Goal: Task Accomplishment & Management: Use online tool/utility

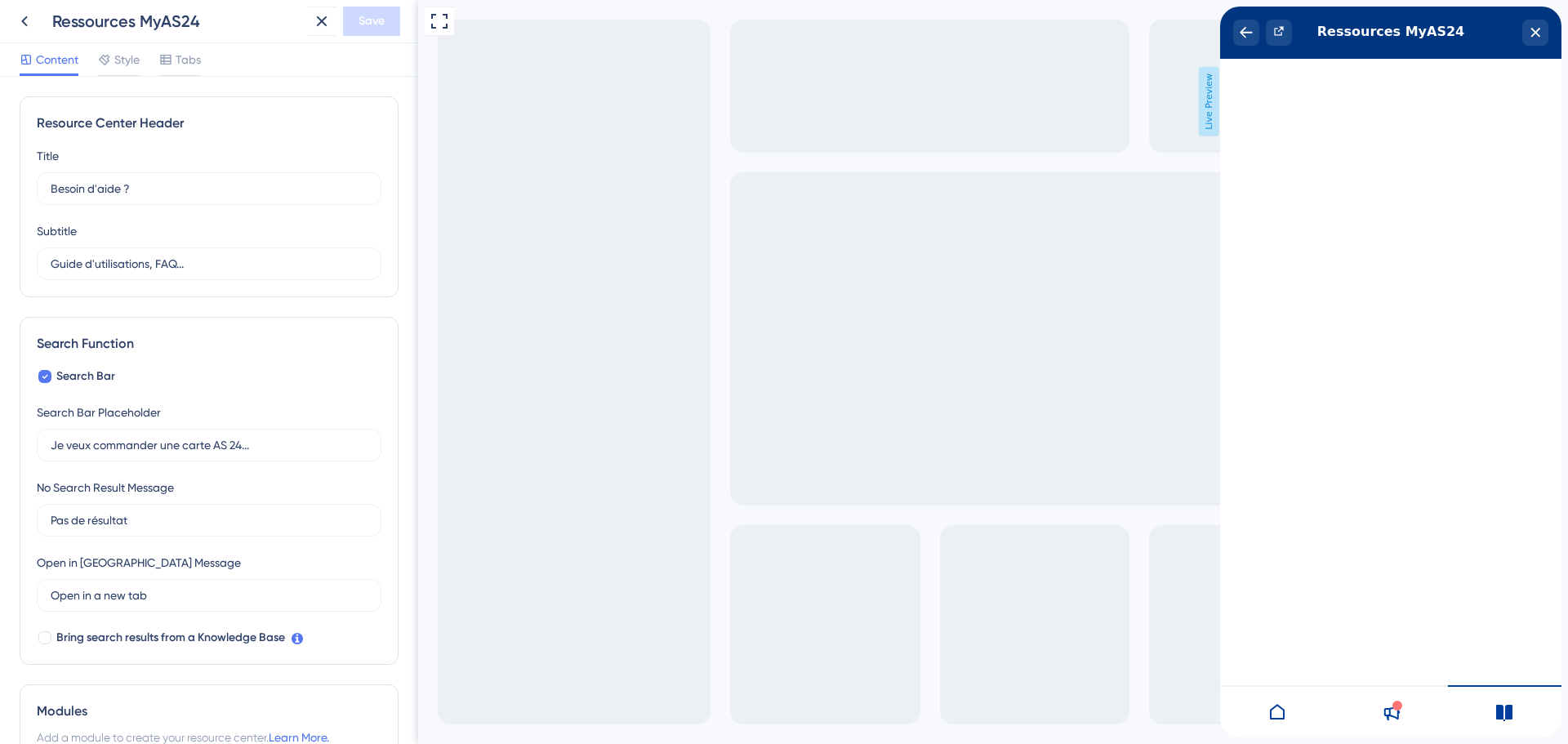
click at [1288, 728] on div at bounding box center [1277, 712] width 114 height 53
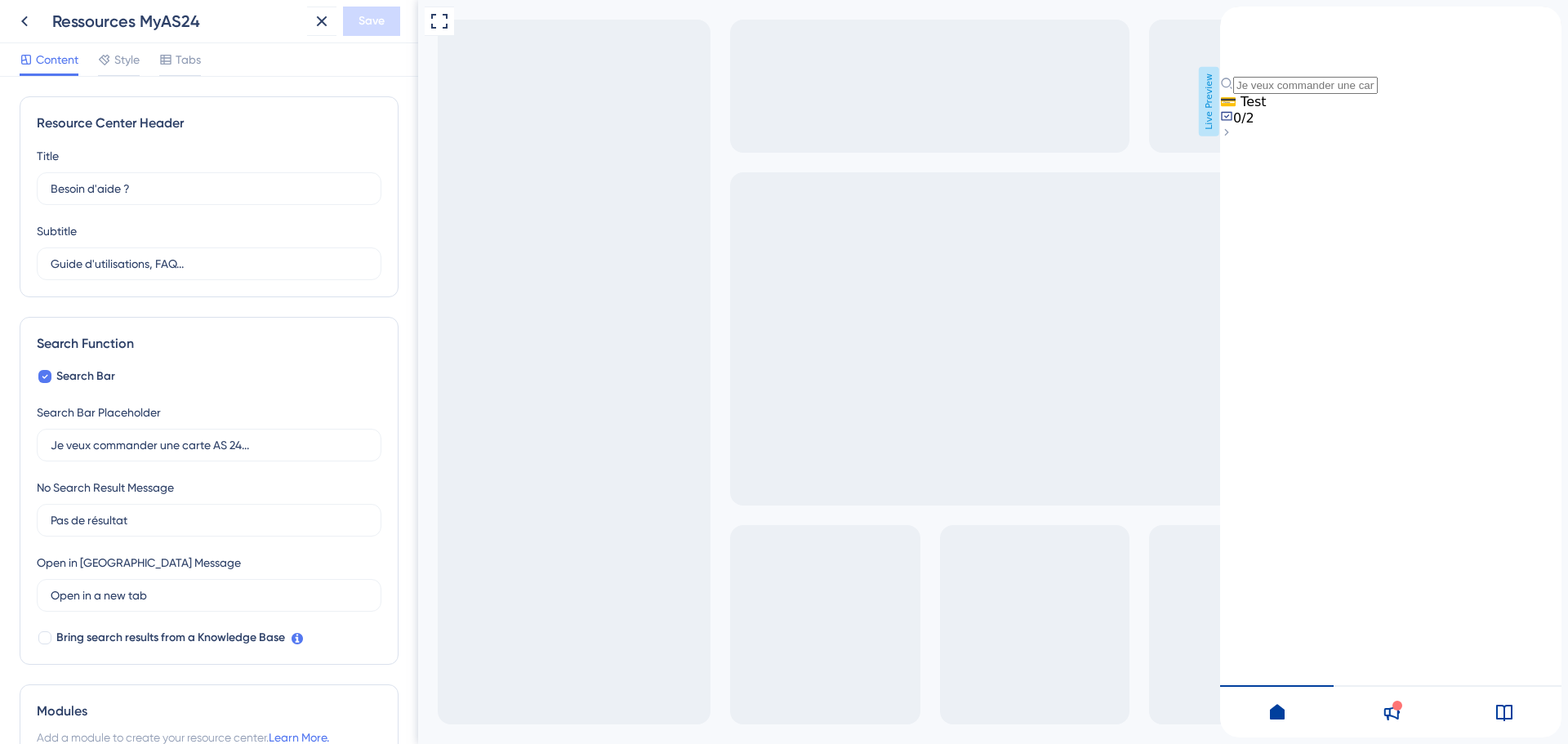
drag, startPoint x: 1331, startPoint y: 281, endPoint x: 1337, endPoint y: 226, distance: 55.3
click at [1331, 142] on div "💳 Test 0/2" at bounding box center [1391, 118] width 342 height 49
click at [1350, 126] on div "💳 Test 0/2" at bounding box center [1391, 109] width 342 height 32
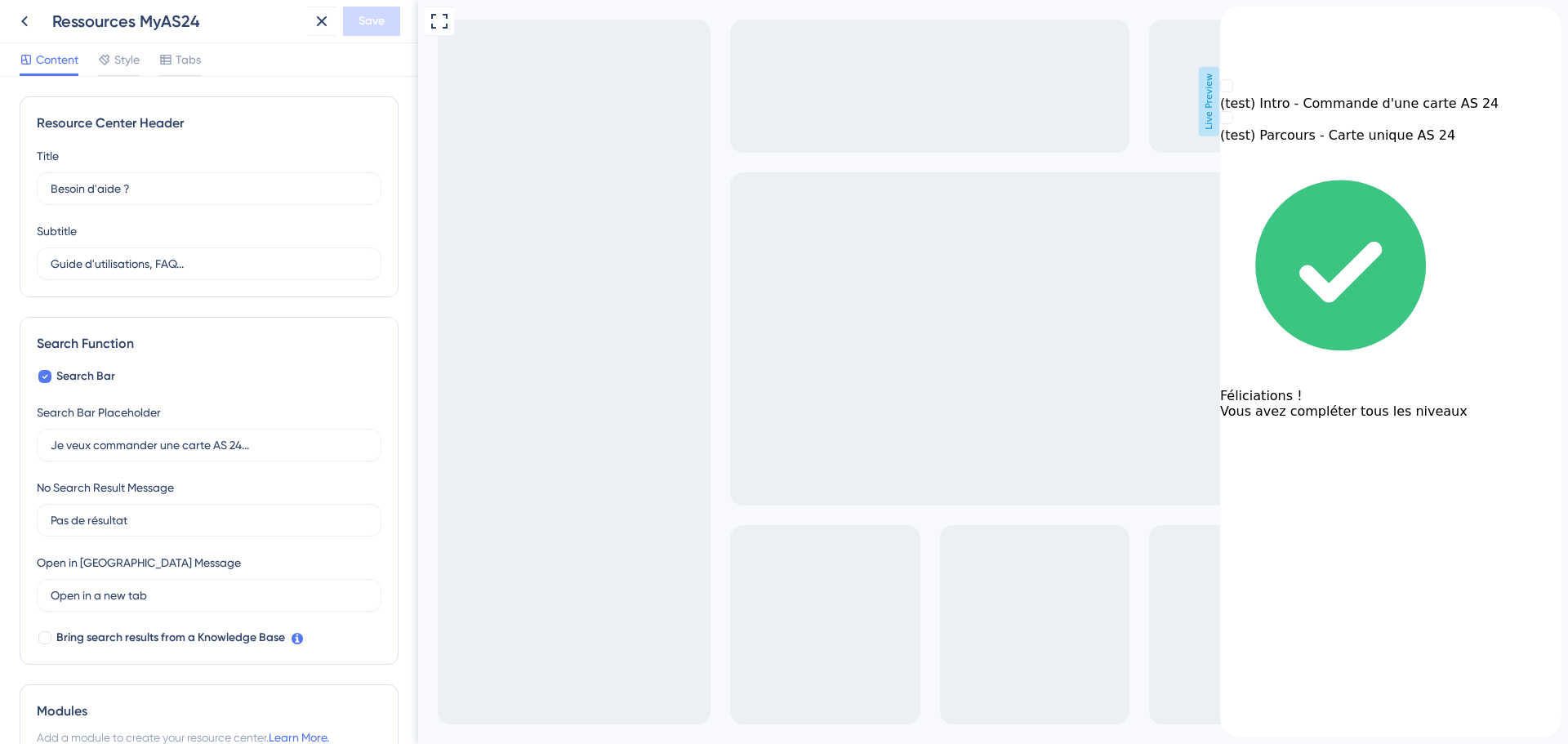
click at [1240, 26] on icon "back to header" at bounding box center [1232, 19] width 13 height 13
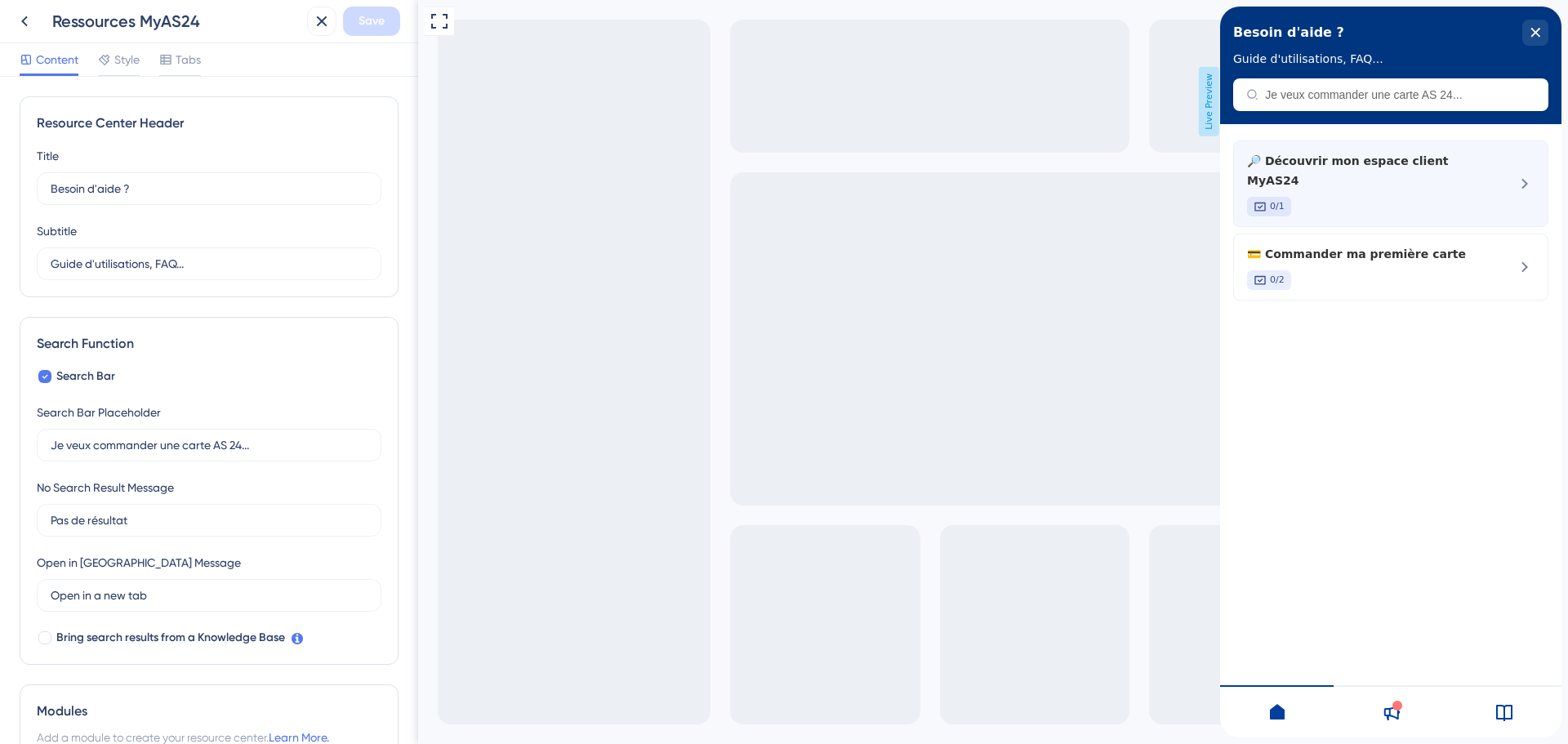
click at [1488, 165] on div "🔎 Découvrir mon espace client MyAS24 0/1" at bounding box center [1391, 183] width 315 height 87
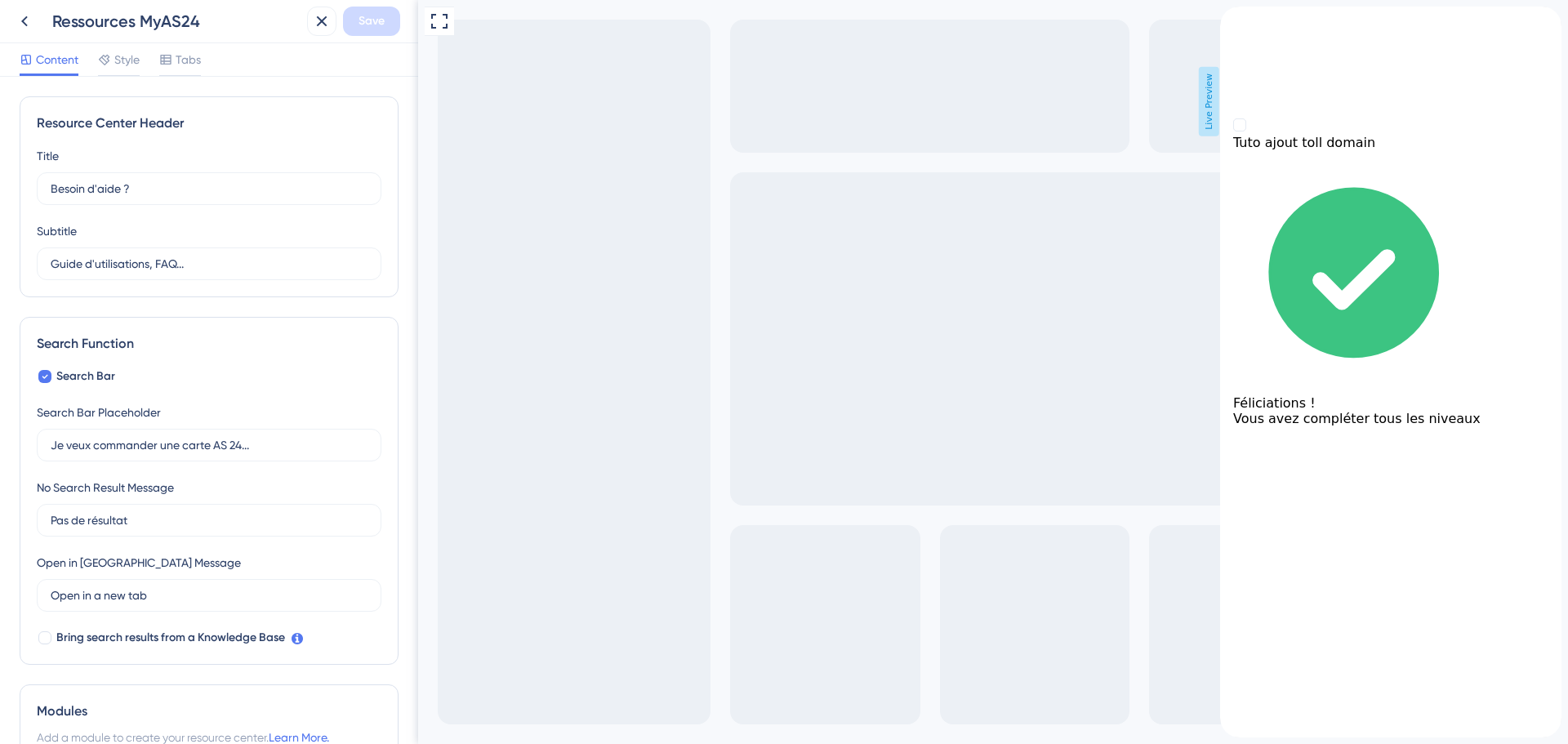
click at [1256, 22] on div "back to header" at bounding box center [1391, 15] width 342 height 17
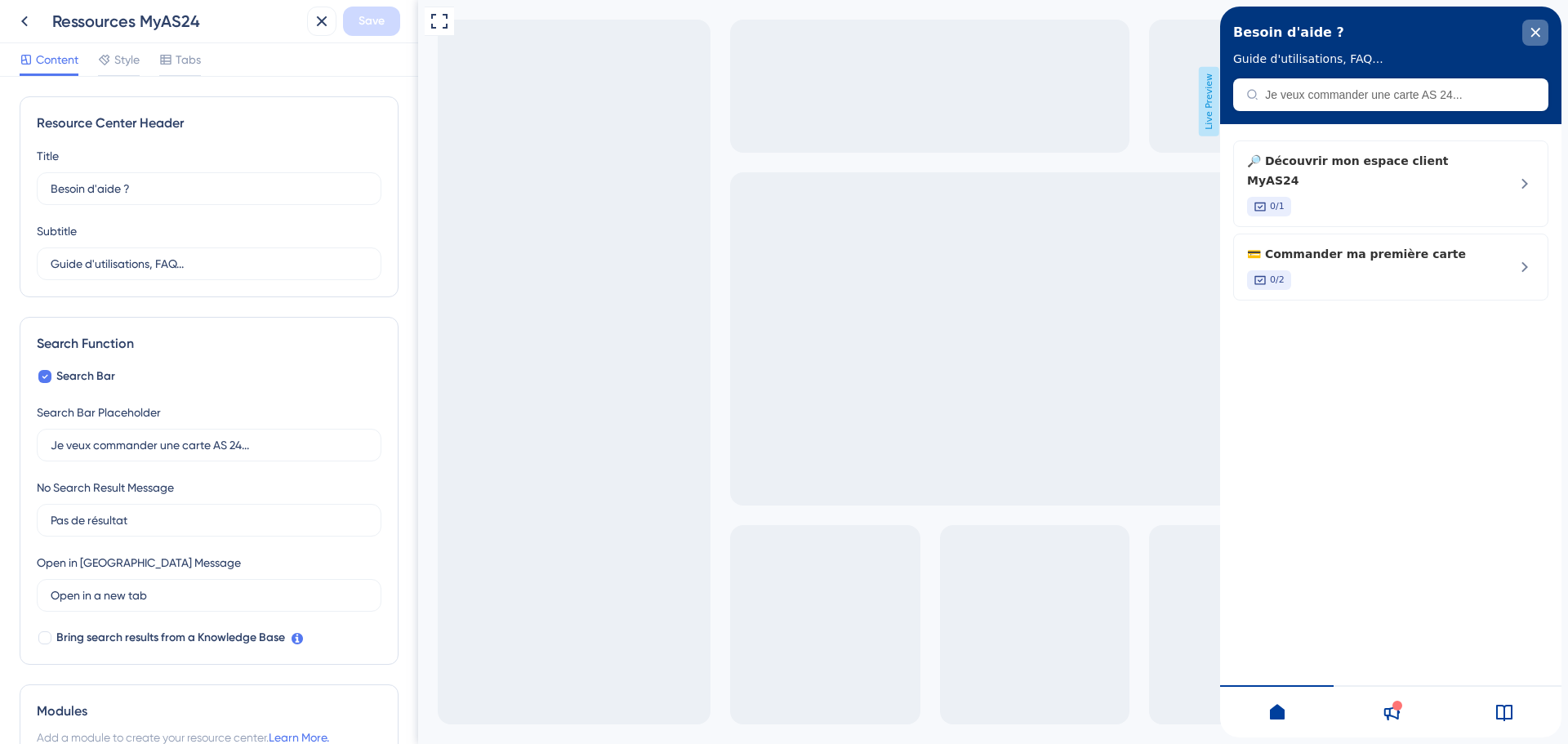
click at [1529, 33] on div "close resource center" at bounding box center [1535, 32] width 26 height 26
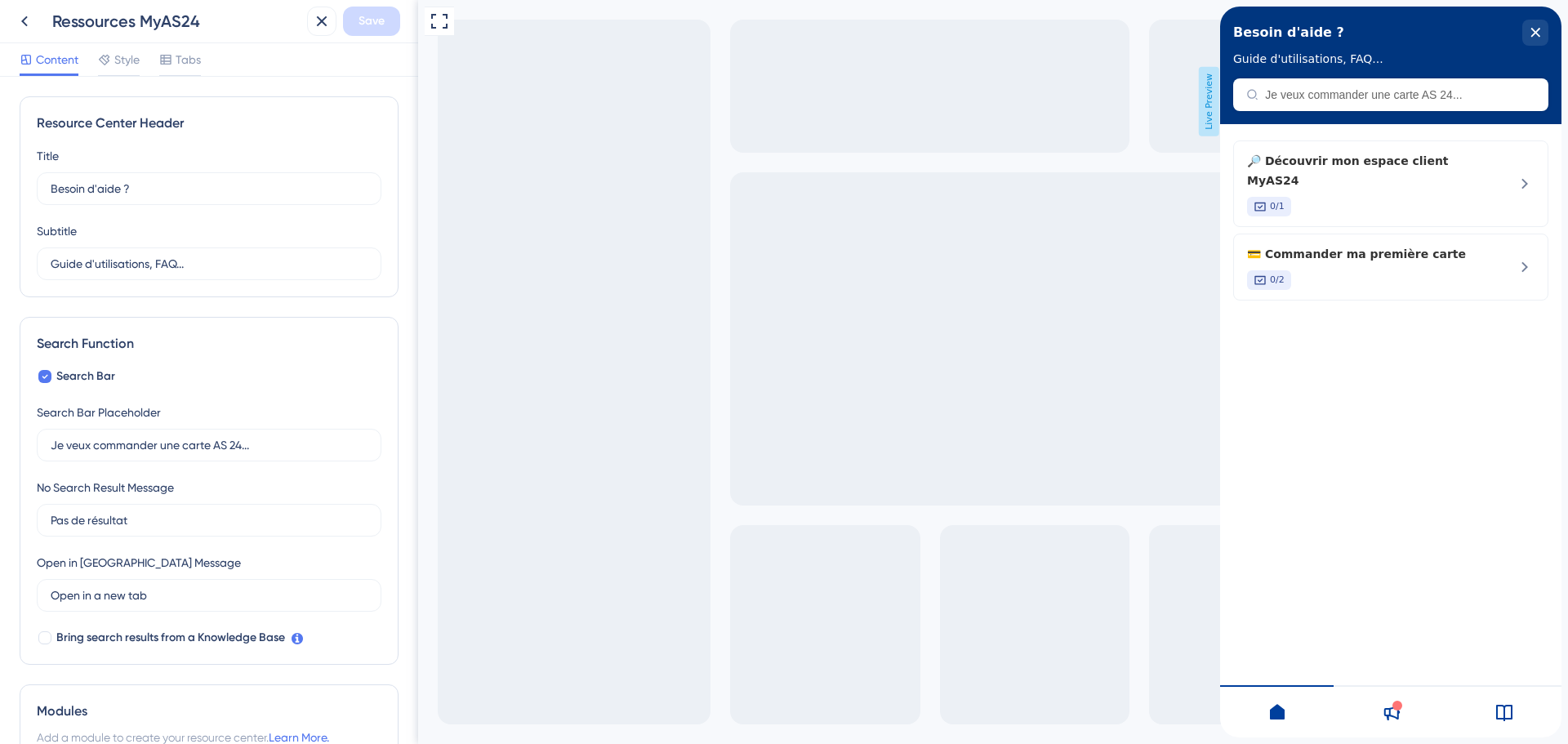
click at [1384, 706] on icon at bounding box center [1391, 713] width 19 height 19
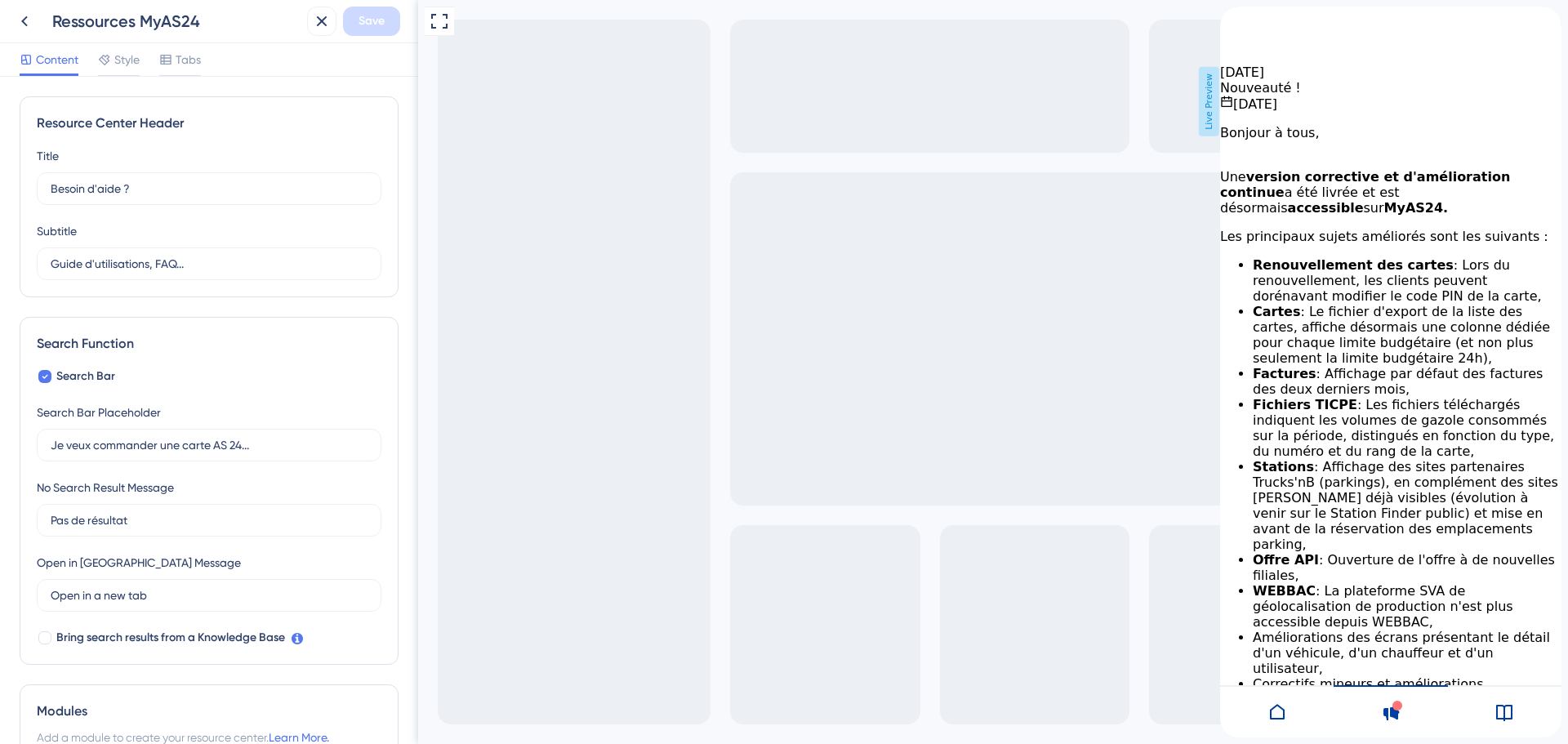
click at [1492, 717] on div at bounding box center [1505, 712] width 114 height 53
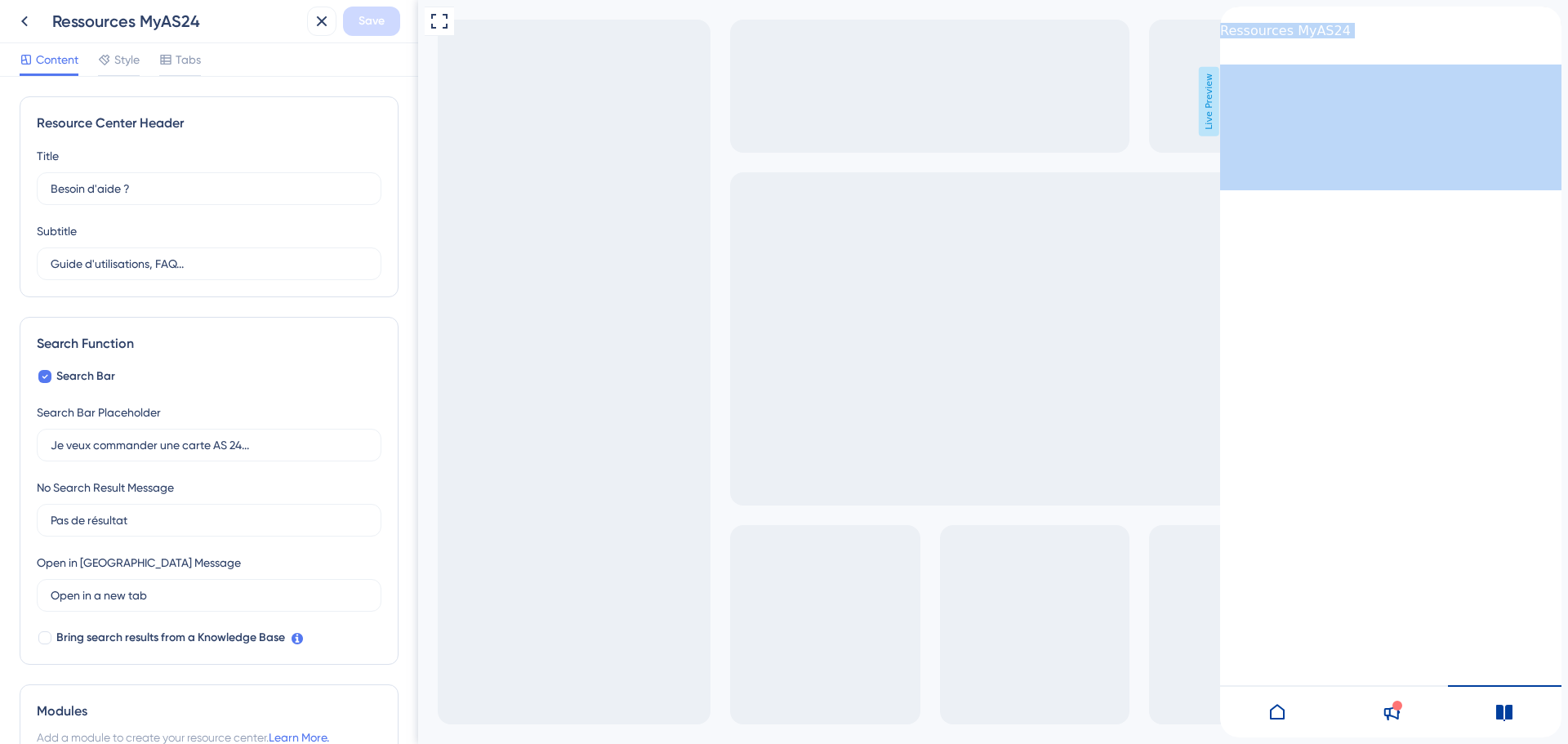
drag, startPoint x: 1416, startPoint y: 31, endPoint x: 1467, endPoint y: 29, distance: 51.0
click at [1351, 29] on div "Ressources MyAS24" at bounding box center [1286, 36] width 130 height 58
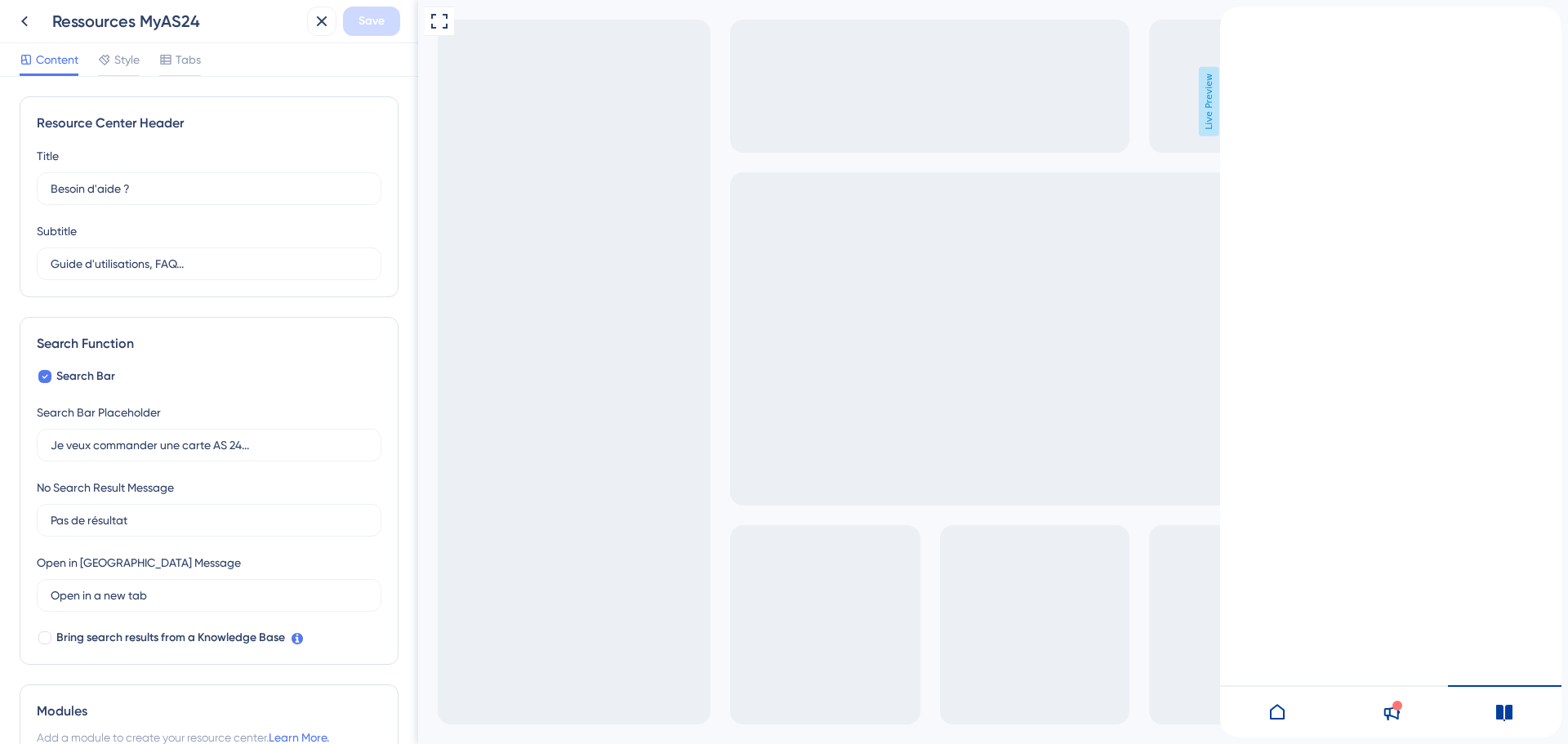
click at [1272, 713] on icon at bounding box center [1277, 713] width 19 height 19
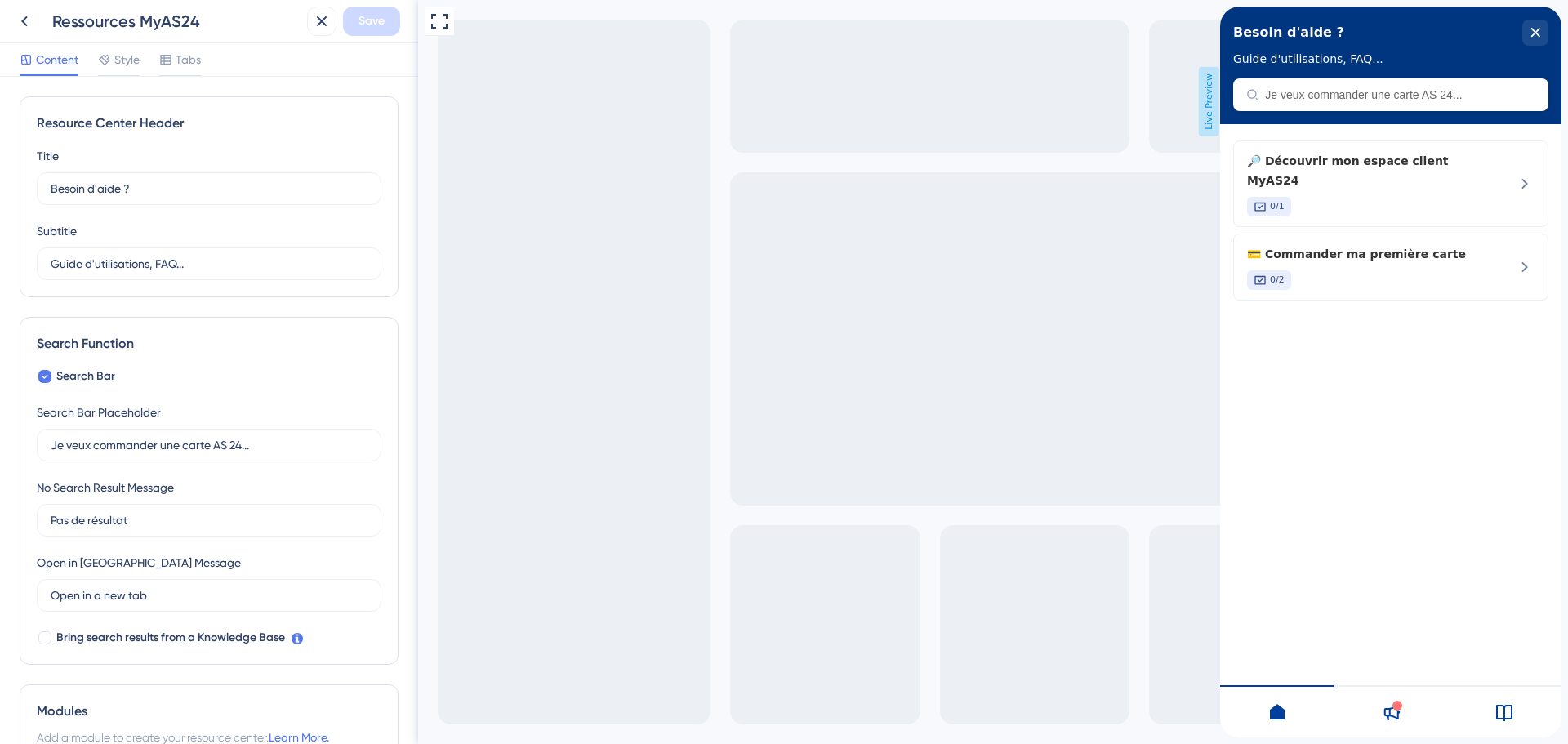
click at [1365, 89] on div "Resource Center Header" at bounding box center [1391, 95] width 315 height 33
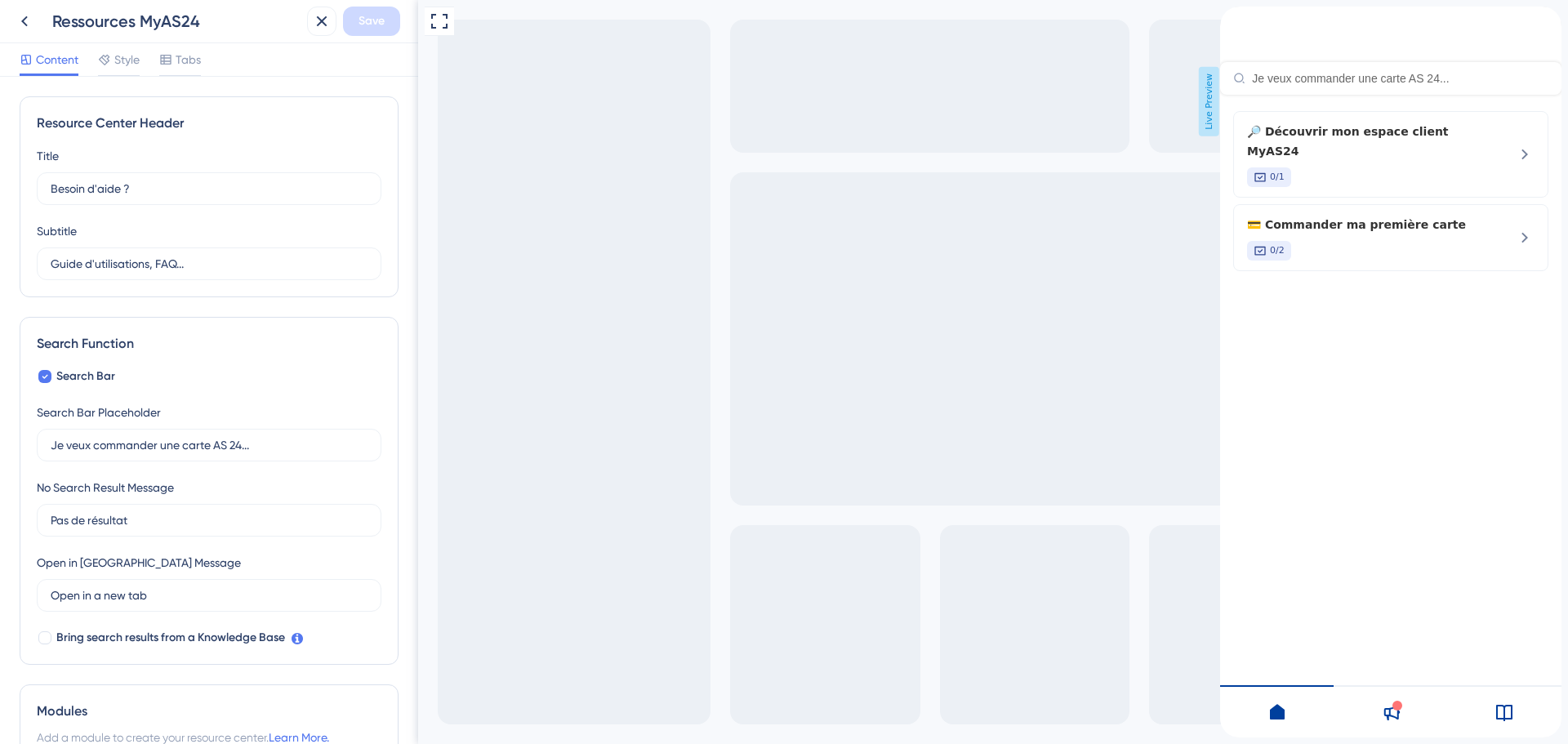
click at [1366, 72] on input "Resource Center Header" at bounding box center [1400, 78] width 297 height 13
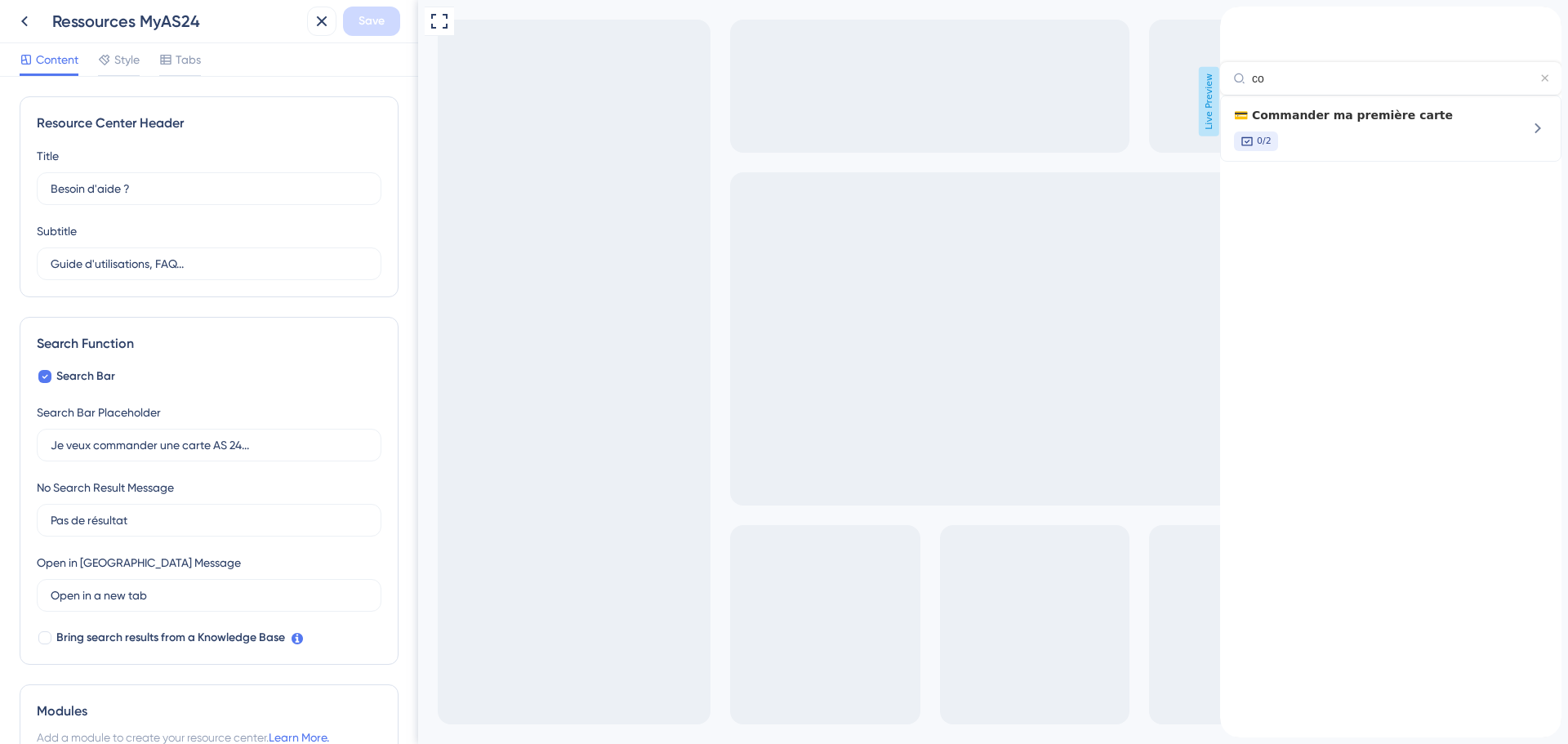
type input "c"
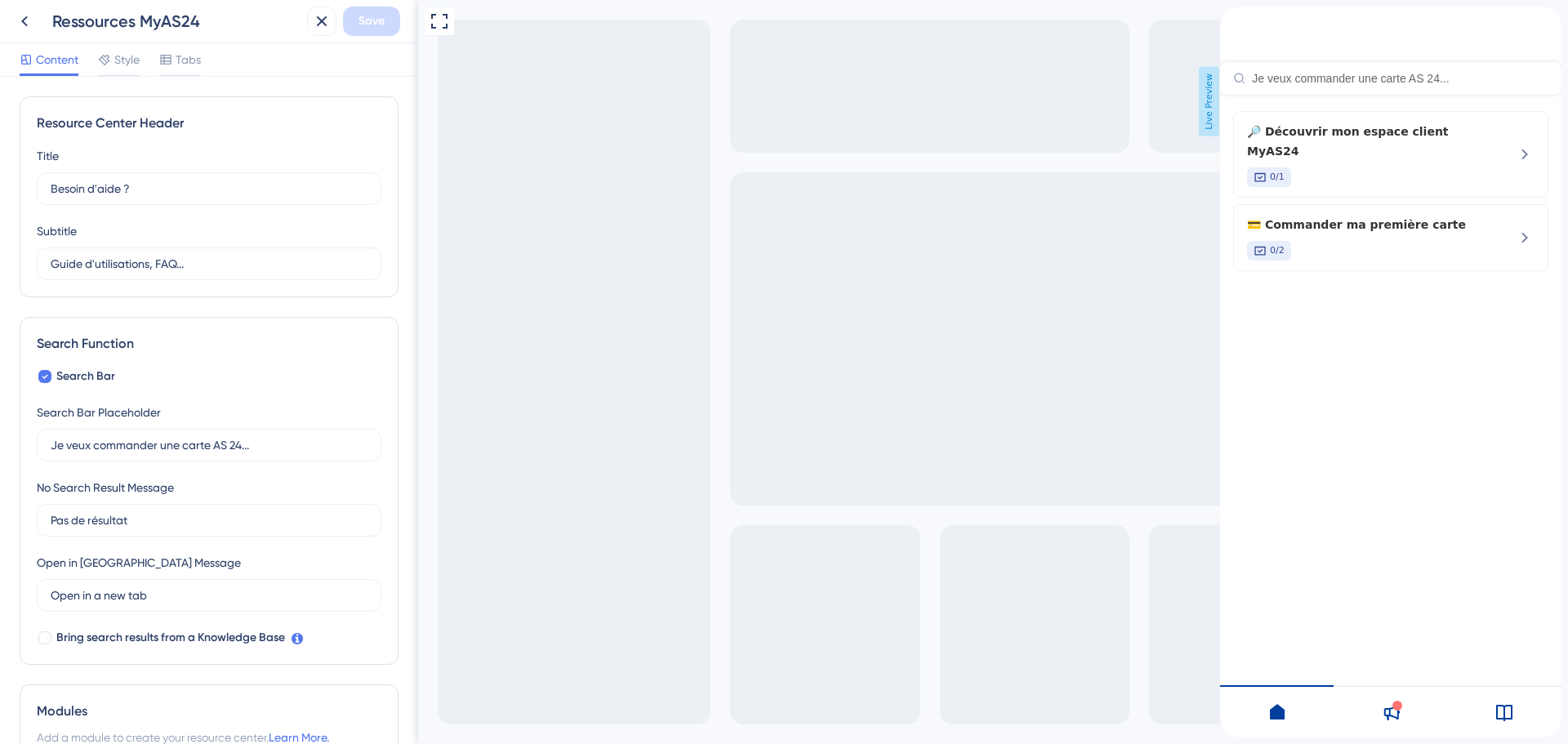
click at [1503, 705] on icon at bounding box center [1504, 713] width 19 height 19
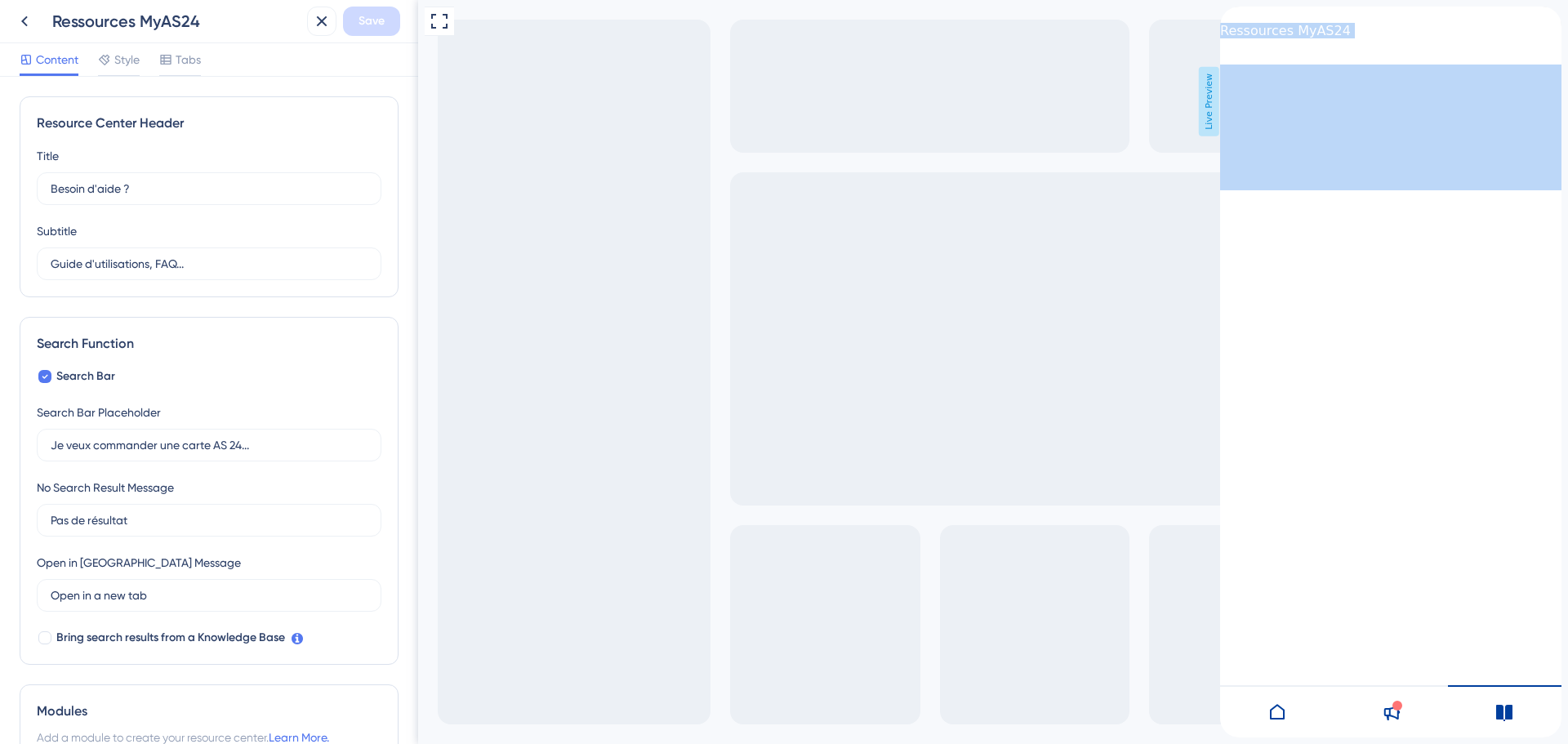
drag, startPoint x: 1339, startPoint y: 31, endPoint x: 1457, endPoint y: 32, distance: 118.0
click at [1351, 32] on div "Ressources MyAS24" at bounding box center [1286, 36] width 130 height 58
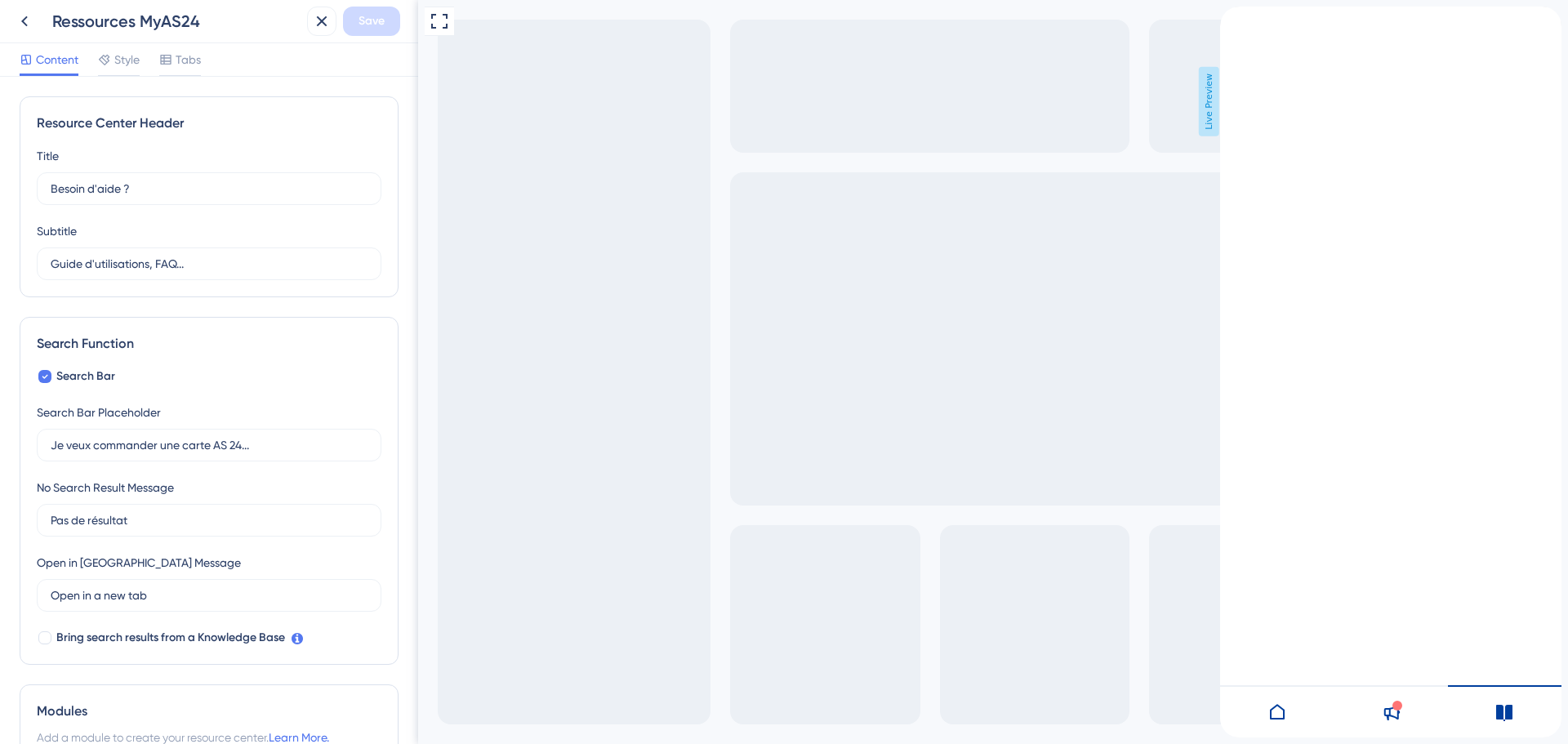
click at [1284, 714] on icon at bounding box center [1277, 712] width 15 height 16
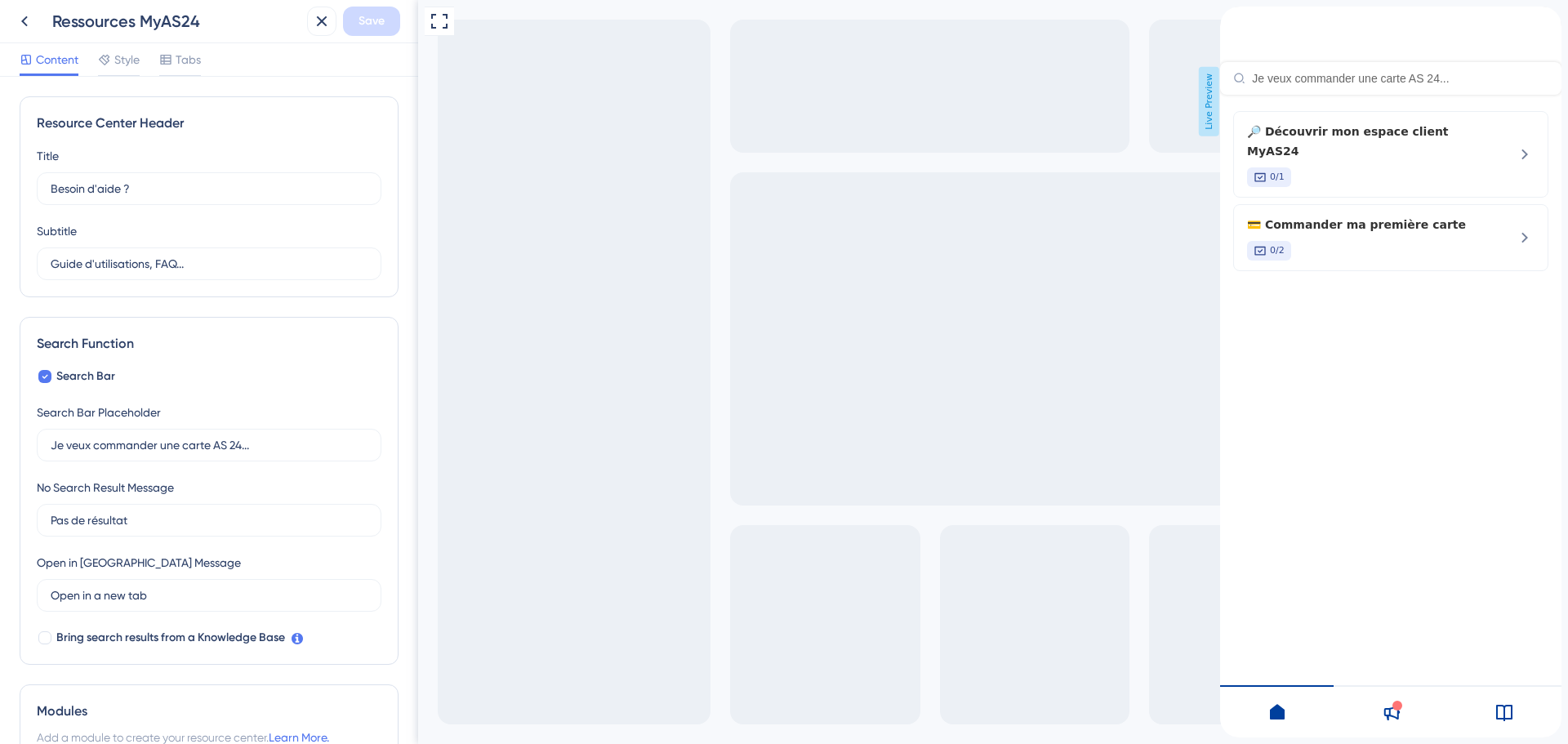
click at [1361, 713] on div at bounding box center [1390, 712] width 114 height 53
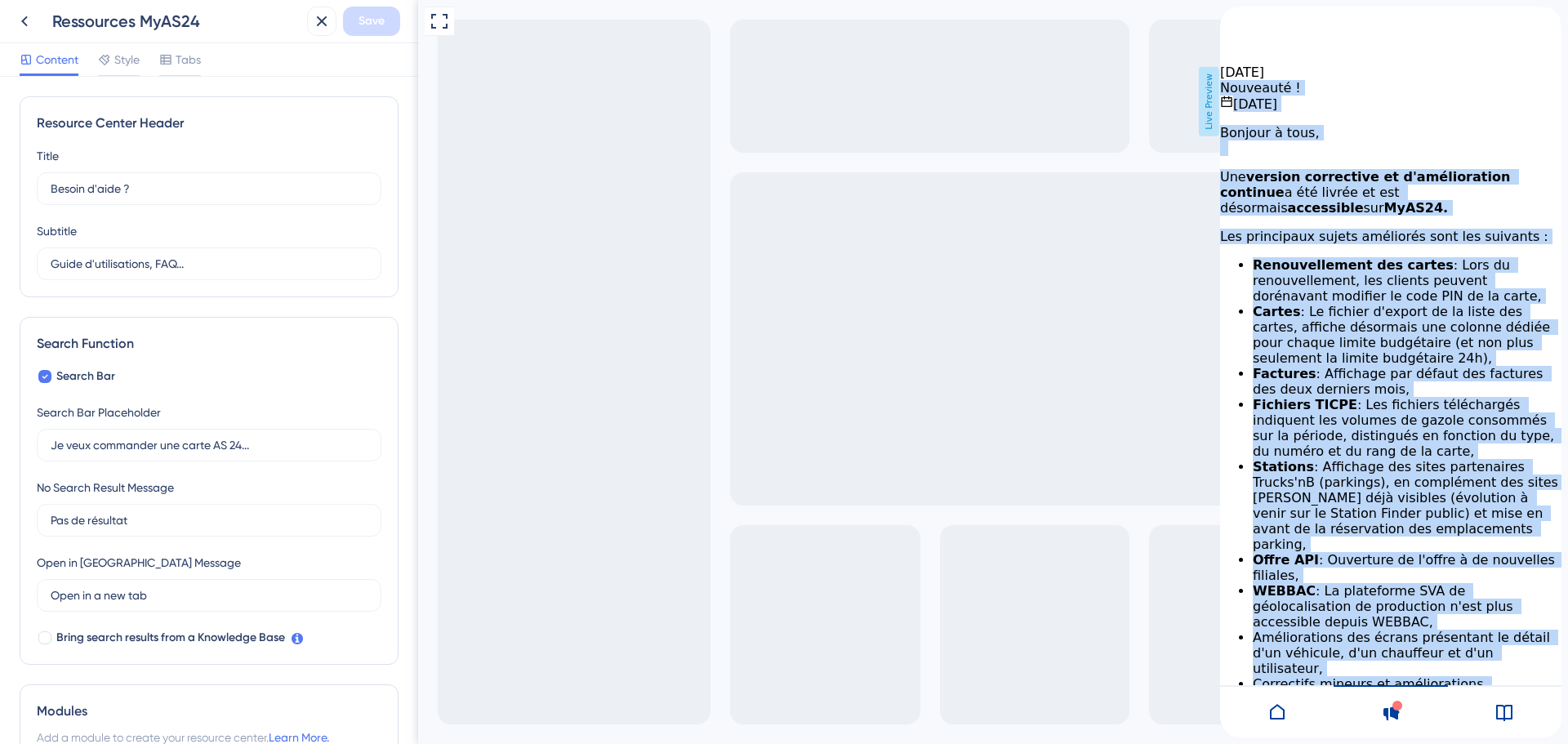
drag, startPoint x: 1235, startPoint y: 119, endPoint x: 1462, endPoint y: 506, distance: 448.7
click at [1495, 588] on div "Nouveauté ! 25 septembre 2025 Bonjour à tous, Une version corrective et d'améli…" at bounding box center [1391, 554] width 342 height 949
drag, startPoint x: 1235, startPoint y: 119, endPoint x: 1499, endPoint y: 627, distance: 572.5
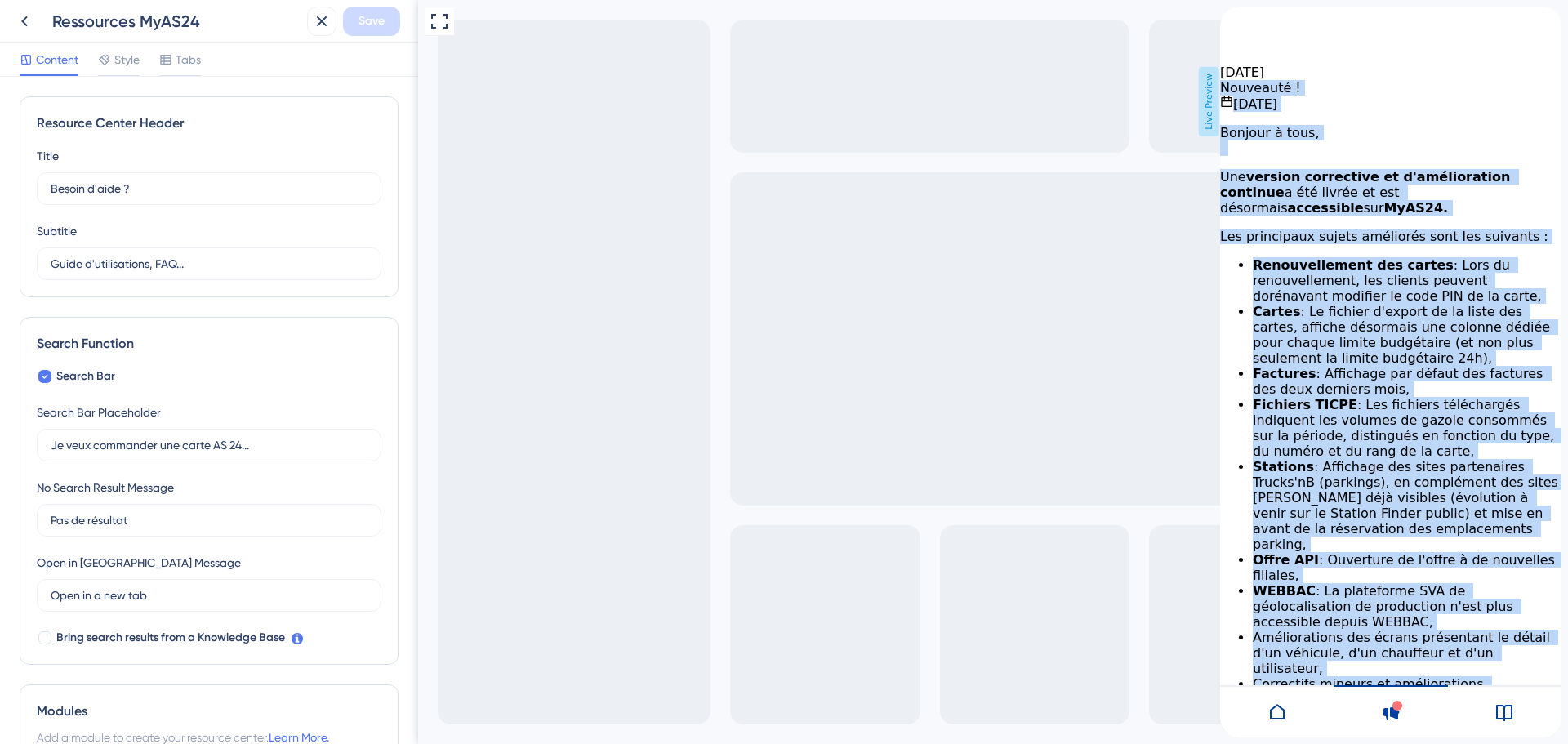
click at [1499, 627] on div "Nouveauté ! 25 septembre 2025 Bonjour à tous, Une version corrective et d'améli…" at bounding box center [1391, 554] width 342 height 949
drag, startPoint x: 1350, startPoint y: 678, endPoint x: 1261, endPoint y: -99, distance: 782.1
click at [1261, 7] on html "Product Updates 25 septembre 2025 Nouveauté ! 25 septembre 2025 Bonjour à tous,…" at bounding box center [1391, 7] width 342 height 0
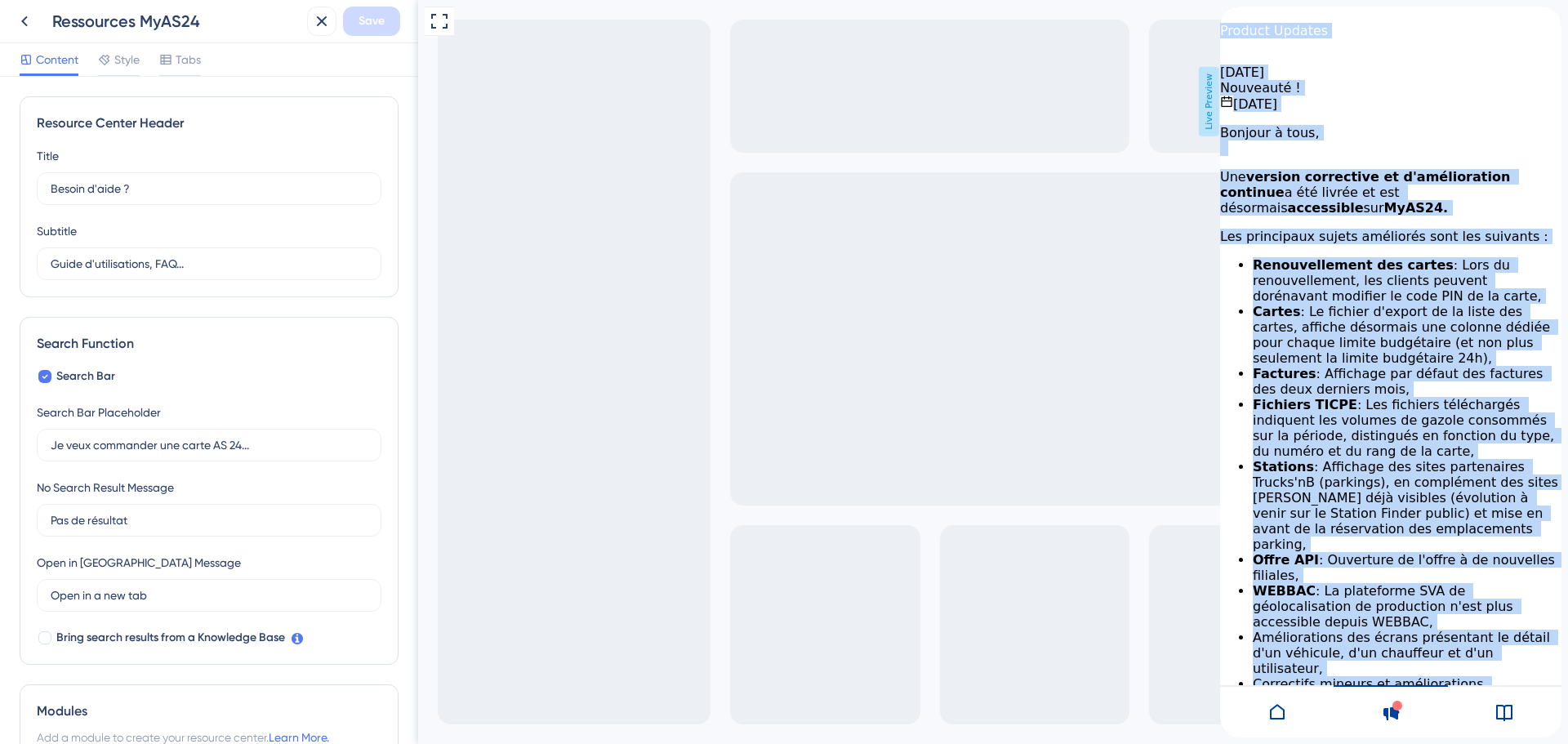
click at [1286, 100] on div "Nouveauté ! 25 septembre 2025 Bonjour à tous, Une version corrective et d'améli…" at bounding box center [1391, 554] width 342 height 949
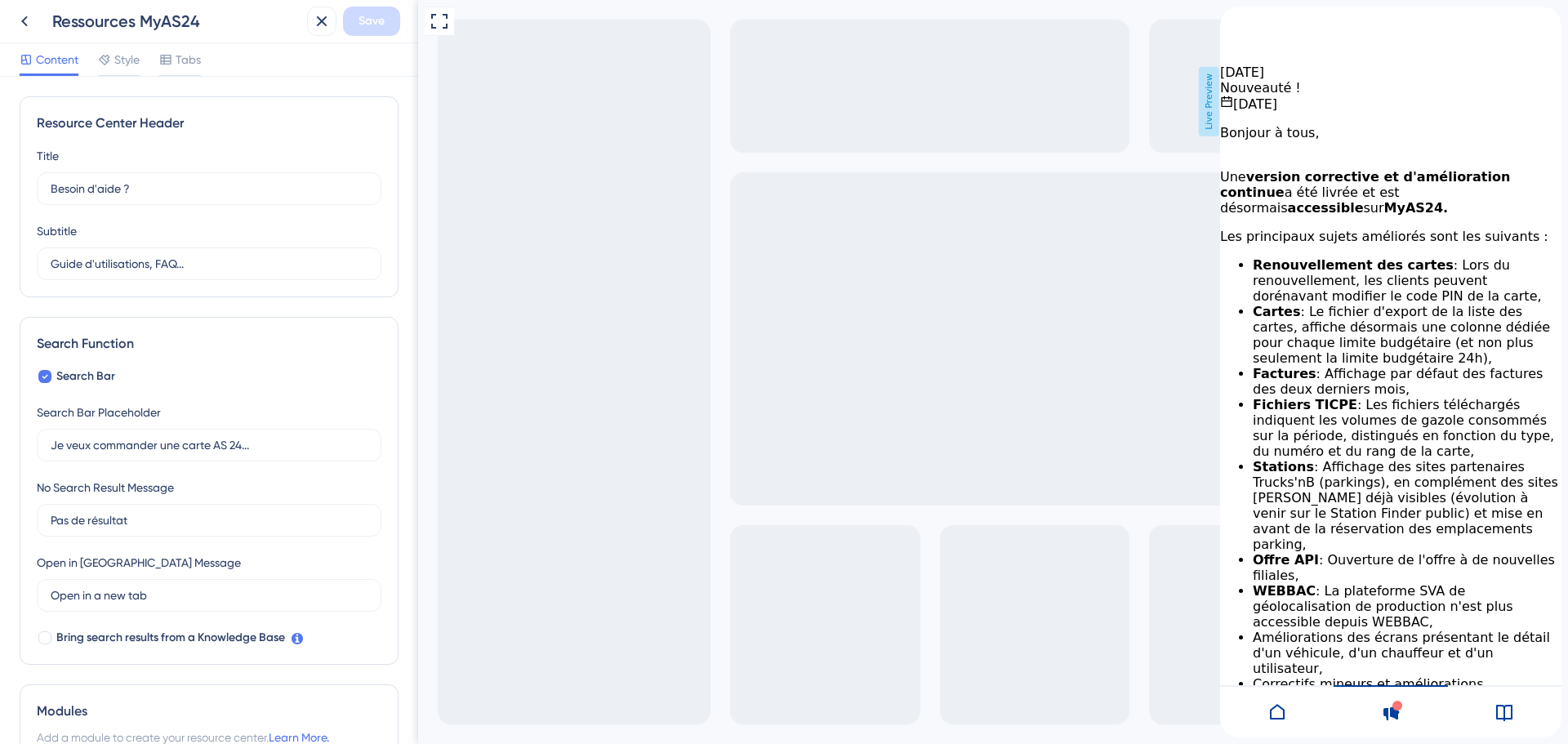
click at [1233, 19] on icon "back to header" at bounding box center [1226, 13] width 13 height 13
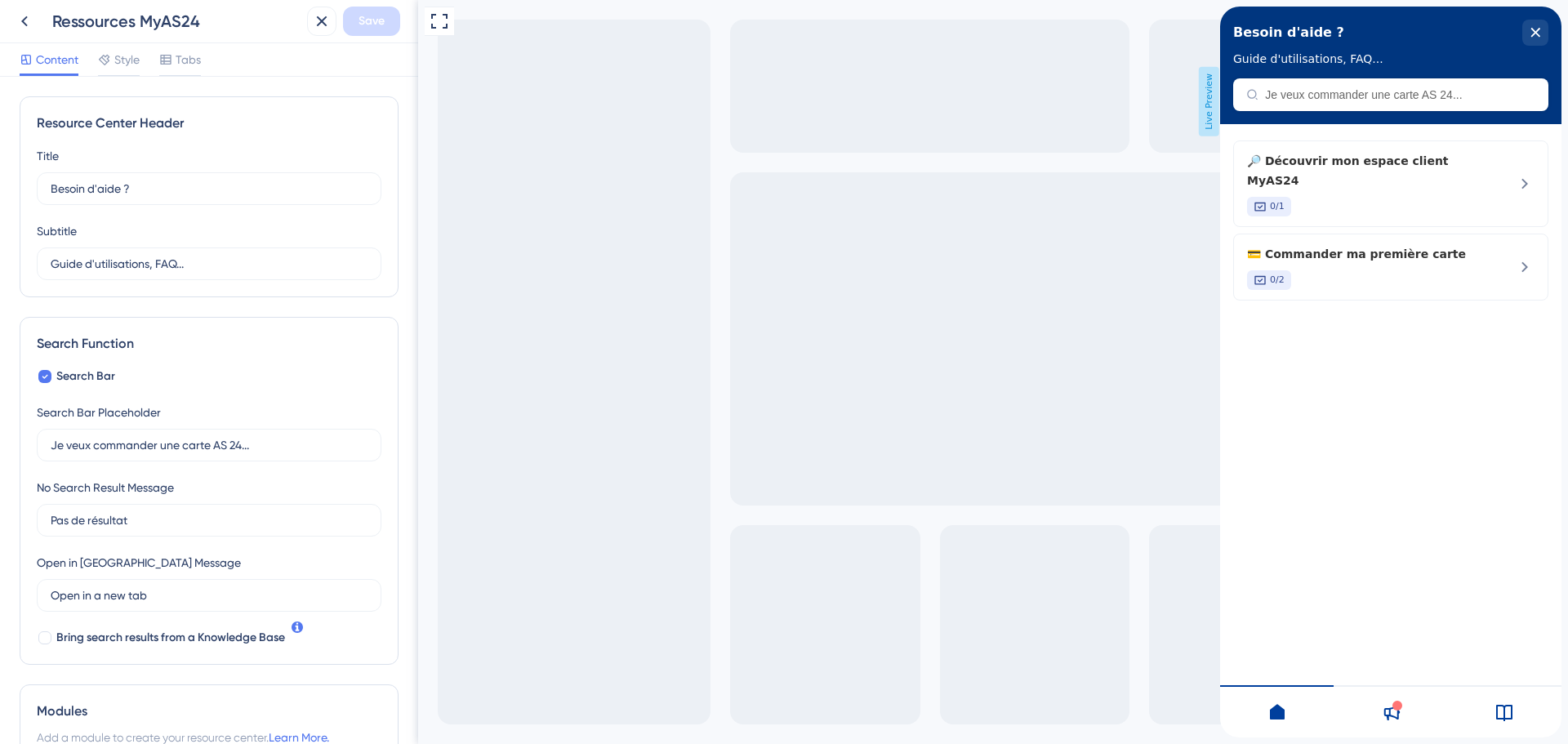
scroll to position [82, 0]
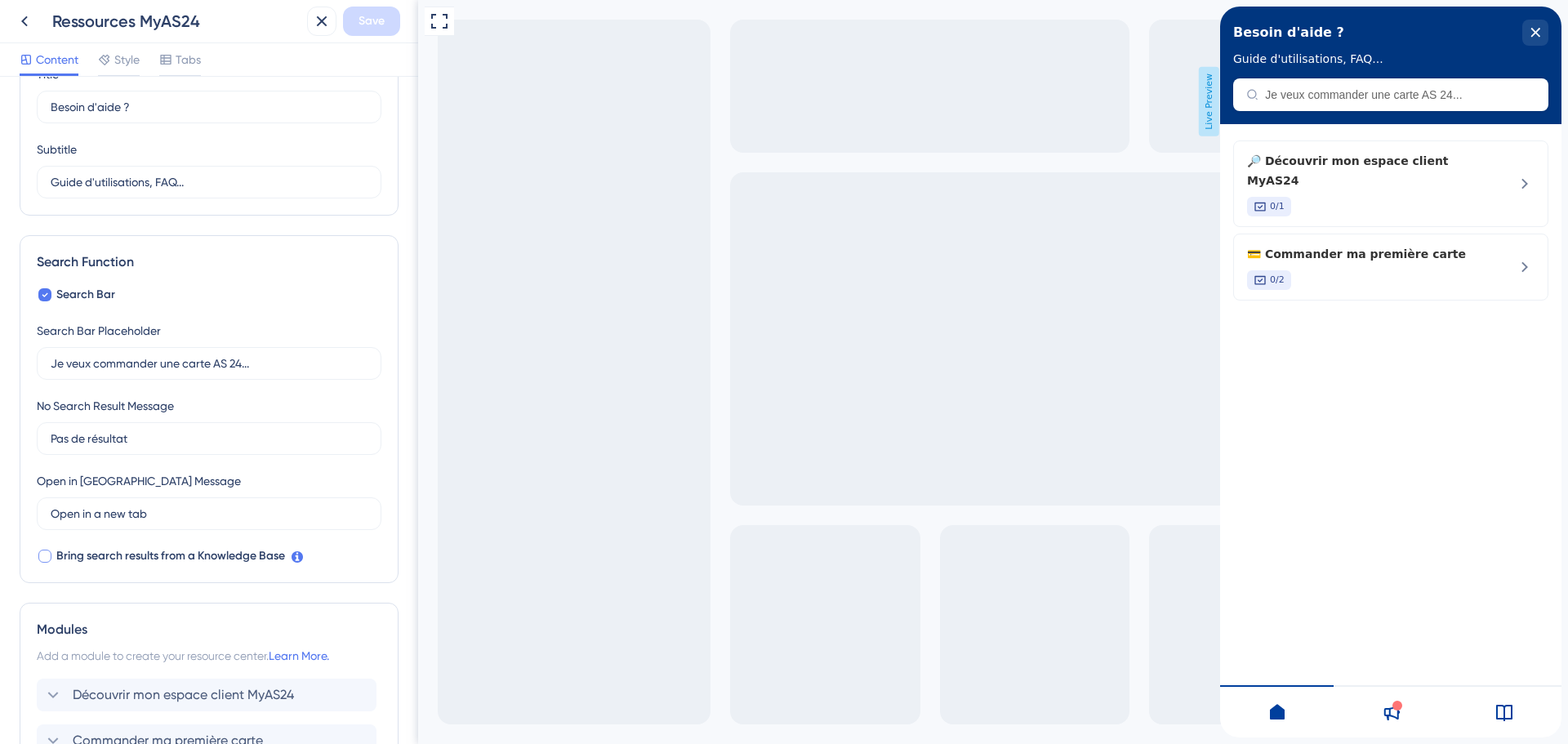
click at [47, 560] on div at bounding box center [44, 556] width 13 height 13
checkbox input "true"
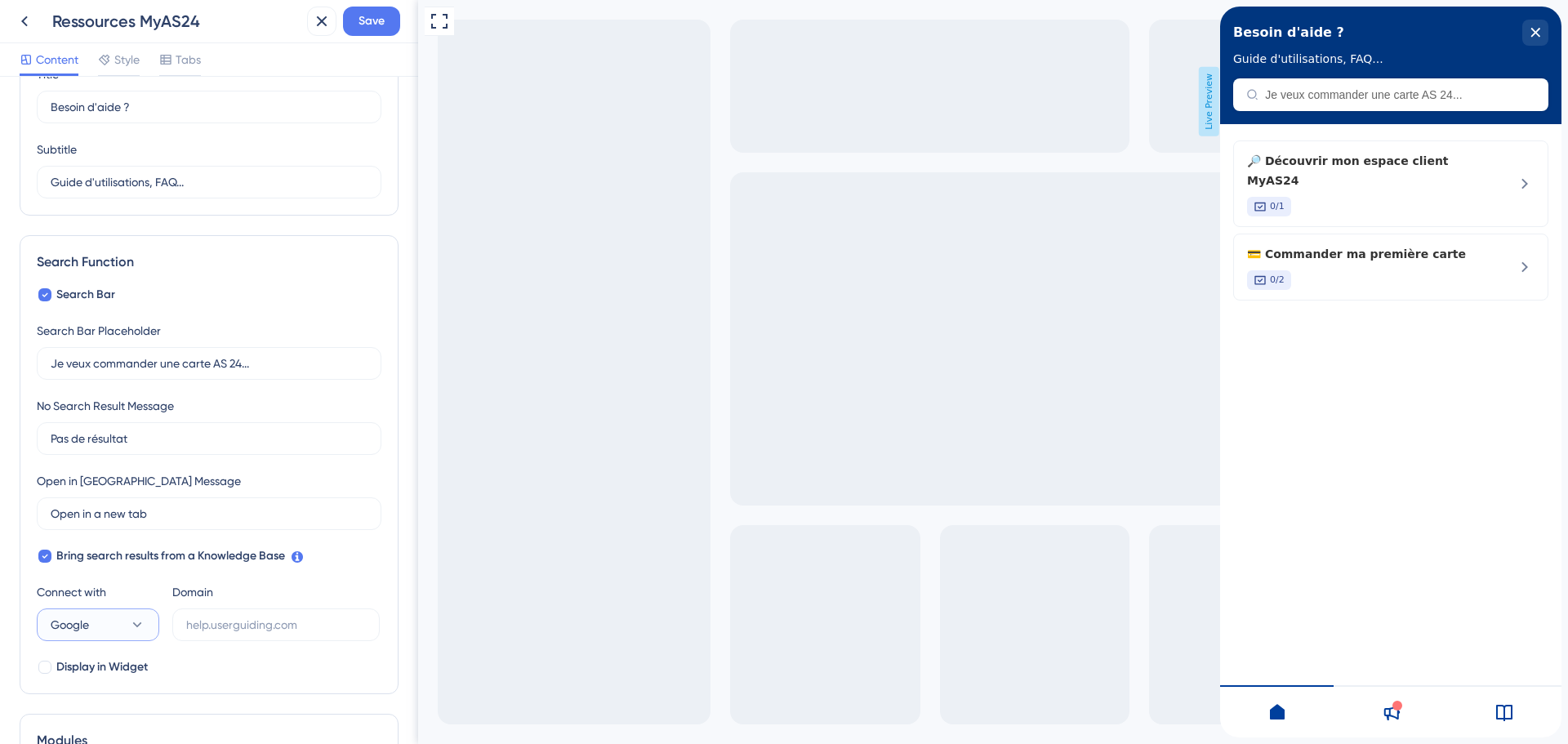
click at [117, 627] on button "Google" at bounding box center [98, 625] width 123 height 33
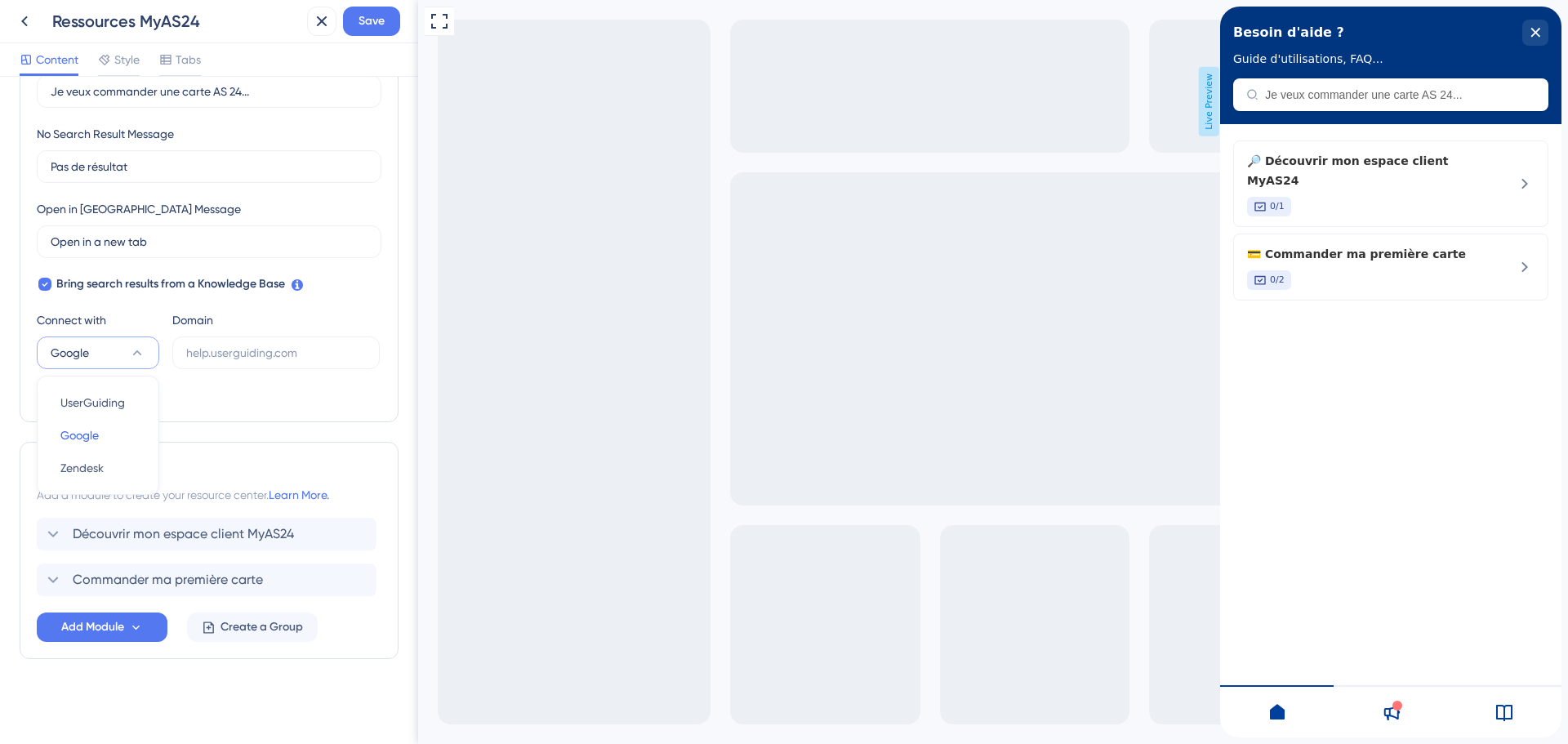
click at [252, 399] on div "Search Bar Search Bar Placeholder Je veux commander une carte AS 24... No Searc…" at bounding box center [209, 208] width 345 height 392
click at [377, 28] on span "Save" at bounding box center [371, 21] width 26 height 19
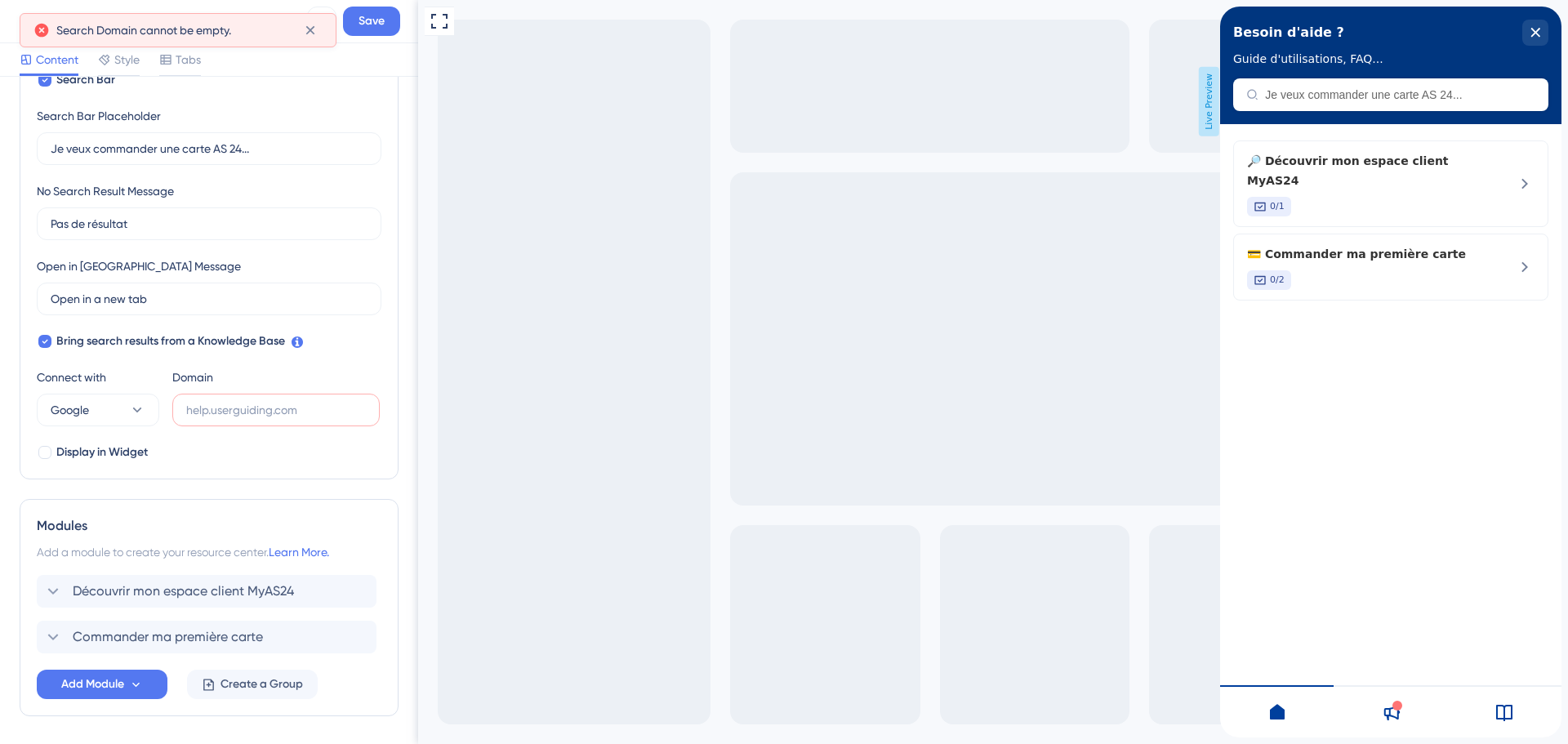
click at [1352, 97] on div "Besoin d'aide ? Guide d'utilisations, FAQ..." at bounding box center [1391, 65] width 342 height 118
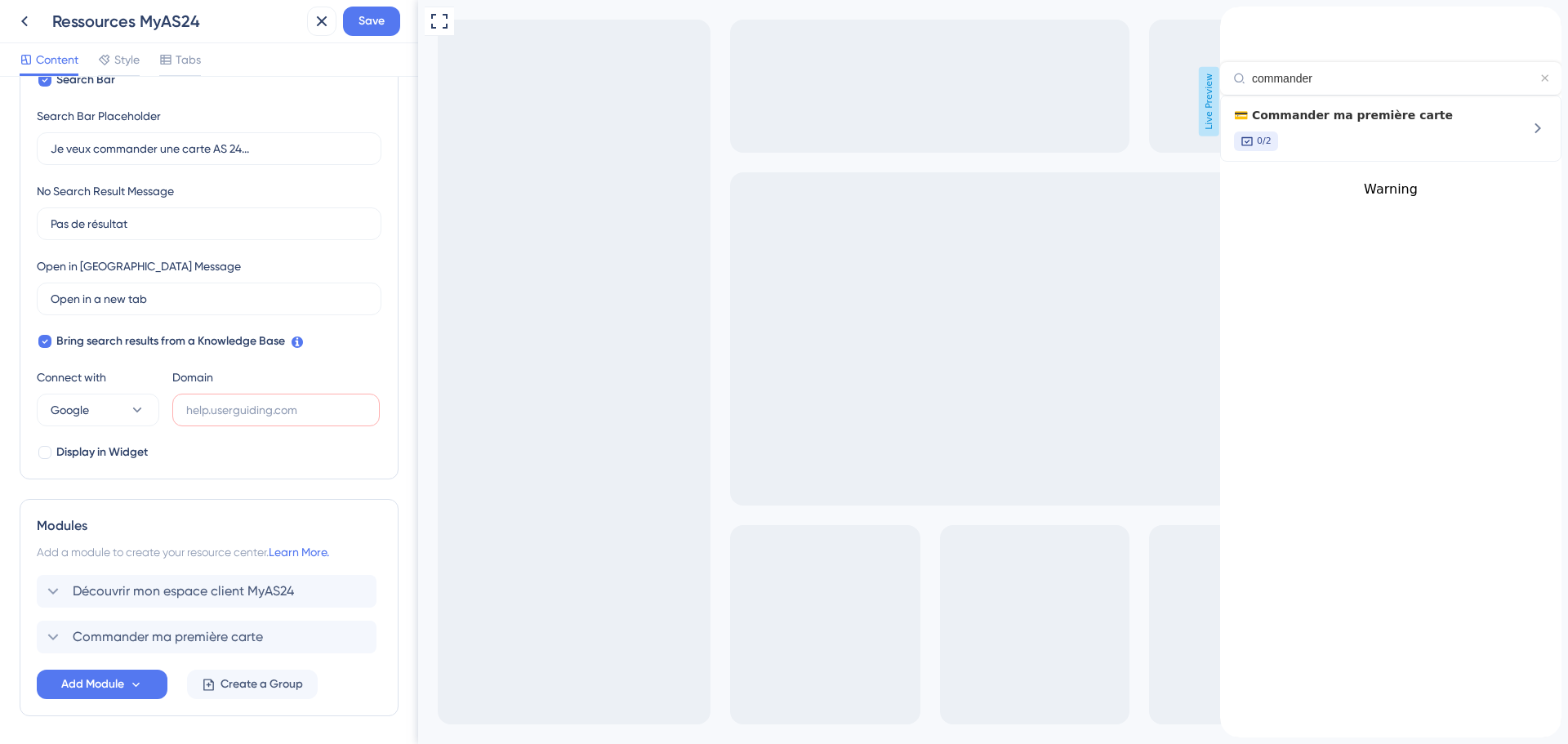
type input "commander"
drag, startPoint x: 1246, startPoint y: 230, endPoint x: 1362, endPoint y: 236, distance: 116.2
click at [1362, 197] on div "💳 Commander ma première carte 0/2 Warning" at bounding box center [1391, 145] width 342 height 102
click at [1362, 93] on div "commander" at bounding box center [1391, 51] width 342 height 89
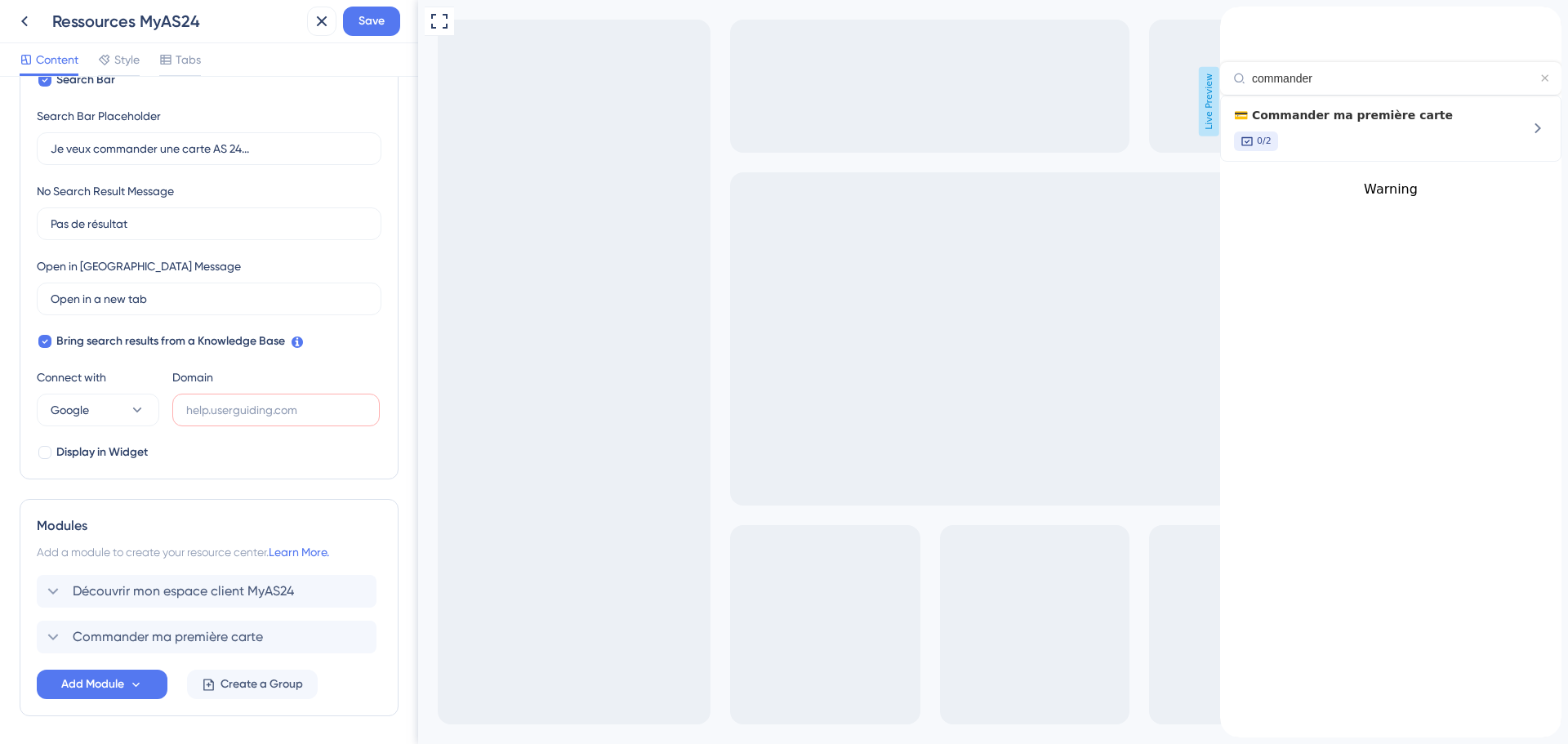
click at [1538, 75] on div "commander" at bounding box center [1391, 79] width 342 height 33
click at [1365, 72] on input "commander" at bounding box center [1396, 78] width 289 height 13
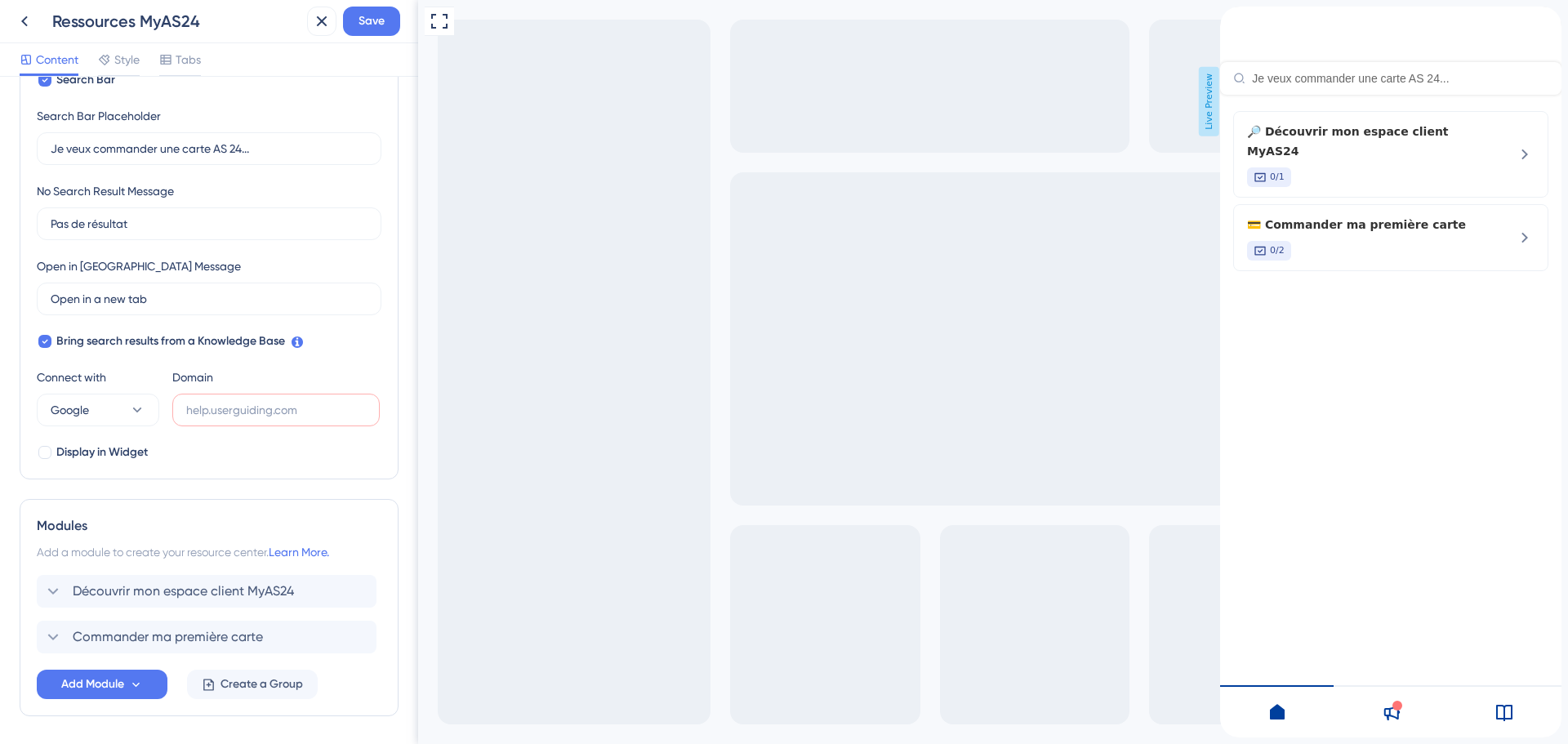
click at [188, 443] on div "Search Bar Search Bar Placeholder Je veux commander une carte AS 24... No Searc…" at bounding box center [209, 266] width 345 height 392
click at [146, 414] on button "Google" at bounding box center [98, 410] width 123 height 33
click at [123, 455] on span "UserGuiding" at bounding box center [92, 460] width 64 height 19
type input "https://as-24-TXB2.help.userguiding.com/api/search?kb_id=34&lang_code=en"
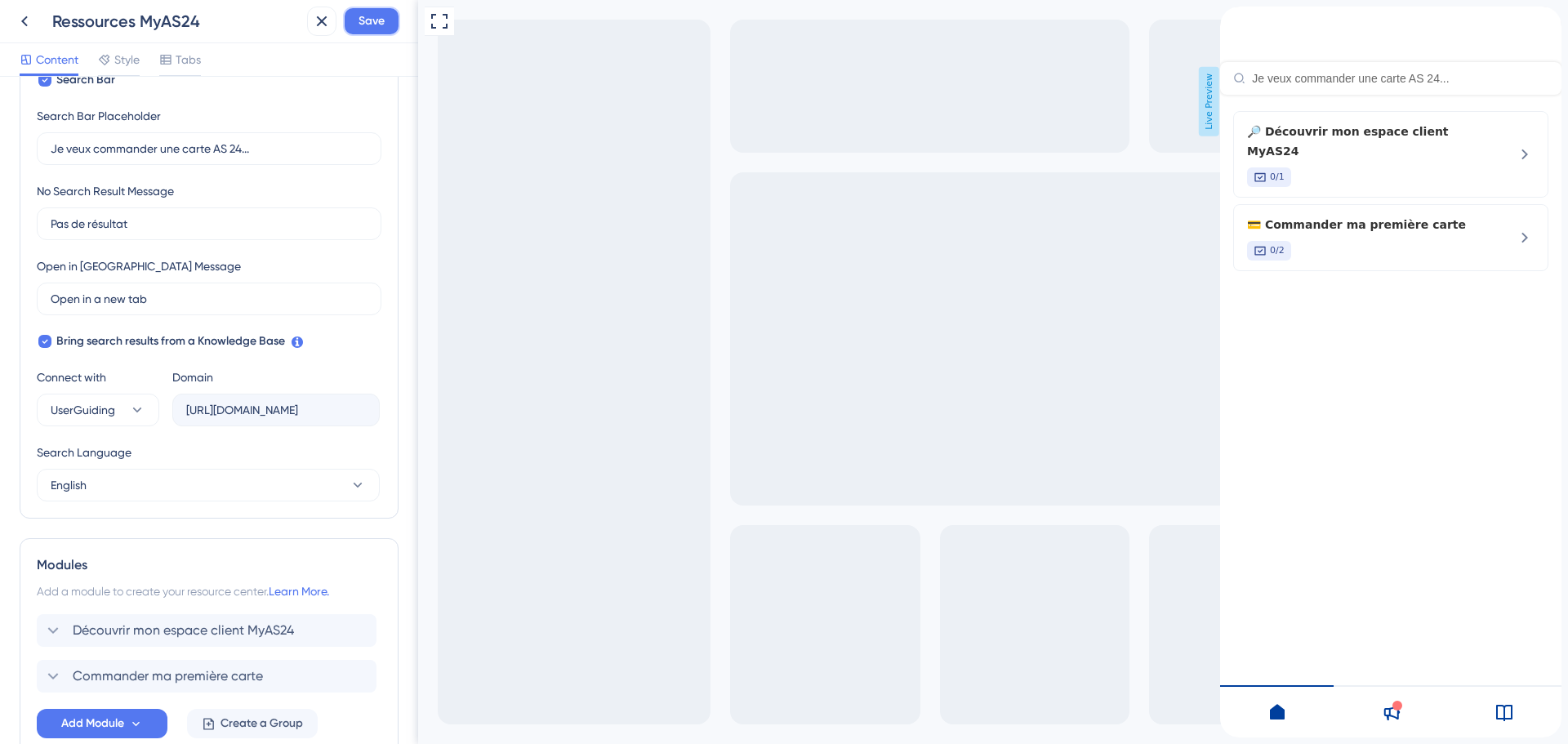
click at [362, 28] on span "Save" at bounding box center [371, 21] width 26 height 19
click at [1365, 67] on div "Resource Center Header" at bounding box center [1391, 79] width 342 height 33
click at [1365, 79] on input "Resource Center Header" at bounding box center [1400, 78] width 297 height 13
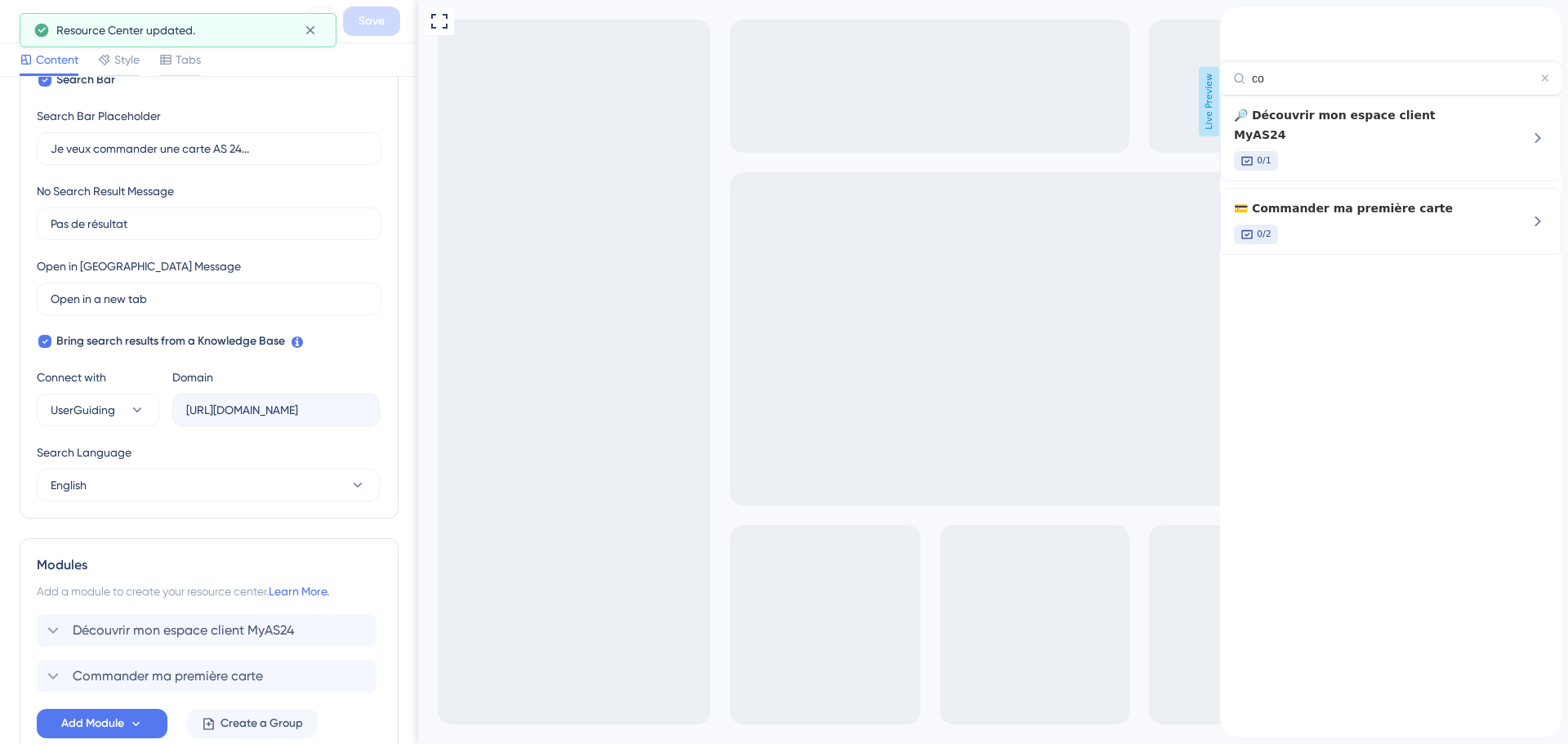
type input "c"
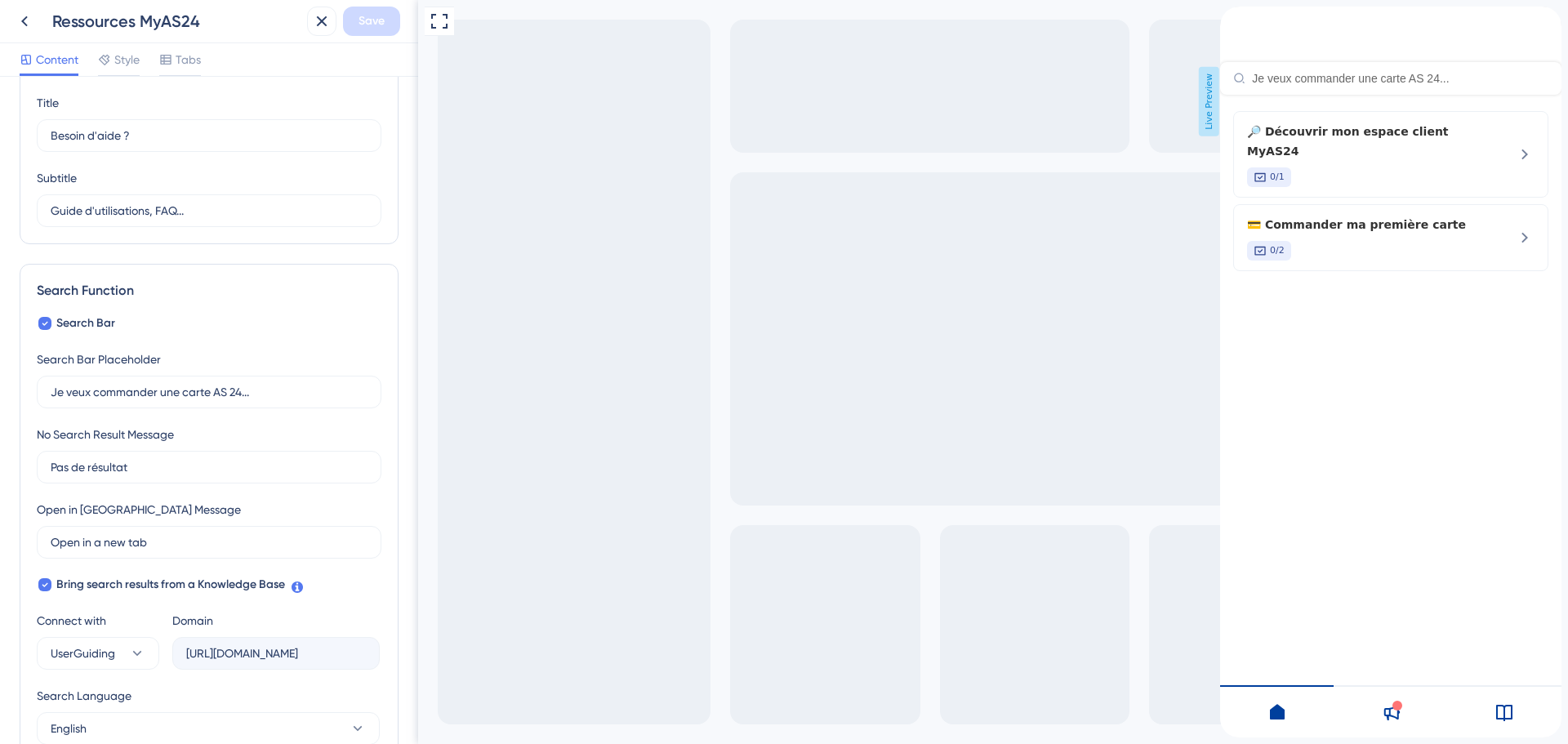
scroll to position [52, 0]
drag, startPoint x: 114, startPoint y: 285, endPoint x: 190, endPoint y: 285, distance: 76.0
click at [190, 285] on div "Search Function" at bounding box center [209, 292] width 345 height 19
click at [146, 378] on label "Je veux commander une carte AS 24..." at bounding box center [209, 394] width 345 height 33
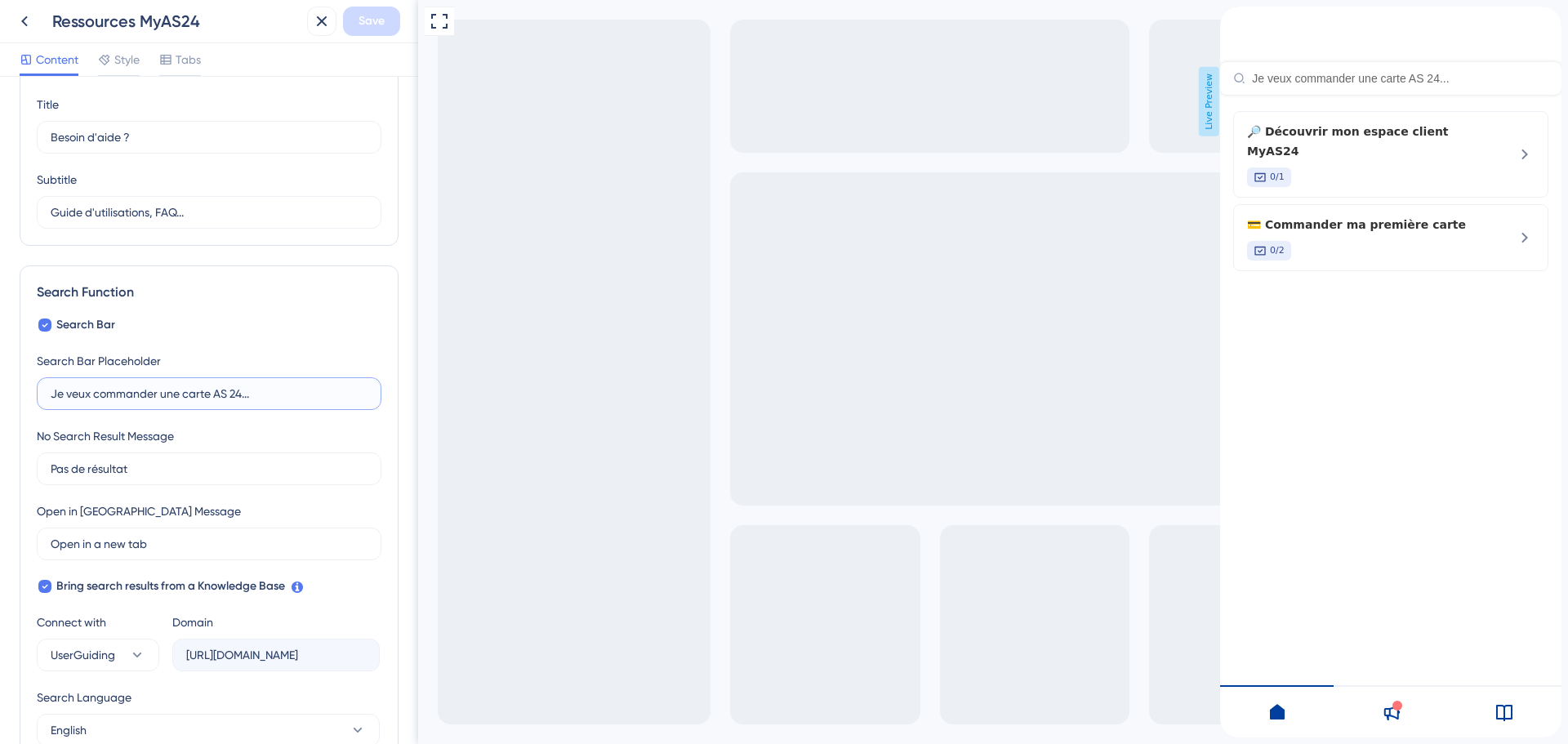
click at [146, 385] on input "Je veux commander une carte AS 24..." at bounding box center [209, 393] width 317 height 18
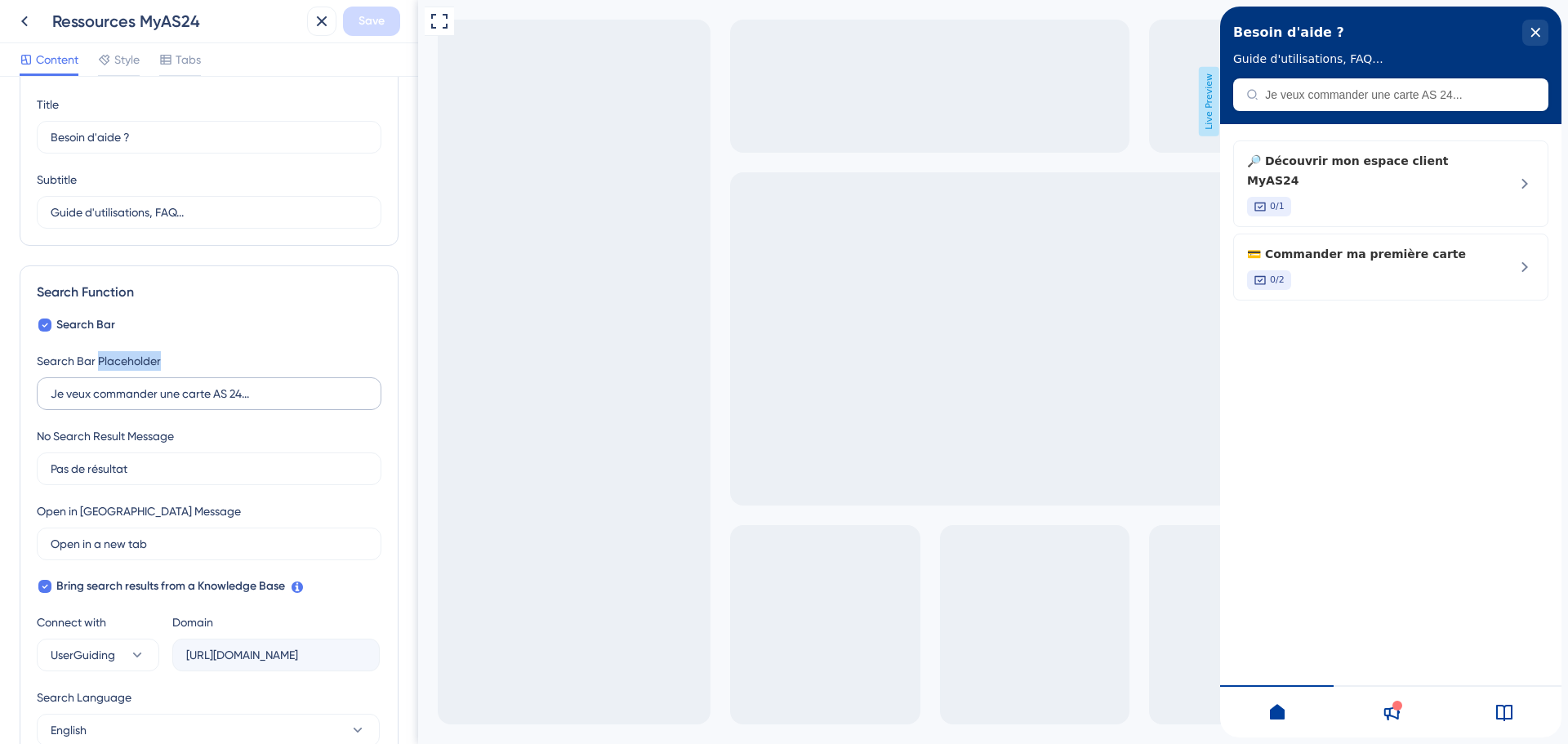
click at [146, 378] on label "Je veux commander une carte AS 24..." at bounding box center [209, 394] width 345 height 33
click at [146, 385] on input "Je veux commander une carte AS 24..." at bounding box center [209, 393] width 317 height 18
click at [145, 406] on label "Je veux commander une carte AS 24..." at bounding box center [209, 394] width 345 height 33
click at [145, 403] on input "Je veux commander une carte AS 24..." at bounding box center [209, 393] width 317 height 18
click at [146, 398] on input "Je veux commander une carte AS 24..." at bounding box center [209, 393] width 317 height 18
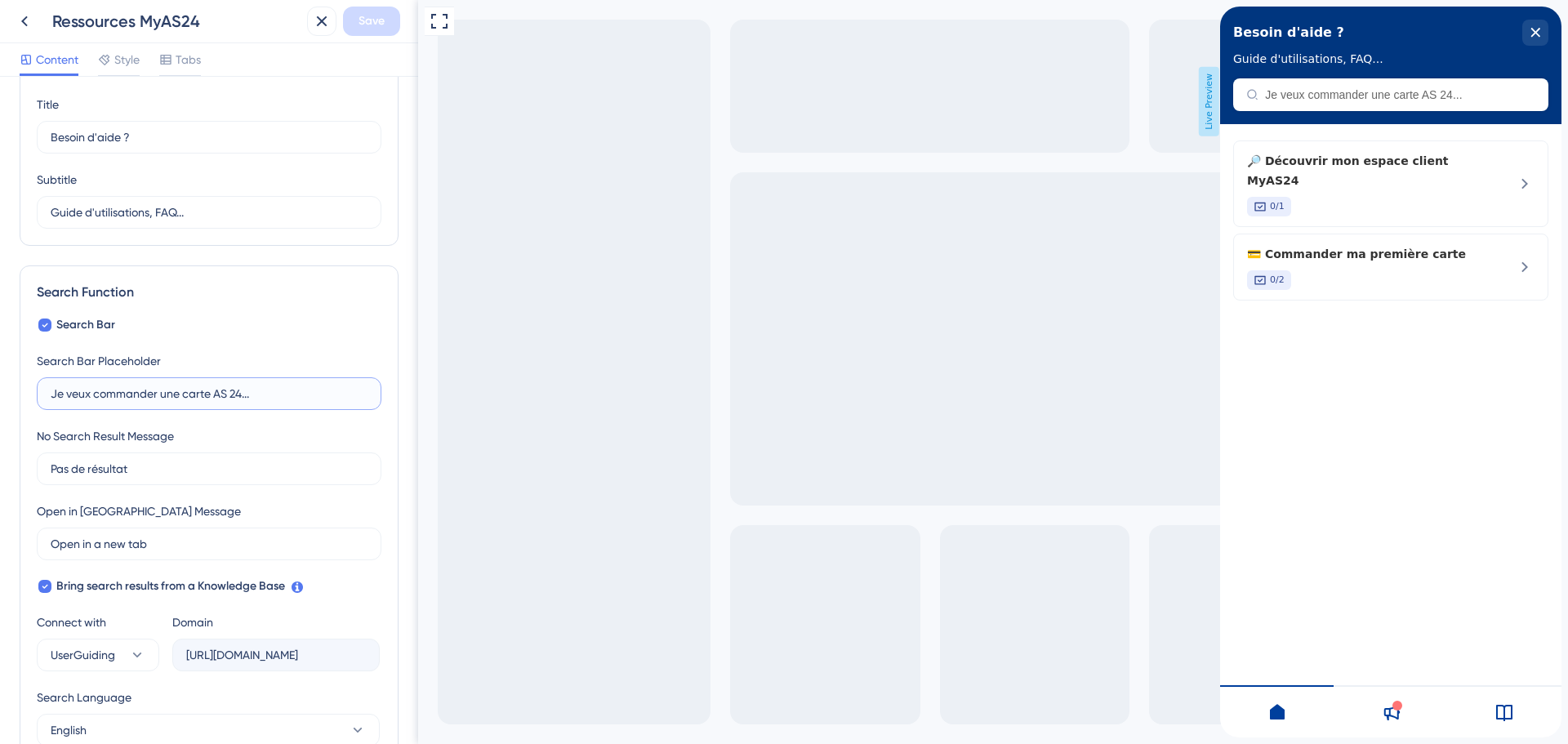
click at [146, 398] on input "Je veux commander une carte AS 24..." at bounding box center [209, 393] width 317 height 18
type input "J"
click at [115, 395] on input "..." at bounding box center [209, 393] width 317 height 18
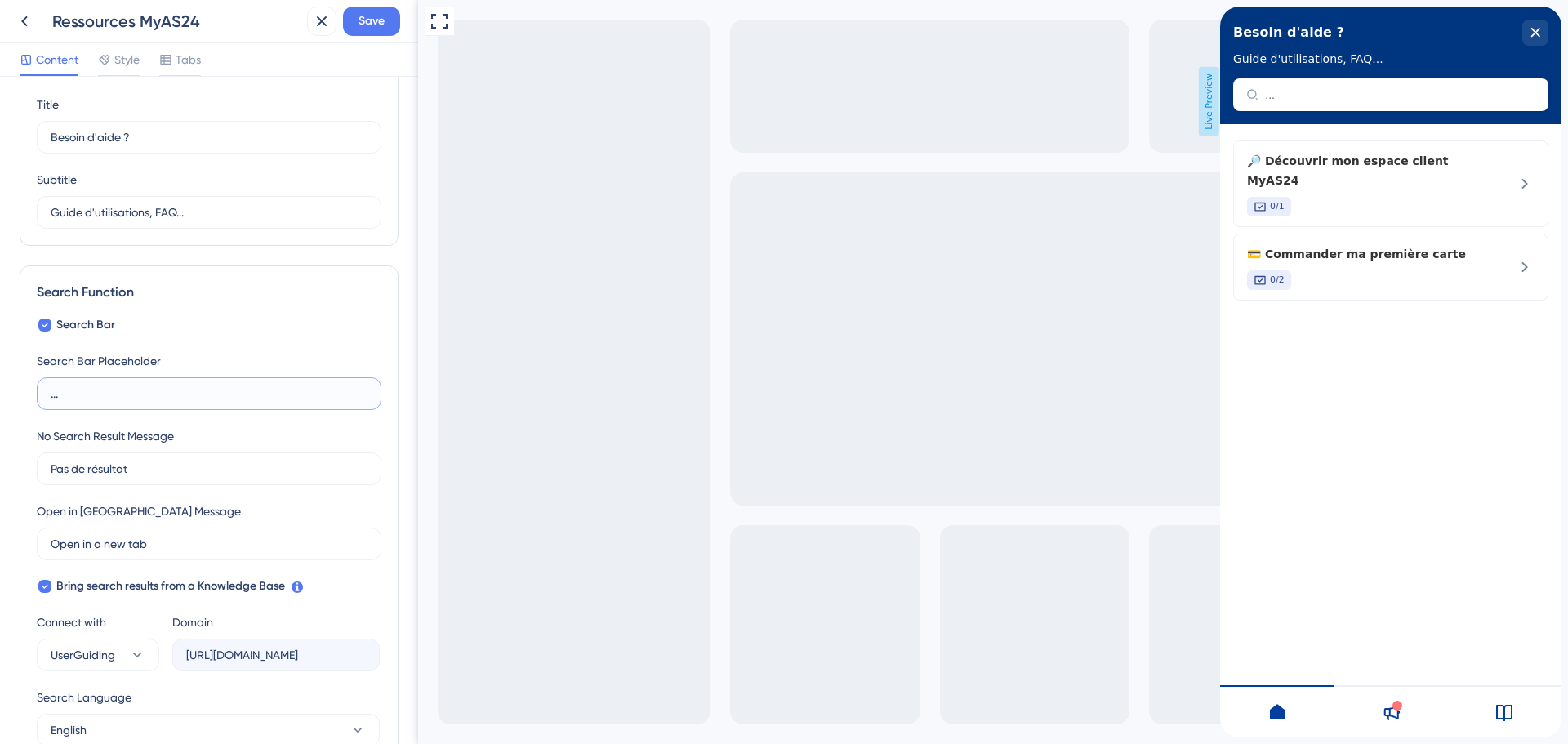
click at [115, 395] on input "..." at bounding box center [209, 393] width 317 height 18
type input "Je souhaite..."
click at [40, 451] on div "No Search Result Message Pas de résultat" at bounding box center [209, 456] width 345 height 58
click at [99, 461] on input "Pas de résultat" at bounding box center [209, 468] width 317 height 18
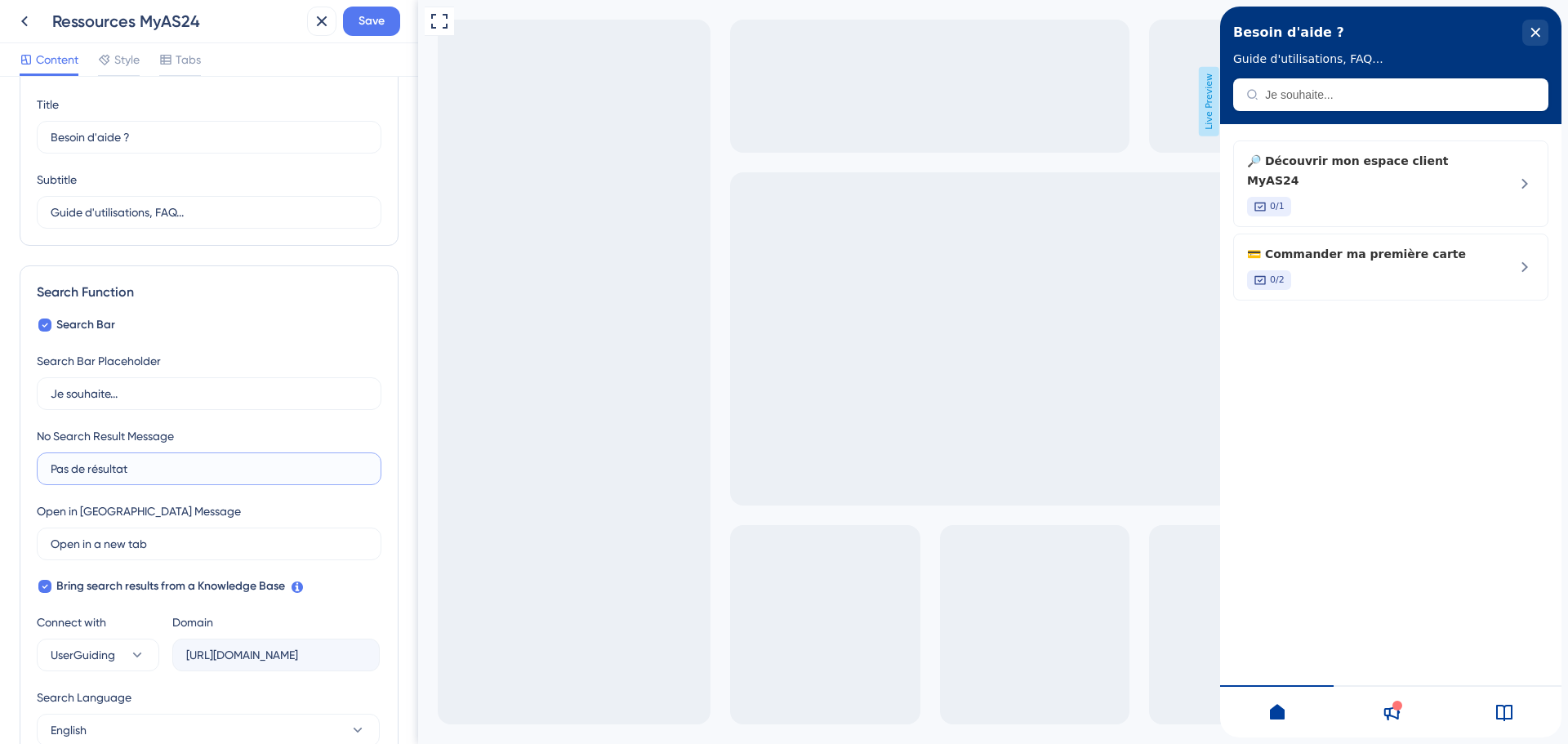
click at [99, 461] on input "Pas de résultat" at bounding box center [209, 468] width 317 height 18
drag, startPoint x: 10, startPoint y: 440, endPoint x: 42, endPoint y: 469, distance: 43.2
click at [12, 439] on div "Resource Center Header Title Besoin d'aide ? 13 Besoin d'aide ? Subtitle Guide …" at bounding box center [209, 410] width 419 height 667
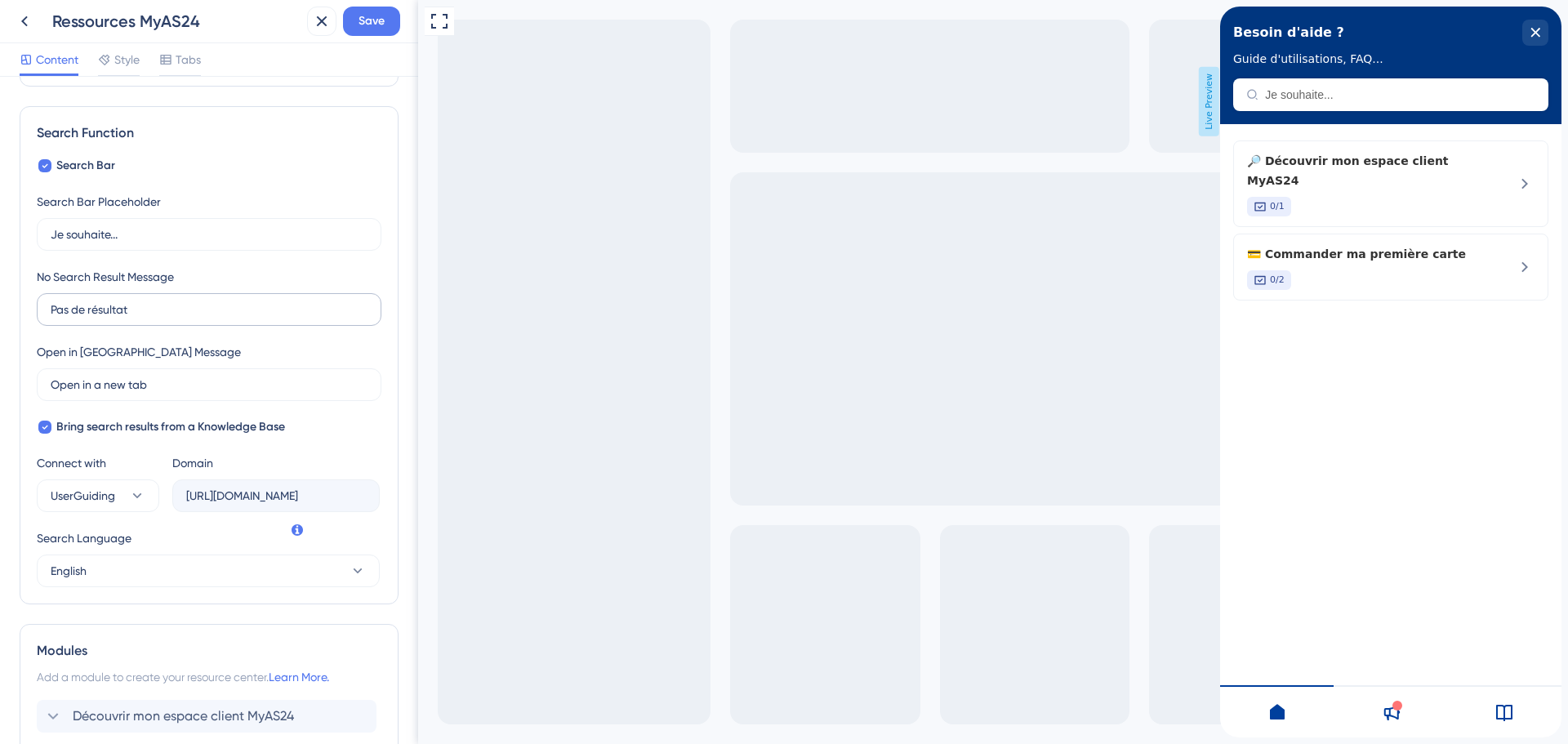
scroll to position [215, 0]
click at [84, 384] on input "Open in a new tab" at bounding box center [203, 381] width 306 height 18
click at [105, 497] on span "UserGuiding" at bounding box center [83, 492] width 64 height 19
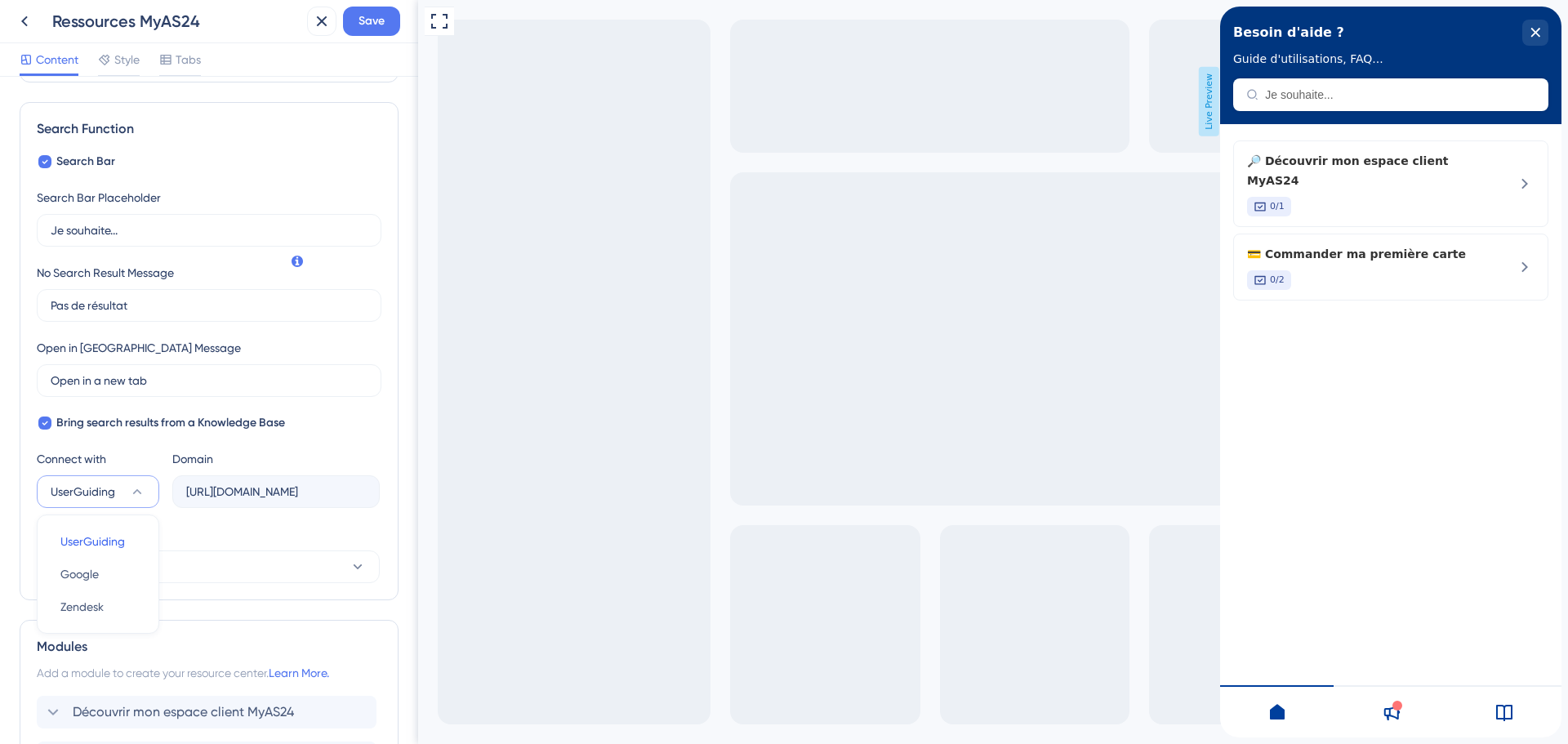
scroll to position [378, 0]
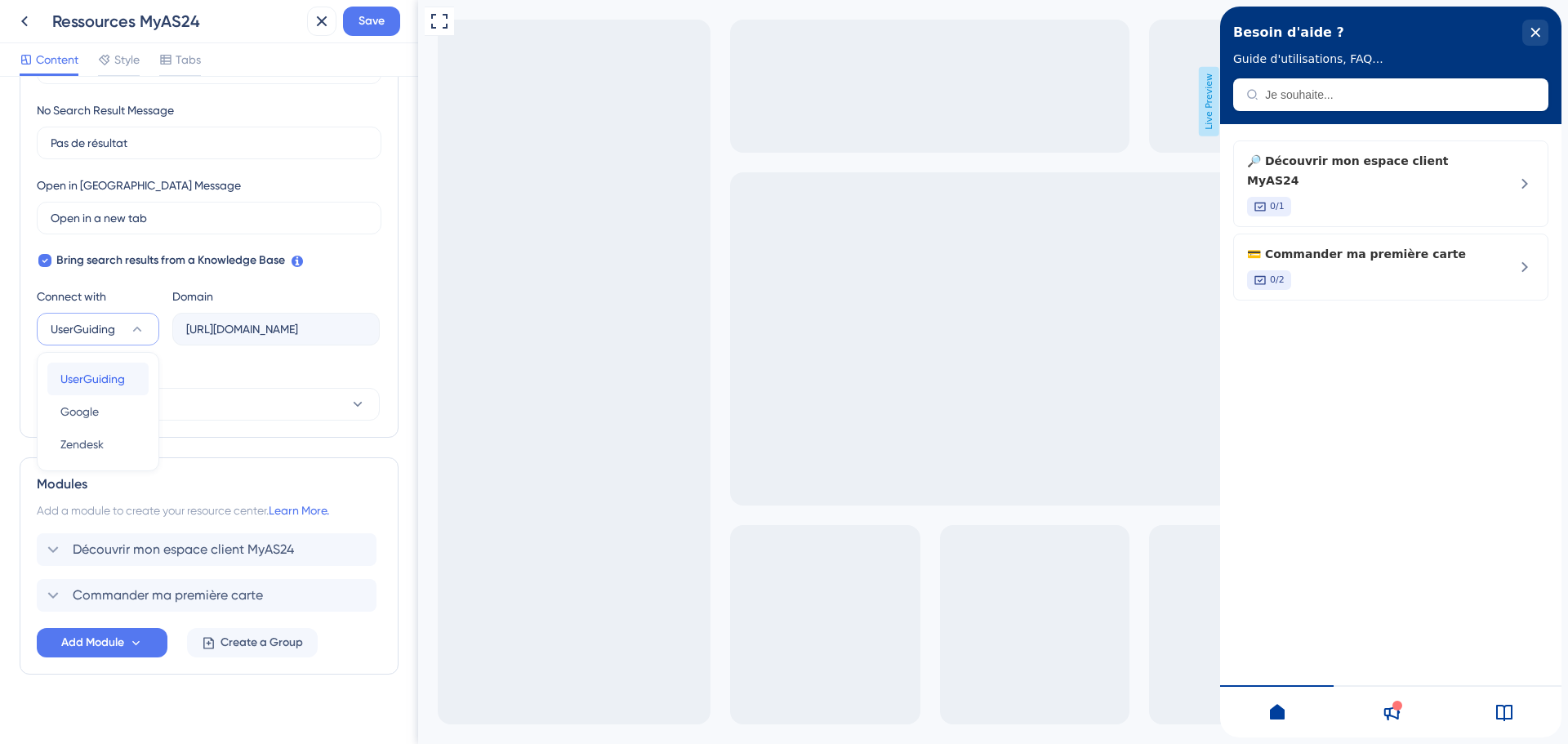
click at [124, 374] on span "UserGuiding" at bounding box center [92, 379] width 64 height 19
click at [155, 398] on button "English" at bounding box center [208, 405] width 343 height 33
click at [145, 461] on div "French (Default) French (Default)" at bounding box center [208, 455] width 296 height 33
type input "[URL][DOMAIN_NAME]"
click at [373, 22] on span "Save" at bounding box center [371, 21] width 26 height 19
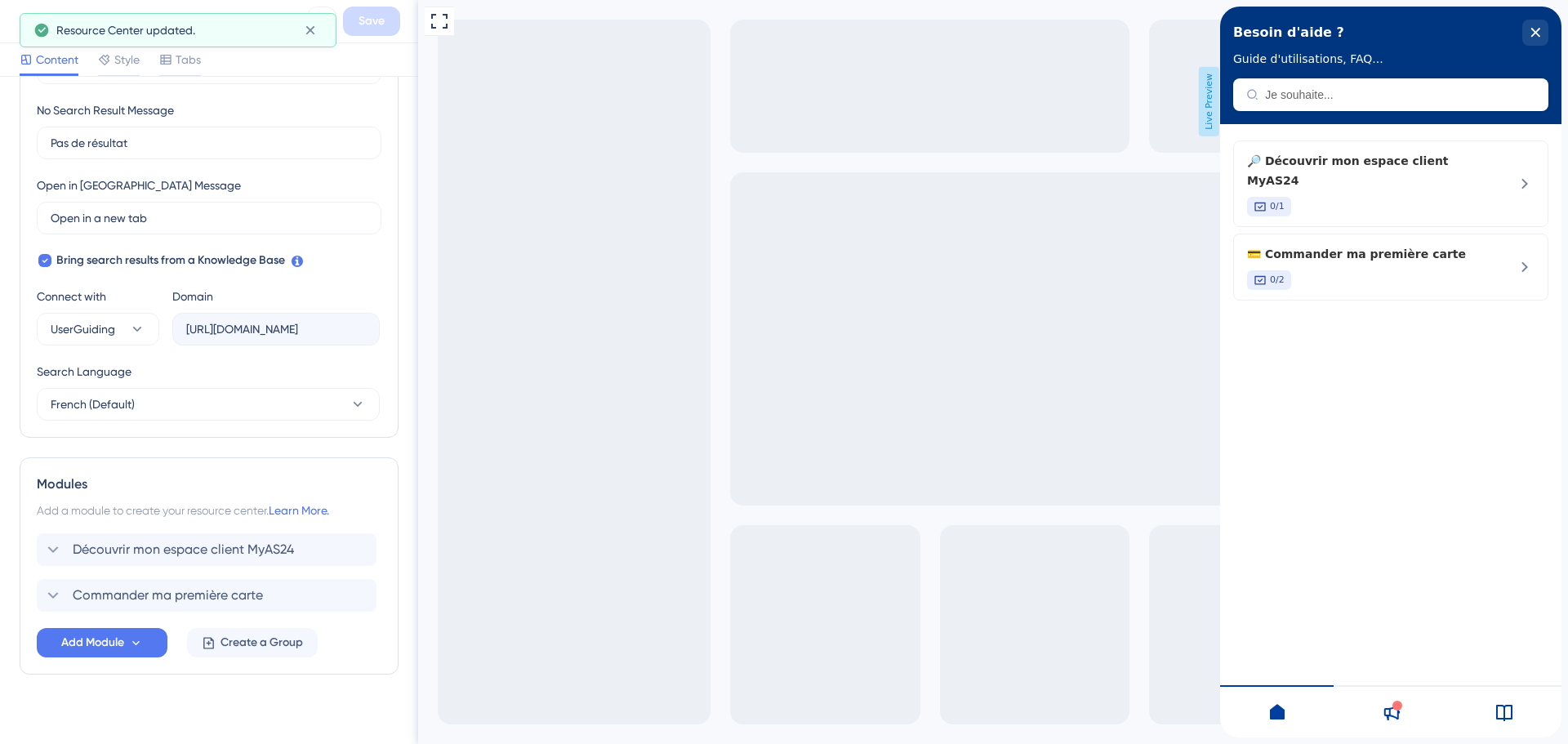
click at [1346, 93] on div "Besoin d'aide ? Guide d'utilisations, FAQ..." at bounding box center [1391, 65] width 342 height 118
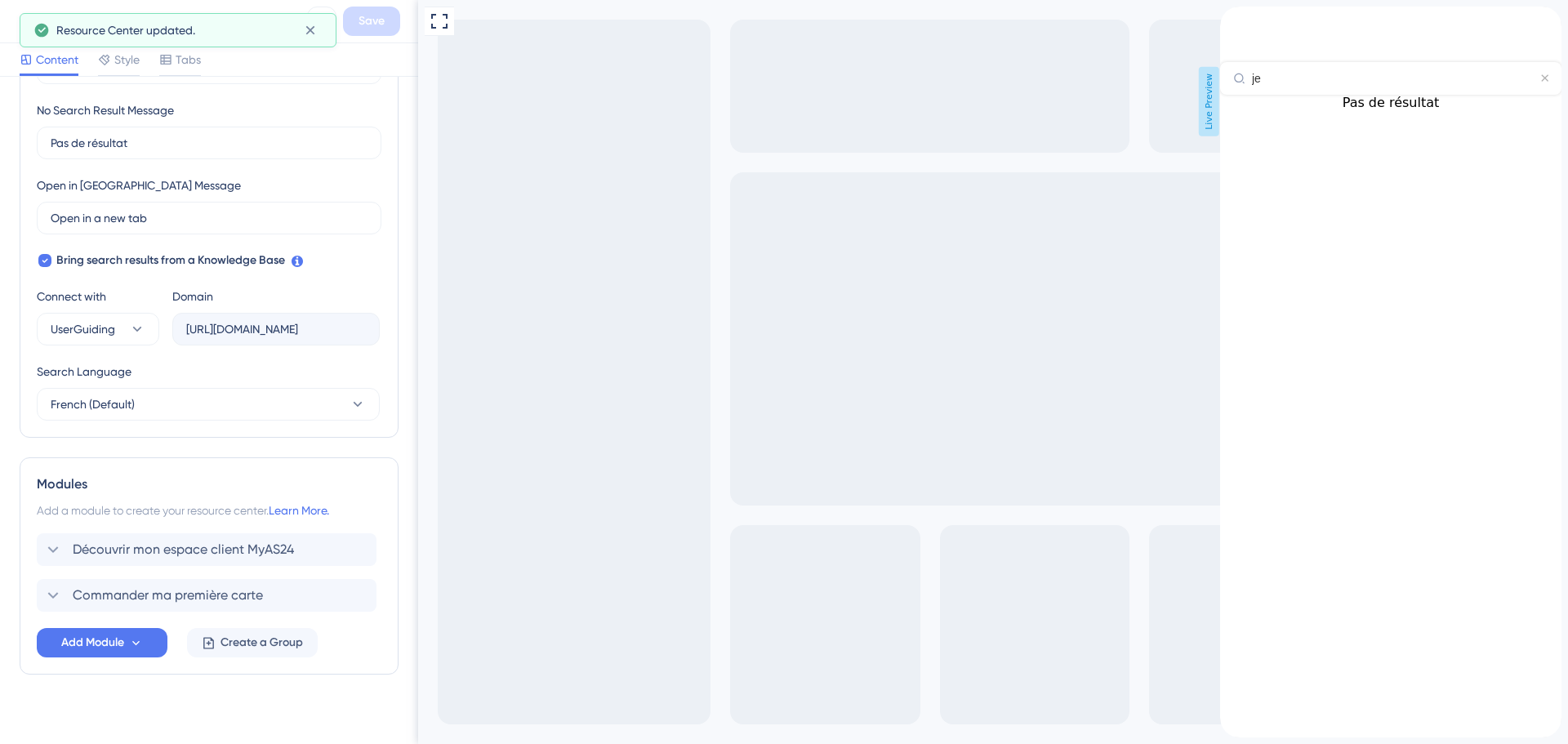
type input "j"
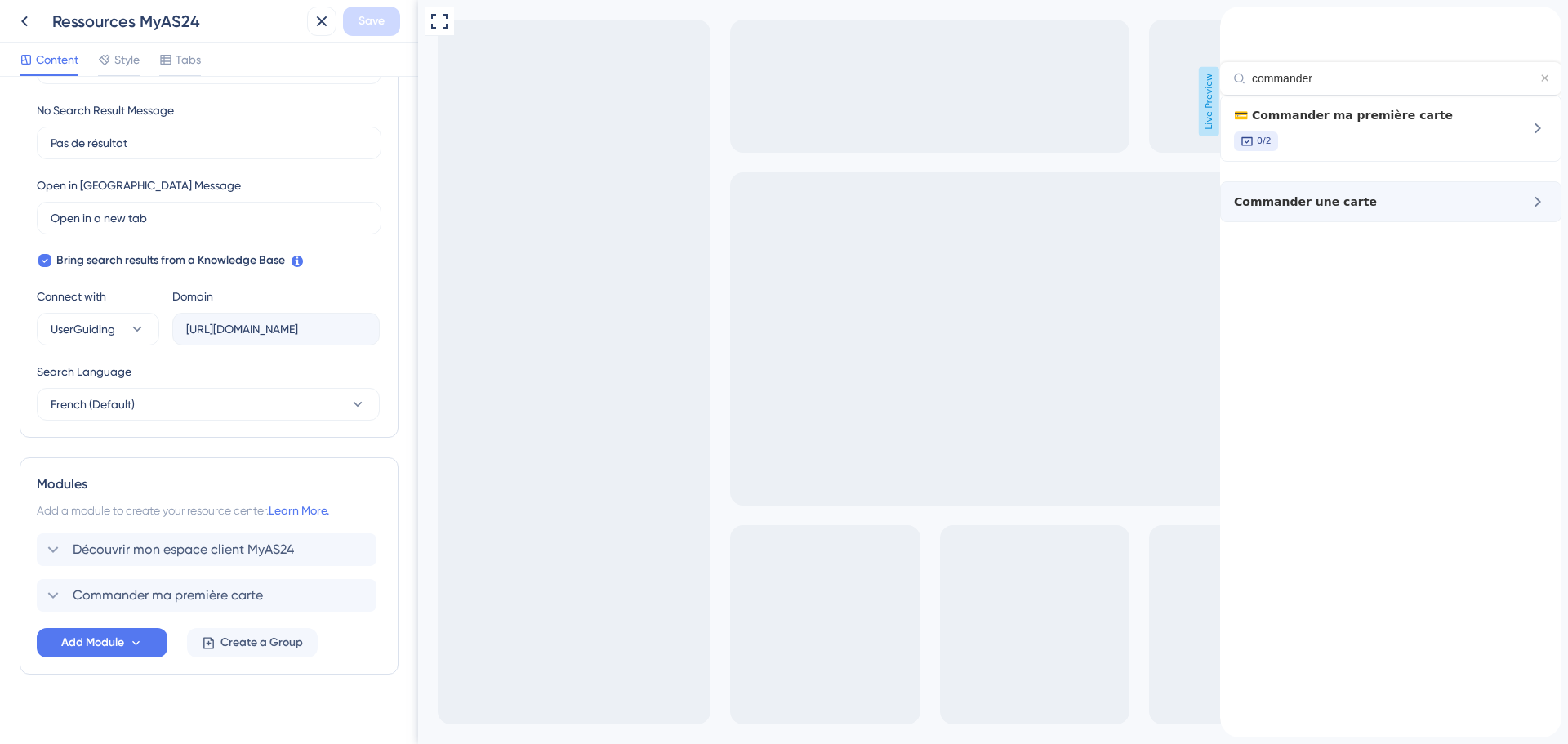
type input "commander"
click at [1368, 211] on span "Commander une carte" at bounding box center [1360, 202] width 251 height 19
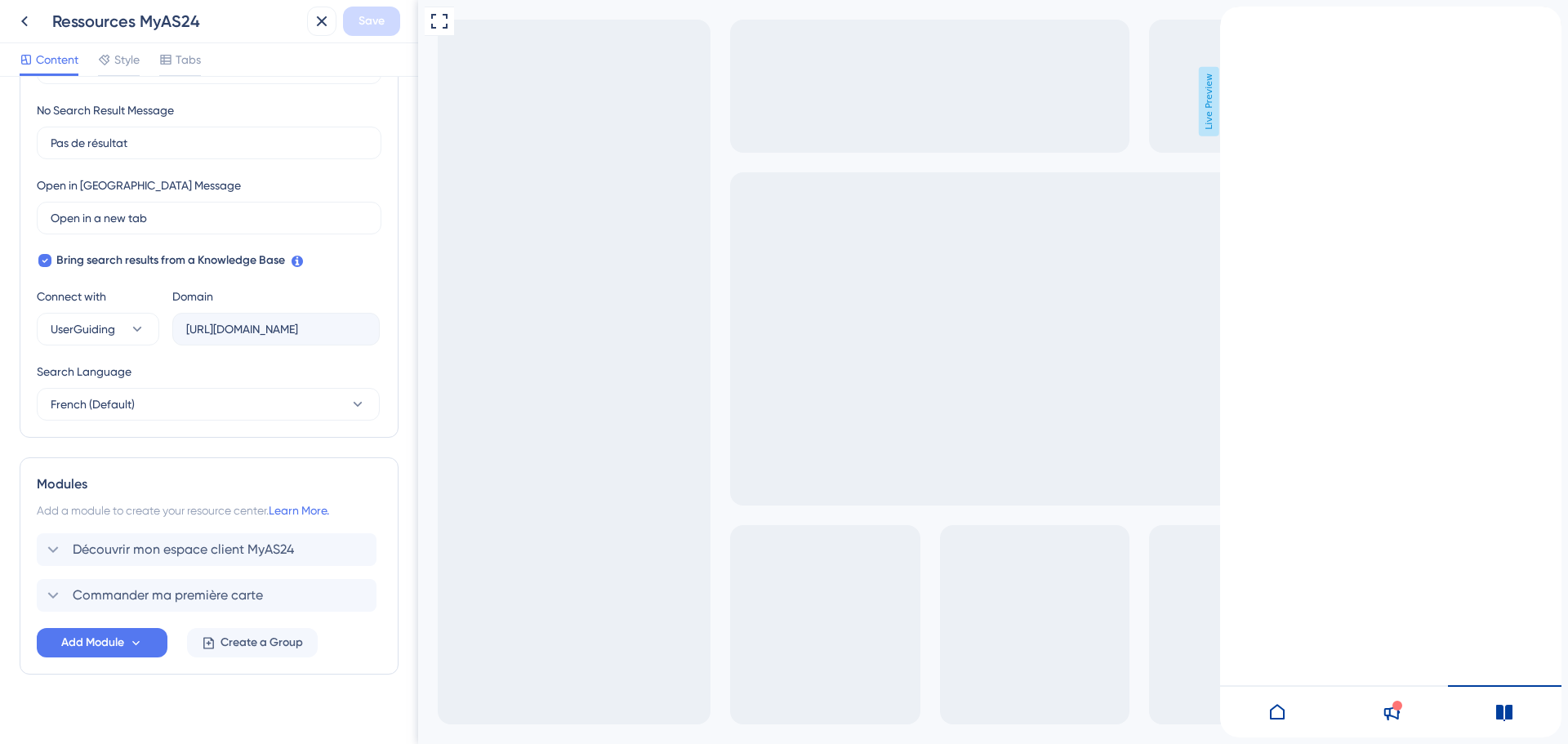
click at [1232, 19] on icon "back to header" at bounding box center [1226, 13] width 12 height 13
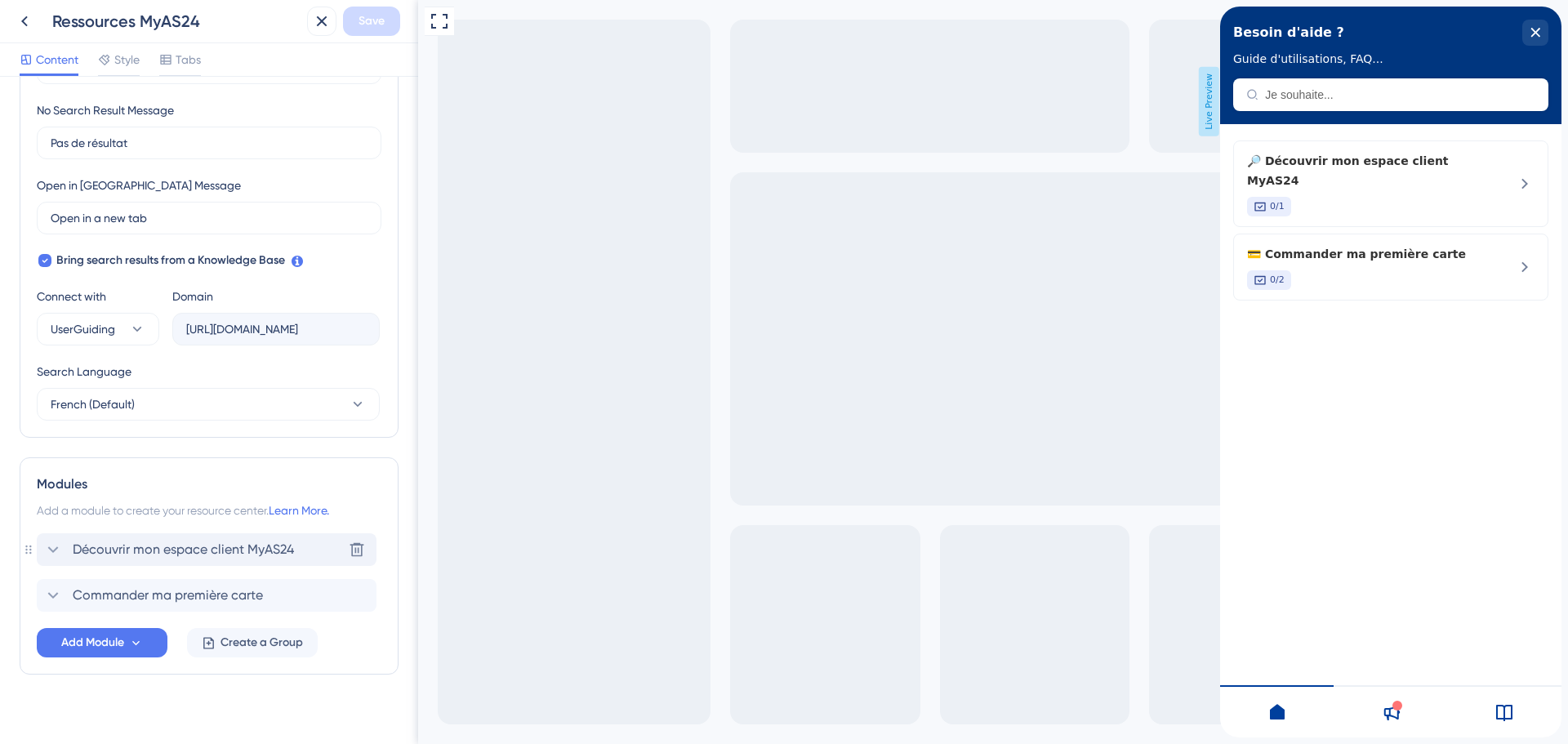
click at [50, 545] on icon at bounding box center [53, 550] width 19 height 19
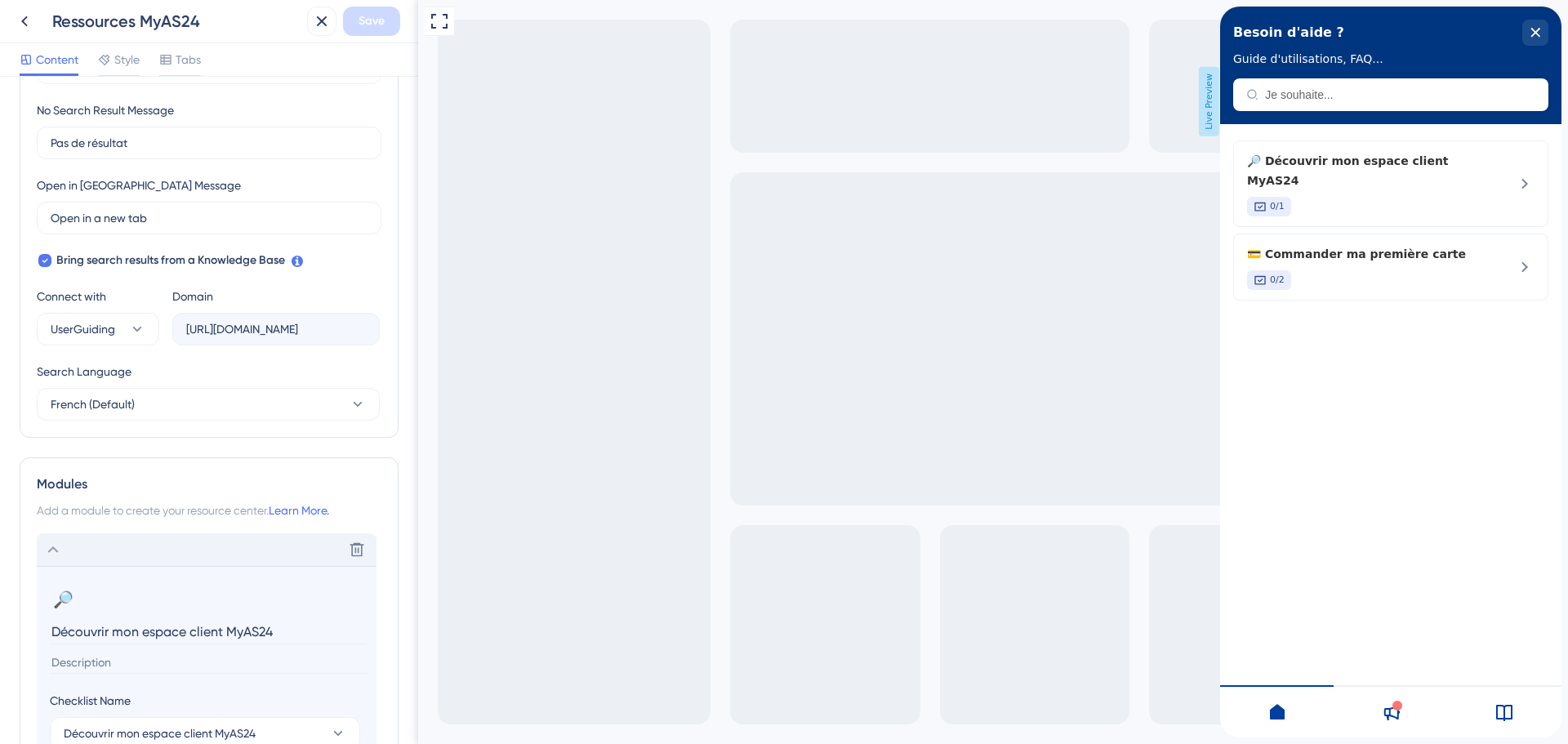
click at [50, 551] on icon at bounding box center [54, 549] width 11 height 7
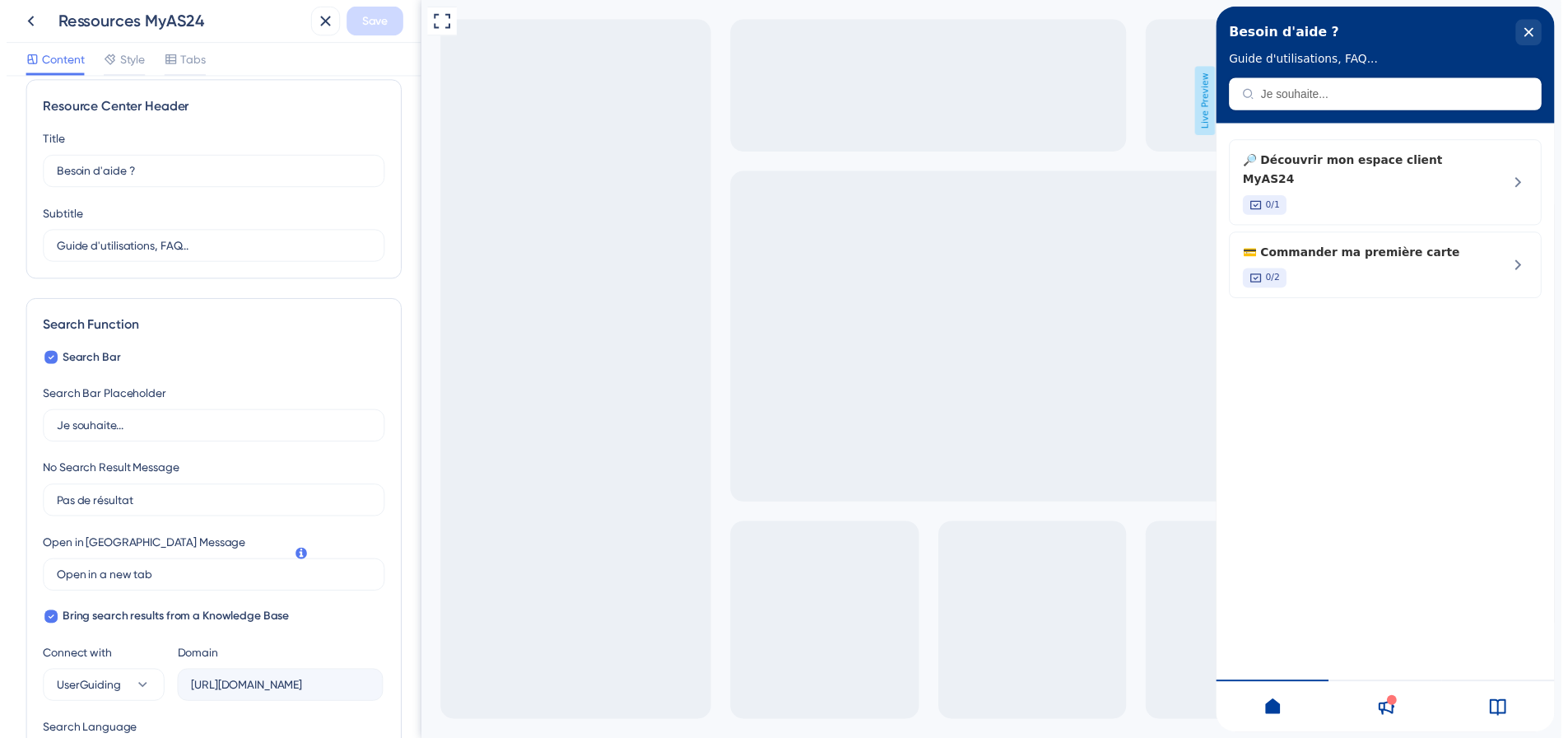
scroll to position [0, 0]
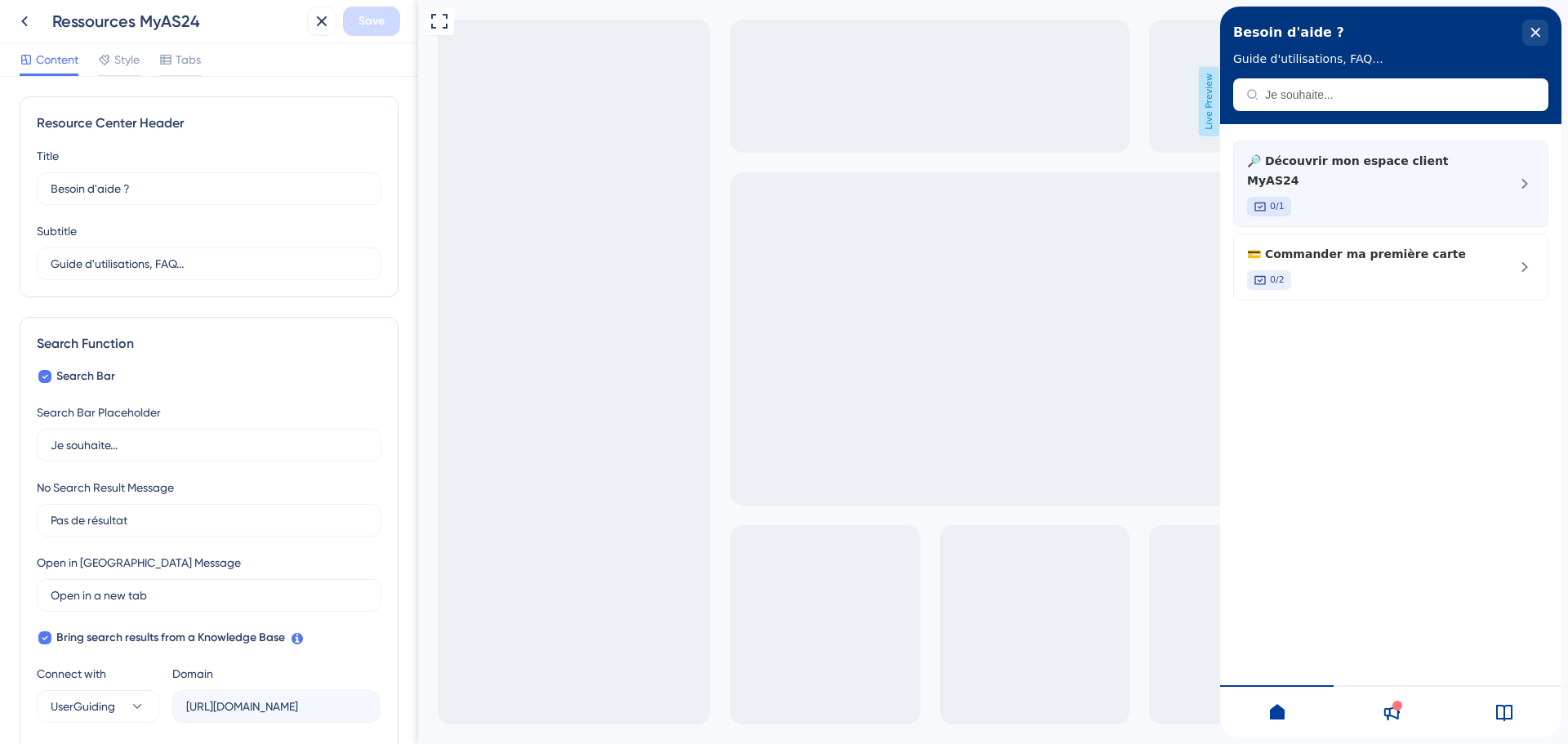
click at [1519, 174] on icon at bounding box center [1524, 184] width 19 height 19
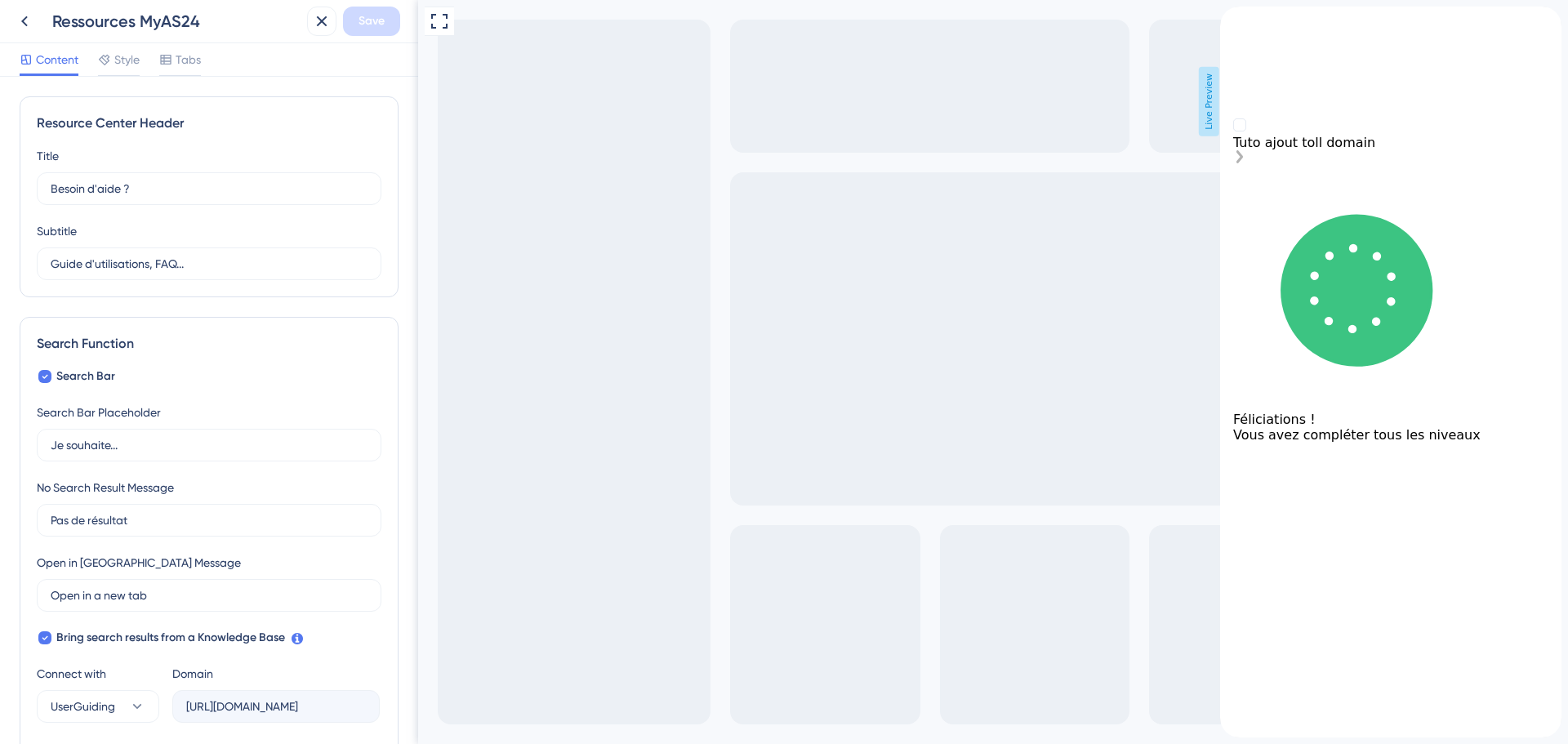
click at [1538, 167] on div "Tuto ajout toll domain is incomplete." at bounding box center [1391, 158] width 315 height 17
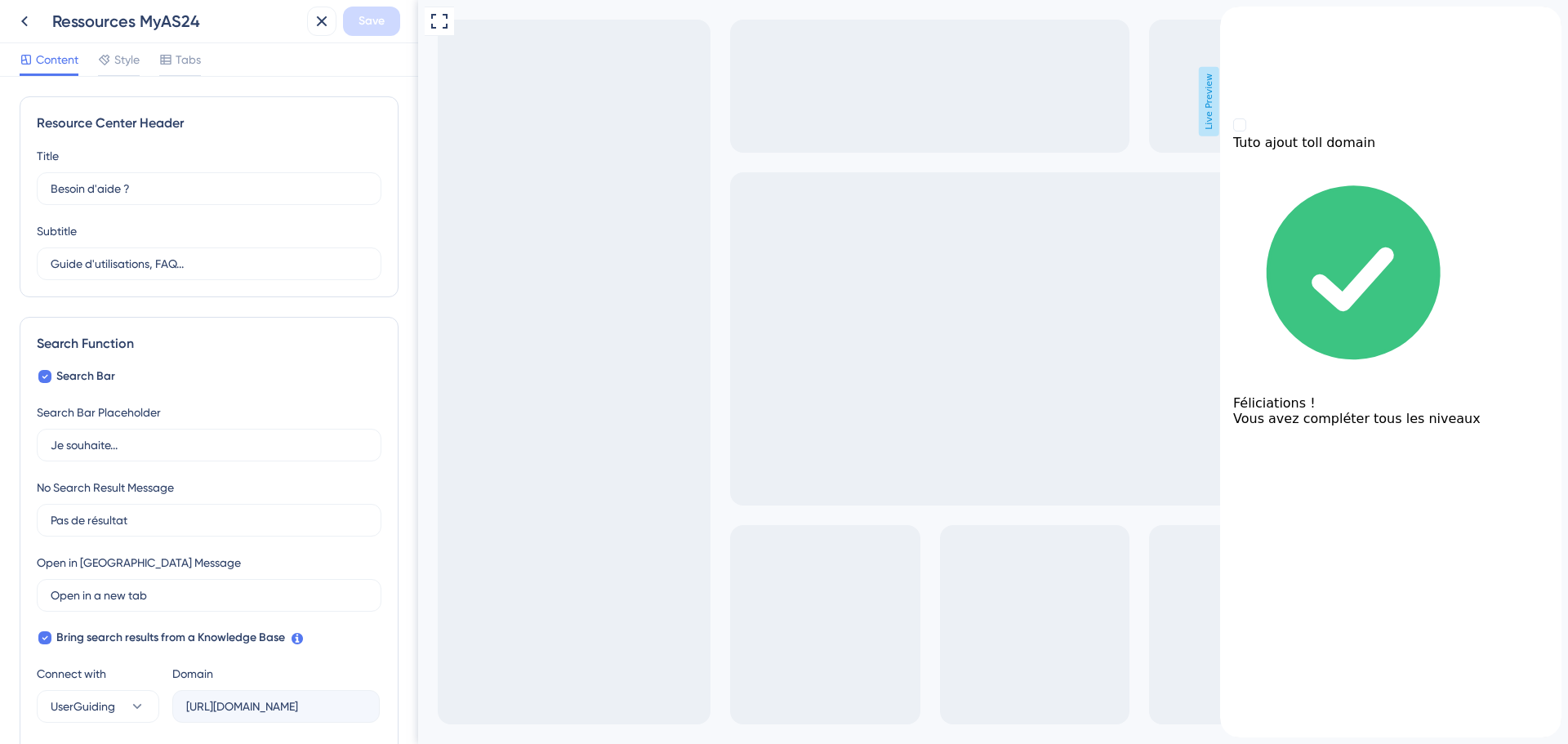
click at [1230, 176] on div "Tuto ajout toll domain Féliciations ! Vous avez compléter tous les niveaux" at bounding box center [1391, 386] width 342 height 568
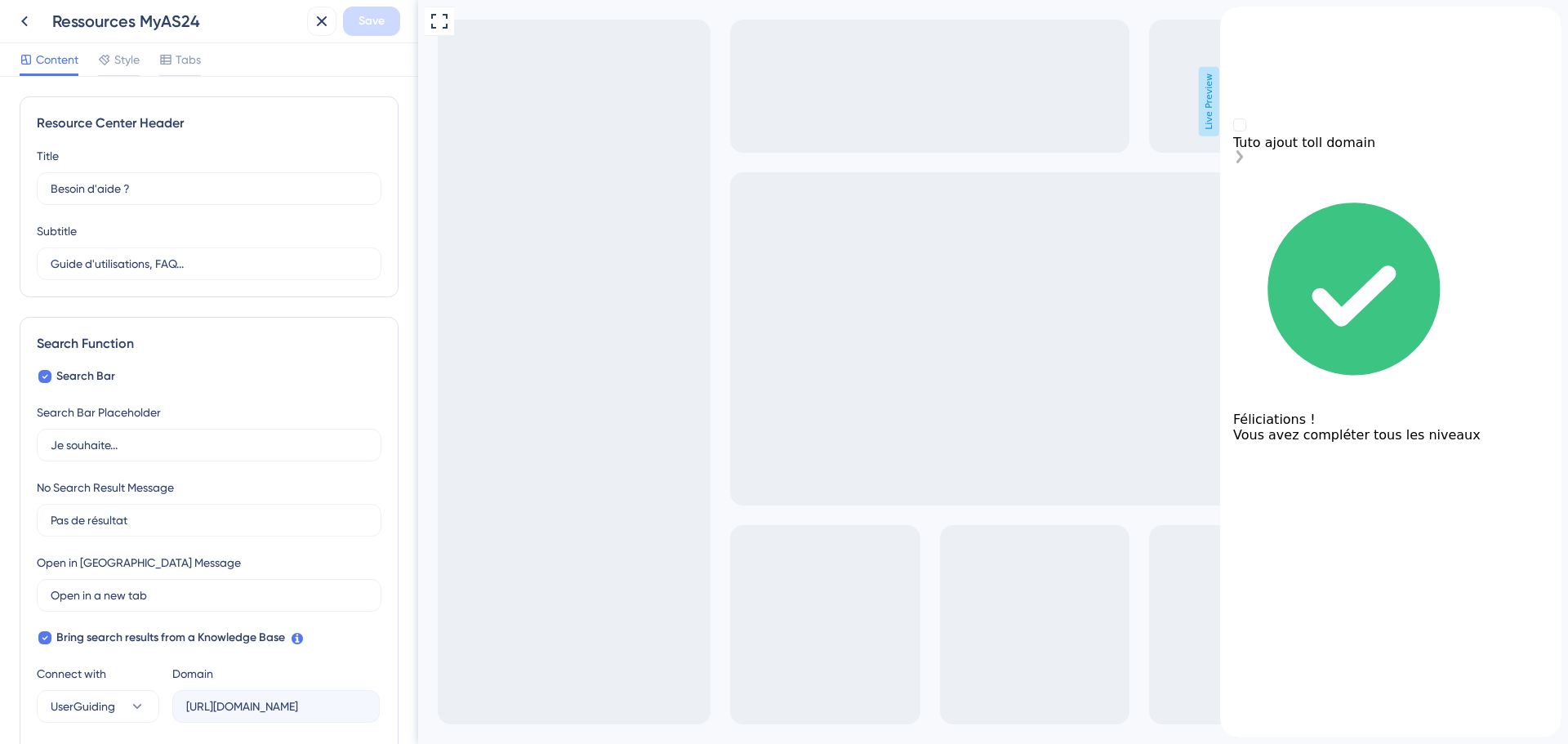
click at [1246, 130] on rect "Tuto ajout toll domain is incomplete." at bounding box center [1239, 125] width 13 height 13
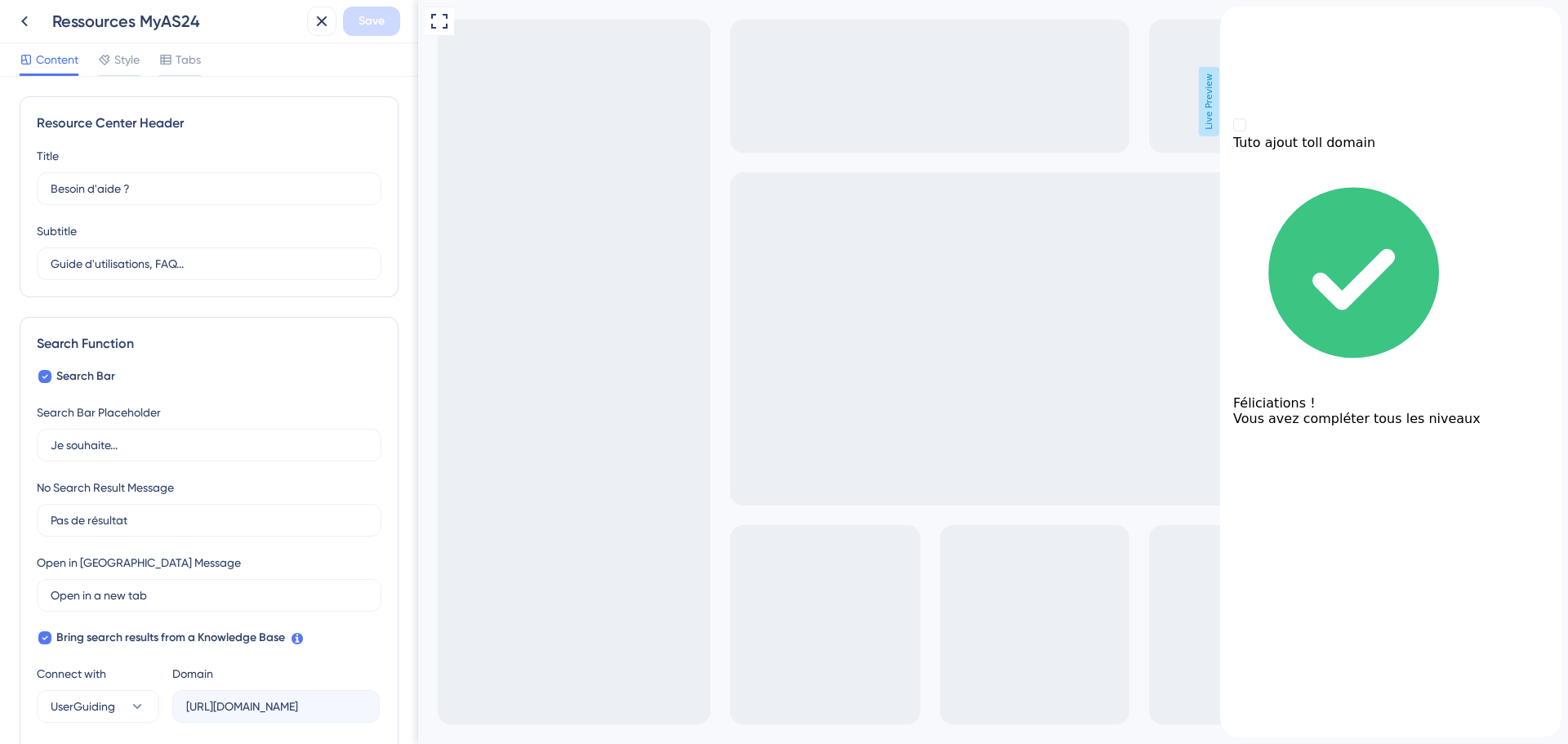
click at [1256, 18] on div "Je découvre mon espace client MyAS24 Les étapes clés 0%" at bounding box center [1391, 55] width 342 height 95
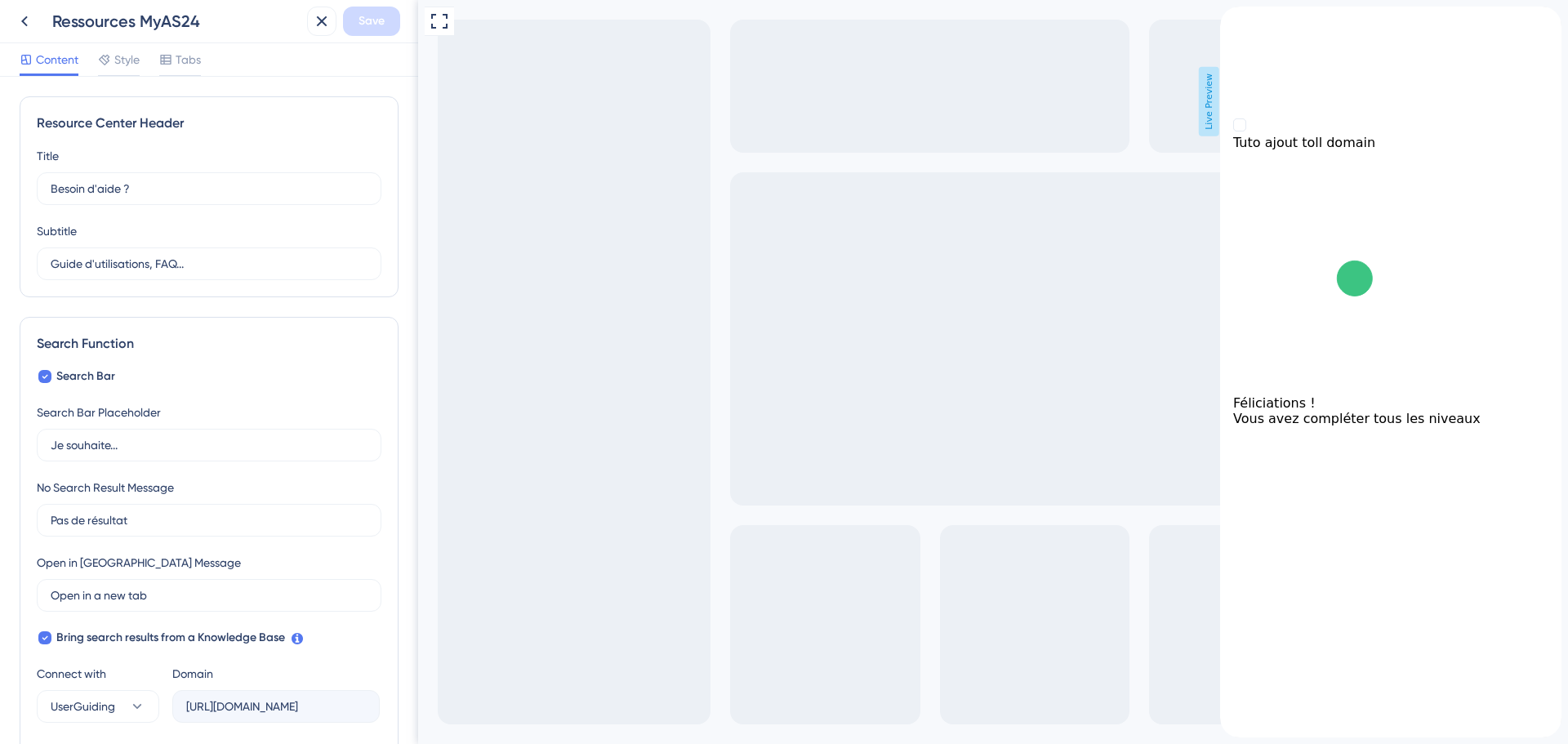
click at [1255, 22] on div "back to header" at bounding box center [1391, 15] width 342 height 17
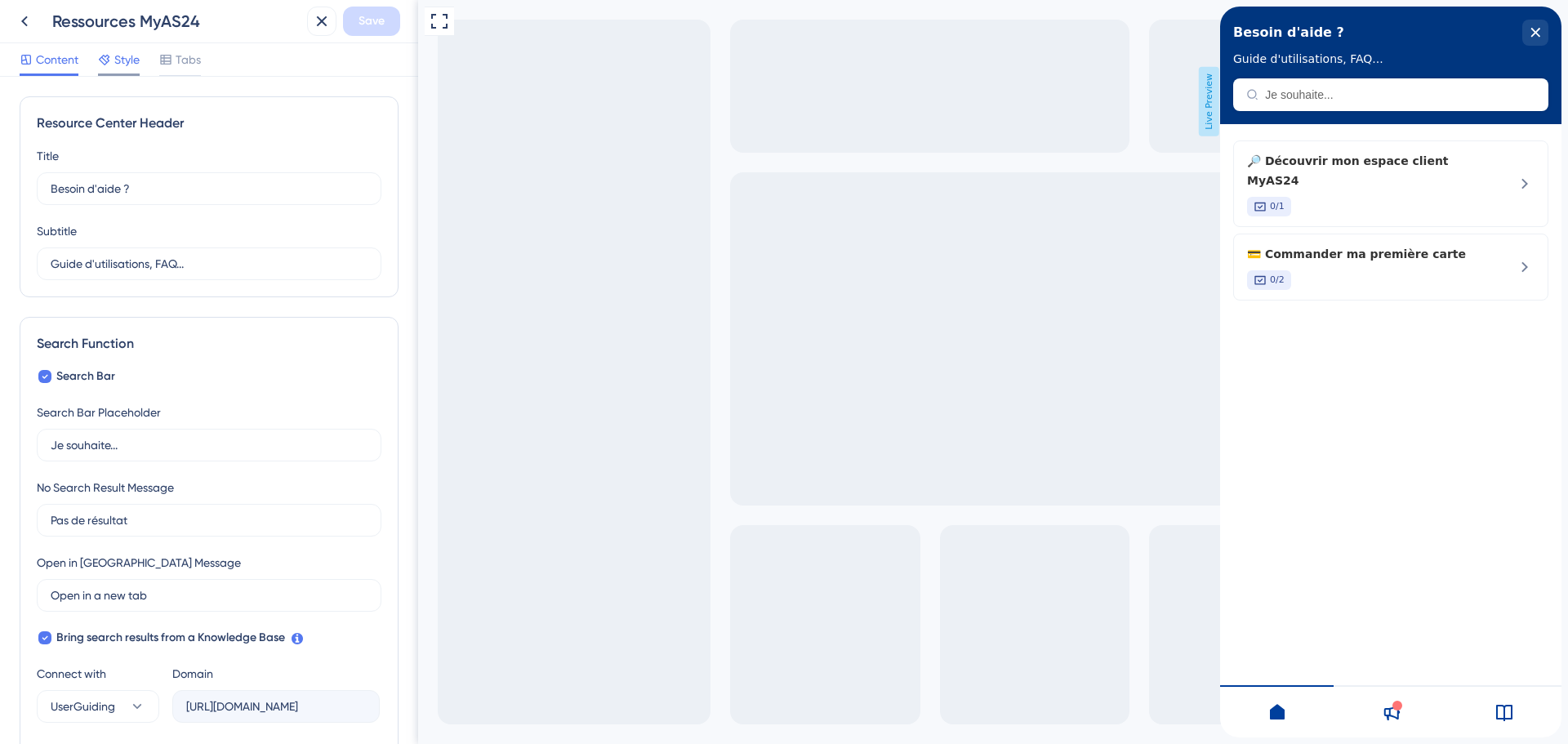
click at [118, 71] on div "Style" at bounding box center [119, 62] width 42 height 26
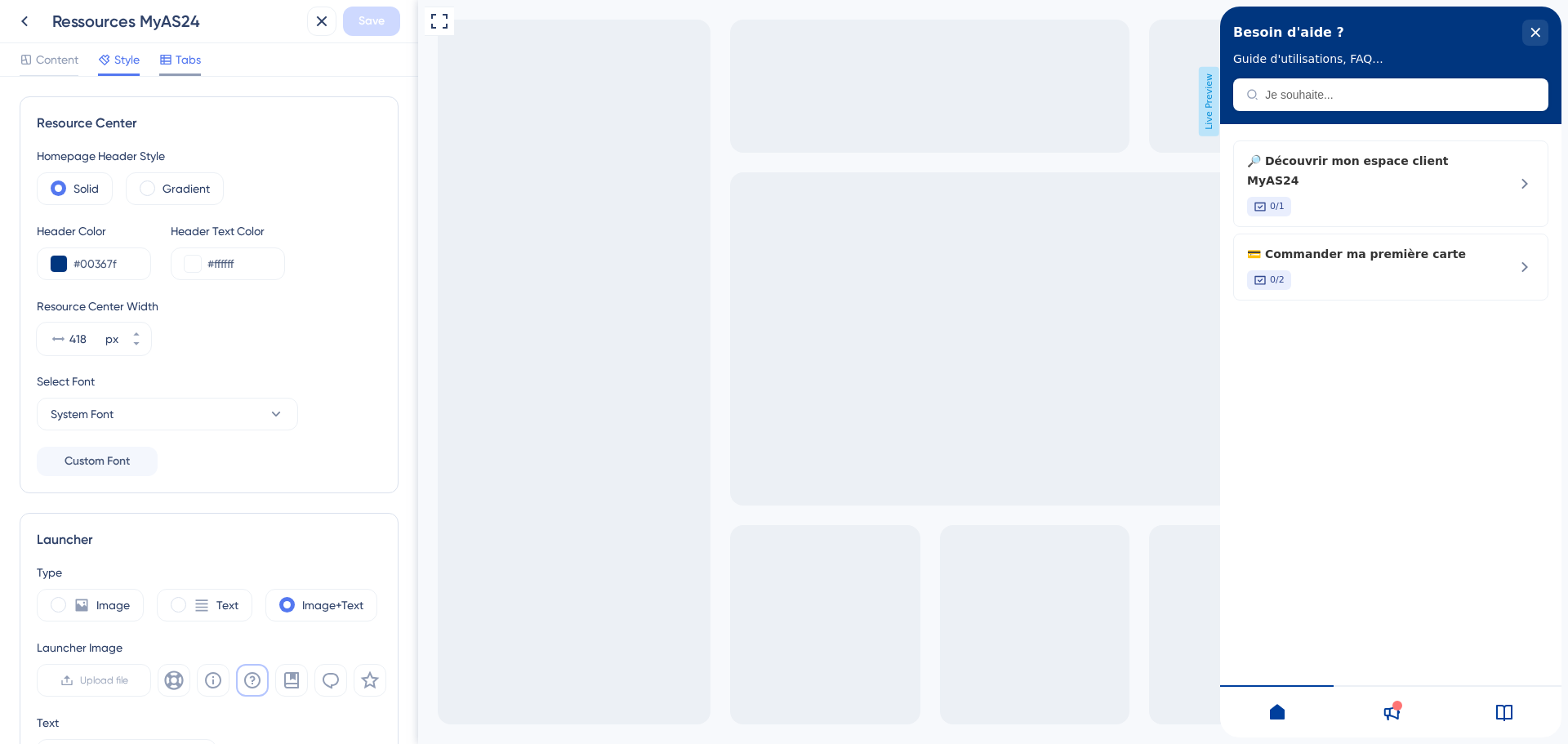
click at [193, 61] on span "Tabs" at bounding box center [188, 59] width 25 height 19
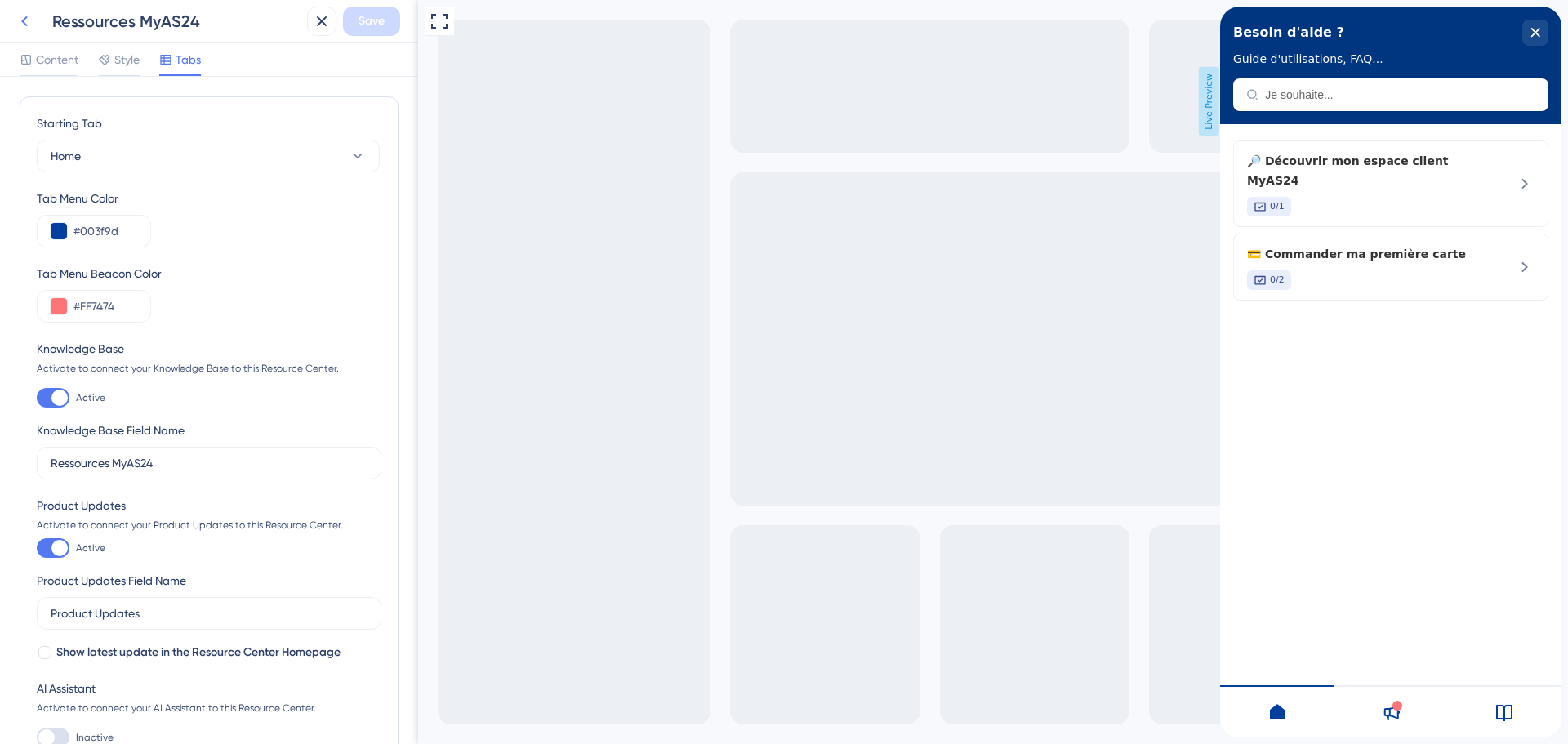
click at [28, 19] on icon at bounding box center [24, 21] width 19 height 19
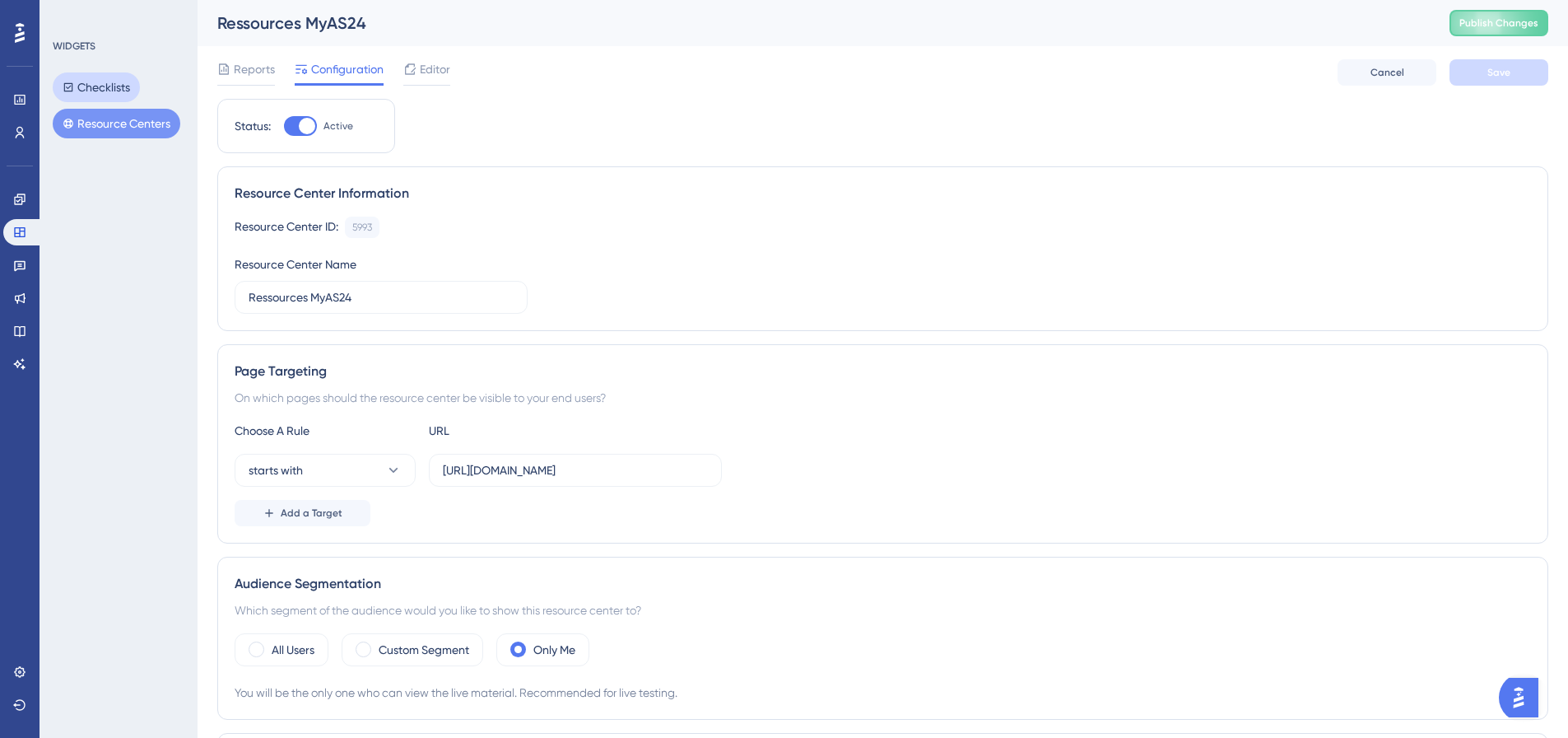
click at [114, 89] on button "Checklists" at bounding box center [96, 87] width 87 height 29
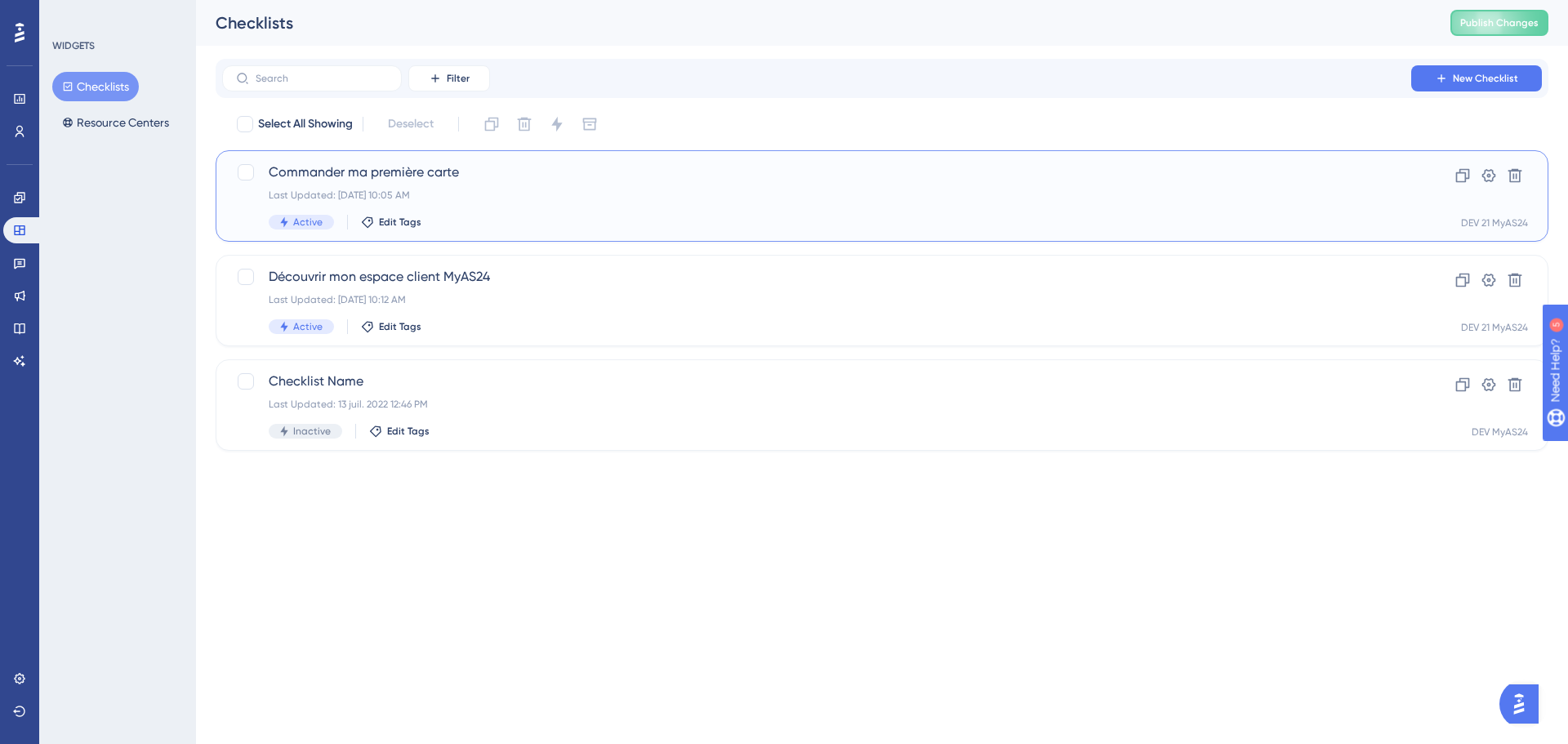
click at [486, 170] on span "Commander ma première carte" at bounding box center [817, 172] width 1096 height 19
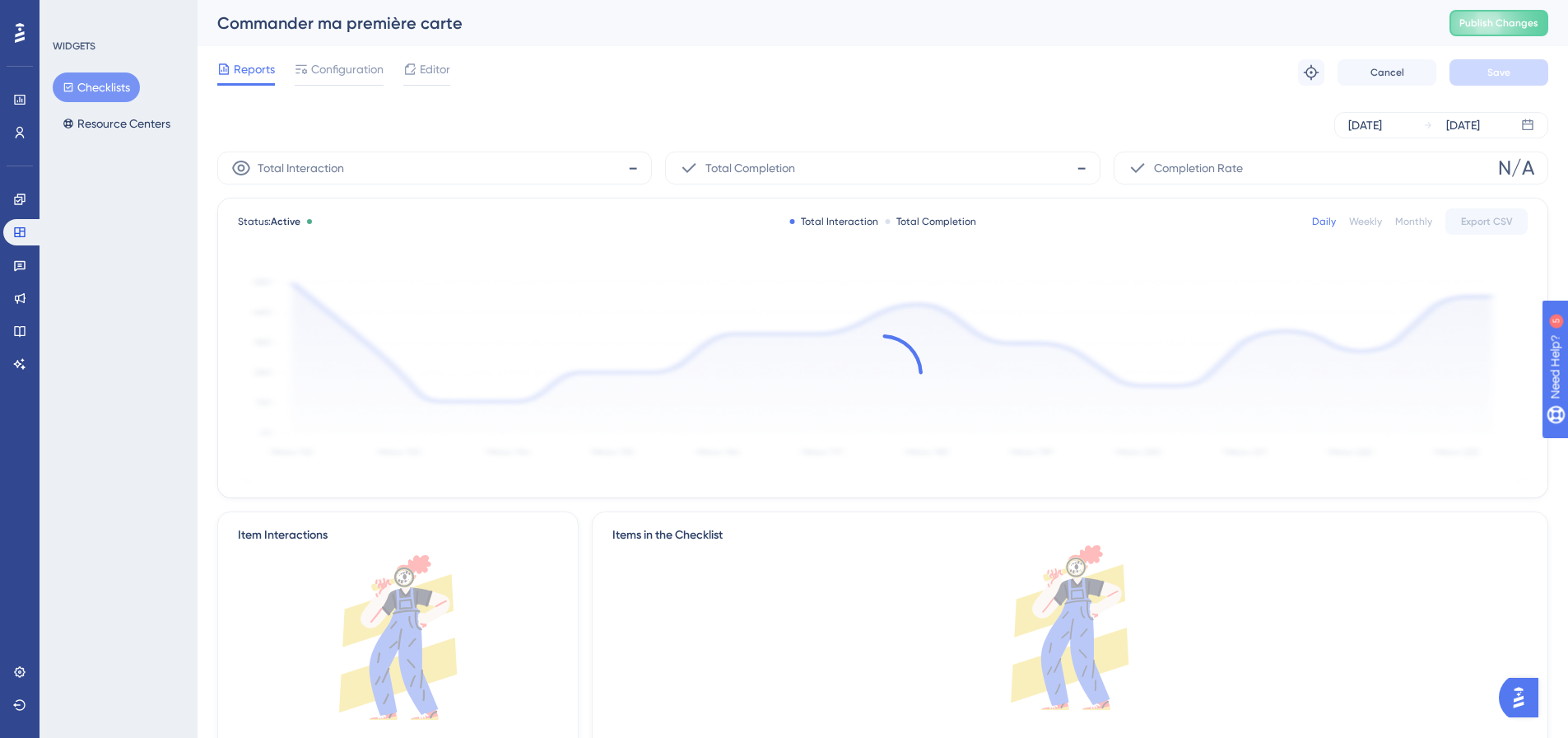
click at [455, 78] on div "Reports Configuration Editor Troubleshoot Cancel Save" at bounding box center [883, 73] width 1332 height 53
click at [340, 71] on span "Configuration" at bounding box center [347, 69] width 73 height 20
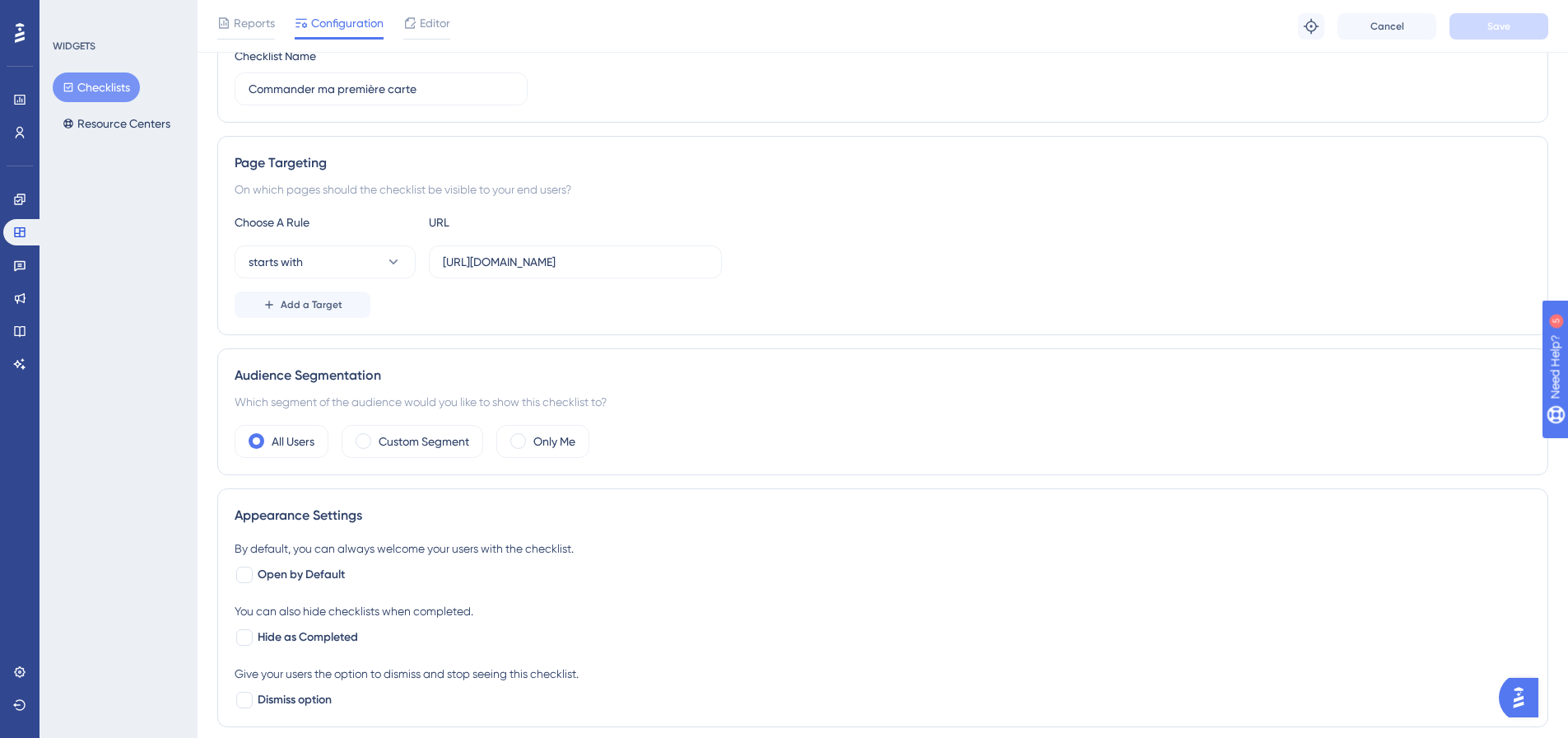
scroll to position [114, 0]
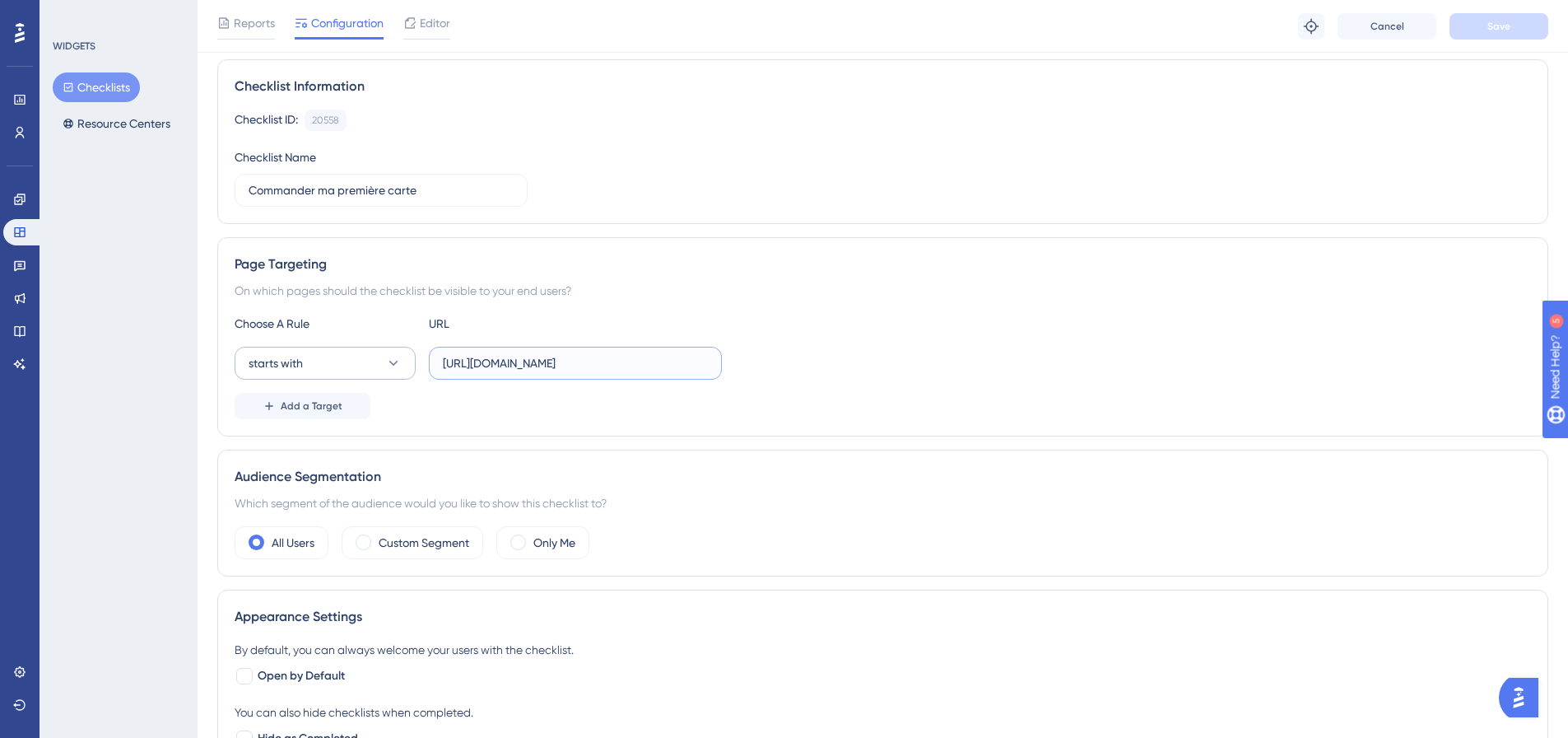
drag, startPoint x: 690, startPoint y: 361, endPoint x: 412, endPoint y: 369, distance: 278.1
click at [412, 369] on div "starts with https://dev.local-as24.com:42204/extranet/fr/" at bounding box center [478, 363] width 488 height 33
click at [709, 364] on label "[URL][DOMAIN_NAME]" at bounding box center [575, 363] width 293 height 33
click at [708, 364] on input "[URL][DOMAIN_NAME]" at bounding box center [575, 363] width 265 height 18
drag, startPoint x: 709, startPoint y: 364, endPoint x: 363, endPoint y: 366, distance: 346.0
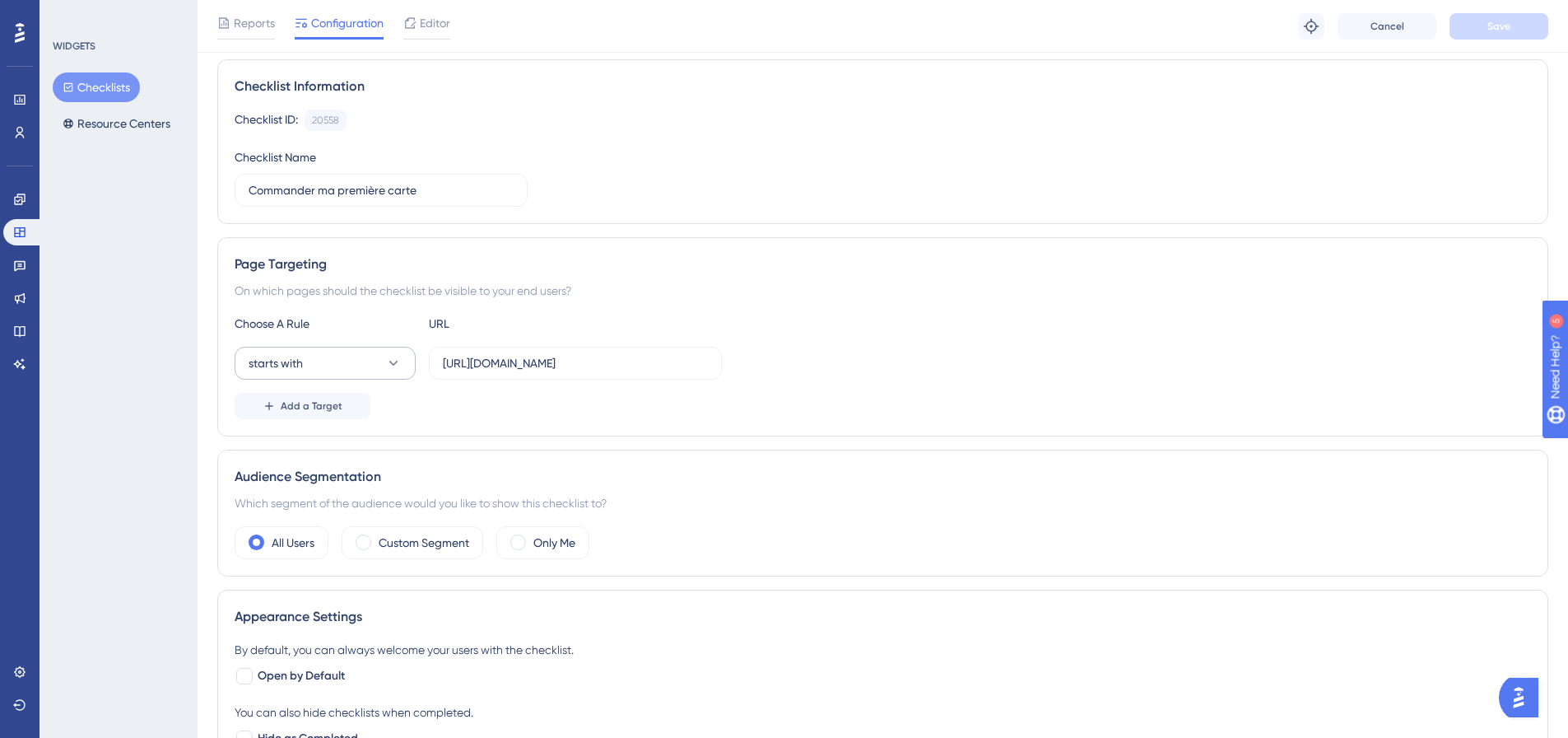
click at [363, 366] on div "starts with https://dev.local-as24.com:42204/extranet/fr/" at bounding box center [478, 363] width 488 height 33
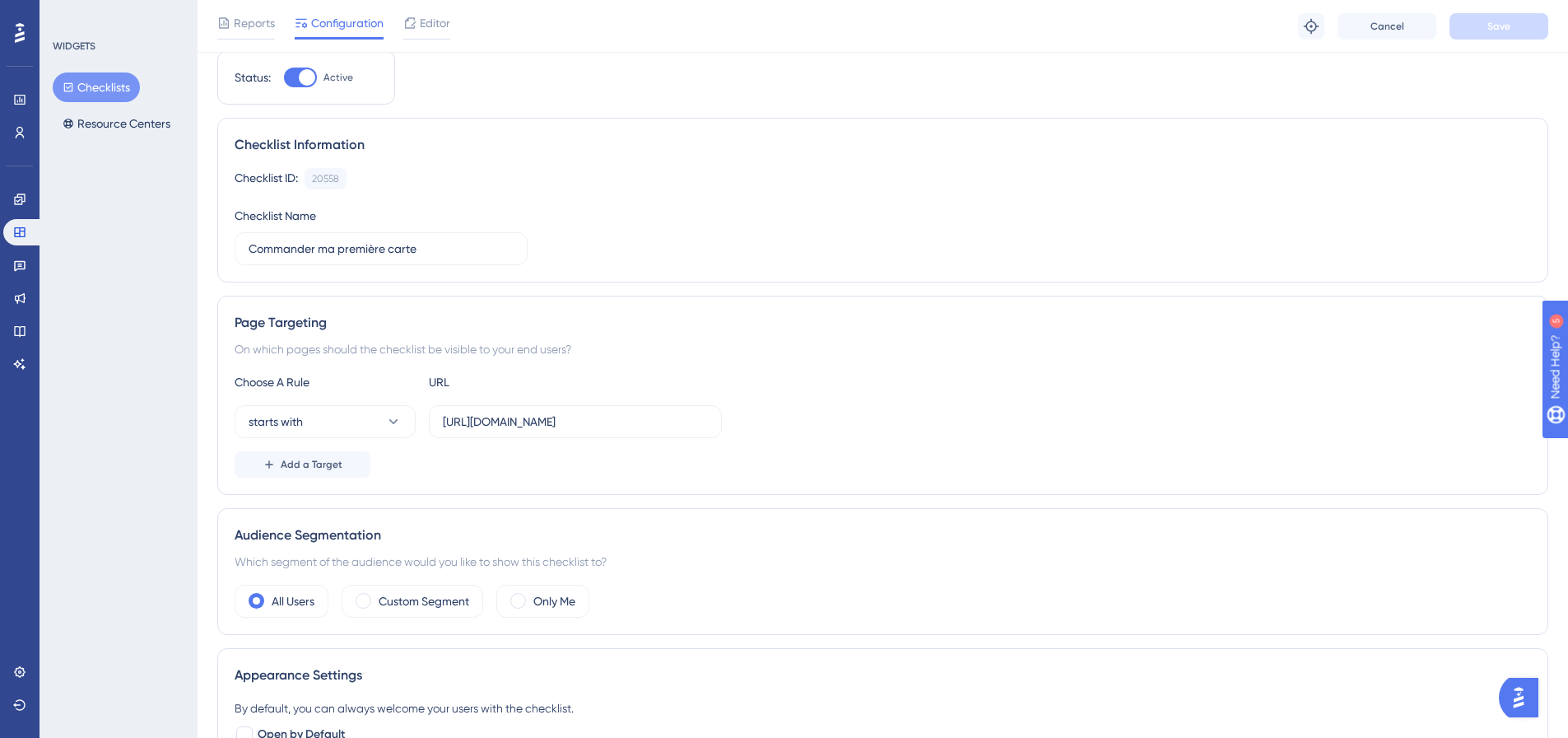
scroll to position [0, 0]
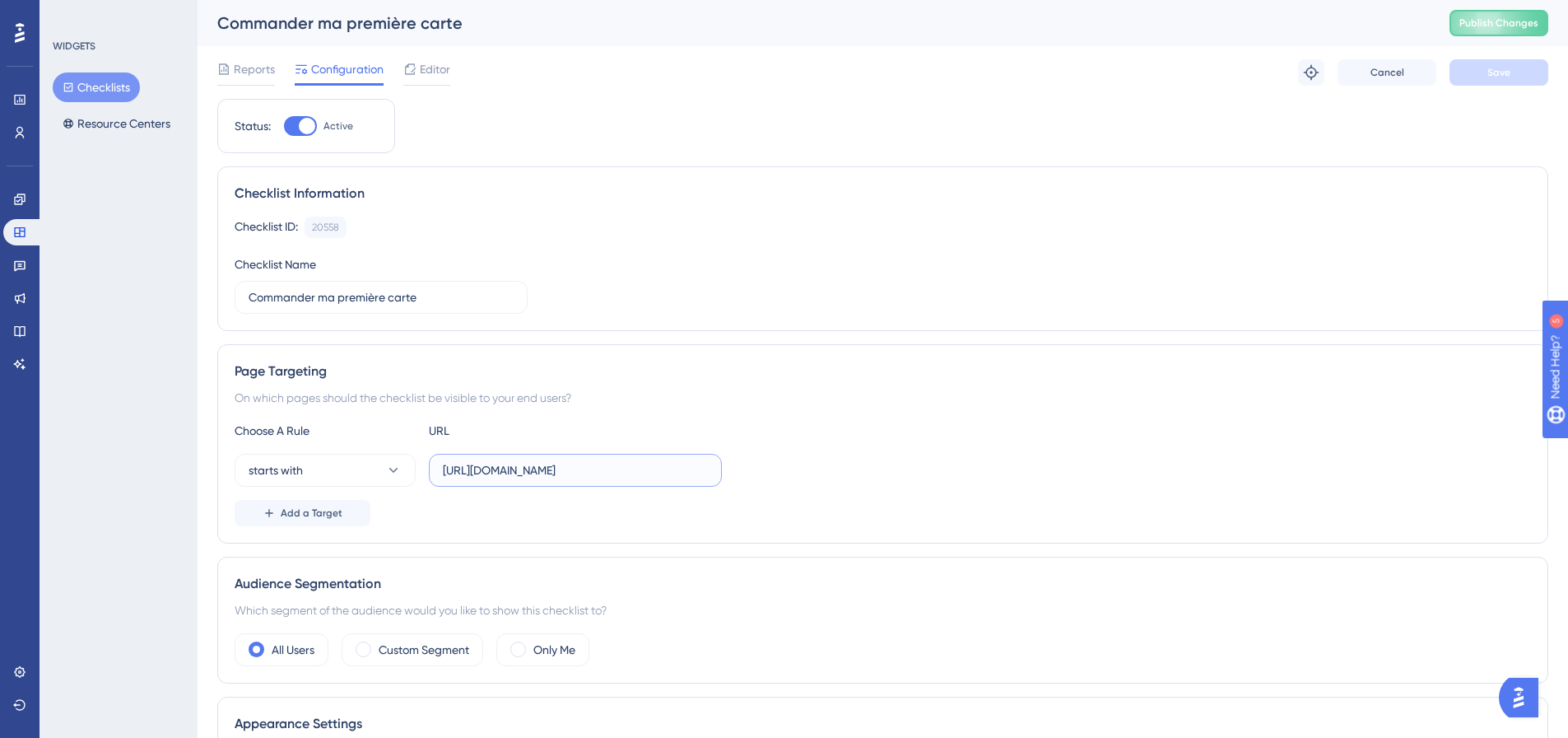
click at [616, 468] on input "[URL][DOMAIN_NAME]" at bounding box center [575, 470] width 265 height 18
click at [51, 86] on div "WIDGETS Checklists Resource Centers" at bounding box center [118, 369] width 158 height 738
click at [63, 89] on icon at bounding box center [69, 87] width 12 height 12
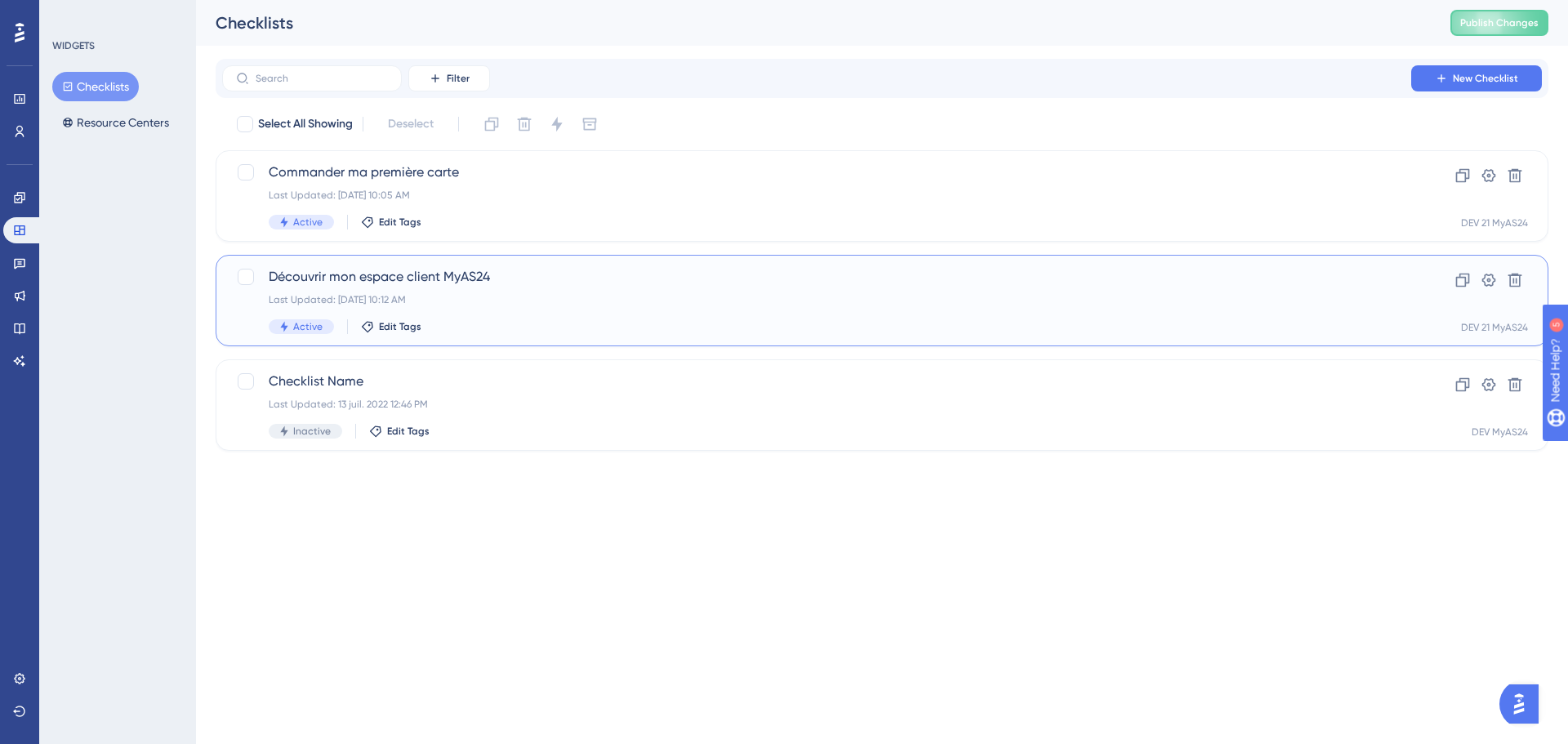
click at [459, 287] on div "Découvrir mon espace client MyAS24 Last Updated: 26 sept. 2025 10:12 AM Active …" at bounding box center [817, 300] width 1096 height 67
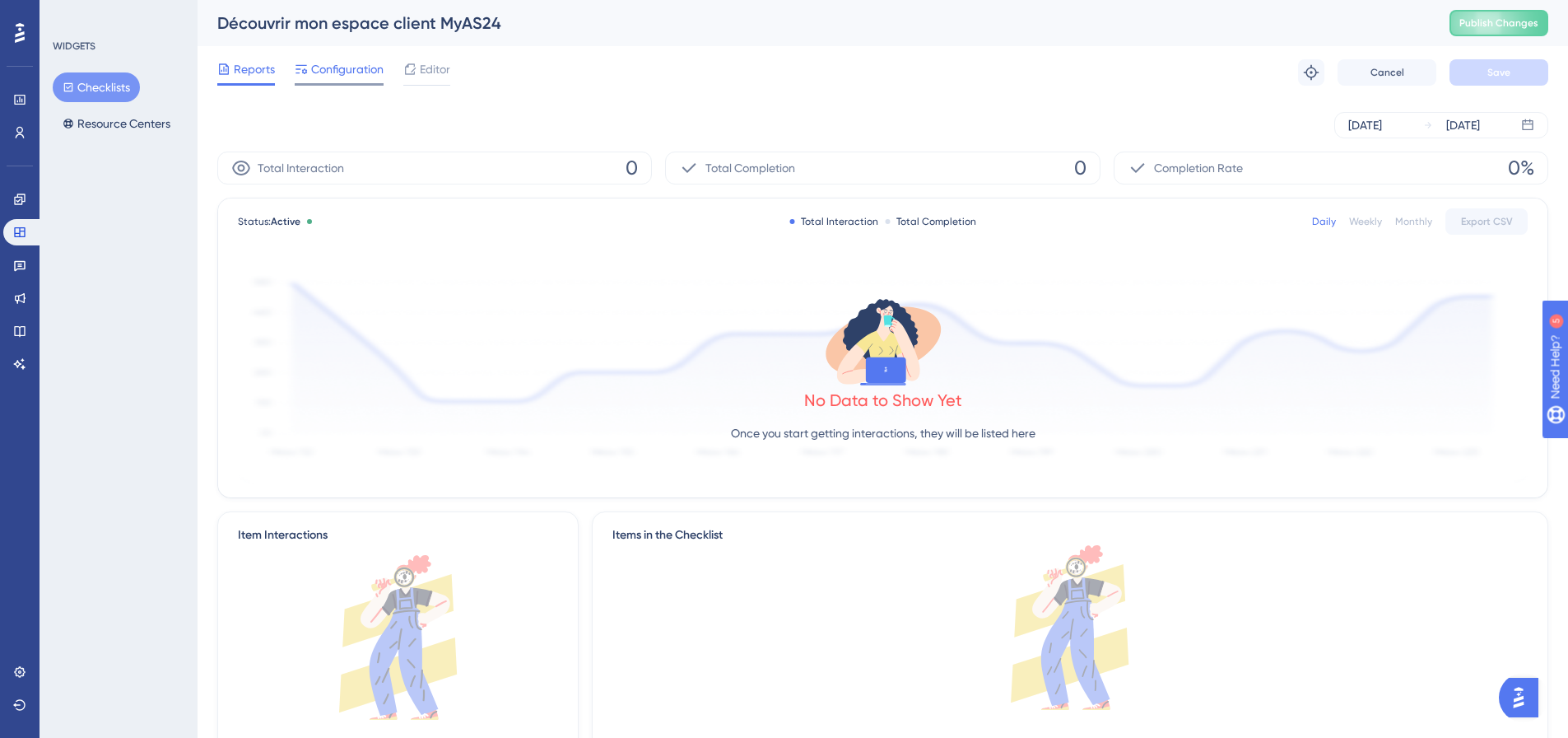
click at [359, 77] on span "Configuration" at bounding box center [347, 69] width 73 height 20
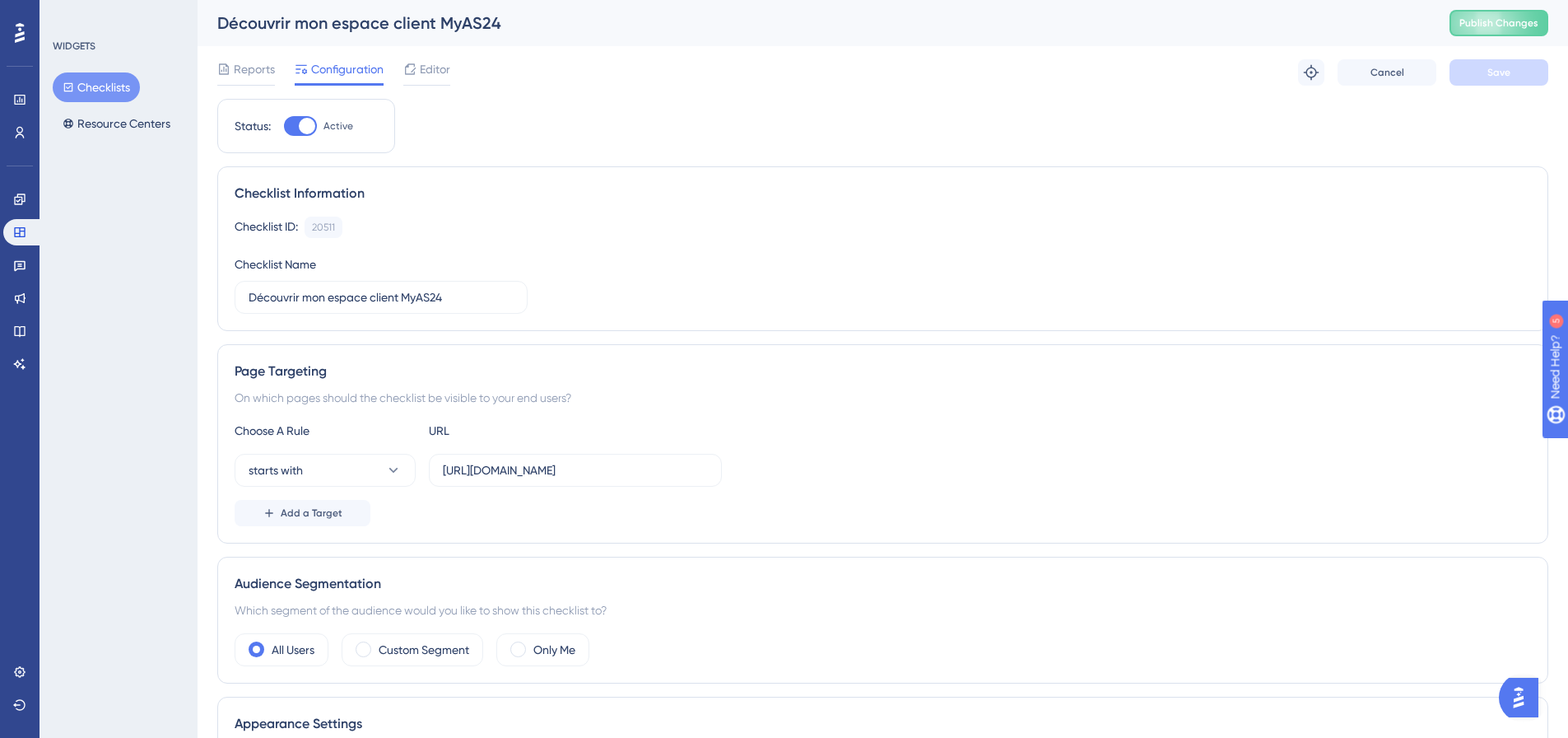
scroll to position [82, 0]
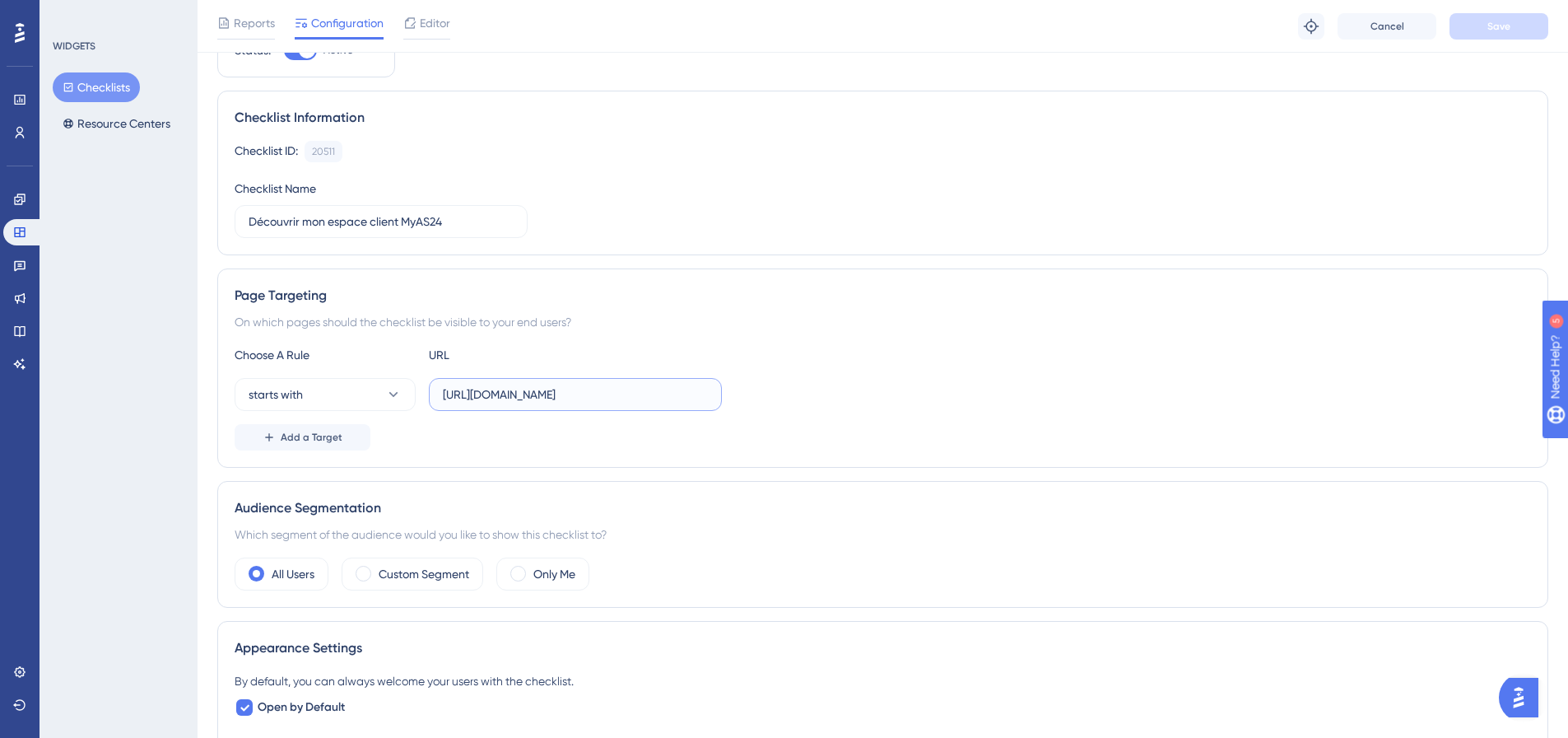
click at [615, 401] on input "[URL][DOMAIN_NAME]" at bounding box center [575, 395] width 265 height 18
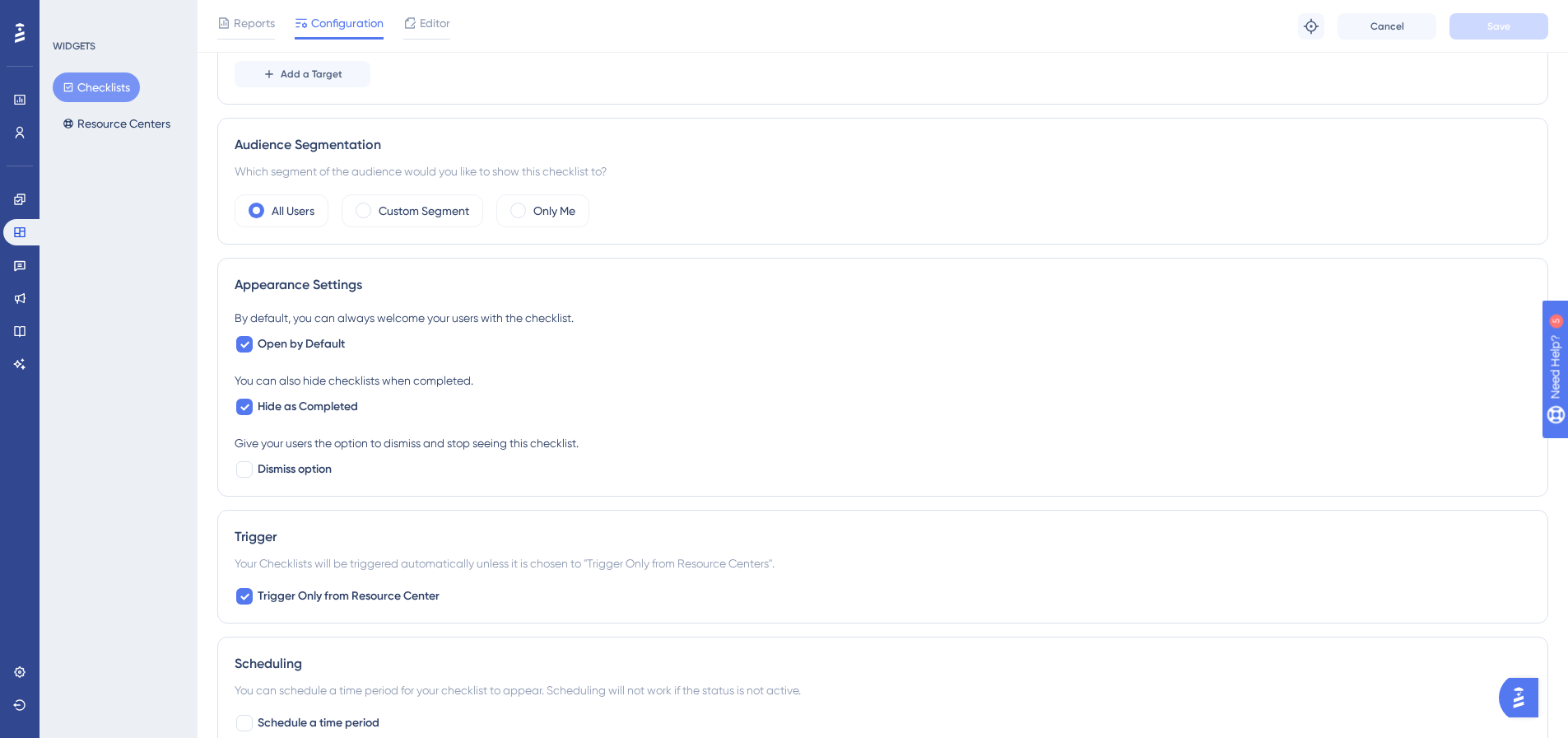
scroll to position [494, 0]
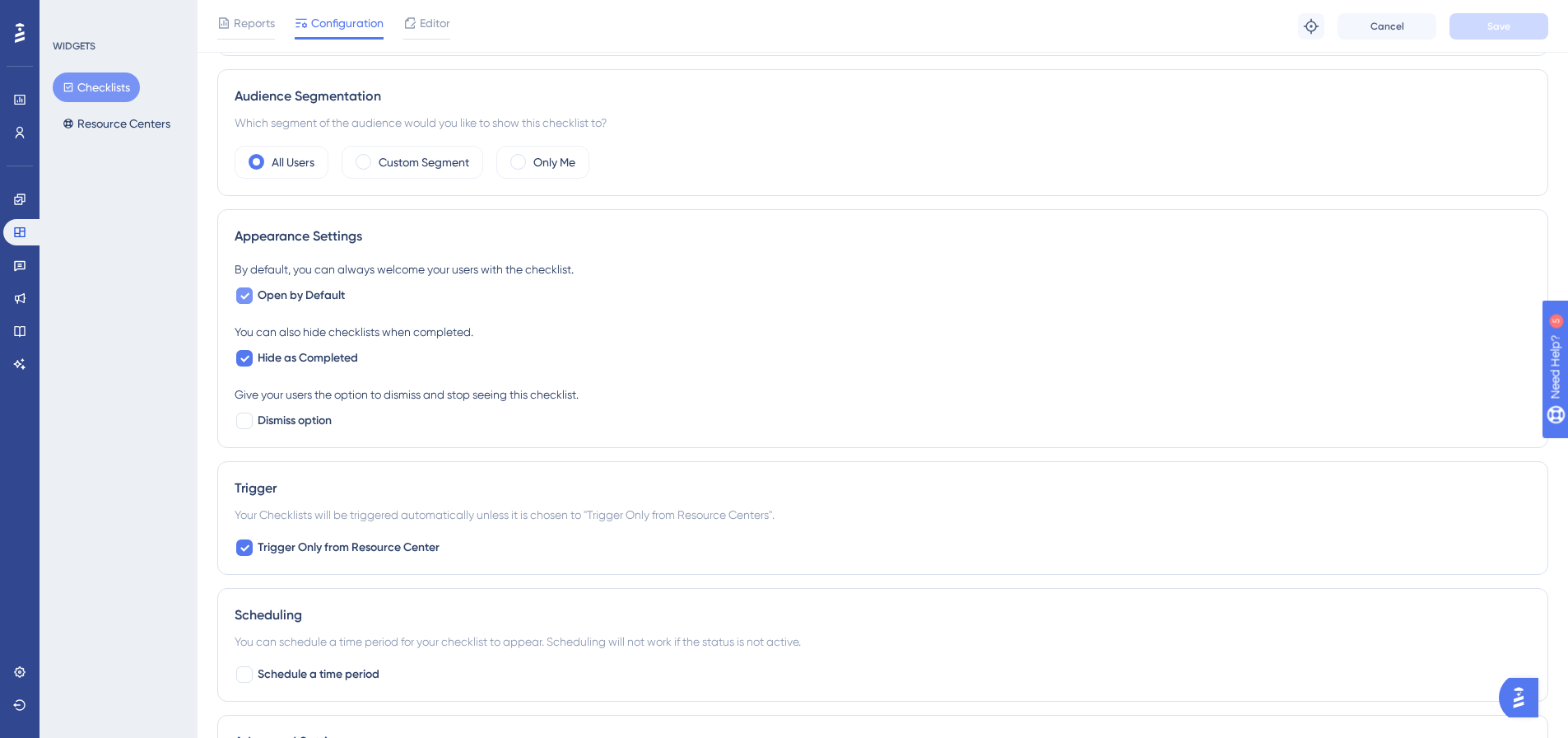
click at [244, 295] on icon at bounding box center [244, 294] width 10 height 13
checkbox input "false"
click at [245, 358] on icon at bounding box center [244, 357] width 10 height 13
checkbox input "false"
click at [1482, 28] on button "Save" at bounding box center [1499, 26] width 99 height 26
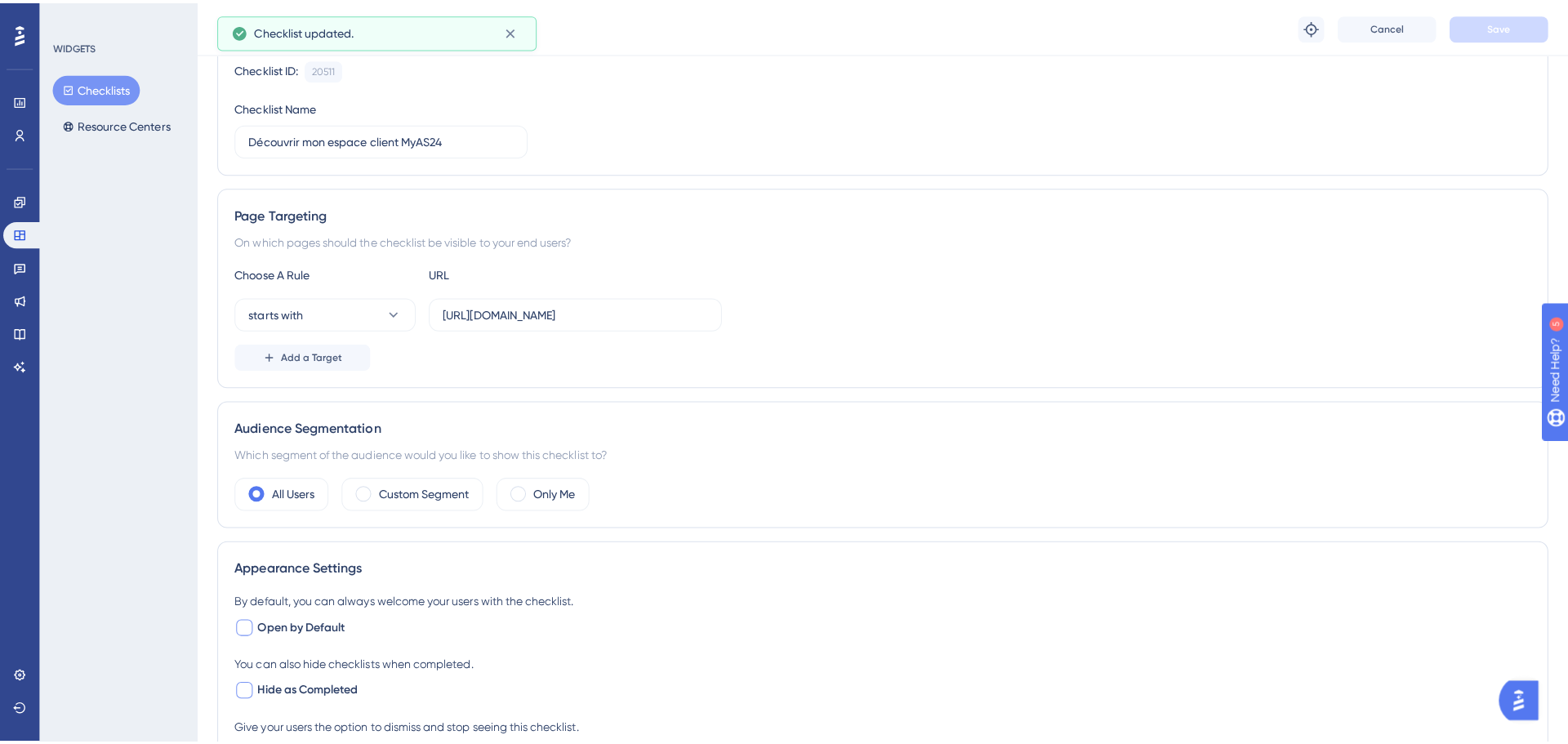
scroll to position [0, 0]
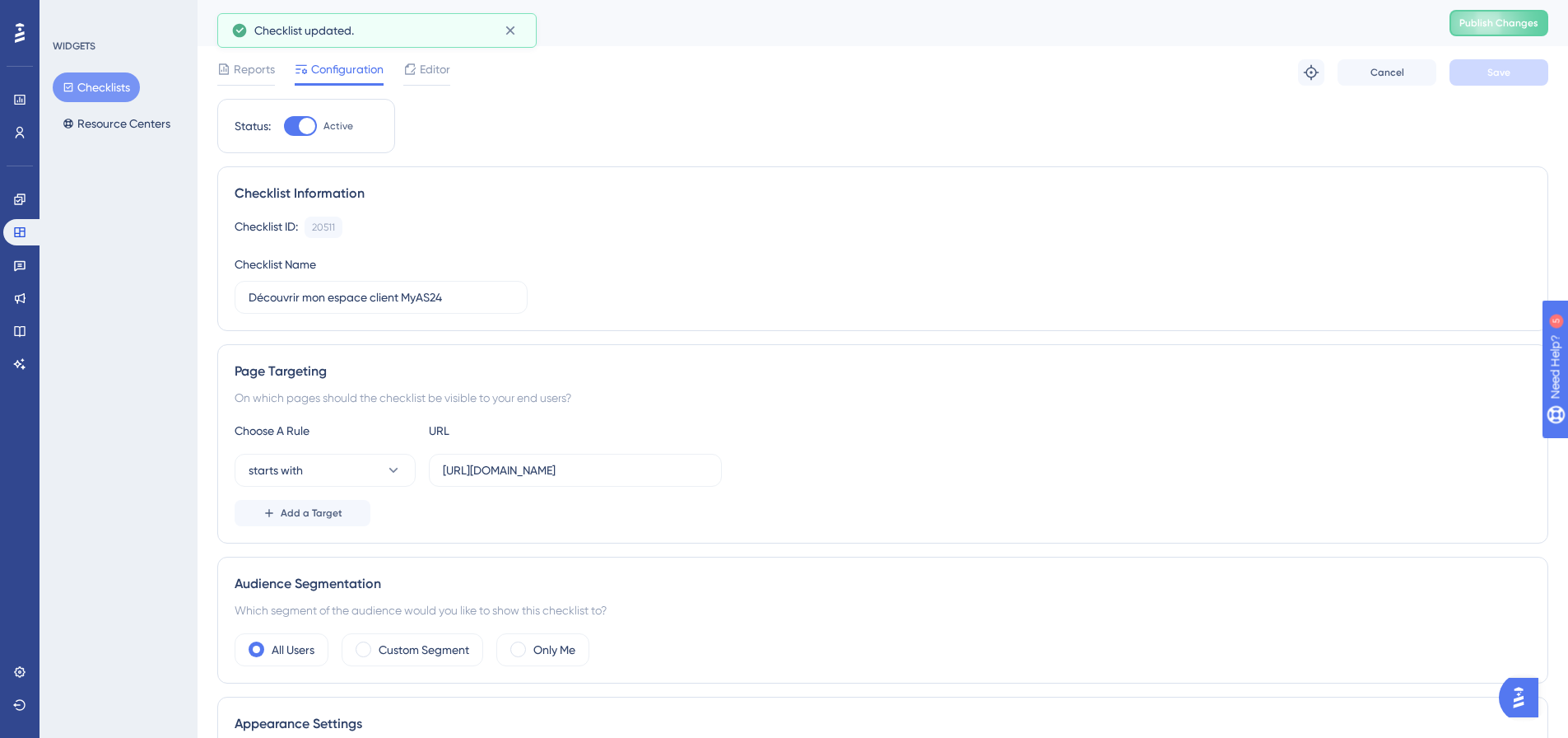
click at [432, 85] on div "Reports Configuration Editor Troubleshoot Cancel Save" at bounding box center [883, 73] width 1332 height 53
click at [432, 78] on span "Editor" at bounding box center [435, 69] width 30 height 20
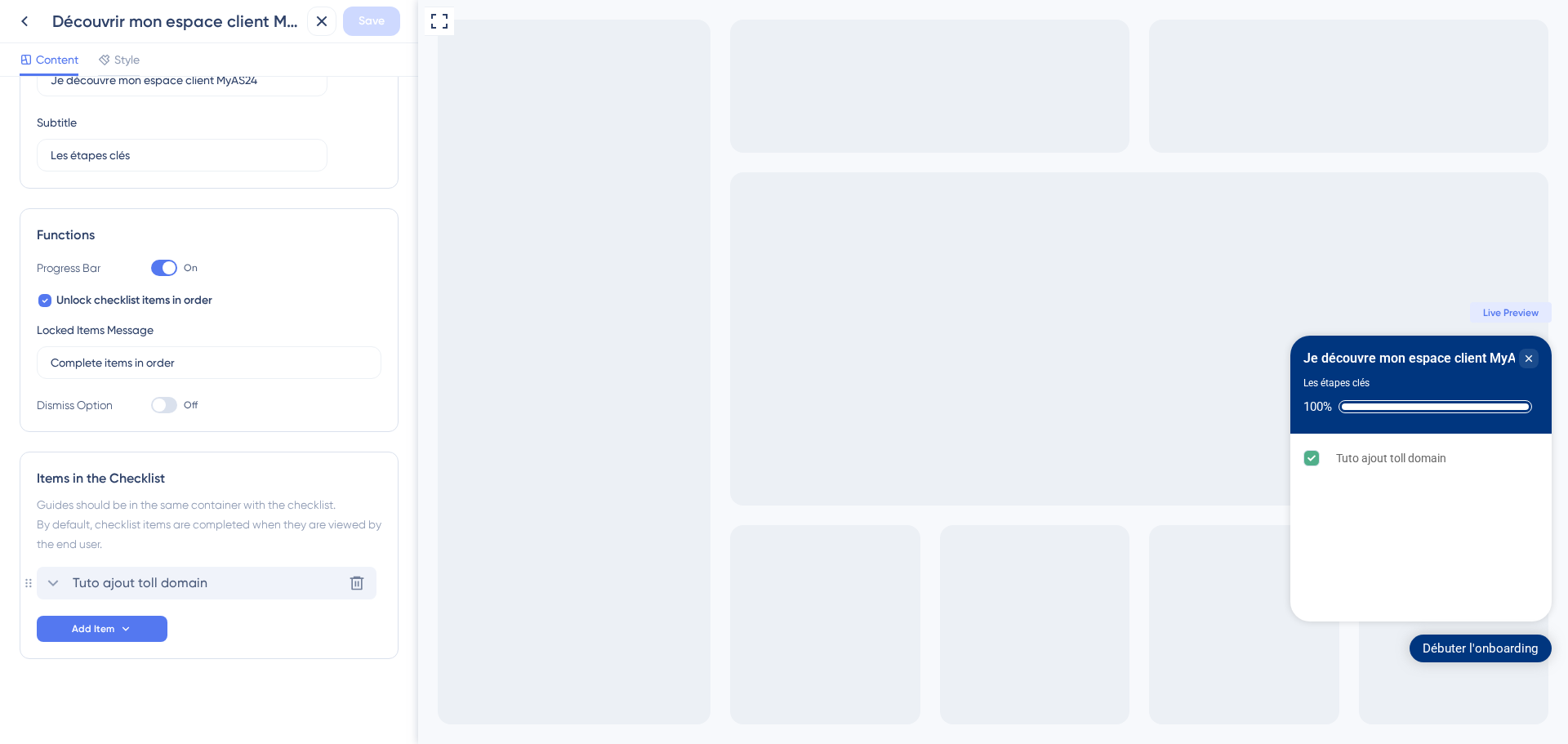
click at [110, 585] on span "Tuto ajout toll domain" at bounding box center [140, 583] width 134 height 19
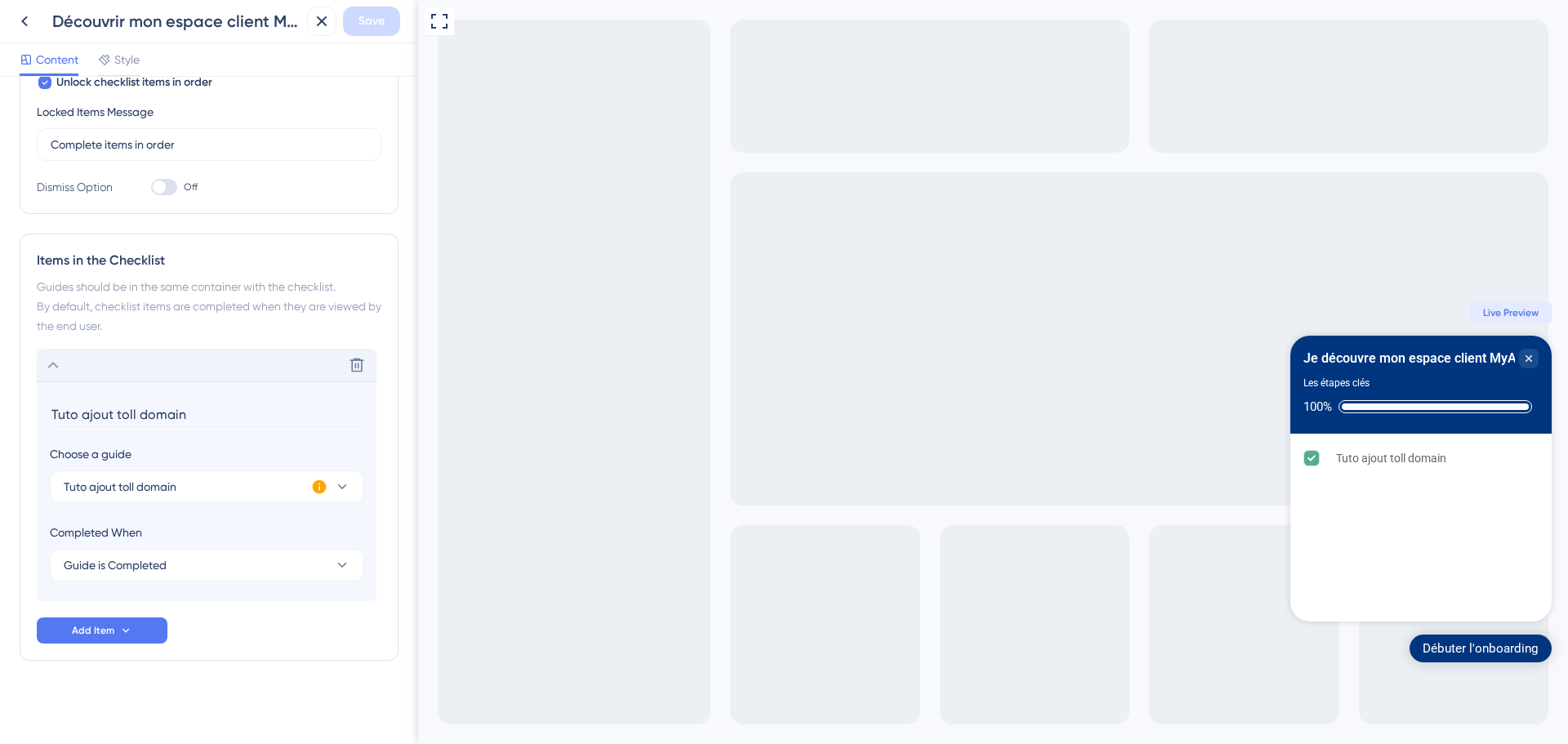
scroll to position [328, 0]
click at [140, 545] on div "Completed When Guide is Completed" at bounding box center [206, 550] width 314 height 58
click at [140, 556] on span "Guide is Completed" at bounding box center [115, 564] width 103 height 19
click at [150, 495] on button "Tuto ajout toll domain" at bounding box center [206, 486] width 314 height 33
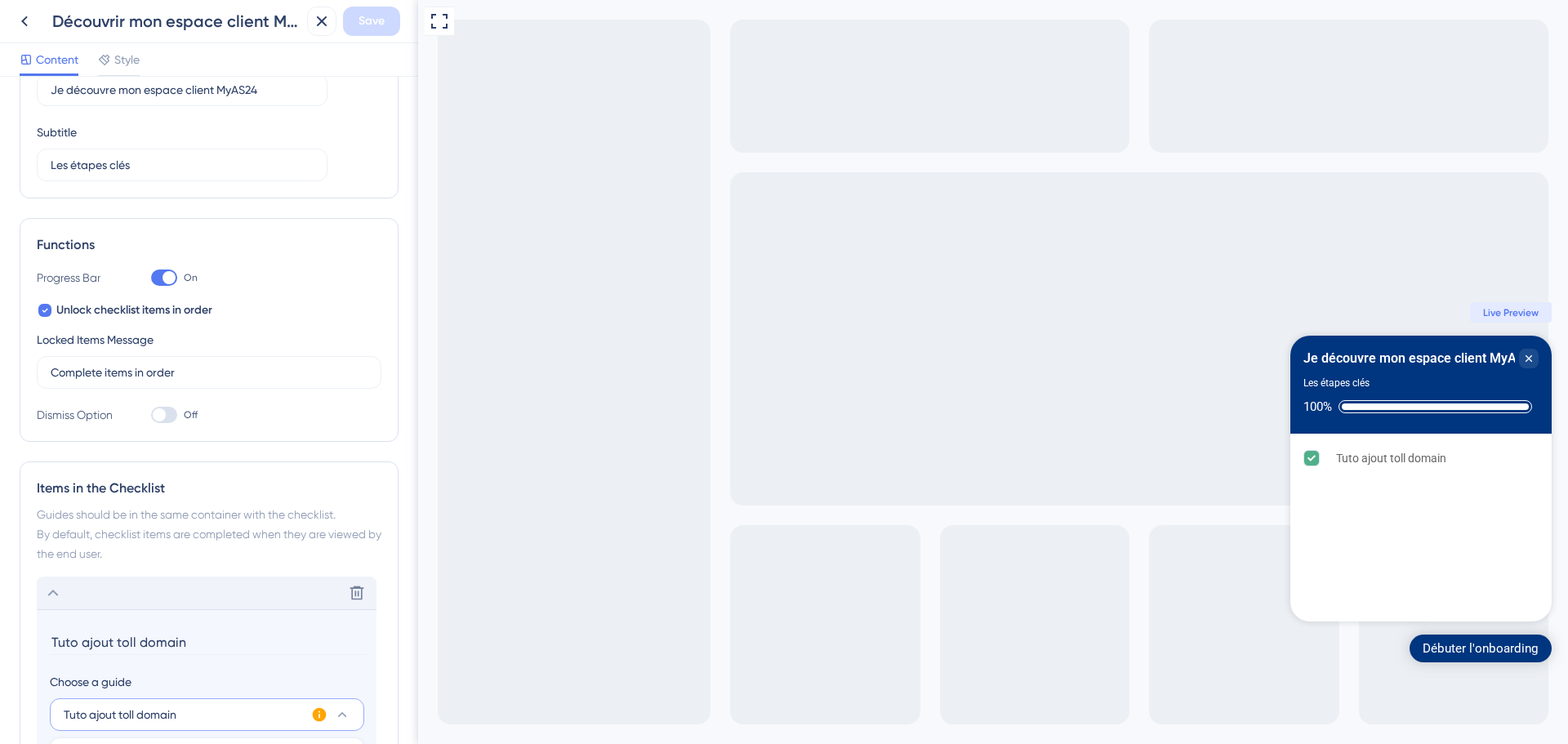
scroll to position [84, 0]
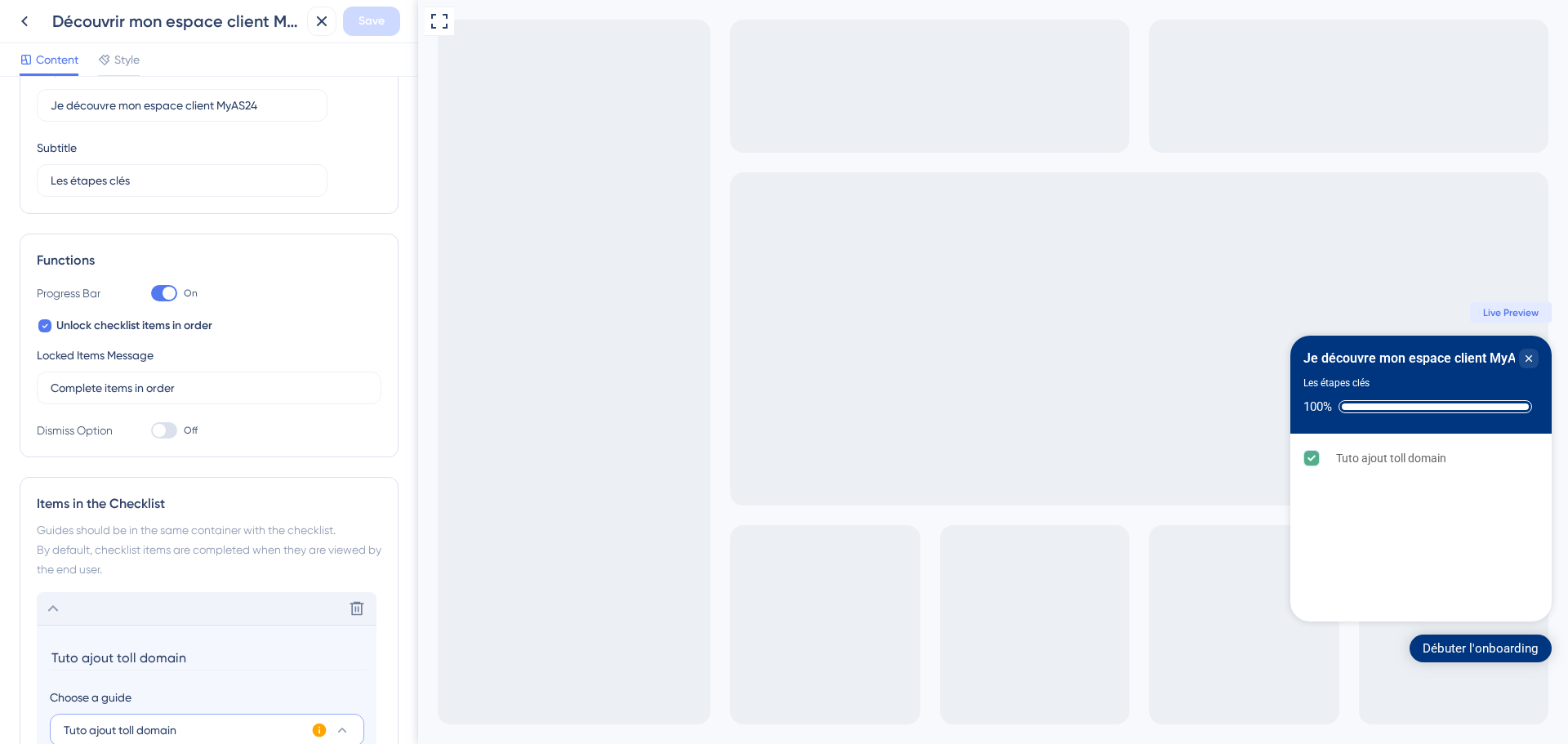
click at [333, 481] on div "Items in the Checklist Guides should be in the same container with the checklis…" at bounding box center [208, 690] width 379 height 428
click at [49, 613] on icon at bounding box center [53, 609] width 19 height 19
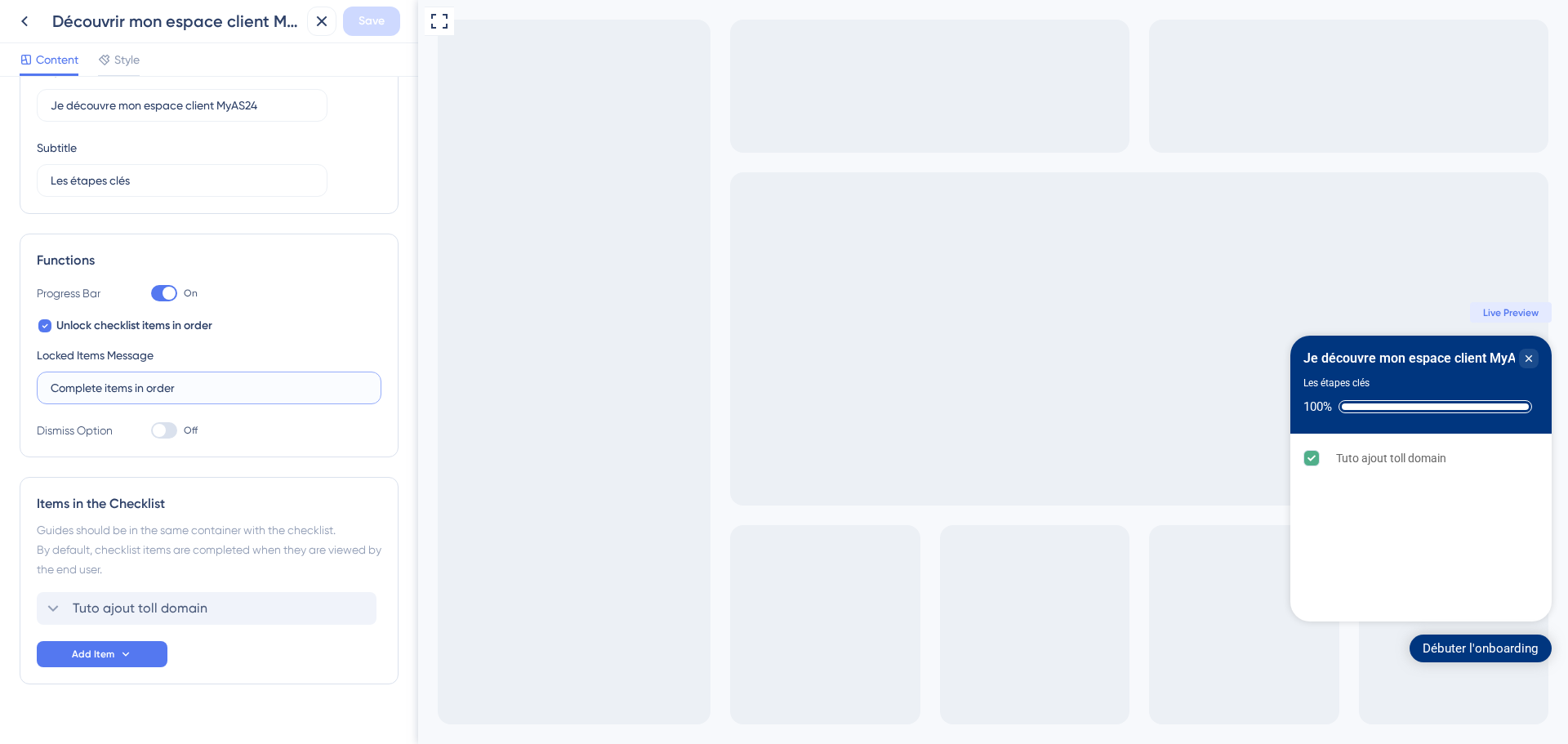
click at [232, 391] on input "Complete items in order" at bounding box center [209, 388] width 317 height 18
click at [160, 391] on input "Complete items in order" at bounding box center [209, 388] width 317 height 18
click at [44, 320] on icon at bounding box center [45, 325] width 7 height 13
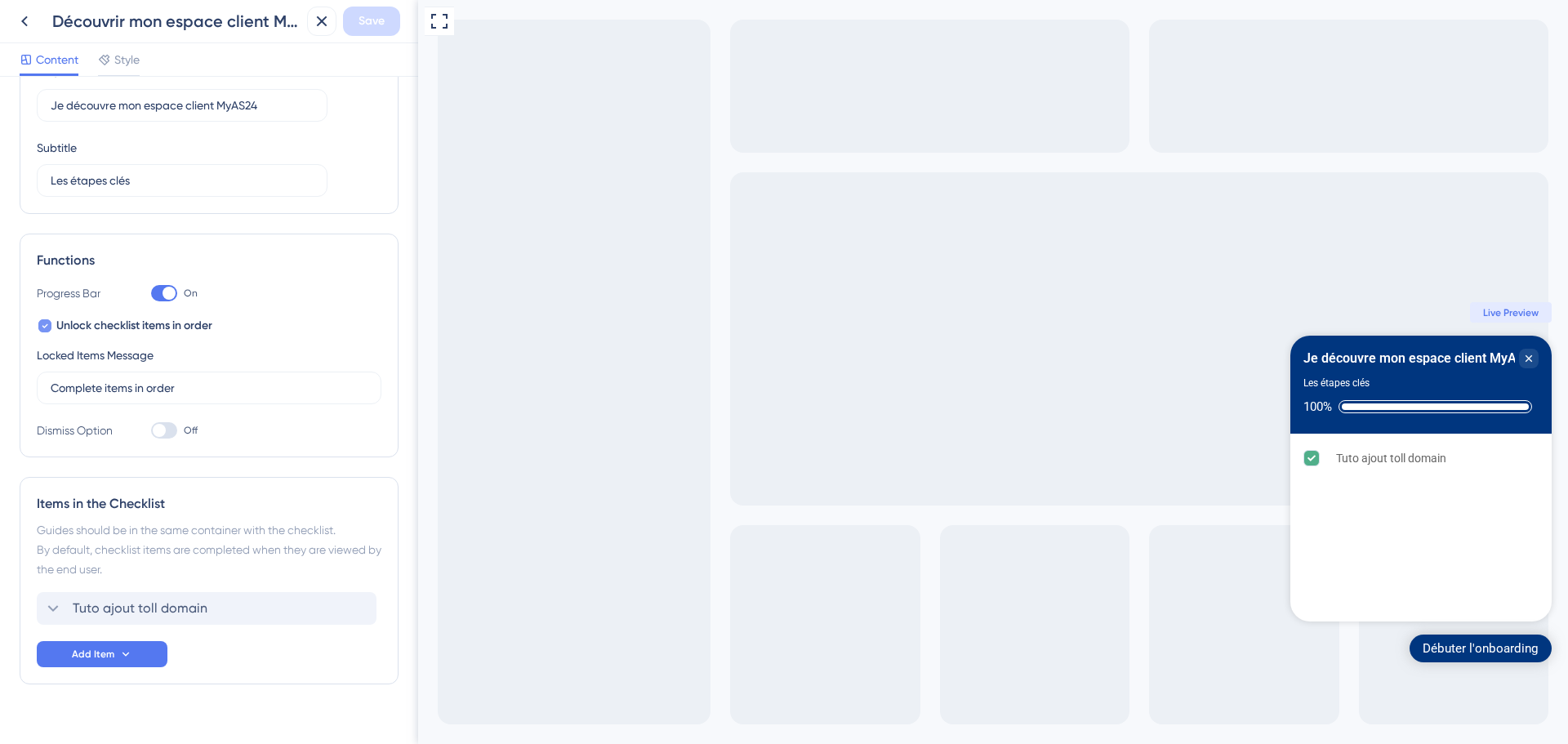
checkbox input "false"
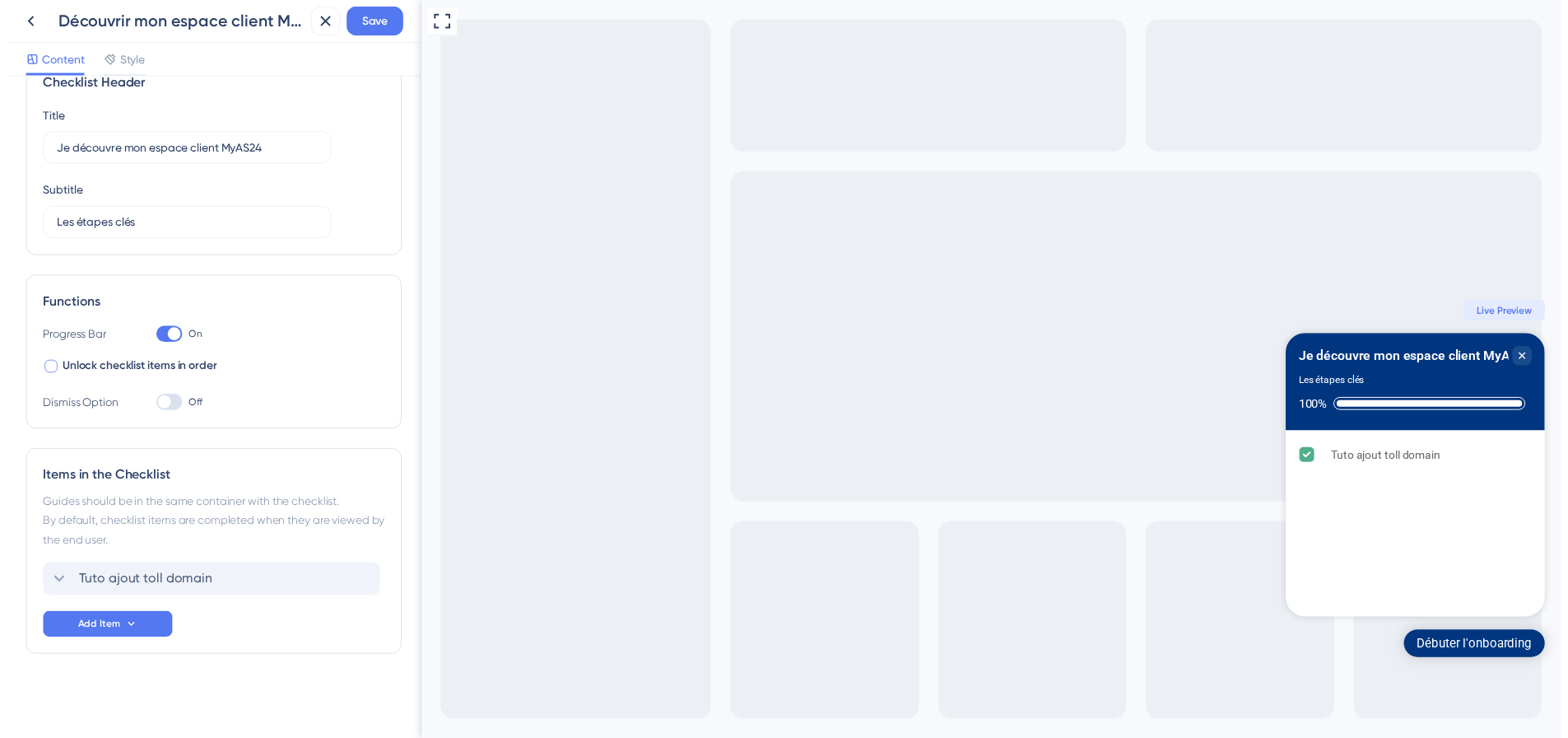
scroll to position [40, 0]
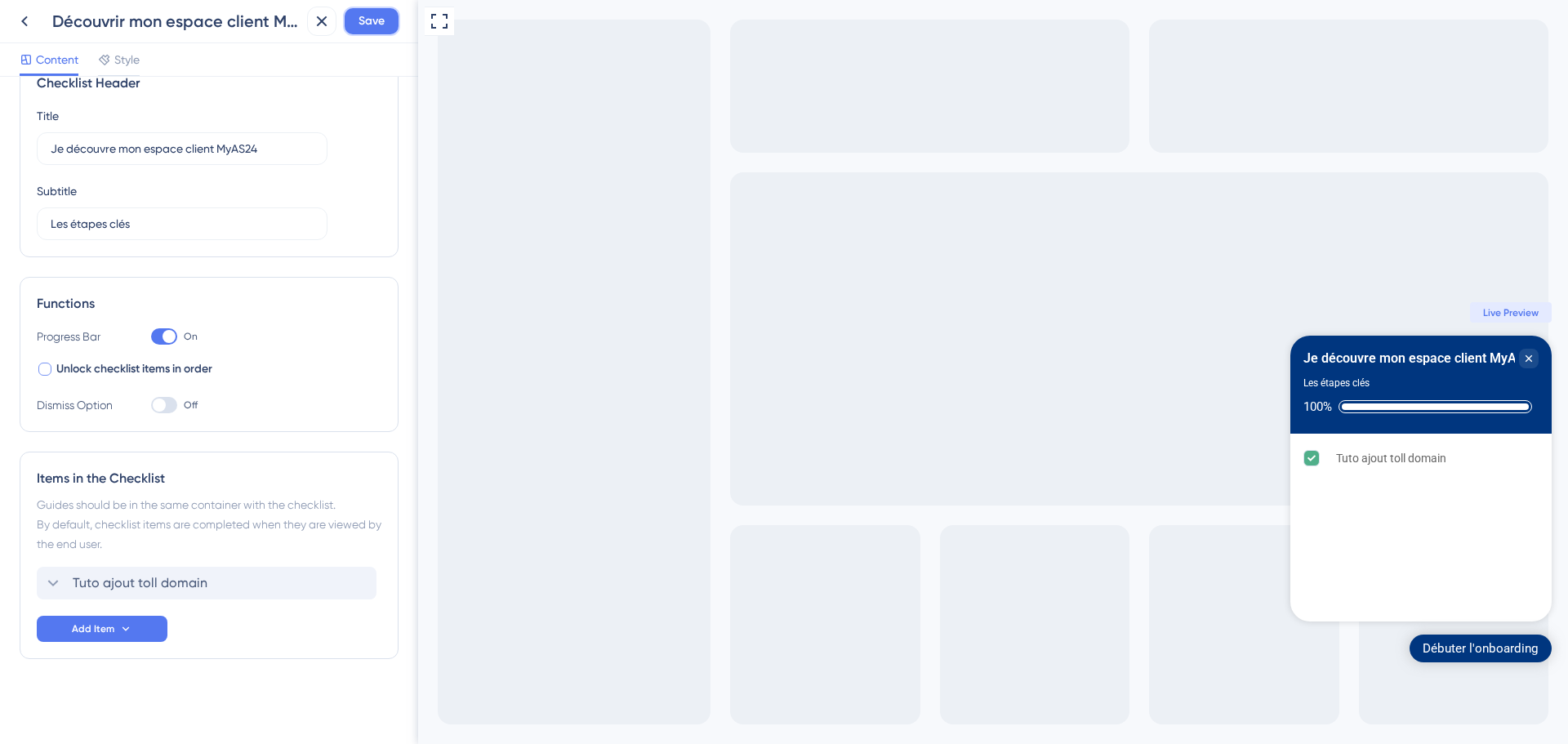
click at [352, 29] on button "Save" at bounding box center [371, 21] width 57 height 29
click at [24, 19] on div "Checklist updated." at bounding box center [178, 29] width 317 height 34
click at [21, 23] on div "Checklist updated." at bounding box center [178, 29] width 317 height 34
click at [20, 8] on div "Découvrir mon espace client MyAS24 Save" at bounding box center [209, 21] width 419 height 43
click at [22, 12] on icon at bounding box center [24, 21] width 19 height 19
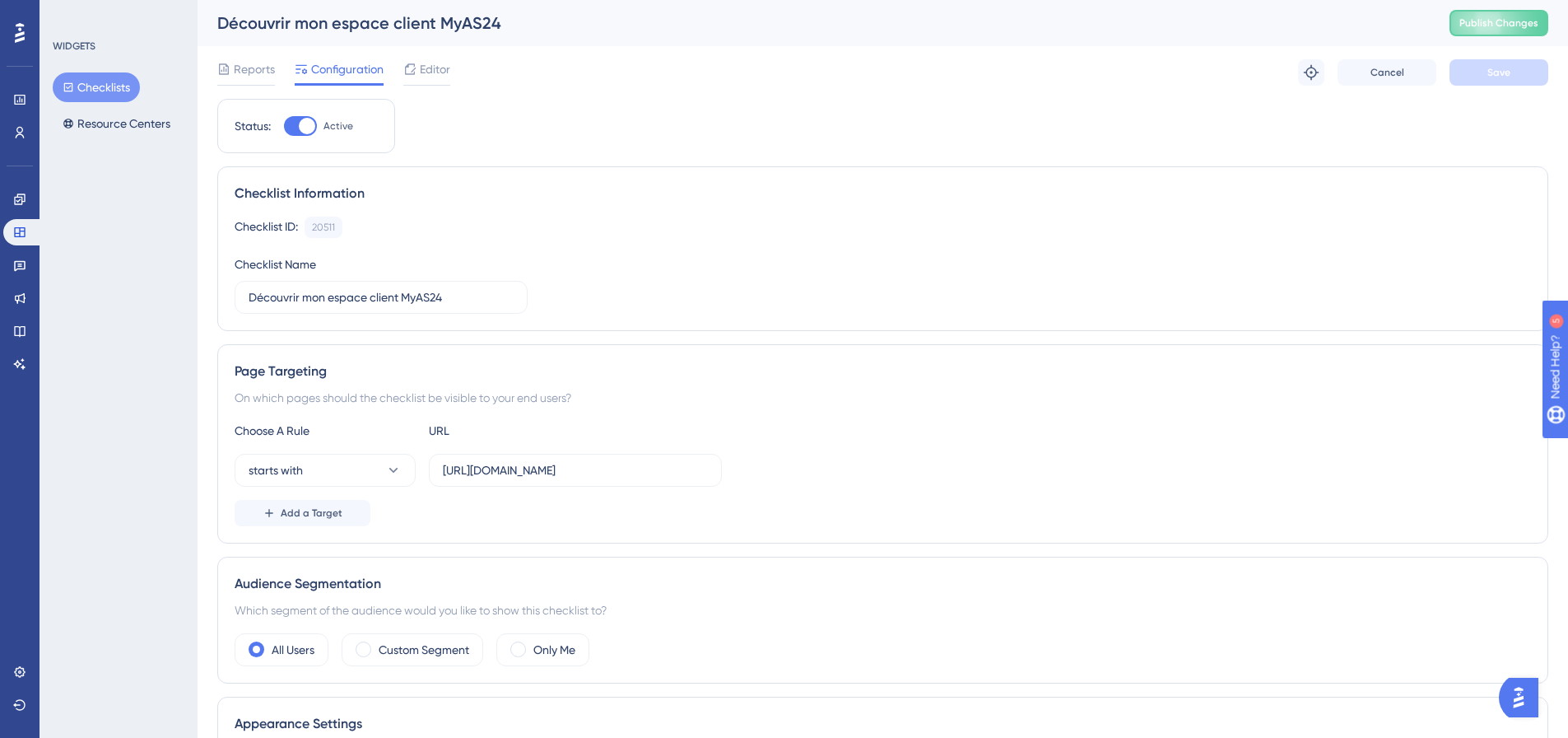
click at [107, 77] on button "Checklists" at bounding box center [96, 87] width 87 height 29
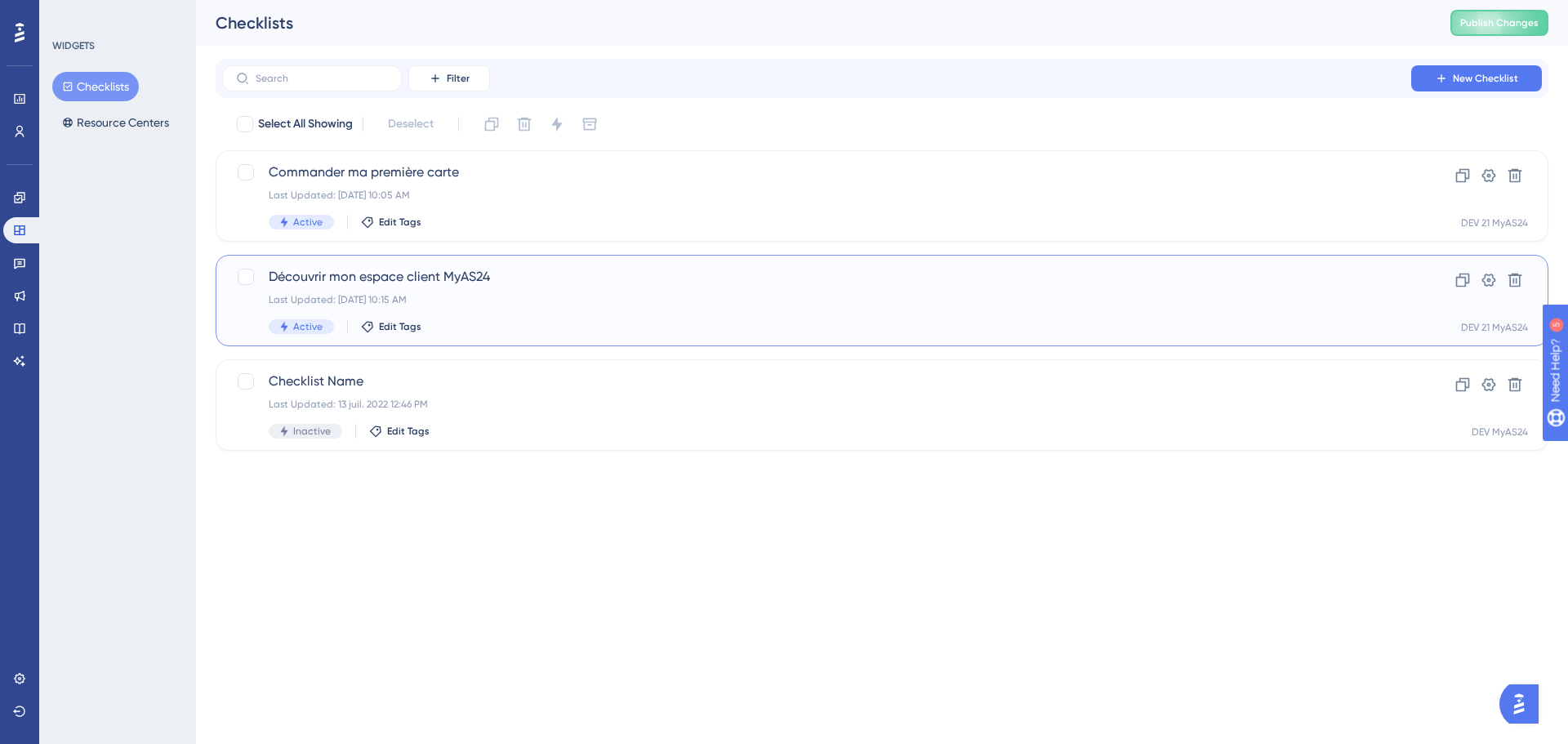
click at [500, 261] on div "Découvrir mon espace client MyAS24 Last Updated: 26 sept. 2025 10:15 AM Active …" at bounding box center [882, 301] width 1332 height 92
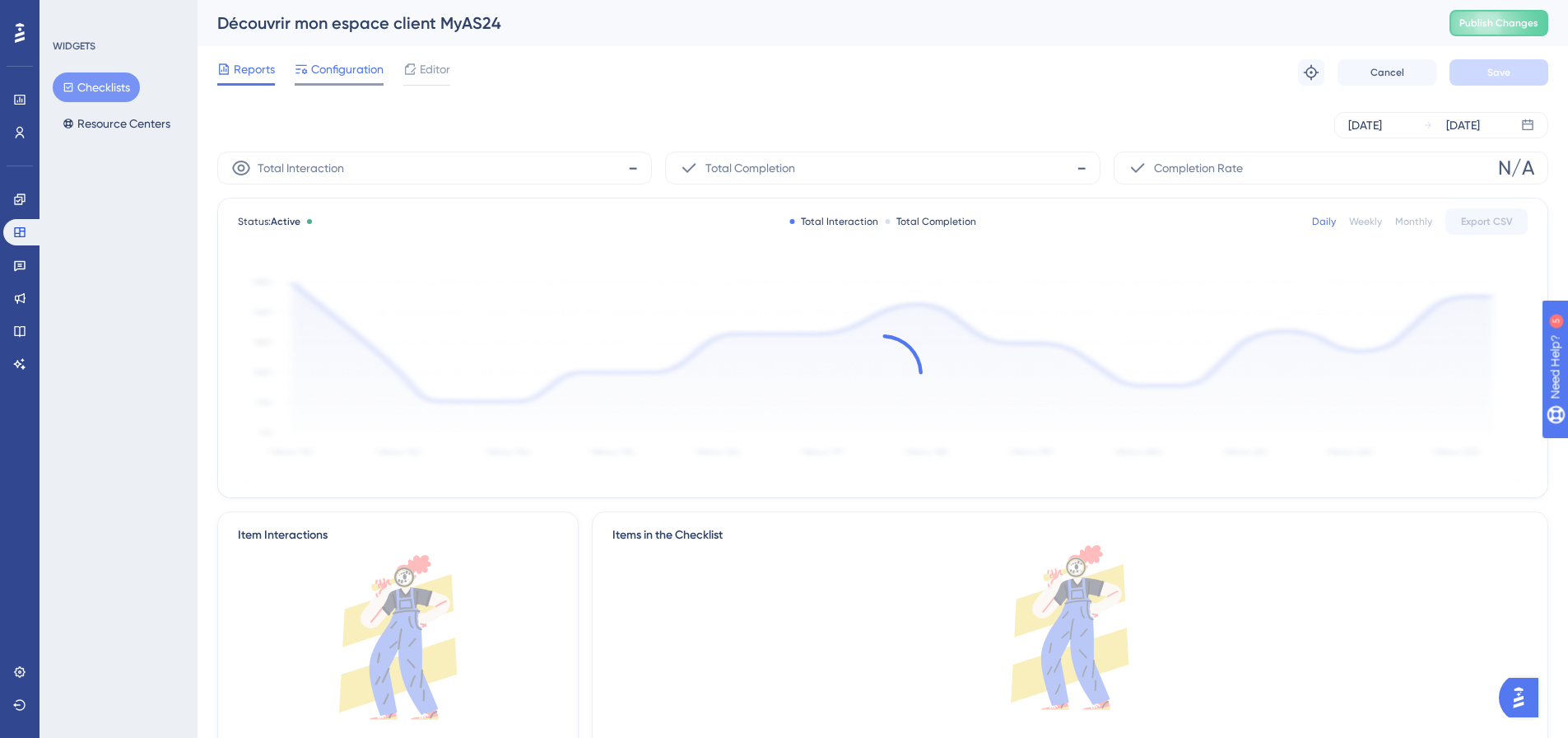
click at [365, 64] on span "Configuration" at bounding box center [347, 69] width 73 height 20
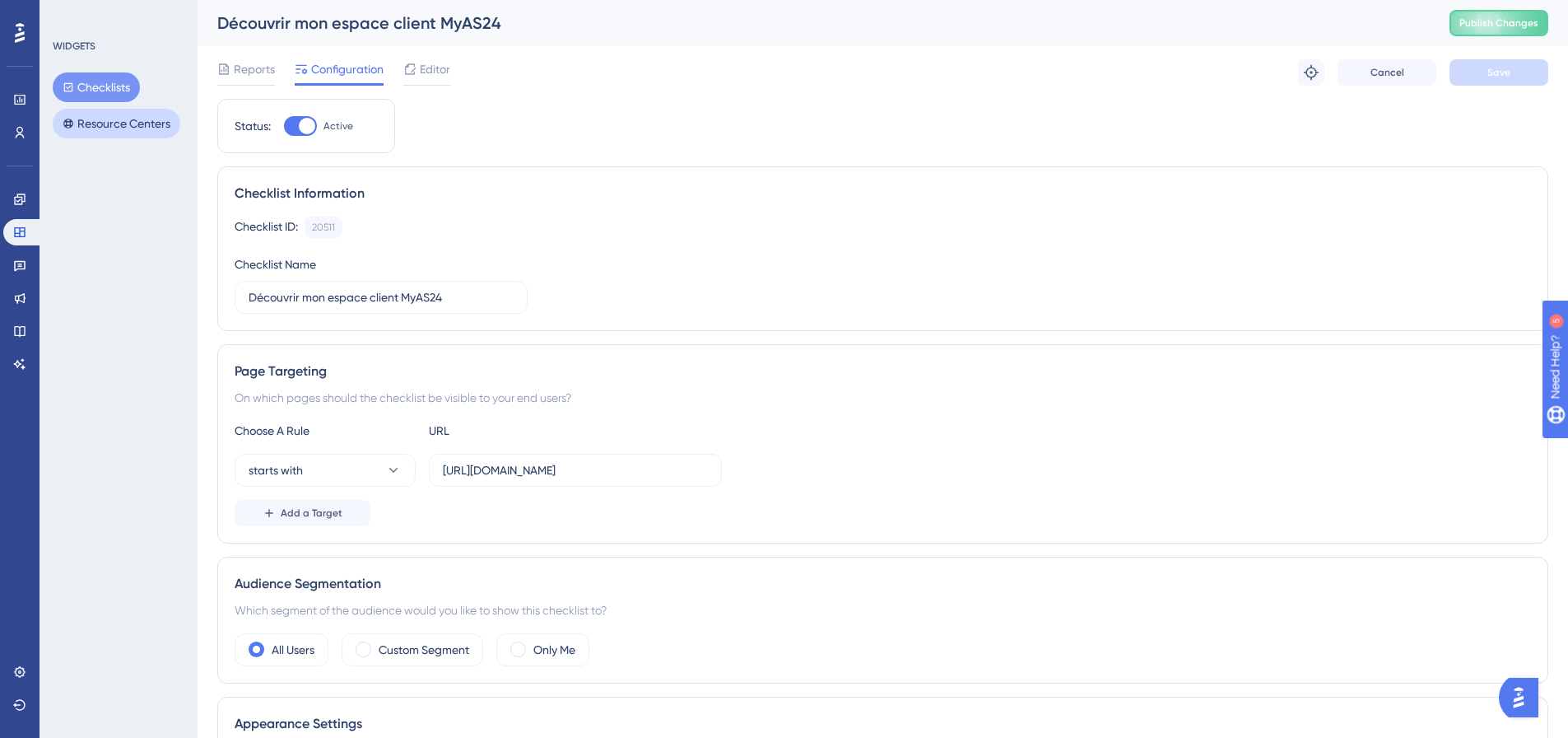
click at [118, 129] on button "Resource Centers" at bounding box center [117, 124] width 128 height 29
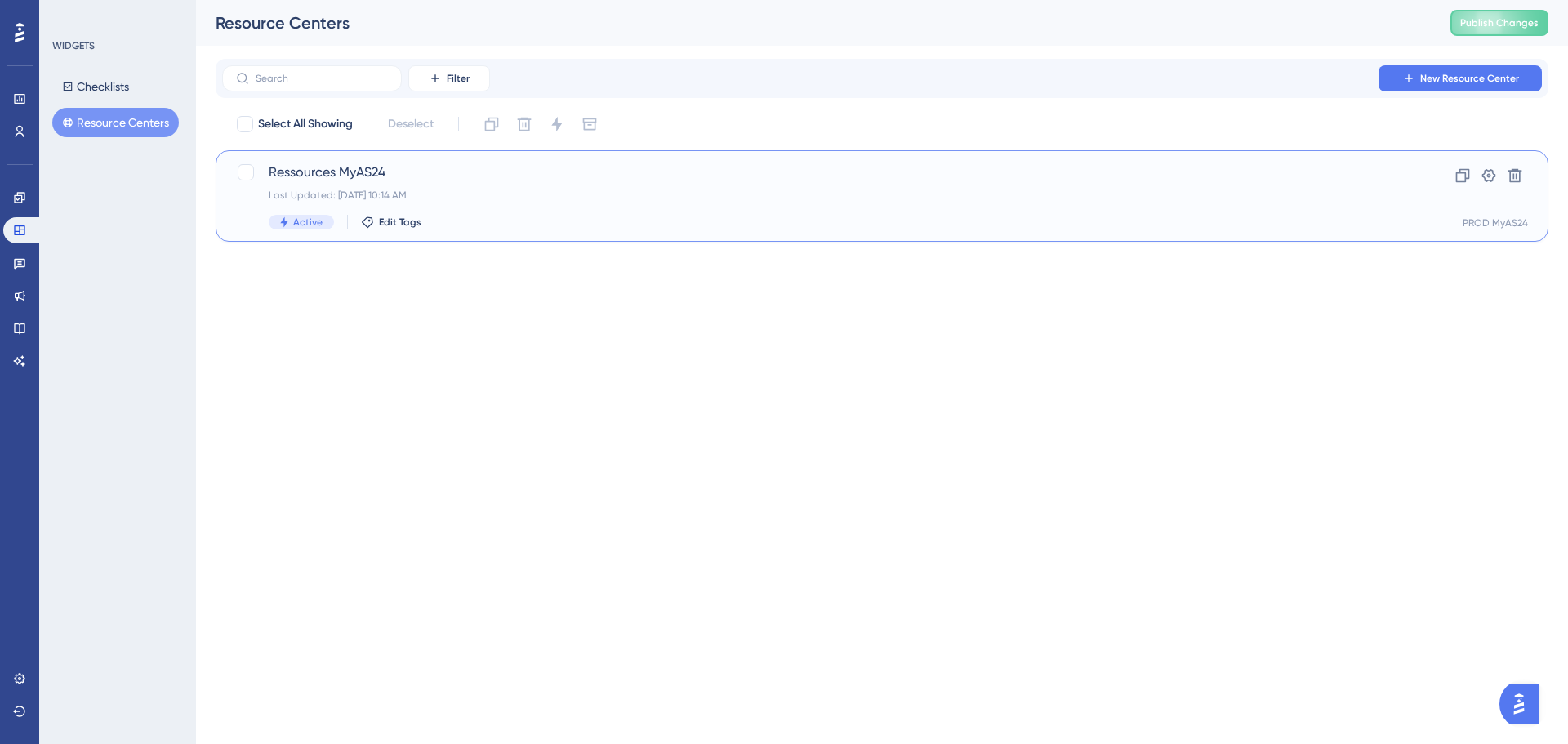
click at [409, 200] on div "Last Updated: 26 sept. 2025 10:14 AM" at bounding box center [817, 195] width 1096 height 13
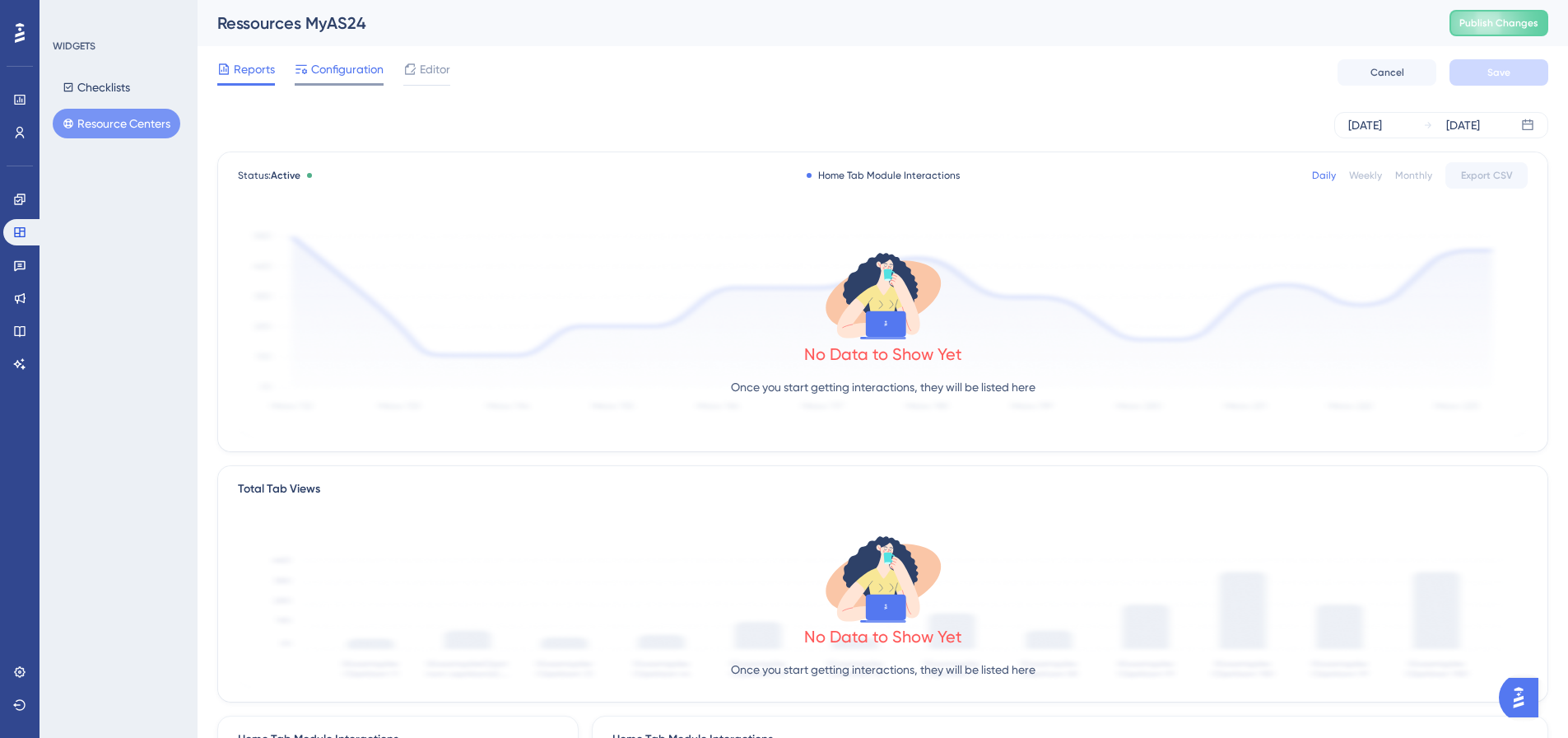
click at [363, 68] on span "Configuration" at bounding box center [347, 69] width 73 height 20
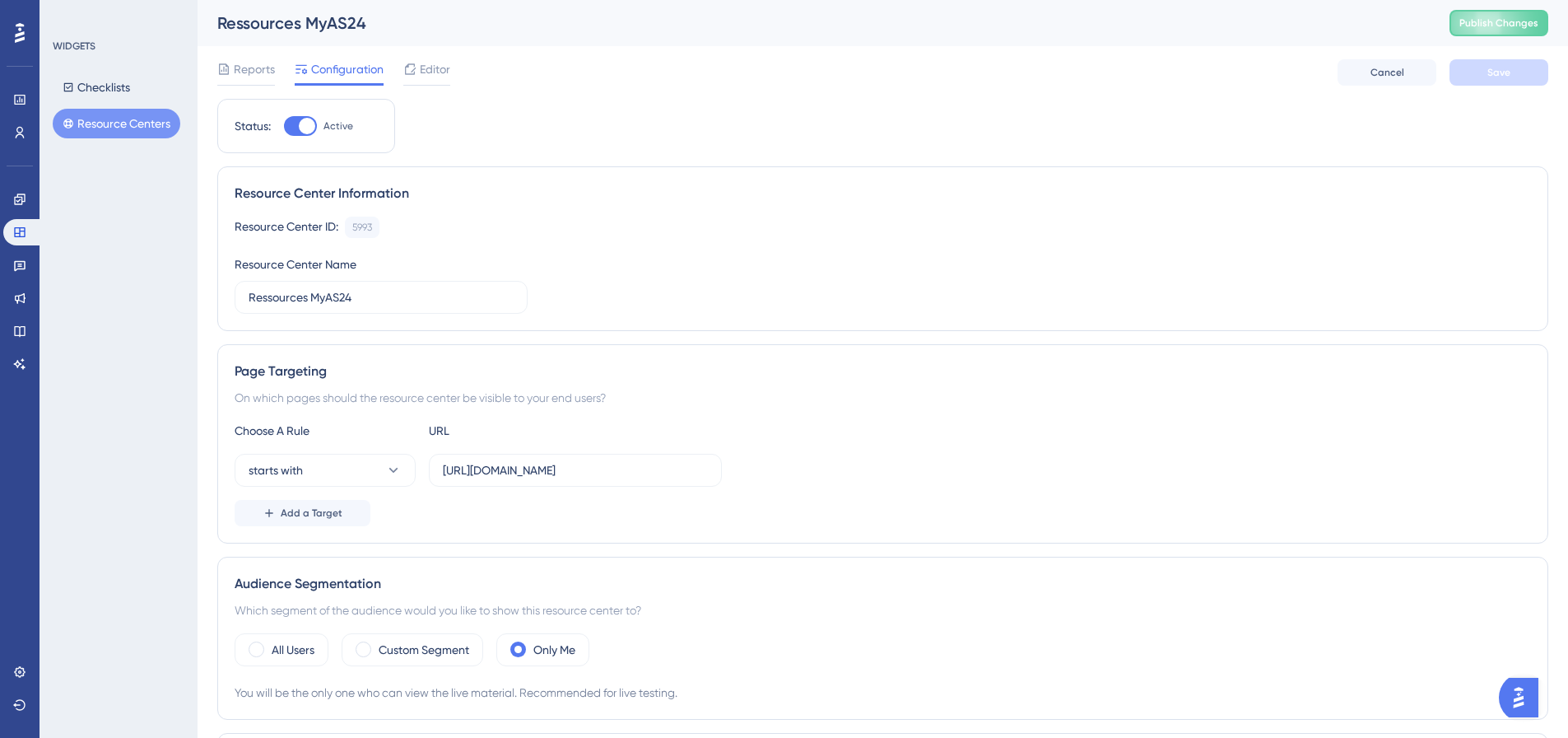
drag, startPoint x: 243, startPoint y: 397, endPoint x: 603, endPoint y: 398, distance: 360.0
click at [603, 398] on div "On which pages should the resource center be visible to your end users?" at bounding box center [882, 397] width 1296 height 20
drag, startPoint x: 609, startPoint y: 395, endPoint x: 241, endPoint y: 395, distance: 368.0
click at [241, 395] on div "On which pages should the resource center be visible to your end users?" at bounding box center [882, 397] width 1296 height 20
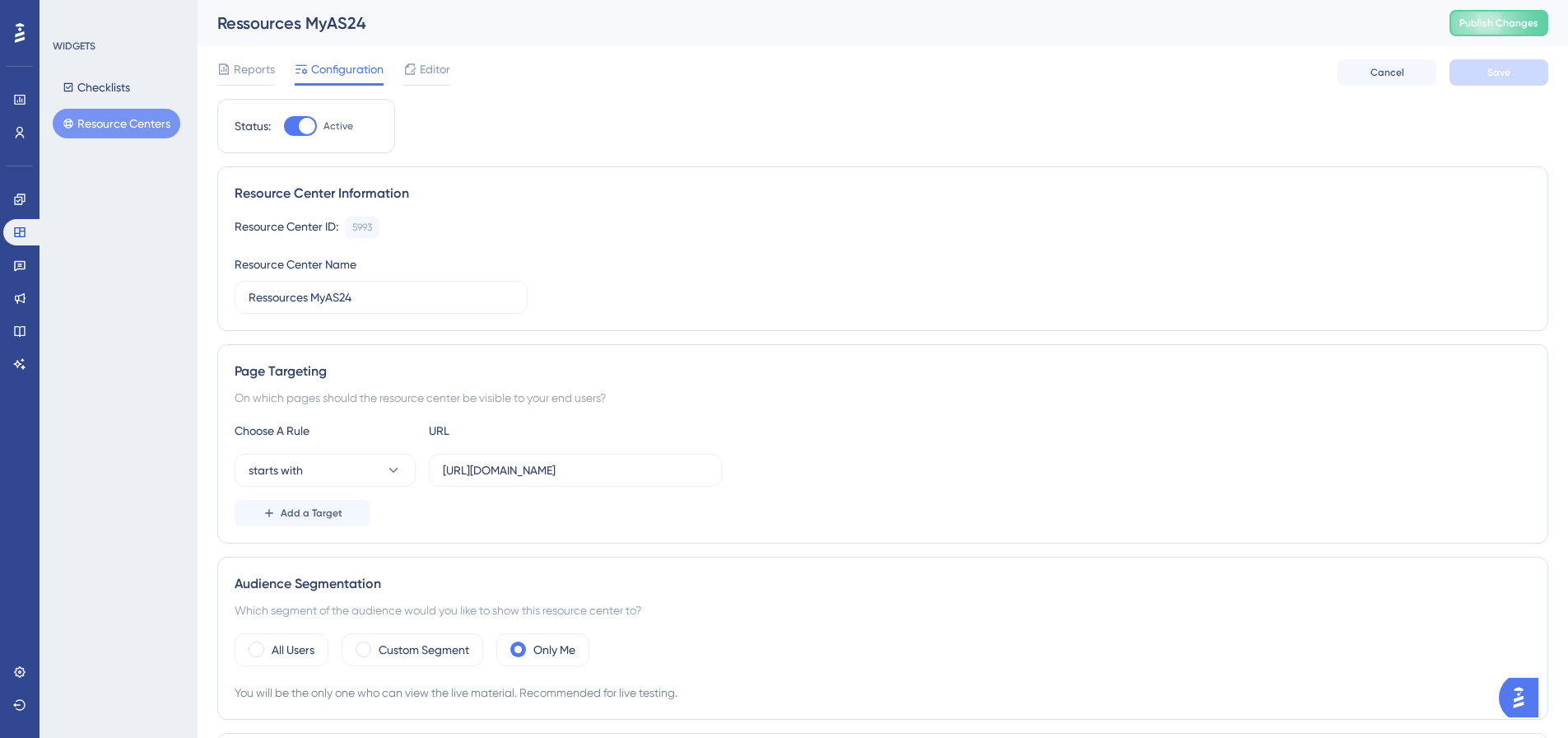
click at [241, 395] on div "On which pages should the resource center be visible to your end users?" at bounding box center [882, 397] width 1296 height 20
drag, startPoint x: 241, startPoint y: 397, endPoint x: 608, endPoint y: 398, distance: 367.0
click at [608, 398] on div "On which pages should the resource center be visible to your end users?" at bounding box center [882, 397] width 1296 height 20
click at [13, 263] on icon at bounding box center [19, 264] width 13 height 13
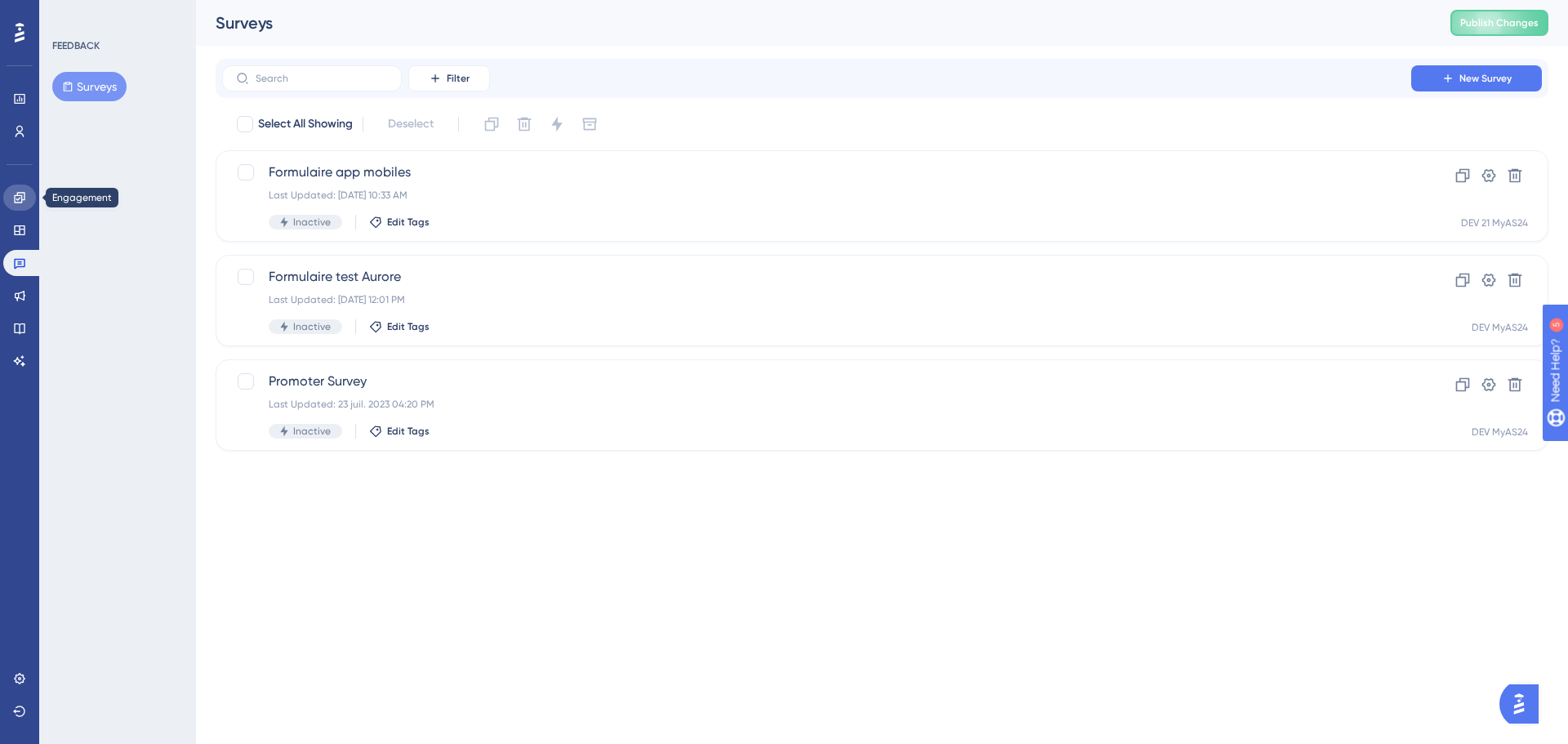
click at [23, 193] on icon at bounding box center [18, 197] width 11 height 11
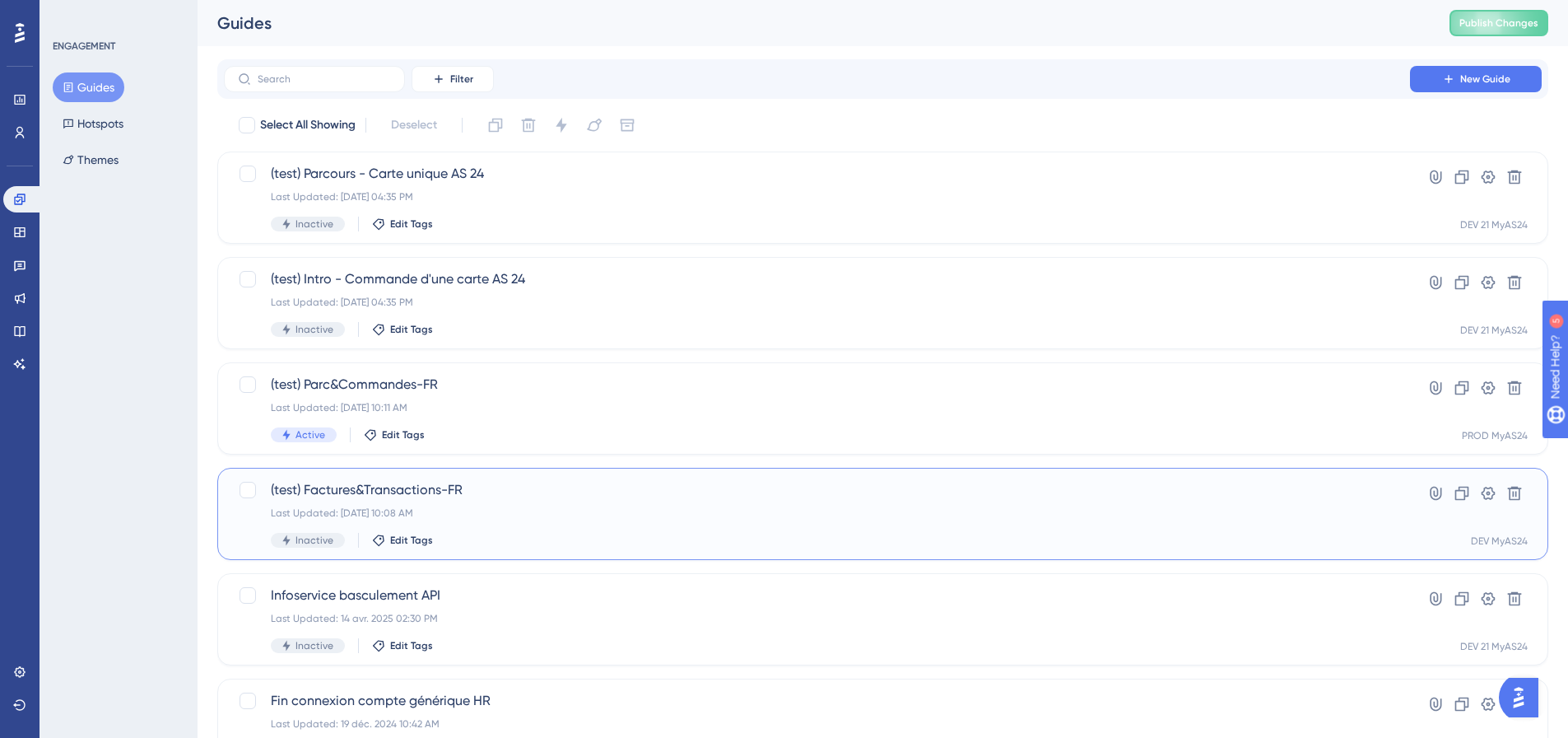
click at [530, 479] on div "(test) Factures&Transactions-FR Last Updated: 26 sept. 2025 10:08 AM Inactive E…" at bounding box center [883, 514] width 1332 height 92
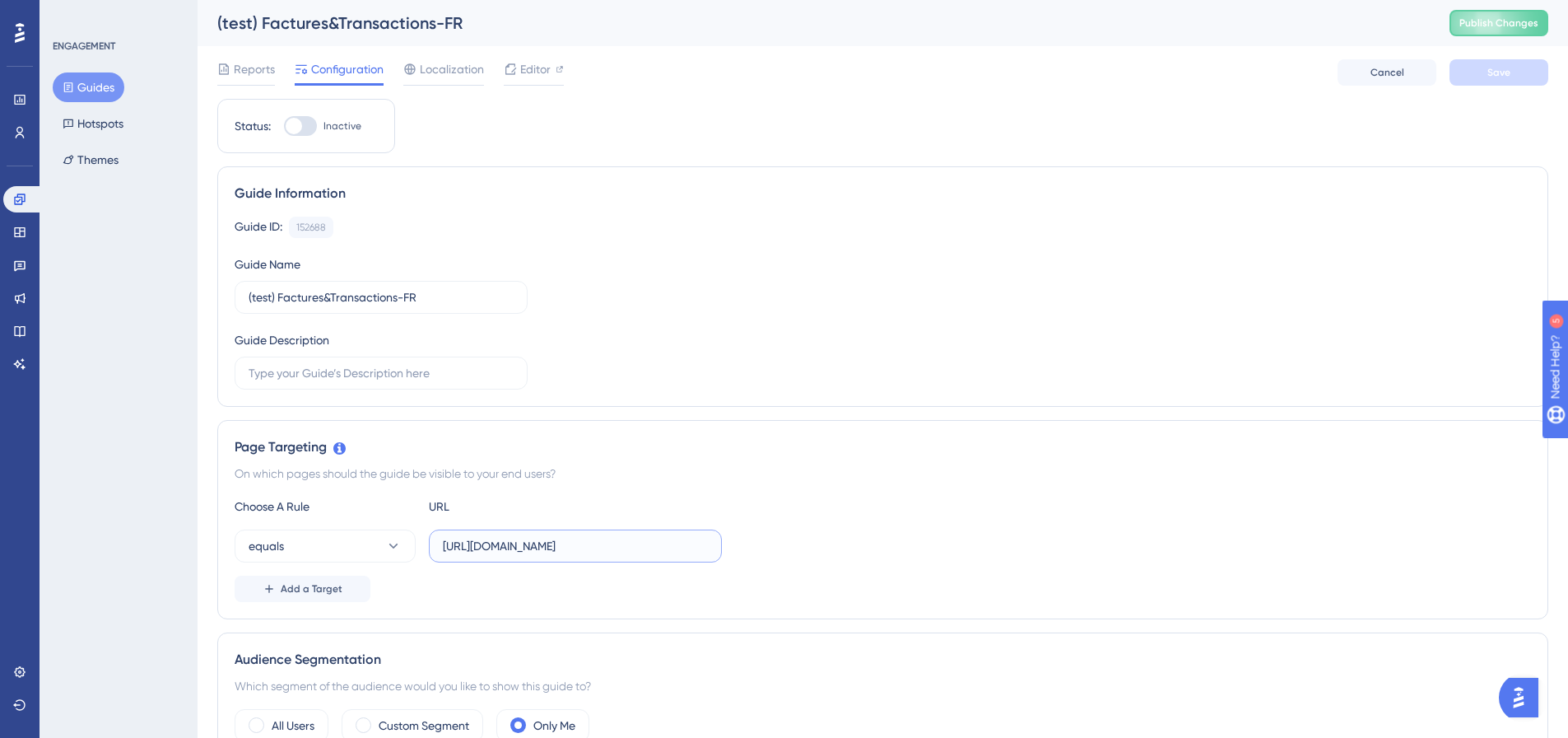
scroll to position [0, 78]
drag, startPoint x: 534, startPoint y: 550, endPoint x: 830, endPoint y: 551, distance: 296.0
click at [830, 551] on div "equals https://dev.local-as24.com:42204/extranet/fr/bills-transactions" at bounding box center [882, 546] width 1296 height 33
click at [691, 549] on input "https://dev.local-as24.com:42204/extranet/fr/bills-transactions" at bounding box center [575, 546] width 265 height 18
click at [700, 550] on input "https://dev.local-as24.com:42204/extranet/fr/bills-transactions" at bounding box center [575, 546] width 265 height 18
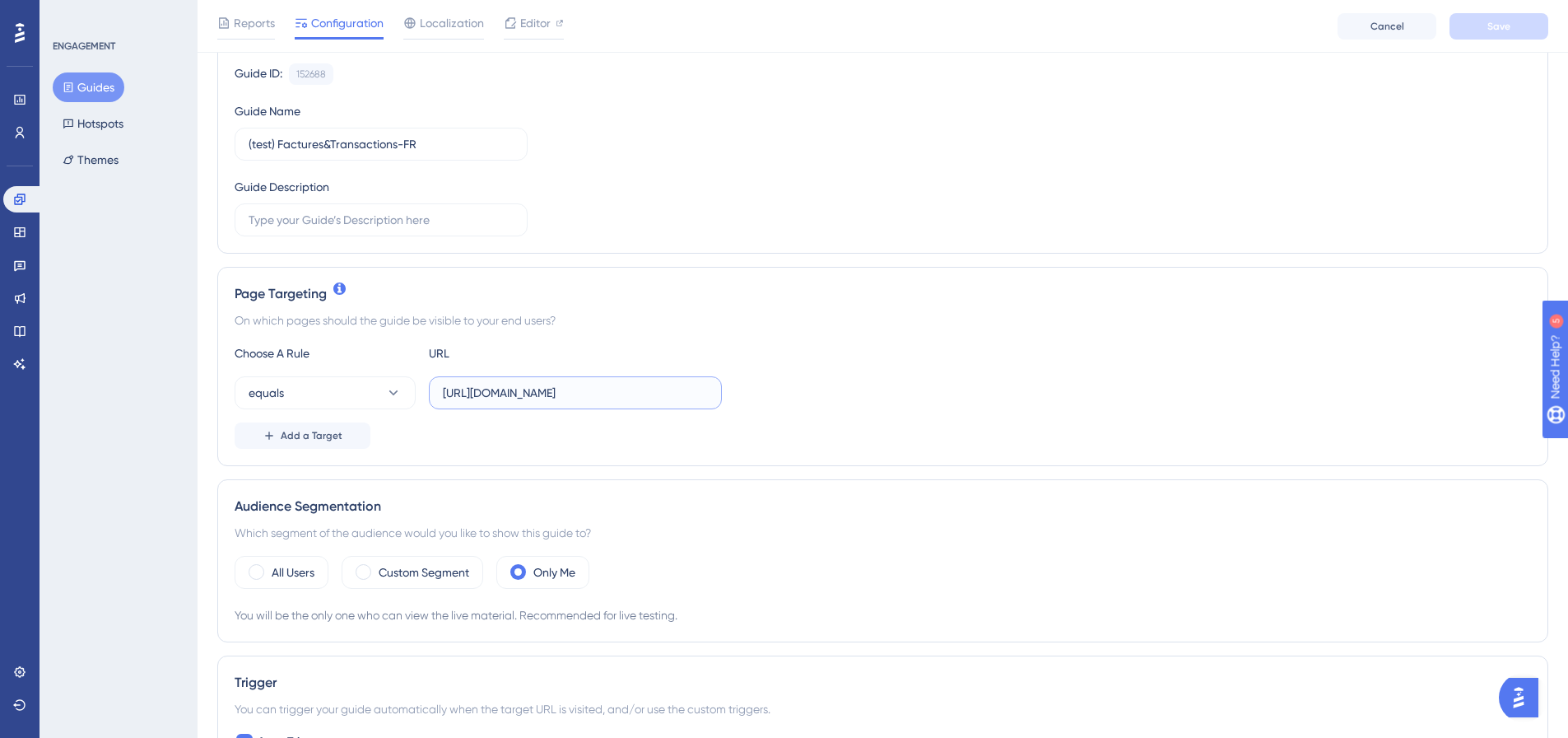
scroll to position [165, 0]
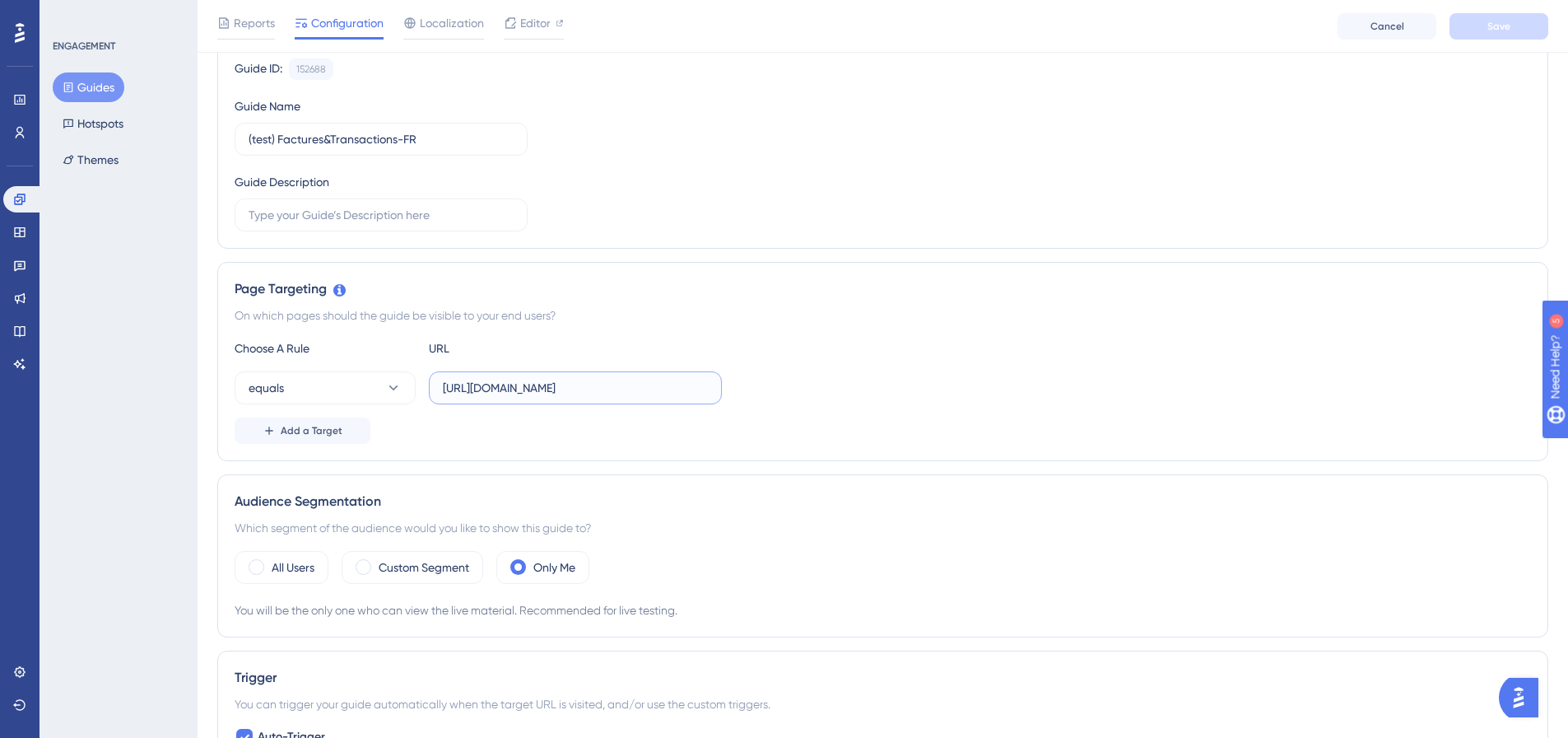
drag, startPoint x: 706, startPoint y: 391, endPoint x: 615, endPoint y: 392, distance: 91.0
click at [615, 392] on input "https://dev.local-as24.com:42204/extranet/fr/bills-transactions" at bounding box center [575, 388] width 265 height 18
type input "[URL][DOMAIN_NAME]"
click at [252, 390] on span "equals" at bounding box center [266, 388] width 35 height 20
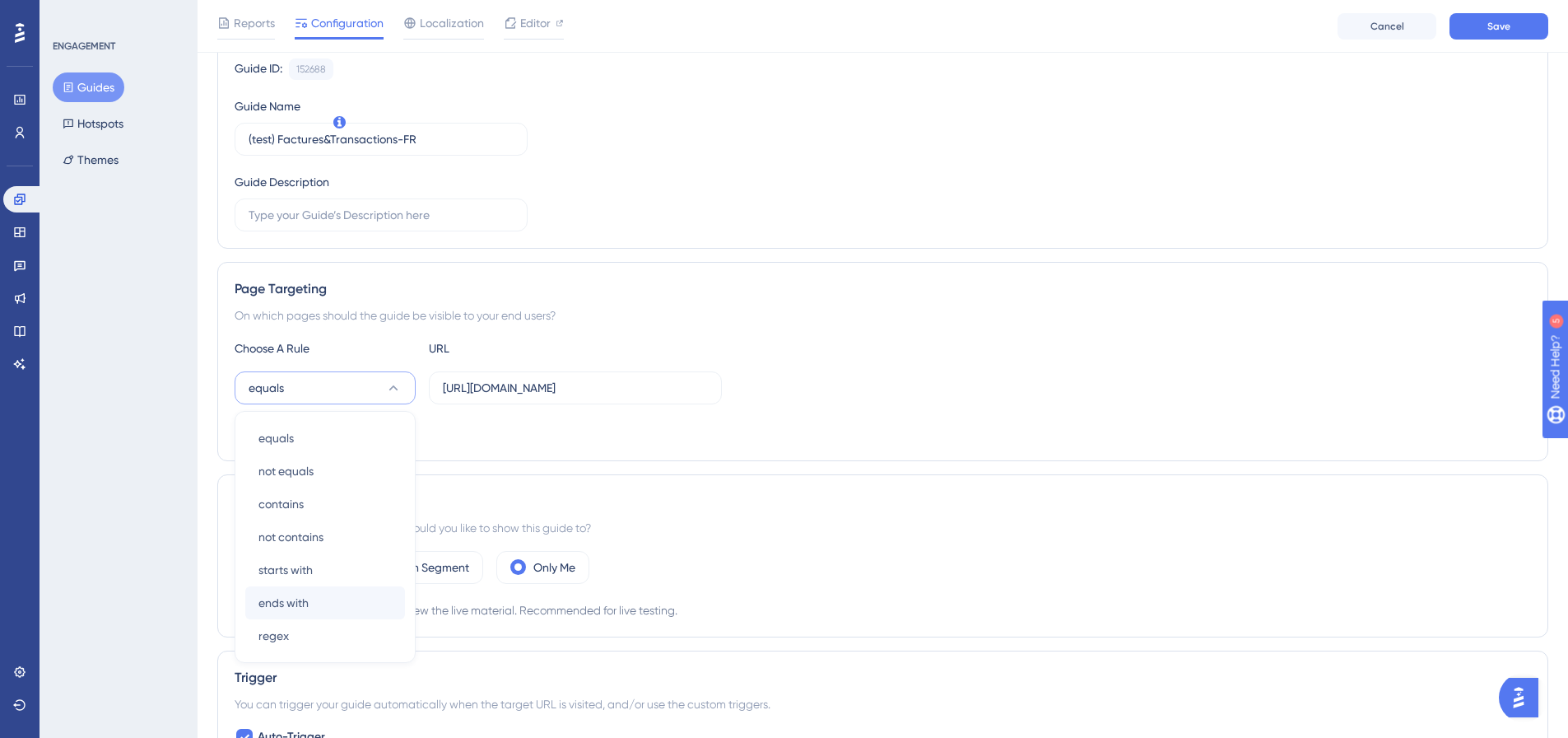
scroll to position [333, 0]
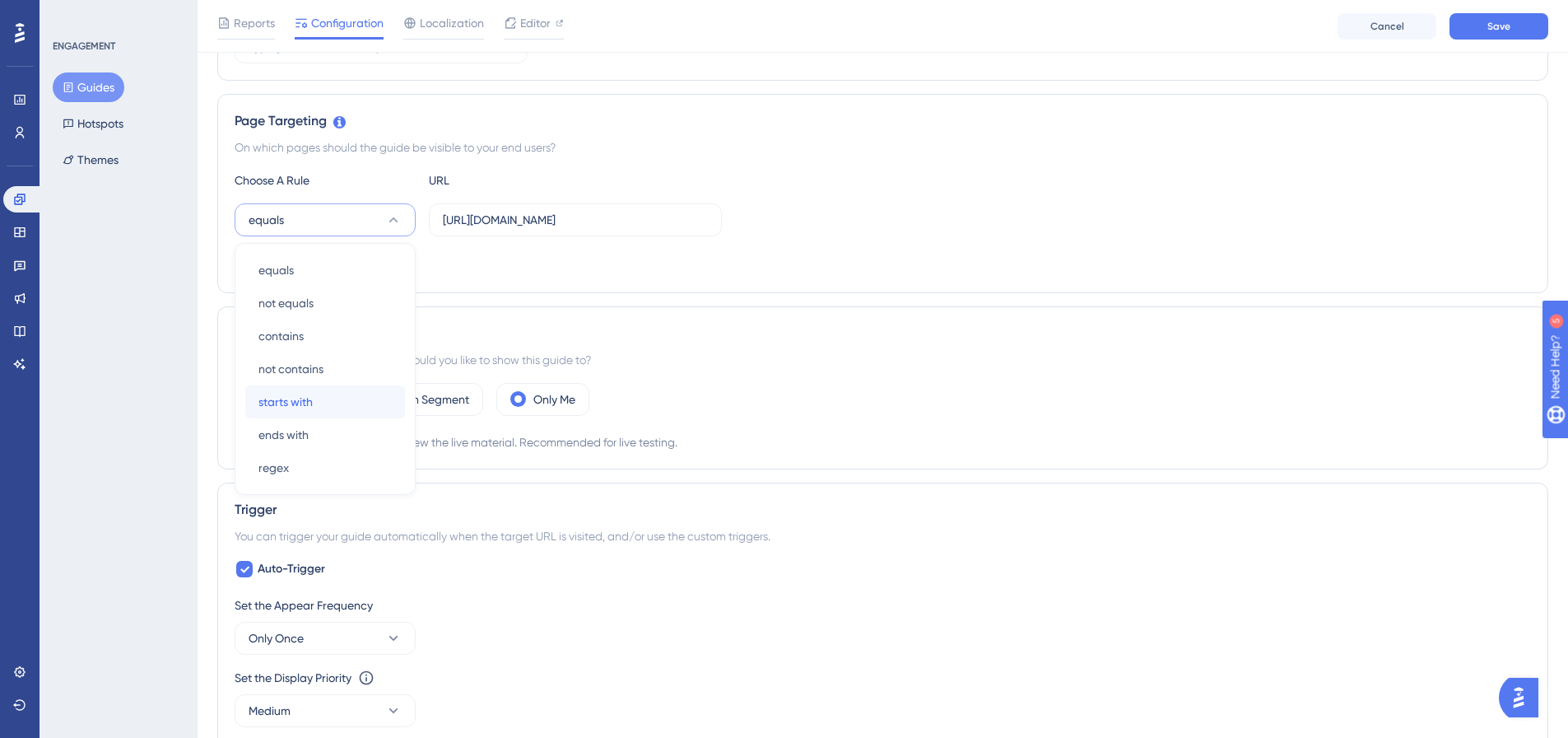
click at [330, 395] on div "starts with starts with" at bounding box center [325, 402] width 133 height 33
click at [1523, 25] on button "Save" at bounding box center [1499, 26] width 99 height 26
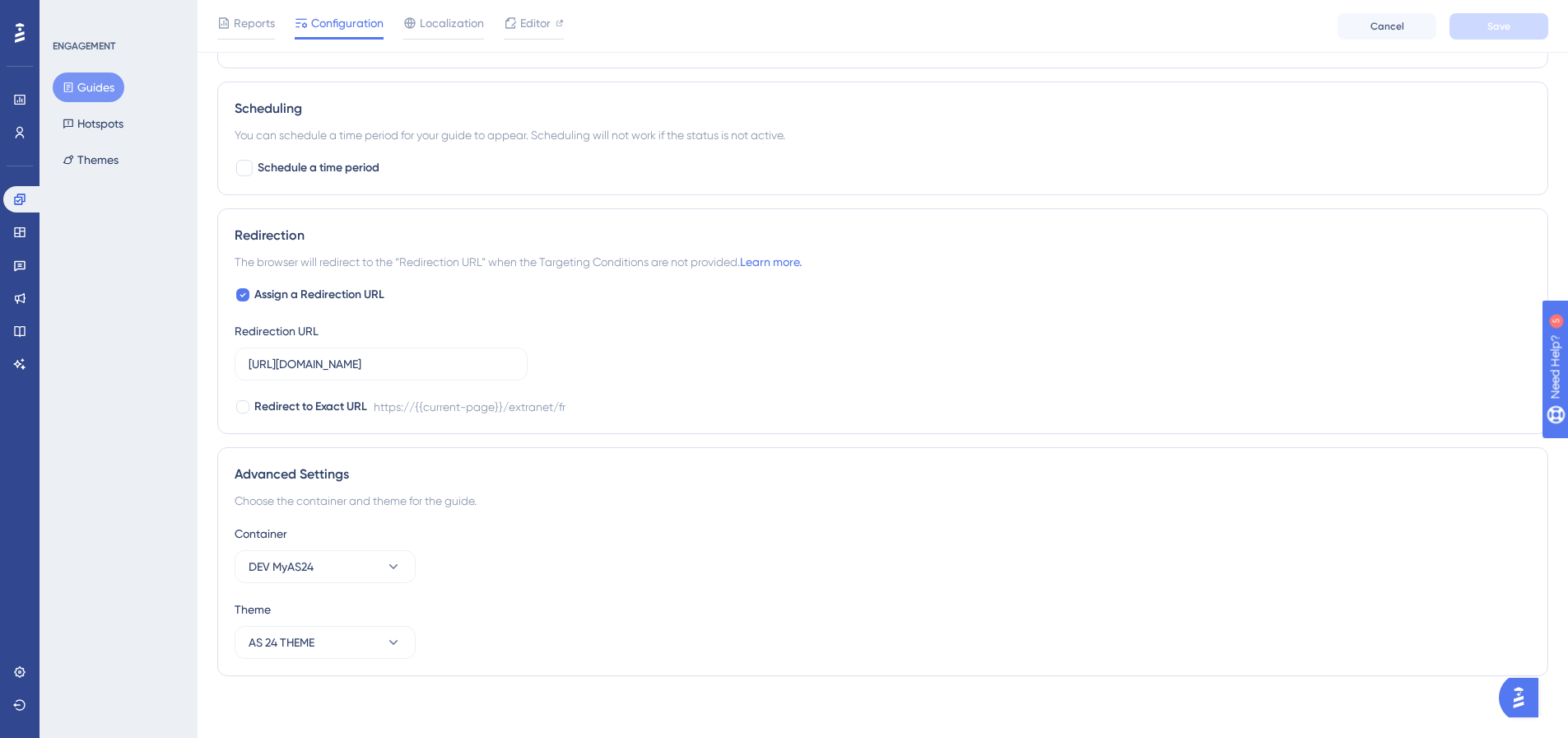
scroll to position [1052, 0]
click at [108, 92] on button "Guides" at bounding box center [88, 87] width 72 height 29
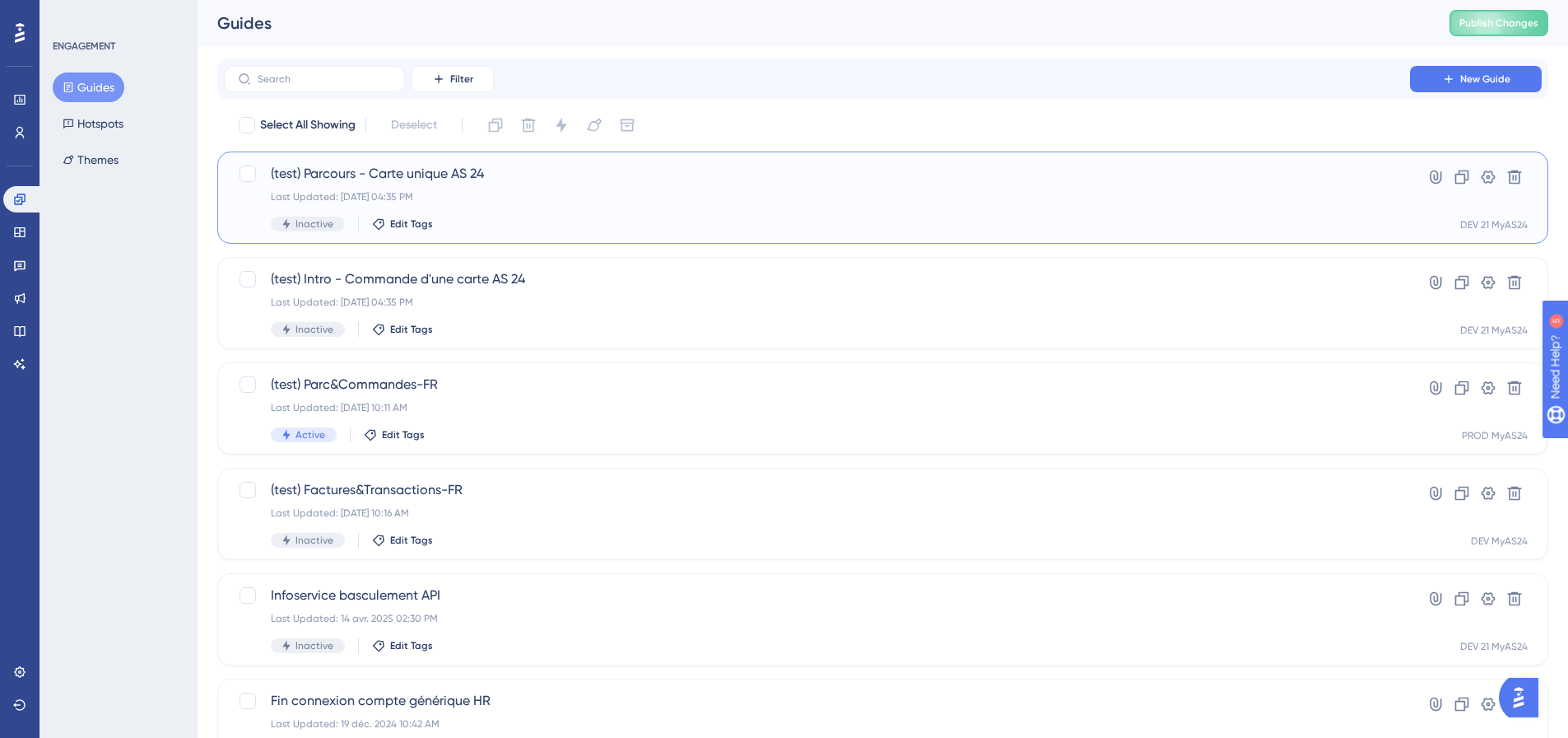
click at [491, 205] on div "(test) Parcours - Carte unique AS 24 Last Updated: 25 sept. 2025 04:35 PM Inact…" at bounding box center [816, 197] width 1092 height 68
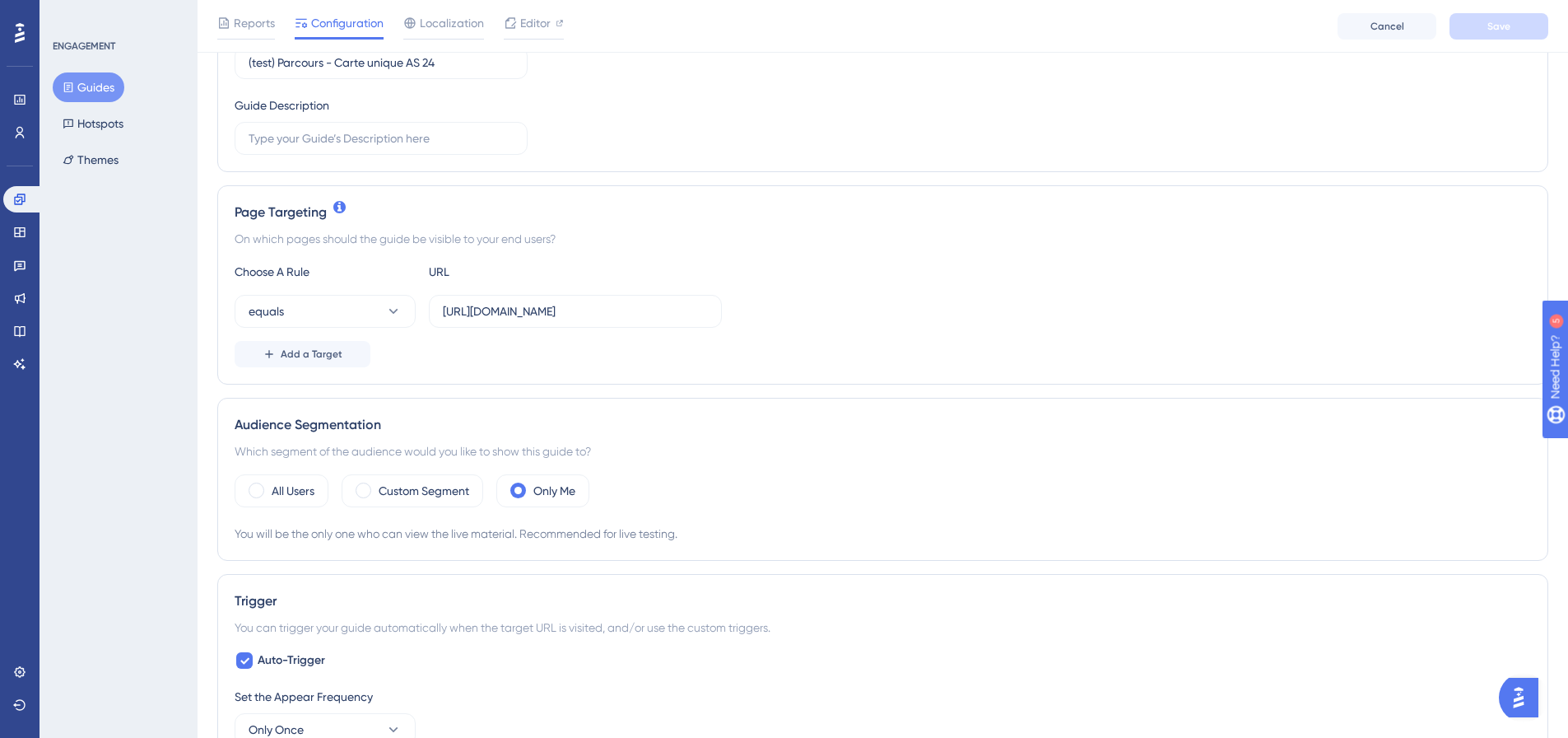
scroll to position [247, 0]
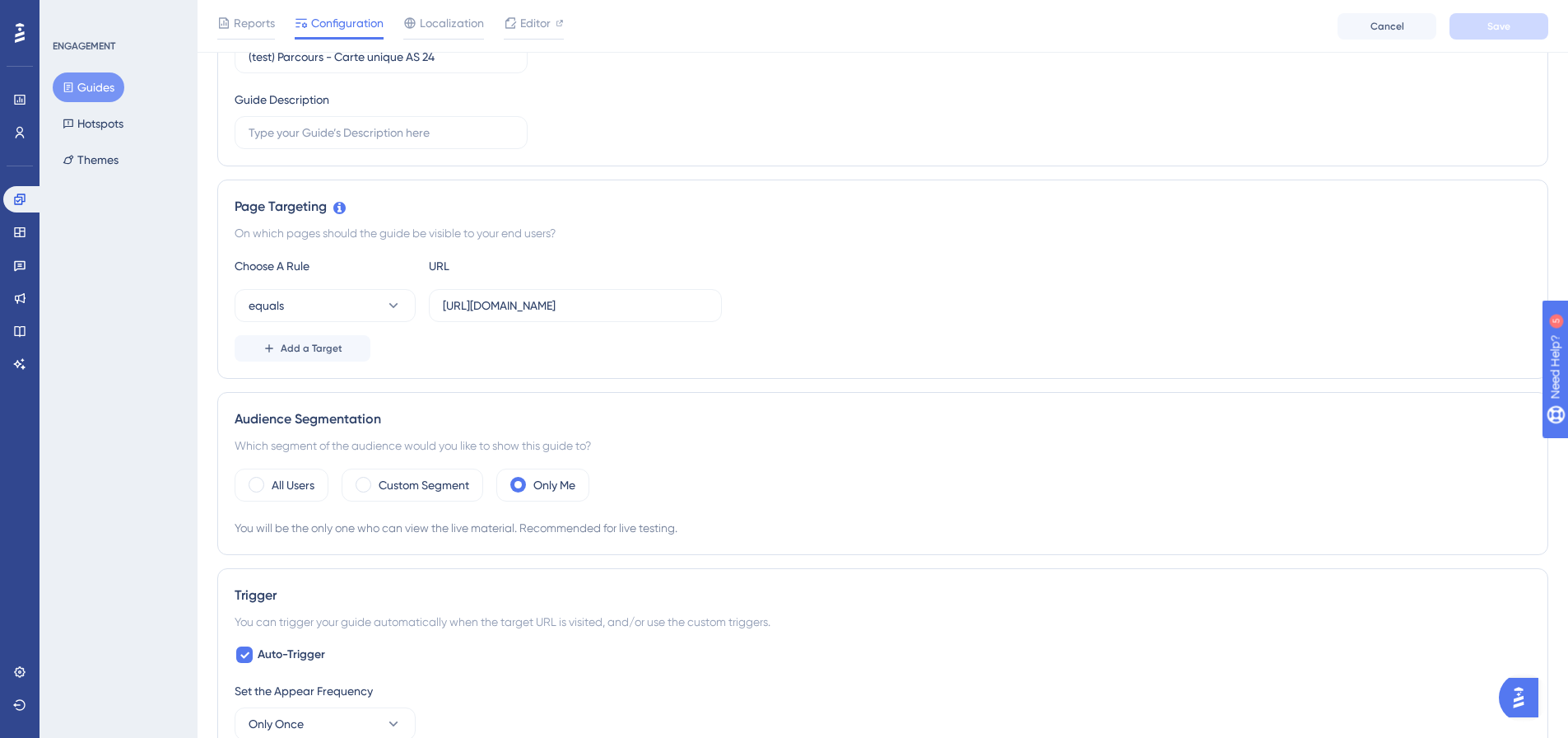
click at [101, 87] on button "Guides" at bounding box center [88, 87] width 72 height 29
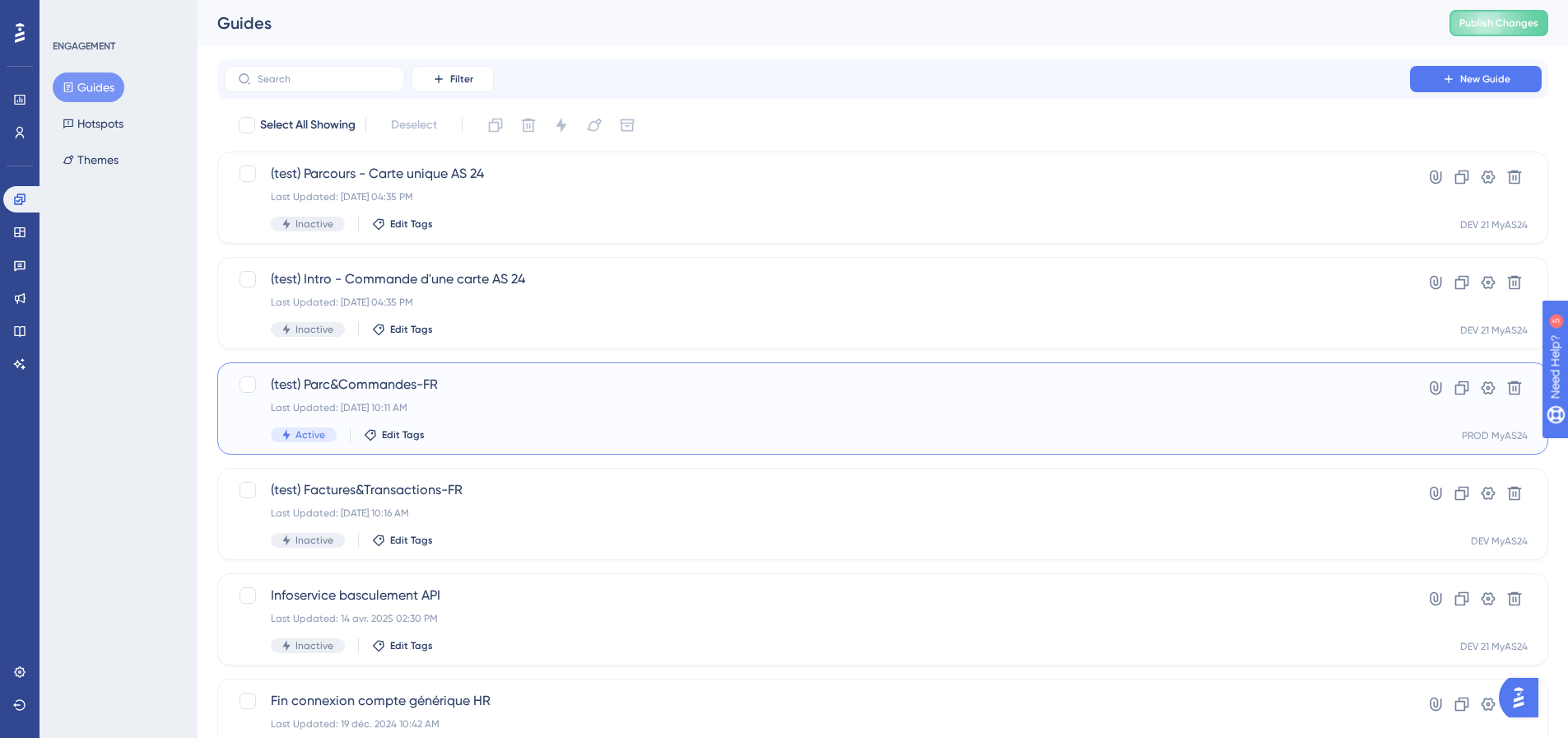
click at [600, 406] on div "Last Updated: 26 sept. 2025 10:11 AM" at bounding box center [816, 407] width 1092 height 13
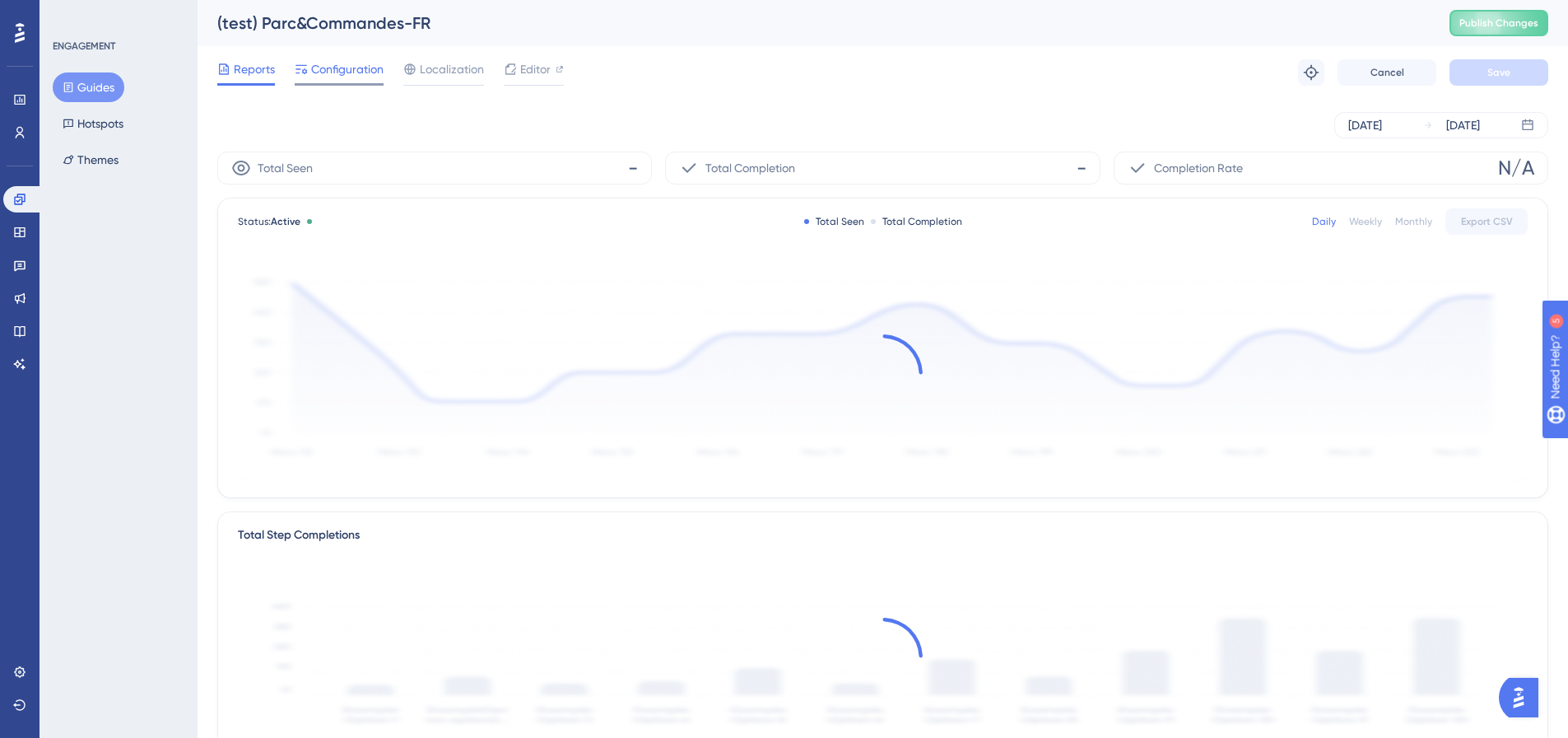
click at [359, 82] on div "Configuration" at bounding box center [339, 72] width 89 height 26
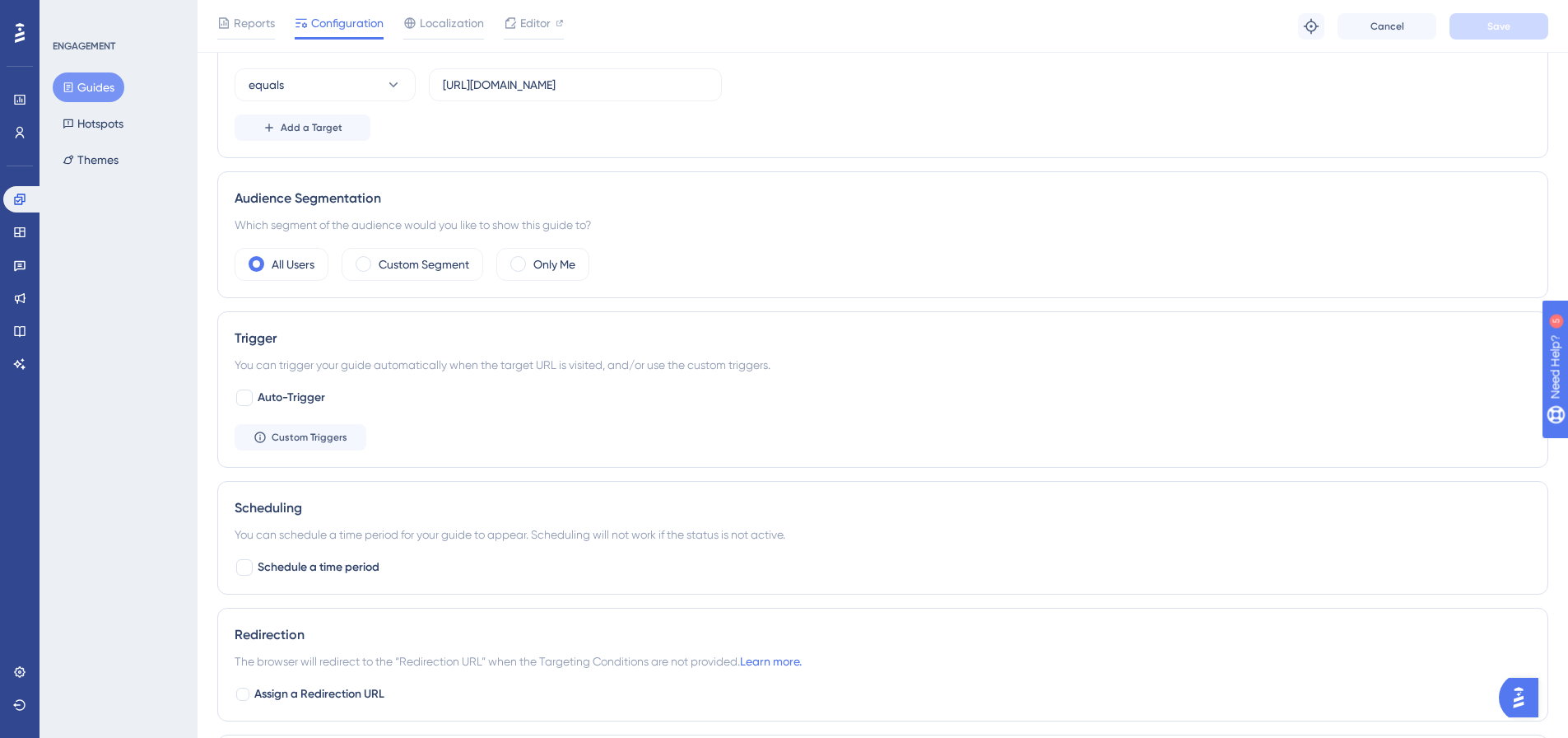
scroll to position [494, 0]
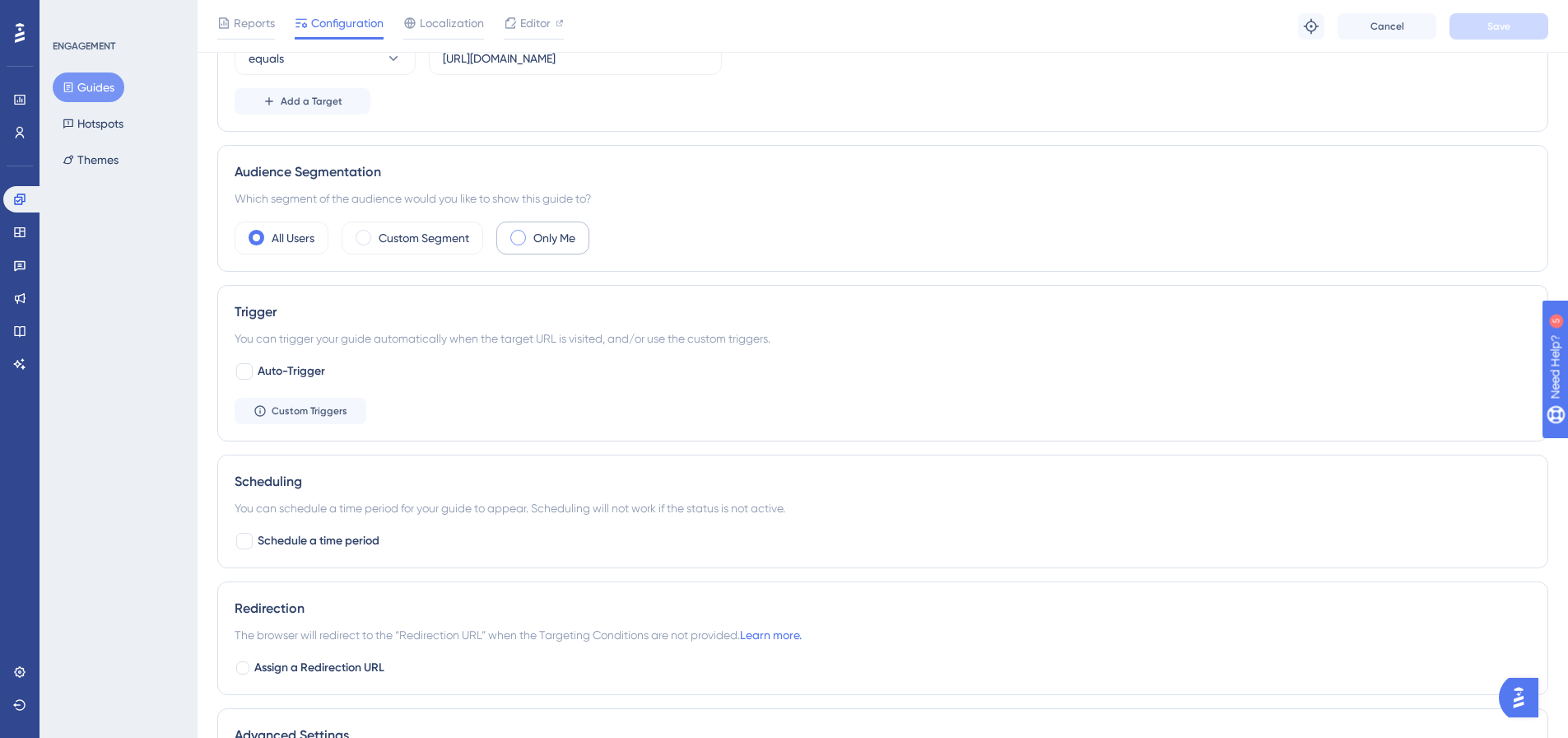
click at [525, 227] on div "Only Me" at bounding box center [543, 238] width 93 height 33
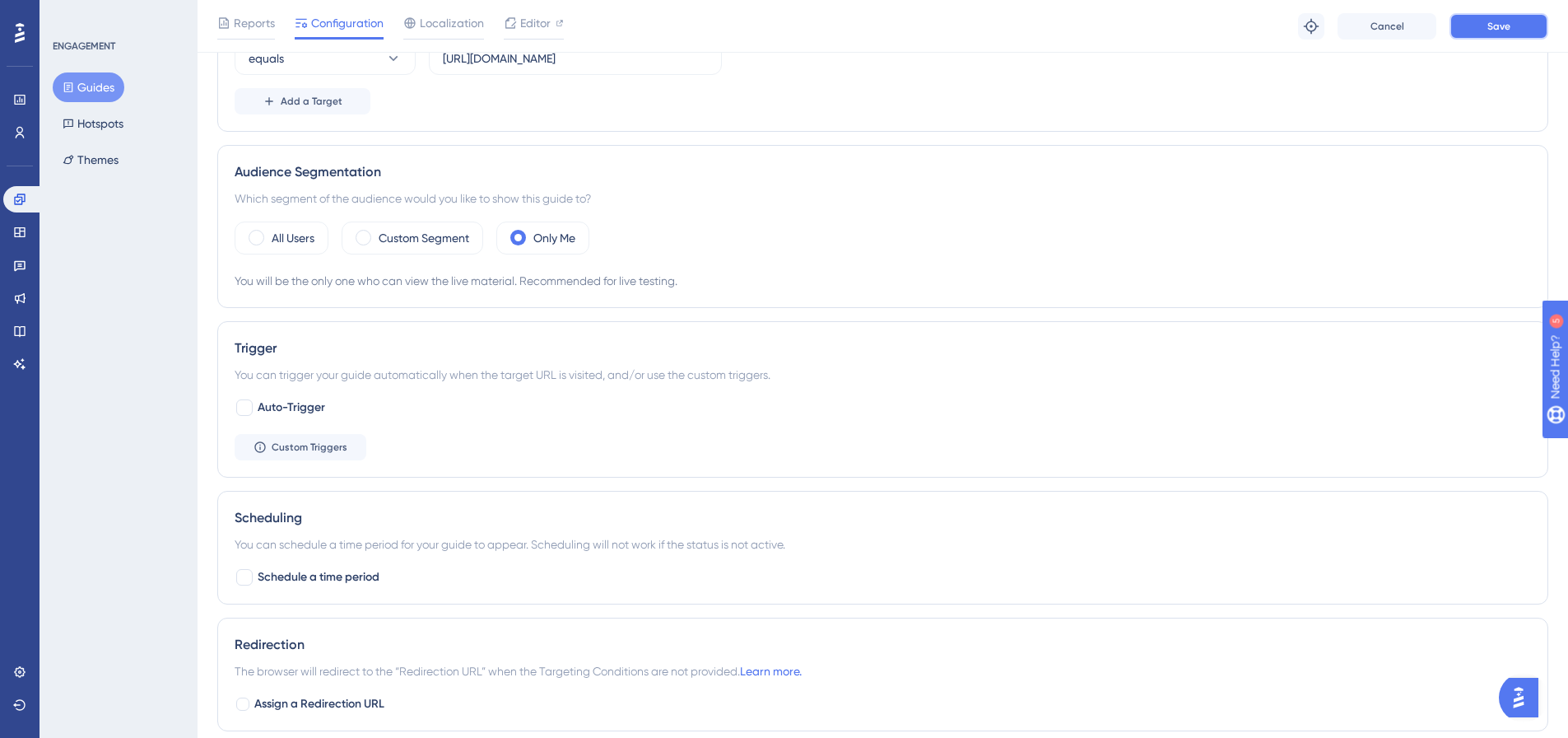
click at [1501, 28] on span "Save" at bounding box center [1498, 26] width 23 height 13
click at [120, 95] on button "Guides" at bounding box center [88, 87] width 72 height 29
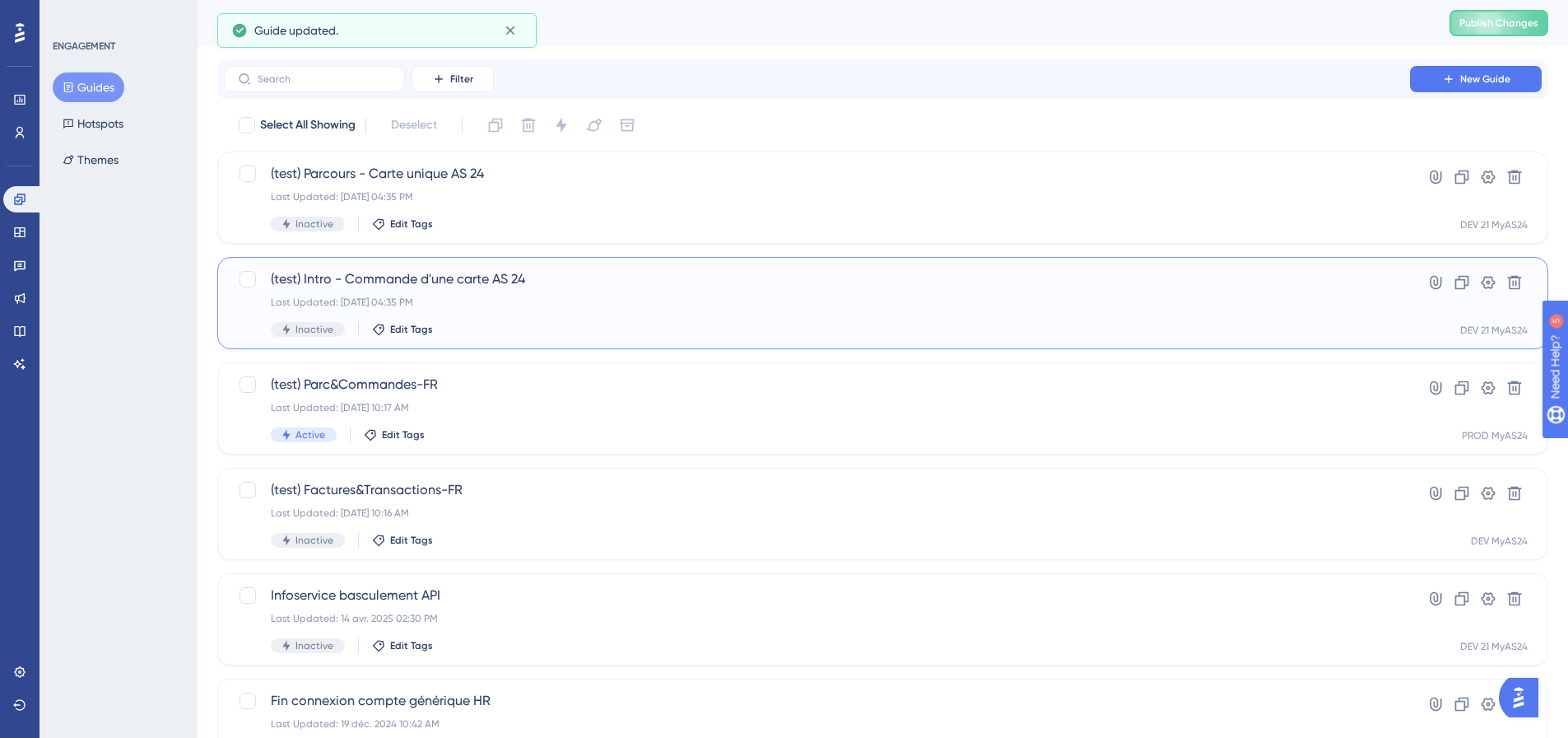
click at [556, 319] on div "(test) Intro - Commande d'une carte AS 24 Last Updated: 25 sept. 2025 04:35 PM …" at bounding box center [816, 302] width 1092 height 68
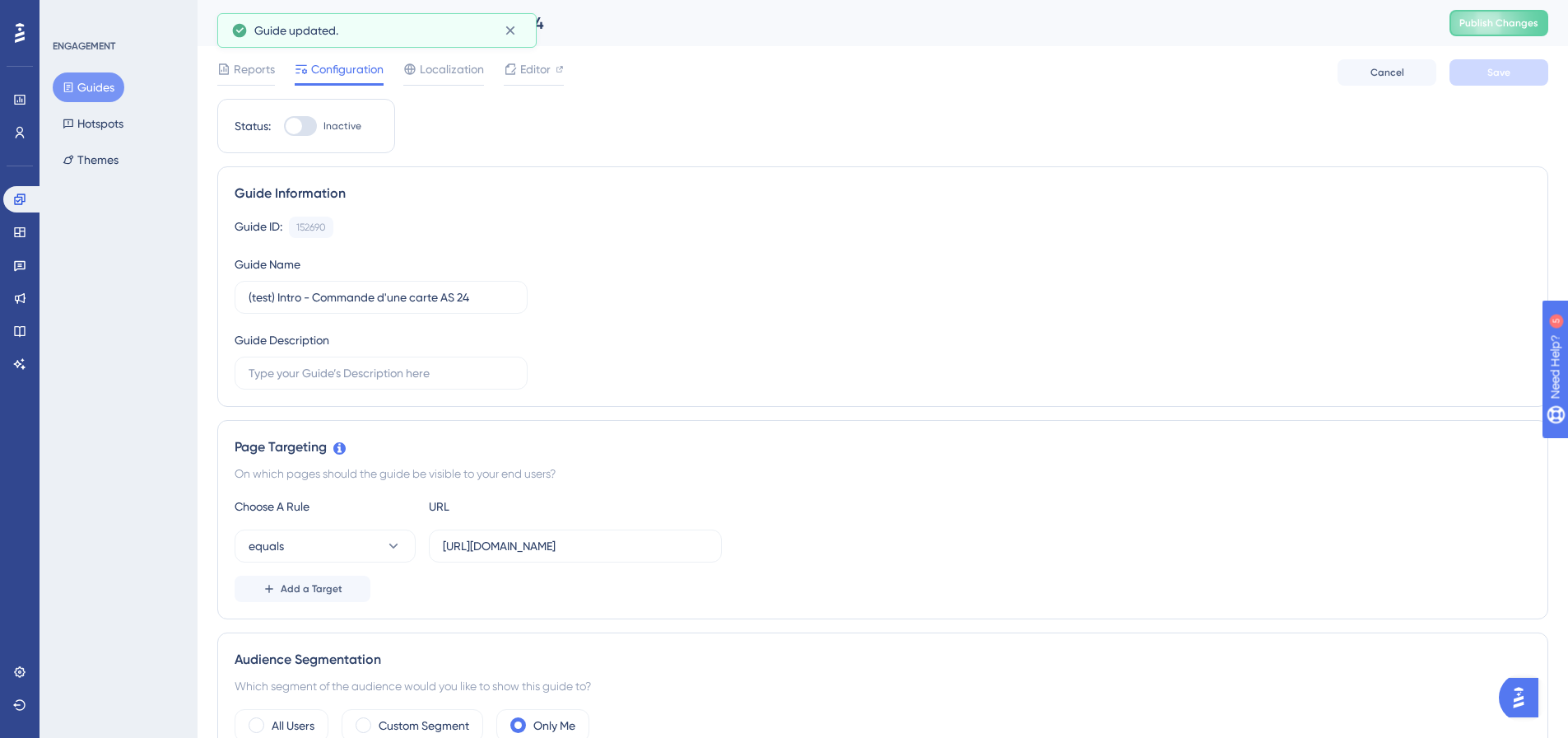
click at [96, 94] on button "Guides" at bounding box center [88, 87] width 72 height 29
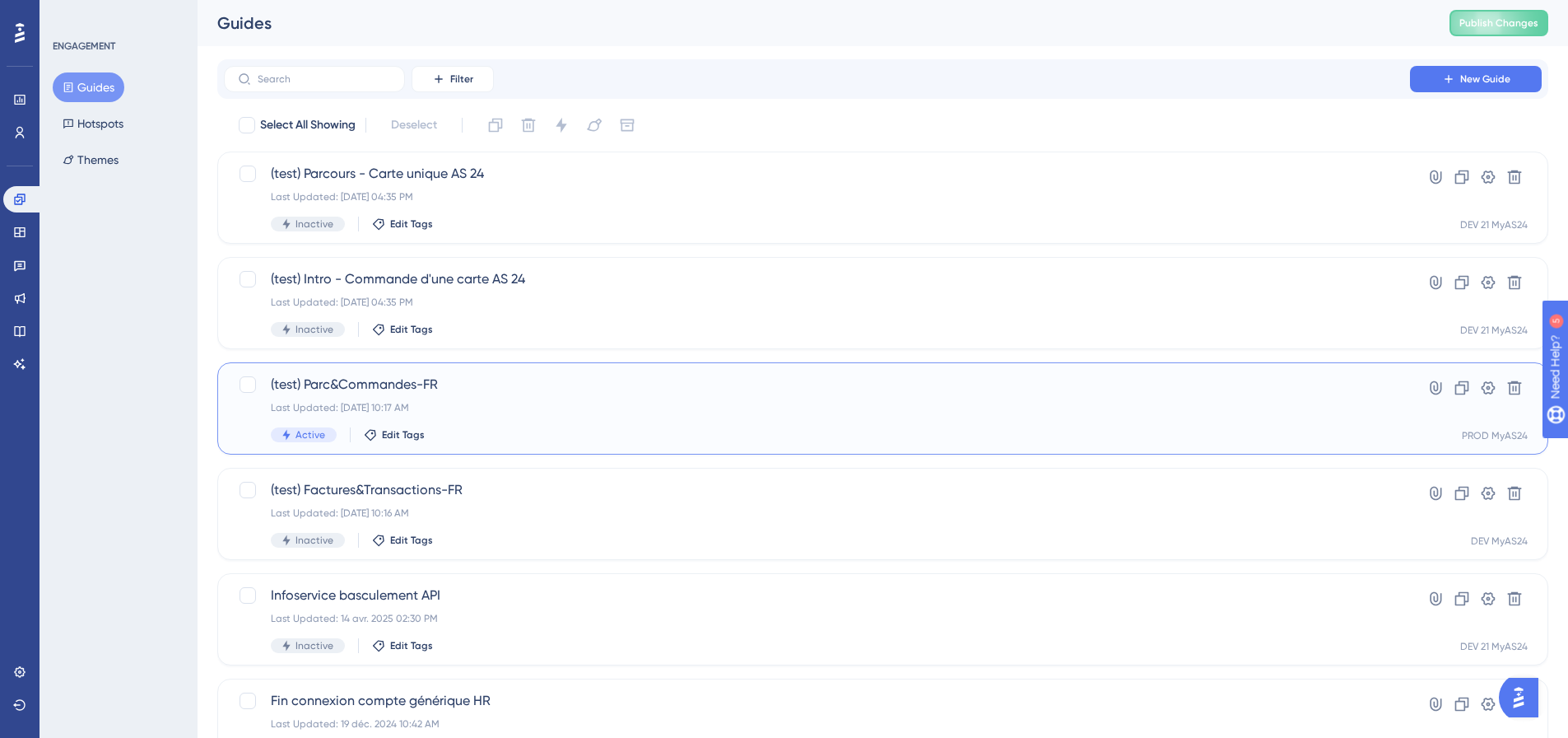
click at [586, 429] on div "Active Edit Tags" at bounding box center [816, 434] width 1092 height 15
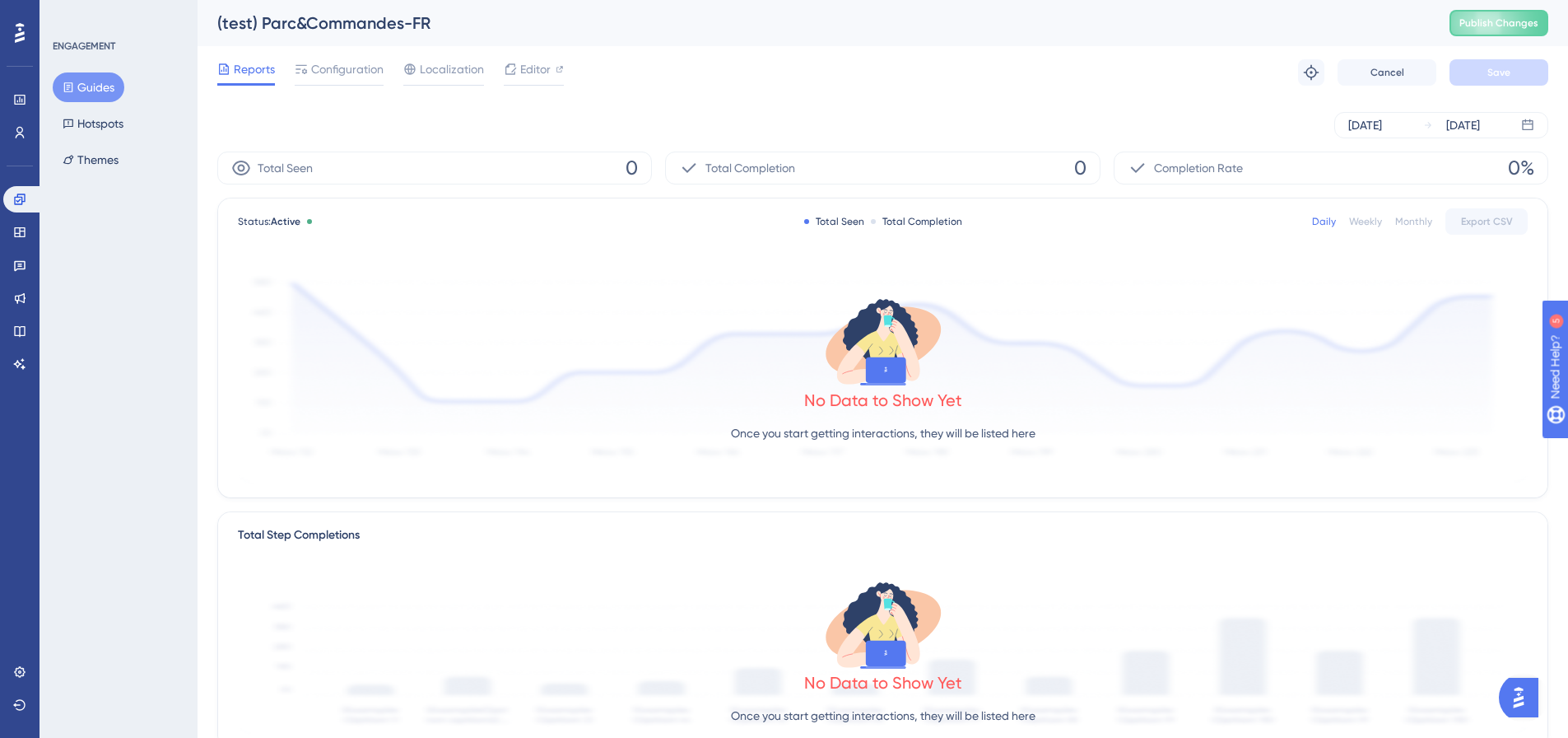
click at [365, 89] on div "Reports Configuration Localization Editor Troubleshoot Cancel Save" at bounding box center [883, 73] width 1332 height 53
click at [362, 80] on div "Configuration" at bounding box center [339, 72] width 89 height 26
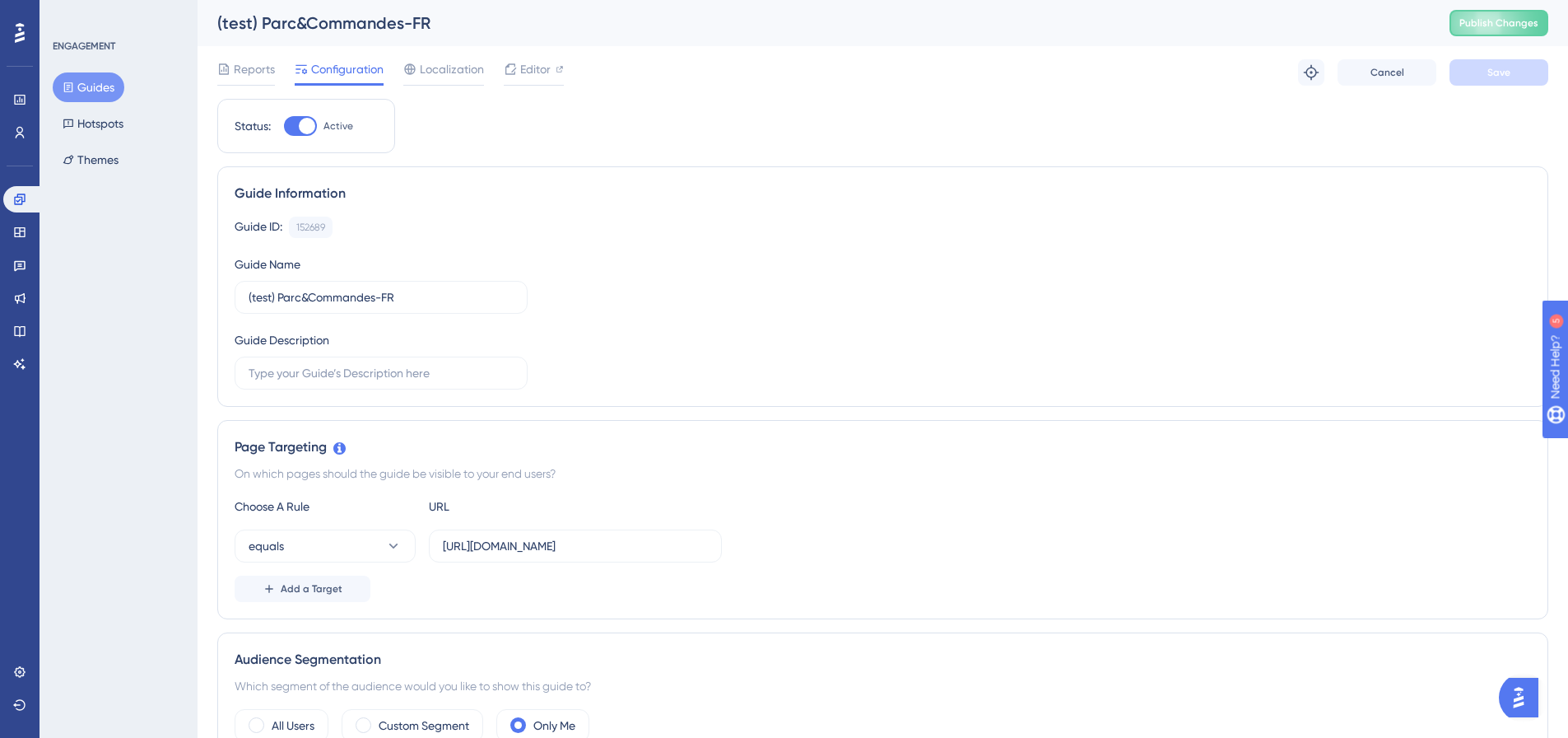
click at [297, 121] on div at bounding box center [300, 126] width 33 height 20
click at [284, 126] on input "Active" at bounding box center [284, 126] width 1 height 1
checkbox input "false"
click at [1501, 75] on span "Save" at bounding box center [1498, 72] width 23 height 13
click at [94, 121] on button "Hotspots" at bounding box center [93, 124] width 80 height 29
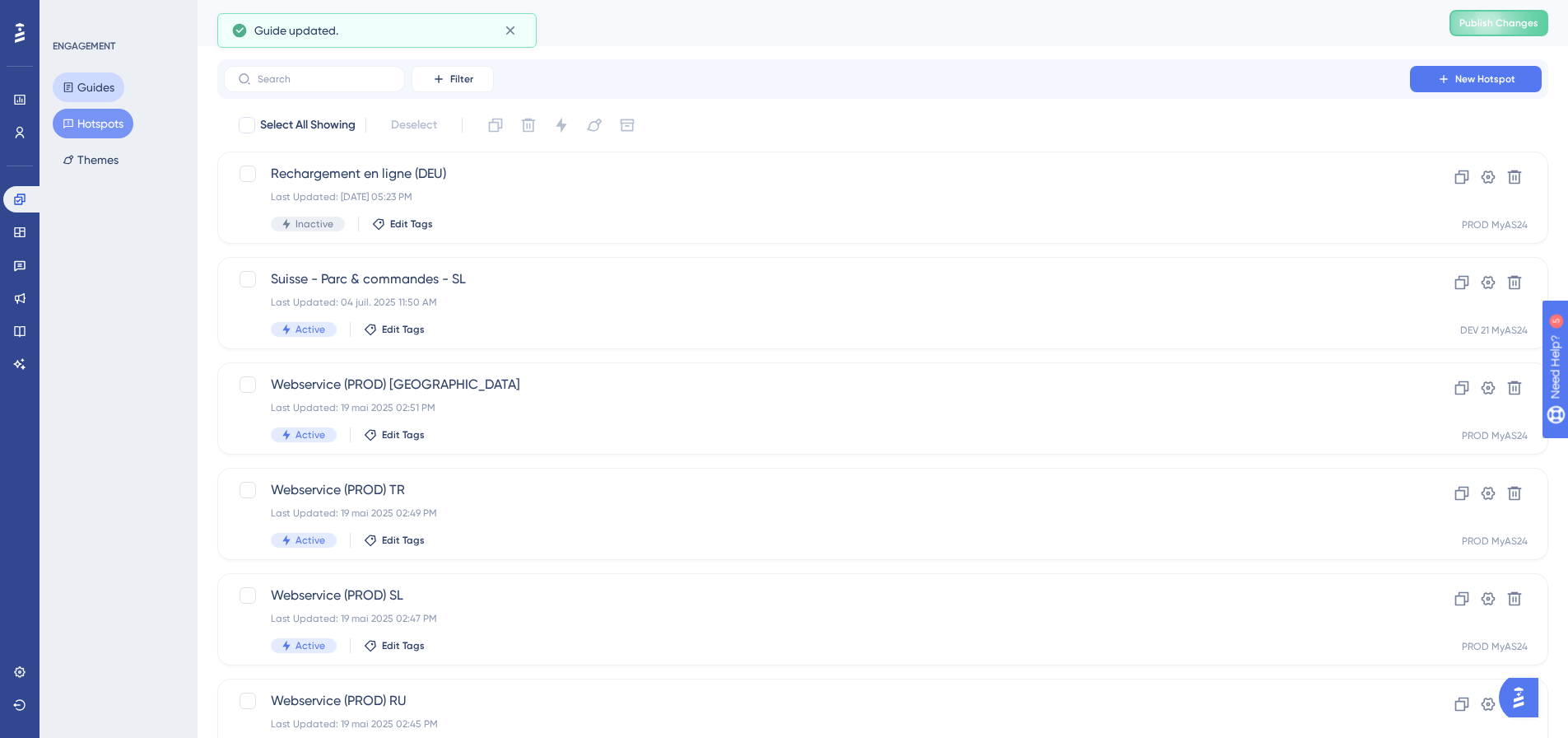
click at [86, 91] on button "Guides" at bounding box center [88, 87] width 72 height 29
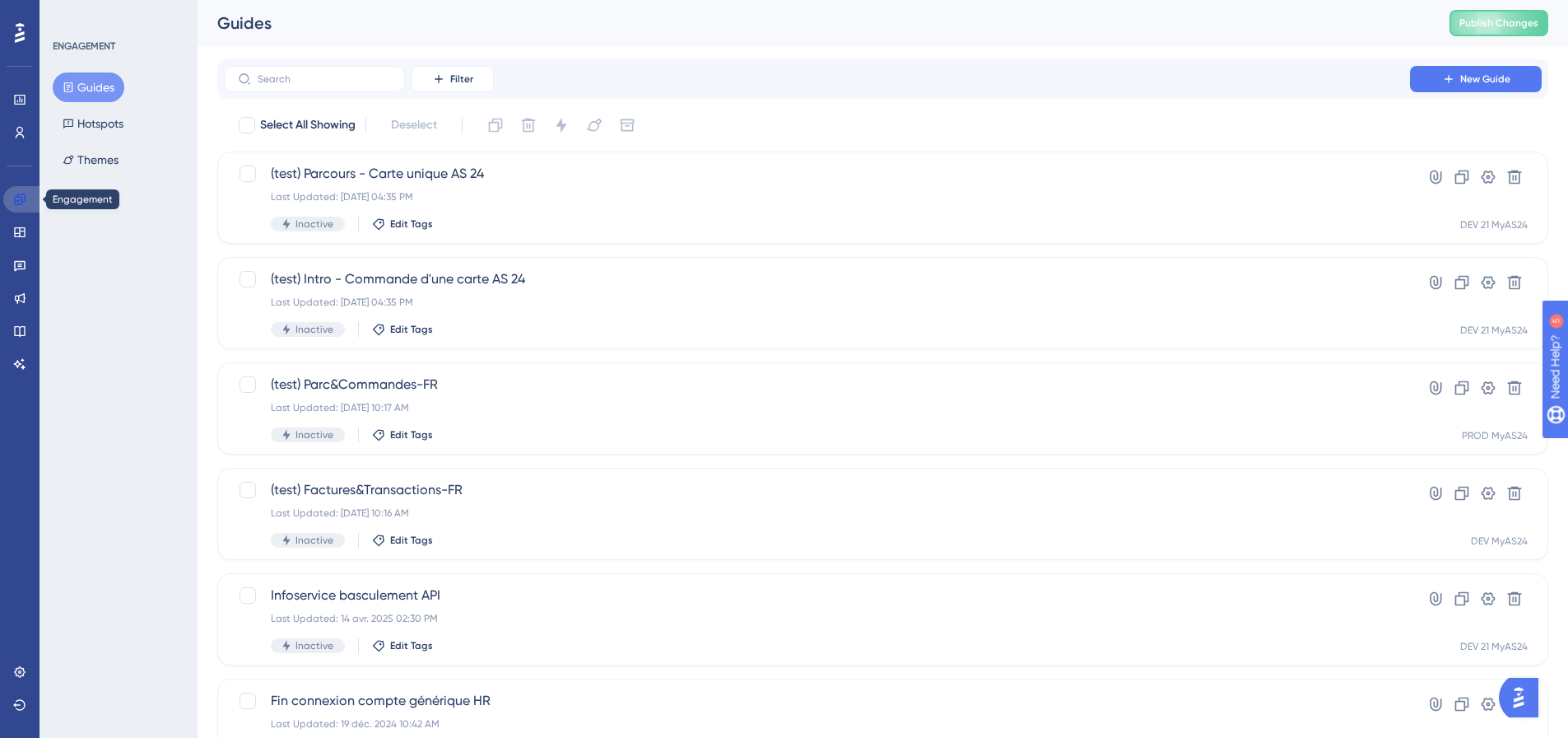
click at [22, 197] on icon at bounding box center [19, 198] width 11 height 11
click at [28, 228] on link at bounding box center [20, 232] width 33 height 26
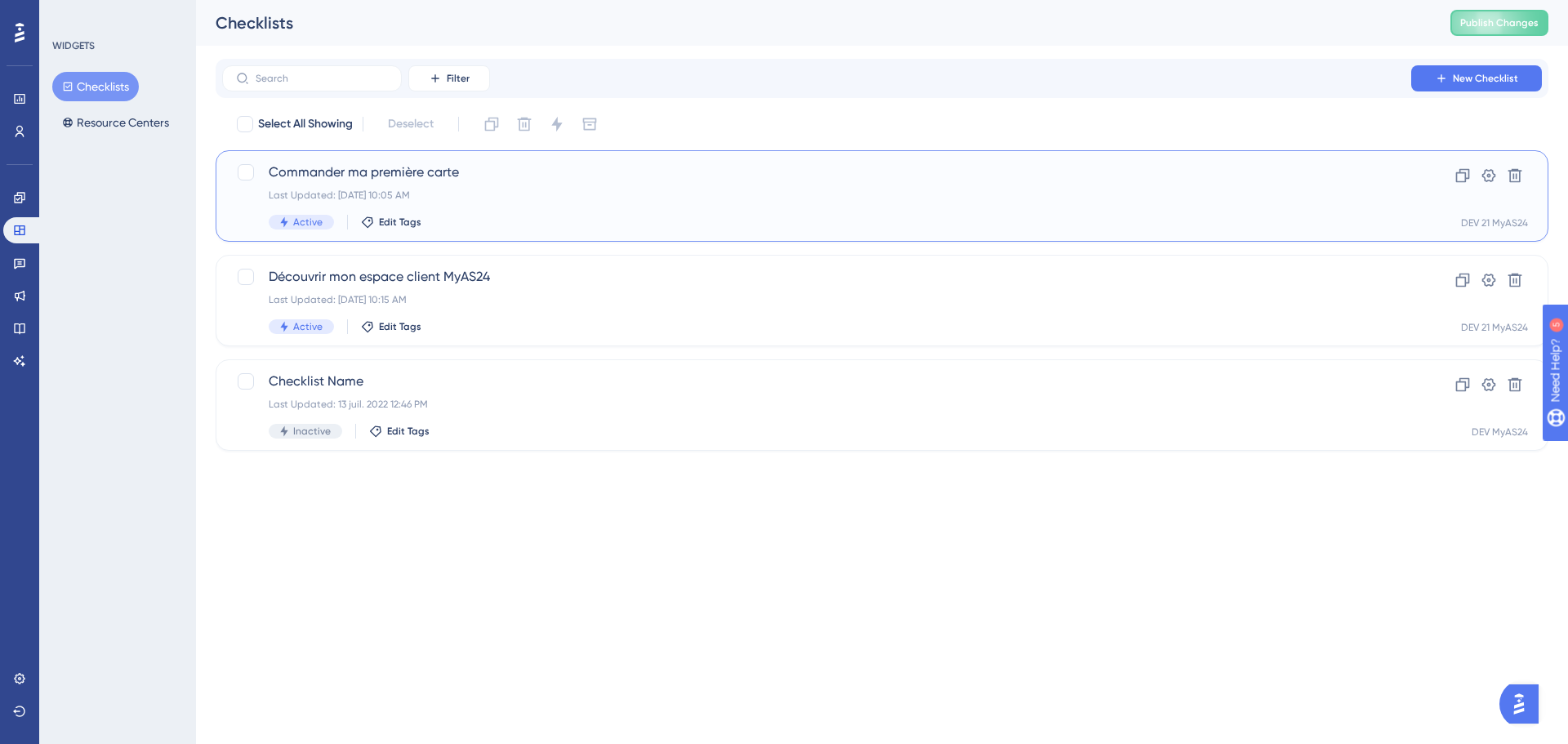
click at [570, 190] on div "Last Updated: 26 sept. 2025 10:05 AM" at bounding box center [817, 195] width 1096 height 13
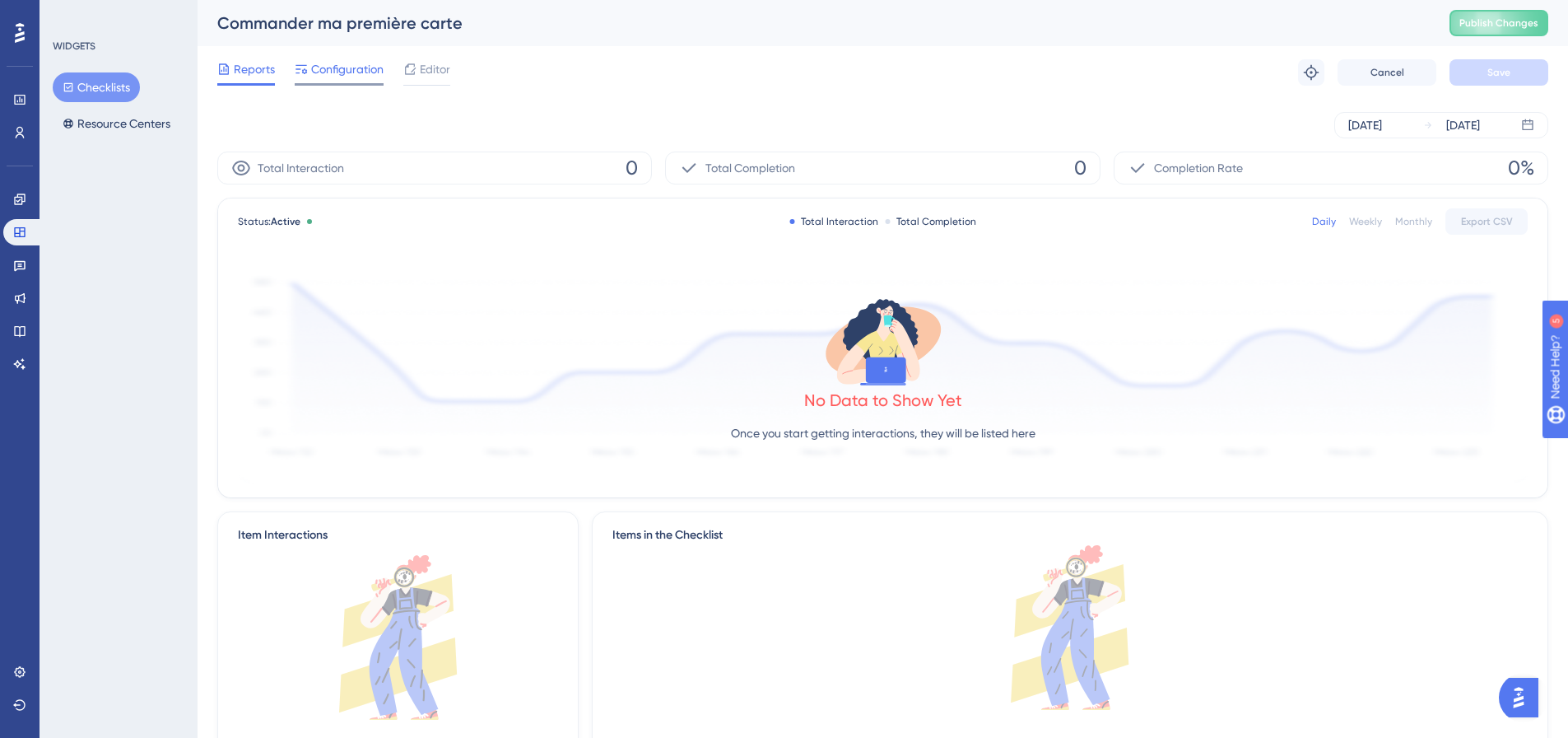
click at [363, 78] on span "Configuration" at bounding box center [347, 69] width 73 height 20
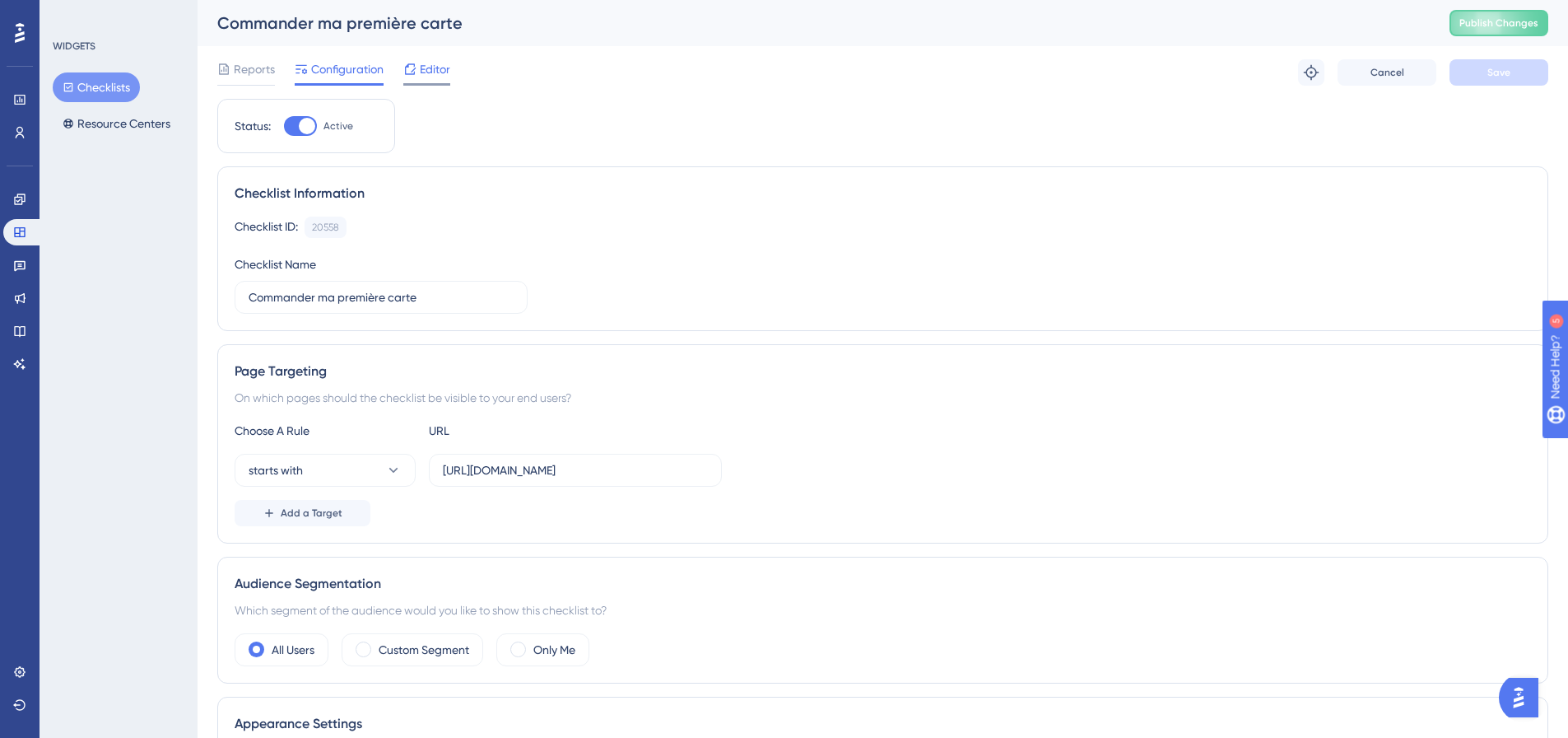
click at [422, 72] on span "Editor" at bounding box center [435, 69] width 30 height 20
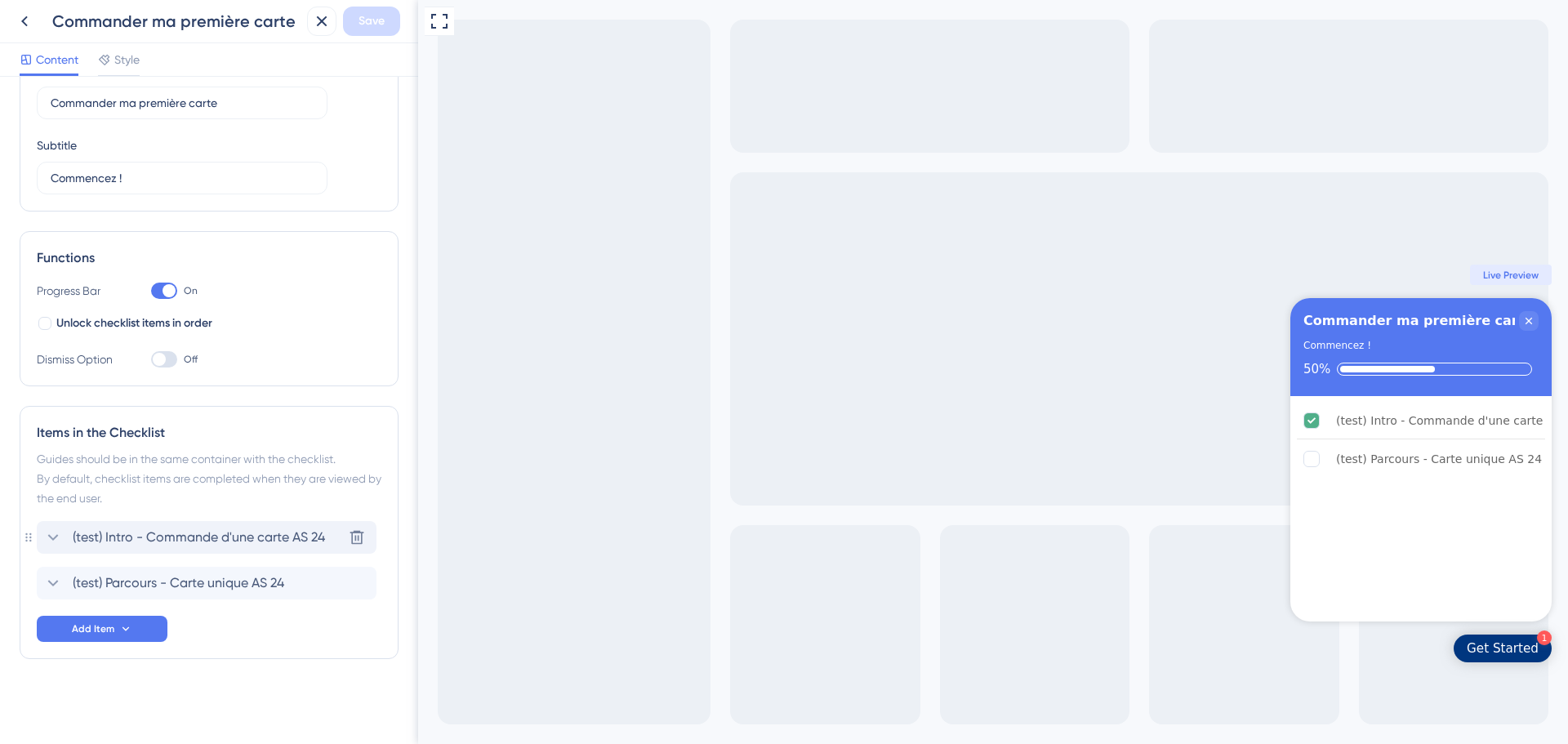
click at [233, 551] on div "(test) Intro - Commande d'une carte AS 24 Delete" at bounding box center [206, 538] width 340 height 33
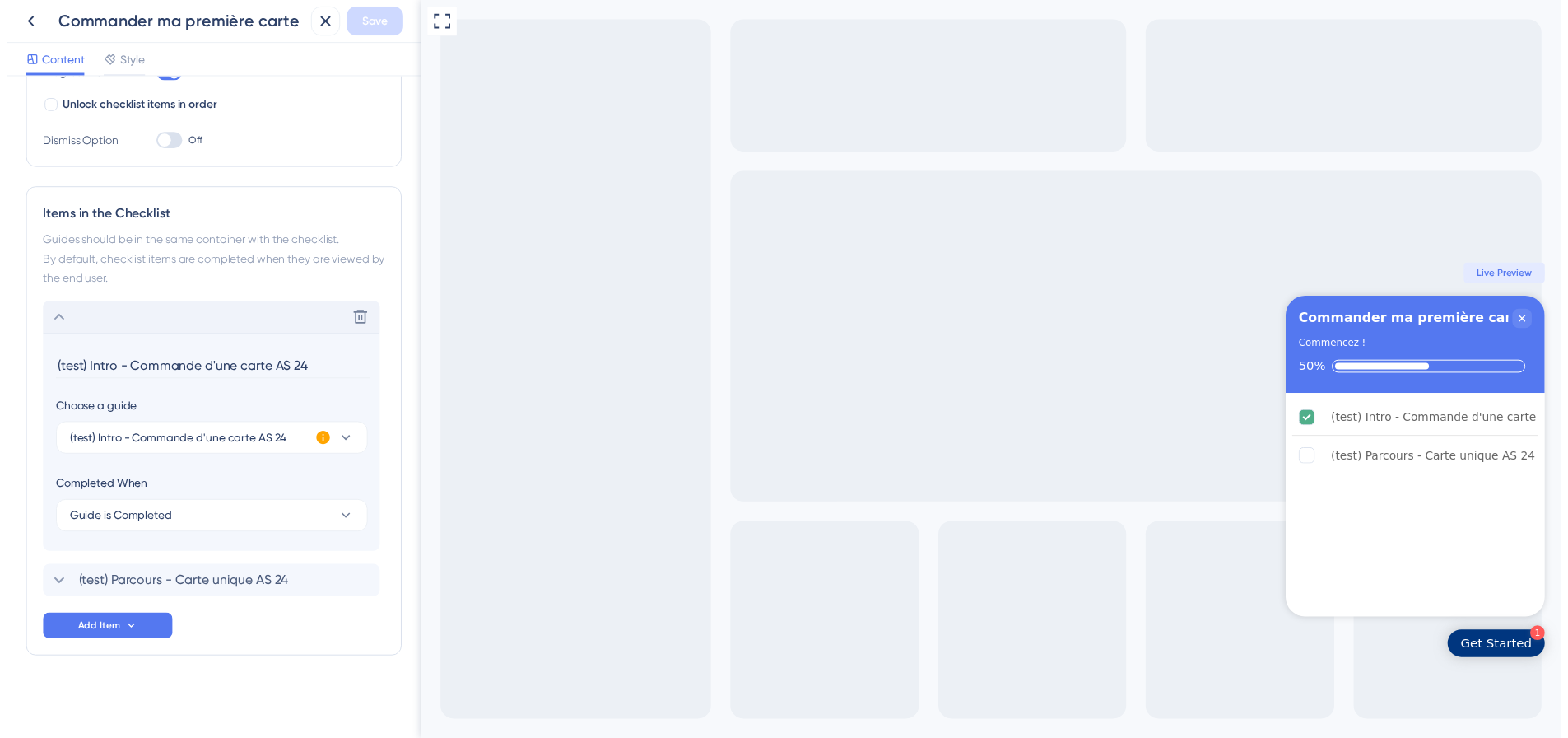
scroll to position [308, 0]
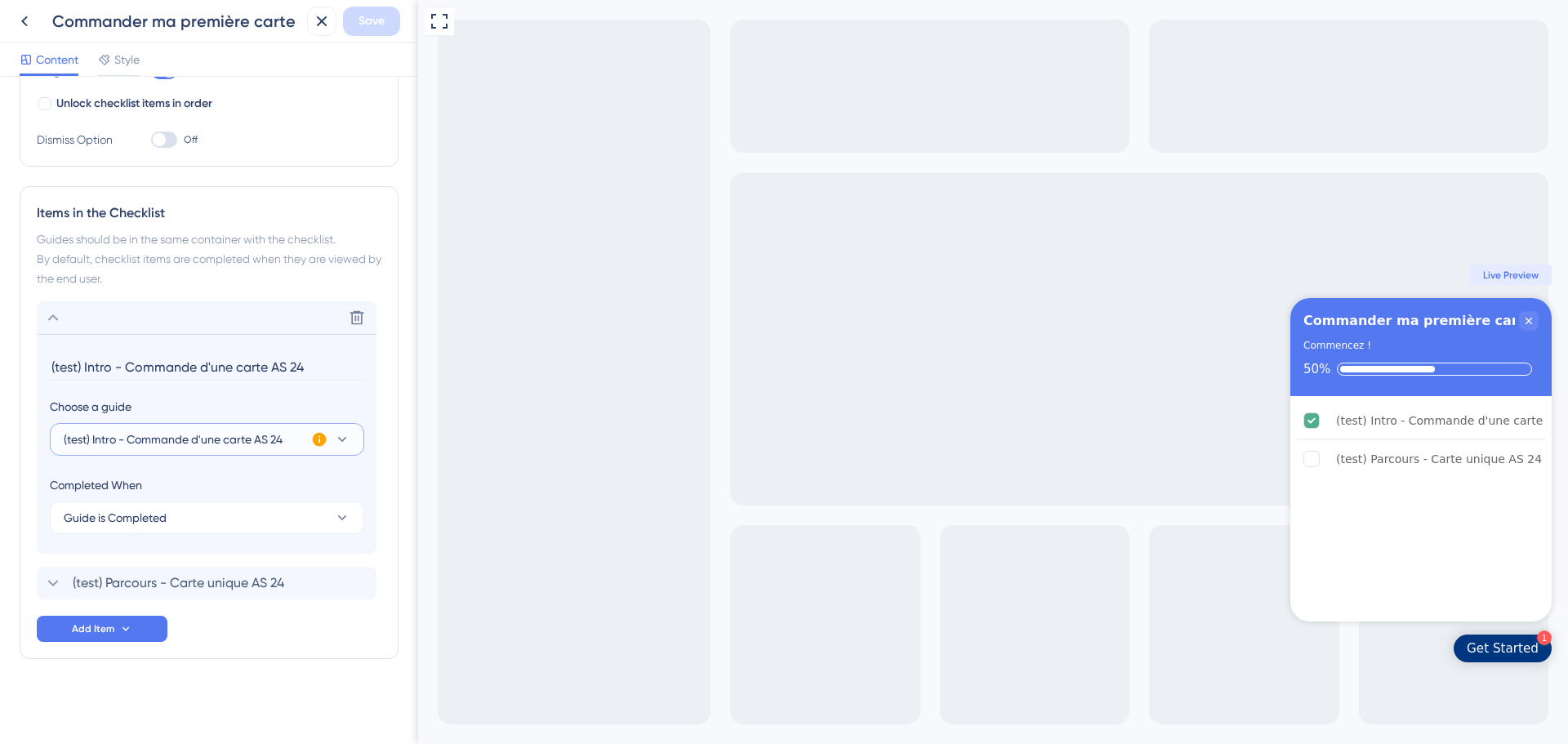
click at [176, 432] on span "(test) Intro - Commande d'une carte AS 24" at bounding box center [172, 439] width 219 height 19
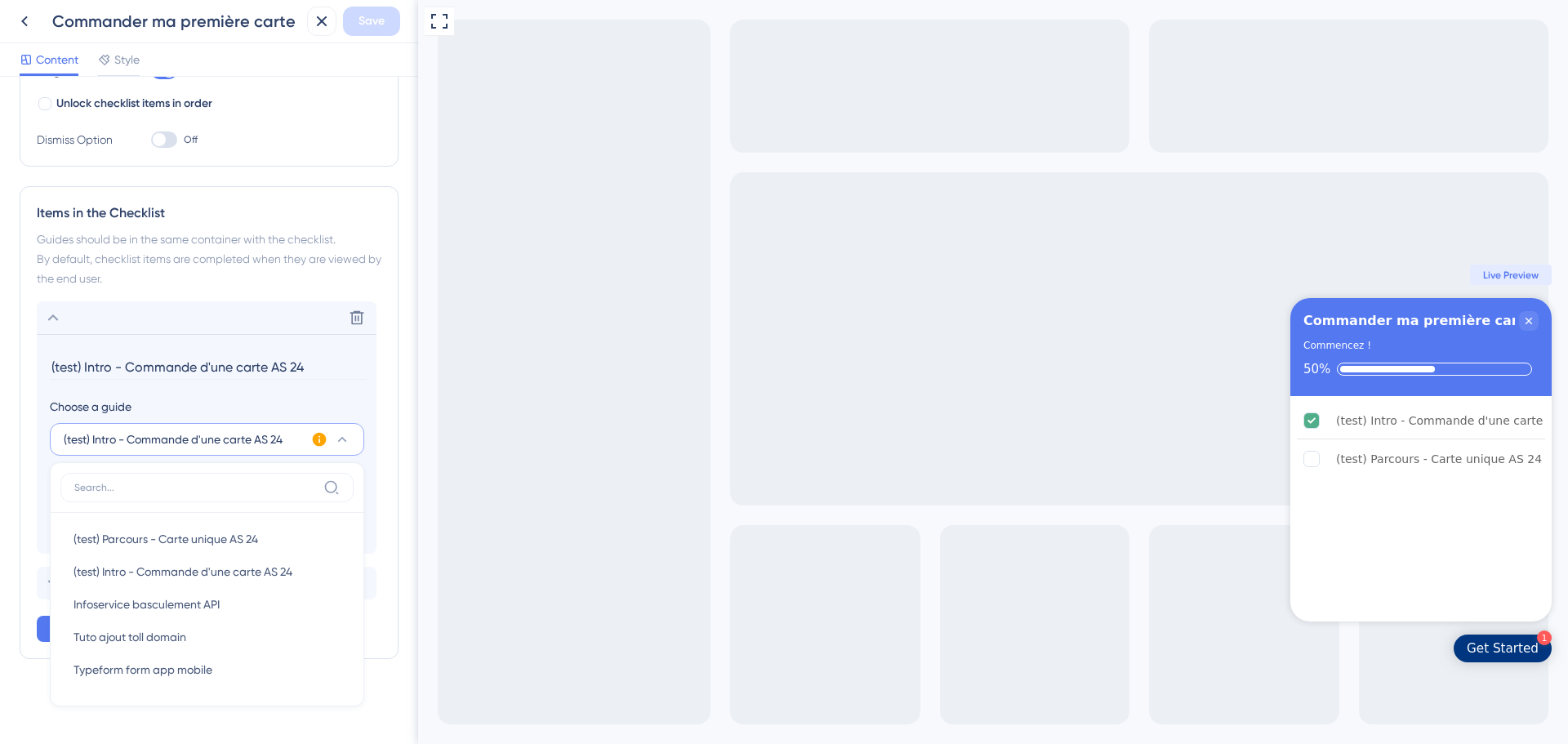
click at [28, 364] on div "Items in the Checklist Guides should be in the same container with the checklis…" at bounding box center [208, 423] width 379 height 473
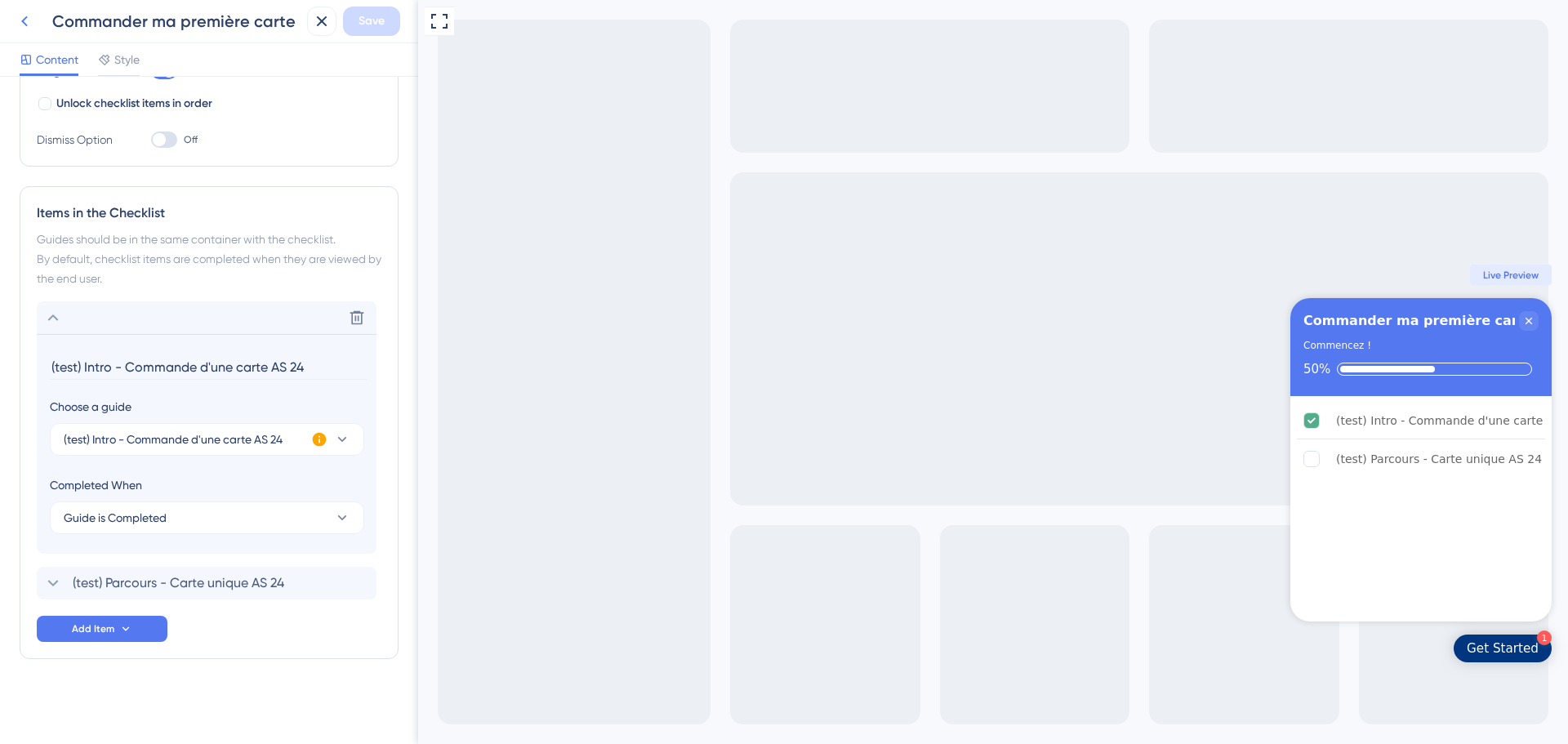
click at [24, 20] on icon at bounding box center [24, 21] width 19 height 19
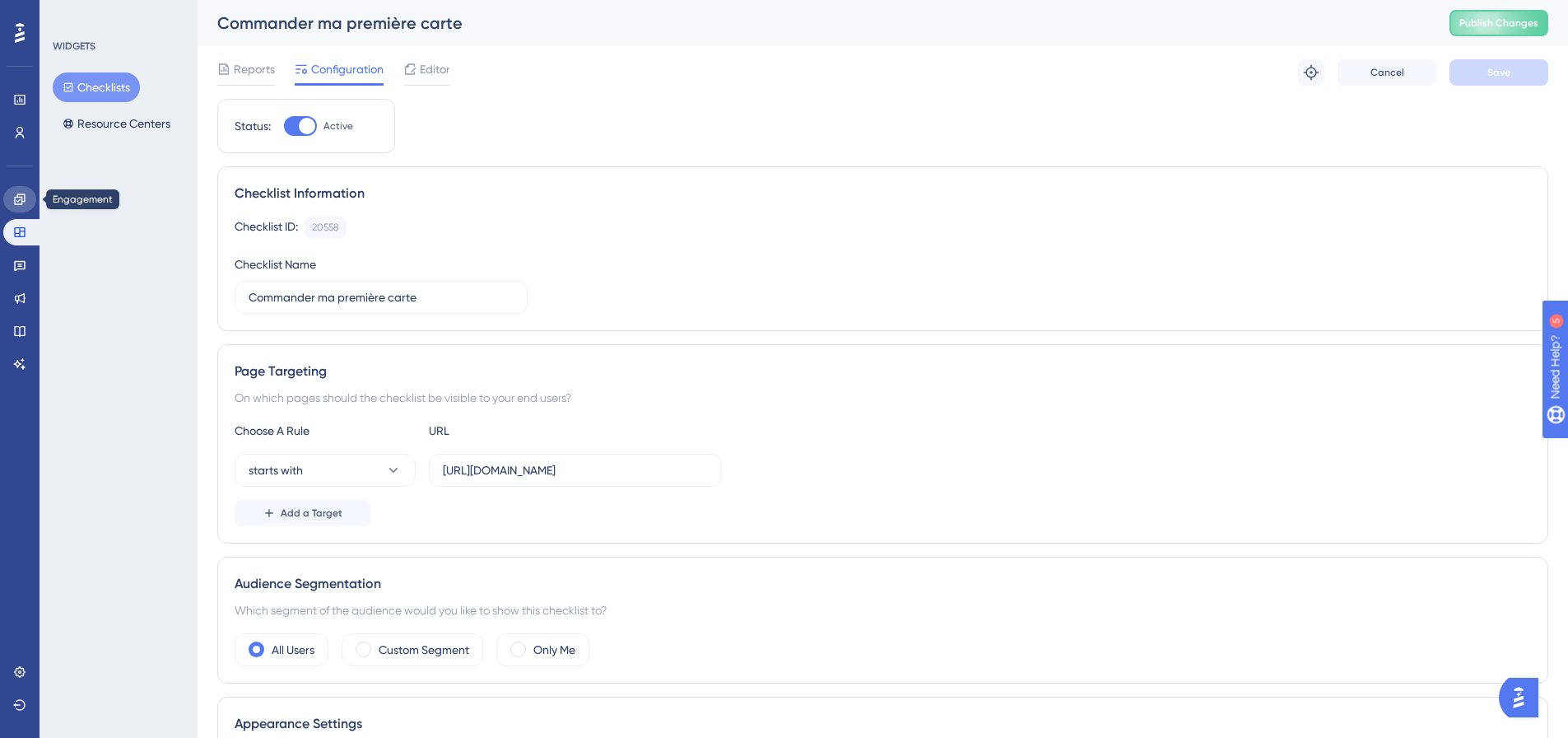
click at [18, 199] on icon at bounding box center [19, 198] width 13 height 13
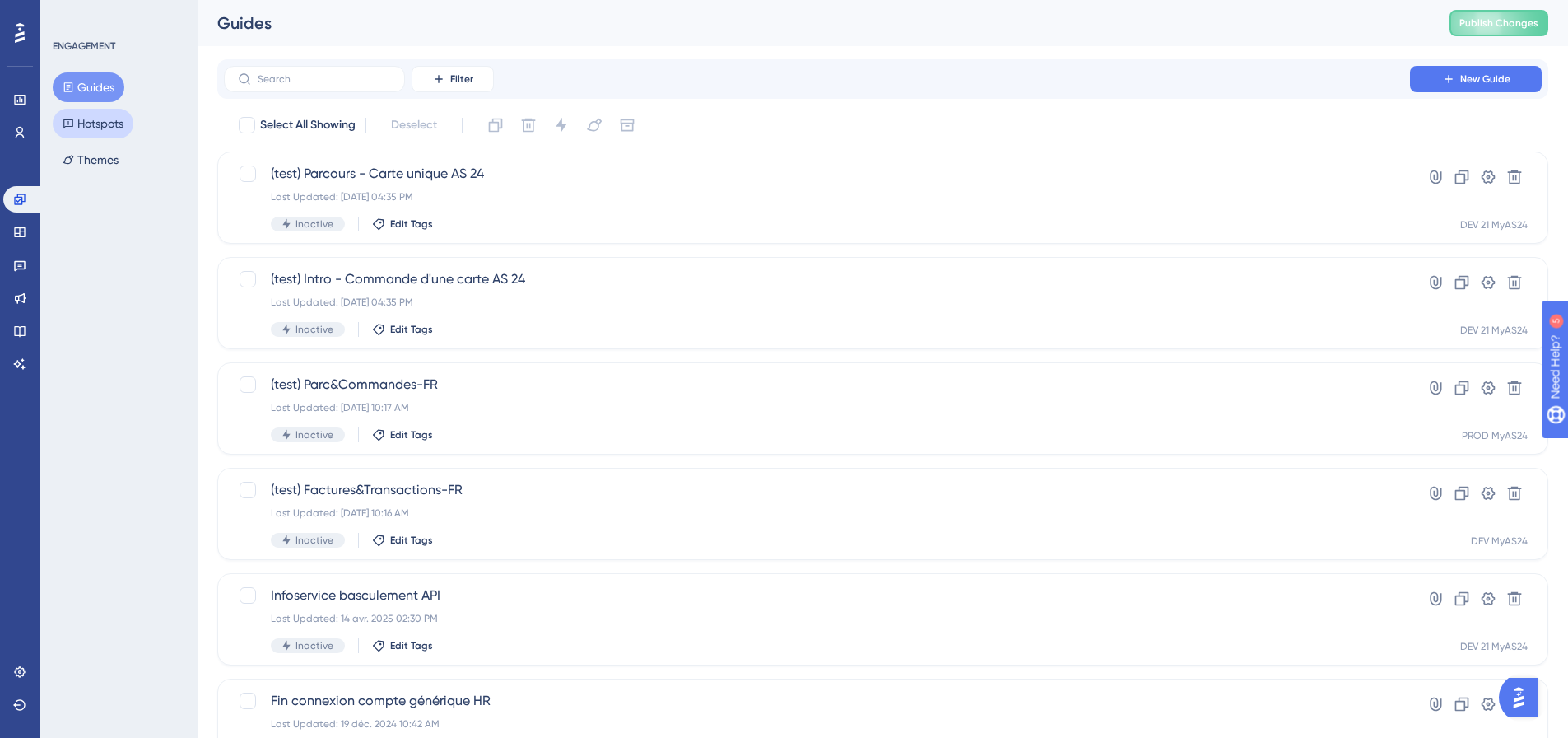
click at [109, 120] on button "Hotspots" at bounding box center [93, 124] width 80 height 29
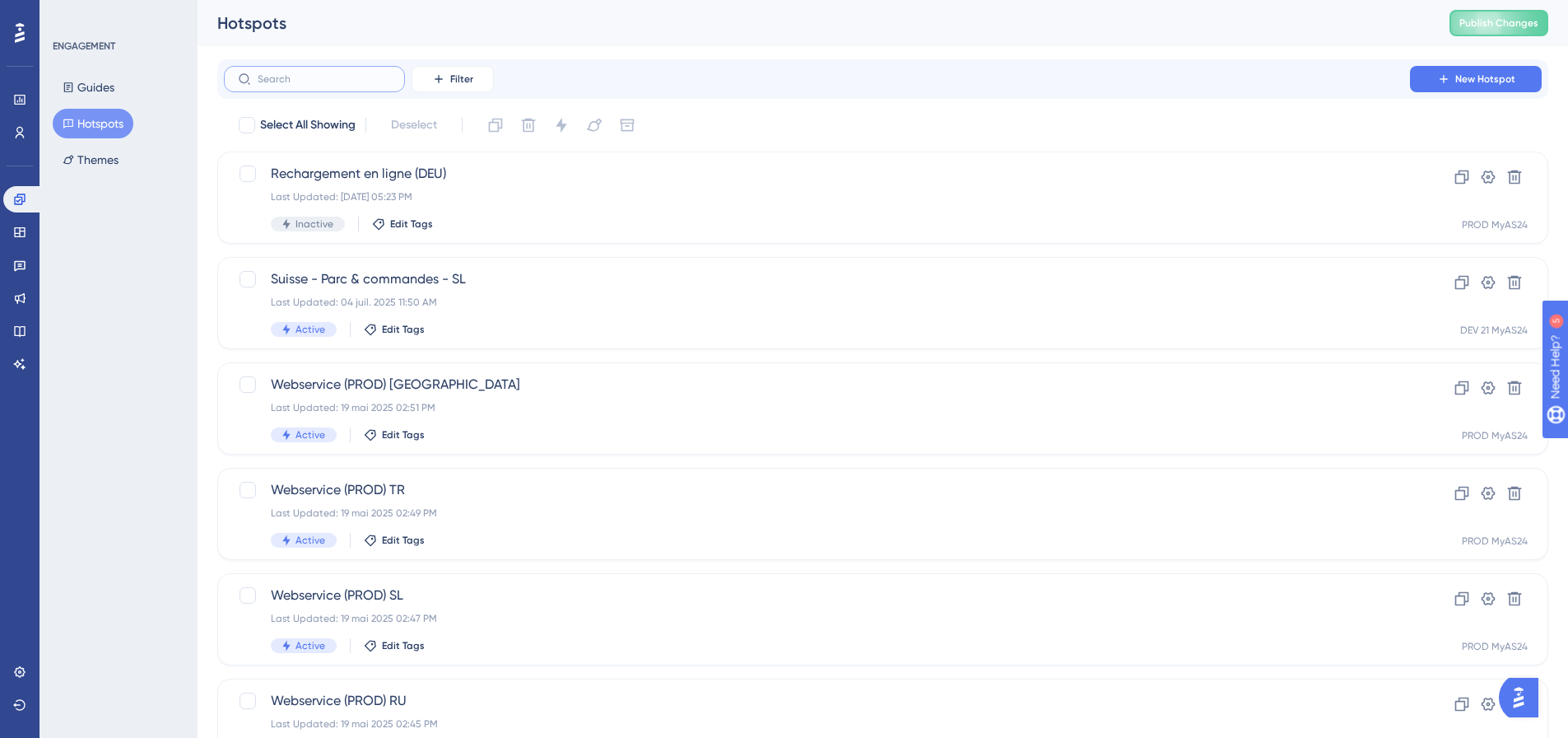
click at [380, 79] on input "text" at bounding box center [325, 79] width 133 height 12
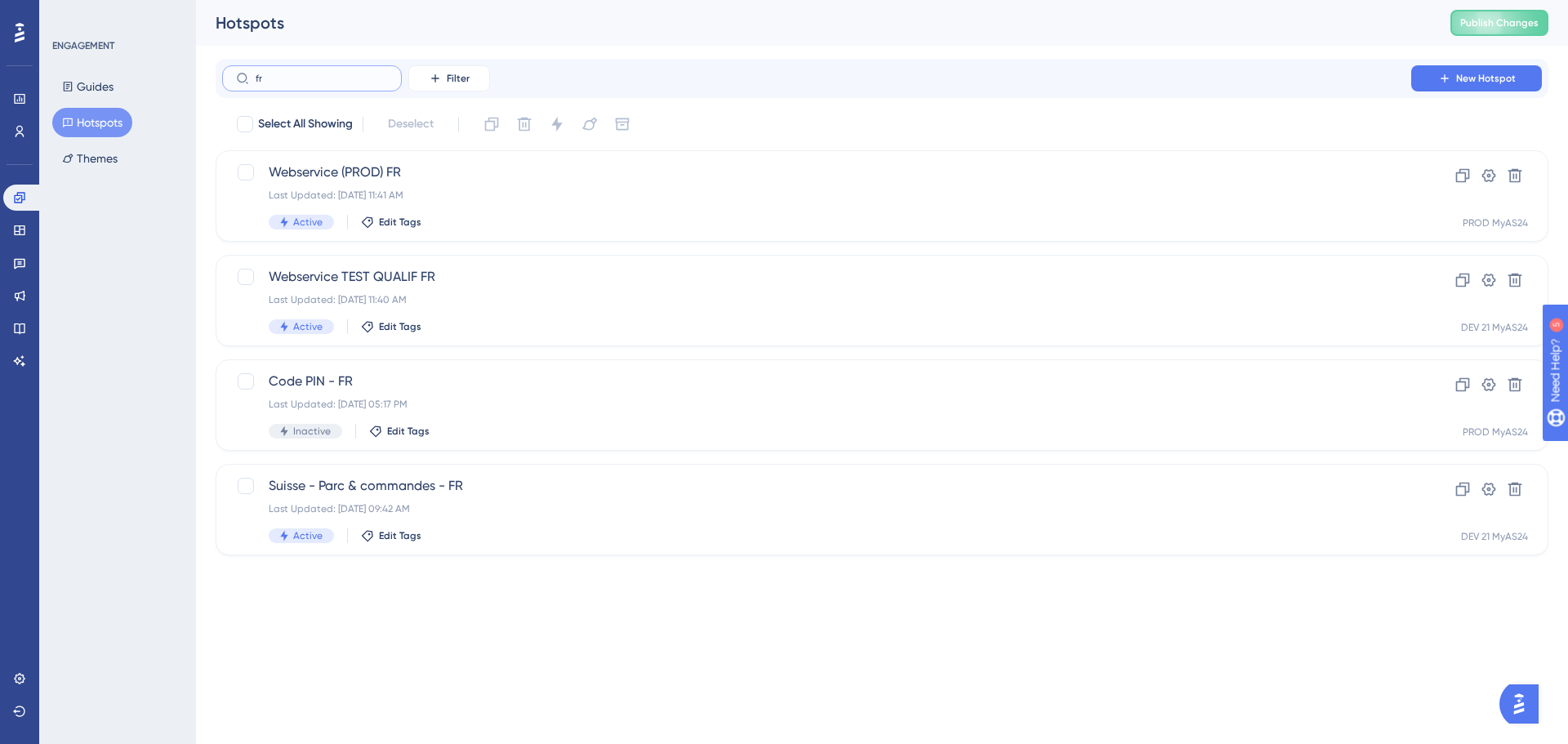
type input "f"
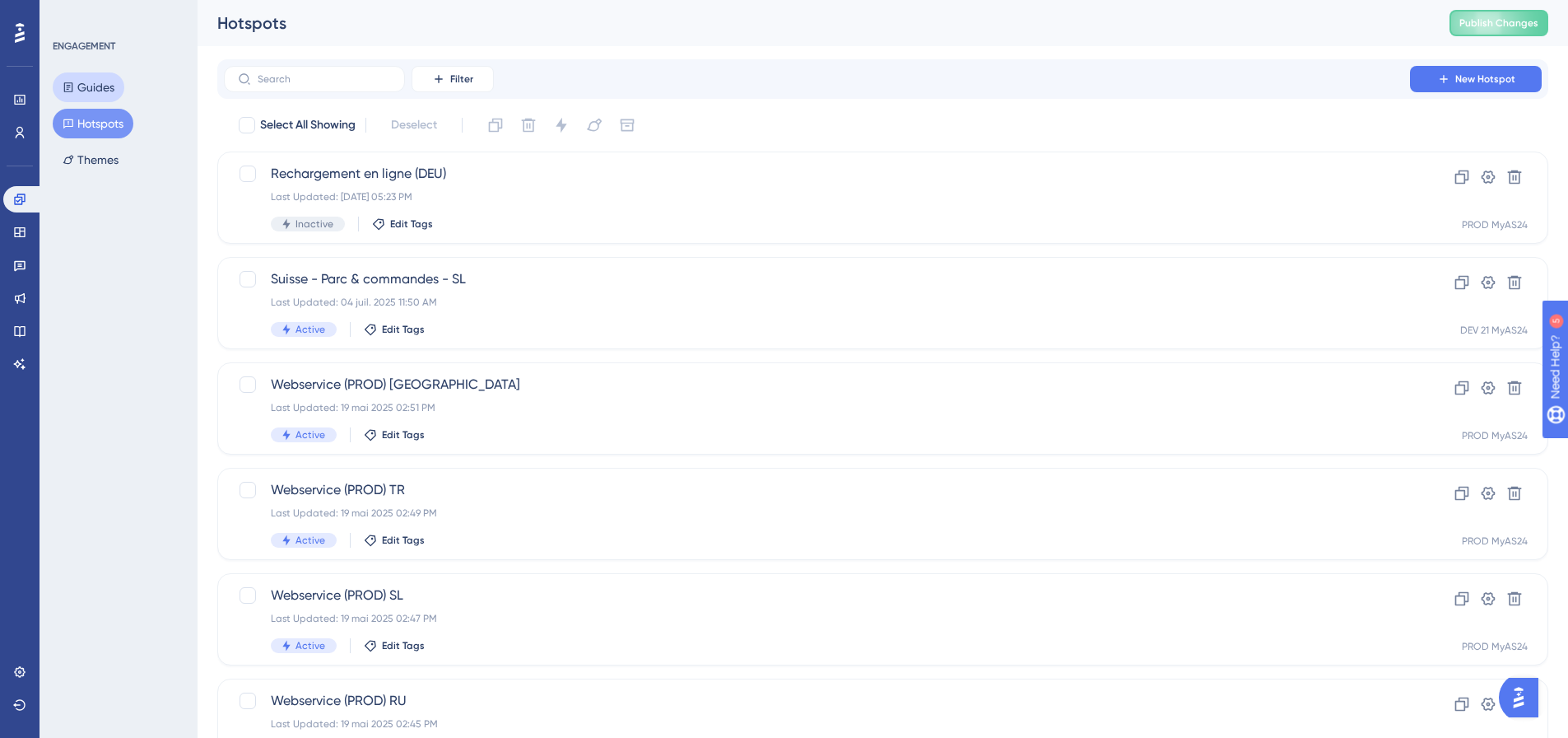
click at [110, 89] on button "Guides" at bounding box center [88, 87] width 72 height 29
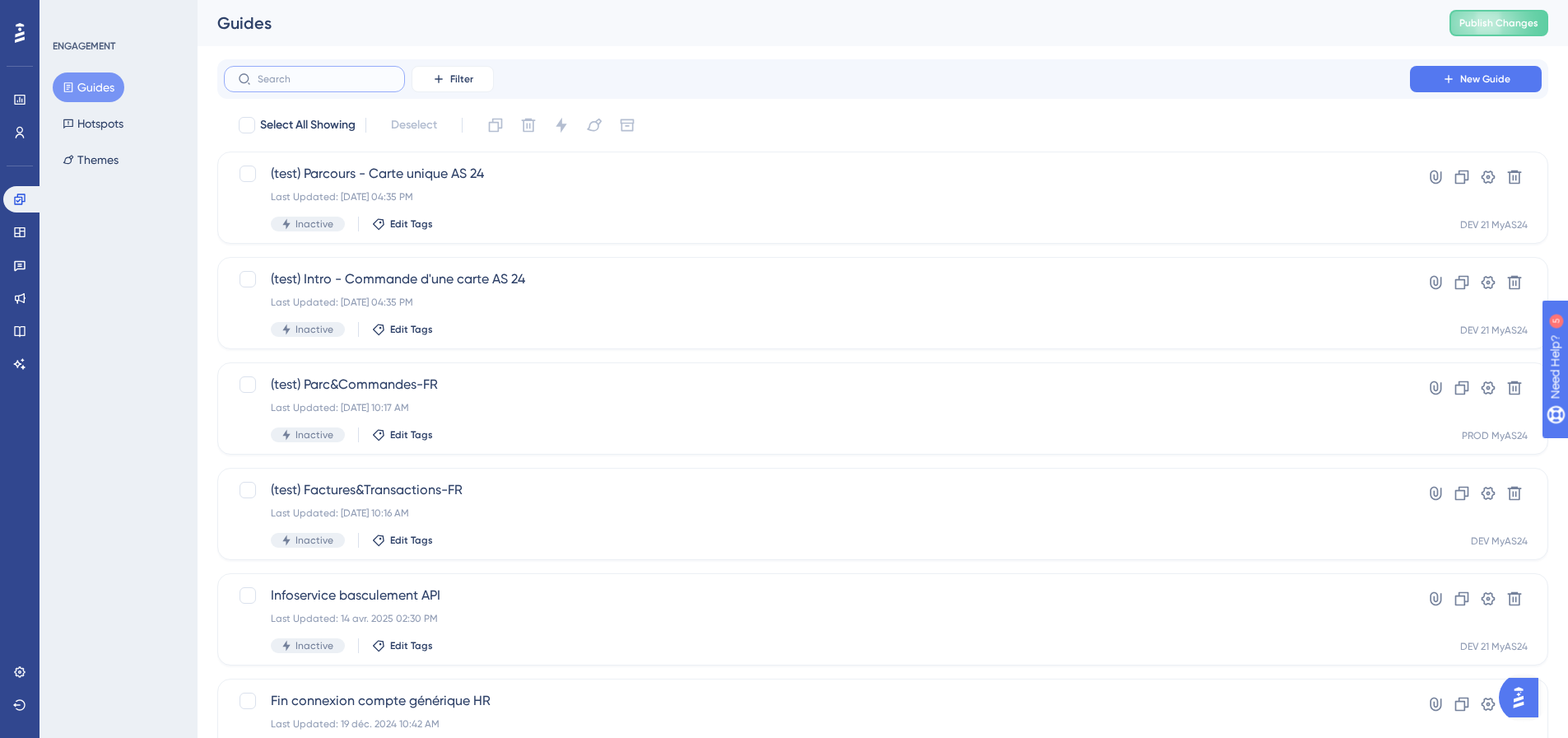
click at [318, 84] on input "text" at bounding box center [325, 79] width 133 height 12
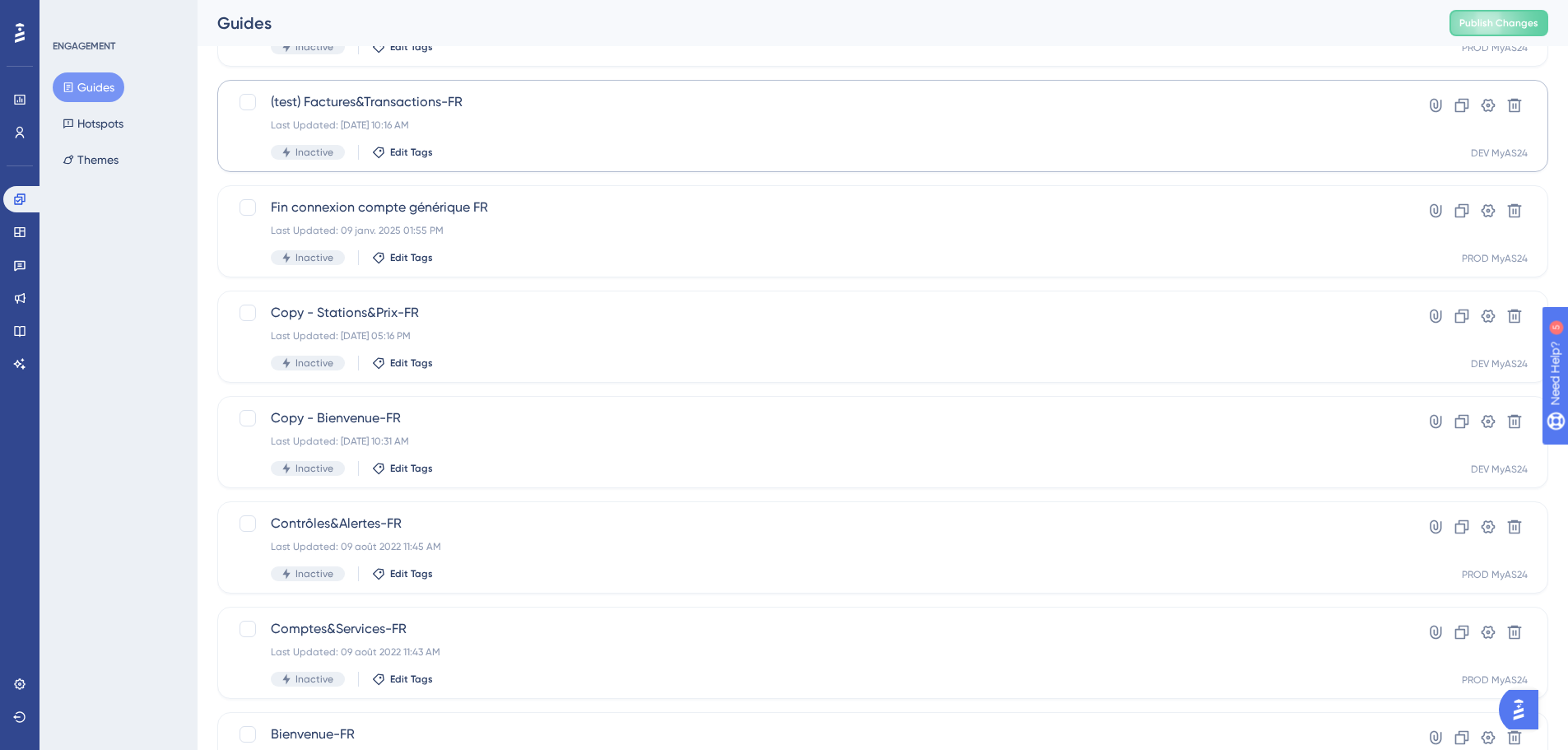
scroll to position [247, 0]
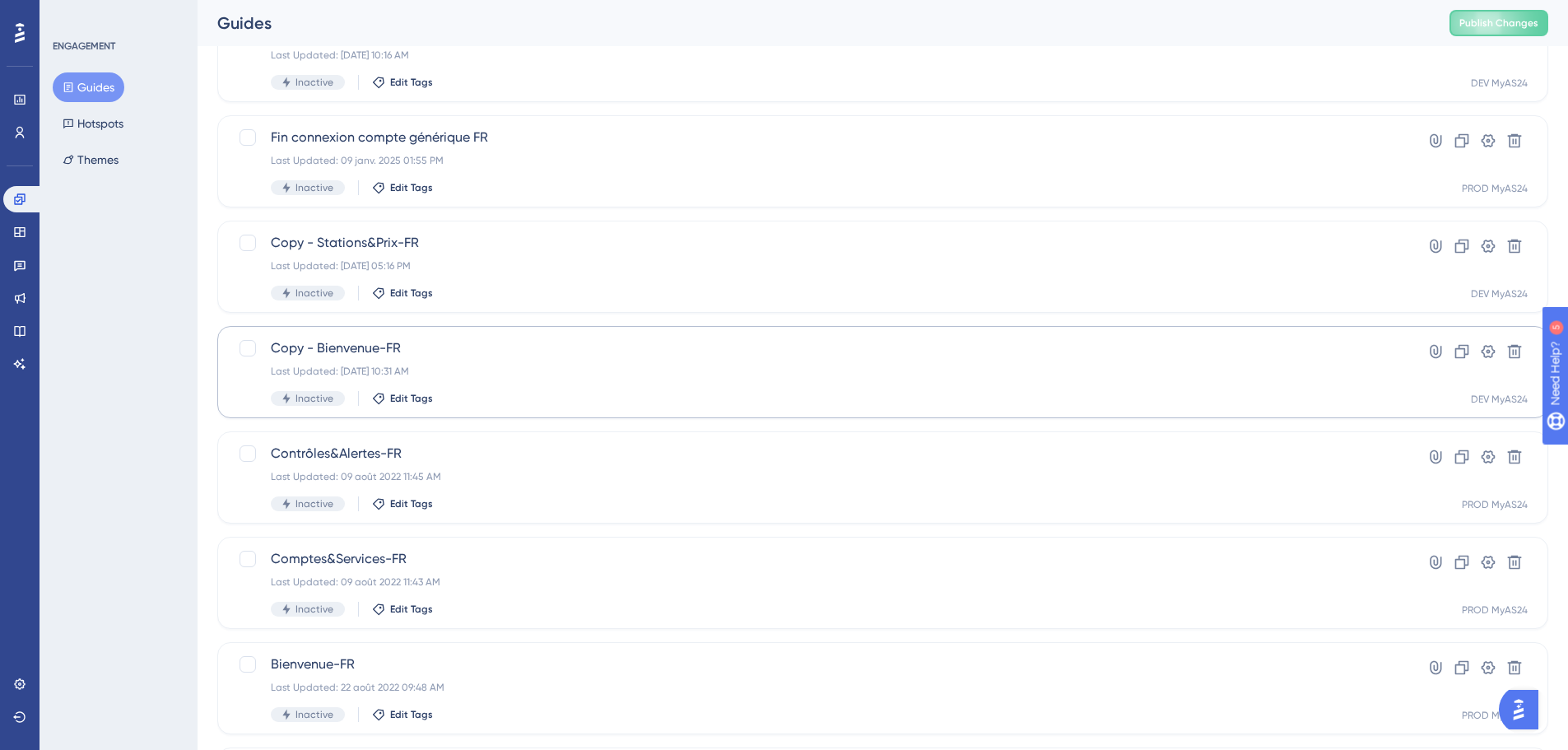
type input "fr"
click at [555, 350] on span "Copy - Bienvenue-FR" at bounding box center [816, 348] width 1092 height 20
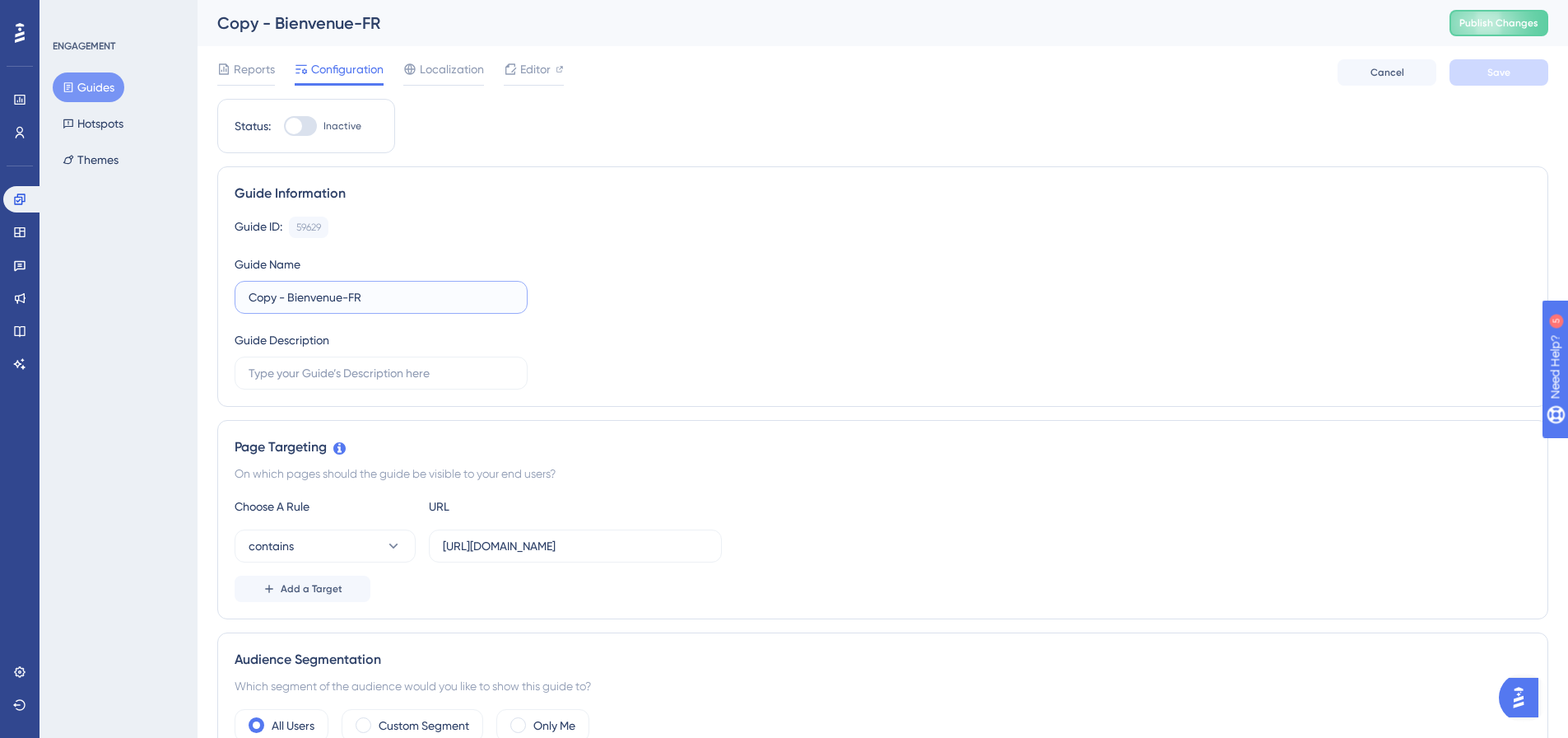
drag, startPoint x: 284, startPoint y: 298, endPoint x: 191, endPoint y: 299, distance: 93.0
type input "(test) Bienvenue-FR"
click at [732, 249] on div "Guide ID: 59629 Copy Guide Name (test) Bienvenue-FR Guide Description" at bounding box center [882, 303] width 1296 height 173
click at [1516, 70] on button "Save" at bounding box center [1499, 72] width 99 height 26
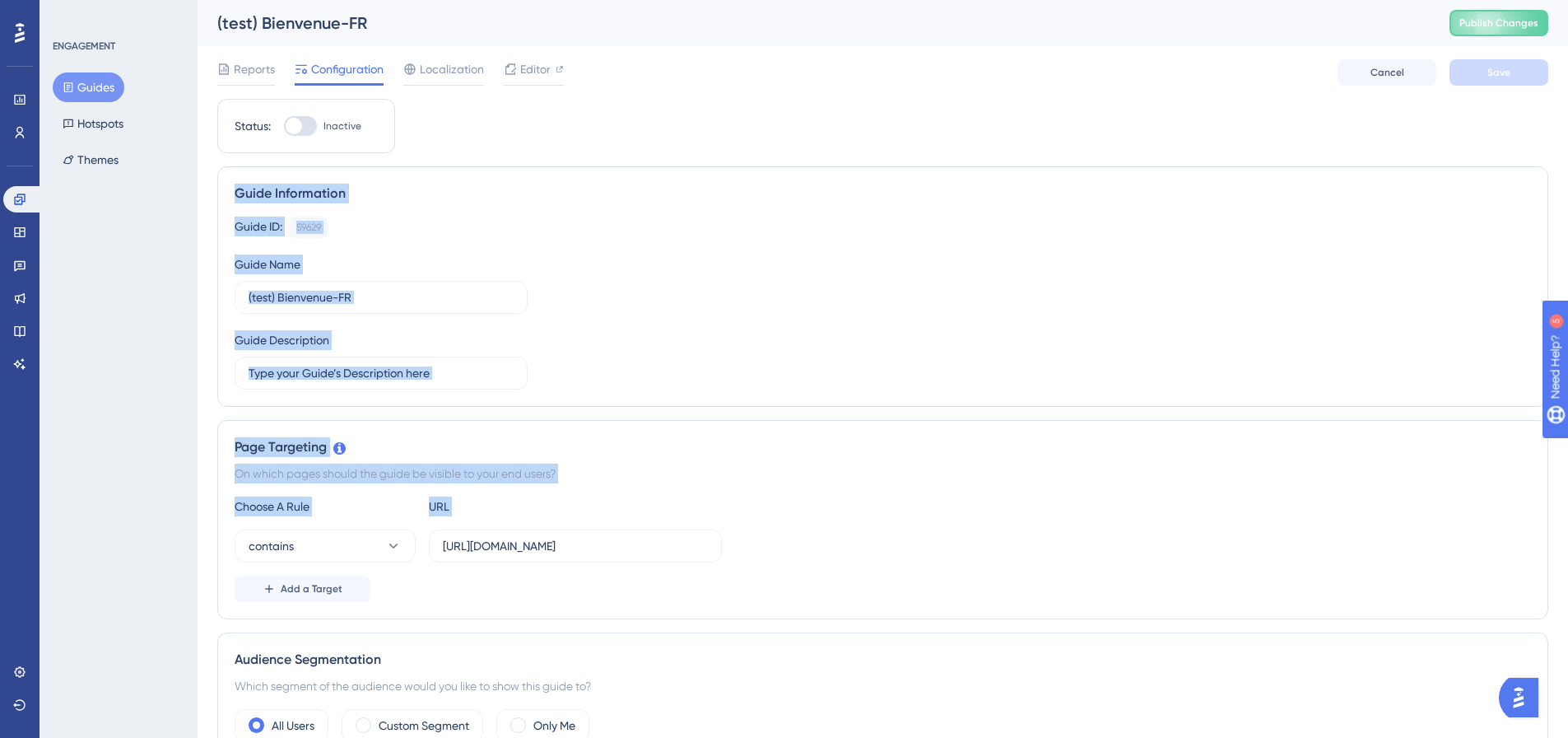
drag, startPoint x: 256, startPoint y: 193, endPoint x: 799, endPoint y: 527, distance: 637.5
click at [799, 527] on div "Choose A Rule URL contains https://dev.local-as24.com:42204/extranet/fr/home Ad…" at bounding box center [882, 549] width 1296 height 105
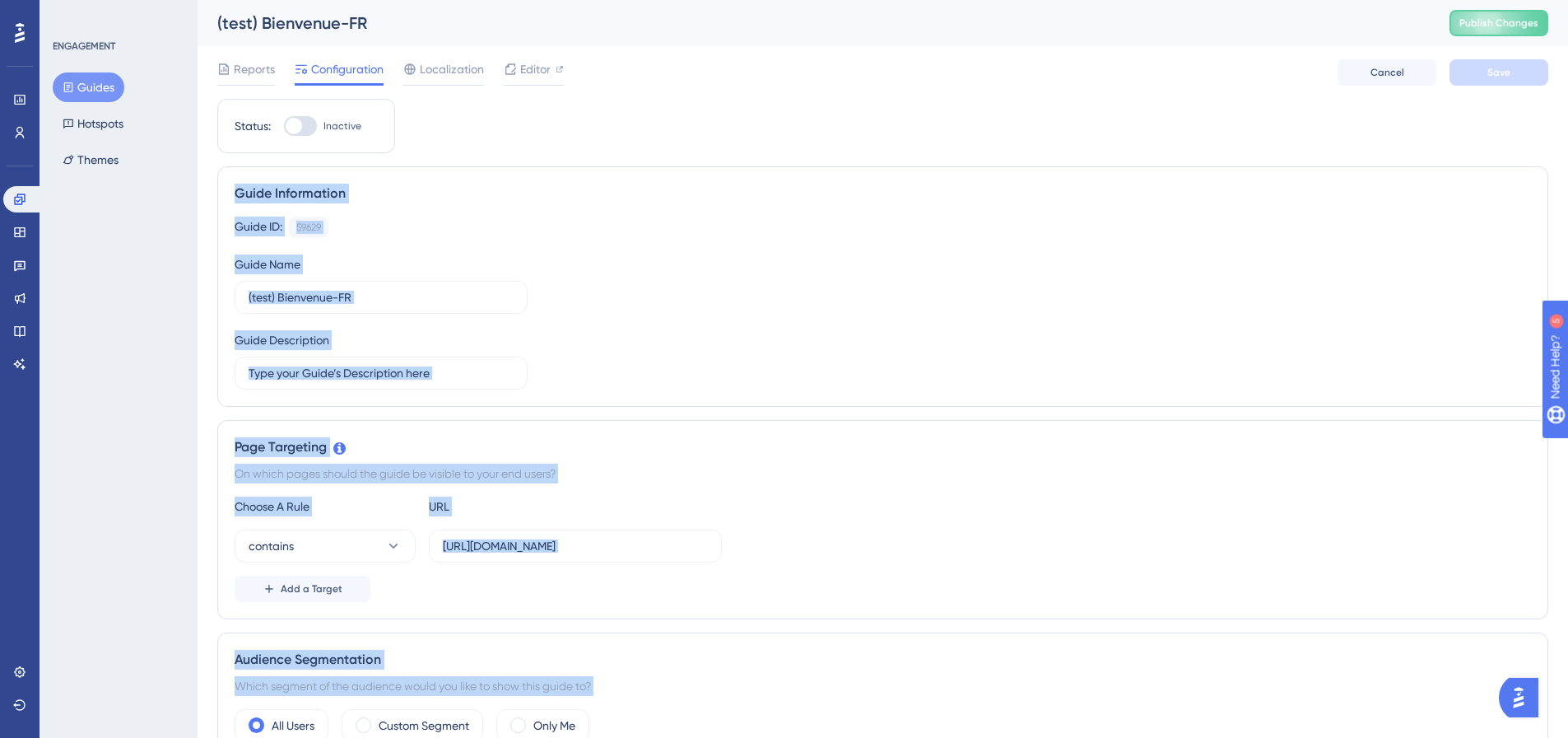
scroll to position [22, 0]
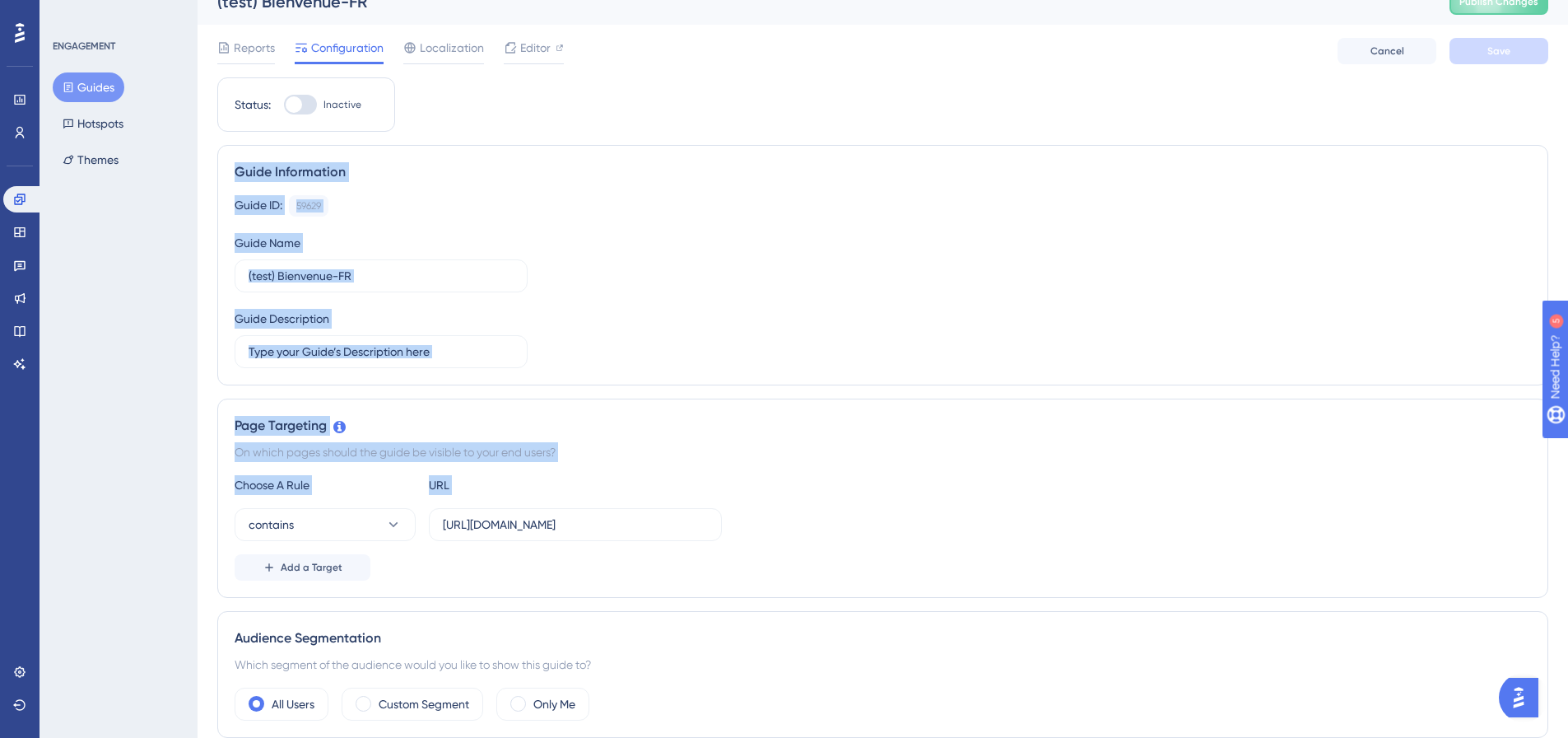
drag, startPoint x: 235, startPoint y: 186, endPoint x: 866, endPoint y: 544, distance: 725.5
click at [866, 544] on div "Choose A Rule URL contains https://dev.local-as24.com:42204/extranet/fr/home Ad…" at bounding box center [882, 527] width 1296 height 105
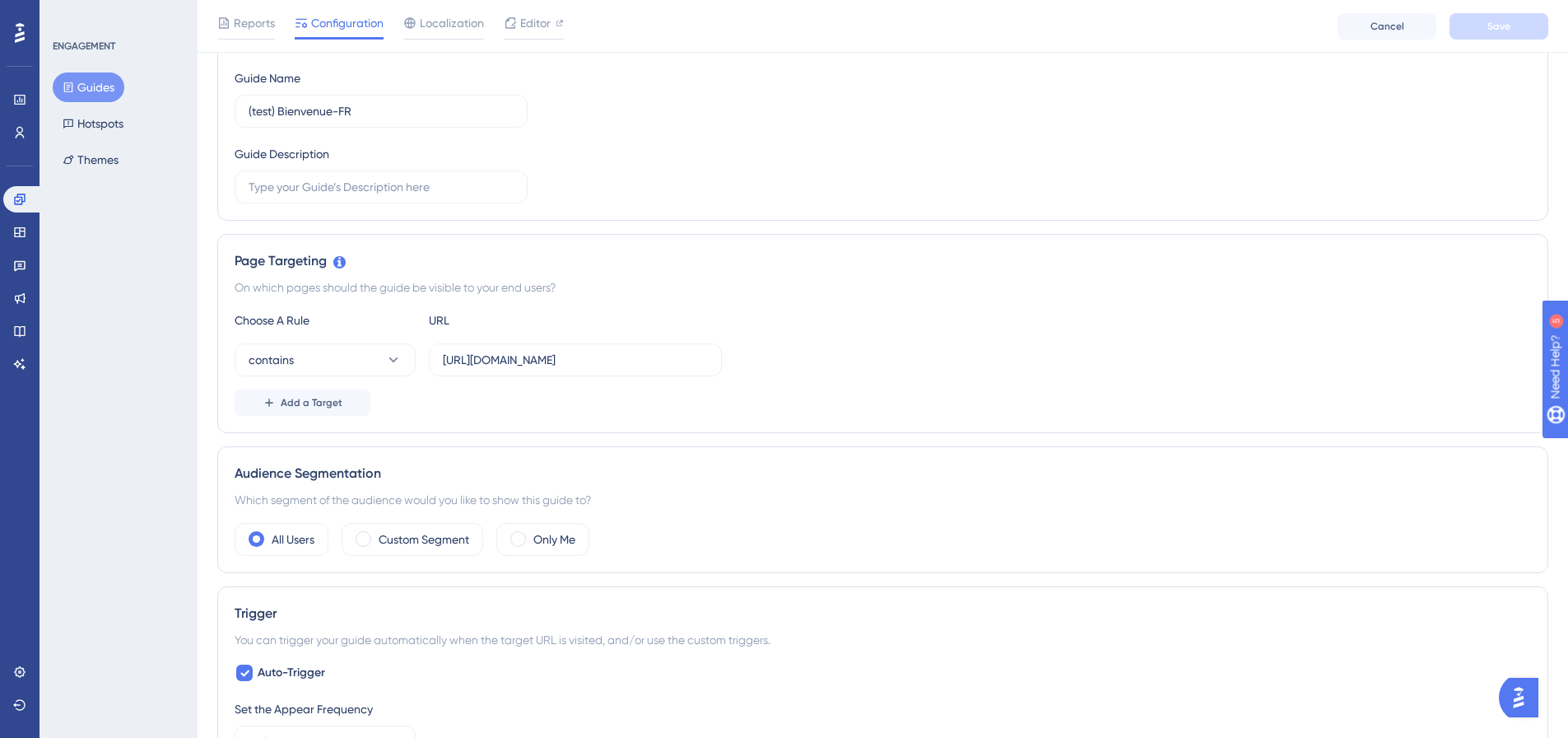
scroll to position [0, 0]
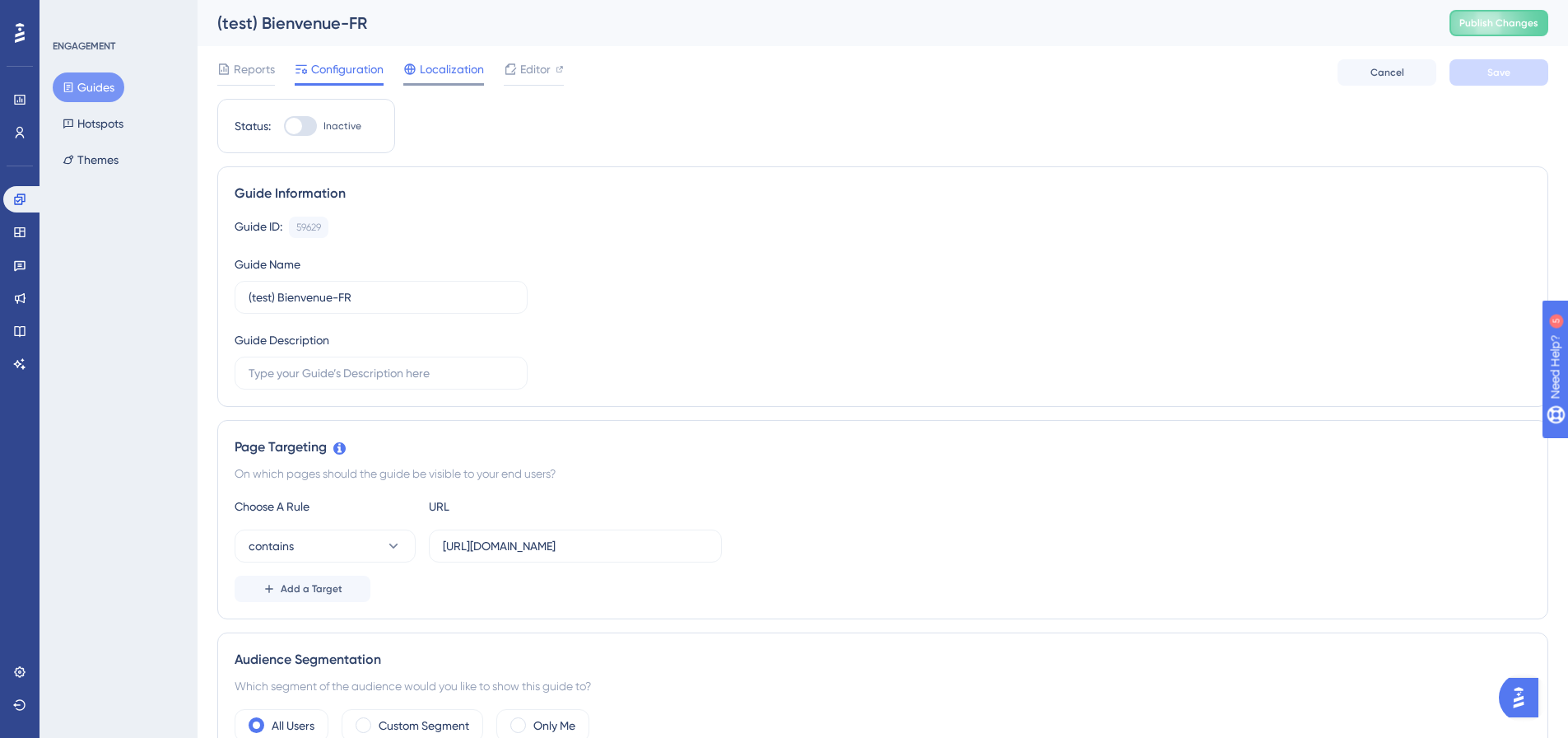
click at [458, 68] on span "Localization" at bounding box center [451, 69] width 64 height 20
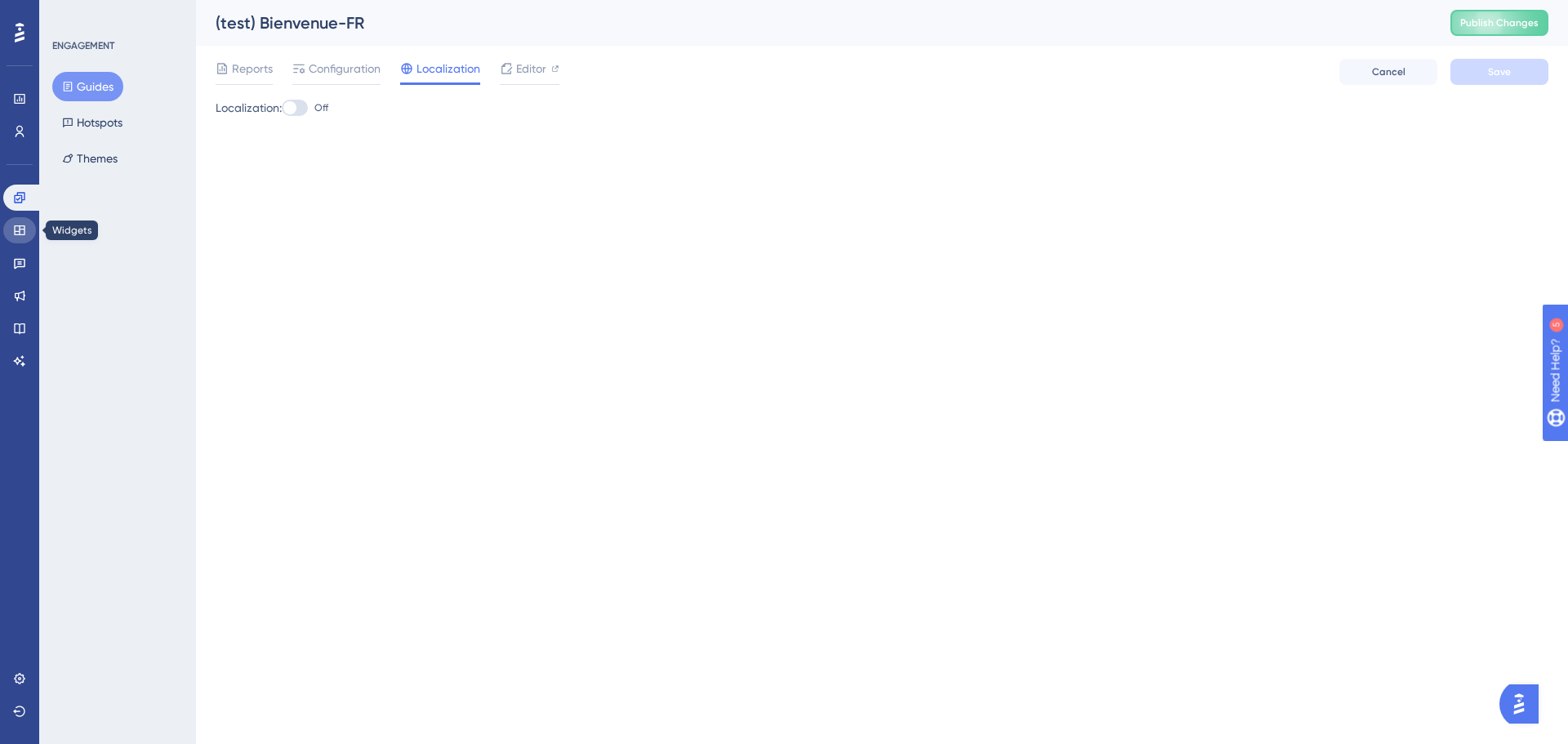
click at [18, 234] on icon at bounding box center [18, 230] width 13 height 13
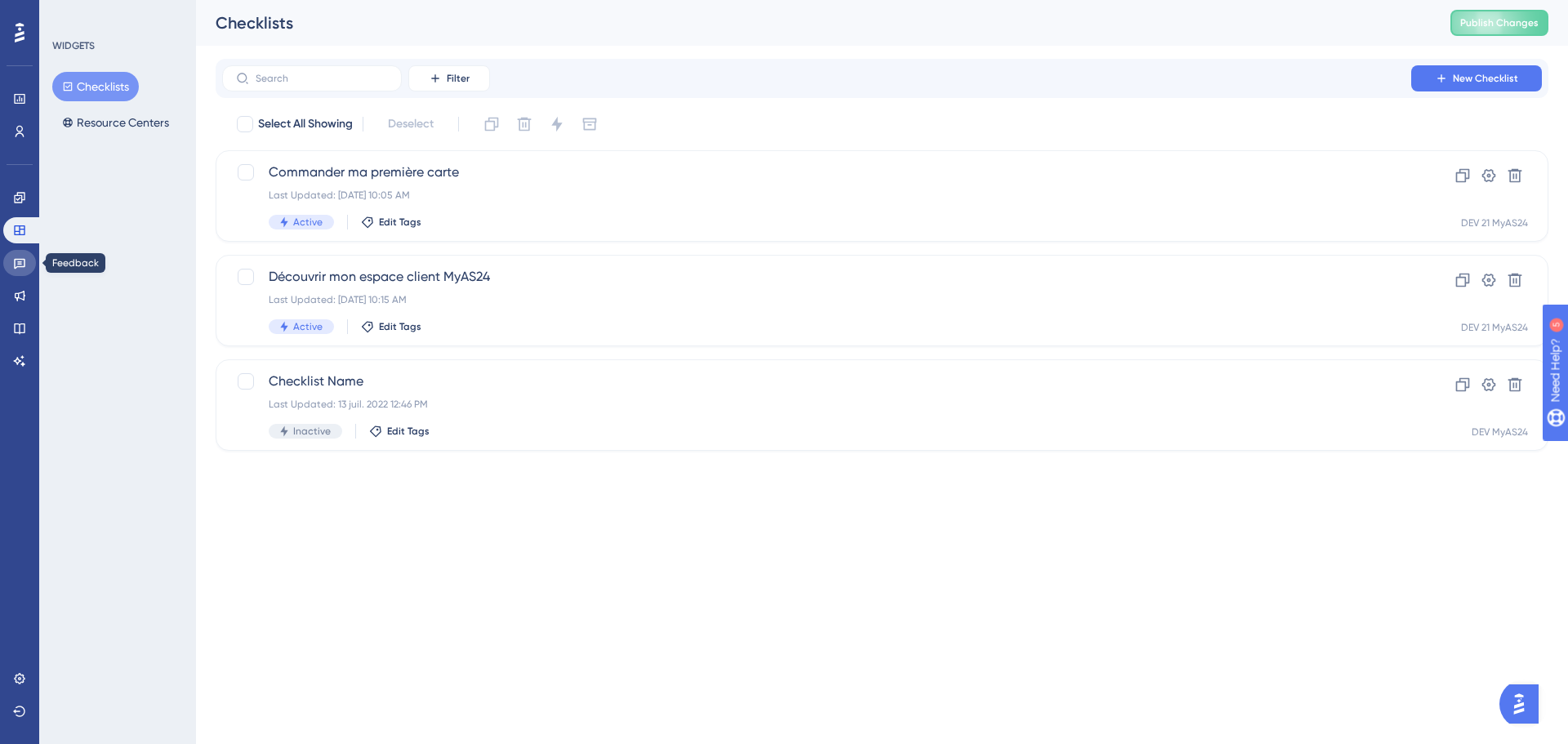
click at [22, 269] on icon at bounding box center [18, 262] width 13 height 13
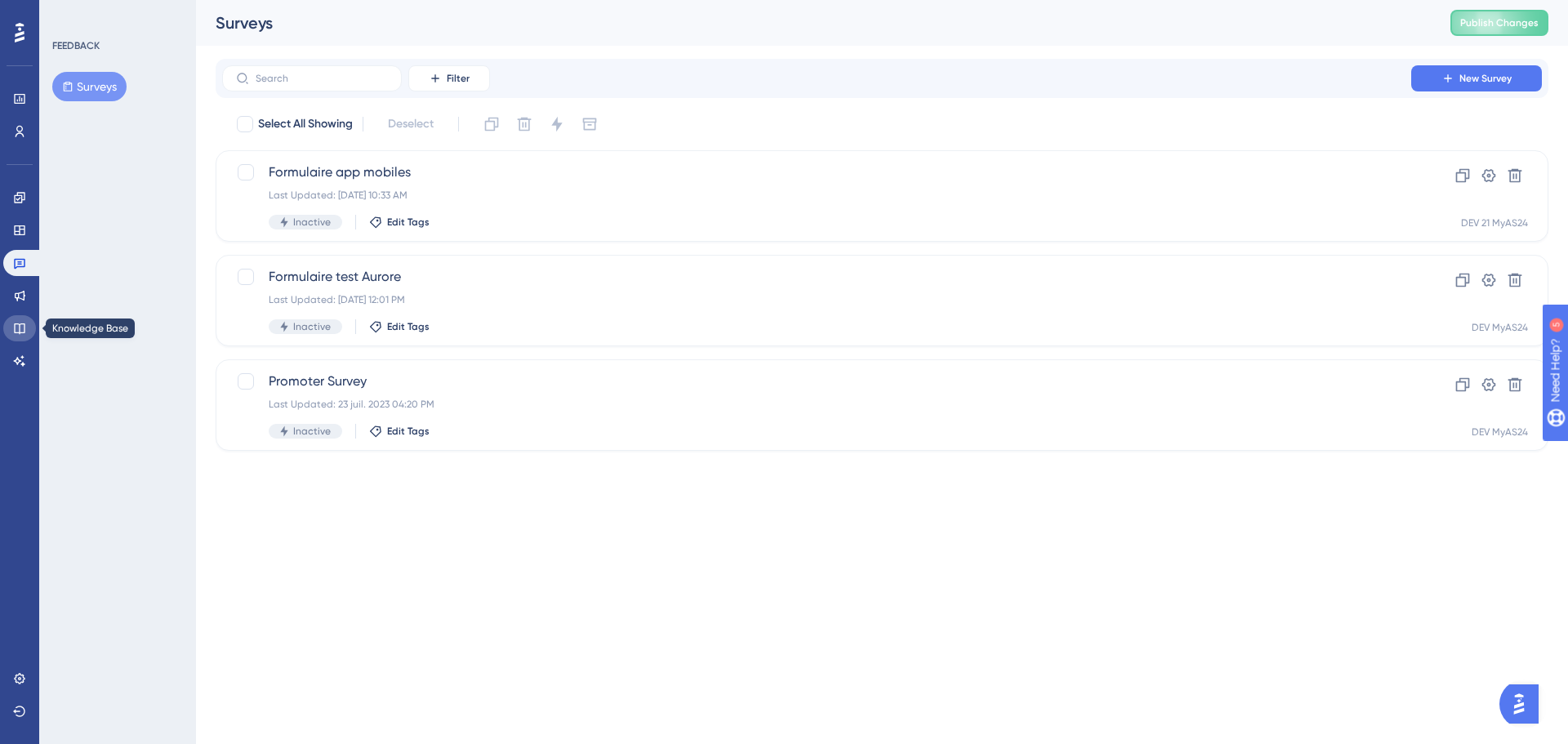
click at [23, 324] on icon at bounding box center [18, 328] width 11 height 11
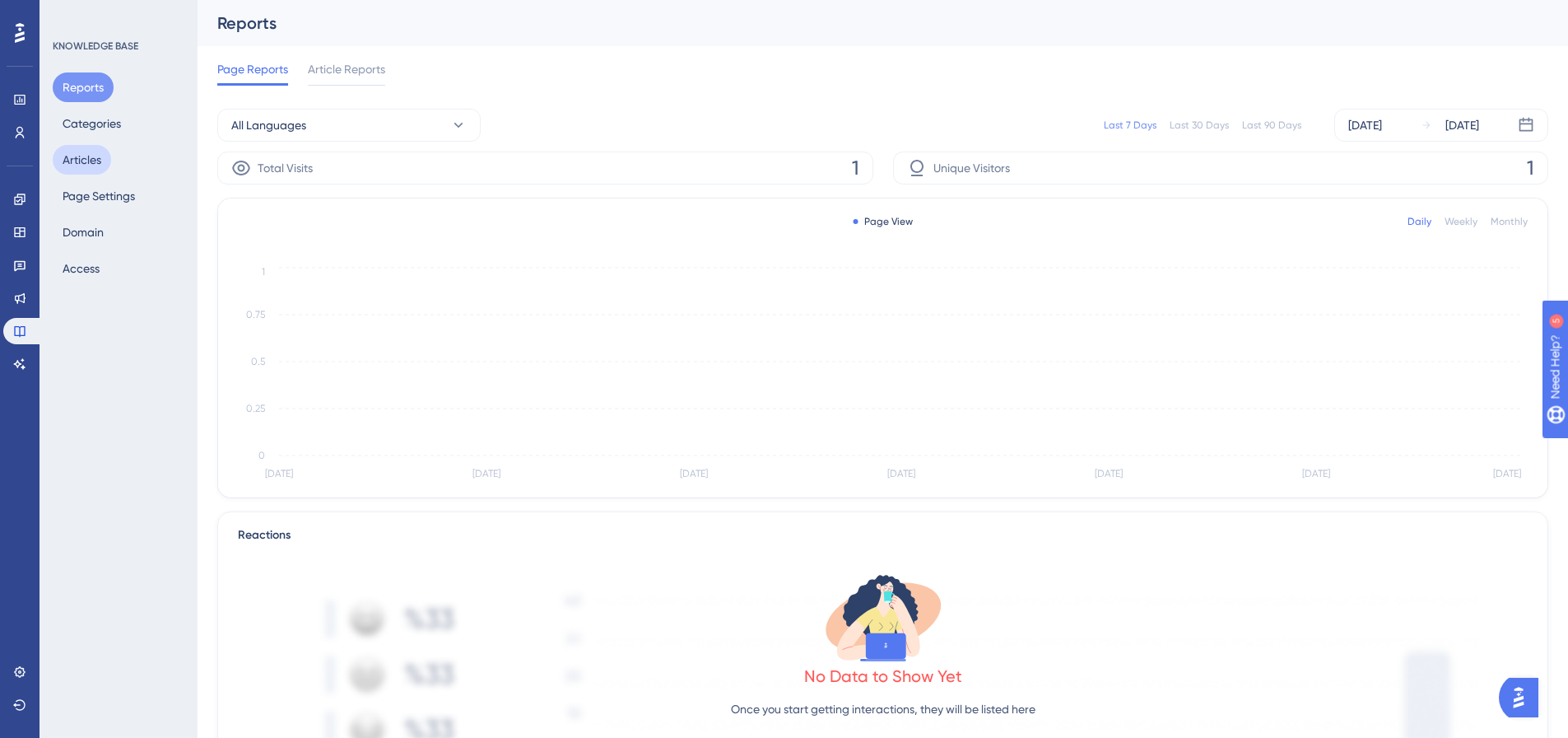
click at [85, 159] on button "Articles" at bounding box center [82, 160] width 59 height 29
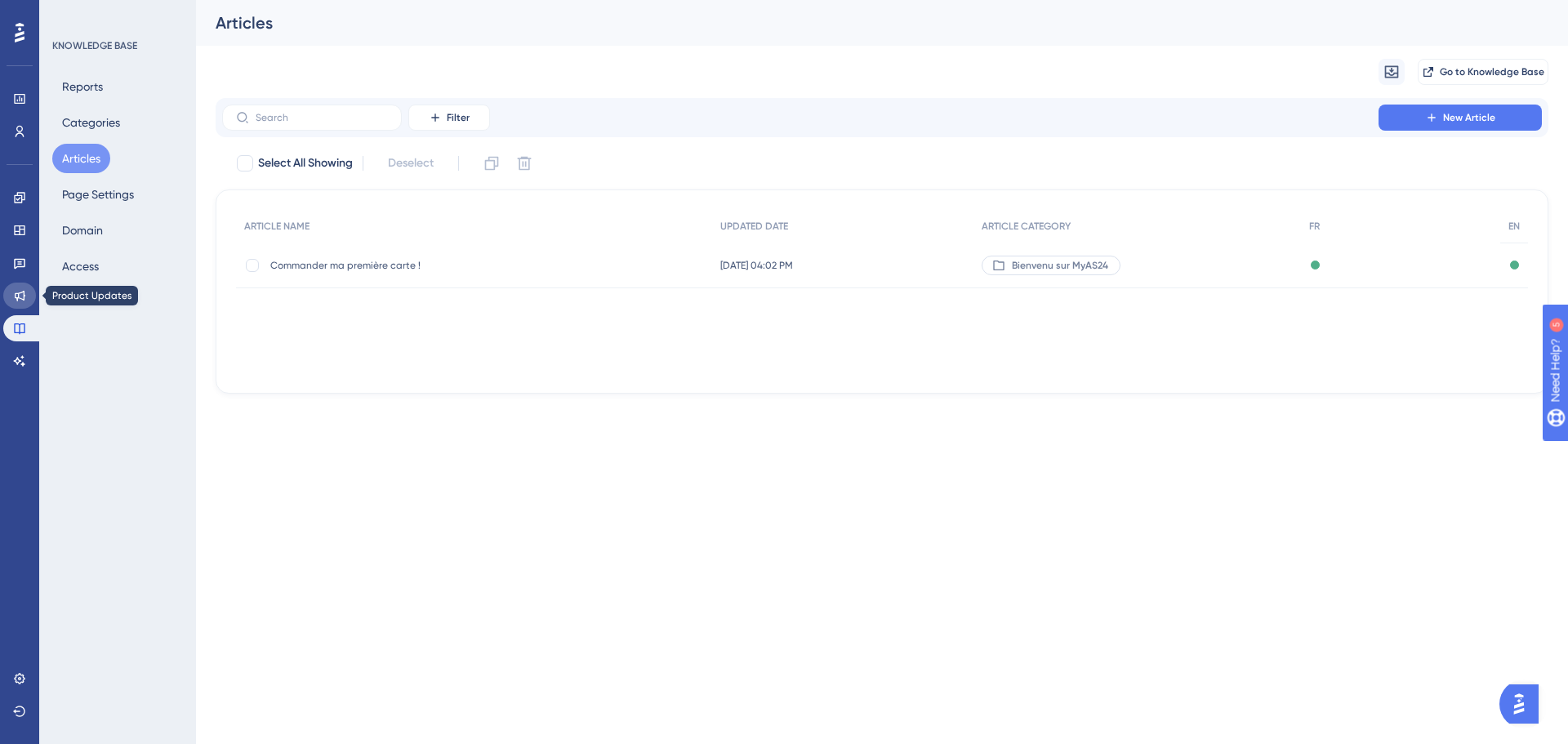
click at [26, 287] on link at bounding box center [19, 295] width 33 height 26
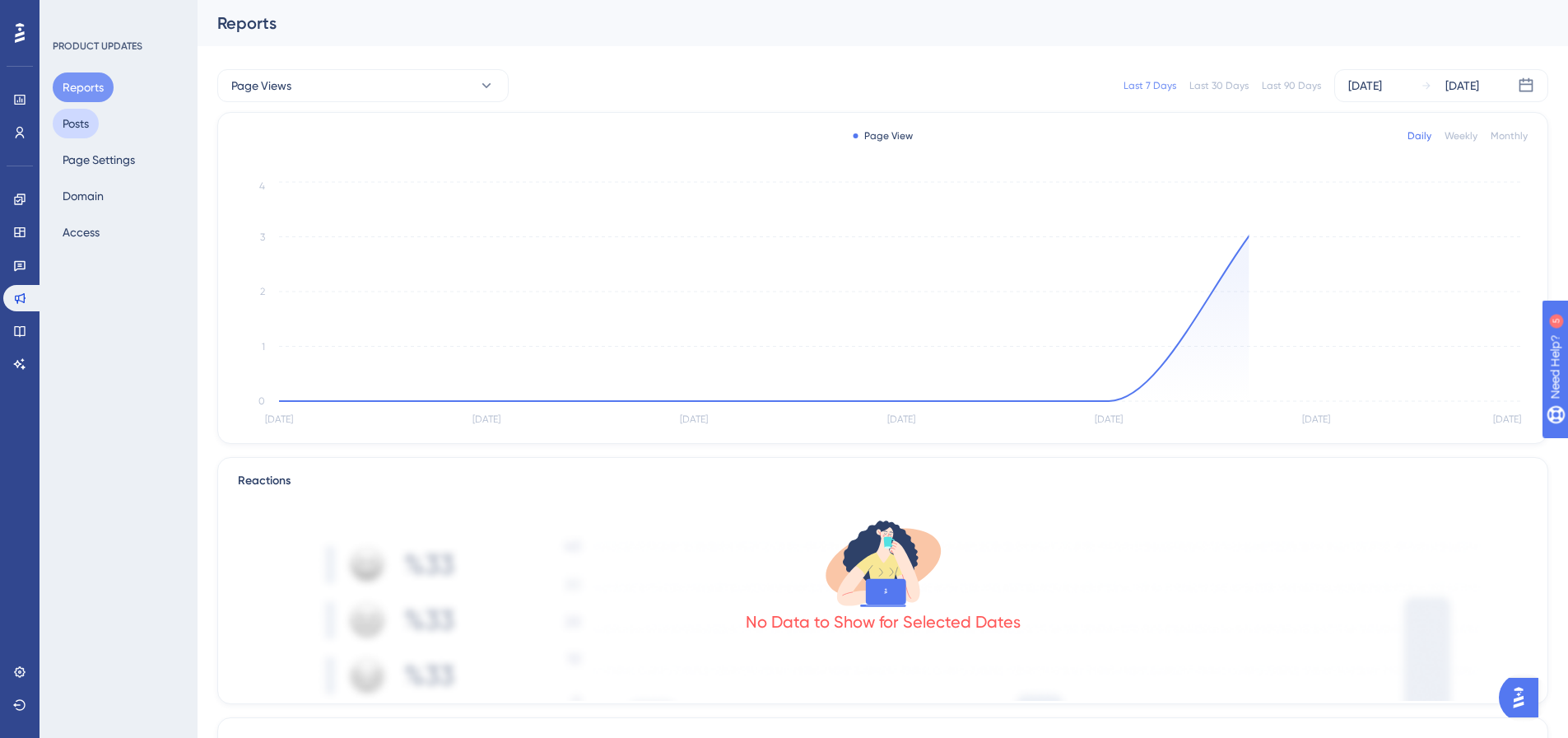
click at [91, 131] on button "Posts" at bounding box center [76, 124] width 46 height 29
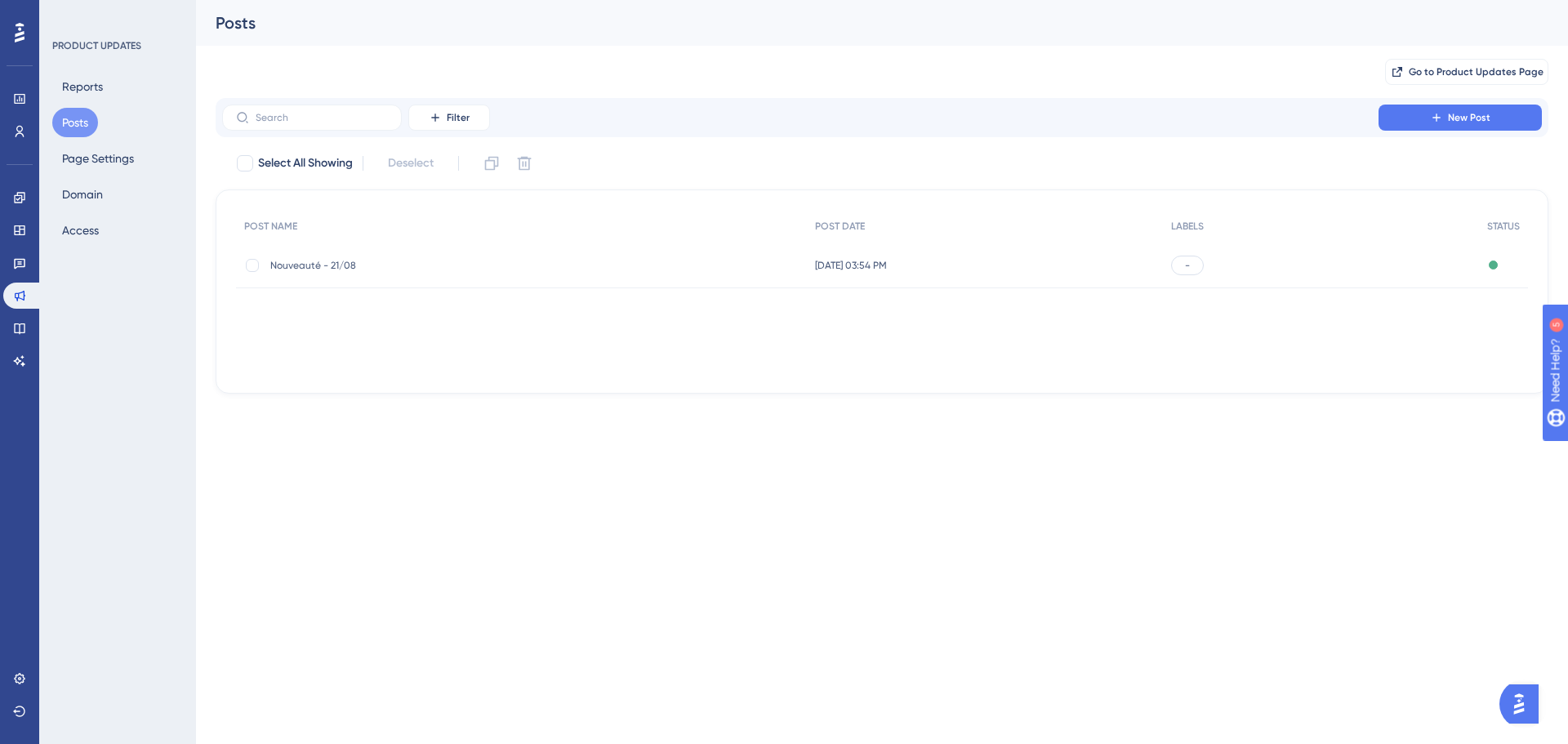
click at [364, 266] on span "Nouveauté - 21/08" at bounding box center [401, 265] width 261 height 13
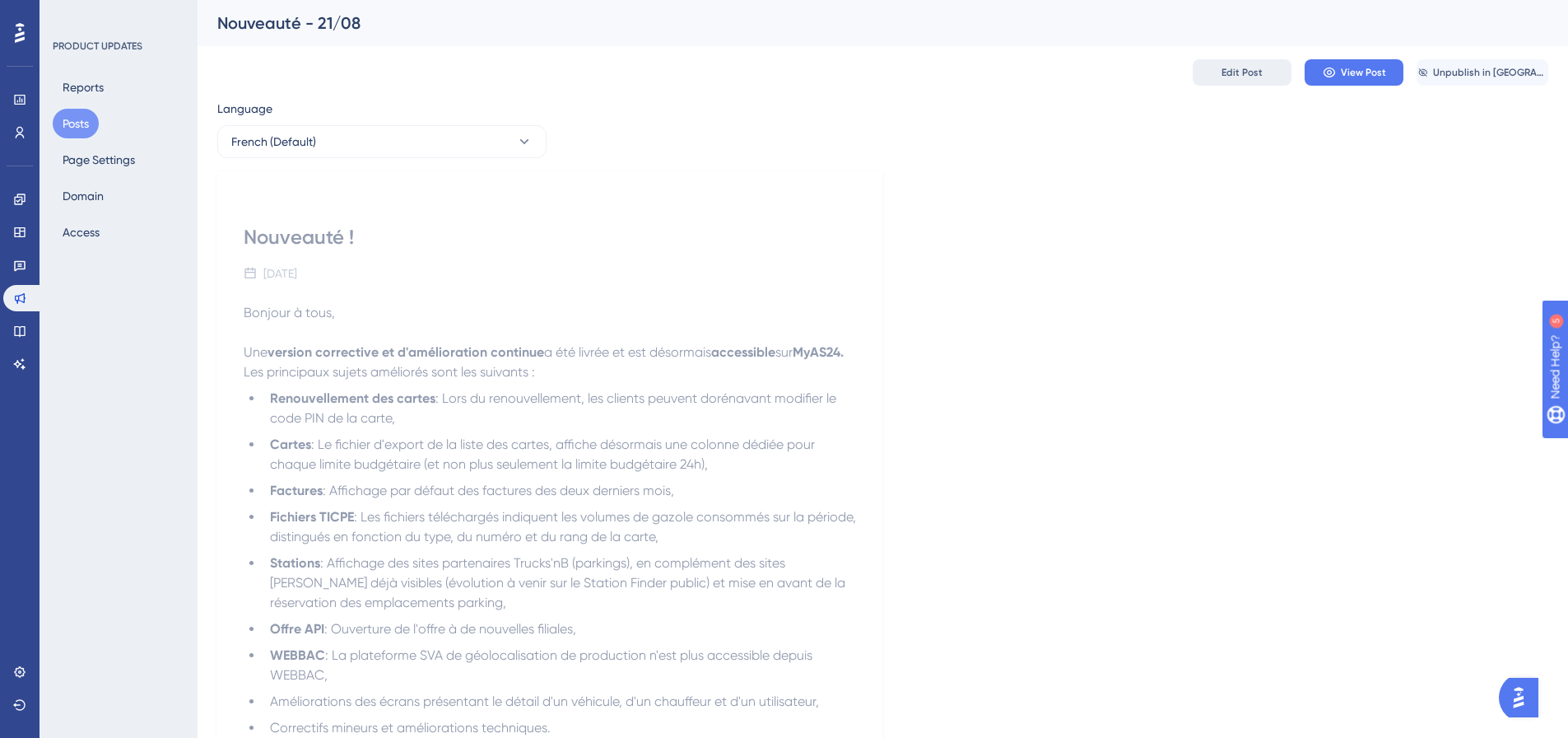
click at [1228, 82] on button "Edit Post" at bounding box center [1242, 72] width 99 height 26
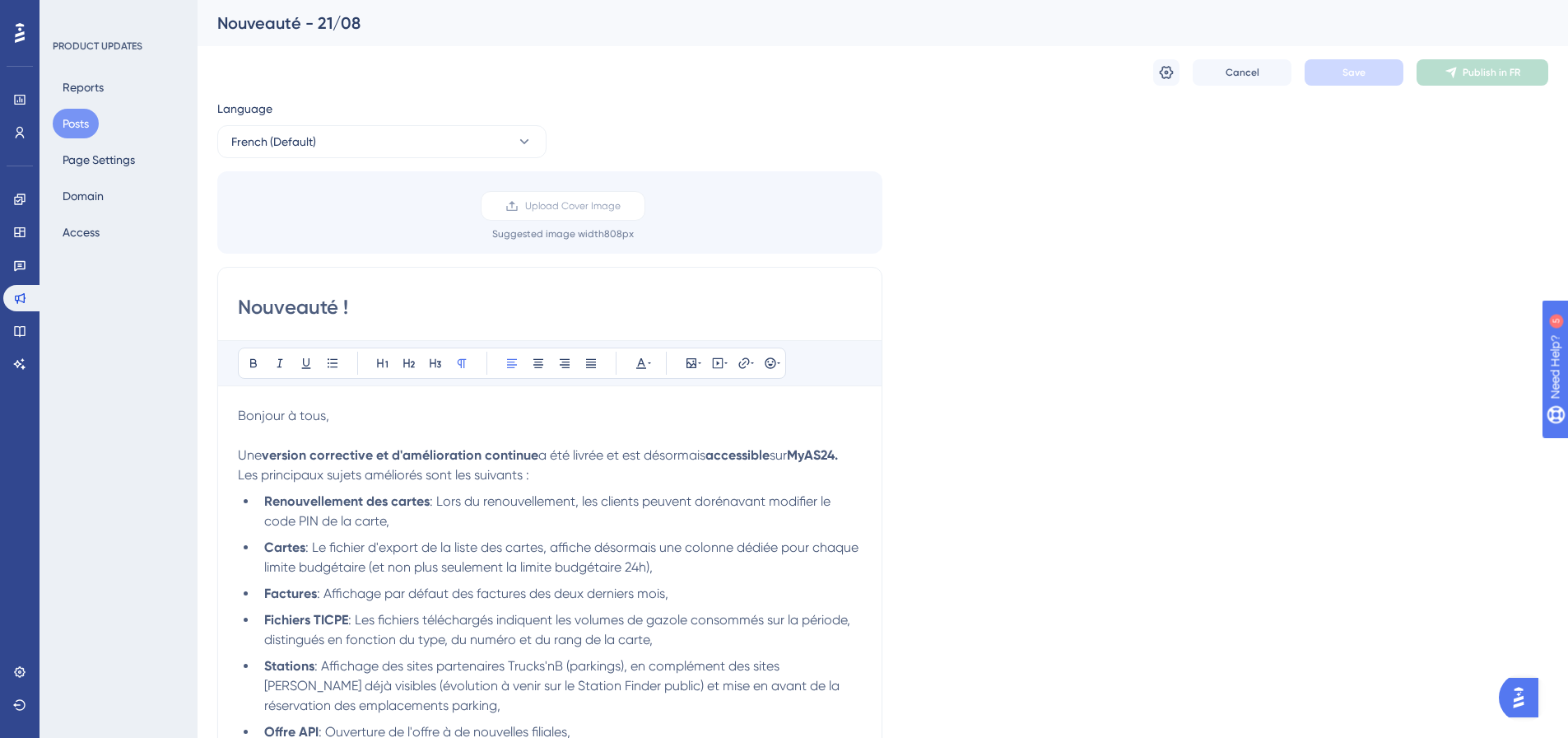
scroll to position [266, 0]
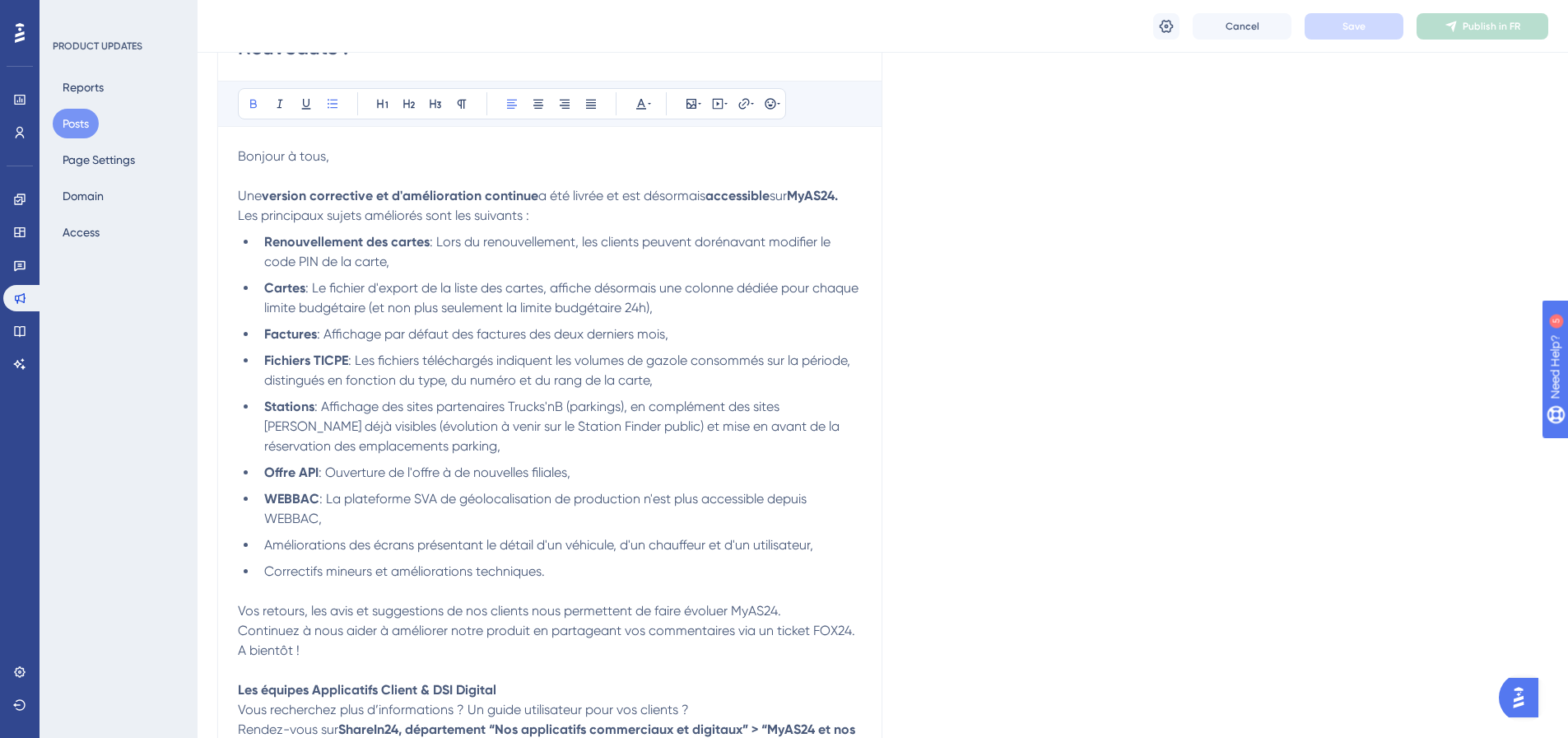
click at [309, 231] on div "Bonjour à tous, Une version corrective et d'amélioration continue a été livrée …" at bounding box center [549, 452] width 624 height 612
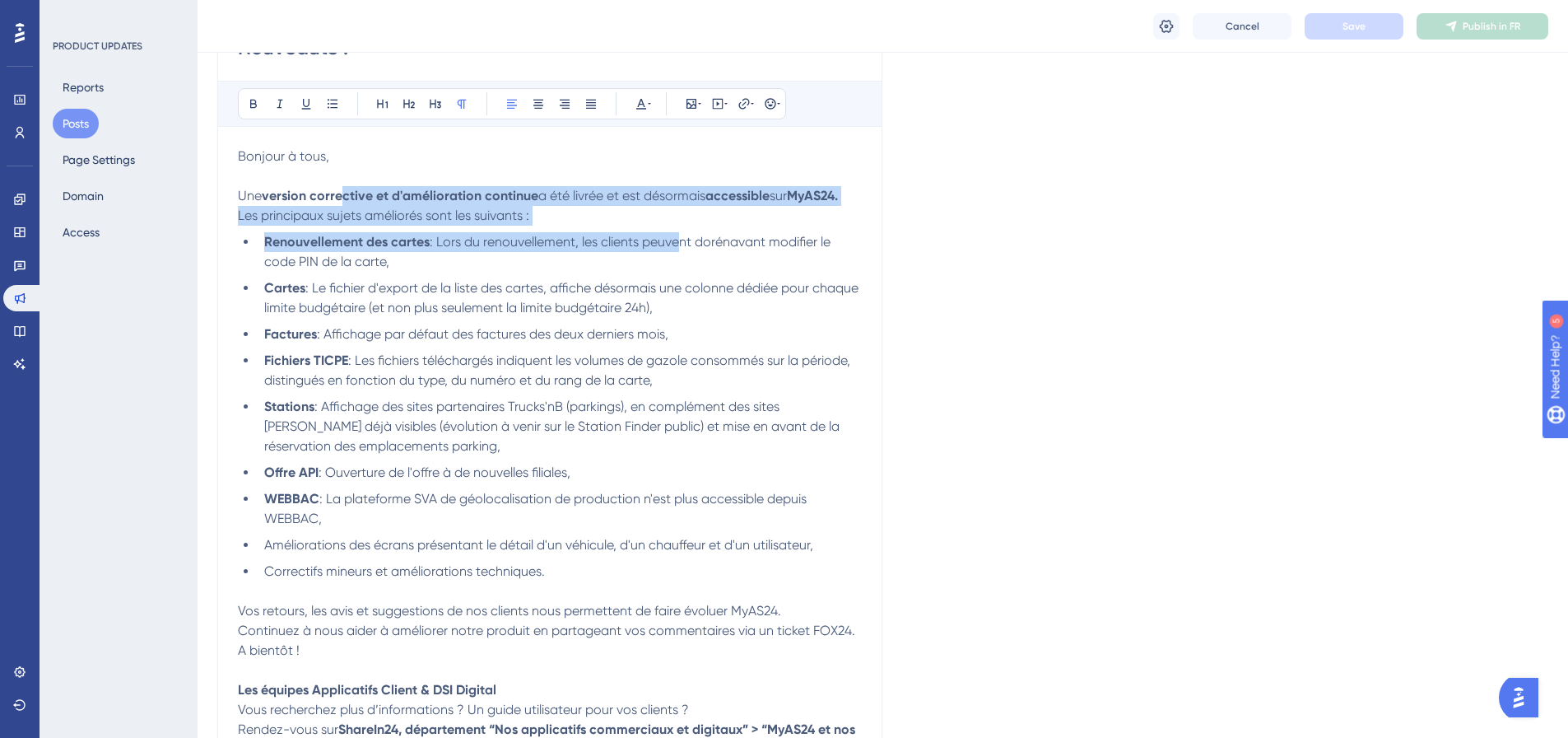
drag, startPoint x: 659, startPoint y: 229, endPoint x: 675, endPoint y: 230, distance: 16.0
click at [675, 230] on div "Bonjour à tous, Une version corrective et d'amélioration continue a été livrée …" at bounding box center [549, 452] width 624 height 612
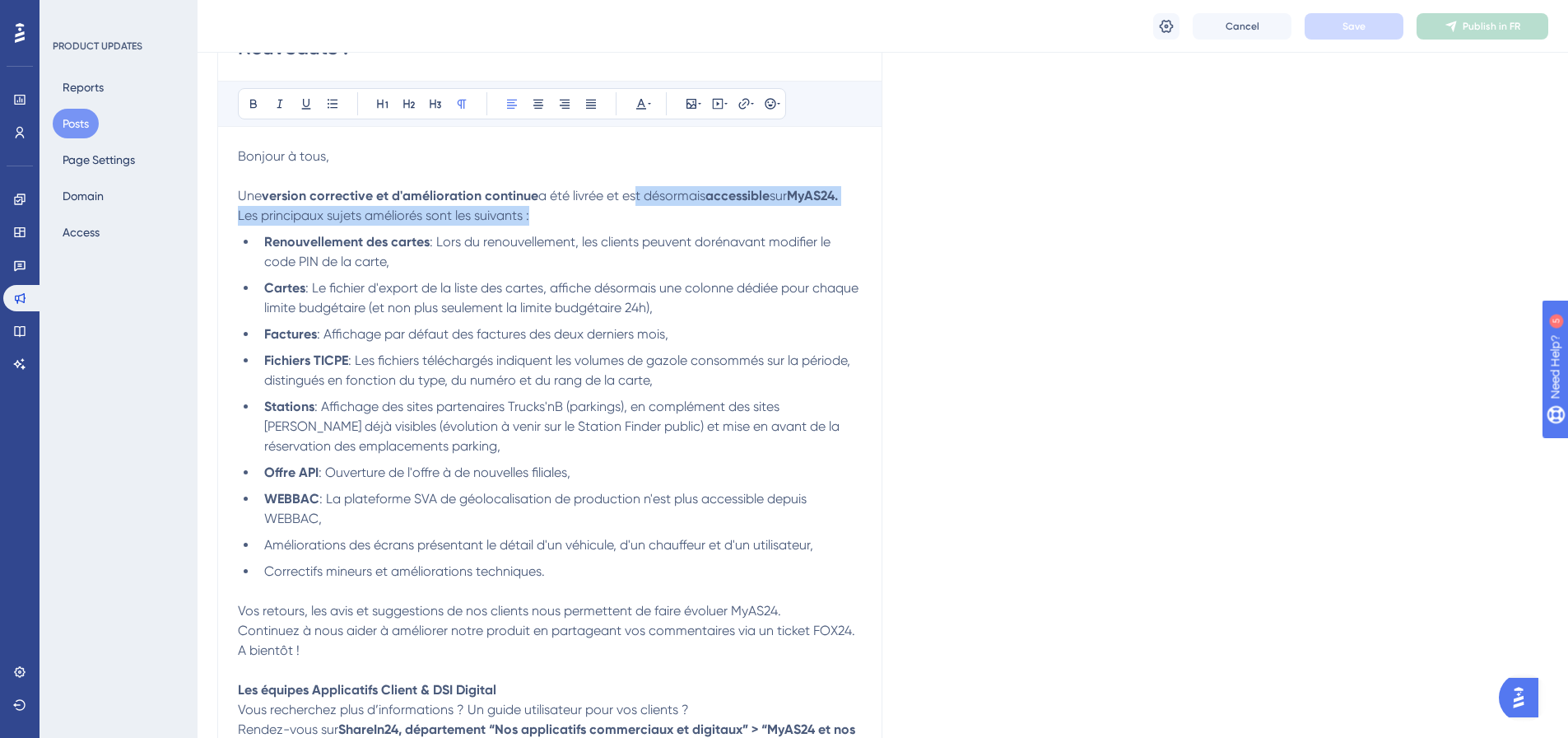
click at [782, 207] on div "Bonjour à tous, Une version corrective et d'amélioration continue a été livrée …" at bounding box center [549, 452] width 624 height 612
click at [782, 207] on p "Les principaux sujets améliorés sont les suivants :" at bounding box center [549, 216] width 624 height 20
drag, startPoint x: 299, startPoint y: 212, endPoint x: 654, endPoint y: 217, distance: 355.0
click at [654, 217] on p "Les principaux sujets améliorés sont les suivants :" at bounding box center [549, 216] width 624 height 20
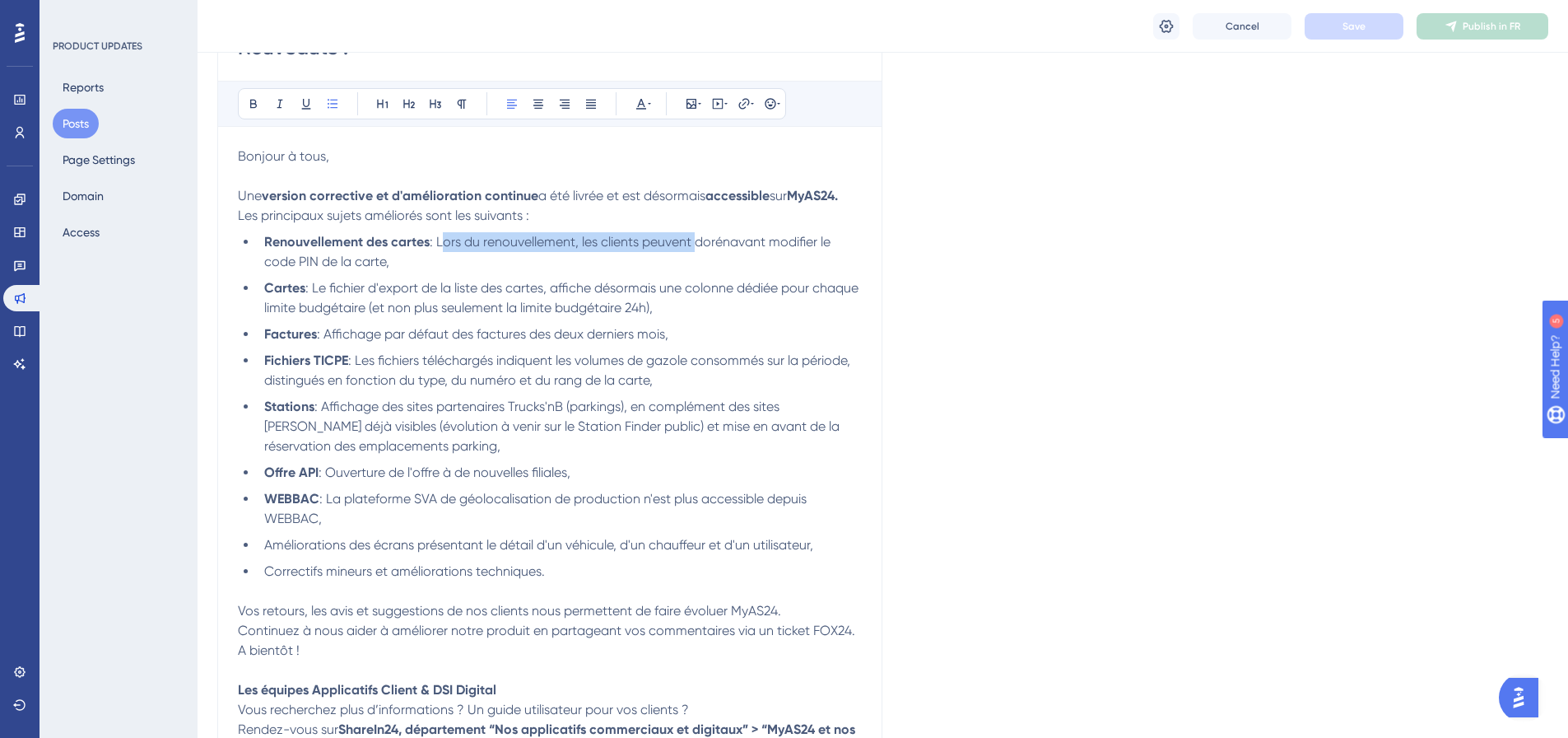
drag, startPoint x: 695, startPoint y: 243, endPoint x: 441, endPoint y: 242, distance: 254.0
click at [441, 242] on span ": Lors du renouvellement, les clients peuvent dorénavant modifier le code PIN d…" at bounding box center [549, 251] width 570 height 35
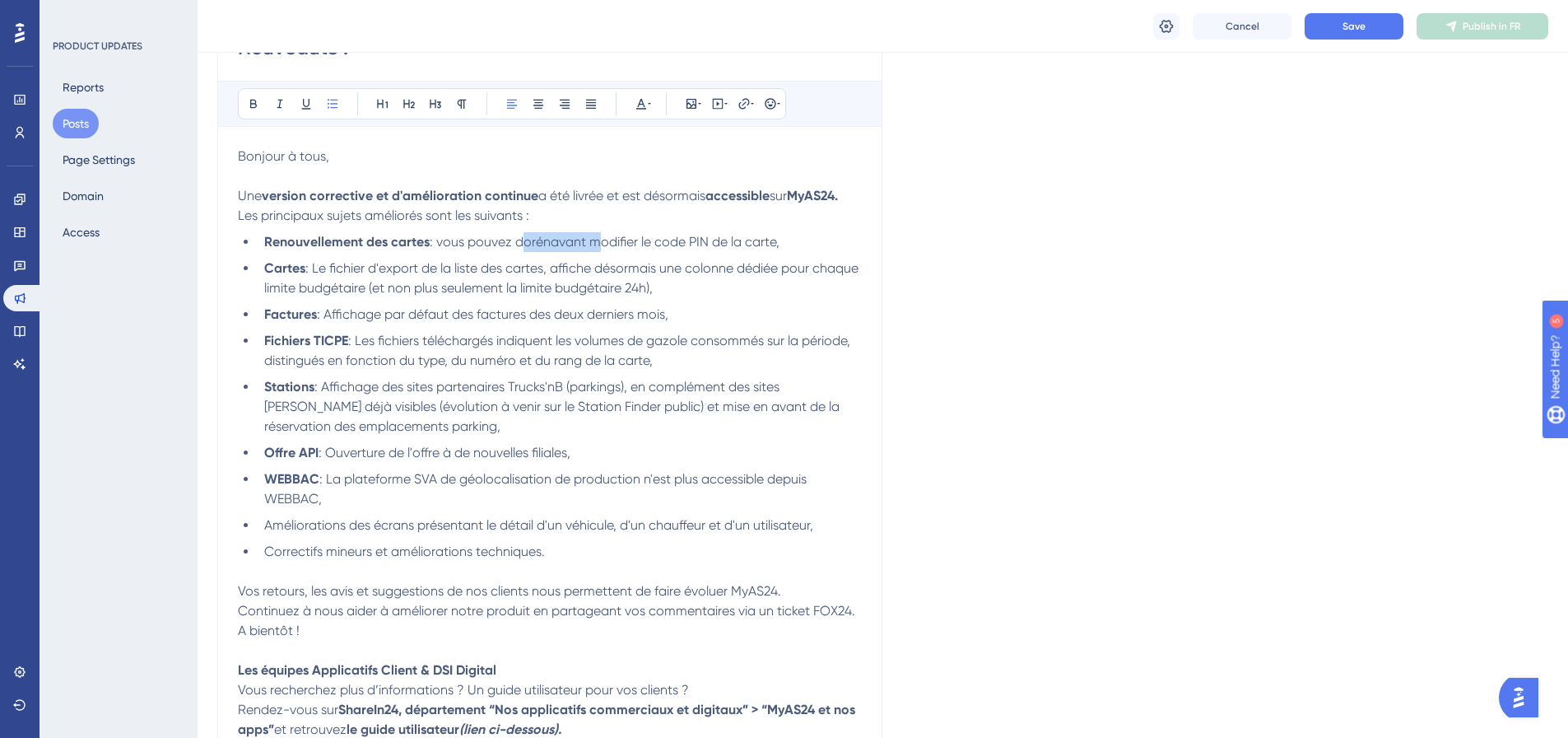
drag, startPoint x: 593, startPoint y: 240, endPoint x: 521, endPoint y: 236, distance: 72.1
click at [521, 236] on span ": vous pouvez dorénavant modifier le code PIN de la carte," at bounding box center [604, 241] width 350 height 16
drag, startPoint x: 336, startPoint y: 263, endPoint x: 744, endPoint y: 292, distance: 409.0
click at [744, 292] on li "Cartes : Le fichier d'export de la liste des cartes, affiche désormais une colo…" at bounding box center [560, 278] width 604 height 39
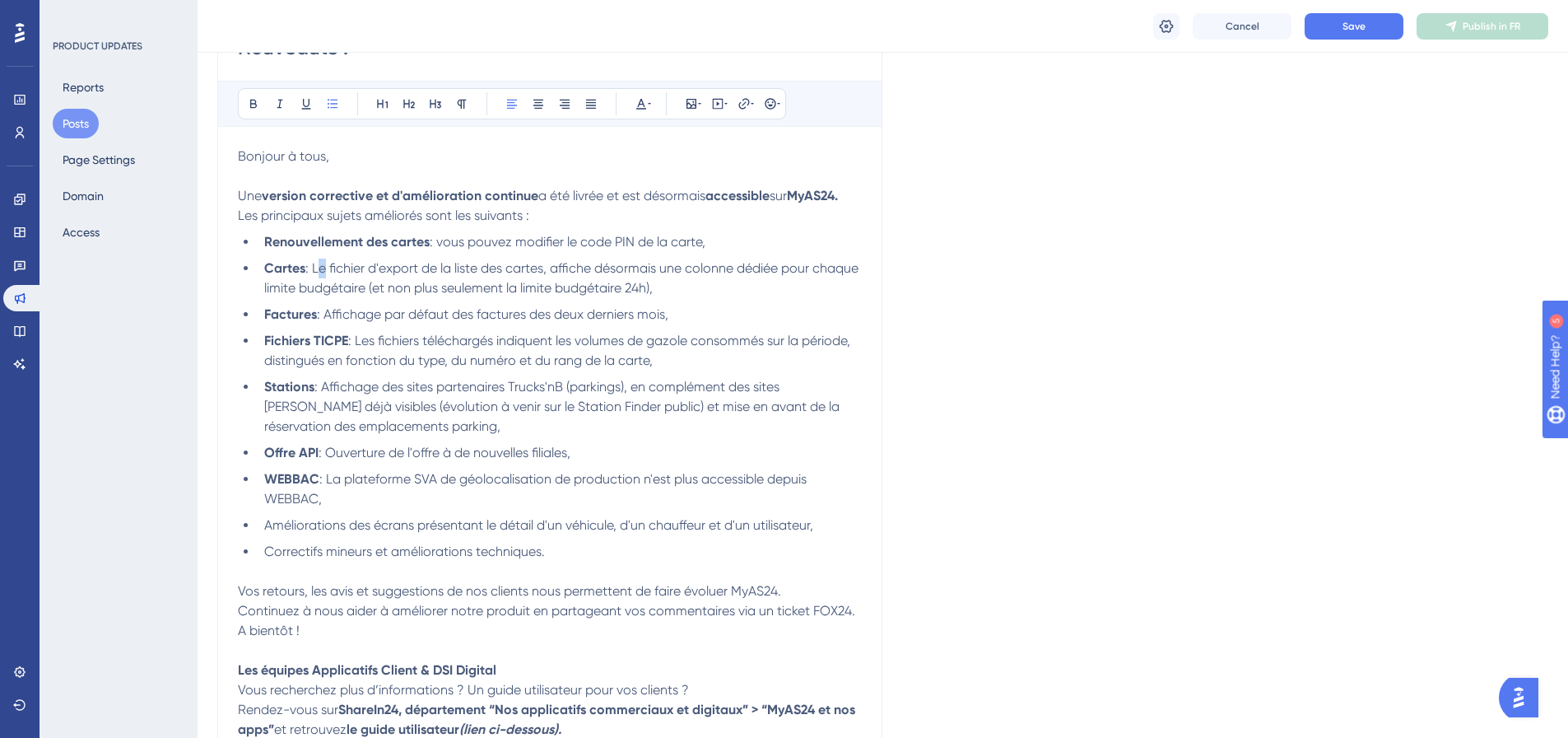
drag, startPoint x: 321, startPoint y: 264, endPoint x: 326, endPoint y: 253, distance: 12.1
click at [314, 264] on span ": Le fichier d'export de la liste des cartes, affiche désormais une colonne déd…" at bounding box center [562, 278] width 598 height 35
click at [331, 315] on span ": Affichage par défaut des factures des deux derniers mois," at bounding box center [493, 314] width 351 height 16
click at [324, 387] on span ": Affichage des sites partenaires Trucks'nB (parkings), en complément des sites…" at bounding box center [553, 406] width 579 height 55
click at [332, 156] on p "Bonjour à tous," at bounding box center [549, 166] width 624 height 39
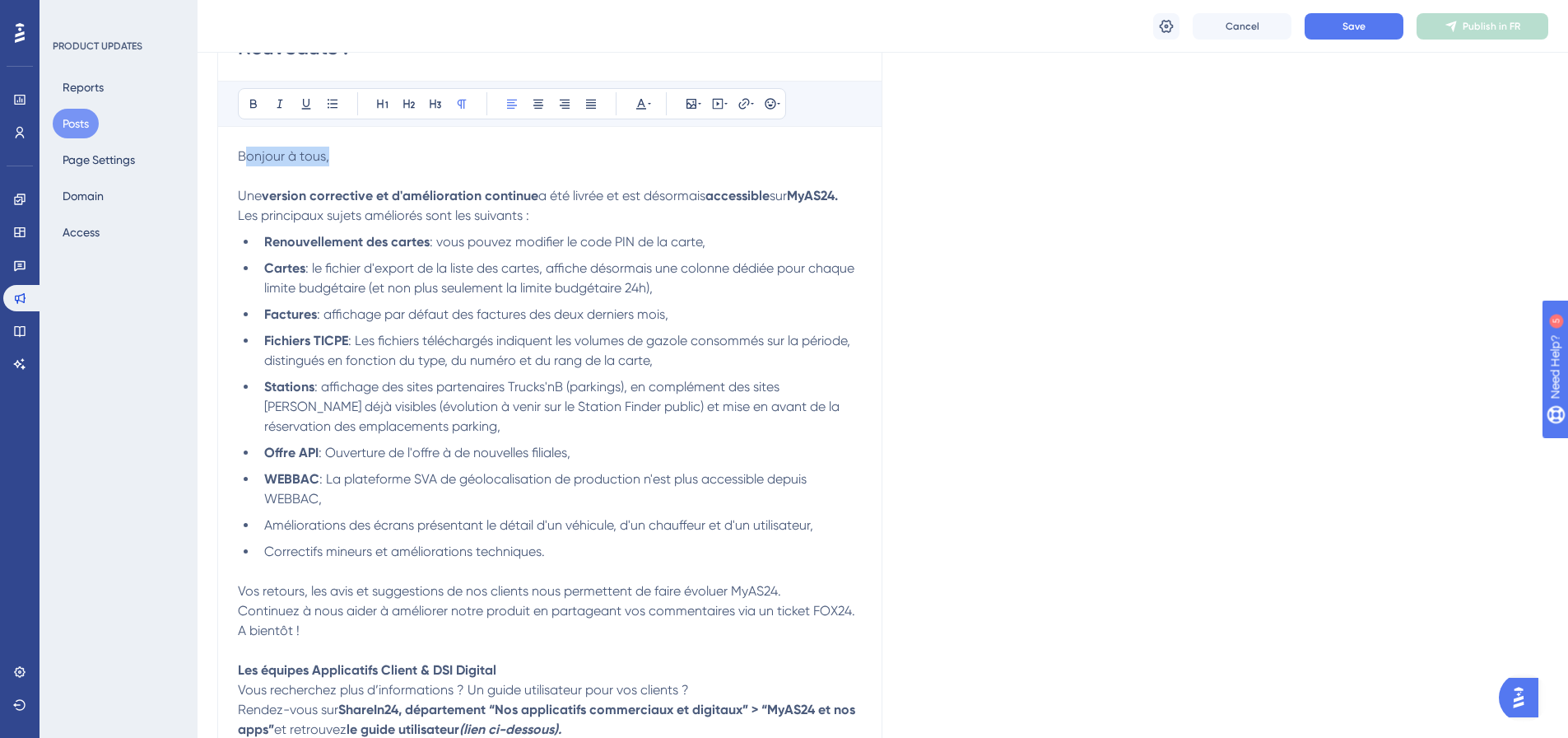
drag, startPoint x: 327, startPoint y: 154, endPoint x: 242, endPoint y: 154, distance: 85.0
click at [242, 154] on span "Bonjour à tous," at bounding box center [283, 156] width 91 height 16
click at [401, 164] on p "Bonjour à tous," at bounding box center [549, 166] width 624 height 39
click at [322, 154] on span "Bonjour à tous," at bounding box center [283, 156] width 91 height 16
drag, startPoint x: 322, startPoint y: 154, endPoint x: 282, endPoint y: 154, distance: 40.0
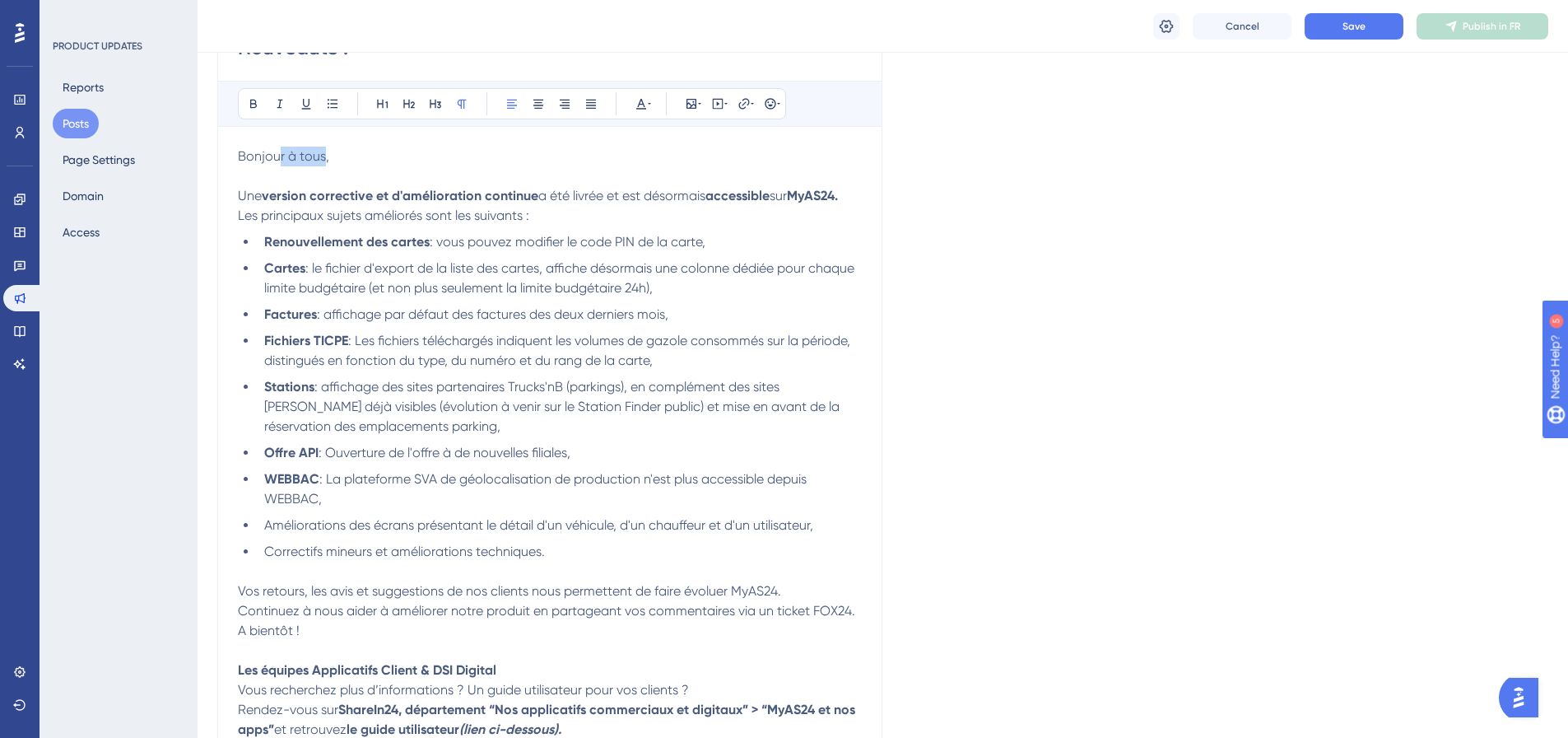
click at [282, 154] on span "Bonjour à tous," at bounding box center [283, 156] width 91 height 16
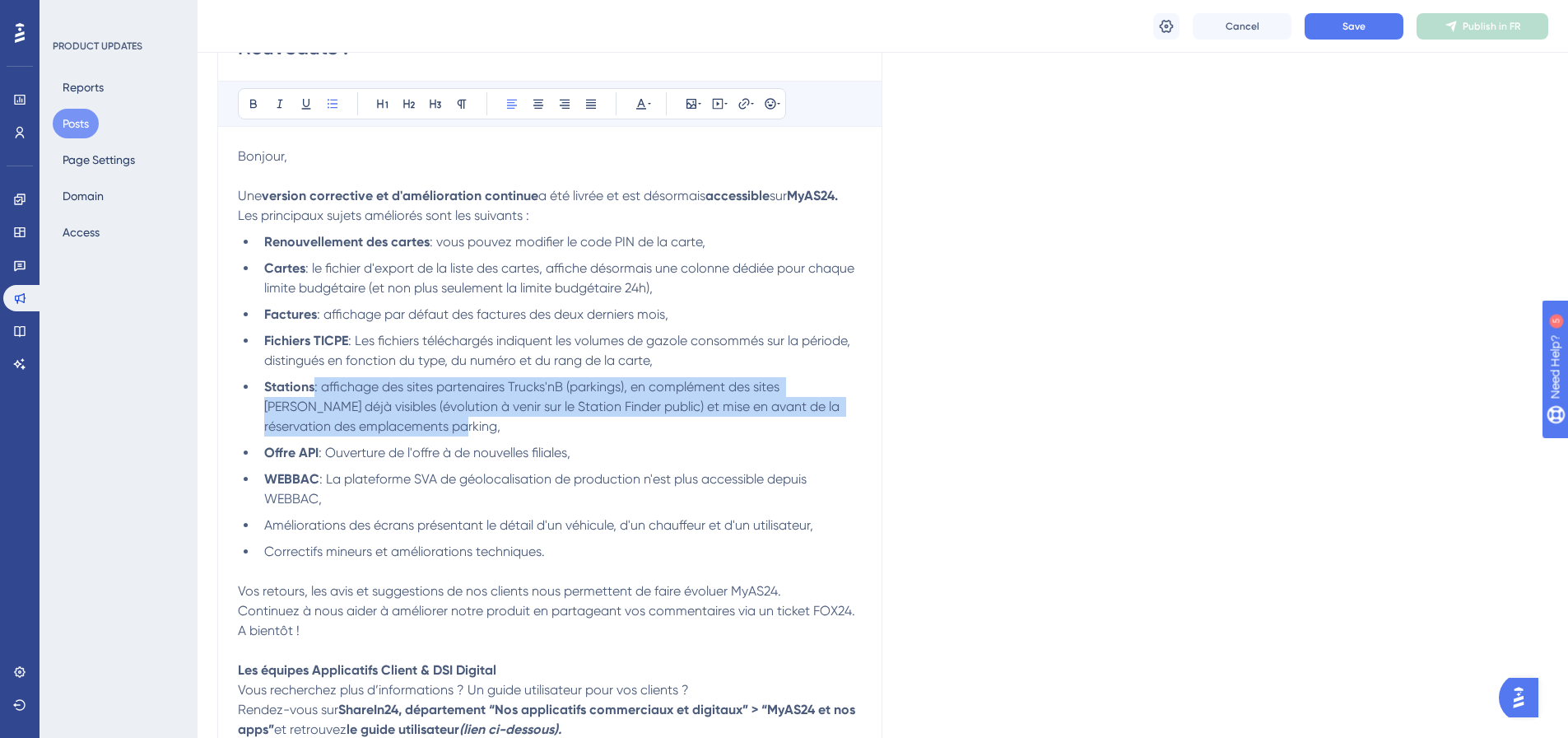
drag, startPoint x: 313, startPoint y: 388, endPoint x: 634, endPoint y: 423, distance: 322.9
click at [634, 423] on li "Stations : affichage des sites partenaires Trucks'nB (parkings), en complément …" at bounding box center [560, 406] width 604 height 59
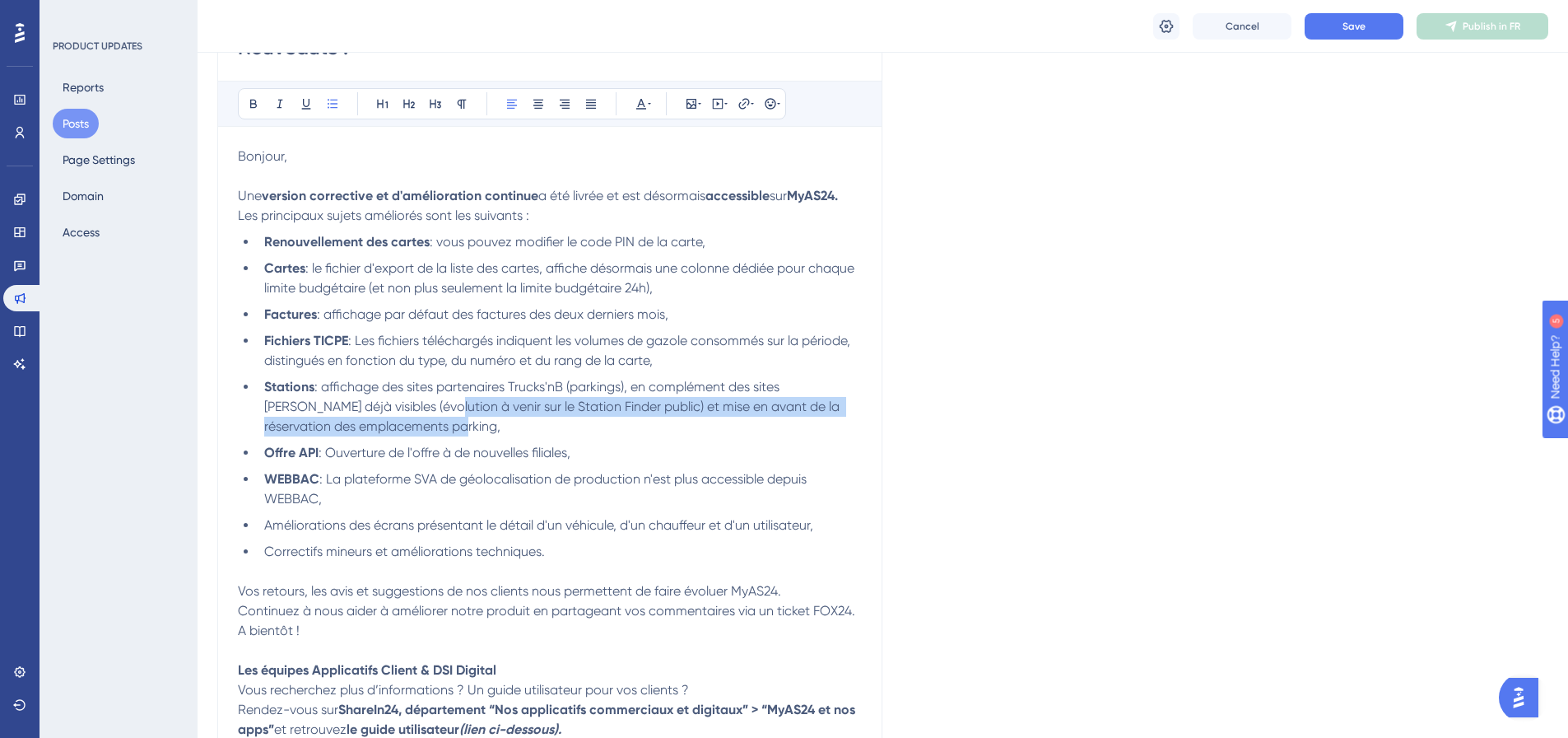
drag, startPoint x: 634, startPoint y: 423, endPoint x: 370, endPoint y: 402, distance: 264.8
click at [370, 402] on li "Stations : affichage des sites partenaires Trucks'nB (parkings), en complément …" at bounding box center [560, 406] width 604 height 59
click at [370, 402] on span ": affichage des sites partenaires Trucks'nB (parkings), en complément des sites…" at bounding box center [553, 406] width 579 height 55
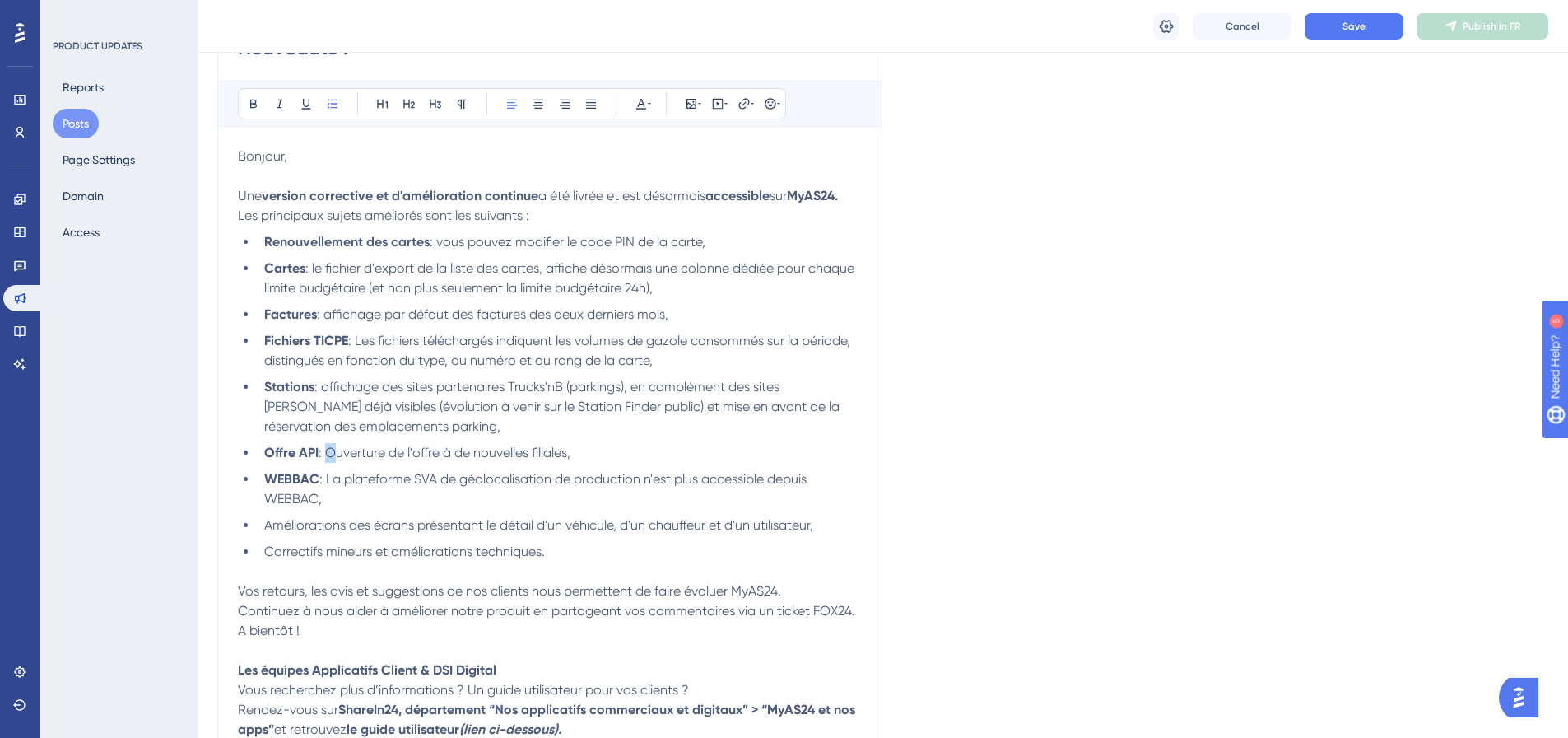
click at [332, 448] on span ": Ouverture de l'offre à de nouvelles filiales," at bounding box center [444, 452] width 252 height 16
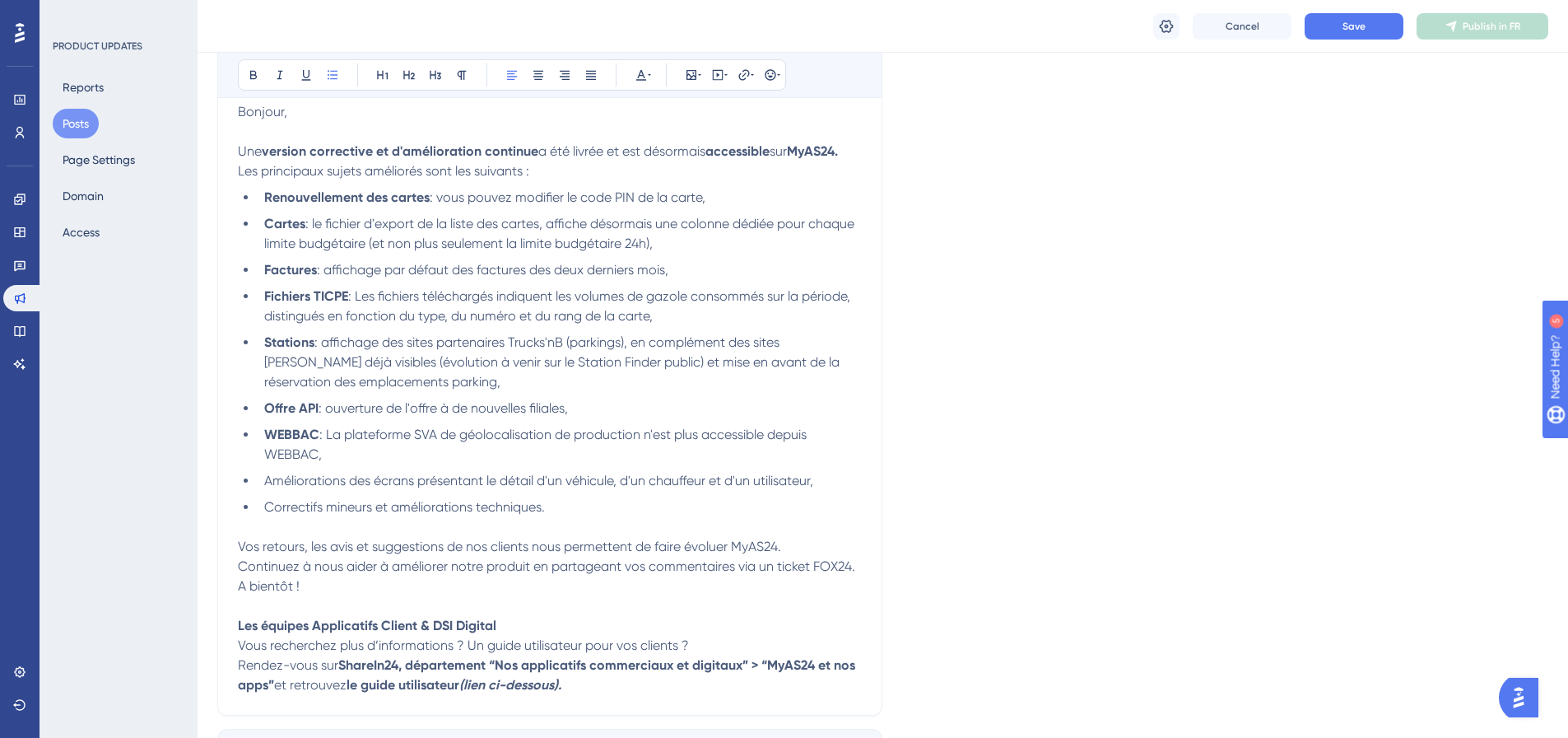
scroll to position [348, 0]
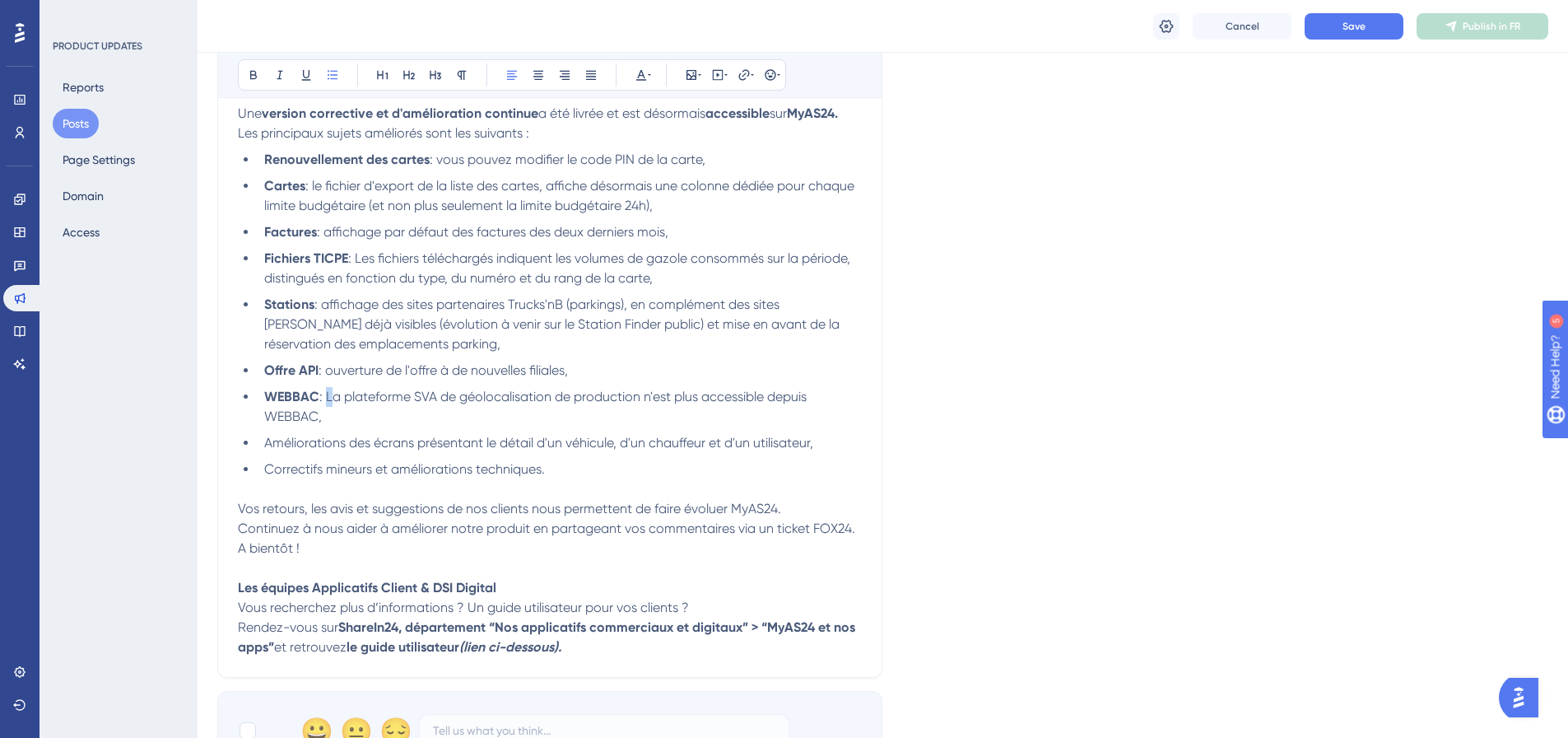
click at [332, 399] on span ": La plateforme SVA de géolocalisation de production n'est plus accessible depu…" at bounding box center [537, 406] width 546 height 35
click at [337, 418] on li "WEBBAC : La plateforme SVA de géolocalisation de production n'est plus accessib…" at bounding box center [560, 406] width 604 height 39
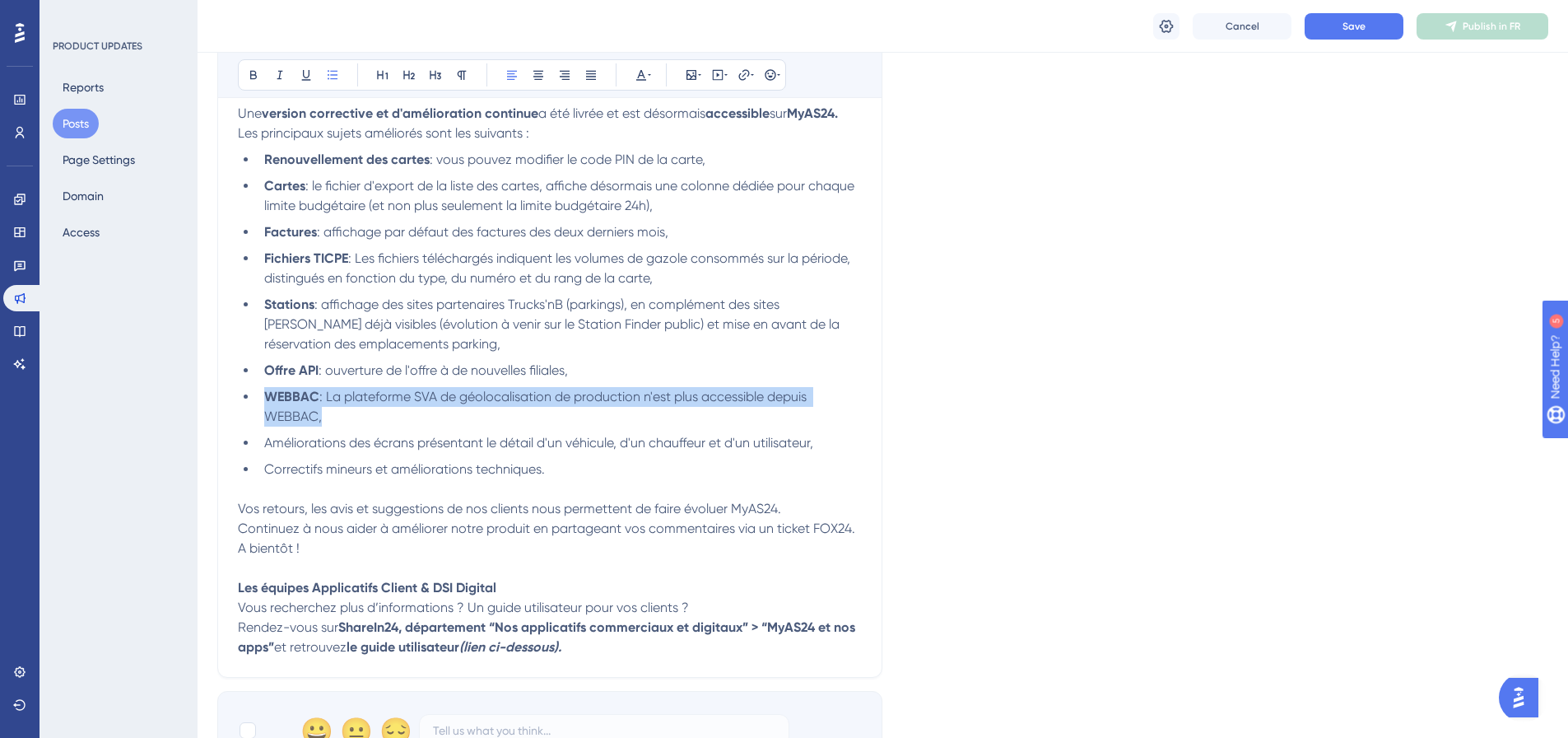
drag, startPoint x: 380, startPoint y: 418, endPoint x: 266, endPoint y: 398, distance: 115.7
click at [266, 398] on li "WEBBAC : La plateforme SVA de géolocalisation de production n'est plus accessib…" at bounding box center [560, 406] width 604 height 39
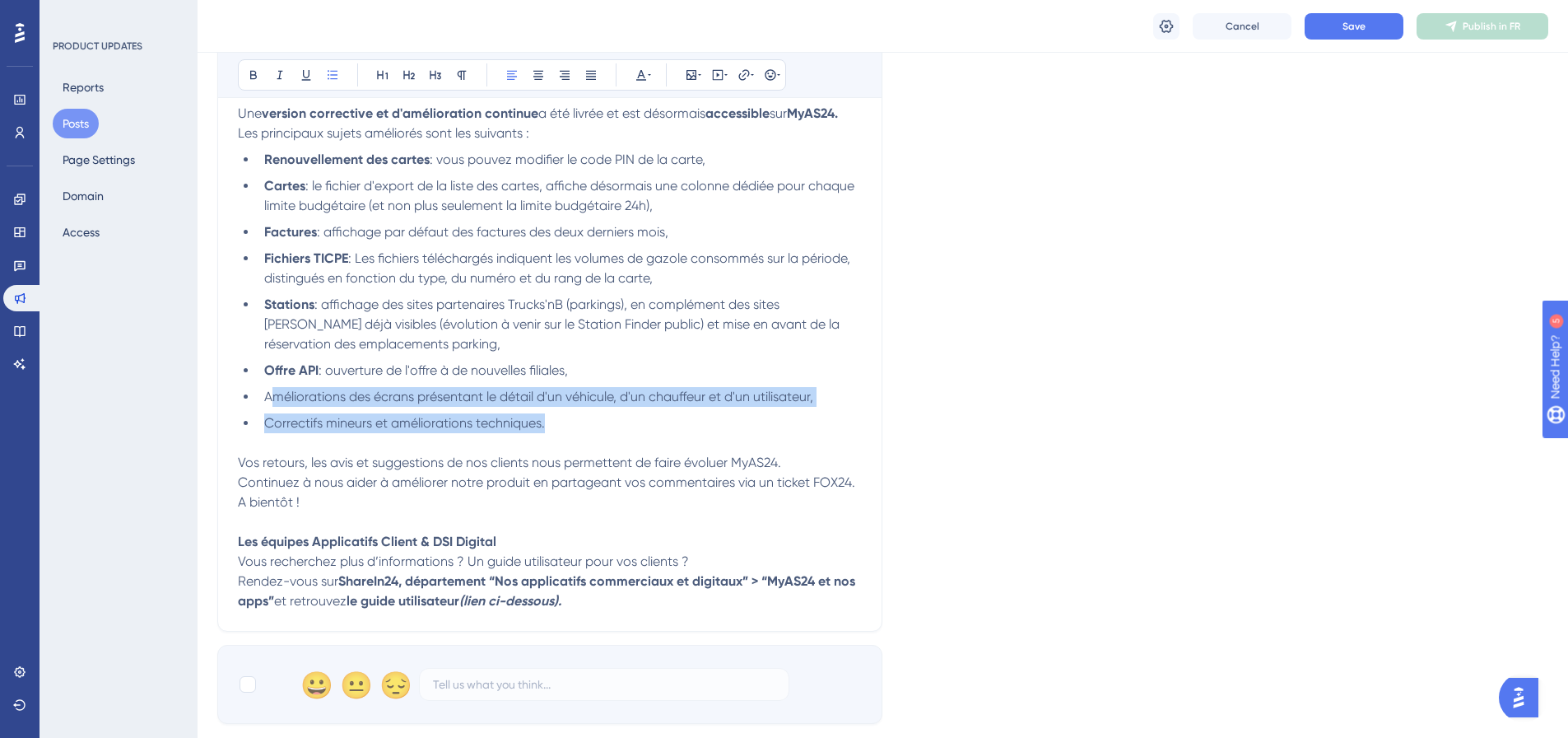
drag, startPoint x: 269, startPoint y: 391, endPoint x: 773, endPoint y: 412, distance: 504.4
click at [773, 412] on ul "Renouvellement des cartes : vous pouvez modifier le code PIN de la carte, Carte…" at bounding box center [549, 291] width 624 height 284
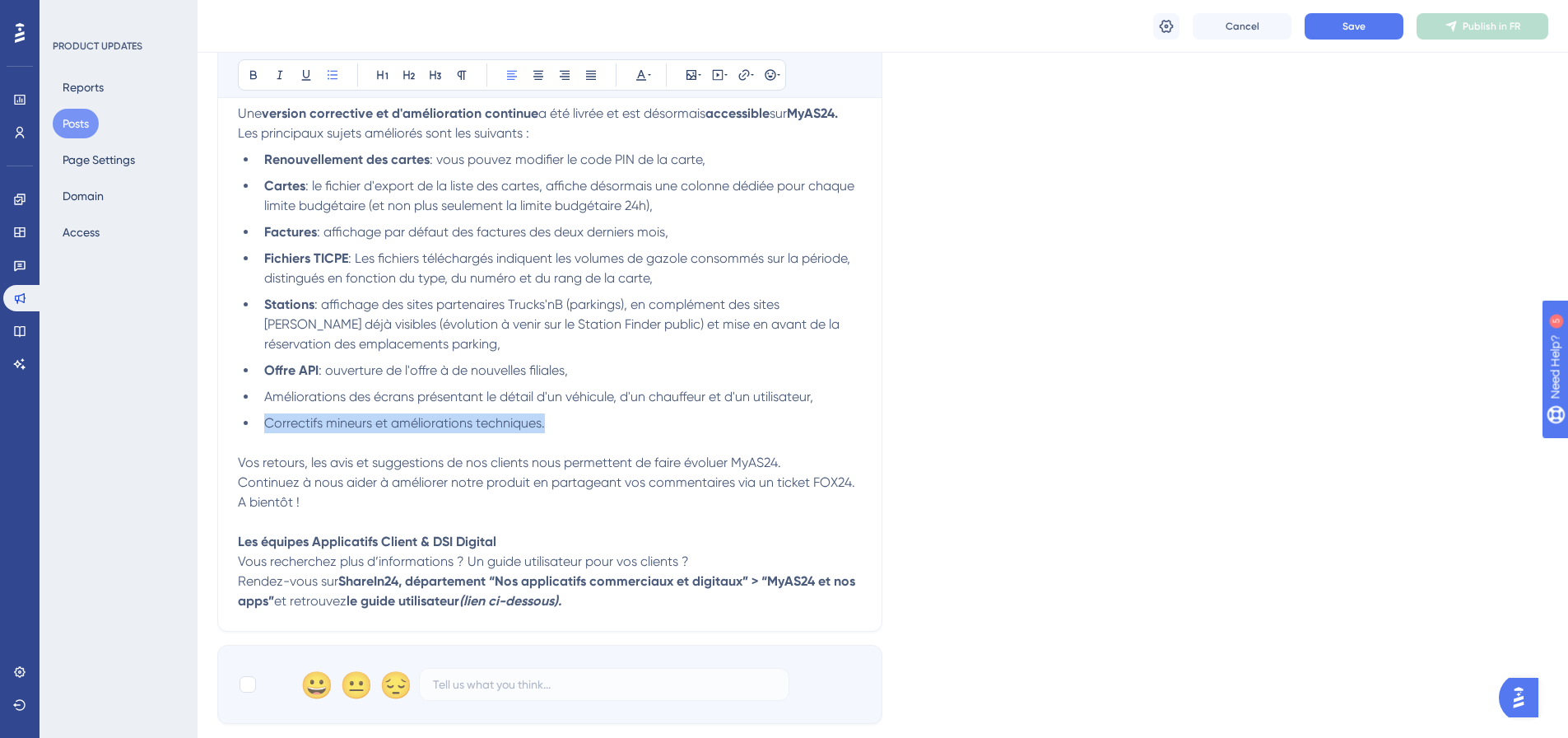
drag, startPoint x: 261, startPoint y: 419, endPoint x: 572, endPoint y: 422, distance: 311.0
click at [572, 422] on li "Correctifs mineurs et améliorations techniques." at bounding box center [560, 423] width 604 height 20
click at [239, 462] on span "Vos retours, les avis et suggestions de nos clients nous permettent de faire év…" at bounding box center [509, 462] width 544 height 16
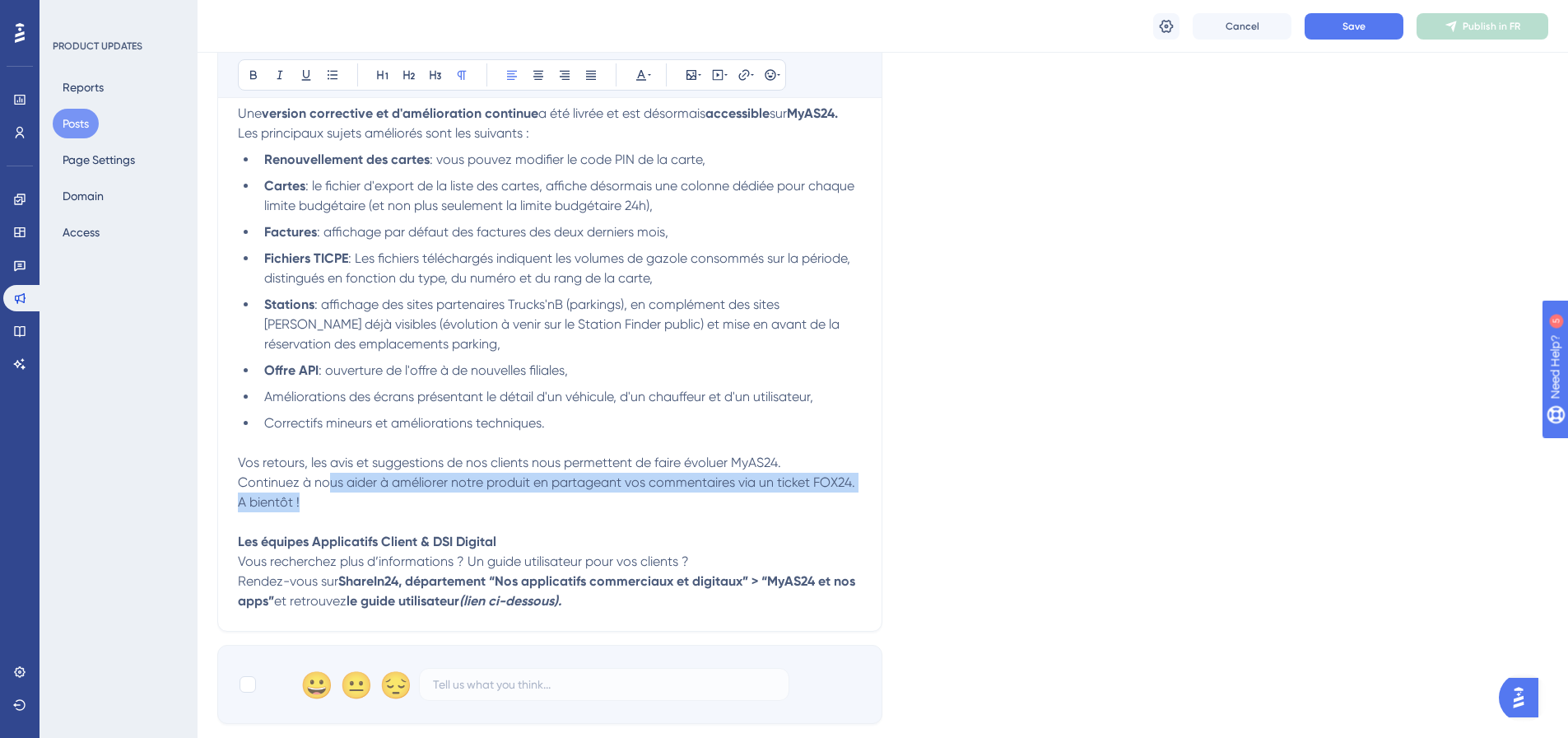
drag, startPoint x: 383, startPoint y: 498, endPoint x: 401, endPoint y: 503, distance: 18.7
click at [401, 503] on div "Bonjour, Une version corrective et d'amélioration continue a été livrée et est …" at bounding box center [549, 337] width 624 height 547
click at [401, 503] on p "A bientôt !" at bounding box center [549, 502] width 624 height 20
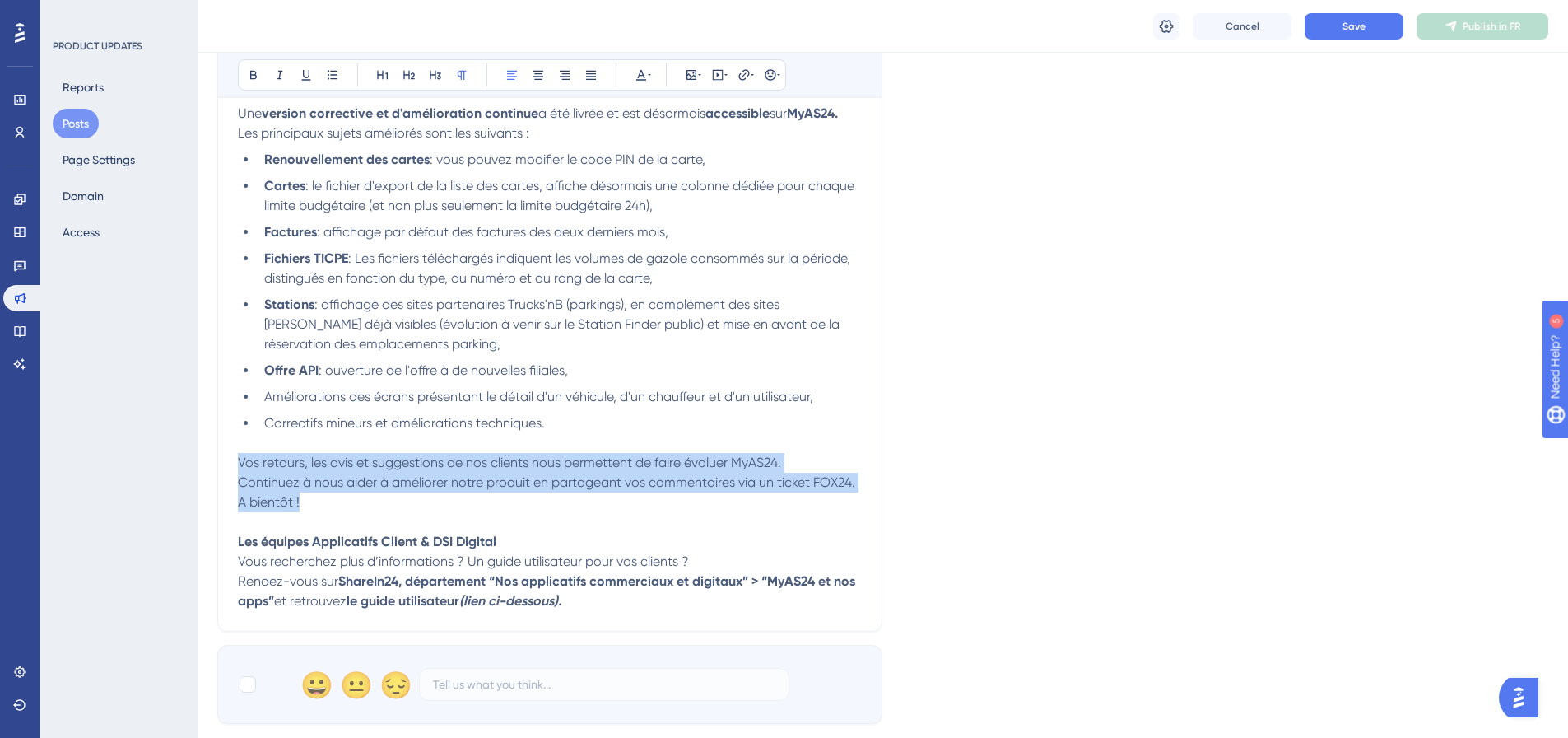
drag, startPoint x: 371, startPoint y: 501, endPoint x: 239, endPoint y: 467, distance: 136.3
click at [239, 467] on div "Bonjour, Une version corrective et d'amélioration continue a été livrée et est …" at bounding box center [549, 337] width 624 height 547
click at [239, 467] on span "Vos retours, les avis et suggestions de nos clients nous permettent de faire év…" at bounding box center [509, 462] width 544 height 16
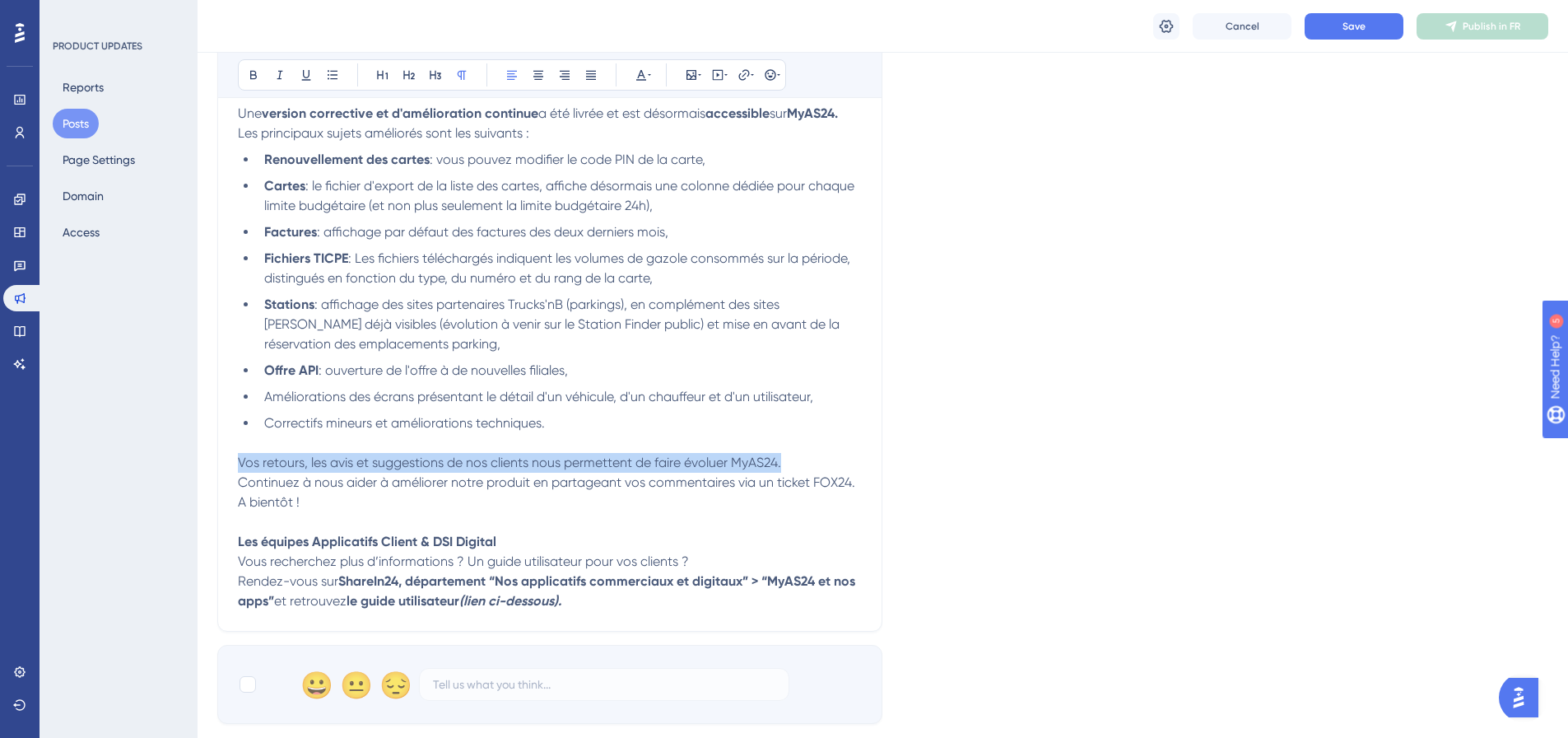
drag, startPoint x: 820, startPoint y: 458, endPoint x: 211, endPoint y: 468, distance: 609.1
click at [211, 468] on div "Performance Users Engagement Widgets Feedback Product Updates Knowledge Base AI…" at bounding box center [882, 356] width 1371 height 1409
click at [299, 459] on span "Vos retours, les avis et suggestions de nos clients nous permettent de faire év…" at bounding box center [509, 462] width 544 height 16
drag, startPoint x: 447, startPoint y: 461, endPoint x: 533, endPoint y: 460, distance: 86.0
click at [534, 460] on span "Vos retours, les avis et suggestions de nos clients nous permettent de faire év…" at bounding box center [509, 462] width 544 height 16
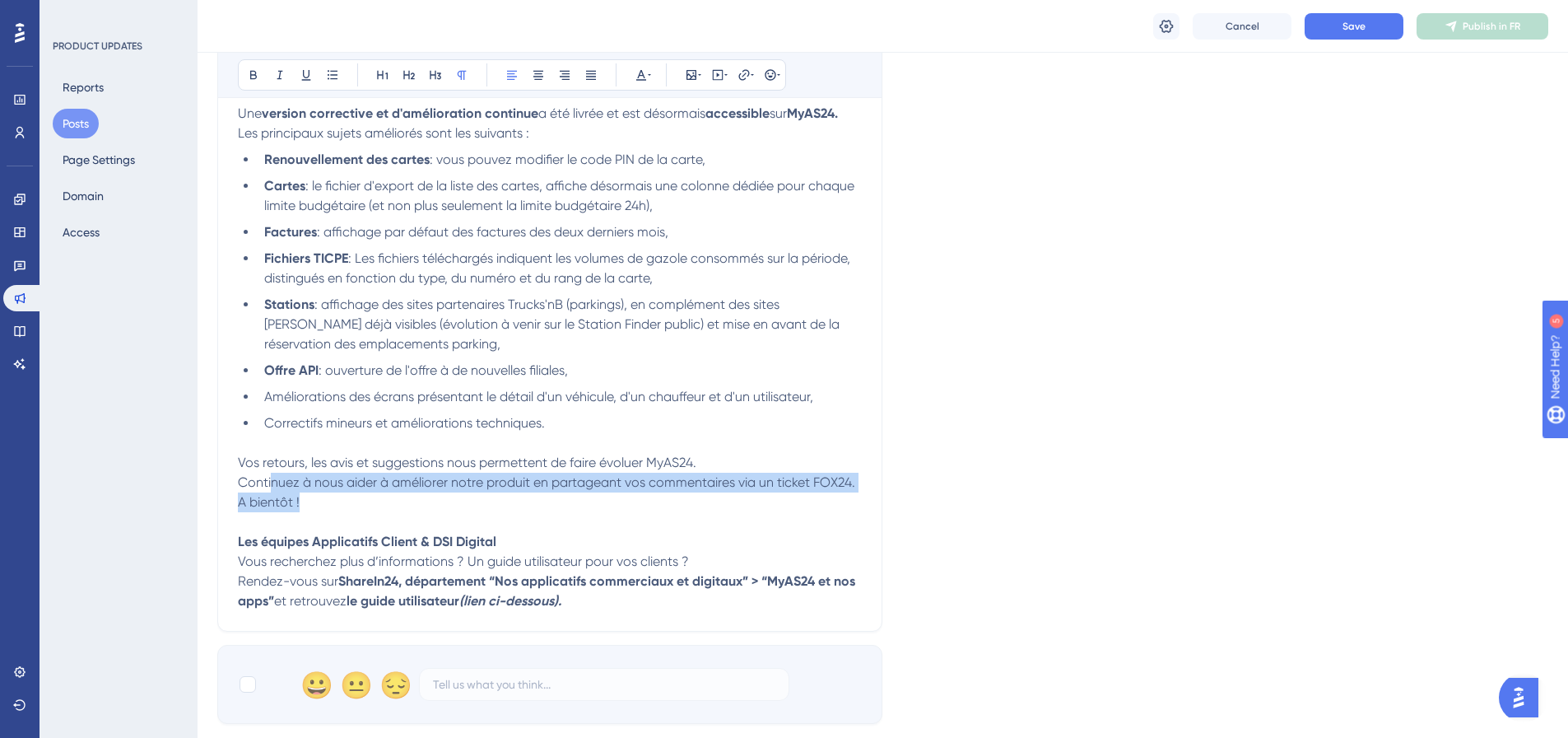
drag, startPoint x: 274, startPoint y: 480, endPoint x: 422, endPoint y: 505, distance: 150.1
click at [422, 505] on div "Bonjour, Une version corrective et d'amélioration continue a été livrée et est …" at bounding box center [549, 337] width 624 height 547
click at [422, 505] on p "A bientôt !" at bounding box center [549, 502] width 624 height 20
drag, startPoint x: 445, startPoint y: 504, endPoint x: 220, endPoint y: 480, distance: 226.3
click at [220, 480] on div "Nouveauté ! Bold Italic Underline Bullet Point Heading 1 Heading 2 Heading 3 No…" at bounding box center [550, 279] width 665 height 707
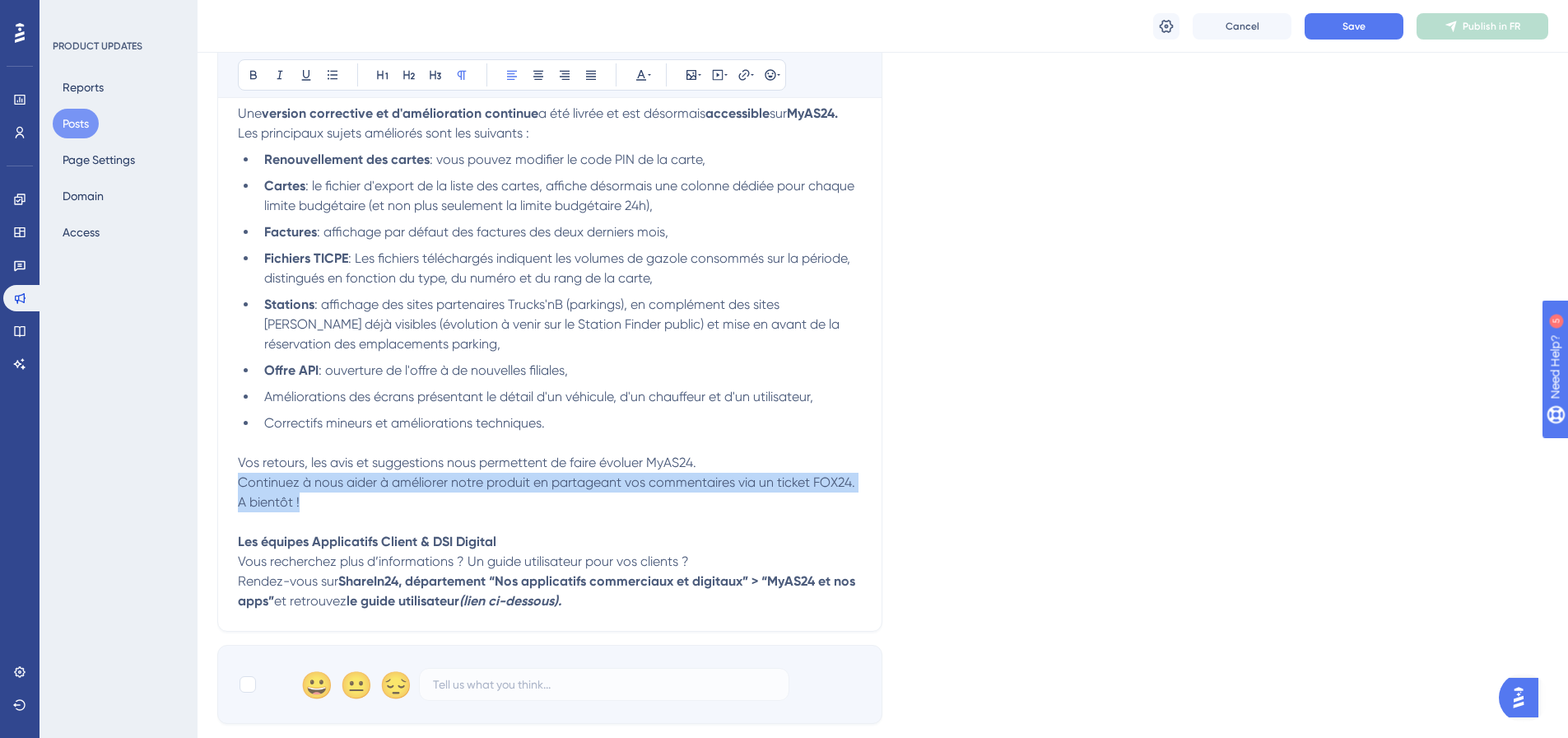
click at [318, 501] on p "A bientôt !" at bounding box center [549, 502] width 624 height 20
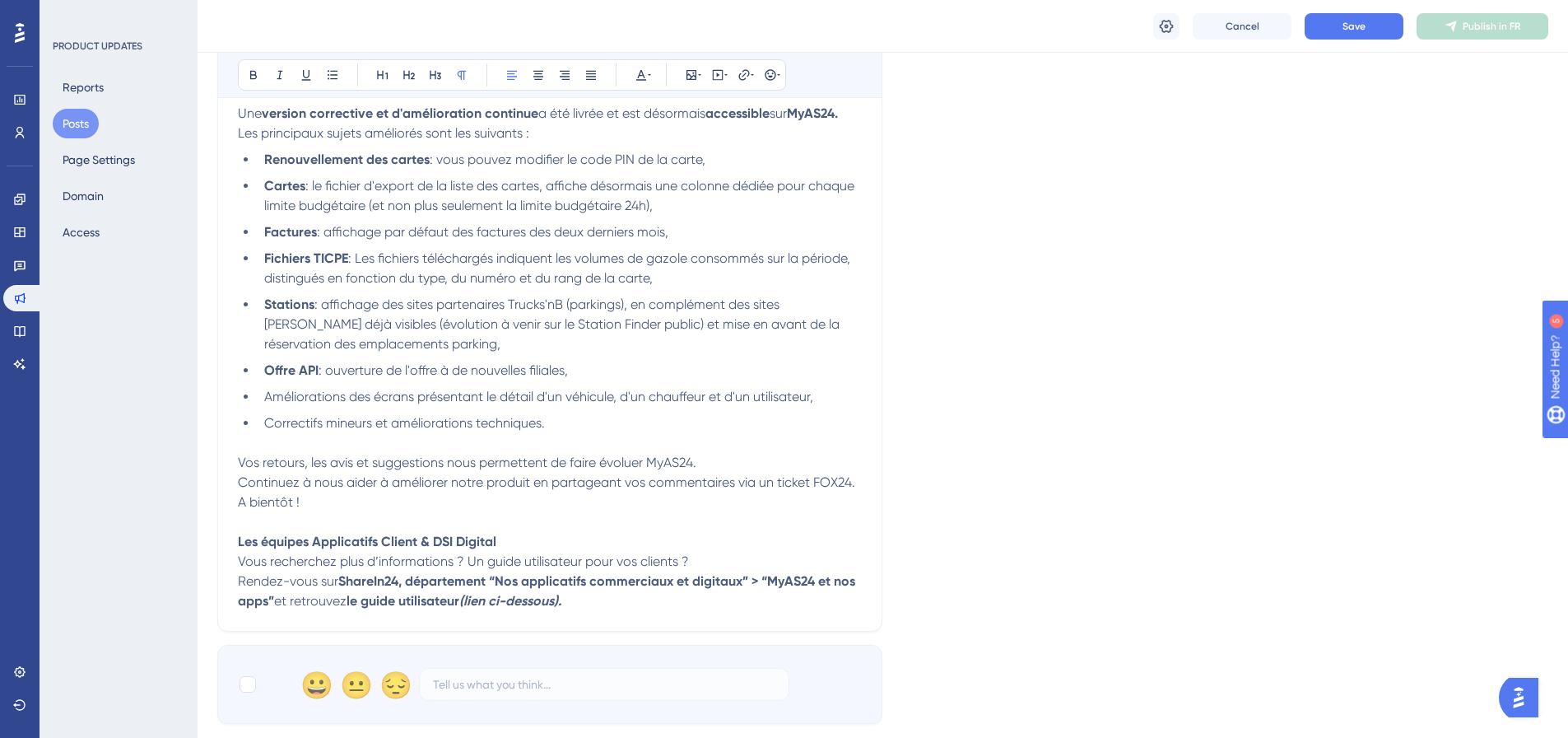
click at [387, 517] on p at bounding box center [549, 522] width 624 height 20
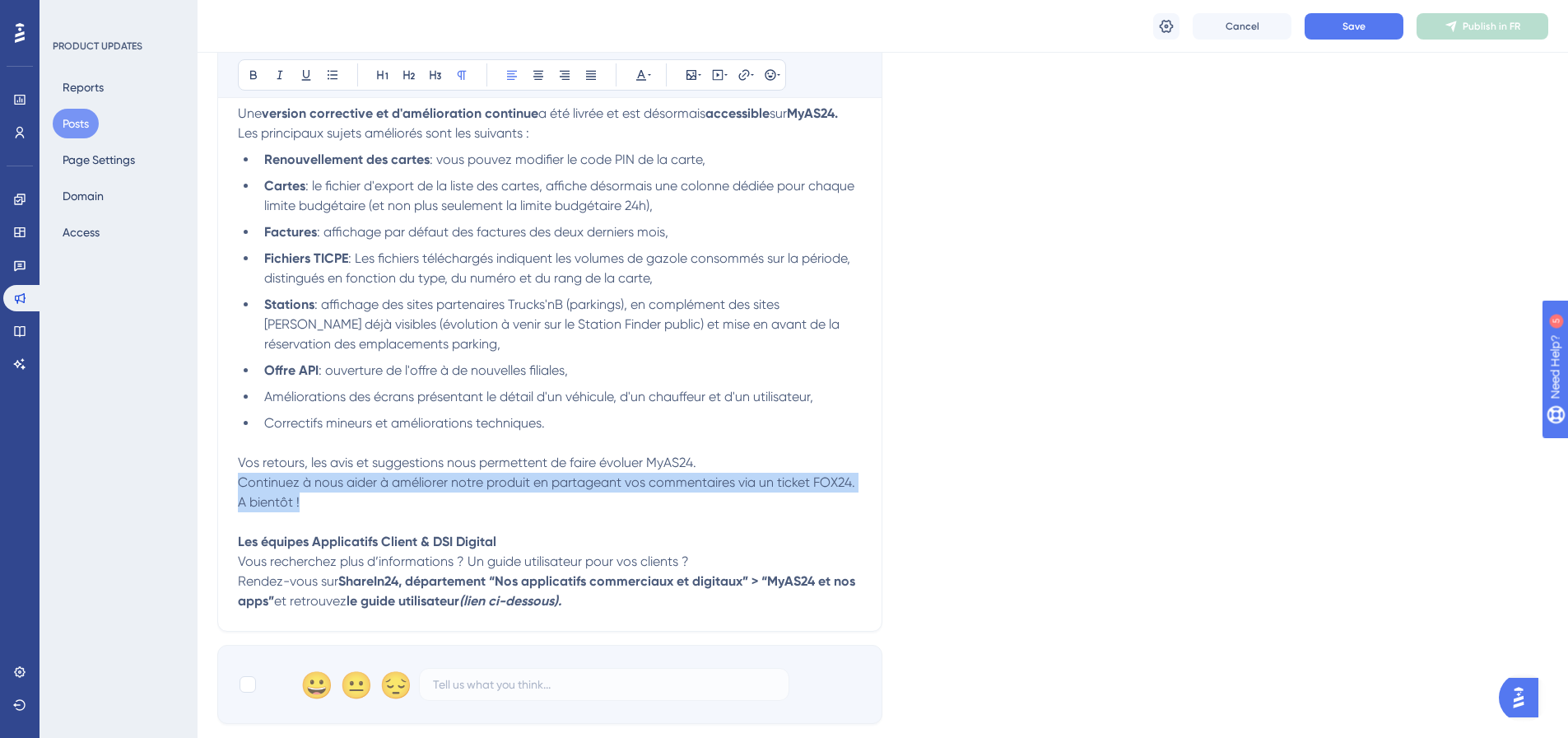
drag, startPoint x: 383, startPoint y: 507, endPoint x: 232, endPoint y: 479, distance: 153.6
click at [232, 479] on div "Nouveauté ! Bold Italic Underline Bullet Point Heading 1 Heading 2 Heading 3 No…" at bounding box center [550, 279] width 665 height 707
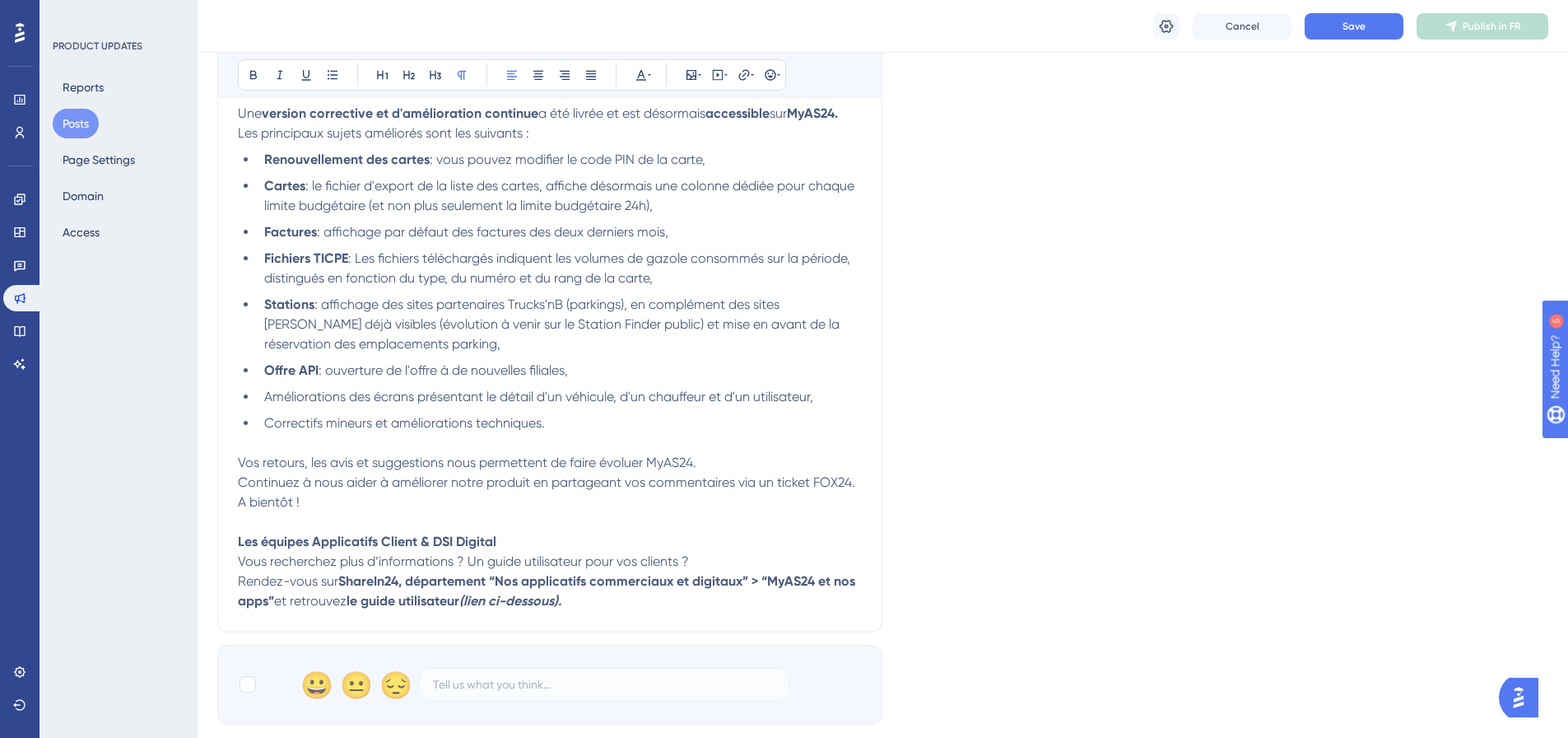
drag, startPoint x: 232, startPoint y: 479, endPoint x: 243, endPoint y: 479, distance: 11.0
click at [233, 479] on div "Nouveauté ! Bold Italic Underline Bullet Point Heading 1 Heading 2 Heading 3 No…" at bounding box center [550, 279] width 665 height 707
click at [245, 479] on span "Continuez à nous aider à améliorer notre produit en partageant vos commentaires…" at bounding box center [546, 482] width 617 height 16
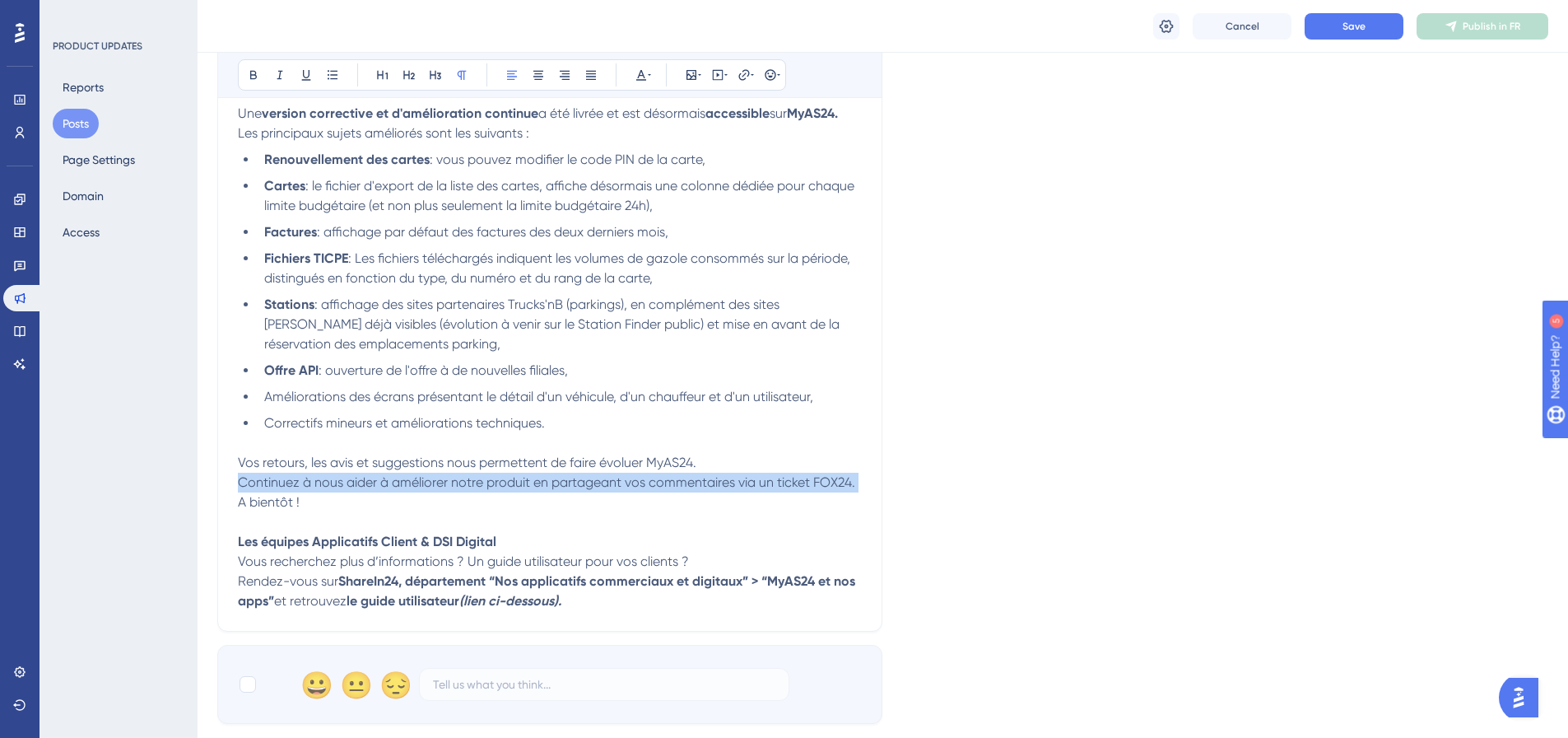
click at [245, 479] on span "Continuez à nous aider à améliorer notre produit en partageant vos commentaires…" at bounding box center [546, 482] width 617 height 16
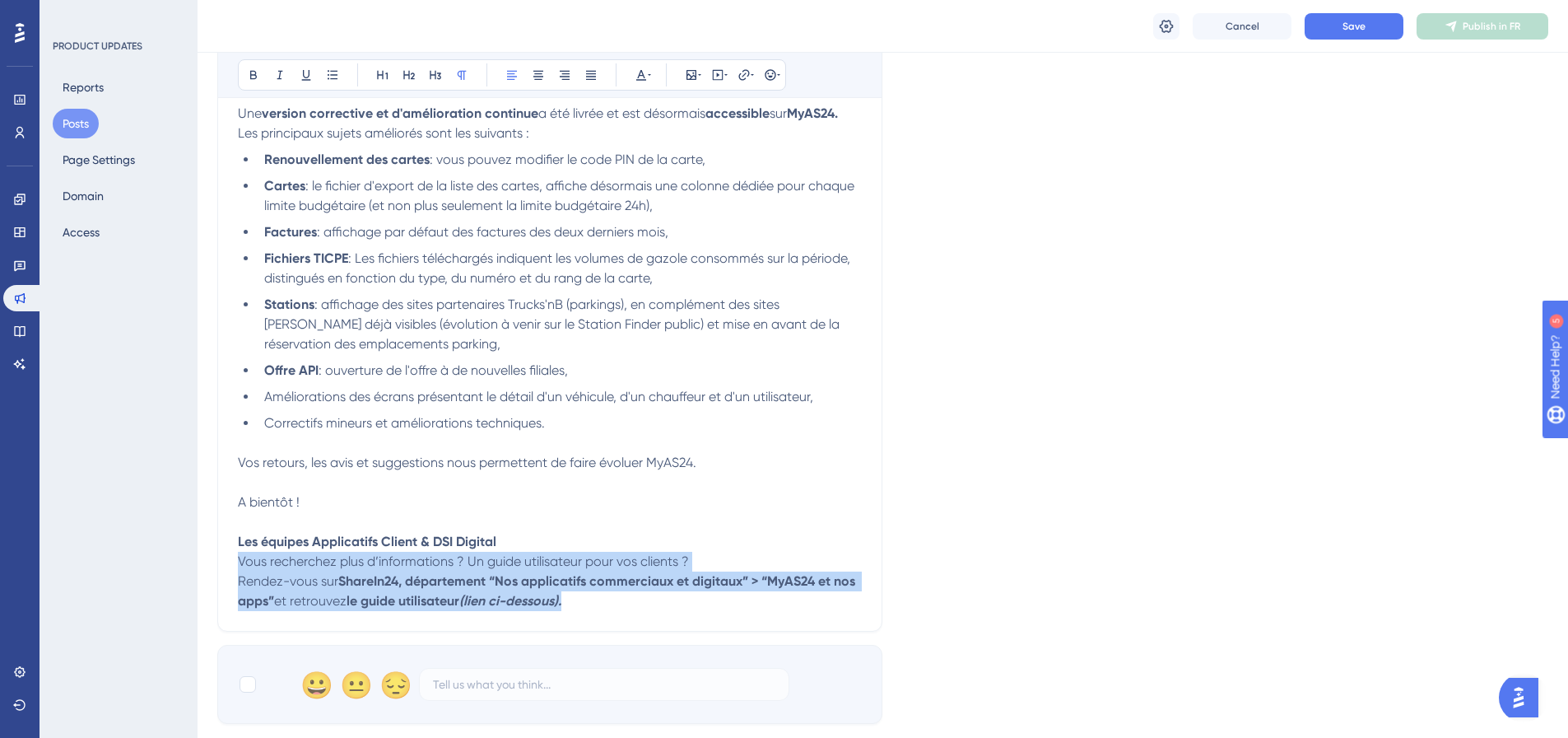
drag, startPoint x: 571, startPoint y: 550, endPoint x: 717, endPoint y: 599, distance: 154.0
click at [717, 599] on div "Bonjour, Une version corrective et d'amélioration continue a été livrée et est …" at bounding box center [549, 337] width 624 height 547
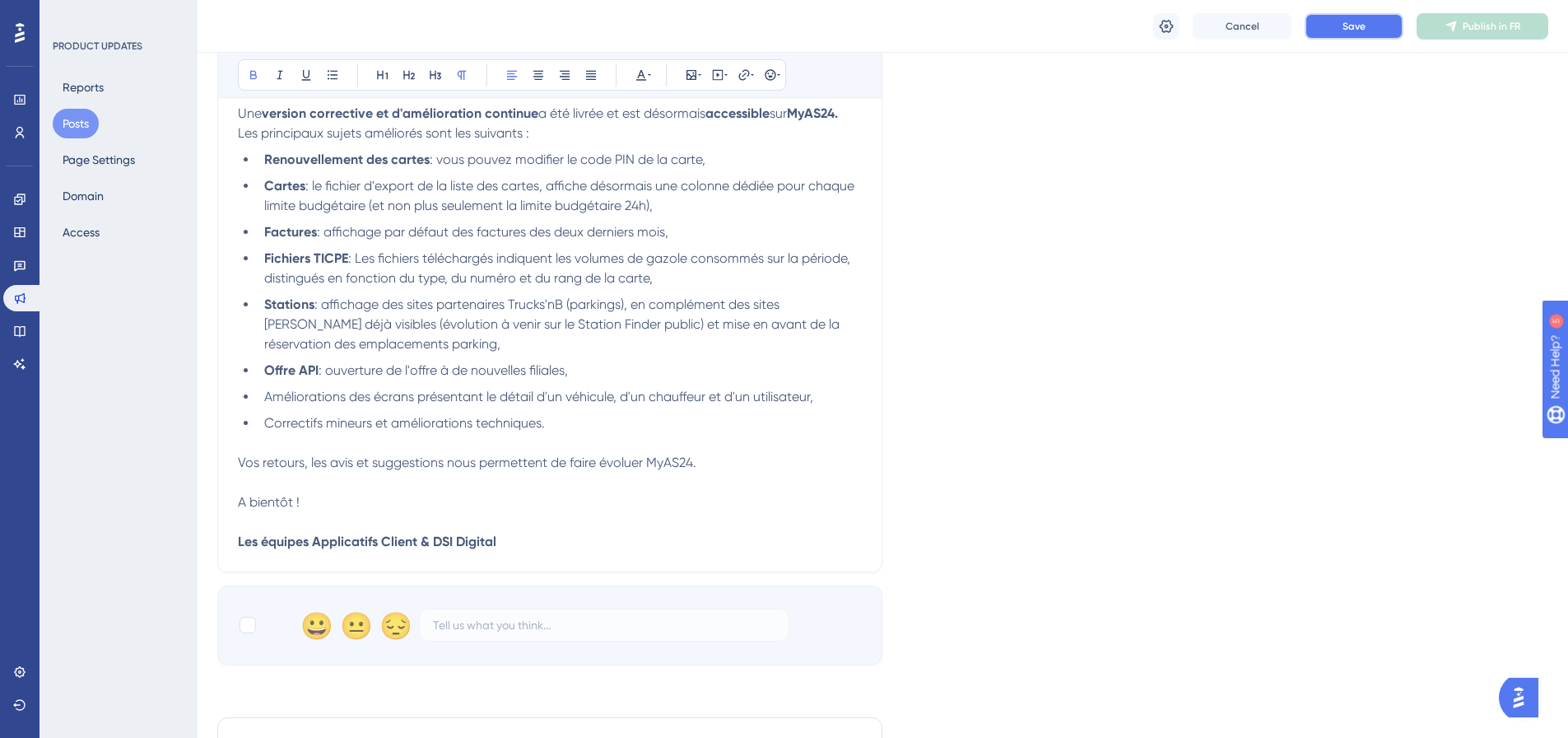
click at [1373, 38] on button "Save" at bounding box center [1354, 26] width 99 height 26
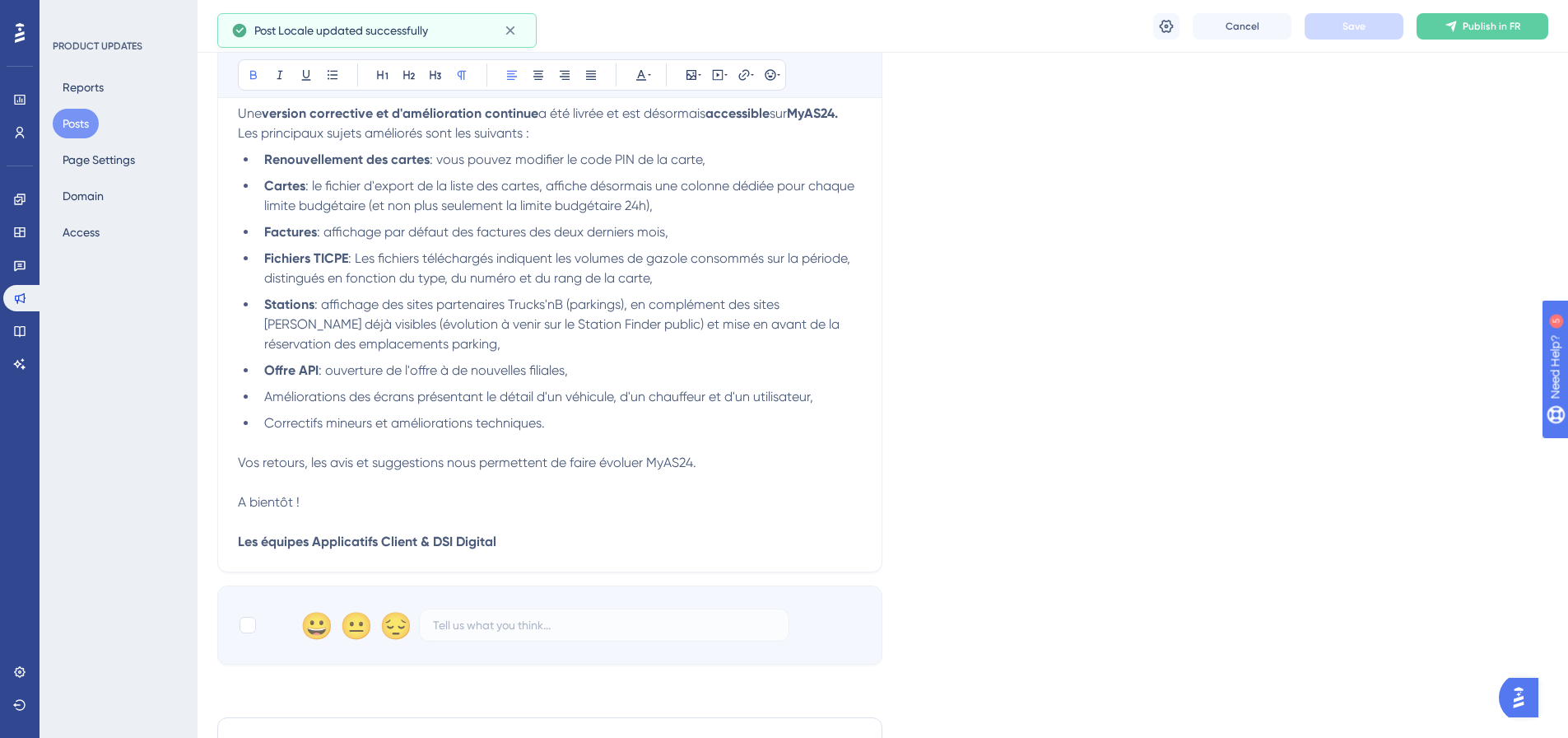
click at [524, 545] on p "Les équipes Applicatifs Client & DSI Digital" at bounding box center [549, 542] width 624 height 20
drag, startPoint x: 527, startPoint y: 540, endPoint x: 248, endPoint y: 540, distance: 279.0
click at [248, 540] on p "Les équipes Applicatifs Client & DSI Digital" at bounding box center [549, 542] width 624 height 20
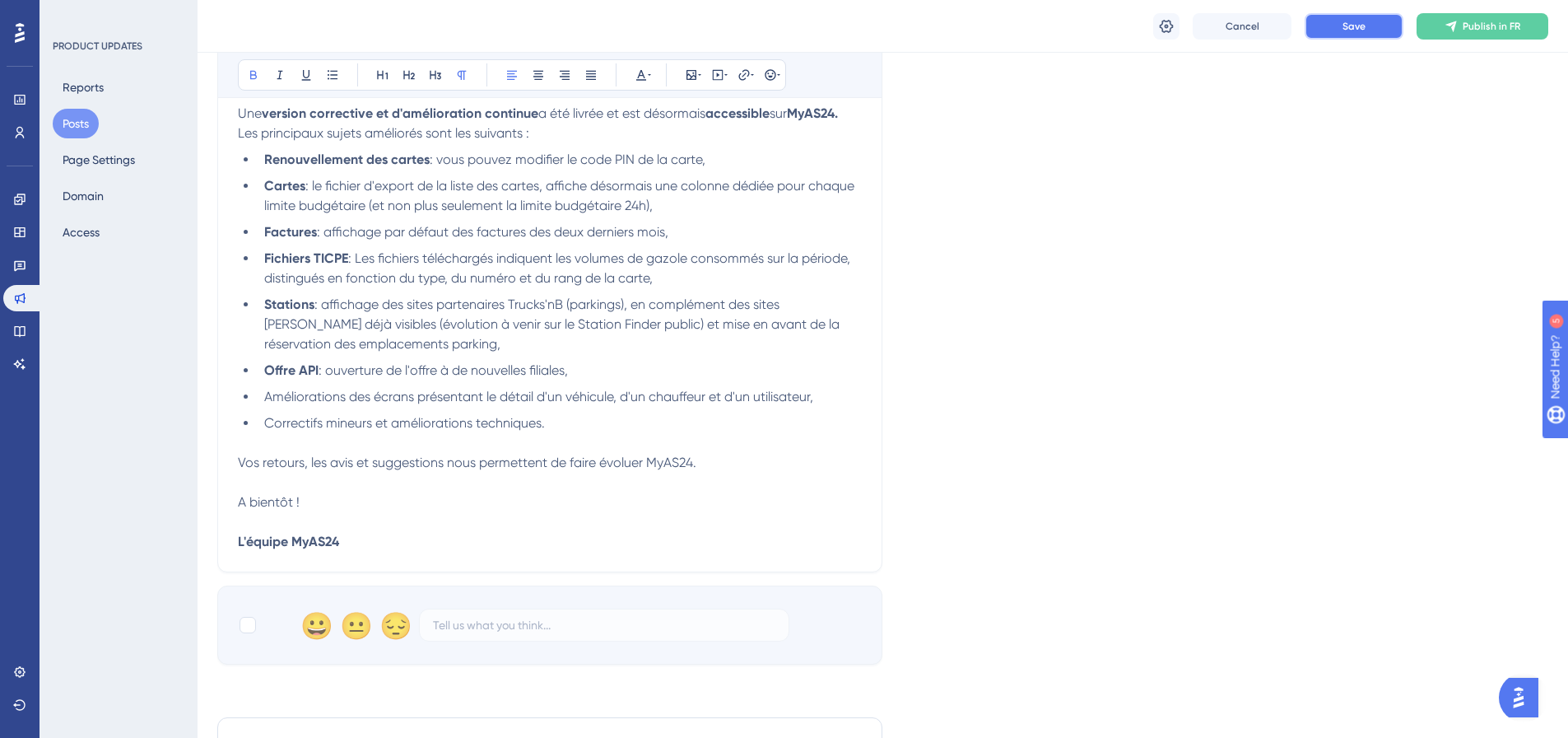
click at [1342, 23] on button "Save" at bounding box center [1354, 26] width 99 height 26
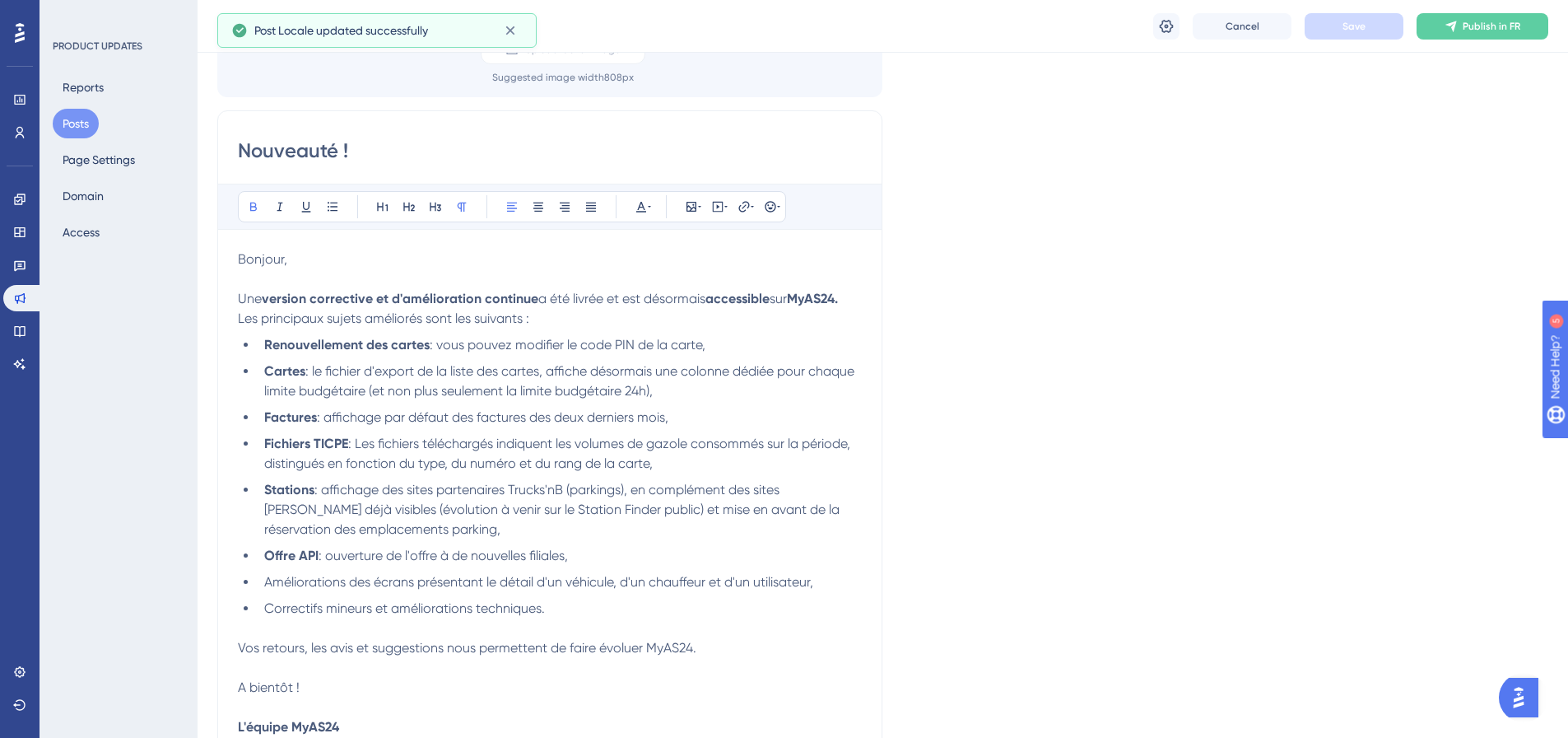
scroll to position [0, 0]
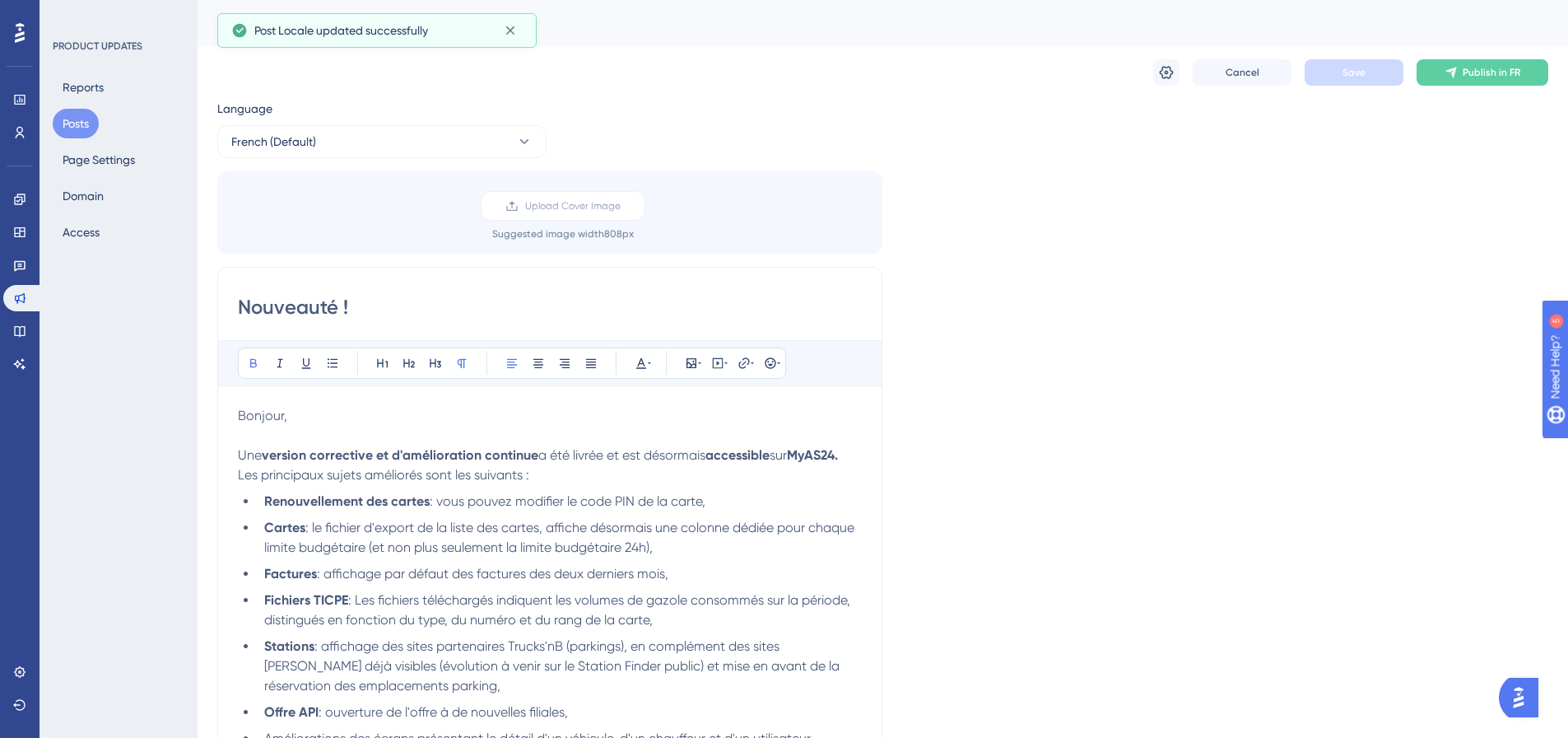
click at [371, 298] on input "Nouveauté !" at bounding box center [549, 307] width 624 height 26
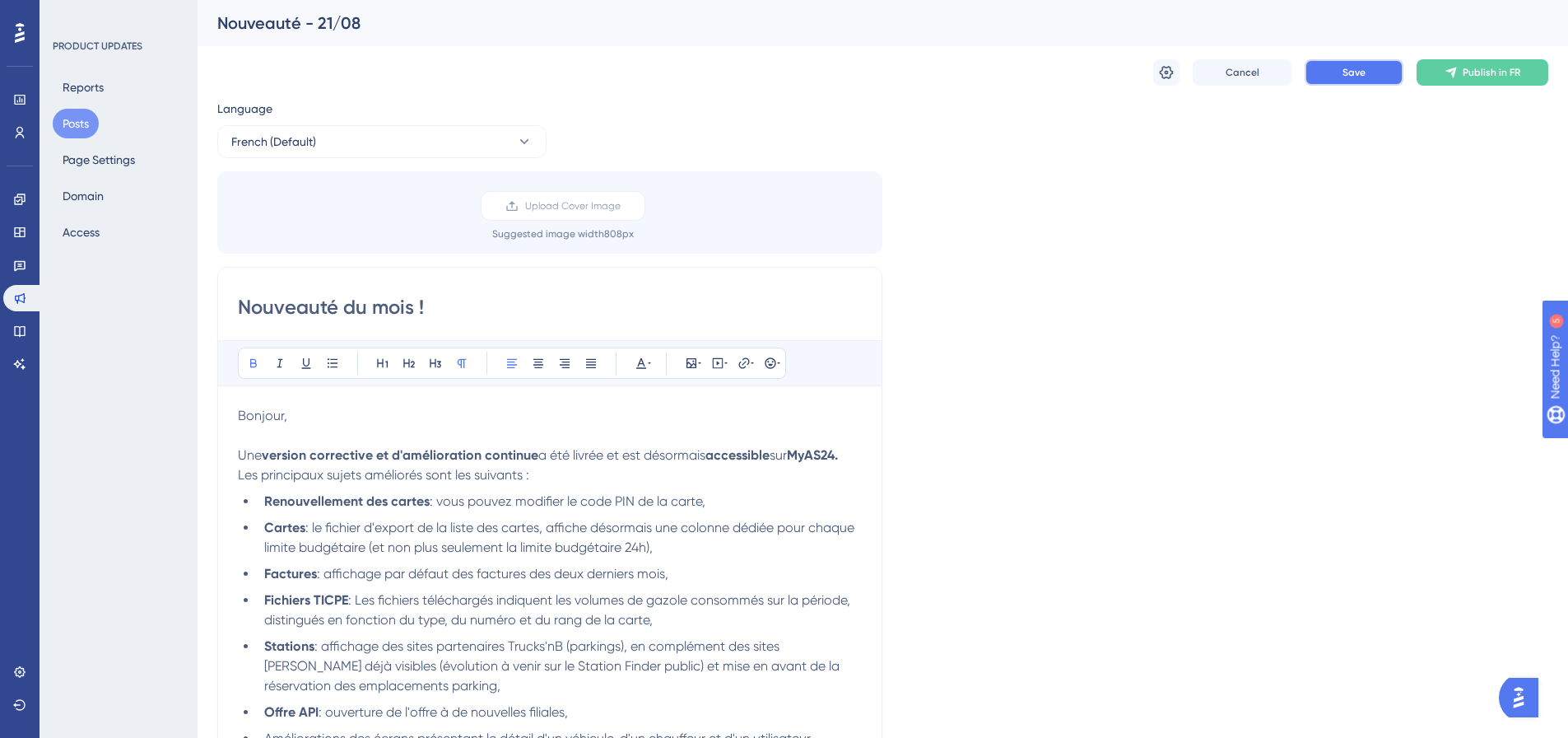
click at [1335, 74] on button "Save" at bounding box center [1354, 72] width 99 height 26
click at [340, 301] on input "Nouveauté du mois !" at bounding box center [549, 307] width 624 height 26
type input "Nouveautés du mois !"
click at [1338, 66] on button "Save" at bounding box center [1354, 72] width 99 height 26
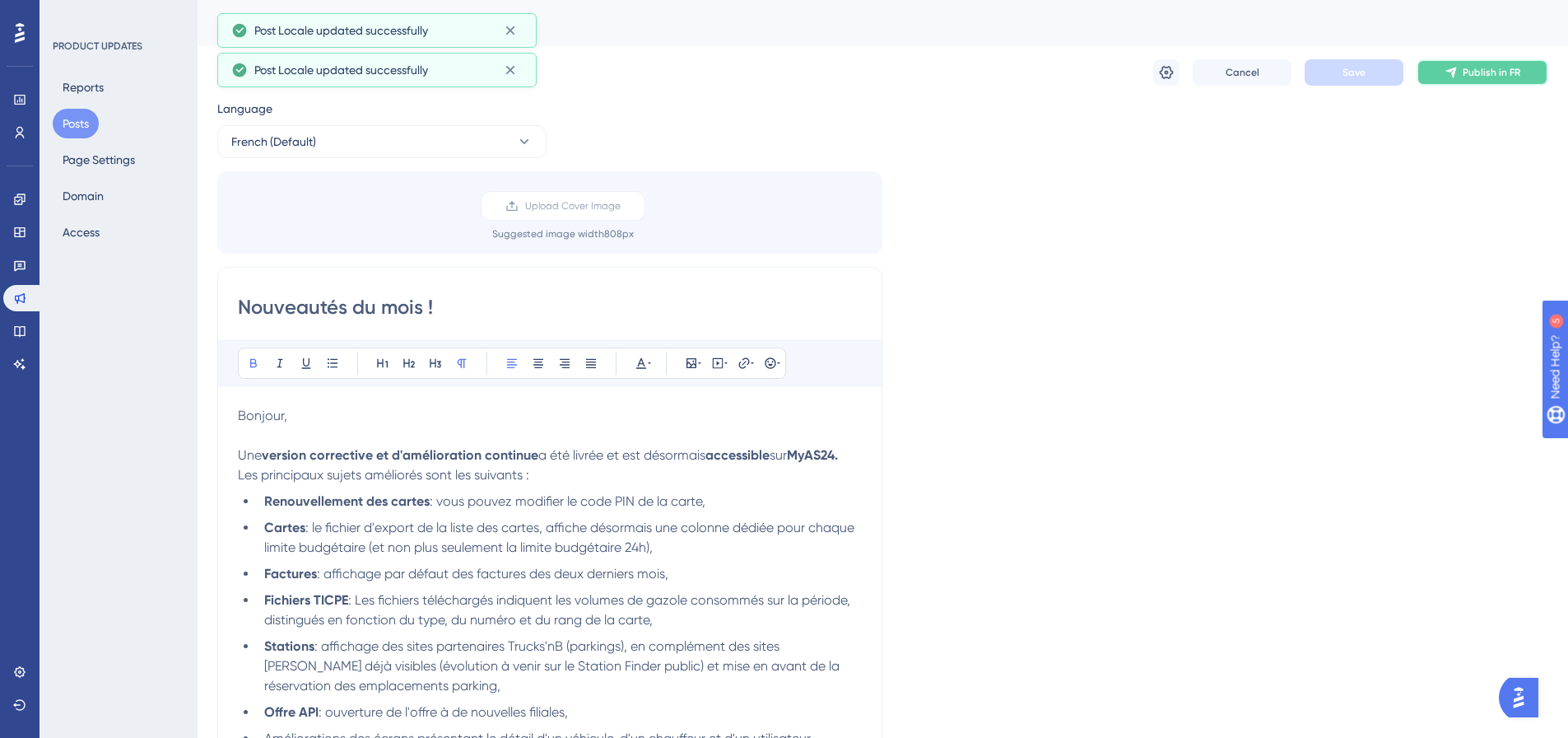
click at [1461, 82] on button "Publish in FR" at bounding box center [1483, 72] width 131 height 26
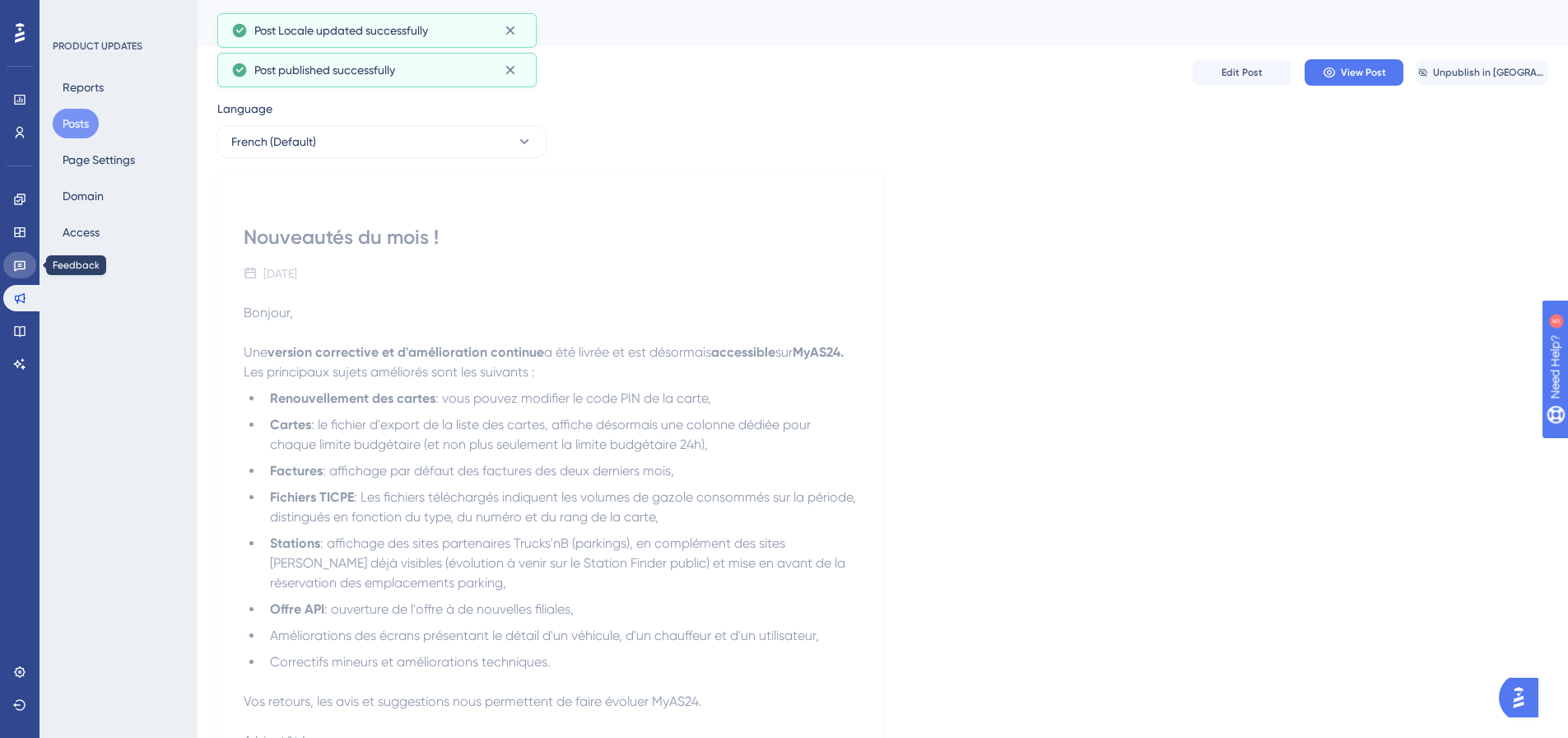
click at [23, 260] on icon at bounding box center [19, 264] width 13 height 13
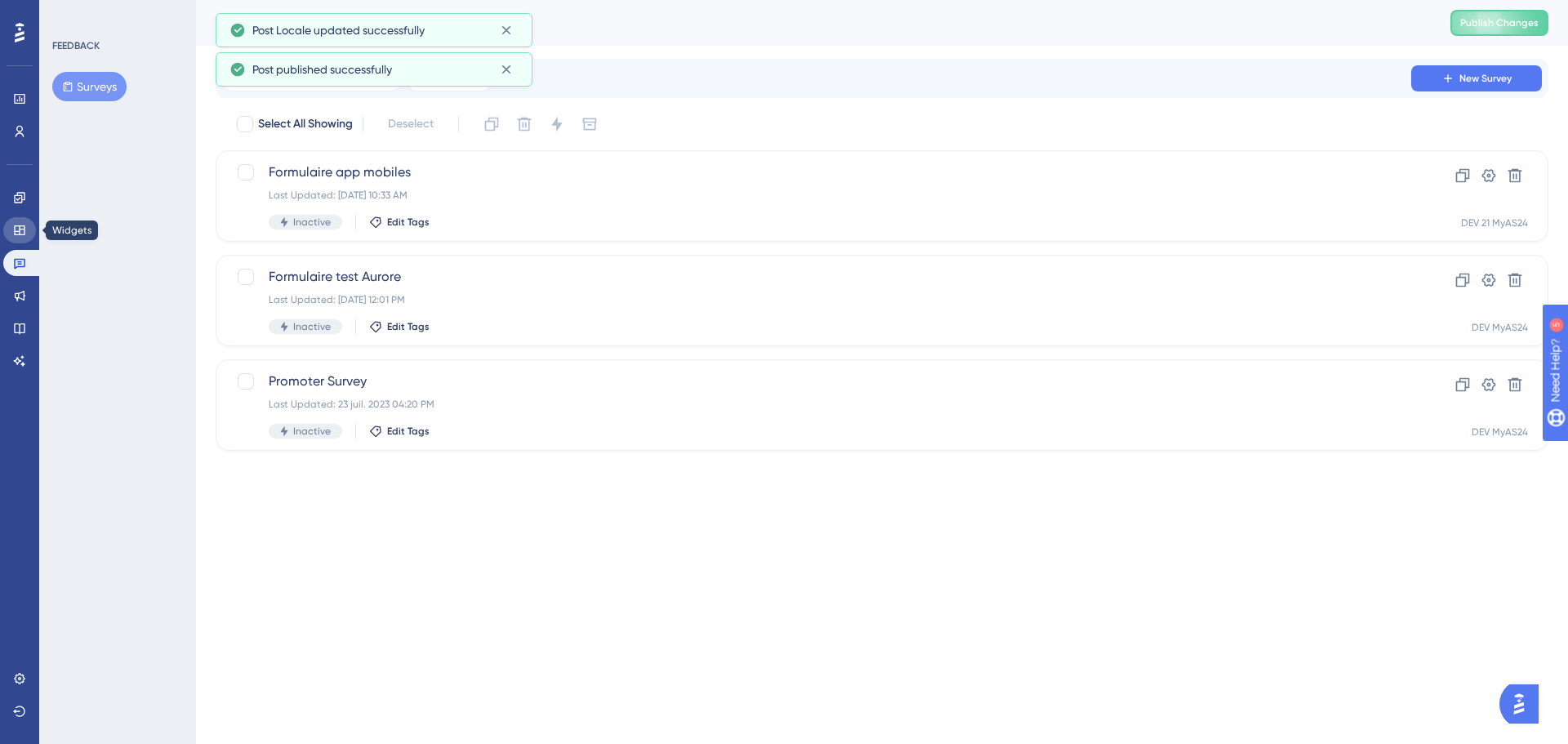
click at [22, 233] on icon at bounding box center [18, 230] width 13 height 13
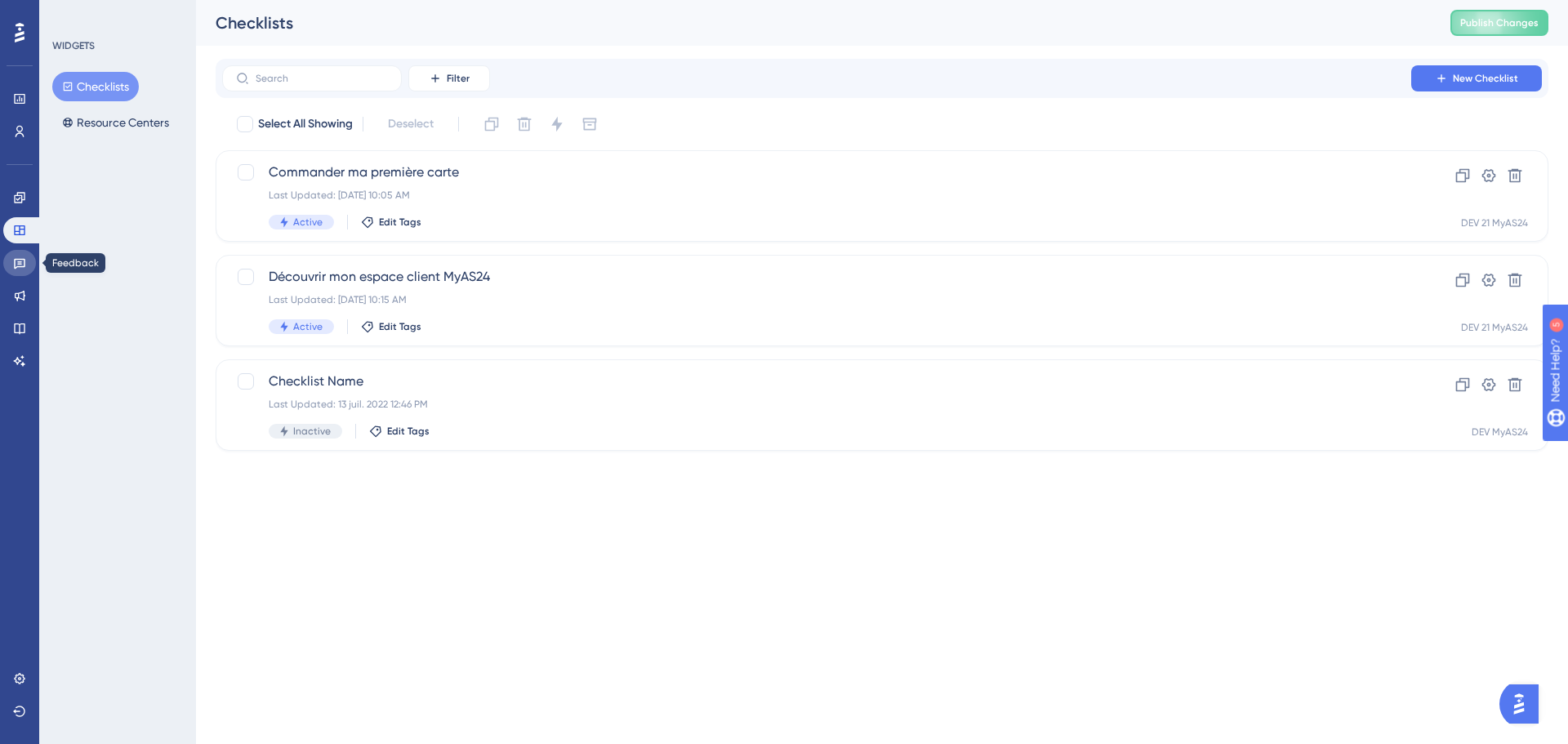
click at [15, 260] on icon at bounding box center [19, 264] width 12 height 11
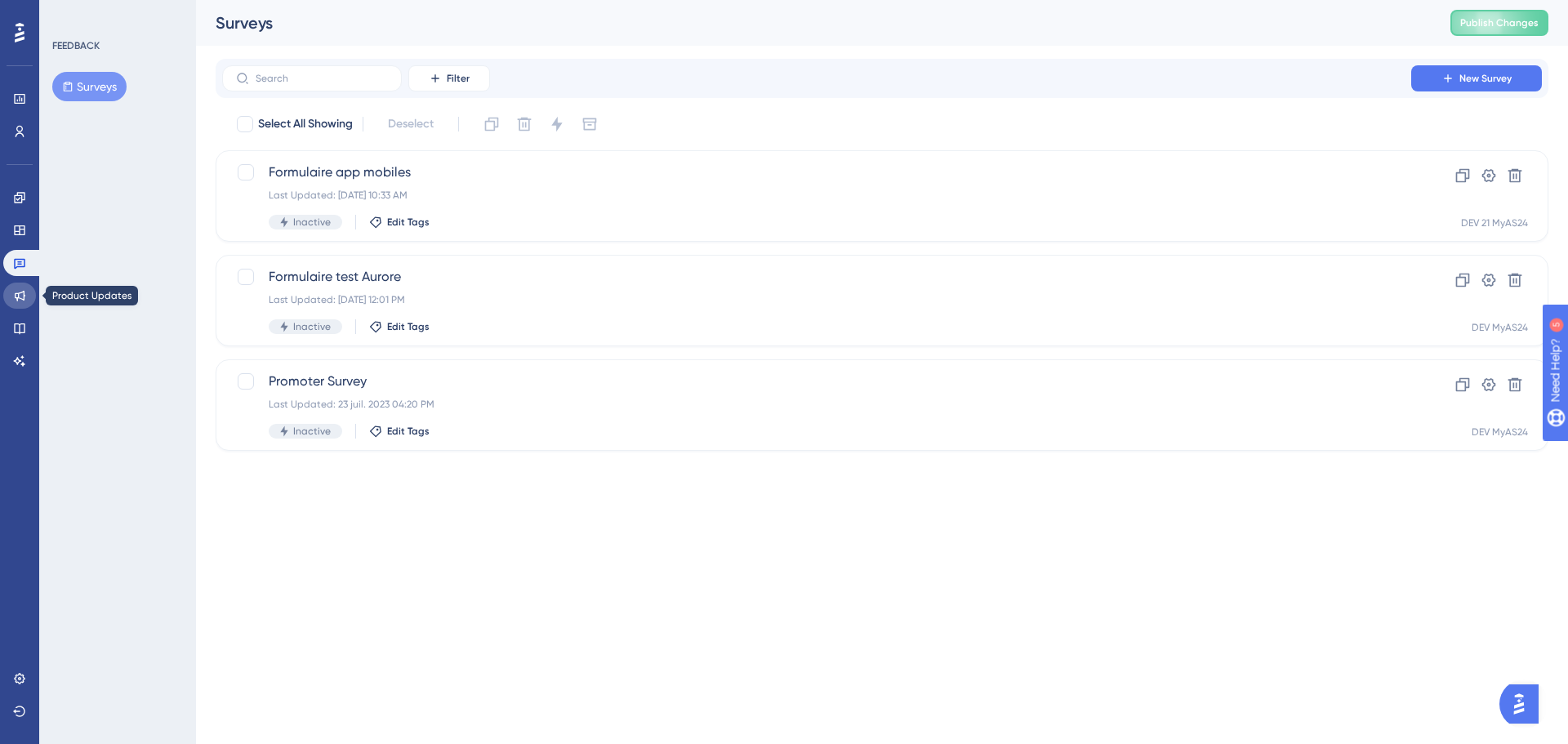
click at [18, 293] on icon at bounding box center [19, 296] width 11 height 11
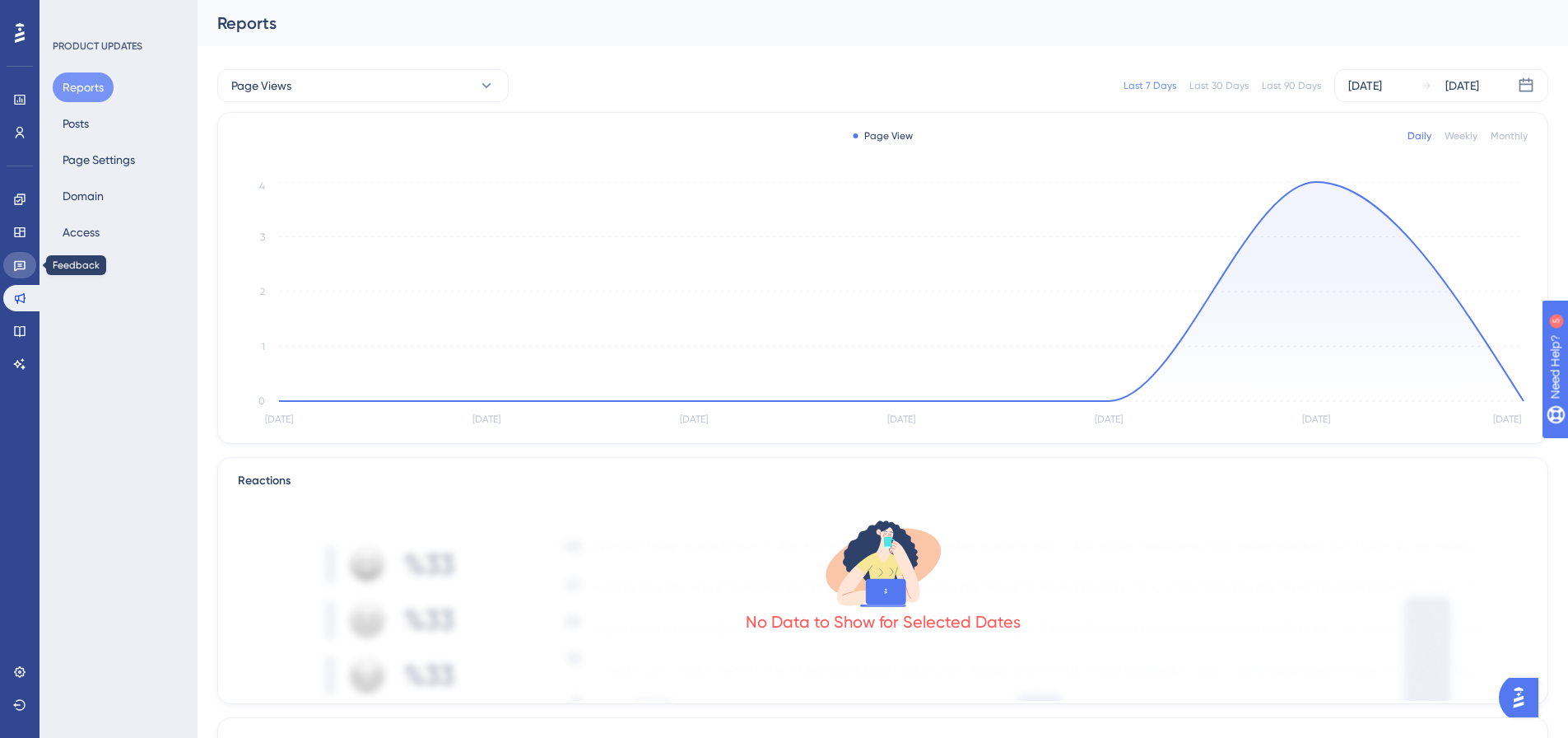
click at [18, 258] on link at bounding box center [20, 265] width 33 height 26
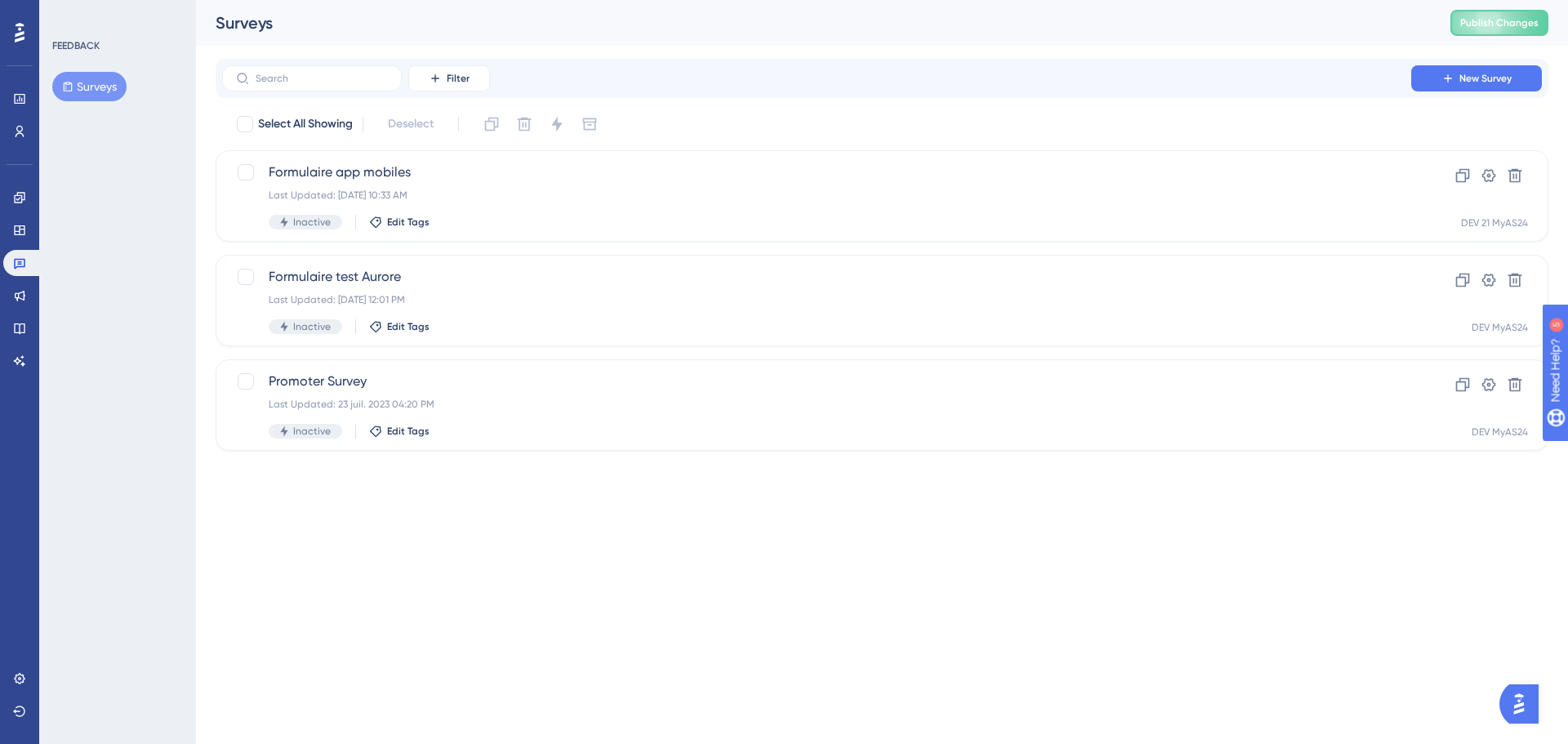
click at [569, 0] on html "Performance Users Engagement Widgets Feedback Product Updates Knowledge Base AI…" at bounding box center [784, 0] width 1568 height 0
click at [27, 289] on link at bounding box center [19, 295] width 33 height 26
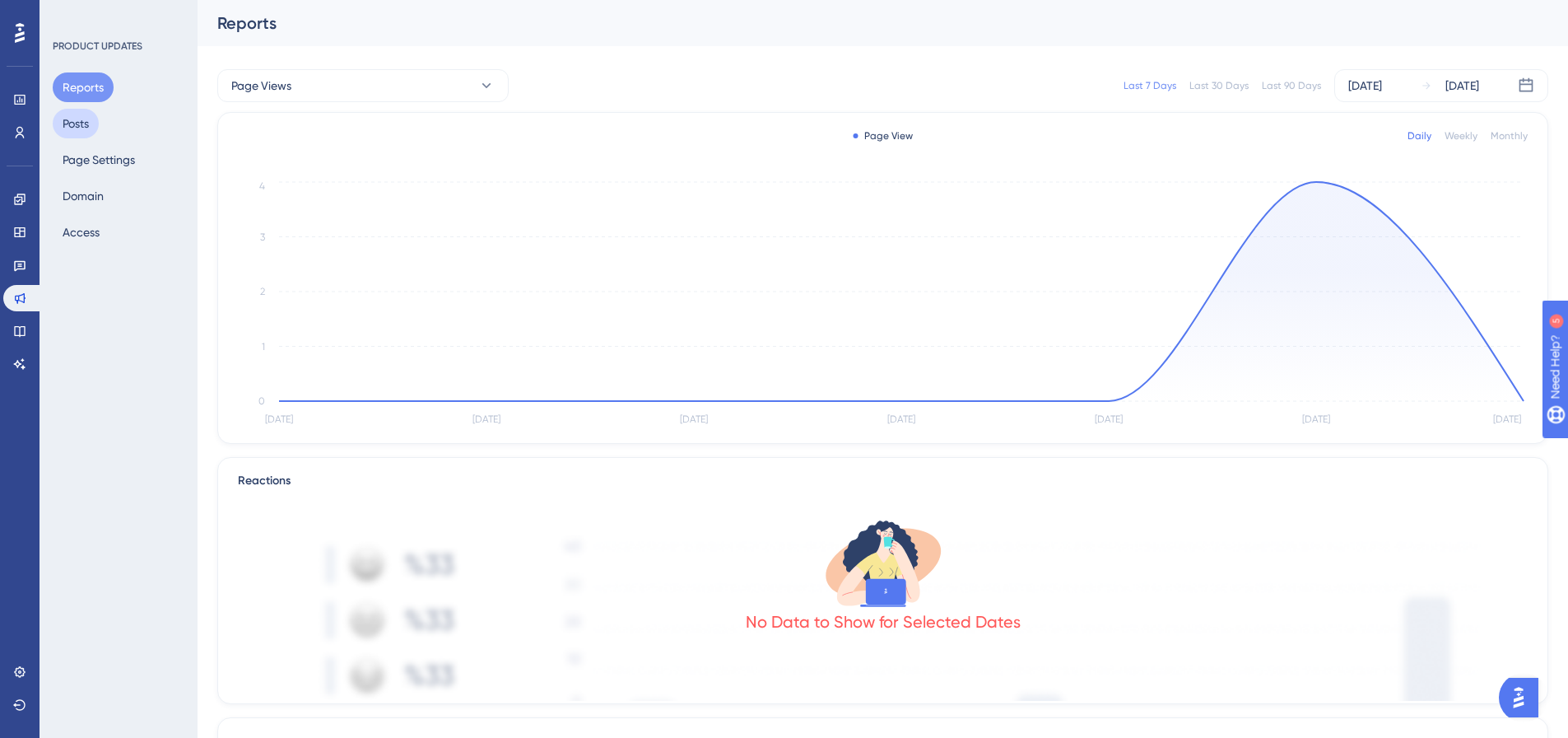
click at [79, 123] on button "Posts" at bounding box center [76, 124] width 46 height 29
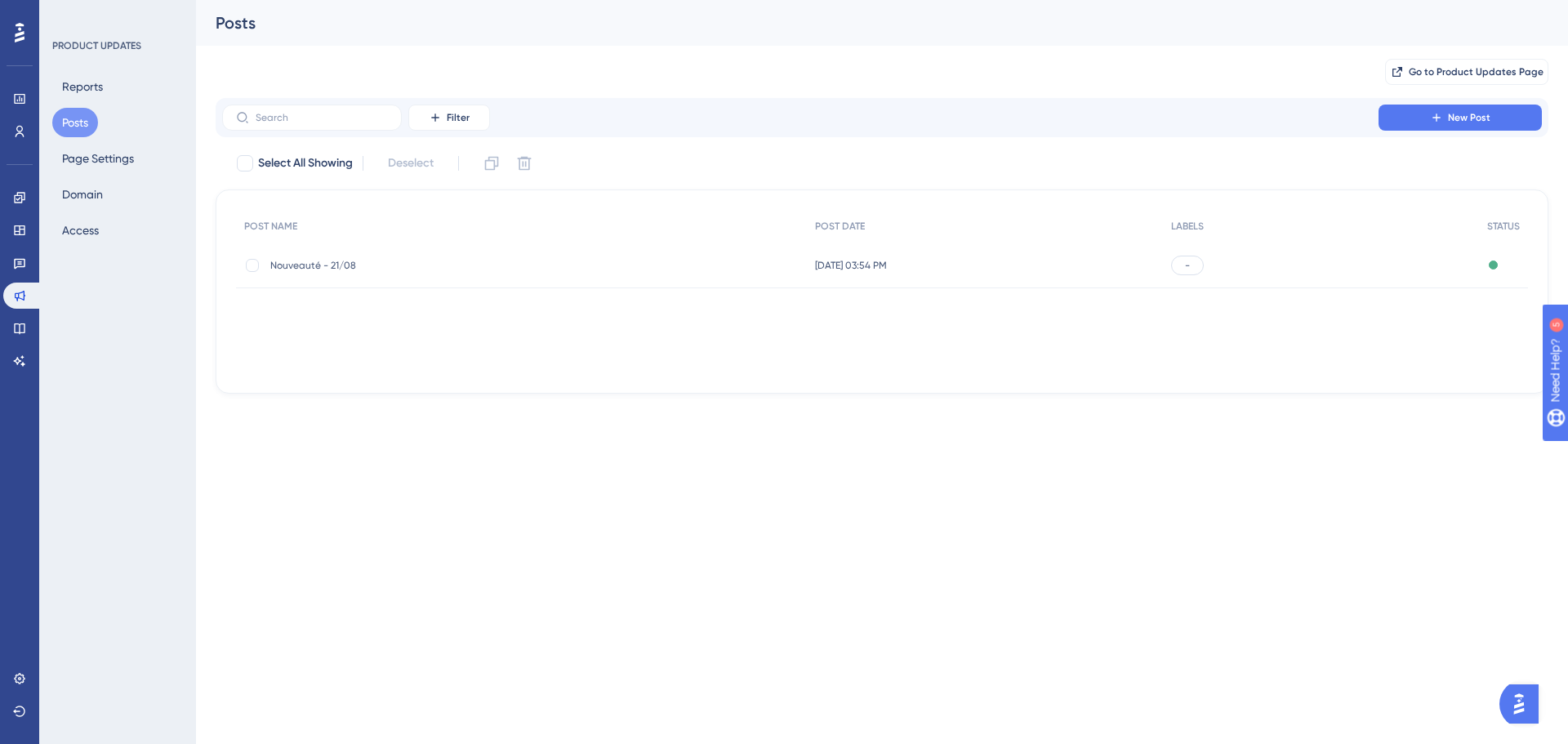
click at [372, 262] on span "Nouveauté - 21/08" at bounding box center [401, 265] width 261 height 13
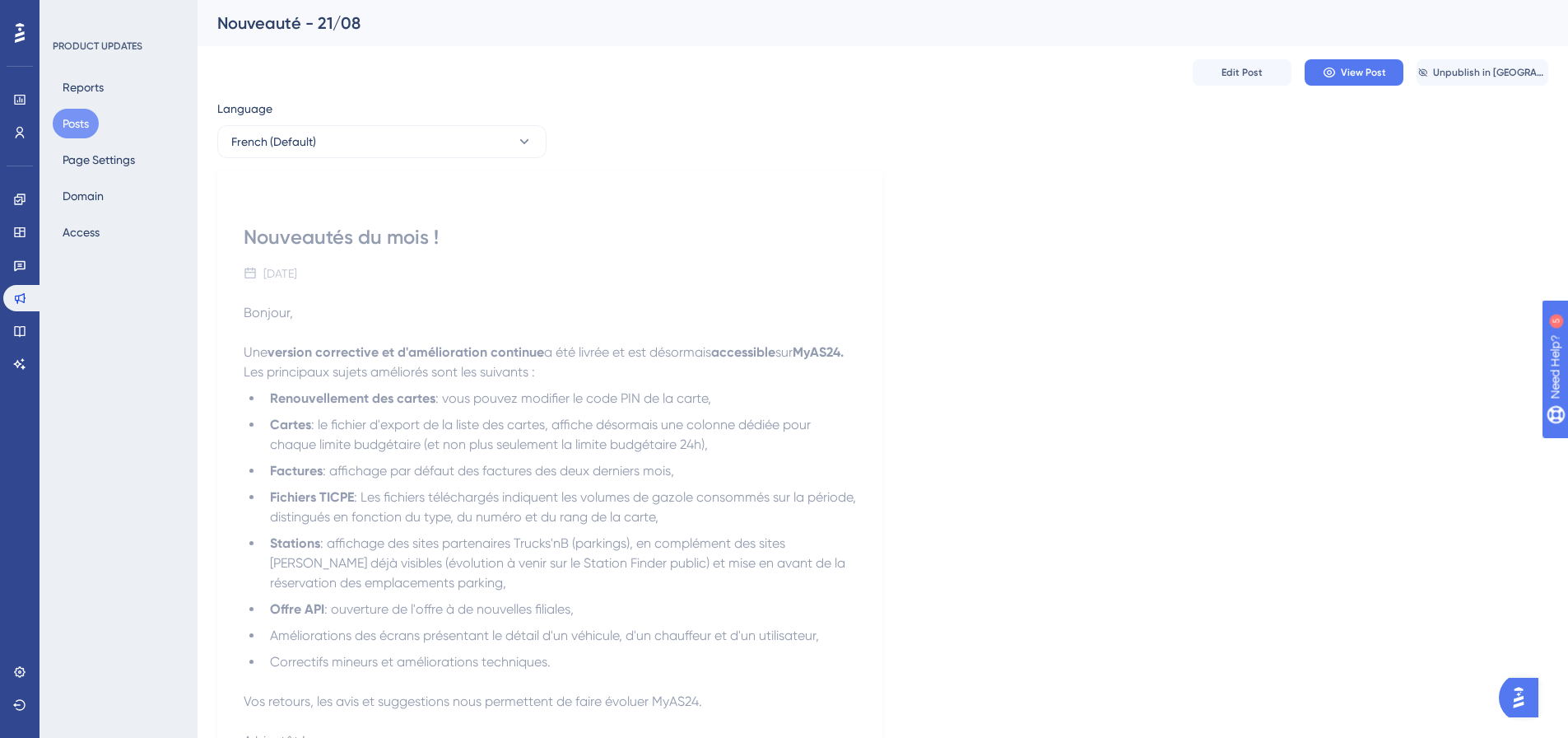
click at [359, 20] on div "Nouveauté - 21/08" at bounding box center [862, 23] width 1290 height 23
click at [82, 126] on button "Posts" at bounding box center [76, 124] width 46 height 29
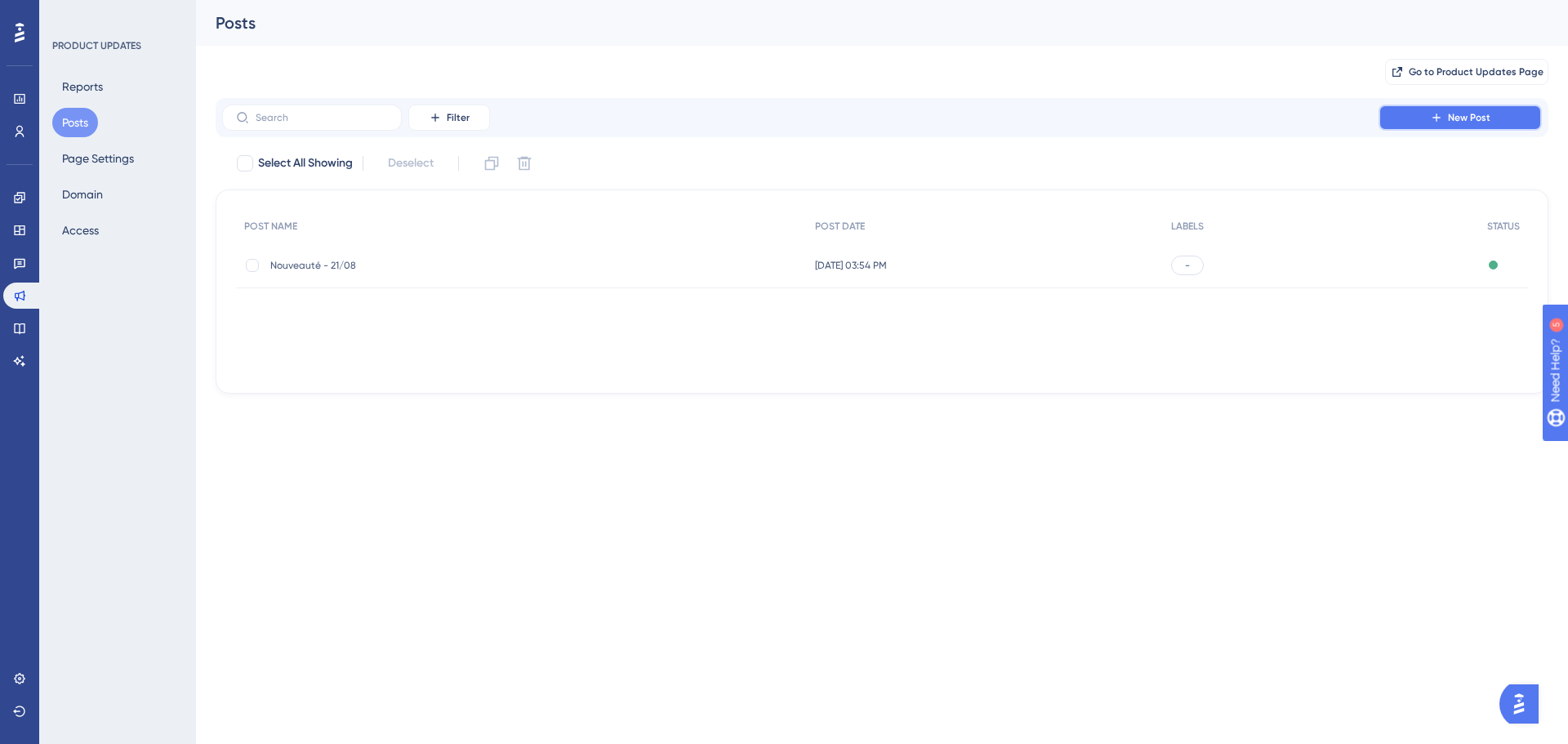
click at [1465, 120] on span "New Post" at bounding box center [1470, 117] width 43 height 13
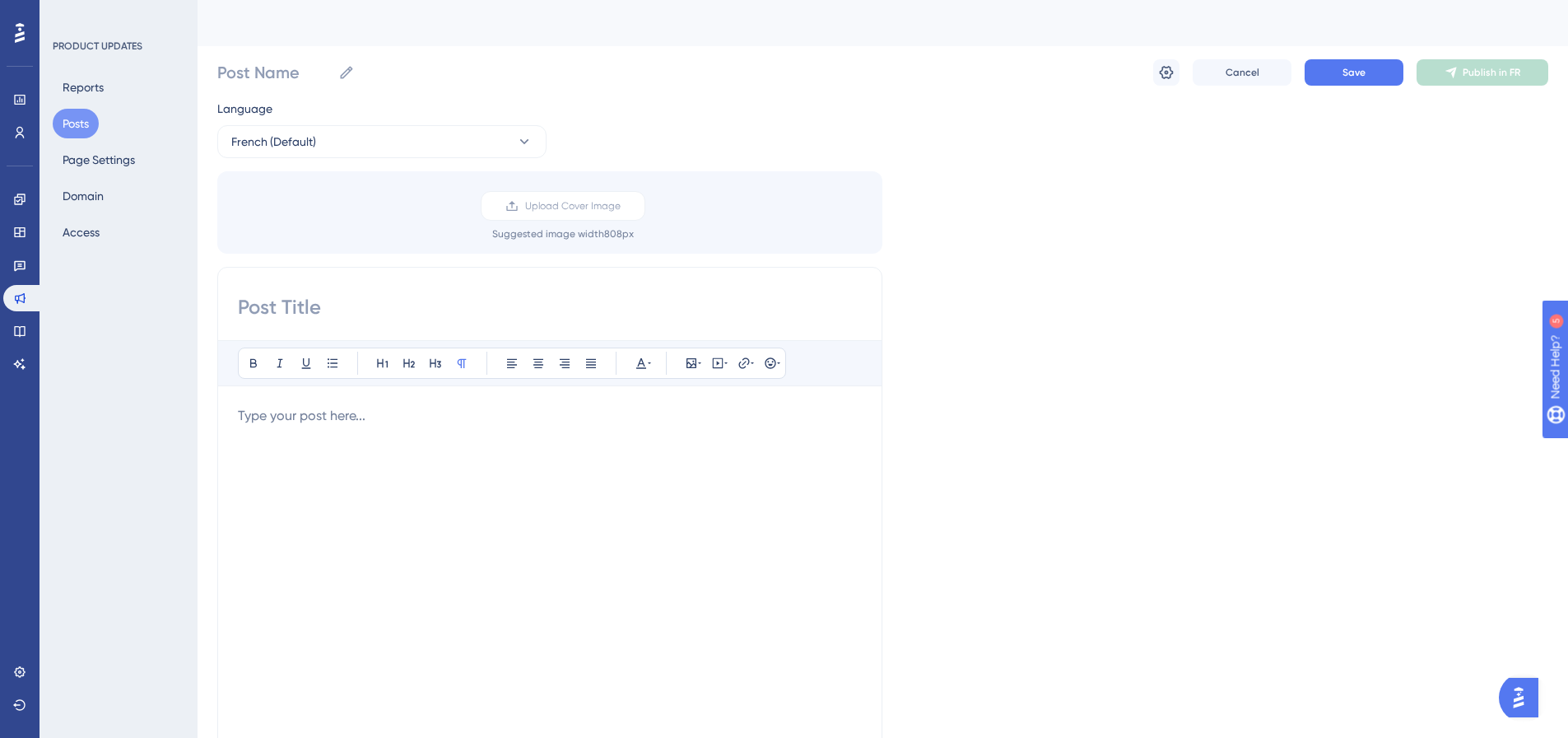
click at [311, 321] on div "Bold Italic Underline Bullet Point Heading 1 Heading 2 Heading 3 Normal Align L…" at bounding box center [550, 528] width 665 height 522
click at [293, 306] on input at bounding box center [549, 307] width 624 height 26
type input "Quoi de neuf ?"
click at [310, 444] on div at bounding box center [549, 587] width 624 height 362
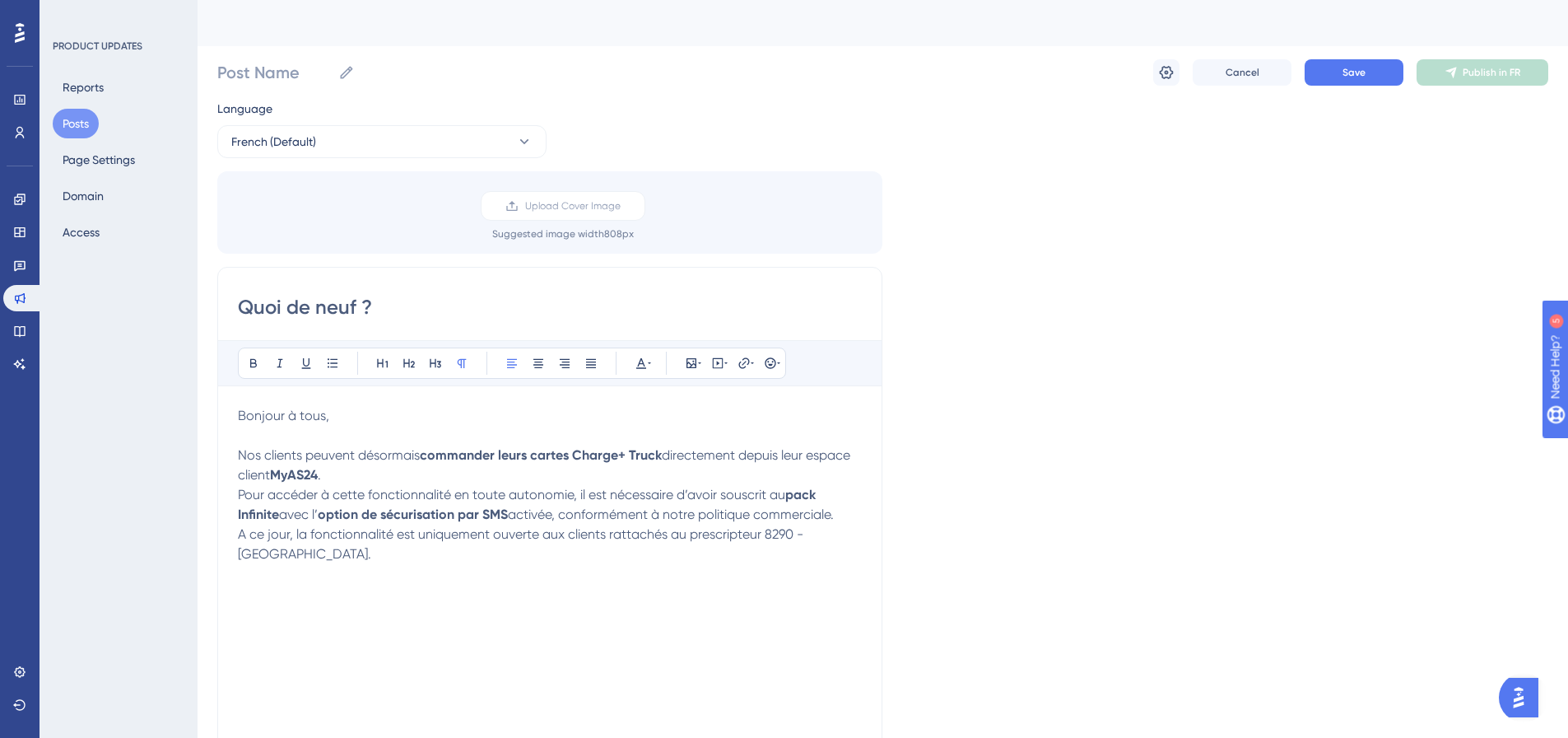
click at [340, 413] on p "Bonjour à tous," at bounding box center [549, 426] width 624 height 39
drag, startPoint x: 334, startPoint y: 417, endPoint x: 283, endPoint y: 412, distance: 51.2
click at [283, 412] on p "Bonjour à tous," at bounding box center [549, 426] width 624 height 39
drag, startPoint x: 422, startPoint y: 457, endPoint x: 114, endPoint y: 452, distance: 308.0
click at [197, 452] on div "Performance Users Engagement Widgets Feedback Product Updates Knowledge Base AI…" at bounding box center [882, 609] width 1371 height 1219
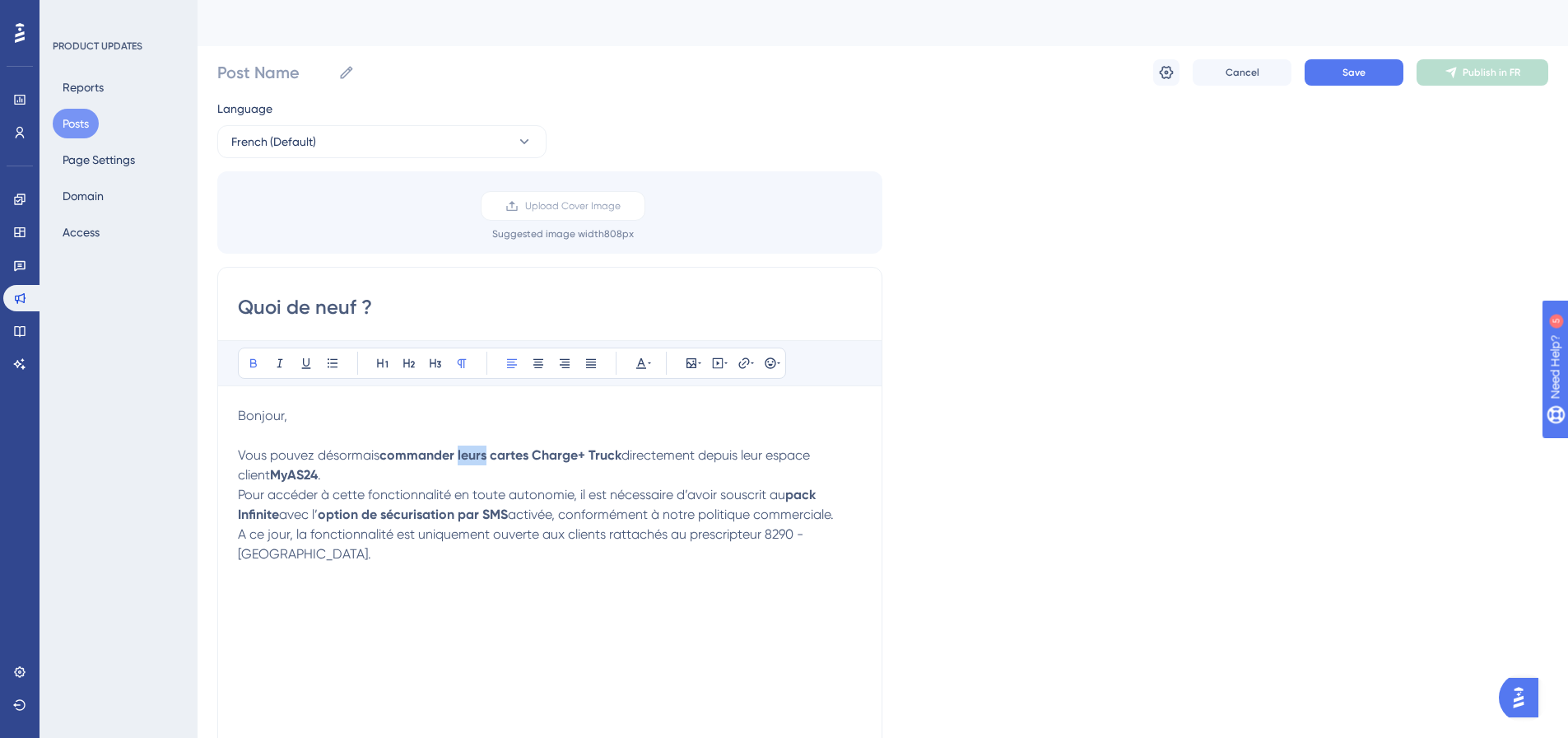
drag, startPoint x: 488, startPoint y: 452, endPoint x: 459, endPoint y: 453, distance: 29.0
click at [459, 453] on strong "commander leurs cartes Charge+ Truck" at bounding box center [500, 455] width 242 height 16
click at [552, 463] on p "Vous pouvez désormais commander vos cartes Charge+ Truck directement depuis leu…" at bounding box center [549, 465] width 624 height 39
click at [558, 475] on p "Vous pouvez désormais commander vos cartes Charge+ Truck directement depuis leu…" at bounding box center [549, 465] width 624 height 39
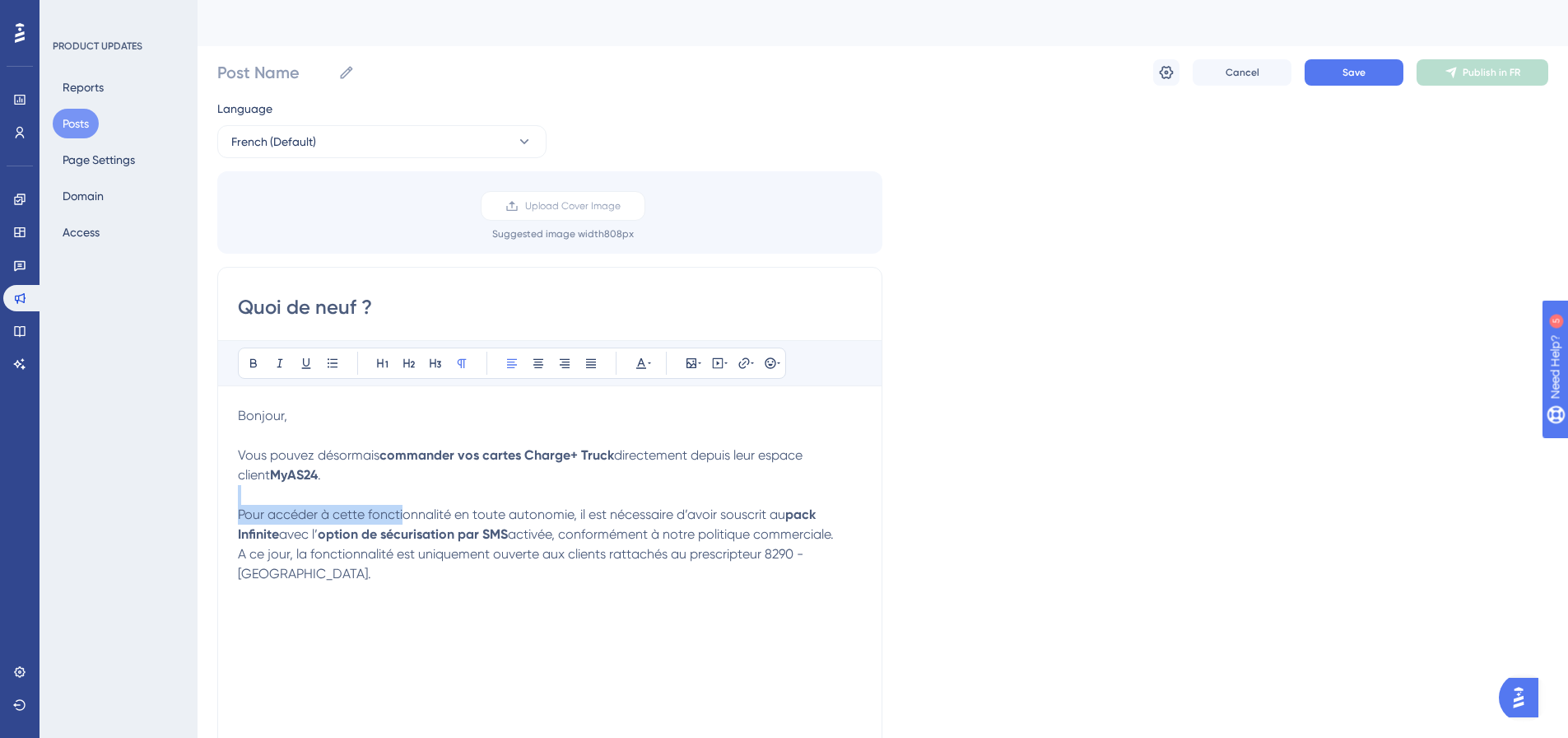
drag, startPoint x: 402, startPoint y: 515, endPoint x: 642, endPoint y: 499, distance: 240.5
click at [642, 499] on div "Bonjour, Vous pouvez désormais commander vos cartes Charge+ Truck directement d…" at bounding box center [549, 587] width 624 height 362
click at [642, 499] on p at bounding box center [549, 495] width 624 height 20
click at [655, 516] on span "Pour accéder à cette fonctionnalité en toute autonomie, il est nécessaire d’avo…" at bounding box center [511, 514] width 548 height 16
drag, startPoint x: 298, startPoint y: 535, endPoint x: 545, endPoint y: 531, distance: 247.0
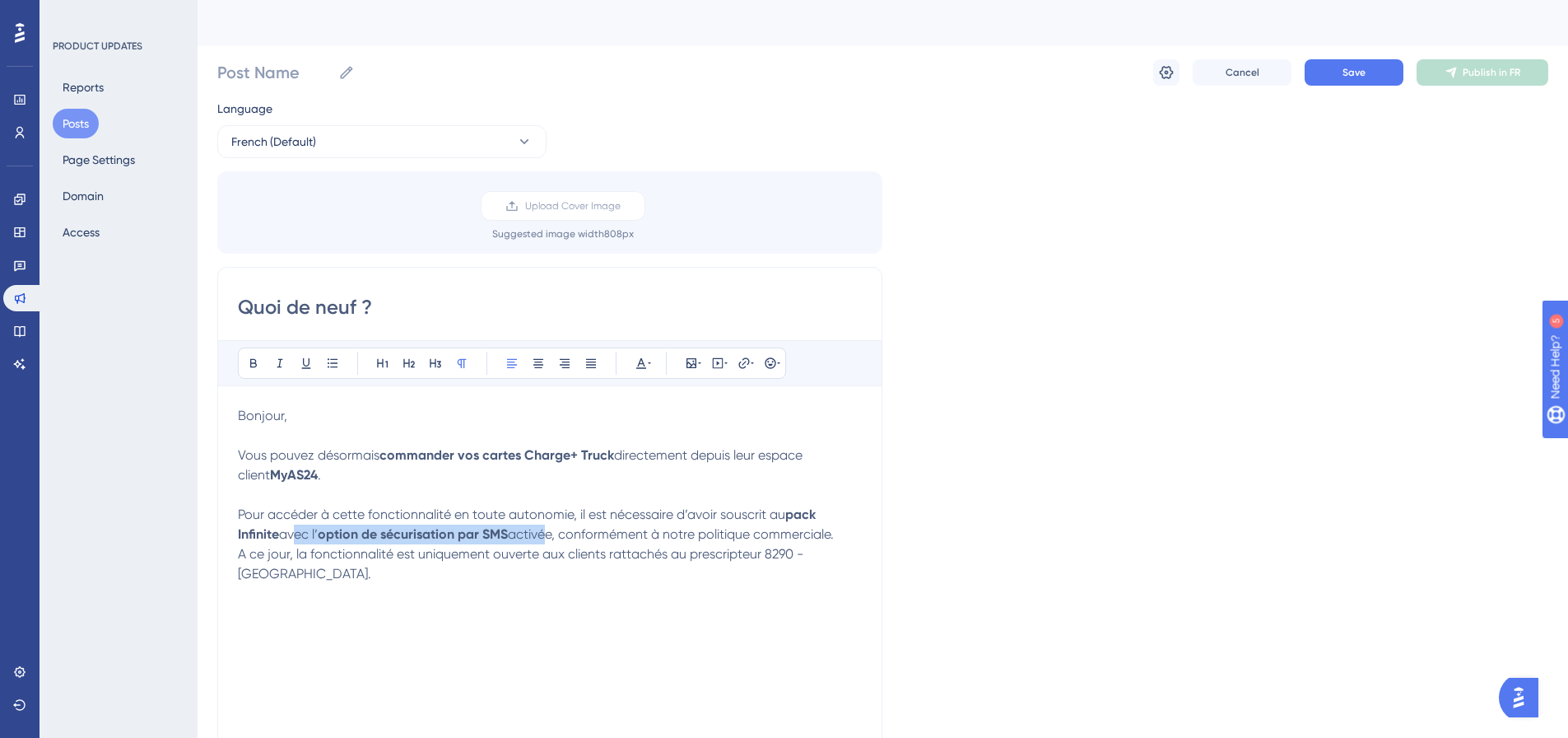
click at [545, 531] on p "Pour accéder à cette fonctionnalité en toute autonomie, il est nécessaire d’avo…" at bounding box center [549, 524] width 624 height 39
click at [545, 531] on span "activée, conformément à notre politique commerciale." at bounding box center [671, 534] width 326 height 16
drag, startPoint x: 632, startPoint y: 531, endPoint x: 852, endPoint y: 539, distance: 220.1
click at [852, 539] on p "Pour accéder à cette fonctionnalité en toute autonomie, il est nécessaire d’avo…" at bounding box center [549, 524] width 624 height 39
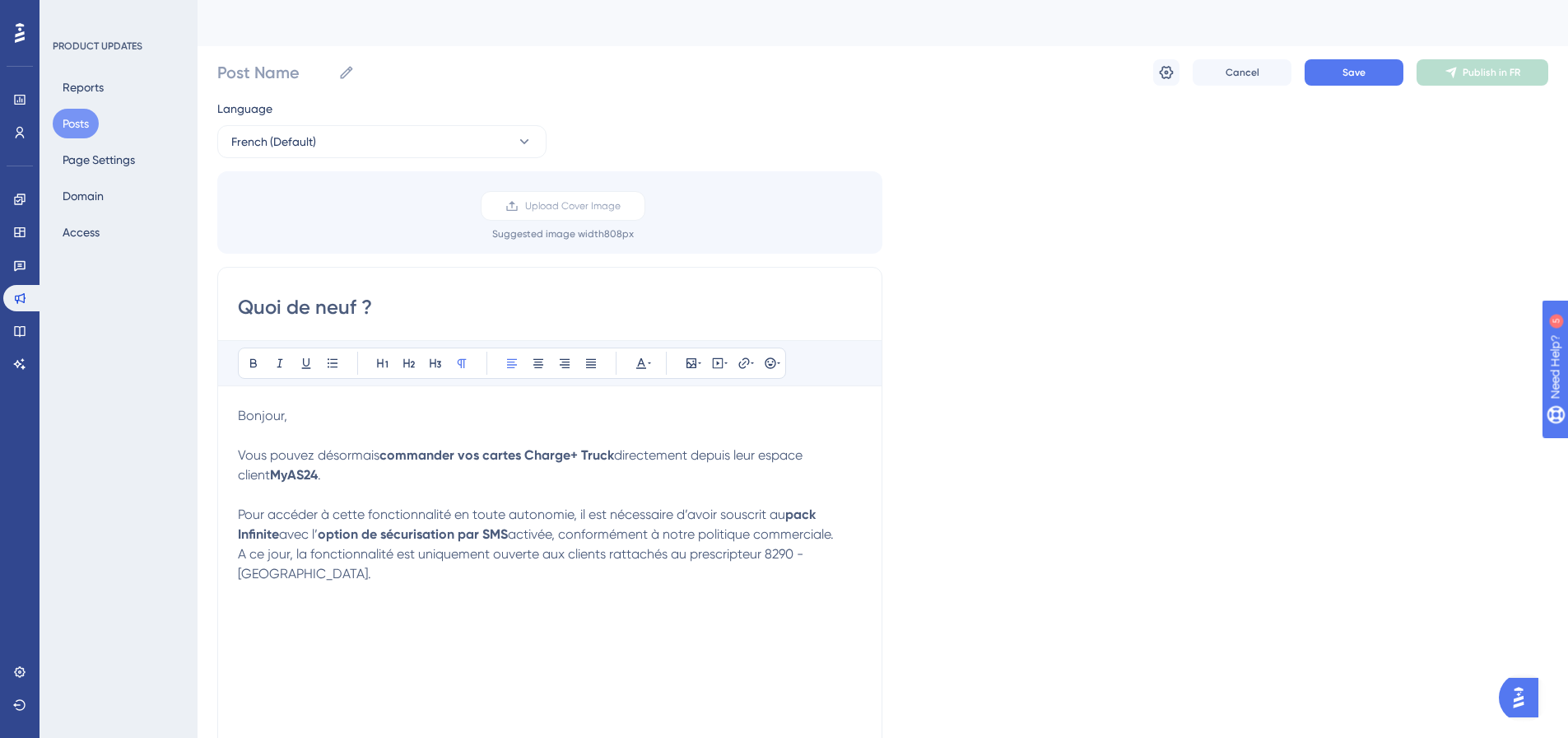
click at [237, 554] on div "Quoi de neuf ? Bold Italic Underline Bullet Point Heading 1 Heading 2 Heading 3…" at bounding box center [550, 528] width 665 height 522
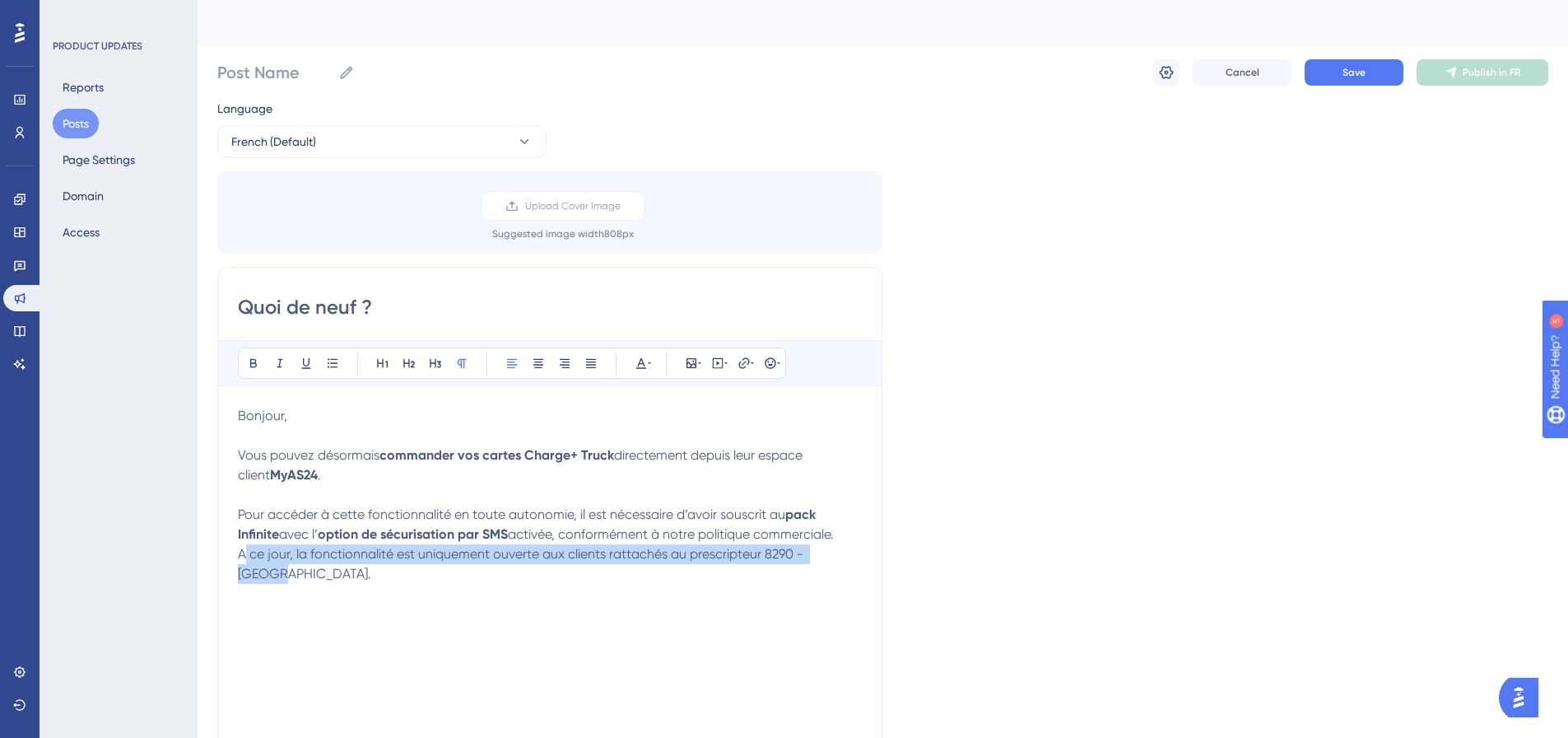
drag, startPoint x: 253, startPoint y: 554, endPoint x: 849, endPoint y: 554, distance: 596.0
click at [807, 554] on span "A ce jour, la fonctionnalité est uniquement ouverte aux clients rattachés au pr…" at bounding box center [522, 563] width 569 height 35
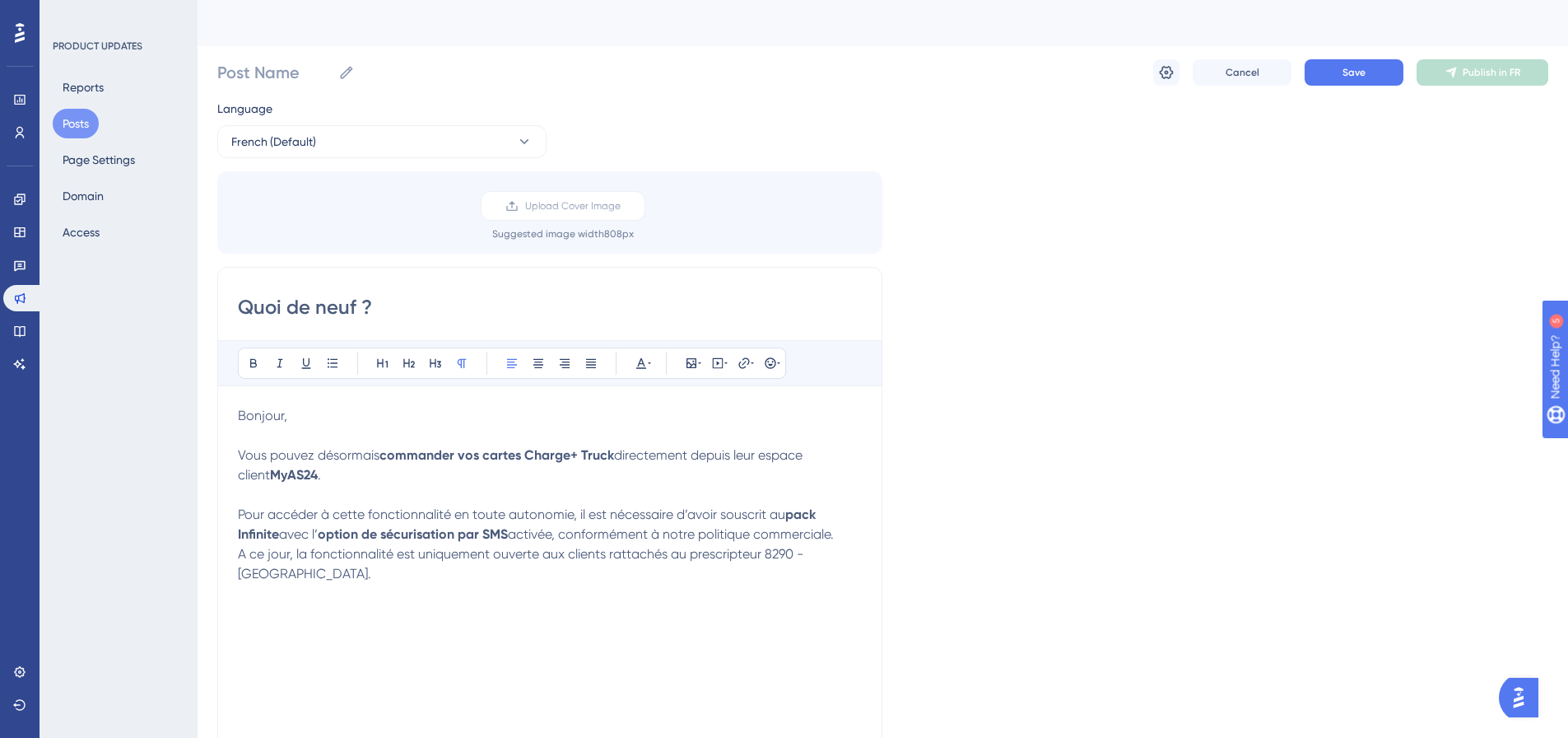
click at [859, 541] on p "Pour accéder à cette fonctionnalité en toute autonomie, il est nécessaire d’avo…" at bounding box center [549, 524] width 624 height 39
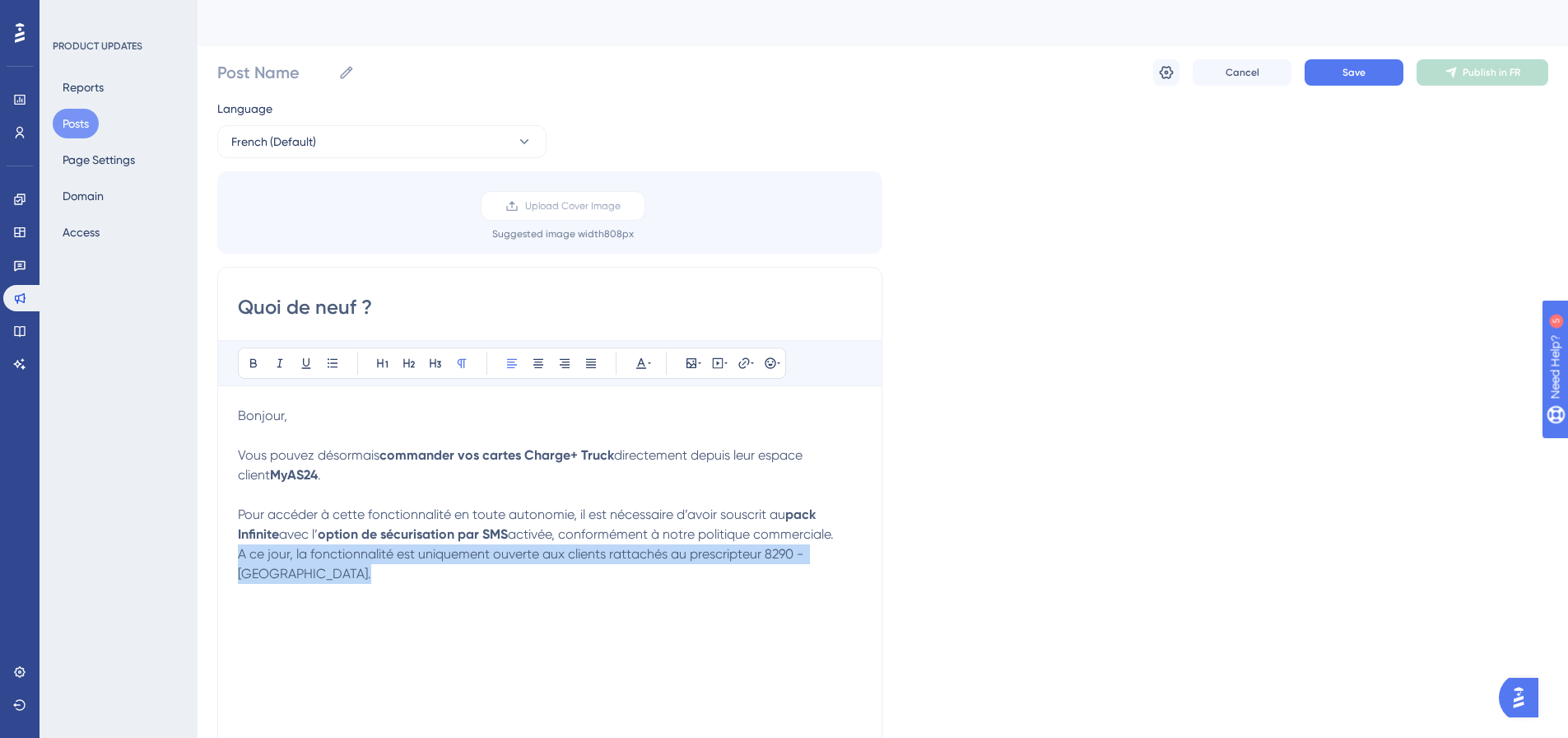
drag, startPoint x: 862, startPoint y: 547, endPoint x: 362, endPoint y: 568, distance: 500.4
click at [366, 567] on div "Quoi de neuf ? Bold Italic Underline Bullet Point Heading 1 Heading 2 Heading 3…" at bounding box center [550, 528] width 665 height 522
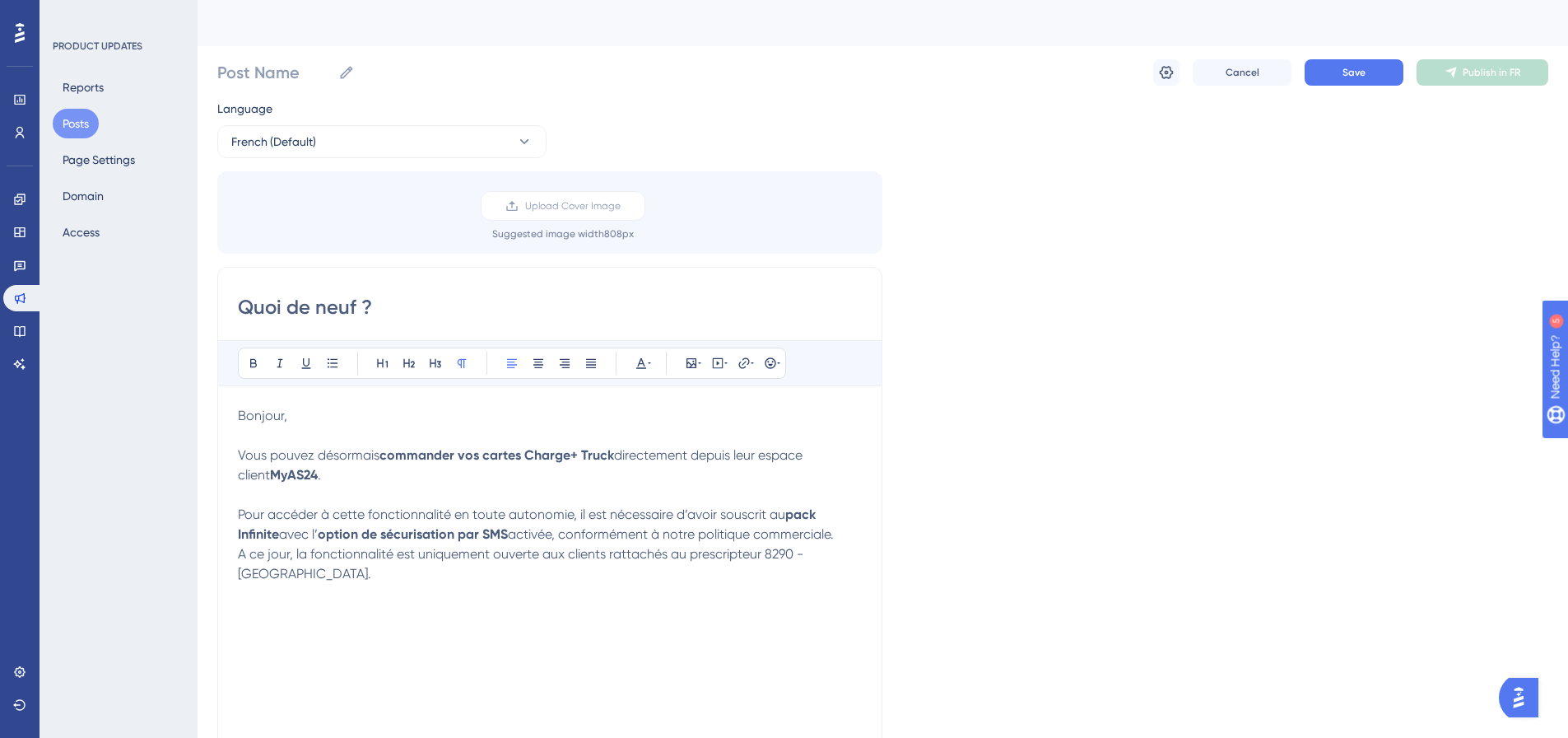
click at [344, 562] on p "A ce jour, la fonctionnalité est uniquement ouverte aux clients rattachés au pr…" at bounding box center [549, 564] width 624 height 39
click at [348, 554] on span "A ce jour, la fonctionnalité est uniquement ouverte aux clients rattachés au pr…" at bounding box center [522, 563] width 569 height 35
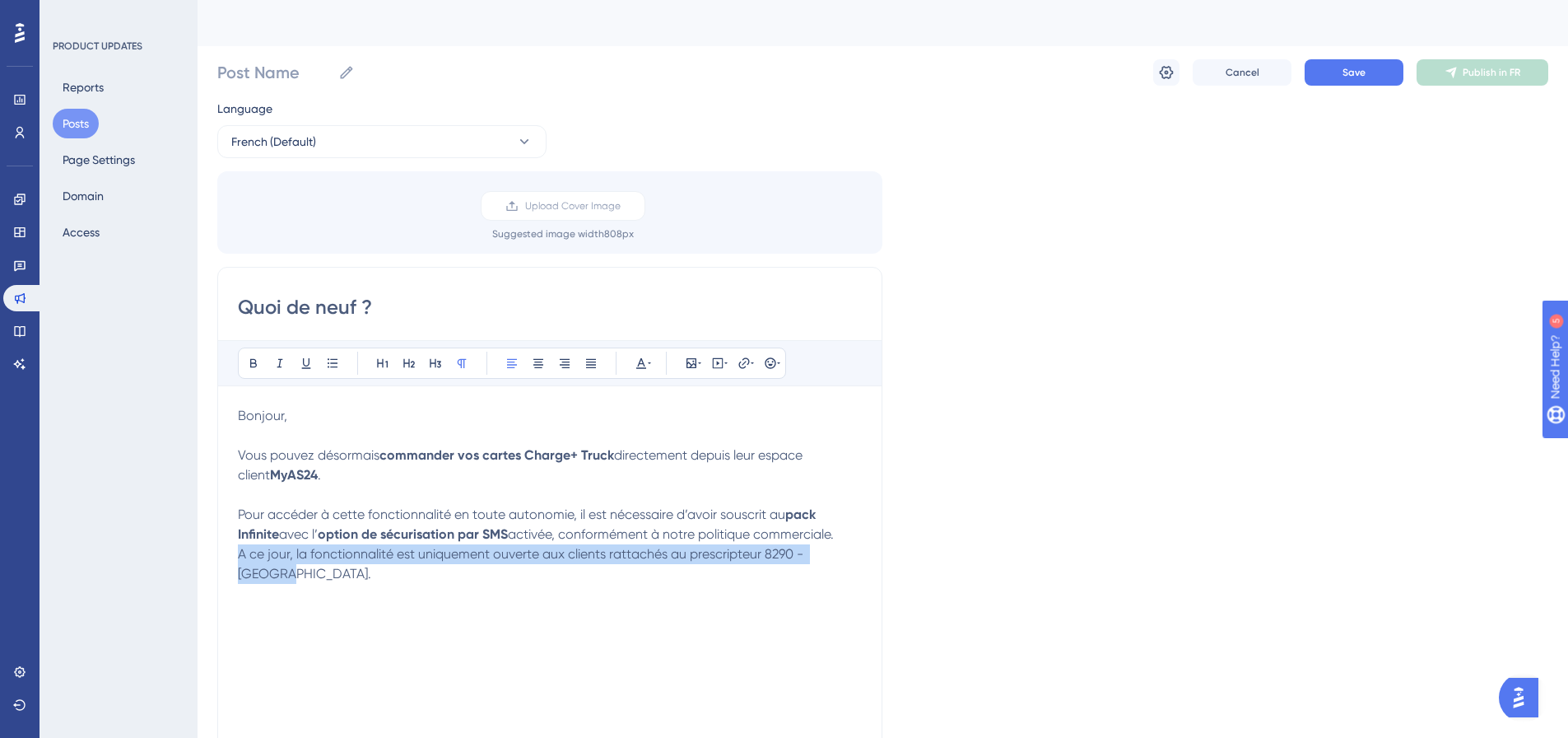
click at [348, 554] on span "A ce jour, la fonctionnalité est uniquement ouverte aux clients rattachés au pr…" at bounding box center [522, 563] width 569 height 35
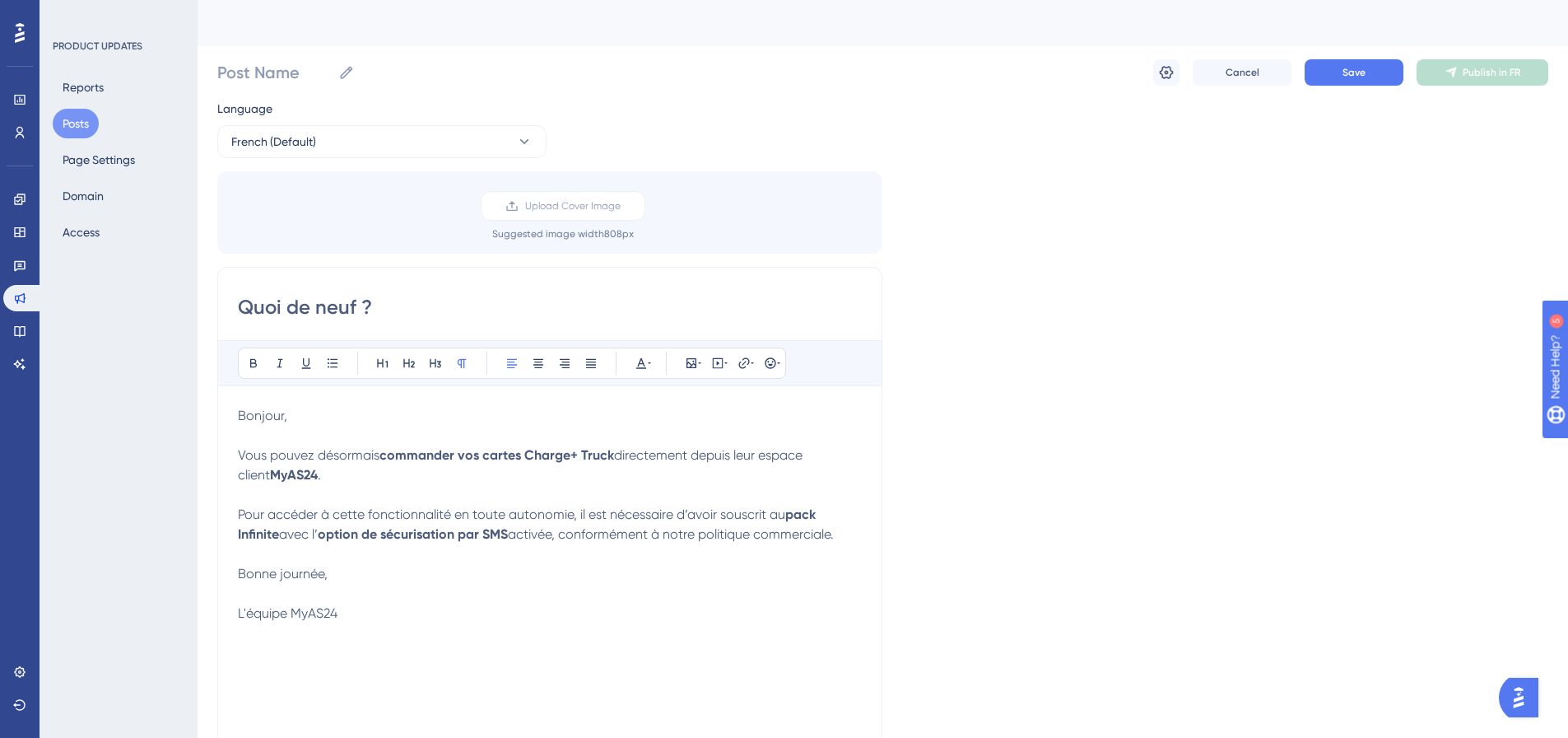
click at [258, 614] on span "L'équipe MyAS24" at bounding box center [287, 613] width 100 height 16
click at [426, 606] on p "L'équipe MyAS24" at bounding box center [549, 613] width 624 height 20
click at [329, 416] on p "Bonjour," at bounding box center [549, 426] width 624 height 39
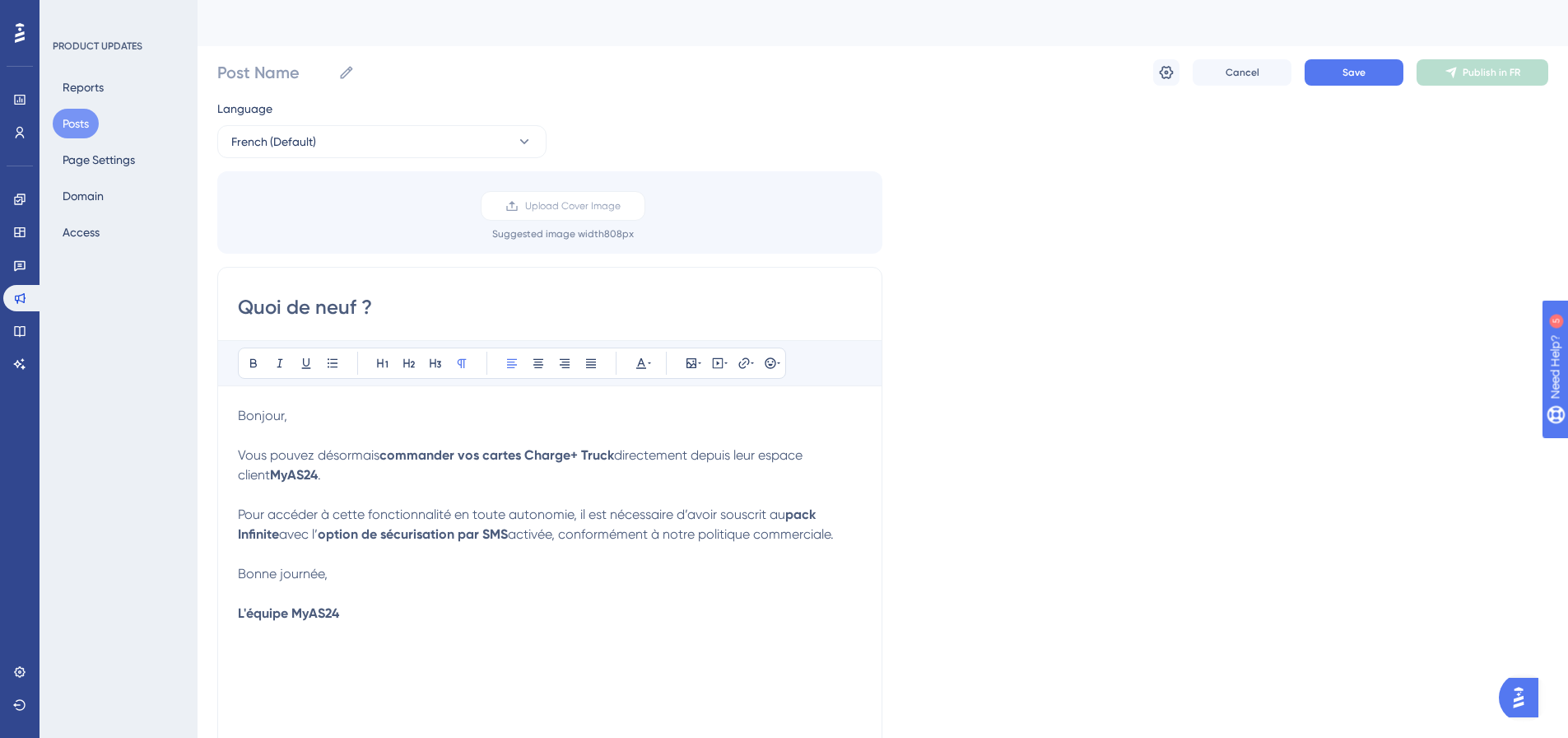
click at [474, 295] on input "Quoi de neuf ?" at bounding box center [549, 307] width 624 height 26
type input "Quoi de neuf aujourd'hui ?"
click at [1360, 53] on div "Post Name Cancel Save Publish in FR" at bounding box center [883, 73] width 1332 height 53
click at [1344, 72] on span "Save" at bounding box center [1353, 72] width 23 height 13
click at [282, 145] on span "French (Default)" at bounding box center [274, 141] width 84 height 20
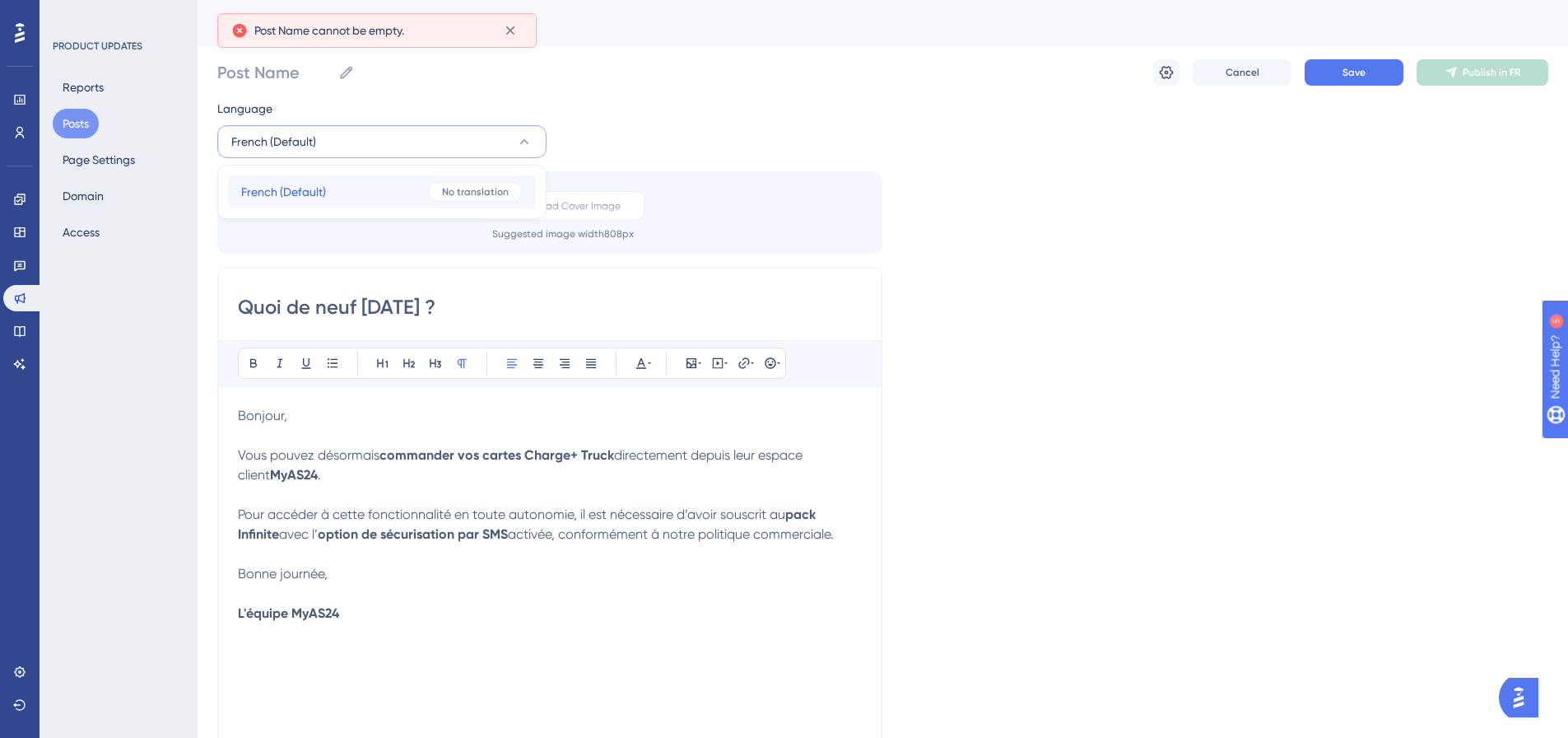
click at [299, 190] on span "French (Default)" at bounding box center [284, 191] width 84 height 20
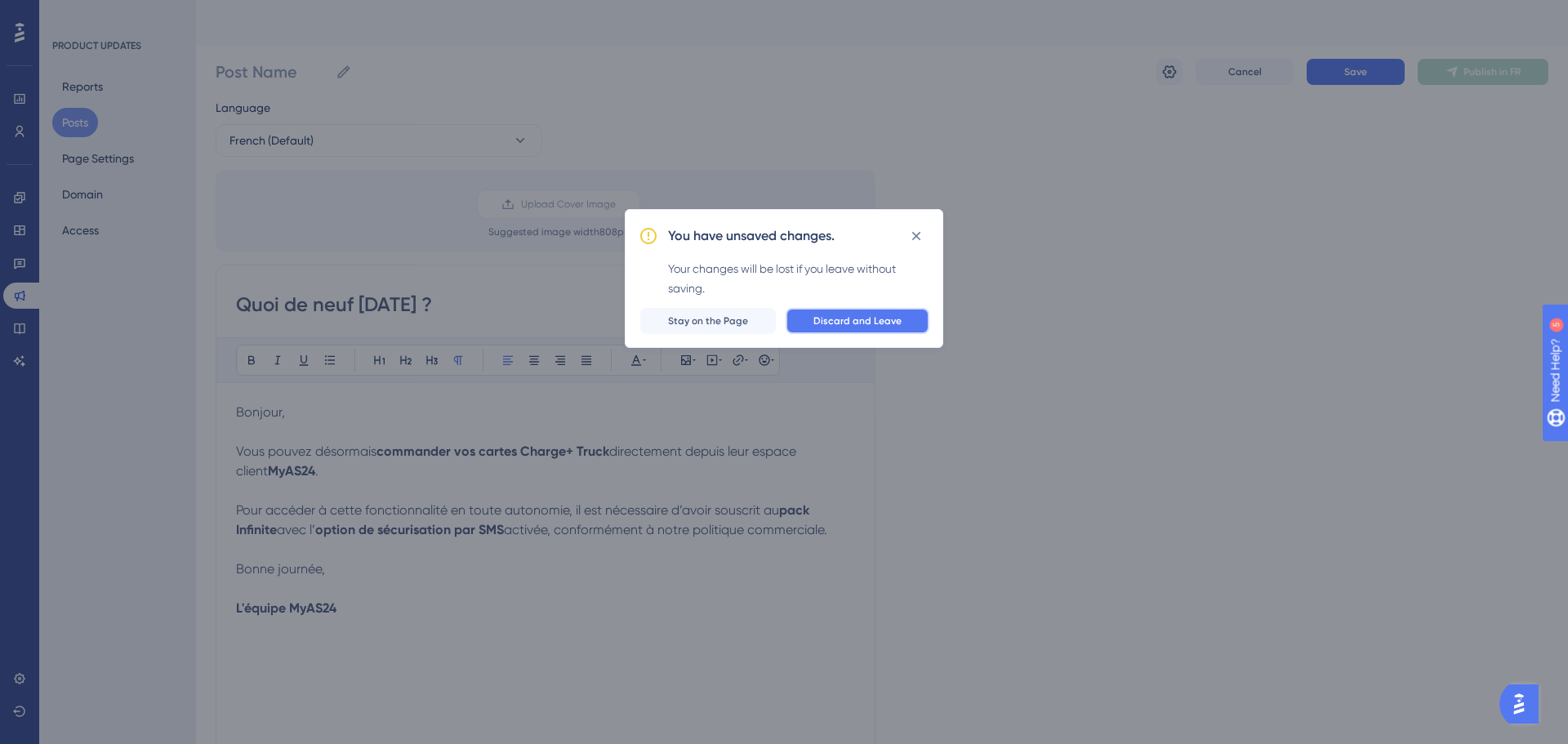
click at [877, 322] on span "Discard and Leave" at bounding box center [857, 320] width 89 height 13
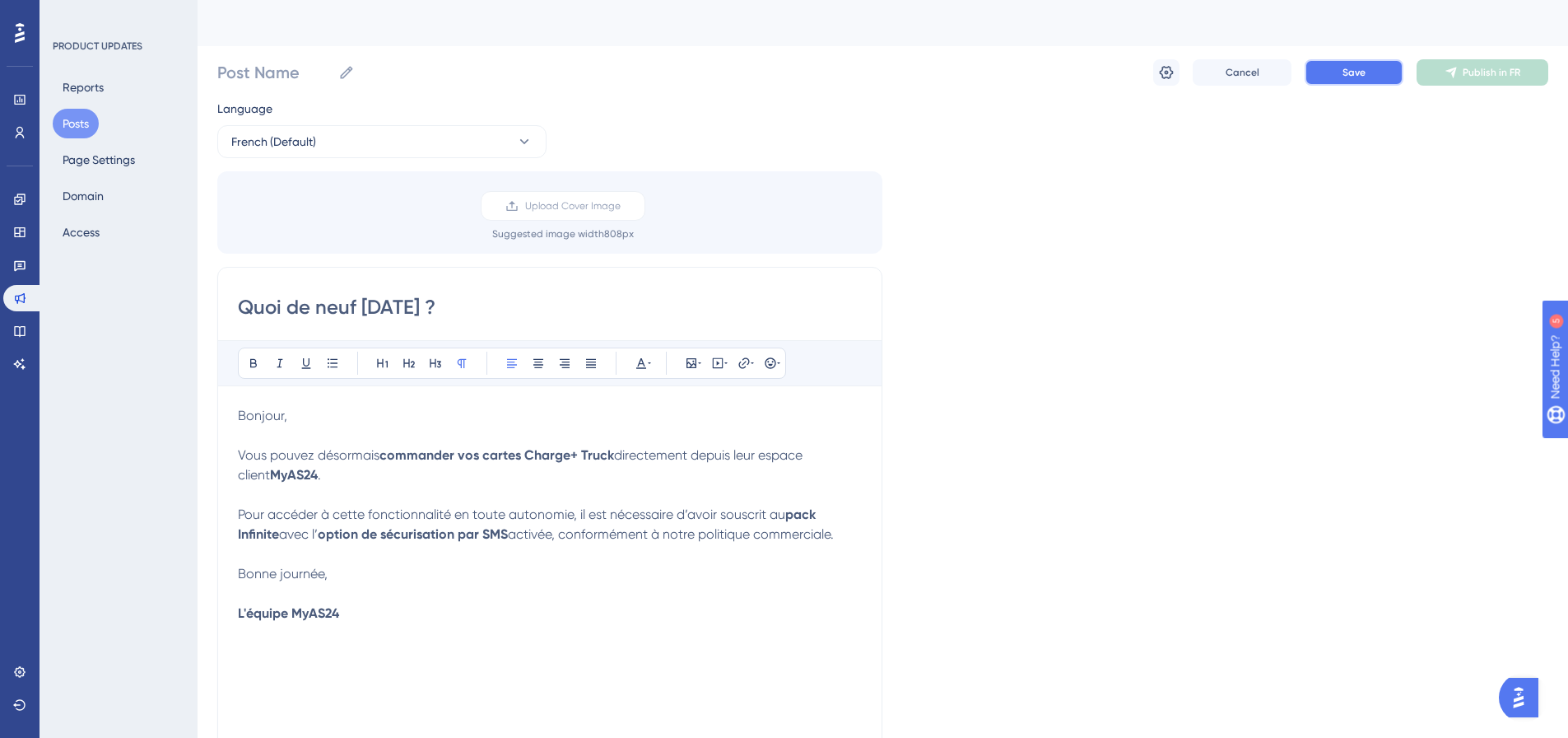
click at [1347, 69] on span "Save" at bounding box center [1353, 72] width 23 height 13
click at [282, 80] on input "Post Name" at bounding box center [275, 72] width 115 height 23
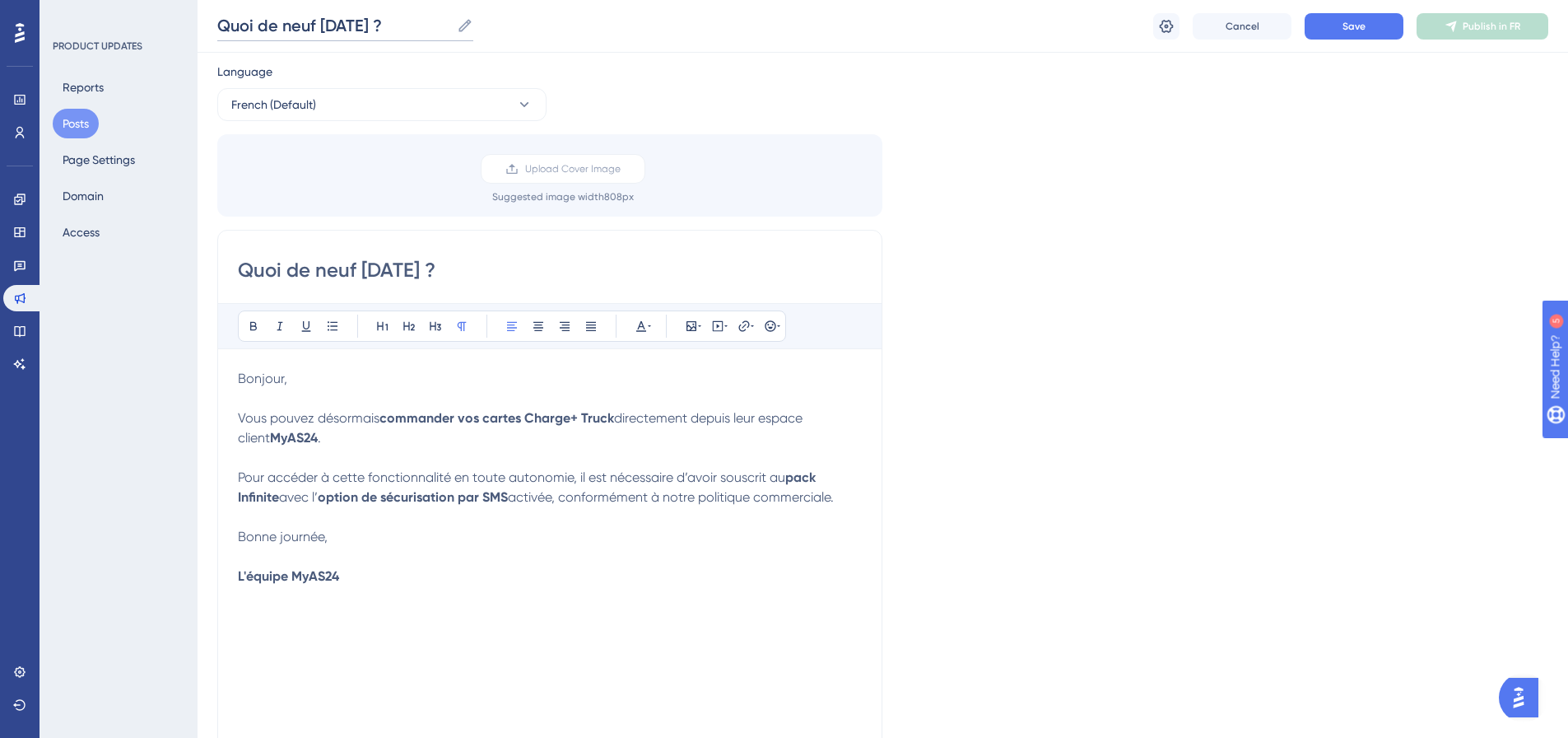
scroll to position [82, 0]
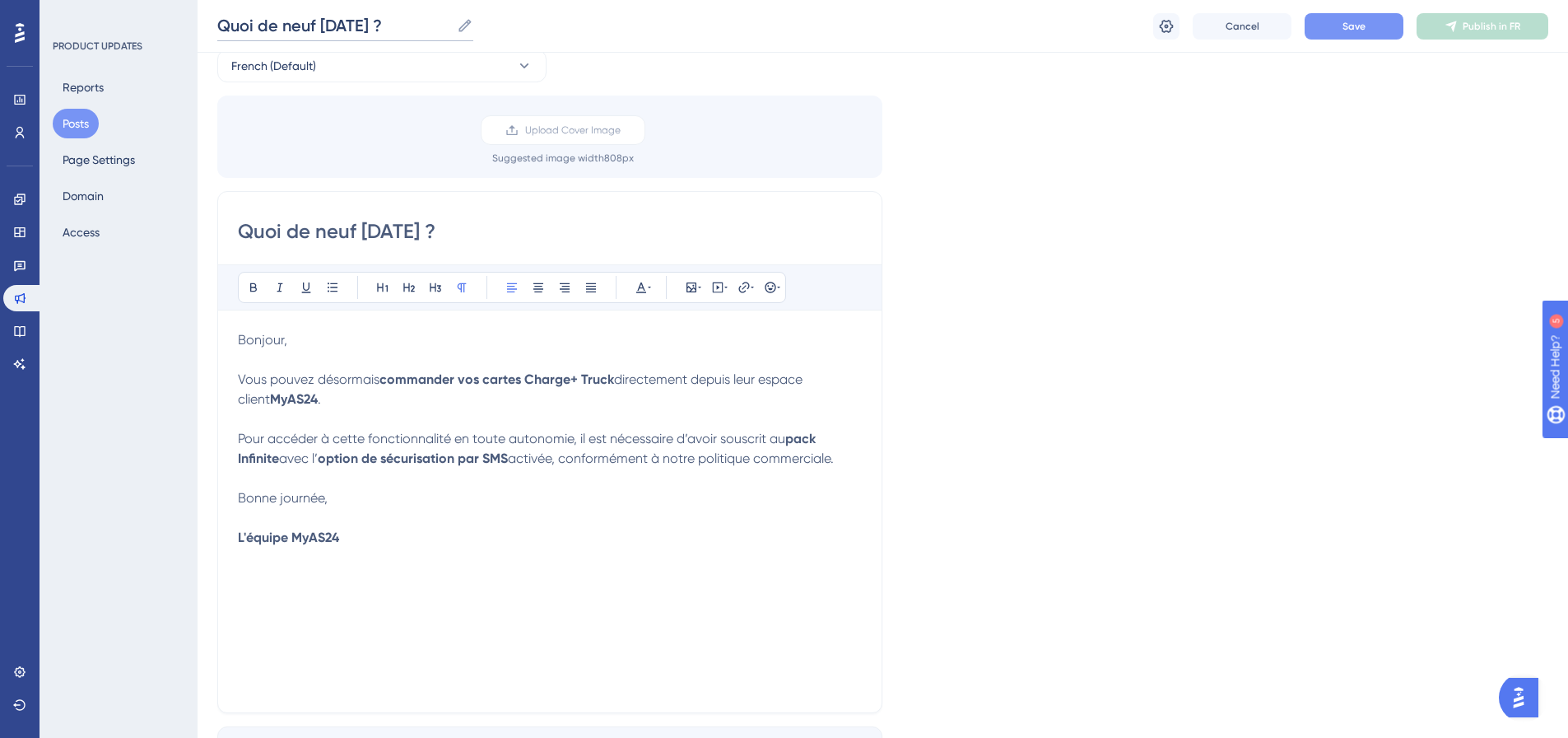
type input "Quoi de neuf aujourd'hui ?"
click at [1357, 20] on span "Save" at bounding box center [1353, 26] width 23 height 13
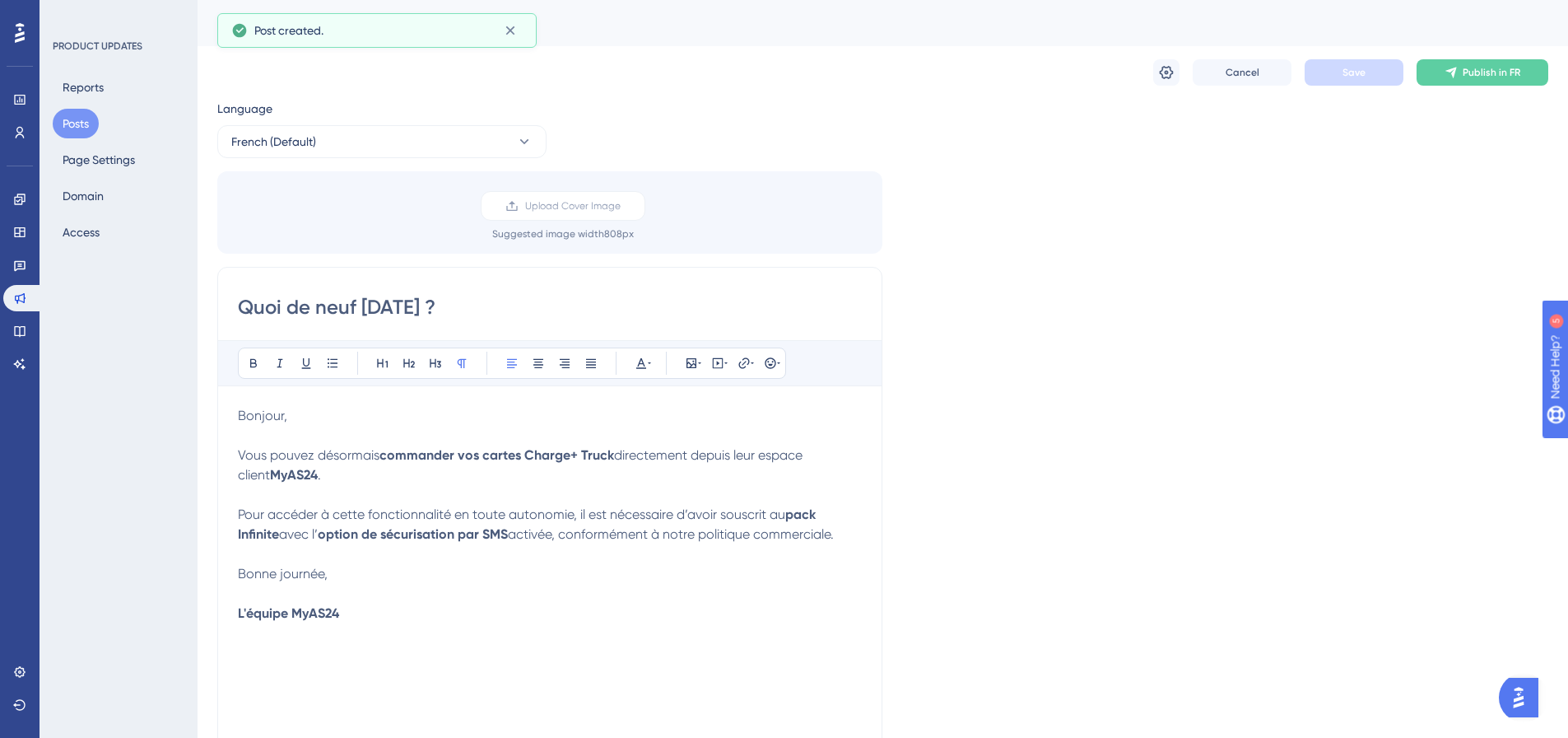
click at [1487, 54] on div "Cancel Save Publish in FR" at bounding box center [883, 73] width 1332 height 53
click at [1484, 63] on button "Publish in FR" at bounding box center [1483, 72] width 131 height 26
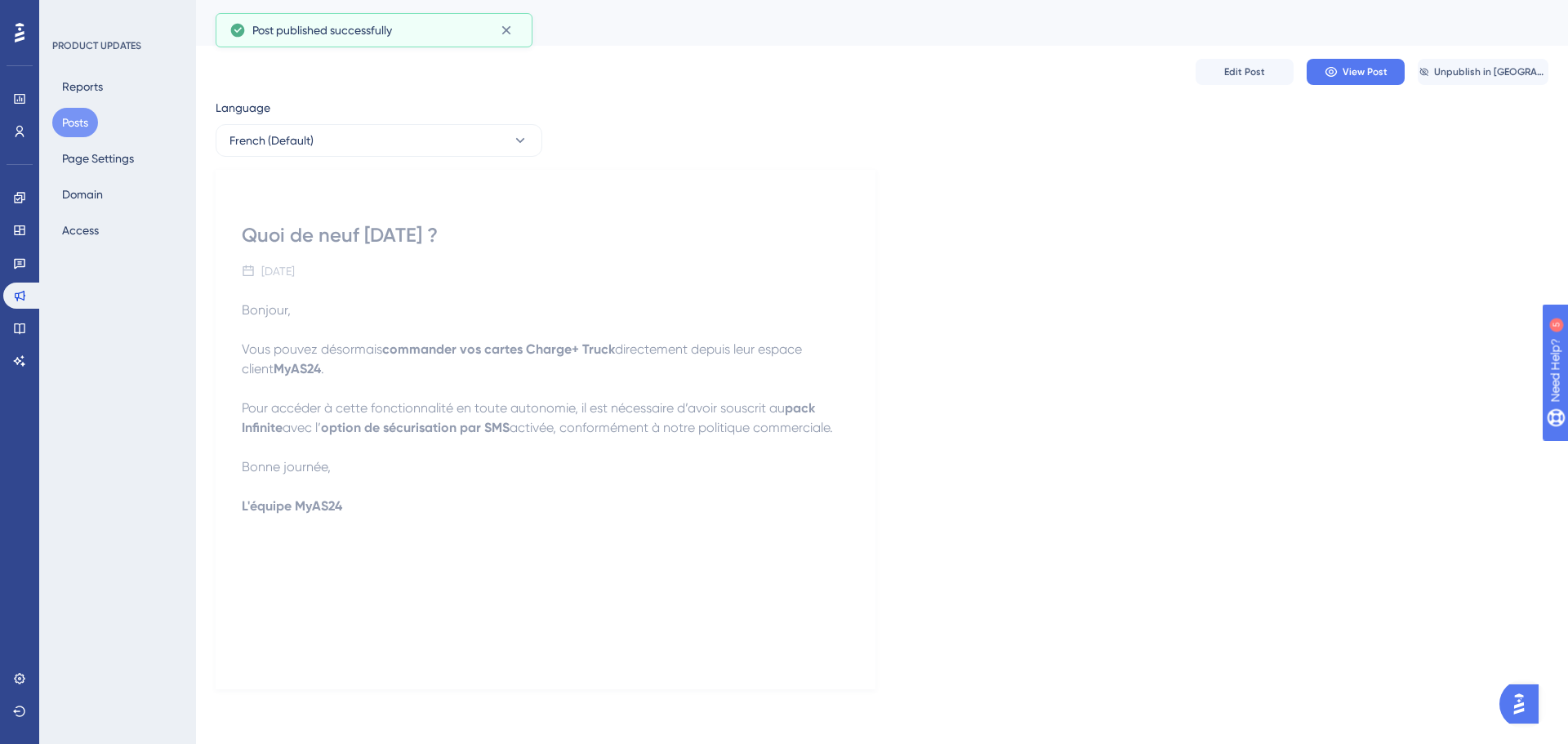
click at [79, 119] on button "Posts" at bounding box center [75, 123] width 46 height 29
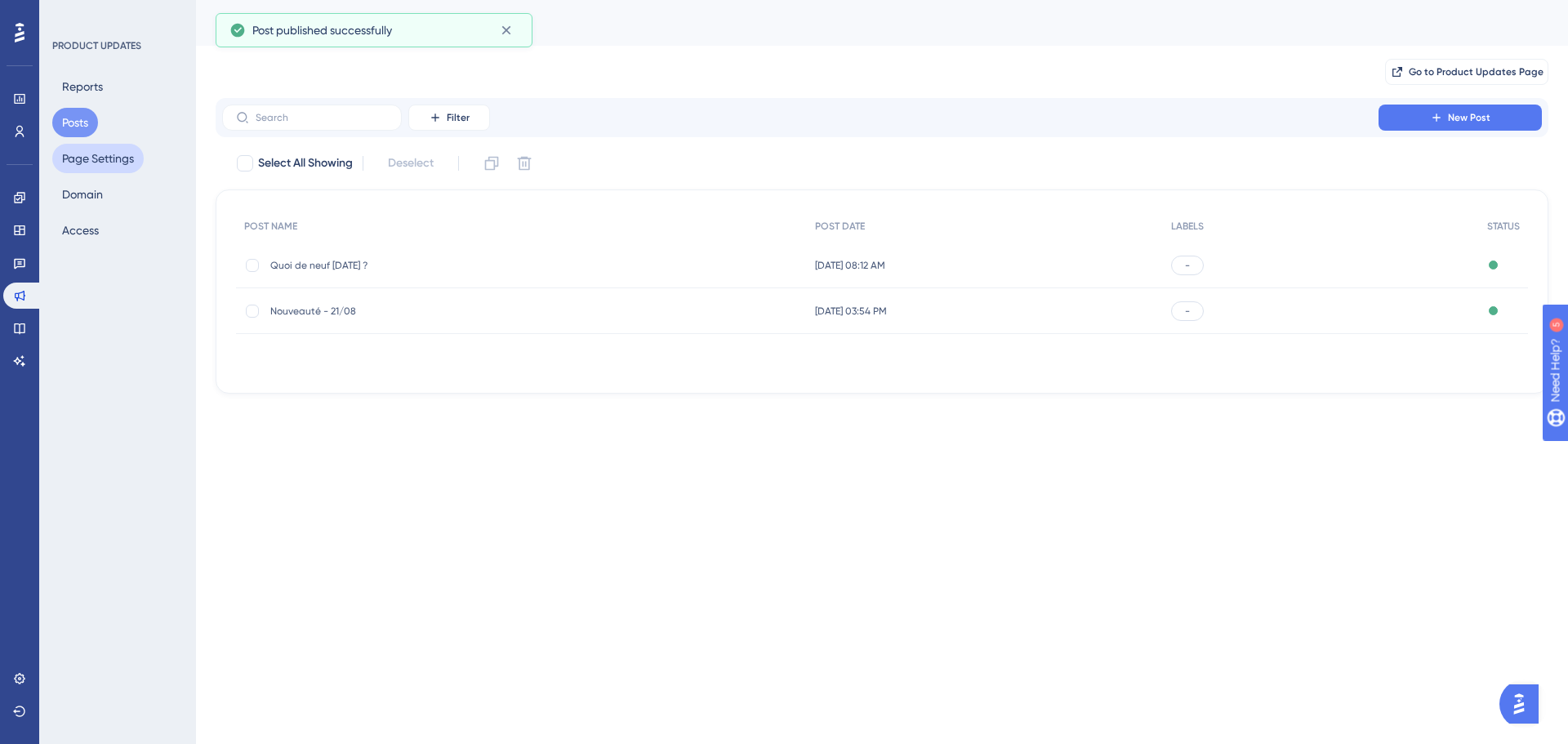
click at [91, 155] on button "Page Settings" at bounding box center [98, 159] width 91 height 29
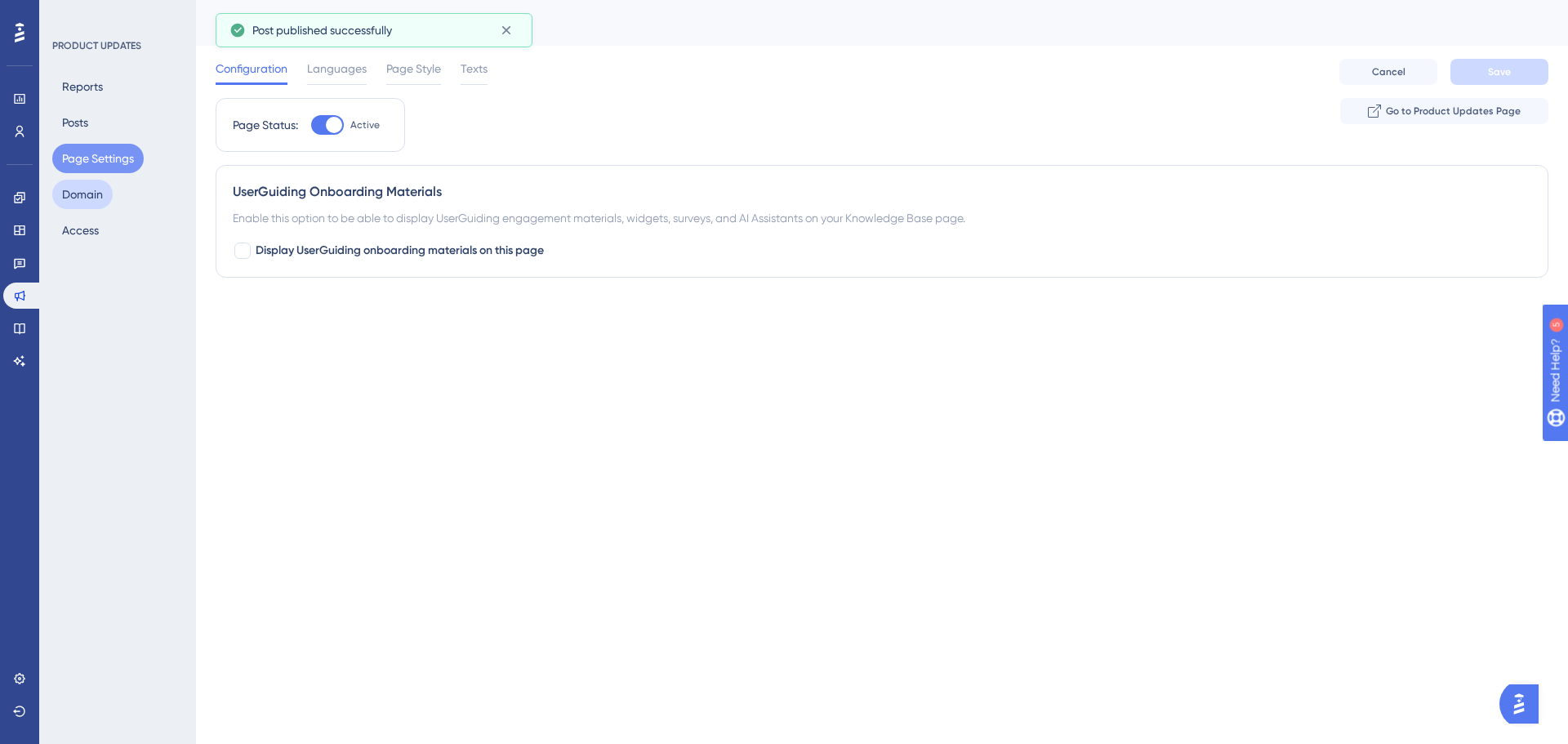
click at [85, 193] on button "Domain" at bounding box center [83, 195] width 60 height 29
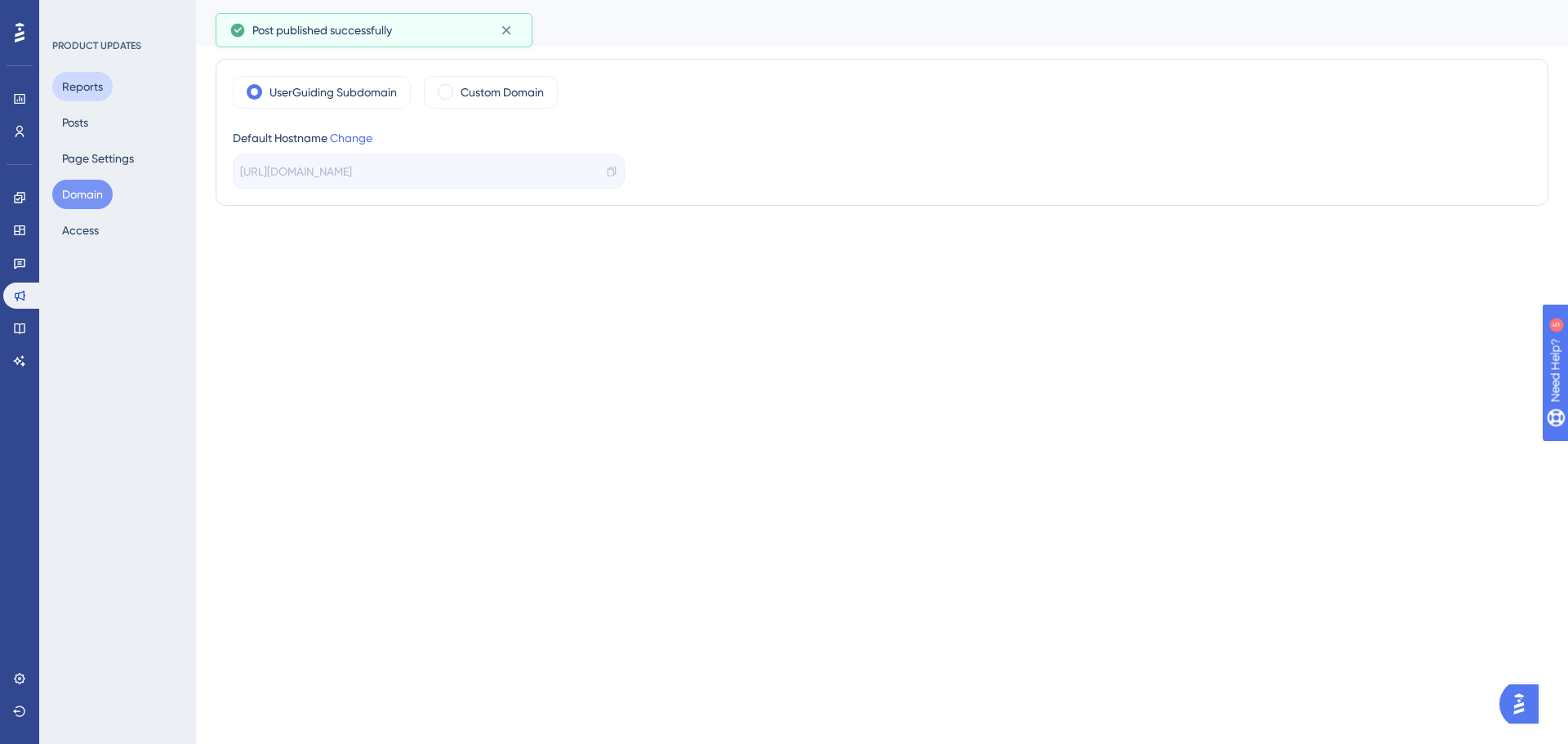
click at [97, 87] on button "Reports" at bounding box center [83, 87] width 60 height 29
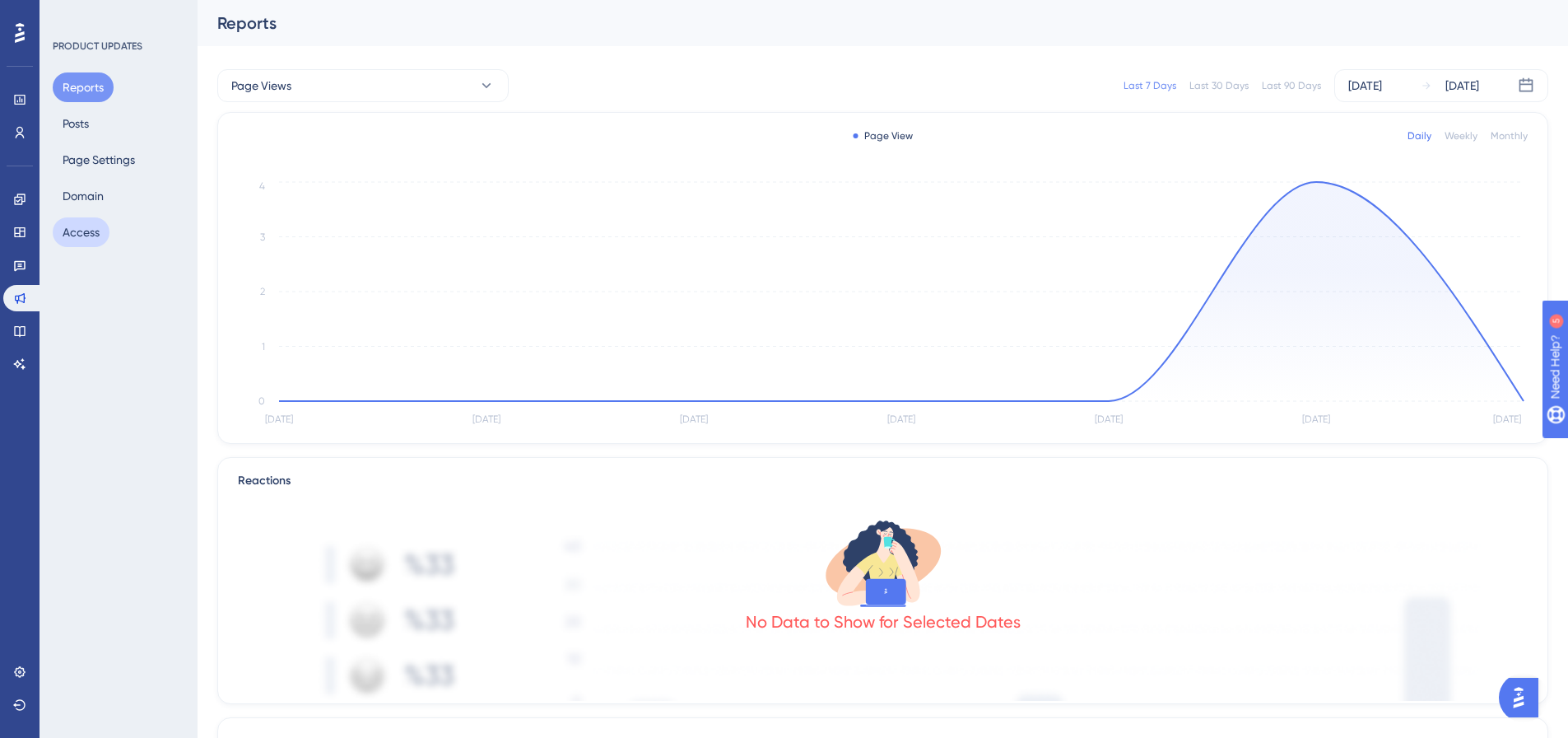
click at [70, 233] on button "Access" at bounding box center [81, 233] width 57 height 29
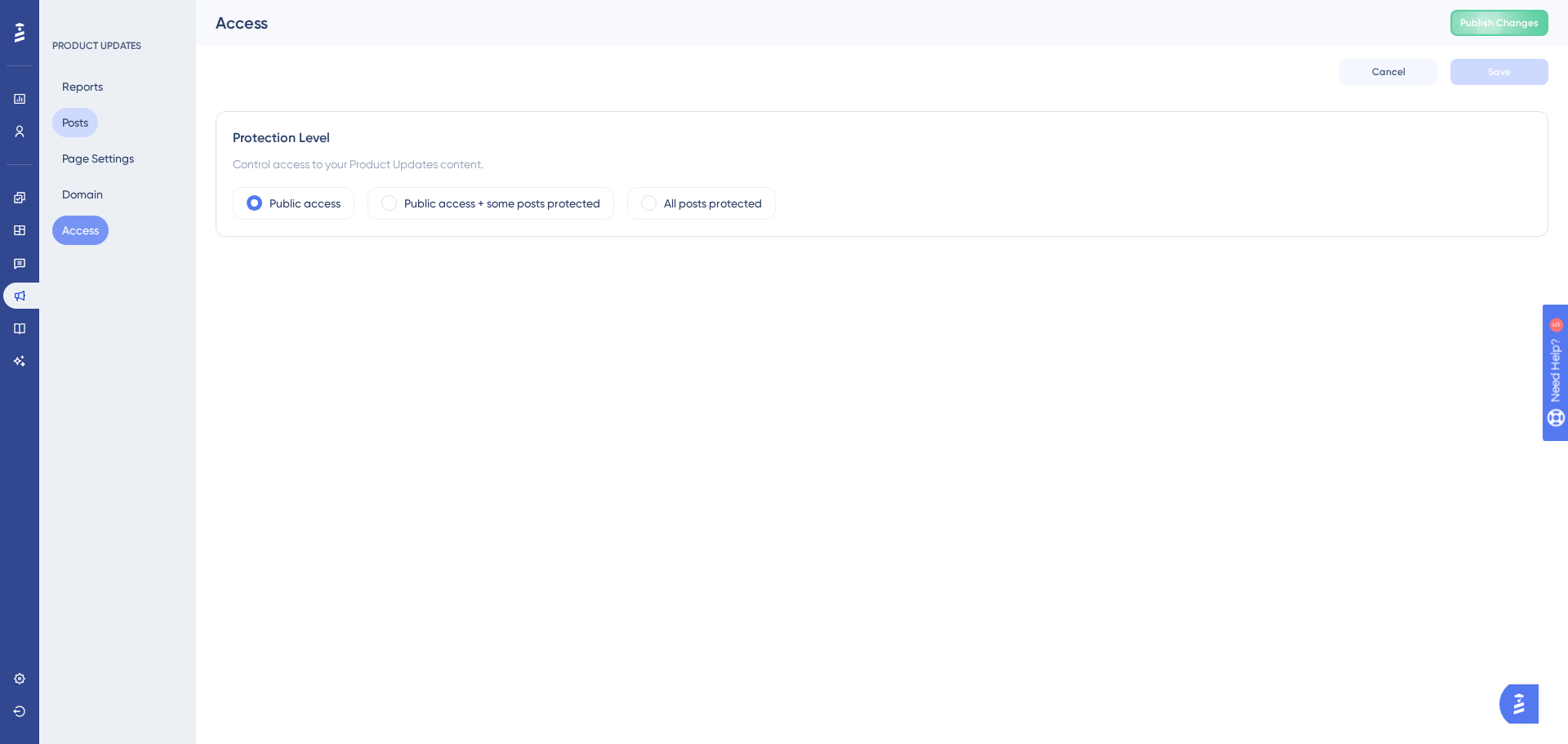
click at [84, 115] on button "Posts" at bounding box center [75, 123] width 46 height 29
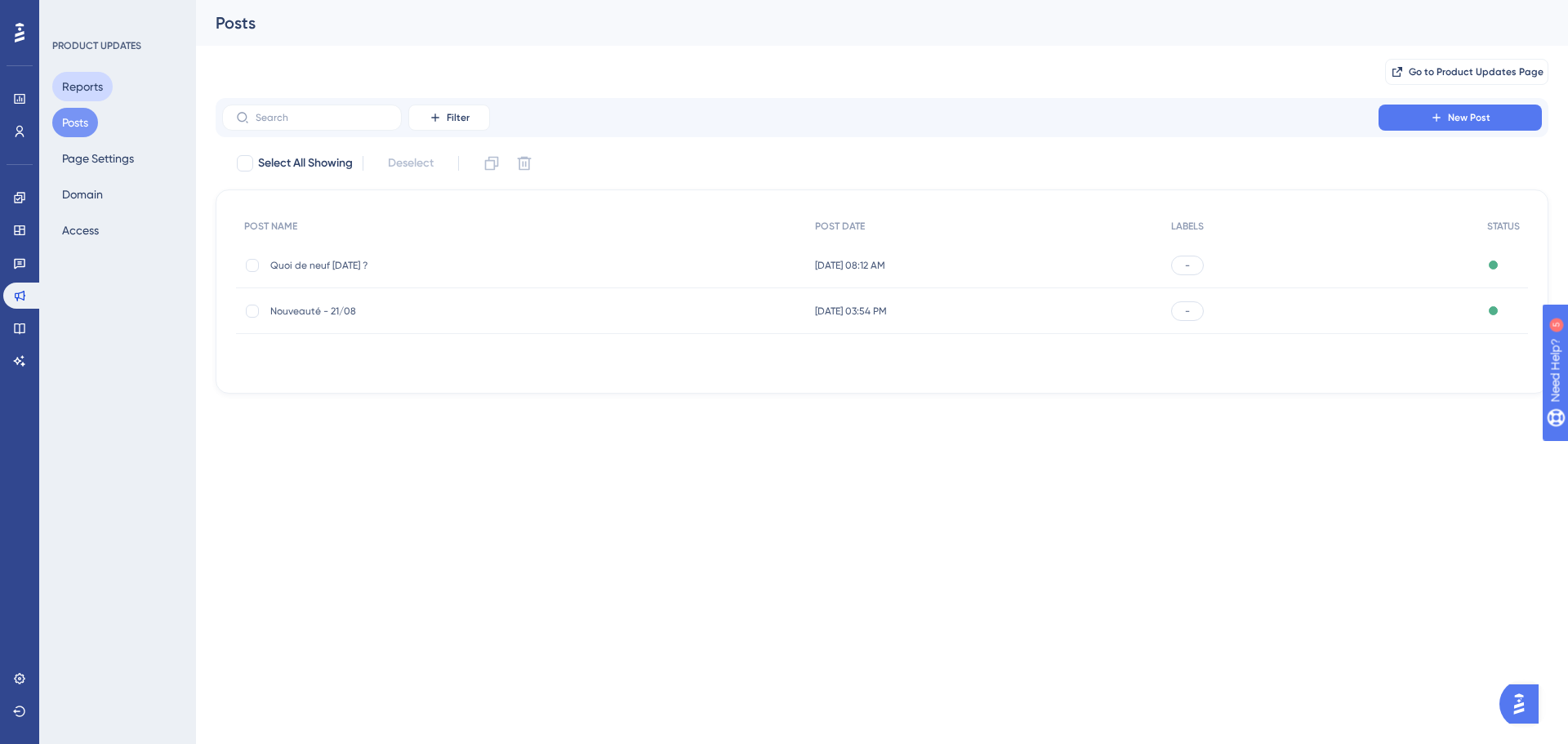
click at [89, 86] on button "Reports" at bounding box center [83, 87] width 60 height 29
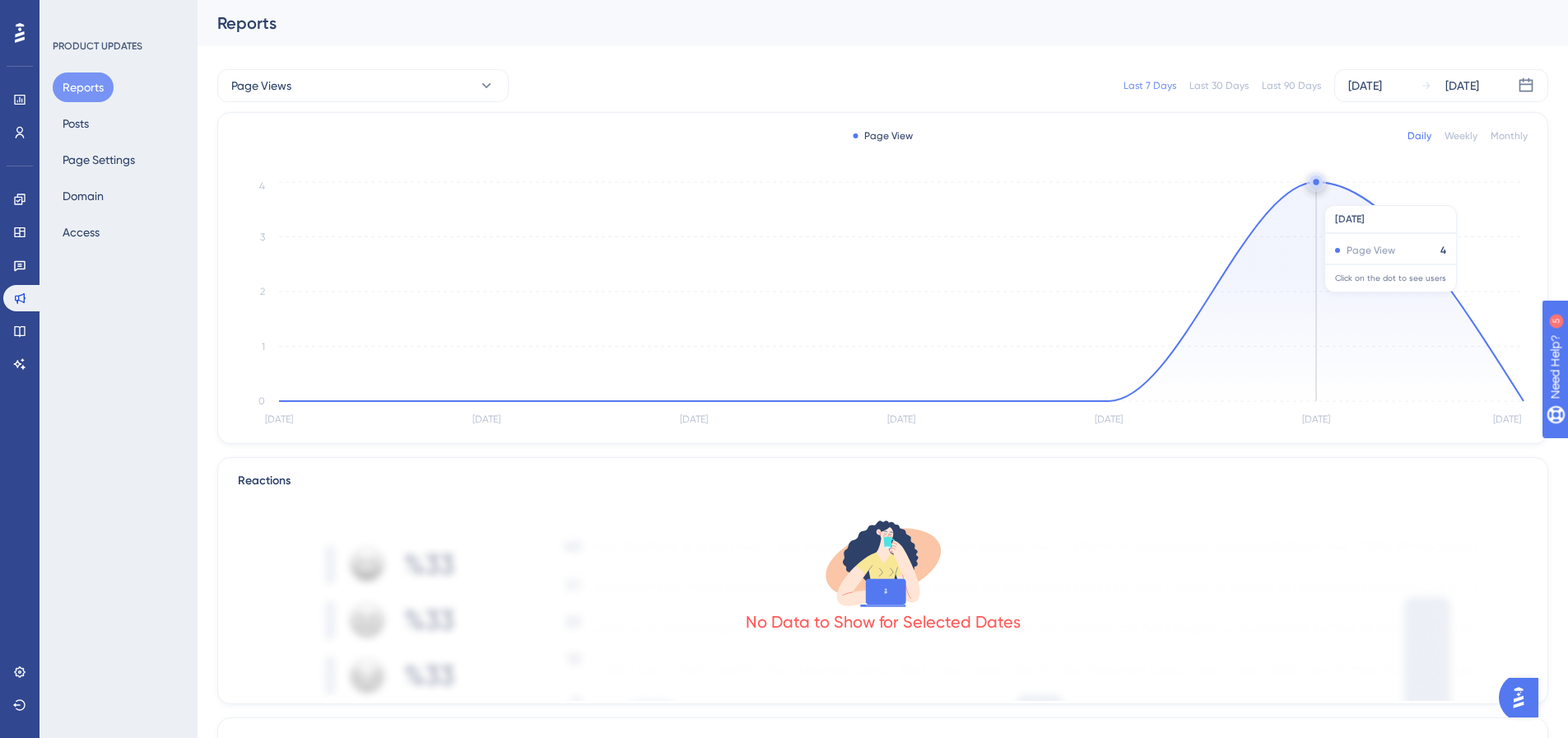
click at [1329, 197] on icon at bounding box center [901, 290] width 1245 height 219
click at [1417, 345] on icon at bounding box center [901, 290] width 1245 height 219
click at [1414, 329] on icon at bounding box center [901, 290] width 1245 height 219
click at [1405, 307] on icon at bounding box center [901, 290] width 1245 height 219
click at [1405, 306] on icon at bounding box center [901, 290] width 1245 height 219
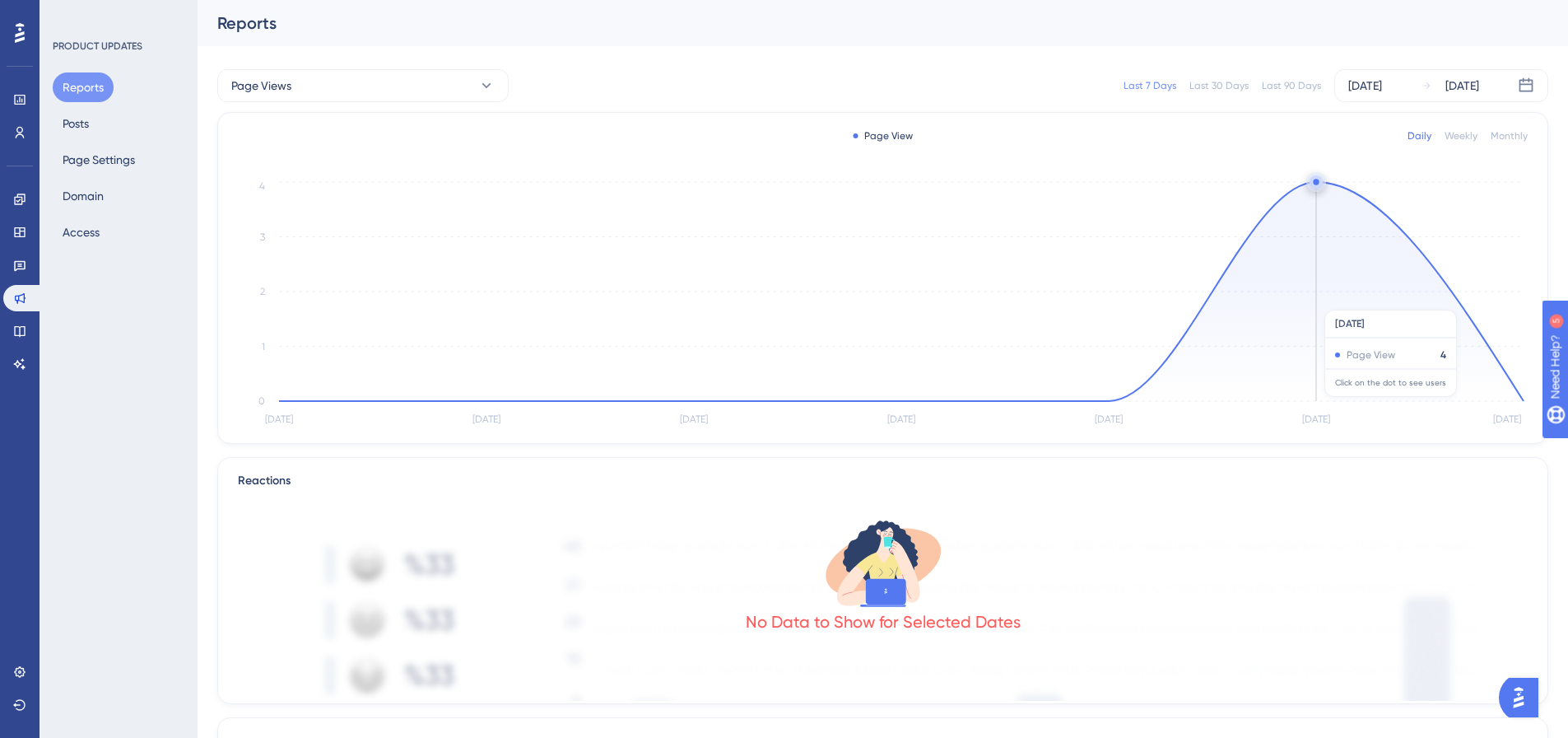
drag, startPoint x: 1404, startPoint y: 301, endPoint x: 1336, endPoint y: 275, distance: 72.8
click at [1394, 294] on icon at bounding box center [901, 290] width 1245 height 219
click at [54, 123] on button "Posts" at bounding box center [76, 124] width 46 height 29
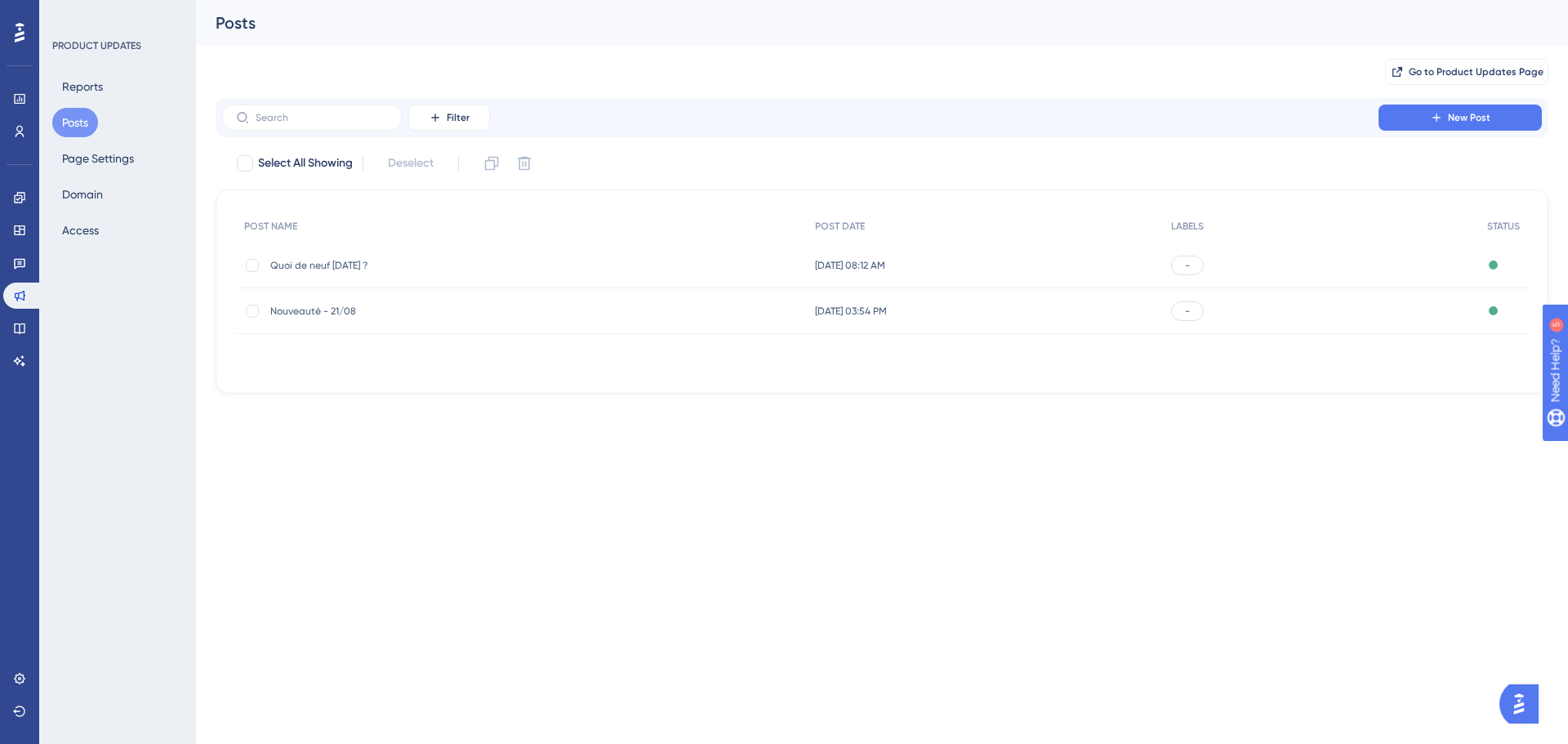
click at [107, 236] on div "Reports Posts Page Settings Domain Access" at bounding box center [119, 159] width 132 height 173
click at [91, 206] on button "Domain" at bounding box center [83, 195] width 60 height 29
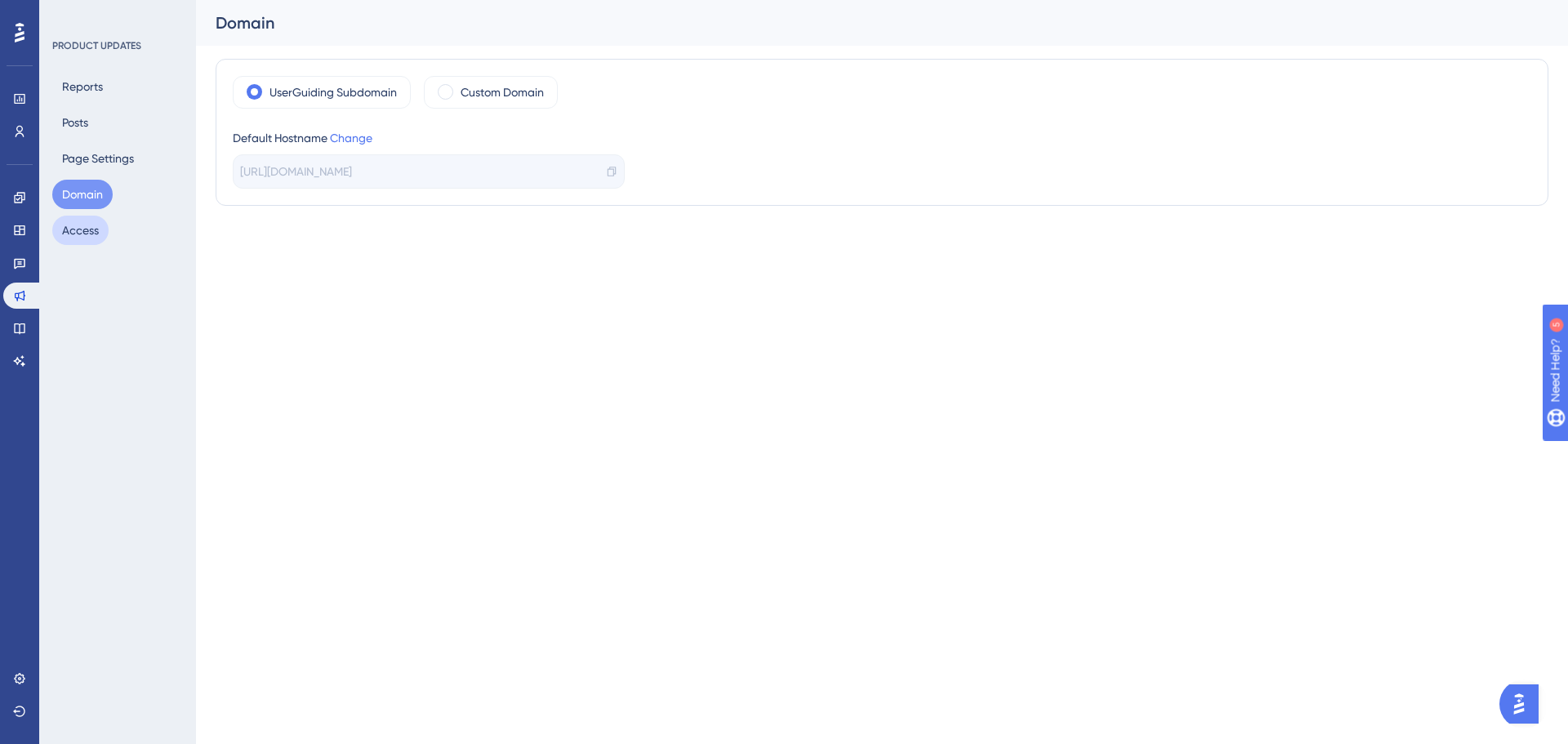
click at [94, 229] on button "Access" at bounding box center [81, 231] width 56 height 29
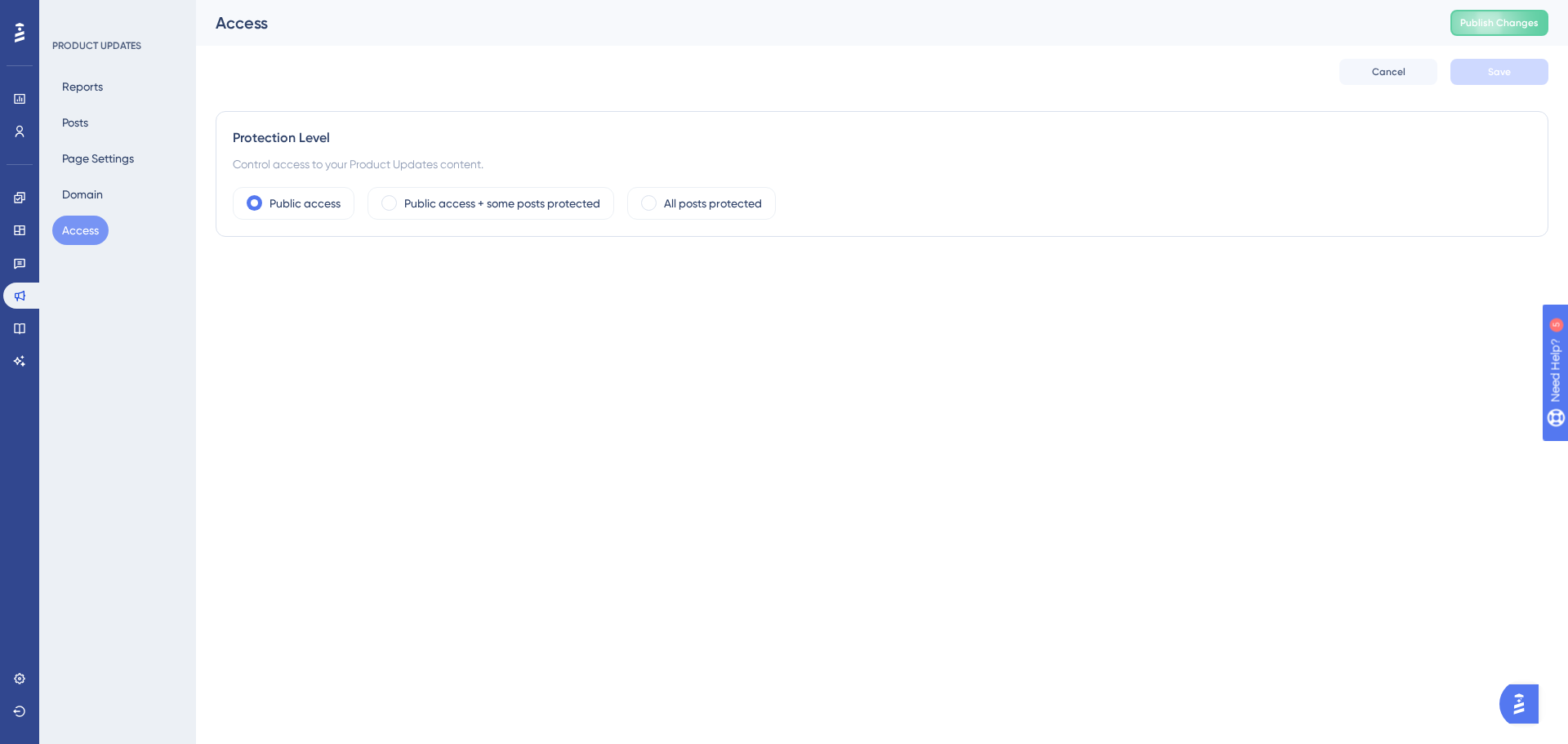
click at [111, 138] on div "Reports Posts Page Settings Domain Access" at bounding box center [119, 159] width 132 height 173
click at [109, 152] on button "Page Settings" at bounding box center [98, 159] width 91 height 29
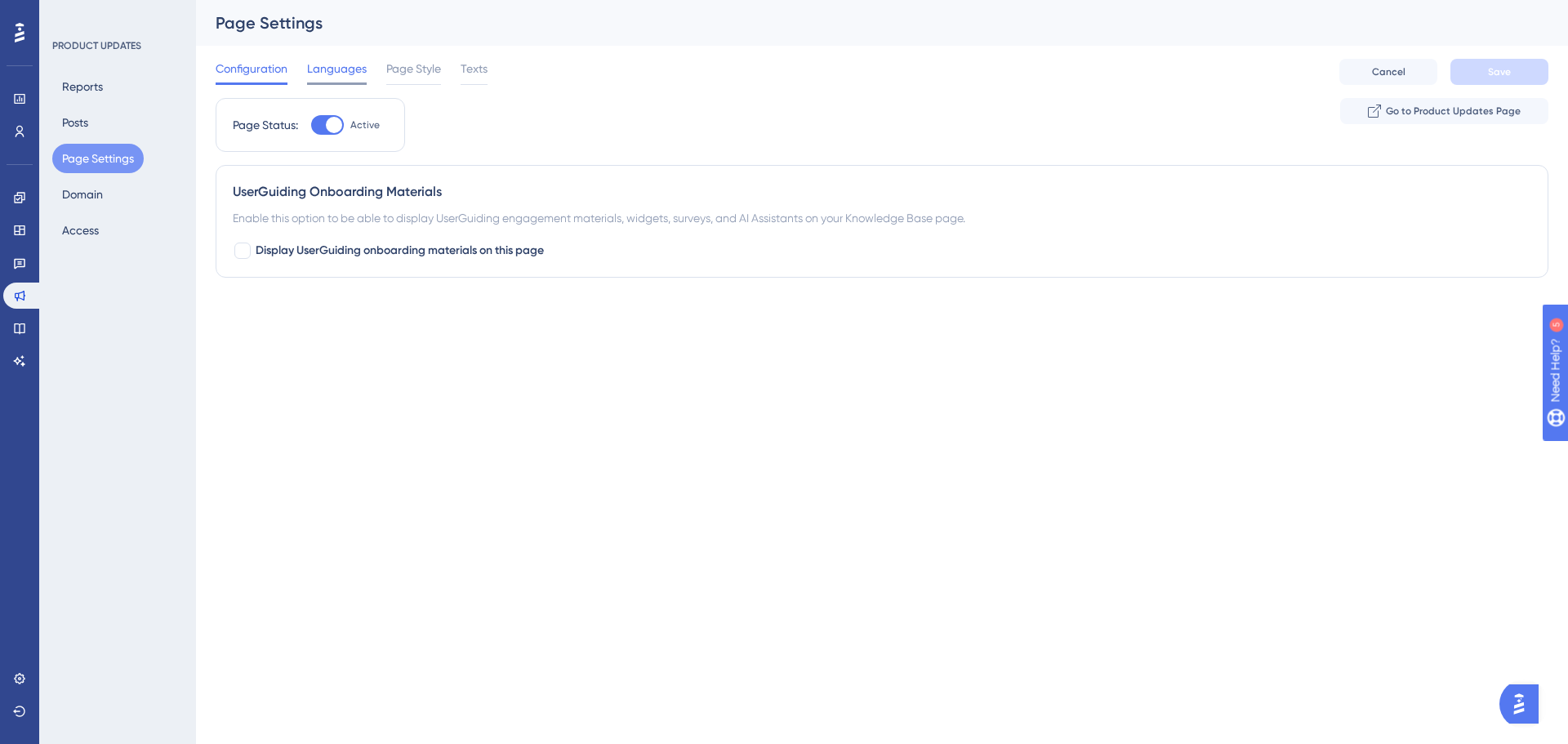
click at [317, 75] on span "Languages" at bounding box center [336, 68] width 59 height 19
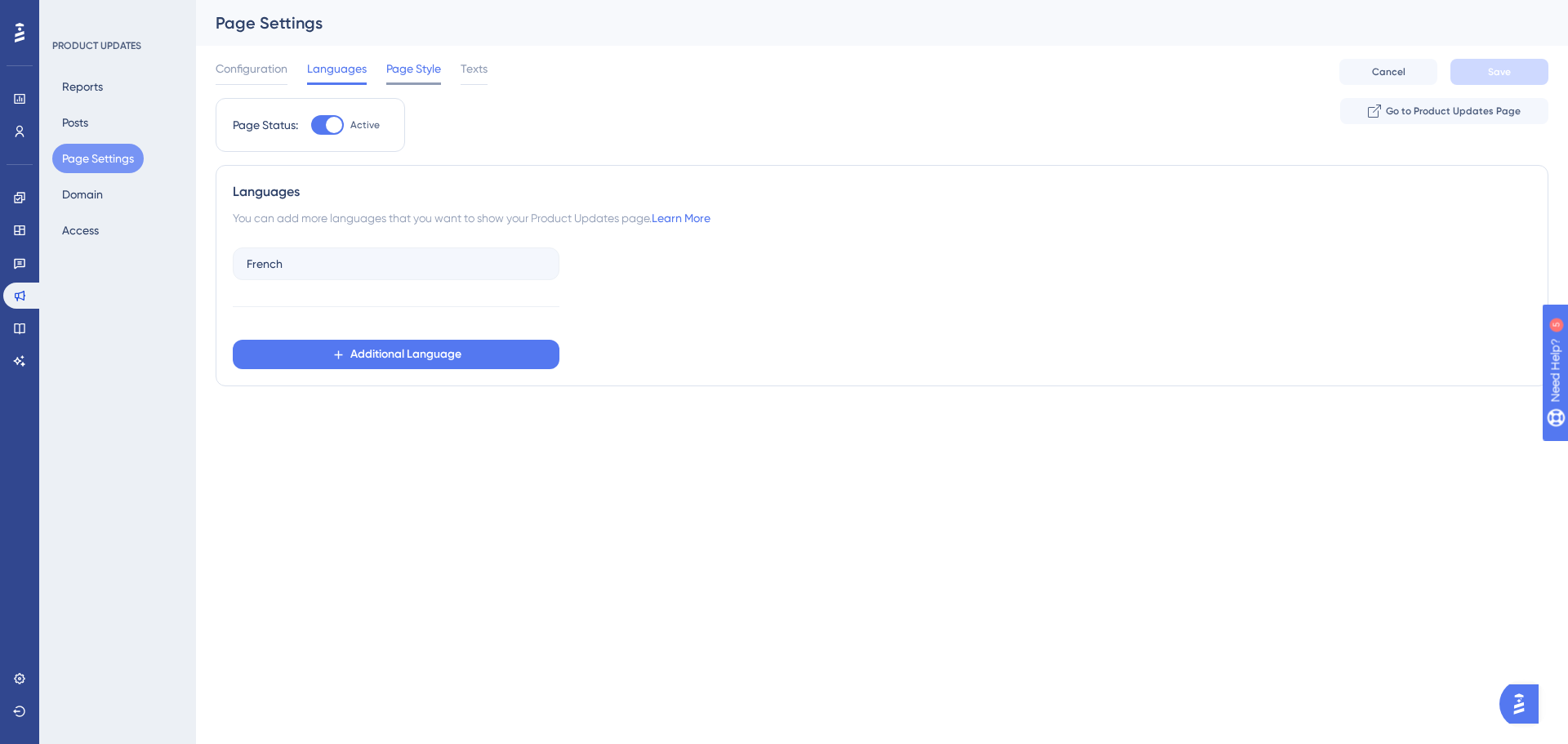
click at [415, 78] on span "Page Style" at bounding box center [414, 68] width 55 height 19
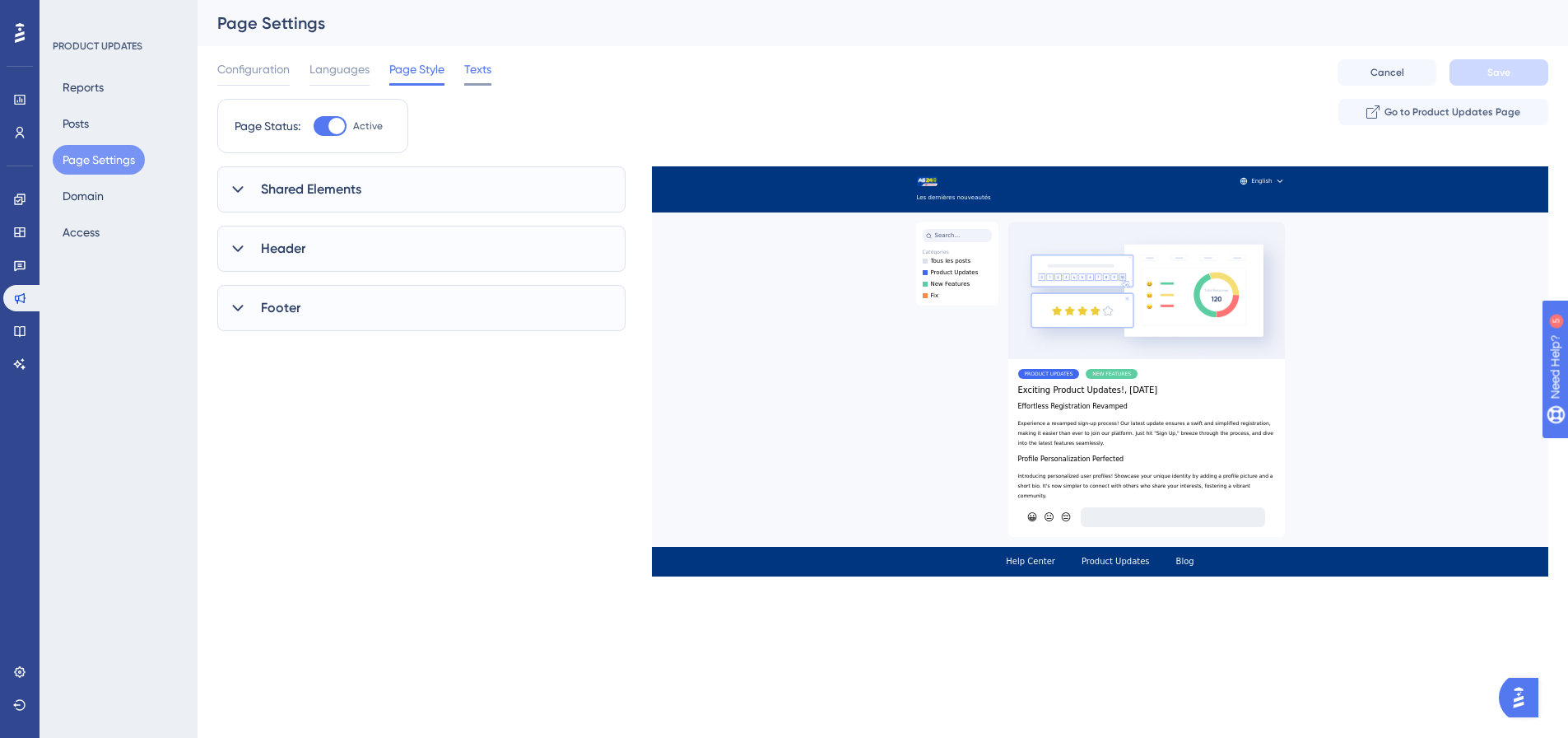
click at [474, 69] on span "Texts" at bounding box center [478, 69] width 27 height 20
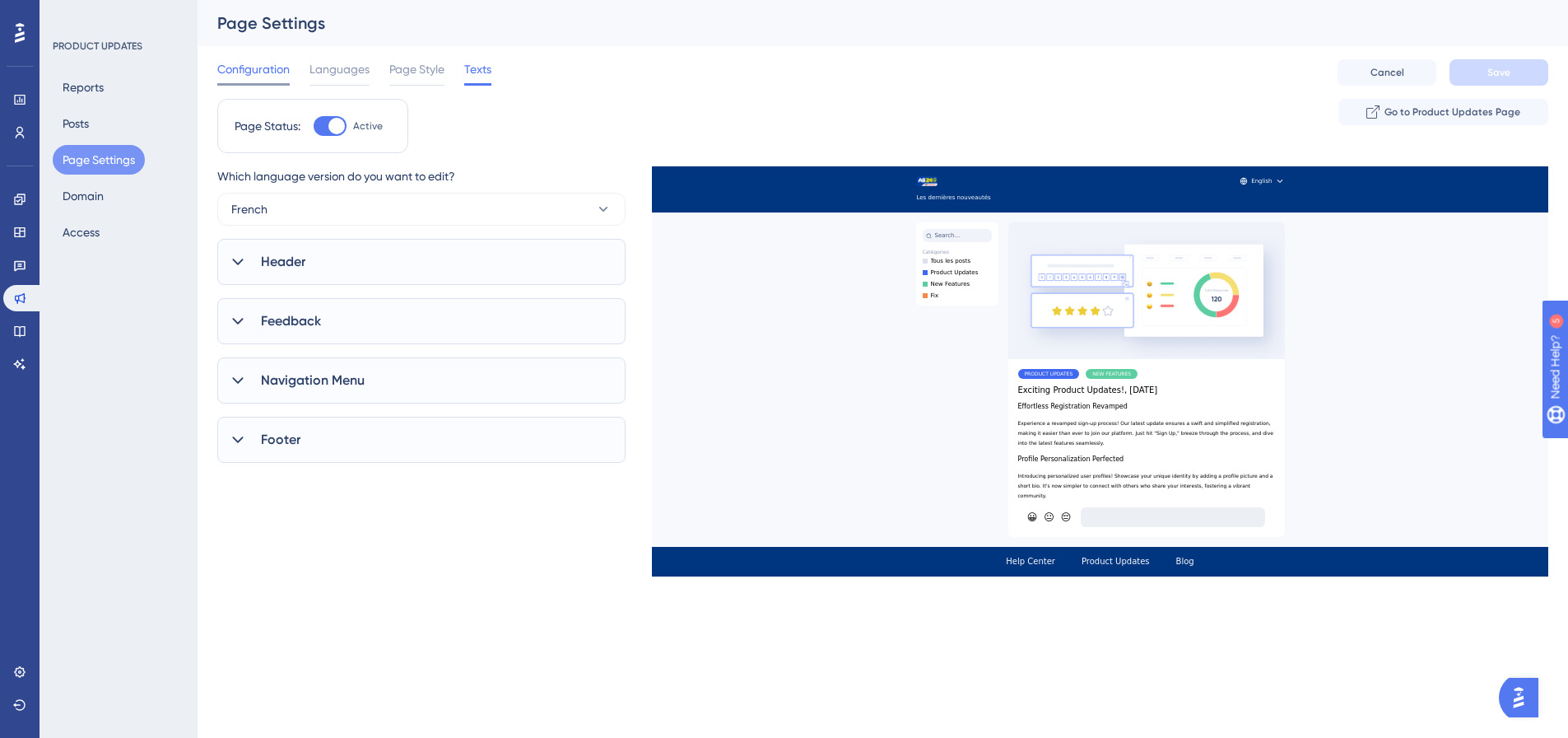
click at [245, 79] on div "Configuration" at bounding box center [254, 72] width 73 height 26
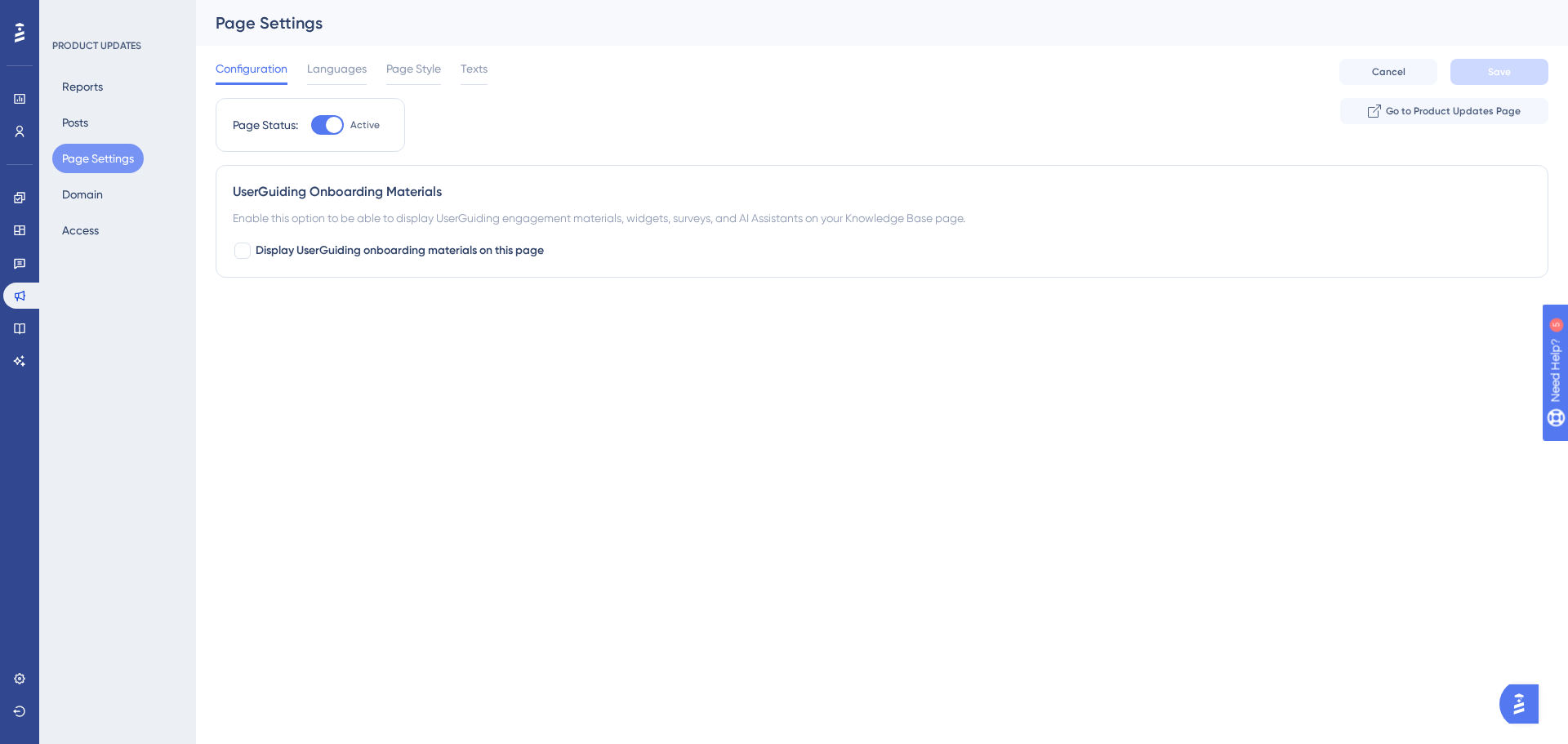
click at [324, 131] on div at bounding box center [328, 125] width 33 height 19
click at [311, 126] on input "Active" at bounding box center [310, 125] width 1 height 1
checkbox input "true"
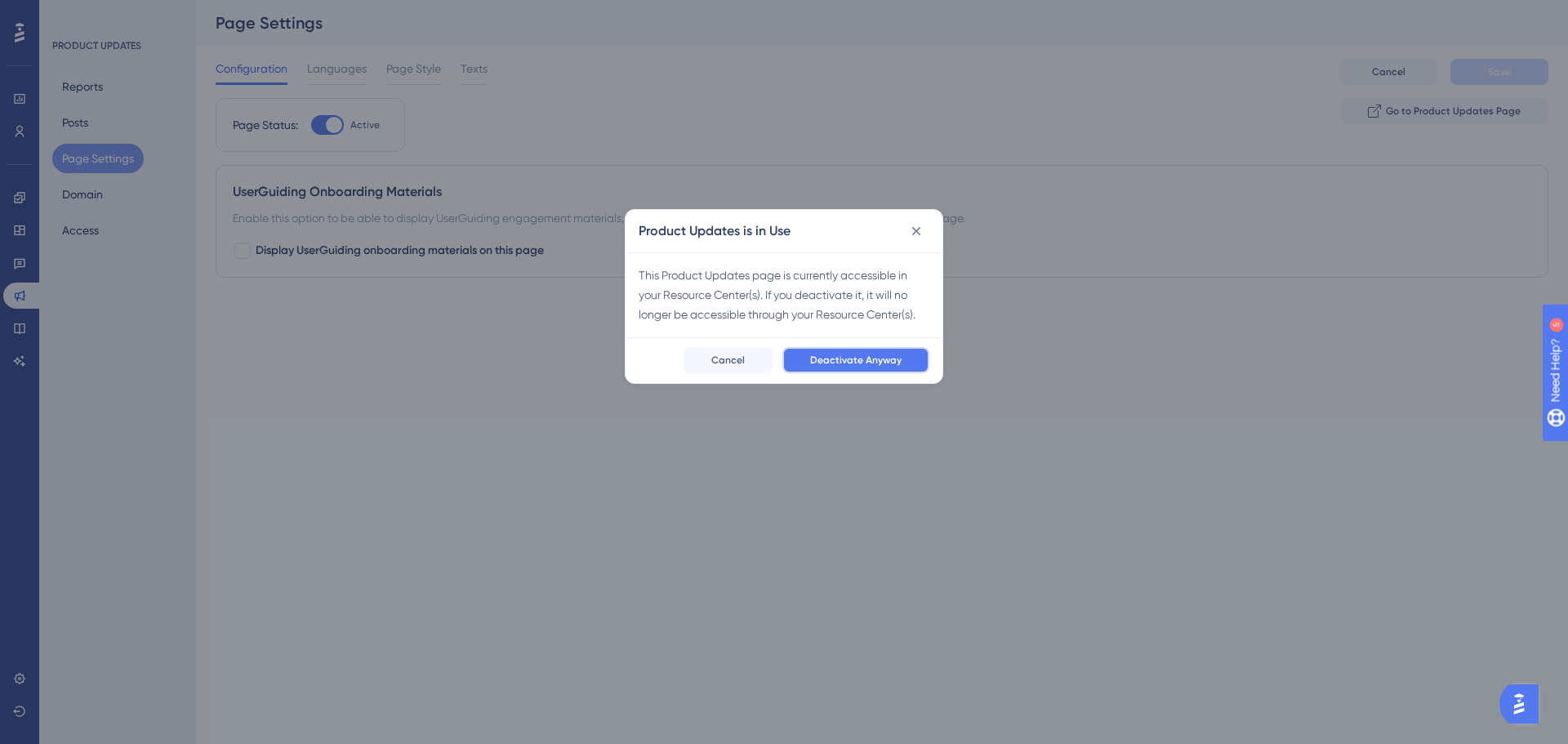
drag, startPoint x: 893, startPoint y: 366, endPoint x: 799, endPoint y: 338, distance: 98.1
click at [808, 335] on div "Product Updates is in Use This Product Updates page is currently accessible in …" at bounding box center [784, 297] width 318 height 175
click at [731, 361] on span "Cancel" at bounding box center [728, 359] width 33 height 13
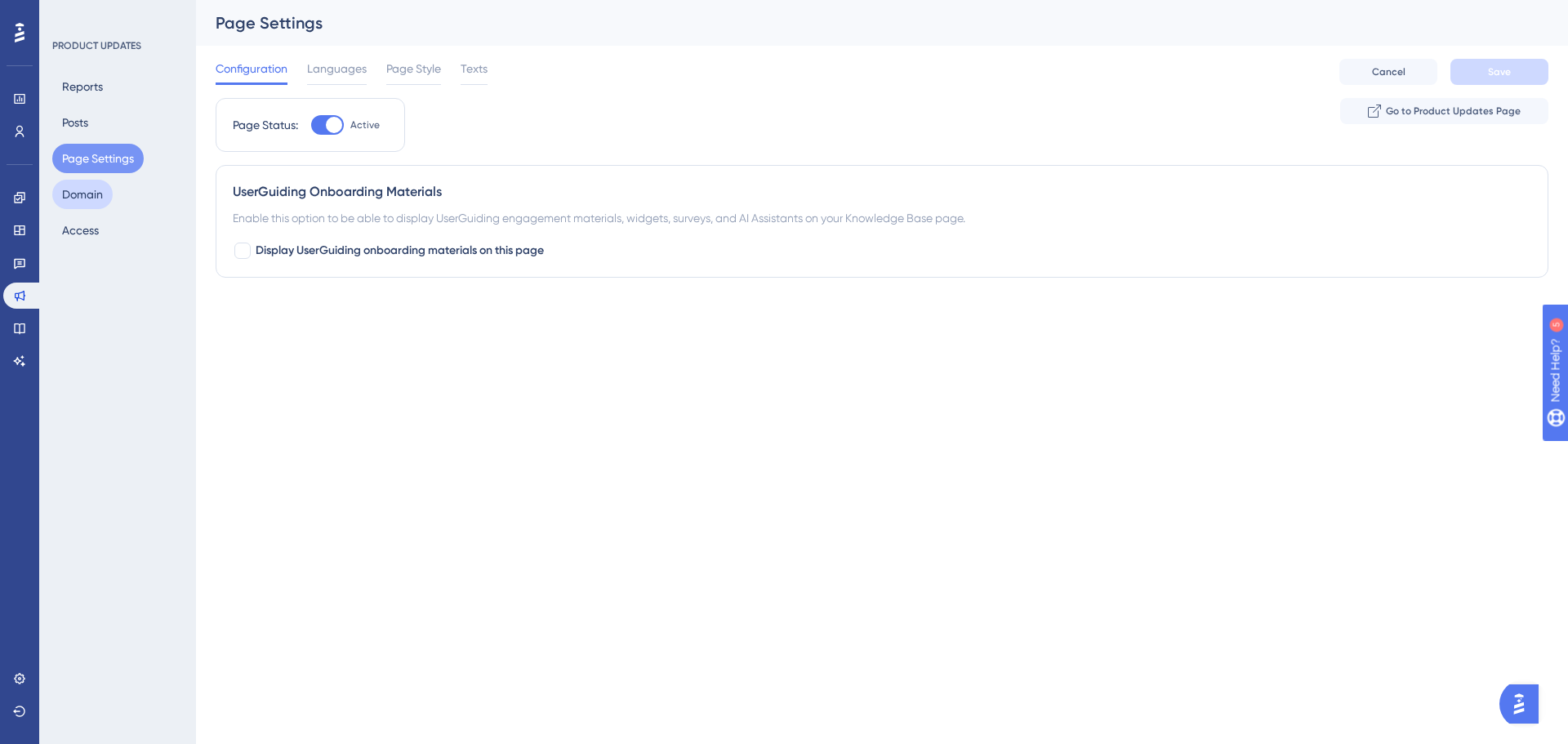
click at [89, 199] on button "Domain" at bounding box center [83, 195] width 60 height 29
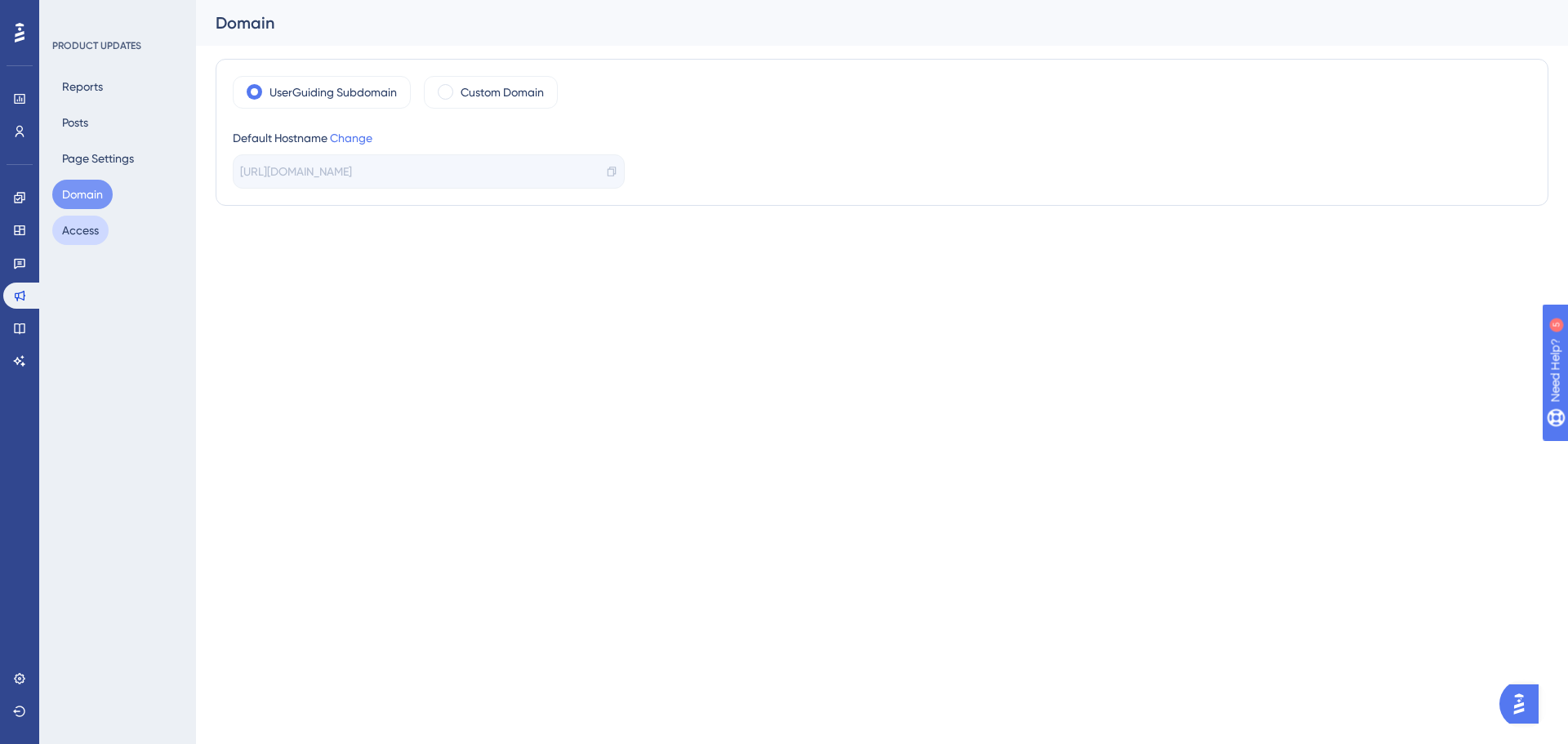
click at [89, 225] on button "Access" at bounding box center [81, 231] width 56 height 29
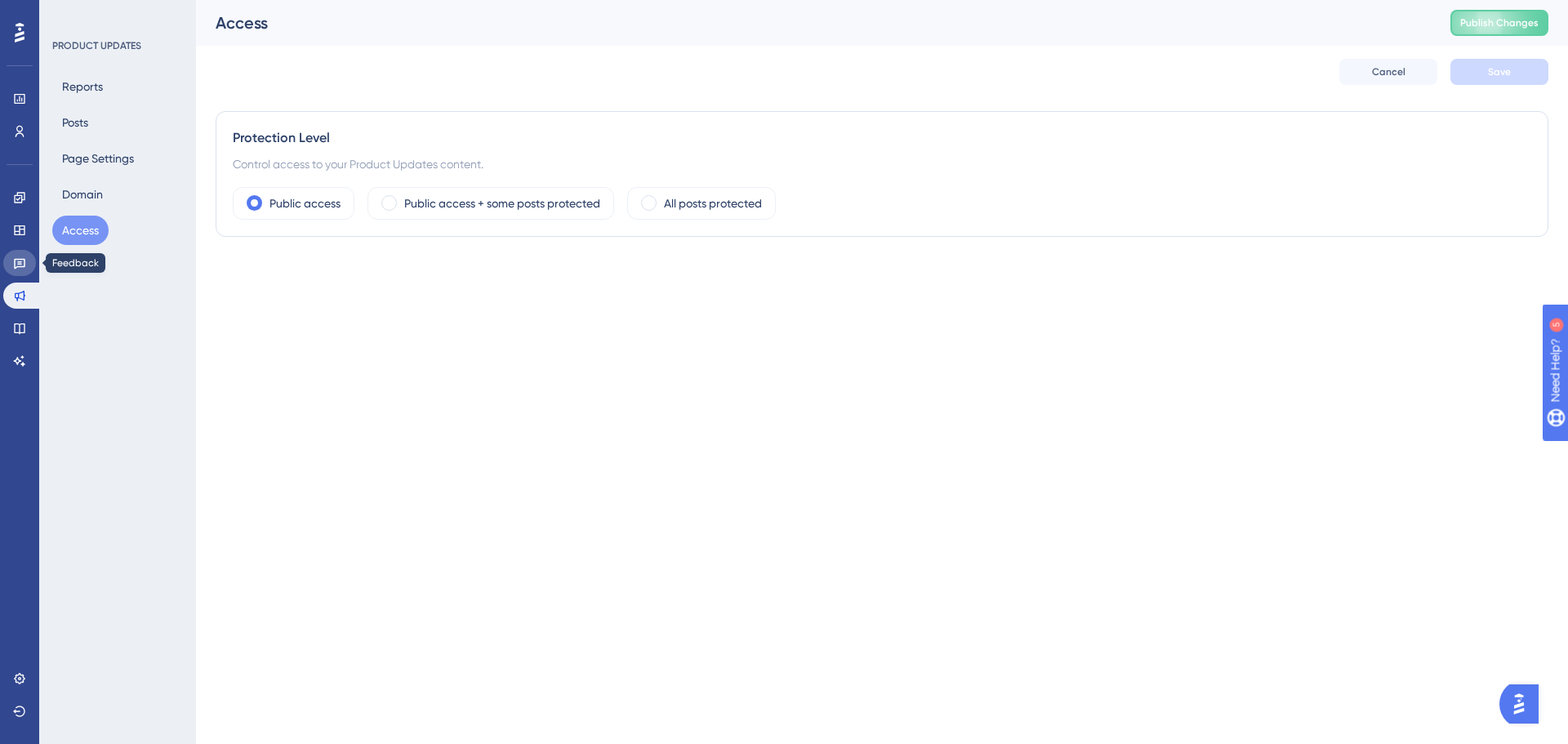
click at [13, 260] on icon at bounding box center [18, 262] width 13 height 13
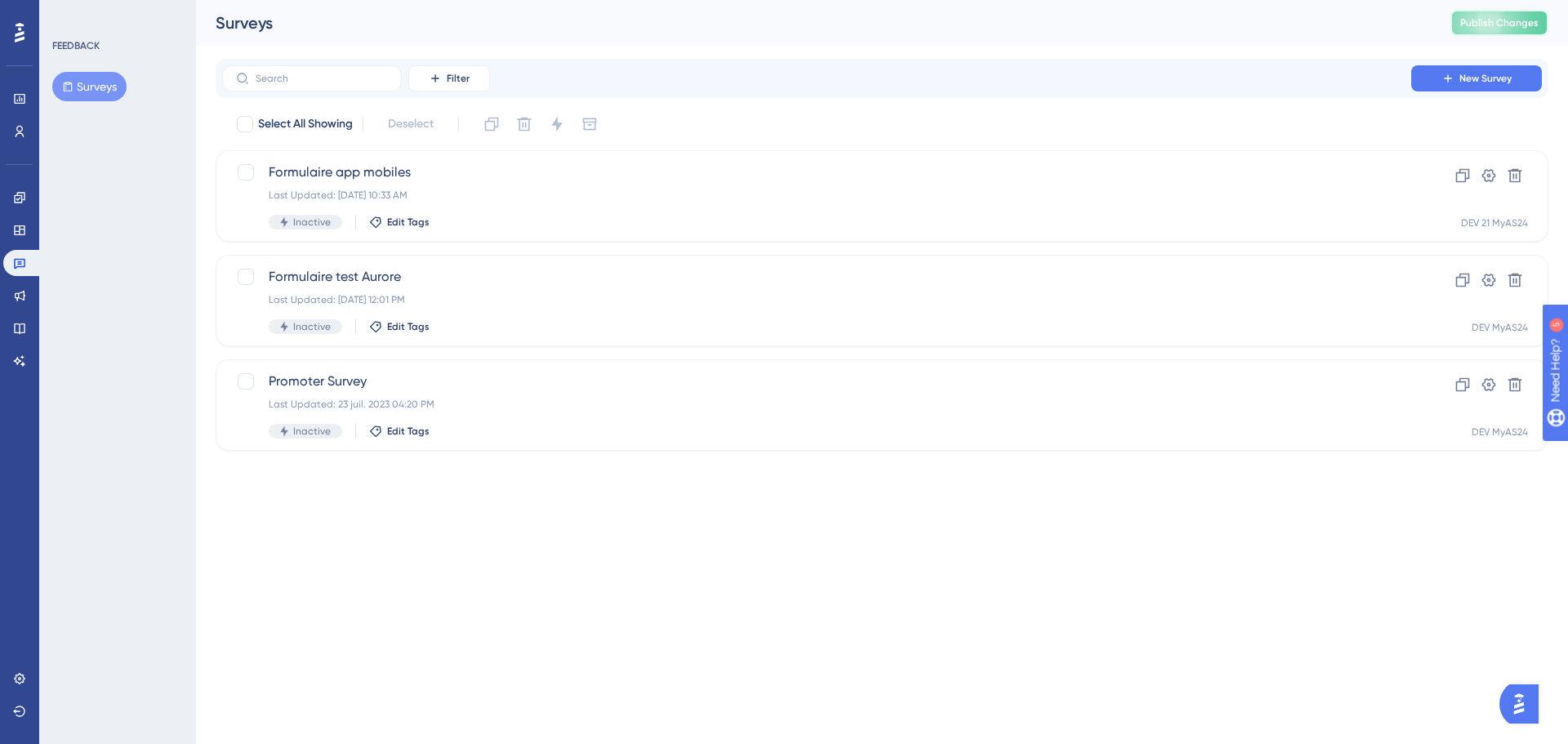
click at [1486, 32] on button "Publish Changes" at bounding box center [1499, 22] width 98 height 26
click at [13, 239] on link at bounding box center [19, 230] width 33 height 26
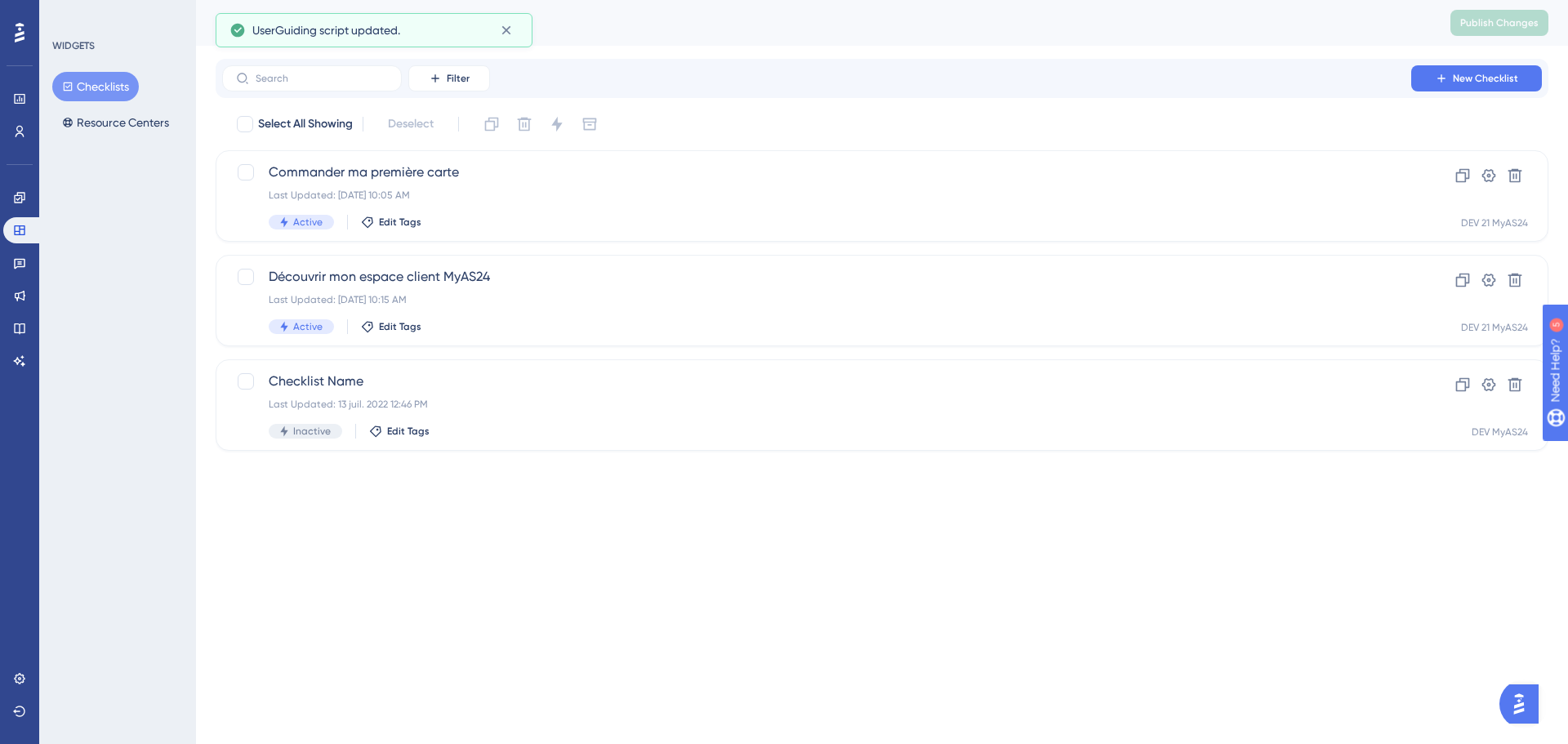
click at [137, 106] on div "Checklists Resource Centers" at bounding box center [119, 104] width 132 height 65
click at [135, 114] on button "Resource Centers" at bounding box center [116, 123] width 127 height 29
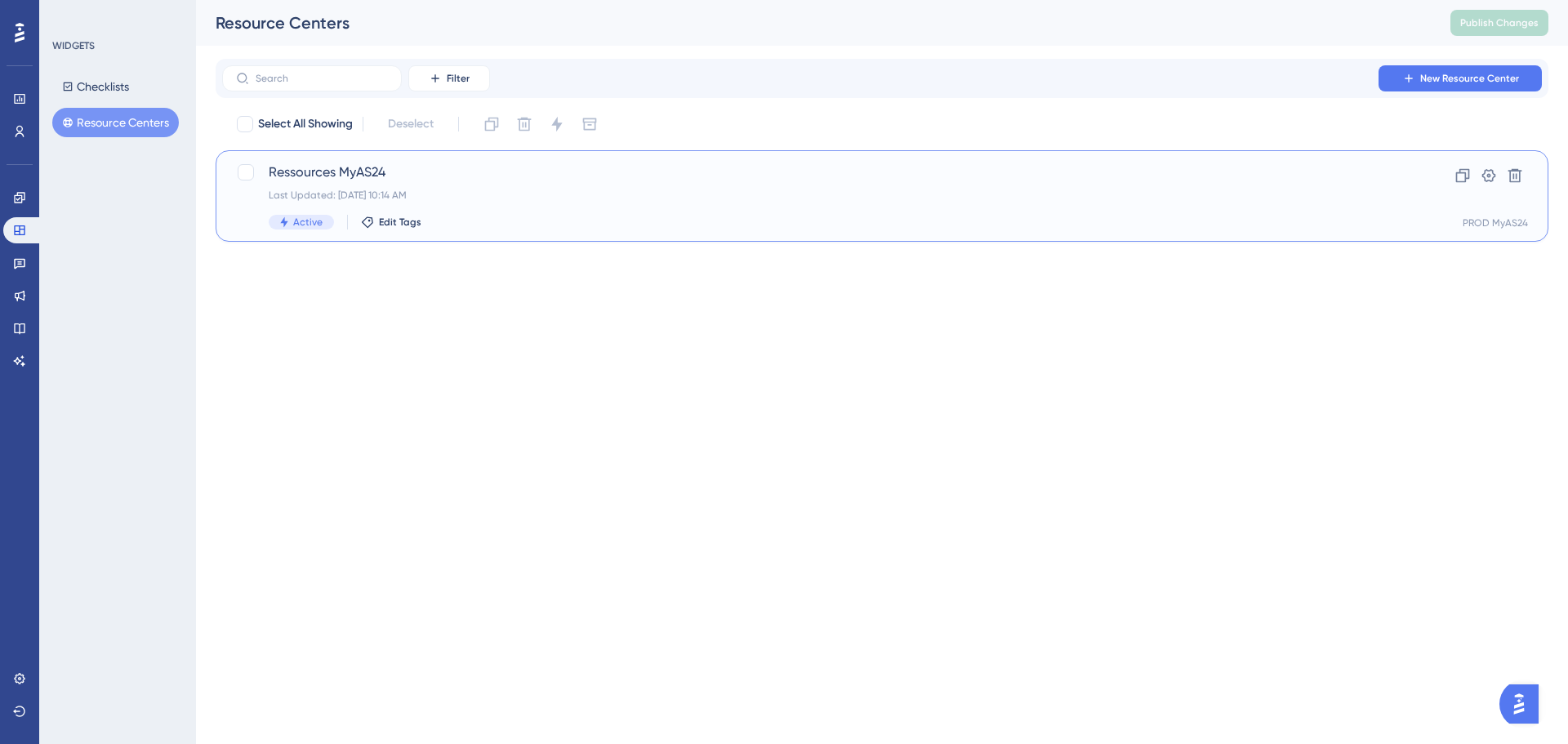
click at [420, 181] on span "Ressources MyAS24" at bounding box center [817, 172] width 1096 height 19
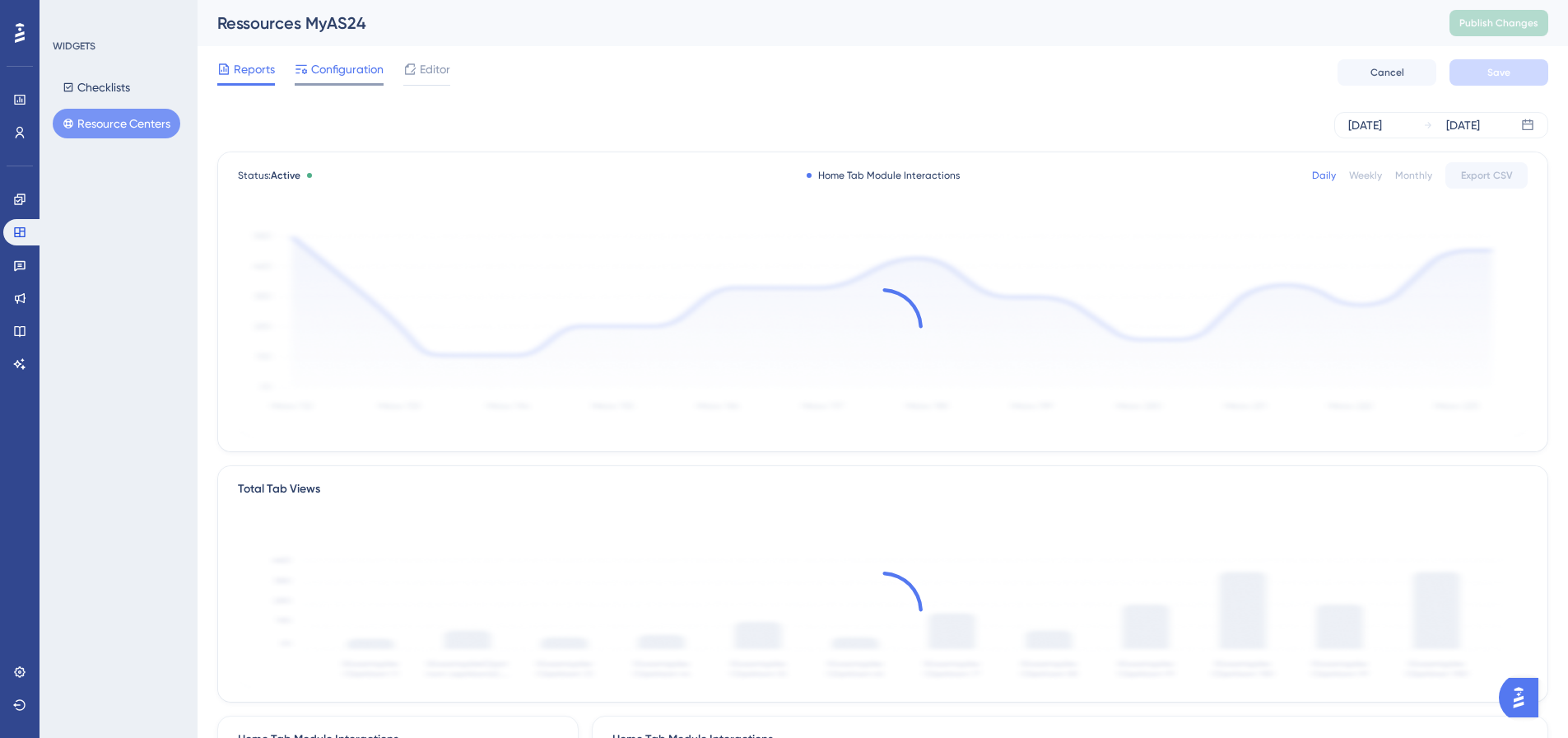
click at [350, 77] on span "Configuration" at bounding box center [347, 69] width 73 height 20
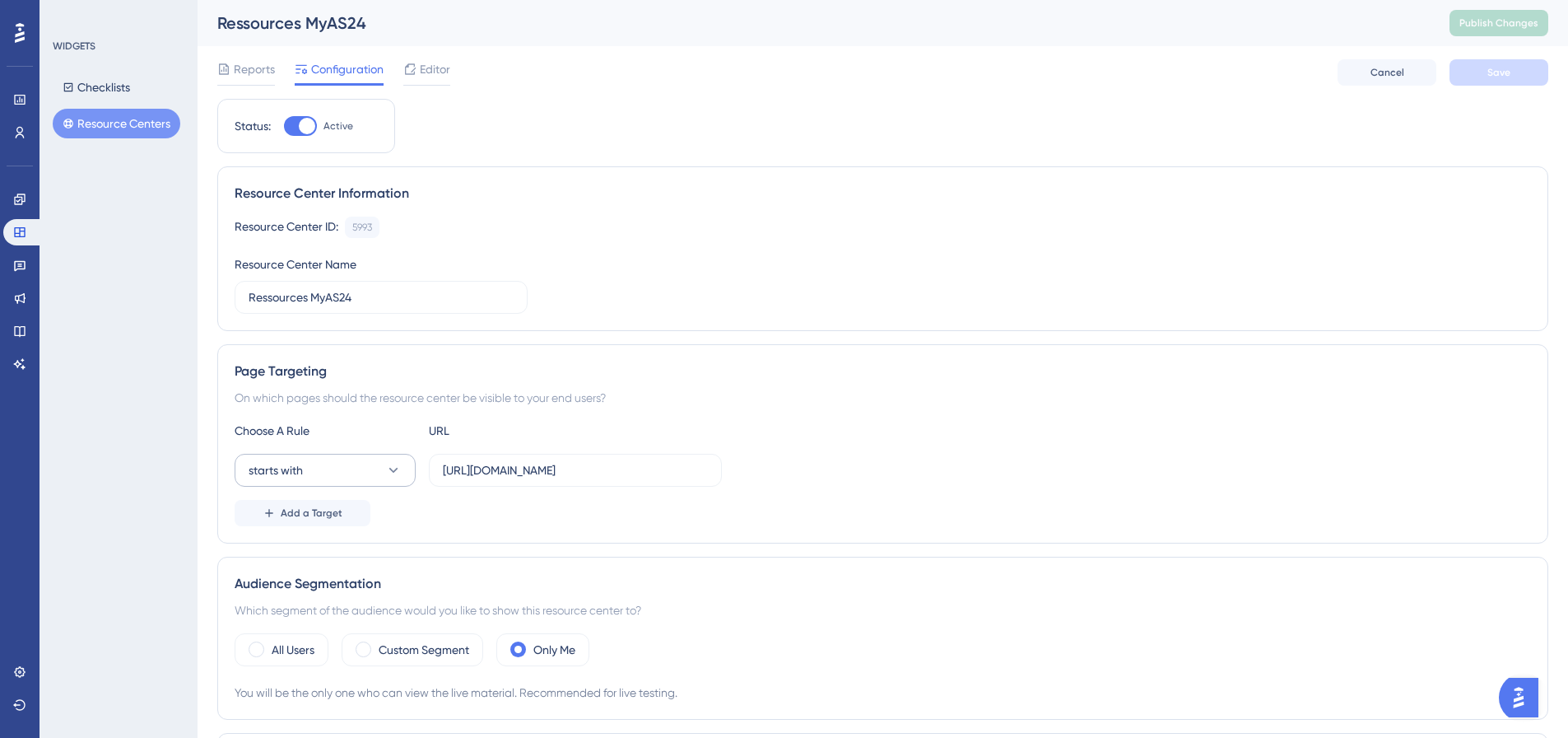
drag, startPoint x: 708, startPoint y: 467, endPoint x: 328, endPoint y: 467, distance: 380.0
click at [328, 467] on div "starts with https://dev.local-as24.com:42204/extranet/fr/" at bounding box center [478, 470] width 488 height 33
click at [584, 466] on input "[URL][DOMAIN_NAME]" at bounding box center [575, 470] width 265 height 18
click at [584, 465] on input "[URL][DOMAIN_NAME]" at bounding box center [575, 470] width 265 height 18
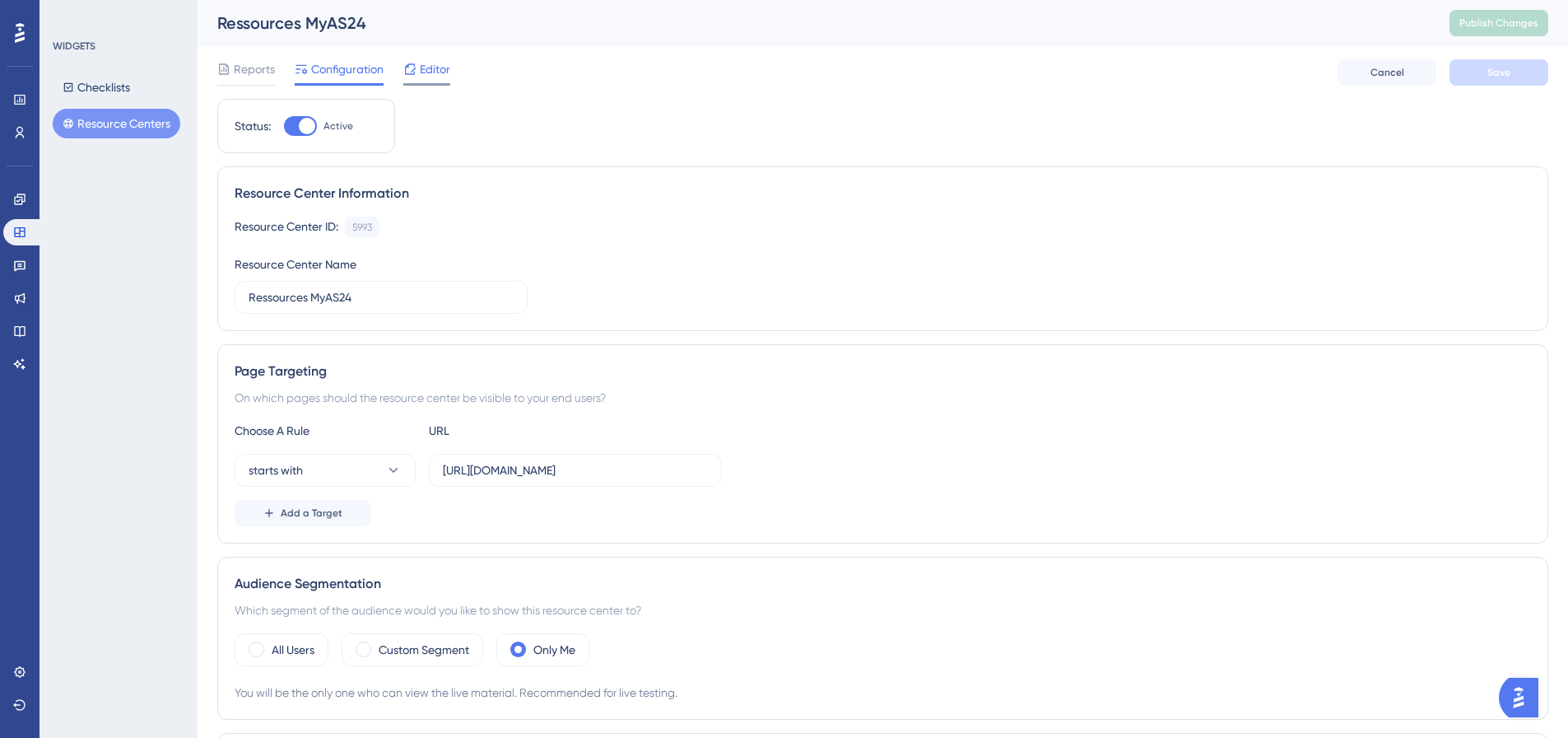
click at [404, 72] on icon at bounding box center [409, 69] width 13 height 13
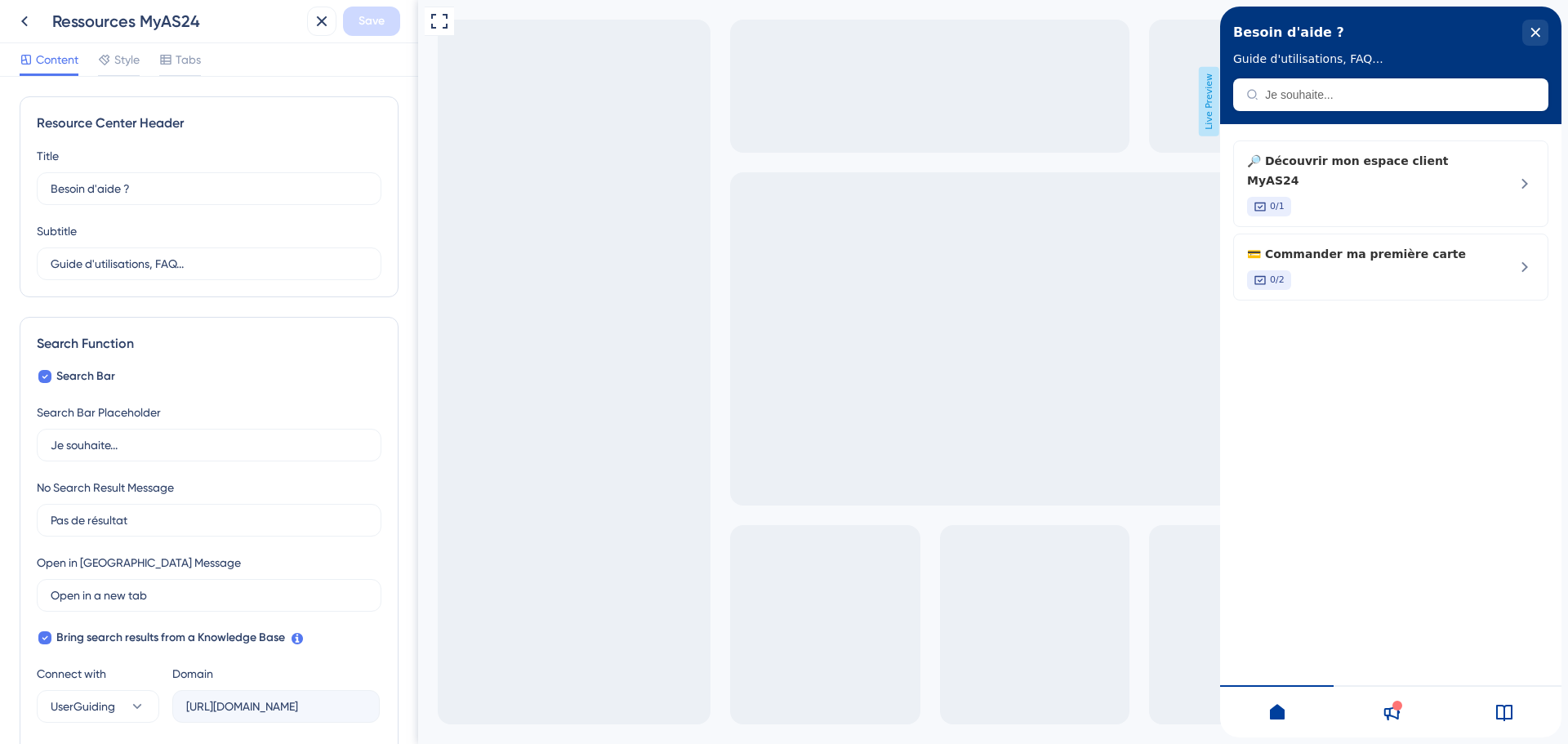
click at [1395, 703] on div at bounding box center [1398, 706] width 10 height 10
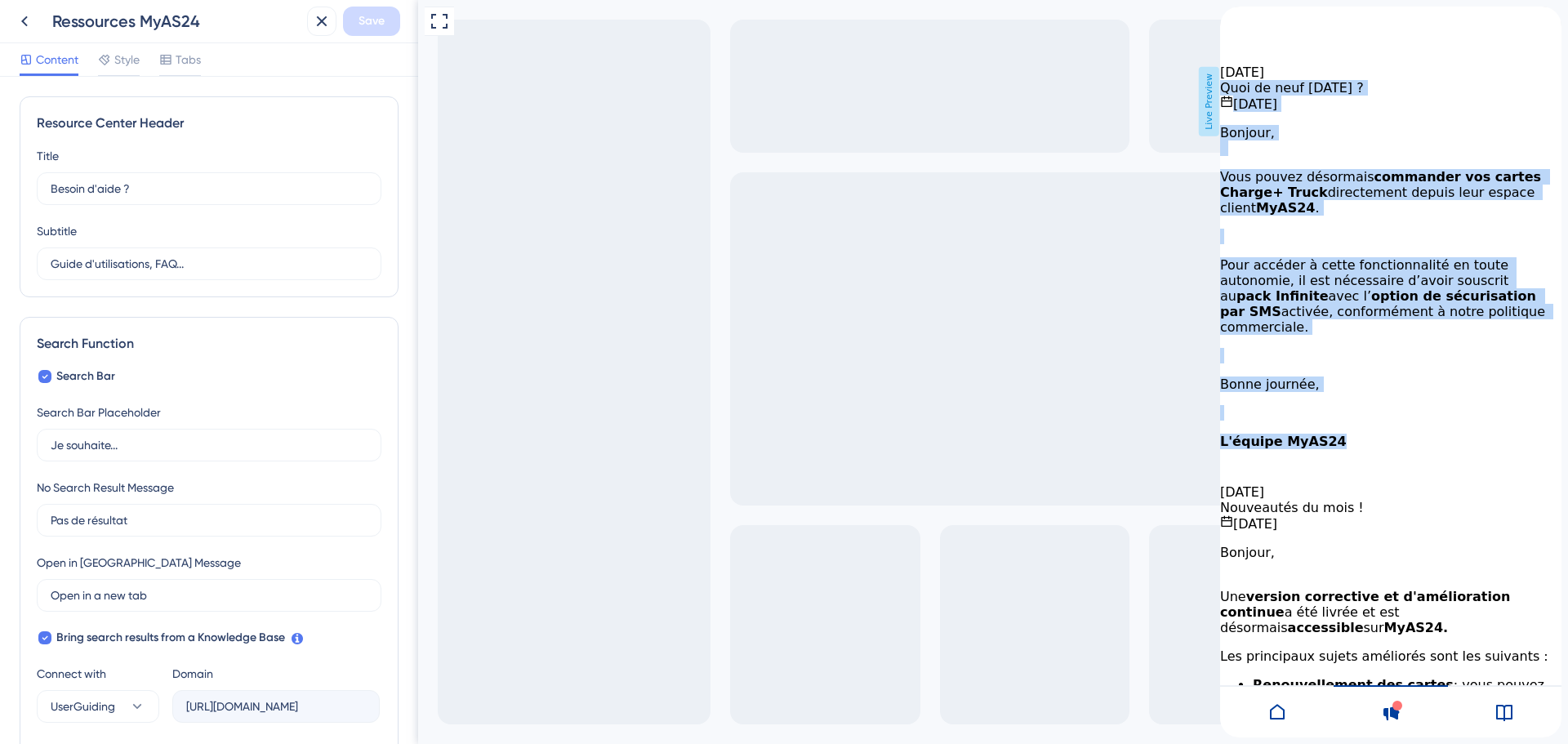
drag, startPoint x: 1231, startPoint y: 120, endPoint x: 1493, endPoint y: 443, distance: 415.9
click at [1493, 443] on div "Quoi de neuf aujourd'hui ? 26 septembre 2025 Bonjour, Vous pouvez désormais com…" at bounding box center [1391, 281] width 342 height 404
click at [1493, 443] on p "L'équipe MyAS24" at bounding box center [1391, 442] width 342 height 16
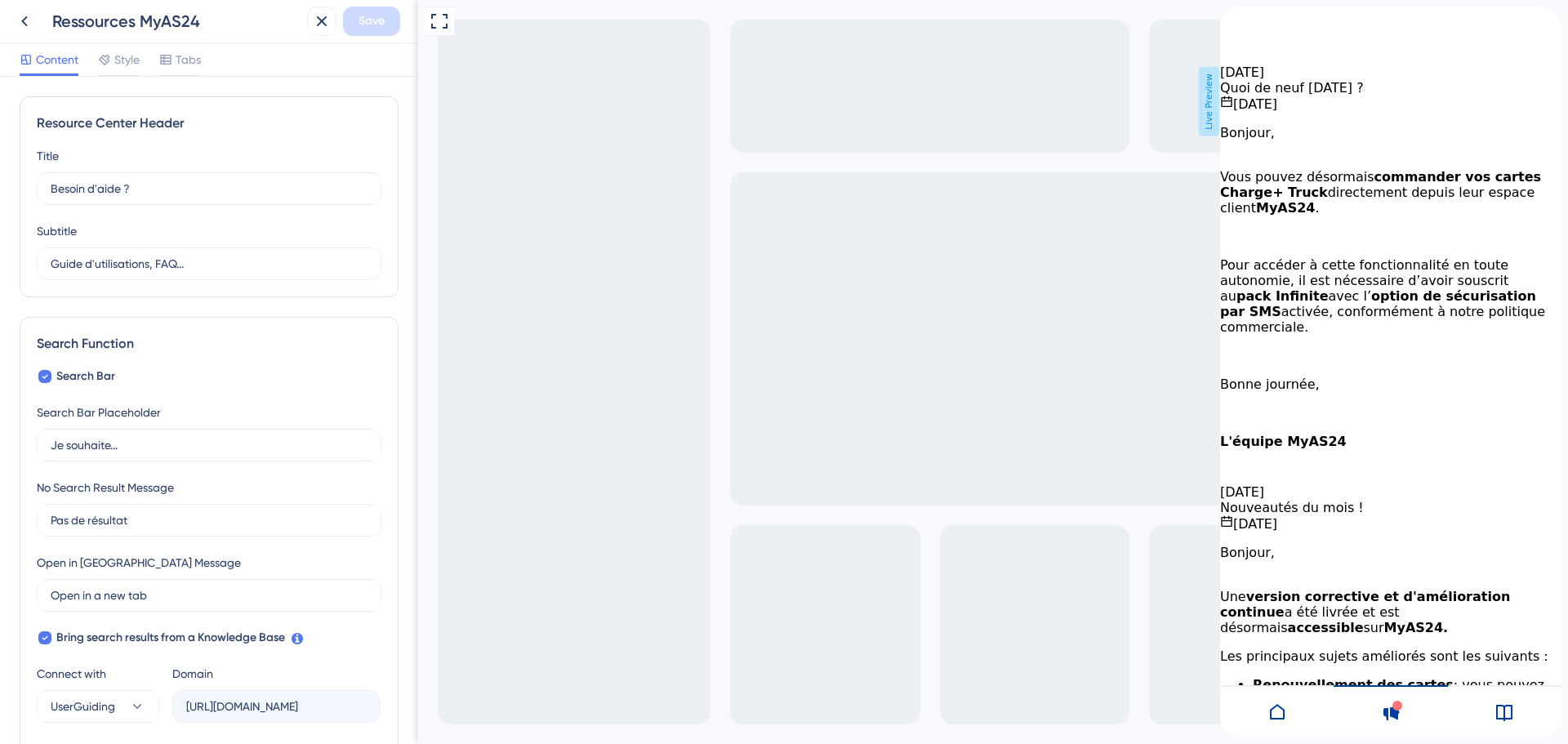
click at [1233, 19] on icon "back to header" at bounding box center [1226, 13] width 13 height 13
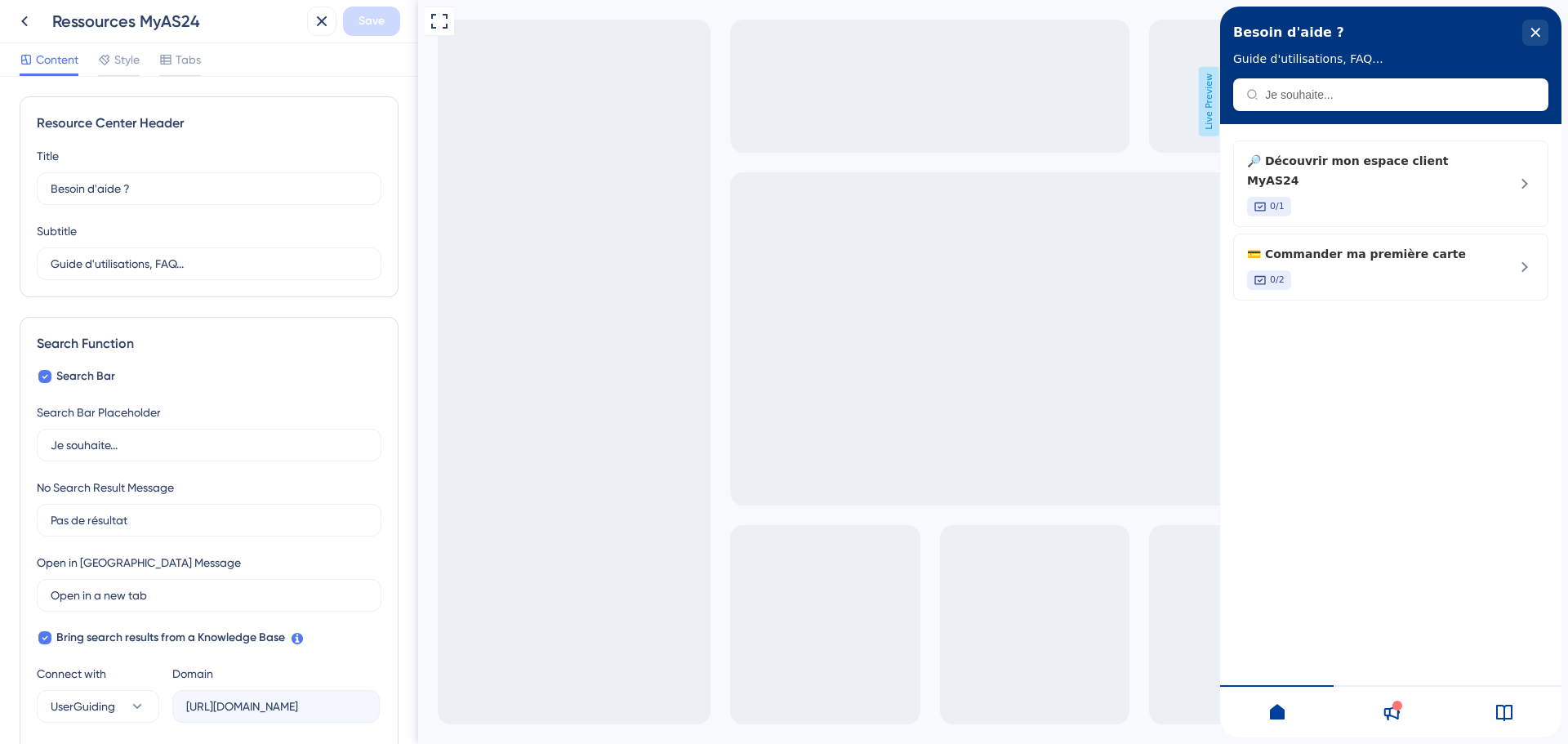
click at [1506, 699] on div at bounding box center [1505, 712] width 114 height 53
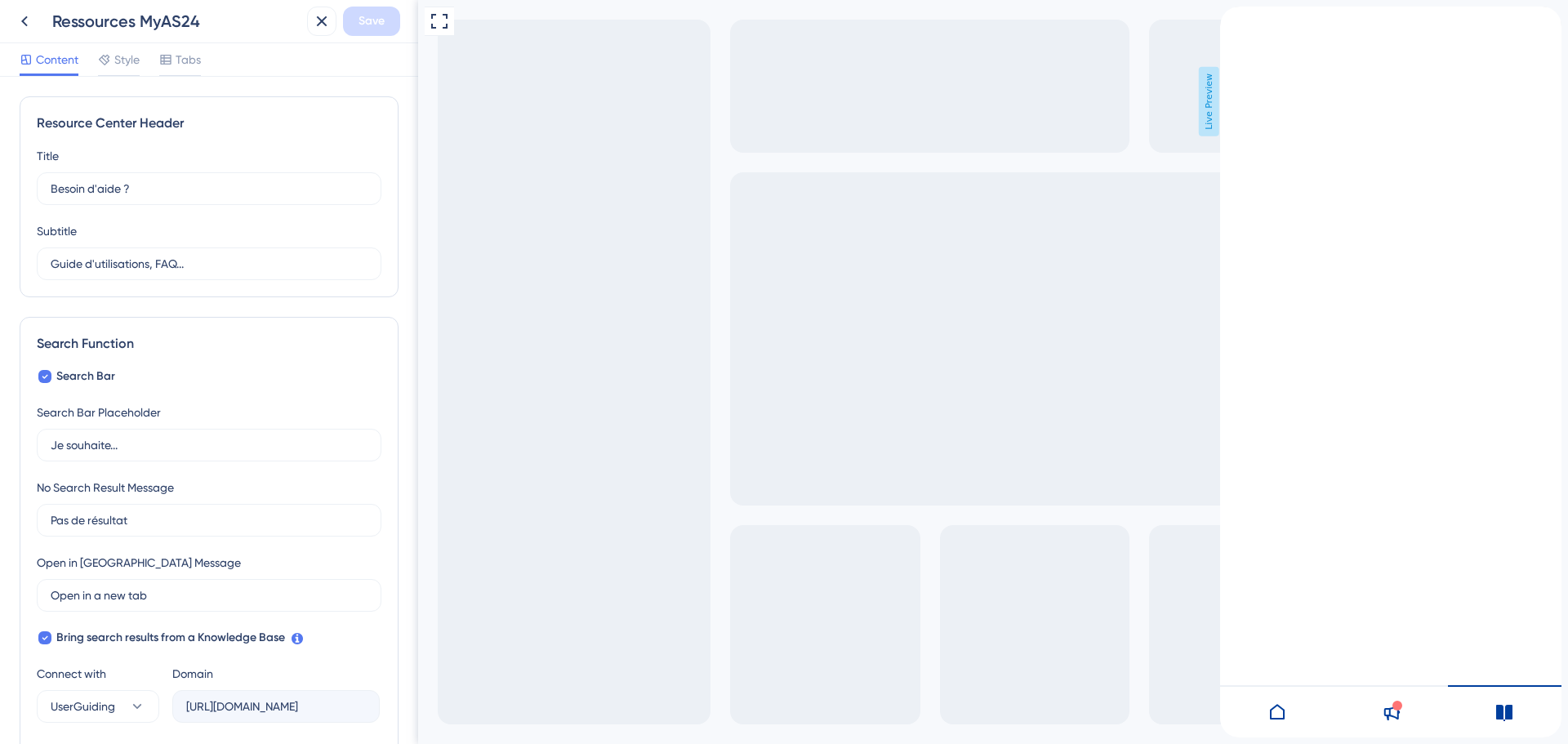
click at [1292, 717] on div at bounding box center [1277, 712] width 114 height 53
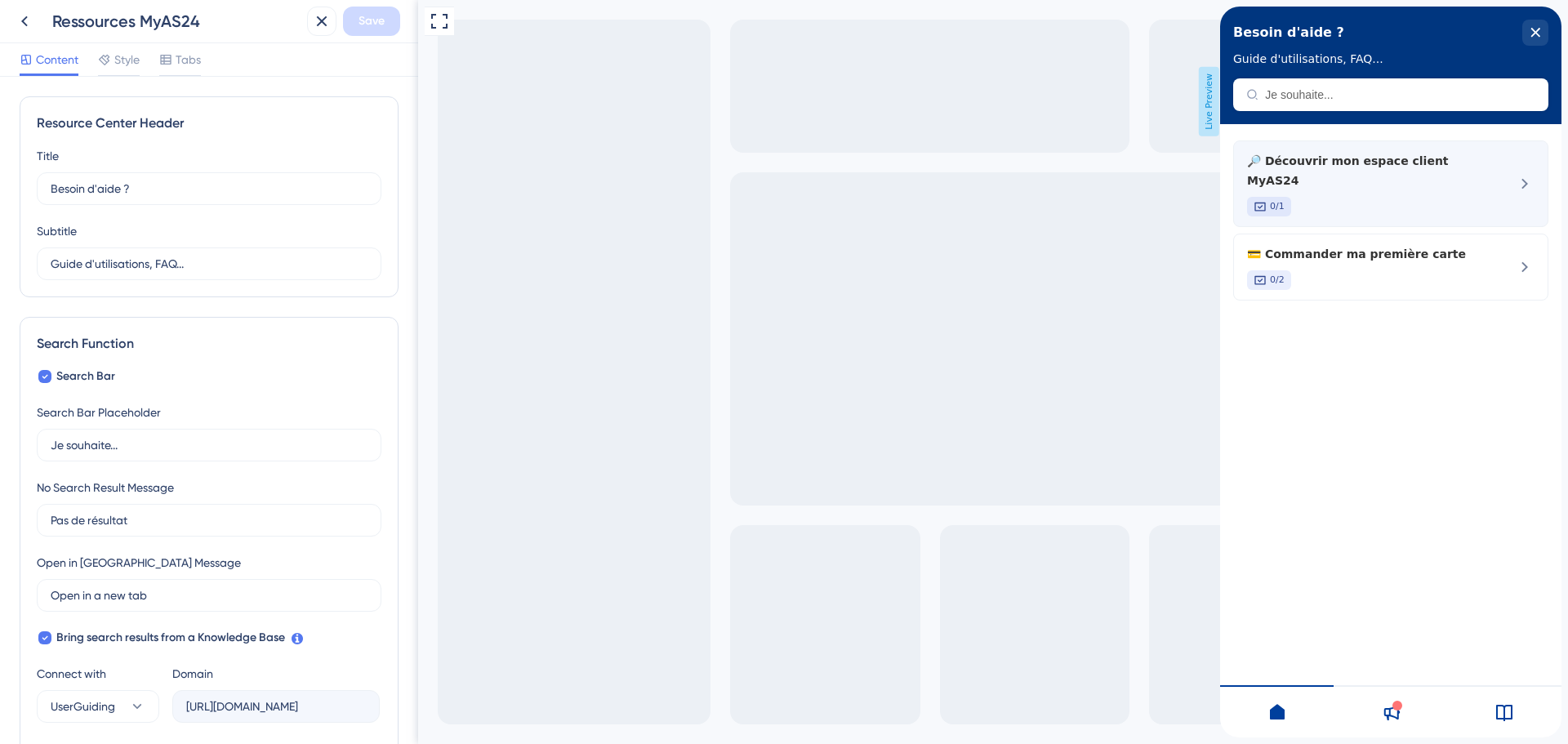
click at [1403, 161] on span "🔎 Découvrir mon espace client MyAS24" at bounding box center [1362, 170] width 231 height 39
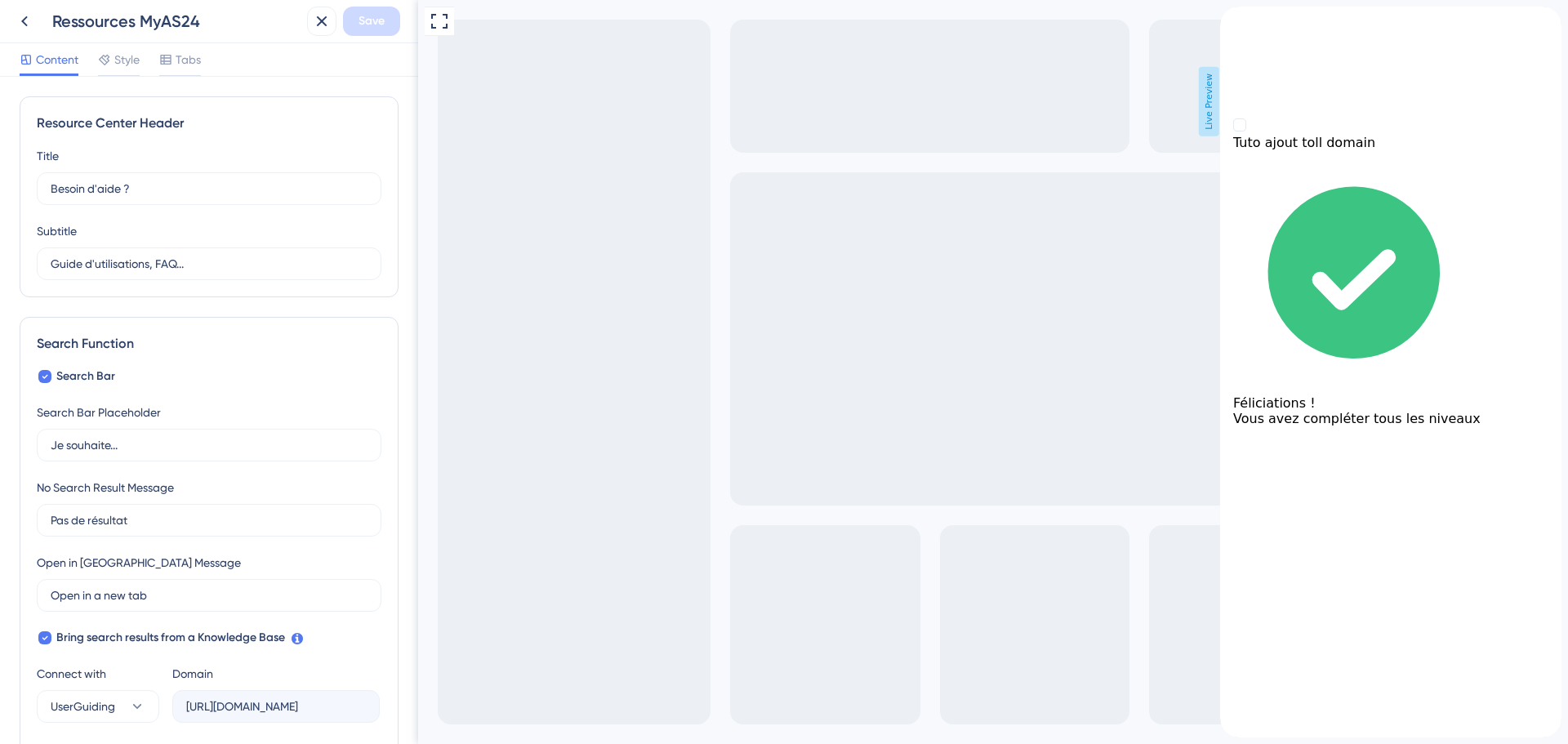
click at [1256, 22] on div "back to header" at bounding box center [1391, 15] width 342 height 17
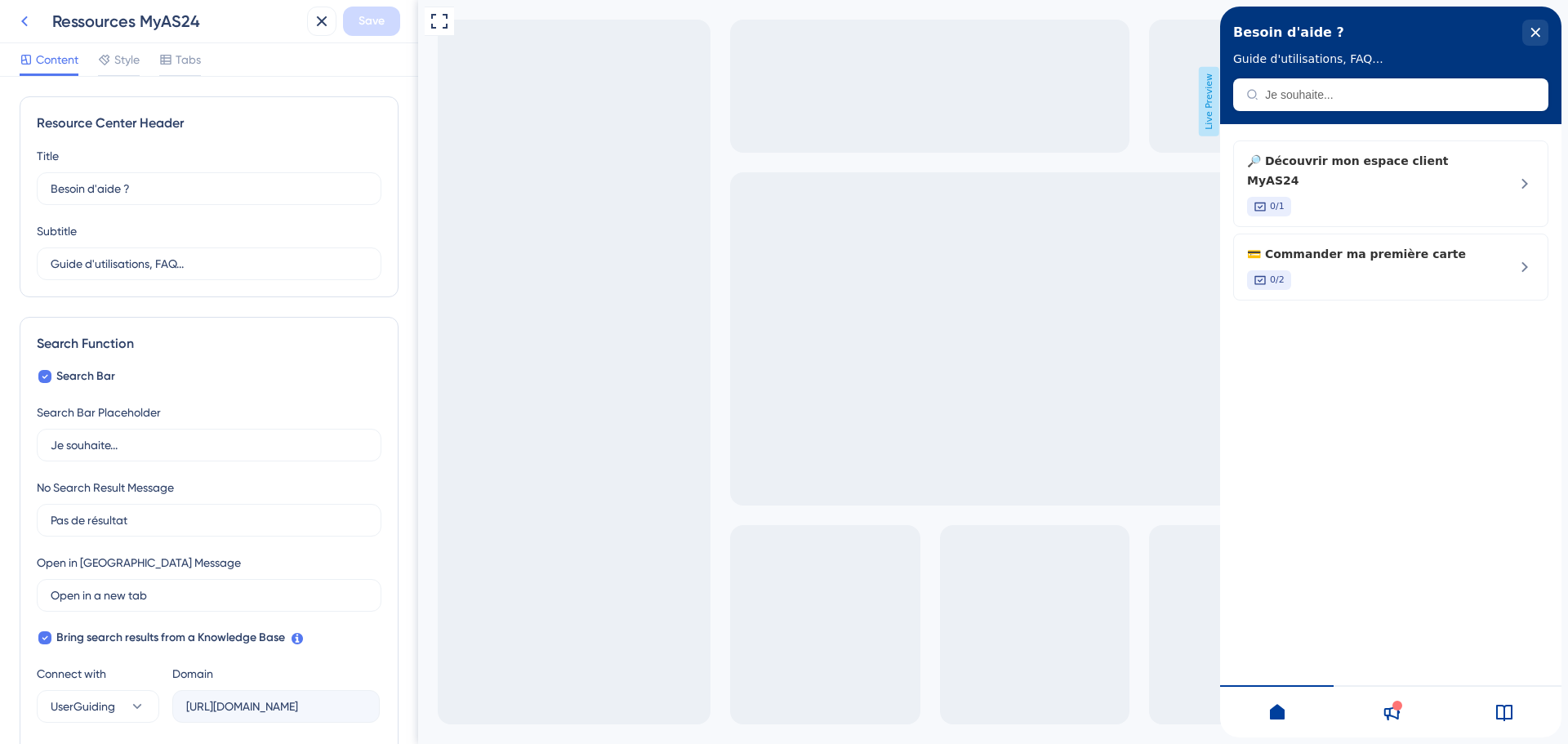
click at [22, 19] on icon at bounding box center [24, 21] width 19 height 19
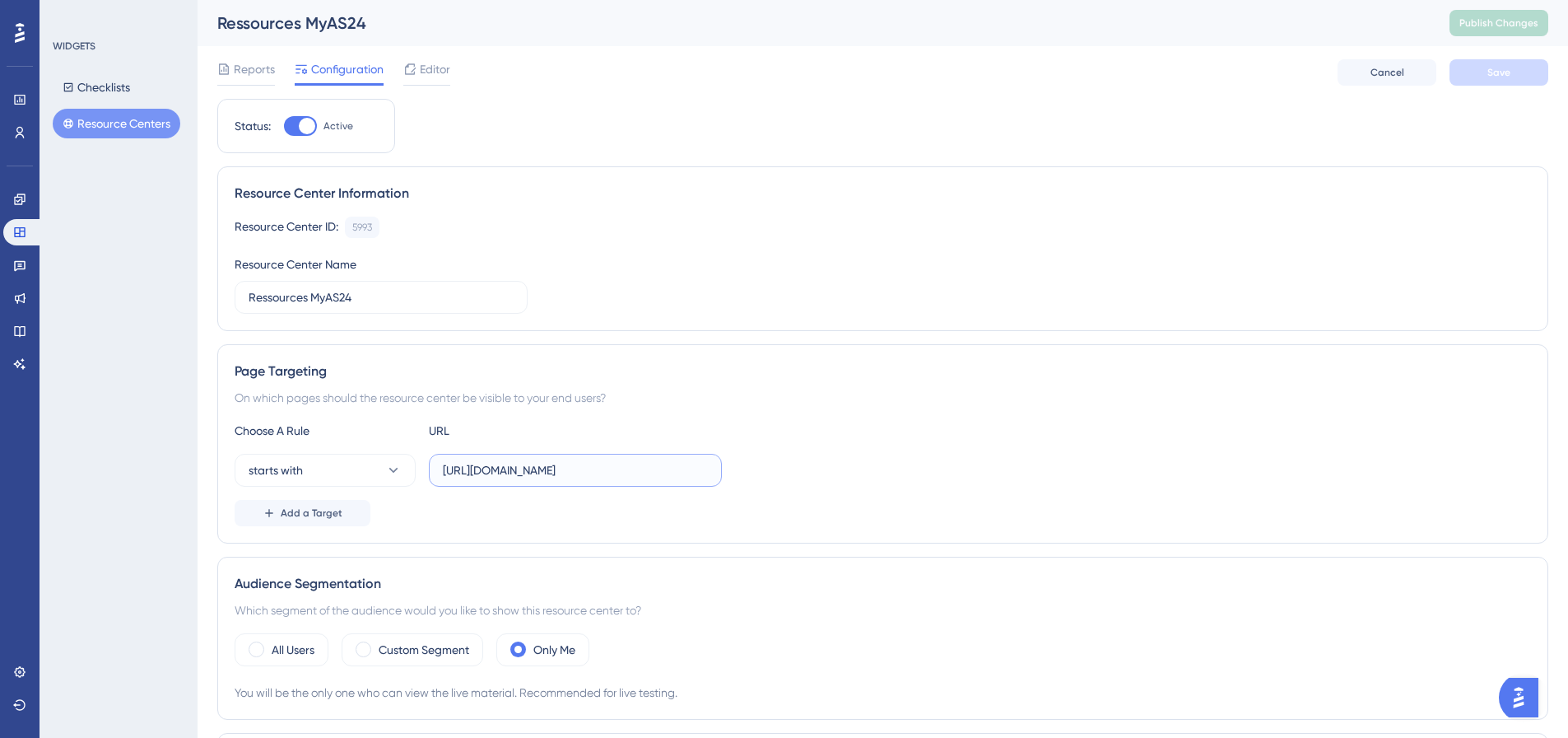
click at [630, 461] on input "[URL][DOMAIN_NAME]" at bounding box center [575, 470] width 265 height 18
click at [631, 463] on input "[URL][DOMAIN_NAME]" at bounding box center [575, 470] width 265 height 18
click at [602, 244] on div "Resource Center ID: 5993 Copy Resource Center Name Ressources MyAS24" at bounding box center [882, 265] width 1296 height 97
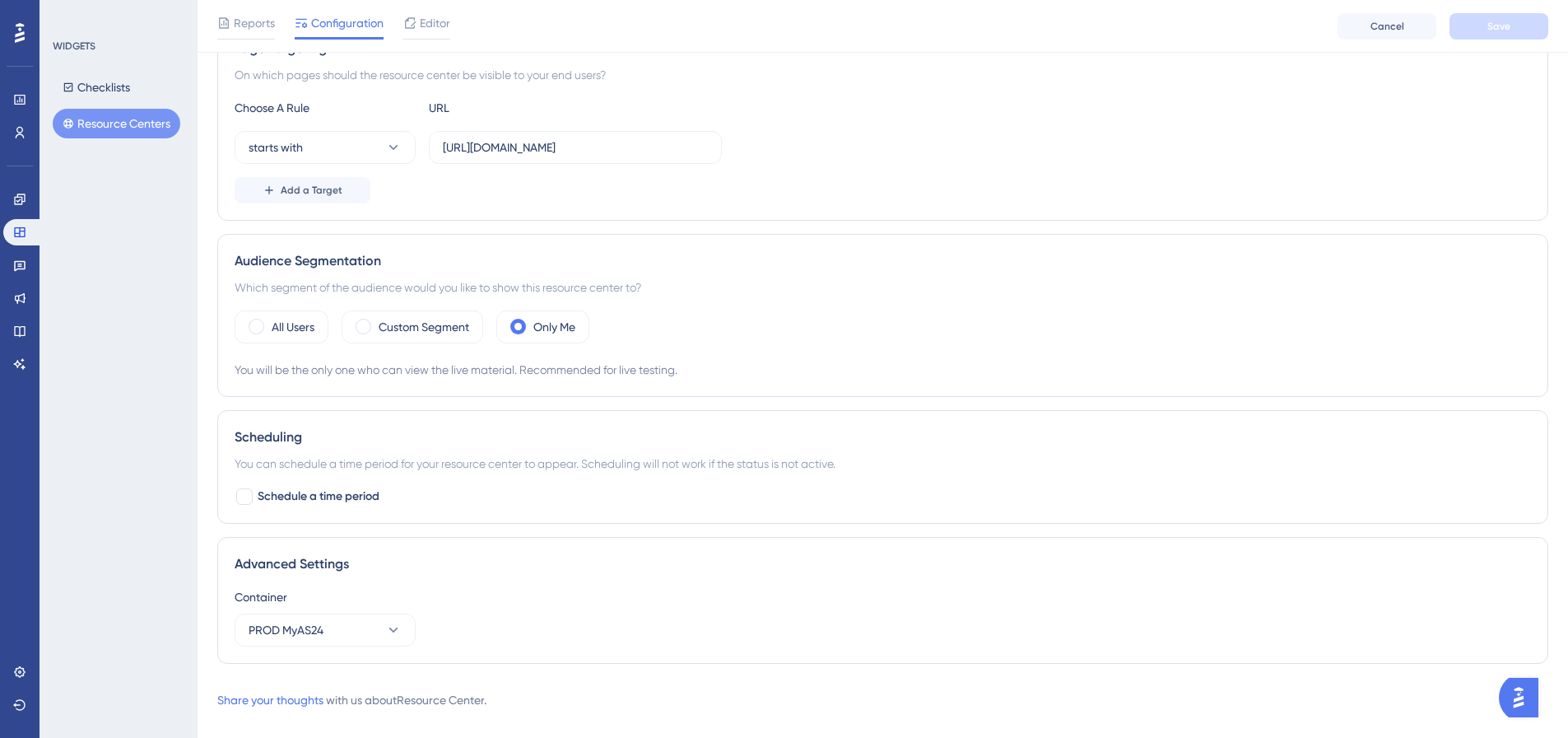
scroll to position [354, 0]
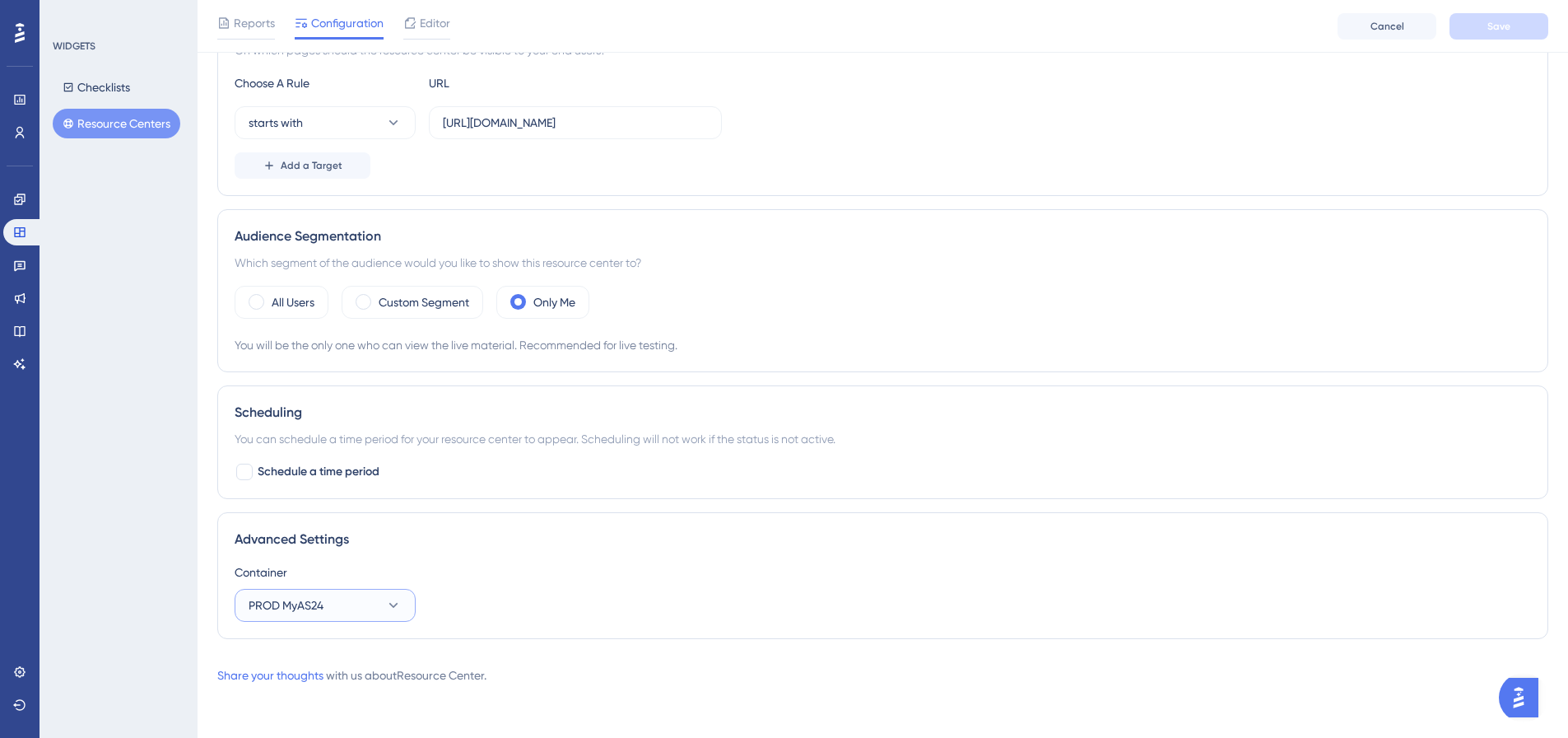
click at [383, 606] on button "PROD MyAS24" at bounding box center [325, 606] width 182 height 33
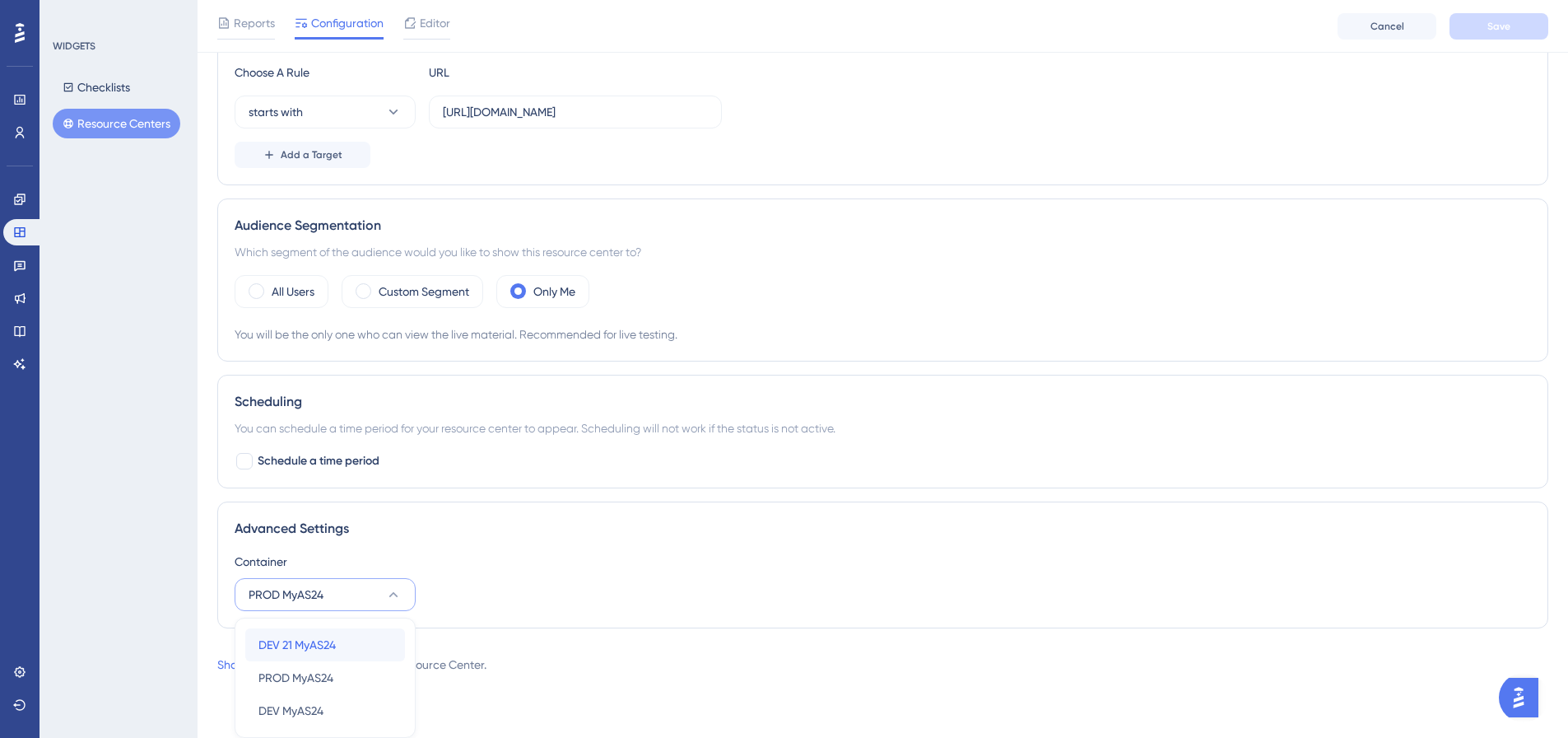
click at [359, 647] on div "DEV 21 MyAS24 DEV 21 MyAS24" at bounding box center [325, 645] width 133 height 33
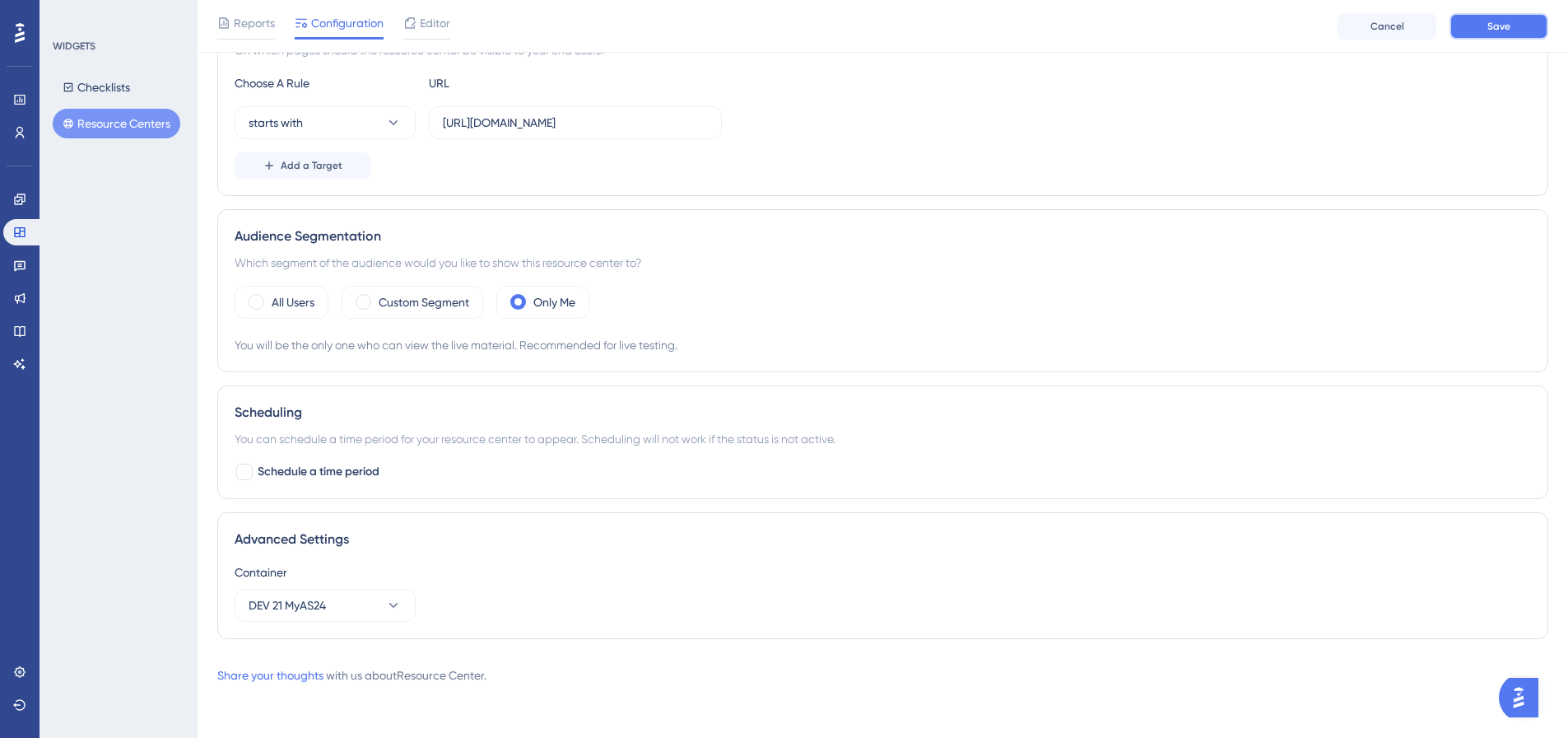
click at [1494, 36] on button "Save" at bounding box center [1499, 26] width 99 height 26
click at [333, 606] on button "DEV 21 MyAS24" at bounding box center [325, 606] width 182 height 33
click at [375, 615] on button "DEV 21 MyAS24" at bounding box center [325, 606] width 182 height 33
click at [363, 606] on button "DEV 21 MyAS24" at bounding box center [325, 606] width 182 height 33
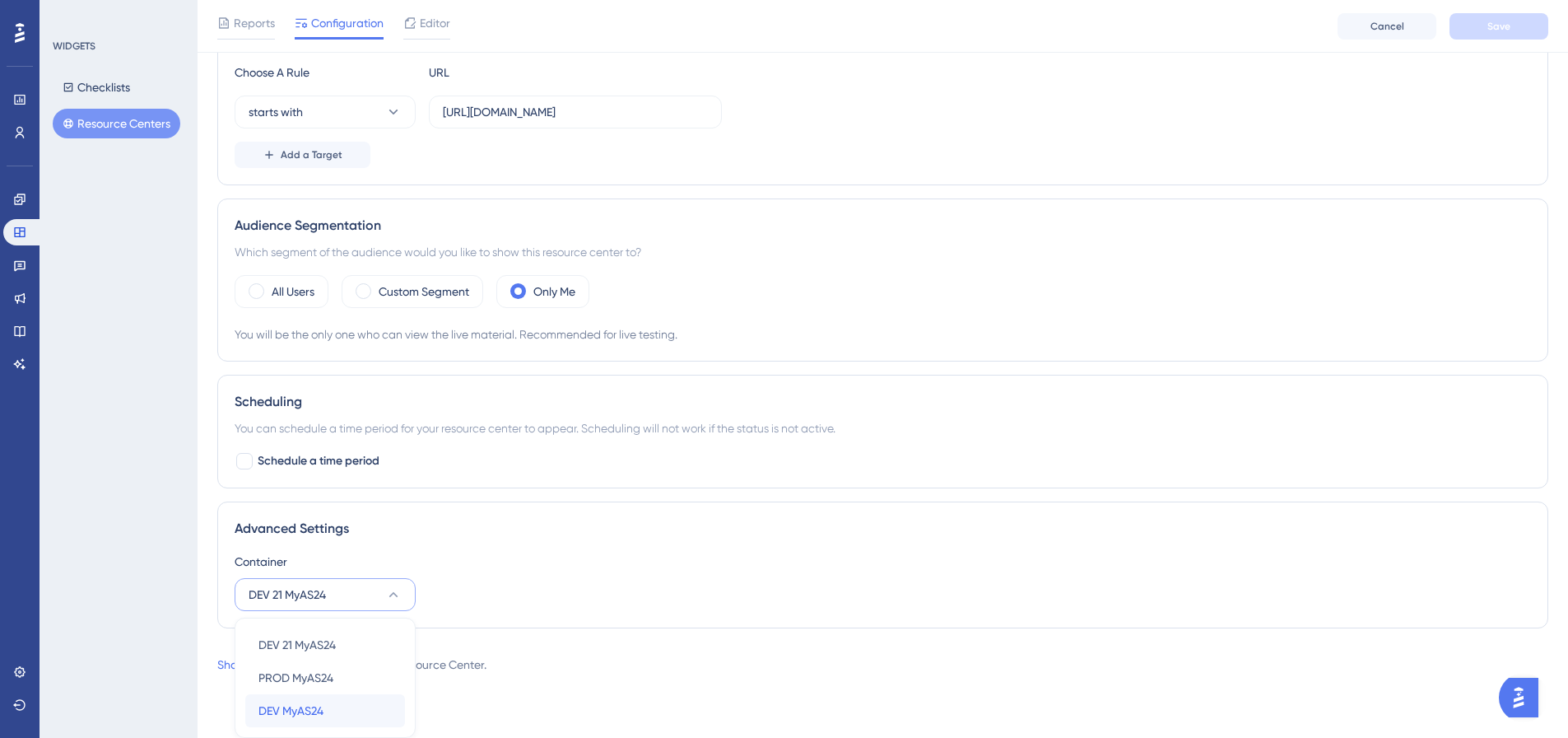
click at [342, 712] on div "DEV MyAS24 DEV MyAS24" at bounding box center [325, 711] width 133 height 33
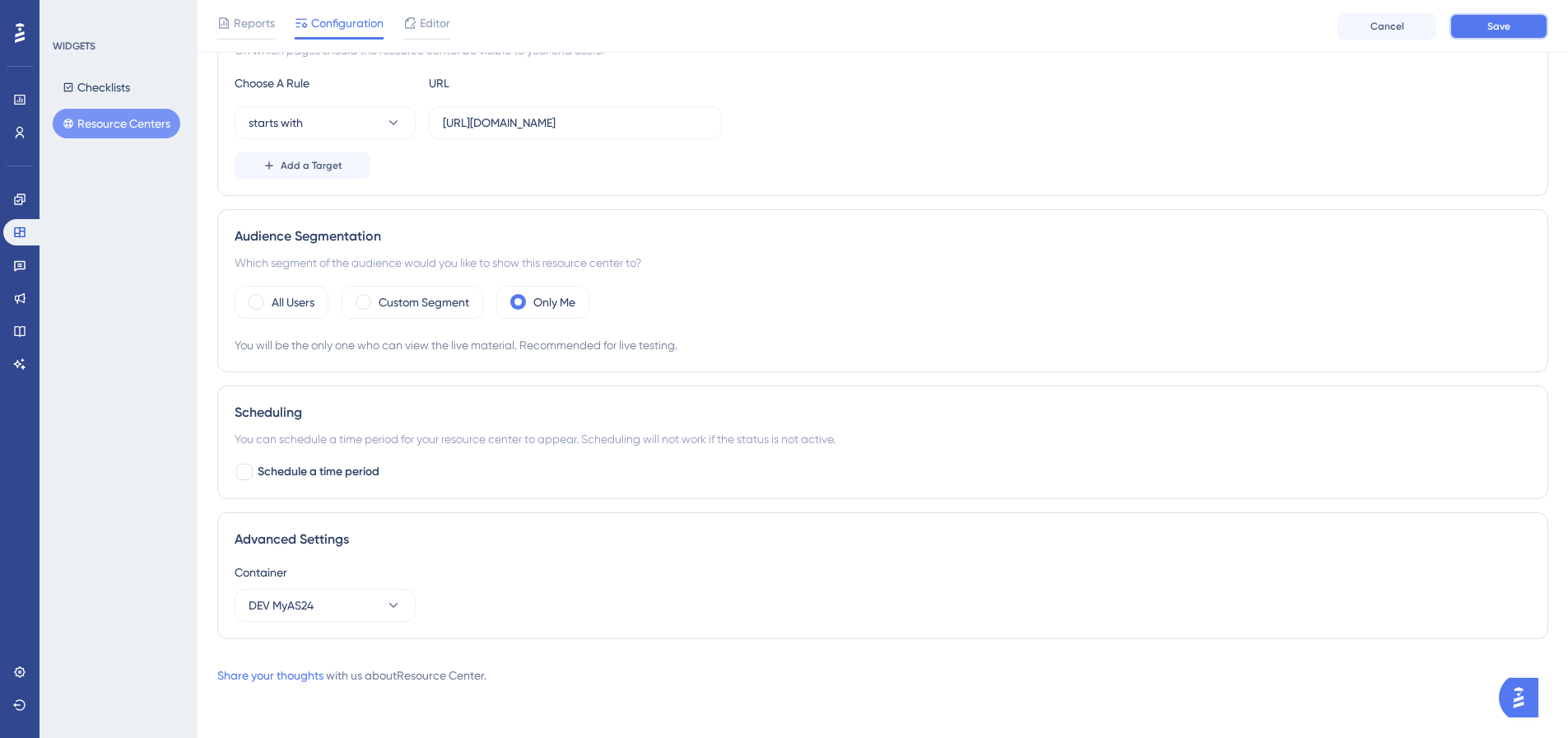
click at [1488, 31] on span "Save" at bounding box center [1498, 26] width 23 height 13
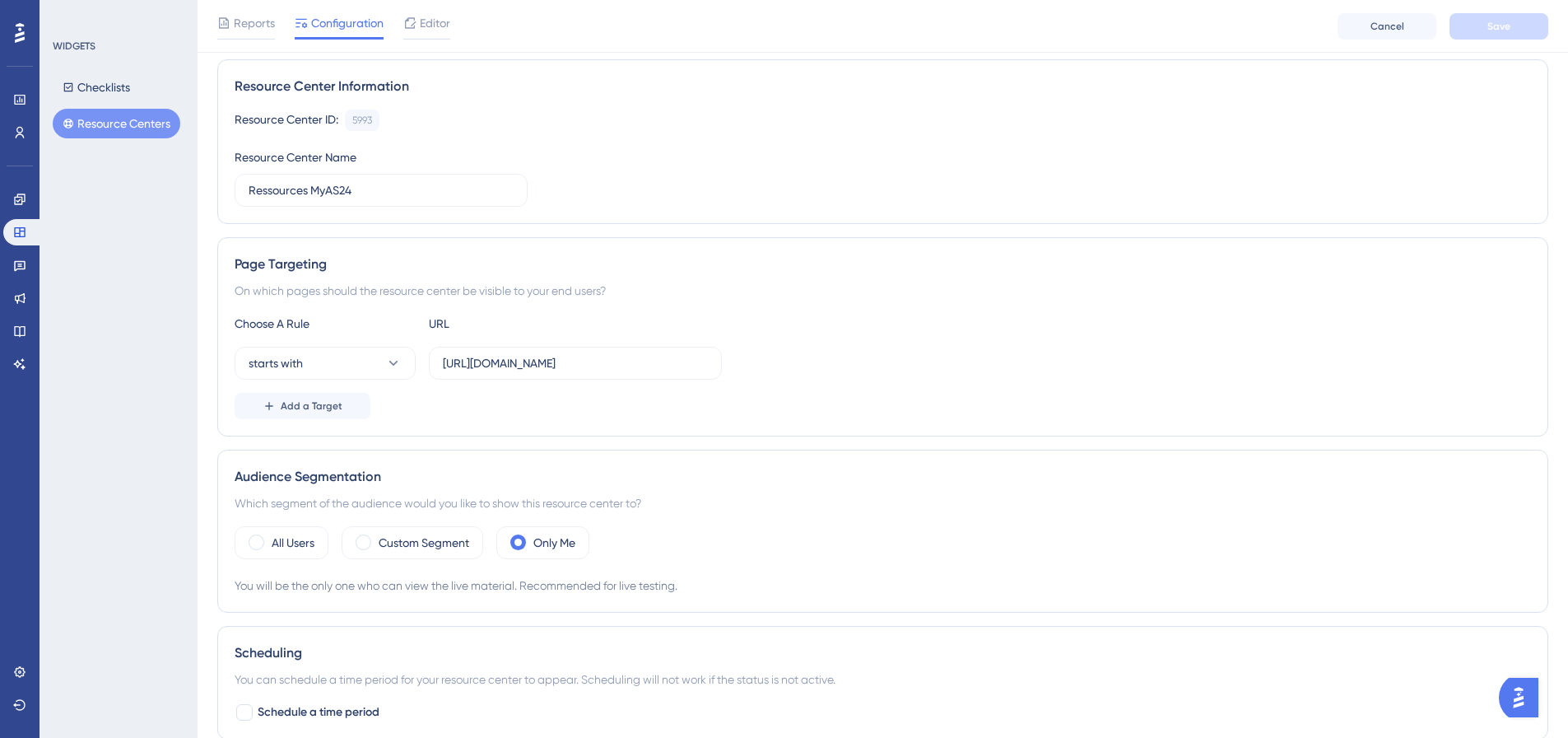
scroll to position [107, 0]
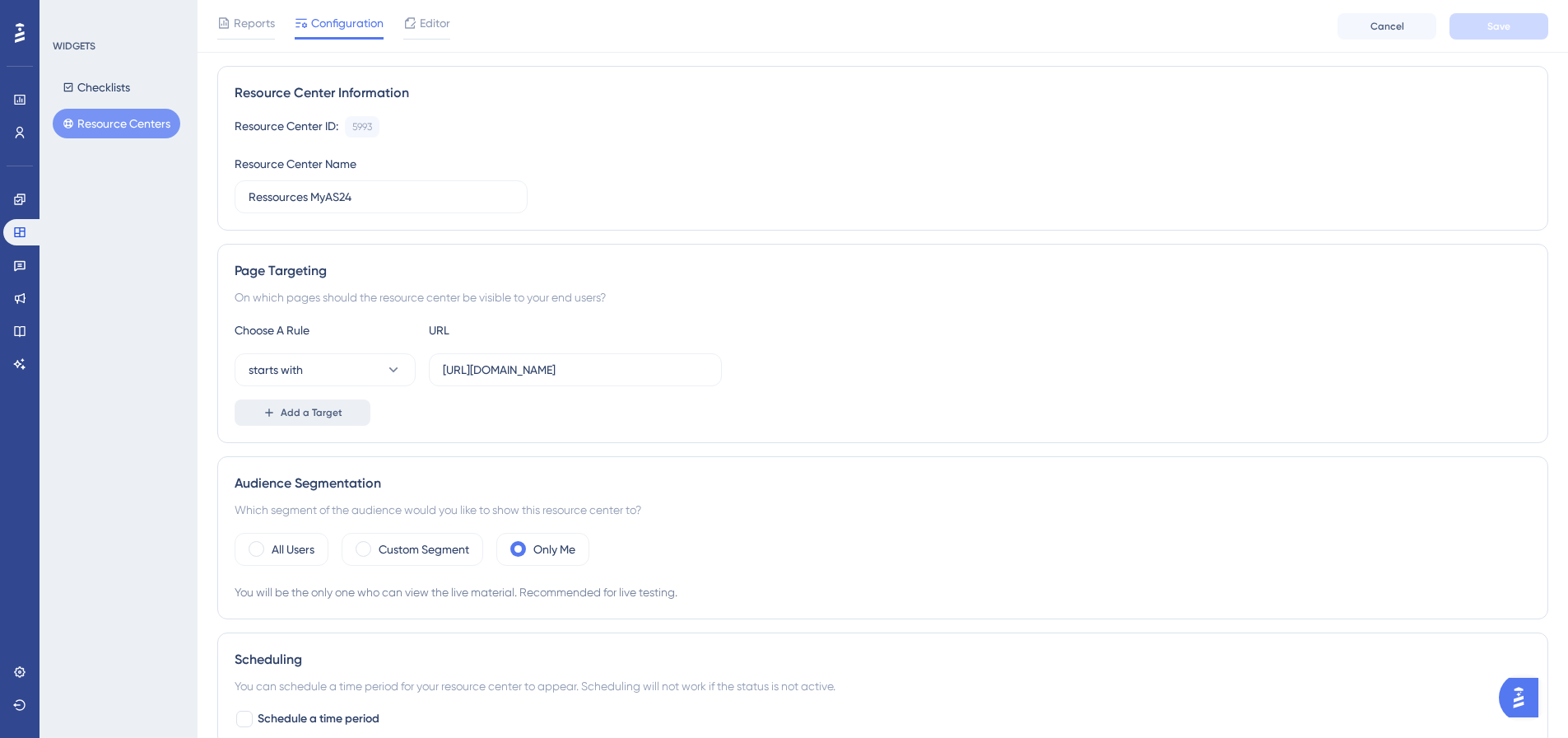
click at [352, 401] on button "Add a Target" at bounding box center [302, 412] width 135 height 26
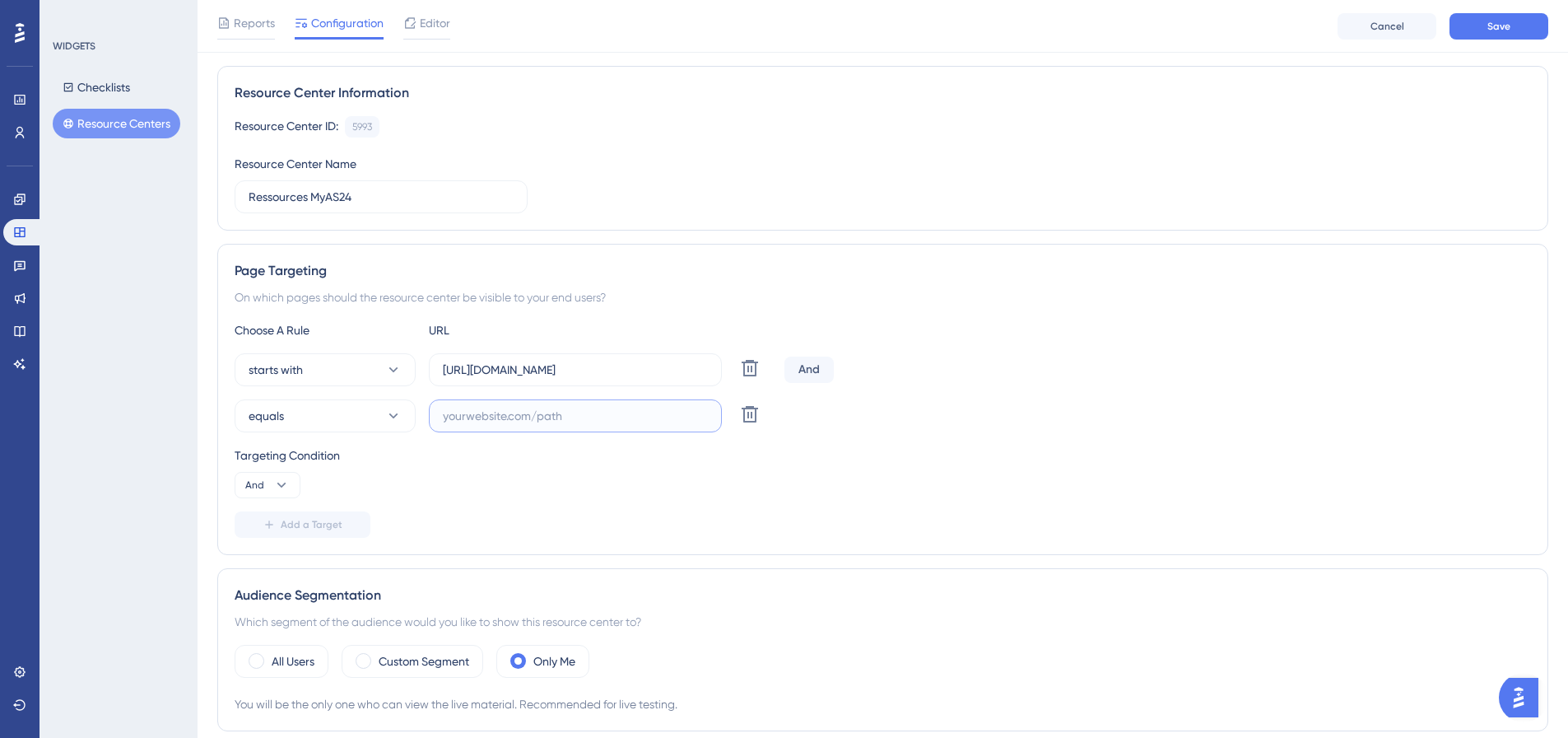
click at [576, 412] on input "text" at bounding box center [575, 415] width 265 height 18
click at [758, 416] on icon at bounding box center [750, 414] width 20 height 20
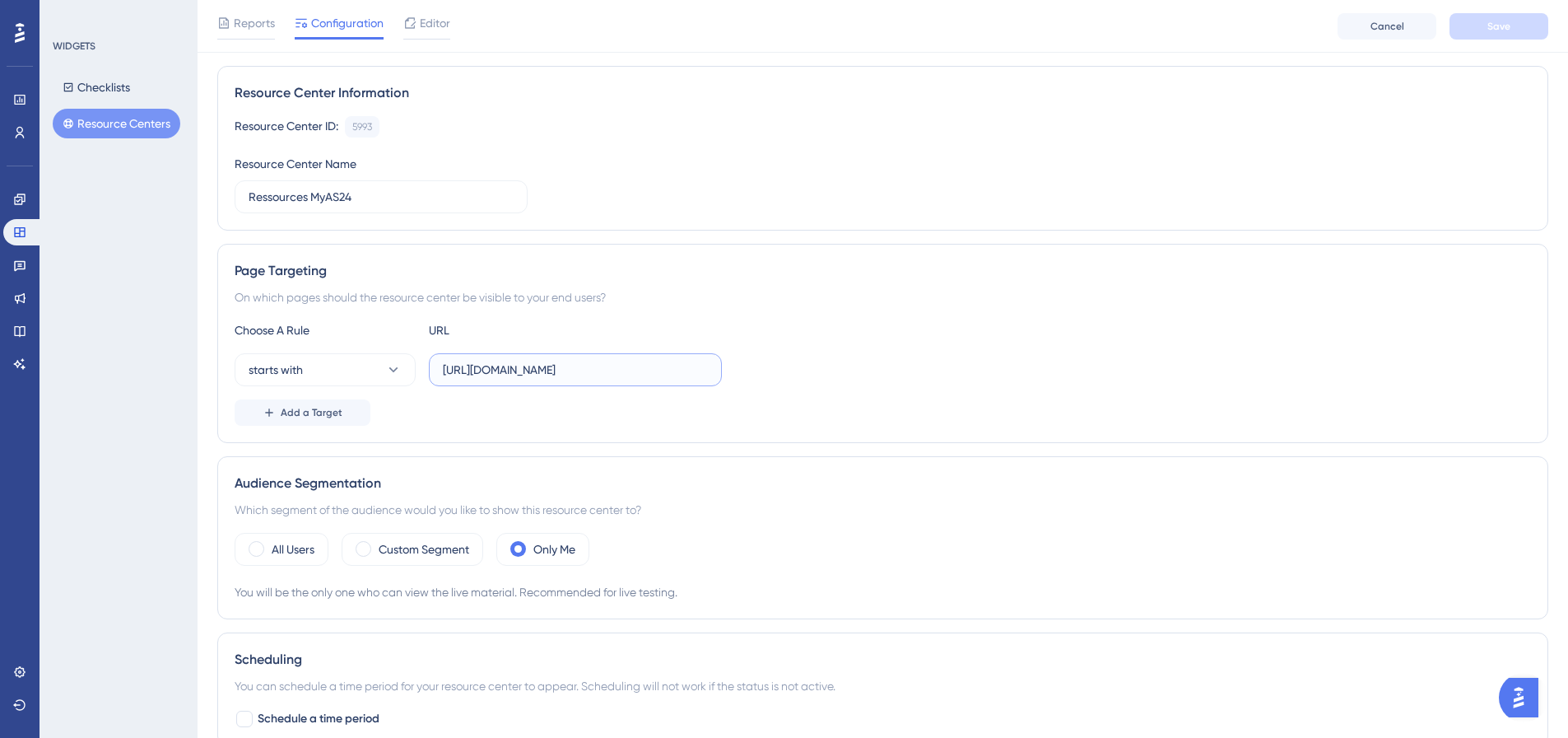
drag, startPoint x: 518, startPoint y: 376, endPoint x: 727, endPoint y: 387, distance: 209.3
click at [727, 387] on div "Choose A Rule URL starts with https://dev.local-as24.com:42204/extranet/fr/ Add…" at bounding box center [882, 372] width 1296 height 105
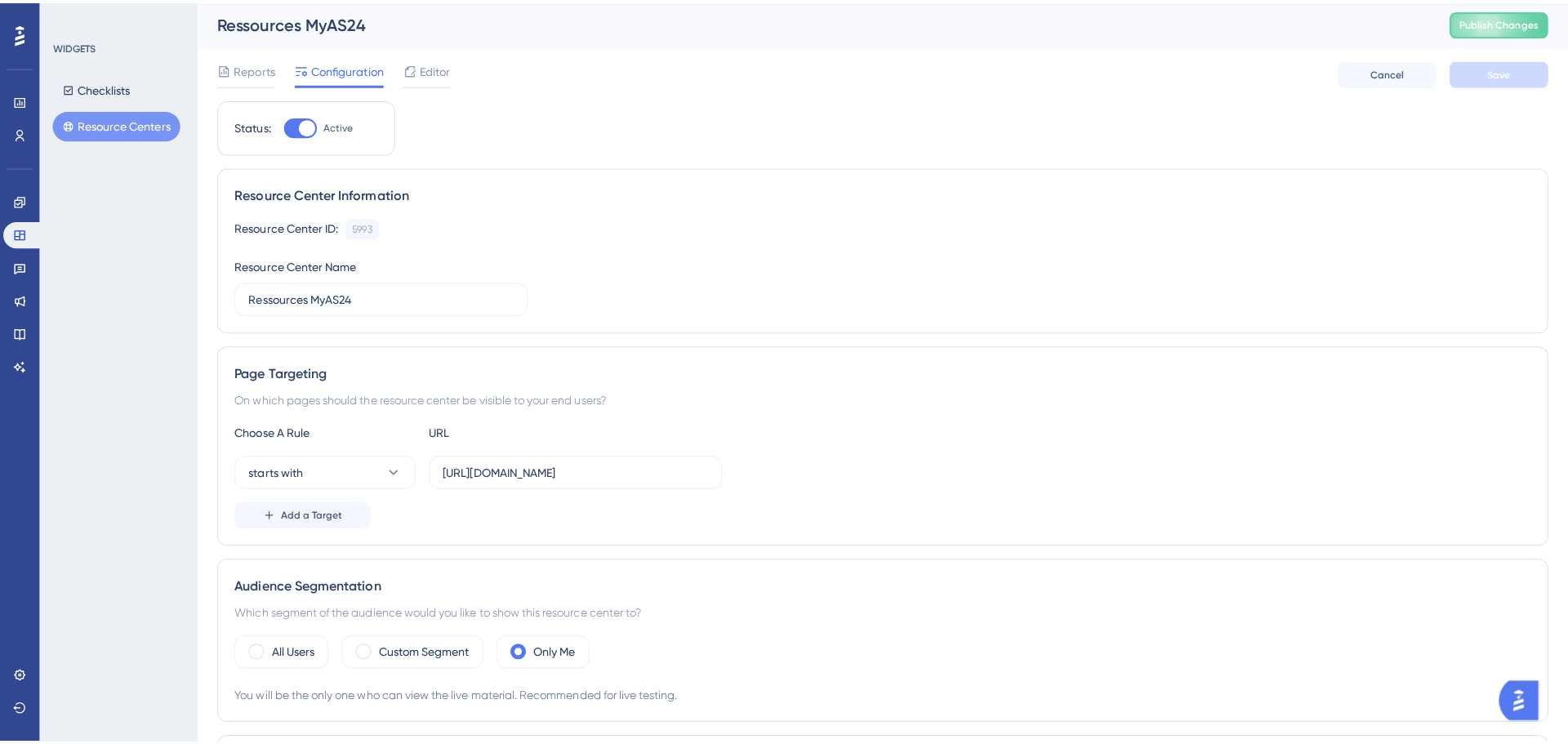
scroll to position [0, 0]
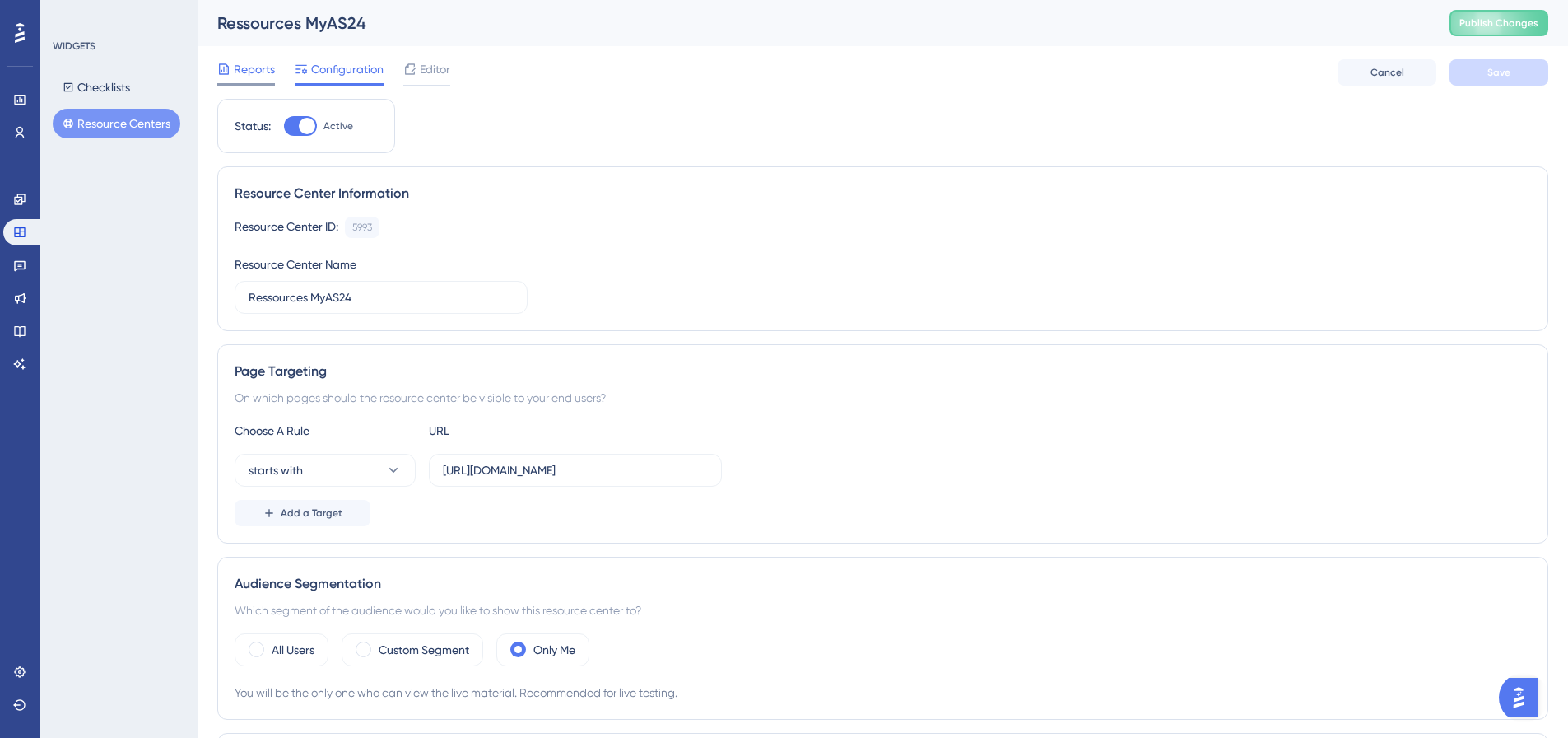
click at [269, 72] on span "Reports" at bounding box center [254, 69] width 41 height 20
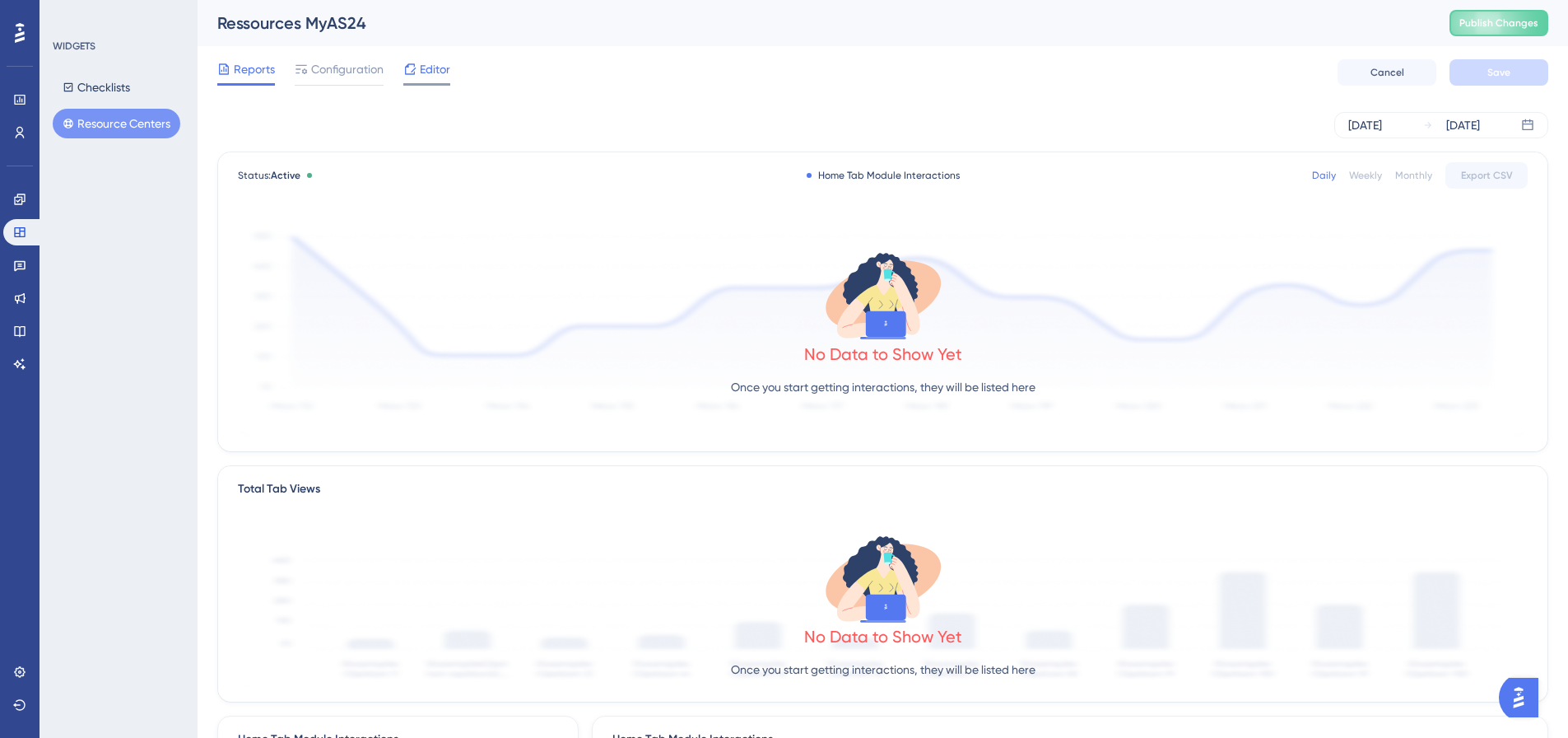
click at [420, 74] on span "Editor" at bounding box center [435, 69] width 30 height 20
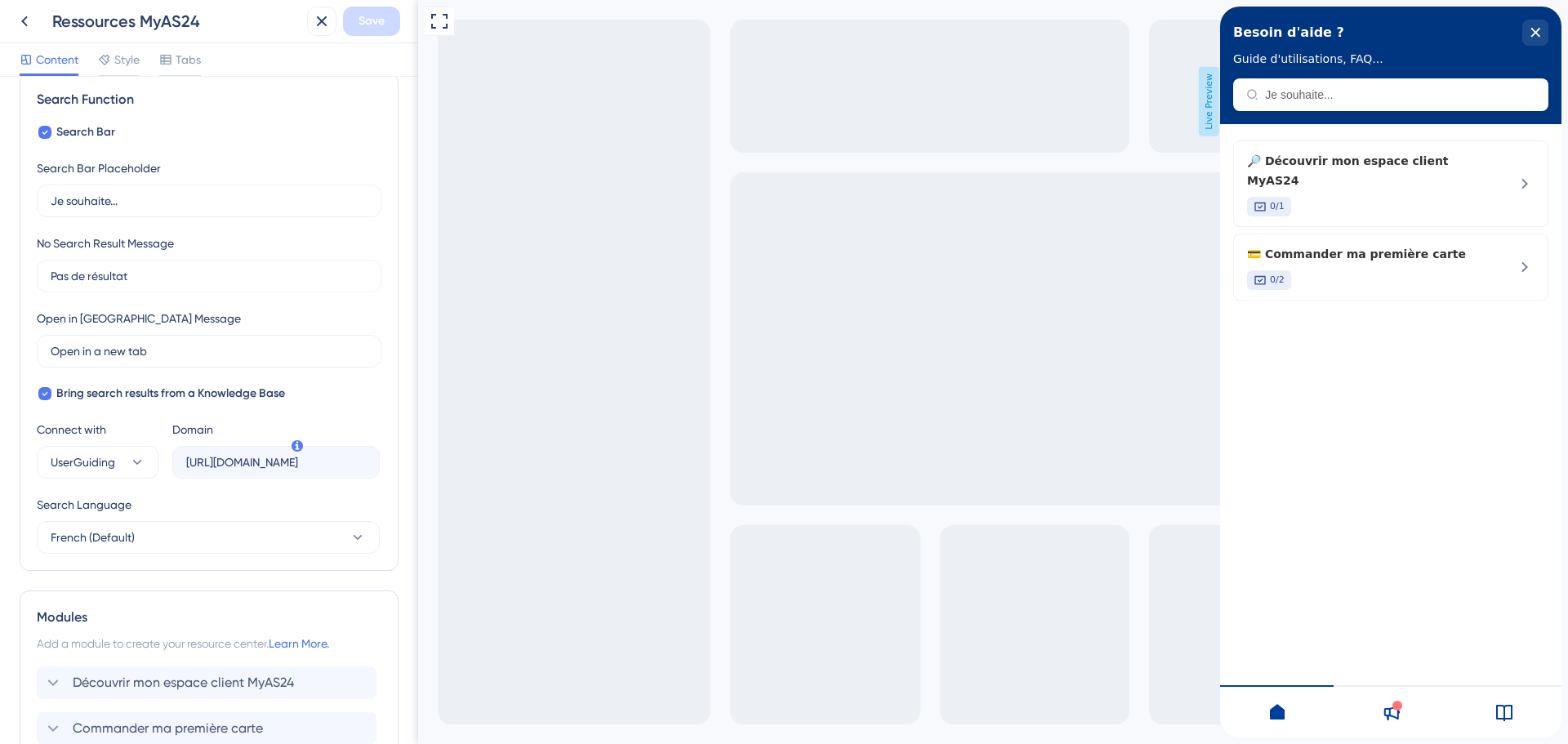
scroll to position [245, 0]
click at [196, 353] on input "Open in a new tab" at bounding box center [203, 351] width 306 height 18
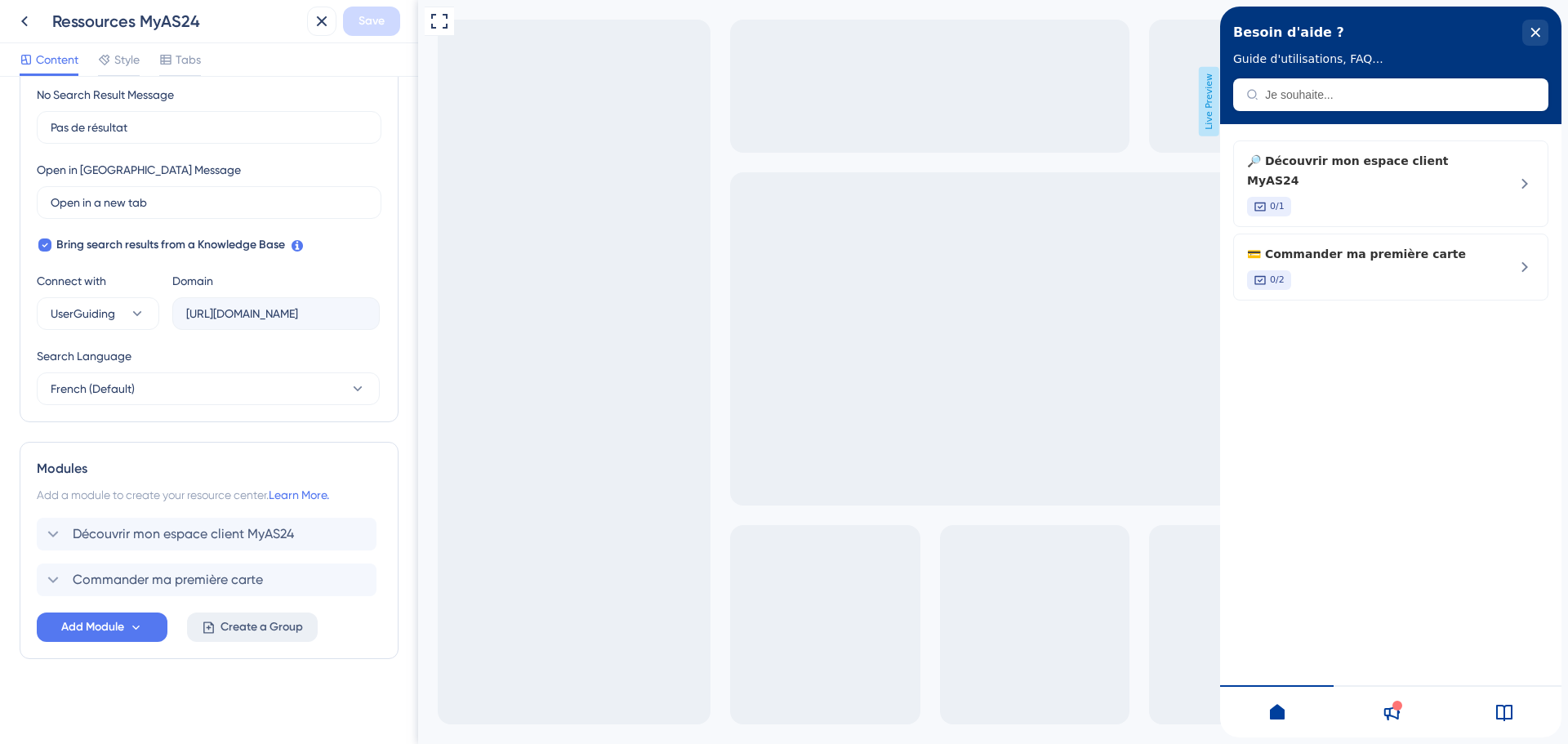
click at [267, 638] on button "Create a Group" at bounding box center [252, 627] width 130 height 29
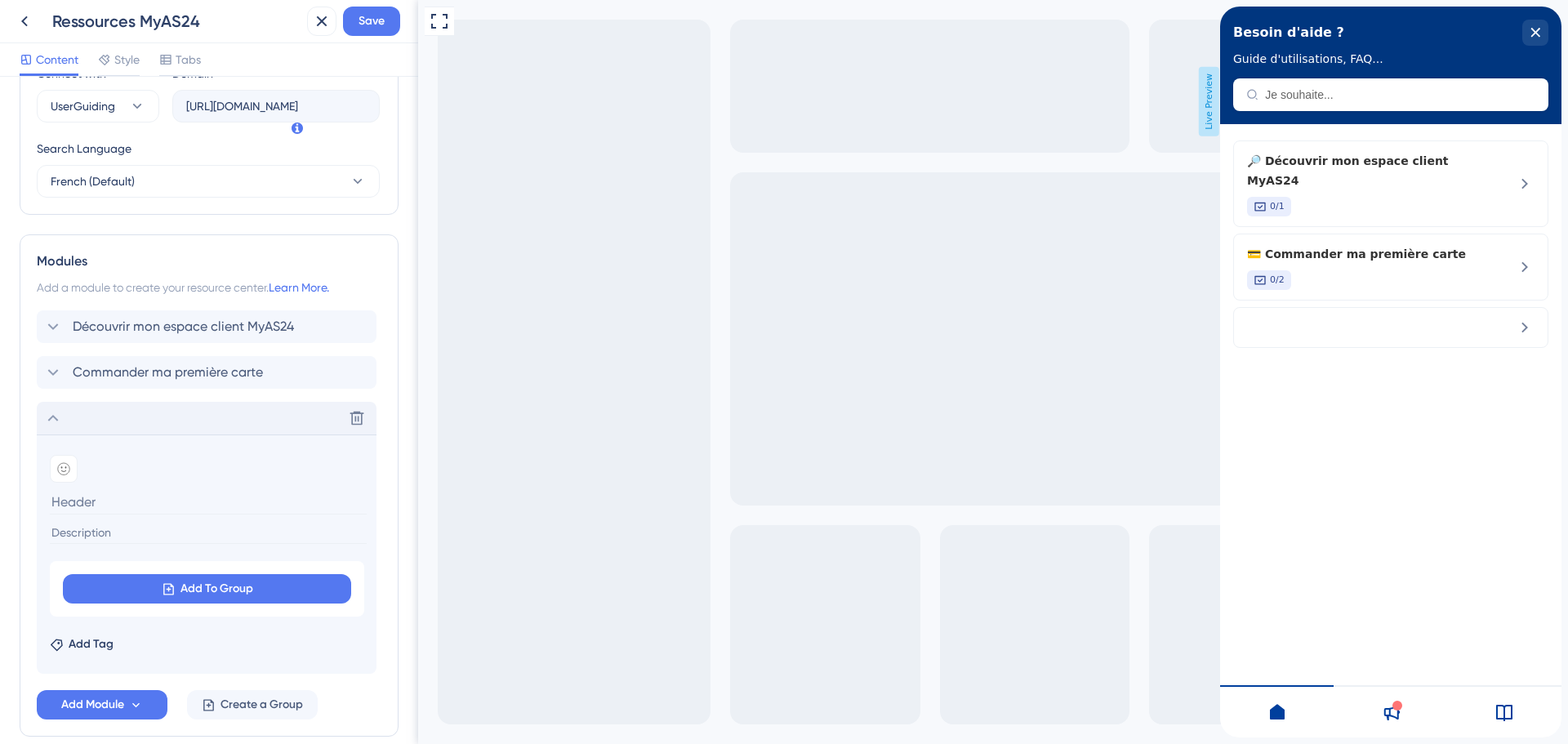
scroll to position [678, 0]
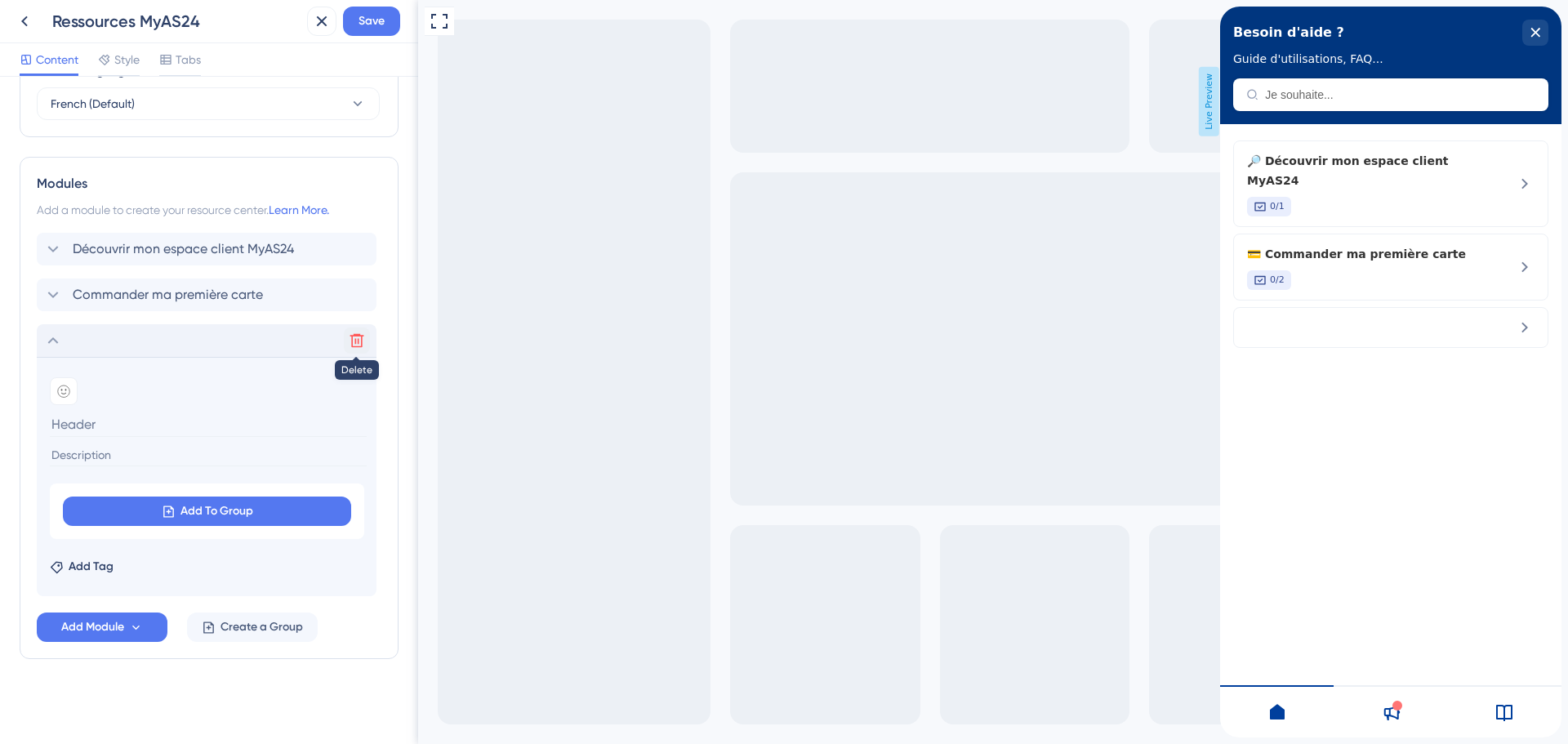
click at [355, 344] on icon at bounding box center [357, 341] width 14 height 14
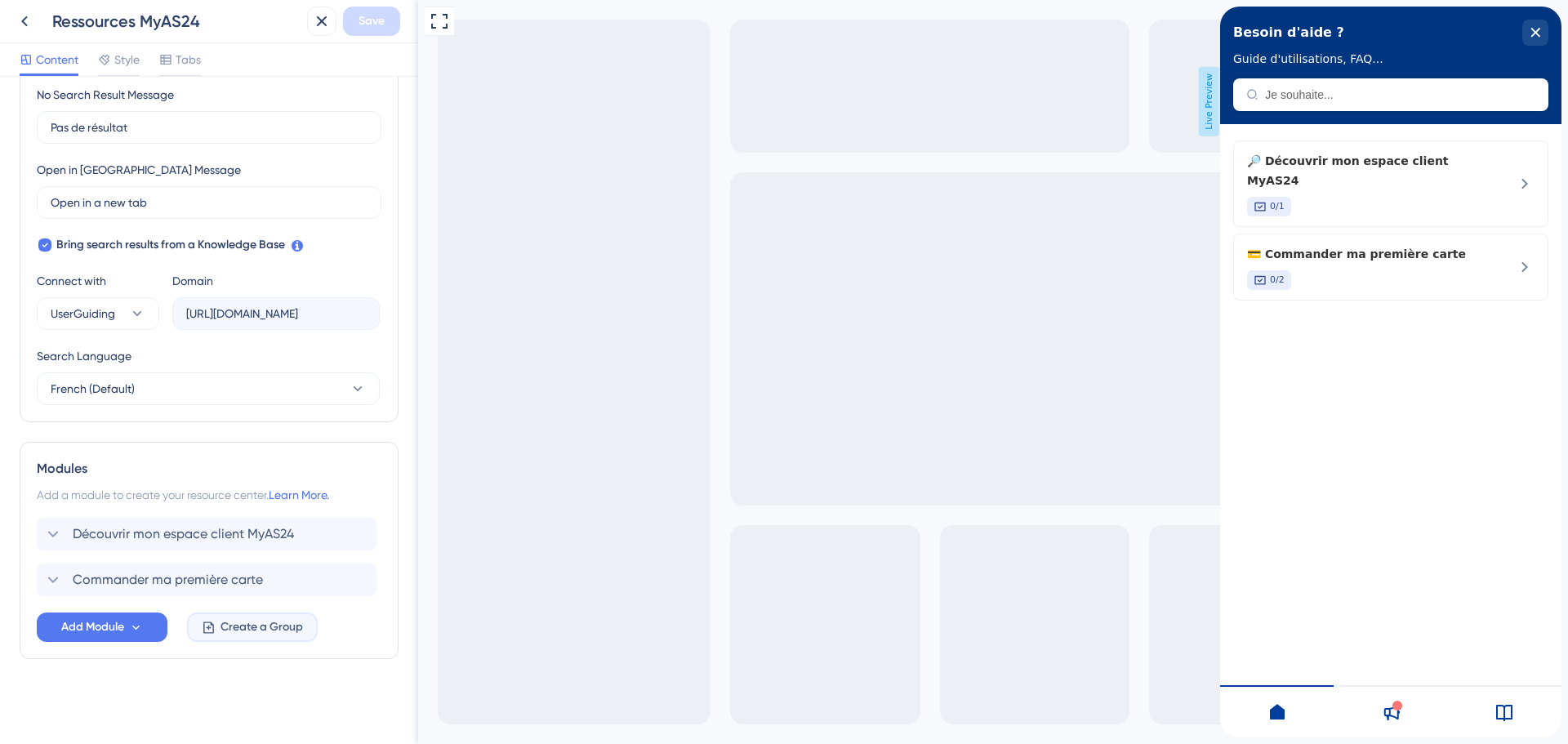
click at [268, 632] on span "Create a Group" at bounding box center [262, 627] width 83 height 19
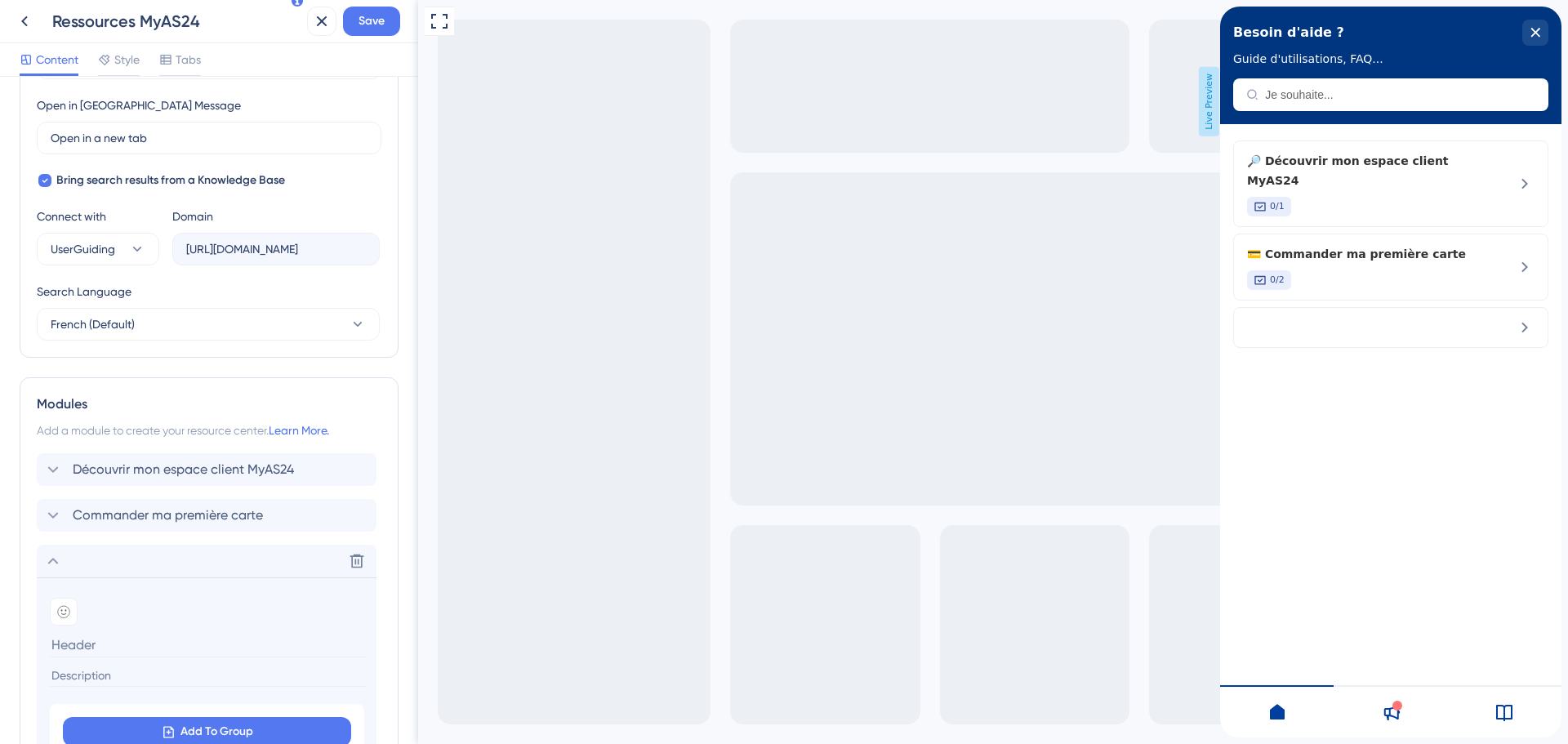
scroll to position [638, 0]
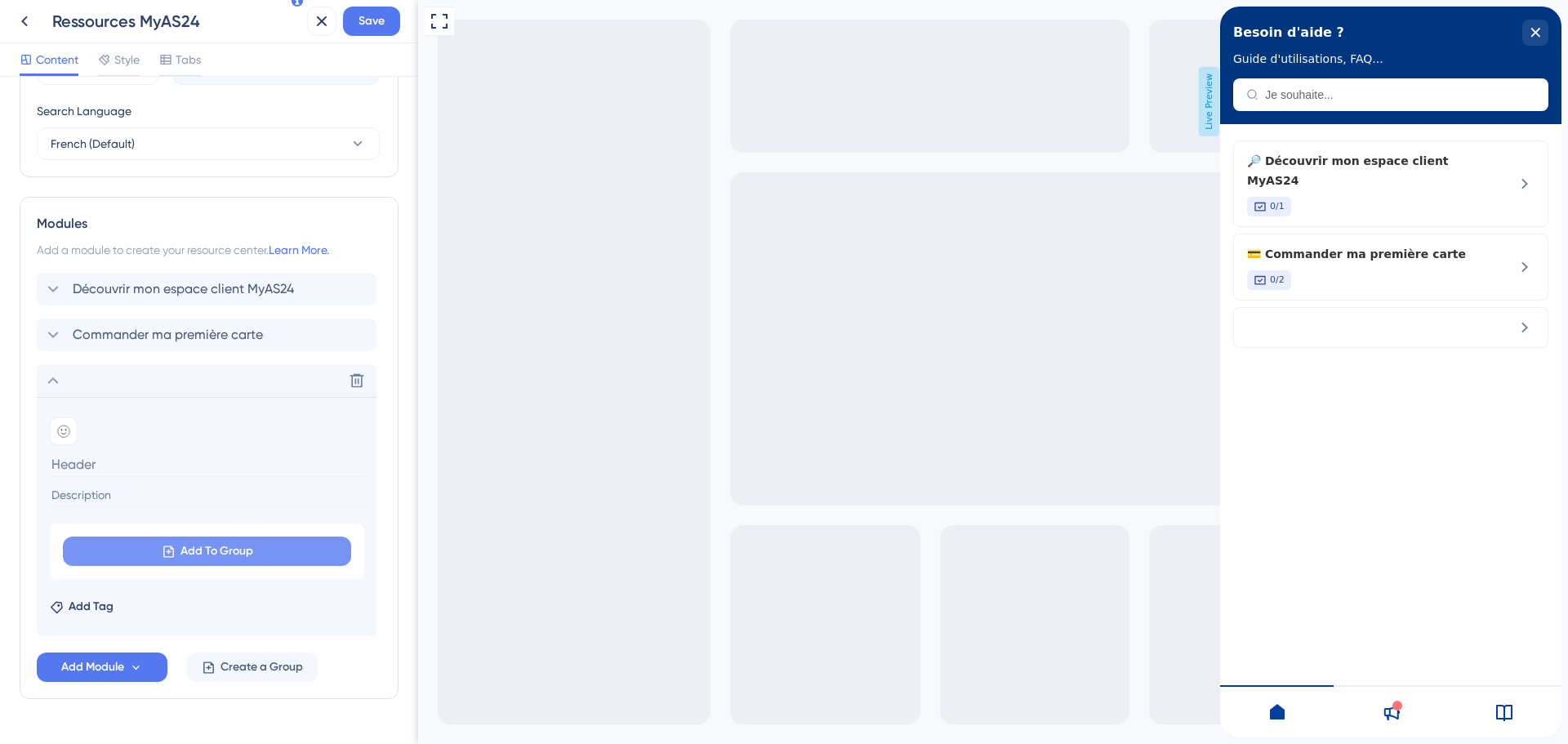
click at [194, 543] on span "Add To Group" at bounding box center [216, 551] width 73 height 19
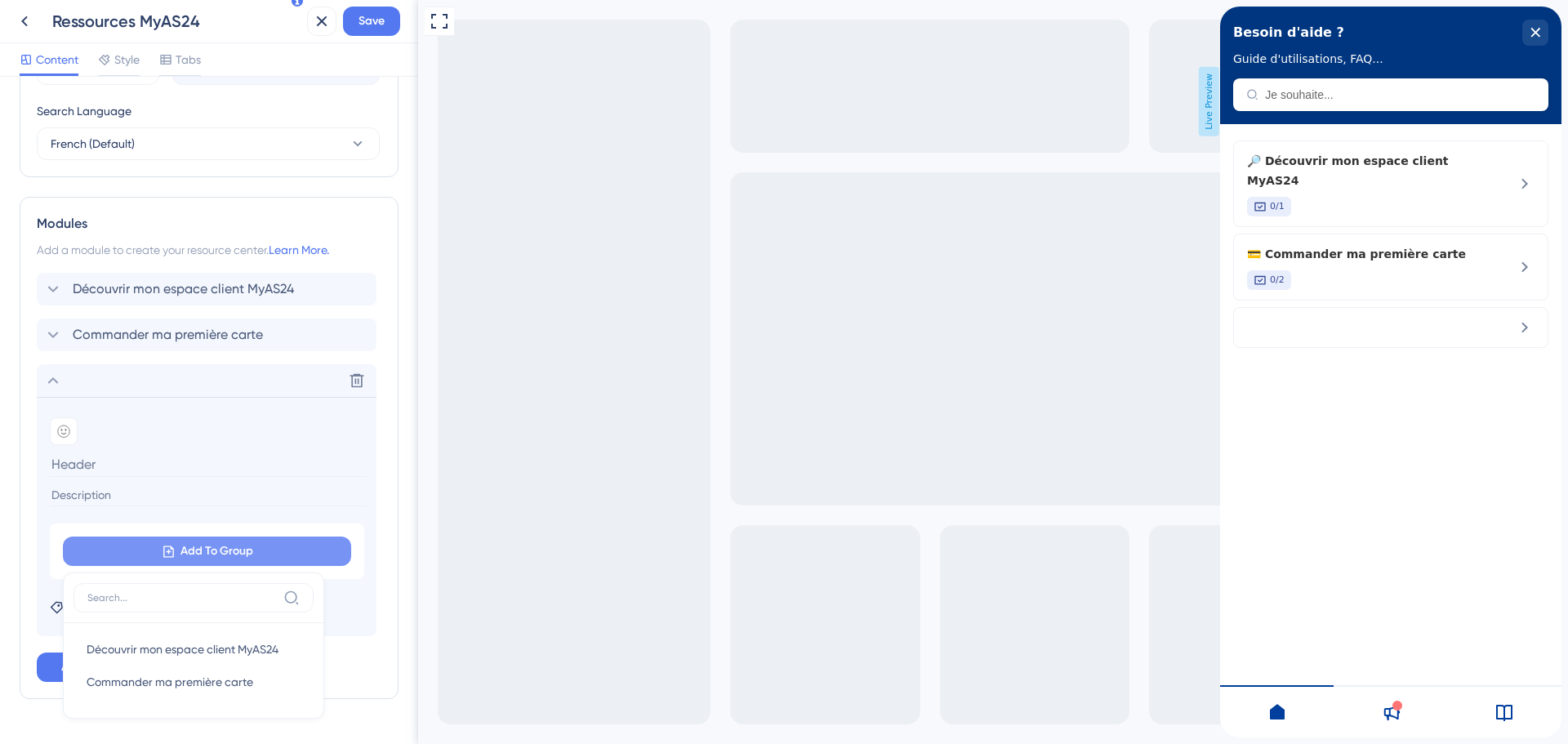
scroll to position [678, 0]
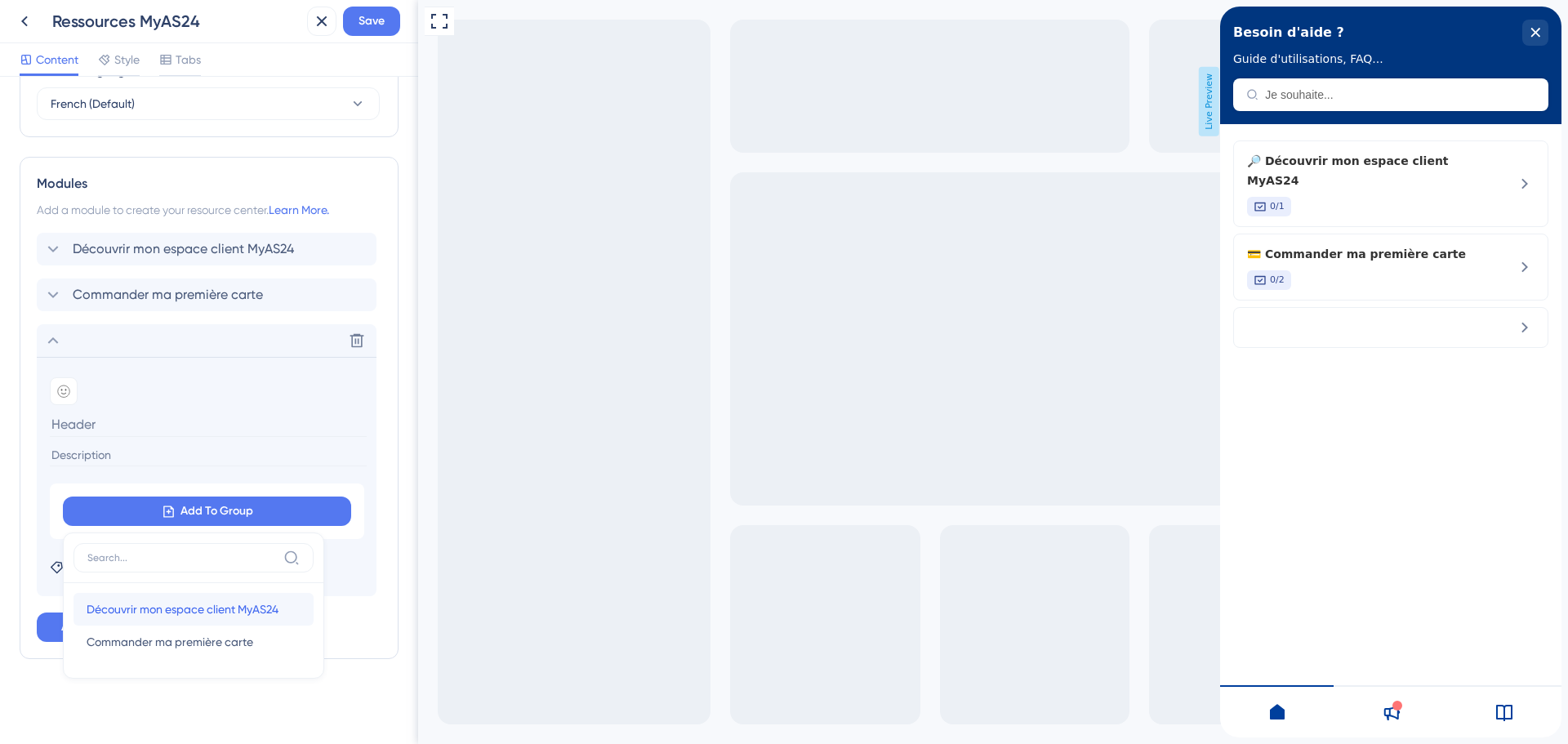
click at [234, 613] on span "Découvrir mon espace client MyAS24" at bounding box center [182, 610] width 192 height 19
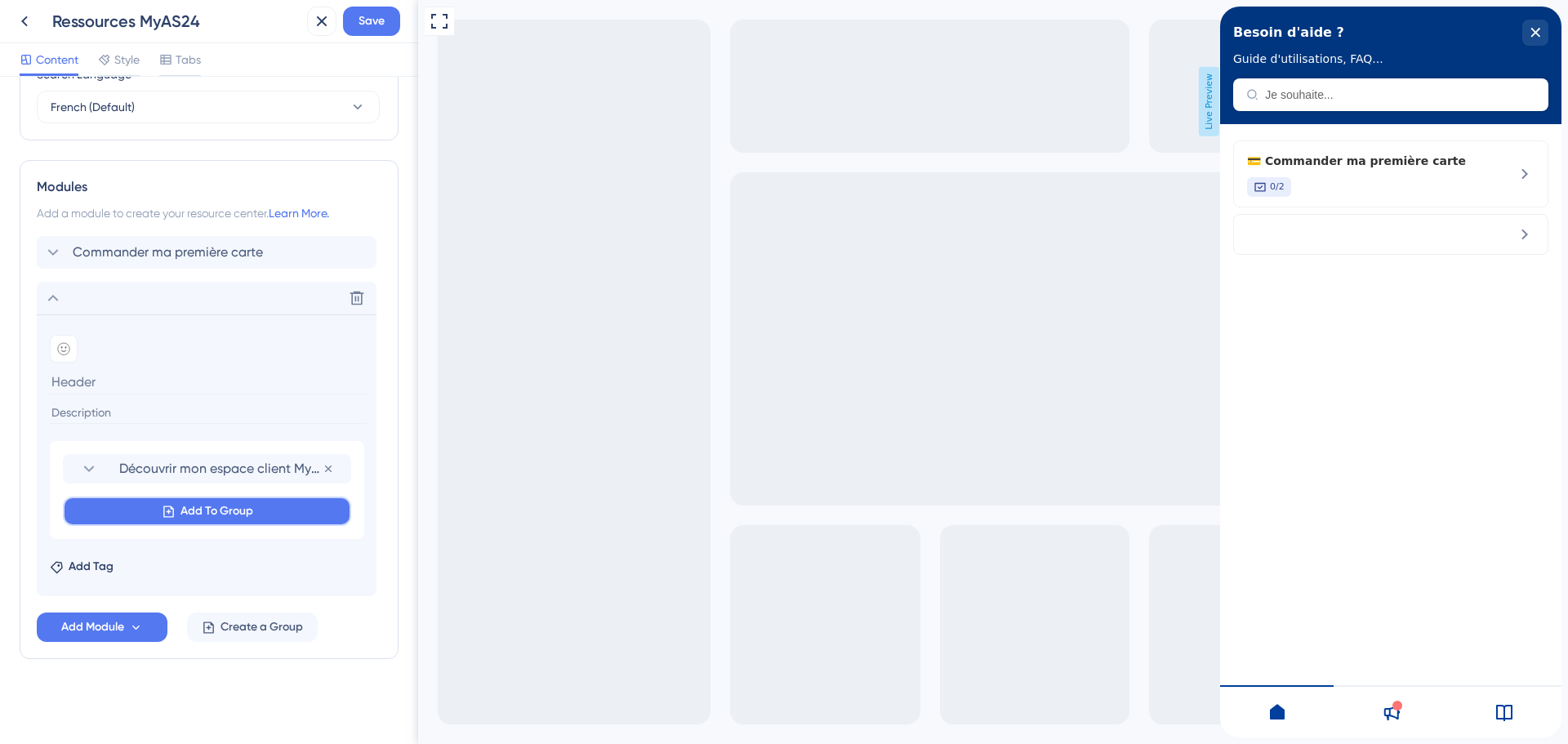
click at [200, 503] on span "Add To Group" at bounding box center [216, 511] width 73 height 19
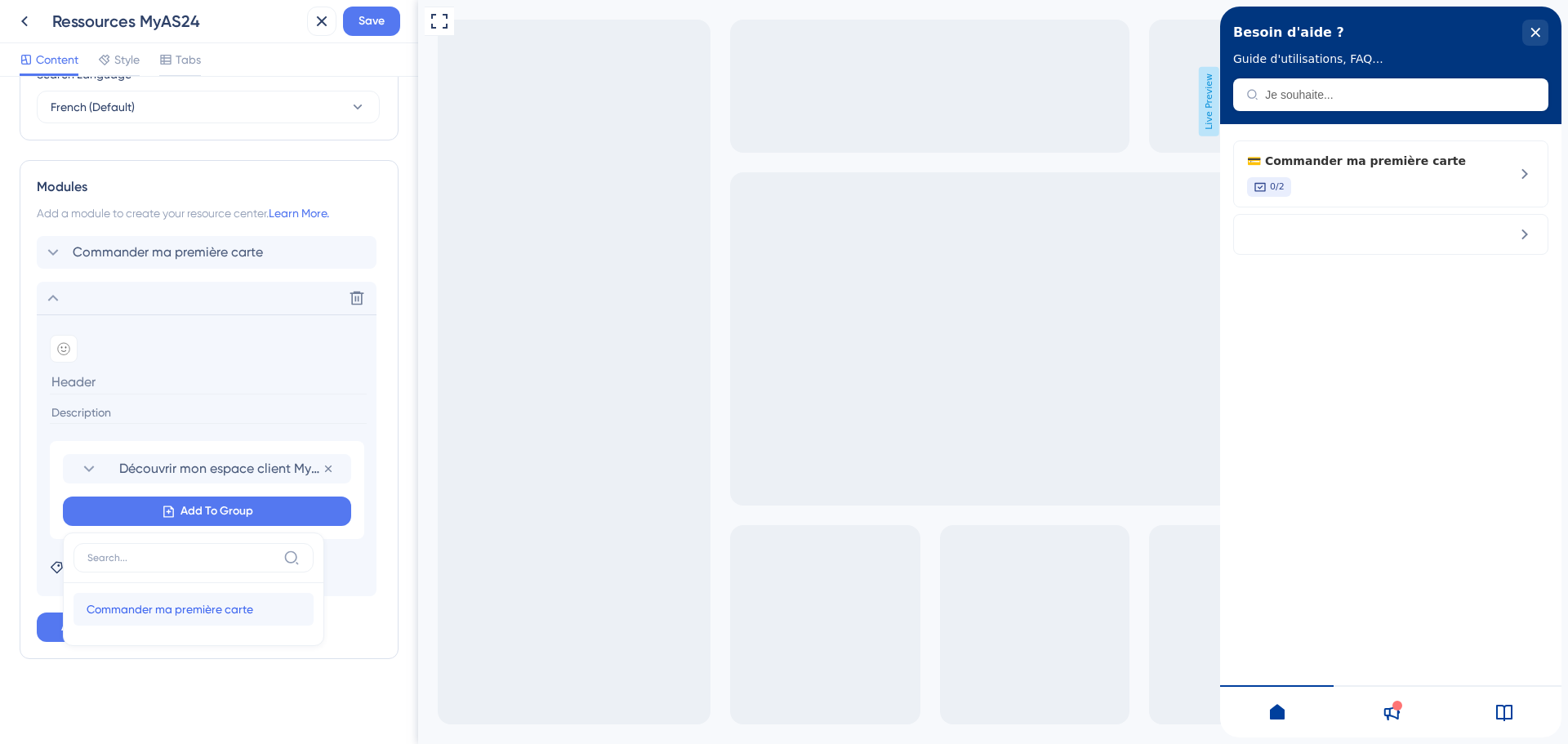
click at [196, 602] on span "Commander ma première carte" at bounding box center [169, 610] width 166 height 19
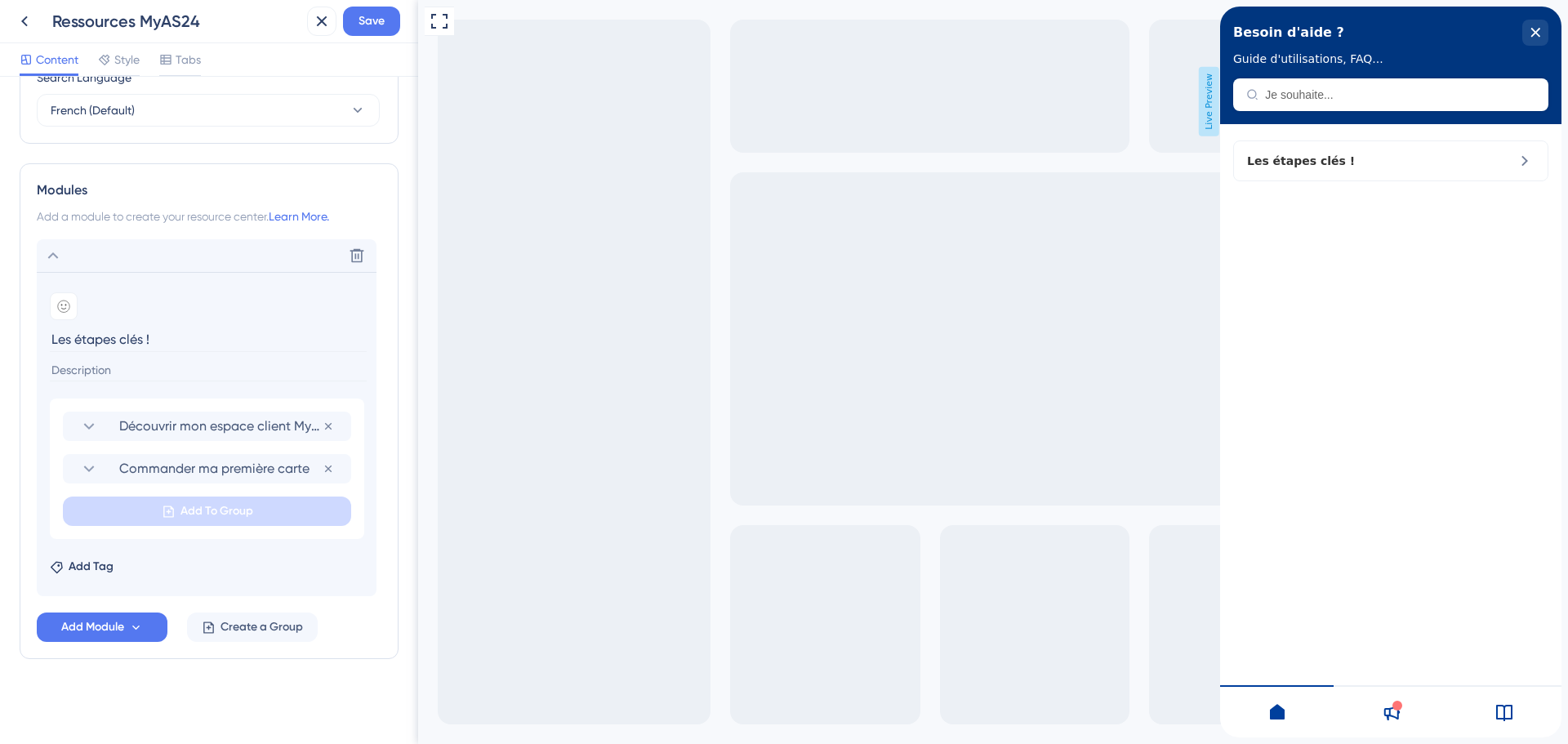
click at [75, 320] on section "Add emoji Les étapes clés !" at bounding box center [206, 335] width 313 height 87
click at [145, 342] on input "Les étapes clés !" at bounding box center [208, 340] width 317 height 25
type input "Bien ré"
click at [99, 567] on span "Add Tag" at bounding box center [91, 567] width 45 height 19
click at [63, 655] on div at bounding box center [68, 659] width 13 height 13
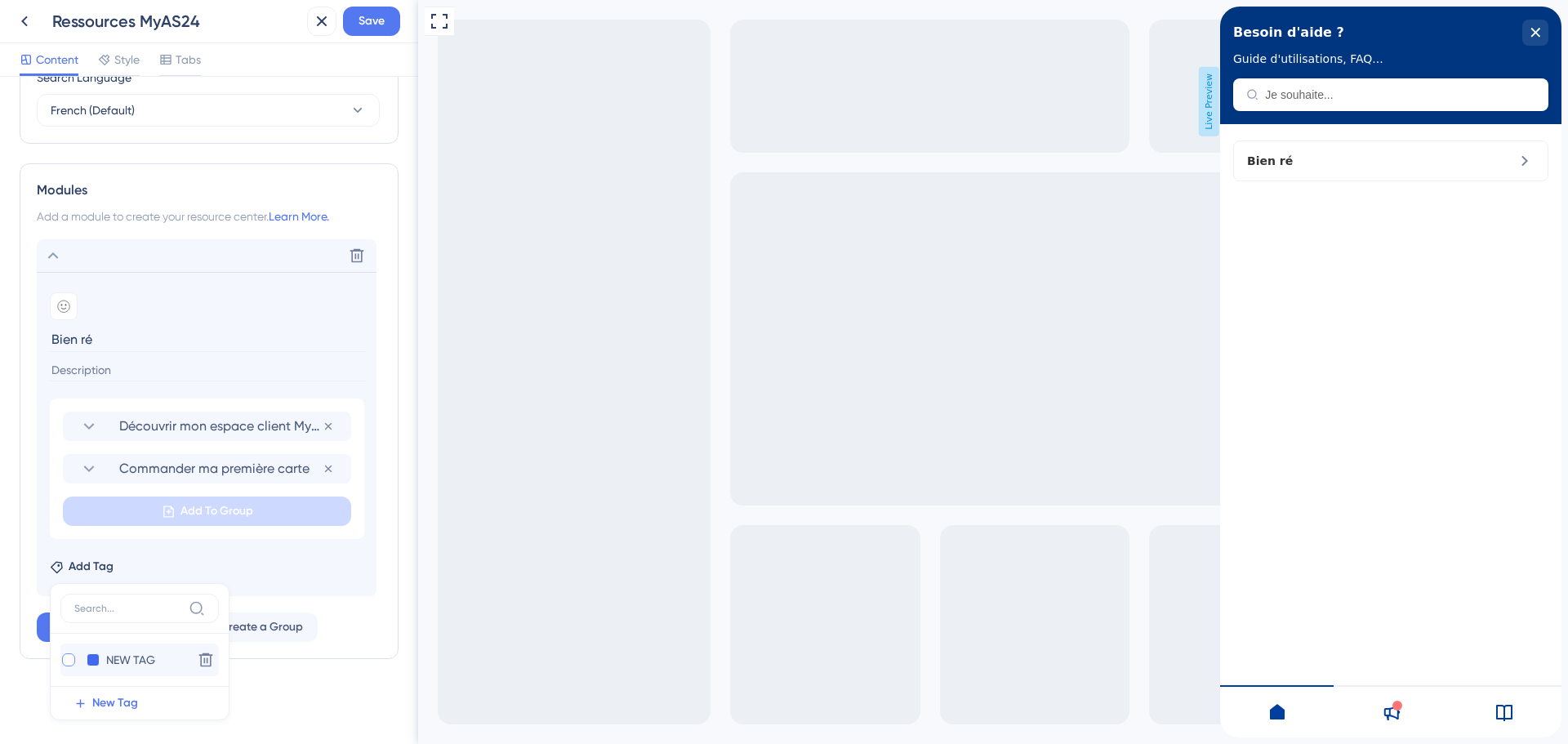
checkbox input "true"
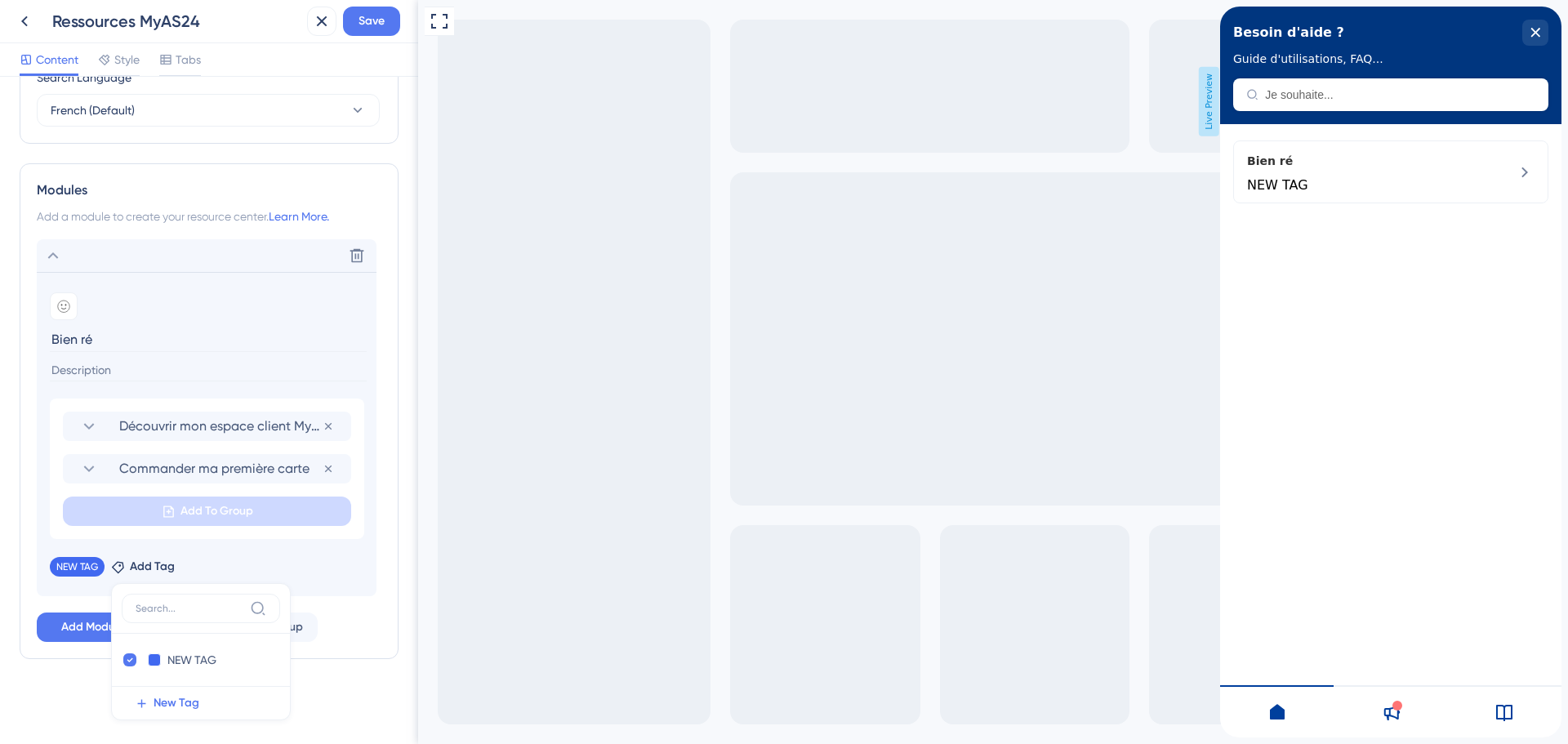
click at [63, 660] on div "Resource Center Header Title Besoin d'aide ? 13 Besoin d'aide ? Subtitle Guide …" at bounding box center [208, 74] width 379 height 1300
click at [97, 561] on icon at bounding box center [96, 566] width 10 height 10
click at [99, 373] on input at bounding box center [208, 370] width 317 height 22
click at [140, 622] on icon at bounding box center [136, 628] width 14 height 14
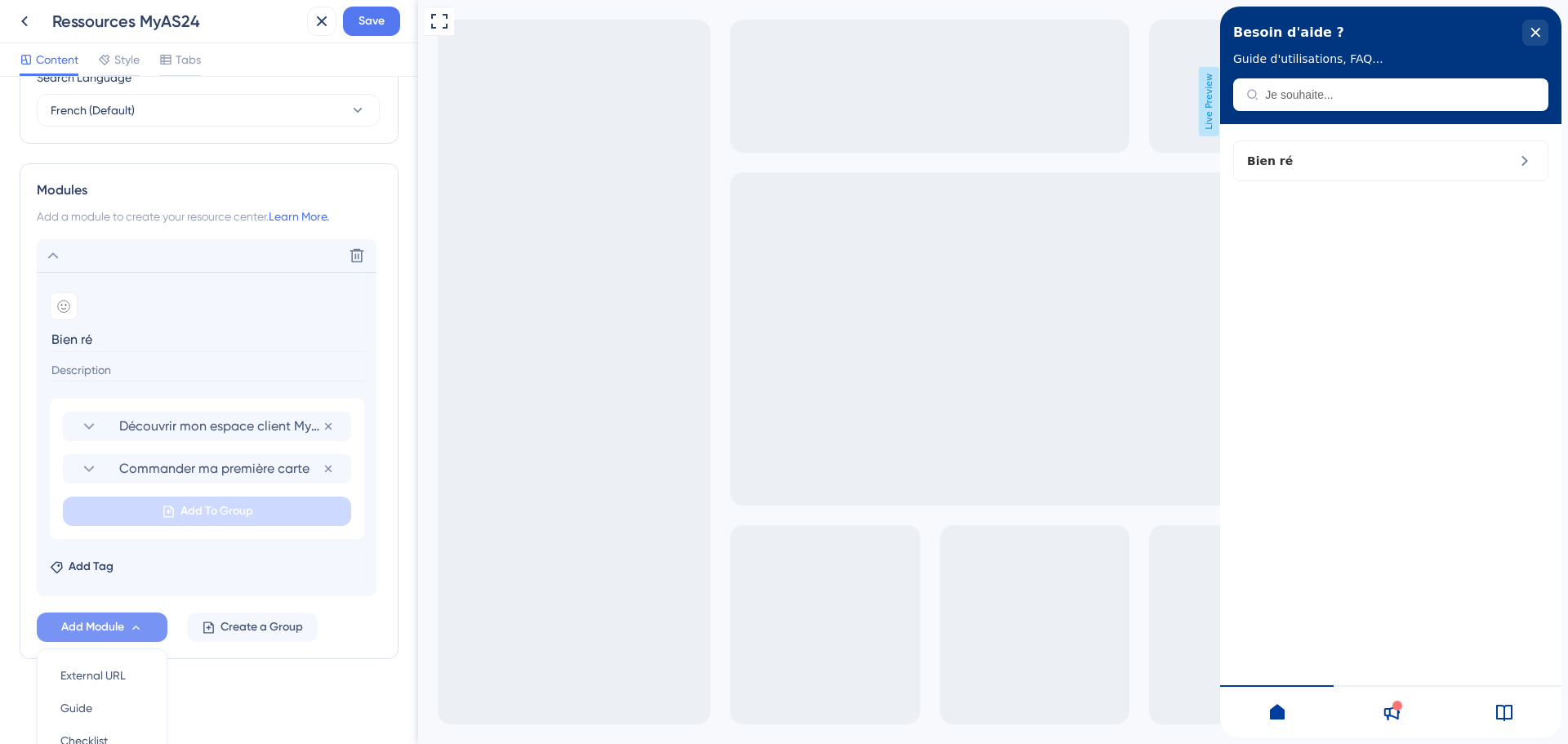
scroll to position [826, 0]
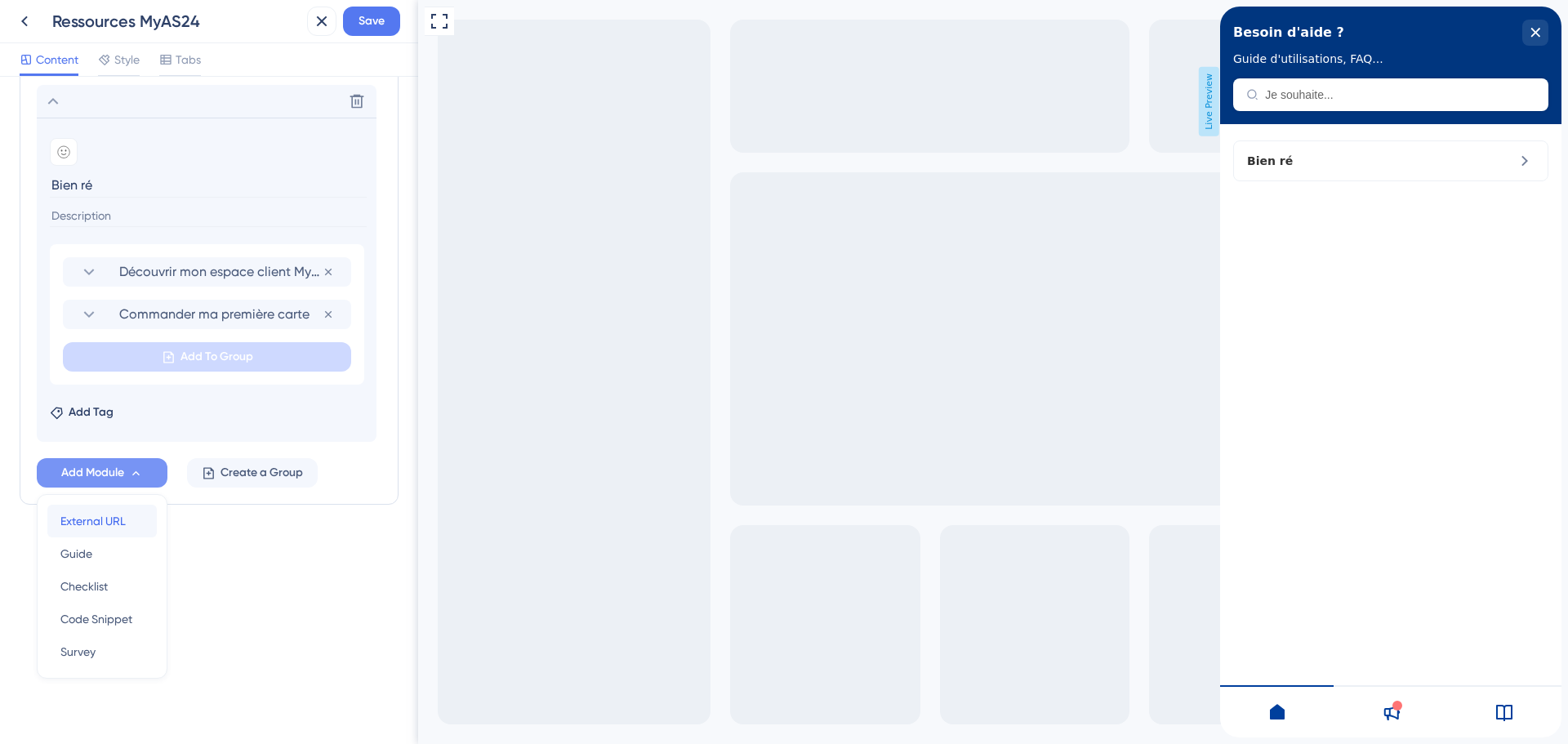
click at [110, 522] on span "External URL" at bounding box center [92, 521] width 65 height 19
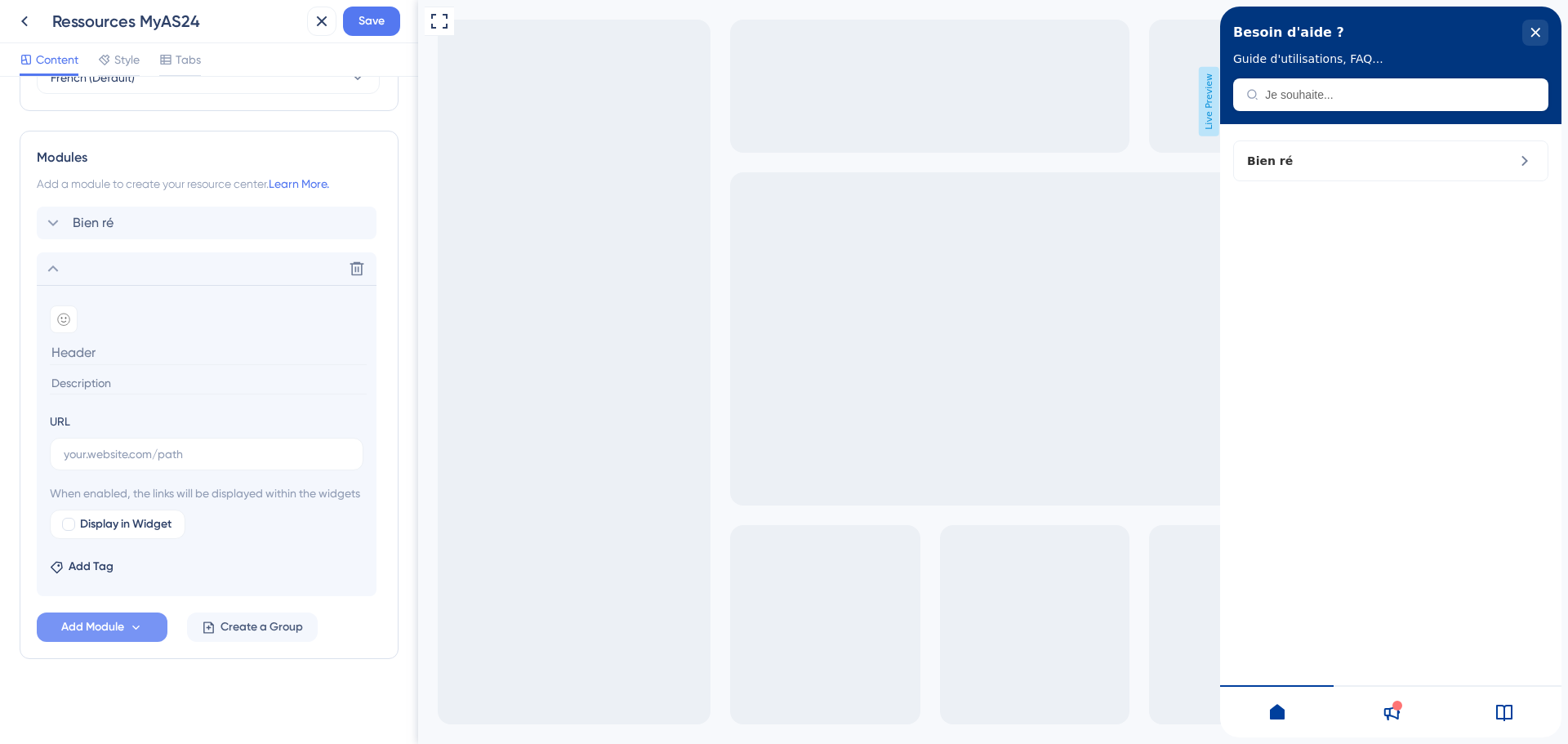
scroll to position [724, 0]
click at [133, 445] on input "text" at bounding box center [206, 454] width 286 height 18
drag, startPoint x: 49, startPoint y: 396, endPoint x: 90, endPoint y: 413, distance: 44.4
click at [90, 413] on section "Add emoji URL When enabled, the links will be displayed within the widgets Disp…" at bounding box center [206, 441] width 340 height 312
click at [105, 450] on label at bounding box center [206, 455] width 313 height 33
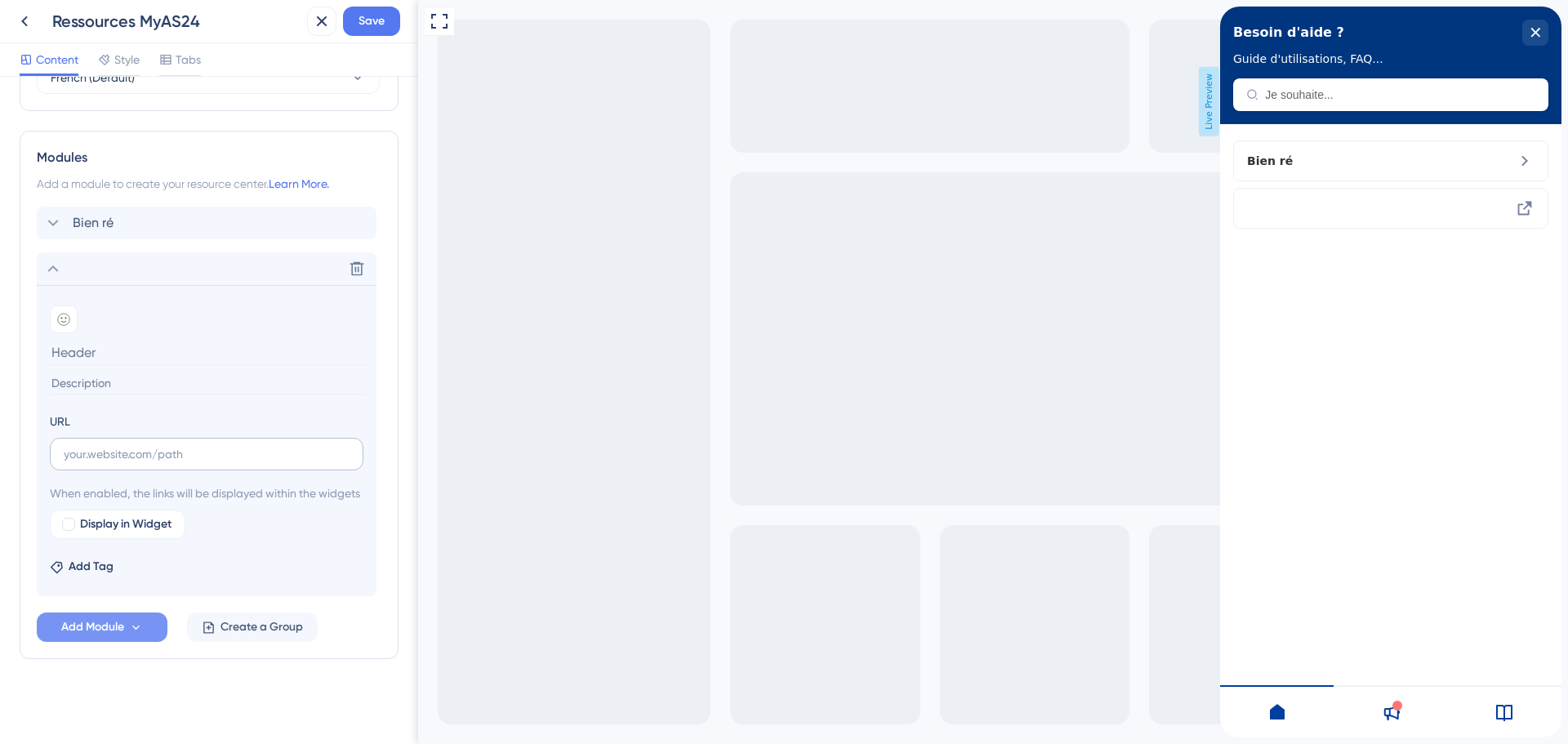
click at [105, 450] on input "text" at bounding box center [206, 454] width 286 height 18
click at [100, 415] on div "URL" at bounding box center [206, 441] width 313 height 58
drag, startPoint x: 54, startPoint y: 403, endPoint x: 77, endPoint y: 406, distance: 23.2
click at [77, 412] on div "URL" at bounding box center [206, 441] width 313 height 58
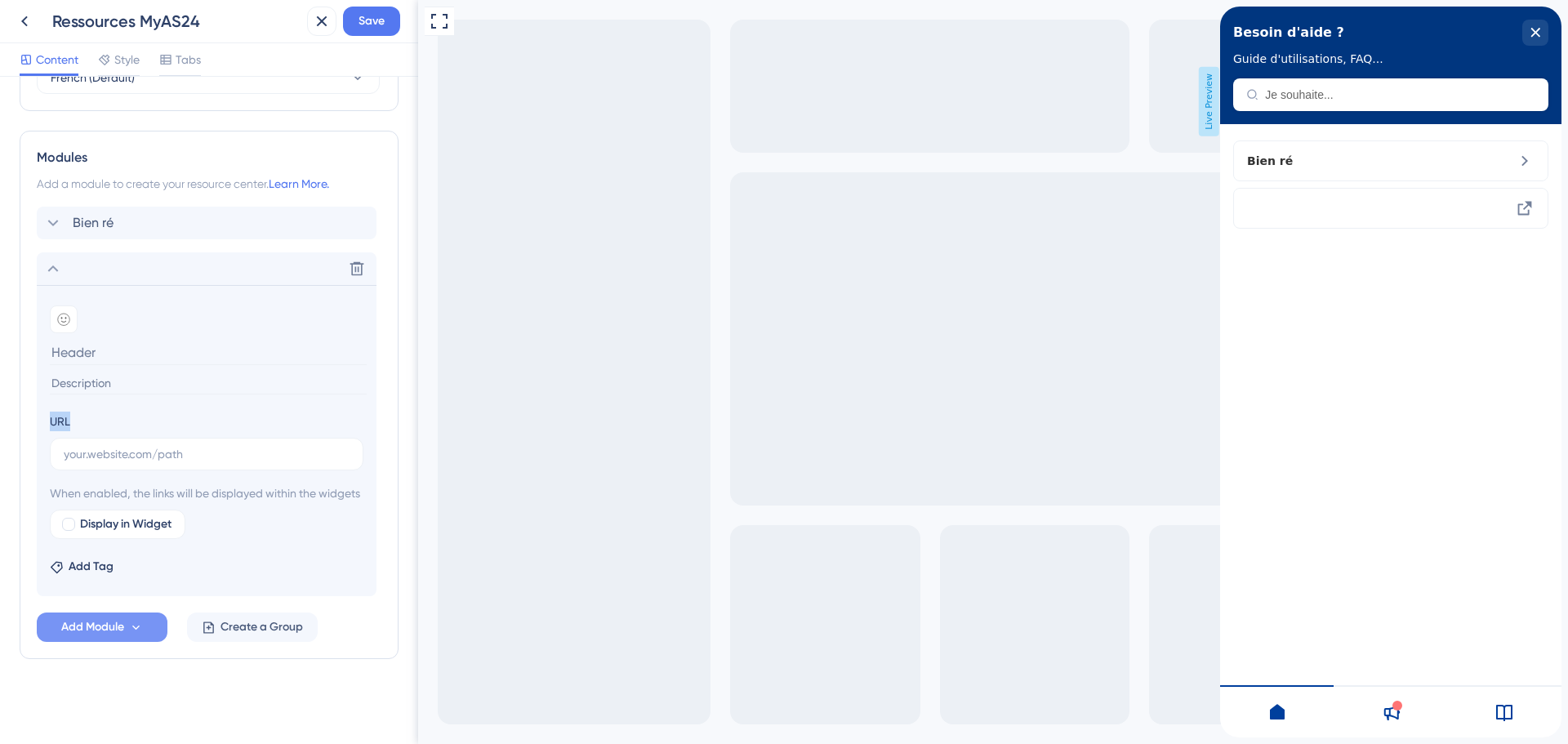
click at [77, 412] on div "URL" at bounding box center [206, 441] width 313 height 58
drag, startPoint x: 49, startPoint y: 401, endPoint x: 92, endPoint y: 410, distance: 43.9
click at [92, 410] on section "Add emoji URL When enabled, the links will be displayed within the widgets Disp…" at bounding box center [206, 441] width 340 height 312
click at [92, 412] on div "URL" at bounding box center [206, 441] width 313 height 58
click at [102, 445] on input "text" at bounding box center [206, 454] width 286 height 18
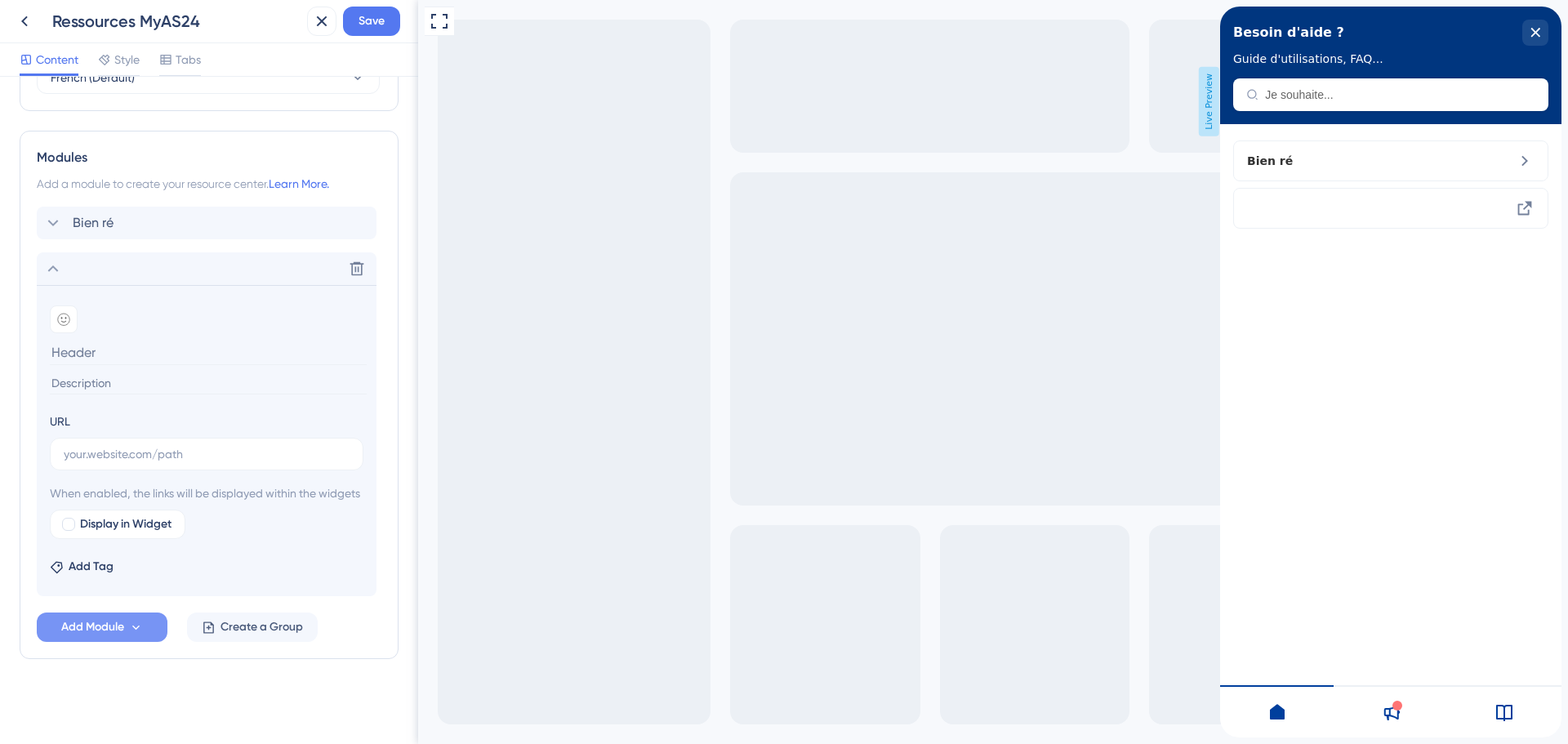
click at [51, 413] on div "URL" at bounding box center [206, 441] width 313 height 58
drag, startPoint x: 95, startPoint y: 494, endPoint x: 132, endPoint y: 454, distance: 54.5
click at [131, 458] on section "Add emoji URL When enabled, the links will be displayed within the widgets Disp…" at bounding box center [206, 441] width 340 height 312
click at [134, 446] on label at bounding box center [206, 455] width 313 height 33
click at [134, 446] on input "text" at bounding box center [206, 454] width 286 height 18
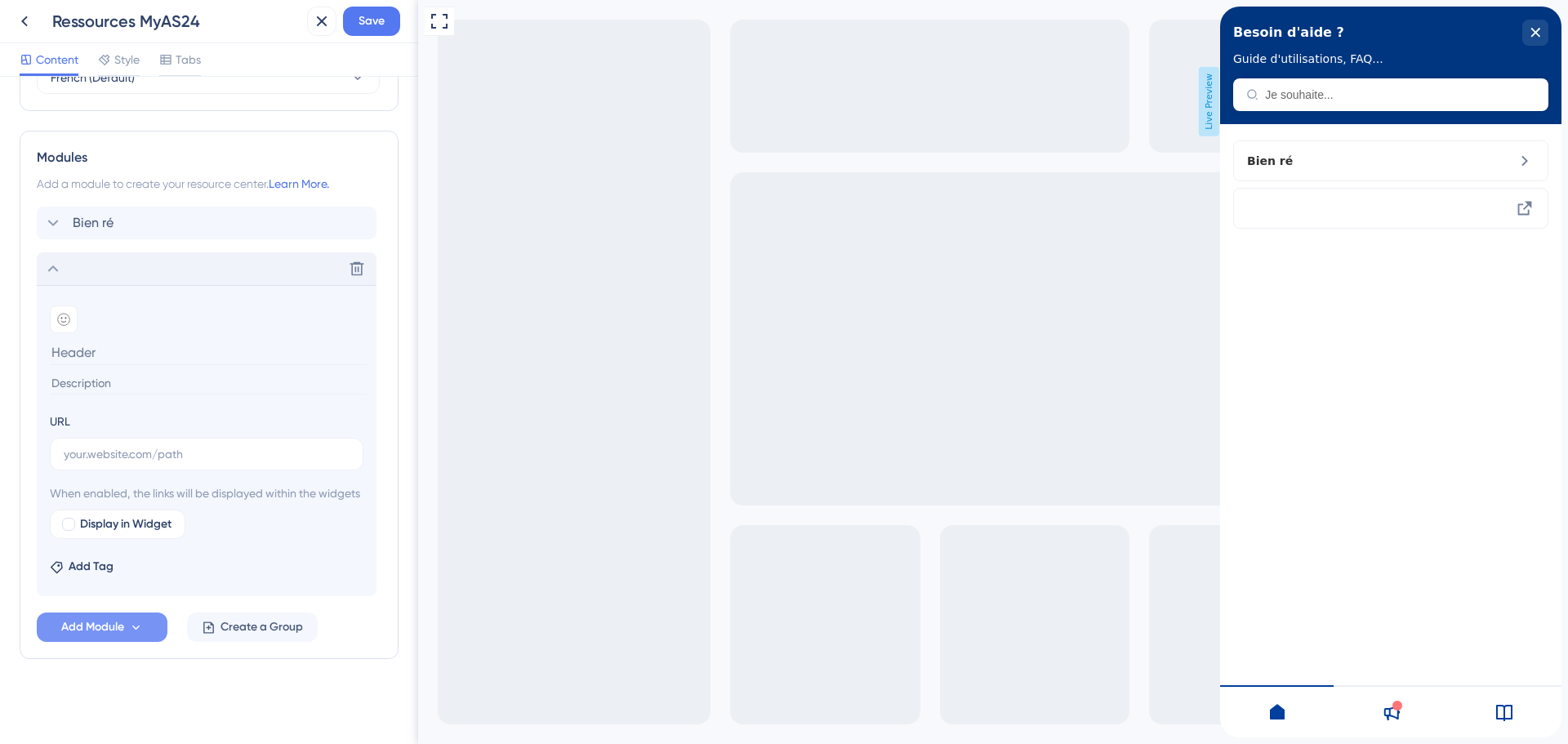
click at [63, 252] on div "Delete" at bounding box center [206, 269] width 340 height 33
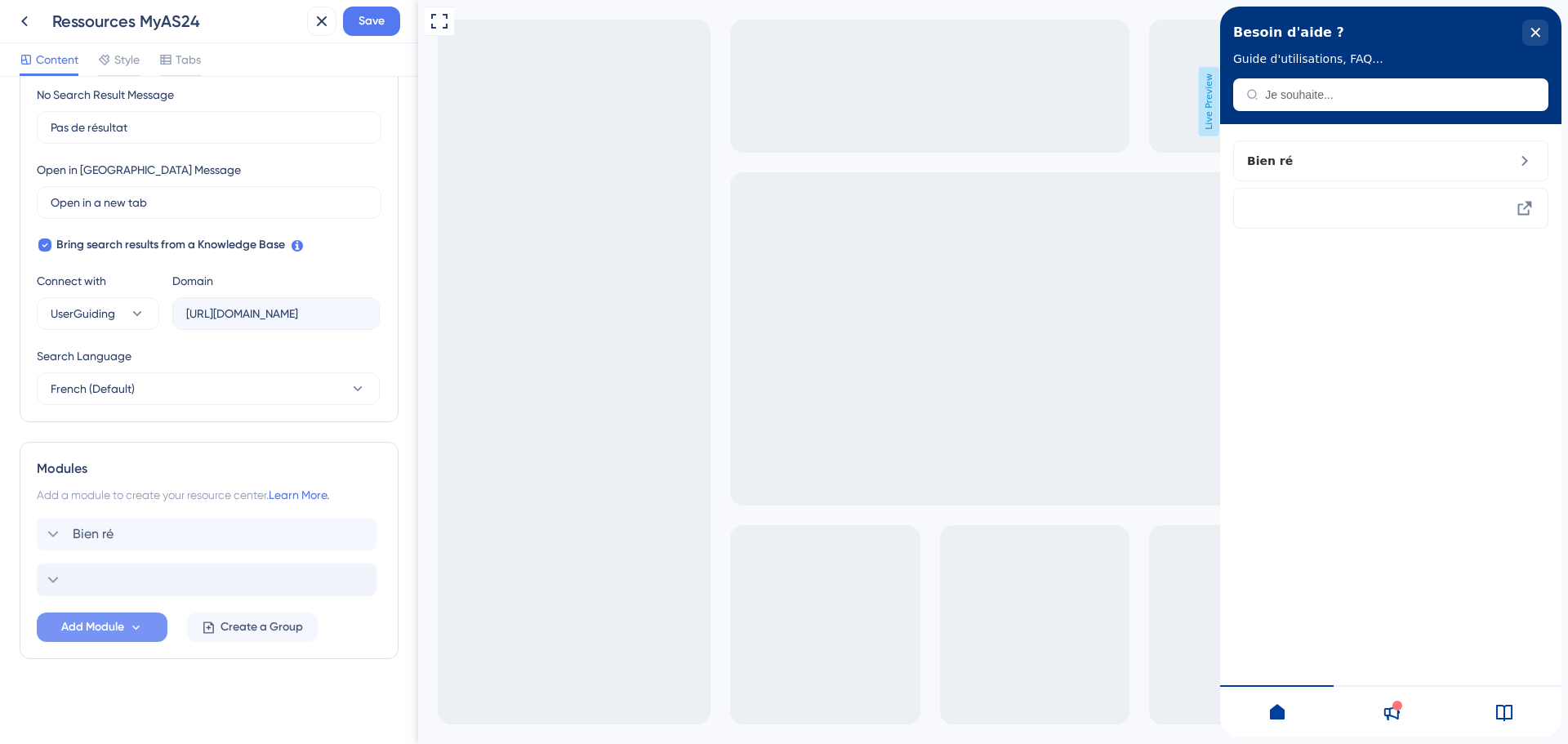
scroll to position [393, 0]
click at [82, 536] on span "Bien ré" at bounding box center [93, 535] width 41 height 19
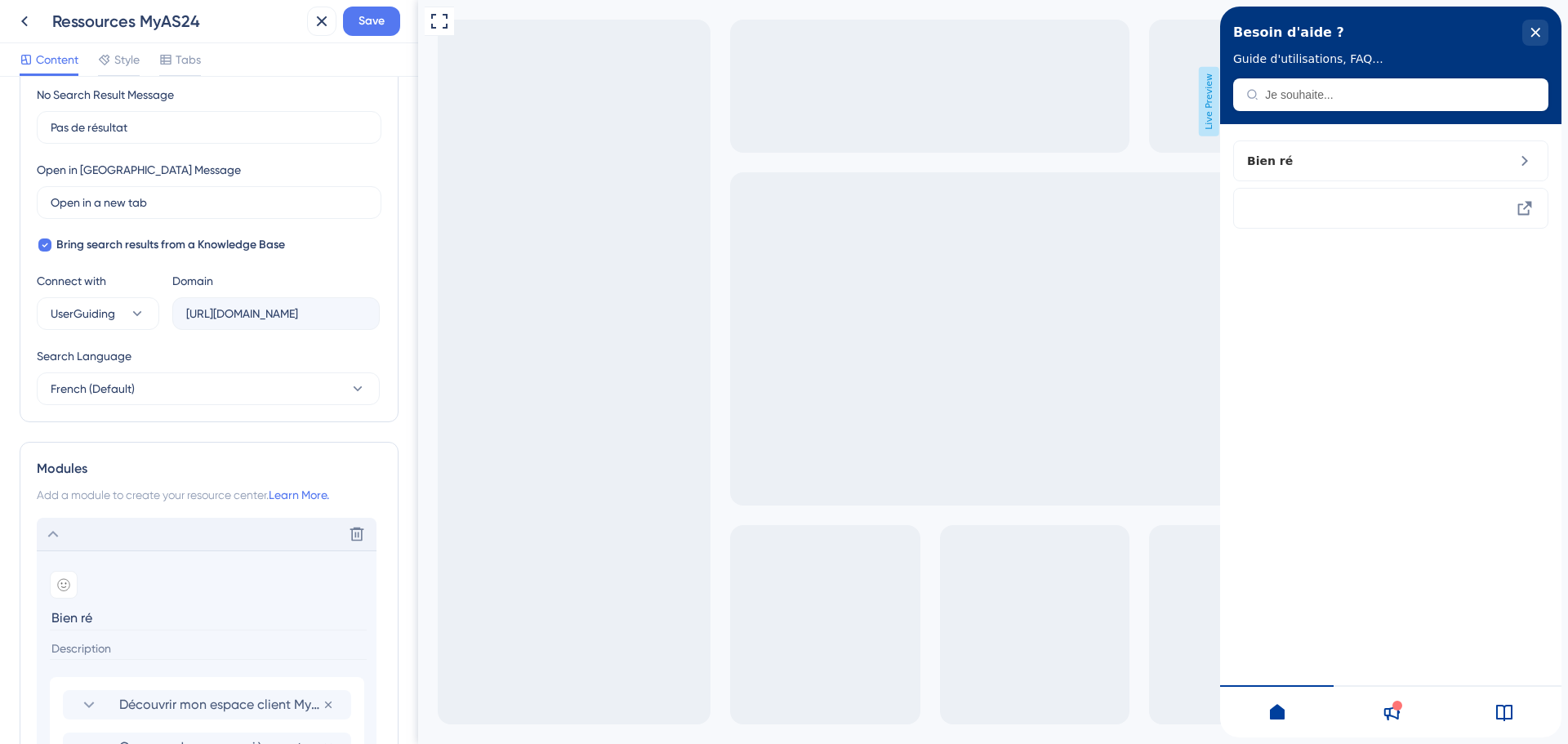
scroll to position [718, 0]
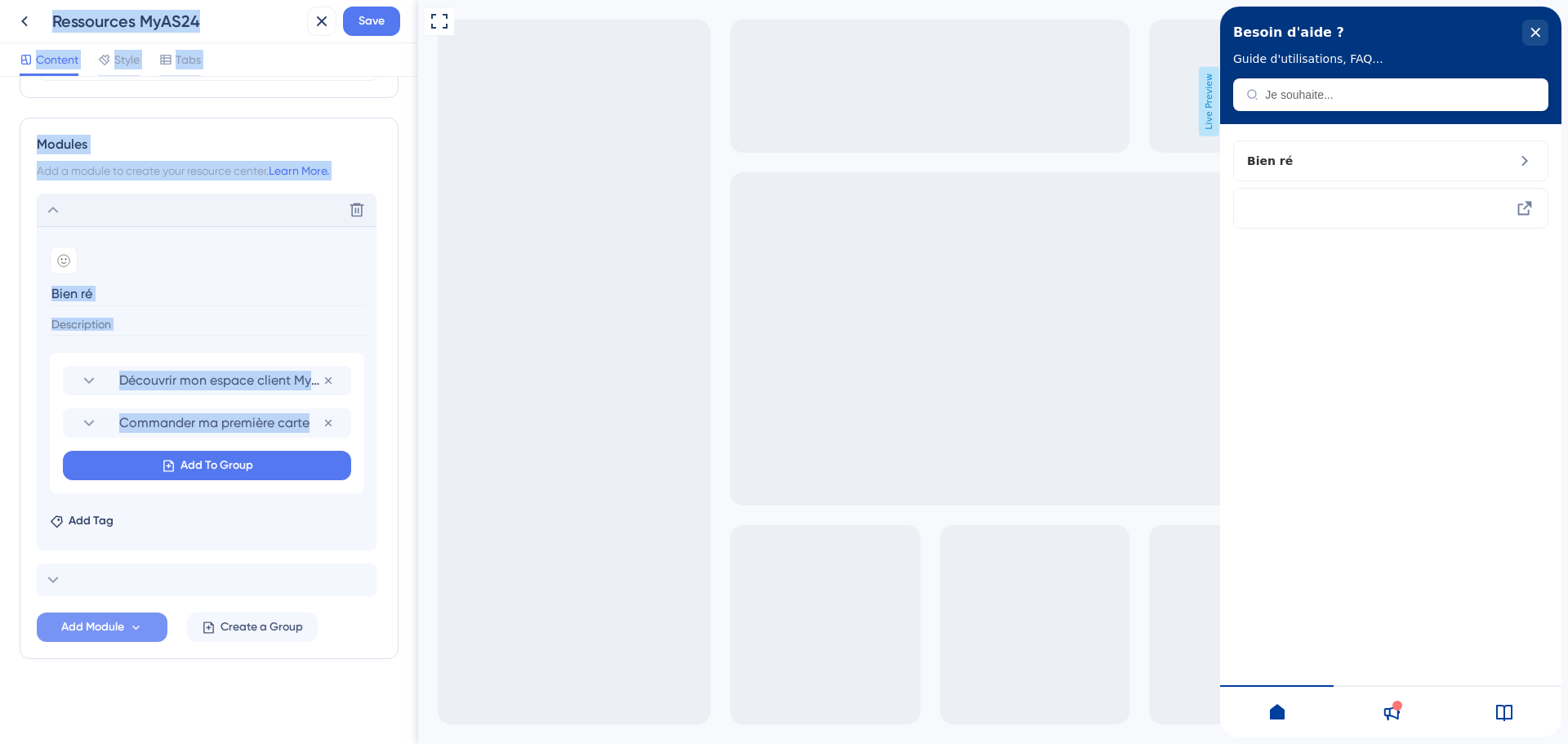
click at [80, 534] on section "Add emoji Bien ré Découvrir mon espace client MyAS24 Remove from group Commande…" at bounding box center [206, 388] width 340 height 324
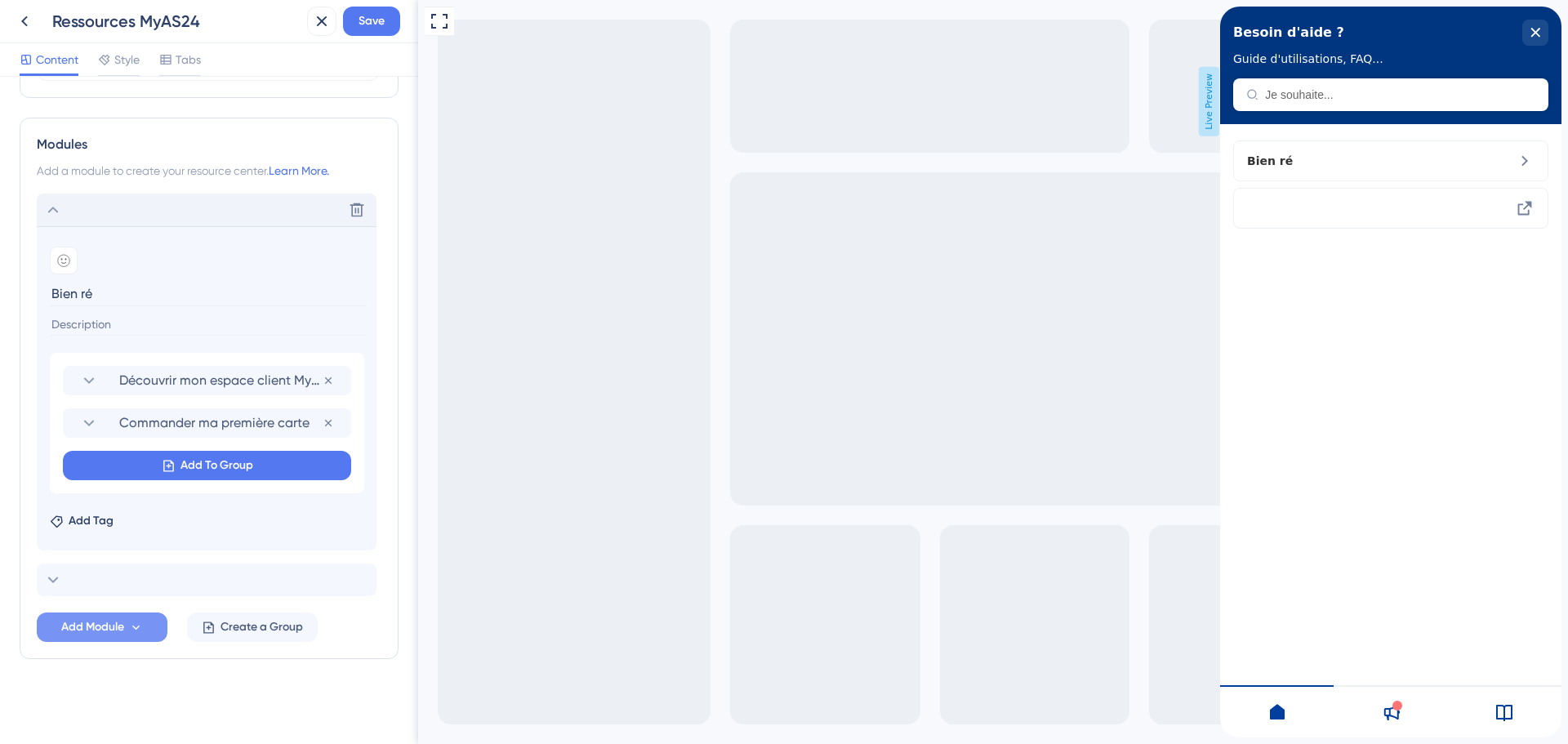
click at [83, 289] on input "Bien ré" at bounding box center [208, 294] width 317 height 25
type input "B"
type input "Bien démarrer sur MyAS24"
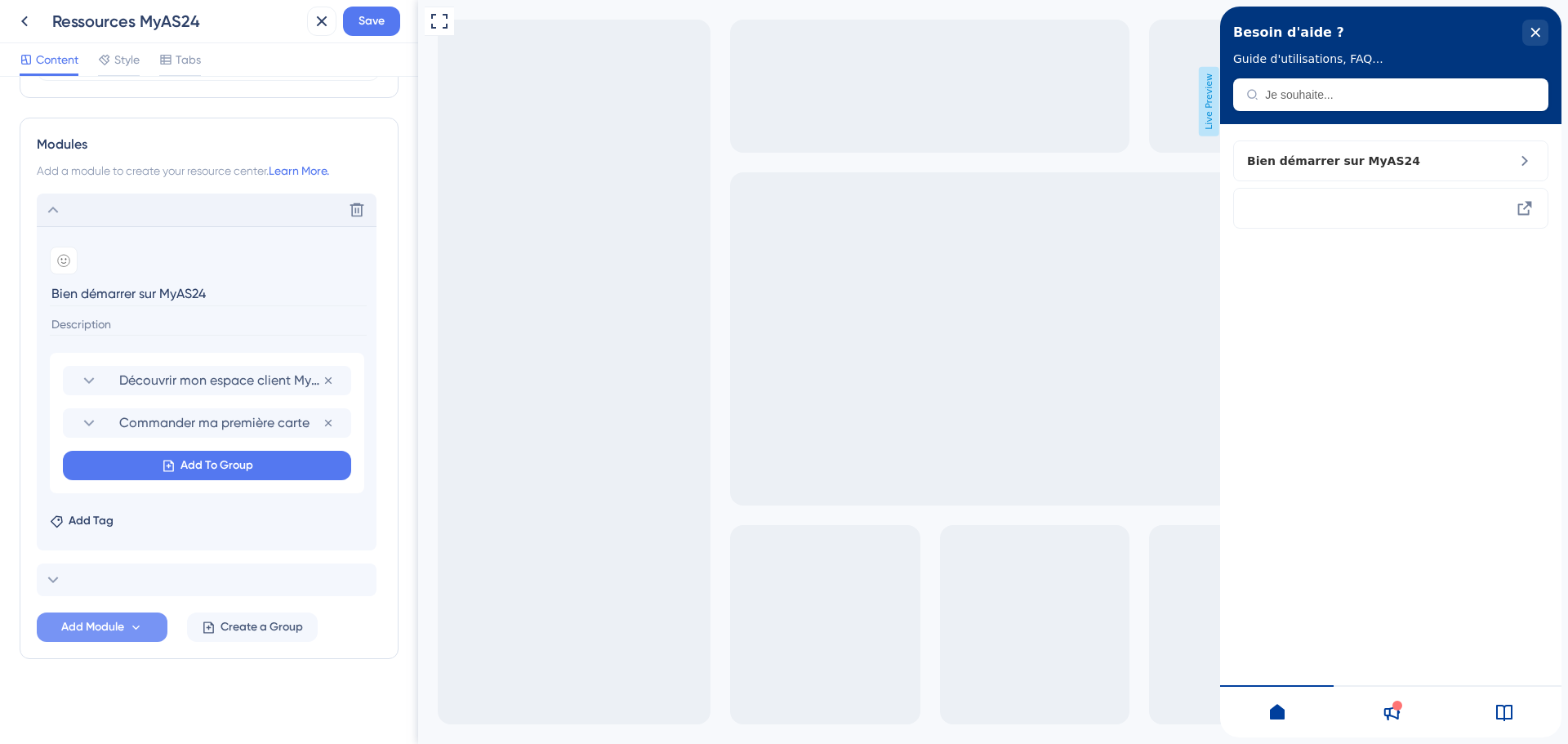
click at [89, 343] on section "Add emoji Bien démarrer sur MyAS24 Découvrir mon espace client MyAS24 Remove fr…" at bounding box center [206, 388] width 340 height 324
click at [370, 18] on span "Save" at bounding box center [371, 21] width 26 height 19
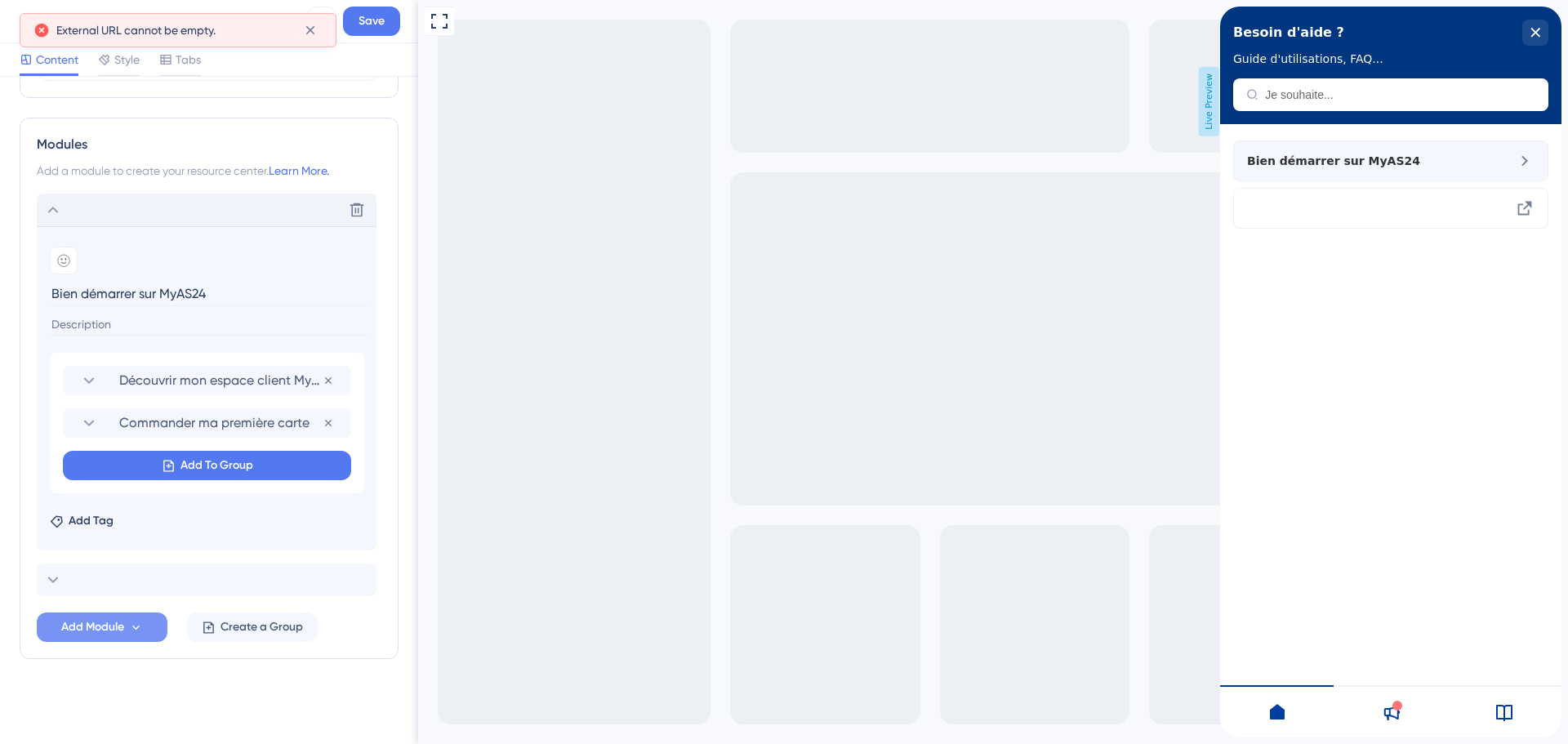
click at [1524, 157] on icon at bounding box center [1524, 161] width 19 height 19
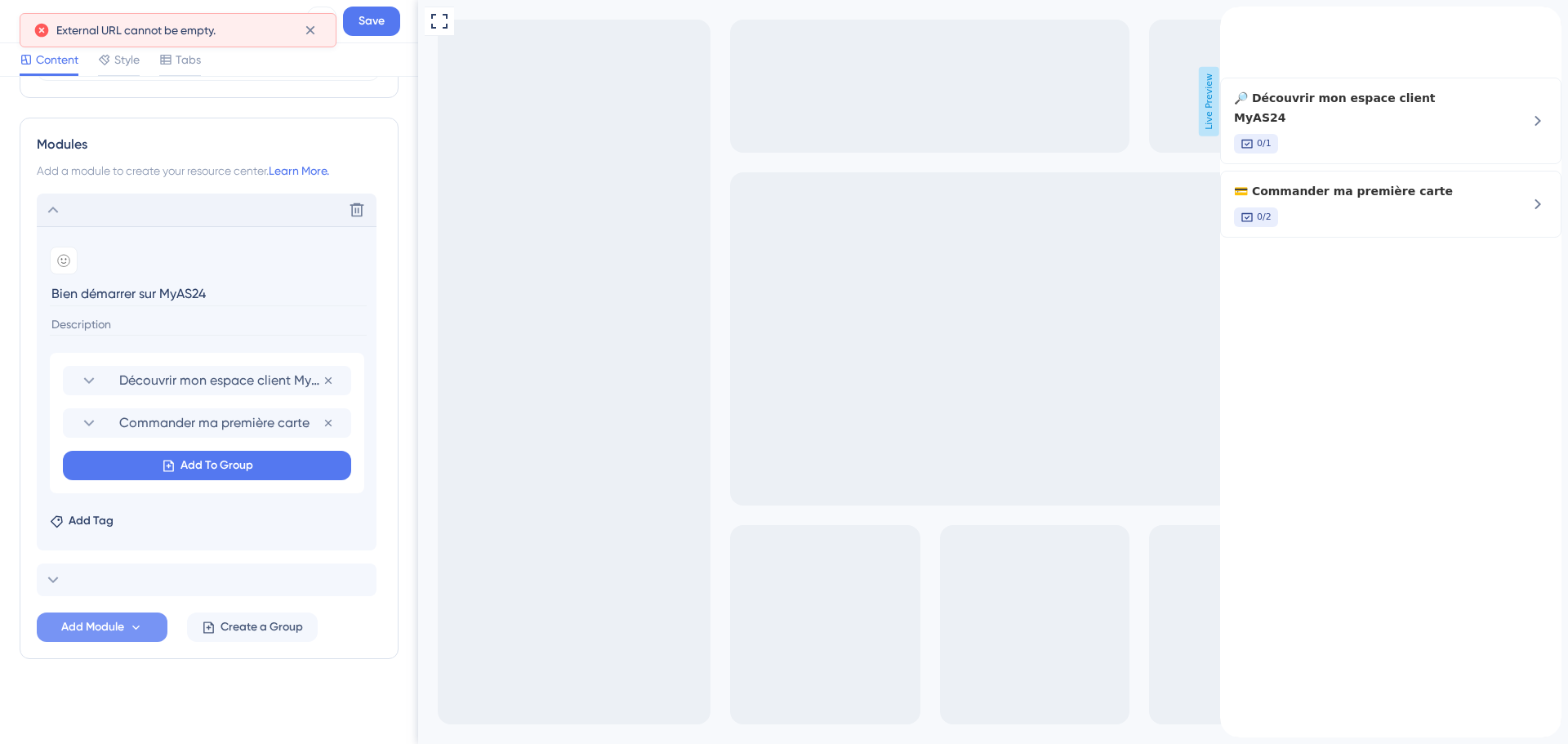
click at [1232, 19] on icon "back to header" at bounding box center [1226, 13] width 12 height 13
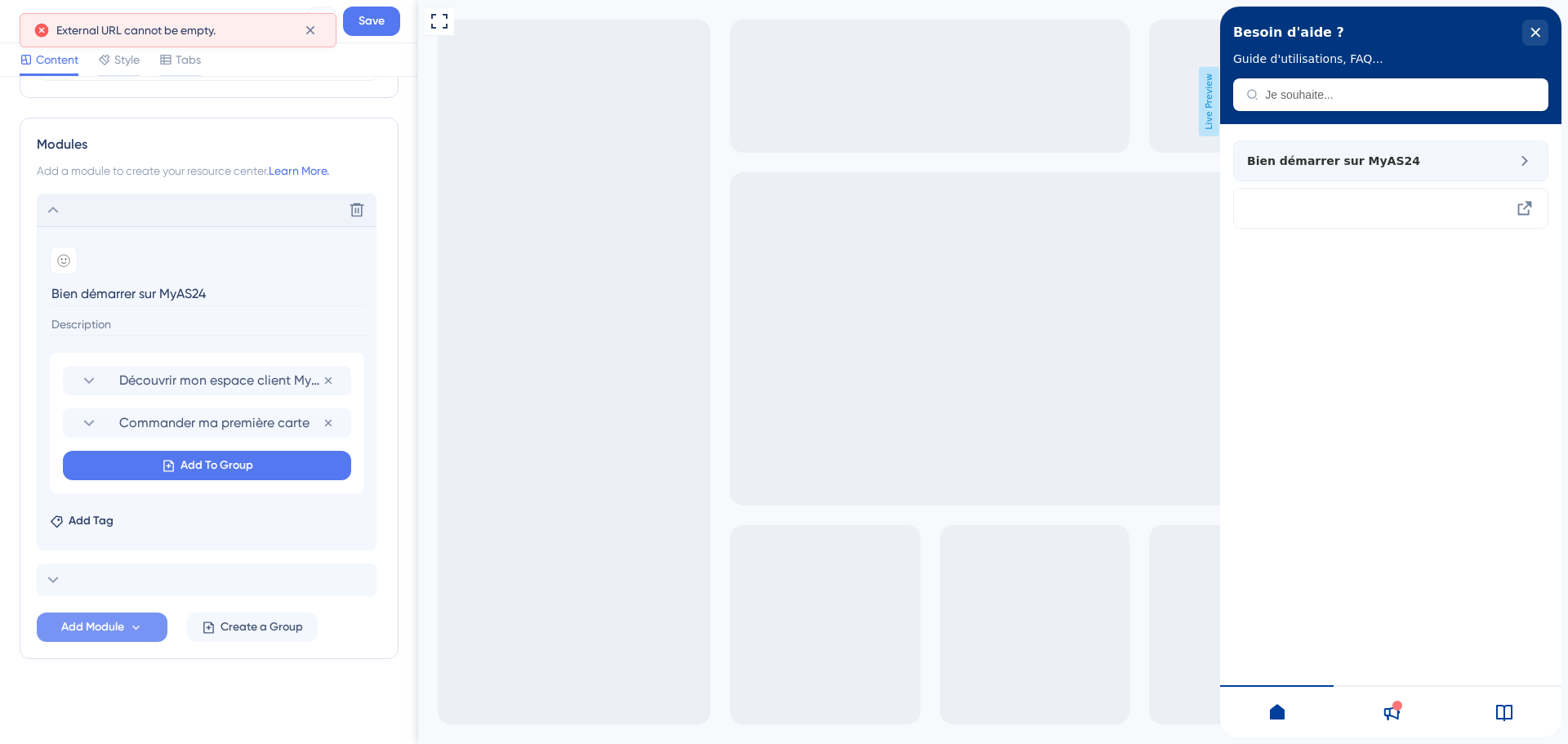
click at [1529, 165] on icon at bounding box center [1524, 161] width 19 height 19
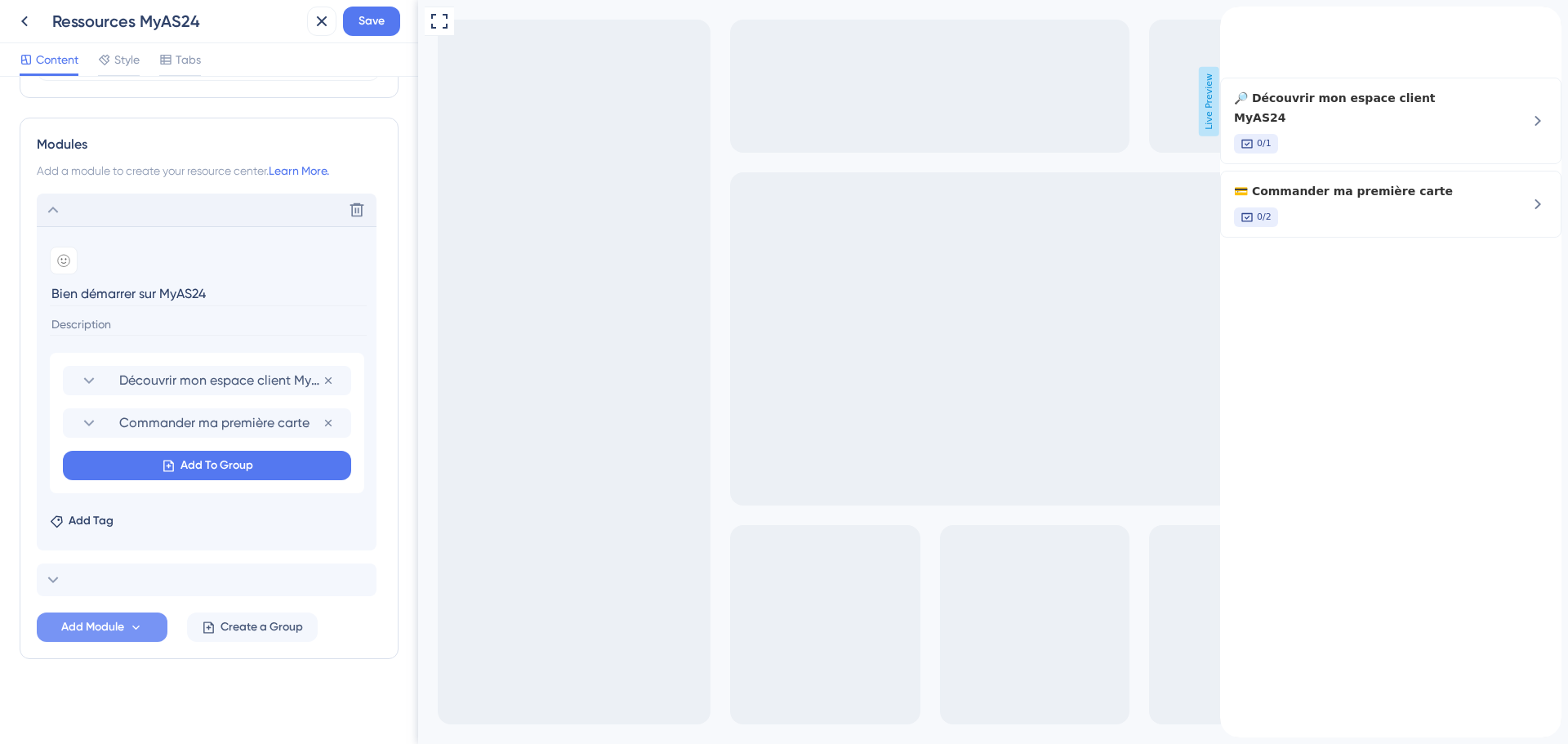
click at [1233, 19] on icon "back to header" at bounding box center [1226, 13] width 13 height 13
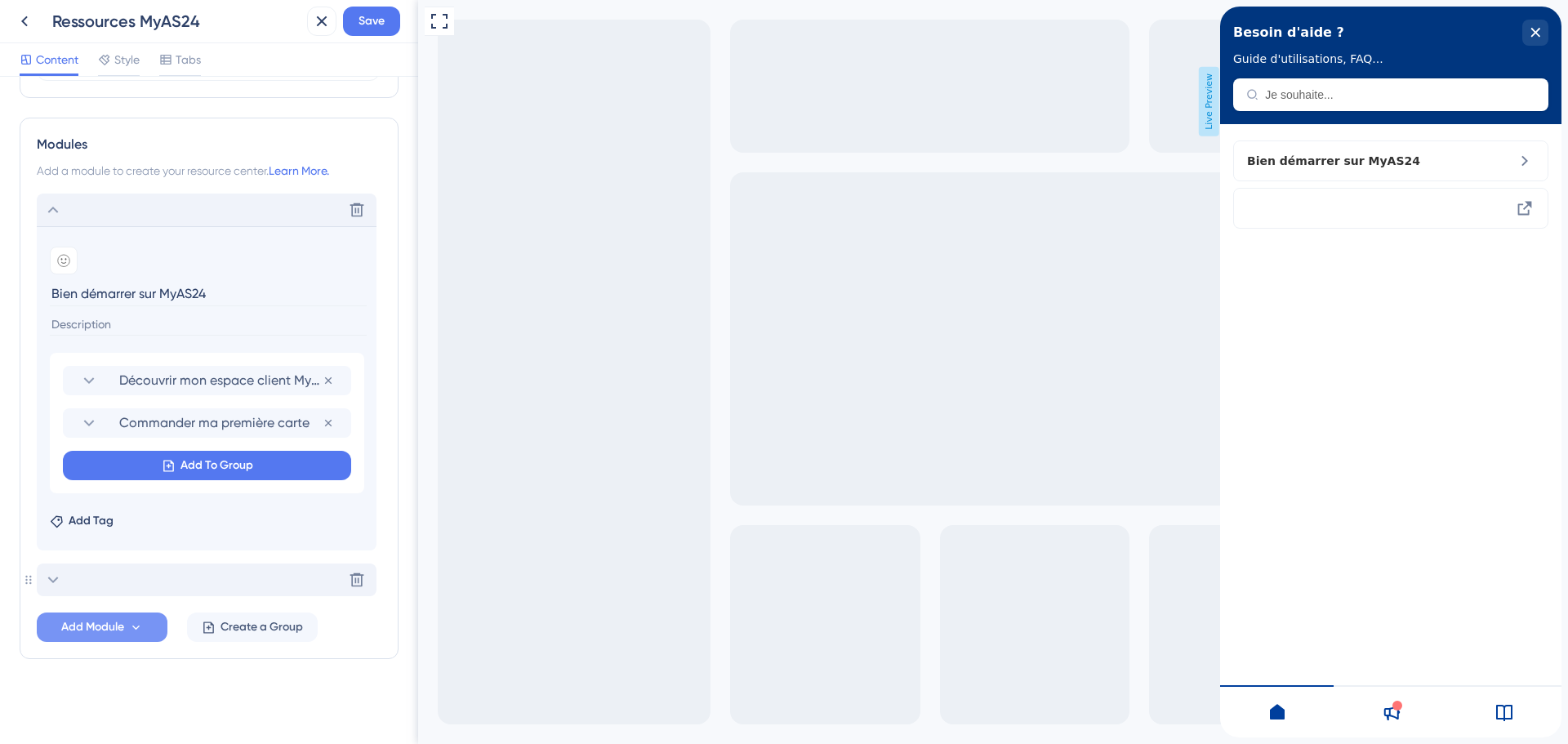
click at [79, 581] on div "Delete" at bounding box center [206, 580] width 340 height 33
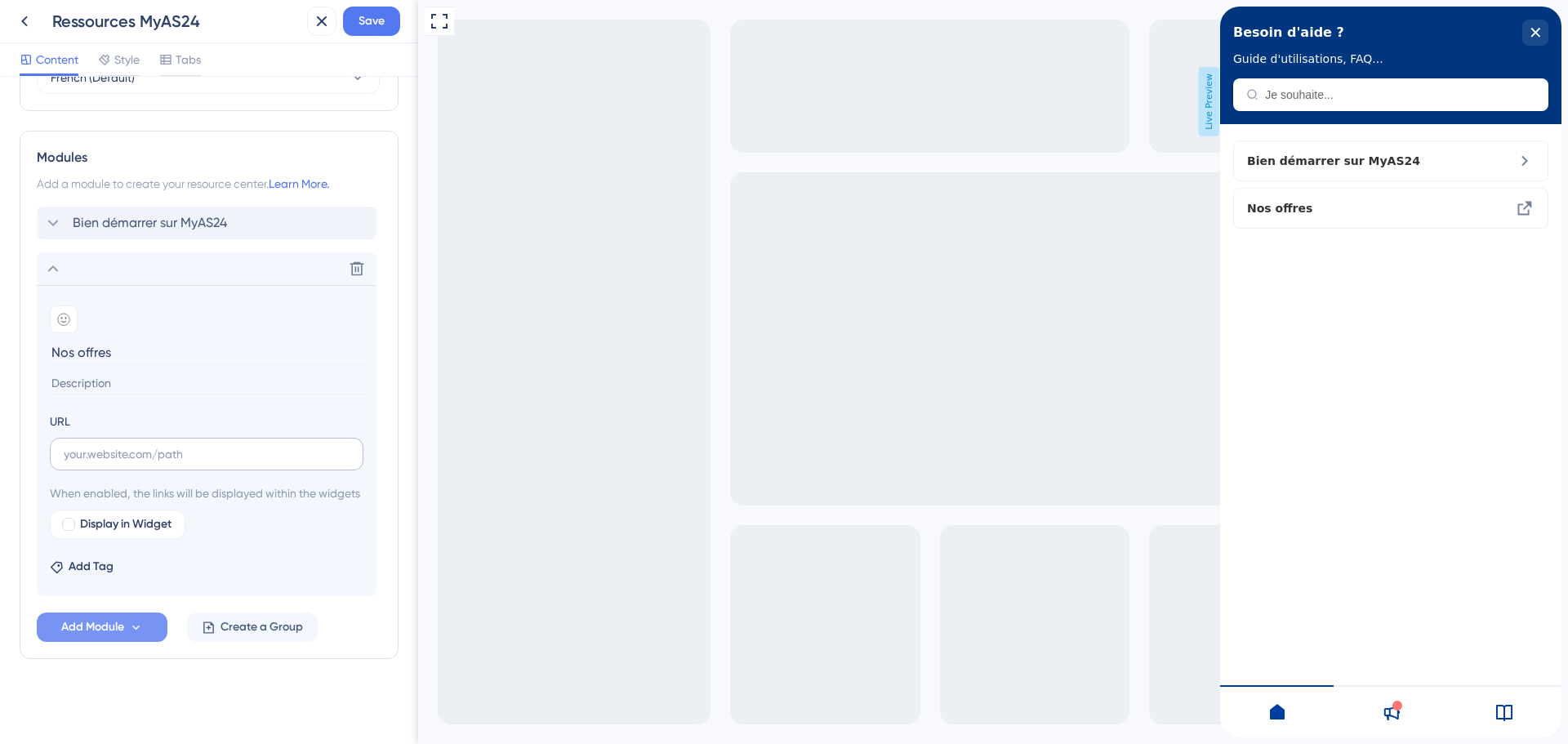
type input "Nos offres"
click at [103, 445] on input "text" at bounding box center [206, 454] width 286 height 18
paste input "https://www.as24.com/fr/offres"
type input "https://www.as24.com/fr/offres"
click at [72, 373] on input at bounding box center [208, 384] width 317 height 22
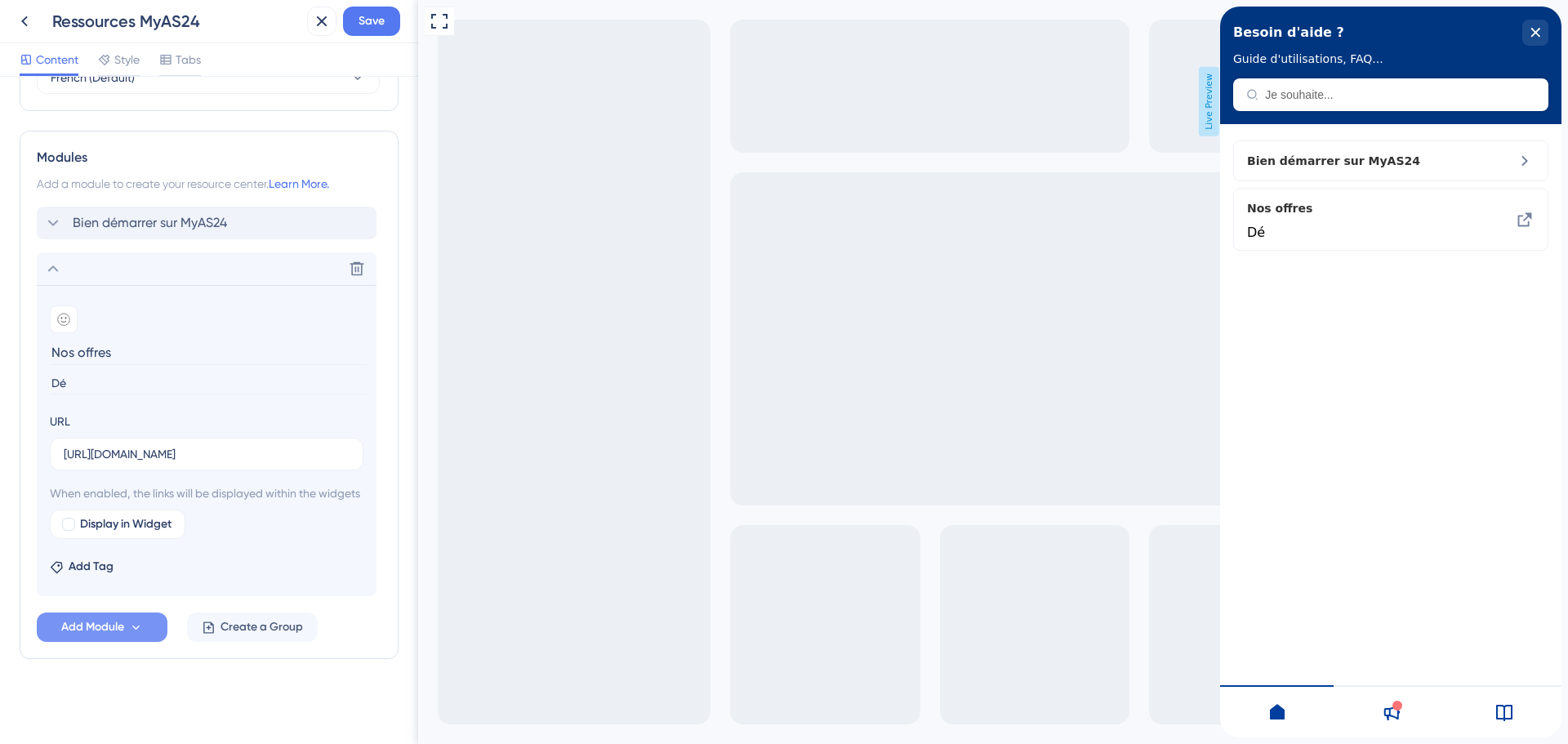
type input "D"
type input "Besoin d'en savoir plus sur les offres AS 24 ?"
click at [120, 344] on input "Nos offres" at bounding box center [208, 353] width 317 height 25
click at [74, 306] on div at bounding box center [63, 319] width 28 height 28
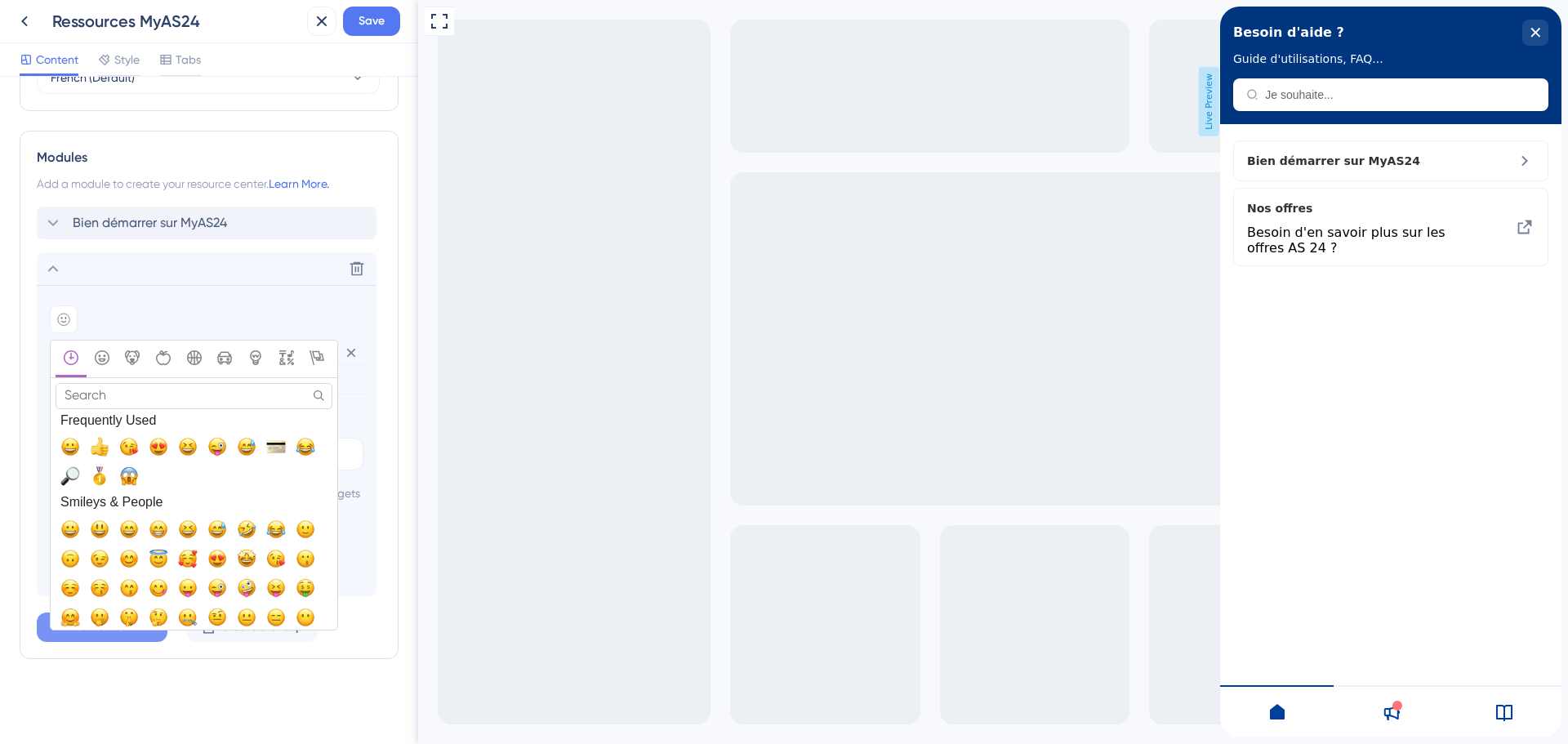
click at [150, 387] on input "Search" at bounding box center [194, 396] width 276 height 25
click at [93, 285] on section "Add emoji Search Search Results Frequently Used Smileys & People Animals & Natu…" at bounding box center [206, 441] width 340 height 312
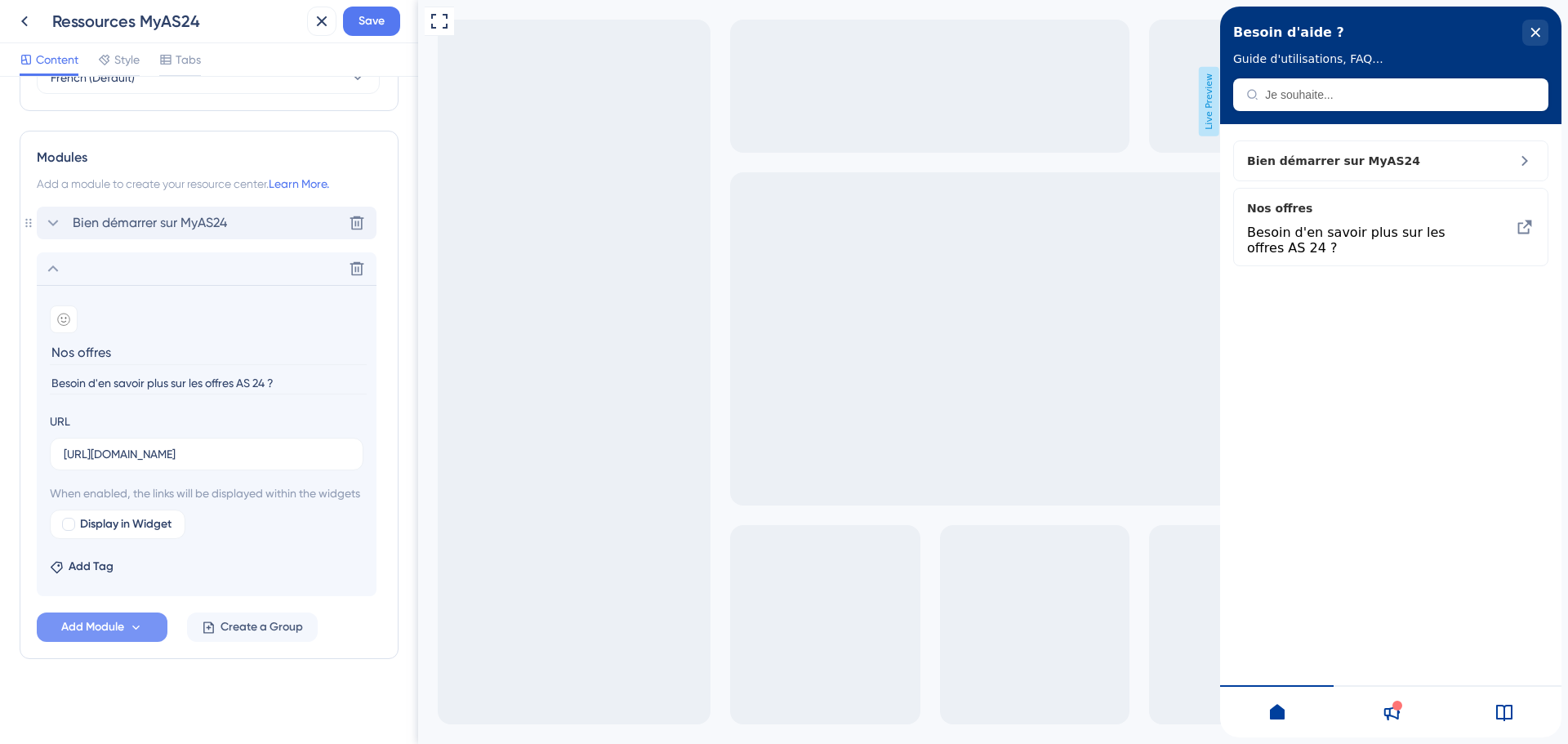
click at [82, 213] on span "Bien démarrer sur MyAS24" at bounding box center [150, 223] width 155 height 19
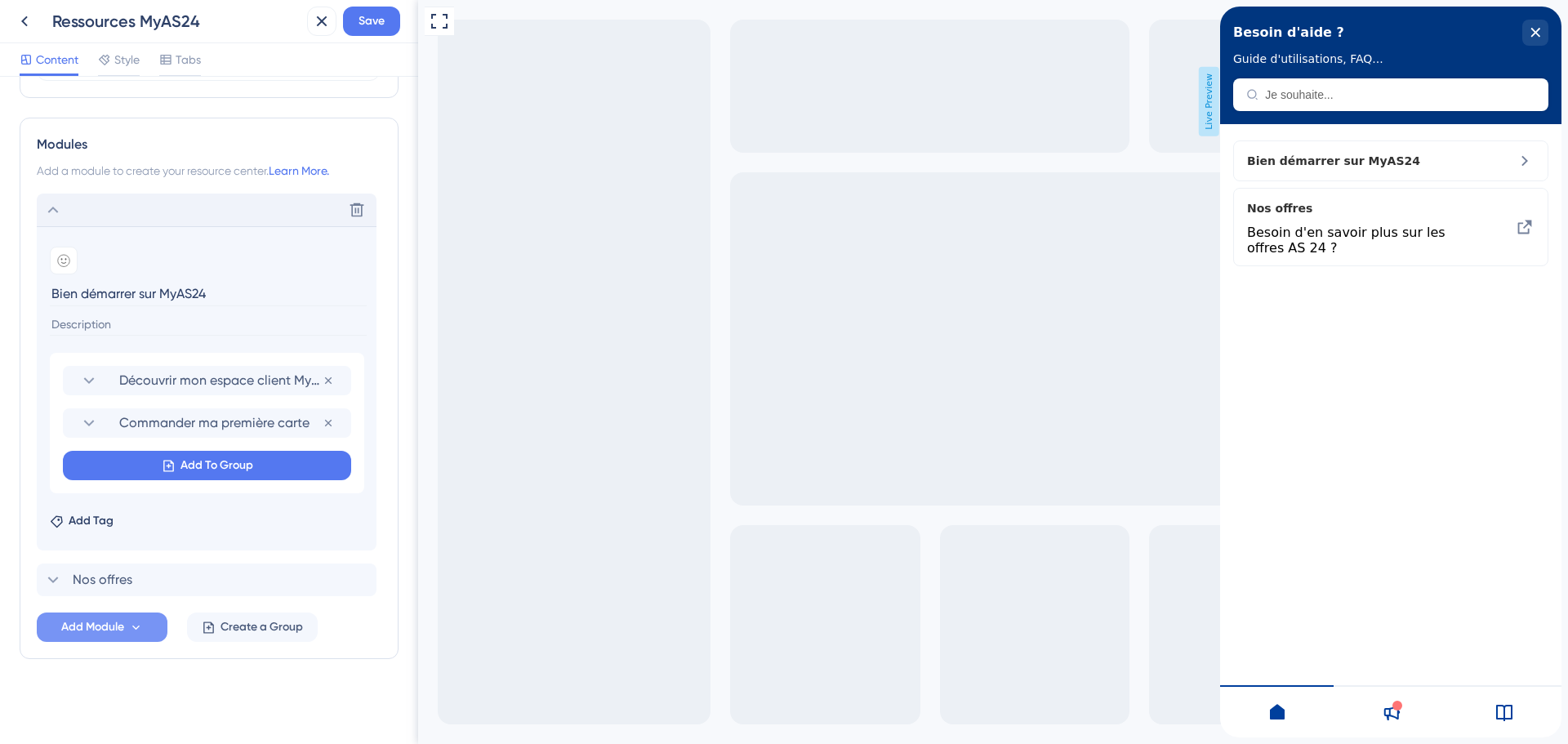
drag, startPoint x: 79, startPoint y: 292, endPoint x: 26, endPoint y: 292, distance: 53.0
click at [26, 292] on div "Modules Add a module to create your resource center. Learn More. Delete Add emo…" at bounding box center [208, 389] width 379 height 541
click at [74, 257] on div at bounding box center [63, 260] width 28 height 28
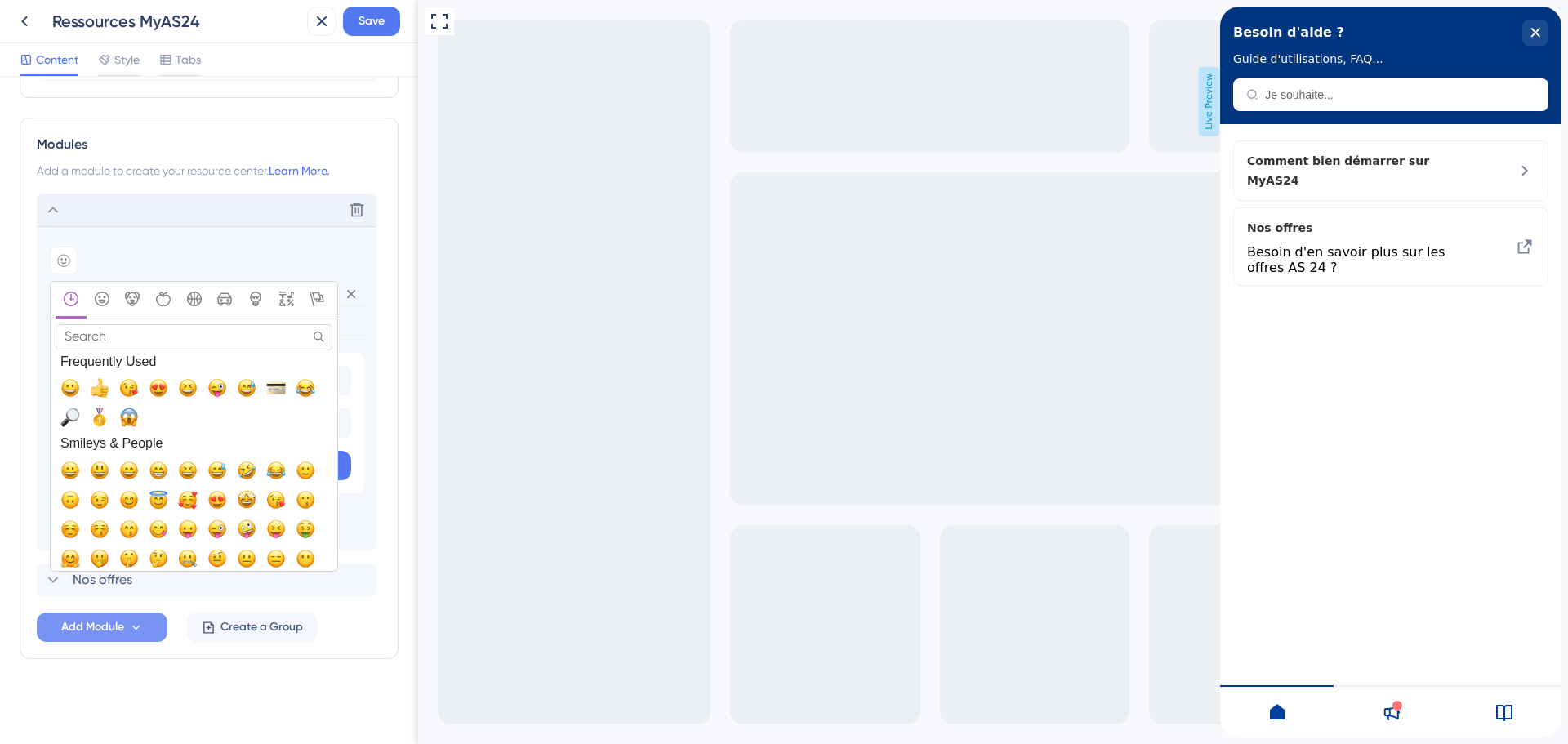
click at [174, 335] on input "Search" at bounding box center [194, 337] width 276 height 25
click at [74, 410] on span "🔎, mag_right" at bounding box center [70, 418] width 19 height 19
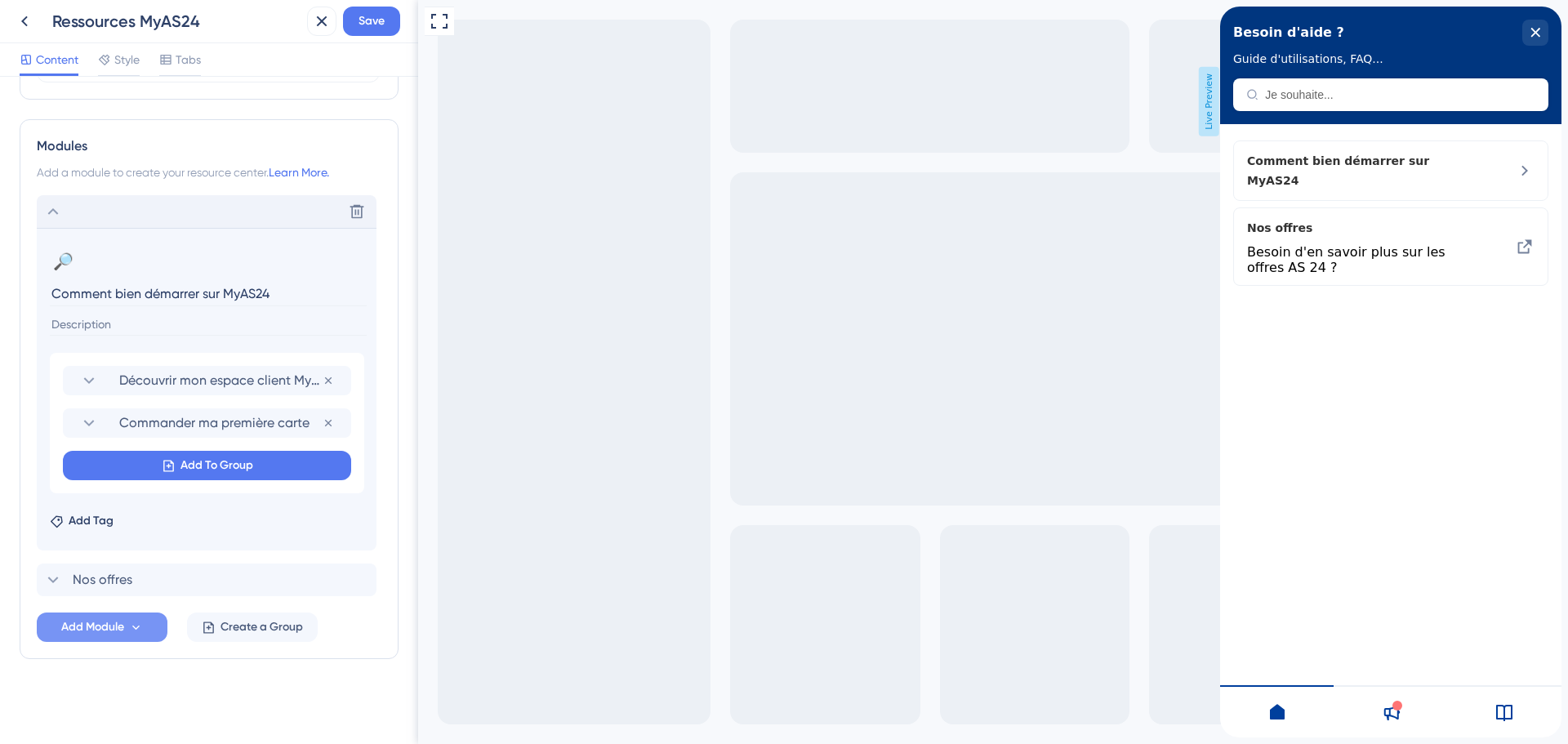
scroll to position [716, 0]
drag, startPoint x: 118, startPoint y: 292, endPoint x: 46, endPoint y: 288, distance: 72.1
click at [46, 288] on section "🔎 Change emoji Remove emoji Comment bien démarrer sur MyAS24 Découvrir mon espa…" at bounding box center [206, 389] width 340 height 322
click at [99, 295] on input "Bien démarrer sur MyAS24" at bounding box center [208, 294] width 317 height 25
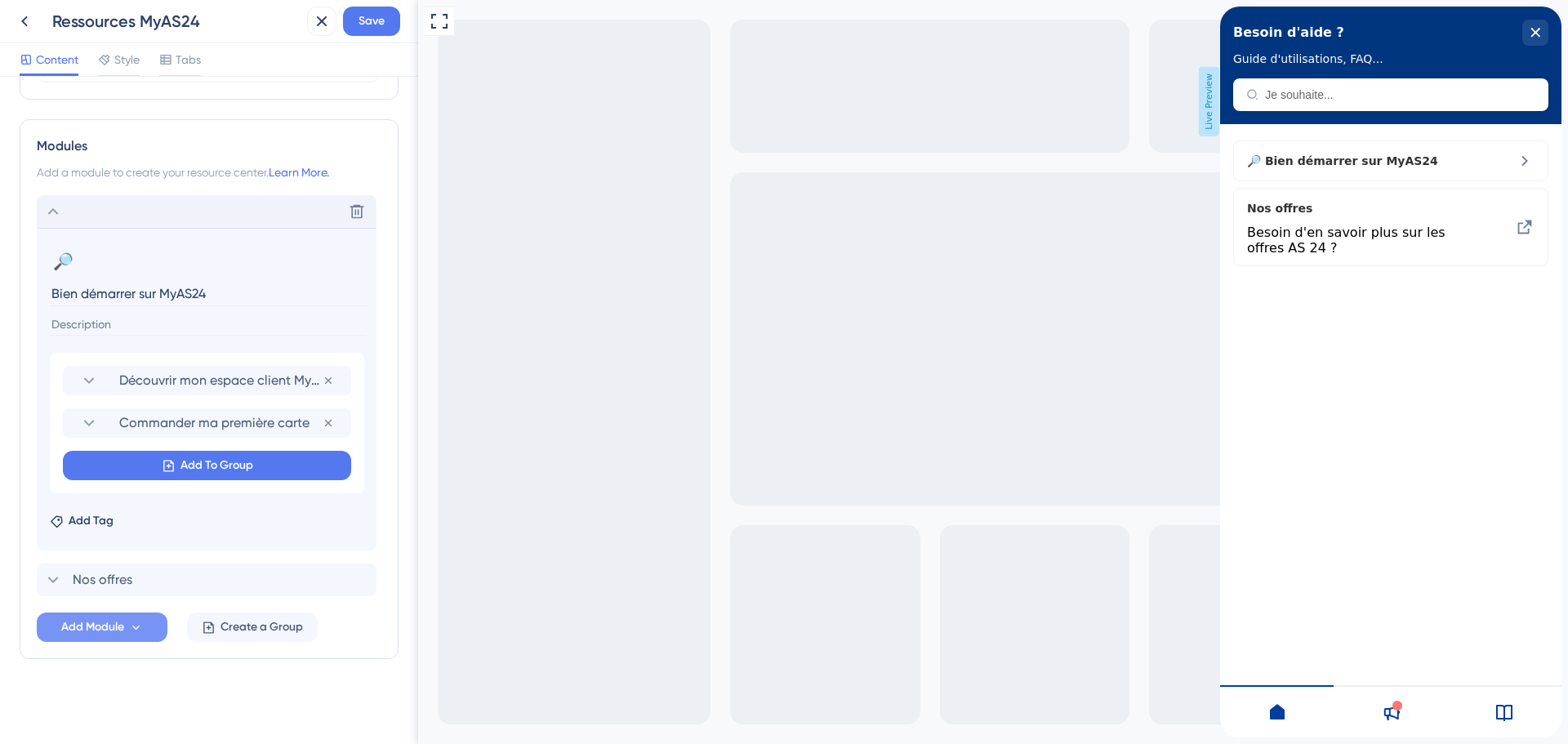
click at [91, 292] on input "Bien démarrer sur MyAS24" at bounding box center [208, 294] width 317 height 25
click at [136, 298] on input "Bien démarrer sur MyAS24" at bounding box center [208, 294] width 317 height 25
drag, startPoint x: 222, startPoint y: 292, endPoint x: 22, endPoint y: 292, distance: 200.0
click at [21, 292] on div "Modules Add a module to create your resource center. Learn More. Delete 🔎 Chang…" at bounding box center [208, 389] width 379 height 540
click at [75, 257] on button "🔎" at bounding box center [62, 261] width 26 height 26
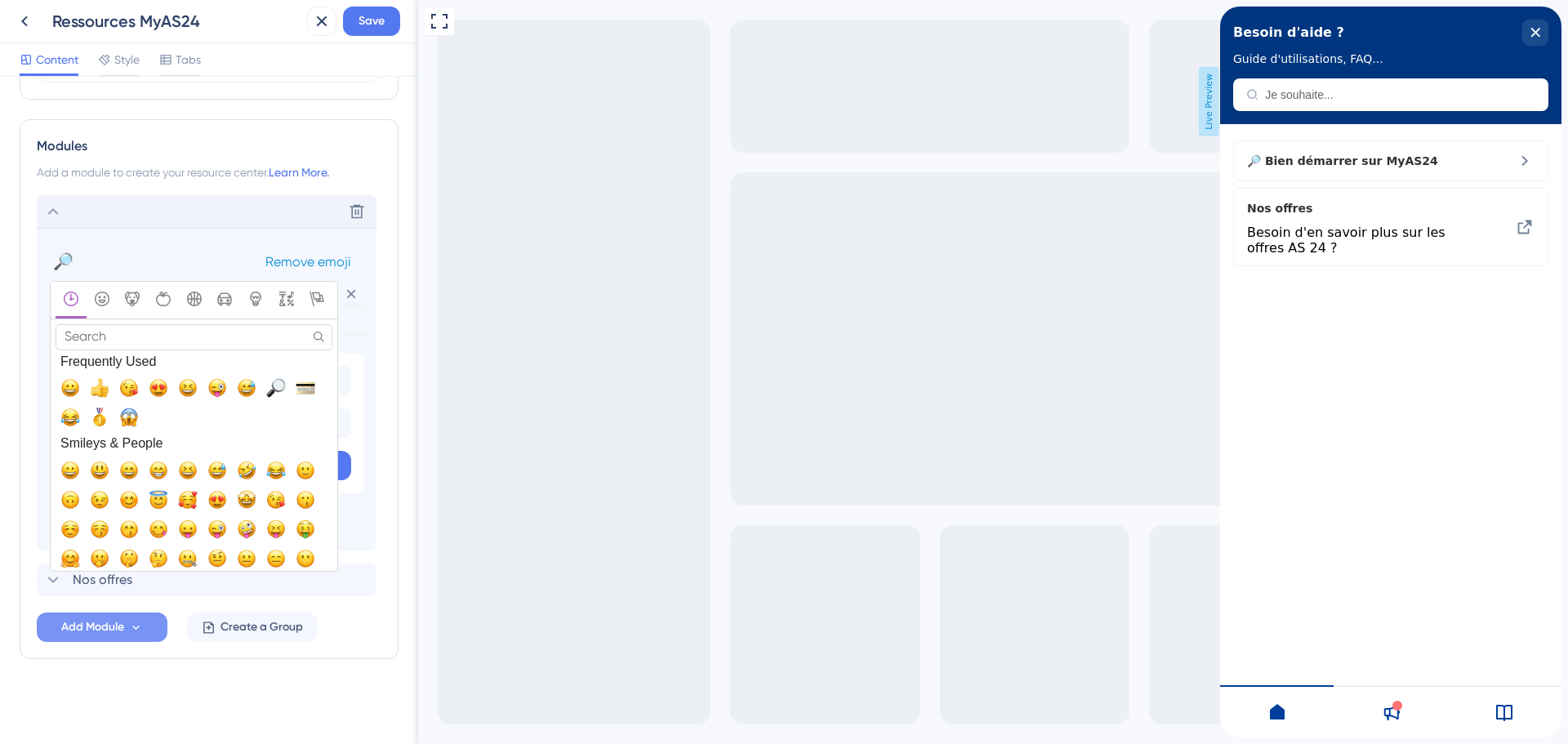
click at [299, 267] on span "Remove emoji" at bounding box center [308, 262] width 85 height 16
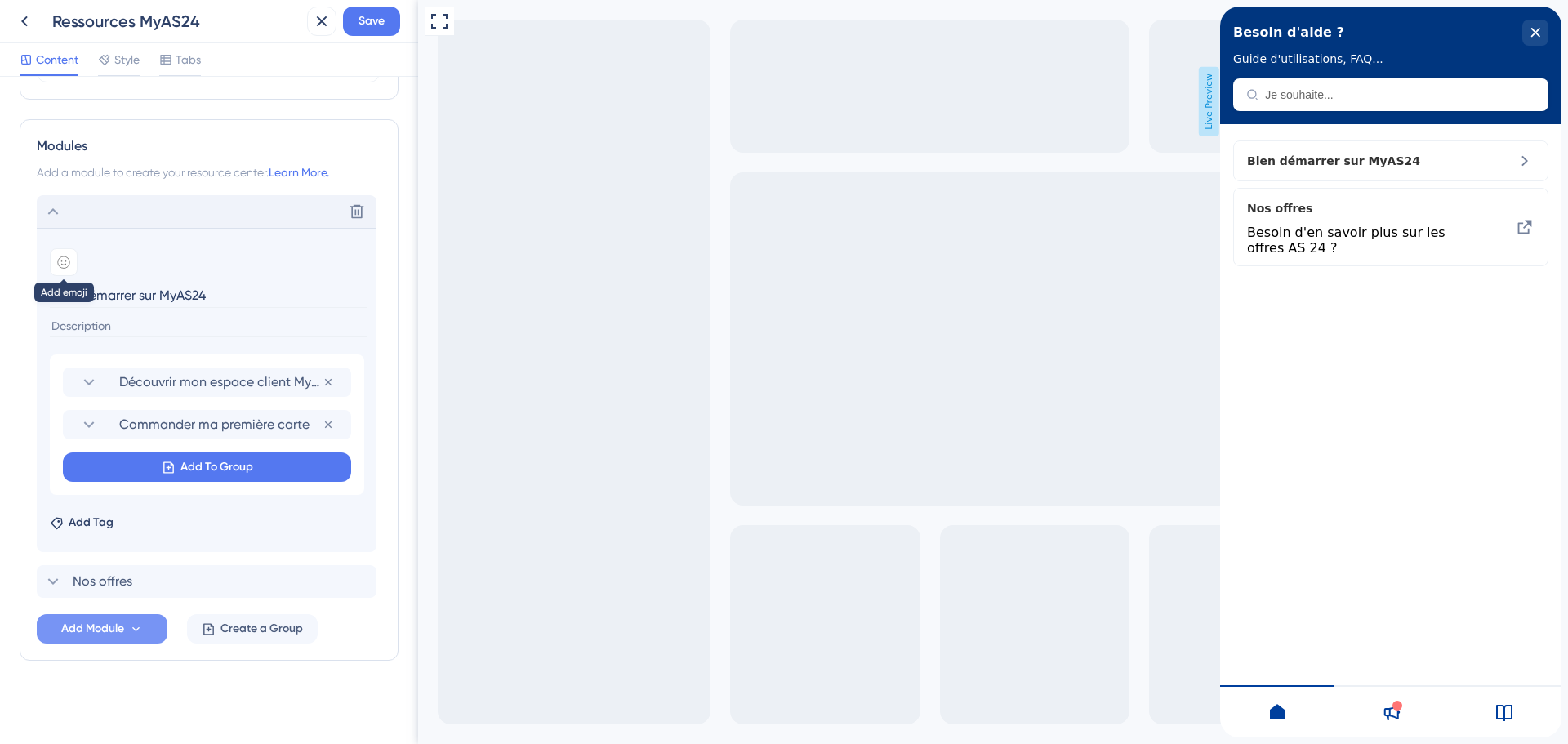
click at [55, 270] on div at bounding box center [63, 262] width 28 height 28
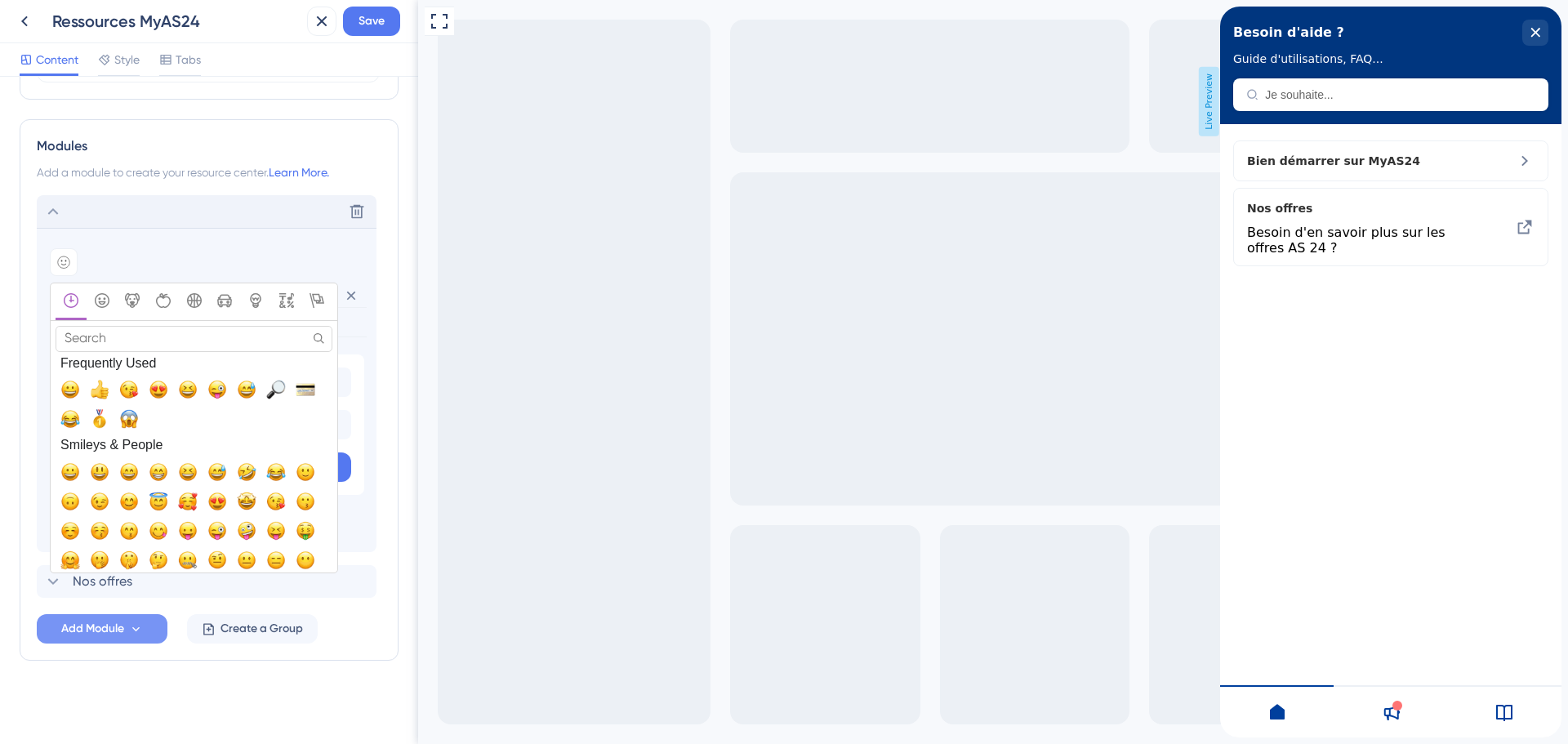
click at [94, 338] on input "Search" at bounding box center [194, 339] width 276 height 25
click at [190, 262] on div "Add emoji" at bounding box center [206, 262] width 313 height 28
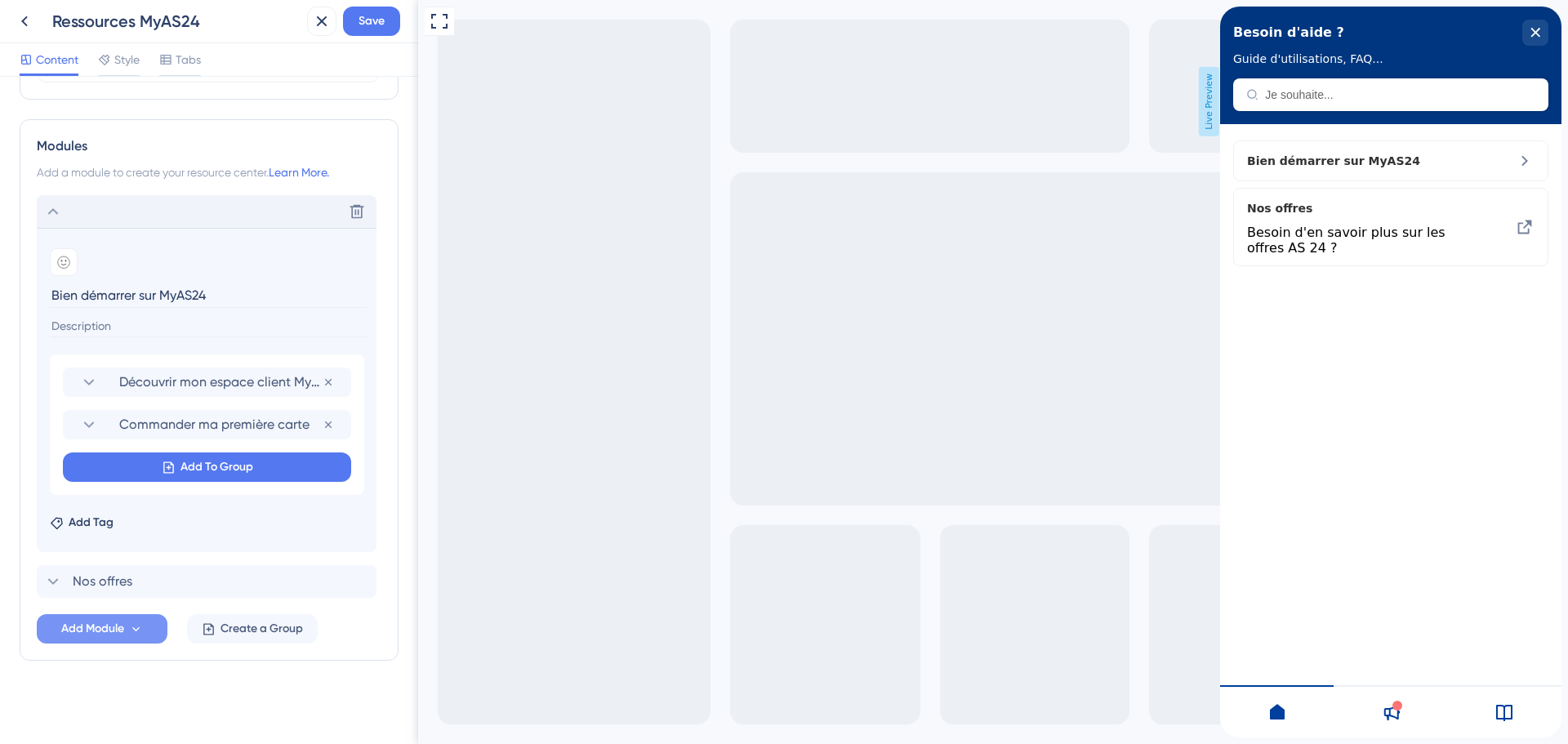
click at [101, 316] on input at bounding box center [208, 326] width 317 height 22
drag, startPoint x: 63, startPoint y: 291, endPoint x: 48, endPoint y: 290, distance: 15.0
click at [48, 290] on section "Add emoji Bien démarrer sur MyAS24 Découvrir mon espace client MyAS24 Remove fr…" at bounding box center [206, 390] width 340 height 324
click at [100, 330] on input at bounding box center [208, 326] width 317 height 22
drag, startPoint x: 56, startPoint y: 294, endPoint x: 33, endPoint y: 293, distance: 23.0
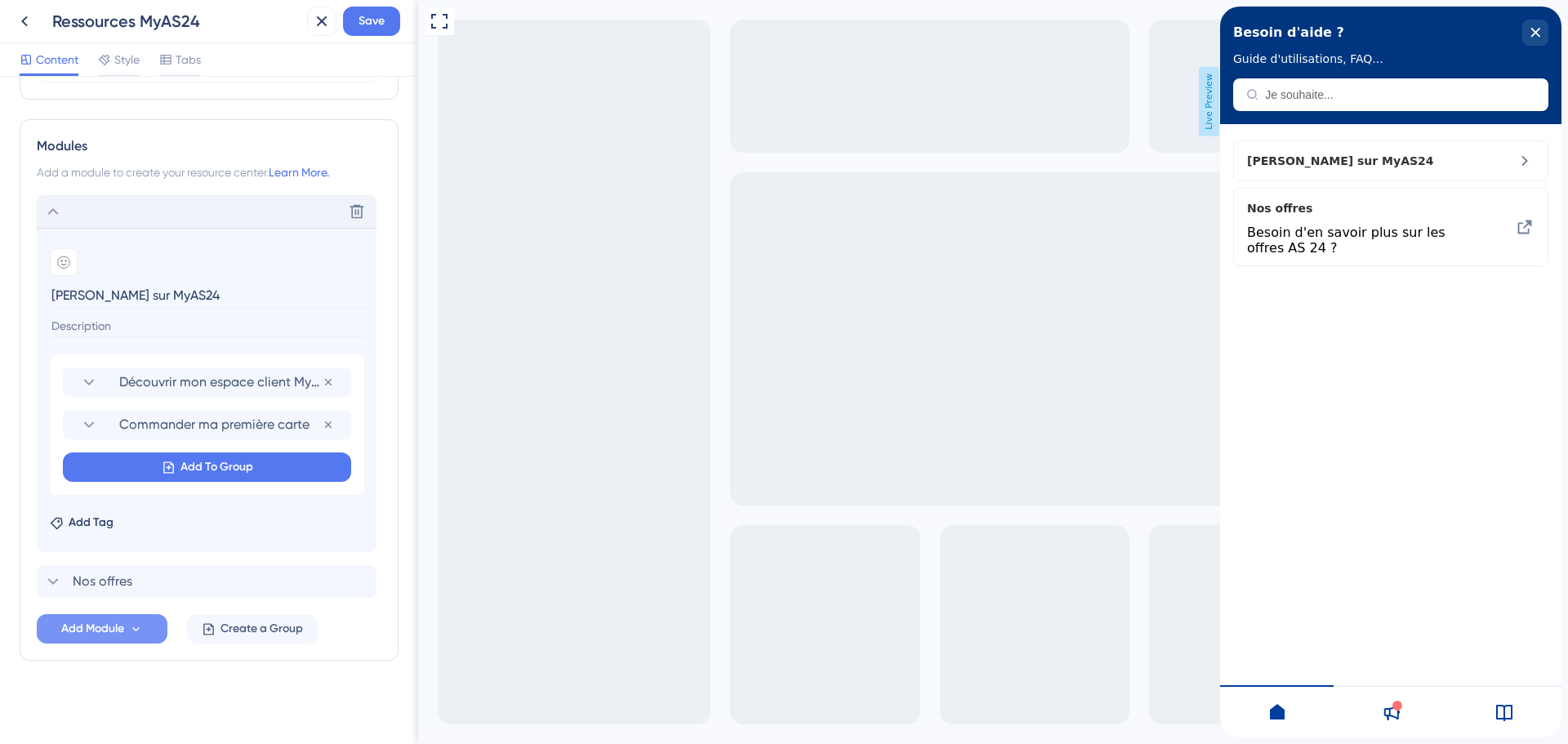
click at [33, 293] on div "Modules Add a module to create your resource center. Learn More. Delete Add emo…" at bounding box center [208, 390] width 379 height 541
type input "Bien démarrer sur MyAS24"
click at [106, 323] on input at bounding box center [208, 326] width 317 height 22
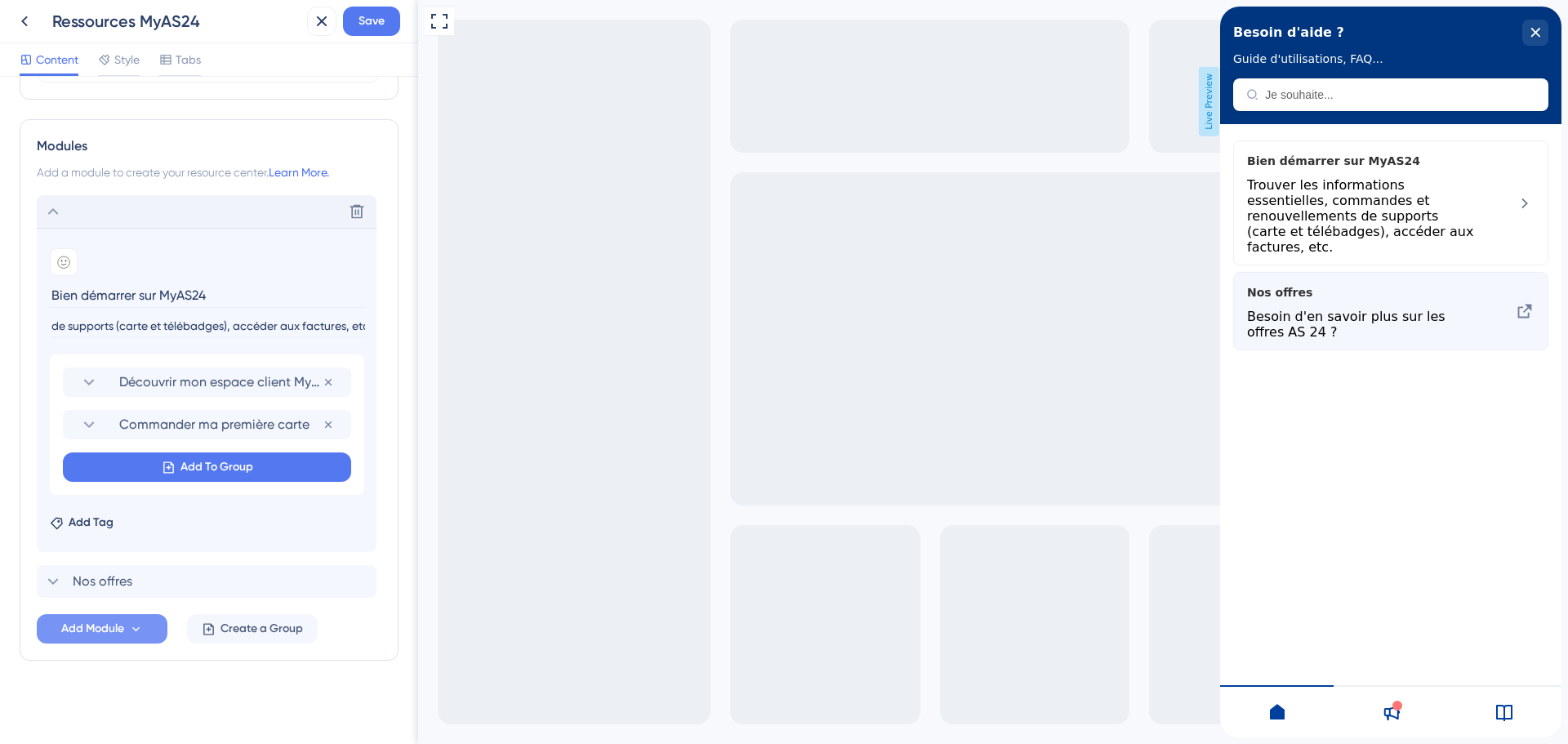
scroll to position [0, 368]
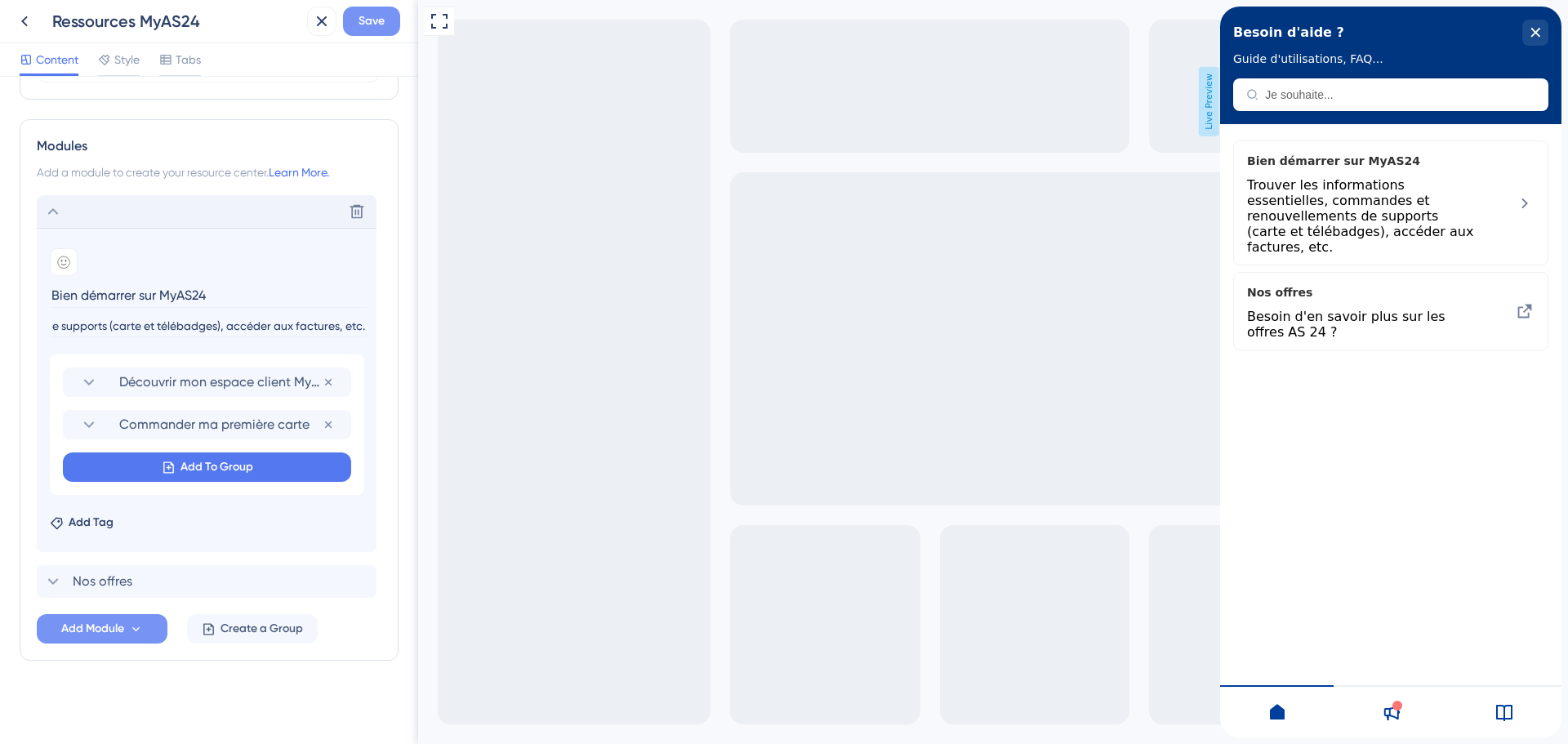
type input "Trouver les informations essentielles, commandes et renouvellements de supports…"
click at [354, 26] on button "Save" at bounding box center [371, 21] width 57 height 29
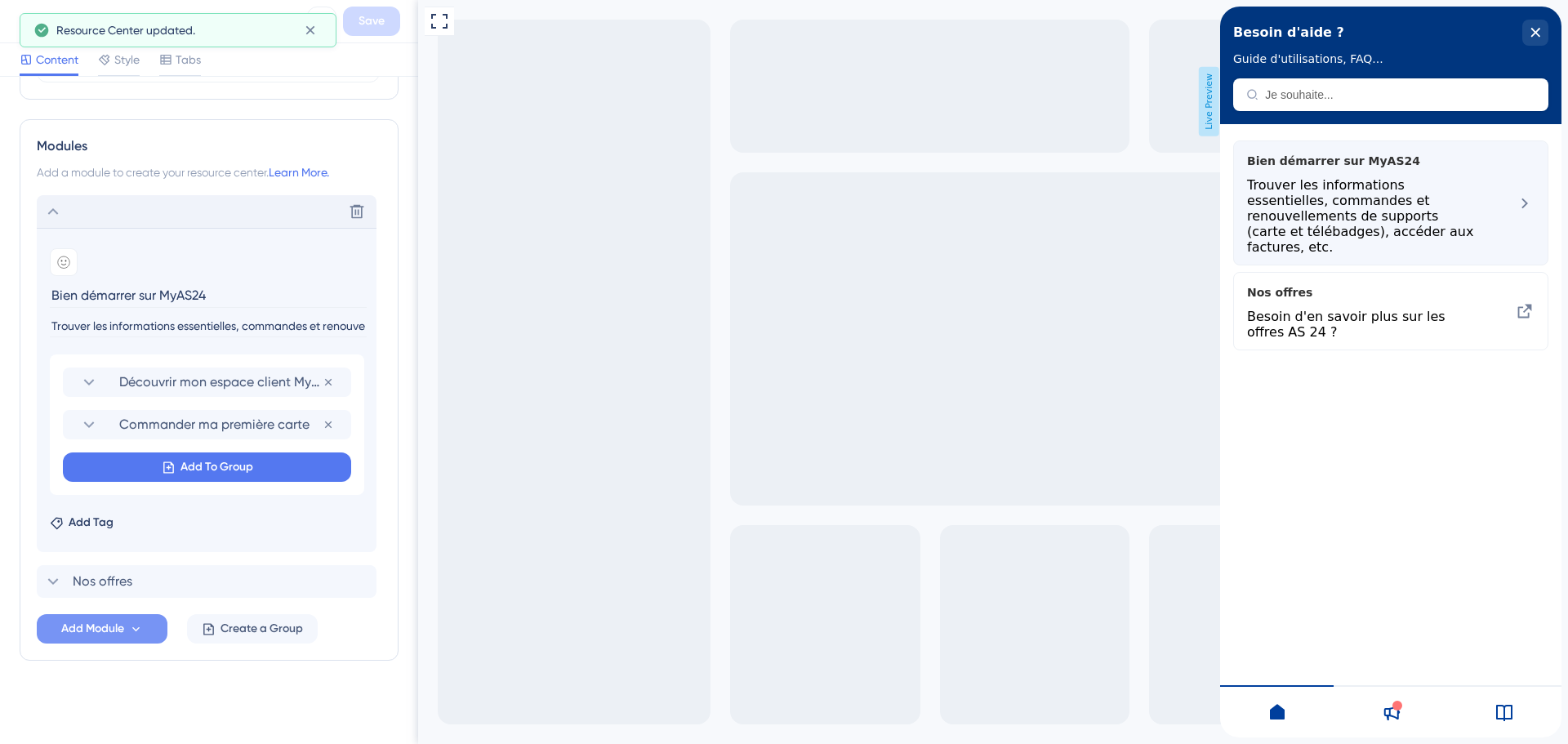
click at [1480, 175] on div "Bien démarrer sur MyAS24 Trouver les informations essentielles, commandes et re…" at bounding box center [1391, 203] width 315 height 125
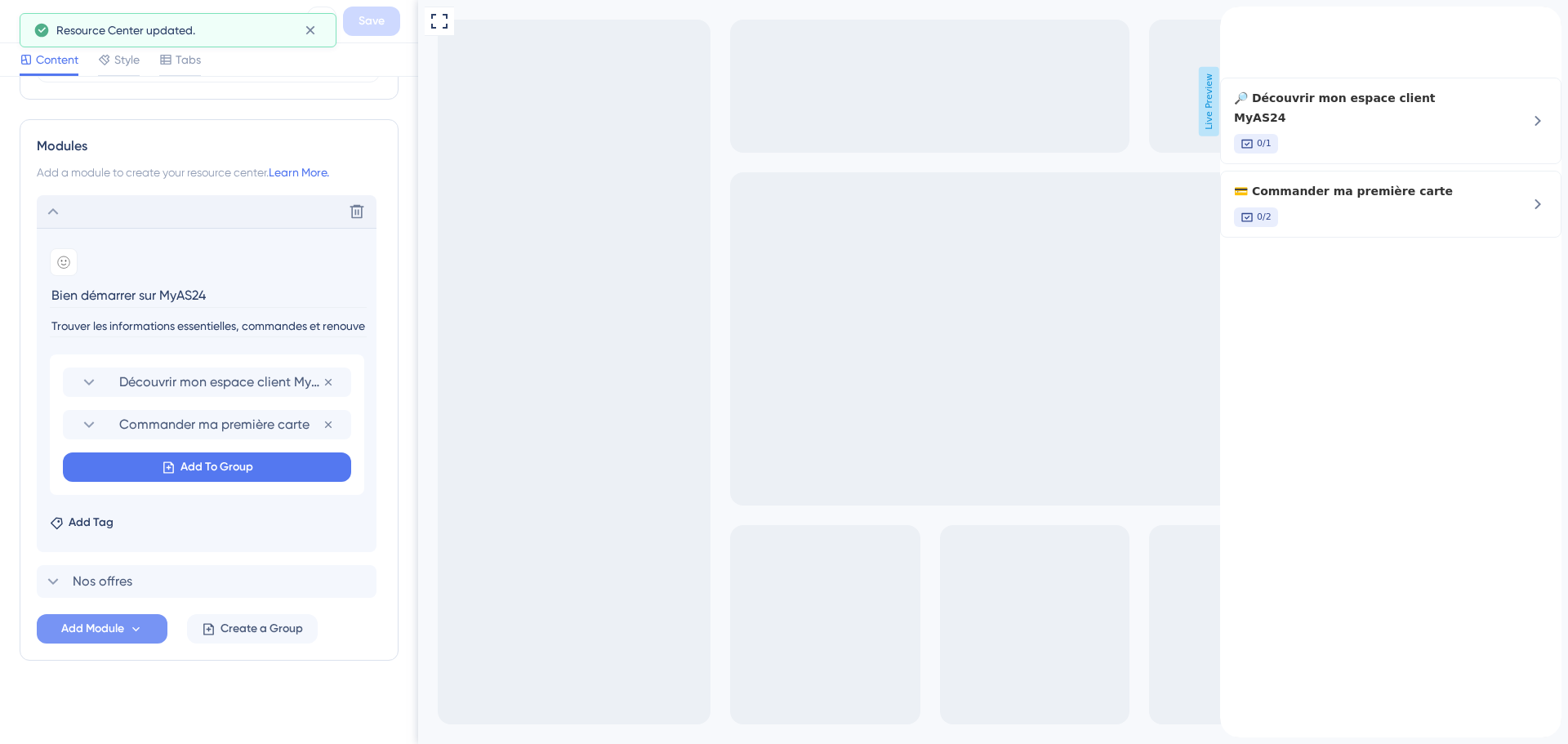
click at [1232, 19] on icon "back to header" at bounding box center [1226, 13] width 12 height 13
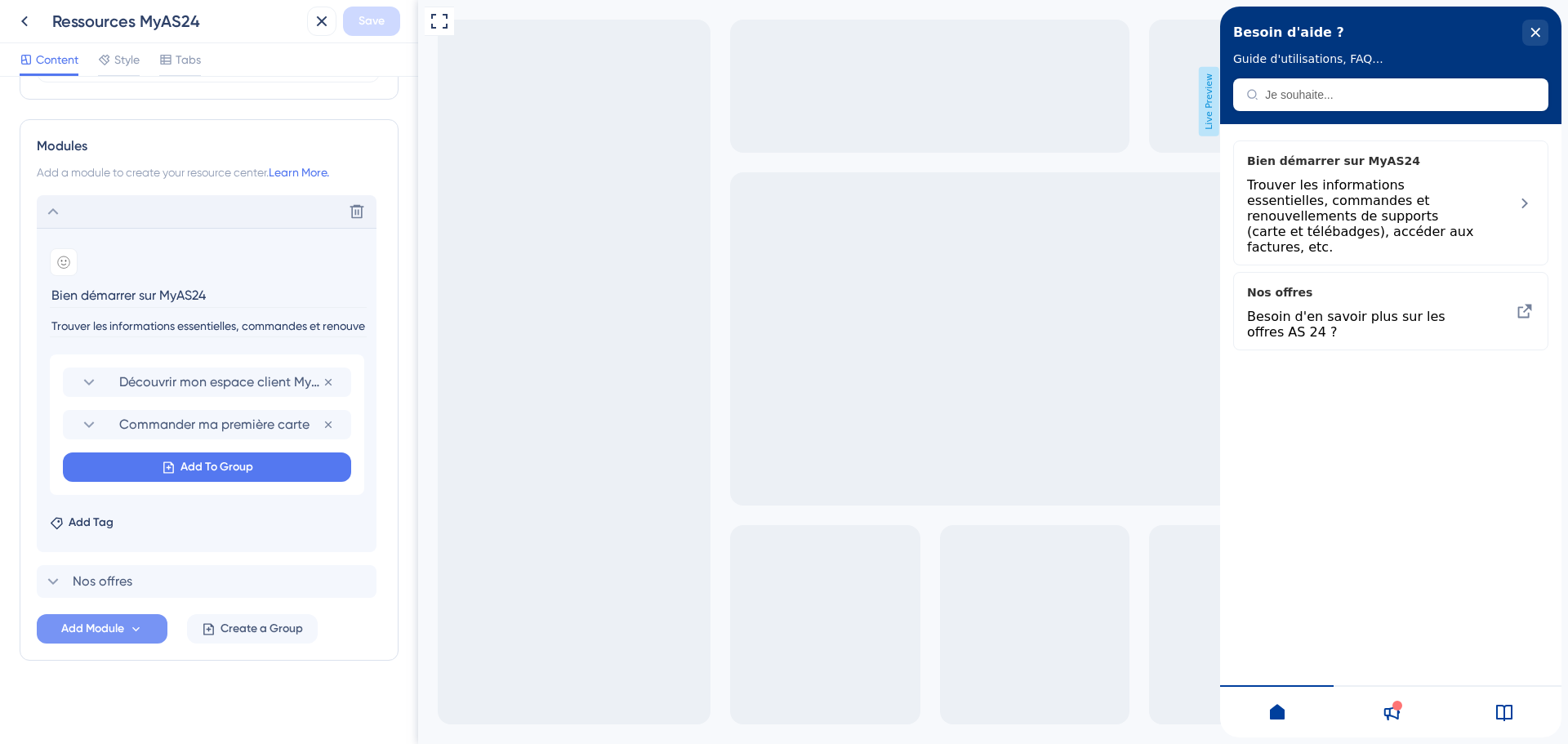
click at [1393, 705] on div at bounding box center [1398, 706] width 10 height 10
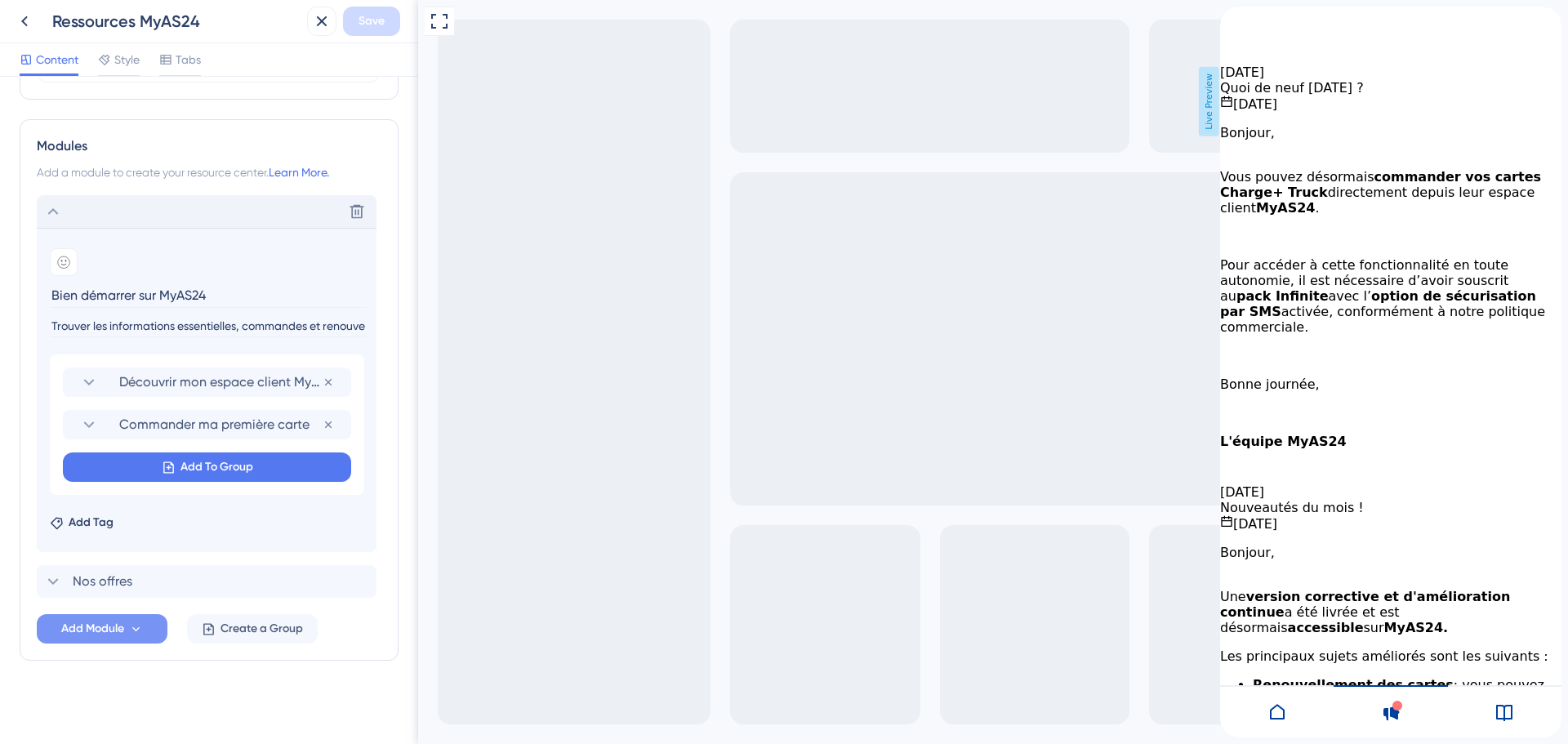
click at [1526, 724] on div at bounding box center [1505, 712] width 114 height 53
click at [1500, 724] on div at bounding box center [1505, 712] width 114 height 53
click at [1386, 721] on div at bounding box center [1390, 712] width 114 height 53
click at [1478, 717] on div at bounding box center [1505, 712] width 114 height 53
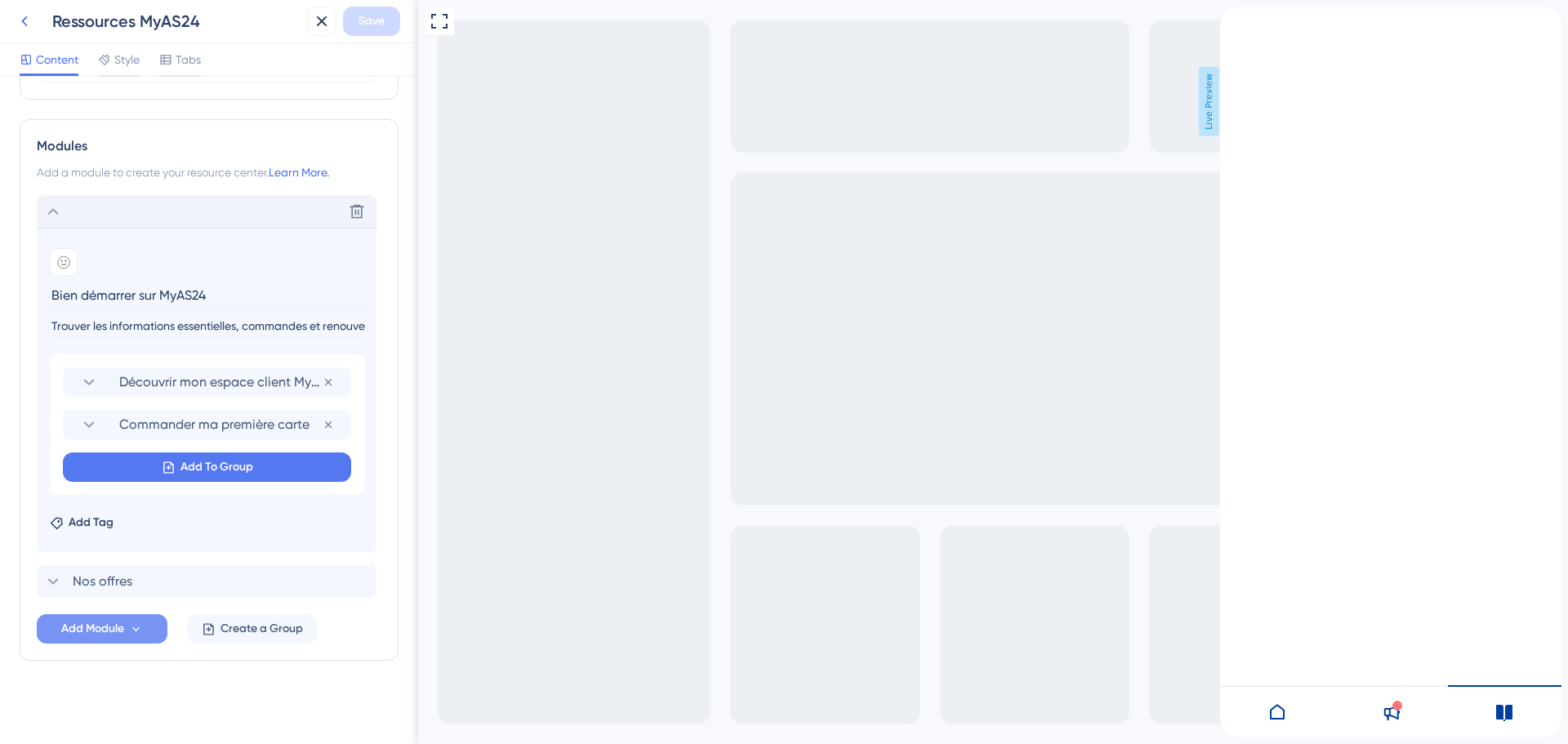
click at [22, 22] on icon at bounding box center [24, 21] width 7 height 11
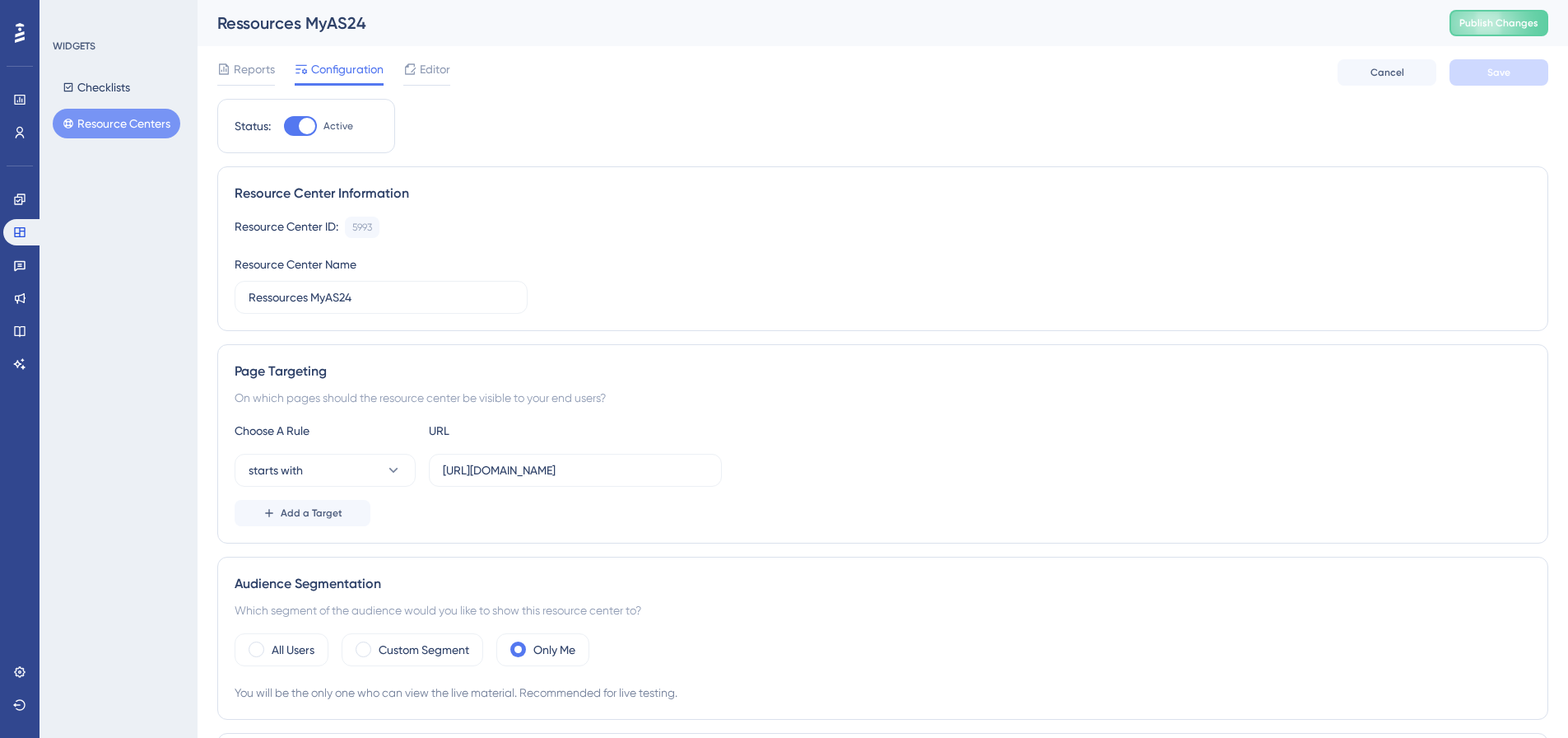
click at [427, 78] on span "Editor" at bounding box center [435, 69] width 30 height 20
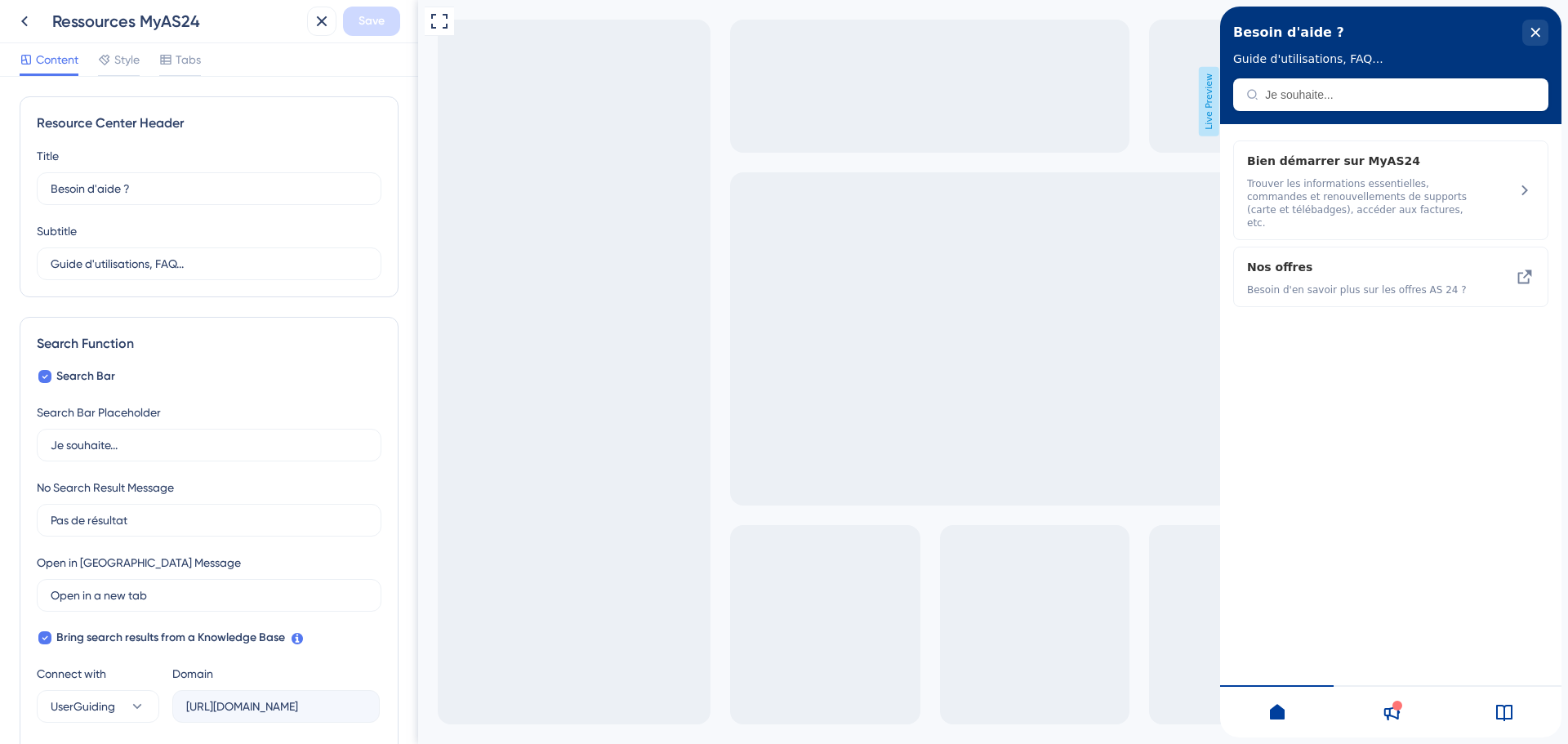
click at [196, 79] on div "Resource Center Header Title Besoin d'aide ? 13 Besoin d'aide ? Subtitle Guide …" at bounding box center [209, 410] width 419 height 667
click at [194, 68] on span "Tabs" at bounding box center [188, 59] width 25 height 19
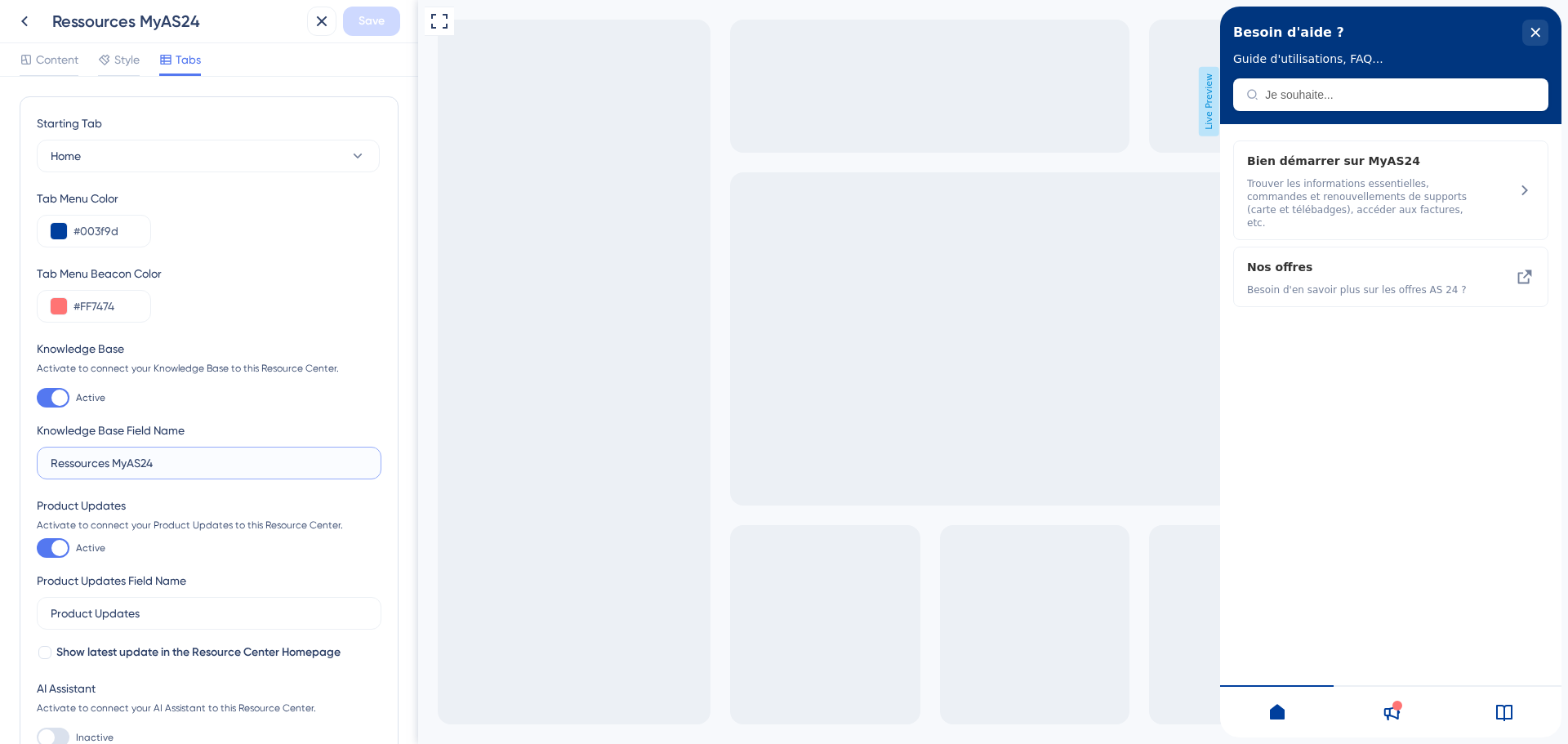
click at [126, 465] on input "Ressources MyAS24" at bounding box center [209, 463] width 317 height 18
click at [105, 465] on input "Ressources MyAS24" at bounding box center [209, 463] width 317 height 18
click at [175, 467] on input "Ressources MyAS24" at bounding box center [209, 463] width 317 height 18
click at [1507, 710] on icon at bounding box center [1504, 713] width 19 height 19
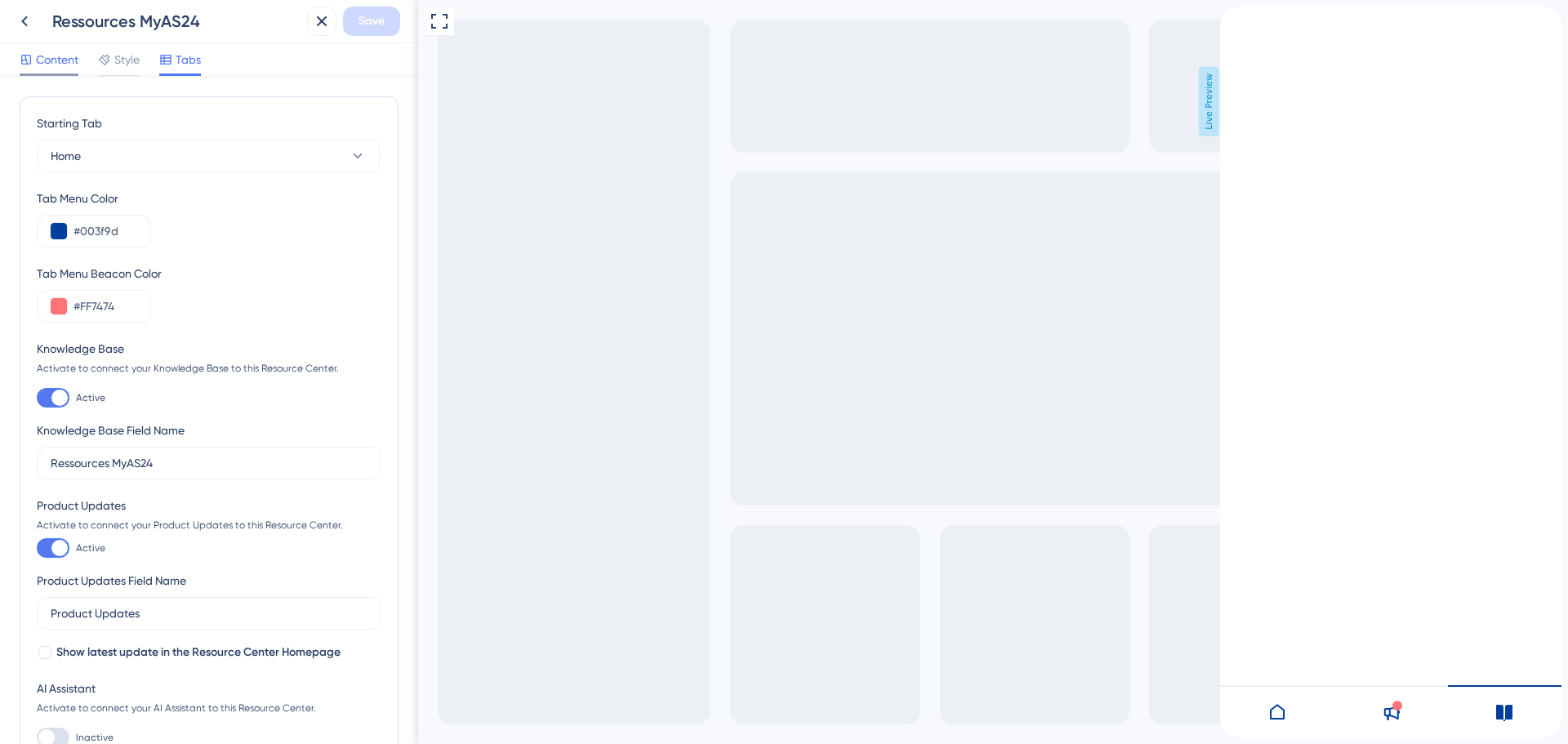
click at [55, 61] on span "Content" at bounding box center [57, 59] width 43 height 19
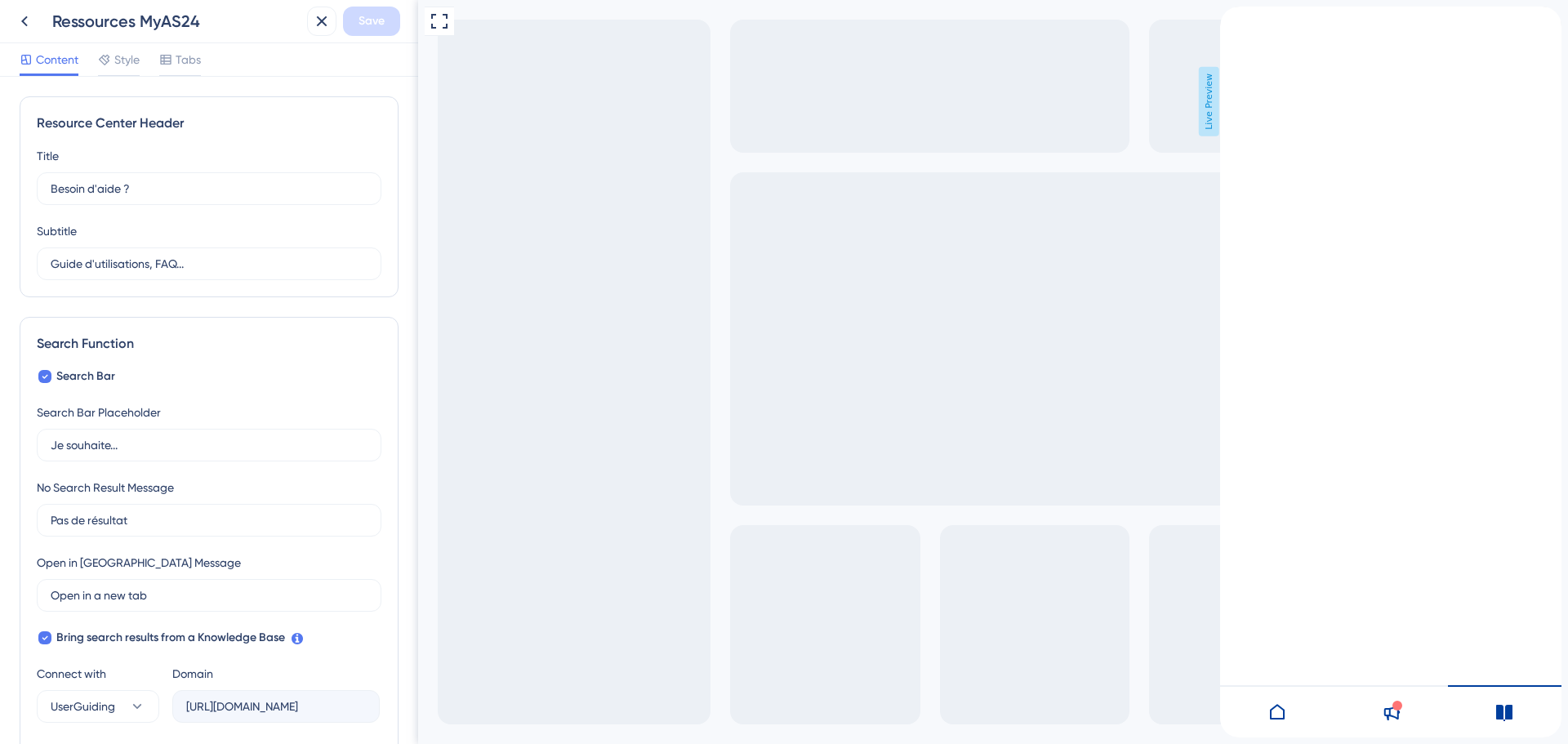
click at [222, 61] on div "Content Style Tabs" at bounding box center [209, 59] width 419 height 33
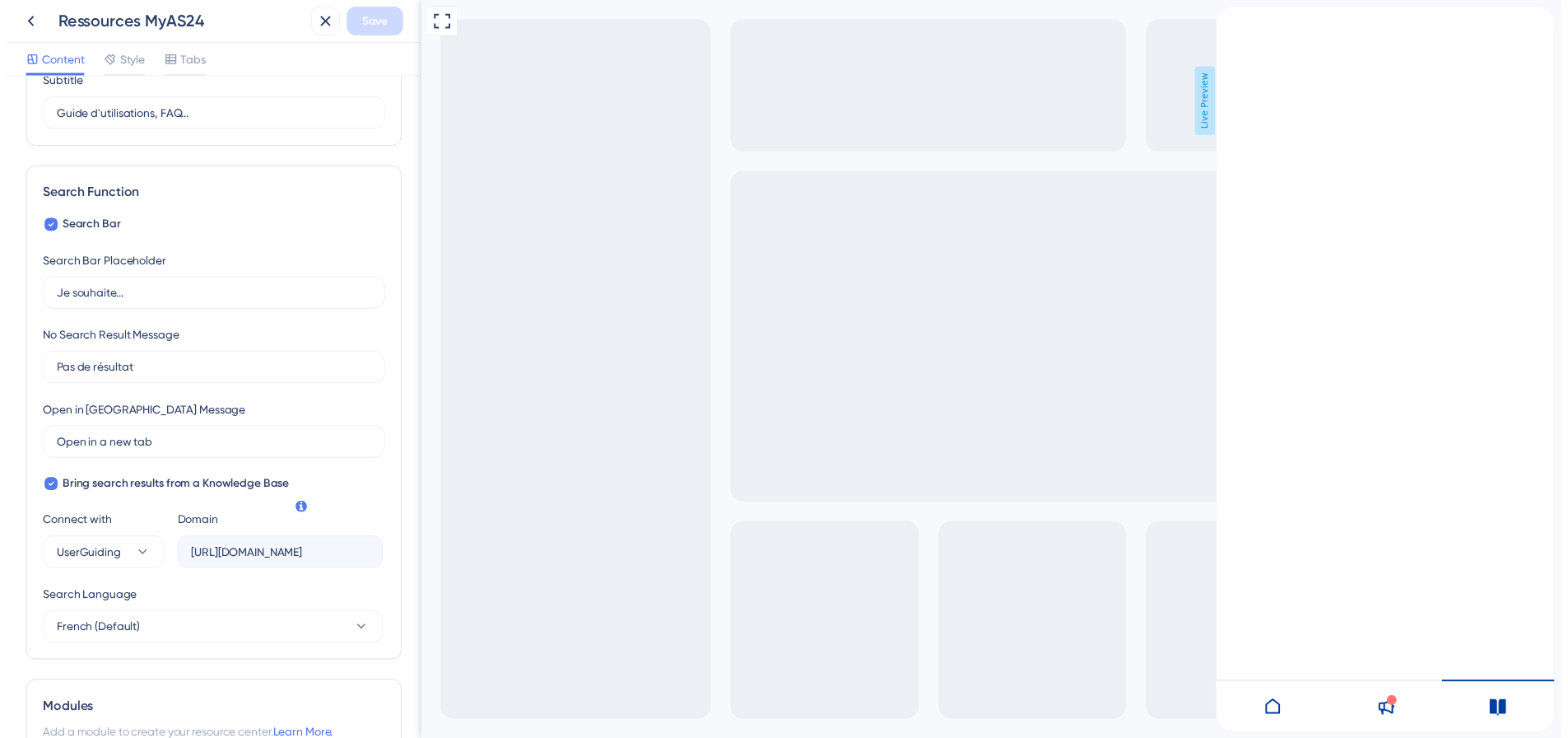
scroll to position [165, 0]
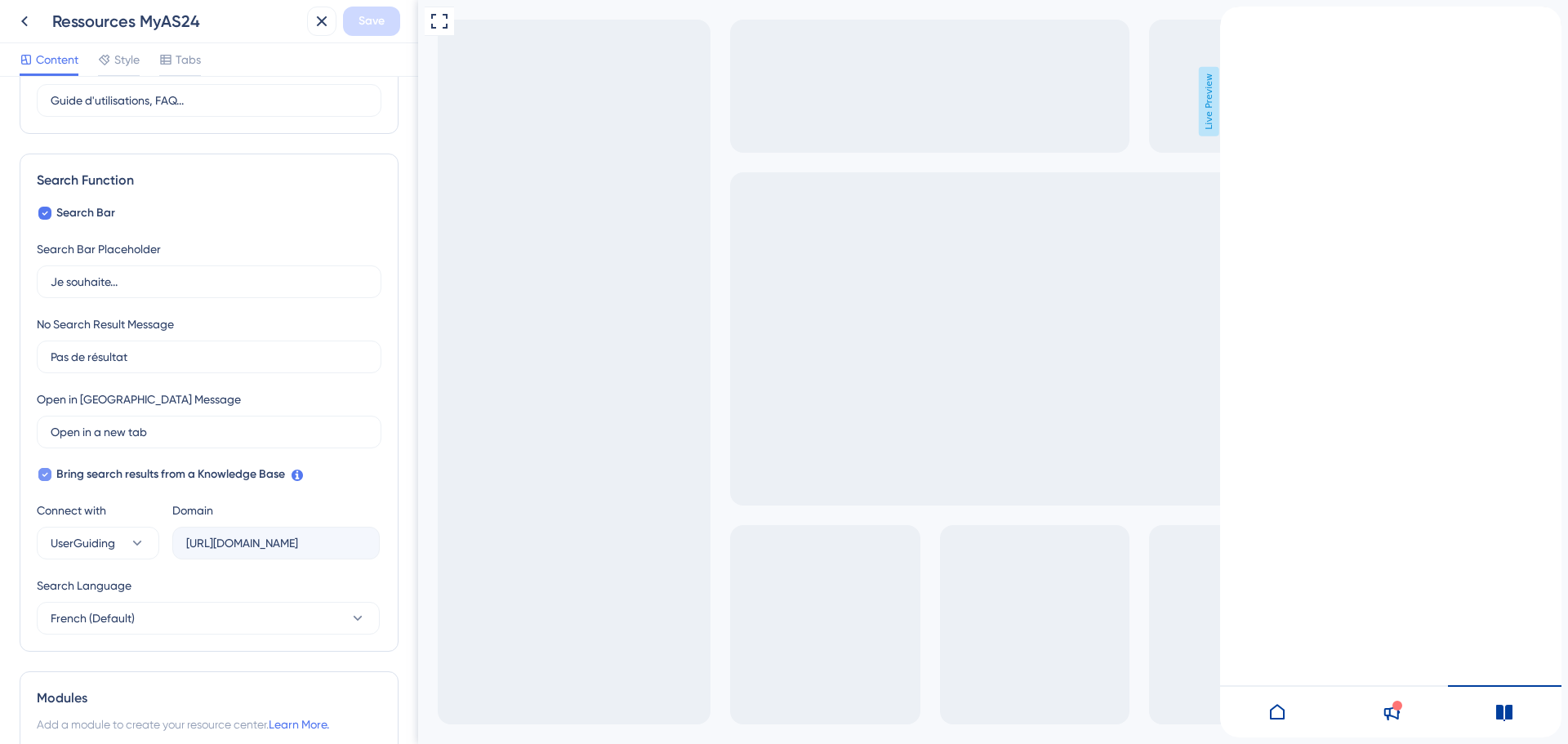
click at [38, 474] on div at bounding box center [44, 474] width 13 height 13
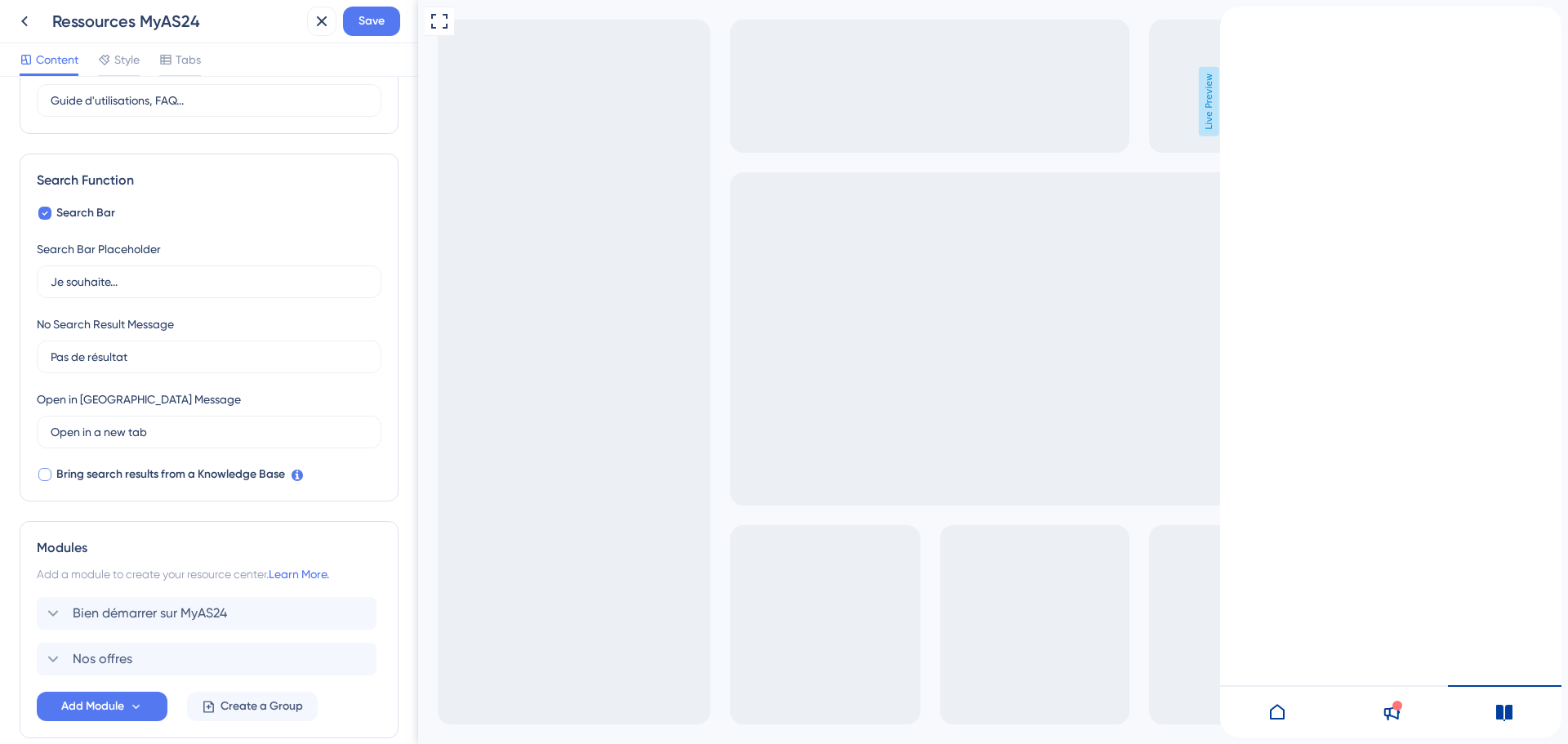
click at [43, 474] on div at bounding box center [44, 474] width 13 height 13
checkbox input "true"
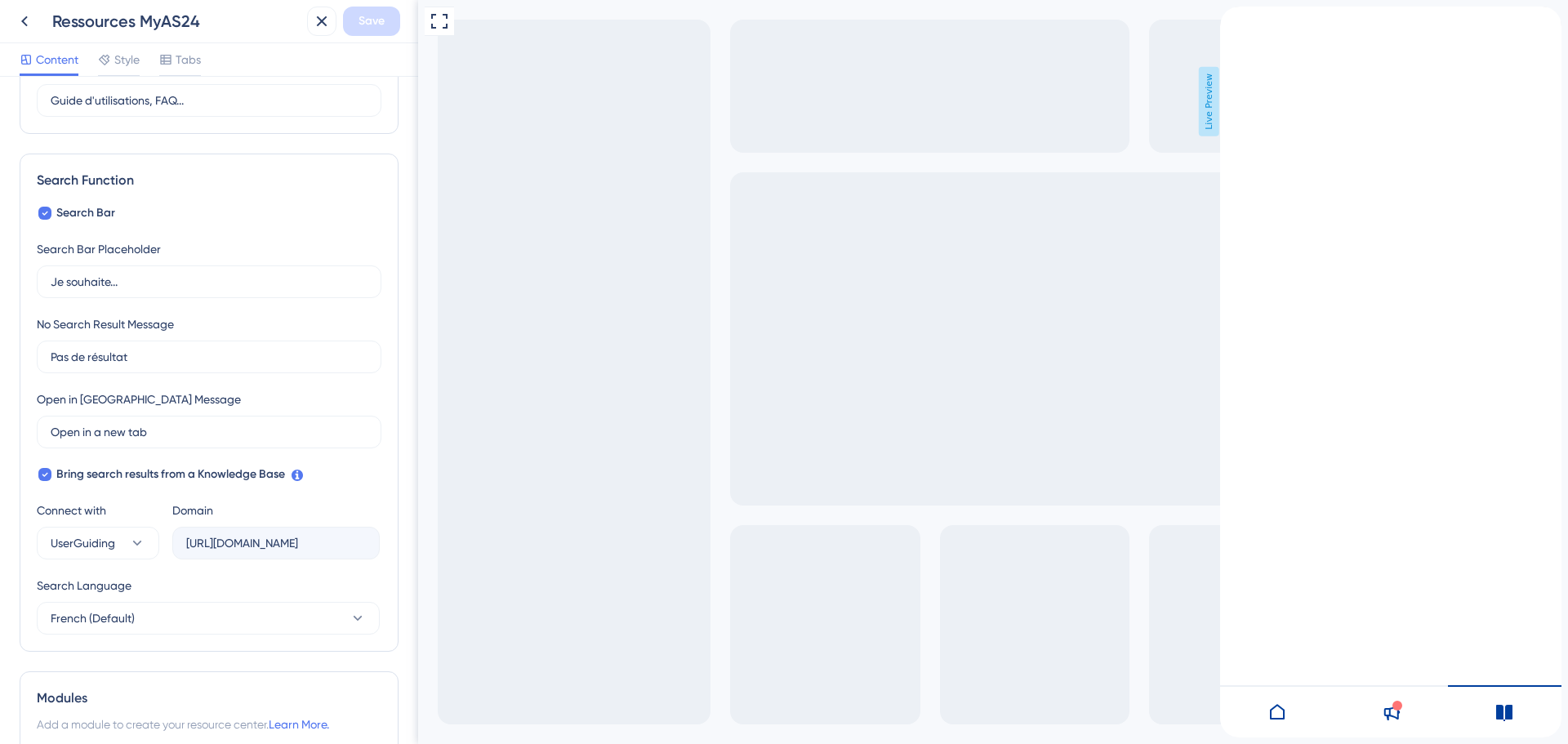
click at [1233, 19] on icon "back to header" at bounding box center [1226, 13] width 13 height 13
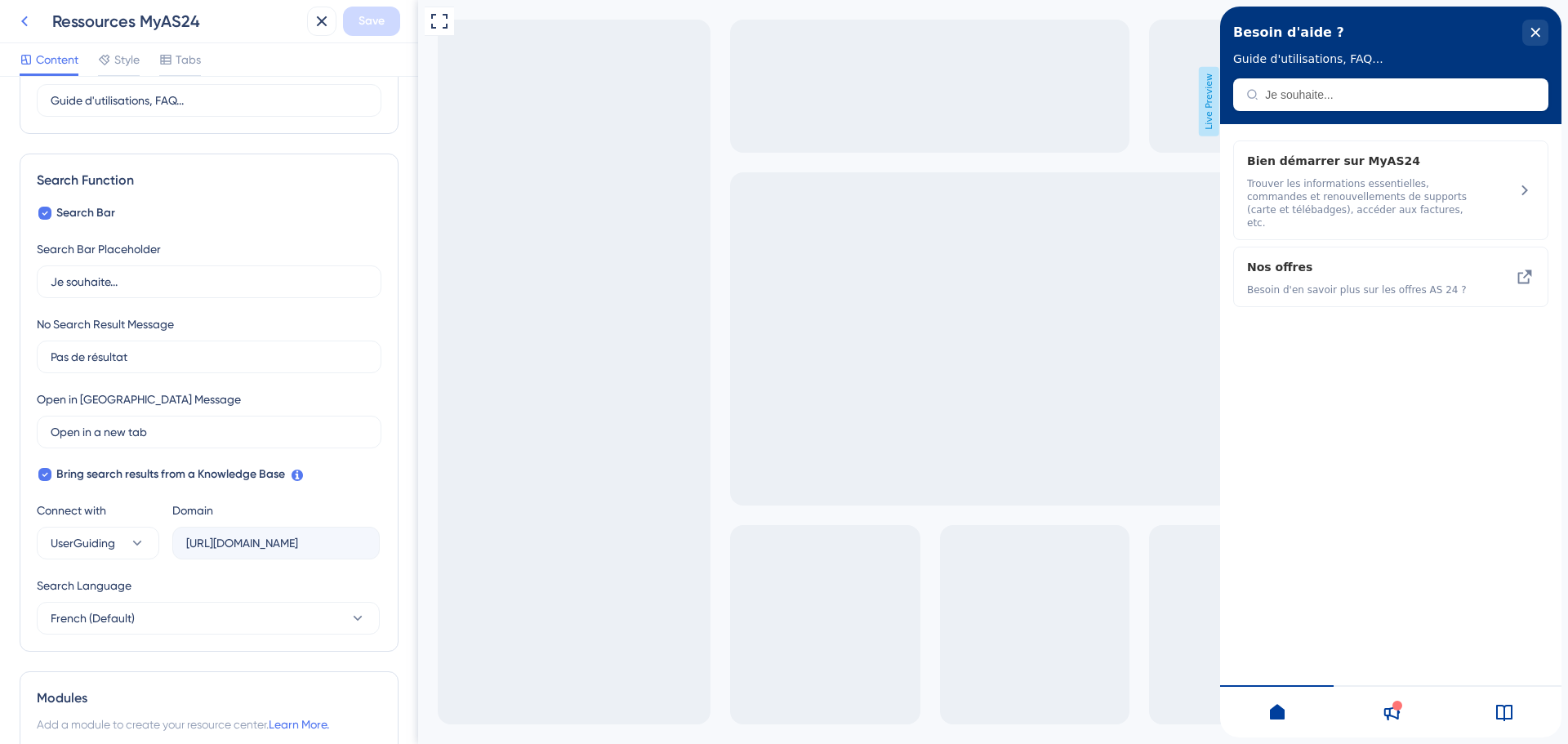
click at [21, 19] on icon at bounding box center [24, 21] width 19 height 19
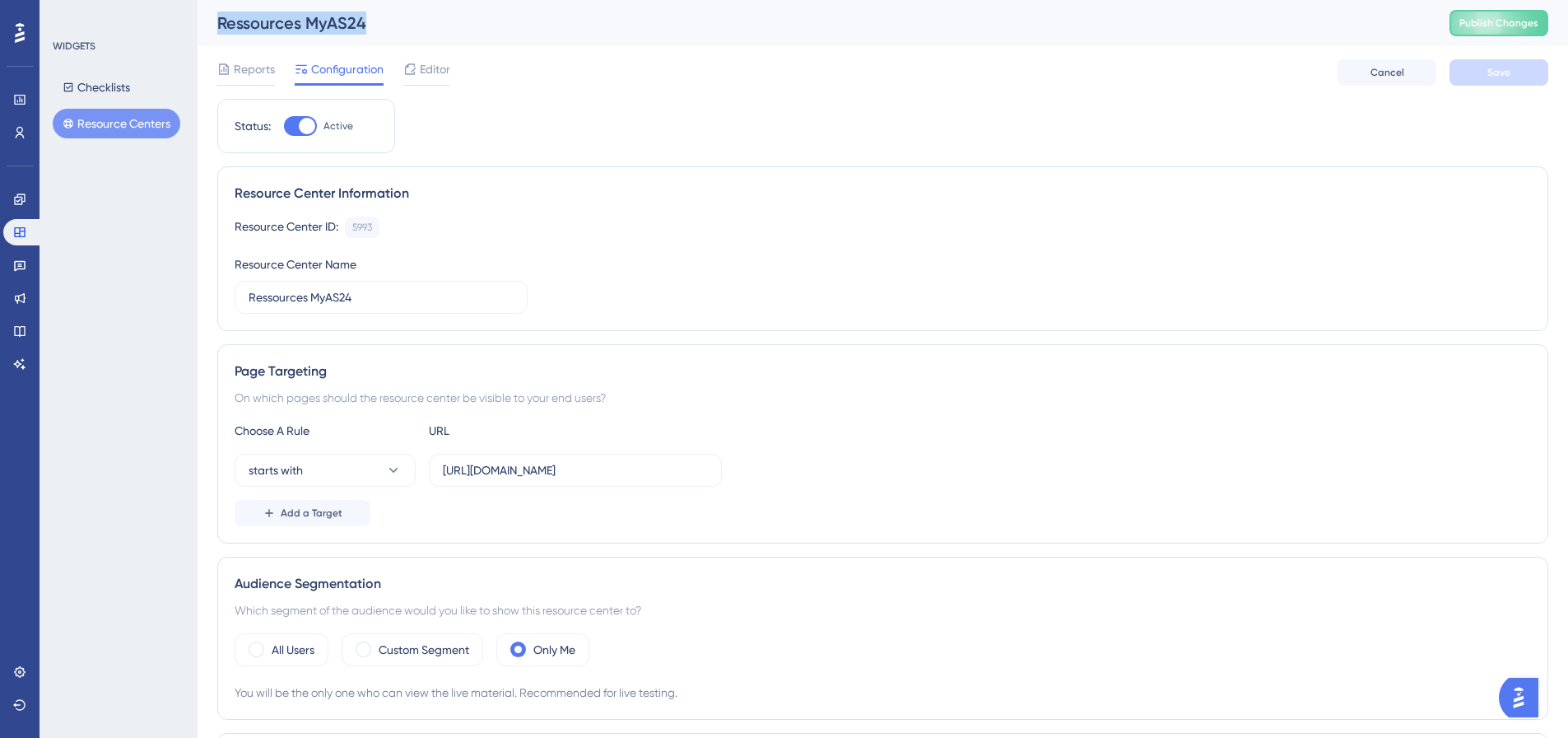
drag, startPoint x: 253, startPoint y: 15, endPoint x: 425, endPoint y: 4, distance: 172.4
click at [425, 4] on div "Ressources MyAS24 Publish Changes" at bounding box center [882, 23] width 1371 height 46
drag, startPoint x: 306, startPoint y: 18, endPoint x: 473, endPoint y: 26, distance: 167.2
click at [473, 26] on div "Ressources MyAS24 Publish Changes" at bounding box center [882, 23] width 1371 height 46
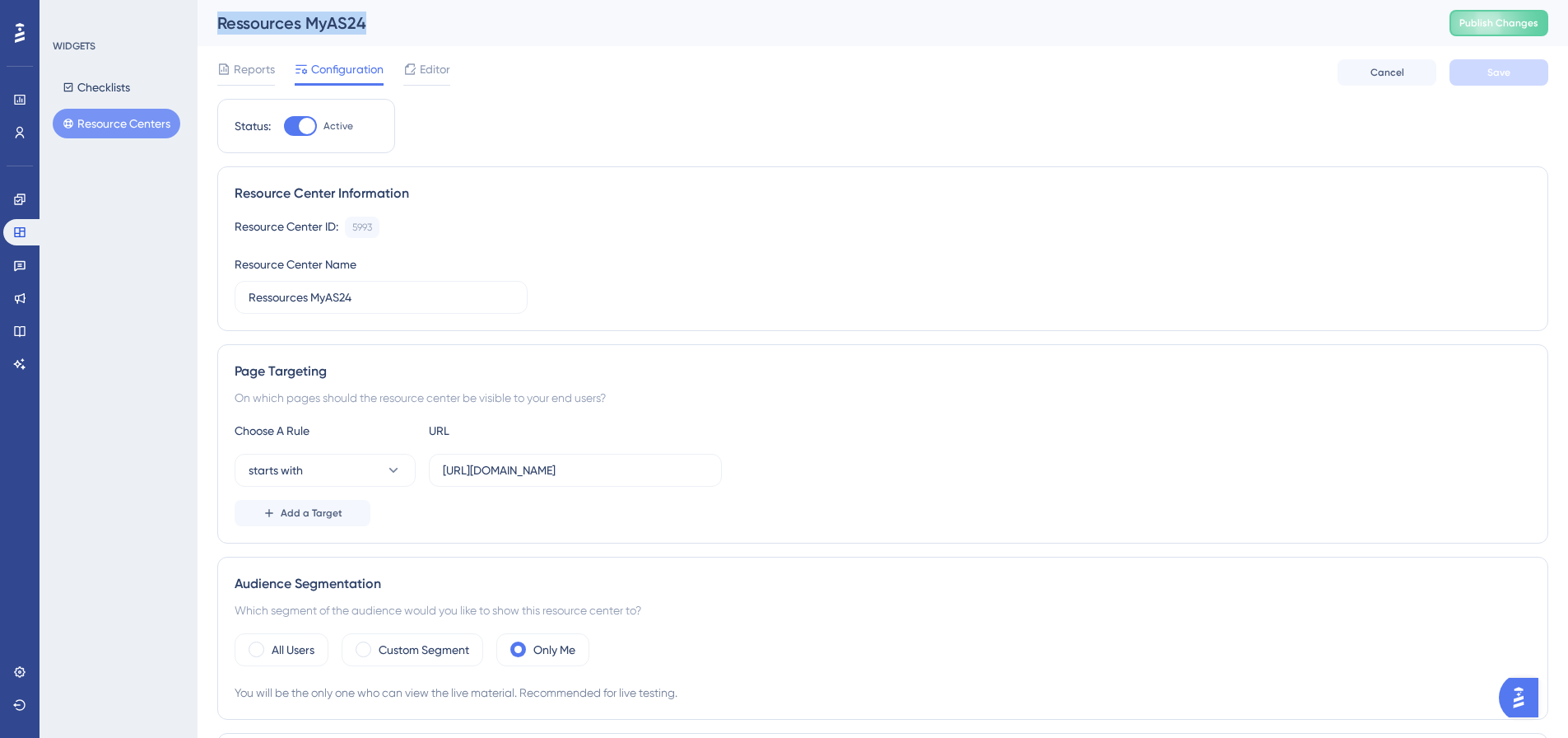
click at [473, 26] on div "Ressources MyAS24" at bounding box center [813, 23] width 1191 height 23
click at [18, 321] on link at bounding box center [20, 331] width 33 height 26
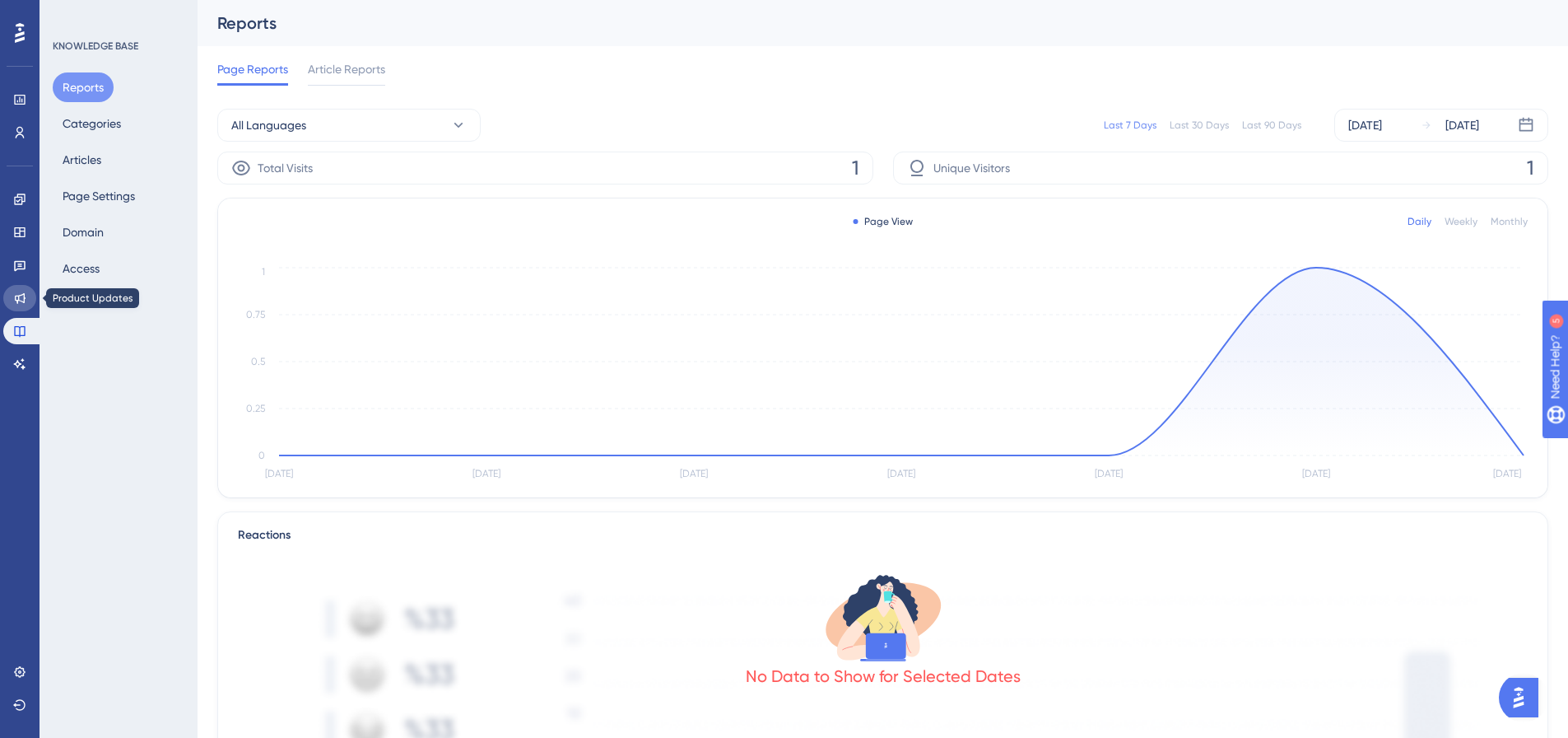
click at [29, 307] on link at bounding box center [20, 297] width 33 height 26
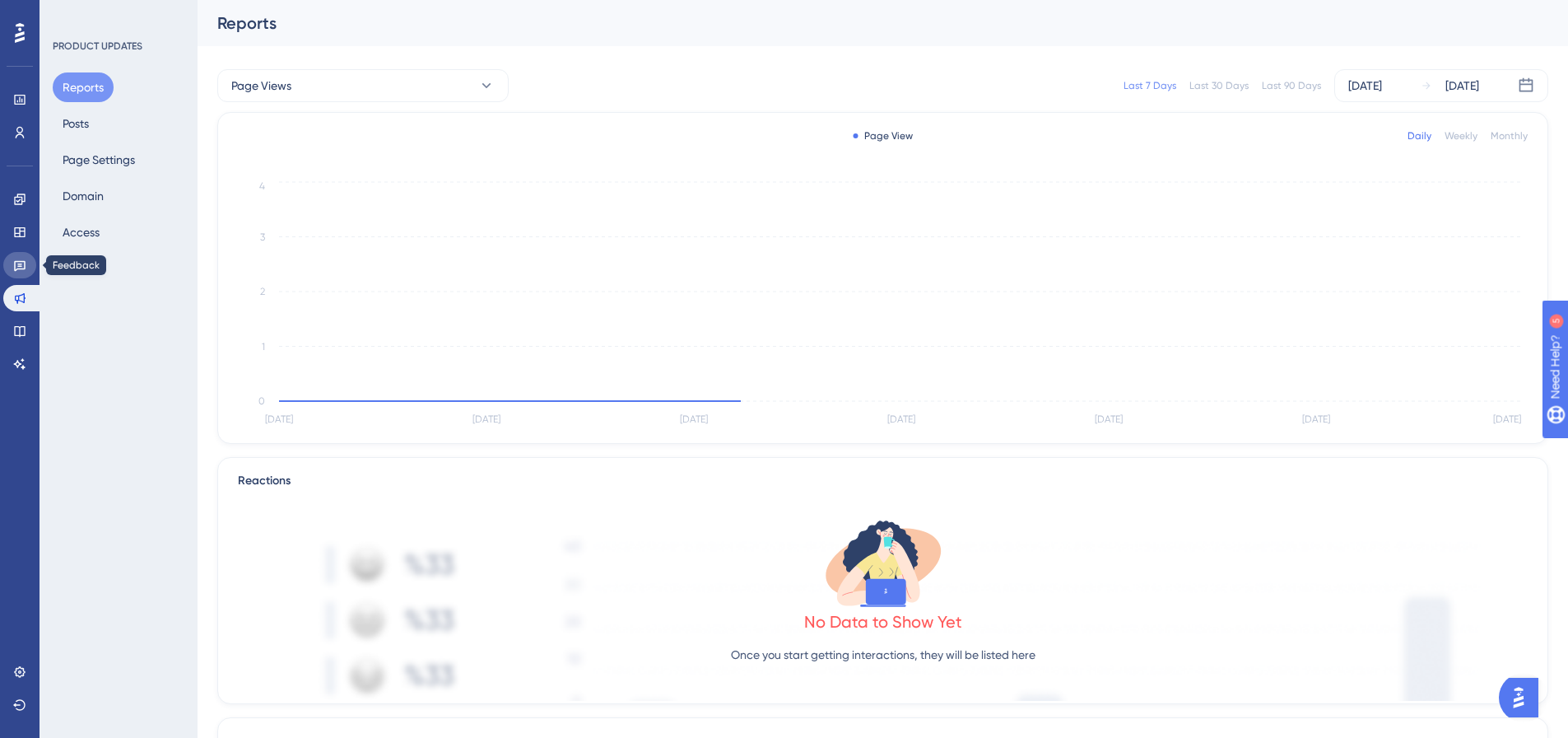
click at [25, 266] on icon at bounding box center [20, 266] width 12 height 11
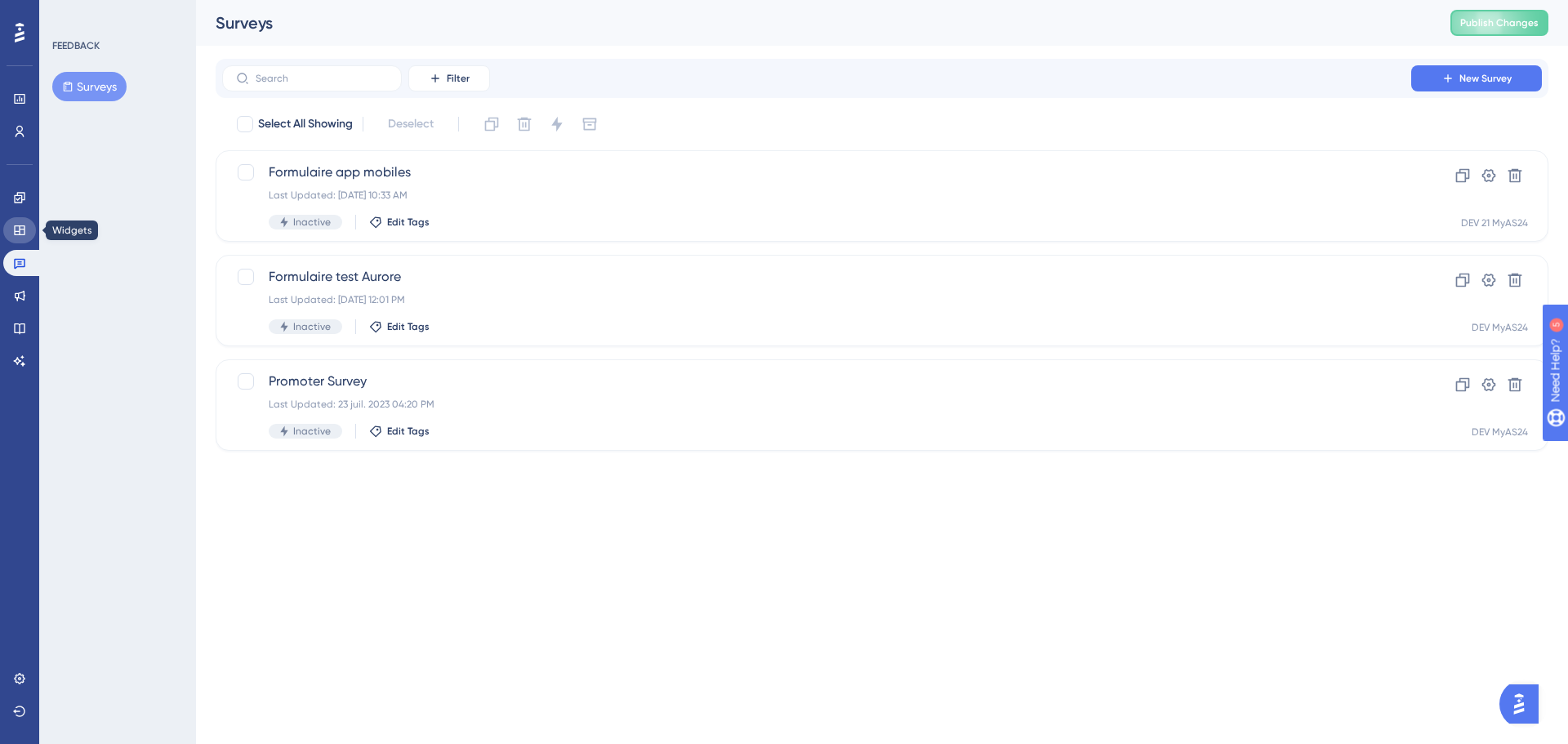
click at [24, 222] on link at bounding box center [19, 230] width 33 height 26
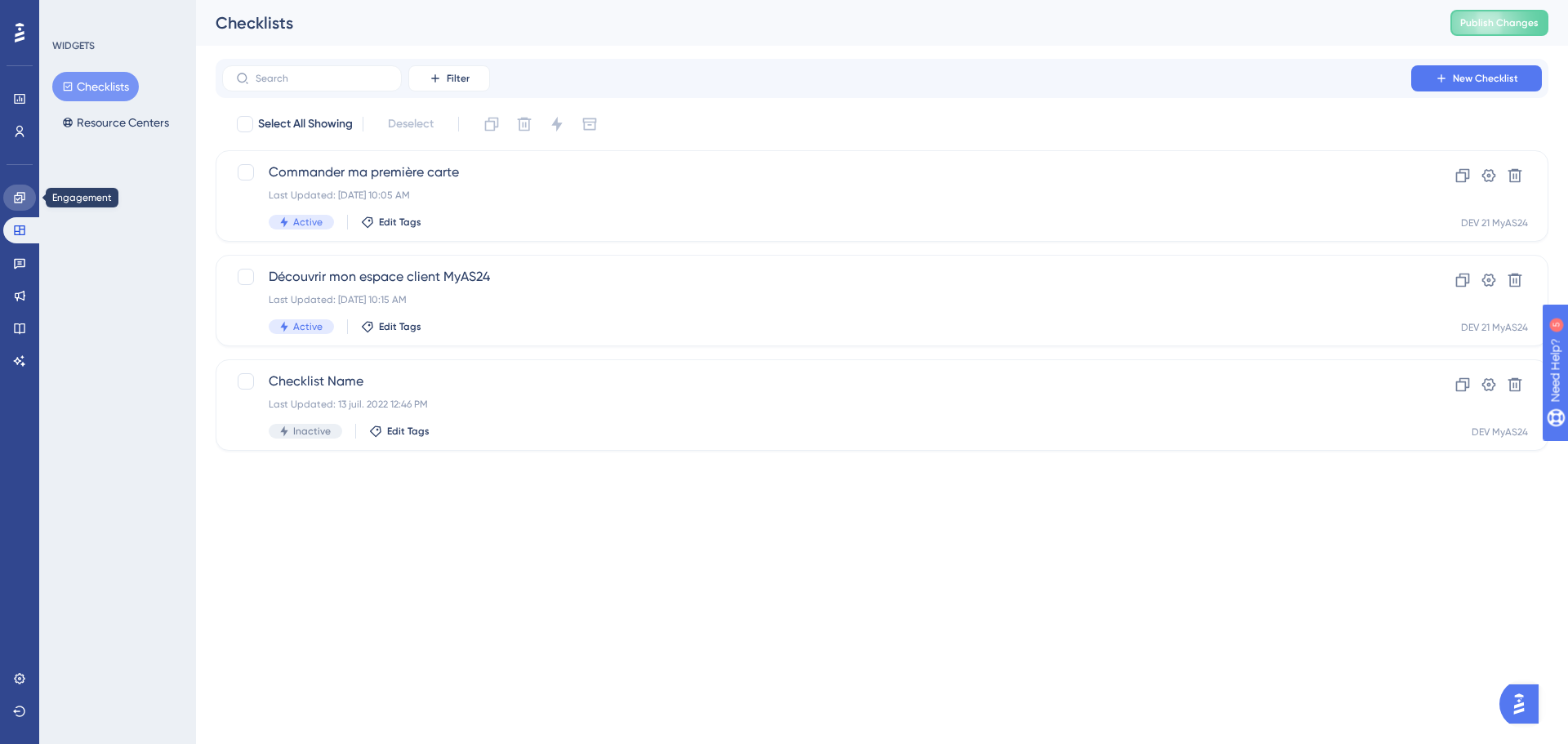
click at [19, 191] on icon at bounding box center [18, 197] width 13 height 13
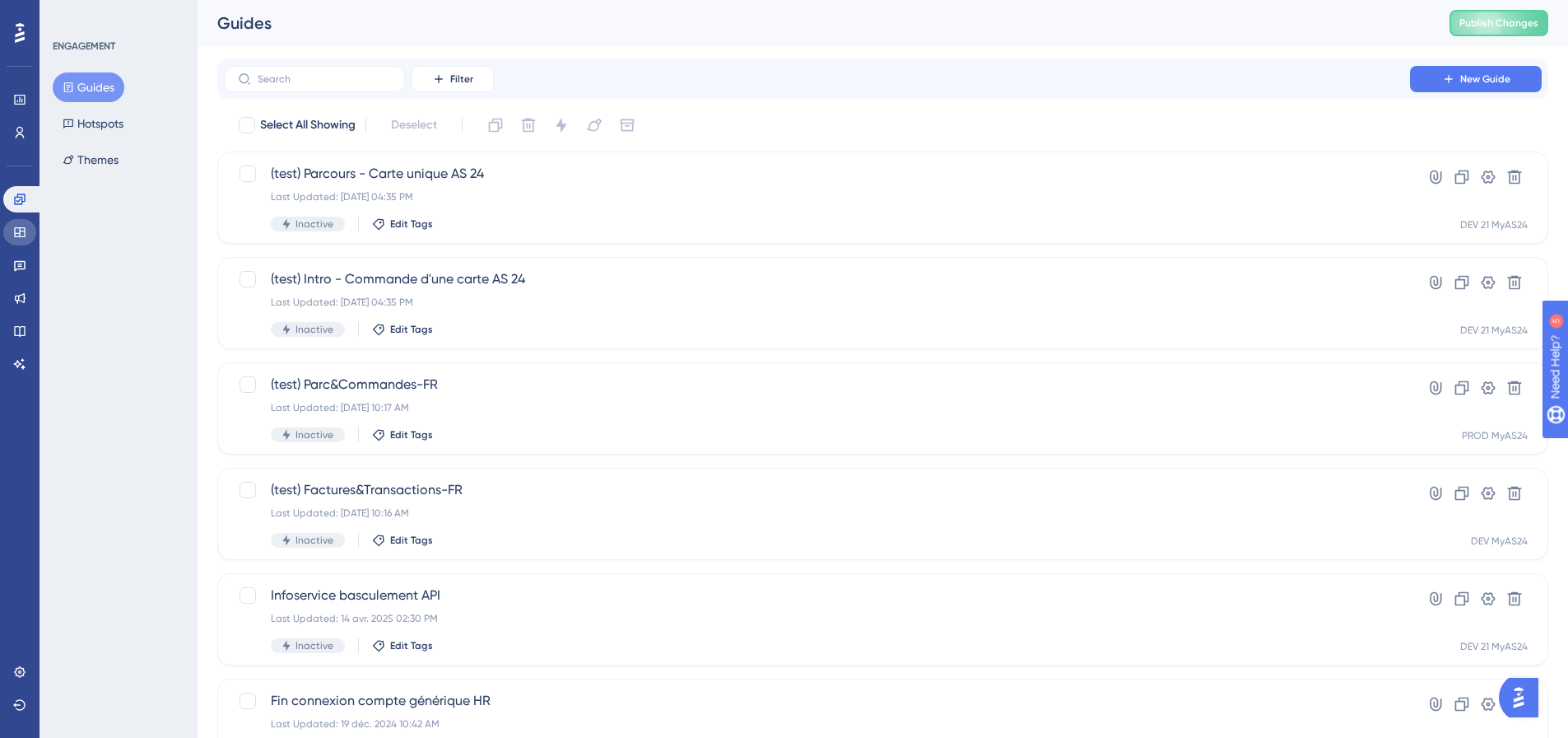
click at [23, 234] on icon at bounding box center [19, 232] width 13 height 13
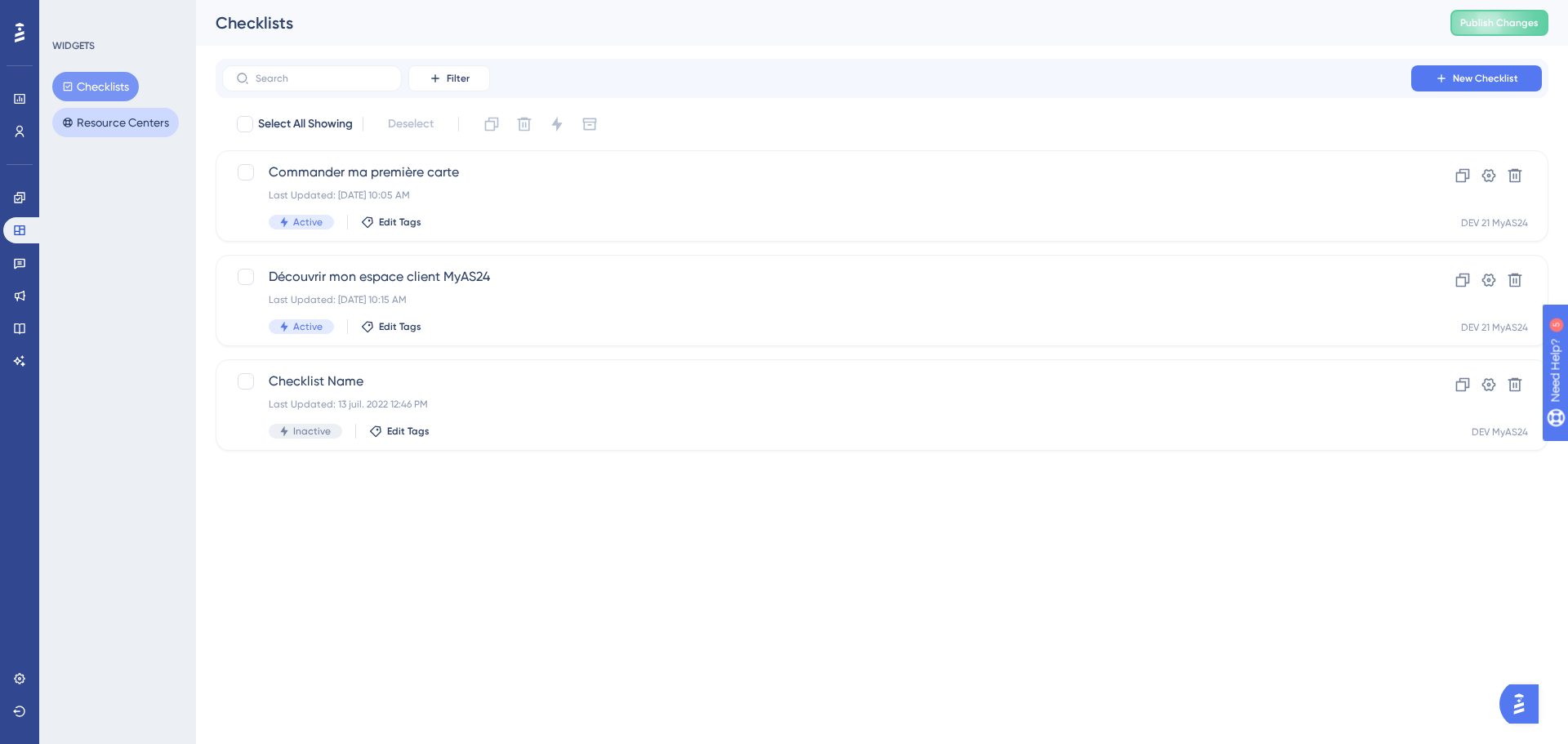
click at [94, 128] on button "Resource Centers" at bounding box center [116, 123] width 127 height 29
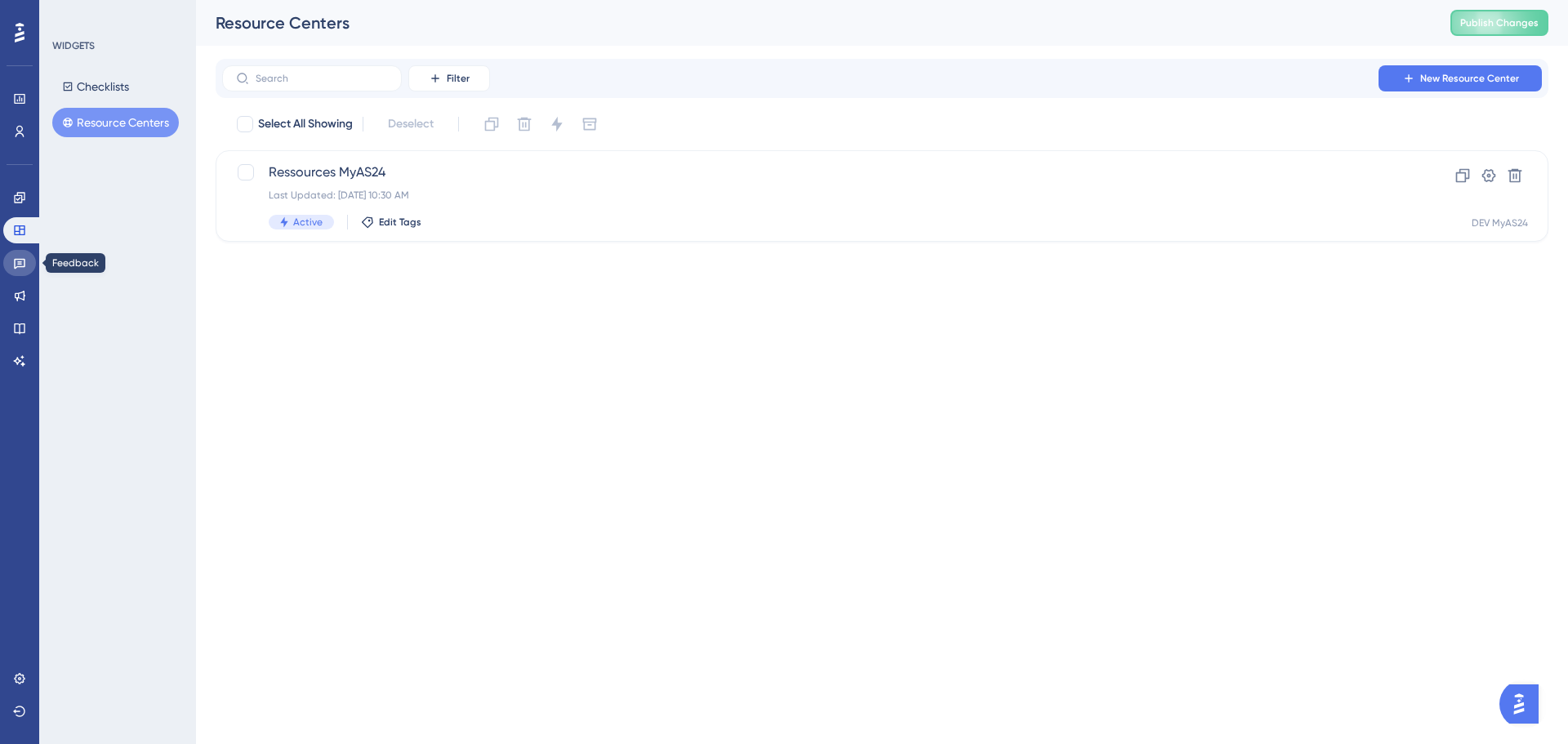
click at [21, 262] on icon at bounding box center [19, 264] width 12 height 11
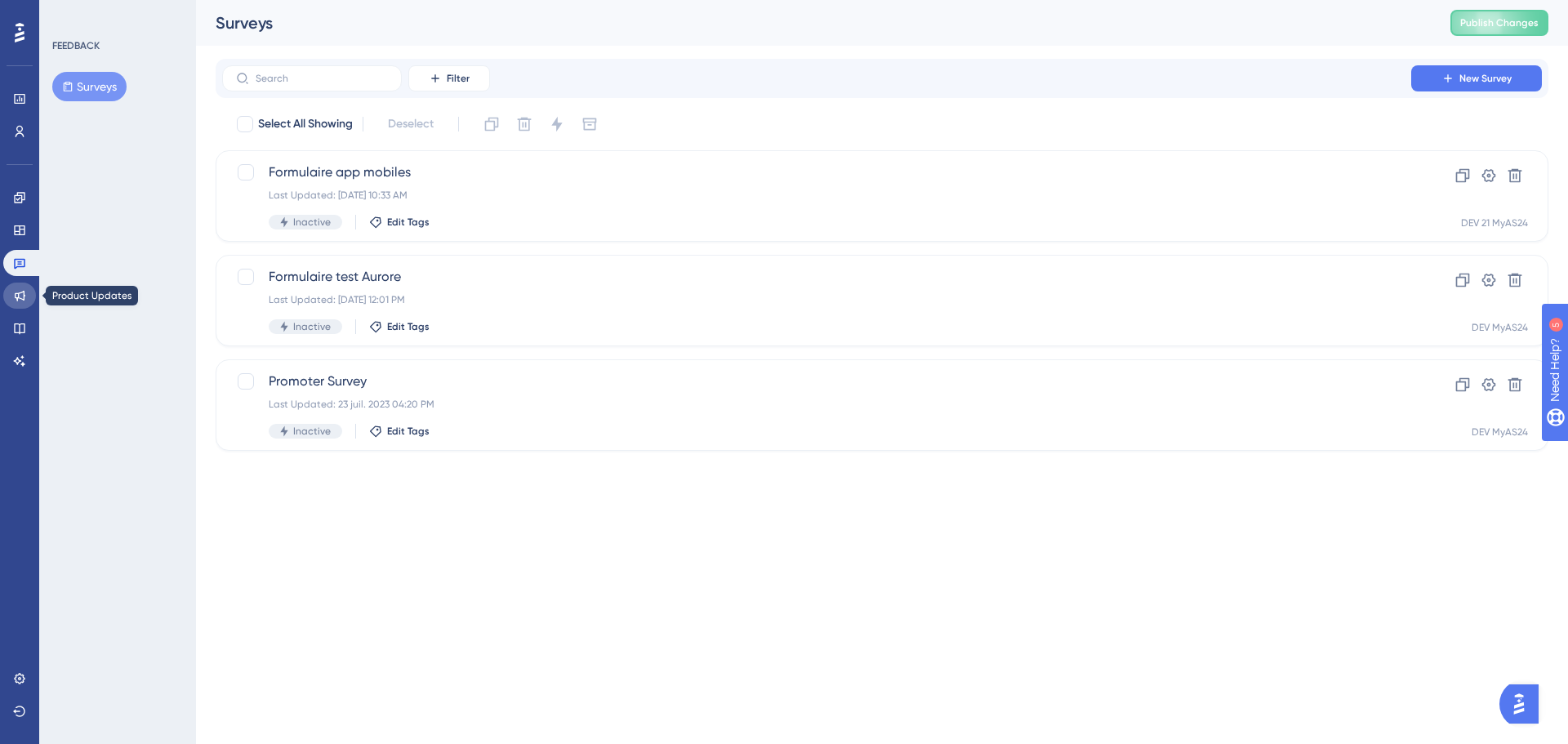
click at [19, 293] on icon at bounding box center [19, 296] width 11 height 11
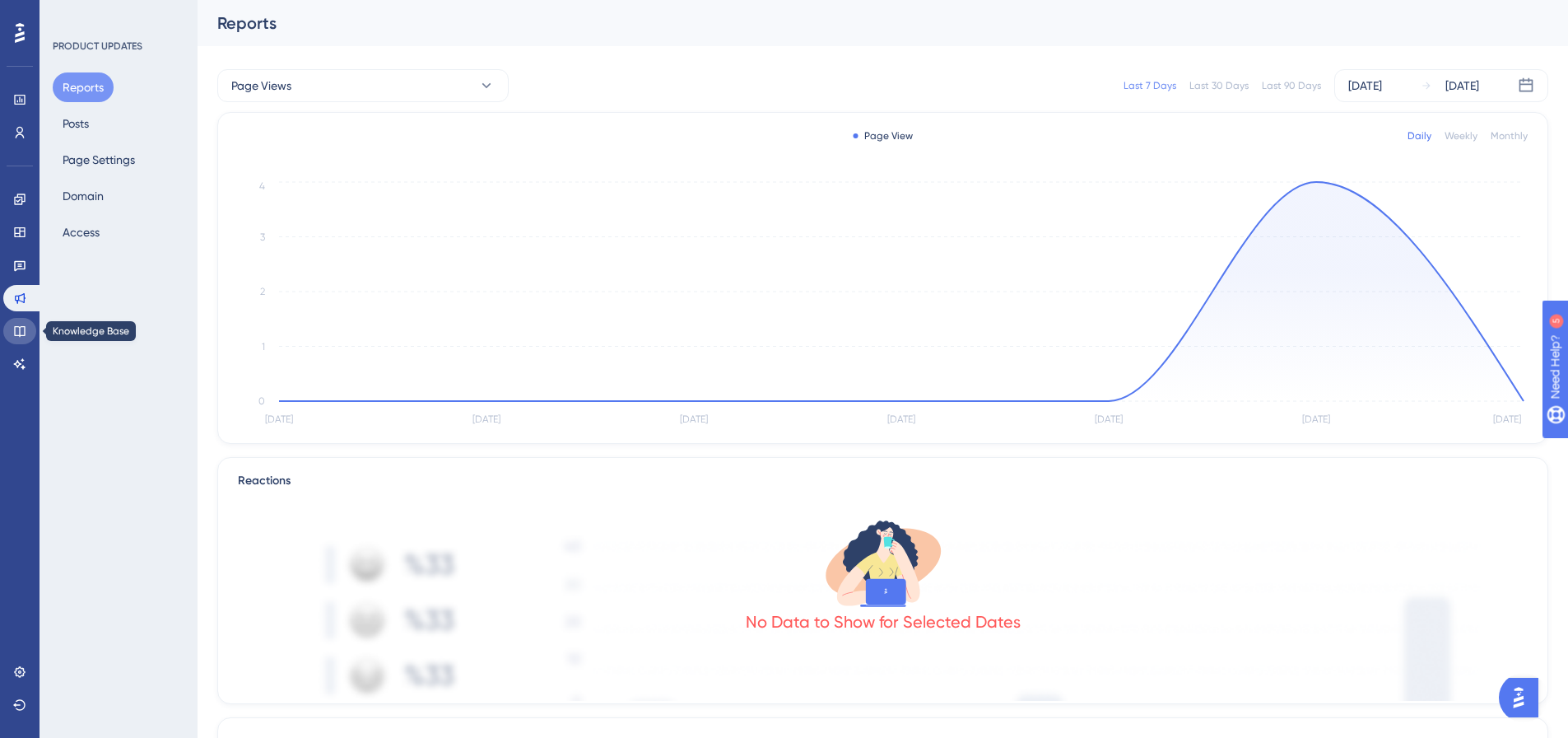
click at [19, 322] on link at bounding box center [20, 331] width 33 height 26
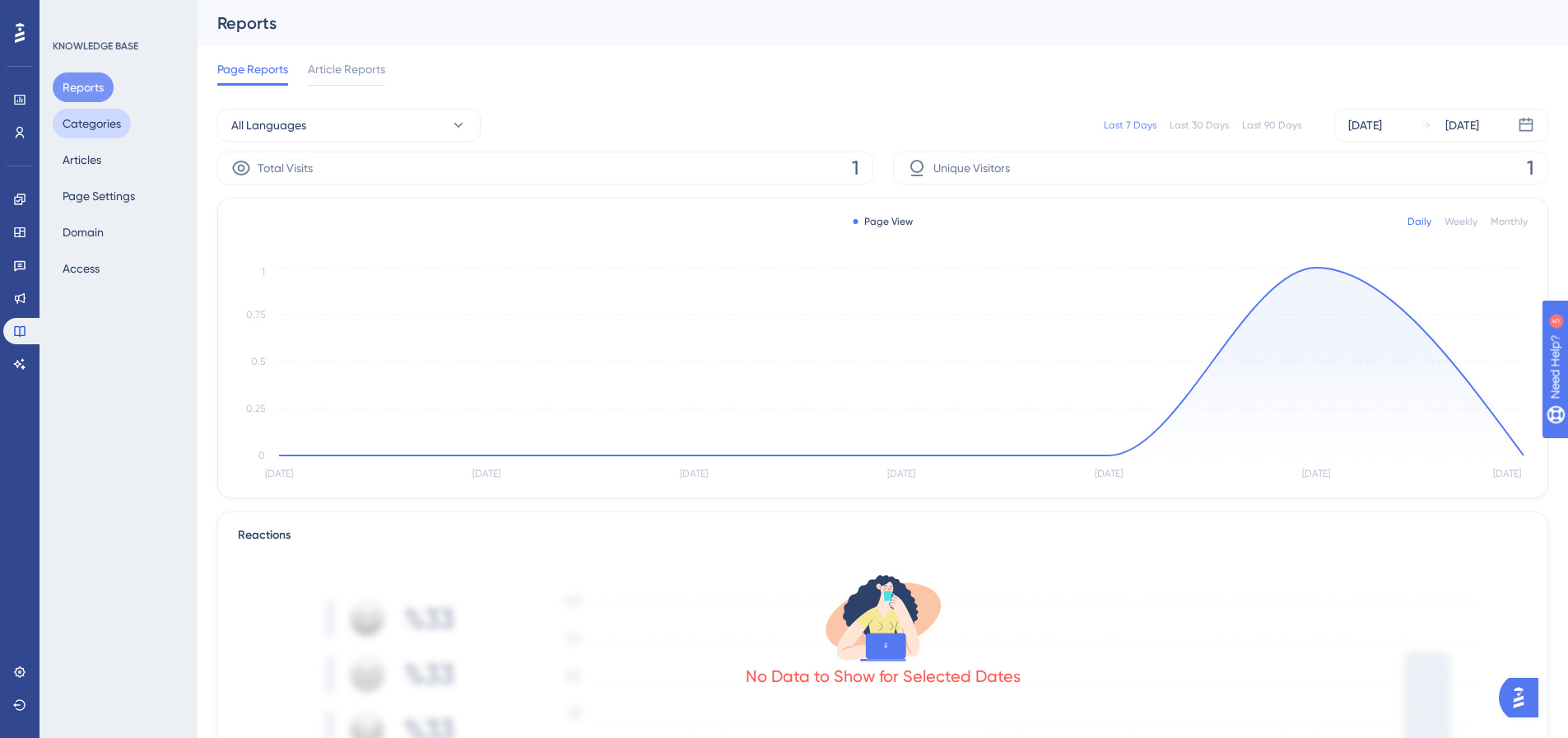
click at [88, 128] on button "Categories" at bounding box center [92, 124] width 78 height 29
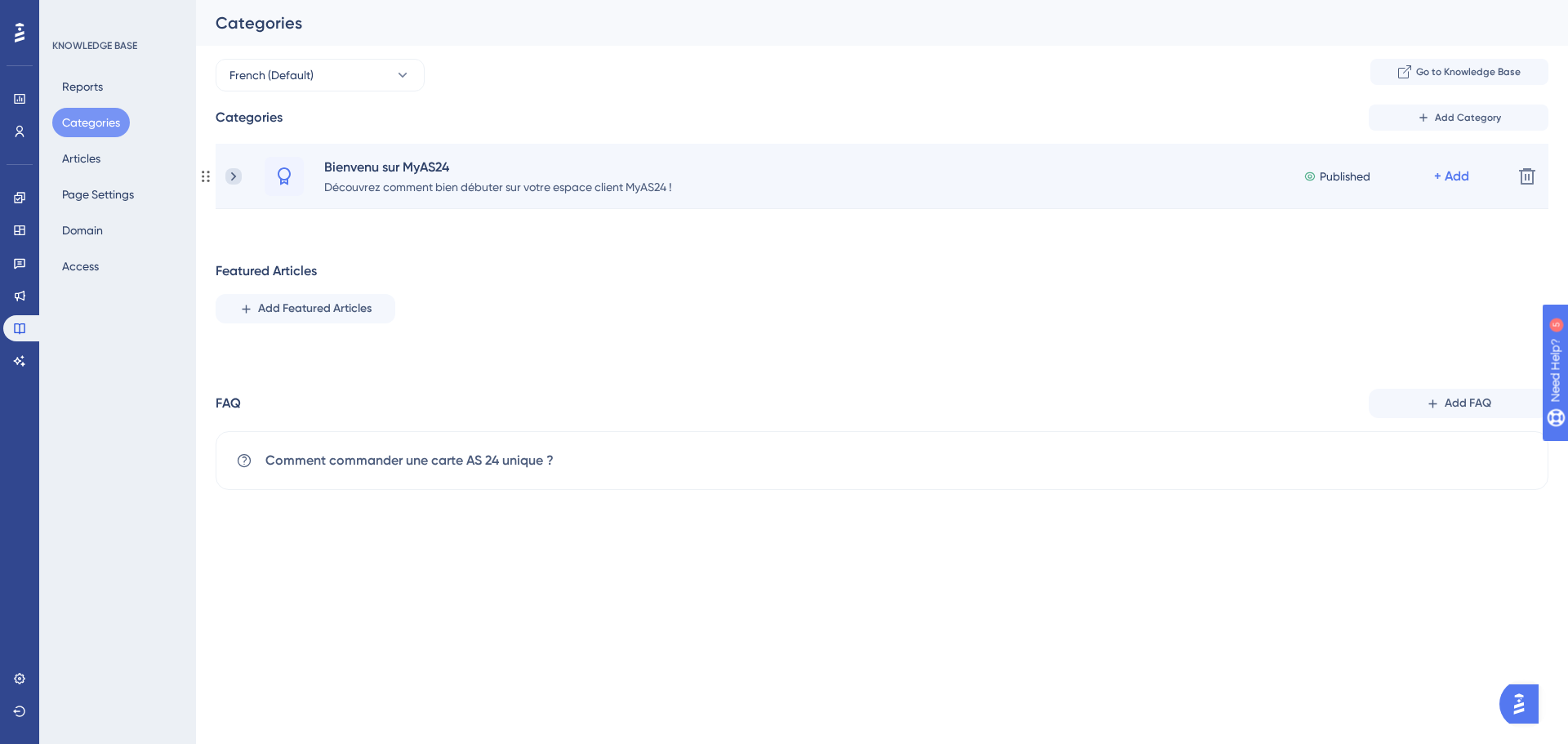
click at [236, 174] on icon at bounding box center [234, 176] width 17 height 17
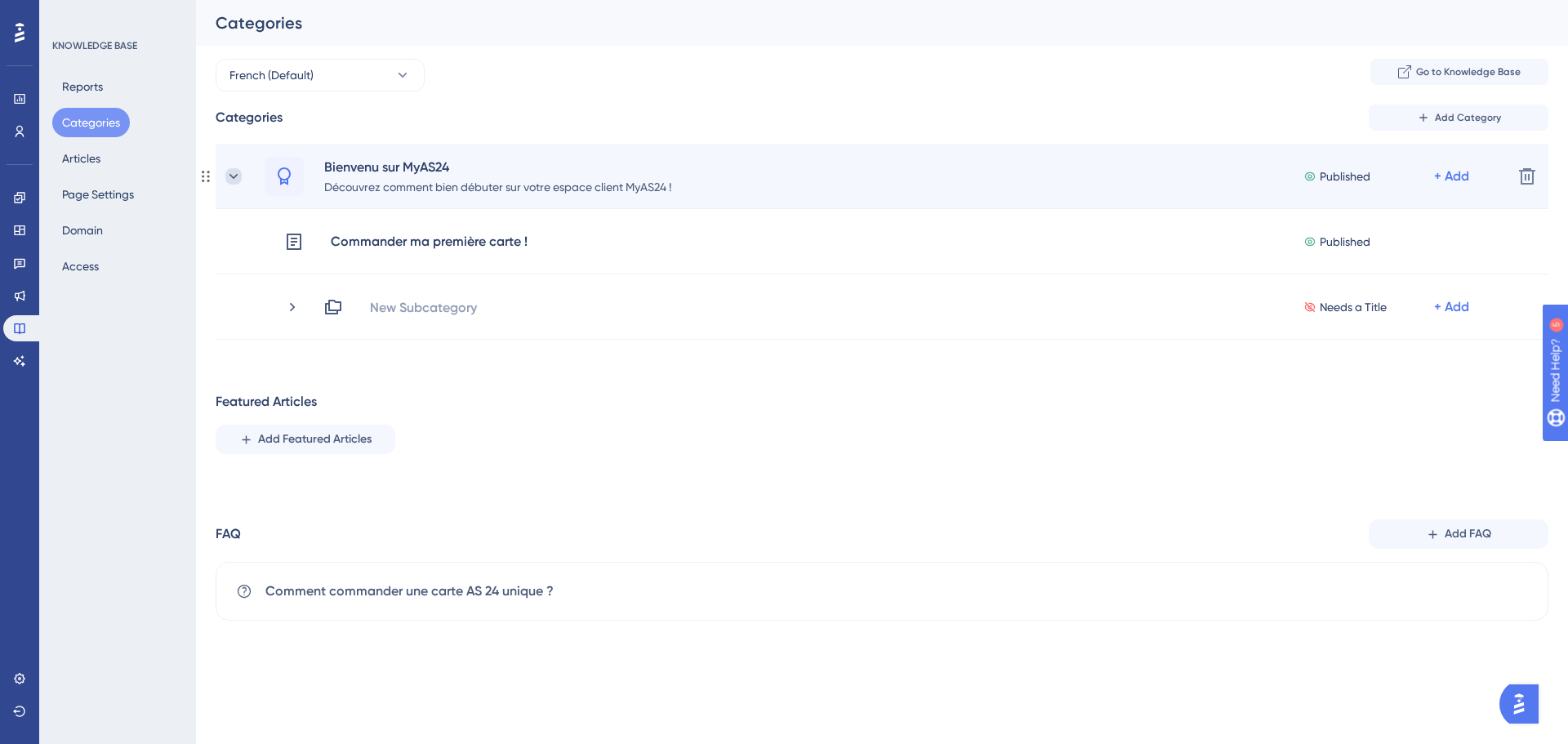
click at [232, 174] on icon at bounding box center [234, 176] width 17 height 17
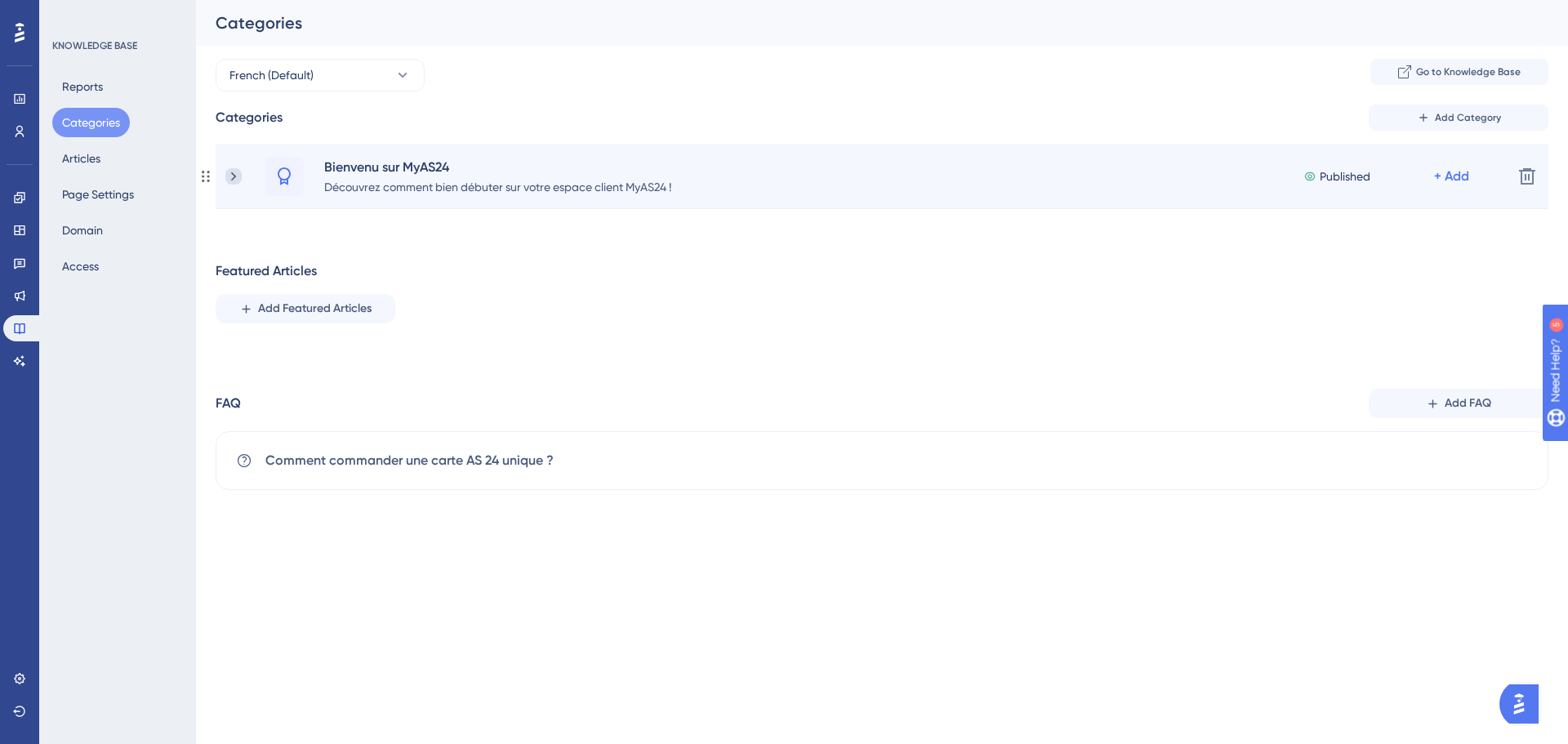
click at [231, 175] on icon at bounding box center [234, 176] width 17 height 17
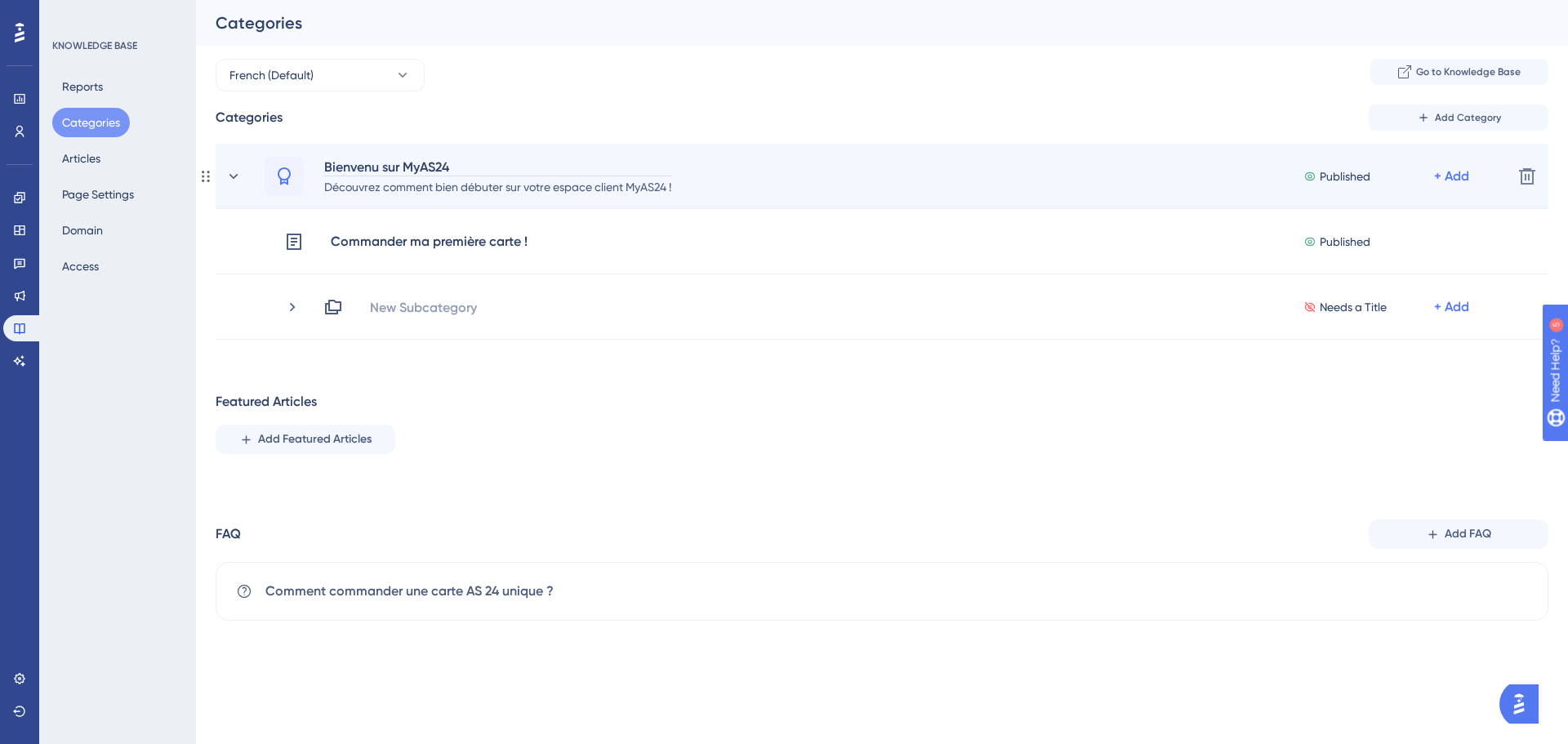
click at [378, 164] on div "Bienvenu sur MyAS24" at bounding box center [497, 167] width 348 height 19
click at [382, 168] on div "Bienvenu sur MyAS24" at bounding box center [497, 167] width 348 height 19
click at [374, 165] on div "Bienvenu sur MyAS24" at bounding box center [497, 167] width 348 height 19
click at [379, 165] on div "Bienvenu sur MyAS24" at bounding box center [497, 167] width 348 height 19
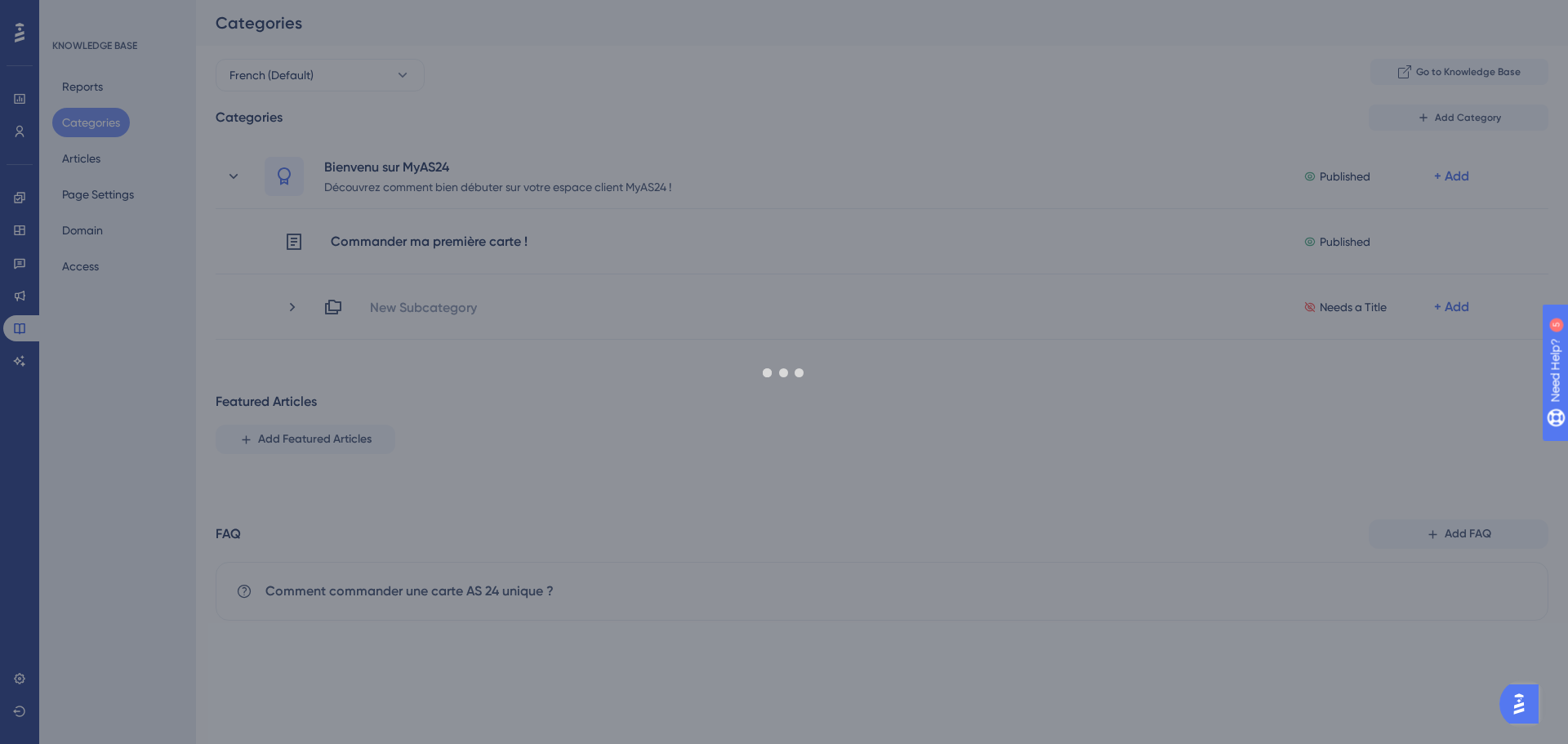
click at [569, 106] on div "Performance Users Engagement Widgets Feedback Product Updates Knowledge Base AI…" at bounding box center [882, 323] width 1372 height 648
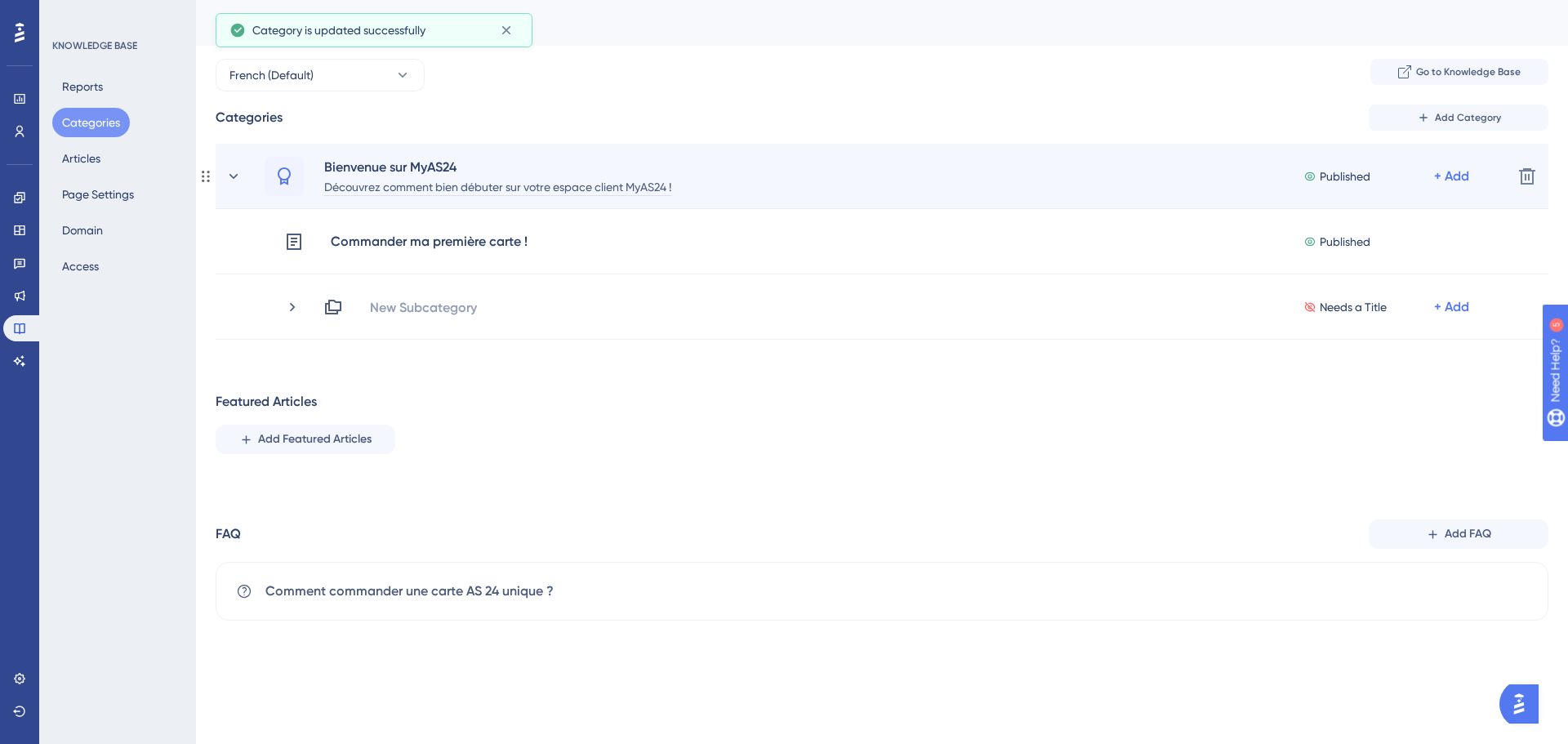
click at [427, 190] on div "Découvrez comment bien débuter sur votre espace client MyAS24 !" at bounding box center [497, 186] width 348 height 19
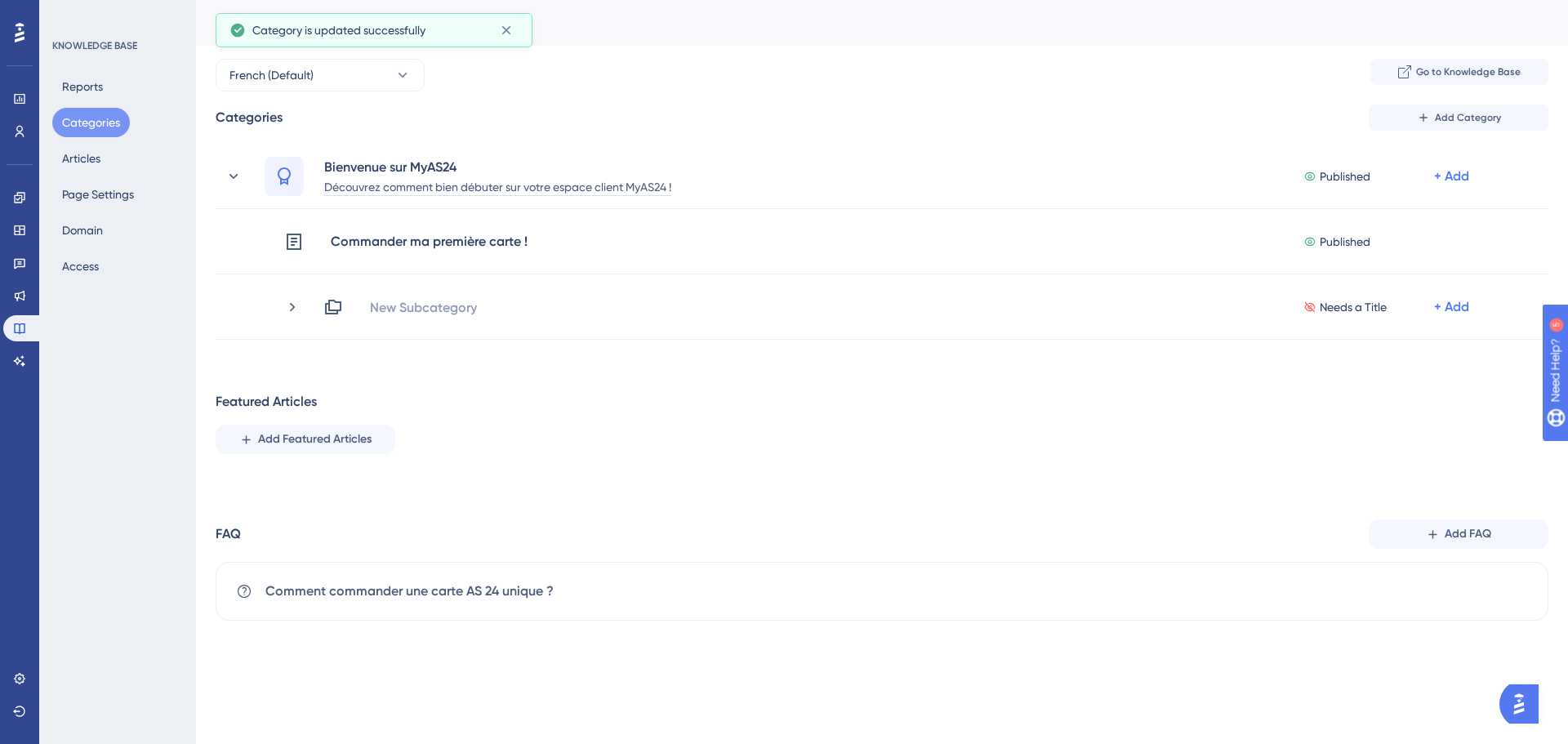
click at [441, 378] on div "Categories Add Category Bienvenue sur MyAS24 Découvrez comment bien débuter sur…" at bounding box center [882, 362] width 1332 height 516
click at [1459, 536] on span "Add FAQ" at bounding box center [1468, 535] width 47 height 19
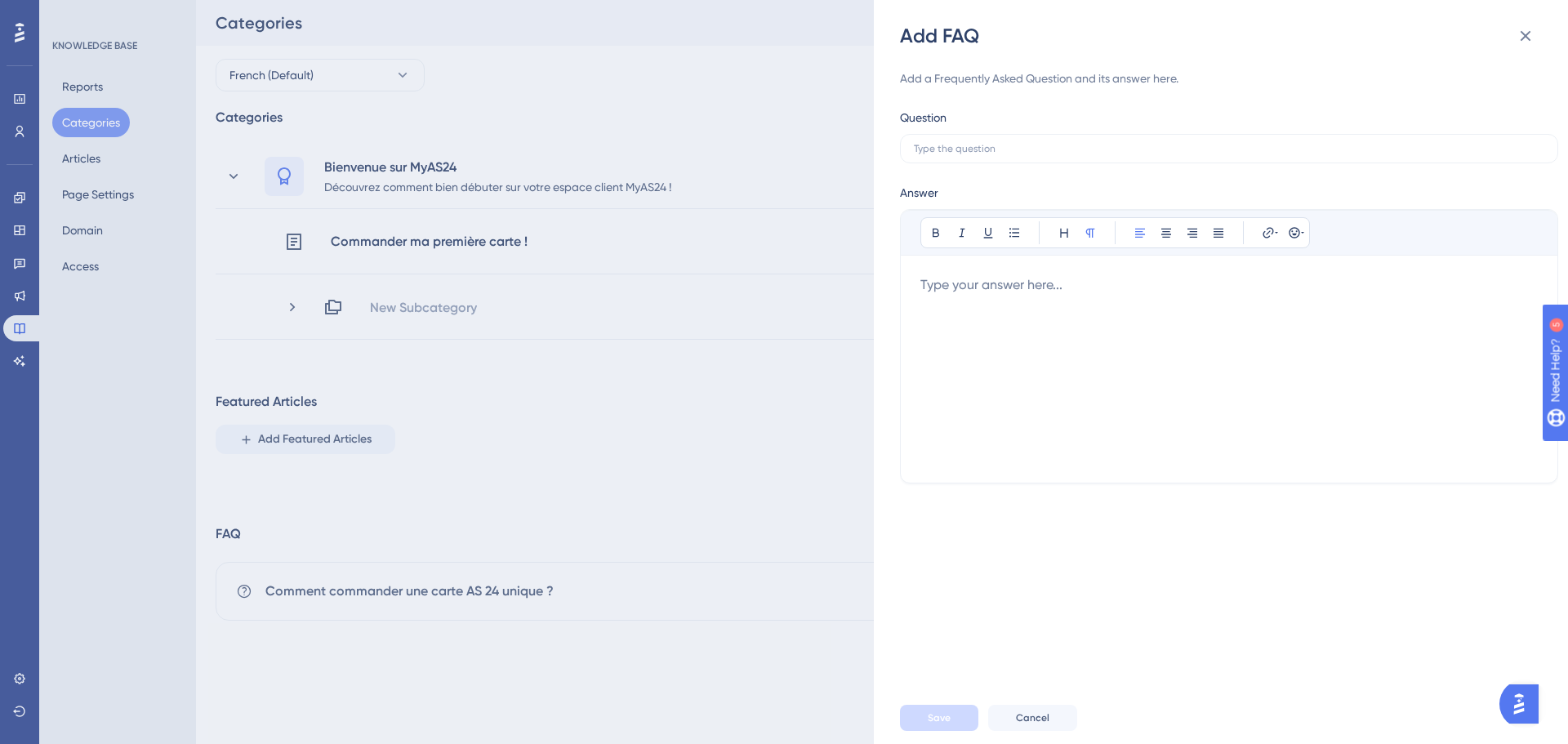
click at [992, 154] on div "Add FAQ Add a Frequently Asked Question and its answer here. Question Answer Bo…" at bounding box center [784, 372] width 1568 height 744
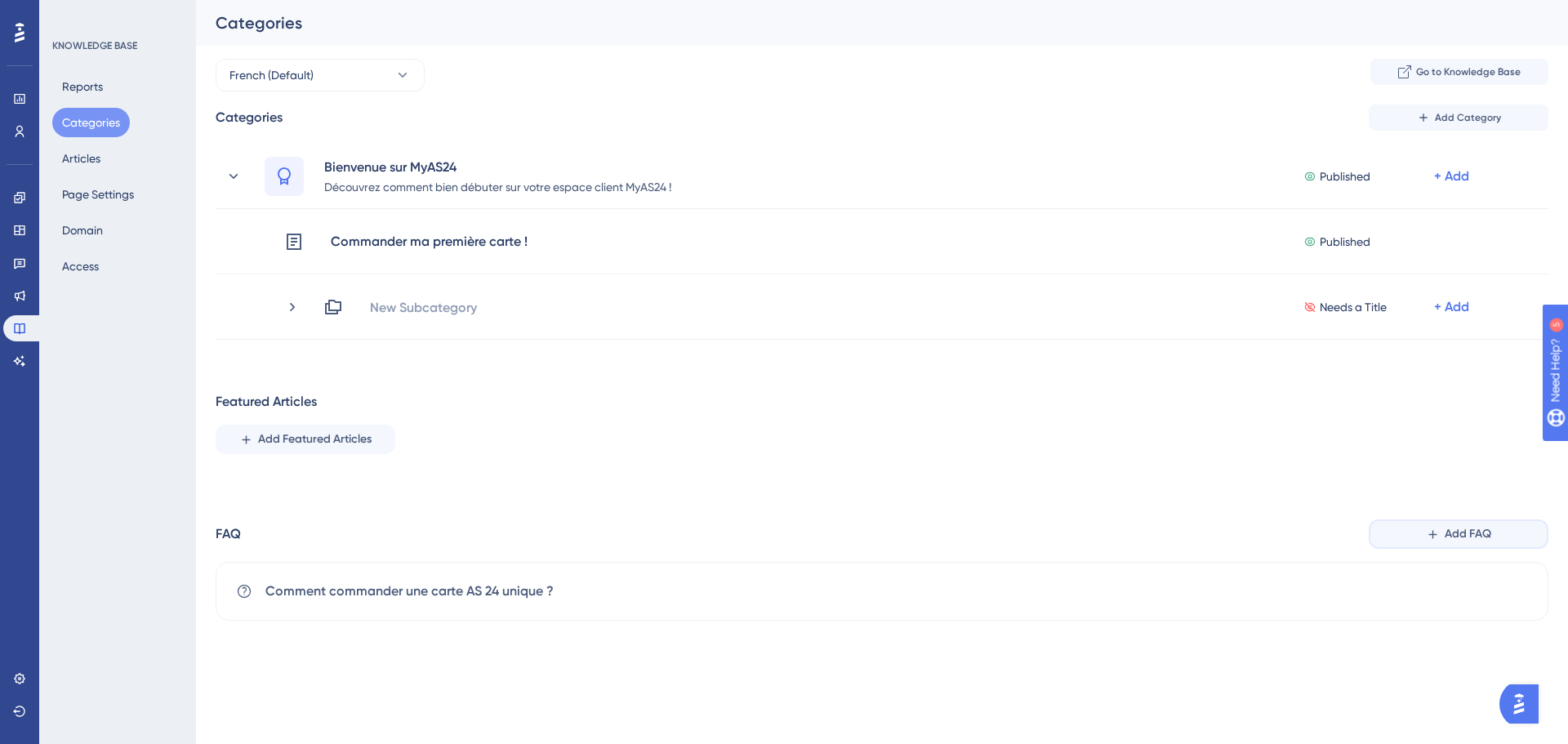
click at [1482, 533] on span "Add FAQ" at bounding box center [1468, 535] width 47 height 19
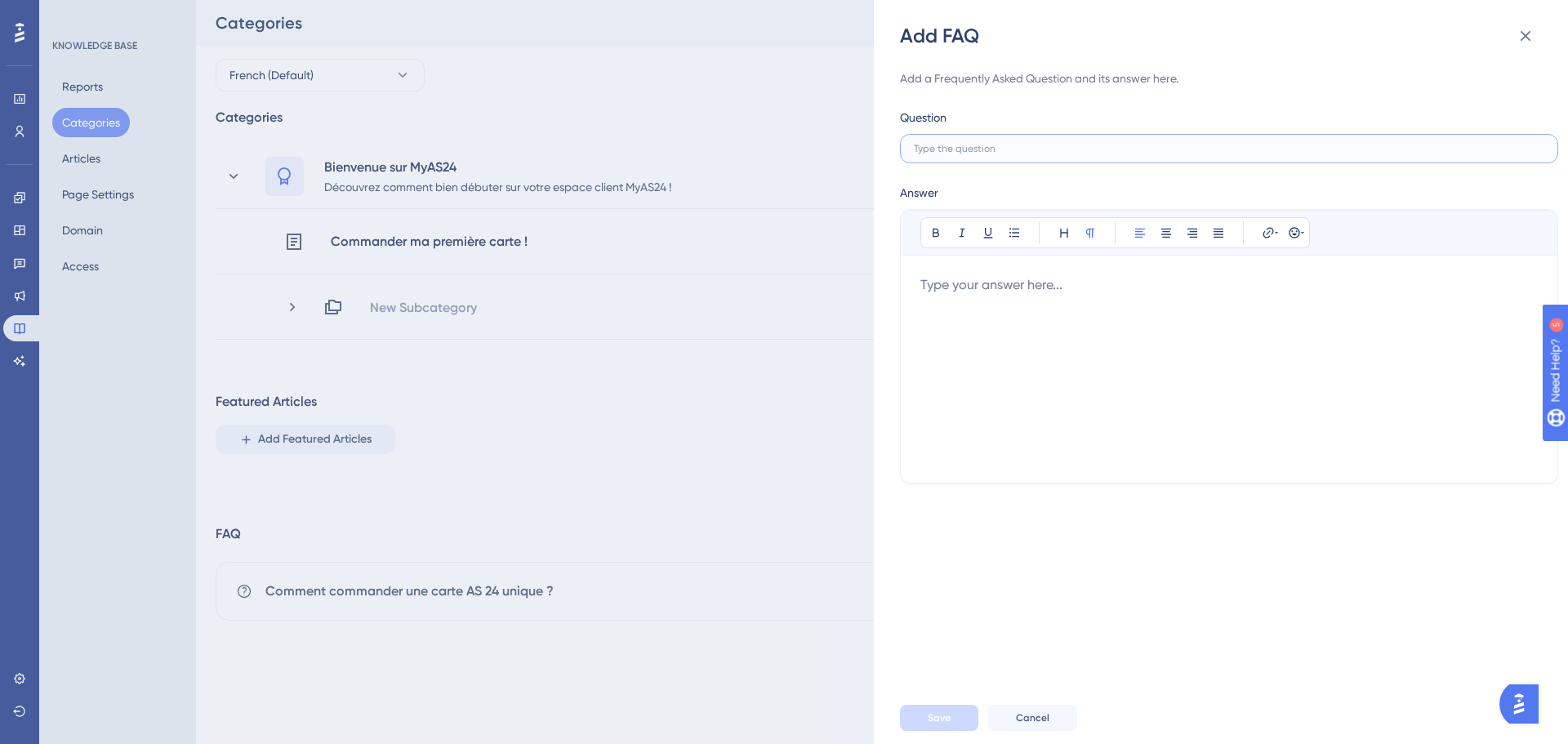
click at [992, 147] on input "text" at bounding box center [1229, 149] width 631 height 12
type input "O"
type input "C"
type input "Où puis-je retrouver mes factures ?"
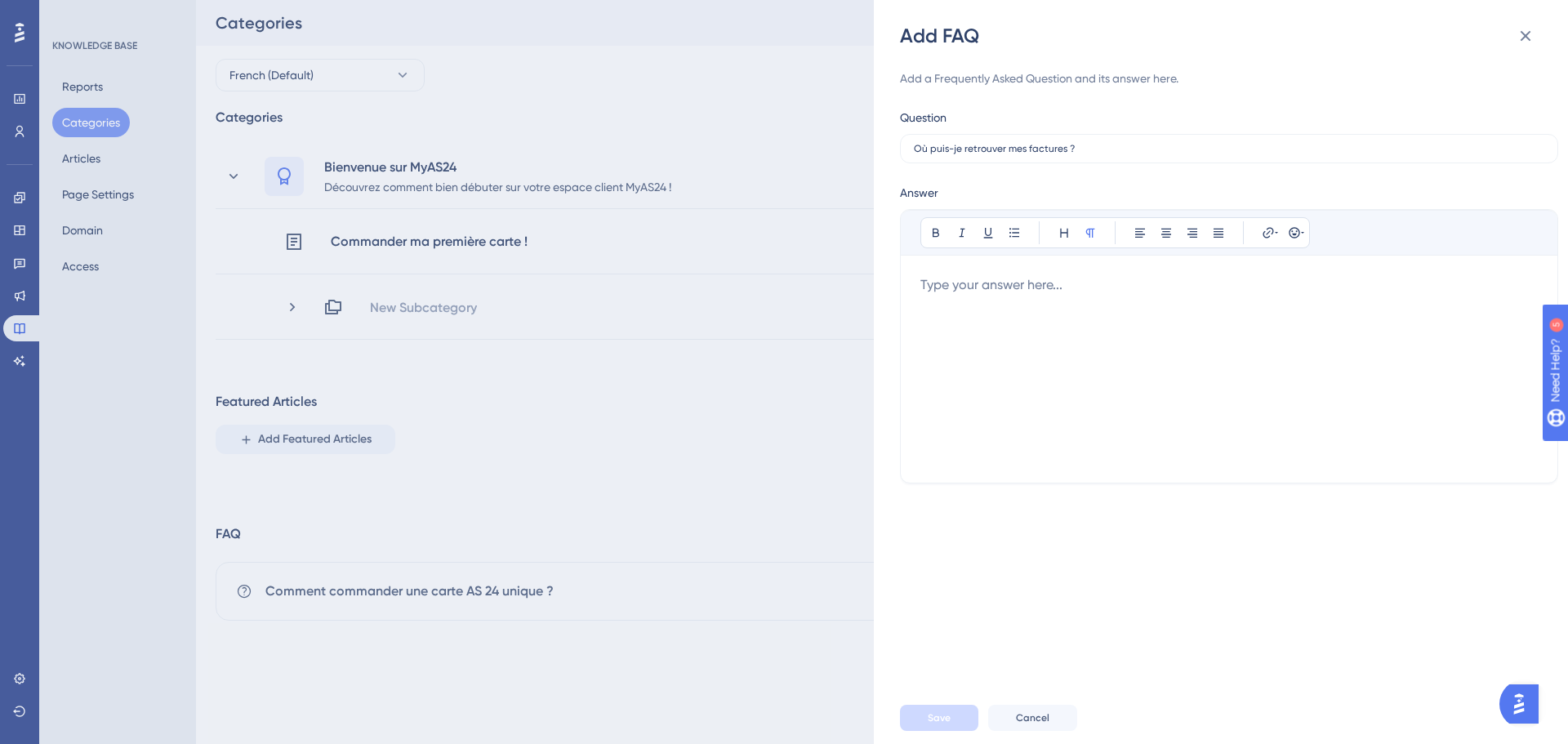
click at [982, 302] on div at bounding box center [1229, 369] width 617 height 188
click at [1164, 277] on p "Rendez-vous dans l'onglet" at bounding box center [1229, 285] width 617 height 19
drag, startPoint x: 1061, startPoint y: 281, endPoint x: 1256, endPoint y: 284, distance: 195.0
click at [1256, 284] on p "Rendez-vous dans l'onglet "Factures & transactions"" at bounding box center [1229, 285] width 617 height 19
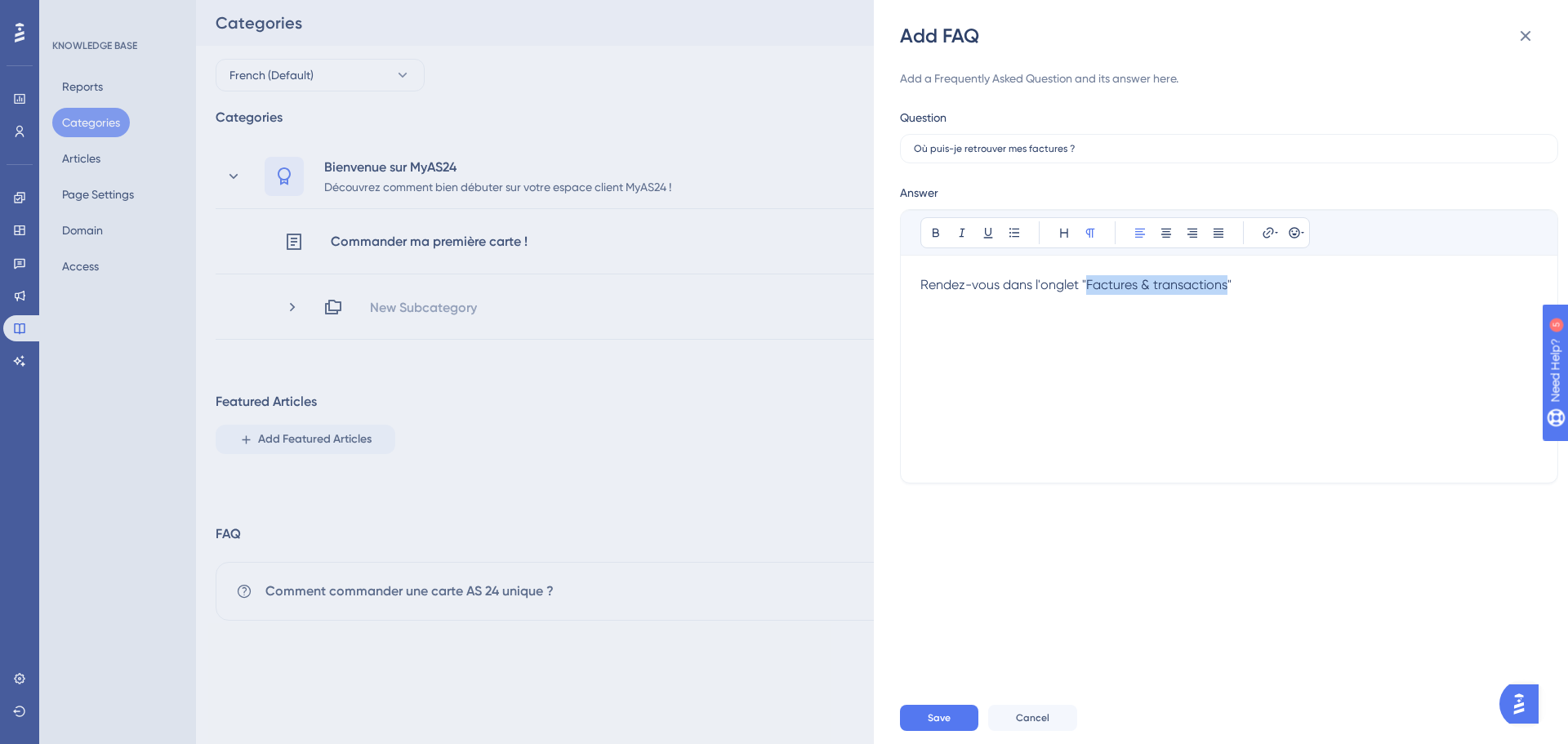
drag, startPoint x: 1110, startPoint y: 288, endPoint x: 1226, endPoint y: 282, distance: 116.2
click at [1226, 282] on span "Rendez-vous dans l'onglet "Factures & transactions"" at bounding box center [1076, 284] width 311 height 16
click at [1295, 282] on p "Rendez-vous dans l'onglet " Factures & transactions "" at bounding box center [1229, 285] width 617 height 19
click at [1284, 268] on div "Bold Italic Underline Bullet Point Heading Normal Align Left Align Center Align…" at bounding box center [1229, 337] width 617 height 253
click at [1291, 275] on div "Bold Italic Underline Bullet Point Heading Normal Align Left Align Center Align…" at bounding box center [1229, 337] width 617 height 253
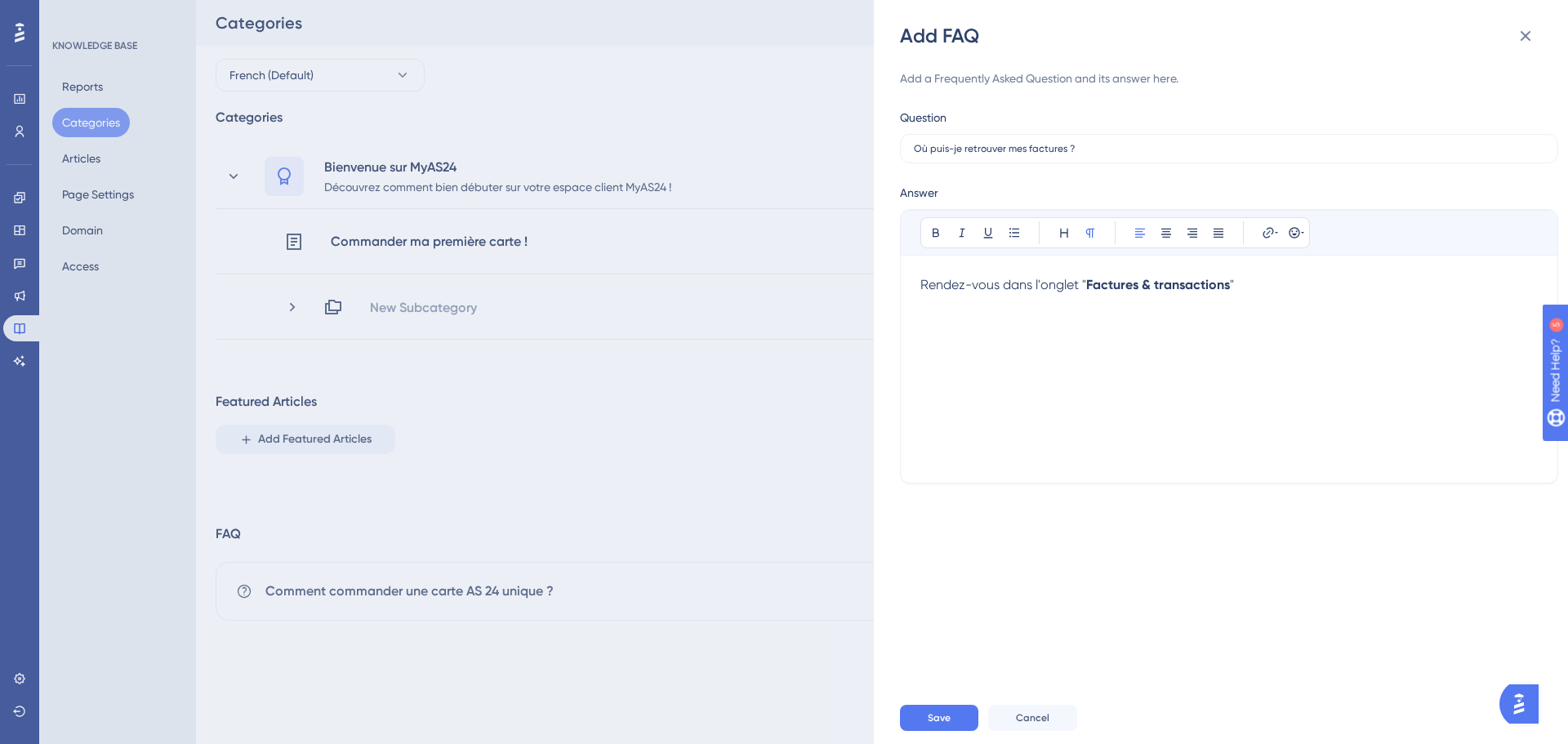
click at [1290, 284] on p "Rendez-vous dans l'onglet " Factures & transactions "" at bounding box center [1229, 285] width 617 height 19
click at [1293, 279] on p "Rendez-vous dans l'onglet " Factures & transactions "" at bounding box center [1229, 285] width 617 height 19
click at [1010, 233] on icon at bounding box center [1014, 232] width 10 height 9
drag, startPoint x: 1018, startPoint y: 313, endPoint x: 1093, endPoint y: 314, distance: 75.0
click at [1093, 314] on span "Cliquez sur "Mes factures"" at bounding box center [1022, 311] width 152 height 16
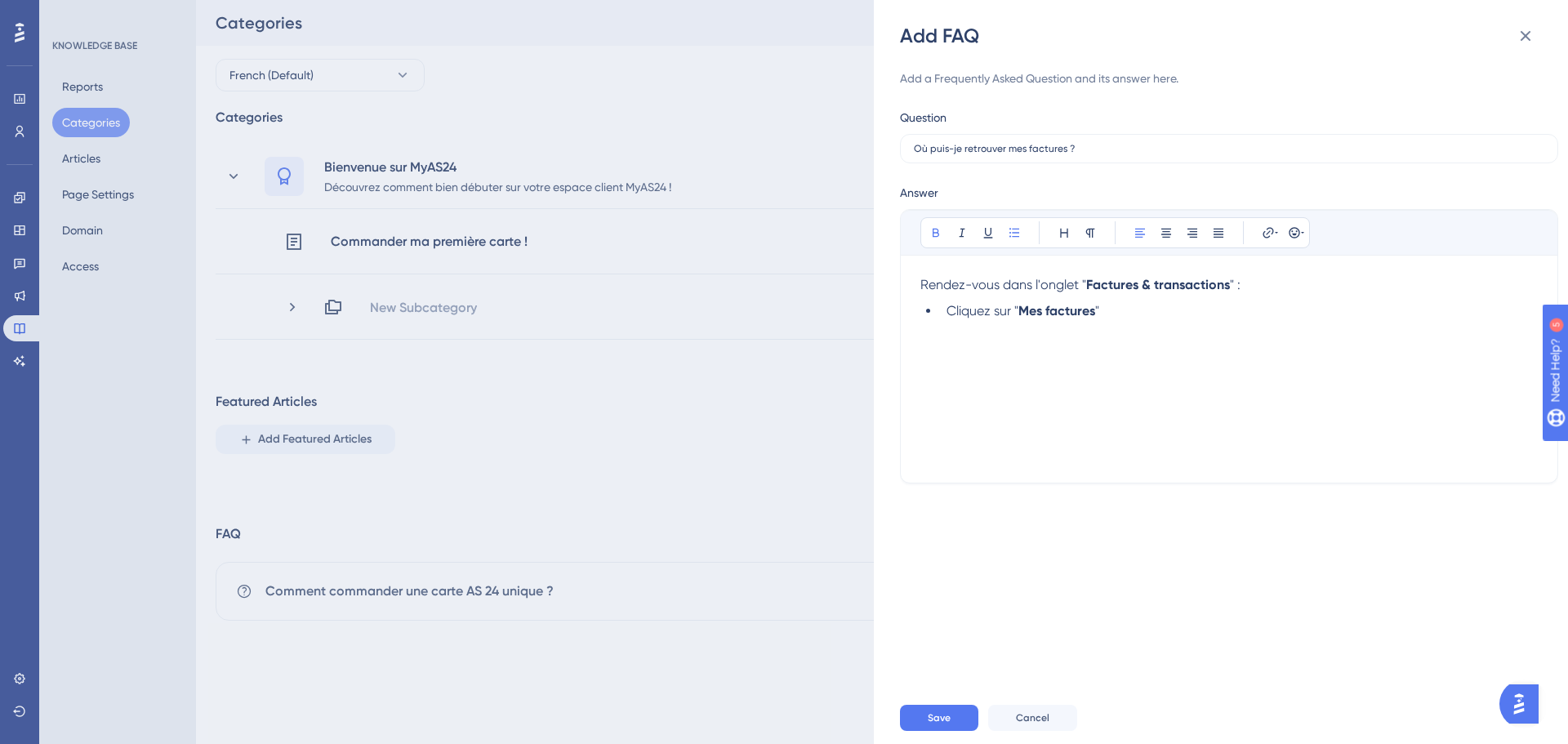
click at [1145, 310] on li "Cliquez sur " Mes factures "" at bounding box center [1239, 312] width 598 height 19
click at [1056, 327] on ul "Cliquez sur " Mes factures "," at bounding box center [1229, 324] width 617 height 46
drag, startPoint x: 958, startPoint y: 307, endPoint x: 911, endPoint y: 300, distance: 47.5
click at [916, 305] on div "Bold Italic Underline Bullet Point Heading Normal Align Left Align Center Align…" at bounding box center [1229, 347] width 658 height 275
click at [1420, 288] on span ""," at bounding box center [1417, 284] width 8 height 16
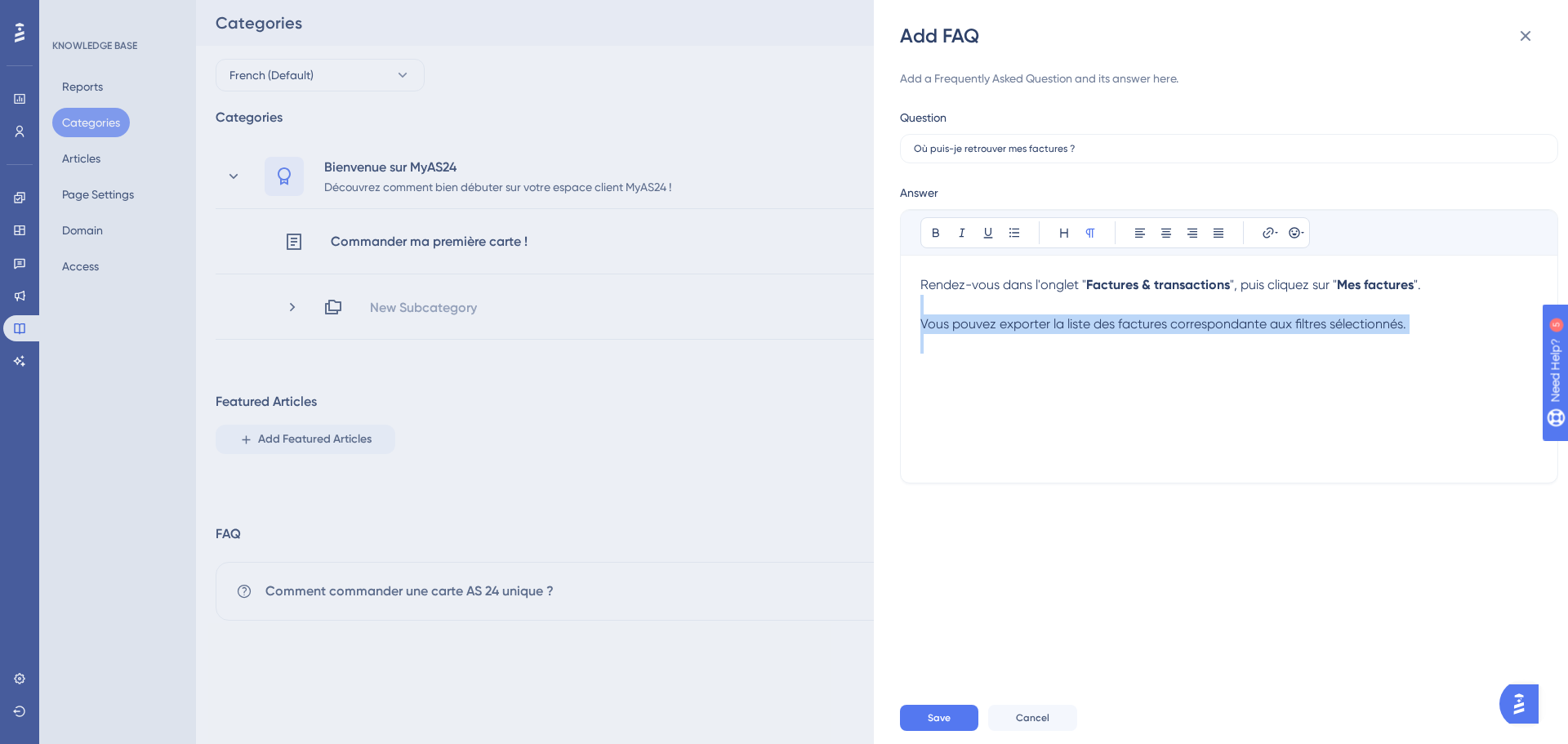
drag, startPoint x: 1287, startPoint y: 338, endPoint x: 948, endPoint y: 305, distance: 340.6
click at [949, 306] on div "Rendez-vous dans l'onglet " Factures & transactions ", puis cliquez sur " Mes f…" at bounding box center [1229, 369] width 617 height 188
click at [932, 291] on span "Rendez-vous dans l'onglet "" at bounding box center [1003, 284] width 165 height 16
click at [923, 284] on span "Rendez-vous dans l'onglet "" at bounding box center [1003, 284] width 165 height 16
click at [1428, 328] on p "Vous pouvez exporter la liste des factures correspondante aux filtres sélection…" at bounding box center [1229, 324] width 617 height 19
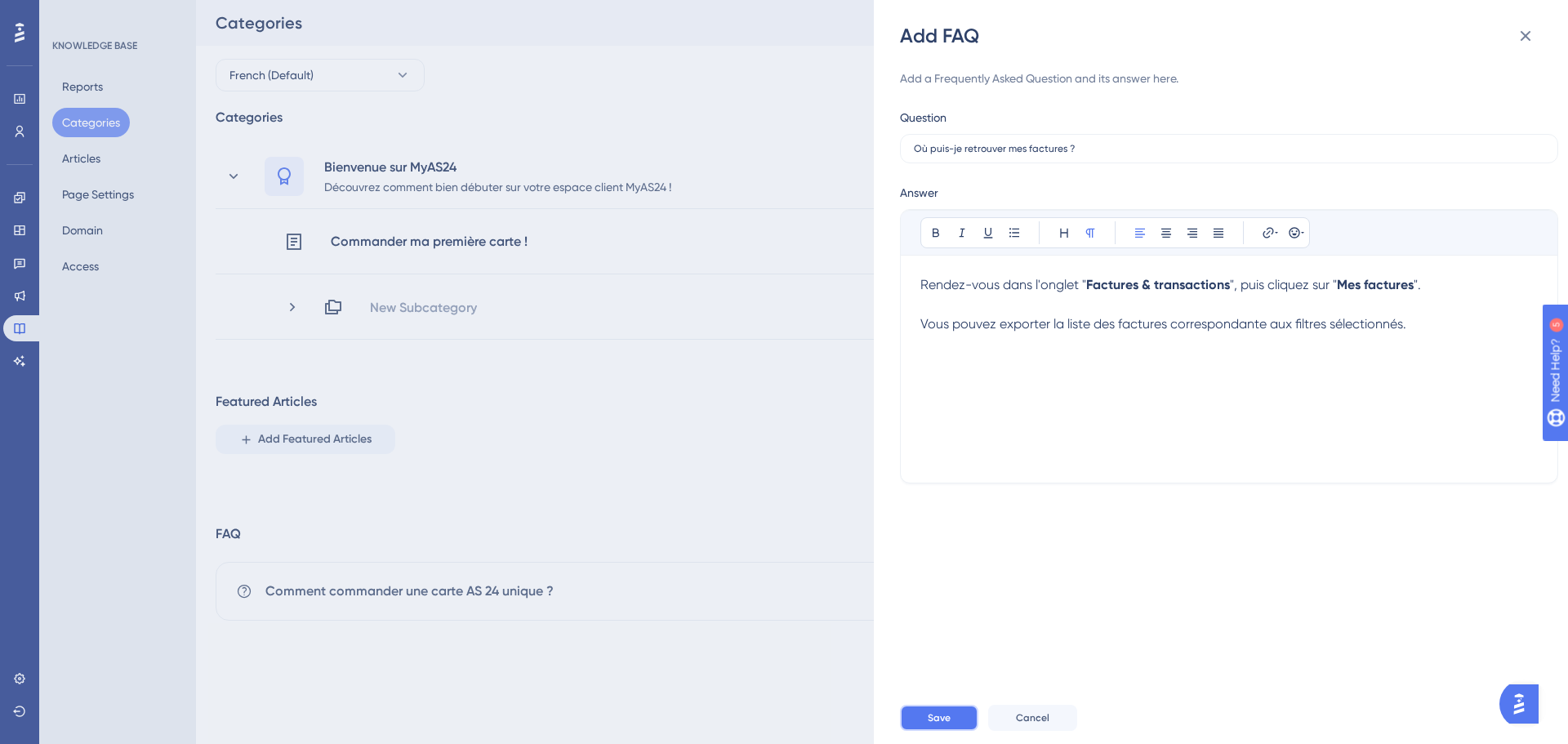
click at [943, 719] on span "Save" at bounding box center [938, 718] width 22 height 13
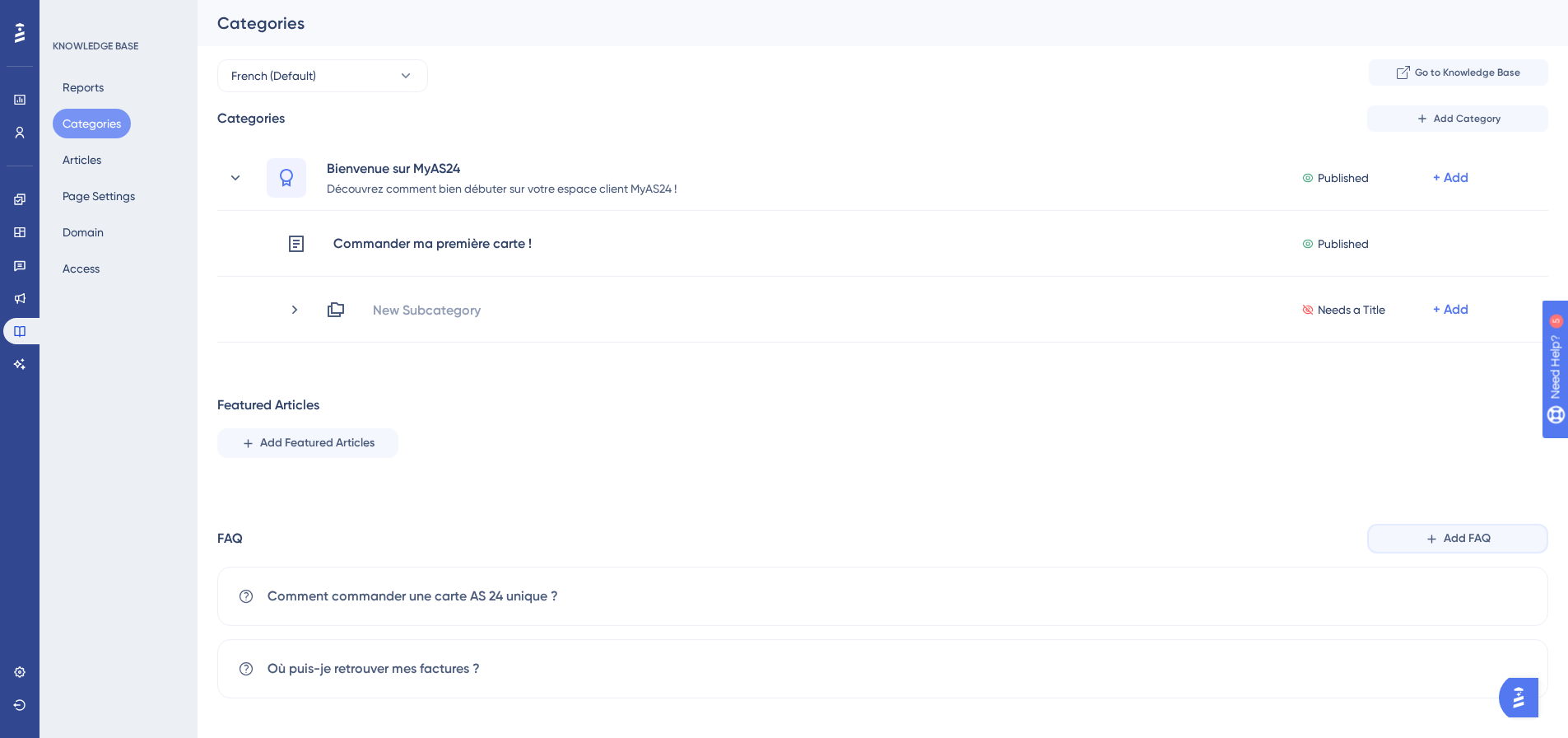
click at [1444, 539] on span "Add FAQ" at bounding box center [1468, 539] width 47 height 20
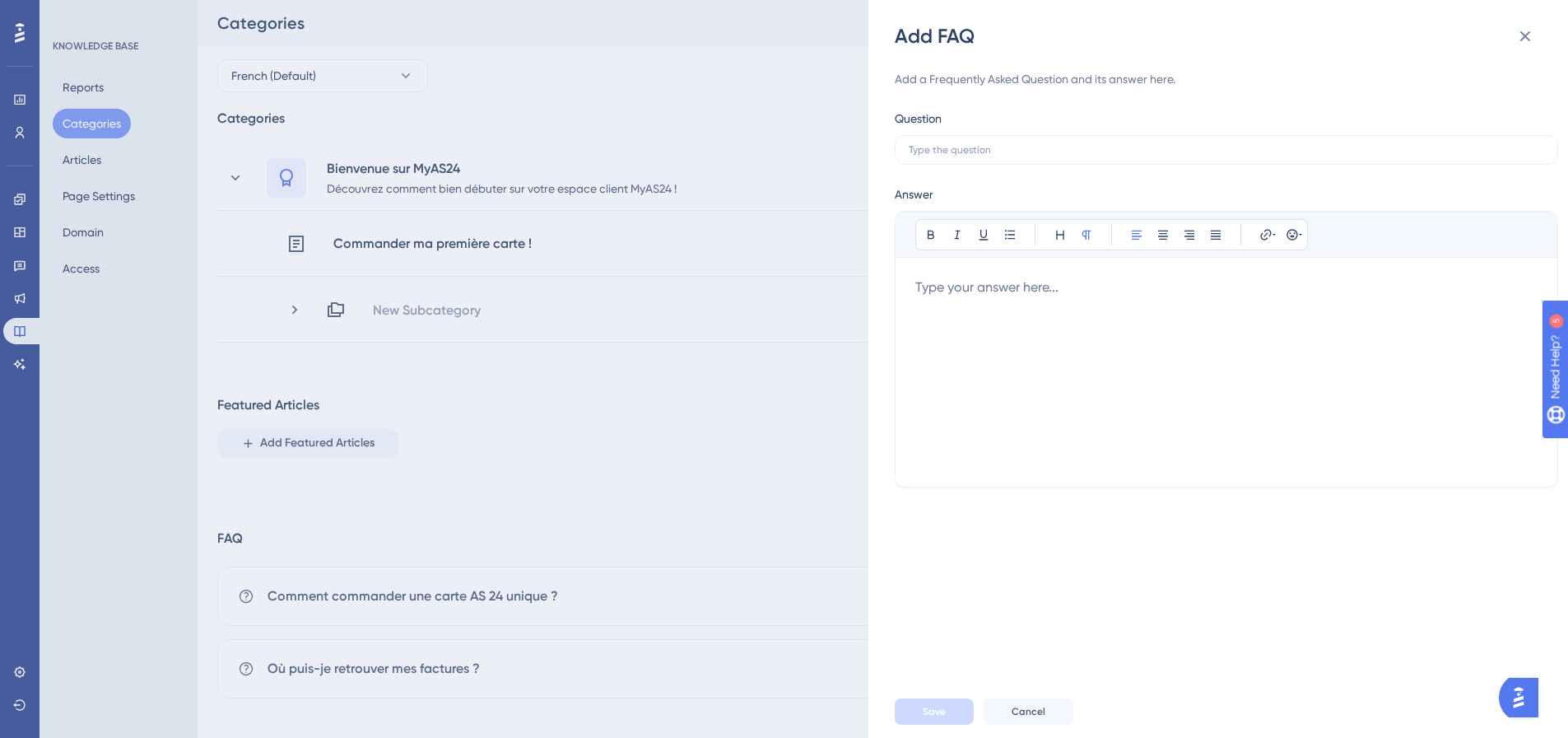
click at [975, 300] on div at bounding box center [1227, 372] width 622 height 189
drag, startPoint x: 1145, startPoint y: 279, endPoint x: 1065, endPoint y: 289, distance: 80.6
click at [1065, 289] on p "Comment recharger ma carte ?" at bounding box center [1227, 288] width 622 height 20
click at [1018, 138] on label at bounding box center [1227, 150] width 663 height 29
click at [1018, 144] on input "text" at bounding box center [1227, 150] width 636 height 12
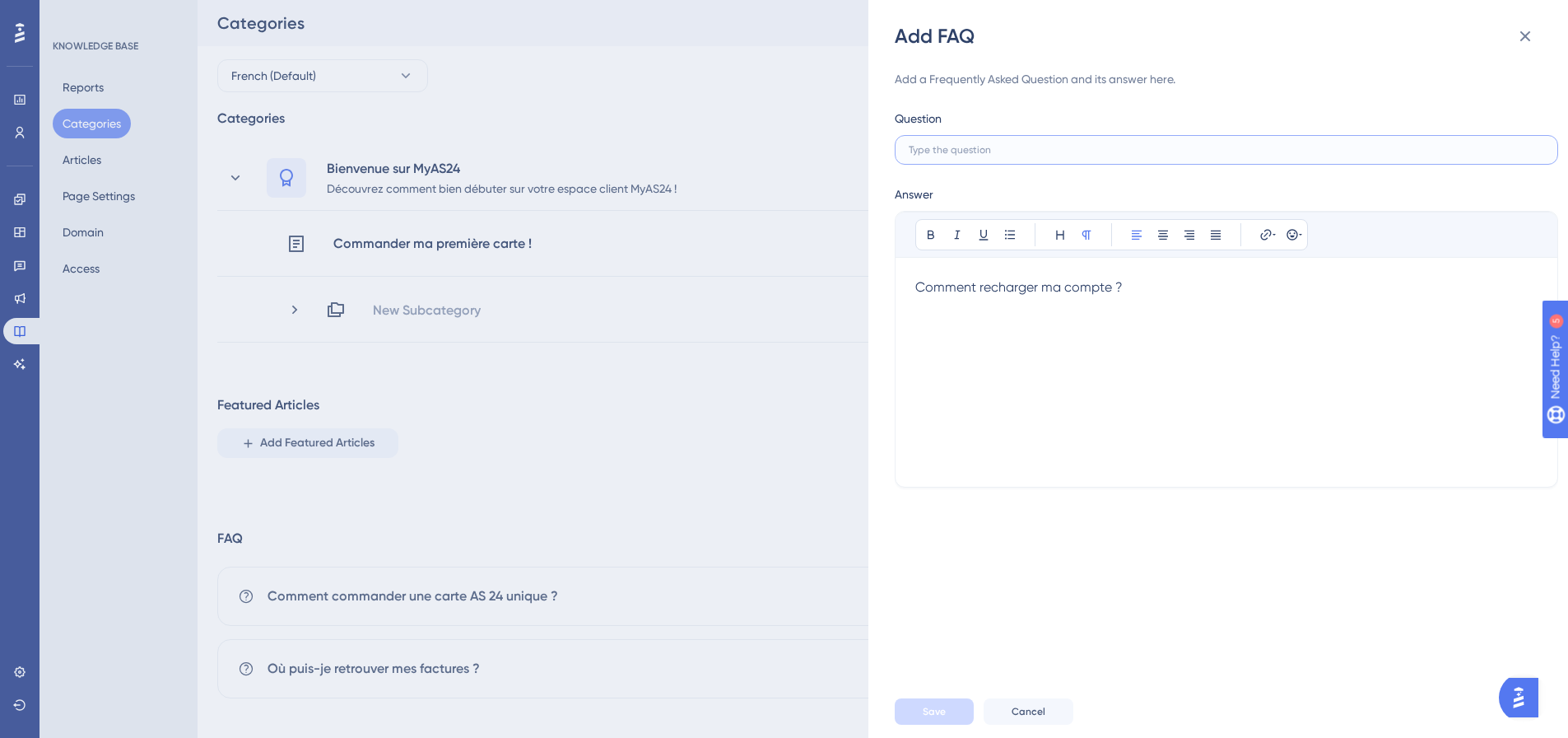
click at [1018, 155] on input "text" at bounding box center [1227, 150] width 636 height 12
type input "Comment recharger mon compte ?"
click at [968, 289] on span "Comment recharger ma compte ?" at bounding box center [1019, 287] width 207 height 16
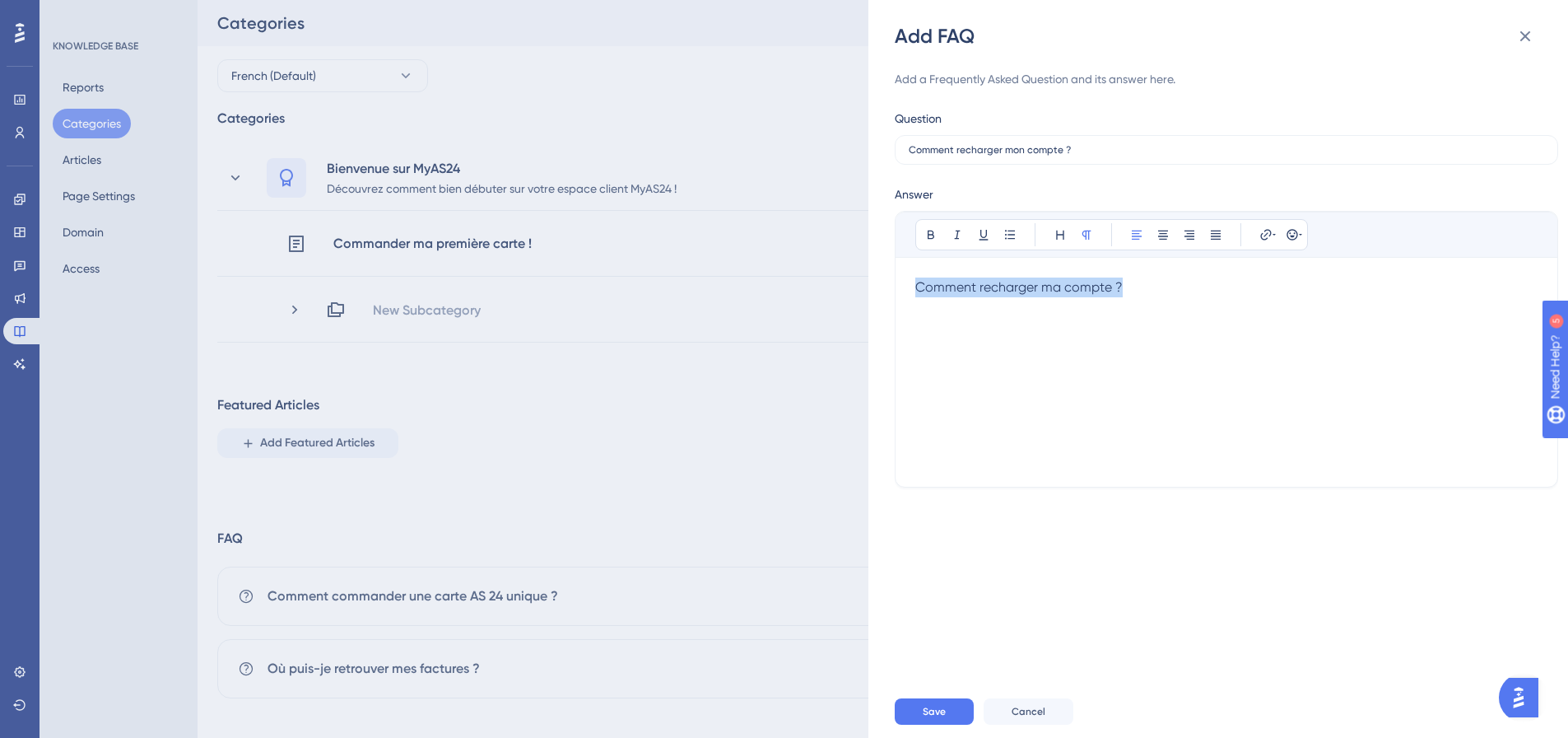
click at [968, 289] on span "Comment recharger ma compte ?" at bounding box center [1019, 287] width 207 height 16
click at [1102, 146] on input "Comment recharger mon compte ?" at bounding box center [1227, 150] width 636 height 12
click at [1130, 284] on p "Comment recharger ma compte ?" at bounding box center [1227, 288] width 622 height 20
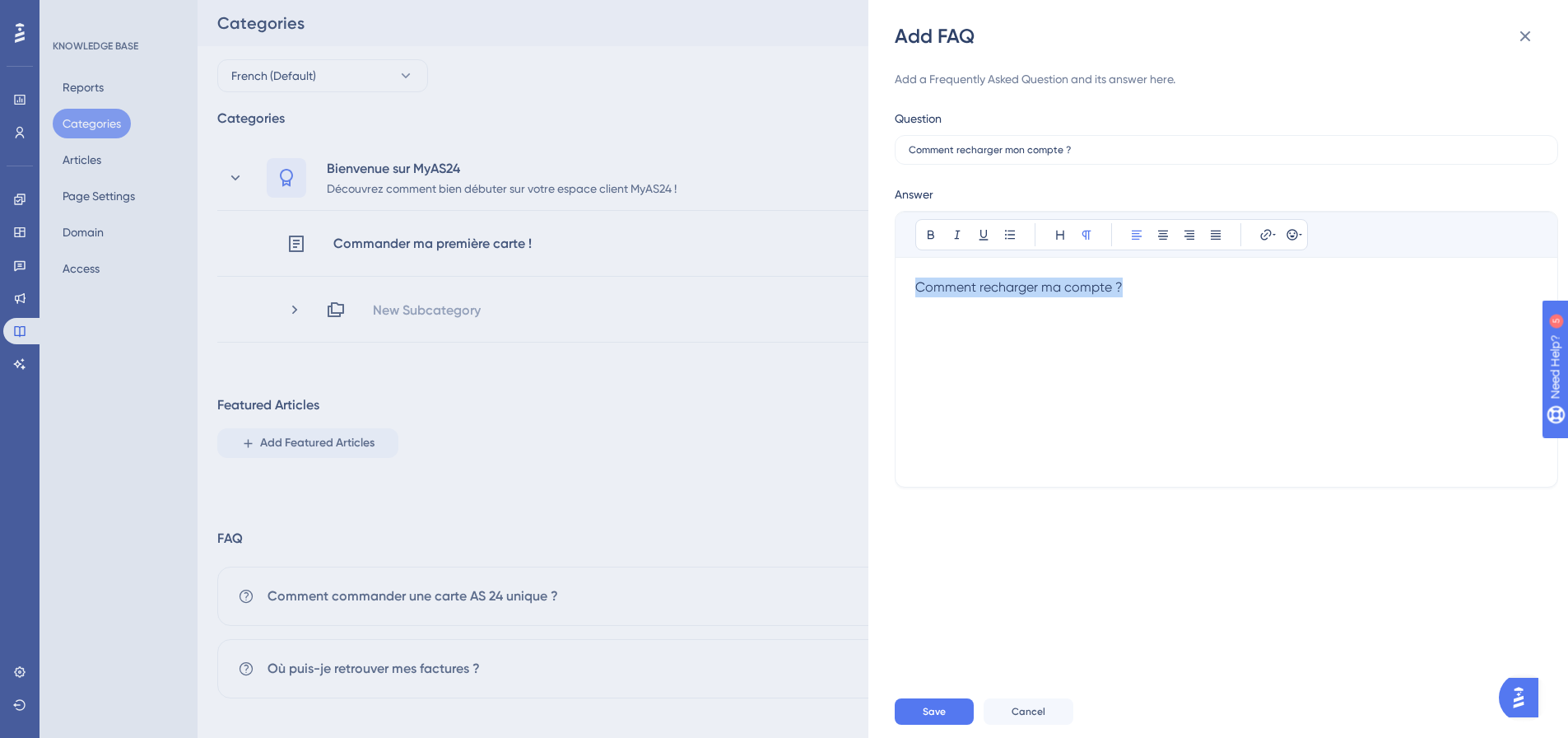
drag, startPoint x: 1140, startPoint y: 286, endPoint x: 743, endPoint y: 289, distance: 397.0
click at [742, 289] on div "Add FAQ Add a Frequently Asked Question and its answer here. Question Comment r…" at bounding box center [784, 369] width 1568 height 738
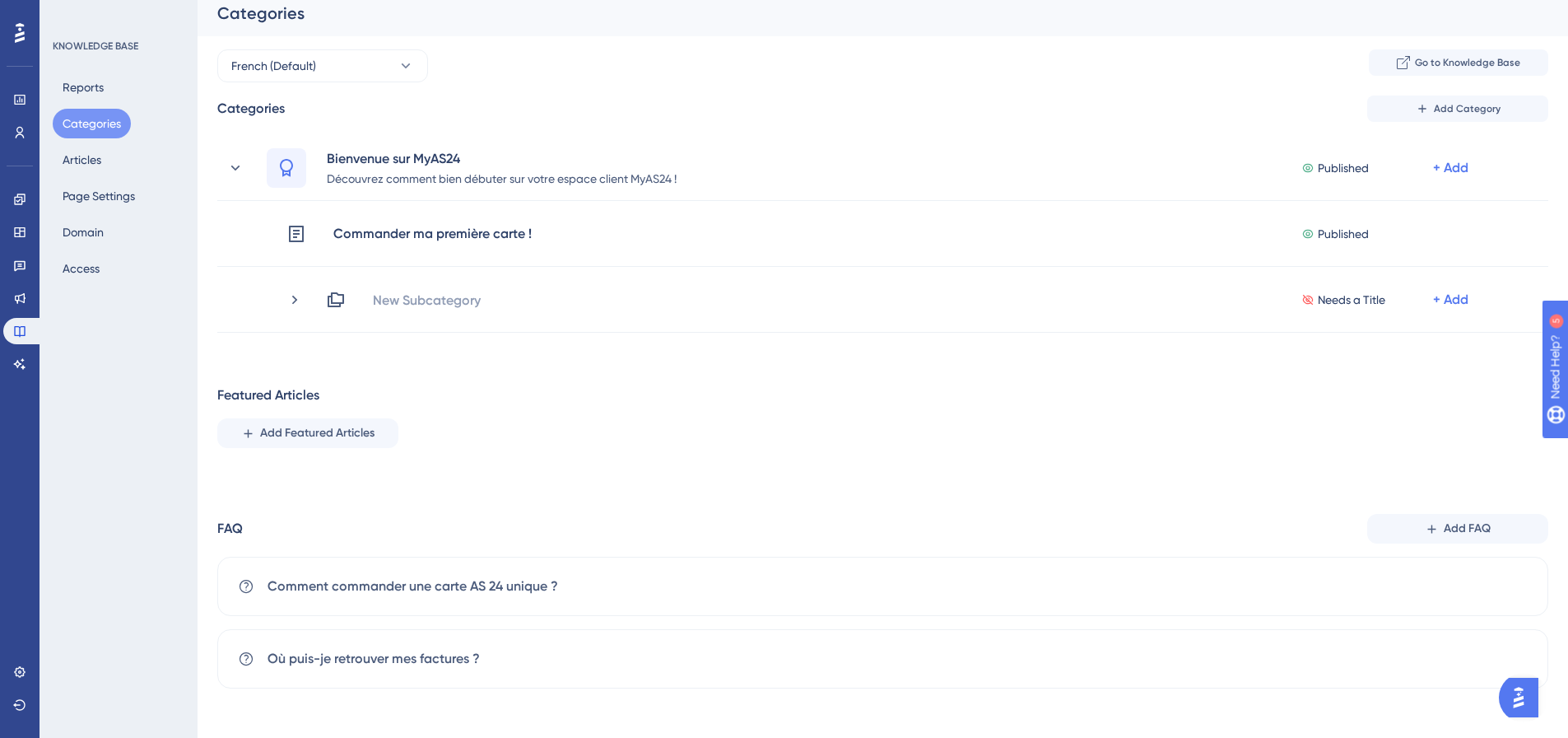
scroll to position [13, 0]
click at [1446, 533] on span "Add FAQ" at bounding box center [1468, 525] width 47 height 20
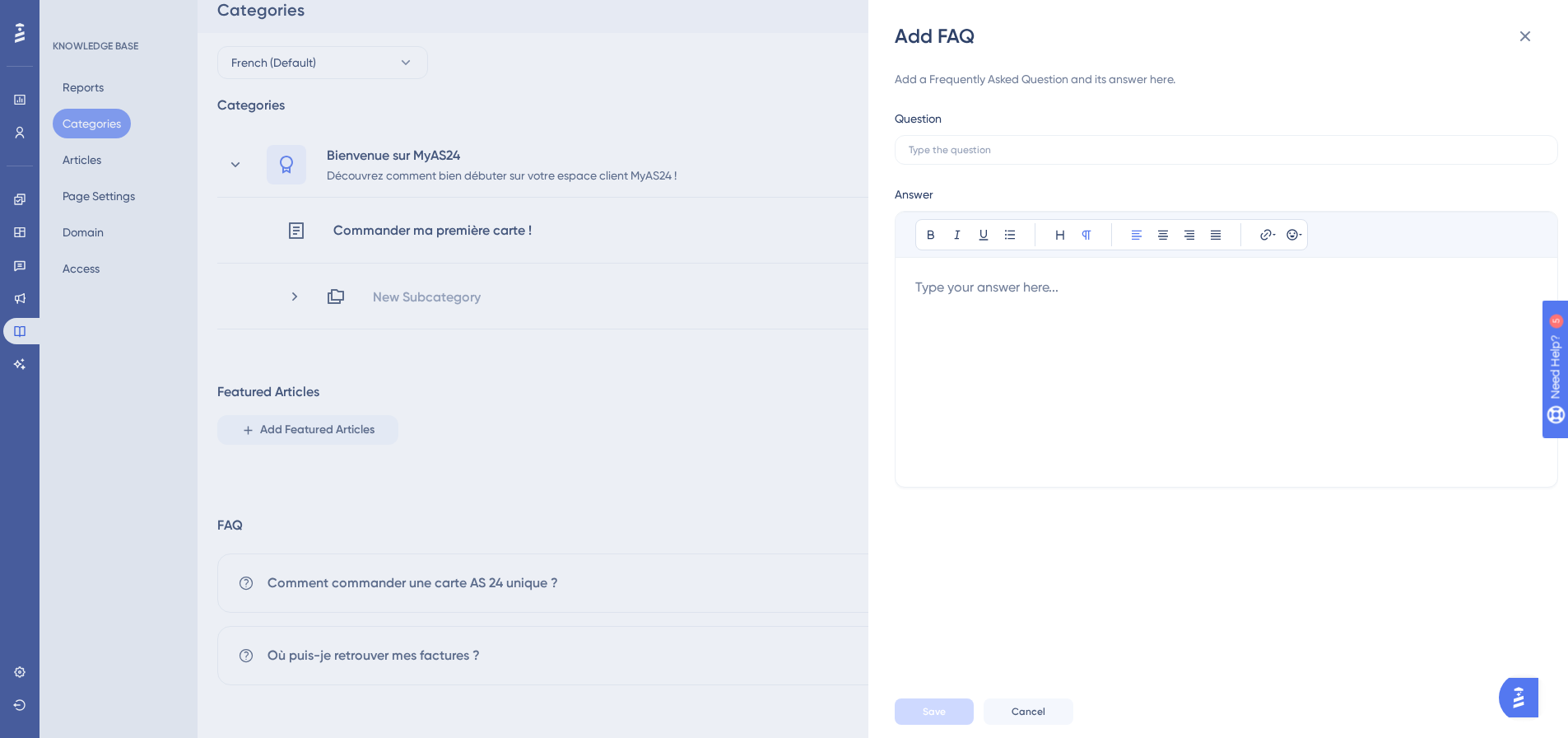
click at [1013, 294] on div at bounding box center [1227, 372] width 622 height 189
click at [980, 151] on input "text" at bounding box center [1227, 150] width 636 height 12
type input "Comment recharger mon compte ?"
drag, startPoint x: 1016, startPoint y: 349, endPoint x: 1015, endPoint y: 303, distance: 46.0
click at [1016, 329] on div at bounding box center [1227, 372] width 622 height 189
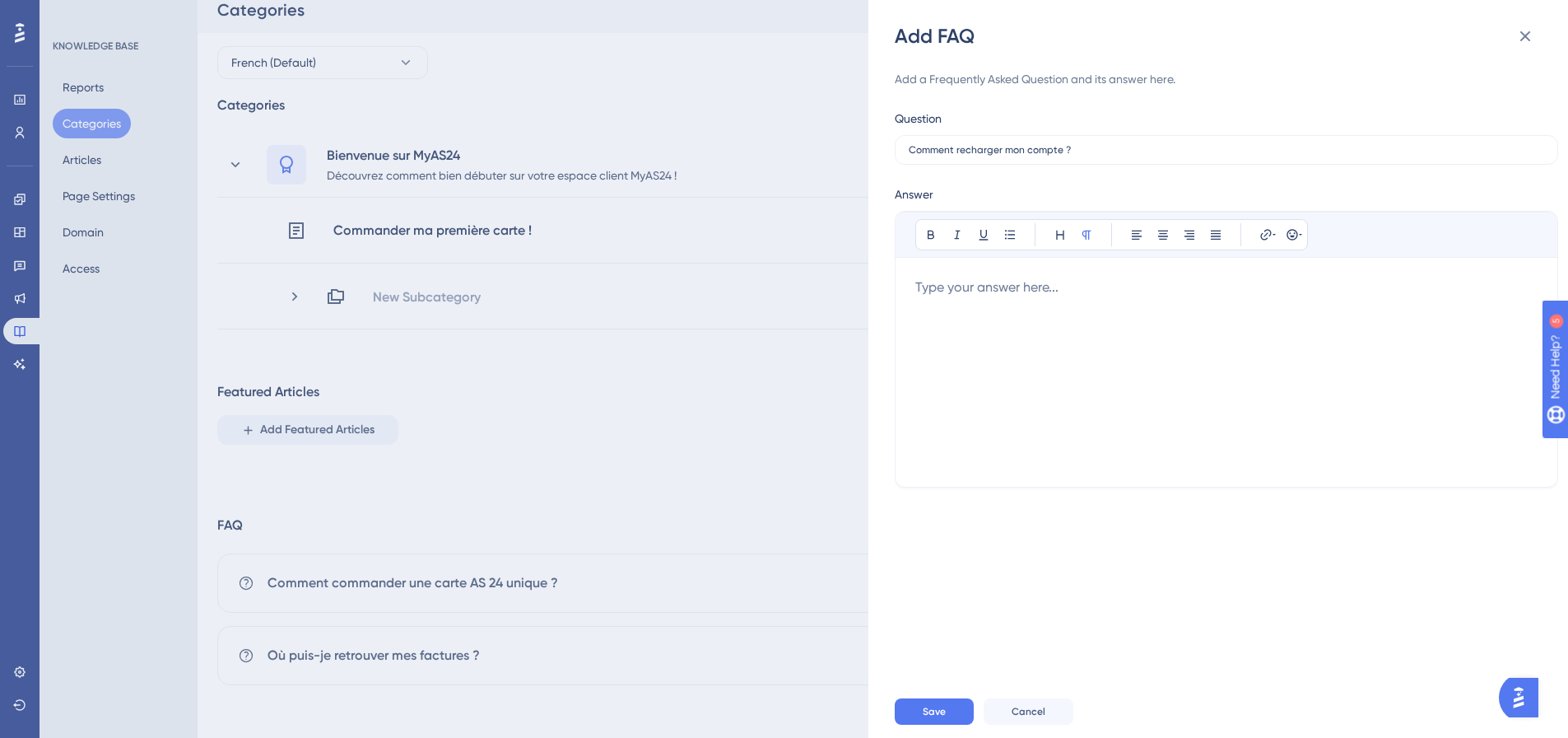
click at [1015, 303] on div at bounding box center [1227, 372] width 622 height 189
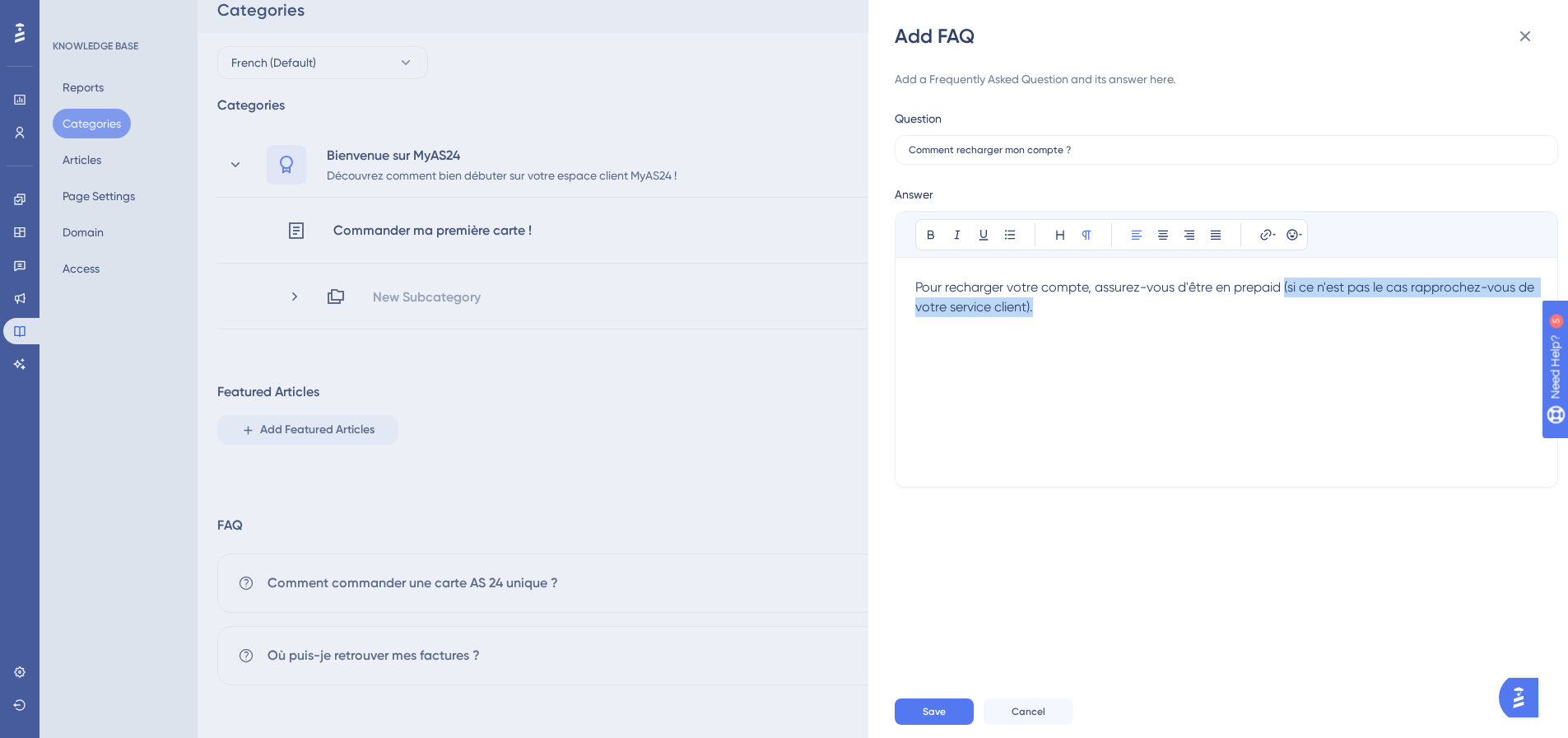
drag, startPoint x: 1284, startPoint y: 284, endPoint x: 1296, endPoint y: 304, distance: 23.3
click at [1296, 304] on p "Pour recharger votre compte, assurez-vous d'être en prepaid (si ce n'est pas le…" at bounding box center [1227, 297] width 622 height 39
click at [1249, 314] on p "Pour recharger votre compte, assurez-vous d'être en prepaid (si ce n'est pas le…" at bounding box center [1227, 297] width 622 height 39
click at [1189, 350] on p at bounding box center [1227, 346] width 622 height 20
drag, startPoint x: 915, startPoint y: 287, endPoint x: 959, endPoint y: 287, distance: 44.0
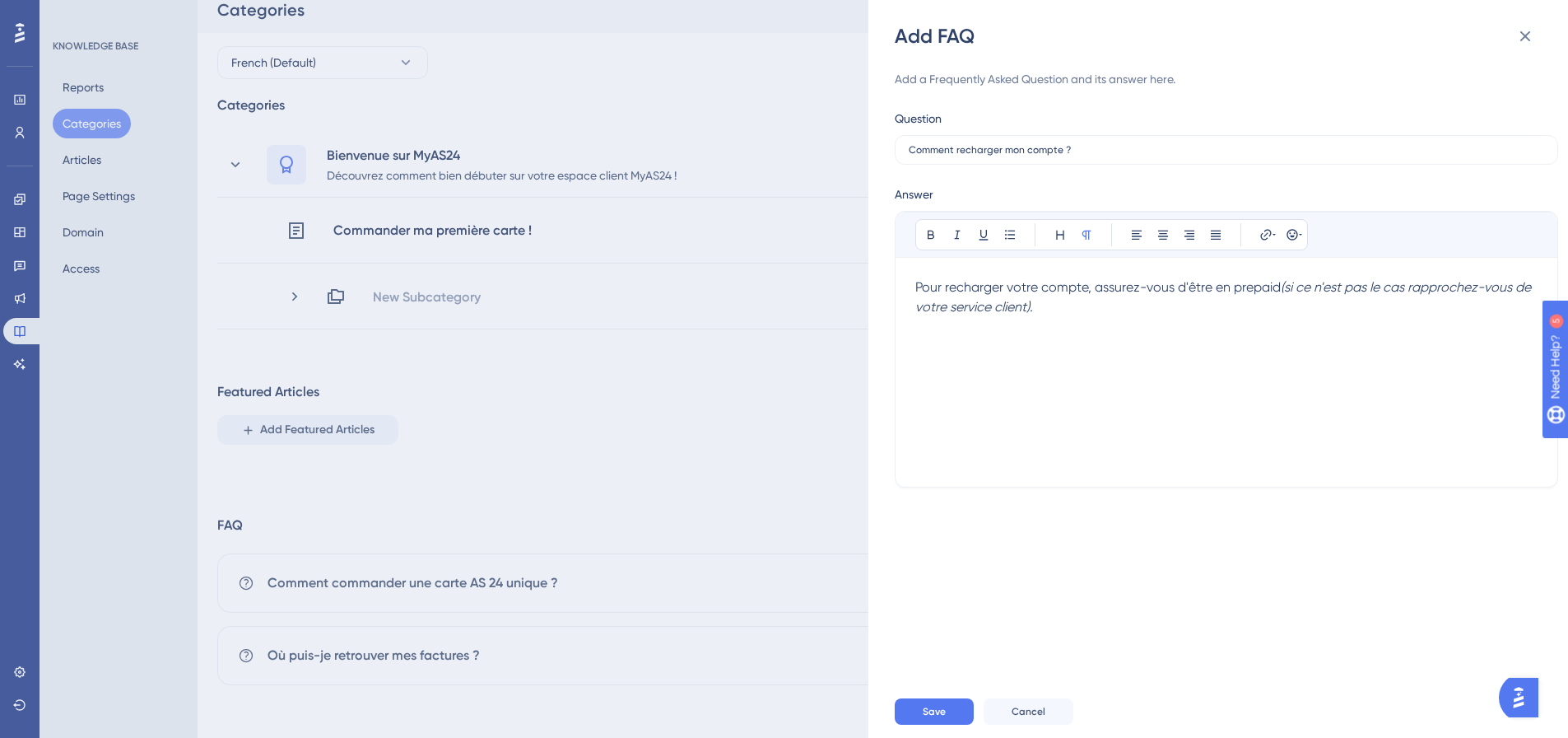
click at [959, 287] on div "Bold Italic Underline Bullet Point Heading Normal Align Left Align Center Align…" at bounding box center [1227, 349] width 663 height 277
click at [959, 287] on span "Pour recharger votre compte, assurez-vous d'être en prepaid" at bounding box center [1098, 287] width 366 height 16
click at [1038, 345] on p at bounding box center [1227, 346] width 622 height 20
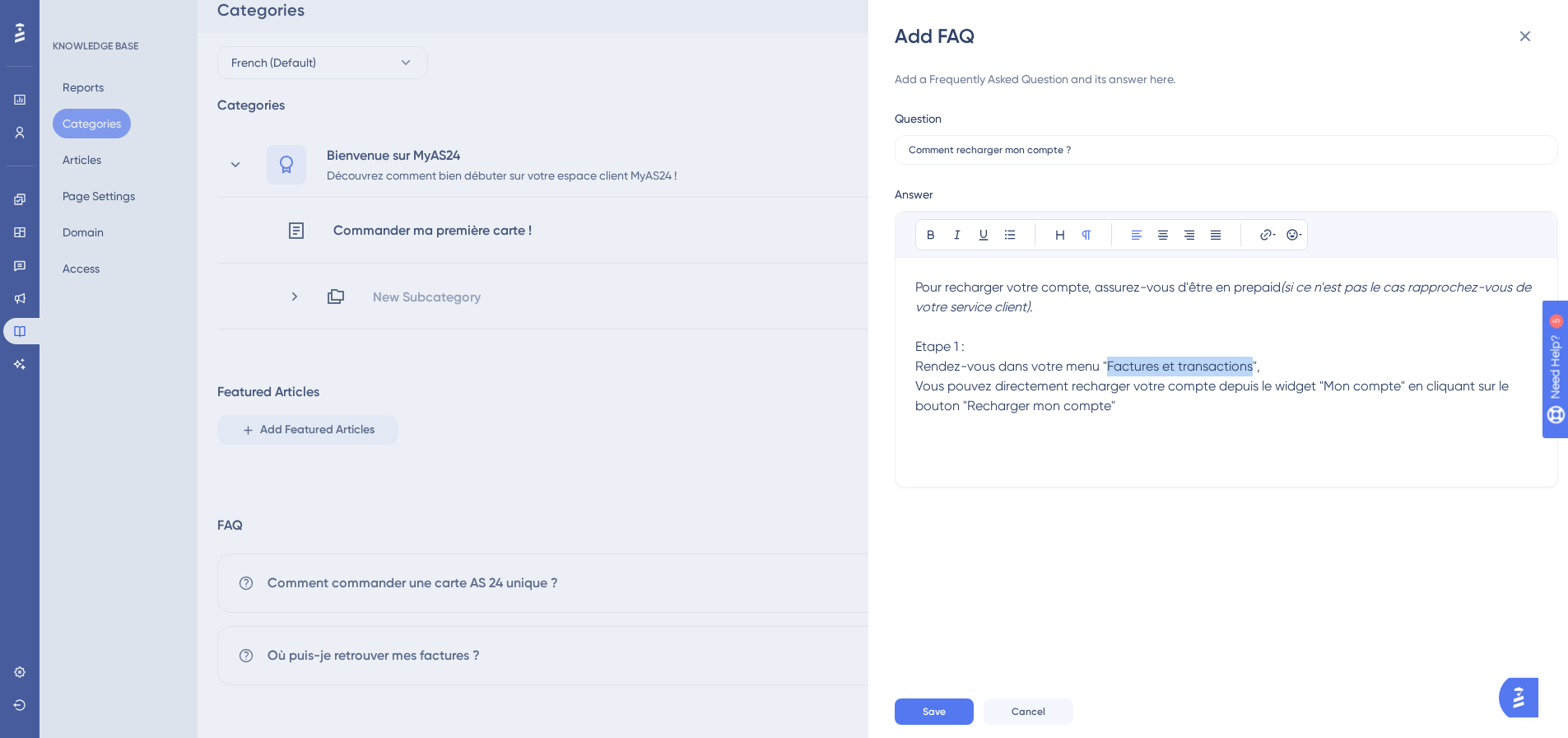
drag, startPoint x: 1107, startPoint y: 360, endPoint x: 1251, endPoint y: 371, distance: 144.4
click at [1251, 371] on span "Rendez-vous dans votre menu "Factures et transactions"," at bounding box center [1088, 366] width 345 height 16
drag, startPoint x: 967, startPoint y: 411, endPoint x: 1107, endPoint y: 407, distance: 140.1
click at [1107, 407] on span "Vous pouvez directement recharger votre compte depuis le widget "Mon compte" en…" at bounding box center [1214, 395] width 597 height 35
drag, startPoint x: 917, startPoint y: 345, endPoint x: 961, endPoint y: 346, distance: 44.0
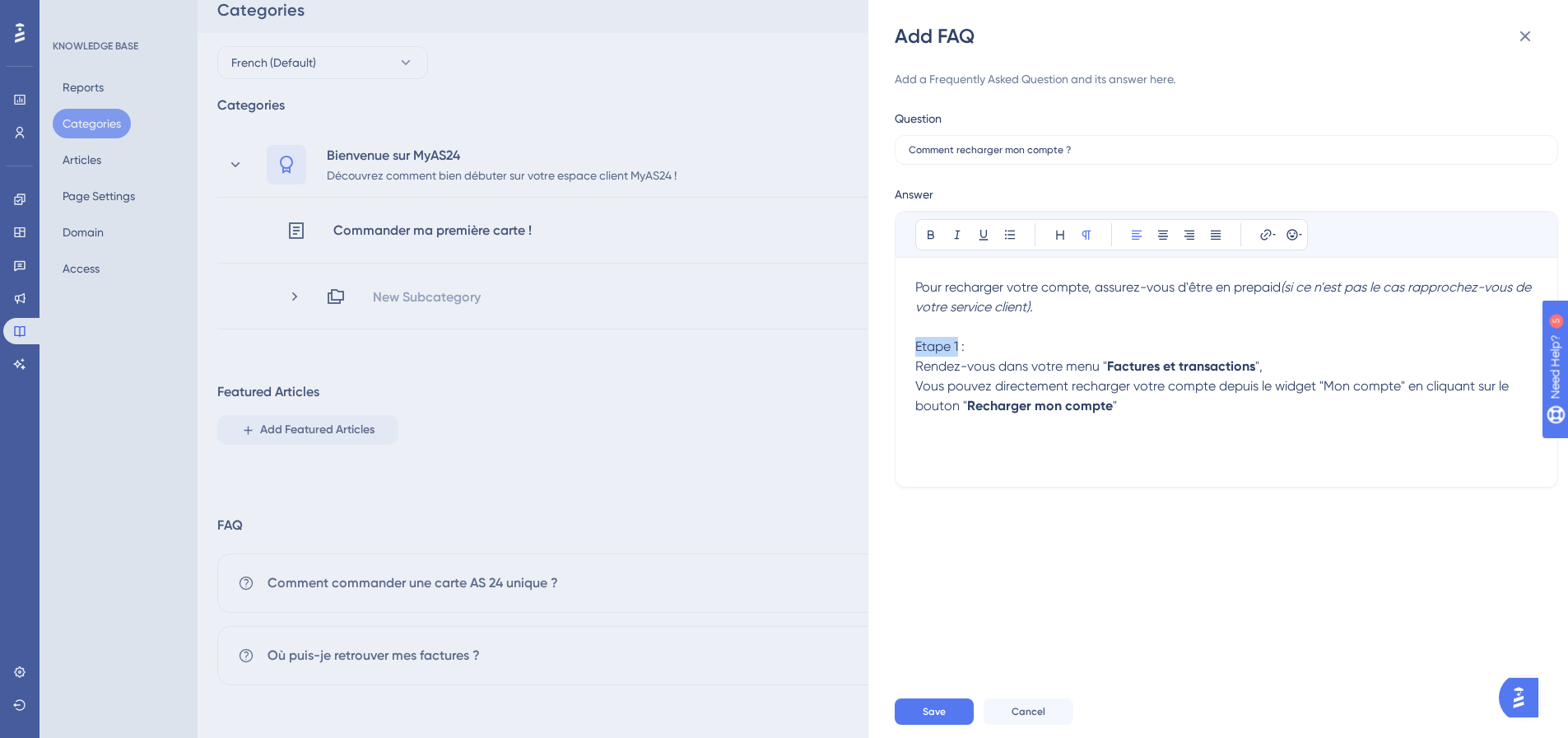
click at [961, 346] on span "Etape 1 :" at bounding box center [940, 346] width 49 height 16
click at [1096, 384] on span "Vous pouvez directement recharger votre compte depuis le widget "Mon compte" en…" at bounding box center [1214, 395] width 597 height 35
click at [1195, 401] on p "Vous pouvez directement recharger votre compte depuis le widget "Mon compte" en…" at bounding box center [1227, 395] width 622 height 39
click at [1019, 233] on button at bounding box center [1010, 234] width 23 height 23
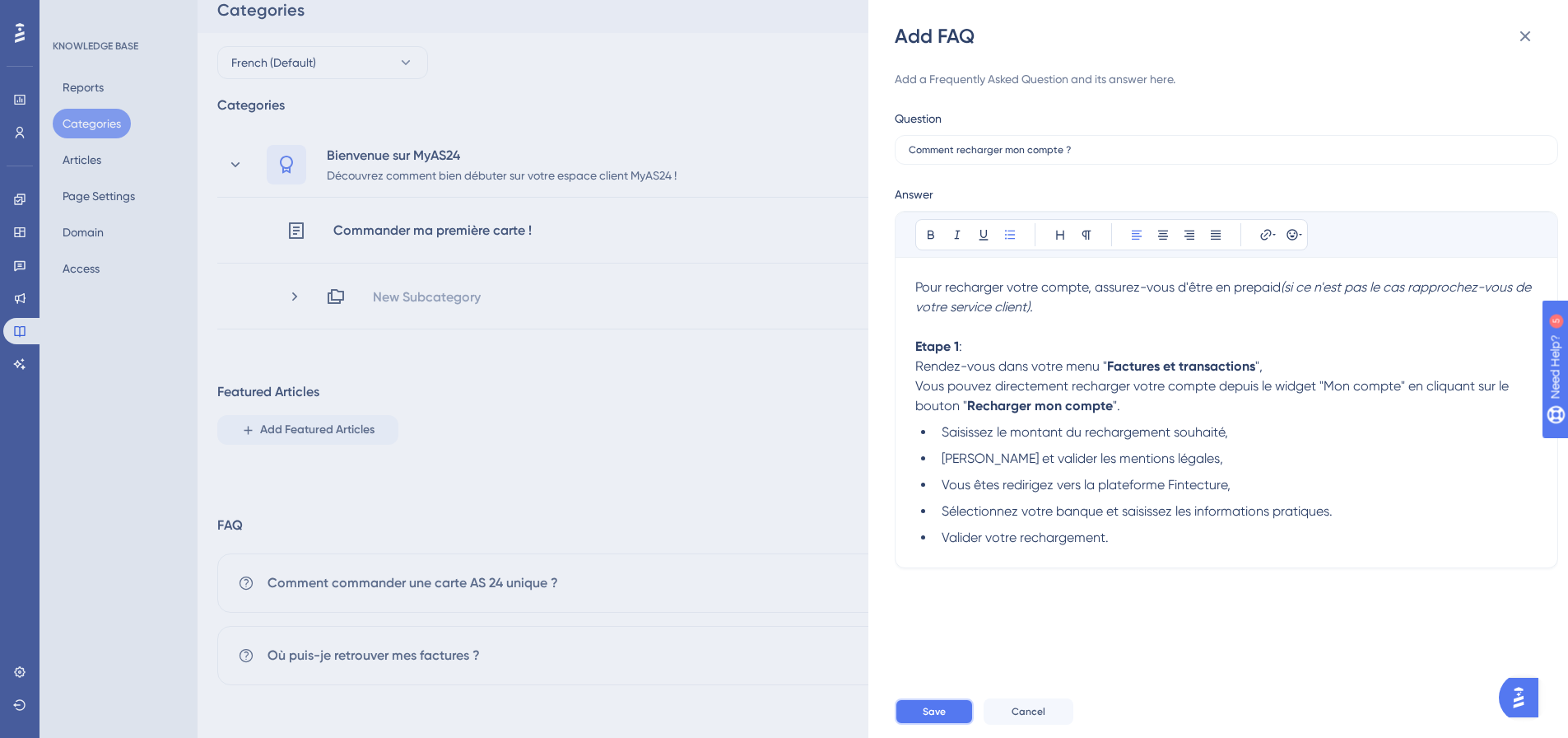
click at [942, 711] on button "Save" at bounding box center [934, 711] width 79 height 26
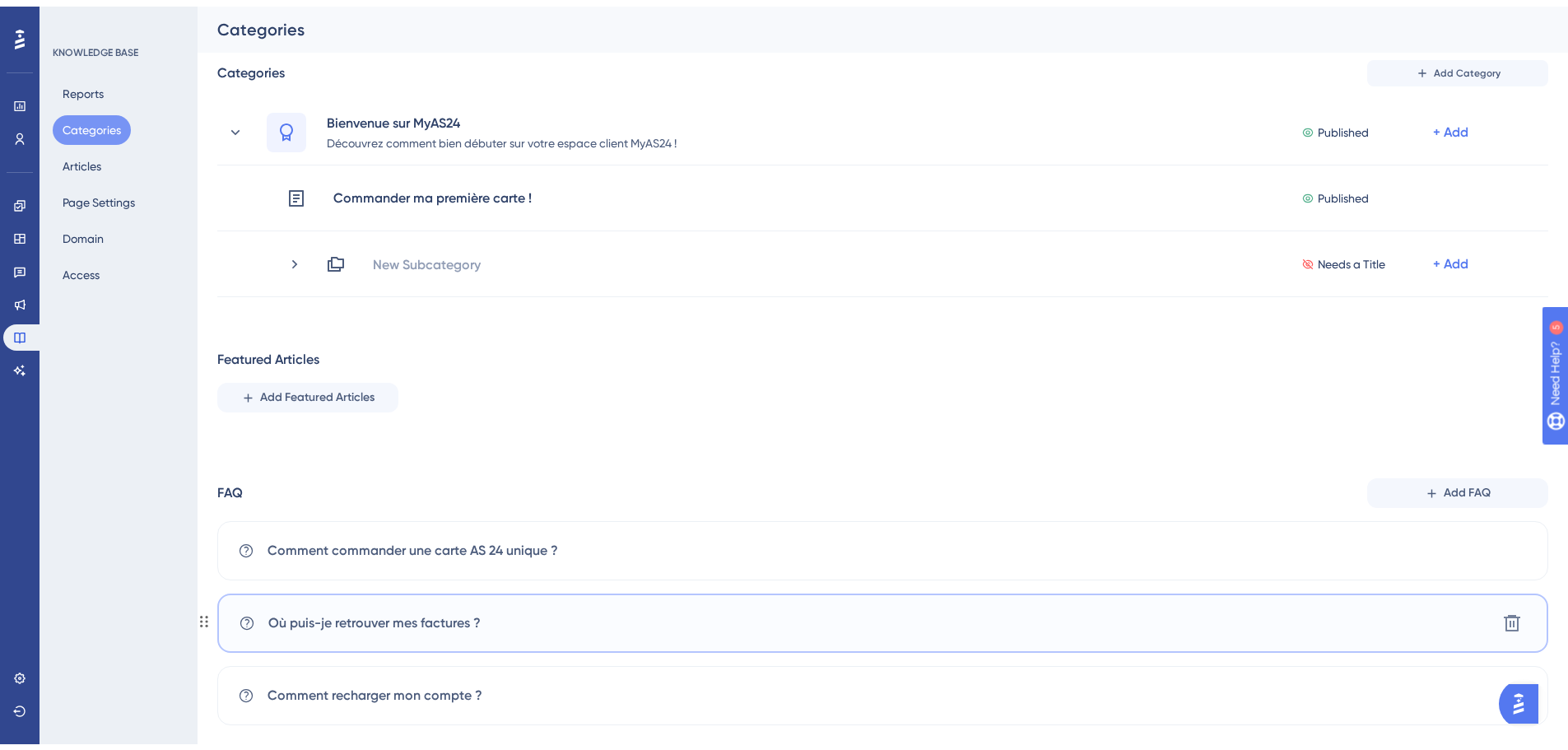
scroll to position [74, 0]
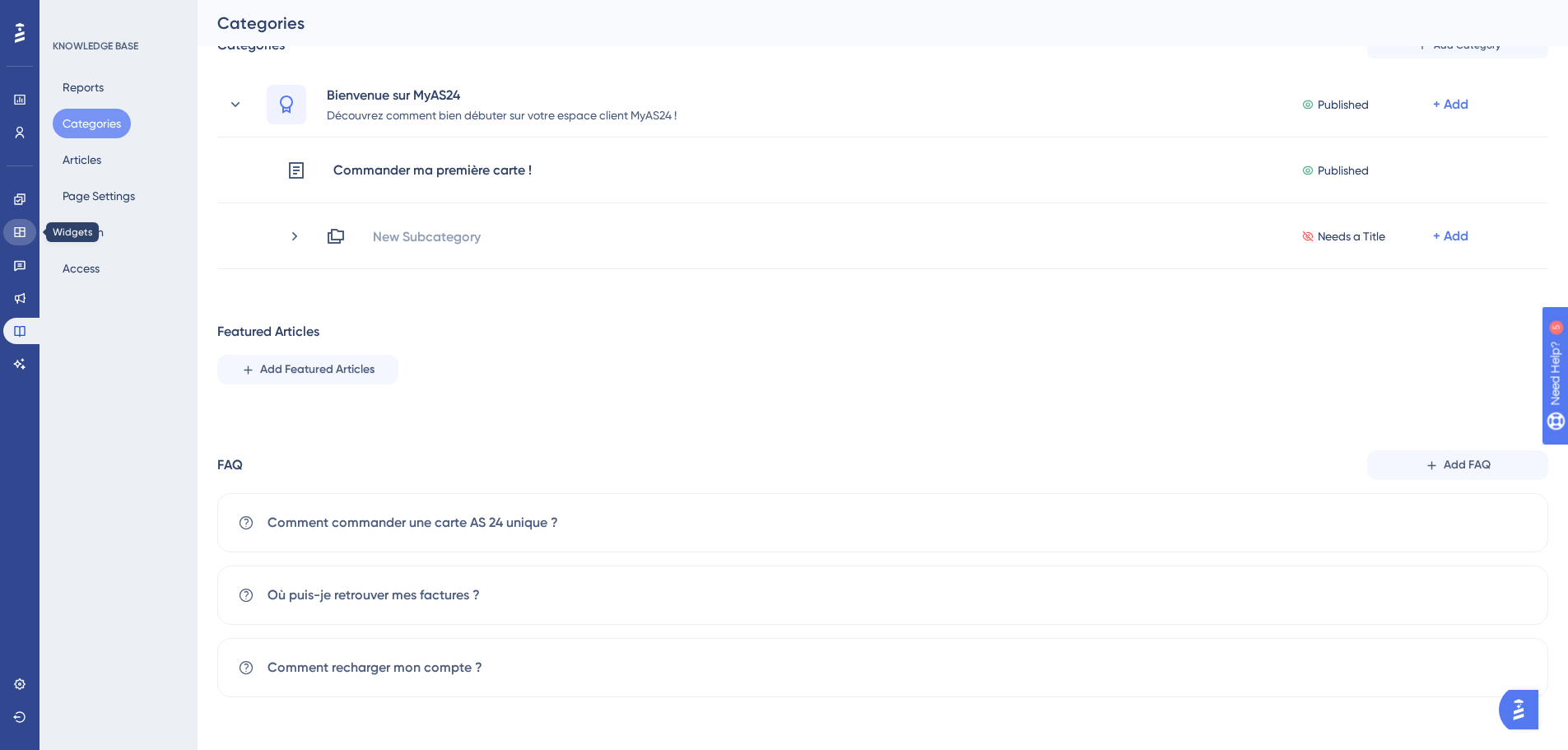
click at [18, 222] on link at bounding box center [20, 232] width 33 height 27
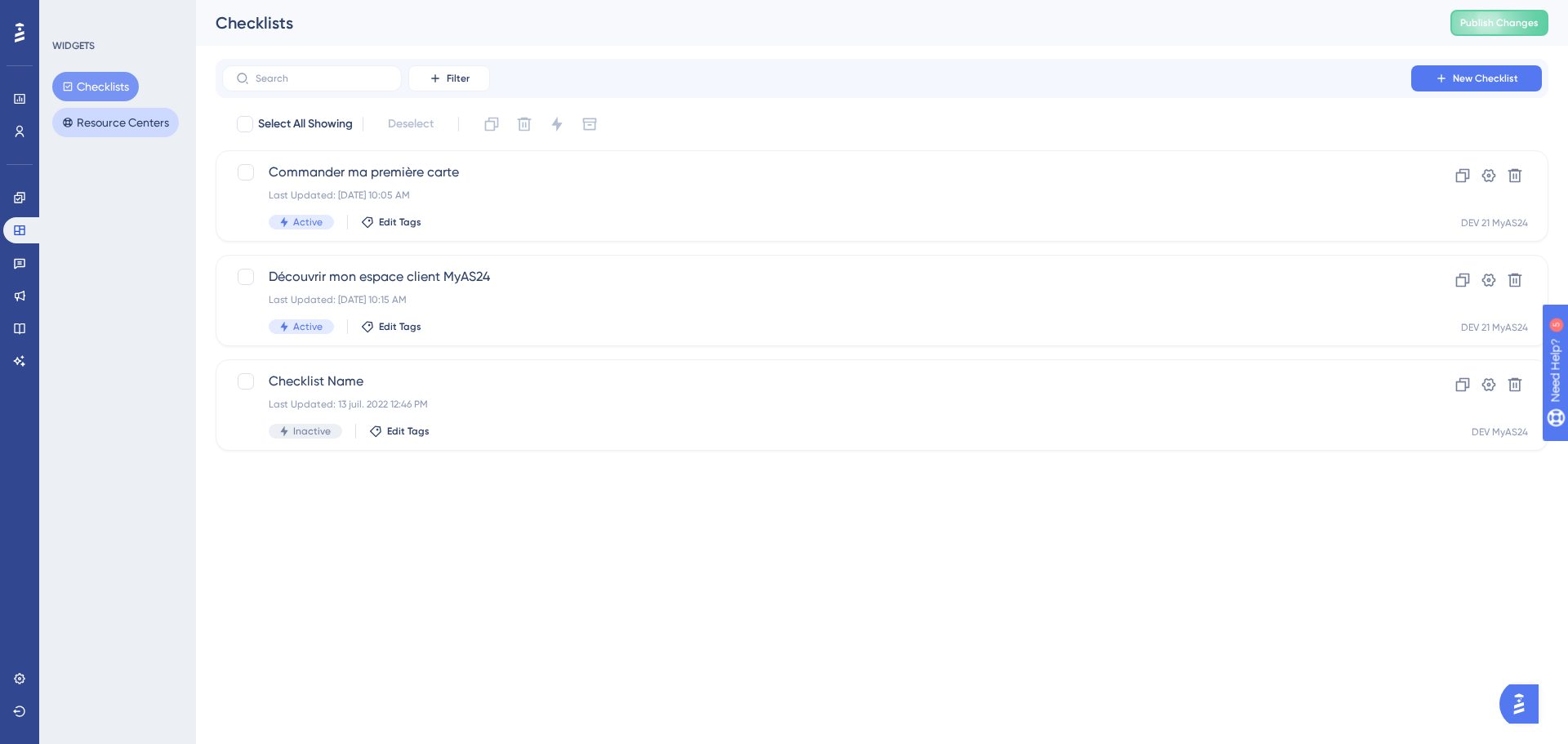
click at [105, 122] on button "Resource Centers" at bounding box center [116, 123] width 127 height 29
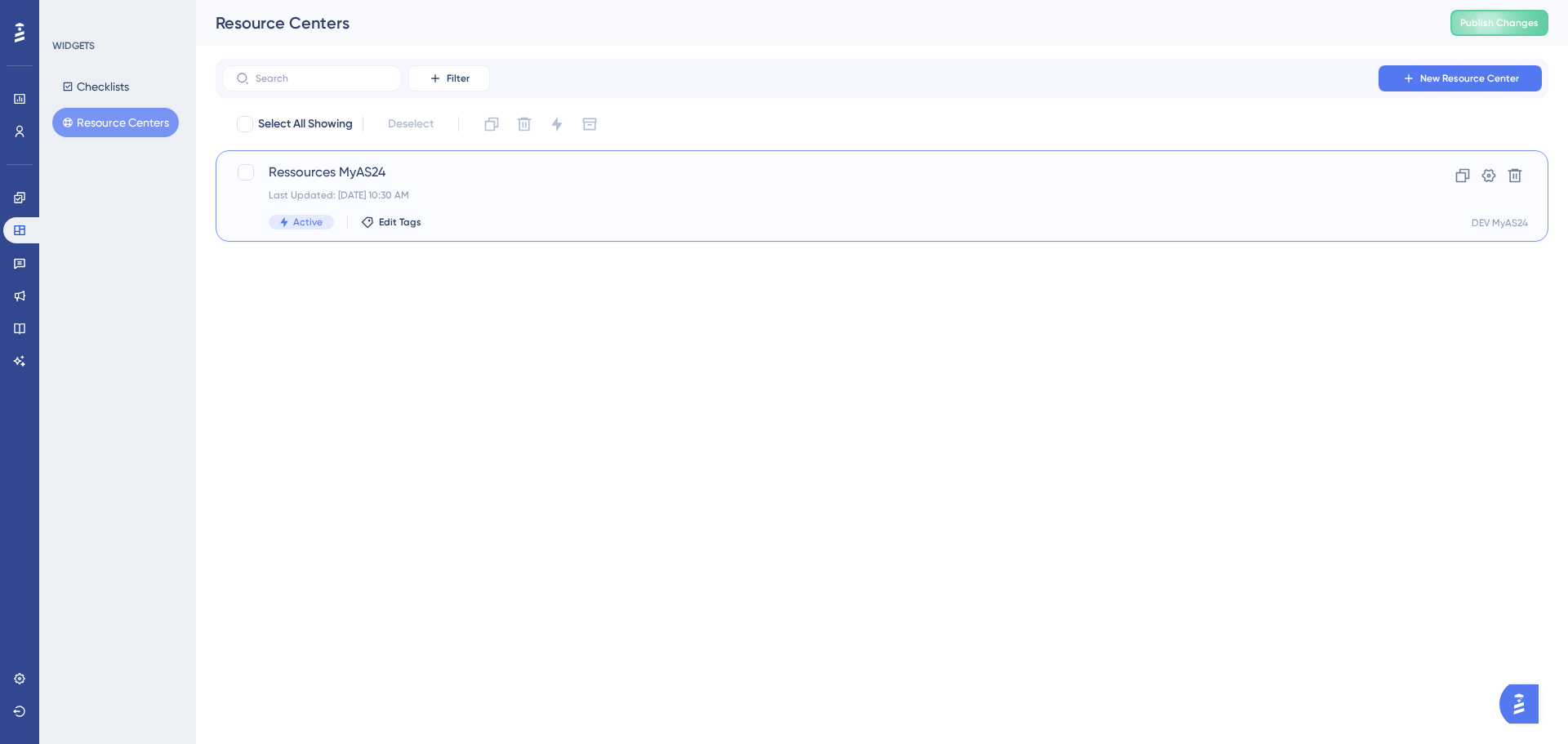
click at [480, 214] on div "Ressources MyAS24 Last Updated: 26 sept. 2025 10:30 AM Active Edit Tags" at bounding box center [817, 196] width 1096 height 67
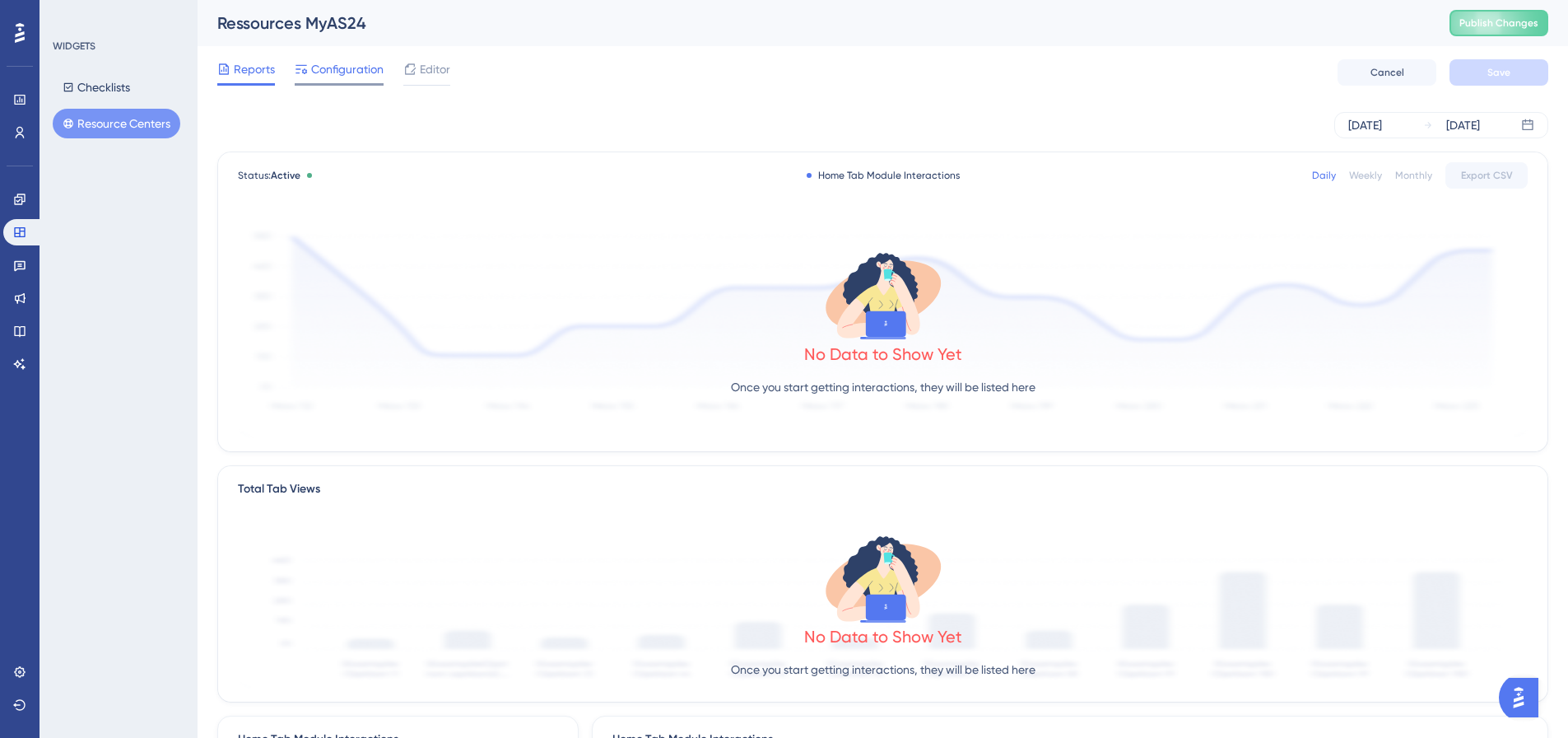
click at [311, 82] on div "Configuration" at bounding box center [339, 72] width 89 height 26
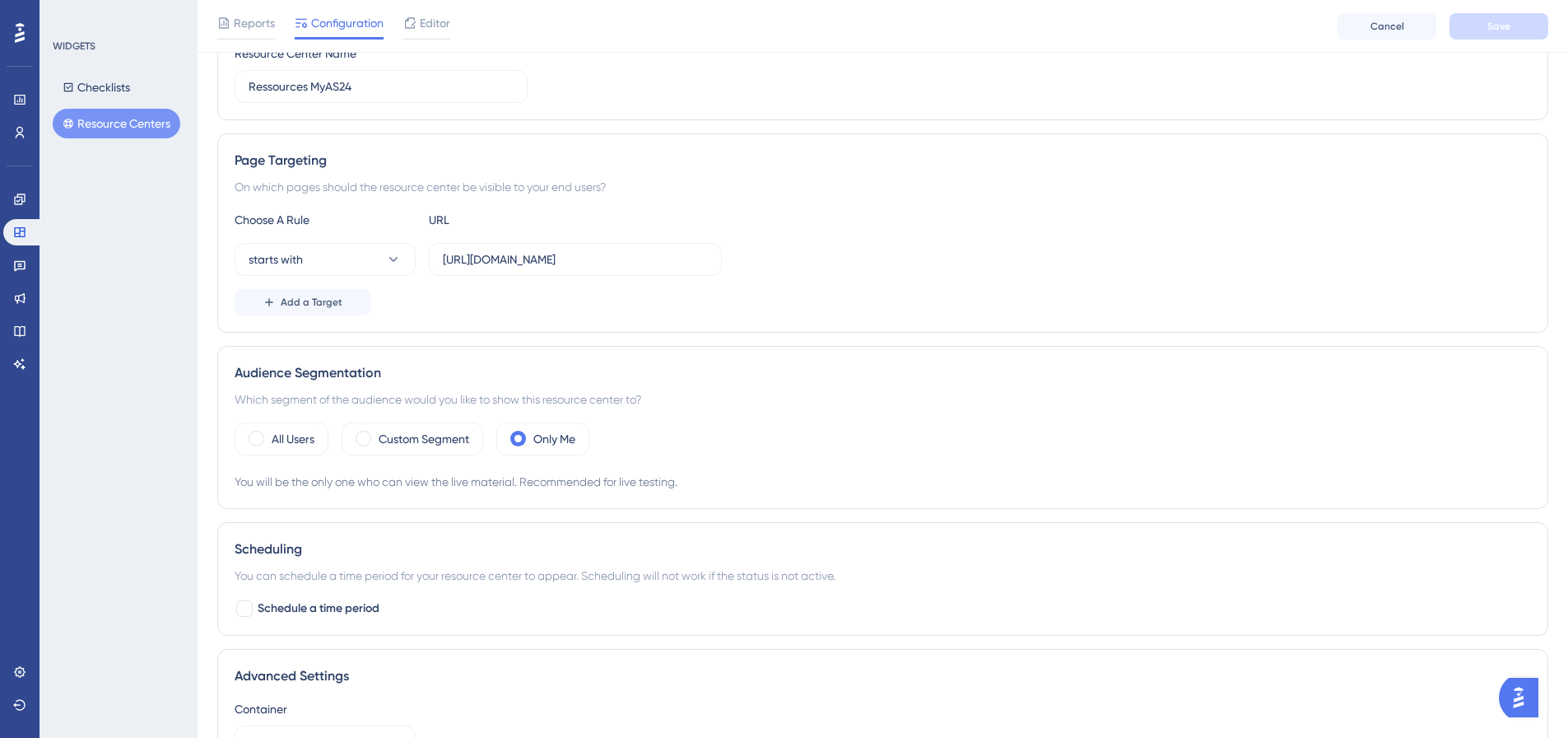
scroll to position [247, 0]
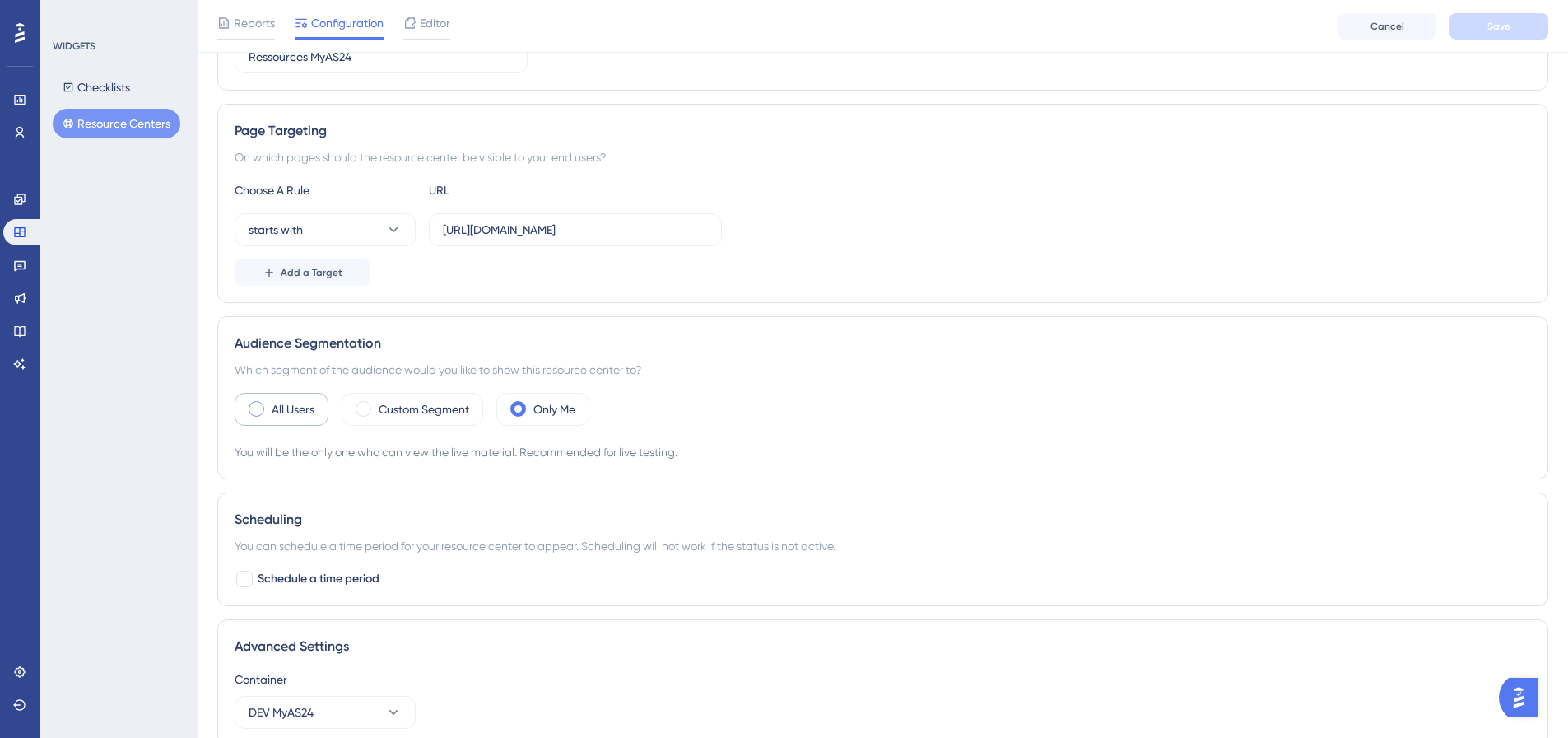
click at [315, 413] on label "All Users" at bounding box center [293, 409] width 43 height 20
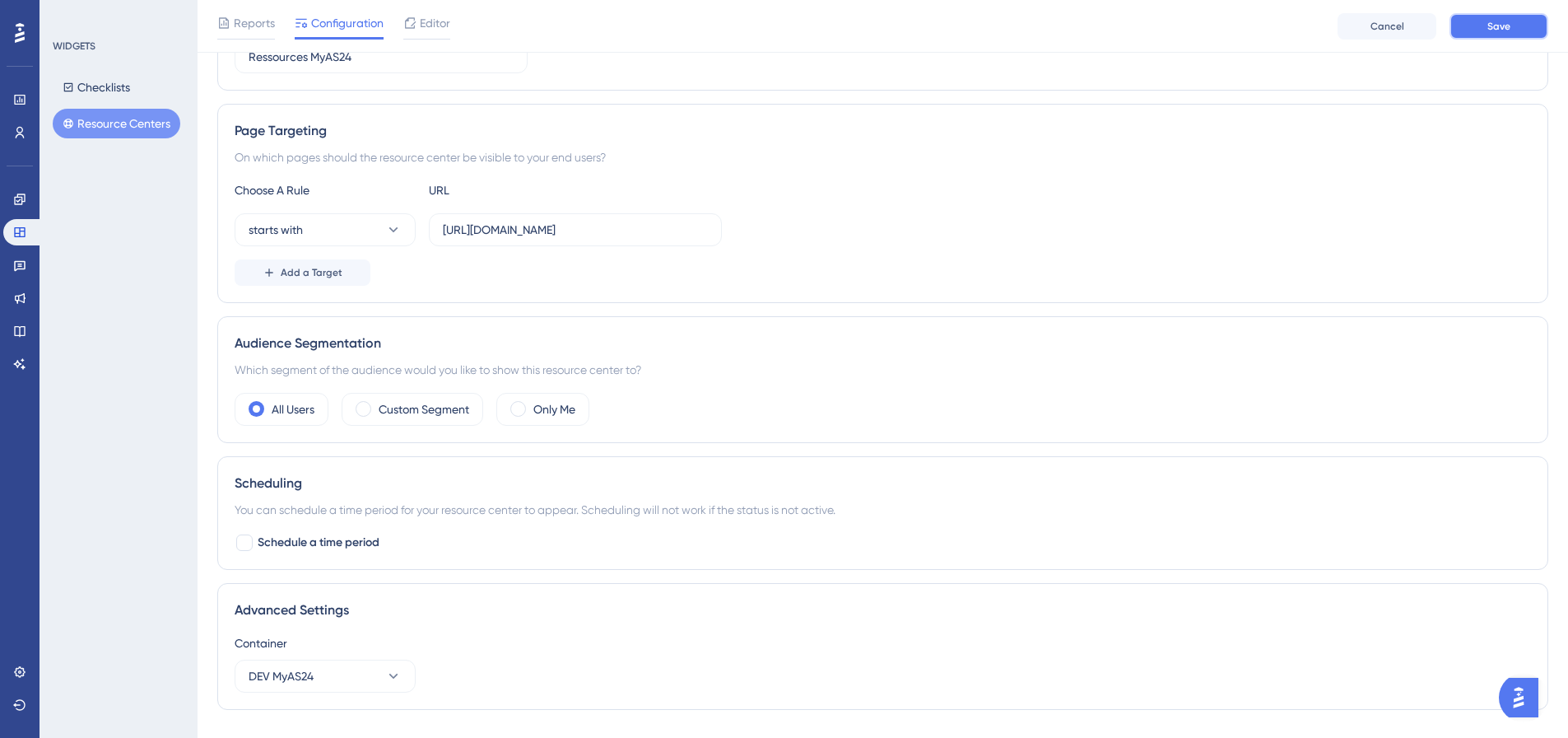
click at [1524, 23] on button "Save" at bounding box center [1499, 26] width 99 height 26
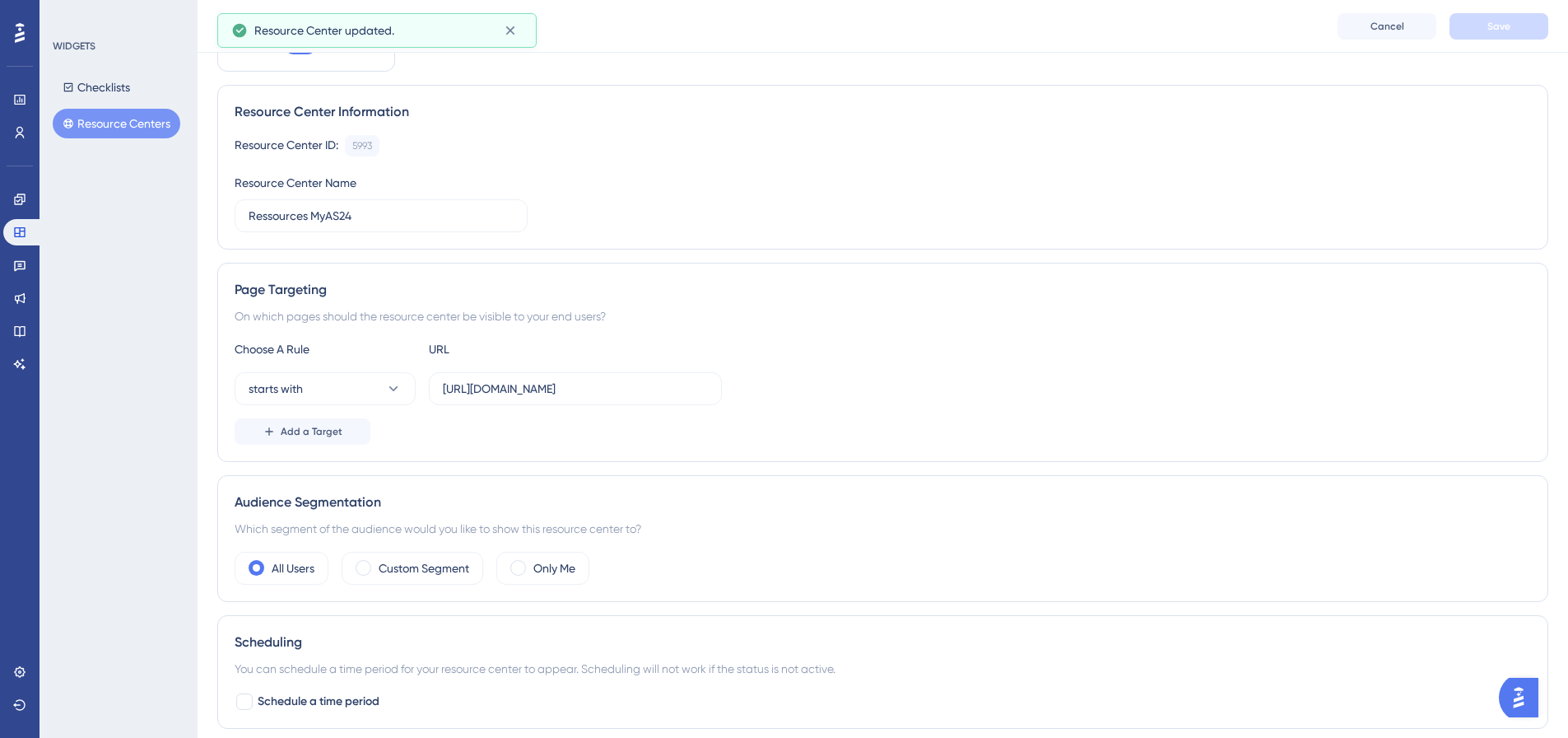
scroll to position [0, 0]
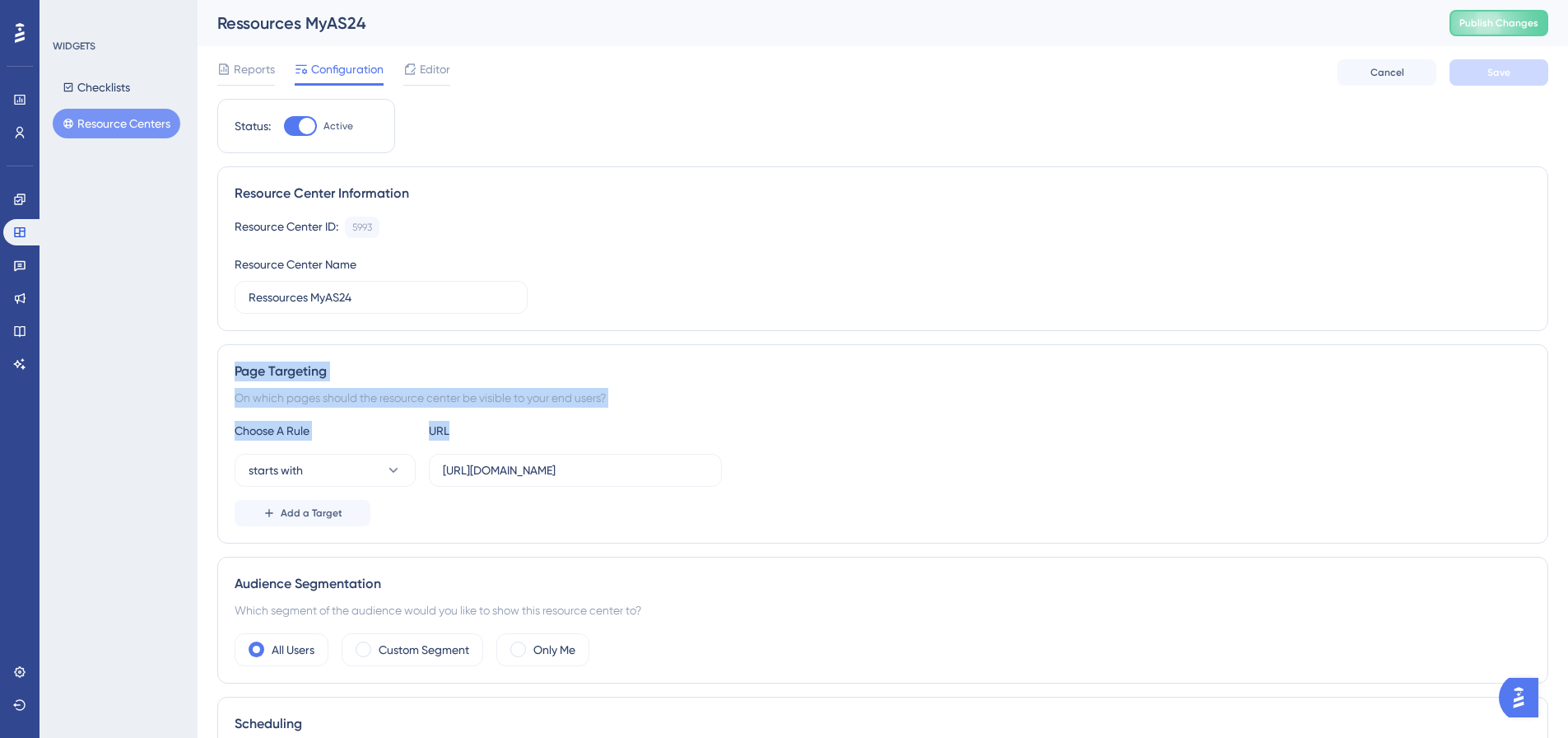
drag, startPoint x: 208, startPoint y: 338, endPoint x: 810, endPoint y: 421, distance: 607.7
click at [810, 421] on div "Performance Users Engagement Widgets Feedback Product Updates Knowledge Base AI…" at bounding box center [882, 511] width 1371 height 1023
click at [942, 343] on div "Status: Active Resource Center Information Resource Center ID: 5993 Copy Resour…" at bounding box center [883, 531] width 1332 height 865
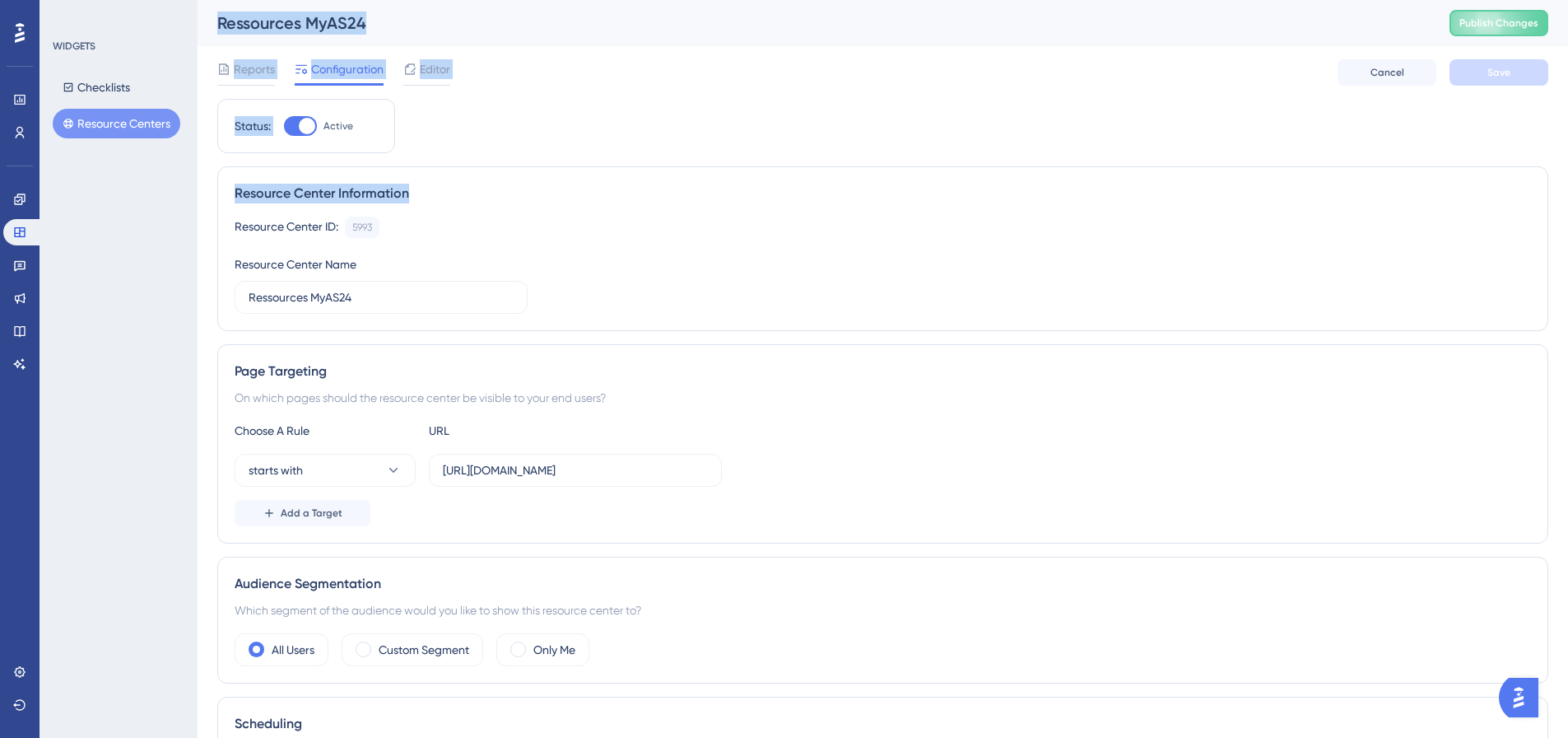
drag, startPoint x: 219, startPoint y: 4, endPoint x: 727, endPoint y: 120, distance: 521.1
click at [727, 120] on div "Performance Users Engagement Widgets Feedback Product Updates Knowledge Base AI…" at bounding box center [882, 511] width 1371 height 1023
click at [727, 120] on div "Status: Active Resource Center Information Resource Center ID: 5993 Copy Resour…" at bounding box center [883, 531] width 1332 height 865
drag, startPoint x: 225, startPoint y: 25, endPoint x: 357, endPoint y: 25, distance: 132.0
click at [357, 25] on div "Ressources MyAS24" at bounding box center [813, 23] width 1191 height 23
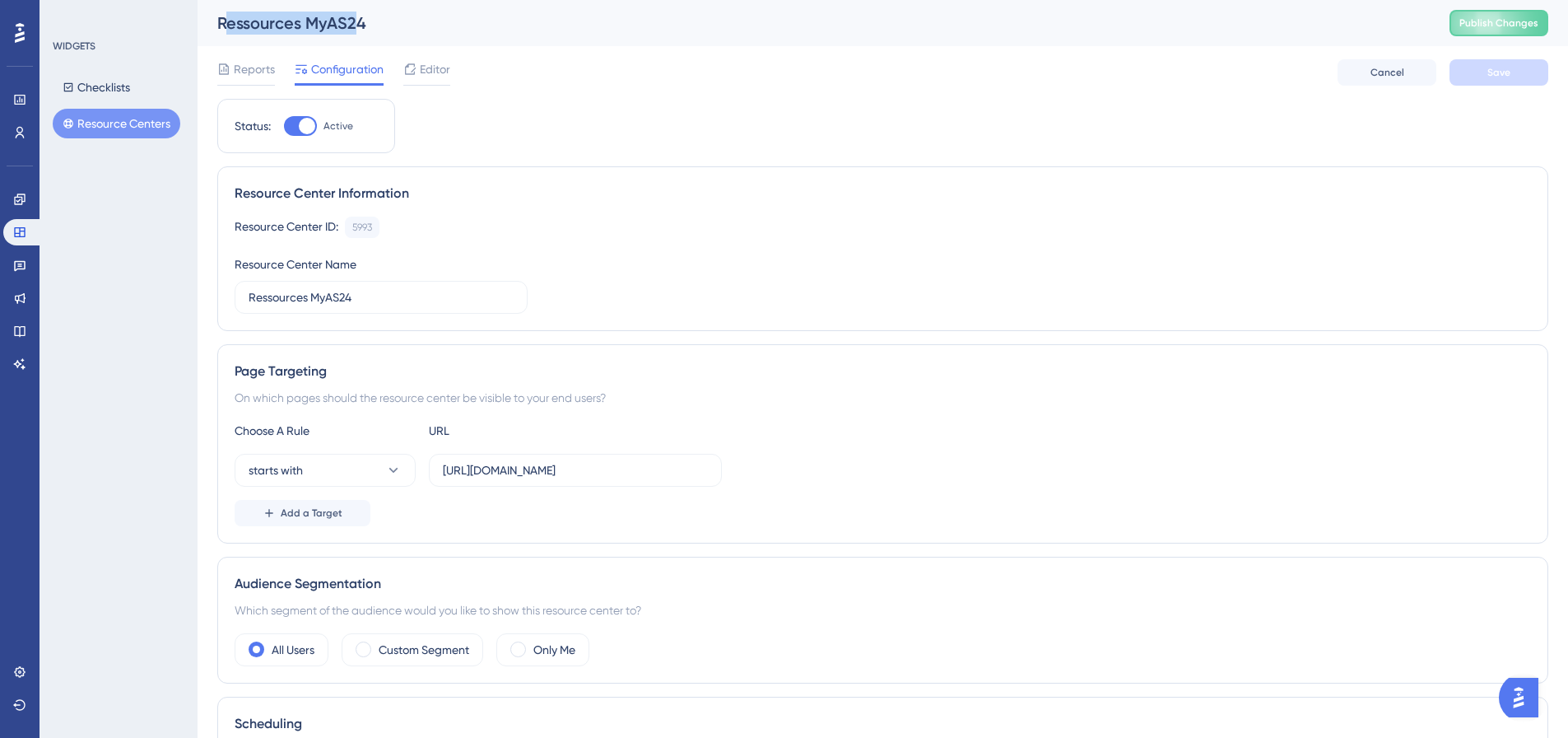
click at [357, 25] on div "Ressources MyAS24" at bounding box center [813, 23] width 1191 height 23
drag, startPoint x: 355, startPoint y: 19, endPoint x: 228, endPoint y: 18, distance: 127.0
click at [228, 18] on div "Ressources MyAS24" at bounding box center [813, 23] width 1191 height 23
drag, startPoint x: 14, startPoint y: 196, endPoint x: 45, endPoint y: 191, distance: 31.4
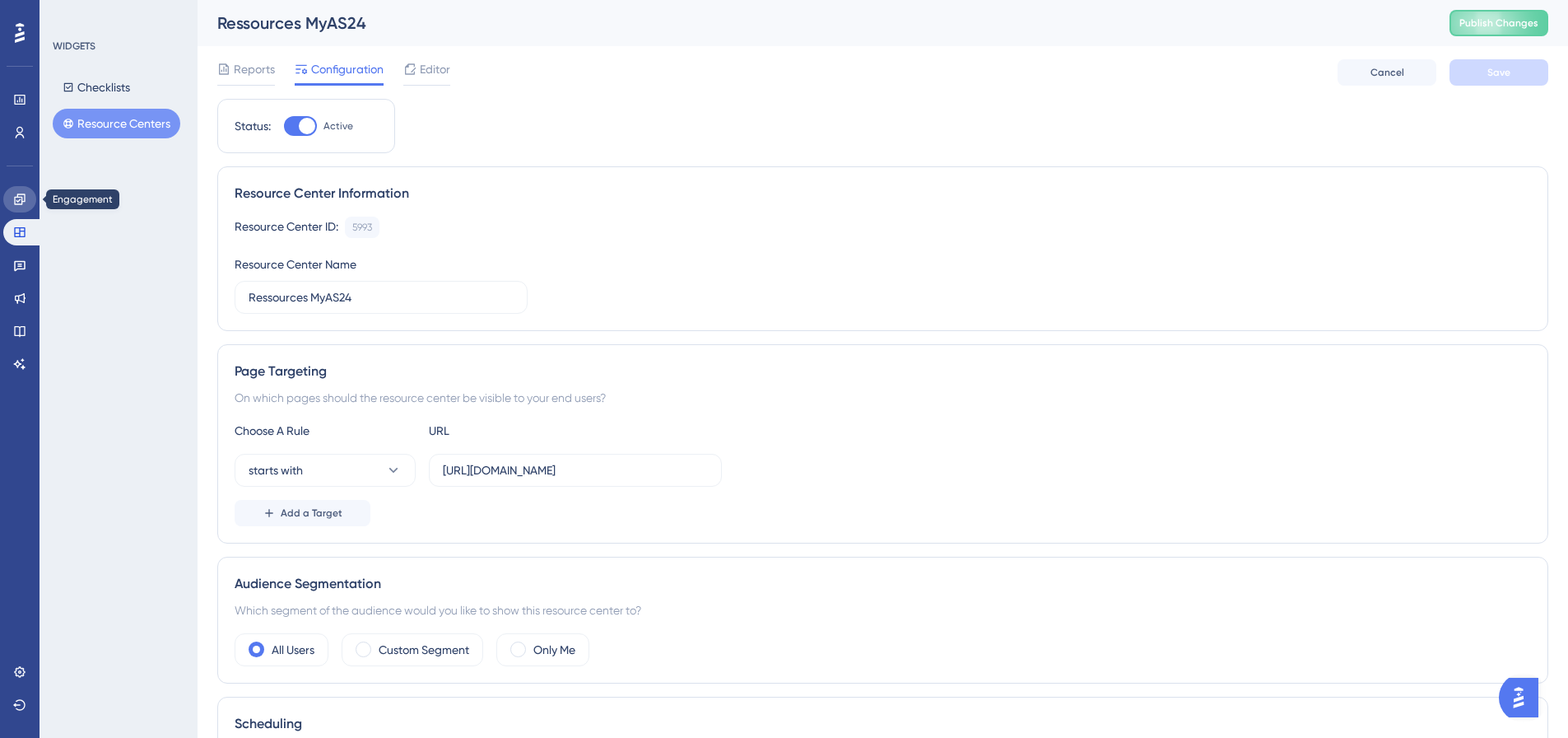
click at [14, 196] on icon at bounding box center [19, 198] width 13 height 13
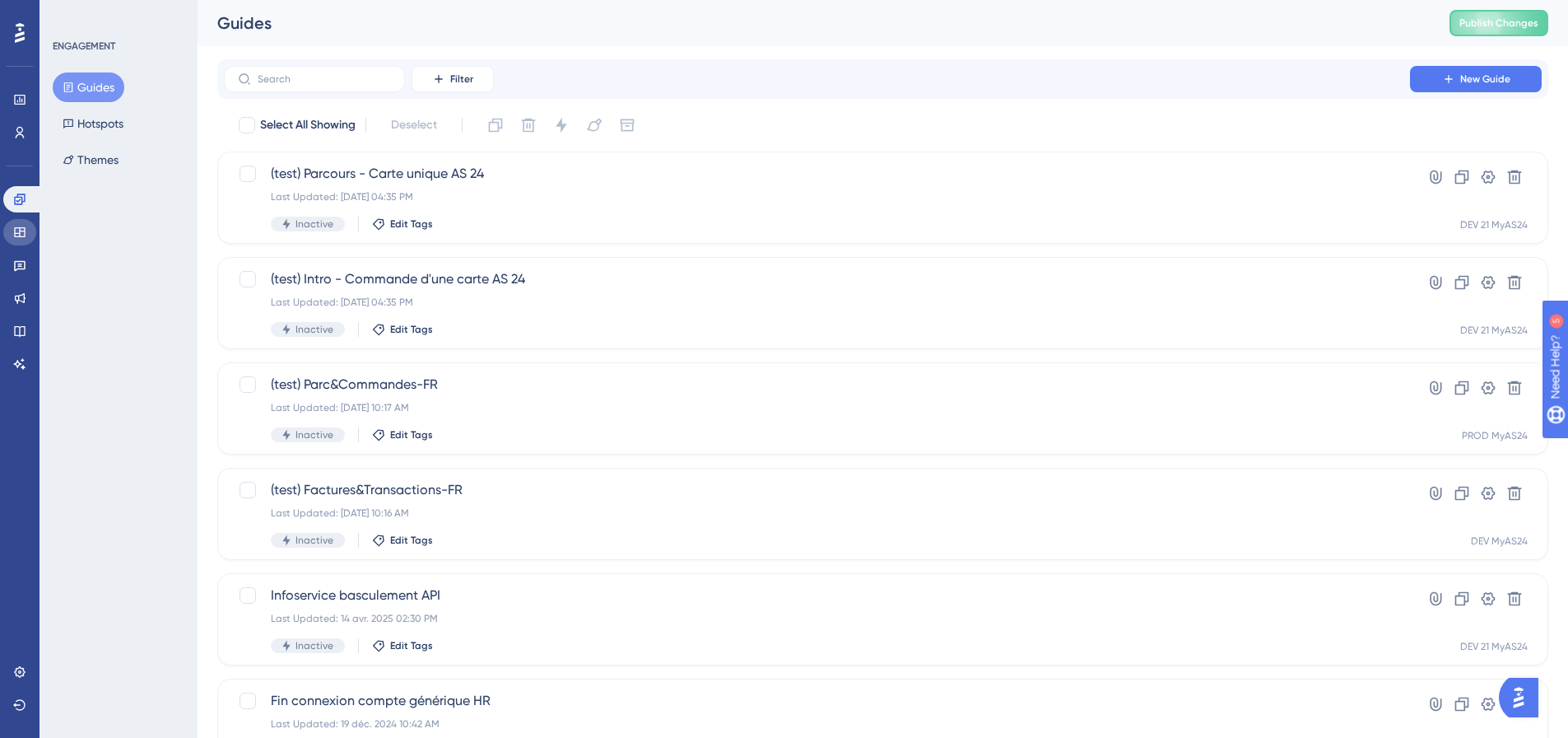
click at [20, 237] on icon at bounding box center [19, 233] width 11 height 10
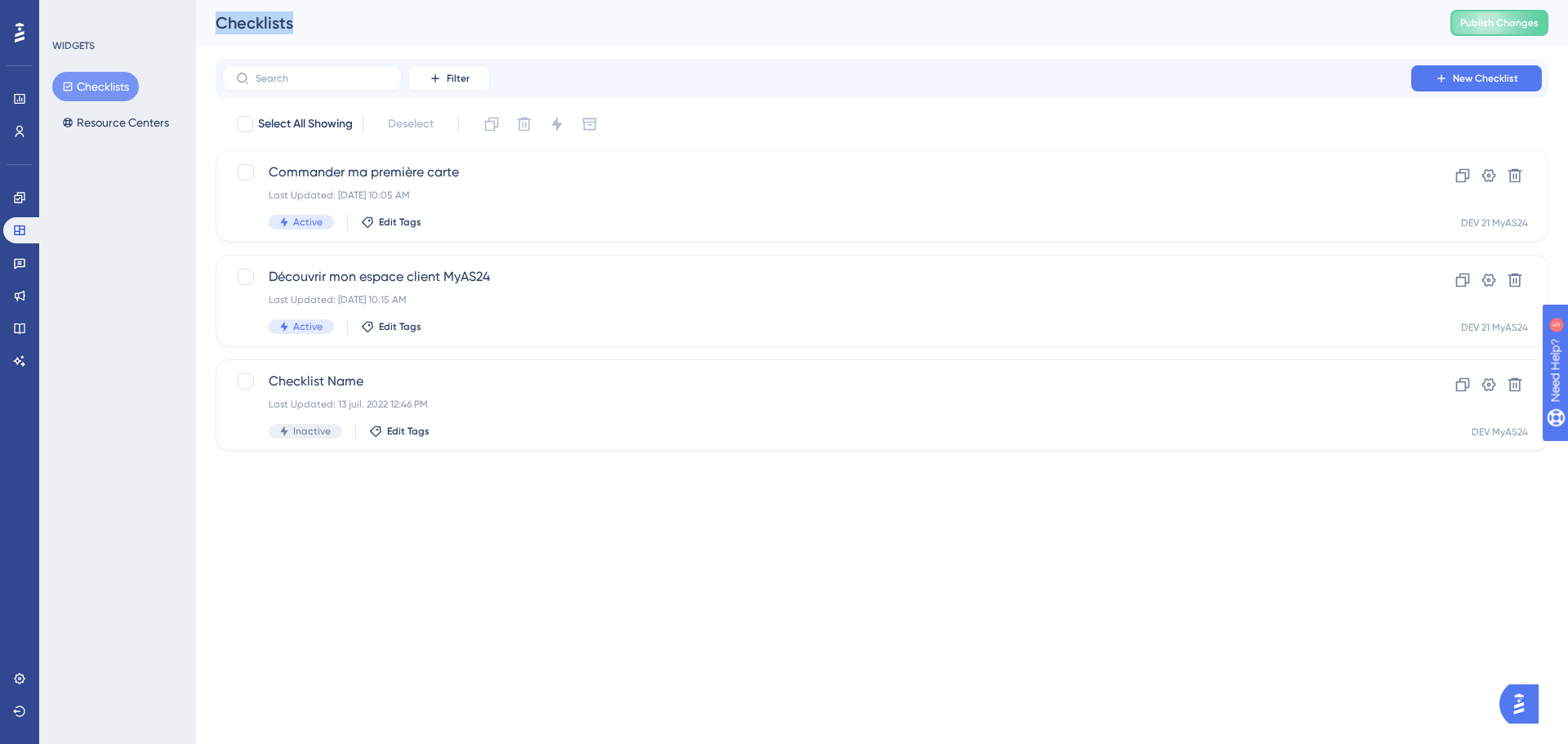
drag, startPoint x: 217, startPoint y: 18, endPoint x: 310, endPoint y: 19, distance: 93.0
click at [310, 19] on div "Checklists" at bounding box center [813, 22] width 1194 height 22
drag, startPoint x: 227, startPoint y: 22, endPoint x: 288, endPoint y: 19, distance: 61.1
click at [288, 19] on div "Checklists" at bounding box center [813, 22] width 1194 height 22
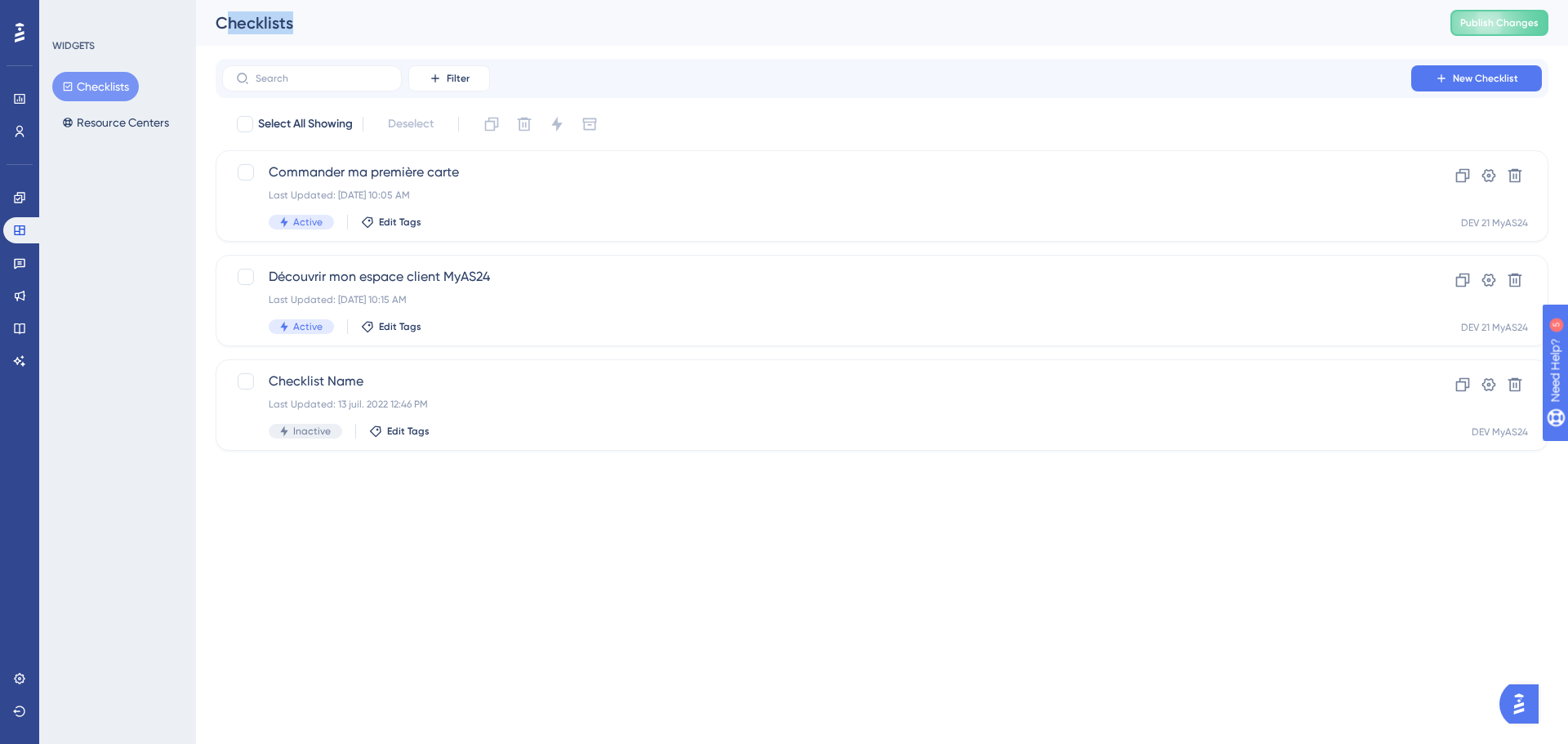
click at [287, 19] on div "Checklists" at bounding box center [813, 22] width 1194 height 22
click at [283, 20] on div "Checklists" at bounding box center [813, 22] width 1194 height 22
drag, startPoint x: 283, startPoint y: 28, endPoint x: 232, endPoint y: 29, distance: 51.0
click at [232, 29] on div "Checklists" at bounding box center [813, 22] width 1194 height 22
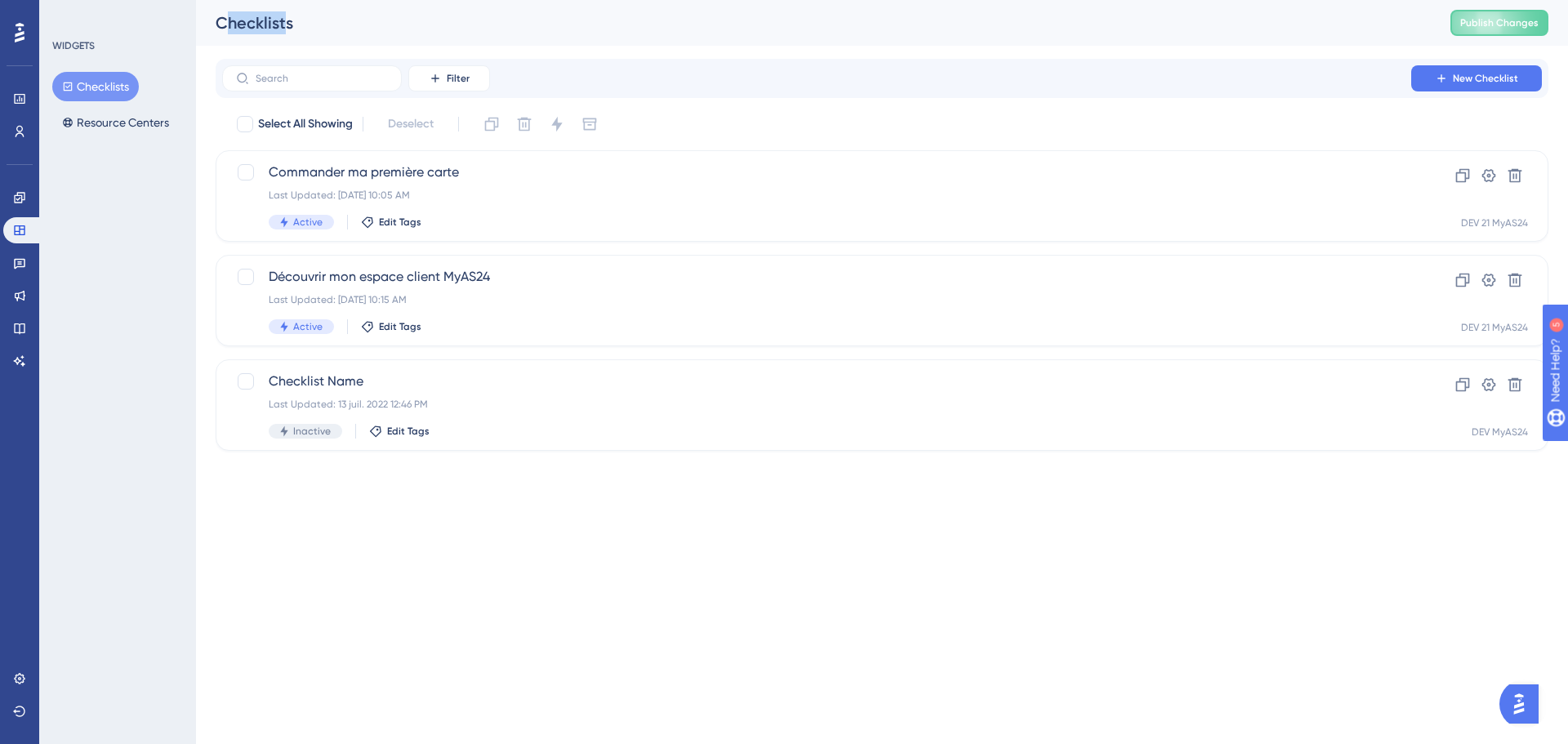
drag, startPoint x: 229, startPoint y: 19, endPoint x: 284, endPoint y: 19, distance: 55.0
click at [284, 19] on div "Checklists" at bounding box center [813, 22] width 1194 height 22
click at [510, 0] on html "Performance Users Engagement Widgets Feedback Product Updates Knowledge Base AI…" at bounding box center [784, 0] width 1568 height 0
click at [535, 271] on span "Découvrir mon espace client MyAS24" at bounding box center [817, 277] width 1096 height 19
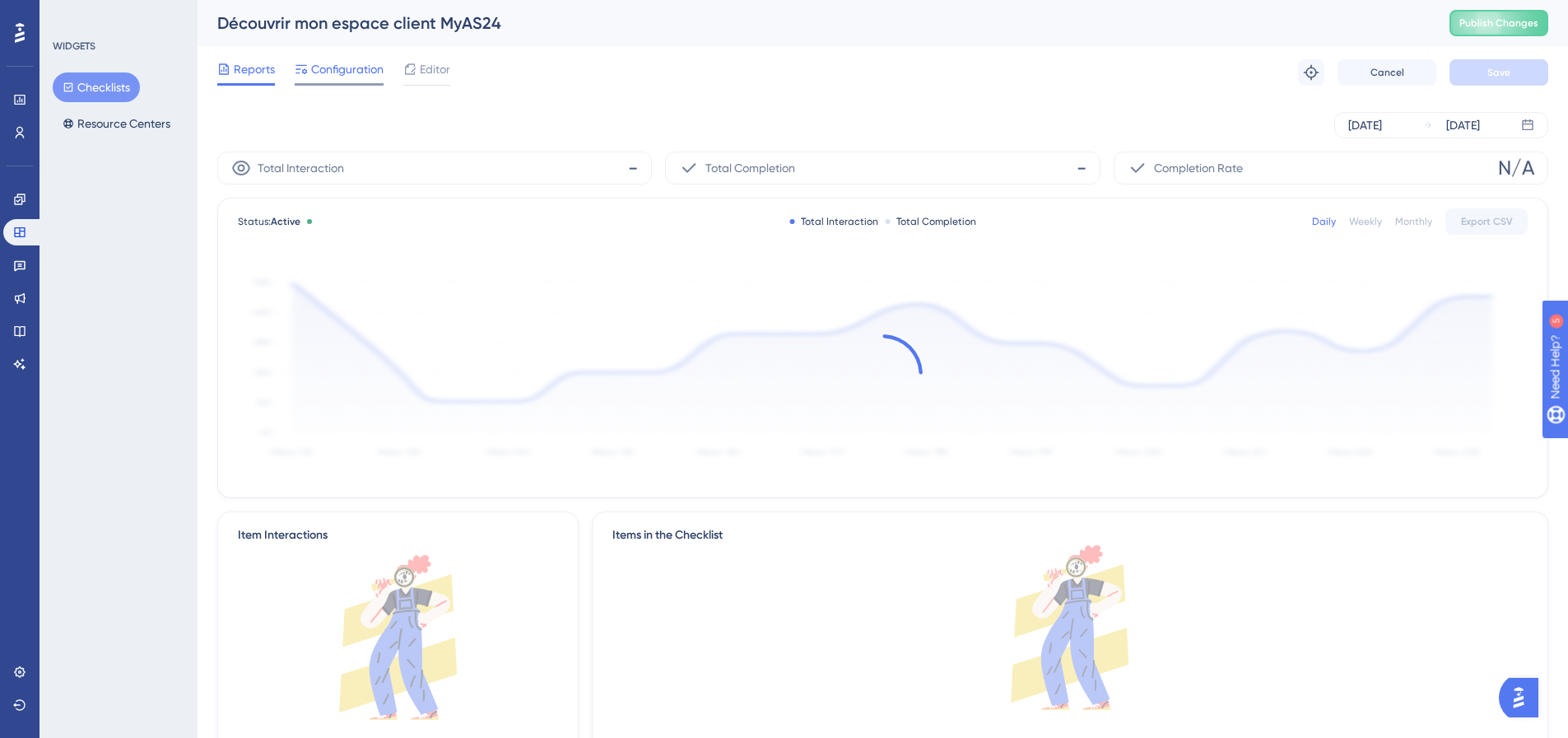
click at [333, 69] on span "Configuration" at bounding box center [347, 69] width 73 height 20
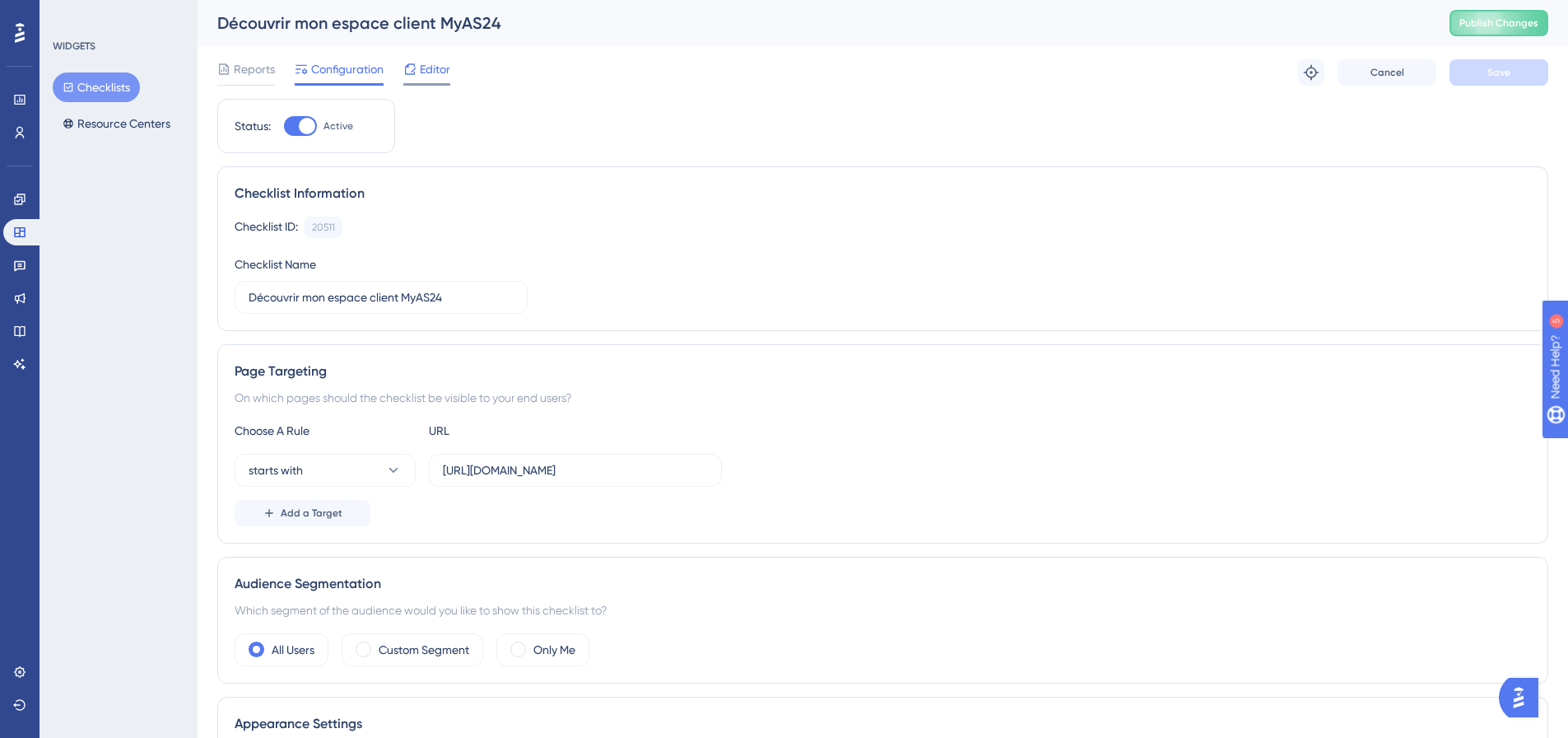
click at [448, 67] on span "Editor" at bounding box center [435, 69] width 30 height 20
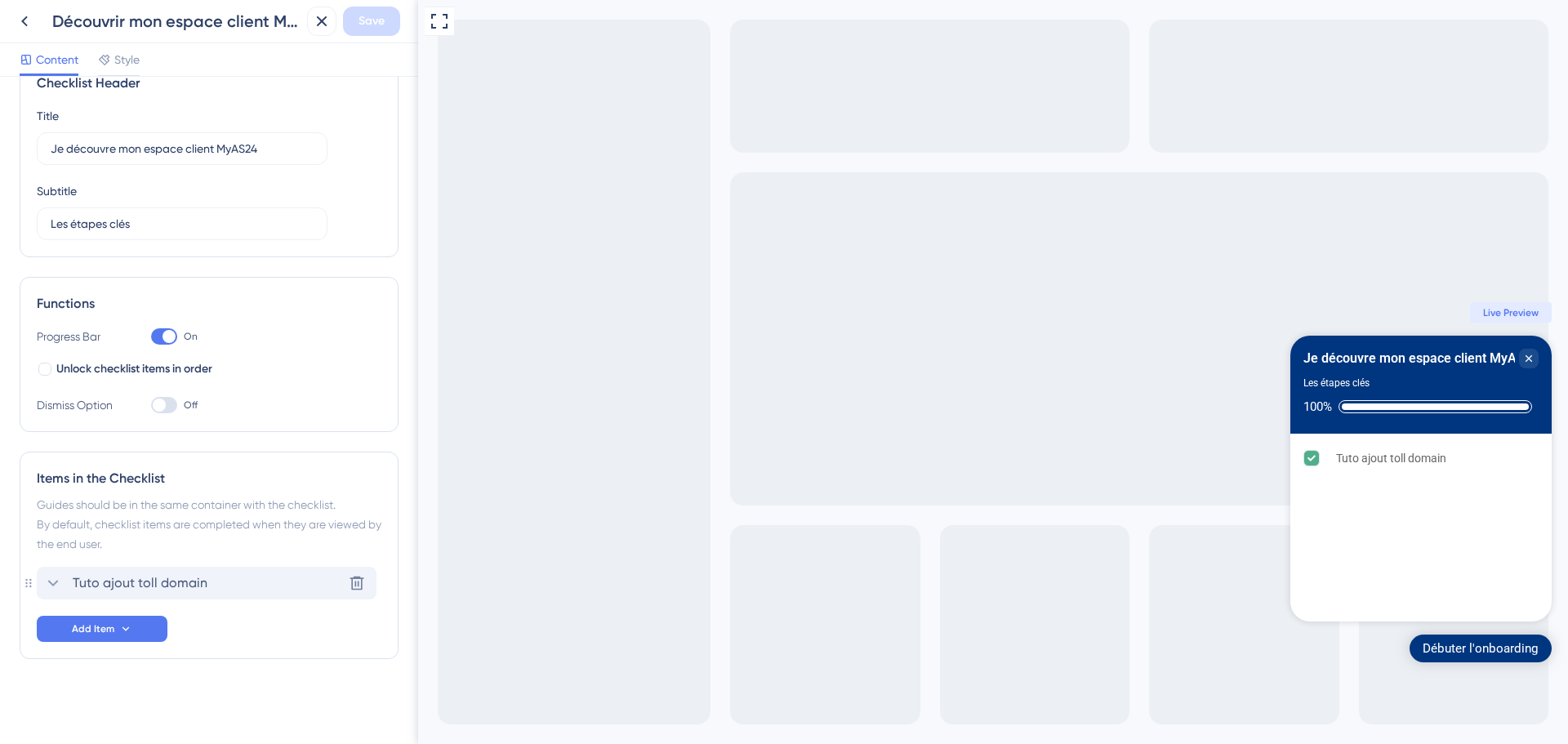
click at [242, 570] on div "Tuto ajout toll domain Delete" at bounding box center [206, 583] width 340 height 33
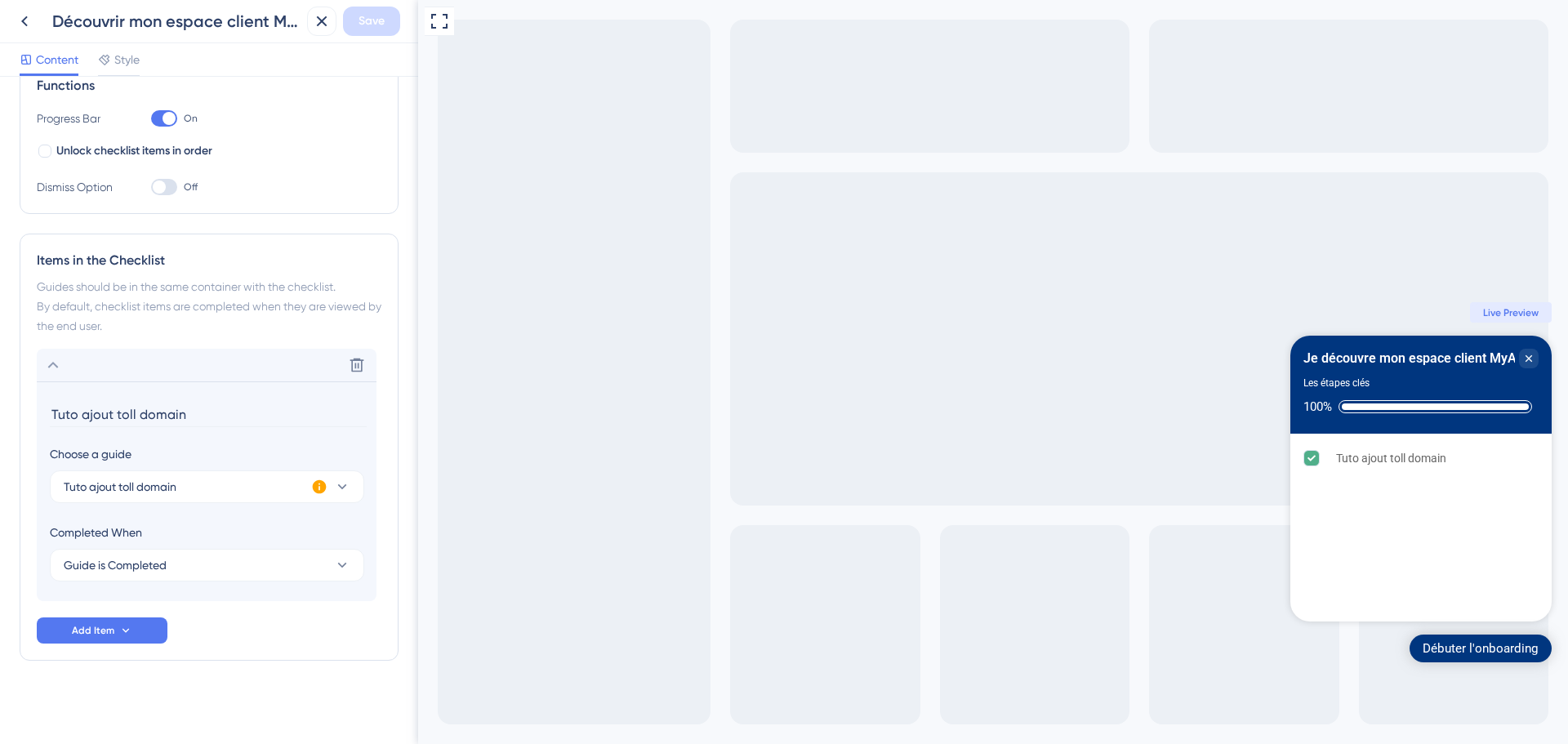
scroll to position [260, 0]
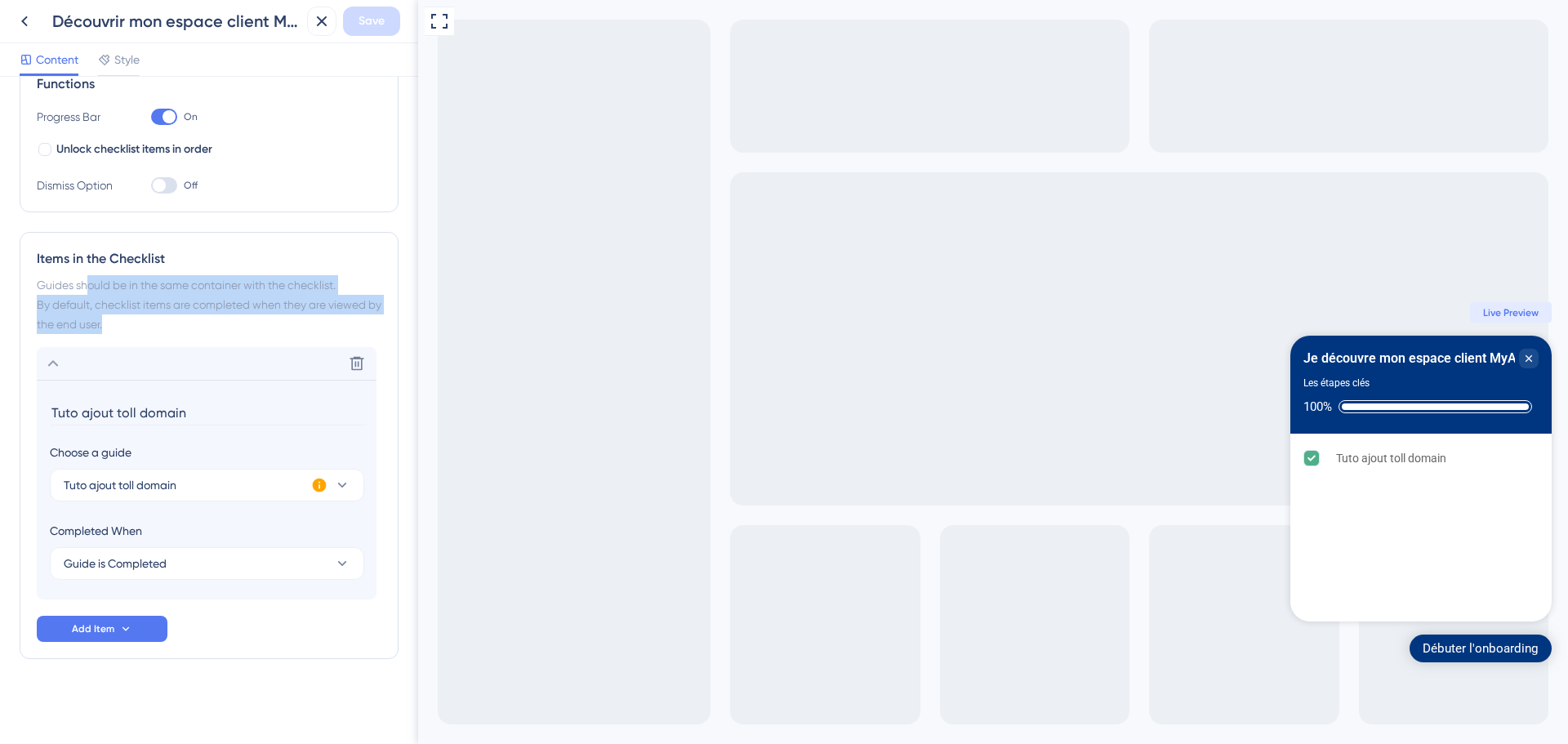
drag, startPoint x: 92, startPoint y: 281, endPoint x: 189, endPoint y: 319, distance: 104.2
click at [189, 319] on div "Guides should be in the same container with the checklist. By default, checklis…" at bounding box center [209, 305] width 345 height 58
drag, startPoint x: 47, startPoint y: 279, endPoint x: 216, endPoint y: 328, distance: 176.0
click at [216, 328] on div "Guides should be in the same container with the checklist. By default, checklis…" at bounding box center [209, 305] width 345 height 58
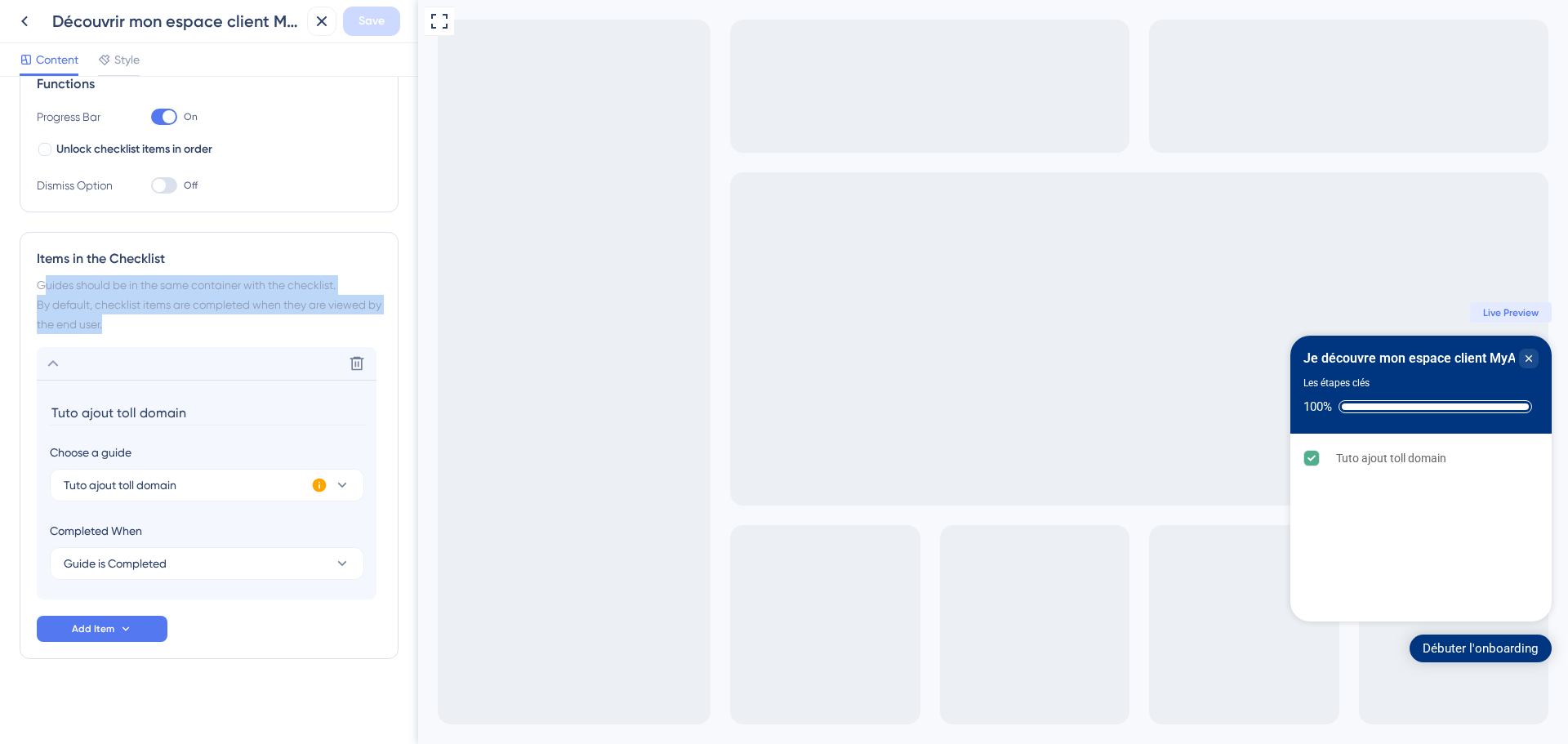
click at [216, 328] on div "Guides should be in the same container with the checklist. By default, checklis…" at bounding box center [209, 305] width 345 height 58
drag, startPoint x: 207, startPoint y: 325, endPoint x: 41, endPoint y: 286, distance: 170.5
click at [41, 286] on div "Guides should be in the same container with the checklist. By default, checklis…" at bounding box center [209, 305] width 345 height 58
drag, startPoint x: 38, startPoint y: 282, endPoint x: 176, endPoint y: 327, distance: 145.2
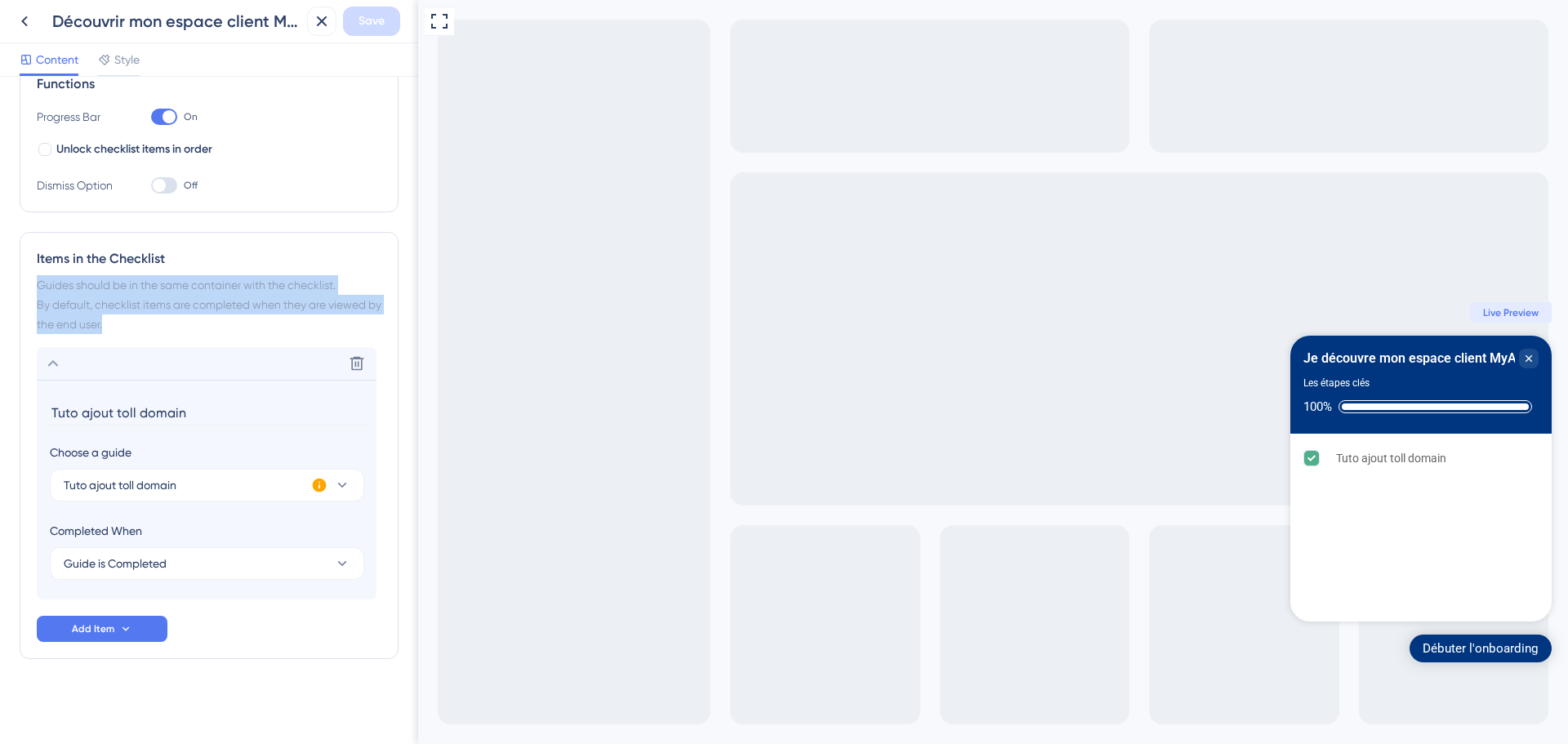
click at [176, 327] on div "Guides should be in the same container with the checklist. By default, checklis…" at bounding box center [209, 305] width 345 height 58
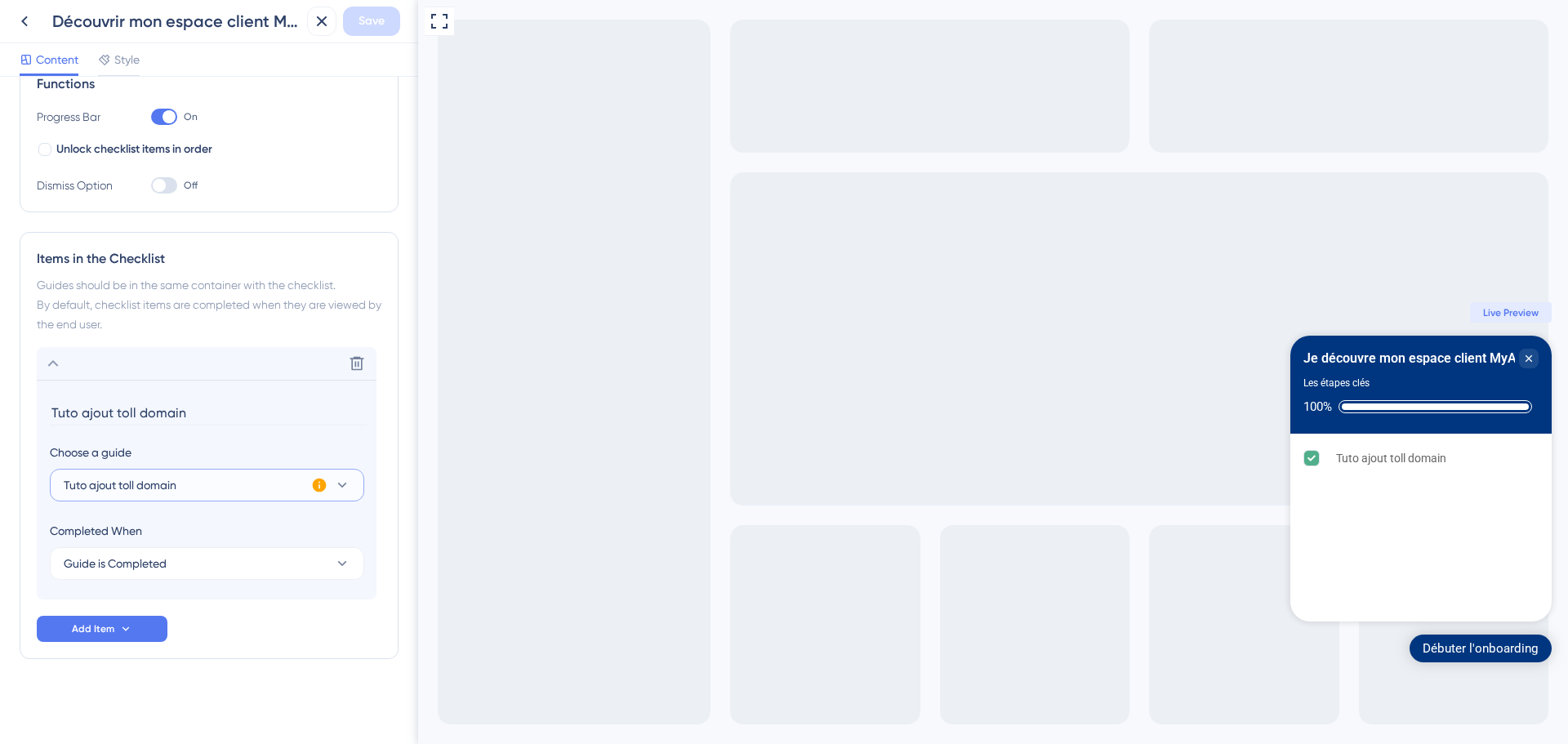
click at [343, 491] on icon at bounding box center [342, 485] width 17 height 17
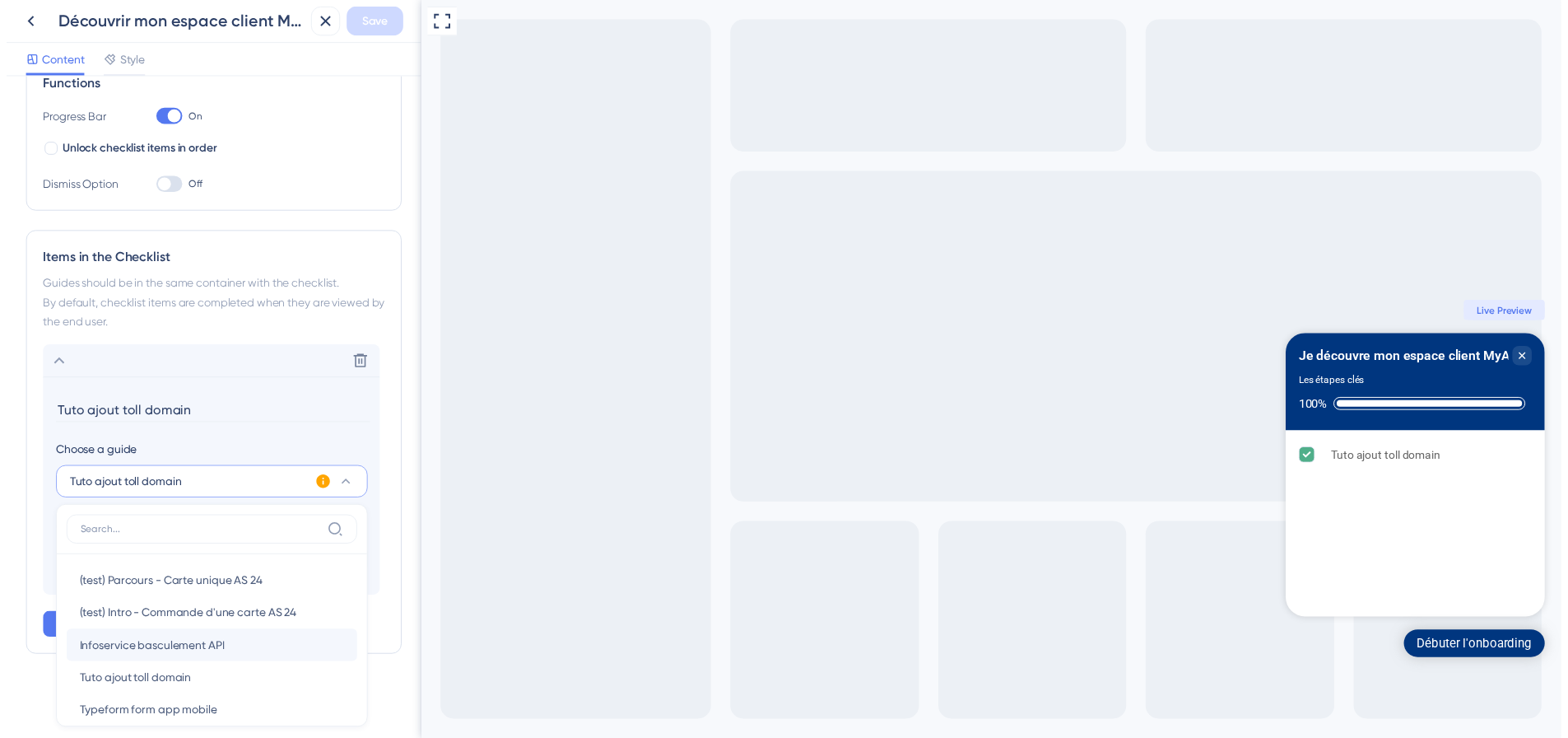
scroll to position [20, 0]
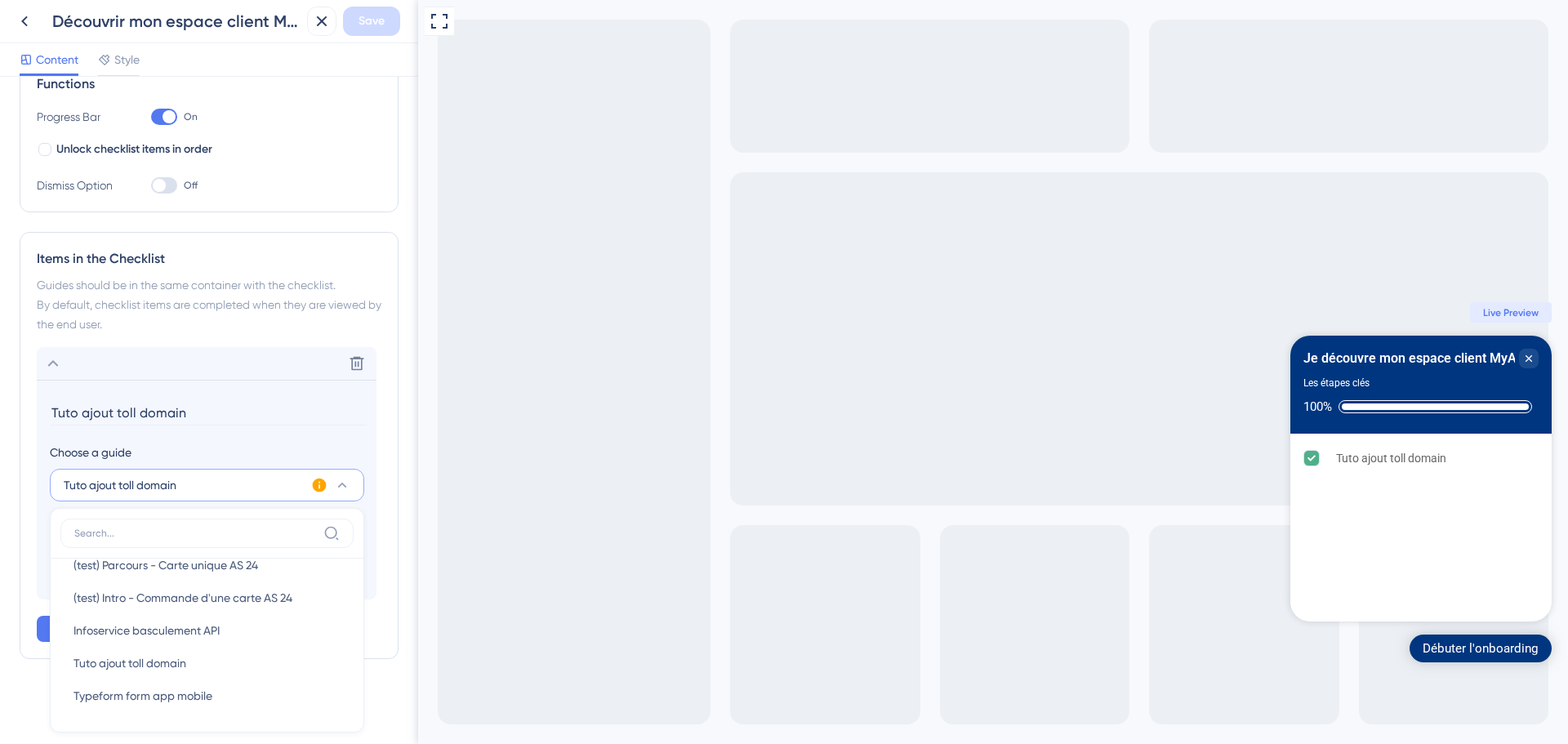
click at [337, 431] on section "Tuto ajout toll domain Choose a guide Tuto ajout toll domain (test) Parcours - …" at bounding box center [206, 490] width 340 height 220
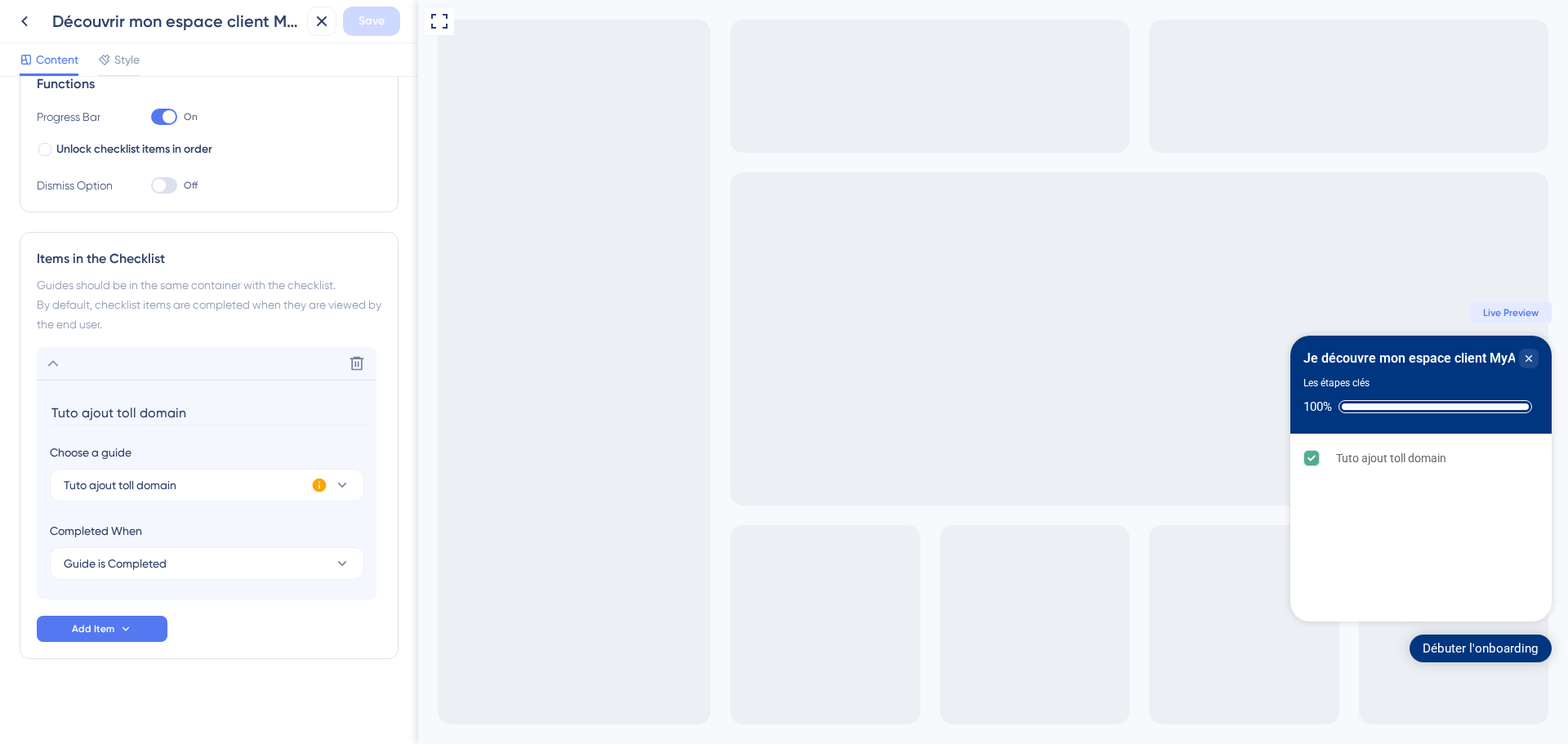
click at [318, 485] on icon at bounding box center [319, 486] width 14 height 14
drag, startPoint x: 347, startPoint y: 456, endPoint x: 464, endPoint y: 487, distance: 121.0
click at [464, 481] on div "This guide is inactive and will not be visible on Checklist. Activate Now" at bounding box center [427, 487] width 180 height 89
click at [239, 423] on input "Tuto ajout toll domain" at bounding box center [208, 413] width 317 height 25
click at [15, 18] on icon at bounding box center [24, 21] width 19 height 19
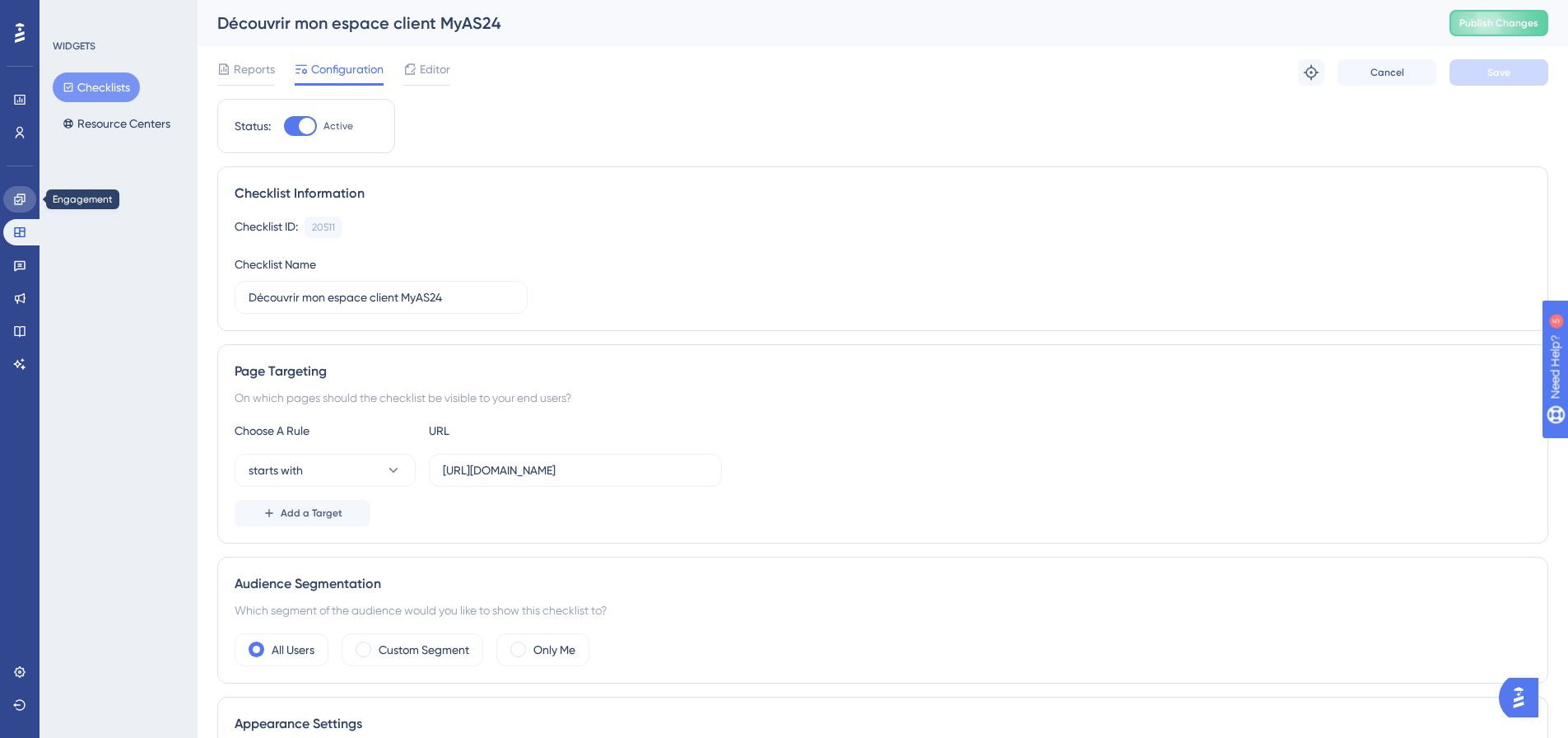
click at [23, 204] on icon at bounding box center [19, 198] width 13 height 13
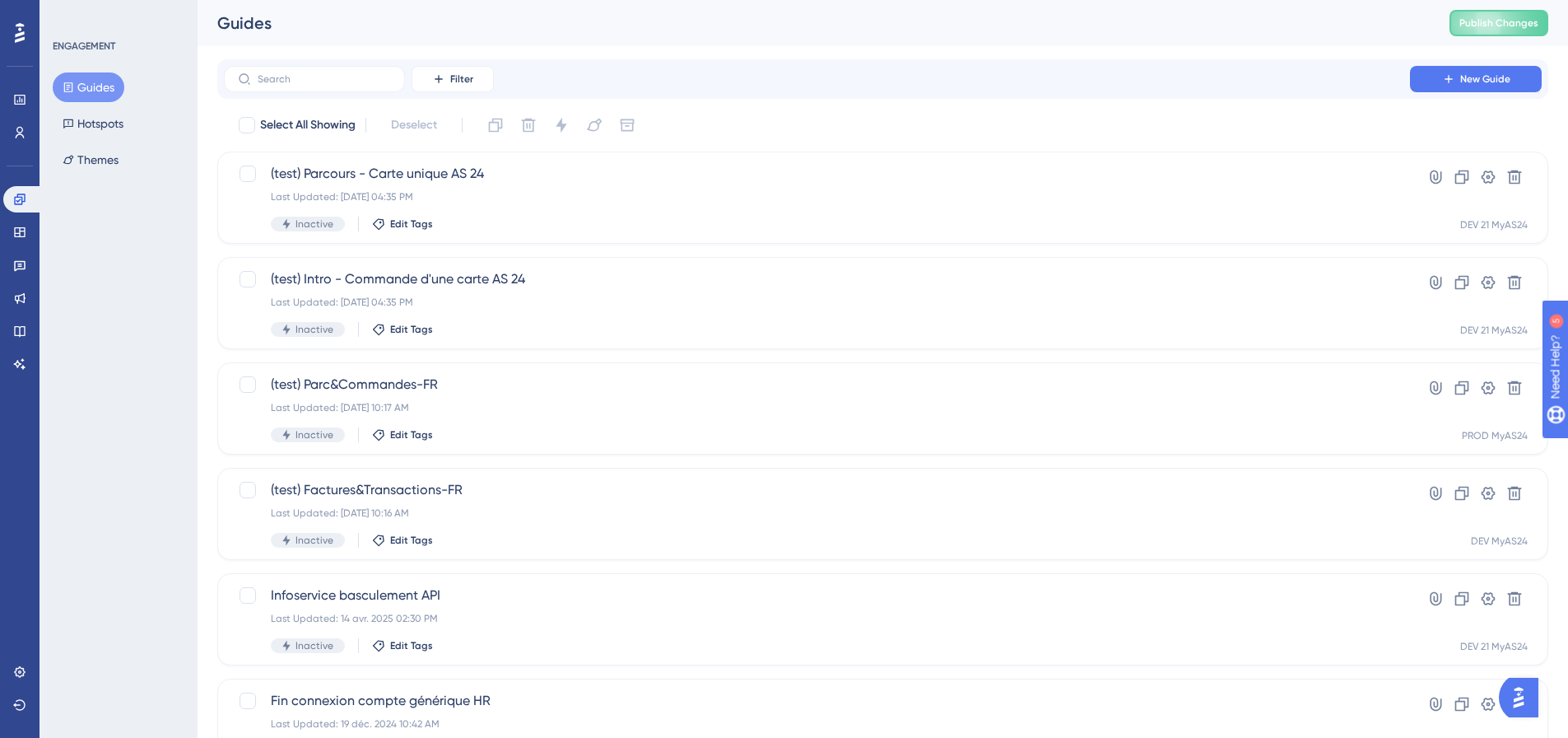
click at [108, 82] on button "Guides" at bounding box center [88, 87] width 72 height 29
click at [1488, 388] on icon at bounding box center [1489, 387] width 14 height 13
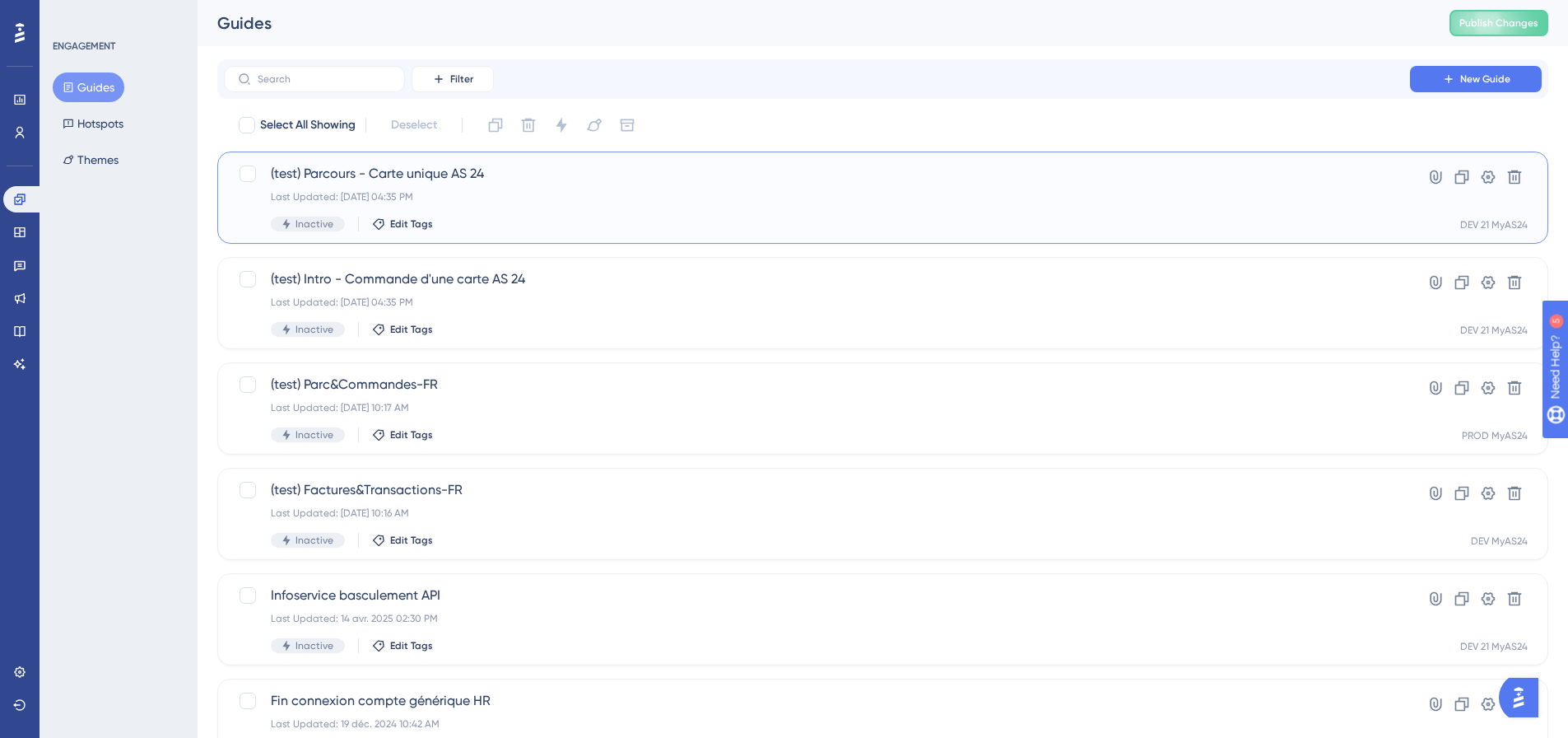
click at [455, 175] on span "(test) Parcours - Carte unique AS 24" at bounding box center [816, 174] width 1092 height 20
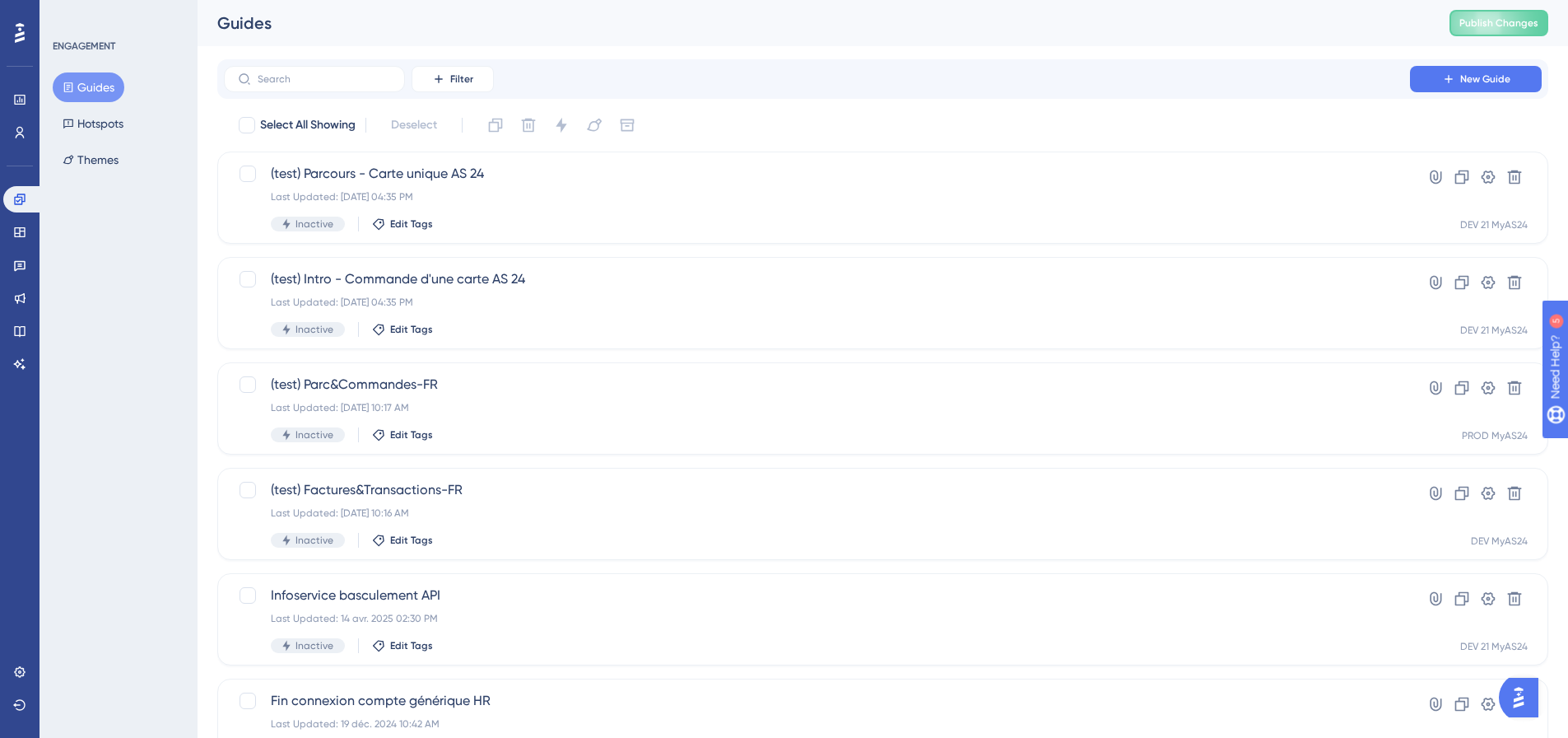
drag, startPoint x: 422, startPoint y: 176, endPoint x: 757, endPoint y: 108, distance: 341.8
click at [759, 104] on div "Filter New Guide Select All Showing Deselect (test) Parcours - Carte unique AS …" at bounding box center [883, 642] width 1332 height 1166
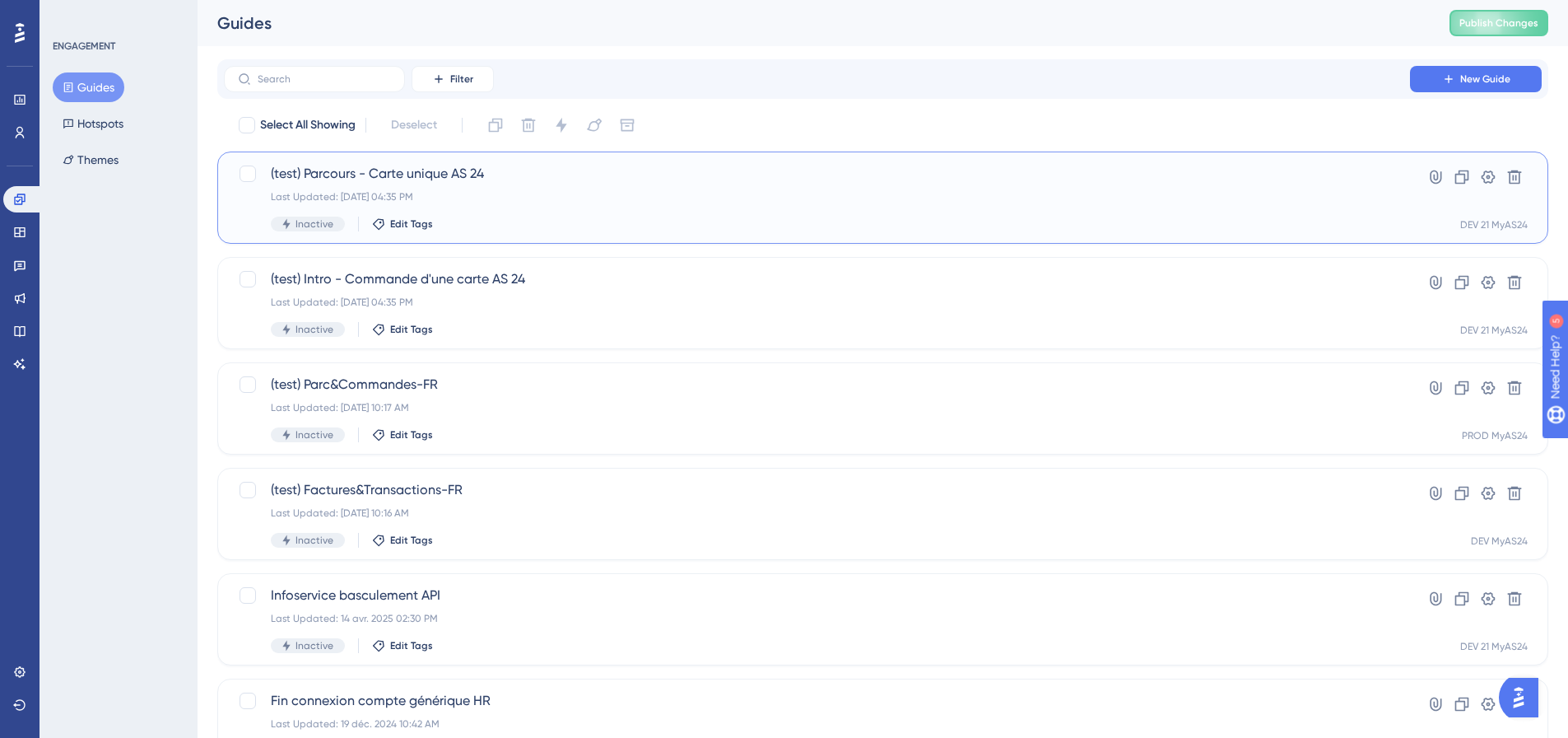
click at [659, 187] on div "(test) Parcours - Carte unique AS 24 Last Updated: 25 sept. 2025 04:35 PM Inact…" at bounding box center [816, 197] width 1092 height 68
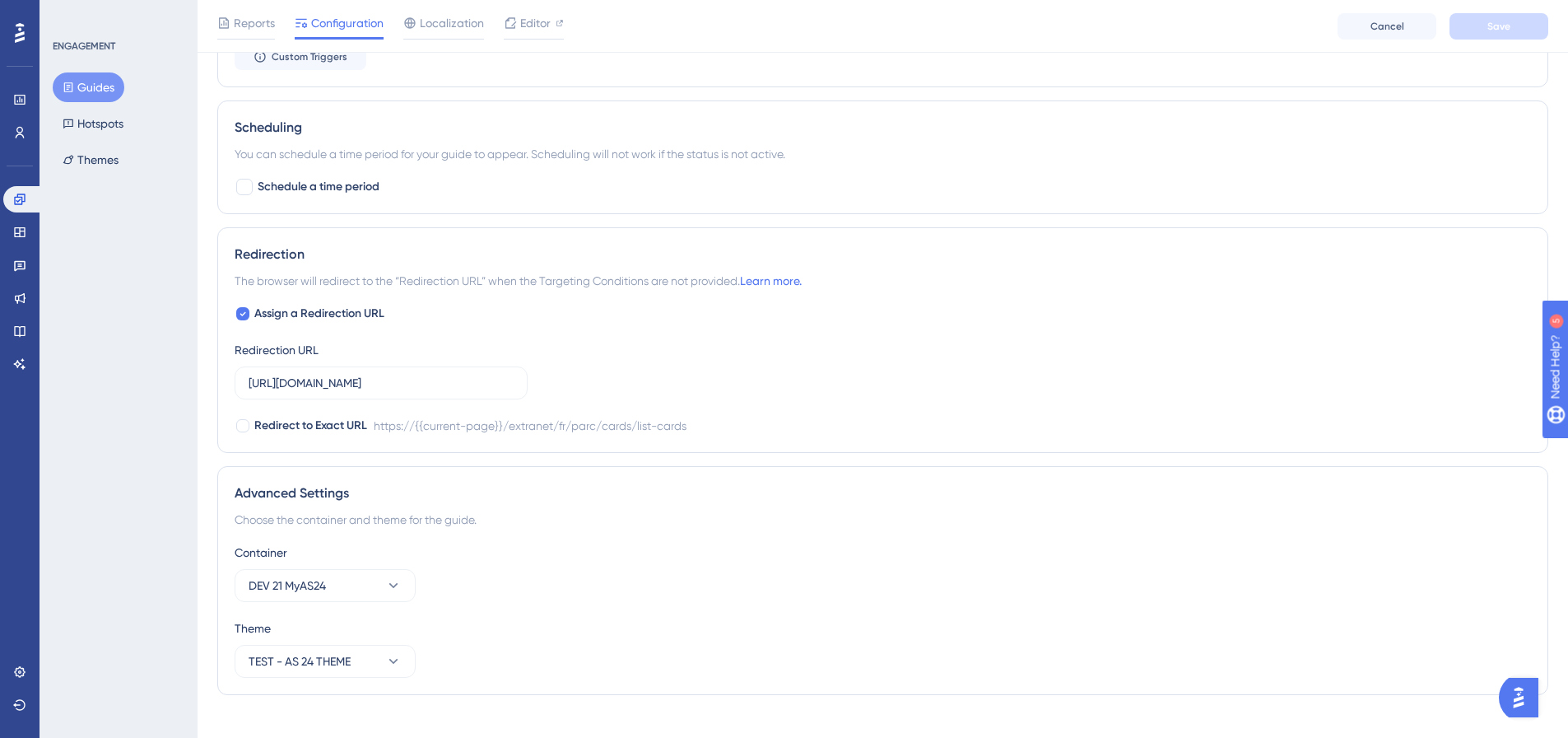
scroll to position [1052, 0]
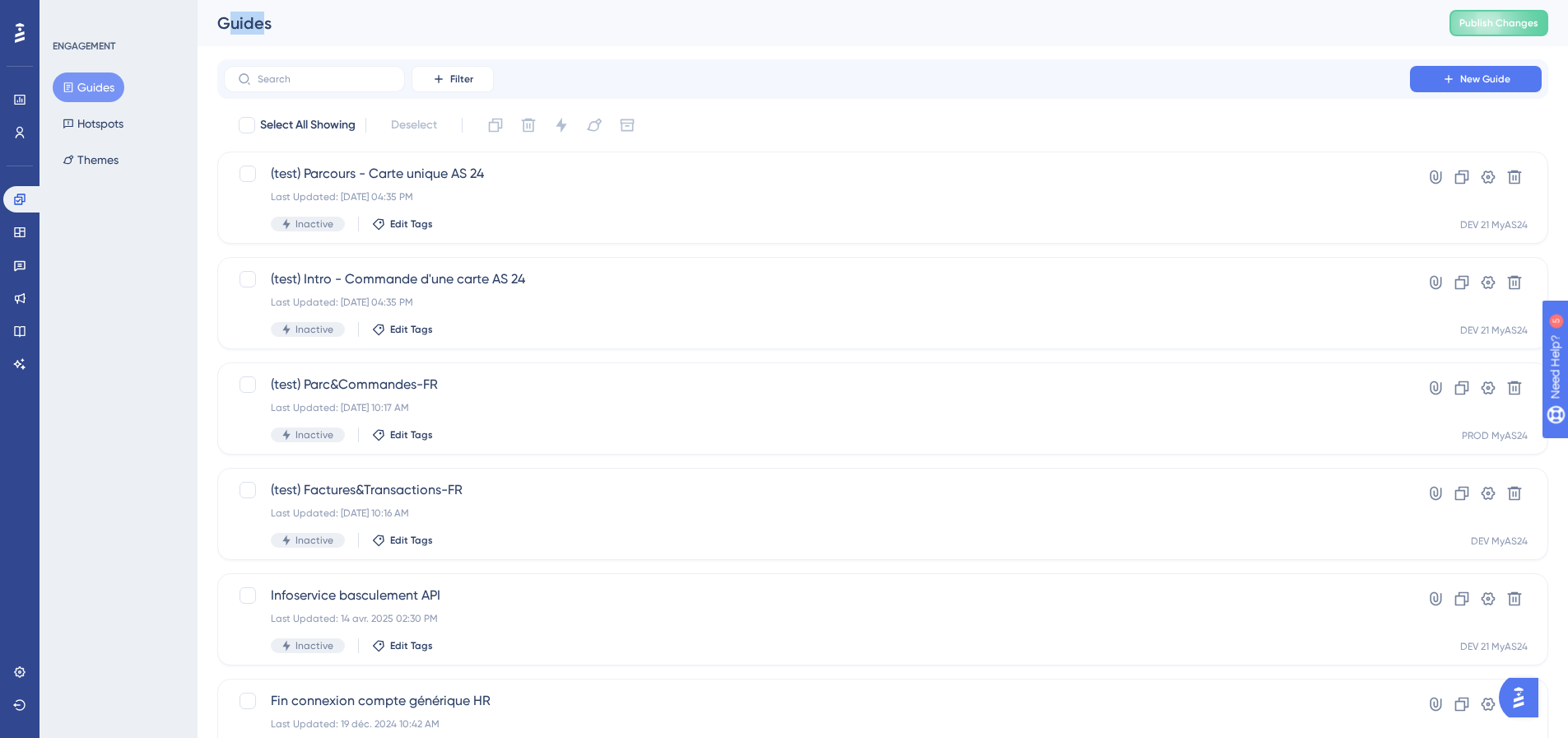
drag, startPoint x: 238, startPoint y: 18, endPoint x: 262, endPoint y: 18, distance: 24.0
click at [262, 18] on div "Guides" at bounding box center [813, 23] width 1191 height 23
drag, startPoint x: 262, startPoint y: 18, endPoint x: 294, endPoint y: 2, distance: 35.8
click at [263, 18] on div "Guides" at bounding box center [813, 23] width 1191 height 23
click at [269, 54] on div "Performance Users Engagement Widgets Feedback Product Updates Knowledge Base AI…" at bounding box center [882, 625] width 1371 height 1251
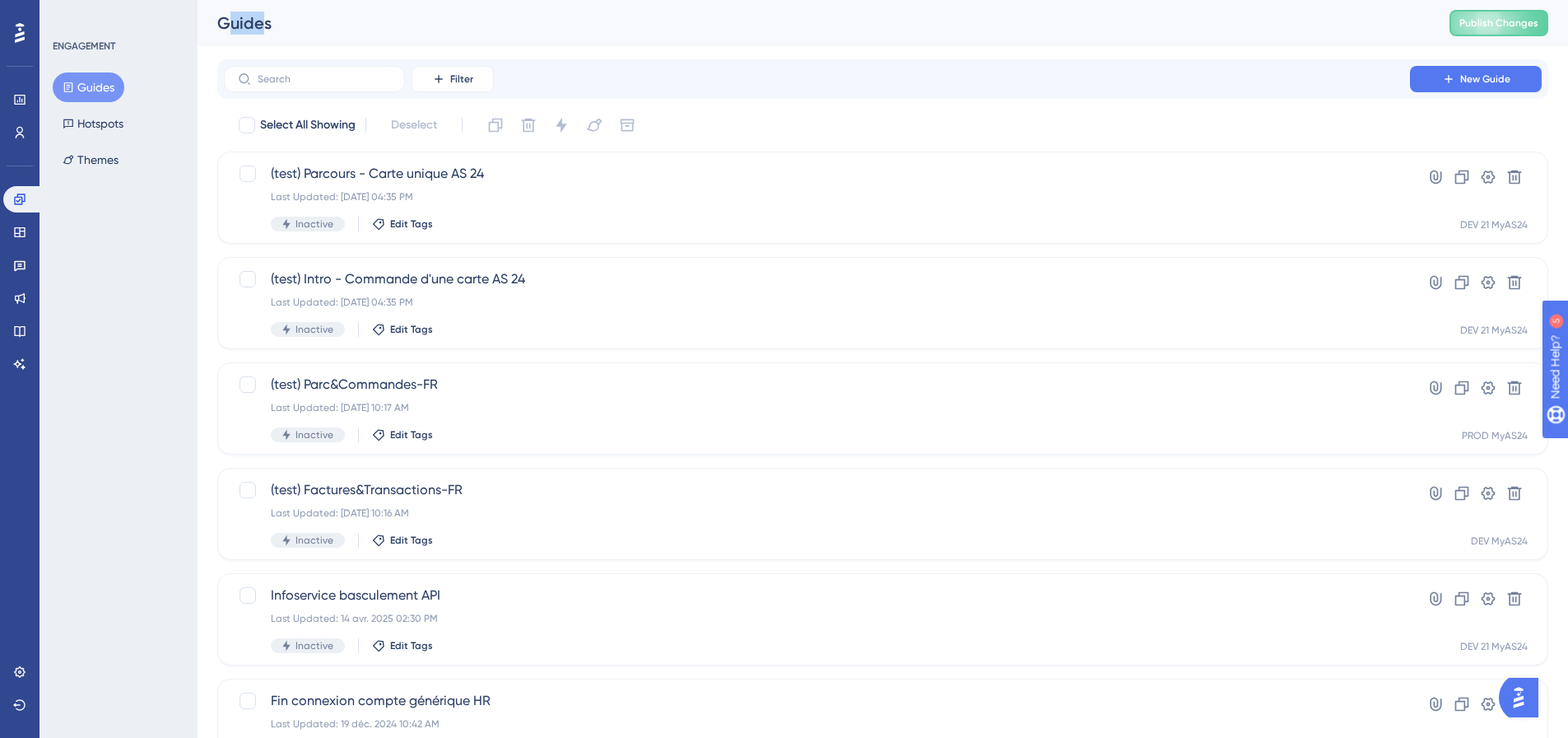
drag, startPoint x: 230, startPoint y: 23, endPoint x: 262, endPoint y: 22, distance: 32.0
click at [262, 22] on div "Guides" at bounding box center [813, 23] width 1191 height 23
click at [102, 77] on button "Guides" at bounding box center [88, 87] width 72 height 29
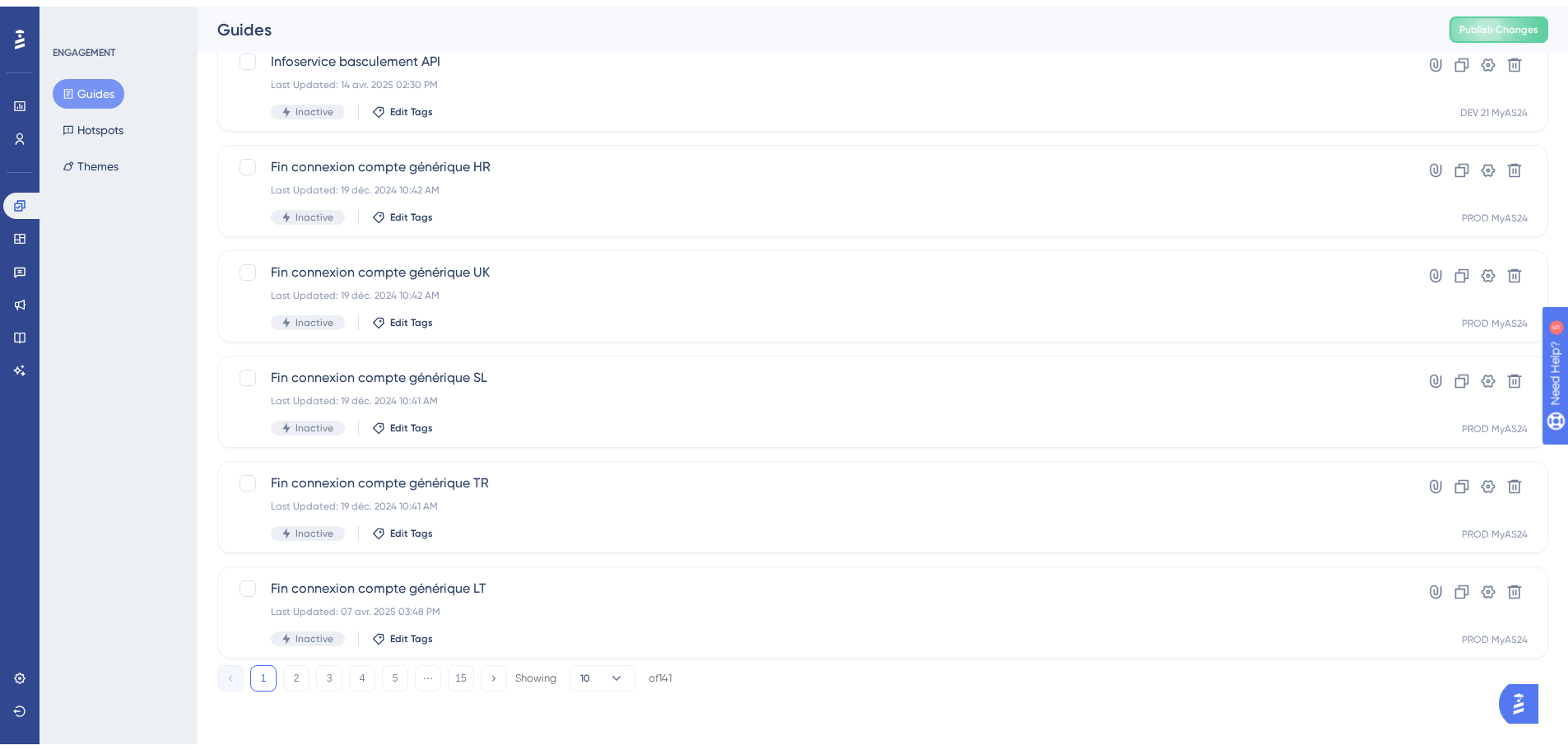
scroll to position [528, 0]
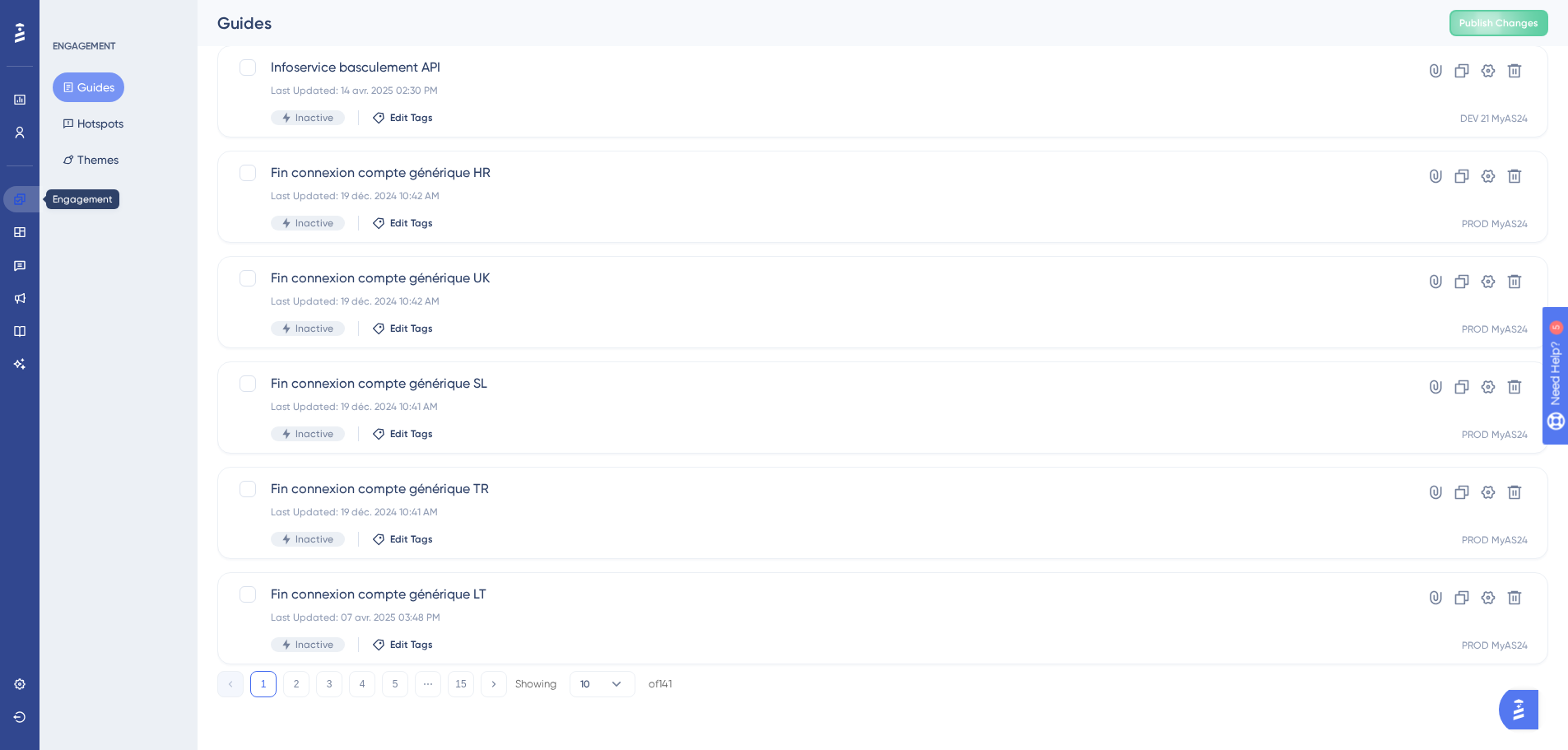
click at [34, 202] on link at bounding box center [23, 199] width 39 height 27
click at [38, 223] on div "Performance Users Engagement Widgets Feedback Product Updates Knowledge Base AI…" at bounding box center [20, 375] width 39 height 750
click at [10, 232] on link at bounding box center [20, 232] width 33 height 27
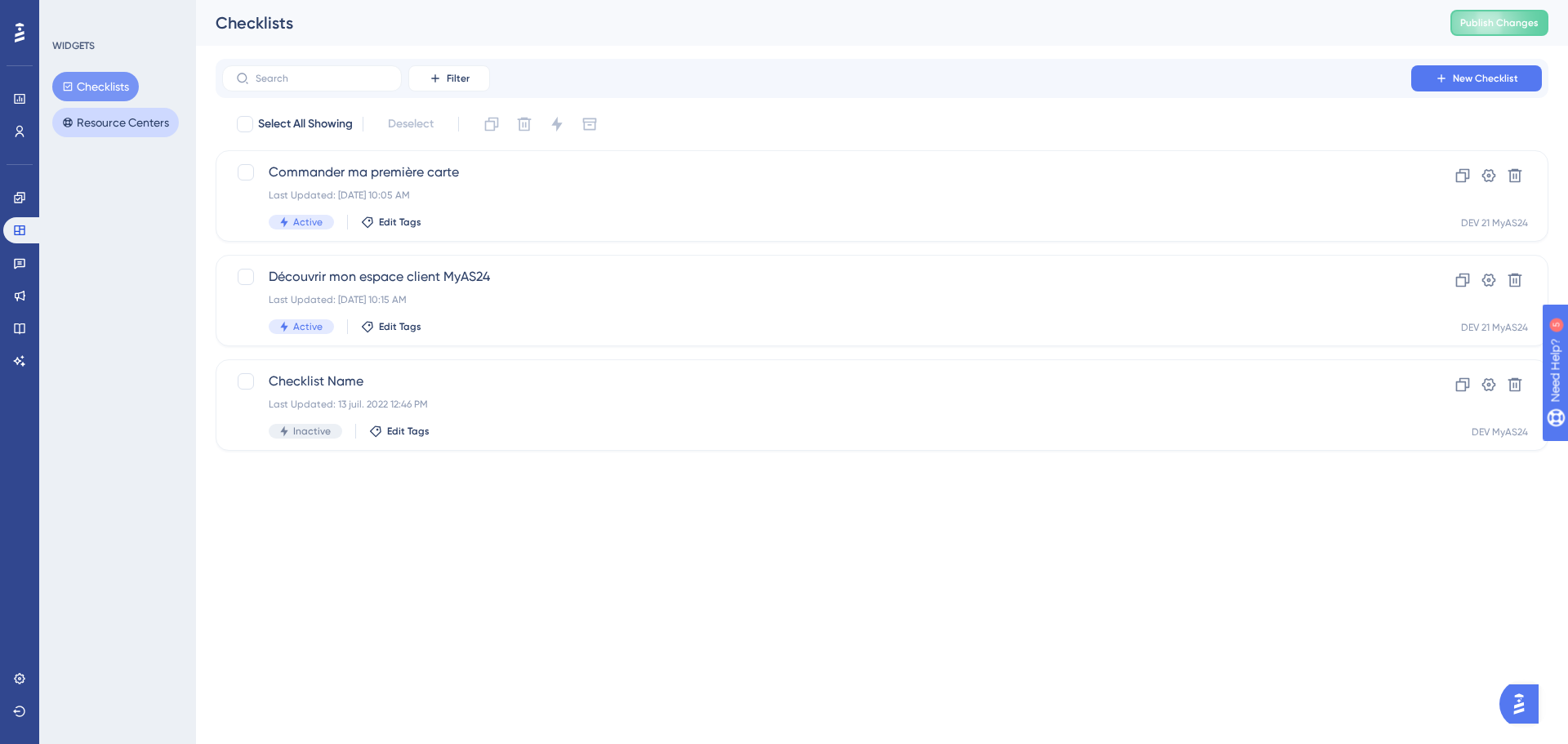
click at [98, 131] on button "Resource Centers" at bounding box center [116, 123] width 127 height 29
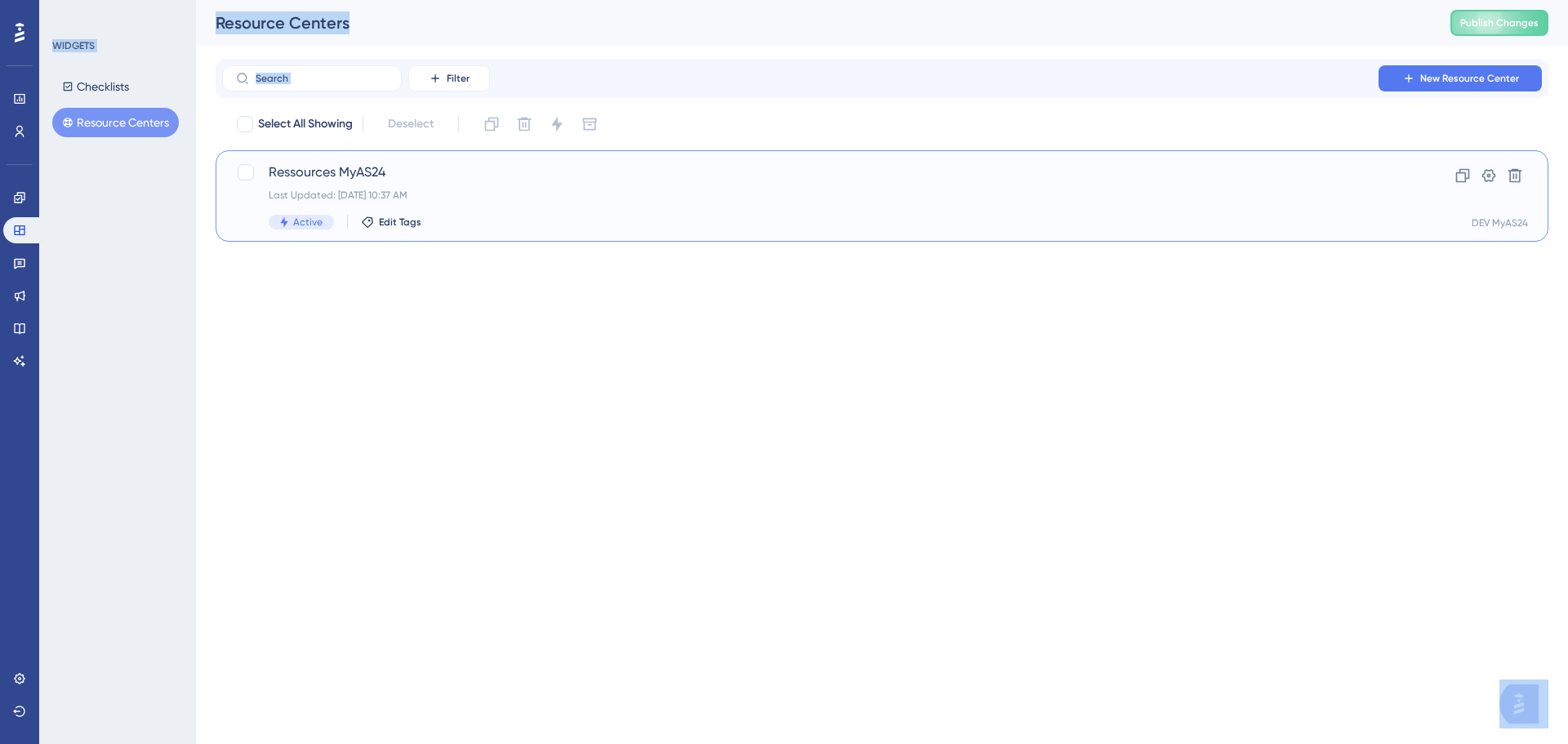
drag, startPoint x: 267, startPoint y: 170, endPoint x: 462, endPoint y: 305, distance: 237.2
click at [462, 0] on html "Performance Users Engagement Widgets Feedback Product Updates Knowledge Base AI…" at bounding box center [784, 0] width 1568 height 0
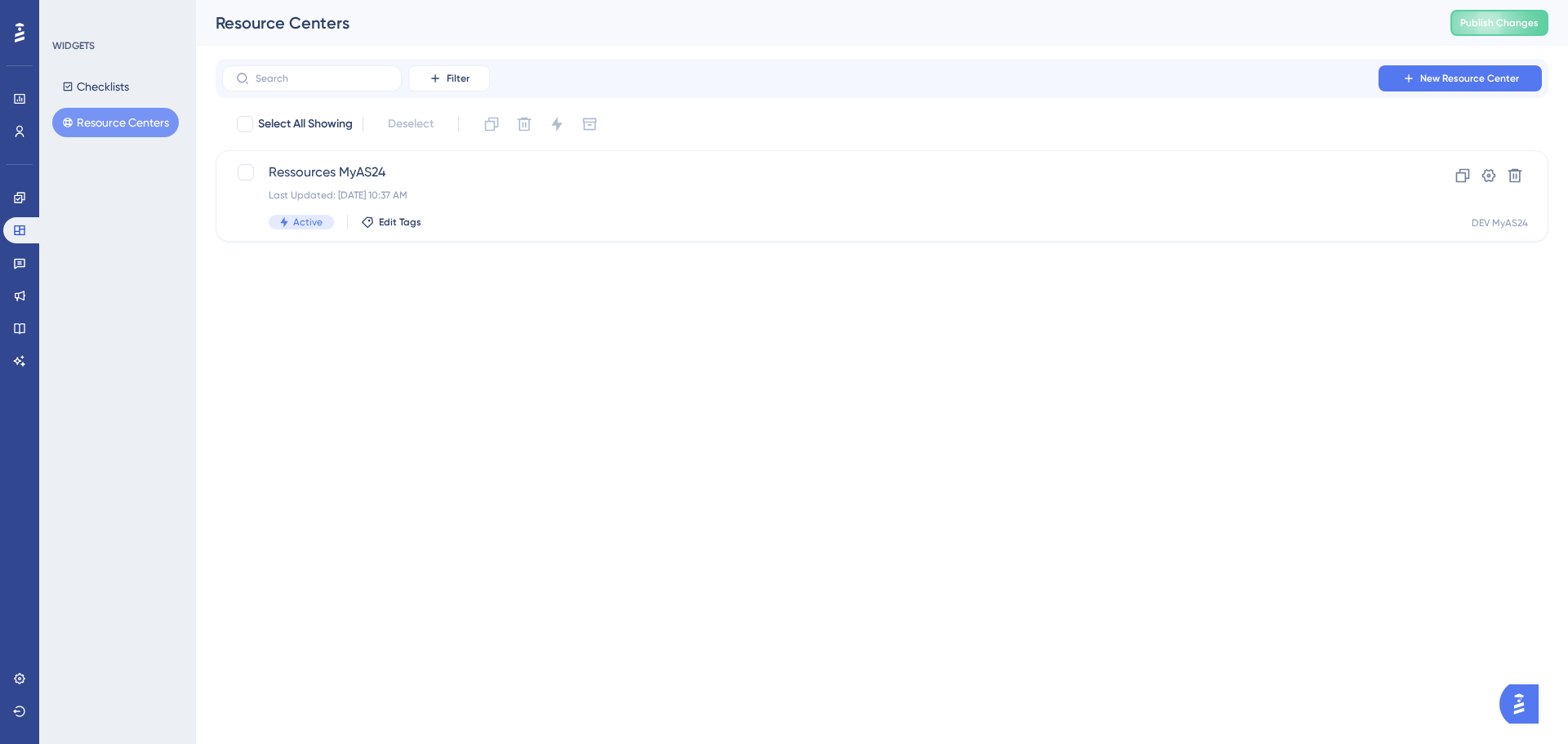
click at [462, 0] on html "Performance Users Engagement Widgets Feedback Product Updates Knowledge Base AI…" at bounding box center [784, 0] width 1568 height 0
click at [474, 195] on div "Last Updated: 26 sept. 2025 10:37 AM" at bounding box center [817, 195] width 1096 height 13
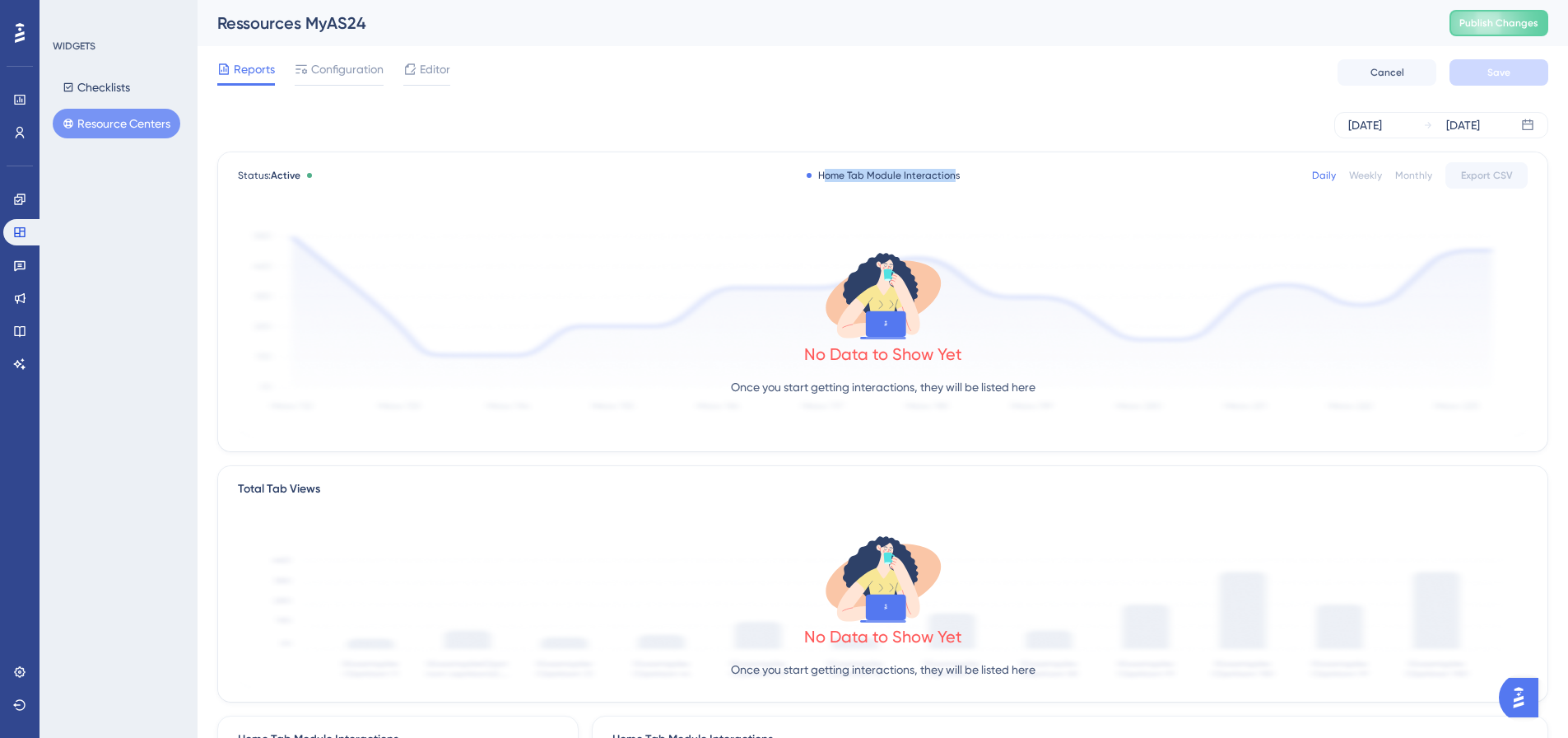
drag, startPoint x: 823, startPoint y: 173, endPoint x: 951, endPoint y: 174, distance: 128.0
click at [951, 174] on div "Home Tab Module Interactions" at bounding box center [883, 175] width 153 height 13
click at [111, 92] on button "Checklists" at bounding box center [96, 87] width 87 height 29
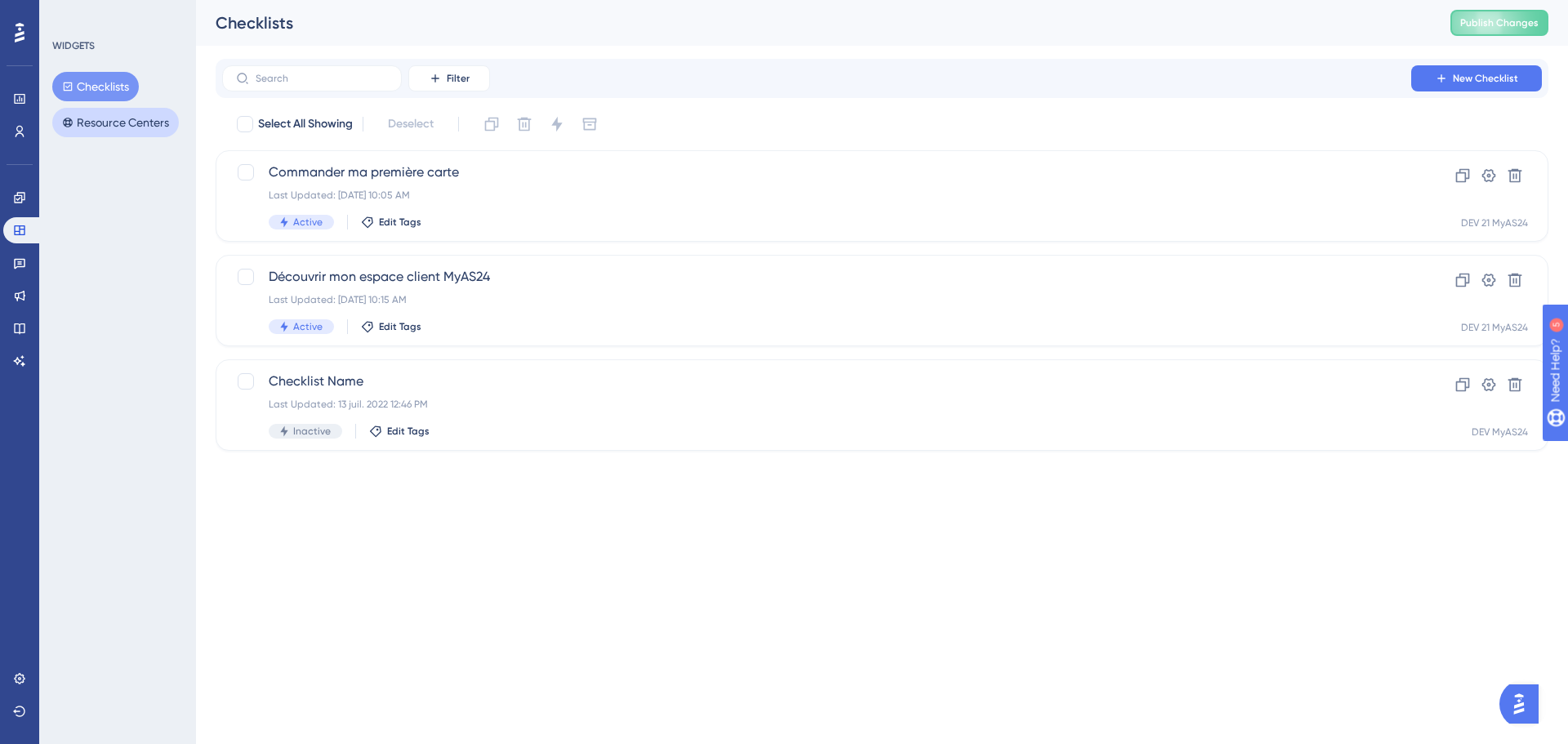
click at [139, 121] on button "Resource Centers" at bounding box center [116, 123] width 127 height 29
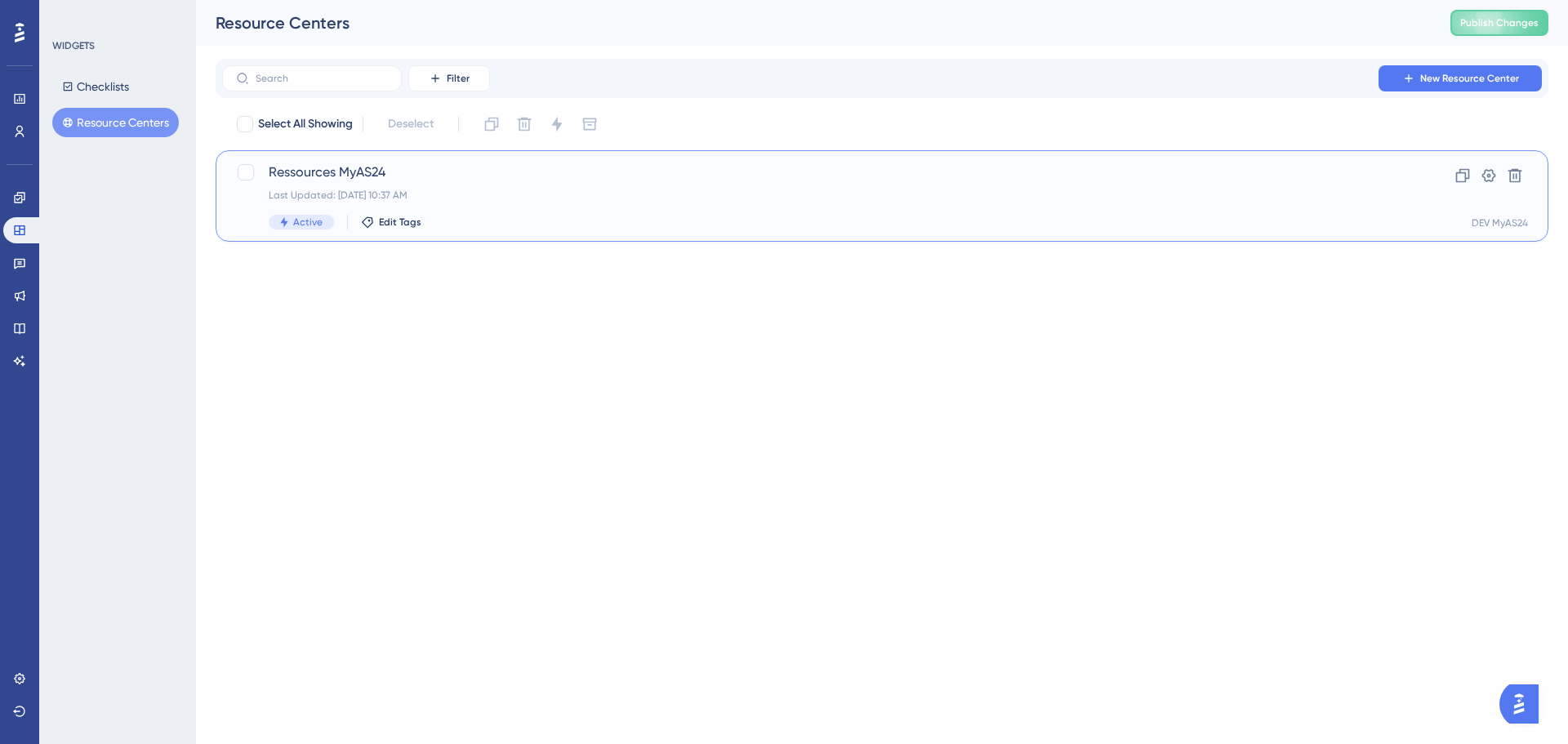
click at [382, 188] on div "Ressources MyAS24 Last Updated: 26 sept. 2025 10:37 AM Active Edit Tags" at bounding box center [817, 196] width 1096 height 67
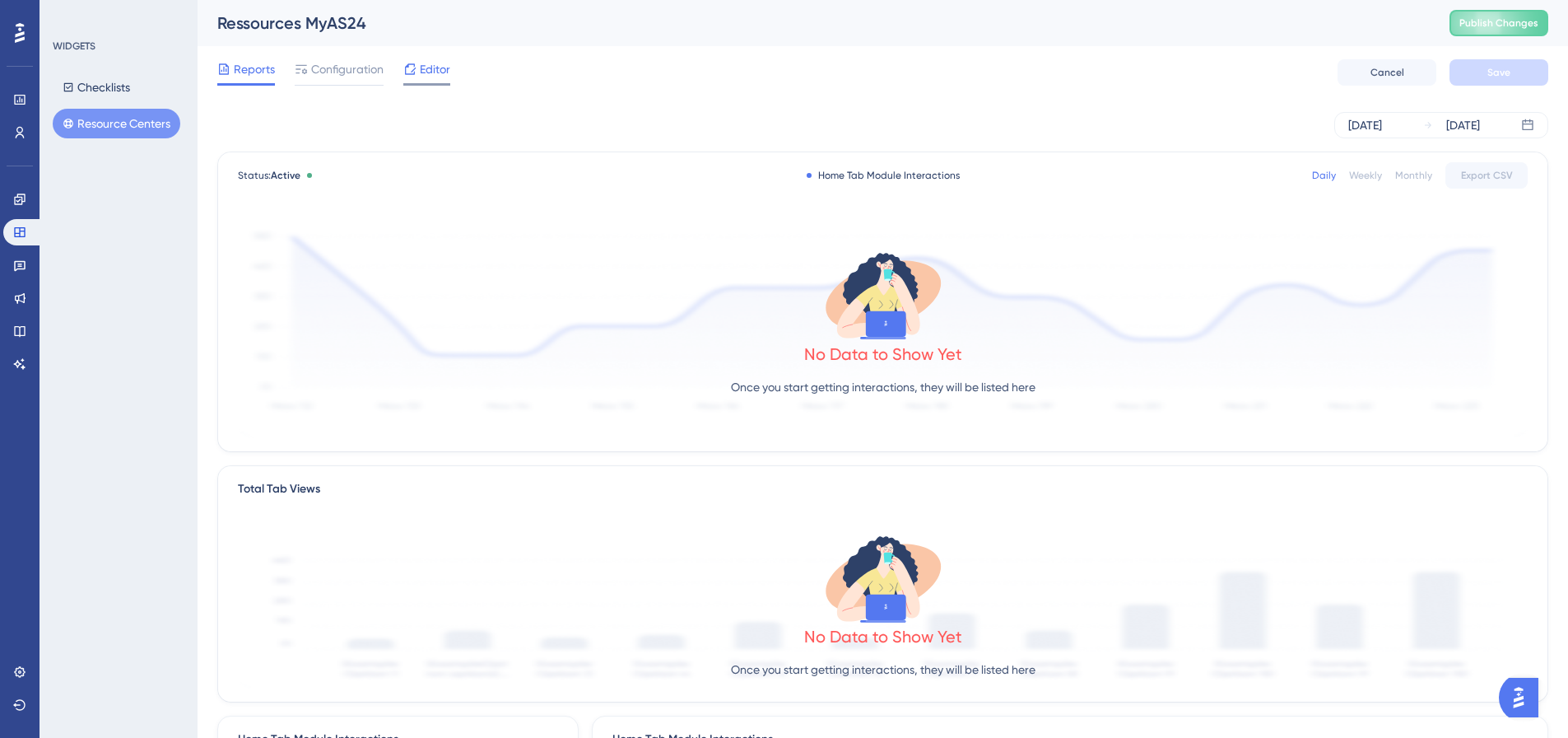
click at [422, 68] on span "Editor" at bounding box center [435, 69] width 30 height 20
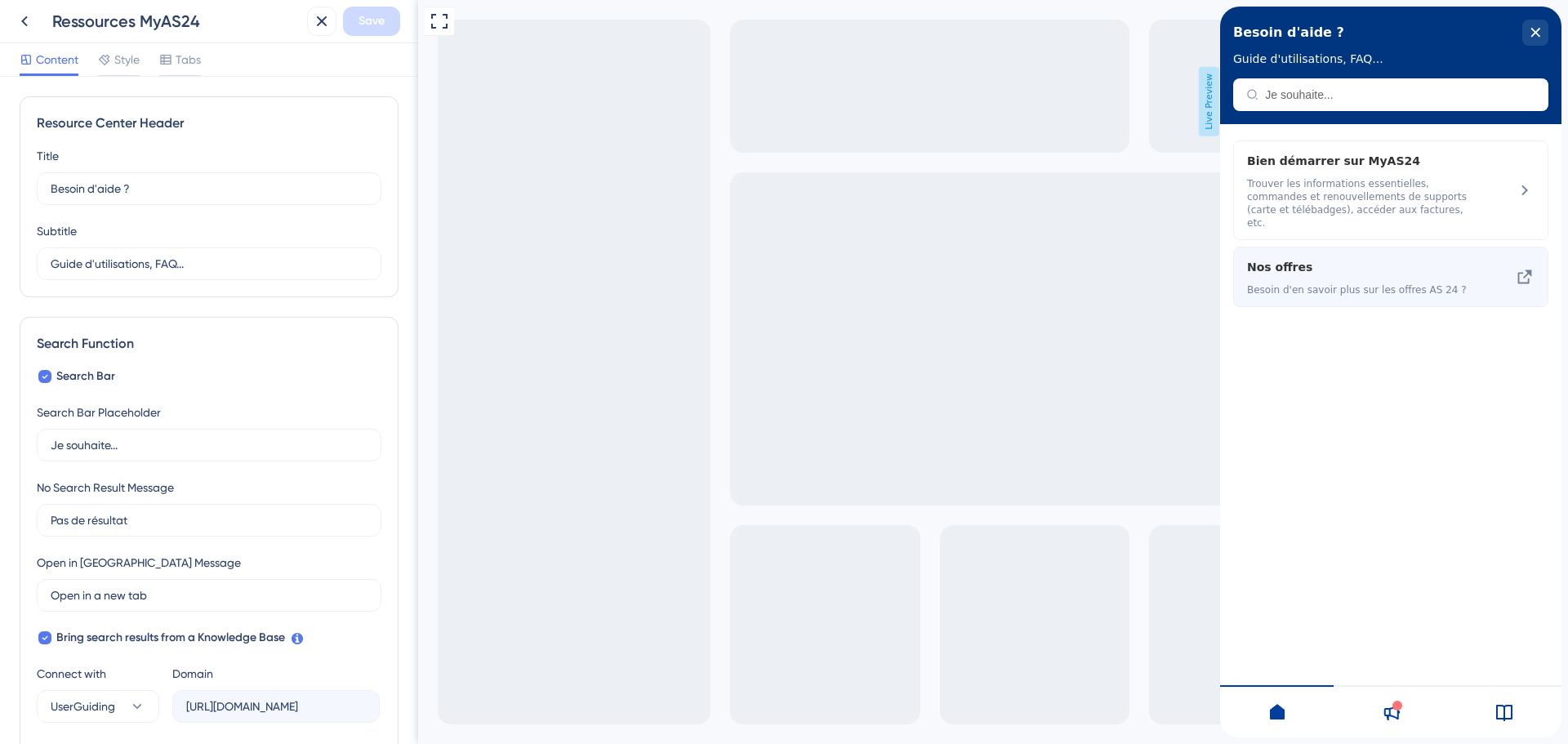
click at [1523, 267] on icon at bounding box center [1524, 277] width 19 height 19
click at [1391, 283] on span "Besoin d'en savoir plus sur les offres AS 24 ?" at bounding box center [1362, 289] width 231 height 13
click at [1510, 246] on div "Nos offres Besoin d'en savoir plus sur les offres AS 24 ?" at bounding box center [1391, 277] width 315 height 60
click at [1507, 261] on div "Nos offres Besoin d'en savoir plus sur les offres AS 24 ?" at bounding box center [1391, 277] width 315 height 60
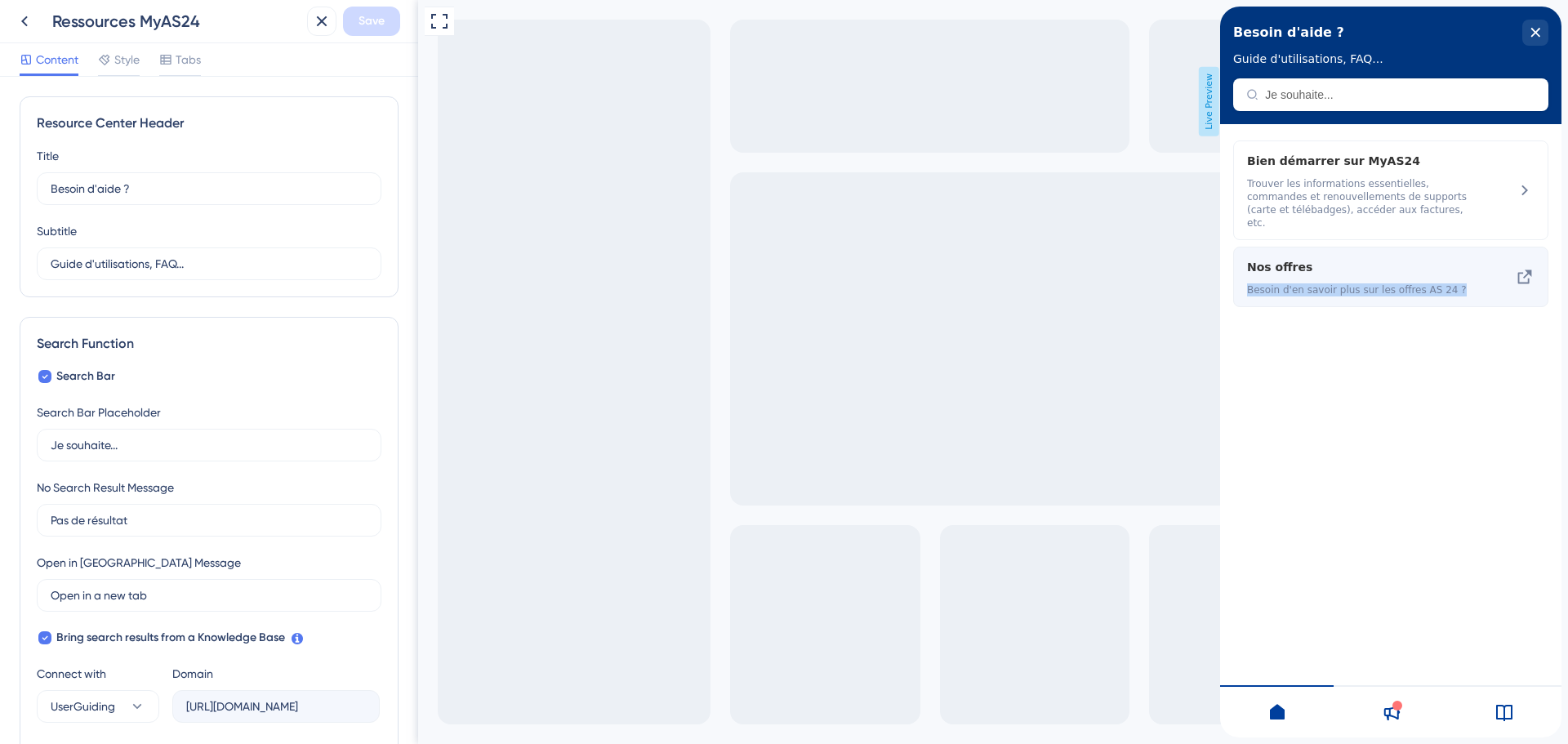
click at [1507, 261] on div "Nos offres Besoin d'en savoir plus sur les offres AS 24 ?" at bounding box center [1391, 277] width 315 height 60
click at [1508, 348] on div "Bien démarrer sur MyAS24 Trouver les informations essentielles, commandes et re…" at bounding box center [1391, 408] width 342 height 568
click at [1500, 272] on div "Nos offres Besoin d'en savoir plus sur les offres AS 24 ?" at bounding box center [1391, 277] width 315 height 60
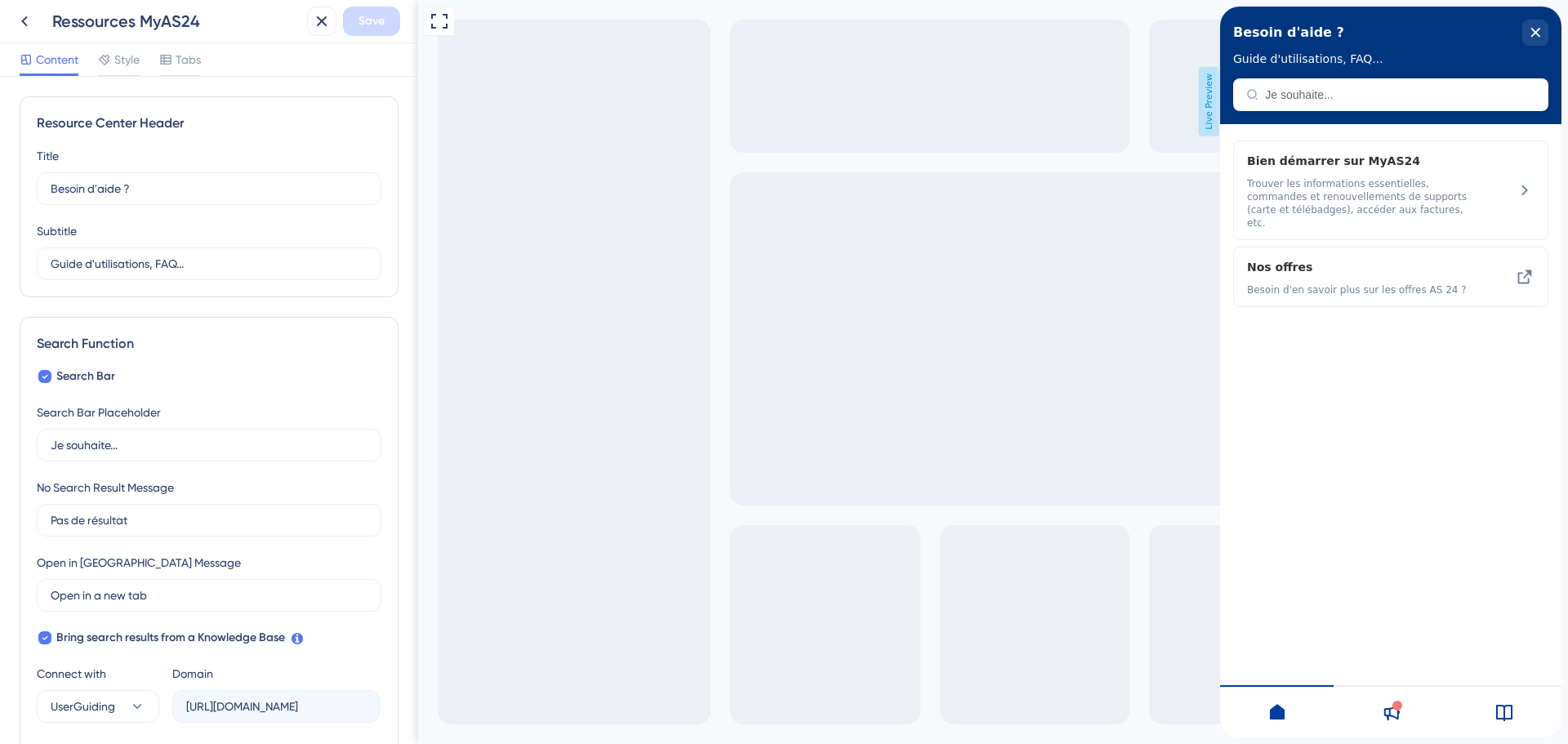
click at [1474, 403] on div "Bien démarrer sur MyAS24 Trouver les informations essentielles, commandes et re…" at bounding box center [1391, 408] width 342 height 568
drag, startPoint x: 1246, startPoint y: 252, endPoint x: 1459, endPoint y: 281, distance: 215.0
click at [1459, 281] on div "Nos offres Besoin d'en savoir plus sur les offres AS 24 ?" at bounding box center [1391, 277] width 315 height 60
click at [1459, 283] on span "Besoin d'en savoir plus sur les offres AS 24 ?" at bounding box center [1362, 289] width 231 height 13
click at [1404, 711] on div at bounding box center [1390, 712] width 114 height 53
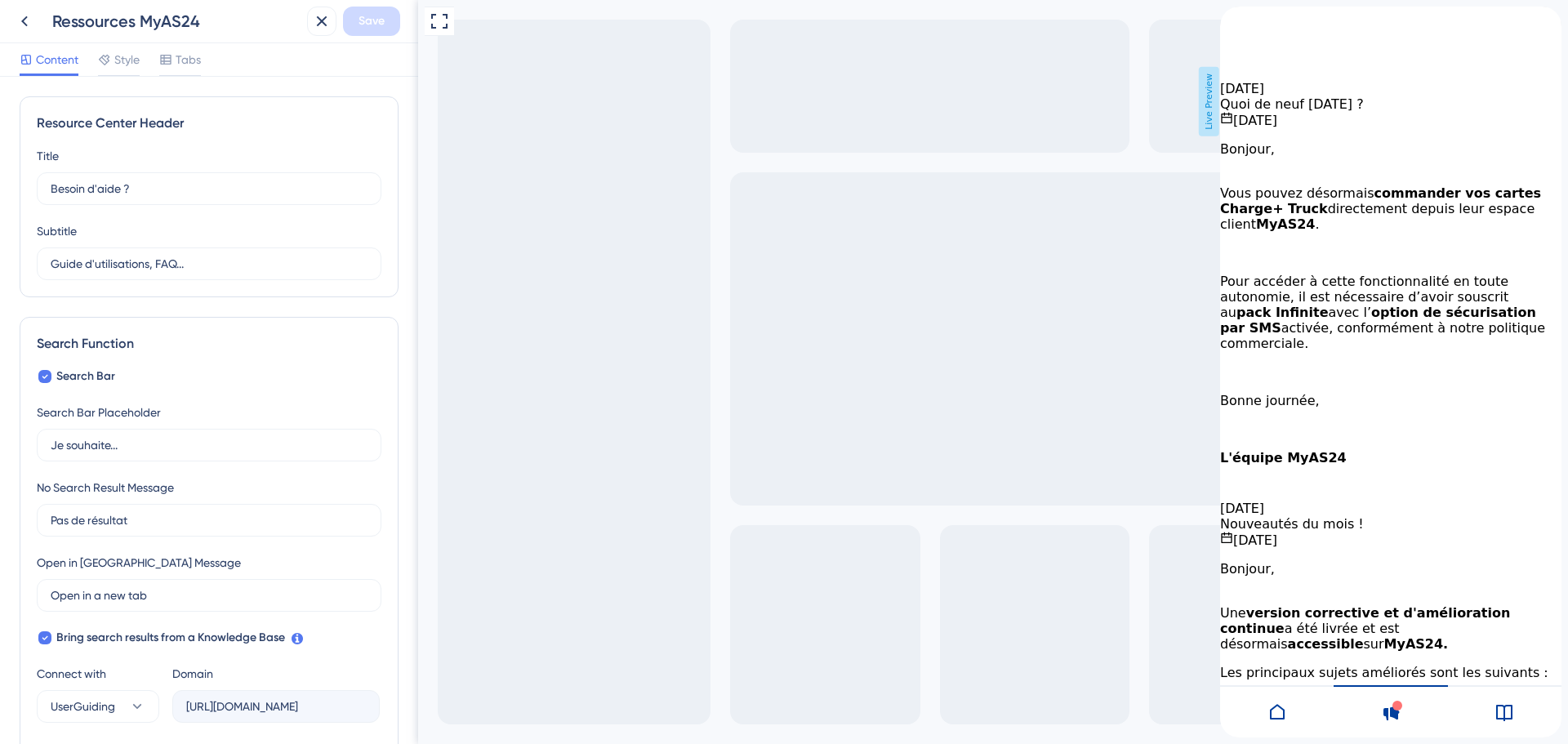
click at [1477, 719] on div at bounding box center [1505, 712] width 114 height 53
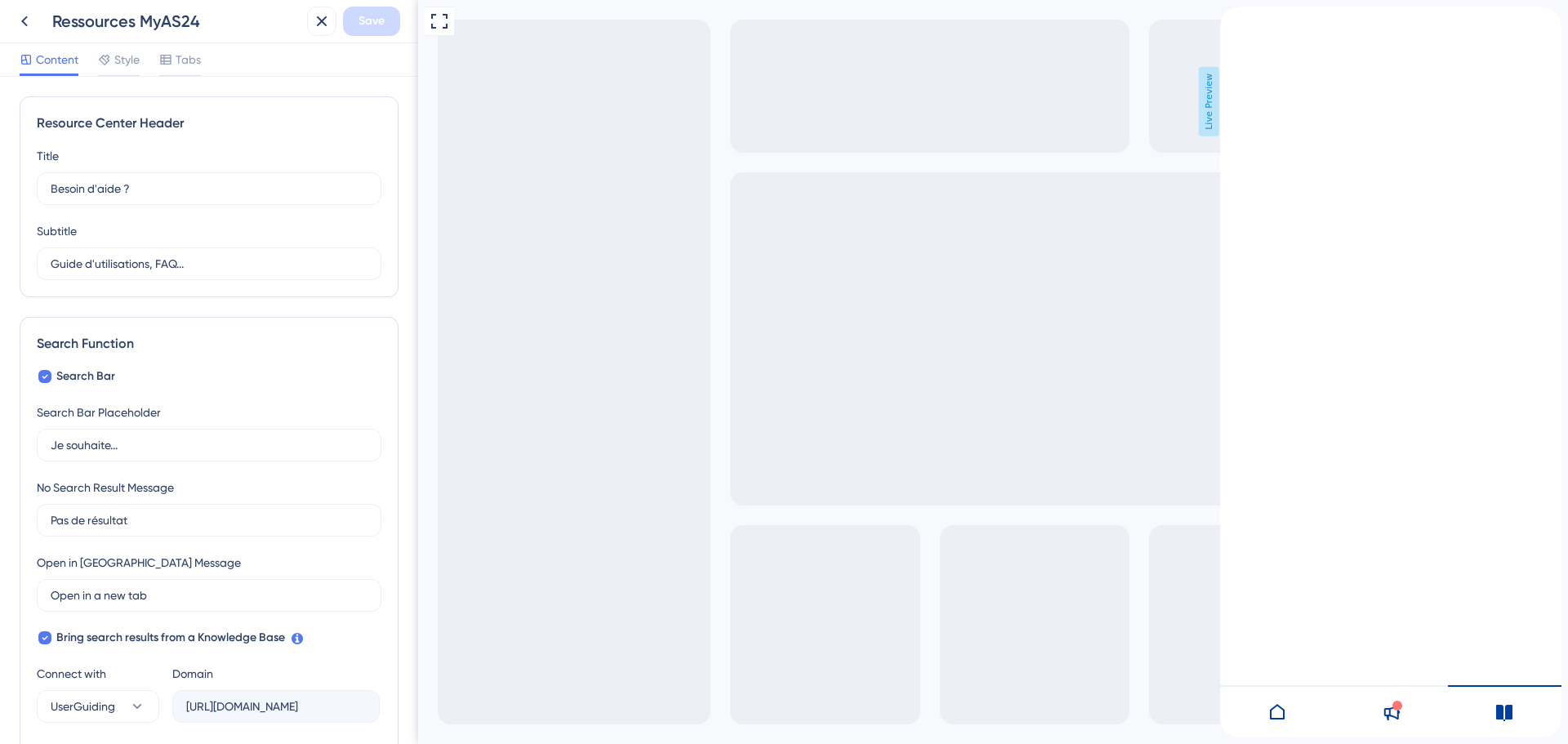
click at [1253, 22] on div "back to header" at bounding box center [1286, 15] width 130 height 17
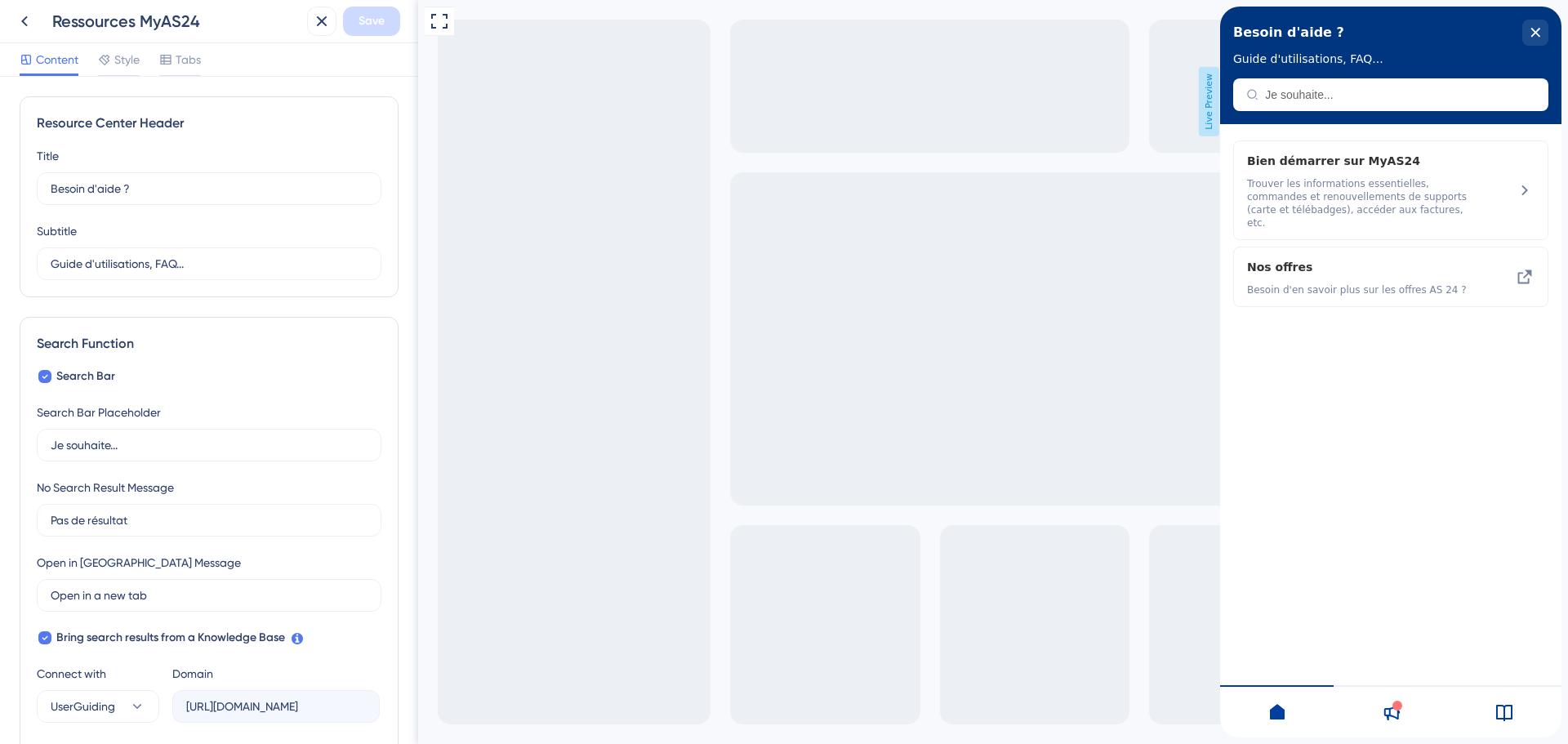
click at [1445, 479] on div "Bien démarrer sur MyAS24 Trouver les informations essentielles, commandes et re…" at bounding box center [1391, 408] width 342 height 568
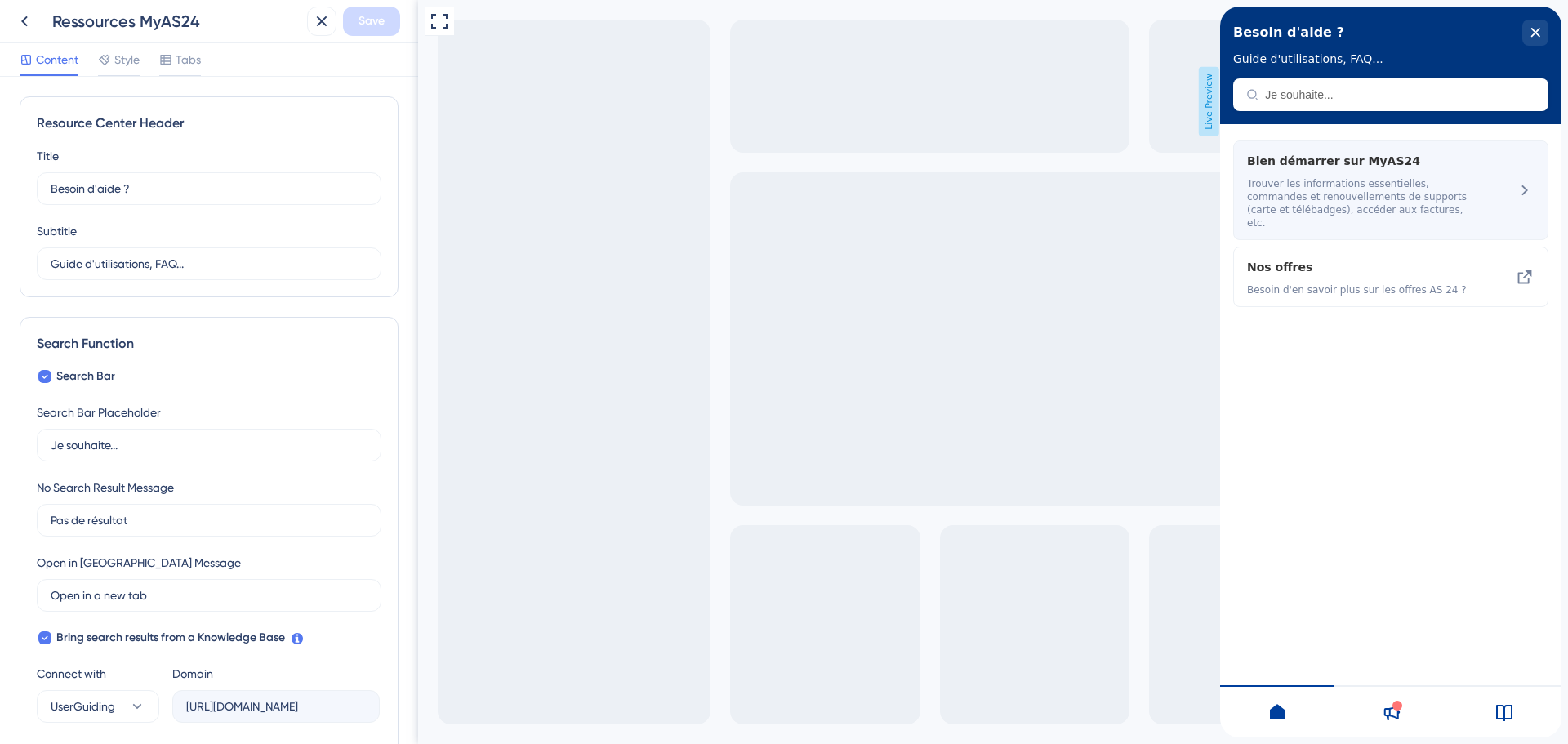
click at [1526, 180] on icon at bounding box center [1524, 190] width 19 height 19
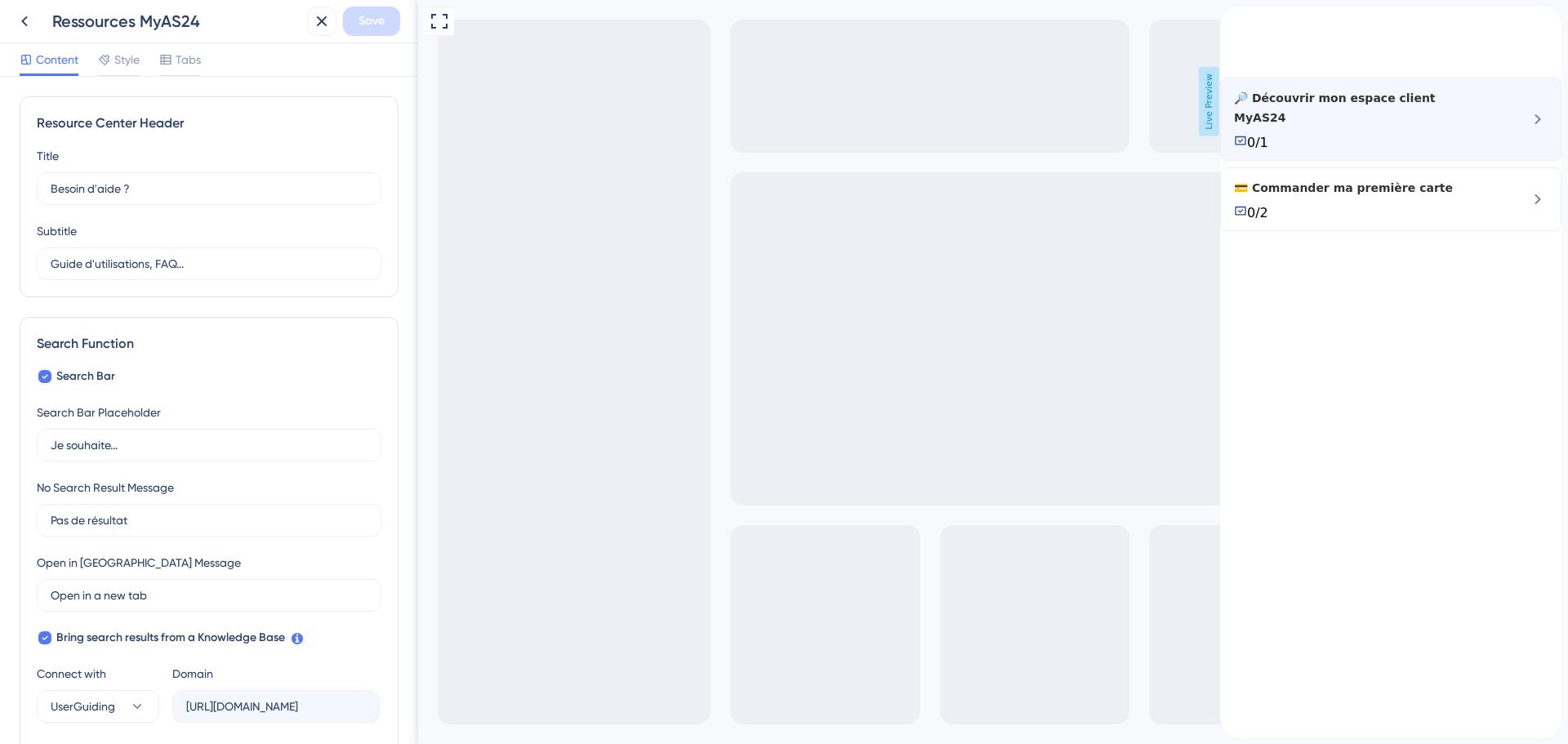
click at [1535, 149] on div "🔎 Découvrir mon espace client MyAS24 0/1" at bounding box center [1391, 120] width 342 height 84
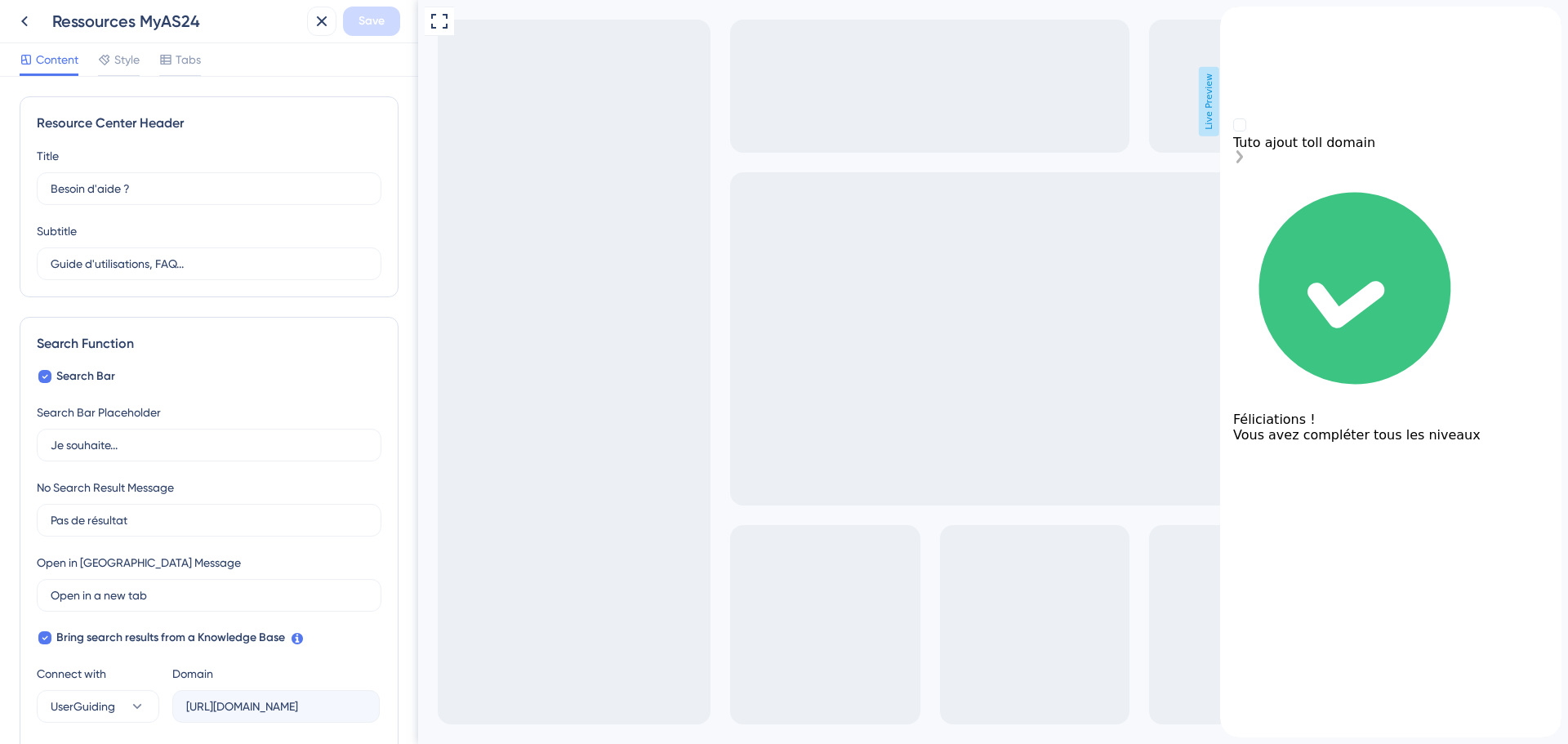
click at [1517, 164] on div "Tuto ajout toll domain" at bounding box center [1391, 143] width 315 height 49
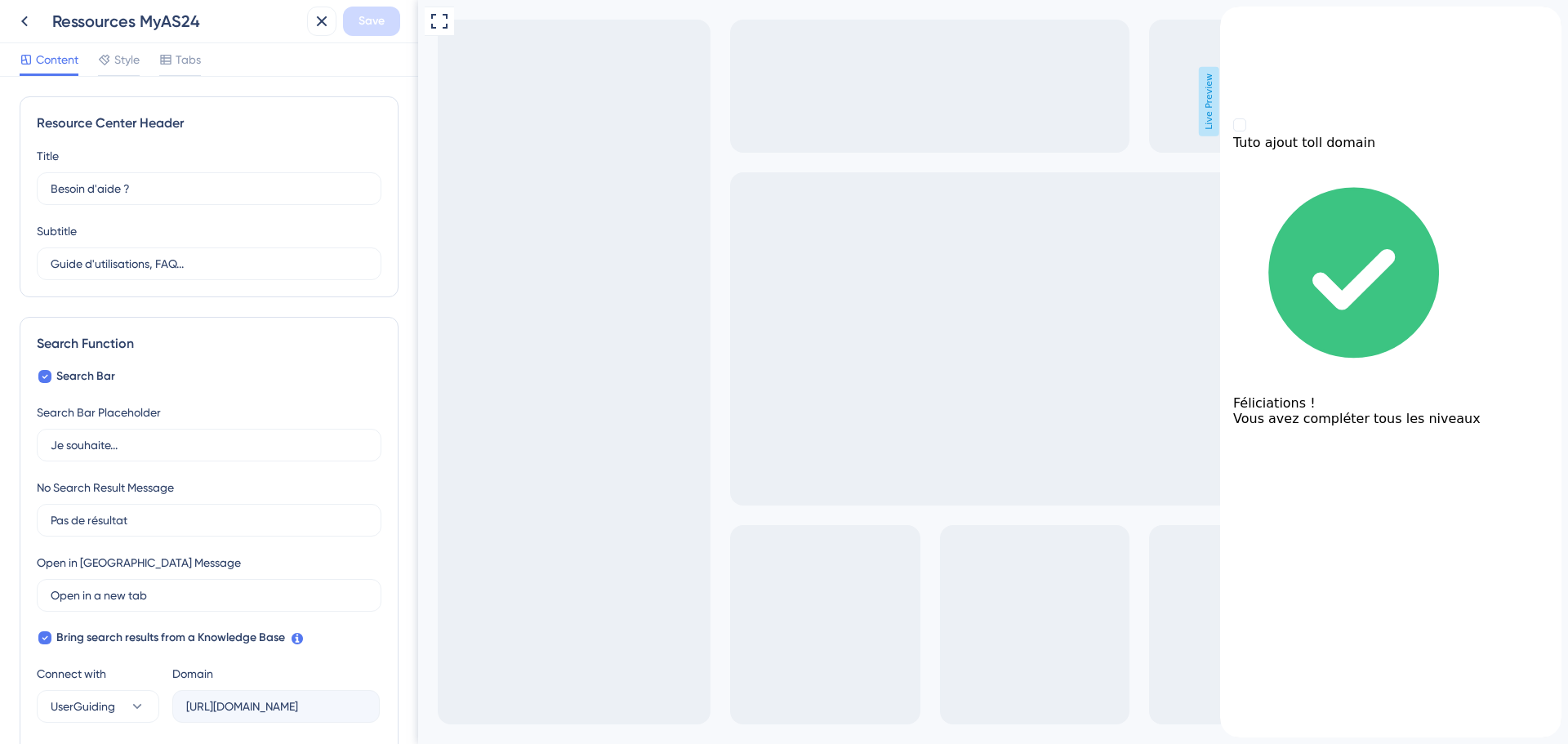
click at [1232, 33] on div "Je découvre mon espace client MyAS24 Les étapes clés 0%" at bounding box center [1391, 55] width 342 height 95
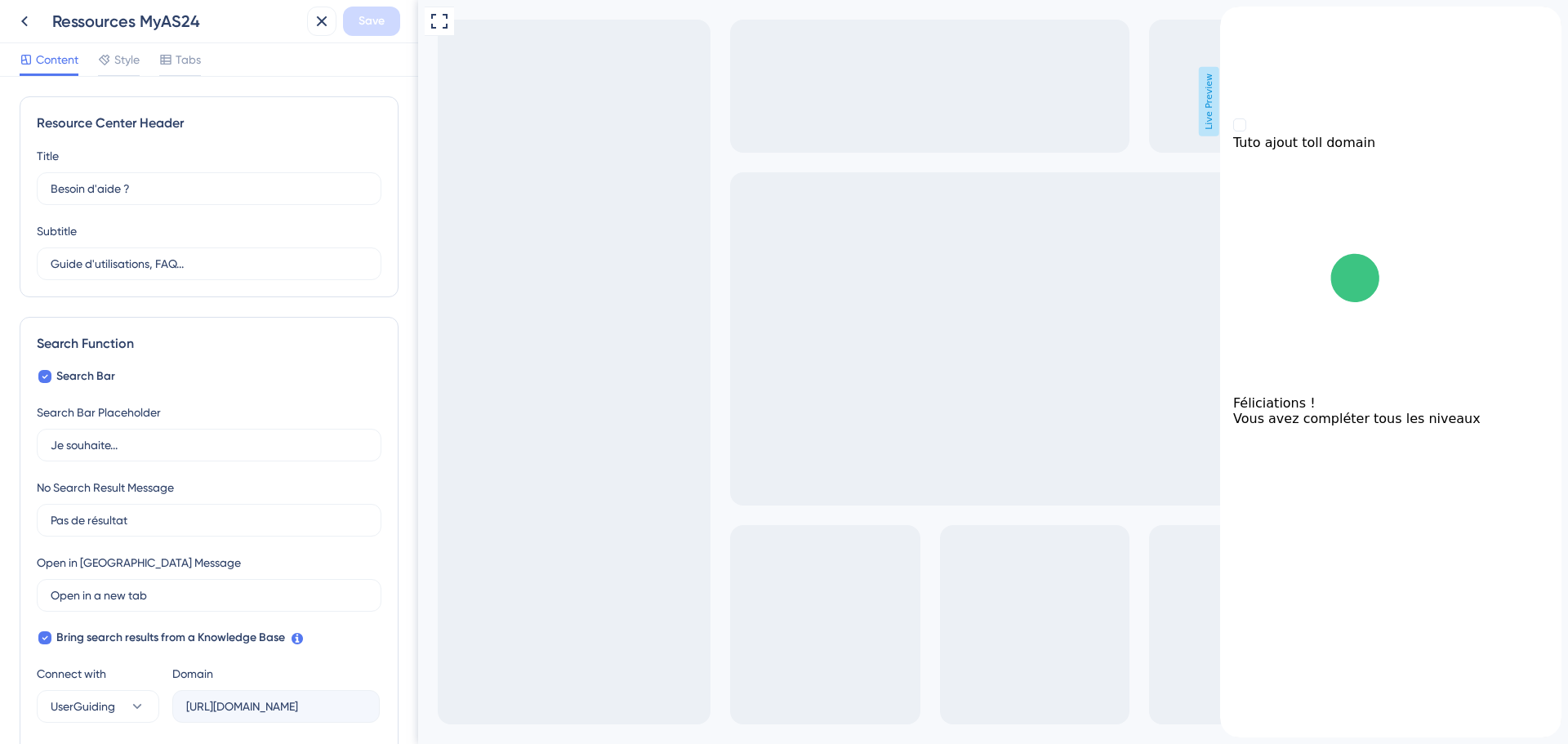
click at [1233, 19] on icon "back to header" at bounding box center [1226, 13] width 13 height 13
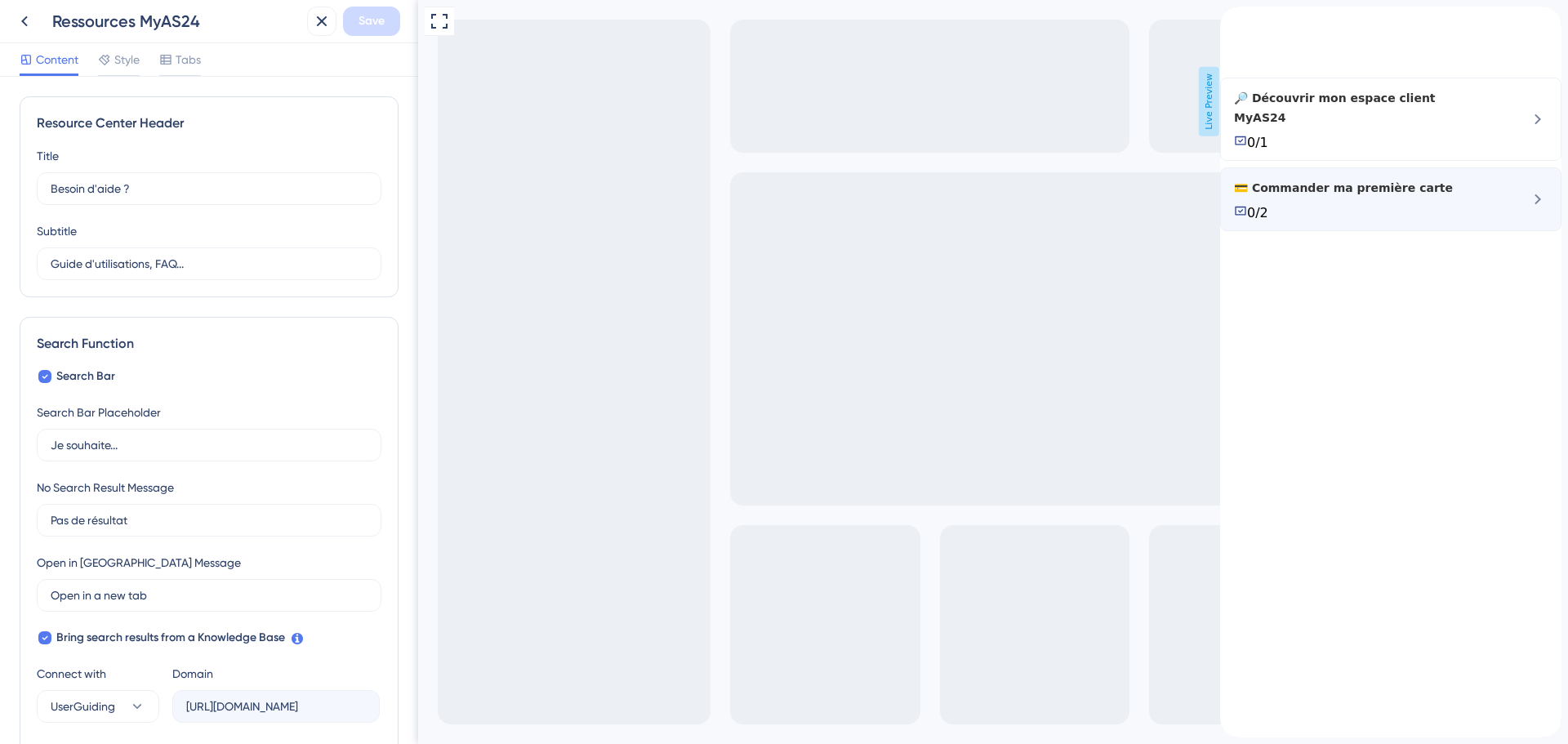
click at [1535, 205] on icon at bounding box center [1538, 200] width 7 height 11
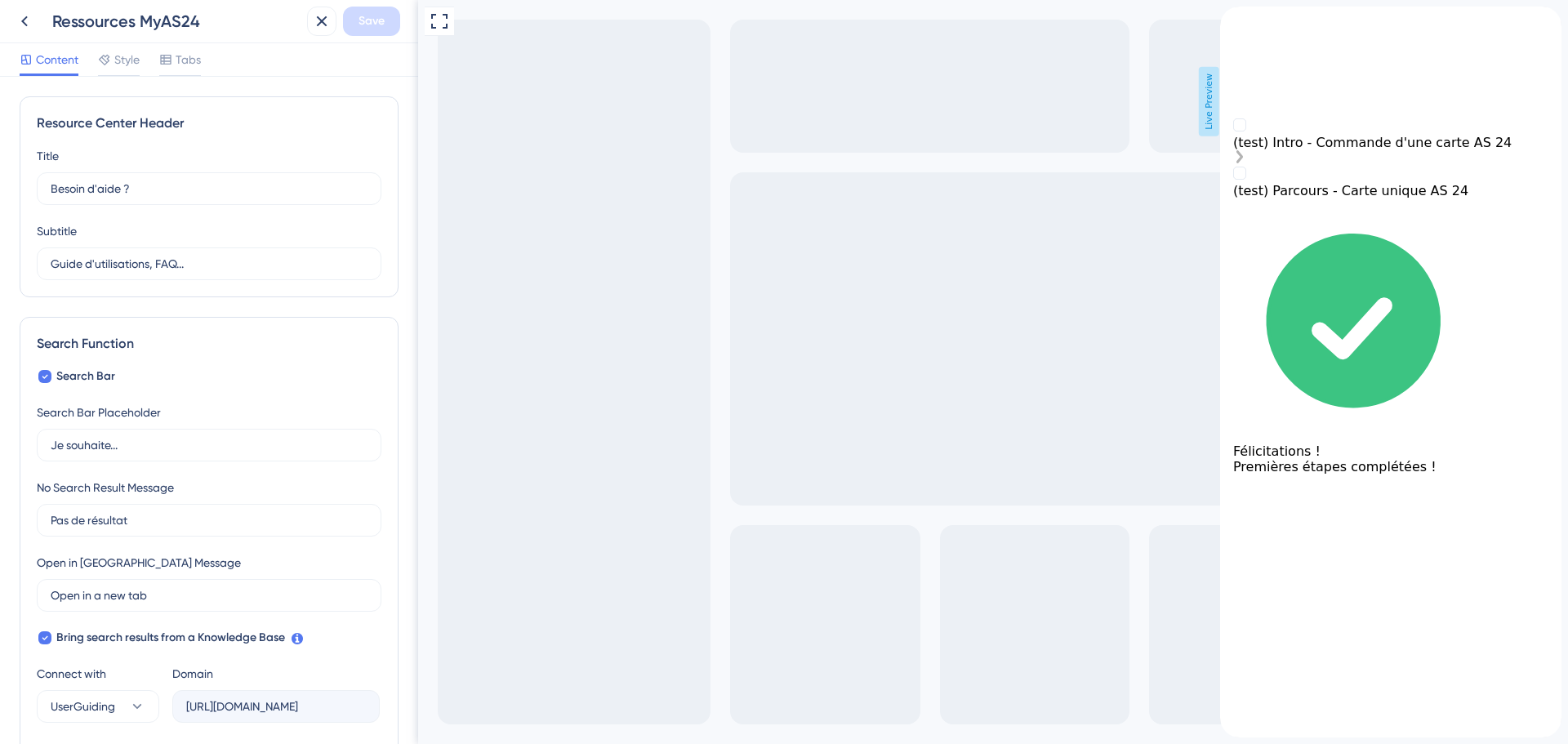
click at [1408, 150] on div "(test) Intro - Commande d'une carte AS 24" at bounding box center [1391, 142] width 315 height 16
click at [1243, 164] on icon "(test) Intro - Commande d'une carte AS 24 is incomplete." at bounding box center [1239, 156] width 7 height 13
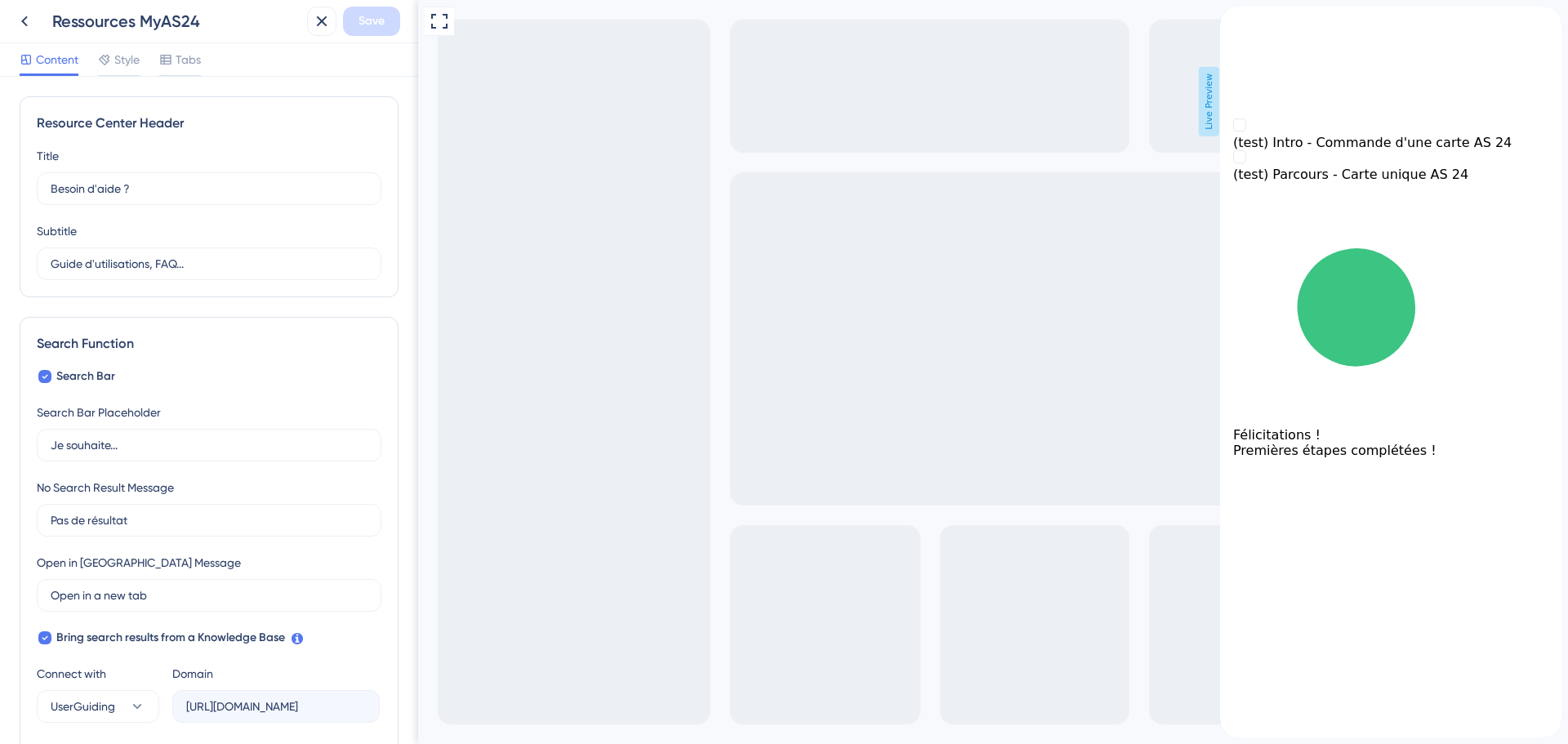
click at [1255, 22] on div "back to header" at bounding box center [1391, 15] width 342 height 17
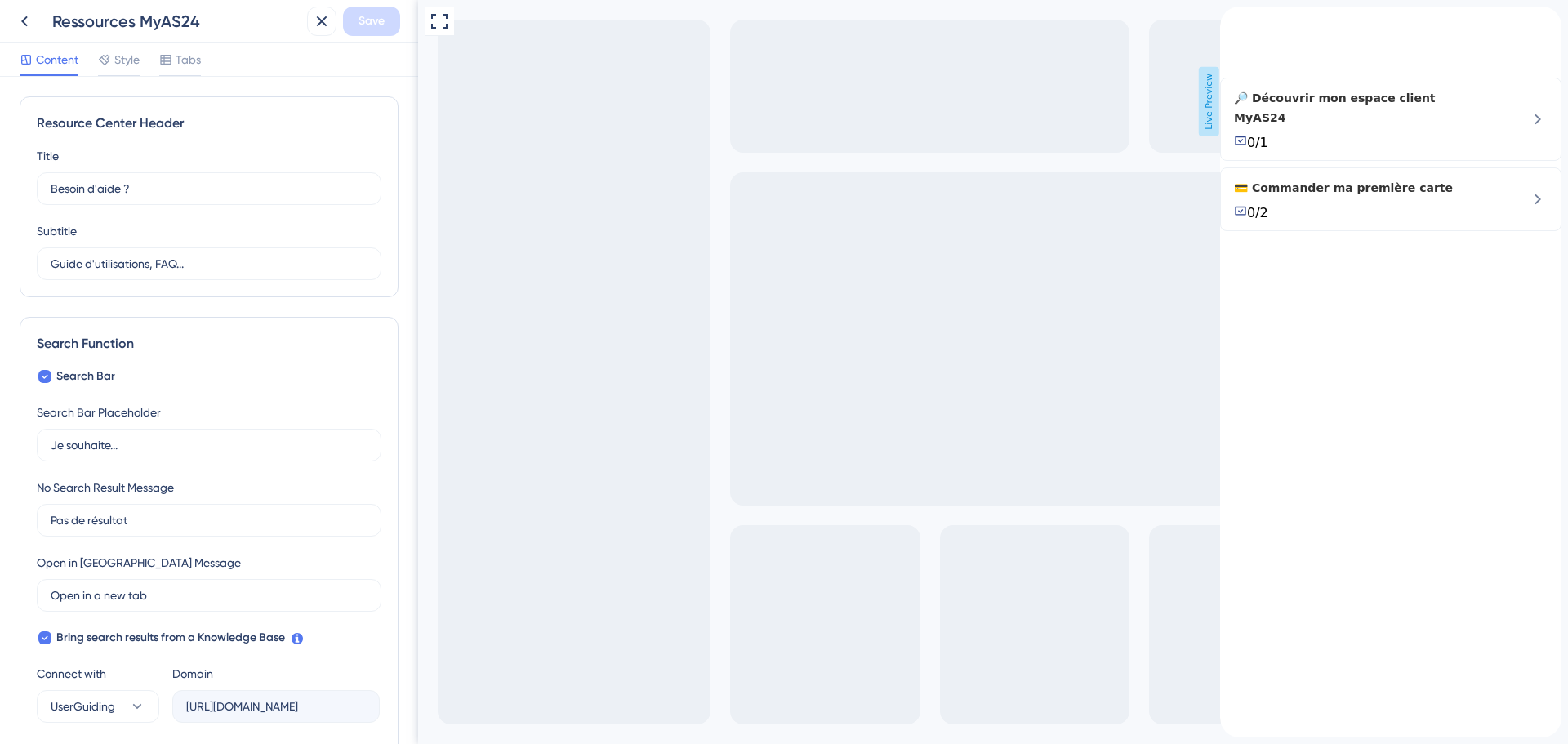
click at [1233, 19] on icon "back to header" at bounding box center [1226, 13] width 13 height 13
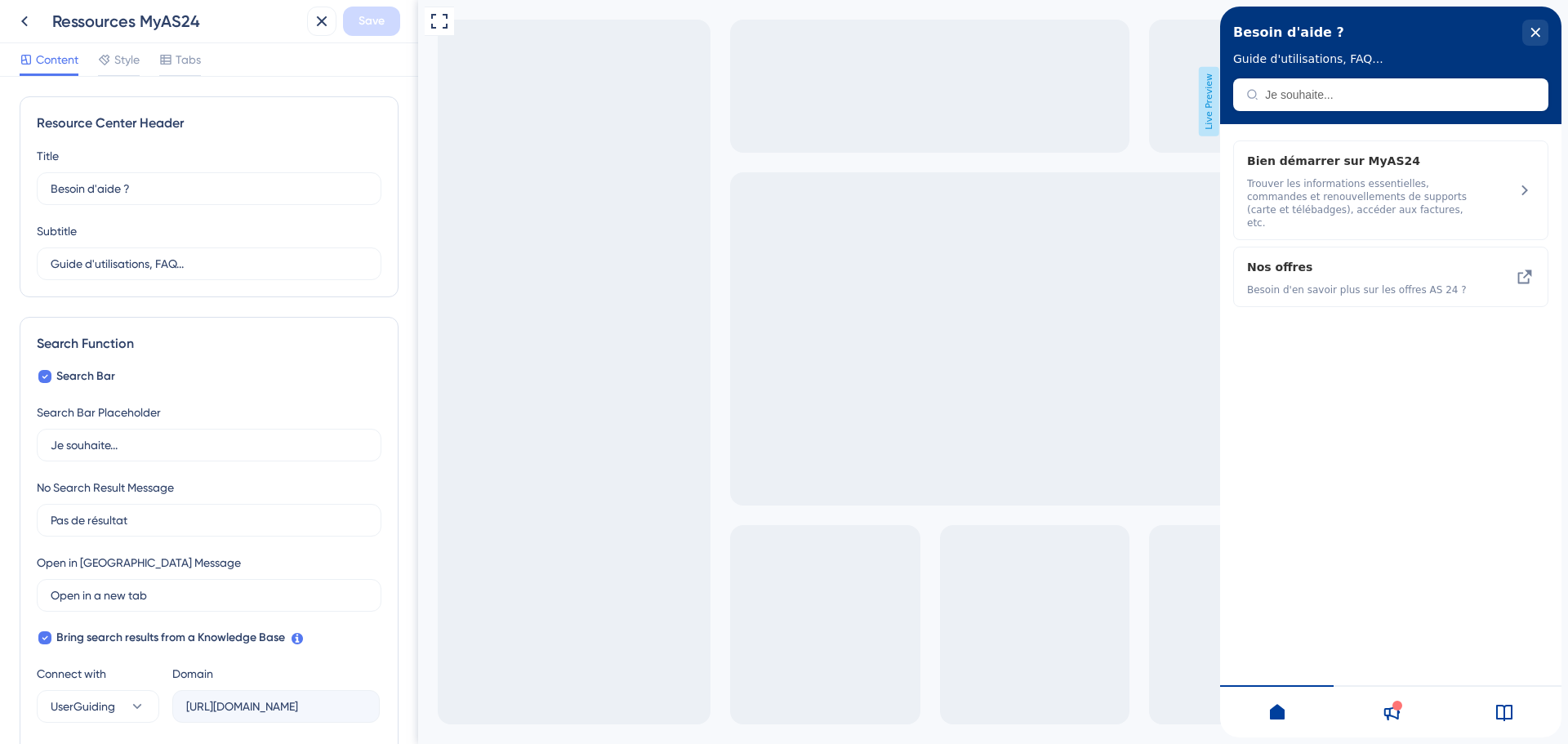
click at [474, 109] on div "Full Screen Preview Live Preview" at bounding box center [993, 372] width 1149 height 744
click at [316, 28] on icon at bounding box center [322, 21] width 19 height 19
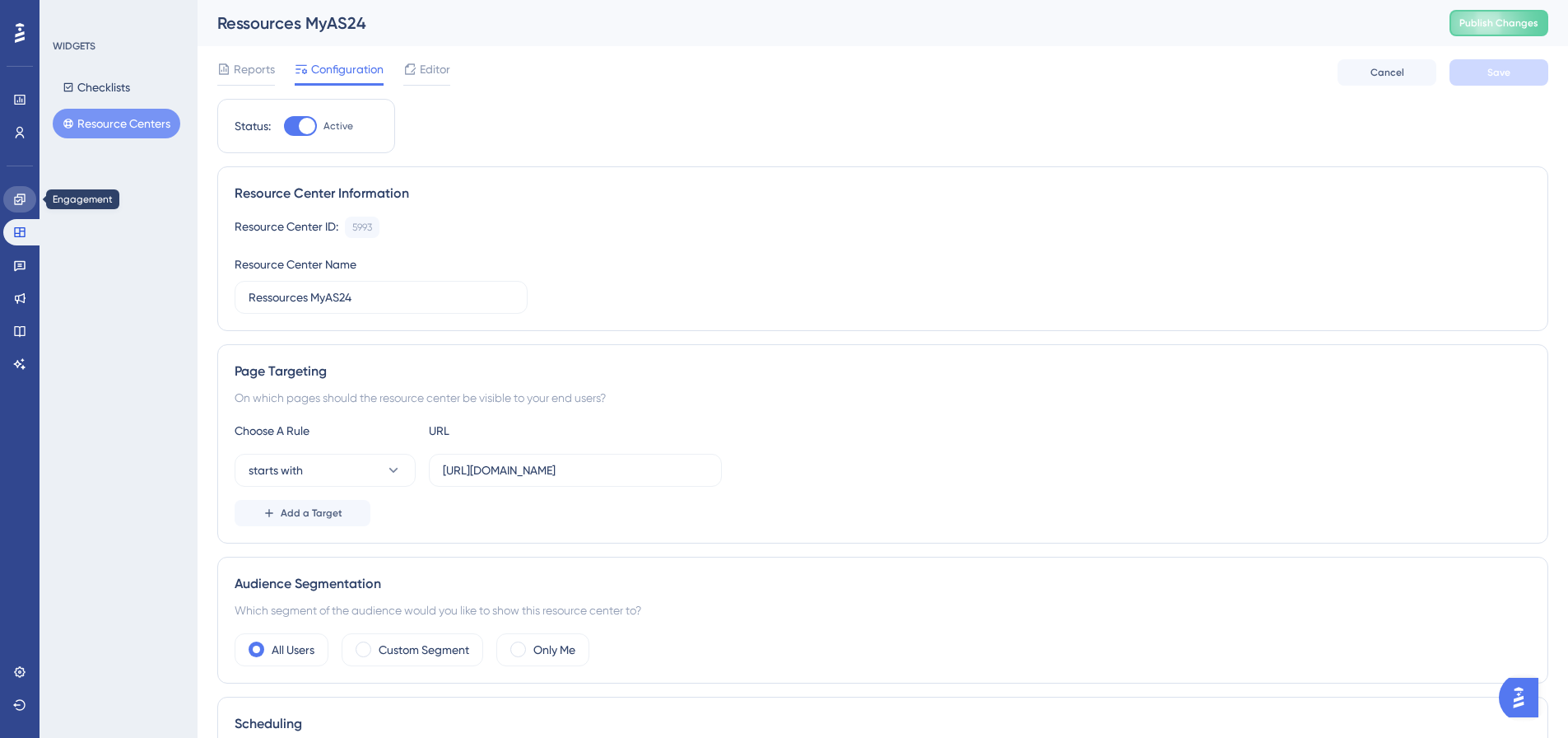
click at [23, 200] on icon at bounding box center [19, 198] width 11 height 11
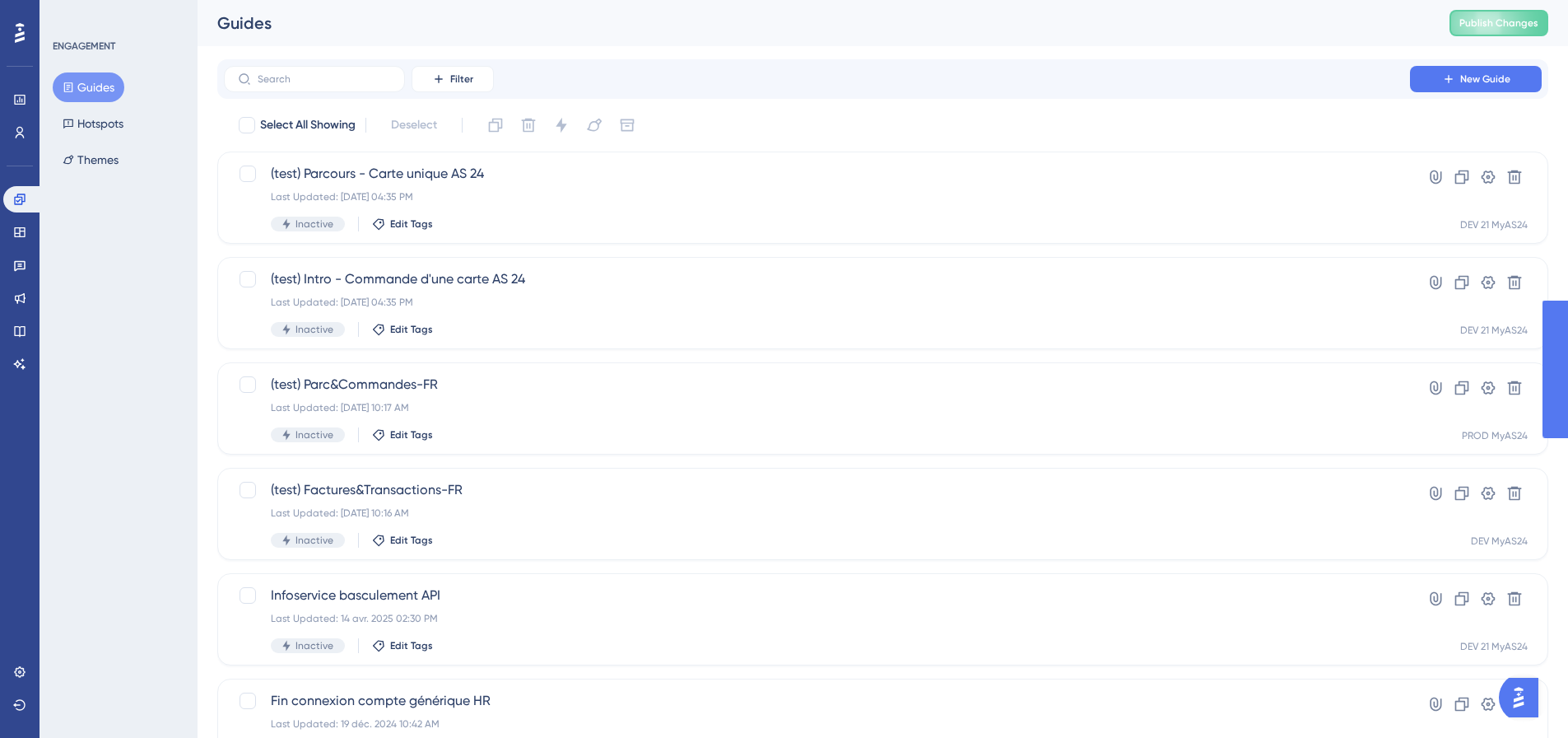
click at [105, 90] on button "Guides" at bounding box center [88, 87] width 72 height 29
click at [543, 279] on span "(test) Intro - Commande d'une carte AS 24" at bounding box center [816, 279] width 1092 height 20
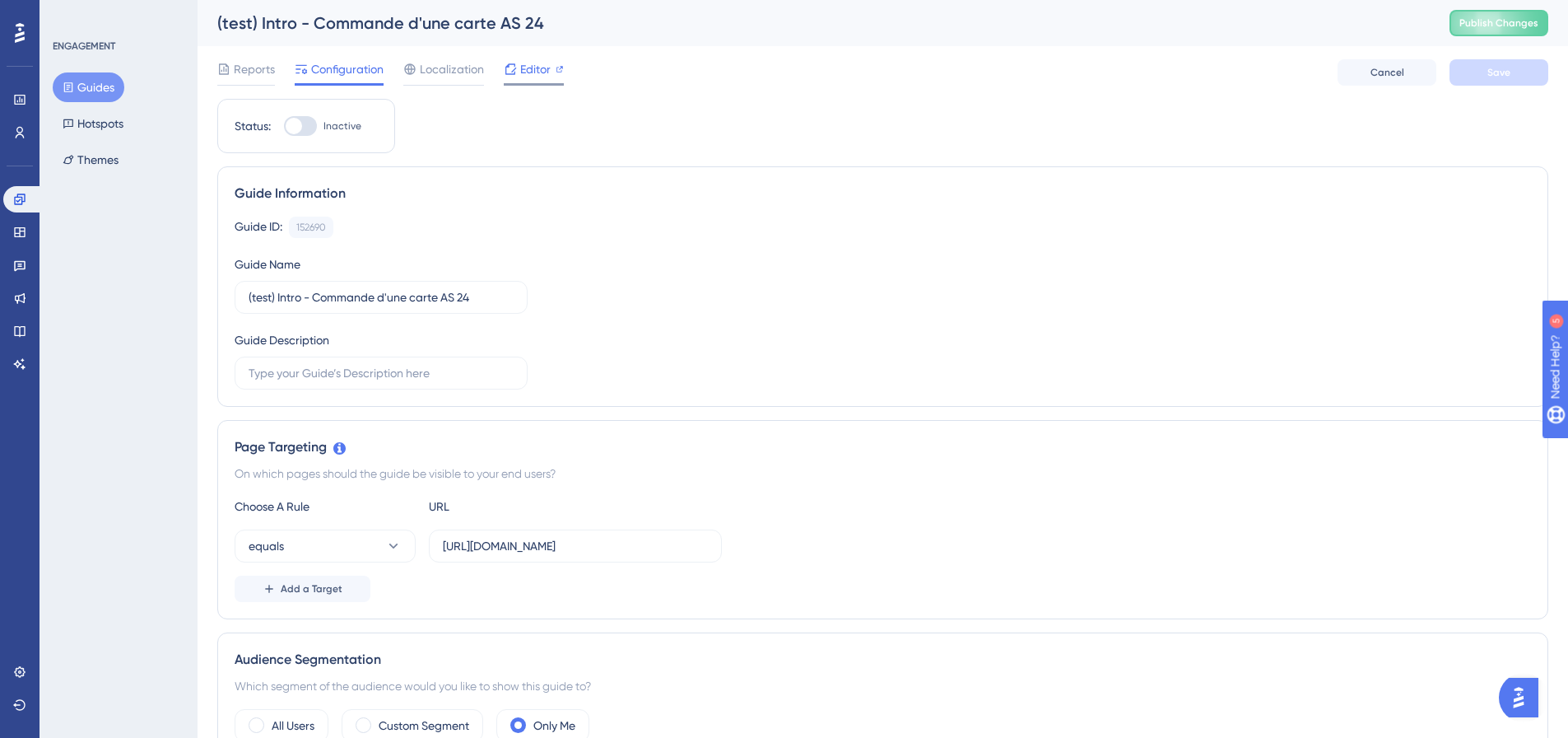
click at [520, 67] on span "Editor" at bounding box center [535, 69] width 30 height 20
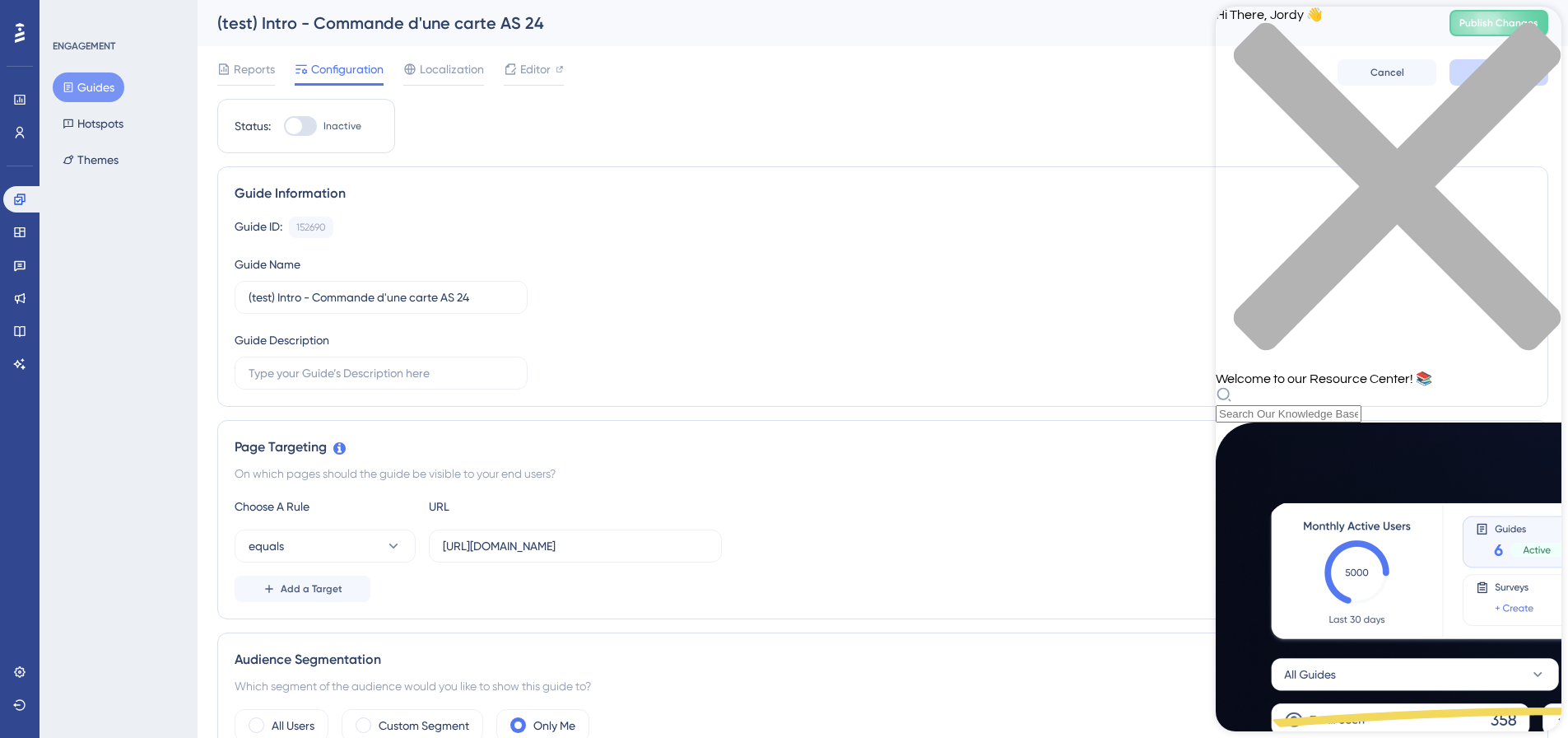
click at [1380, 387] on div "Resource Center Header" at bounding box center [1388, 404] width 345 height 36
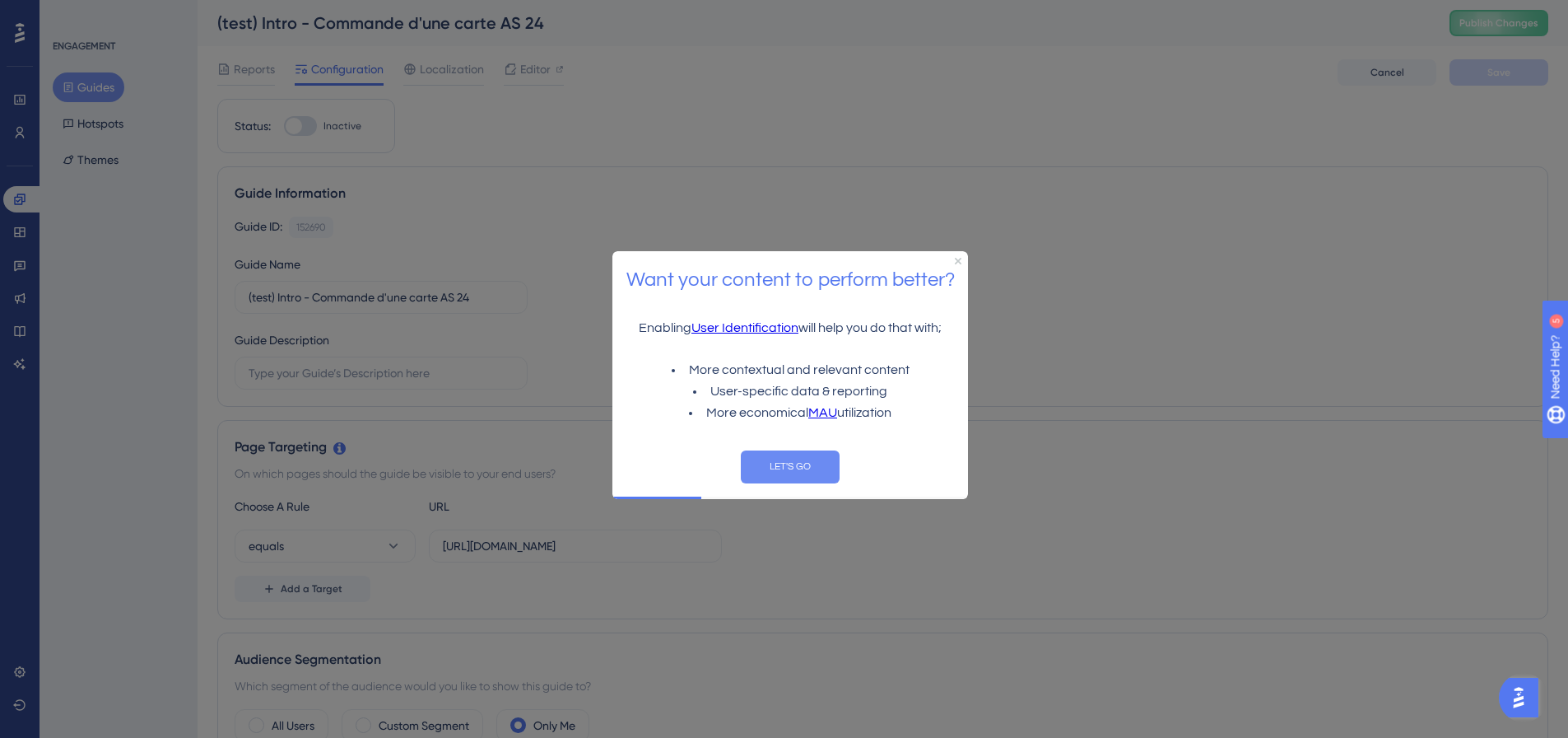
click at [791, 455] on button "LET'S GO" at bounding box center [790, 466] width 99 height 33
click at [791, 466] on div at bounding box center [784, 369] width 1568 height 738
click at [769, 478] on div at bounding box center [784, 369] width 1568 height 738
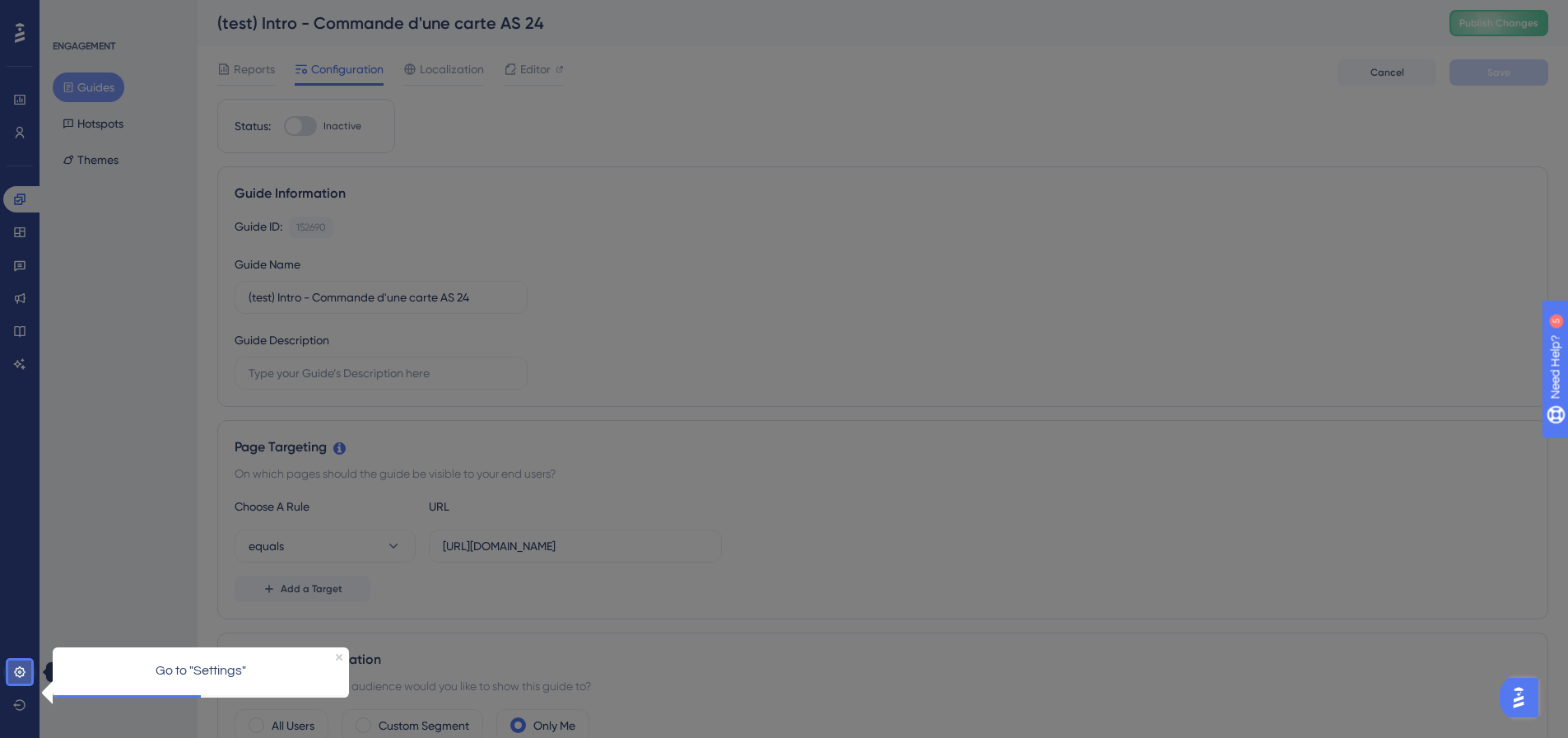
click at [27, 676] on link at bounding box center [20, 671] width 33 height 26
click at [338, 657] on icon "Close Preview" at bounding box center [339, 656] width 7 height 7
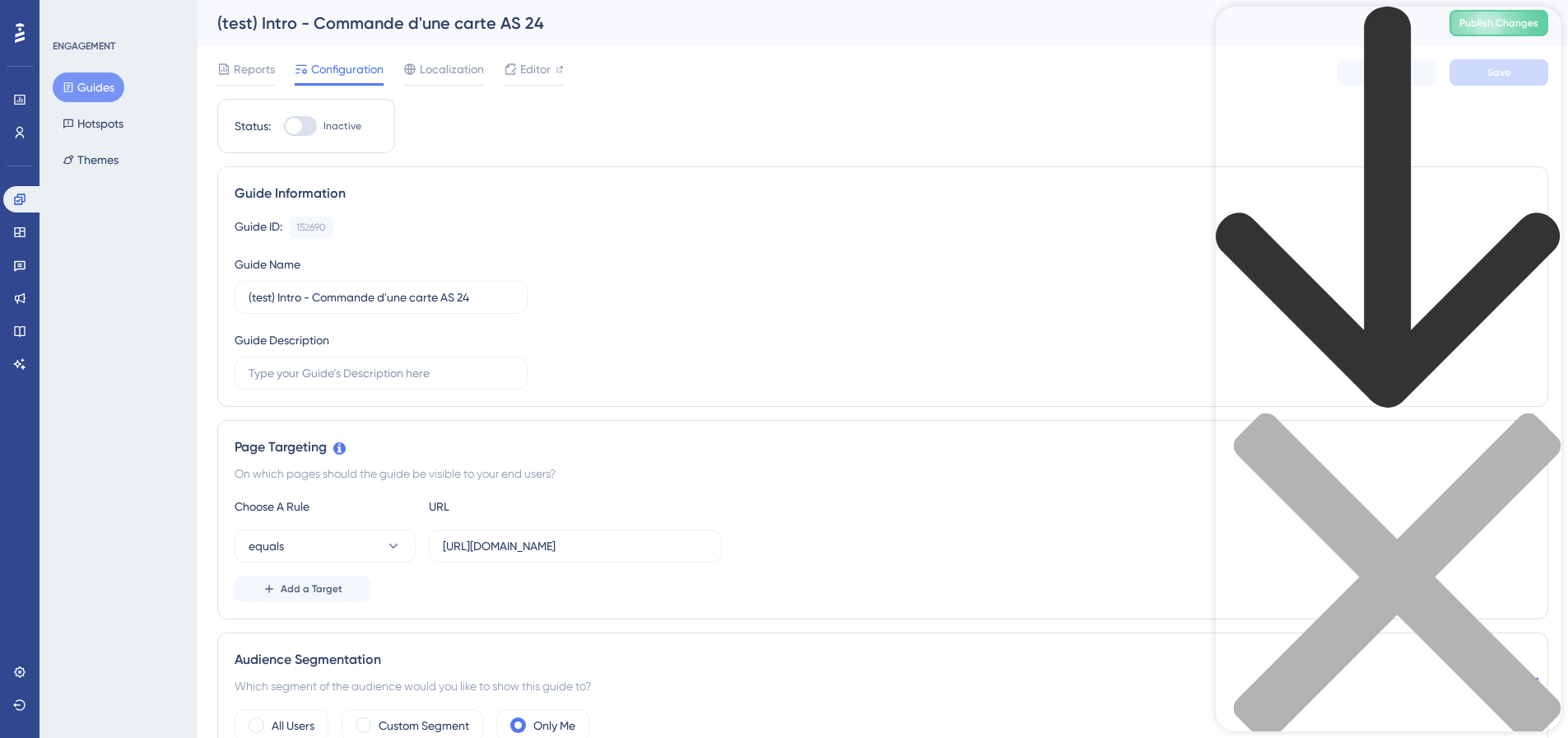
click at [724, 65] on div "Reports Configuration Localization Editor Cancel Save" at bounding box center [883, 73] width 1332 height 53
click at [1233, 23] on div "back to header" at bounding box center [1388, 210] width 345 height 406
click at [1331, 100] on div "Resource Center Header" at bounding box center [1388, 401] width 345 height 790
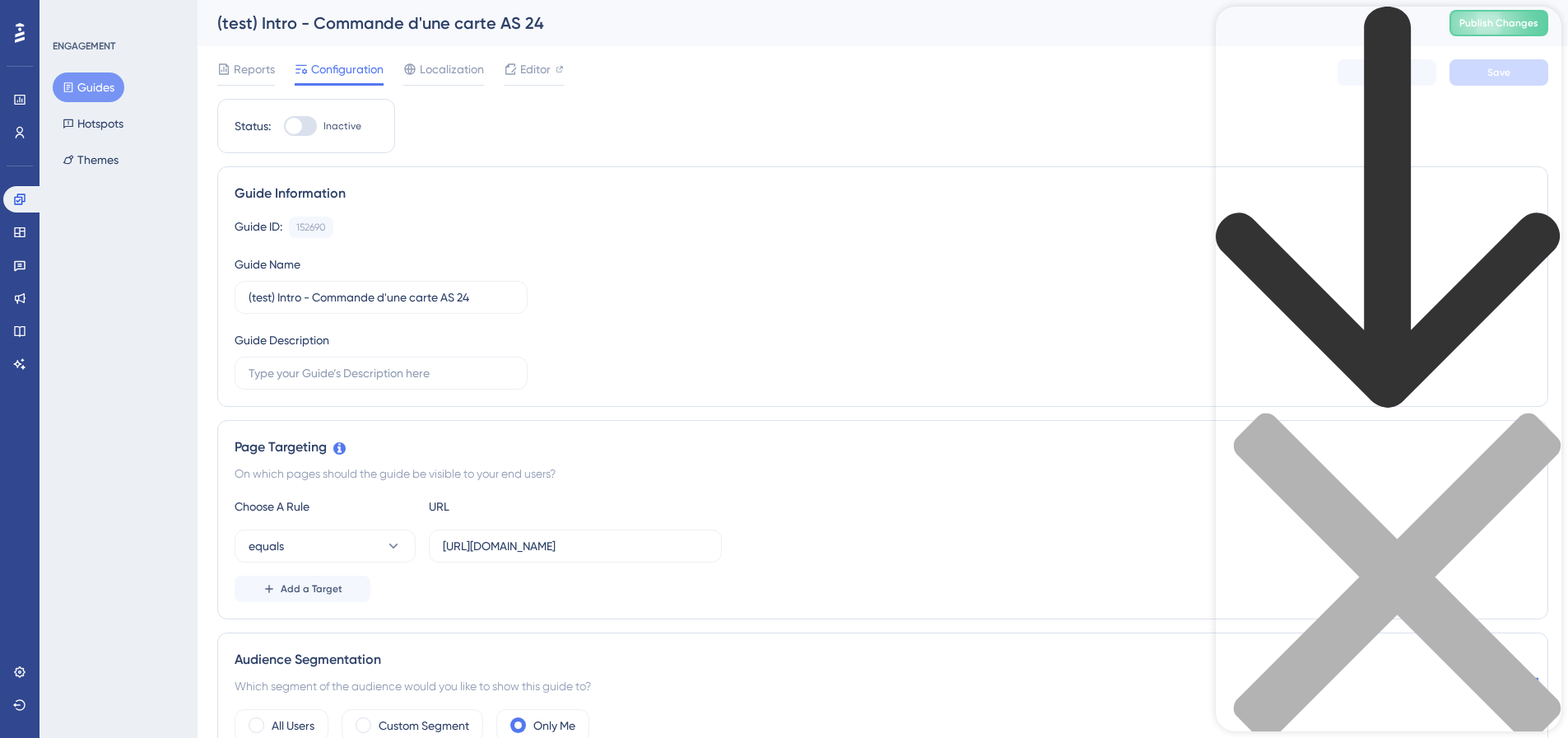
click at [1240, 32] on icon "back to header" at bounding box center [1387, 207] width 344 height 401
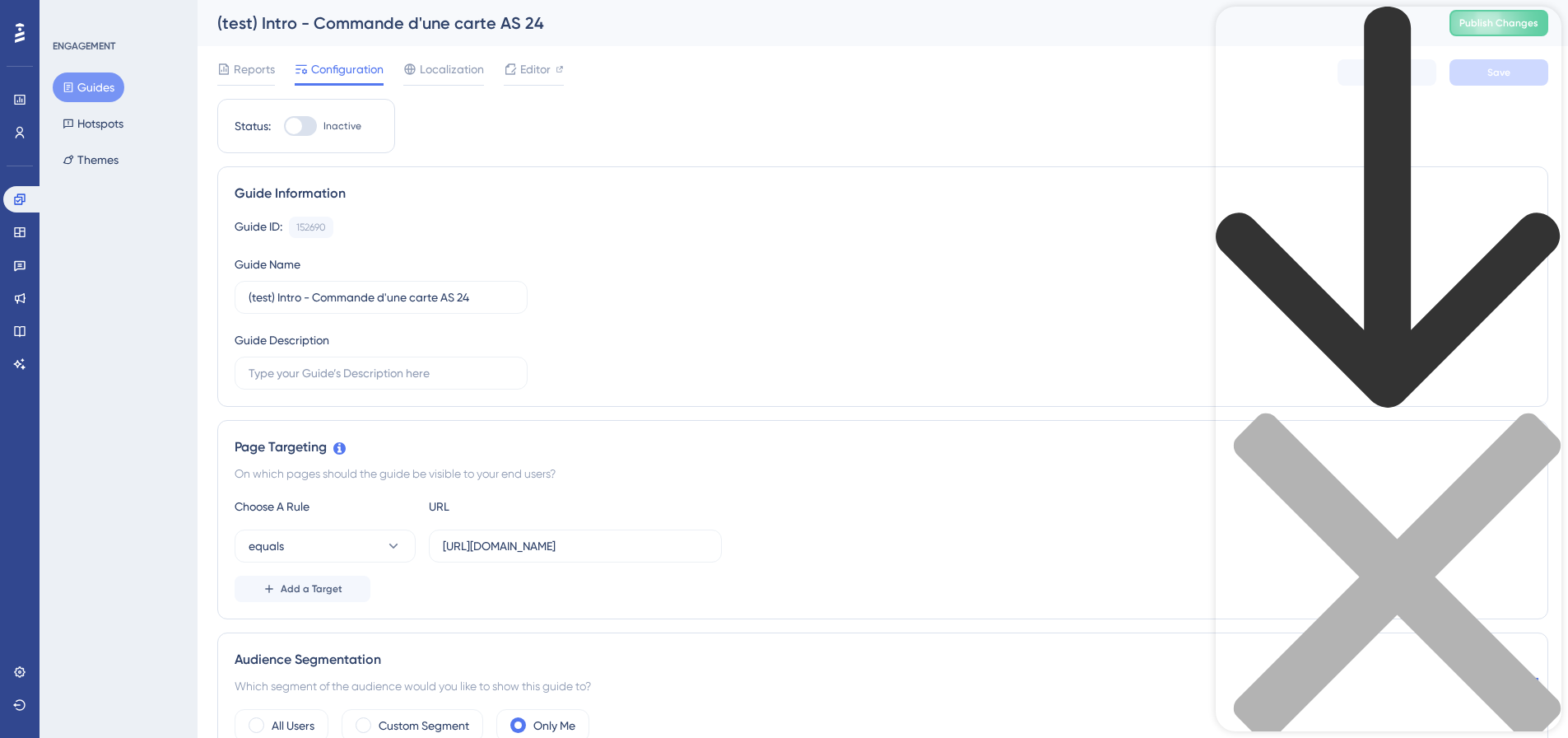
type input "c"
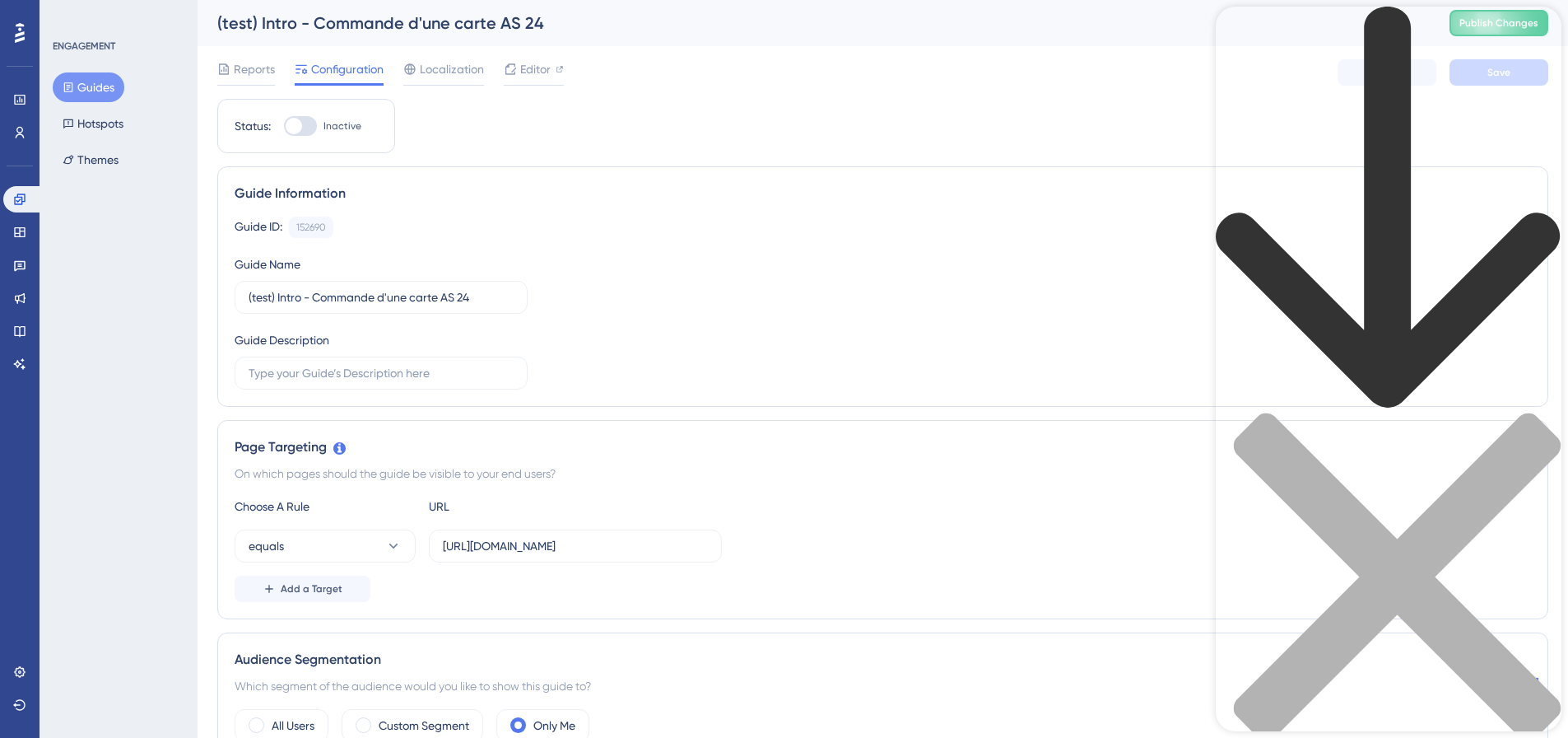
type input "checklist"
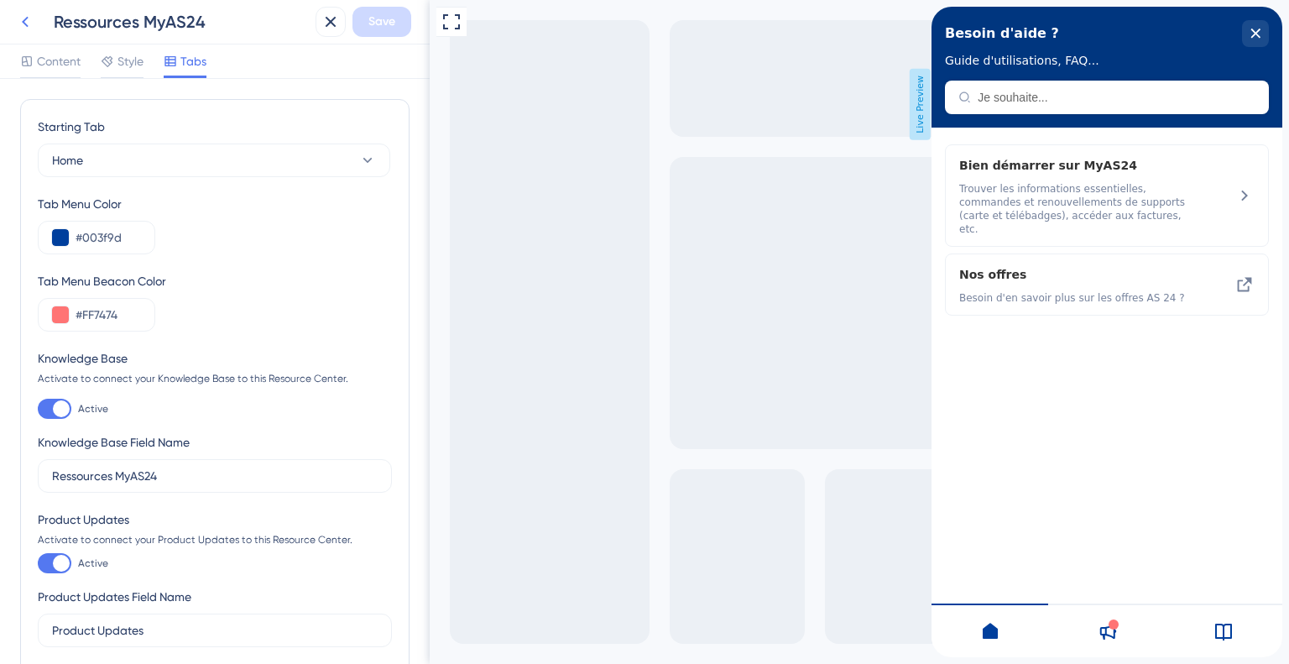
click at [17, 29] on icon at bounding box center [25, 22] width 20 height 20
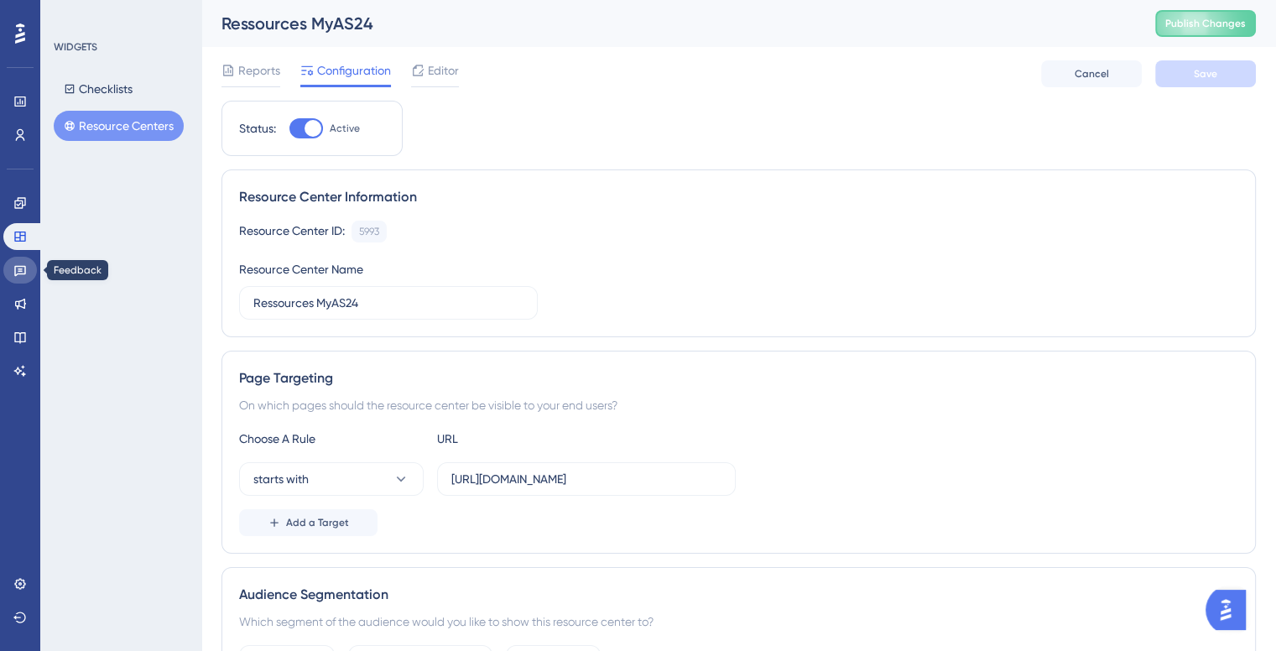
click at [22, 276] on icon at bounding box center [19, 269] width 13 height 13
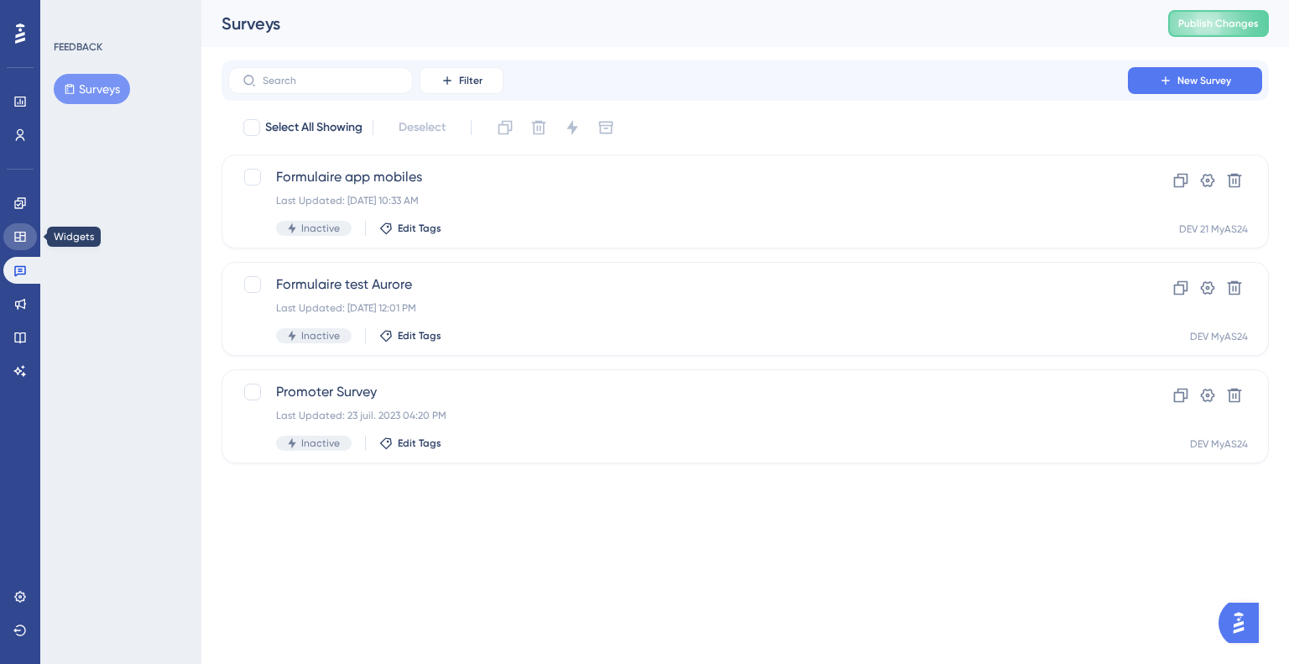
click at [23, 243] on link at bounding box center [20, 236] width 34 height 27
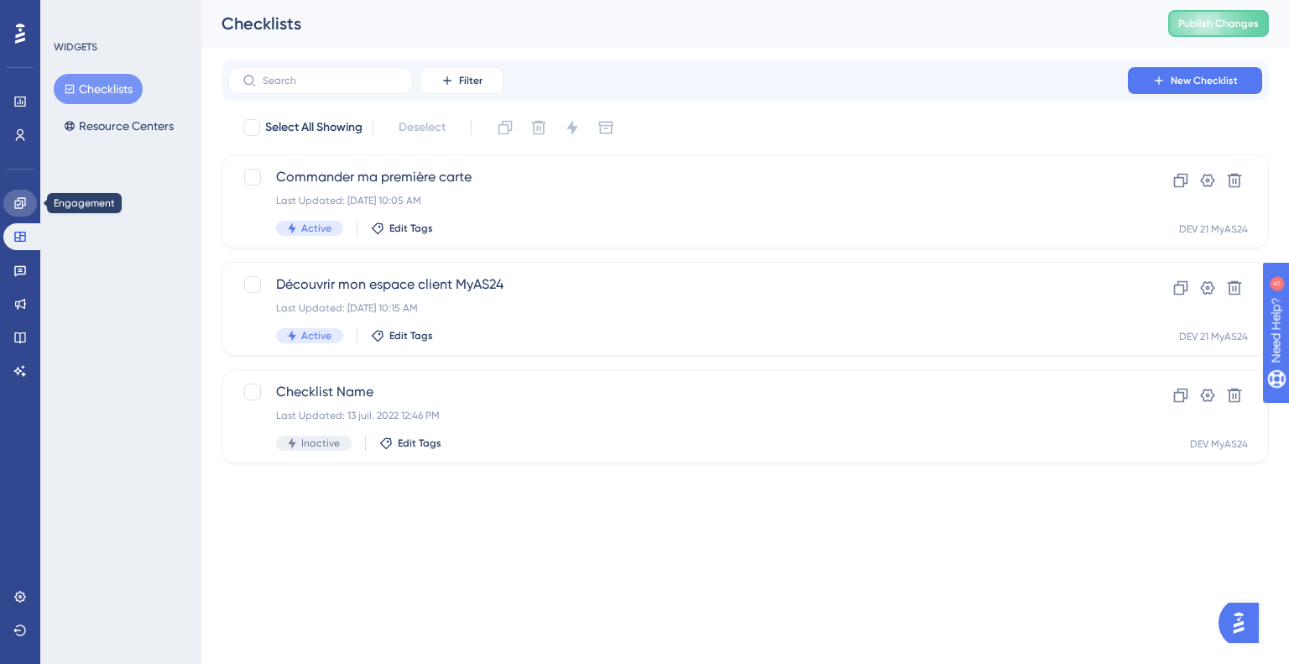
click at [24, 208] on icon at bounding box center [19, 202] width 13 height 13
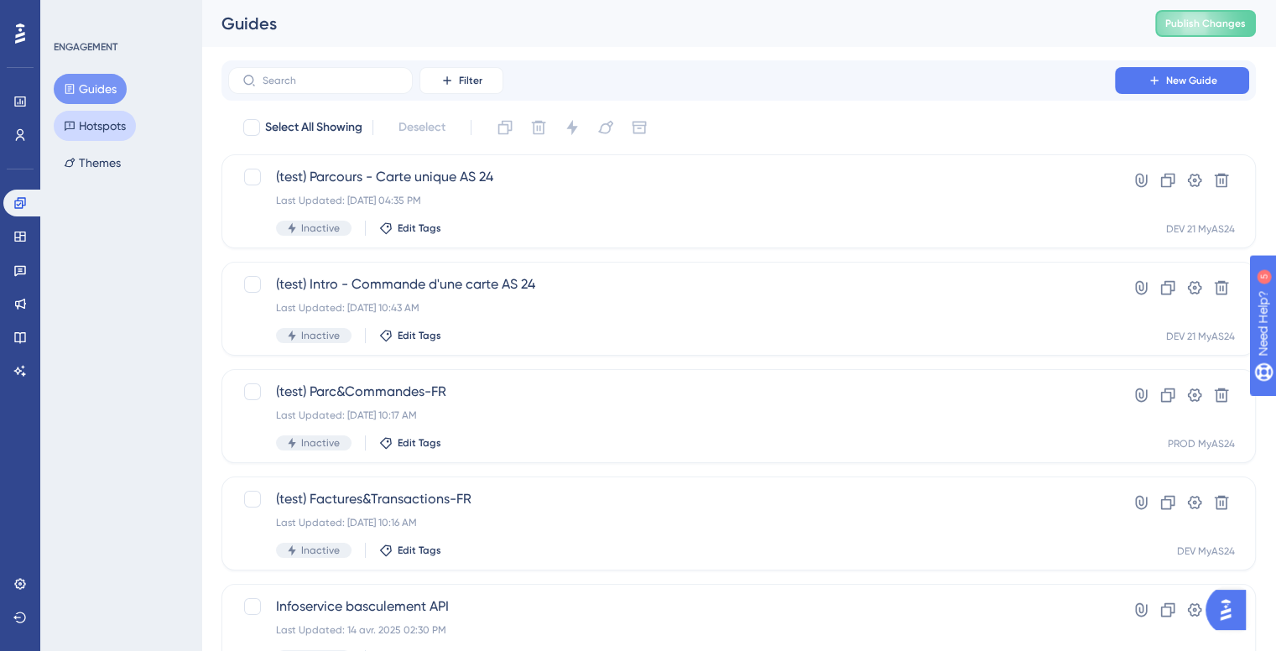
click at [107, 112] on button "Hotspots" at bounding box center [95, 126] width 82 height 30
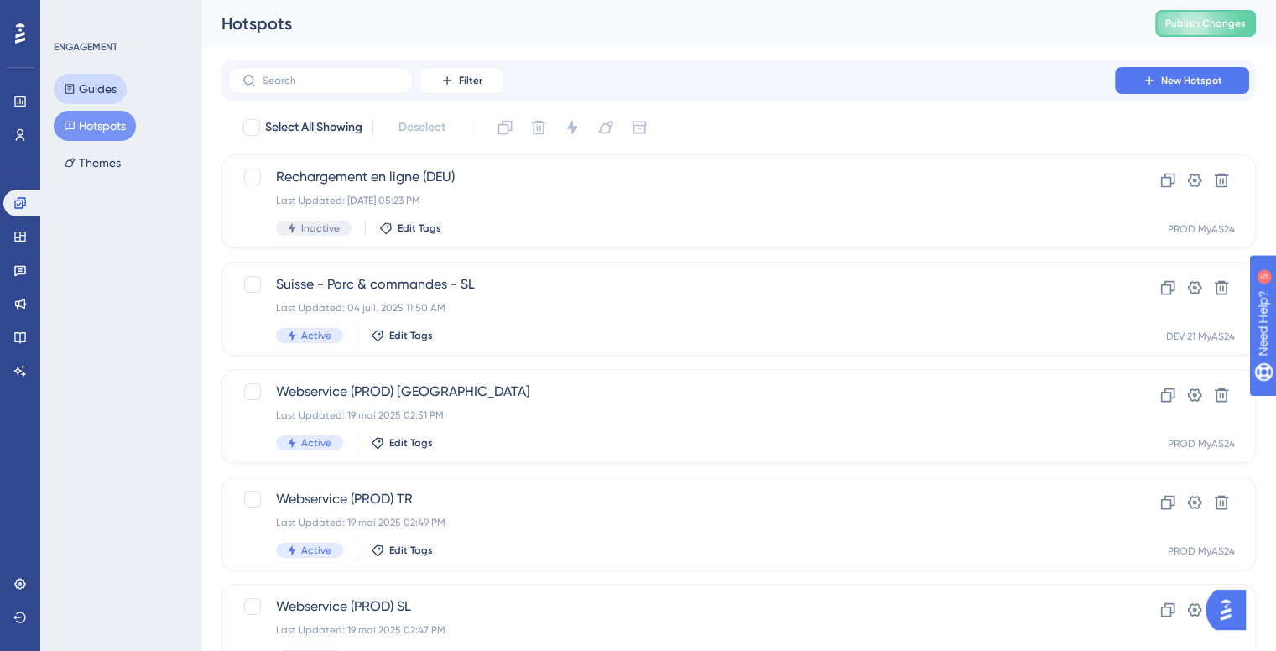
click at [104, 96] on button "Guides" at bounding box center [90, 89] width 73 height 30
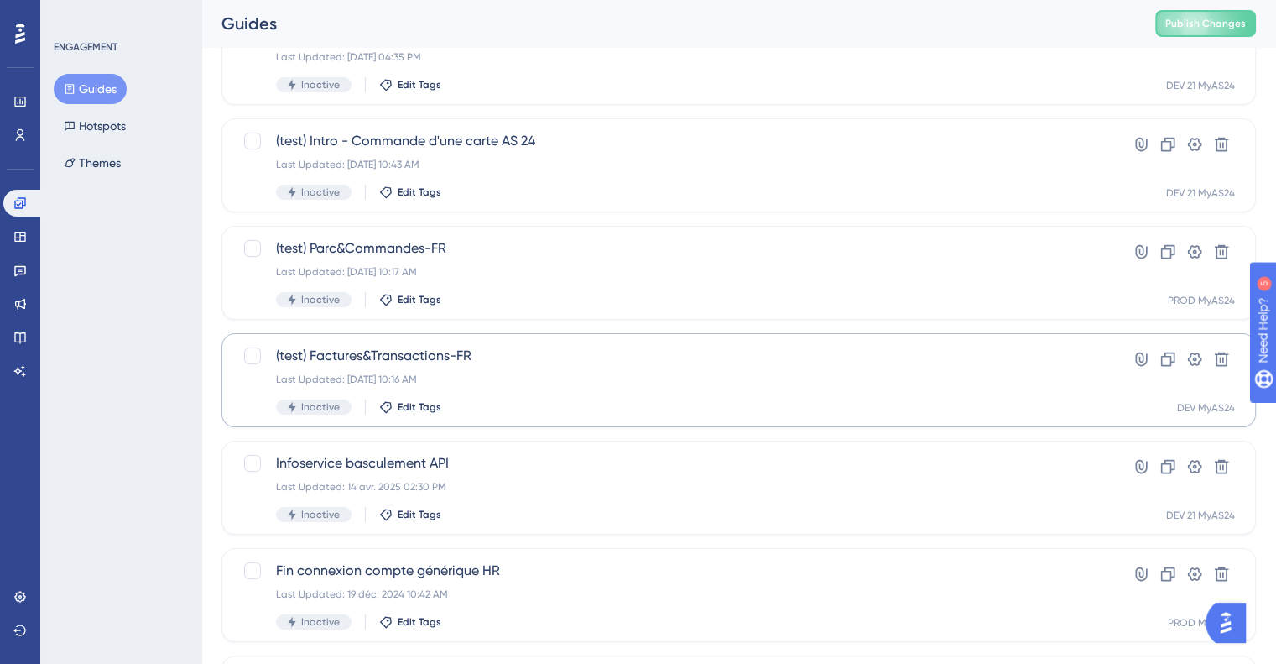
scroll to position [168, 0]
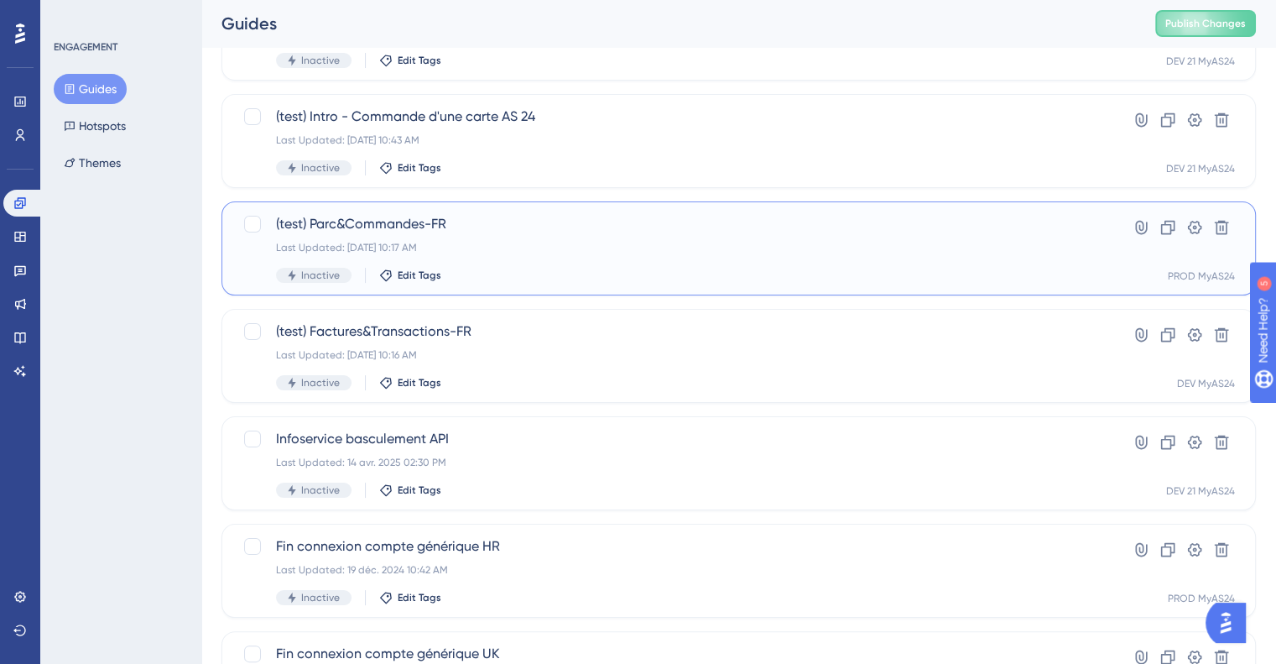
click at [489, 242] on div "Last Updated: 26 sept. 2025 10:17 AM" at bounding box center [671, 247] width 791 height 13
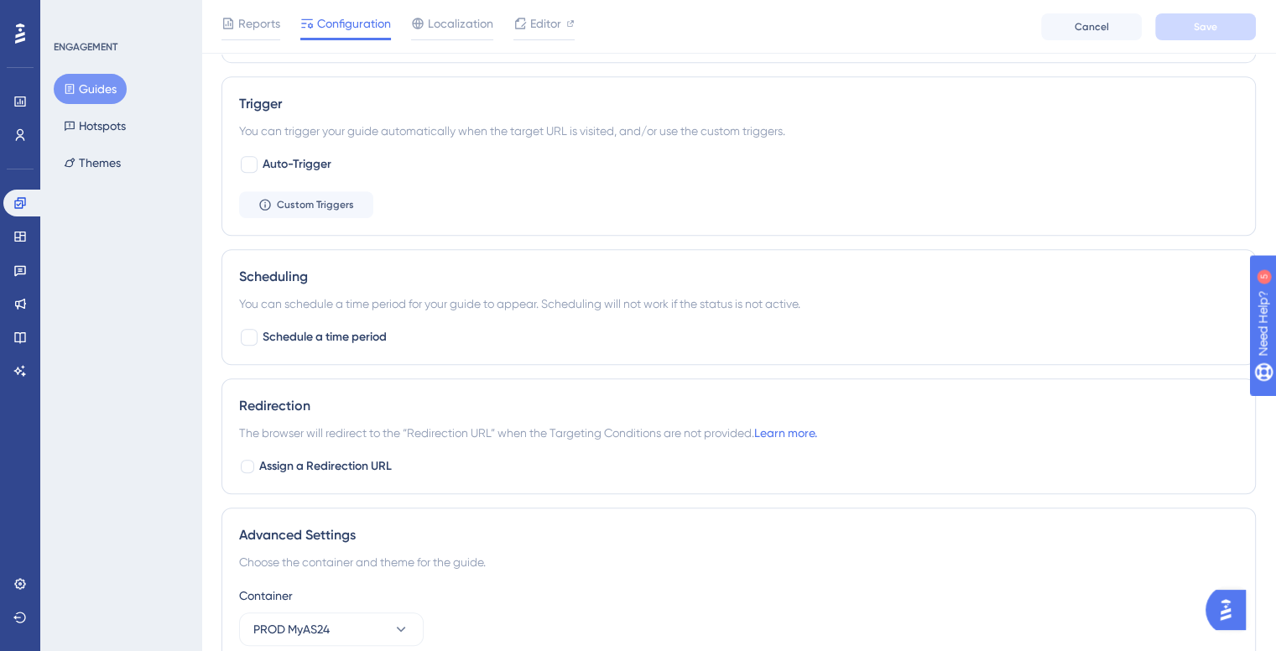
scroll to position [755, 0]
click at [252, 160] on div at bounding box center [249, 163] width 17 height 17
checkbox input "true"
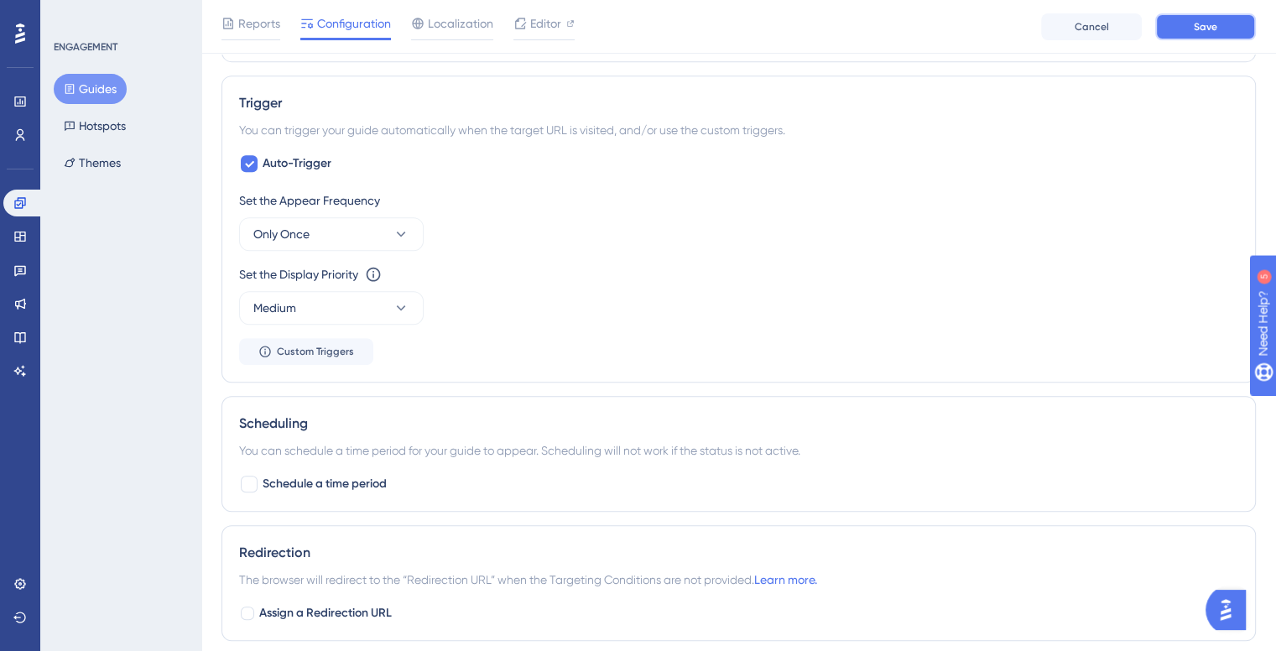
click at [1203, 29] on span "Save" at bounding box center [1205, 26] width 23 height 13
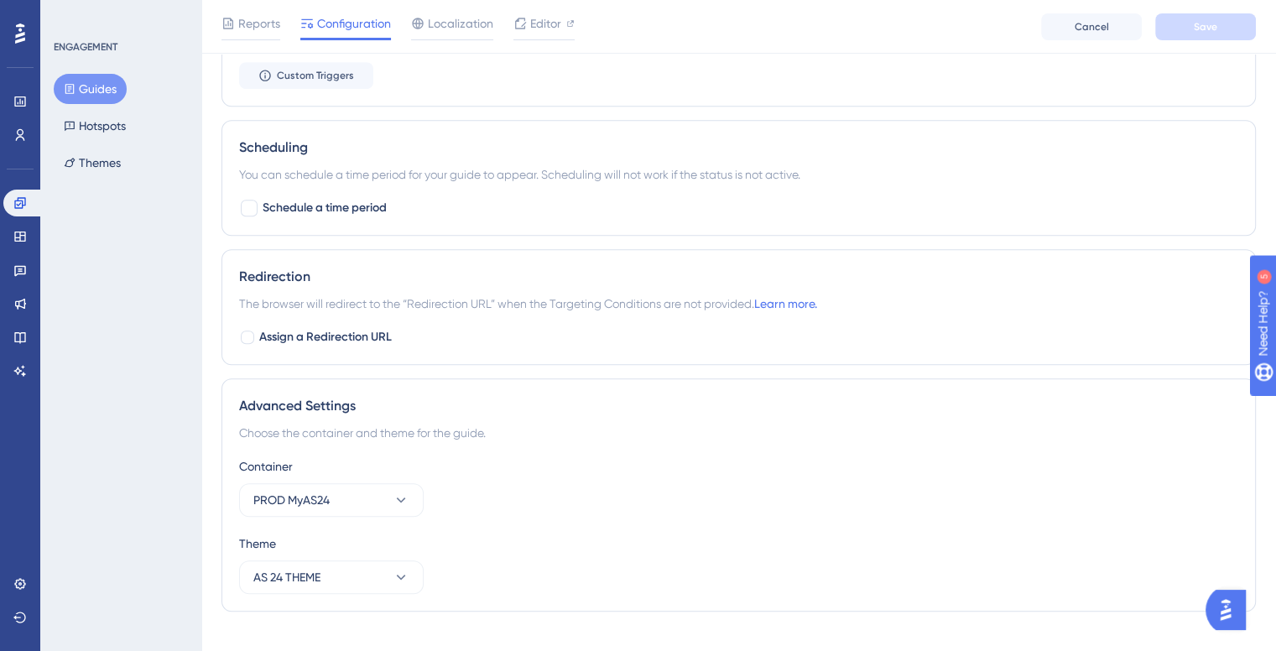
scroll to position [1055, 0]
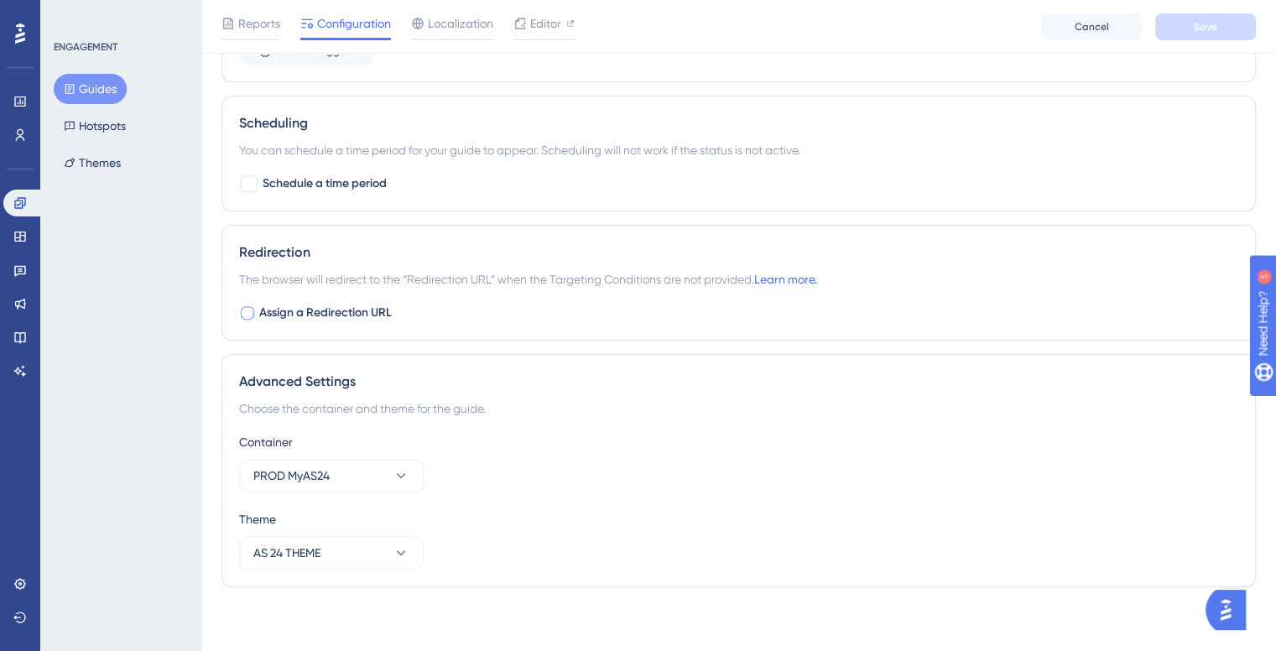
click at [253, 306] on div at bounding box center [247, 312] width 13 height 13
checkbox input "true"
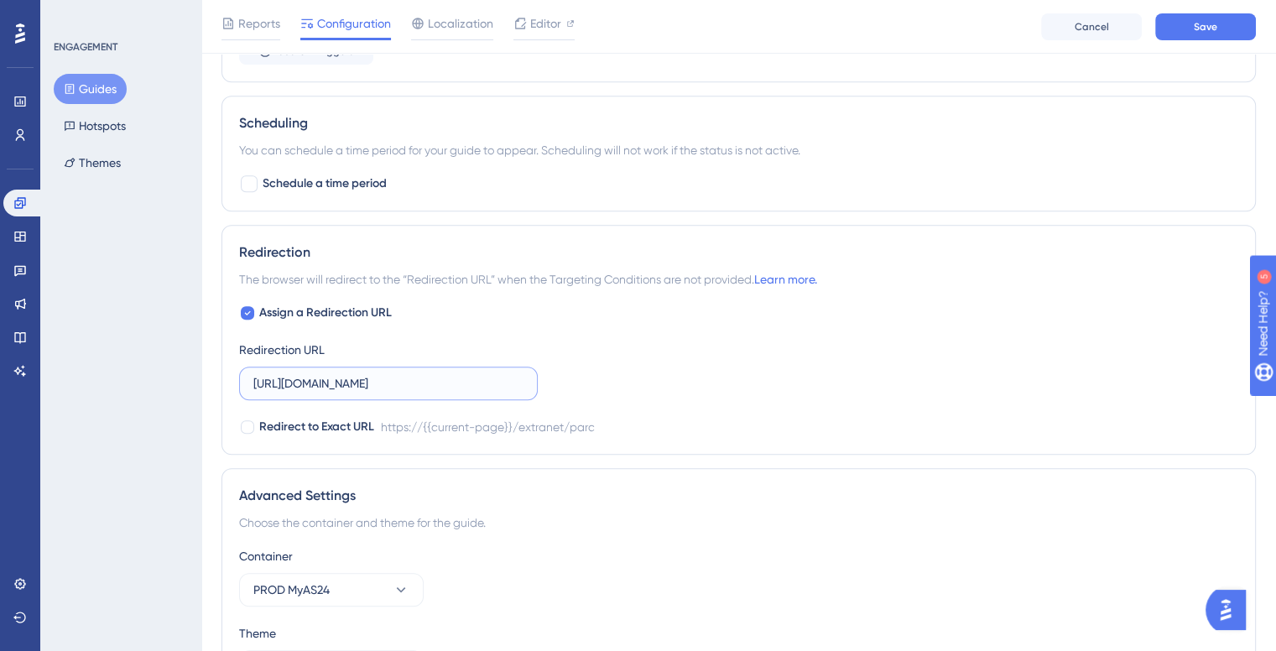
click at [414, 378] on input "https://extranet.as24.com/extranet/parc" at bounding box center [388, 383] width 270 height 18
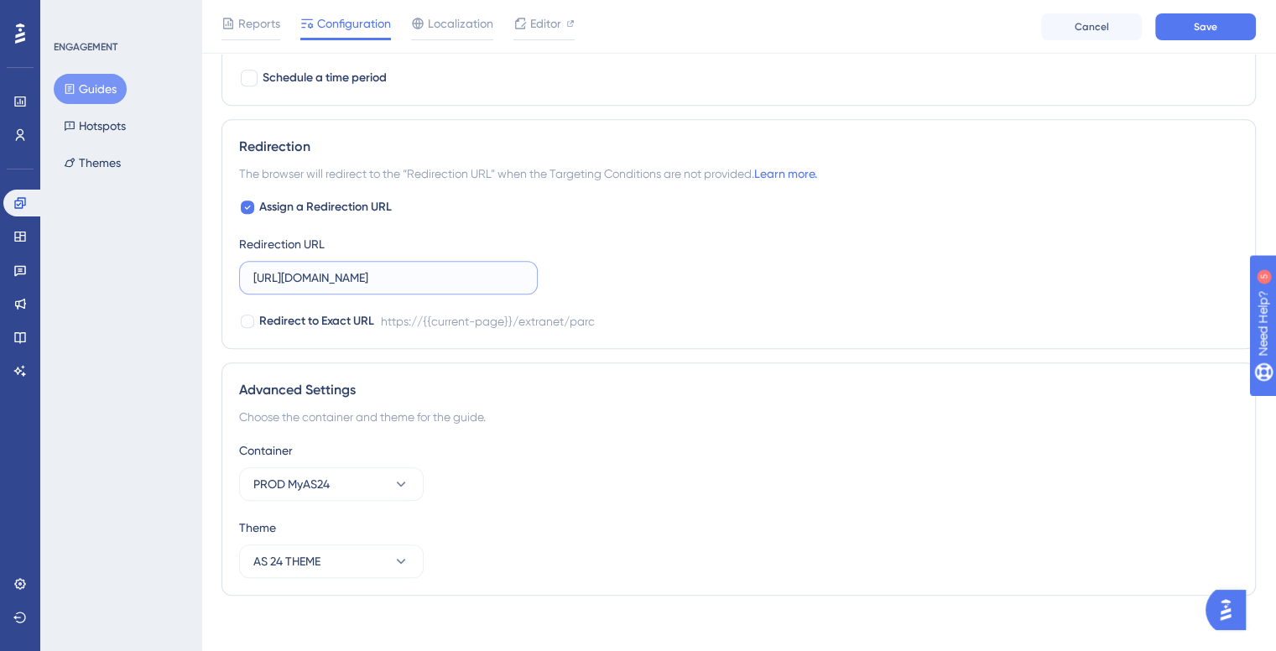
scroll to position [1170, 0]
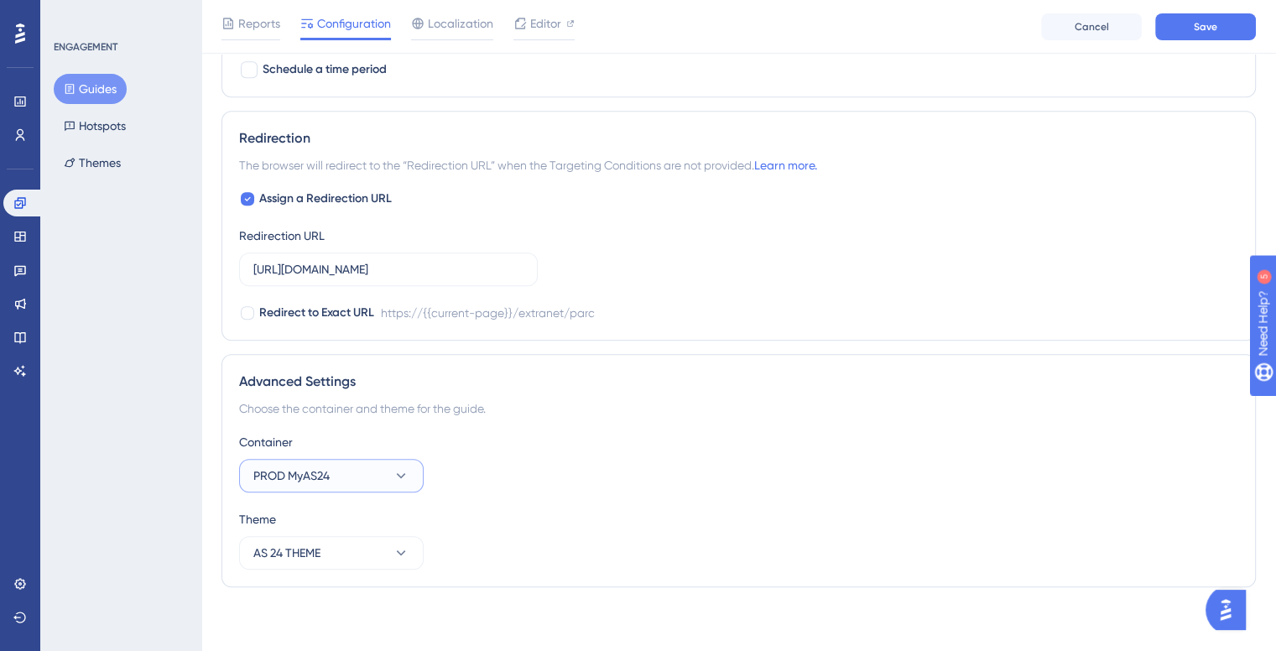
click at [372, 472] on button "PROD MyAS24" at bounding box center [331, 476] width 185 height 34
click at [362, 521] on div "DEV 21 MyAS24 DEV 21 MyAS24" at bounding box center [331, 527] width 136 height 34
click at [366, 553] on button "AS 24 THEME" at bounding box center [331, 553] width 185 height 34
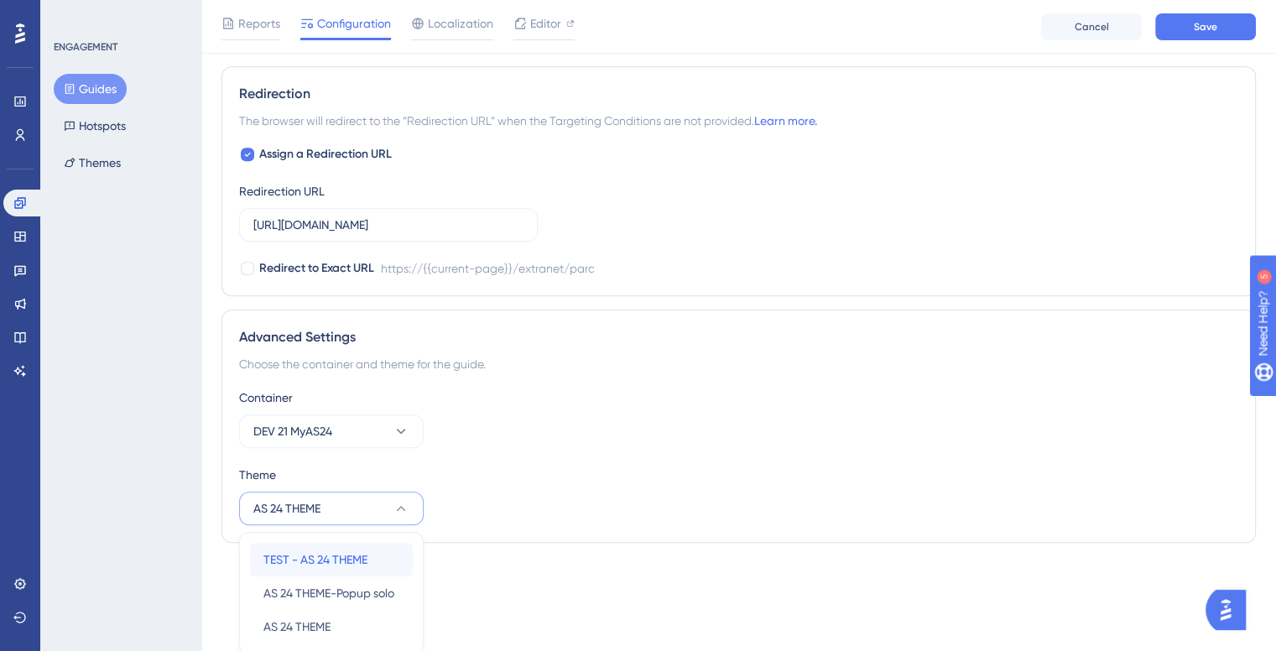
click at [356, 560] on span "TEST - AS 24 THEME" at bounding box center [315, 560] width 104 height 20
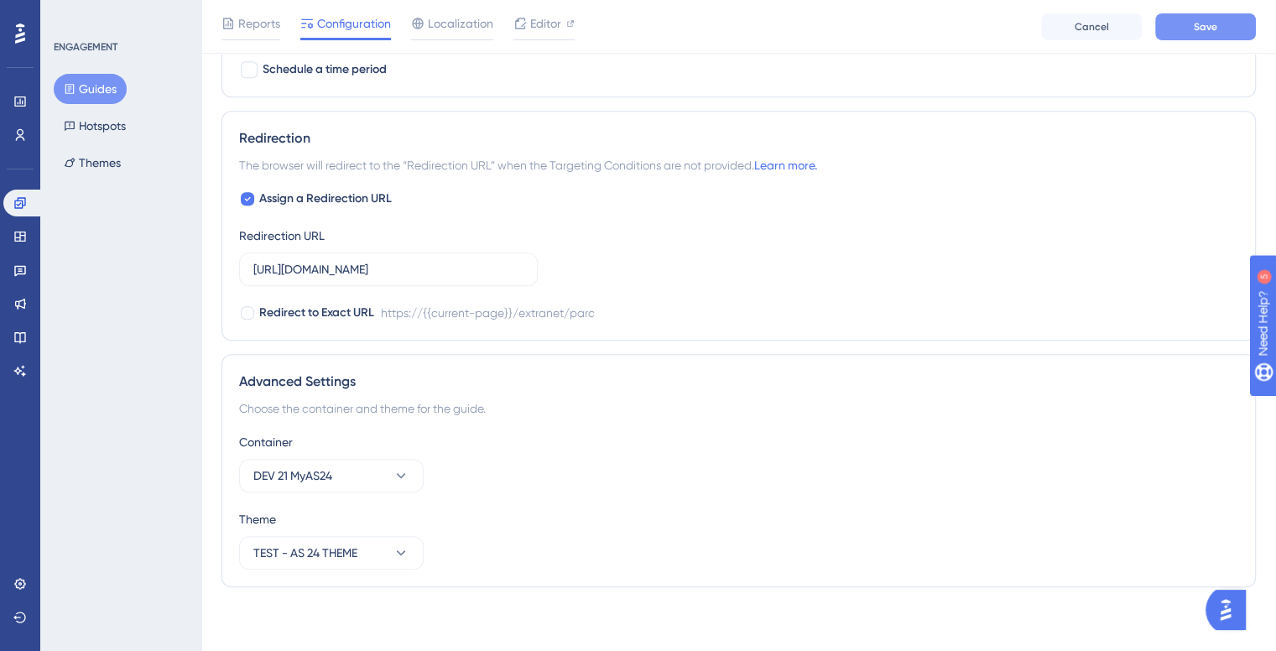
click at [1203, 33] on button "Save" at bounding box center [1205, 26] width 101 height 27
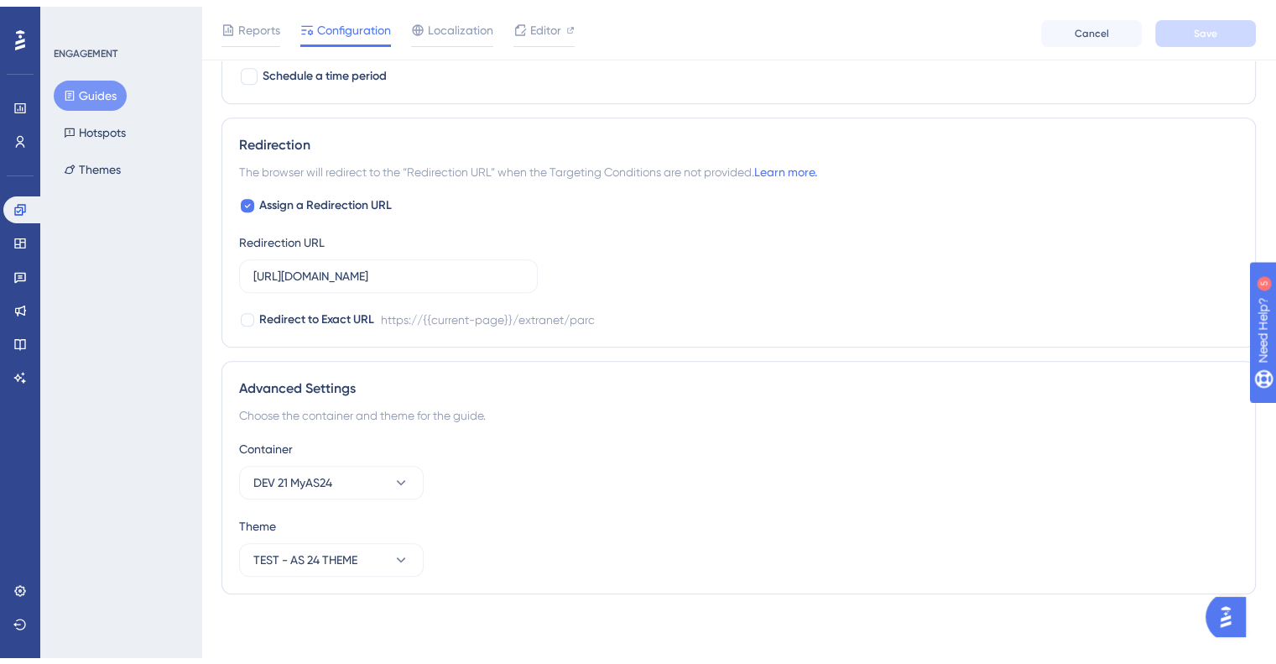
scroll to position [168, 0]
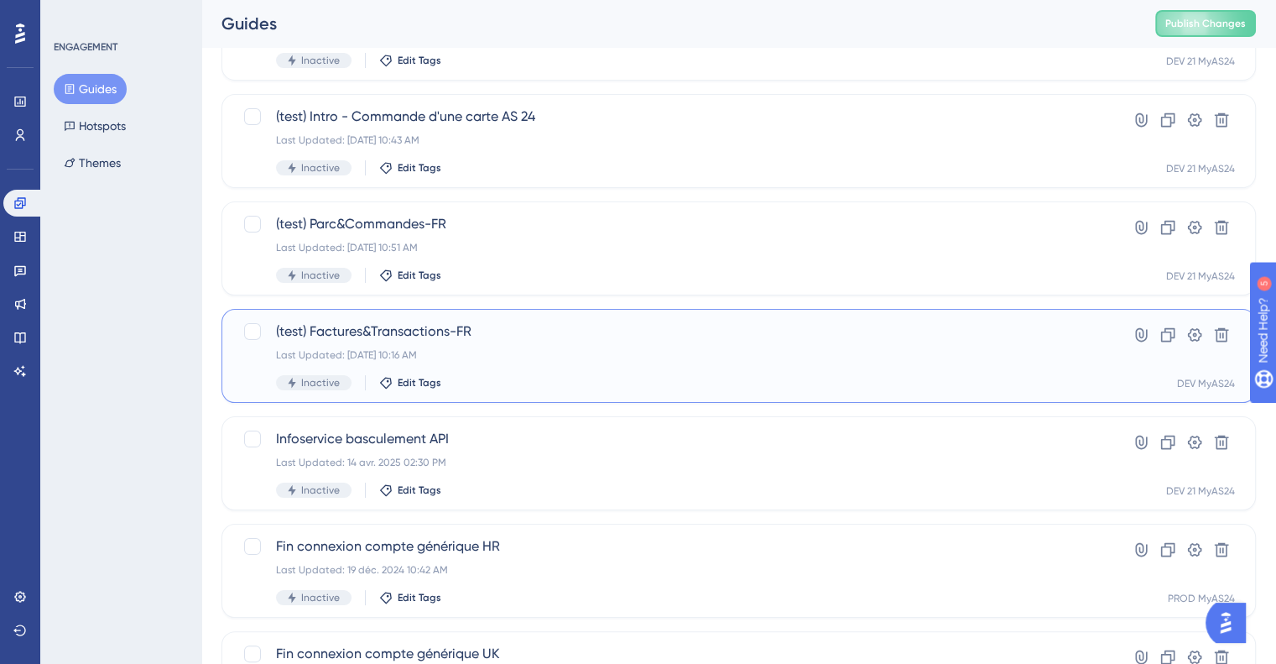
click at [584, 367] on div "(test) Factures&Transactions-FR Last Updated: 26 sept. 2025 10:16 AM Inactive E…" at bounding box center [671, 355] width 791 height 69
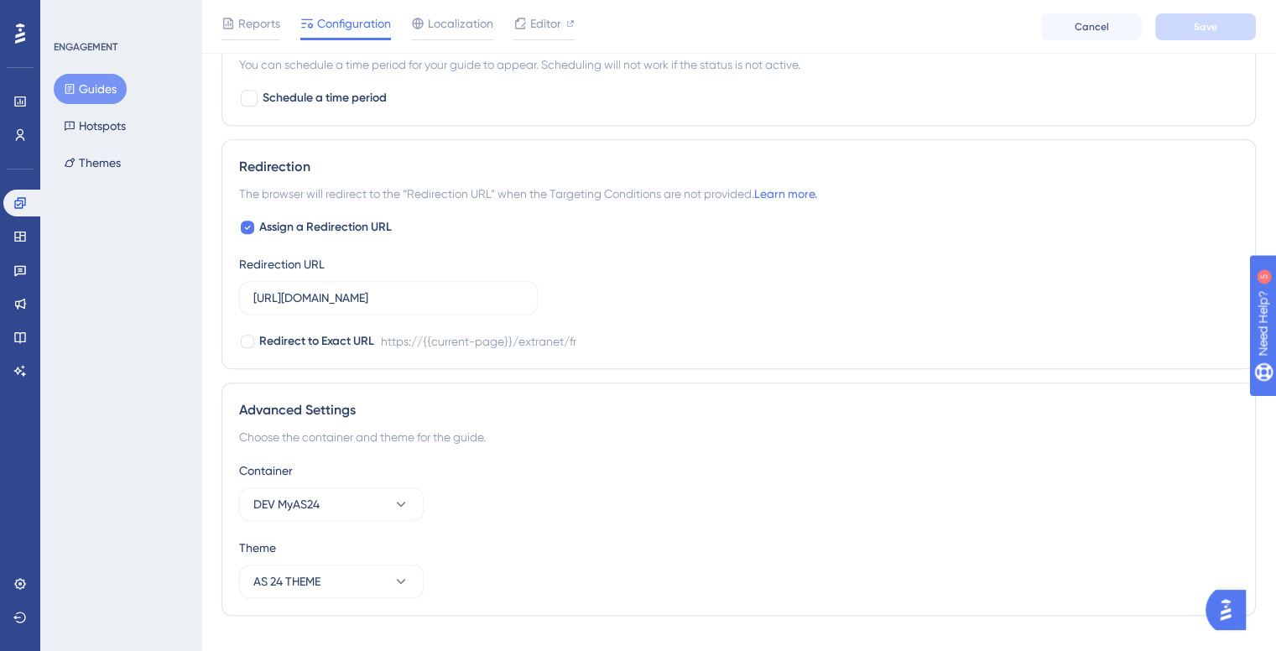
scroll to position [1170, 0]
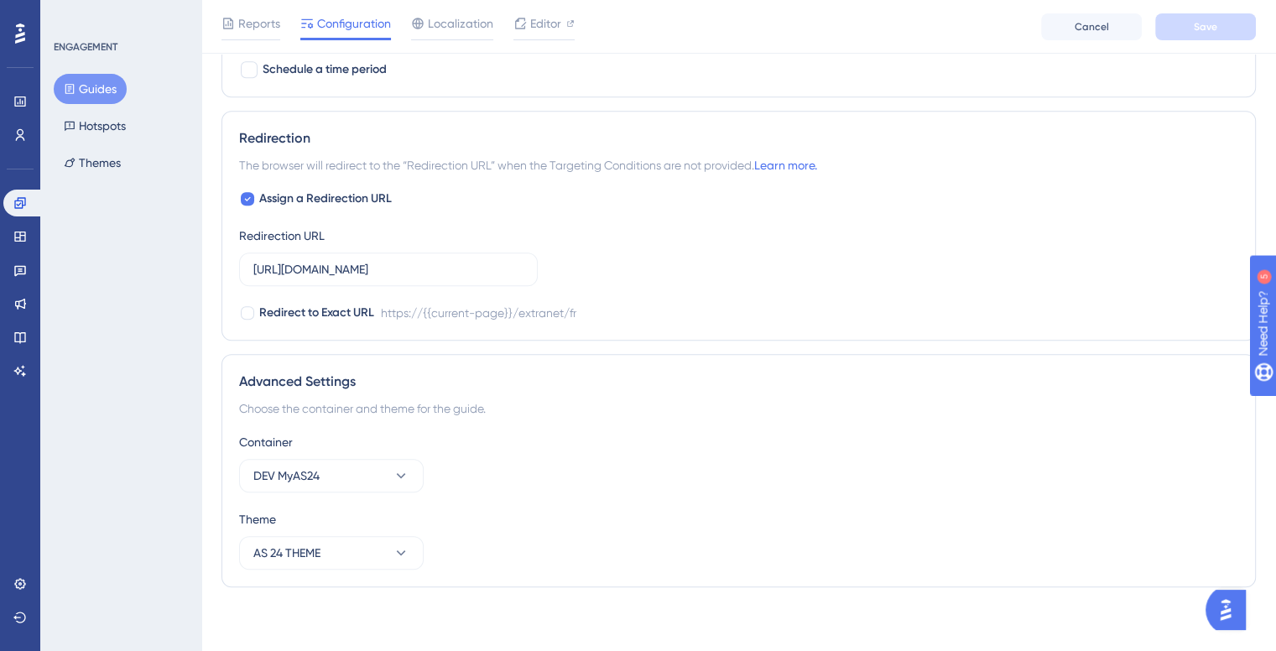
click at [302, 454] on div "Container DEV MyAS24" at bounding box center [738, 462] width 999 height 60
click at [310, 472] on span "DEV MyAS24" at bounding box center [286, 476] width 66 height 20
click at [342, 517] on span "DEV 21 MyAS24" at bounding box center [302, 527] width 79 height 20
click at [338, 561] on button "AS 24 THEME" at bounding box center [331, 553] width 185 height 34
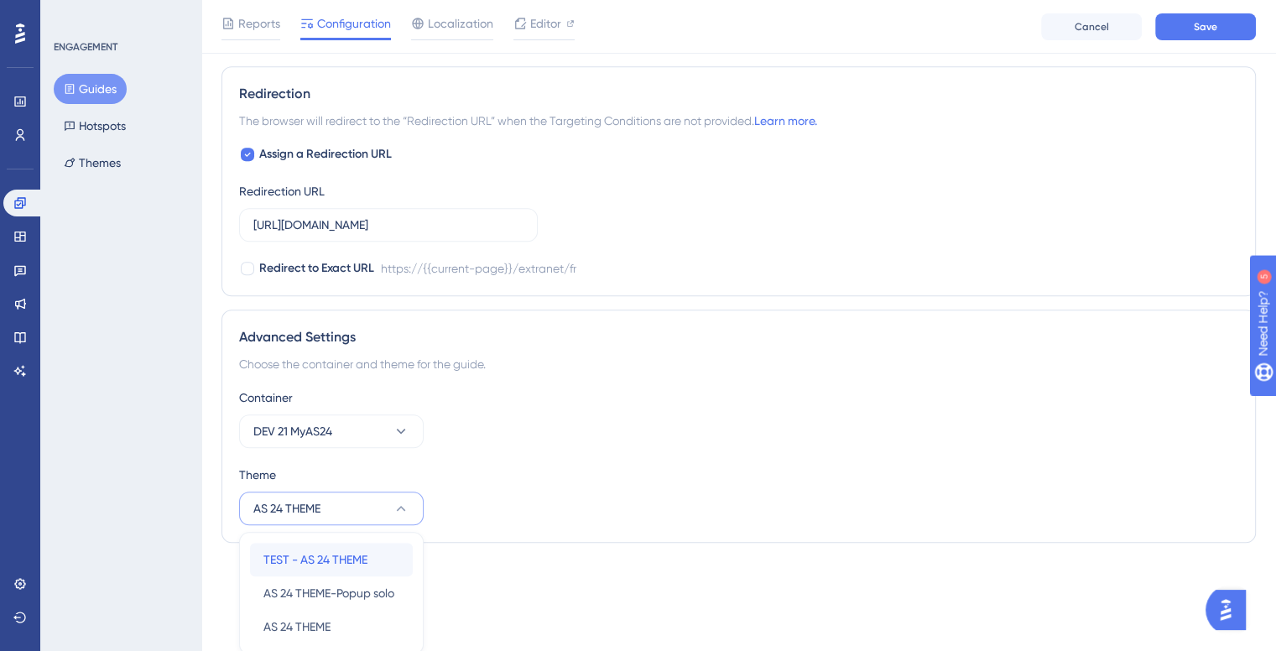
click at [333, 566] on div "TEST - AS 24 THEME TEST - AS 24 THEME" at bounding box center [331, 560] width 136 height 34
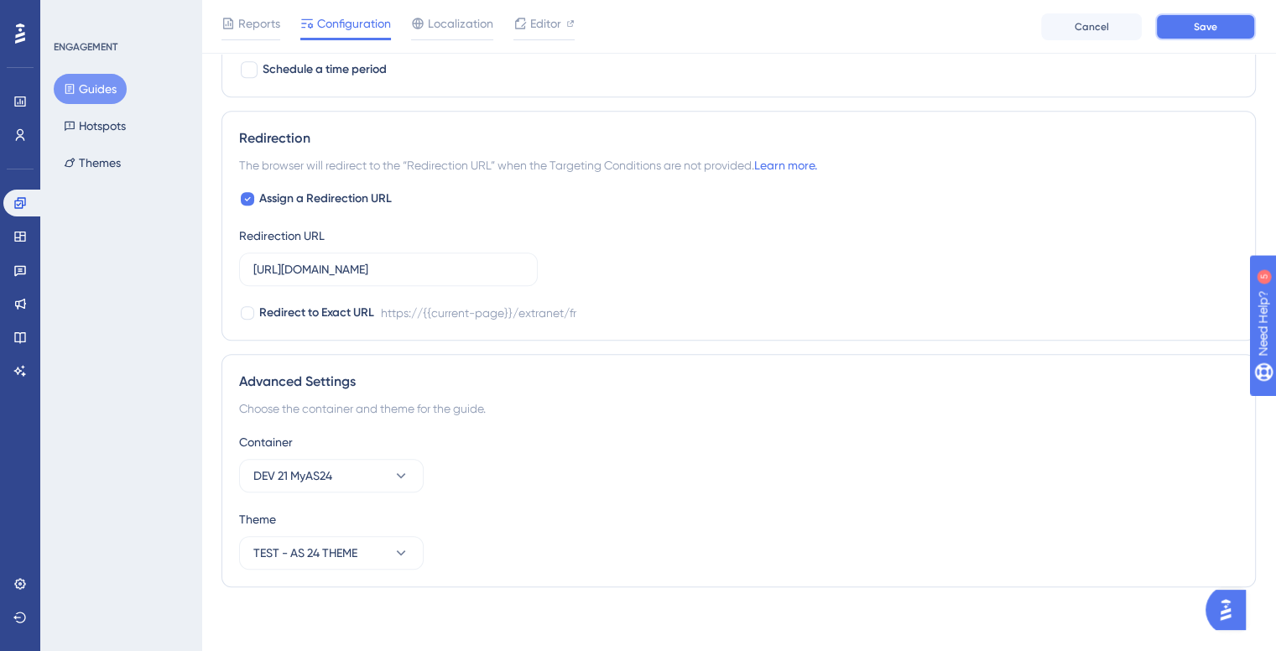
click at [1244, 33] on button "Save" at bounding box center [1205, 26] width 101 height 27
click at [86, 93] on button "Guides" at bounding box center [90, 89] width 73 height 30
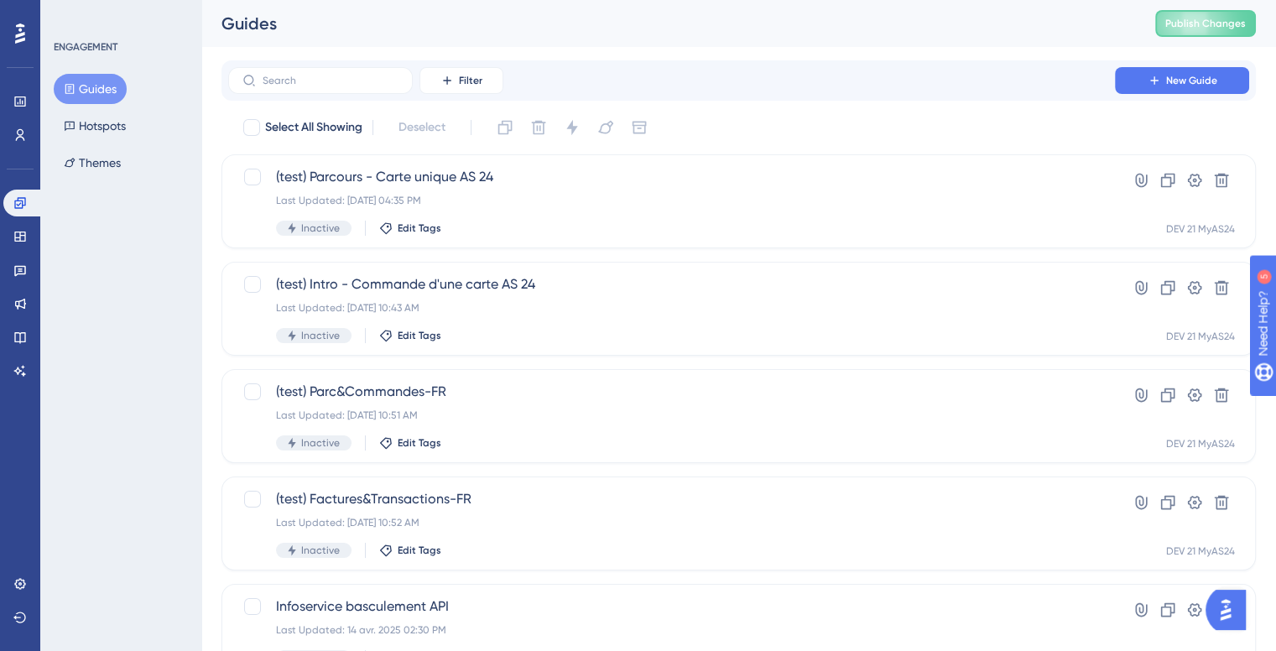
click at [107, 70] on div "ENGAGEMENT Guides Hotspots Themes" at bounding box center [122, 109] width 136 height 138
click at [108, 95] on button "Guides" at bounding box center [90, 89] width 73 height 30
drag, startPoint x: 61, startPoint y: 43, endPoint x: 114, endPoint y: 45, distance: 52.9
click at [114, 45] on div "ENGAGEMENT" at bounding box center [86, 46] width 64 height 13
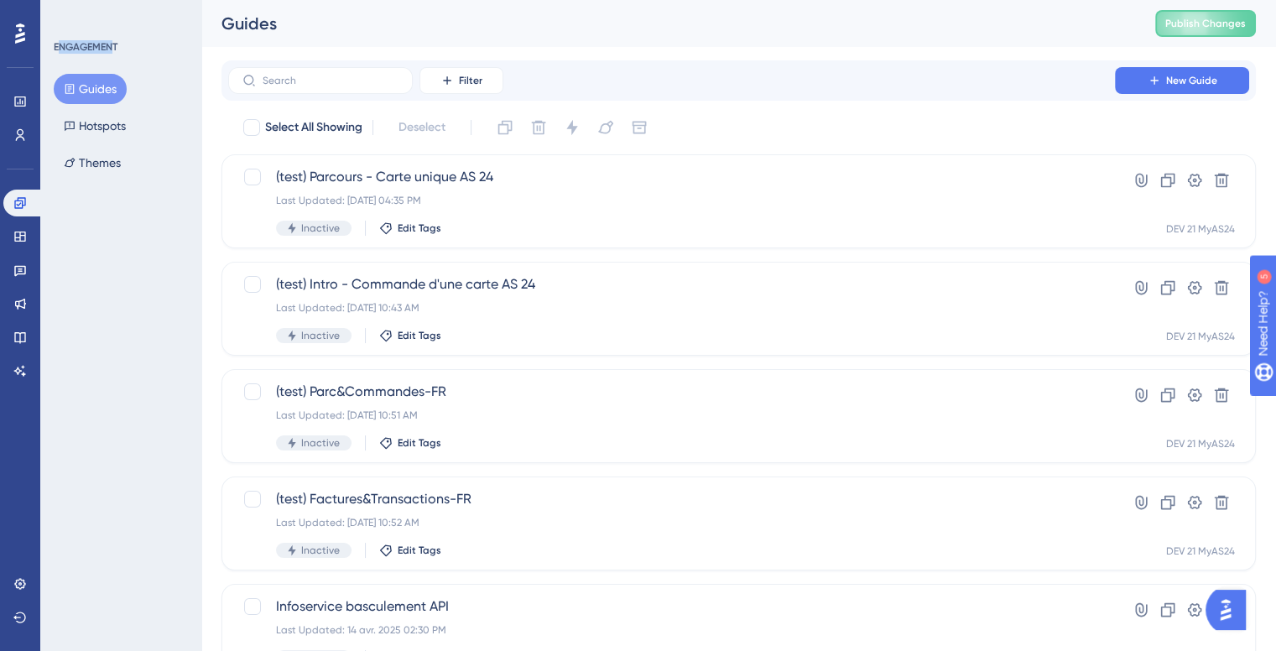
drag, startPoint x: 112, startPoint y: 43, endPoint x: 62, endPoint y: 46, distance: 50.5
click at [62, 46] on div "ENGAGEMENT" at bounding box center [86, 46] width 64 height 13
drag, startPoint x: 60, startPoint y: 46, endPoint x: 111, endPoint y: 49, distance: 51.2
click at [111, 49] on div "ENGAGEMENT" at bounding box center [86, 46] width 64 height 13
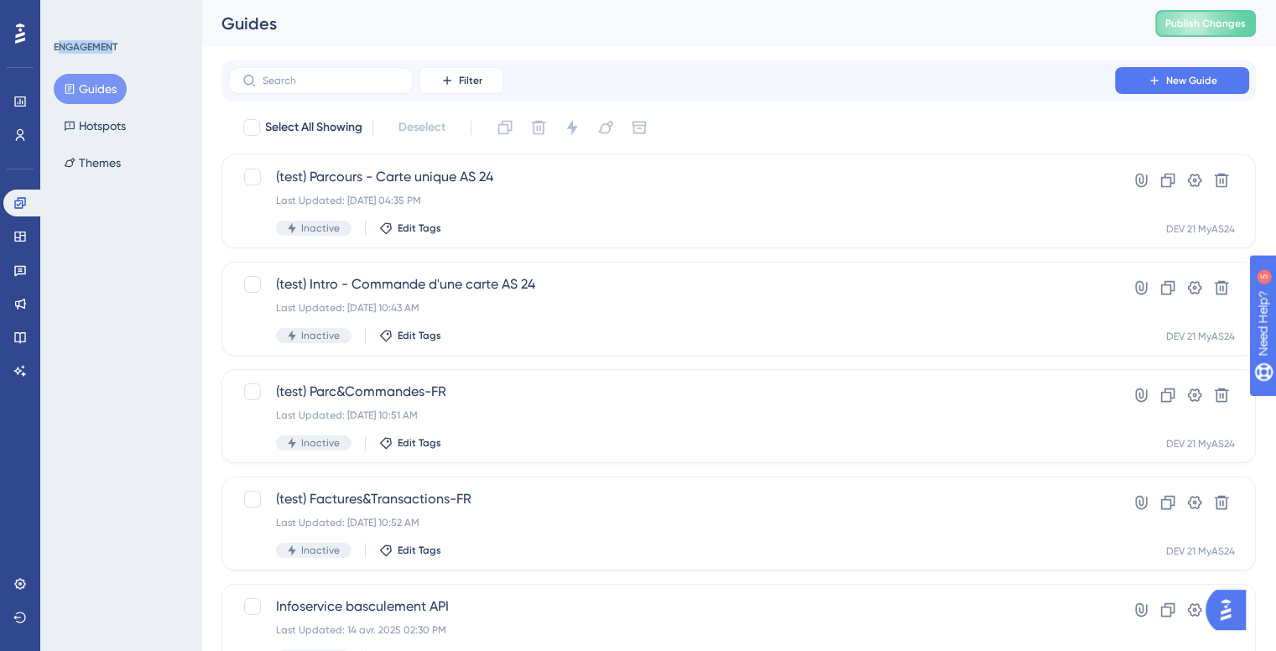
click at [111, 49] on div "ENGAGEMENT" at bounding box center [86, 46] width 64 height 13
drag, startPoint x: 111, startPoint y: 45, endPoint x: 62, endPoint y: 45, distance: 48.7
click at [62, 45] on div "ENGAGEMENT" at bounding box center [86, 46] width 64 height 13
drag, startPoint x: 60, startPoint y: 44, endPoint x: 114, endPoint y: 45, distance: 54.5
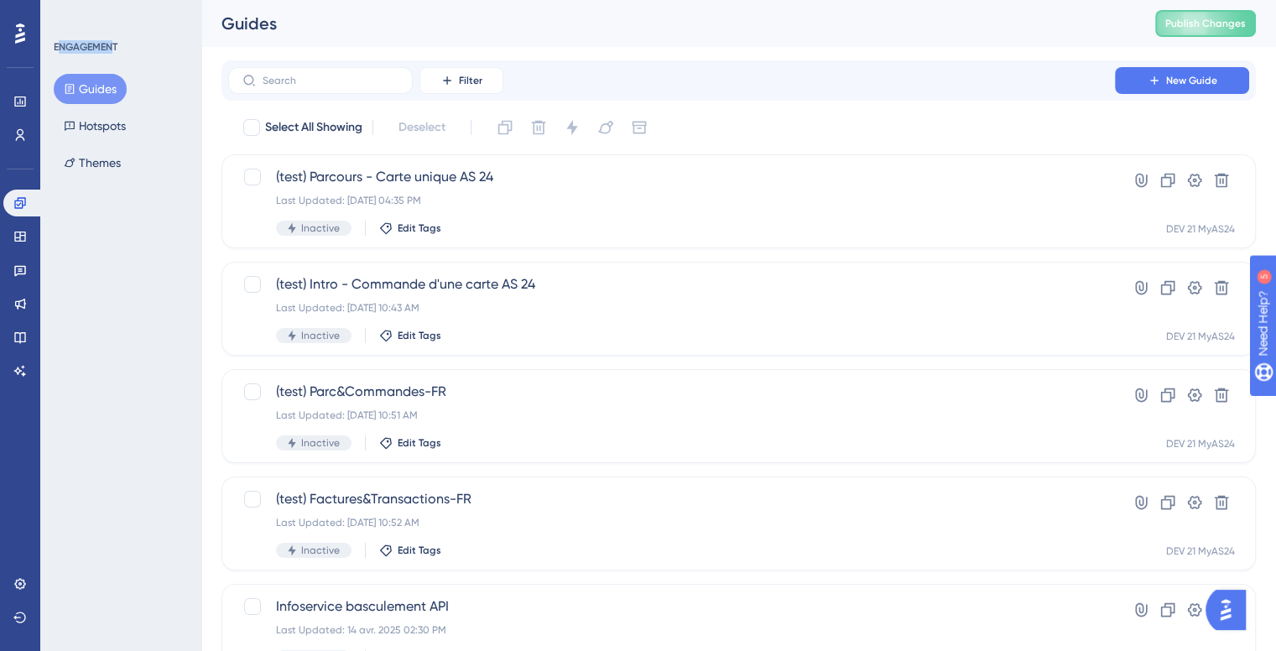
click at [114, 45] on div "ENGAGEMENT" at bounding box center [86, 46] width 64 height 13
drag, startPoint x: 114, startPoint y: 46, endPoint x: 67, endPoint y: 50, distance: 47.1
click at [67, 50] on div "ENGAGEMENT" at bounding box center [86, 46] width 64 height 13
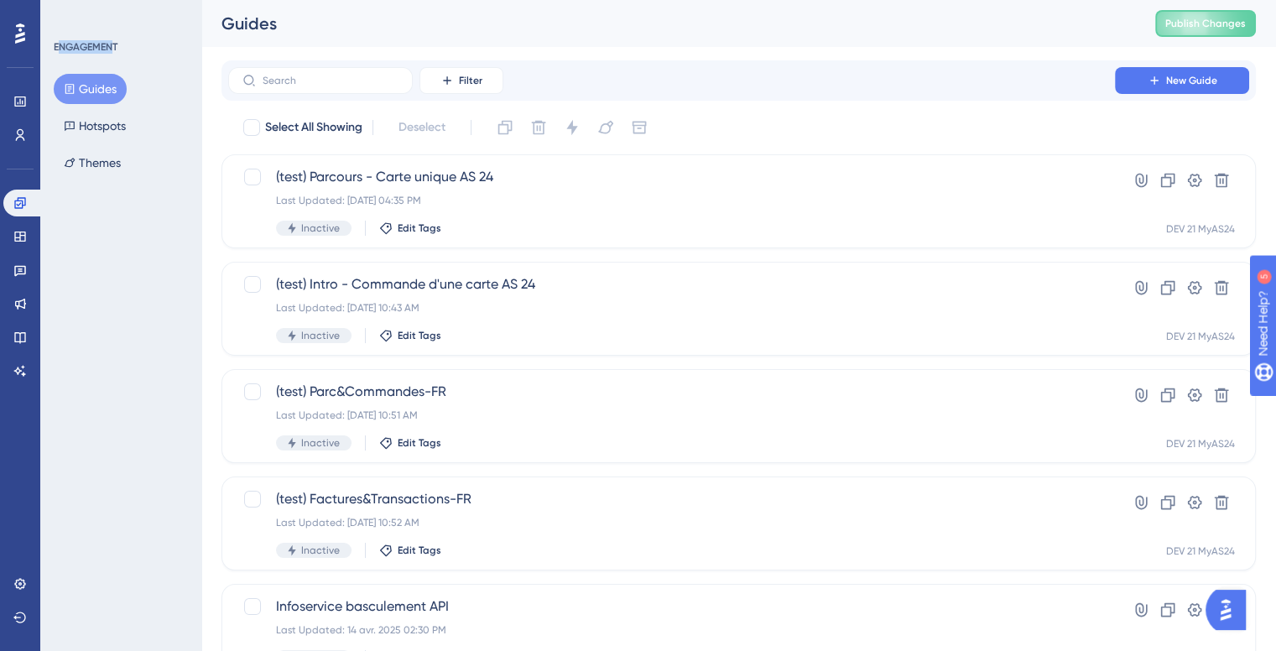
drag, startPoint x: 60, startPoint y: 46, endPoint x: 112, endPoint y: 50, distance: 53.0
click at [112, 50] on div "ENGAGEMENT" at bounding box center [86, 46] width 64 height 13
click at [102, 89] on button "Guides" at bounding box center [90, 89] width 73 height 30
drag, startPoint x: 235, startPoint y: 21, endPoint x: 302, endPoint y: 23, distance: 67.1
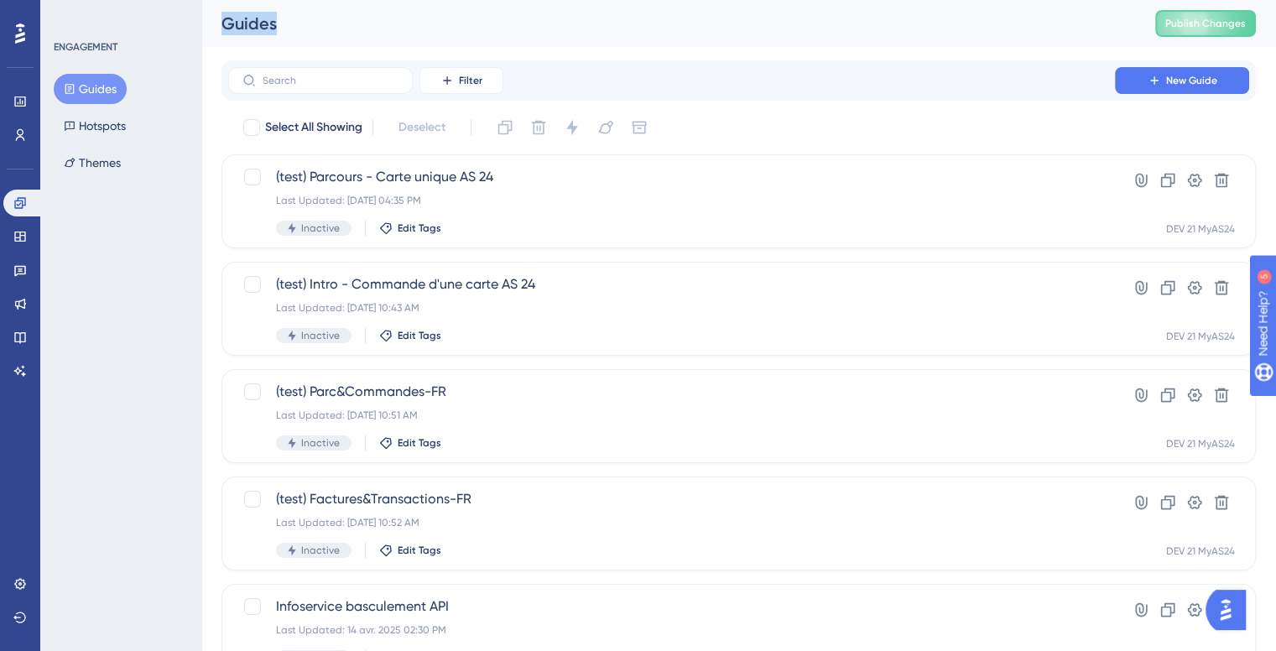
click at [302, 23] on div "Guides Publish Changes" at bounding box center [738, 23] width 1075 height 47
click at [302, 23] on div "Guides" at bounding box center [668, 23] width 892 height 23
click at [268, 24] on div "Guides" at bounding box center [668, 23] width 892 height 23
click at [266, 29] on div "Guides" at bounding box center [668, 23] width 892 height 23
click at [213, 133] on div "Performance Users Engagement Widgets Feedback Product Updates Knowledge Base AI…" at bounding box center [738, 637] width 1075 height 1275
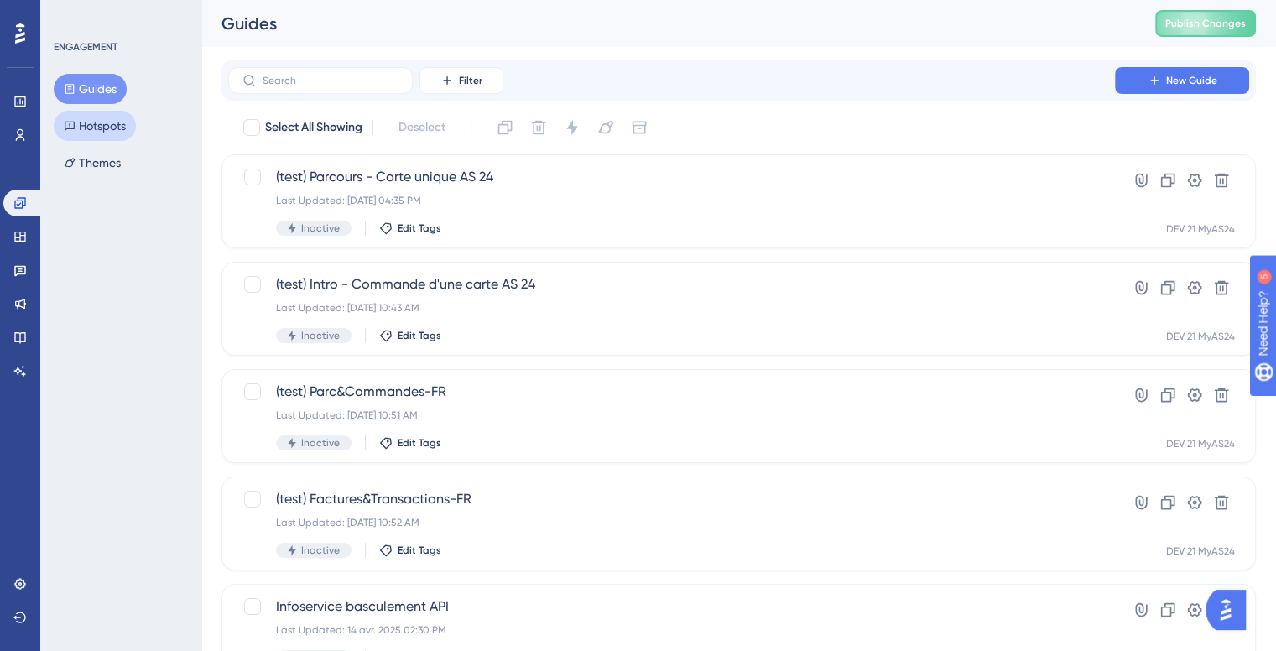
click at [91, 133] on button "Hotspots" at bounding box center [95, 126] width 82 height 30
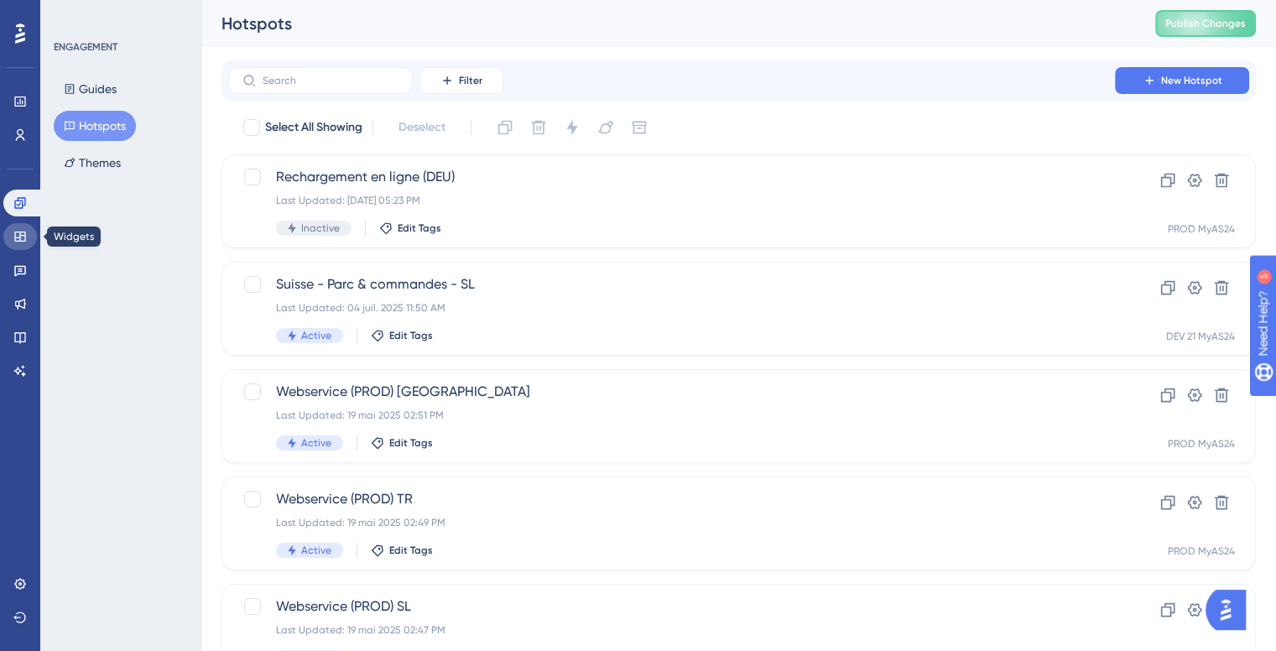
click at [20, 234] on icon at bounding box center [19, 237] width 11 height 10
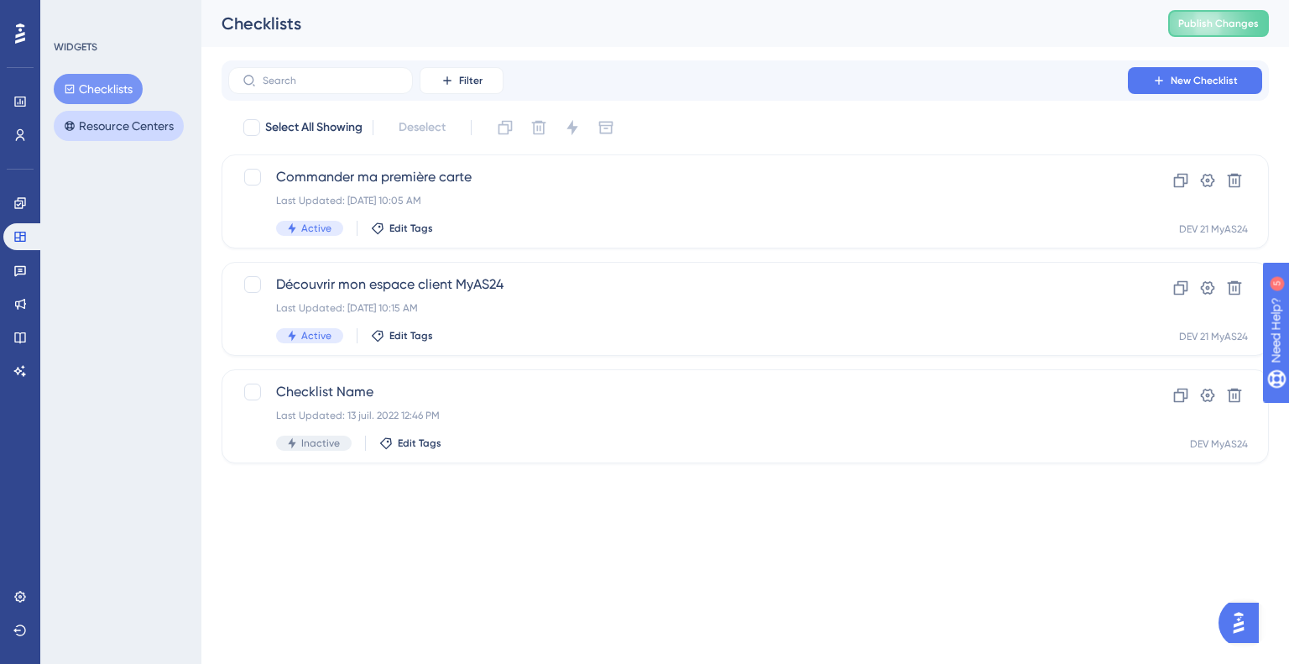
click at [95, 137] on button "Resource Centers" at bounding box center [119, 126] width 130 height 30
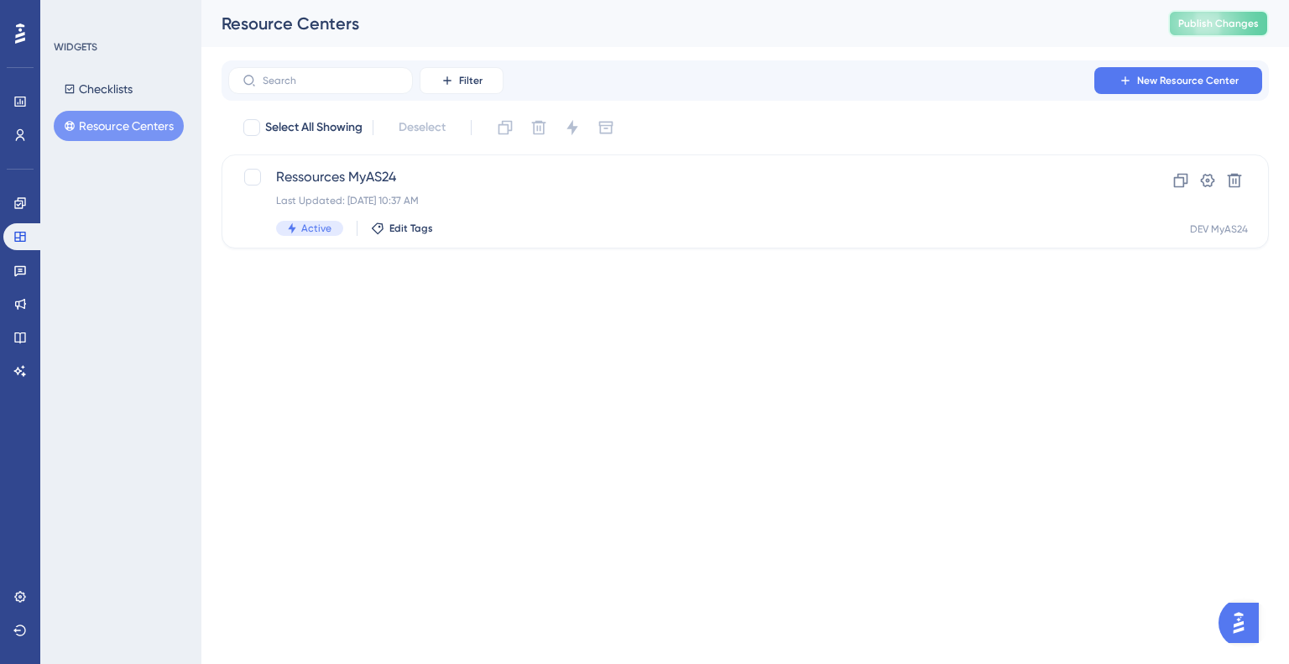
click at [1238, 19] on span "Publish Changes" at bounding box center [1218, 23] width 81 height 13
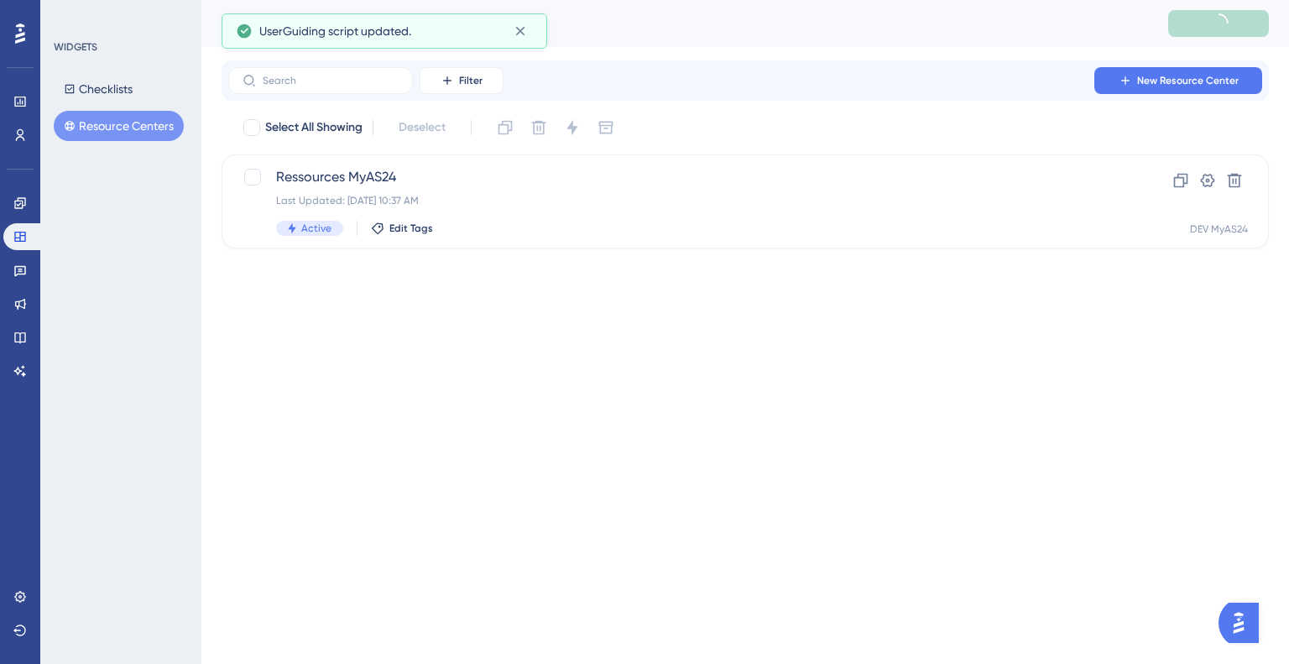
click at [665, 38] on div "Resource Centers" at bounding box center [744, 23] width 1087 height 47
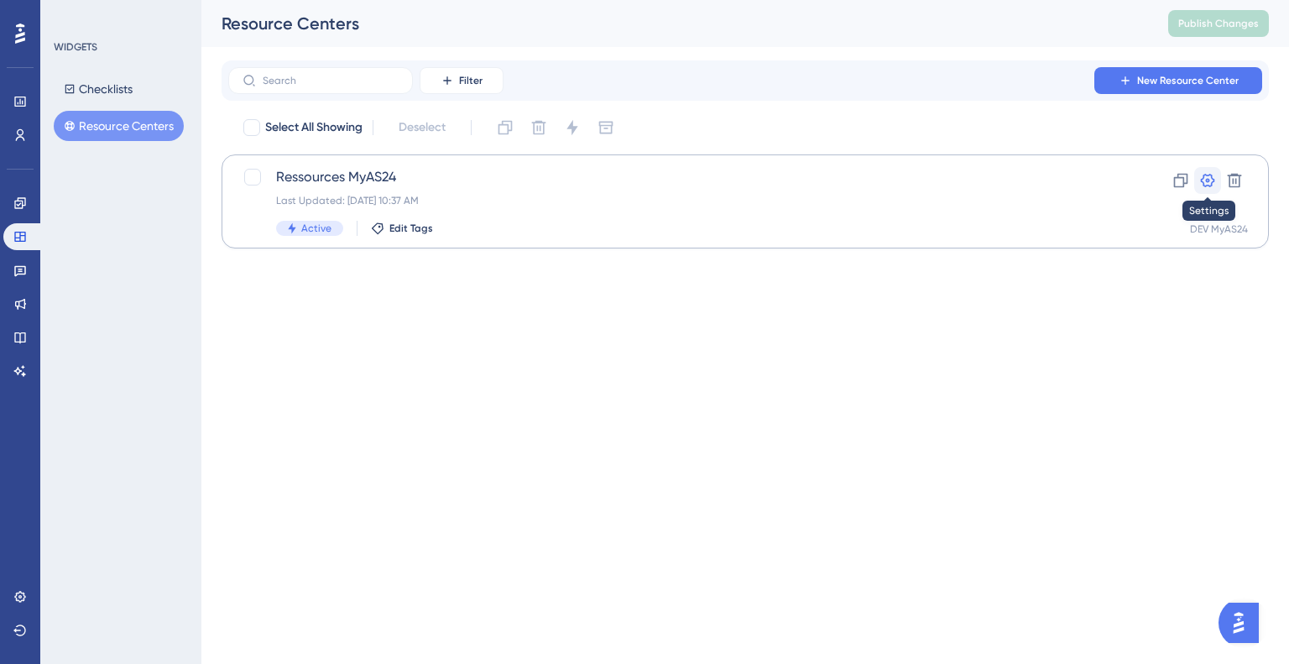
click at [1200, 180] on icon at bounding box center [1207, 180] width 17 height 17
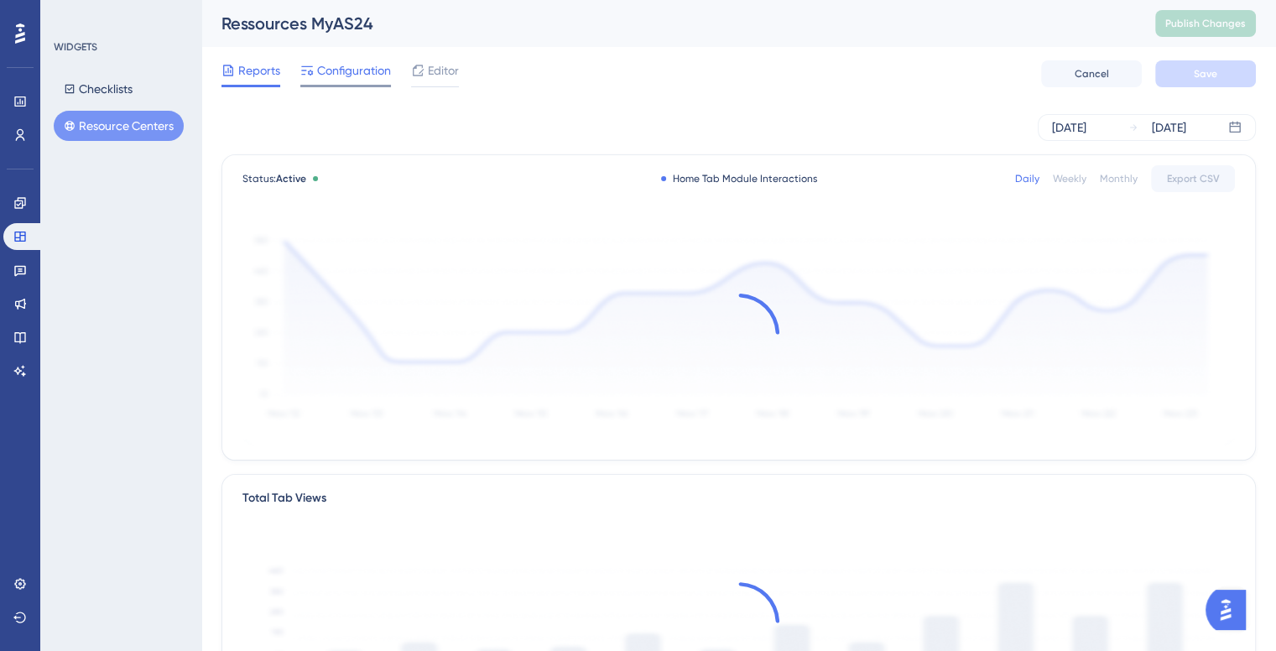
click at [310, 66] on icon at bounding box center [307, 70] width 12 height 9
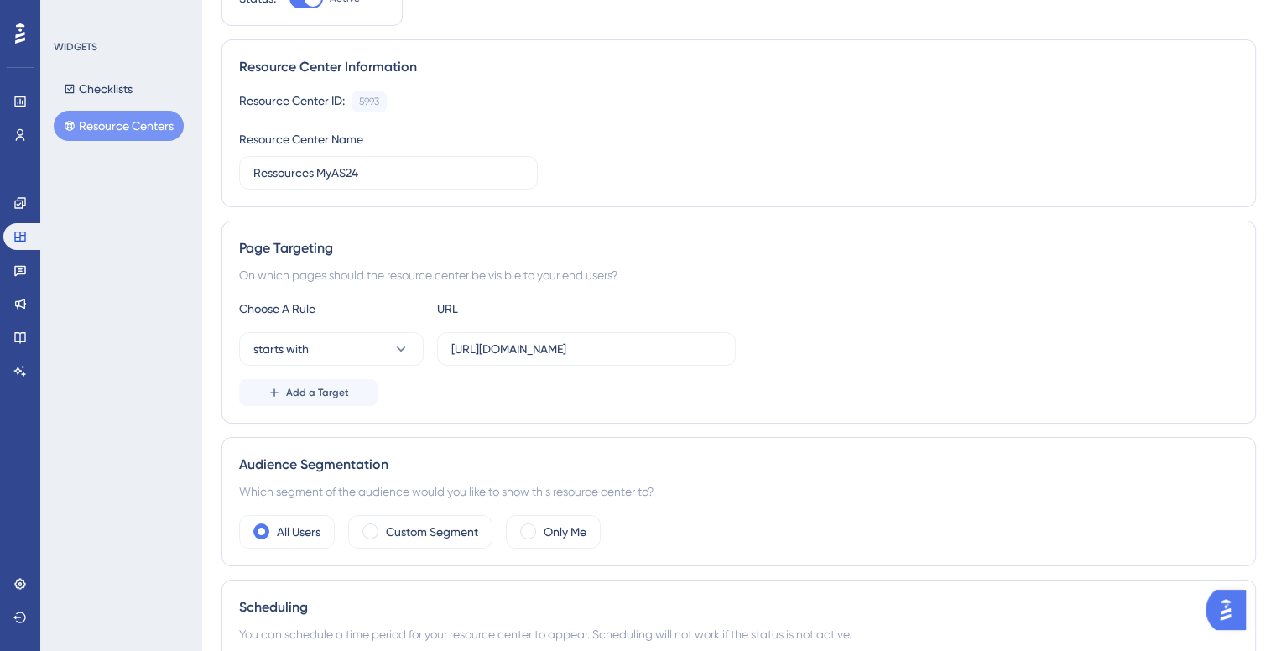
scroll to position [168, 0]
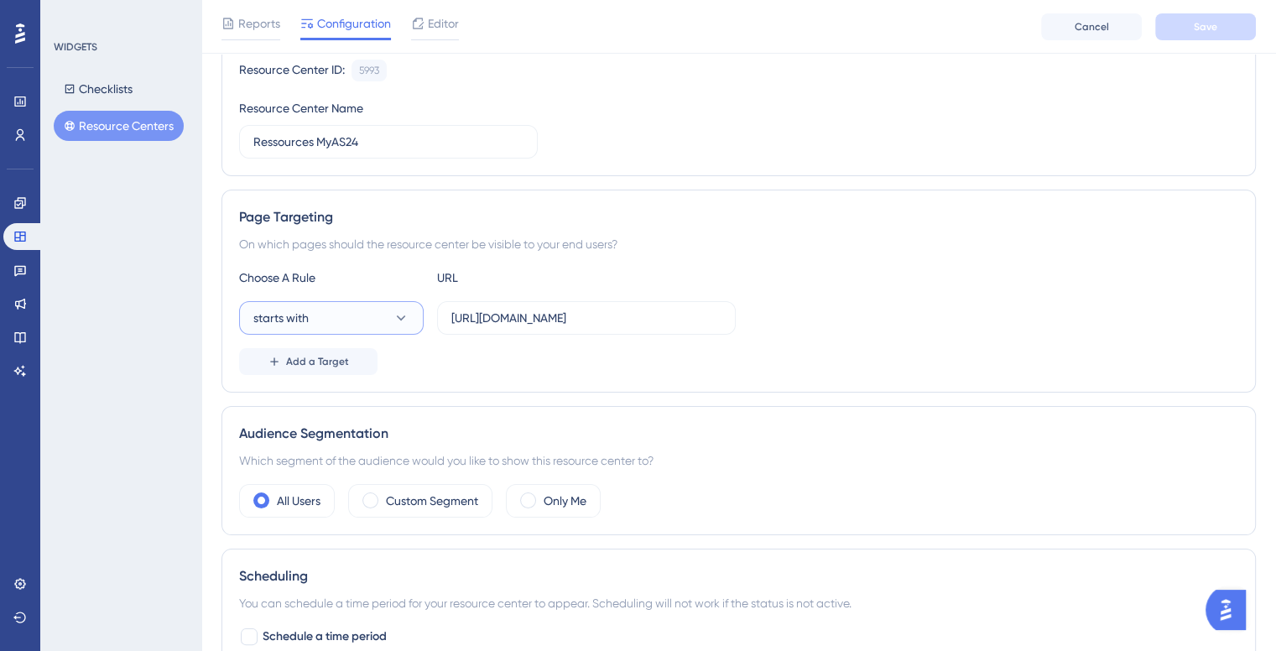
click at [352, 321] on button "starts with" at bounding box center [331, 318] width 185 height 34
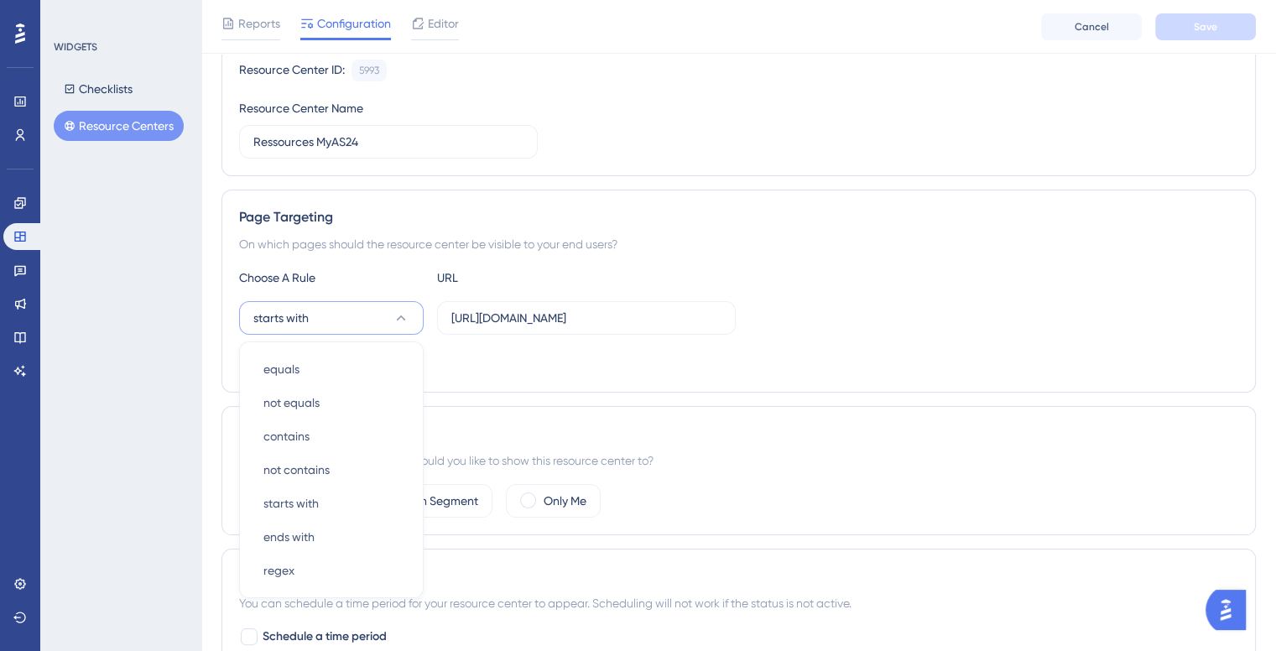
scroll to position [310, 0]
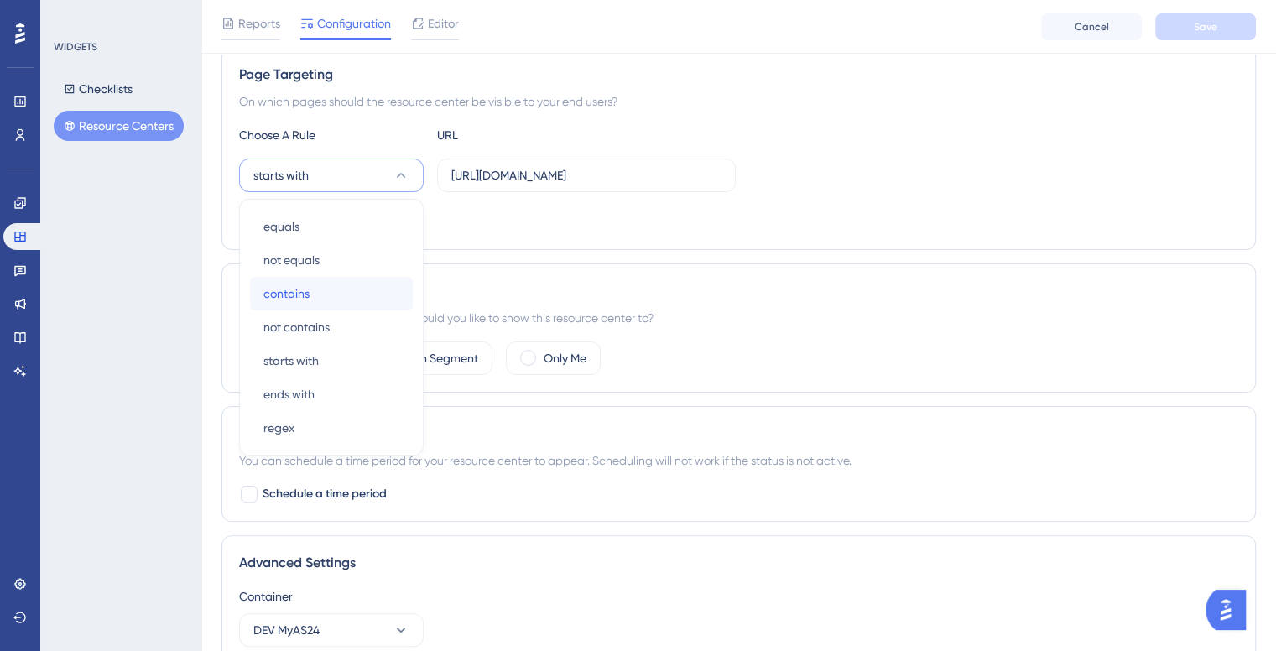
click at [341, 286] on div "contains contains" at bounding box center [331, 294] width 136 height 34
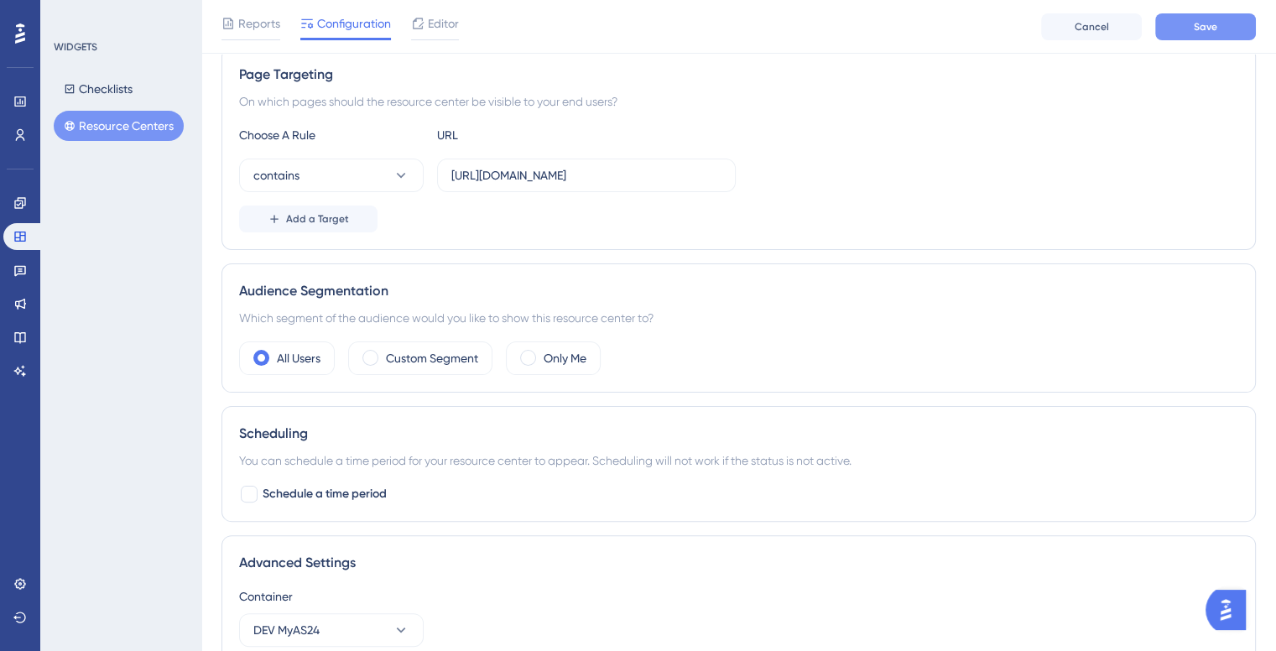
drag, startPoint x: 1185, startPoint y: 48, endPoint x: 1196, endPoint y: 39, distance: 13.8
click at [1187, 47] on div "Reports Configuration Editor Cancel Save" at bounding box center [738, 27] width 1075 height 54
click at [1202, 33] on span "Save" at bounding box center [1205, 26] width 23 height 13
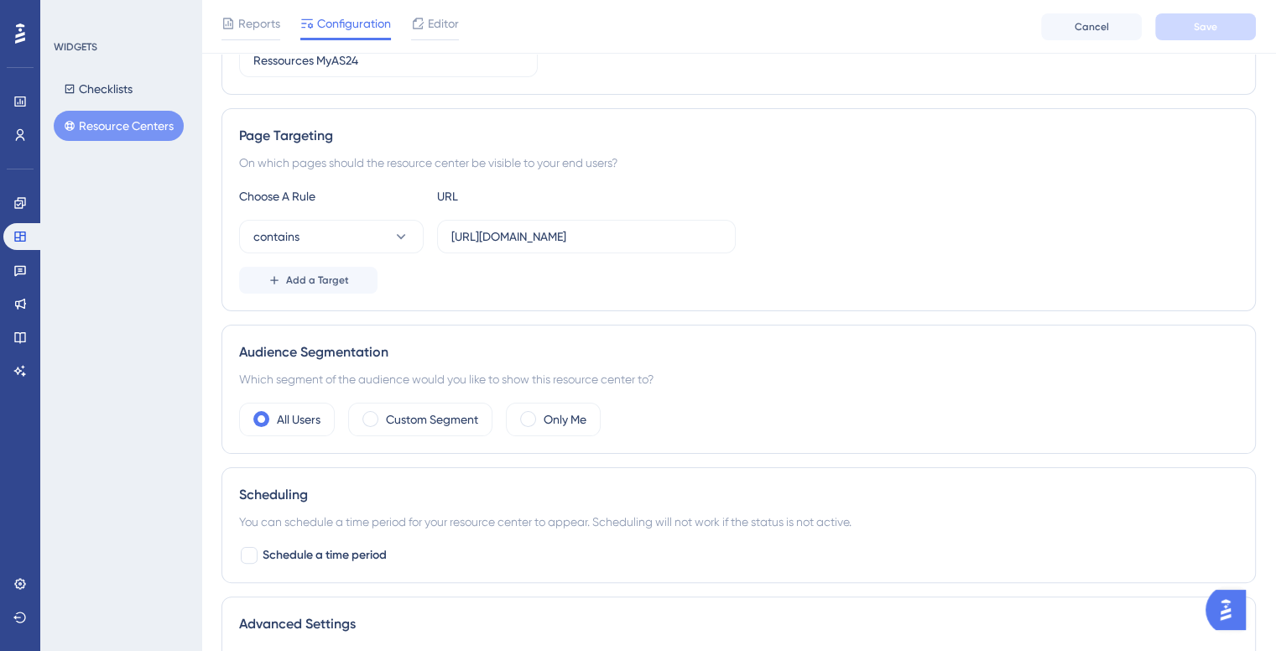
scroll to position [252, 0]
click at [550, 425] on div "Only Me" at bounding box center [553, 417] width 95 height 34
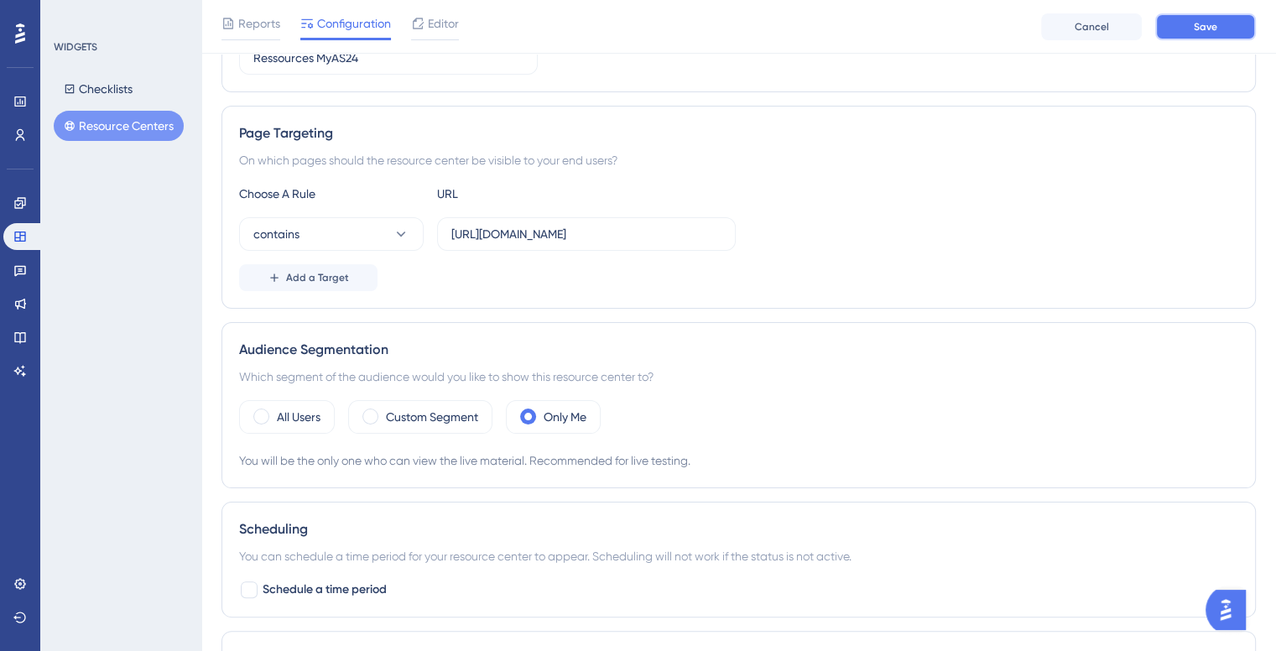
click at [1179, 16] on button "Save" at bounding box center [1205, 26] width 101 height 27
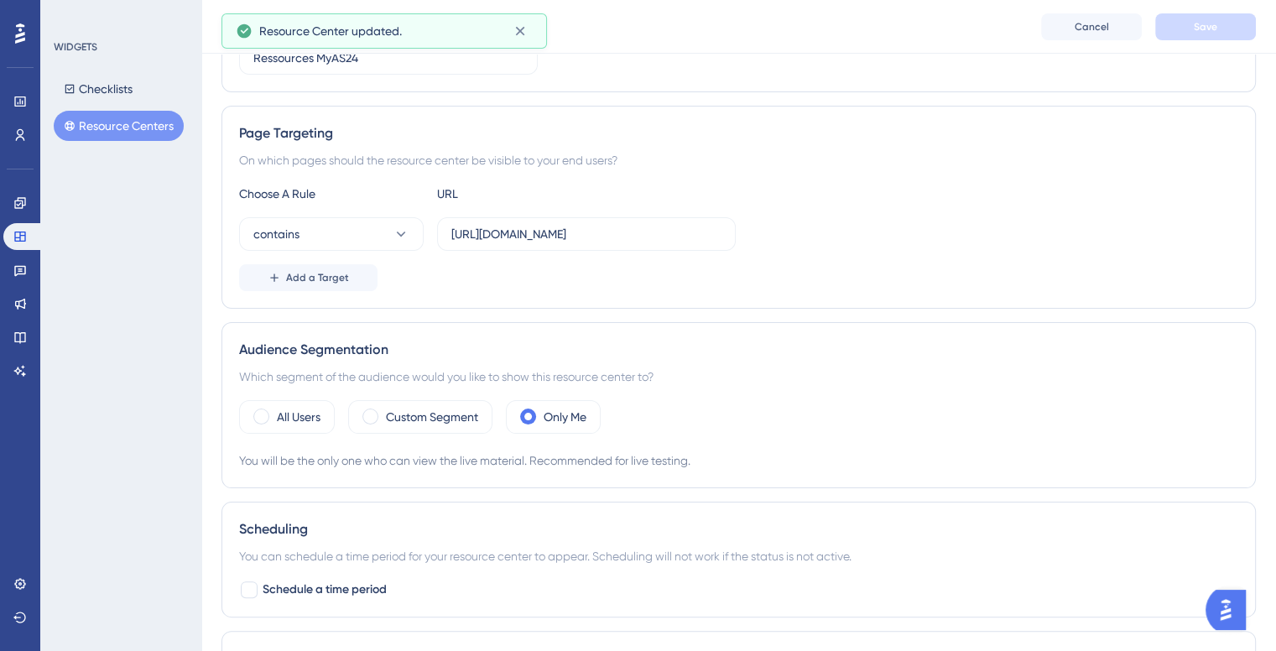
scroll to position [0, 0]
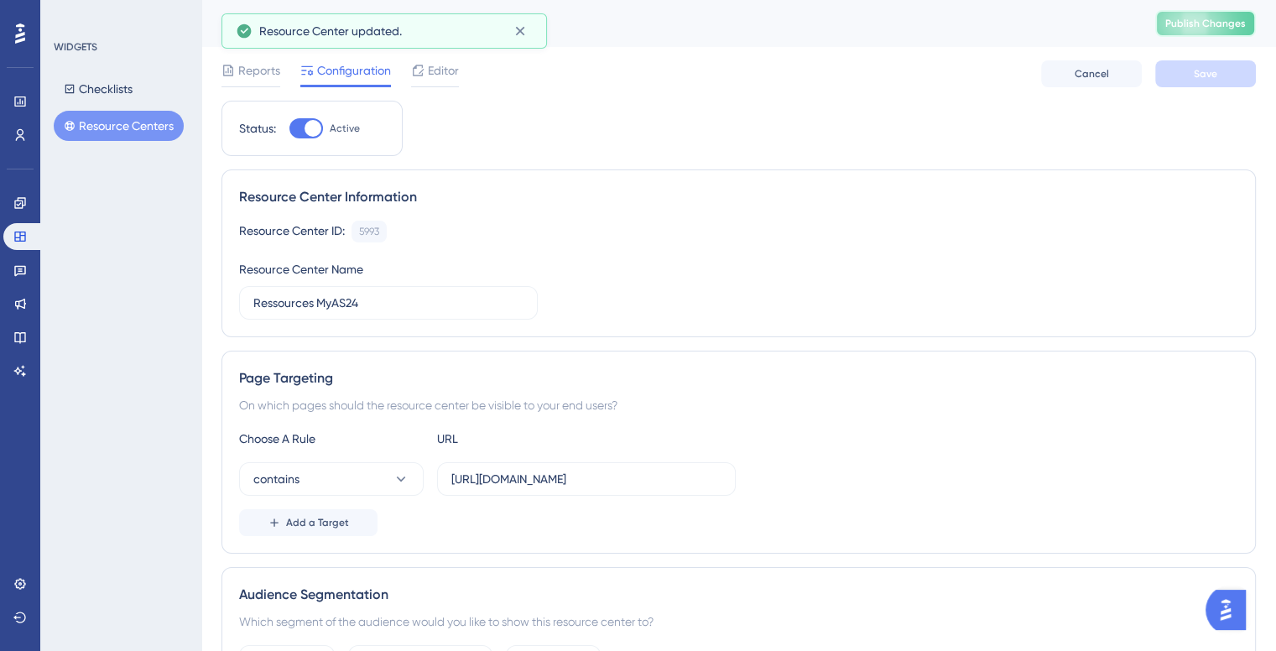
click at [1201, 13] on button "Publish Changes" at bounding box center [1205, 23] width 101 height 27
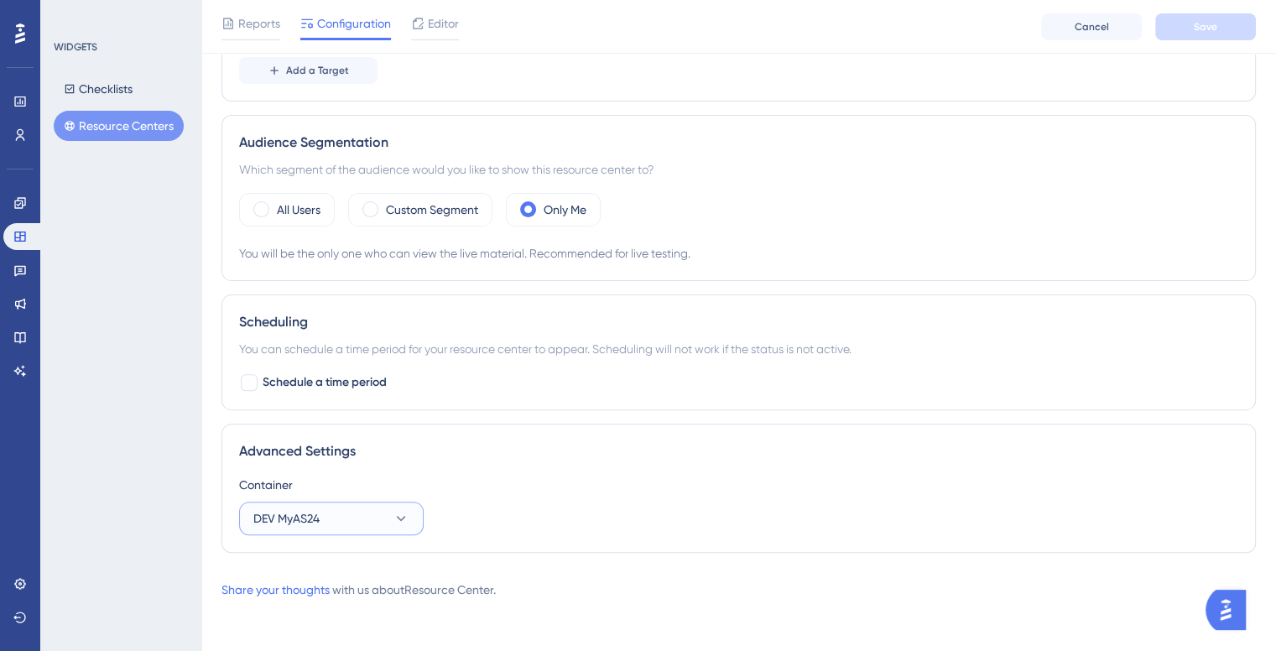
click at [342, 516] on button "DEV MyAS24" at bounding box center [331, 519] width 185 height 34
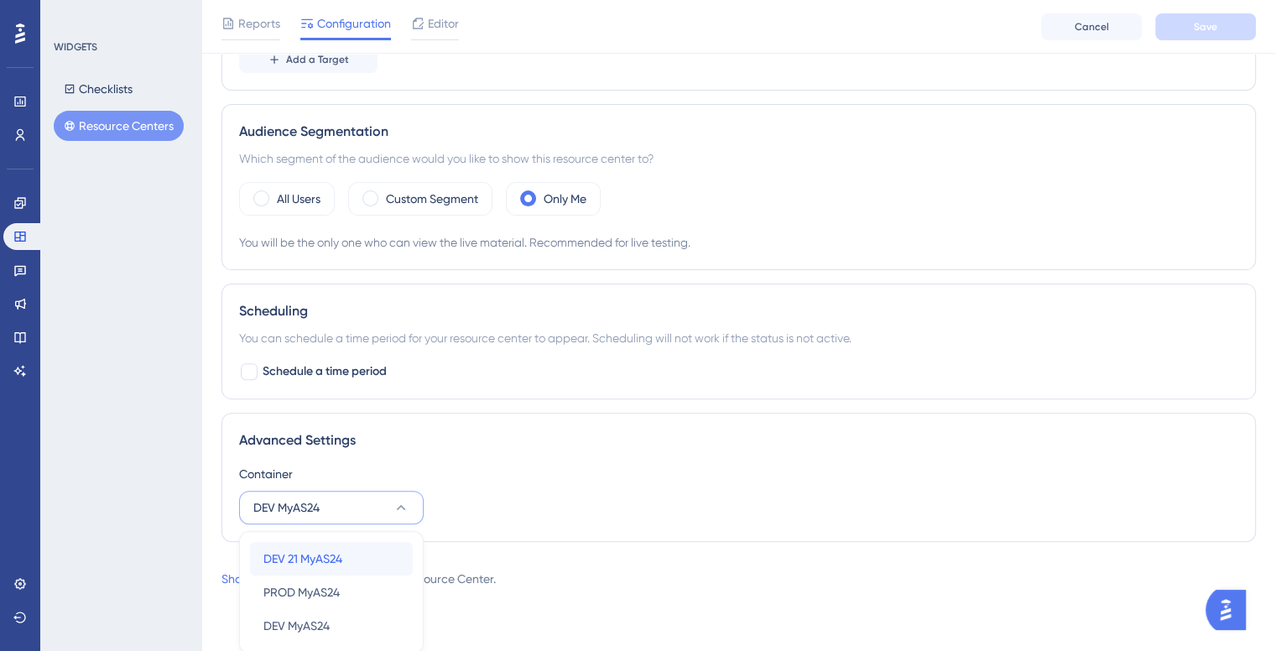
click at [341, 550] on span "DEV 21 MyAS24" at bounding box center [302, 559] width 79 height 20
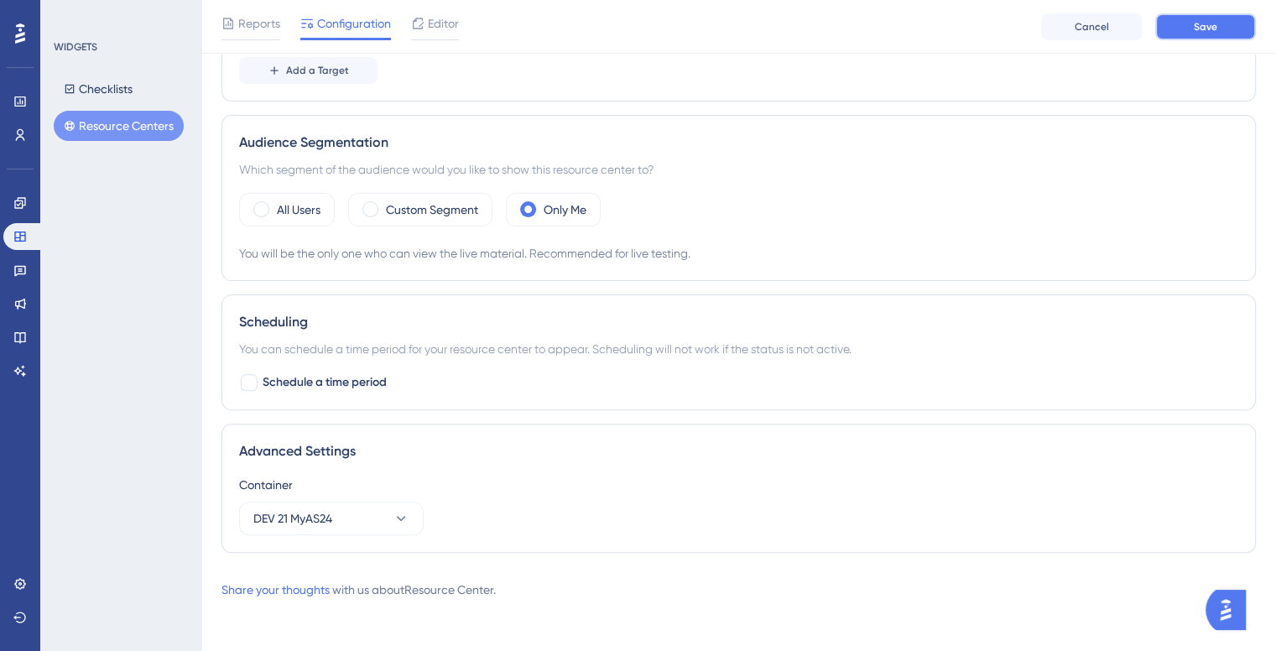
click at [1217, 36] on button "Save" at bounding box center [1205, 26] width 101 height 27
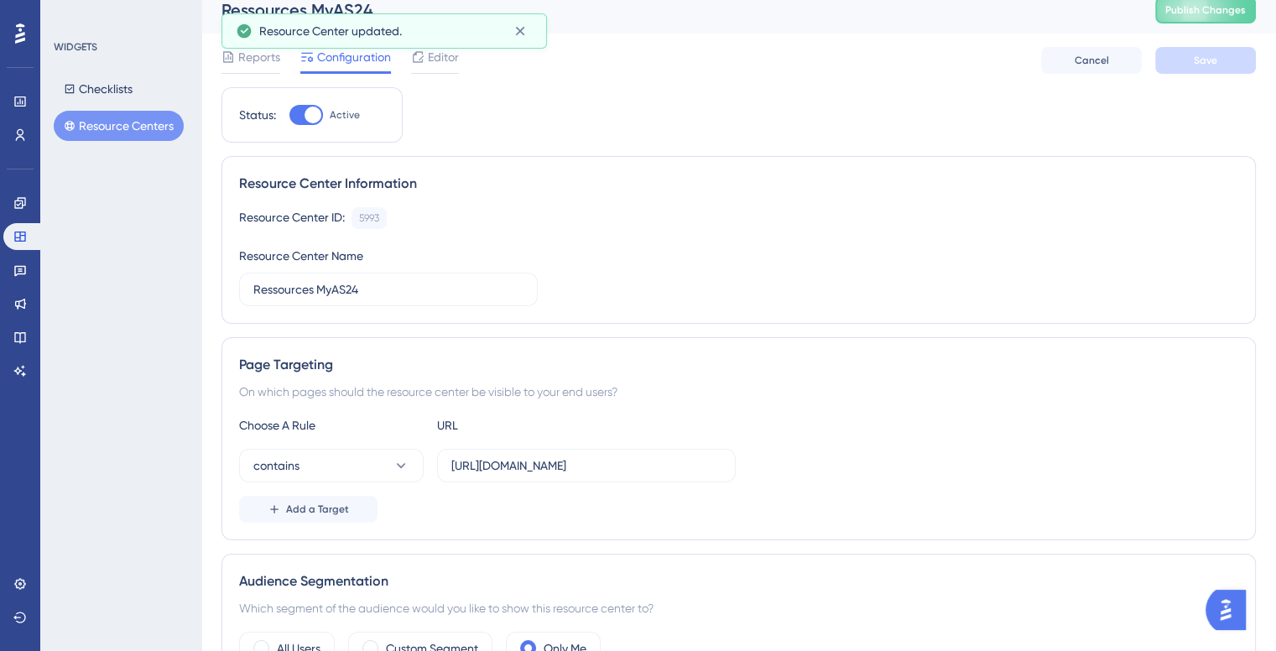
scroll to position [0, 0]
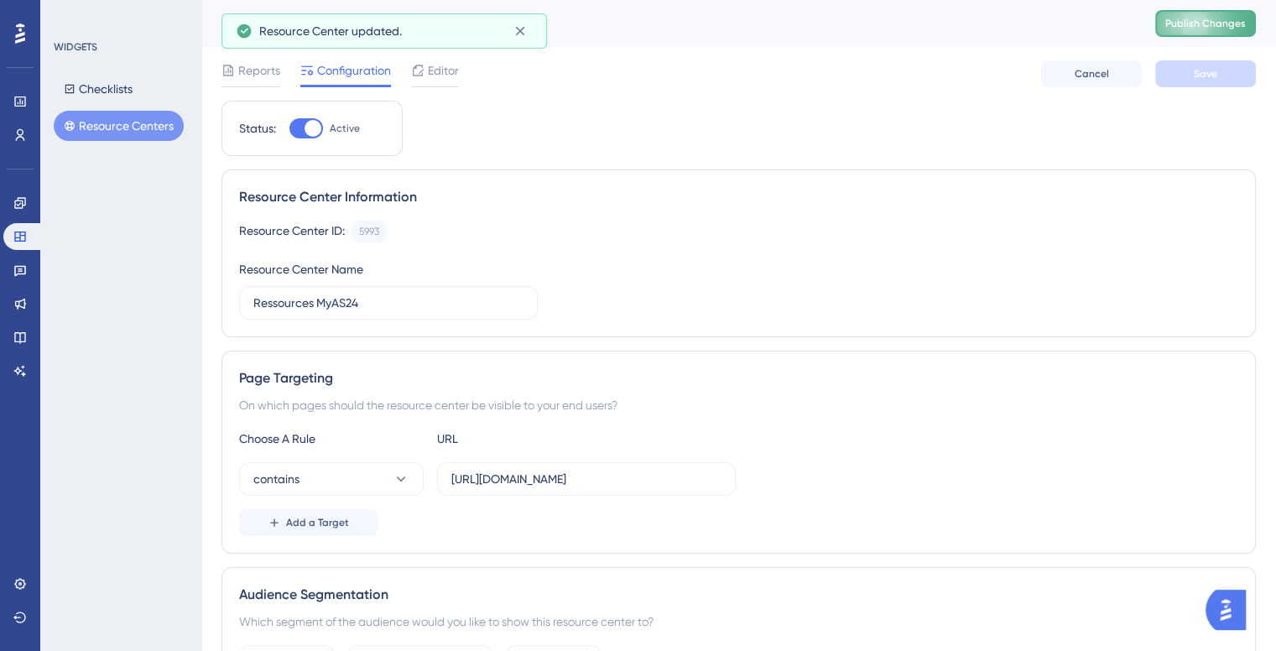
click at [1237, 30] on button "Publish Changes" at bounding box center [1205, 23] width 101 height 27
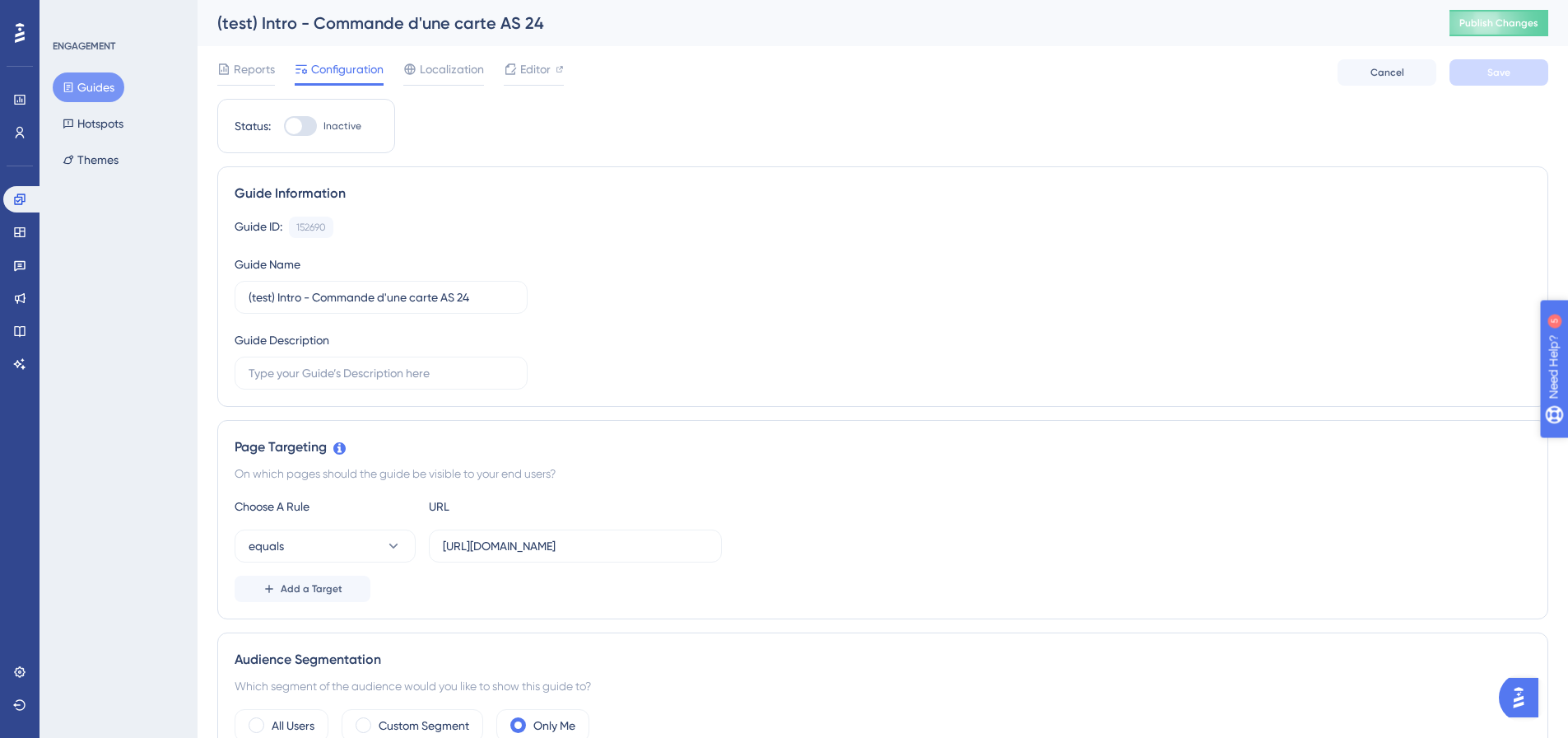
drag, startPoint x: 1648, startPoint y: 450, endPoint x: 3087, endPoint y: 746, distance: 1469.1
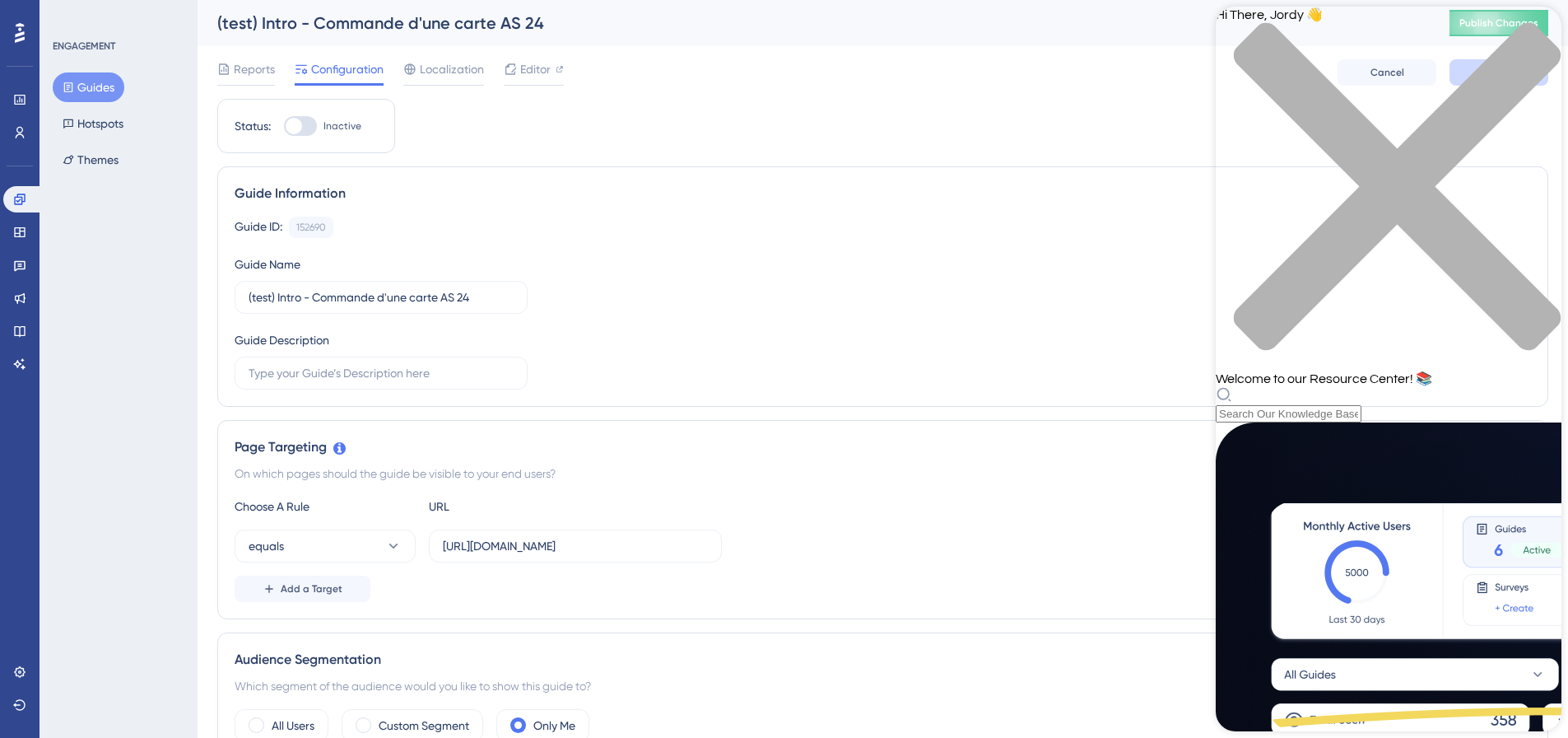
click at [1366, 387] on div "Resource Center Header" at bounding box center [1388, 404] width 345 height 36
click at [1364, 100] on div "Hi There, [PERSON_NAME] 👋 Welcome to our Resource Center! 📚" at bounding box center [1388, 215] width 345 height 416
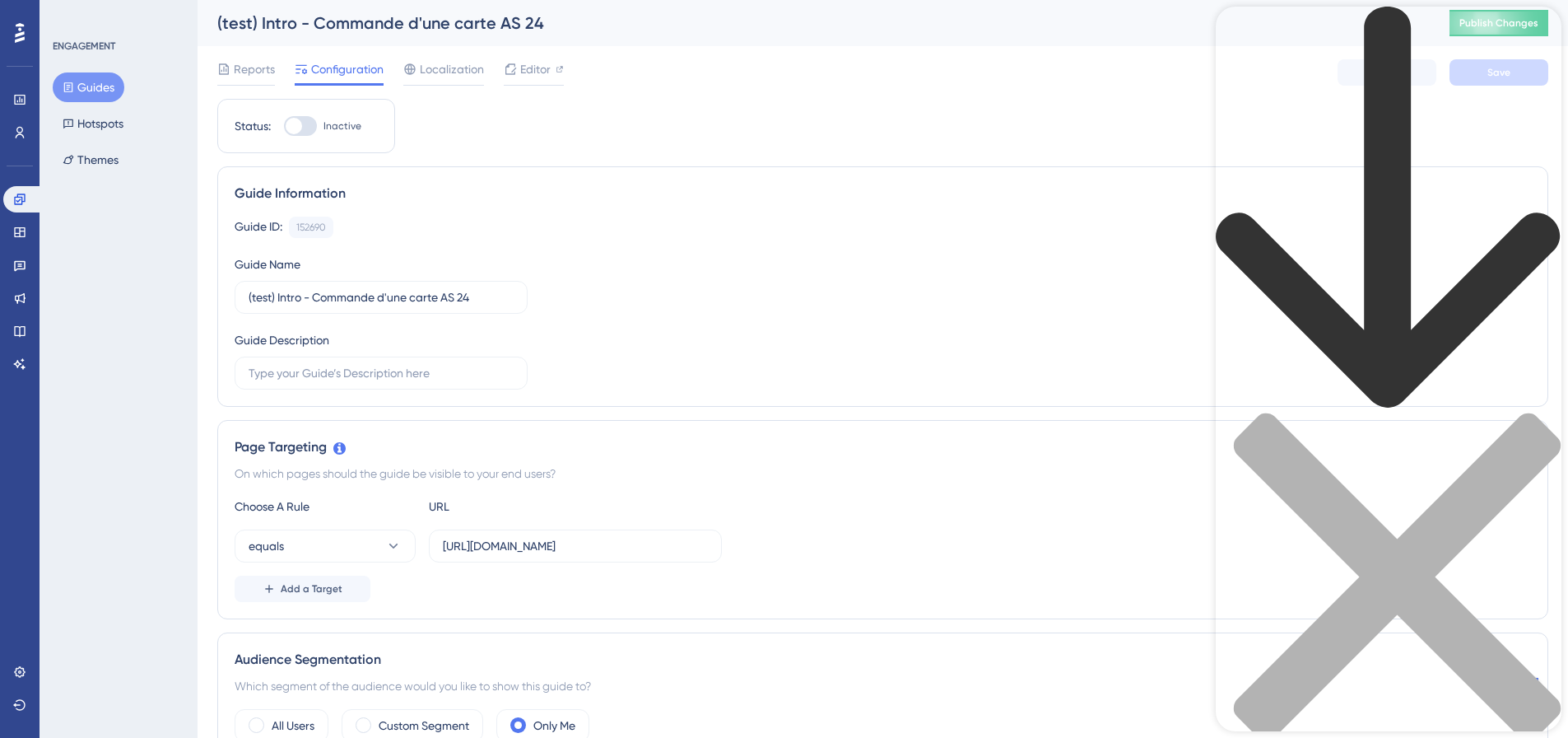
type input "checklist"
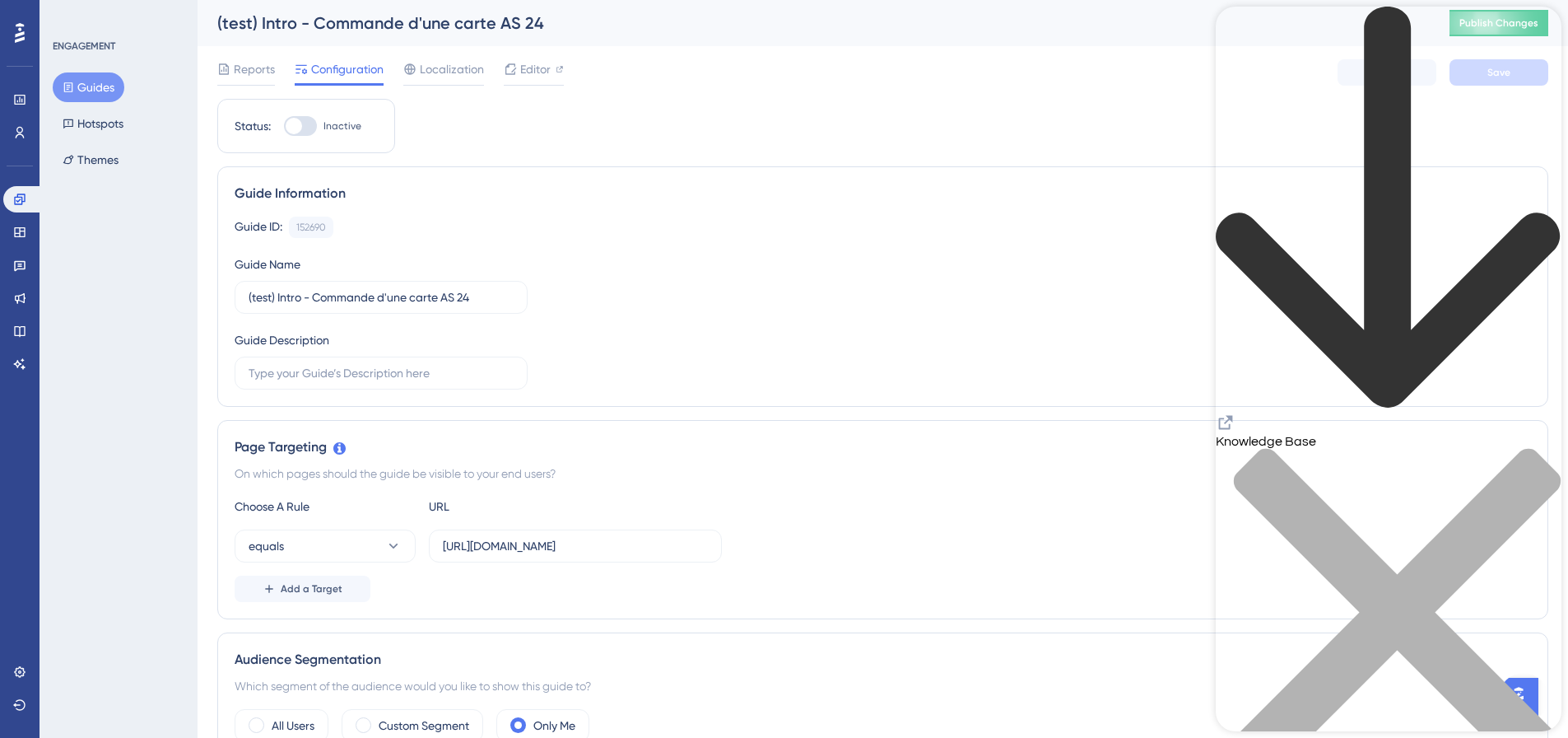
click at [1242, 31] on icon "back to header" at bounding box center [1388, 208] width 345 height 403
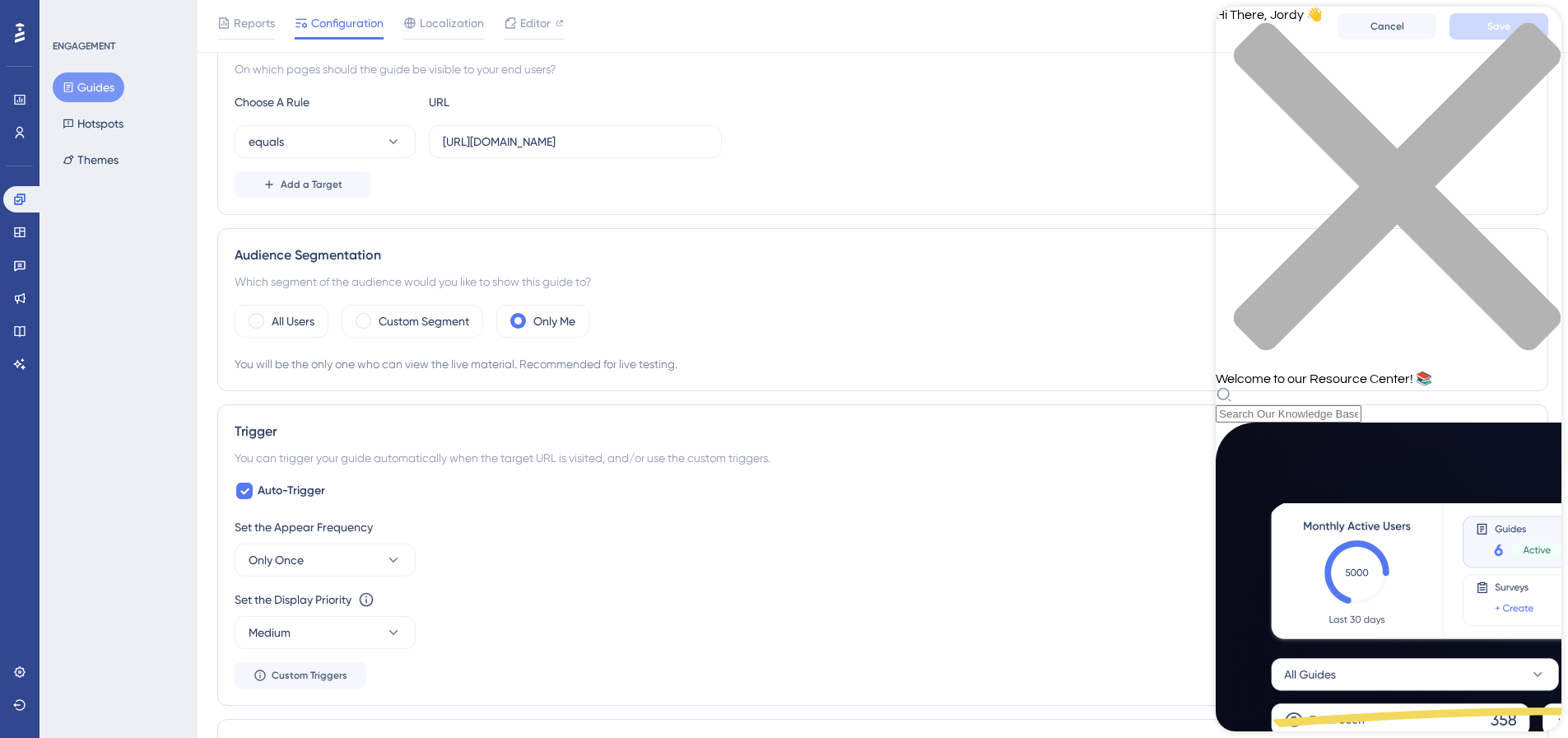
scroll to position [412, 0]
click at [26, 242] on link at bounding box center [20, 232] width 33 height 26
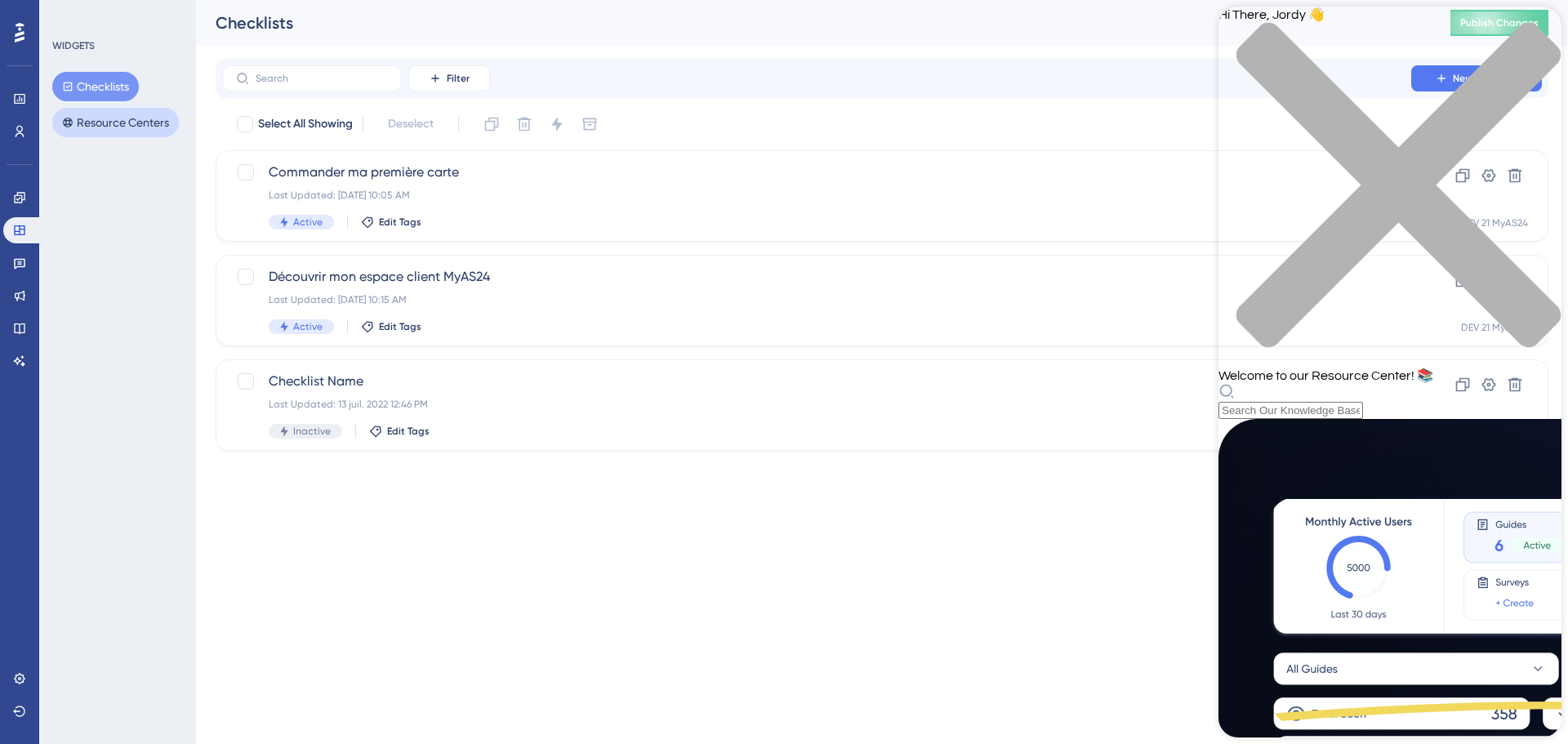
click at [129, 131] on button "Resource Centers" at bounding box center [116, 123] width 127 height 29
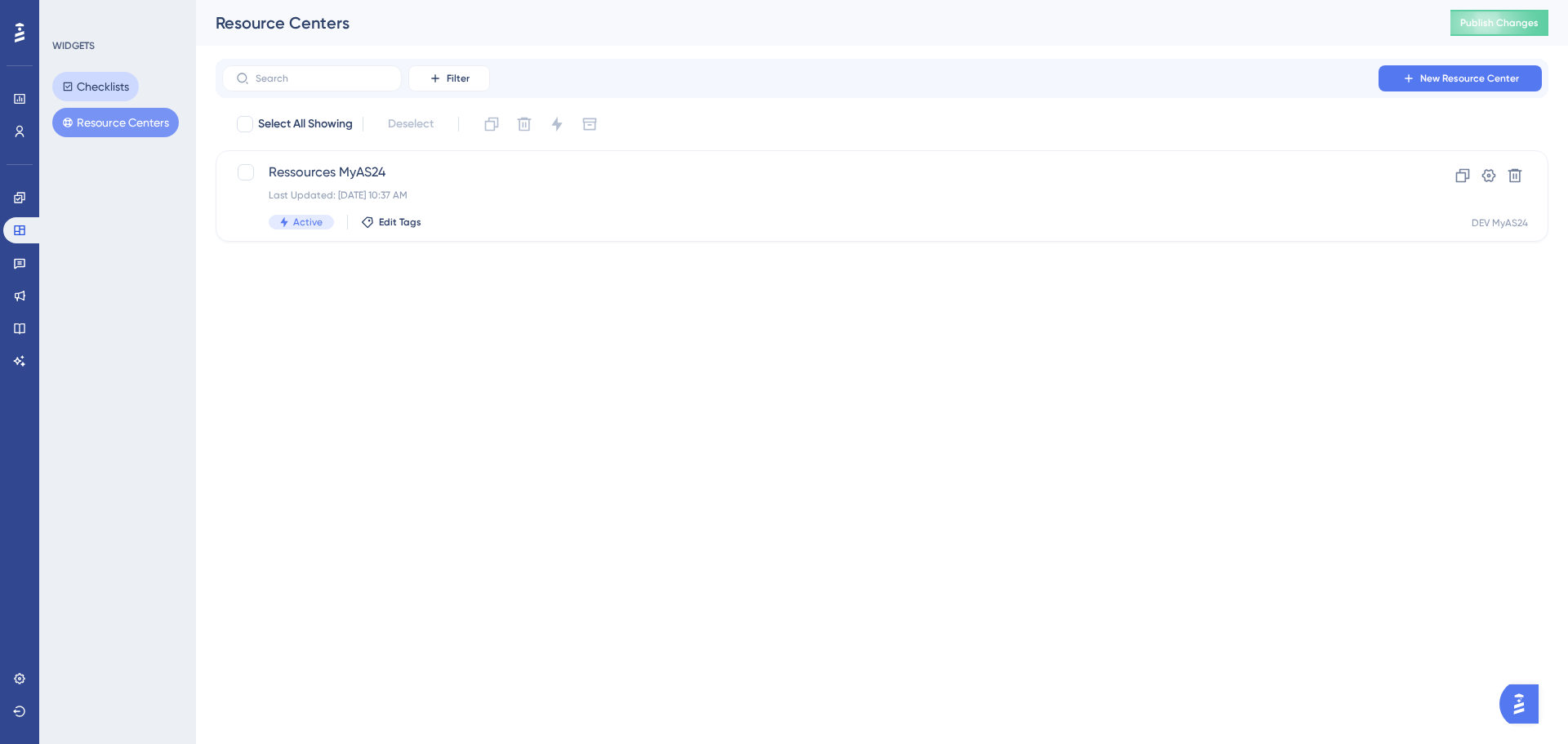
click at [106, 83] on button "Checklists" at bounding box center [95, 87] width 87 height 29
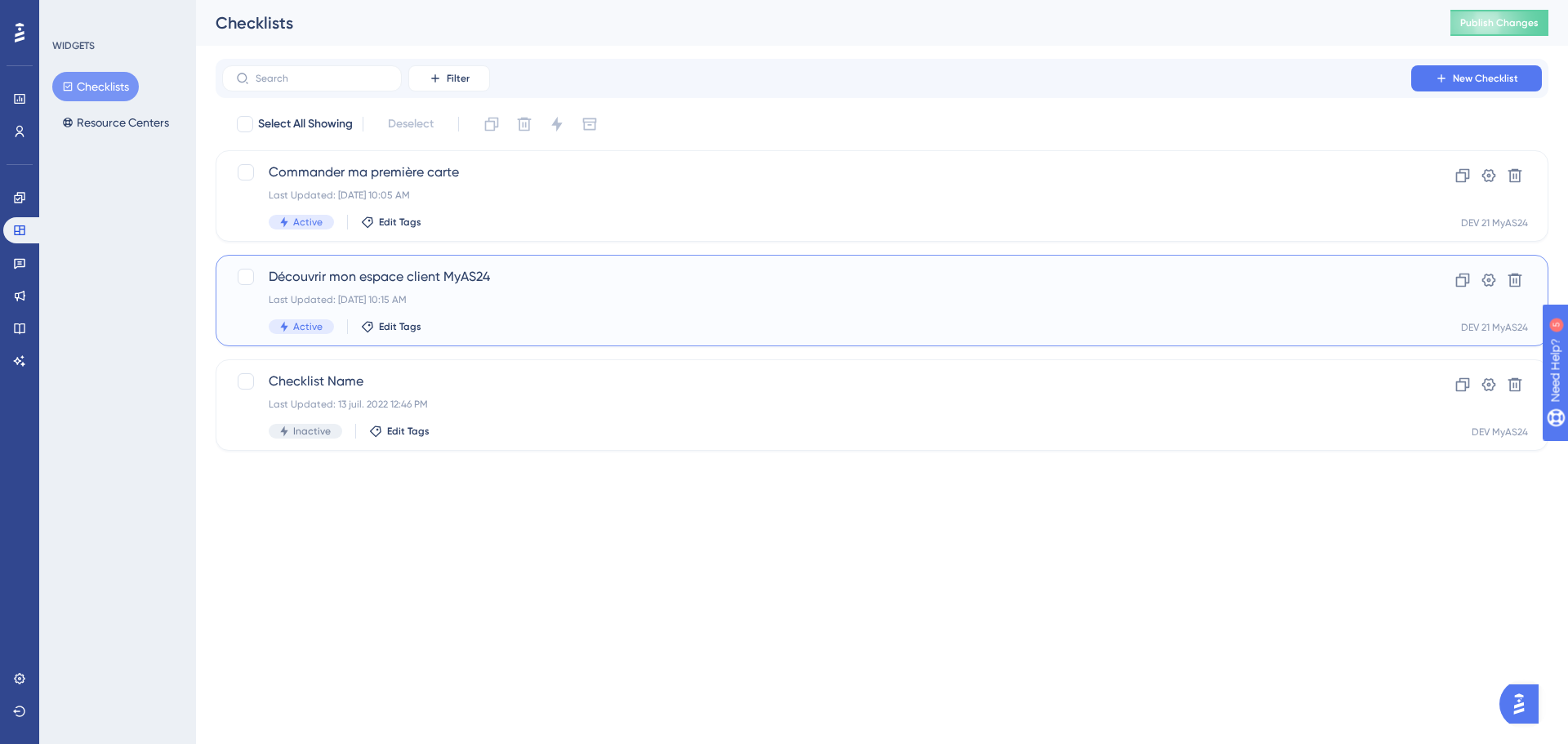
click at [492, 283] on span "Découvrir mon espace client MyAS24" at bounding box center [817, 277] width 1096 height 19
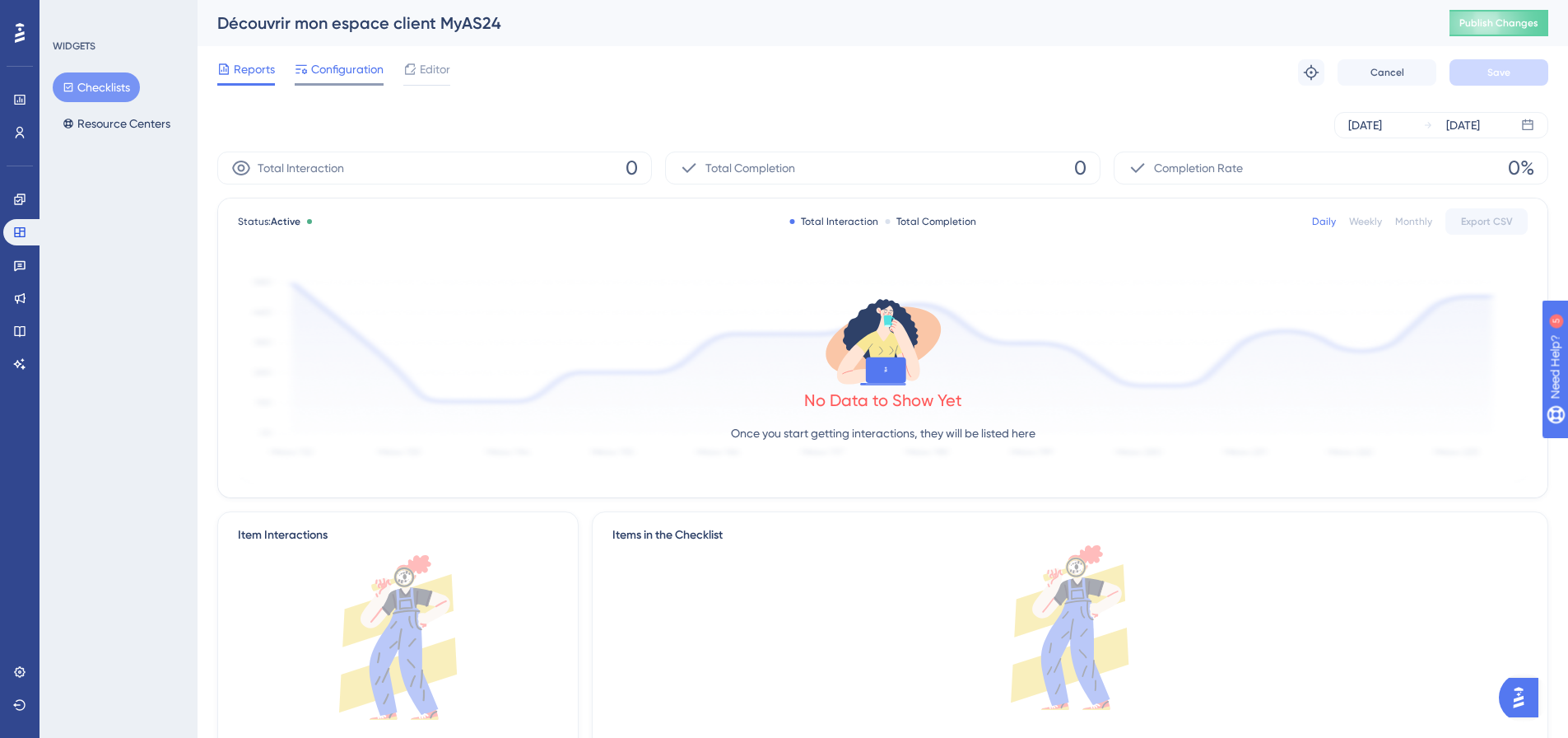
click at [371, 72] on span "Configuration" at bounding box center [347, 69] width 73 height 20
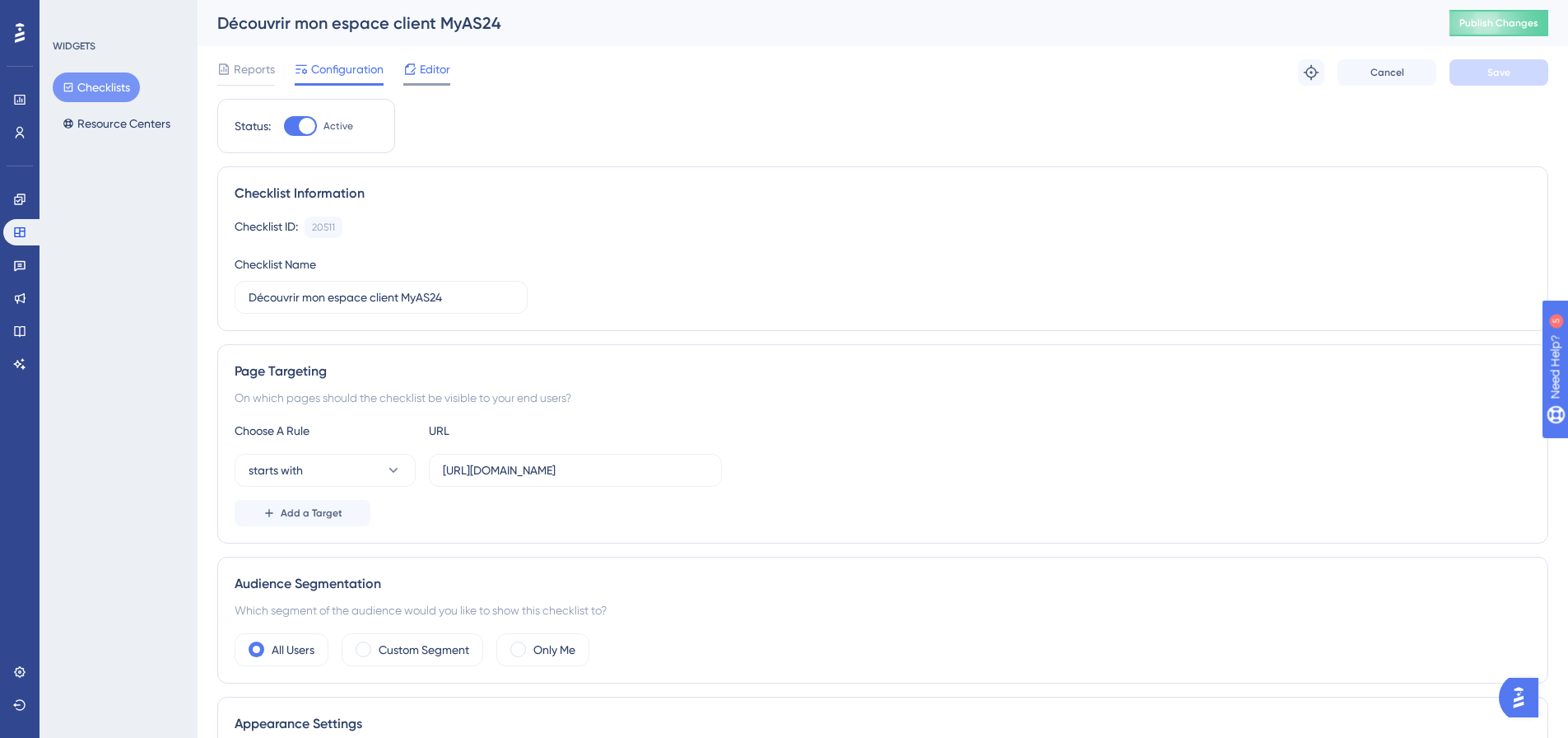
click at [423, 75] on span "Editor" at bounding box center [435, 69] width 30 height 20
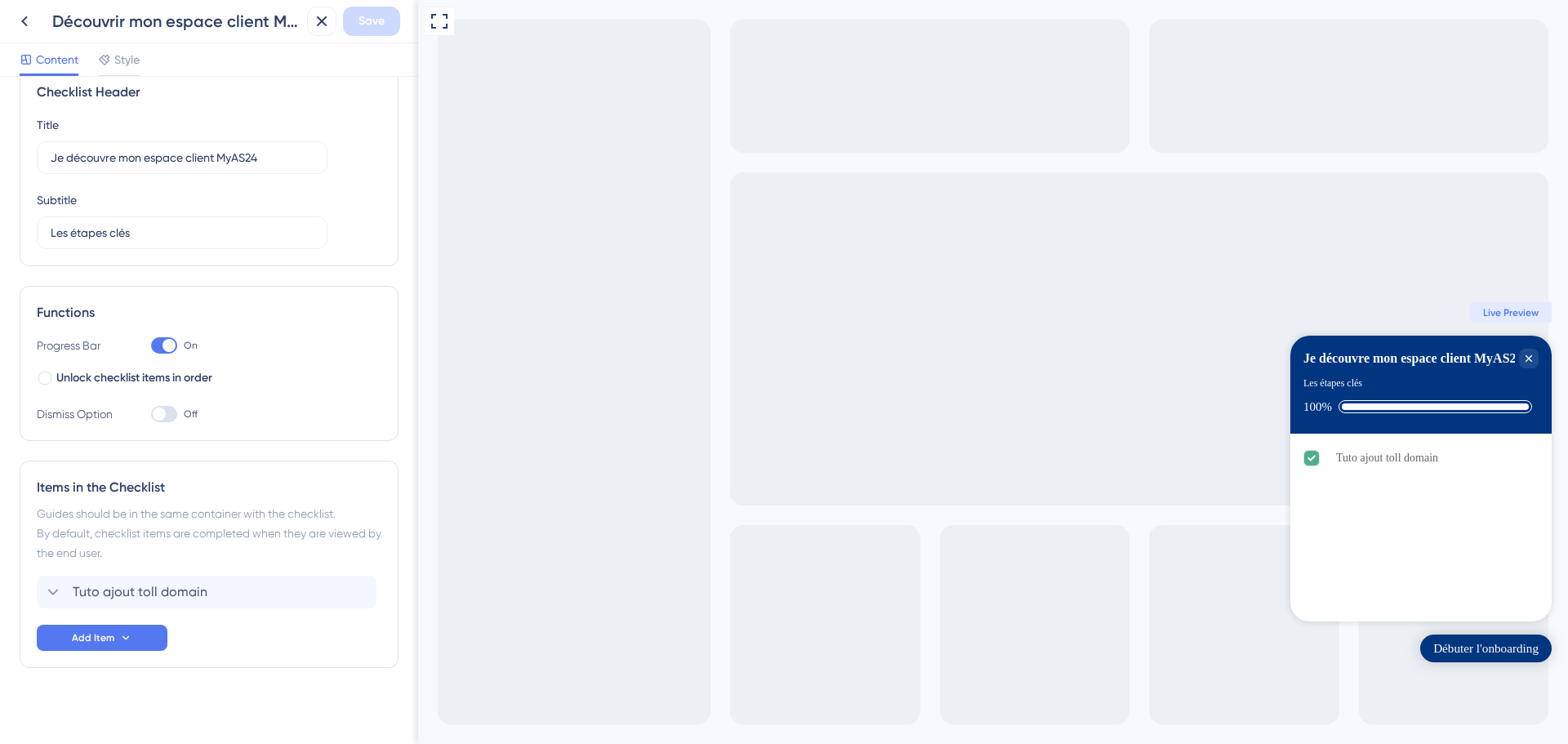
scroll to position [40, 0]
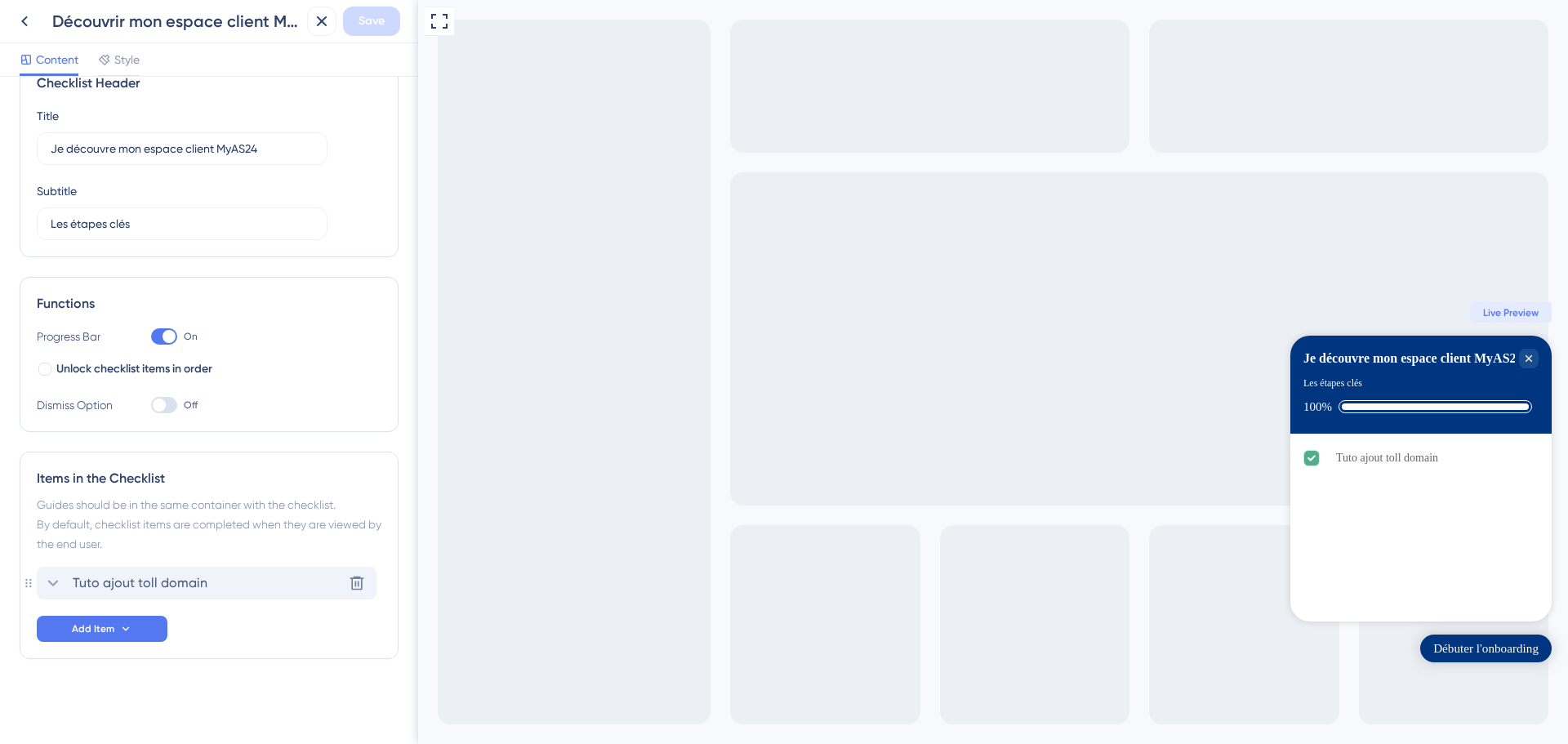
click at [171, 579] on span "Tuto ajout toll domain" at bounding box center [140, 583] width 134 height 19
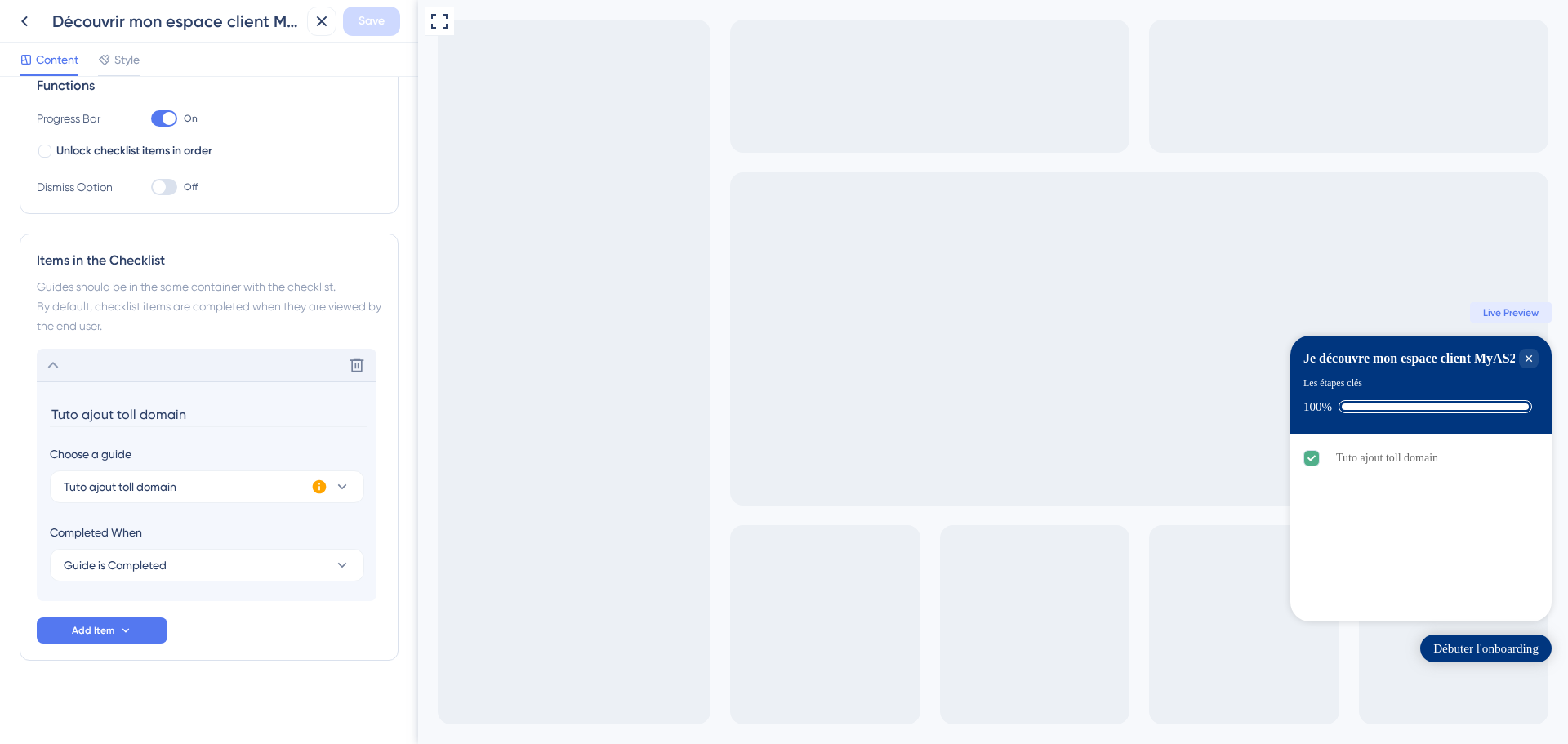
scroll to position [260, 0]
click at [231, 488] on button "Tuto ajout toll domain" at bounding box center [206, 486] width 314 height 33
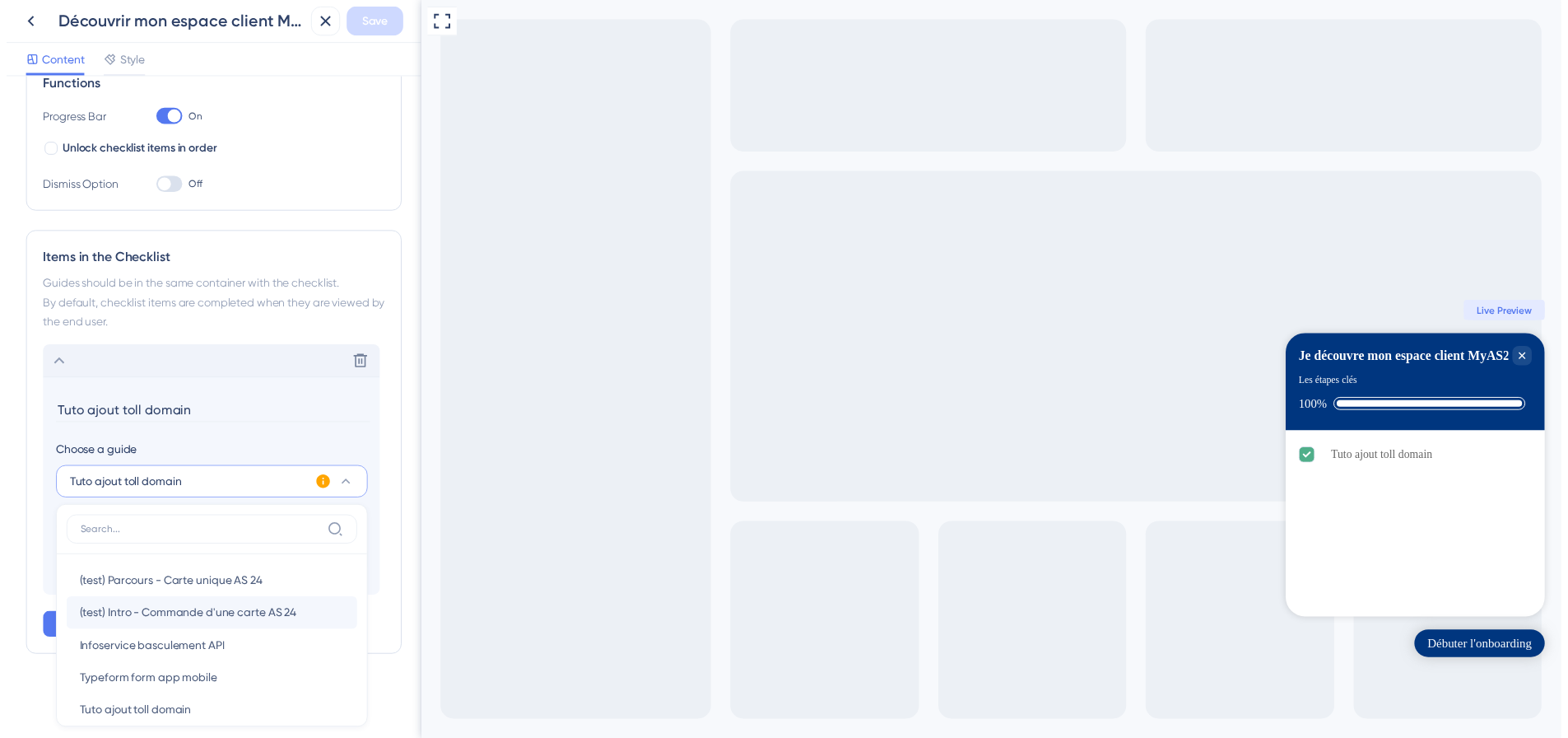
scroll to position [20, 0]
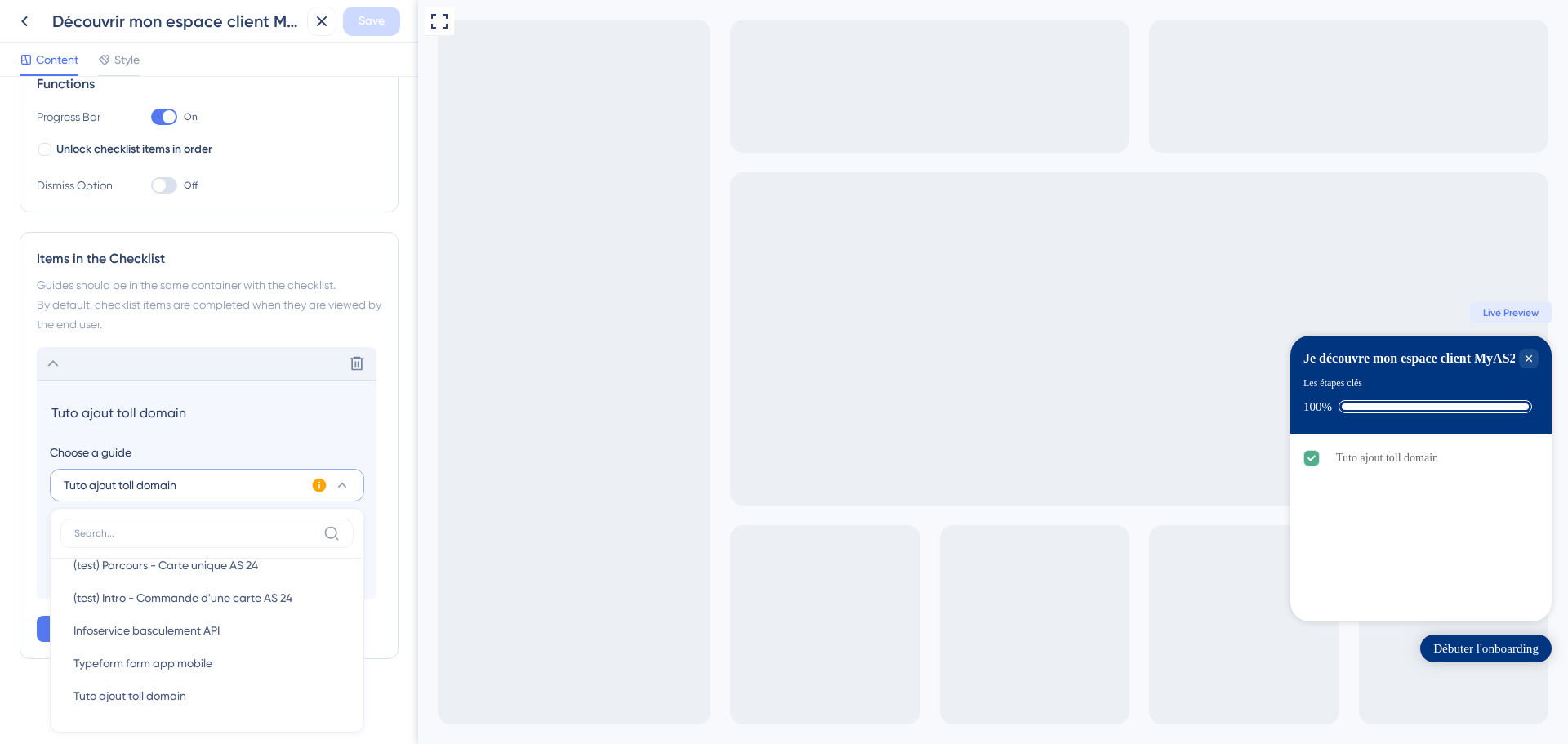
click at [29, 424] on div "Items in the Checklist Guides should be in the same container with the checklis…" at bounding box center [208, 445] width 379 height 428
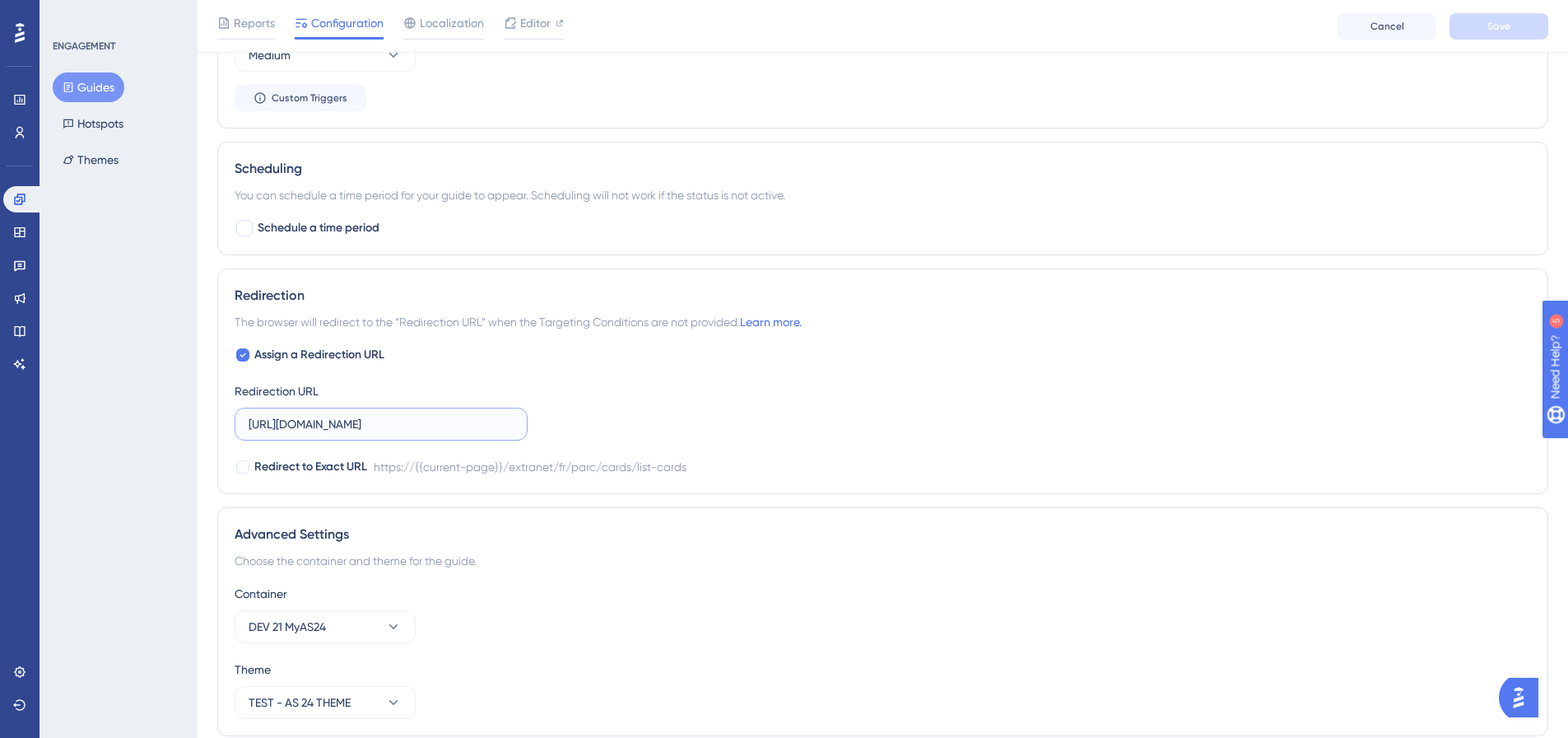
scroll to position [0, 102]
drag, startPoint x: 449, startPoint y: 426, endPoint x: 549, endPoint y: 425, distance: 100.0
click at [549, 425] on div "Assign a Redirection URL Redirection URL https://dev.local-as24.com:42204/extra…" at bounding box center [882, 411] width 1296 height 132
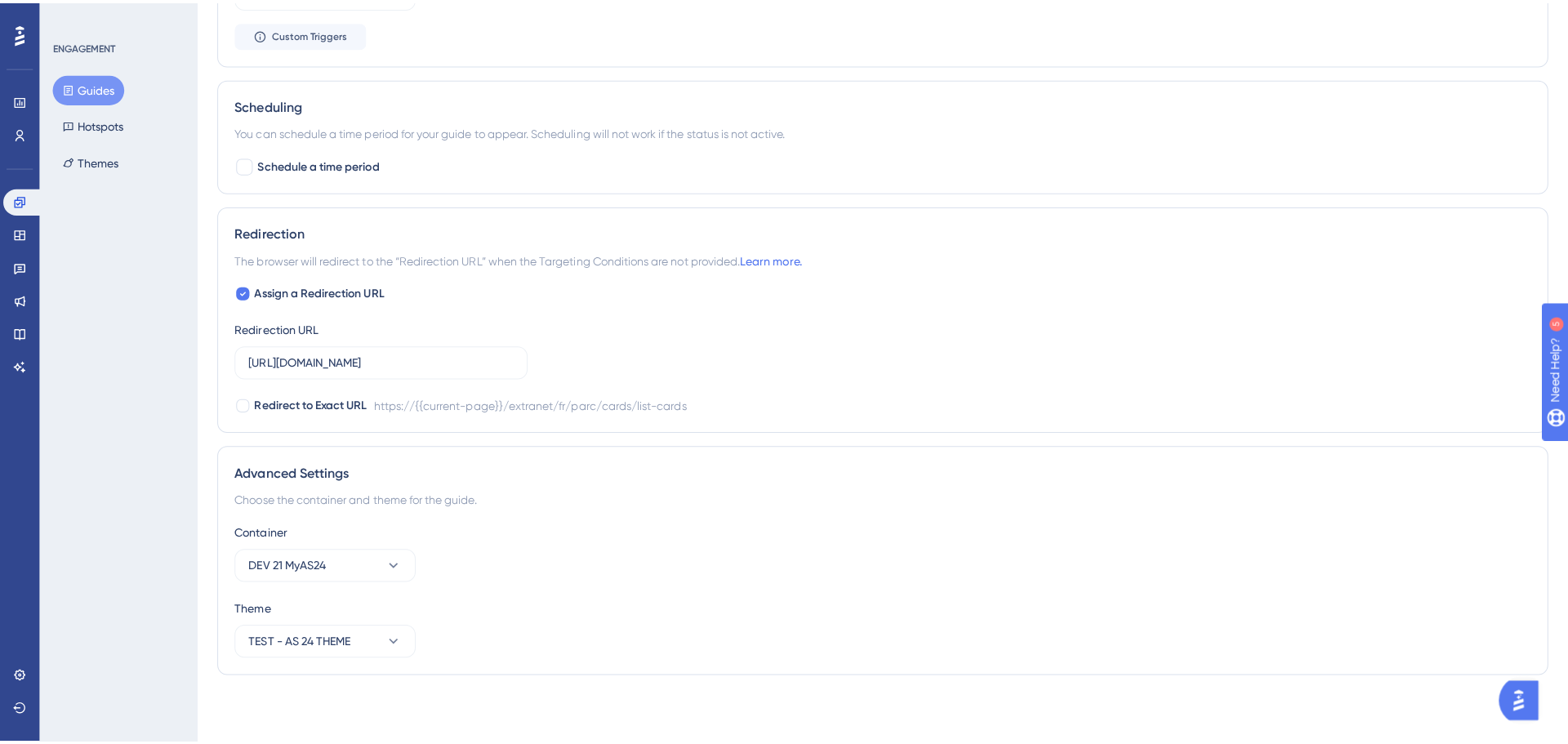
scroll to position [0, 0]
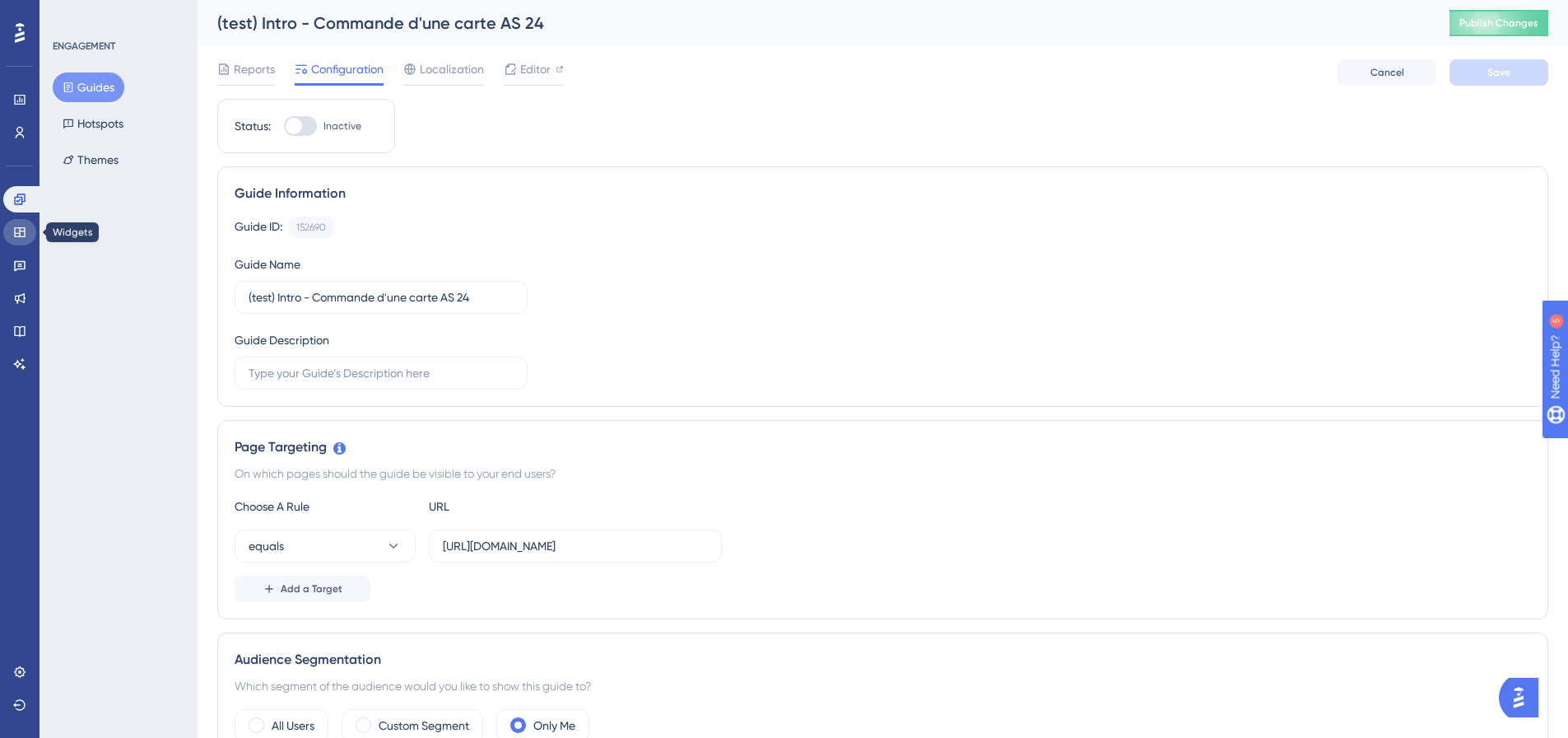
click at [27, 237] on link at bounding box center [20, 232] width 33 height 26
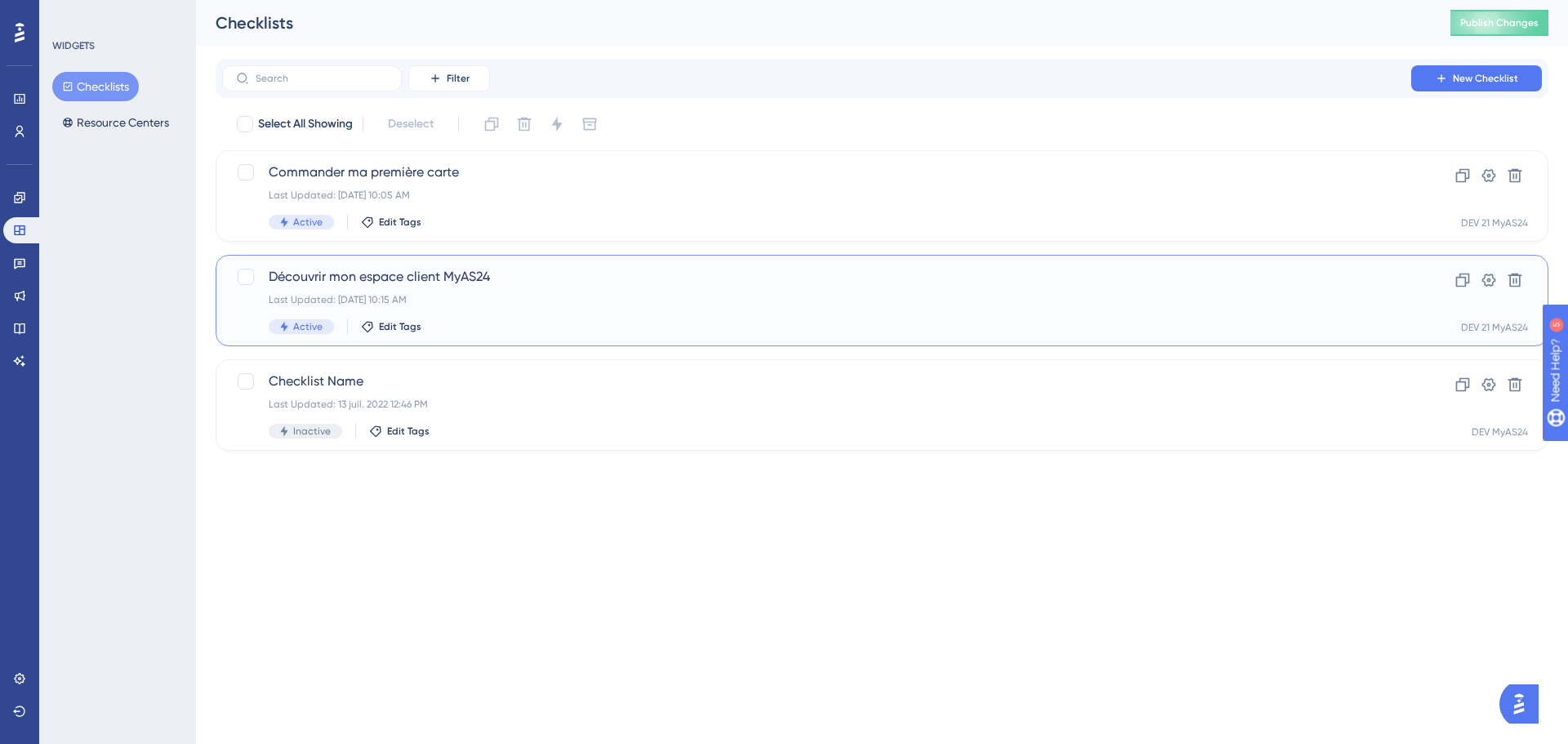
click at [464, 278] on span "Découvrir mon espace client MyAS24" at bounding box center [817, 277] width 1096 height 19
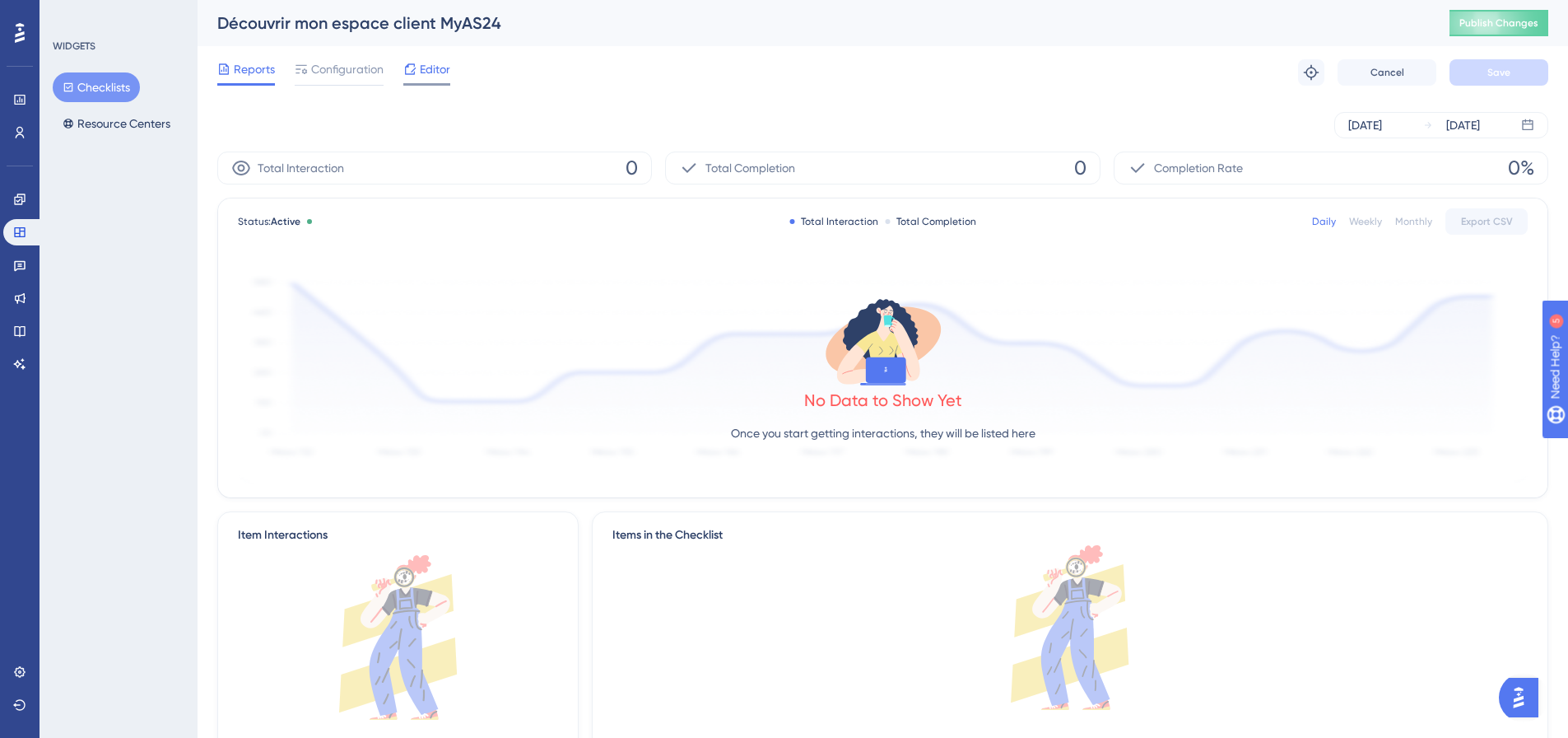
click at [428, 75] on span "Editor" at bounding box center [435, 69] width 30 height 20
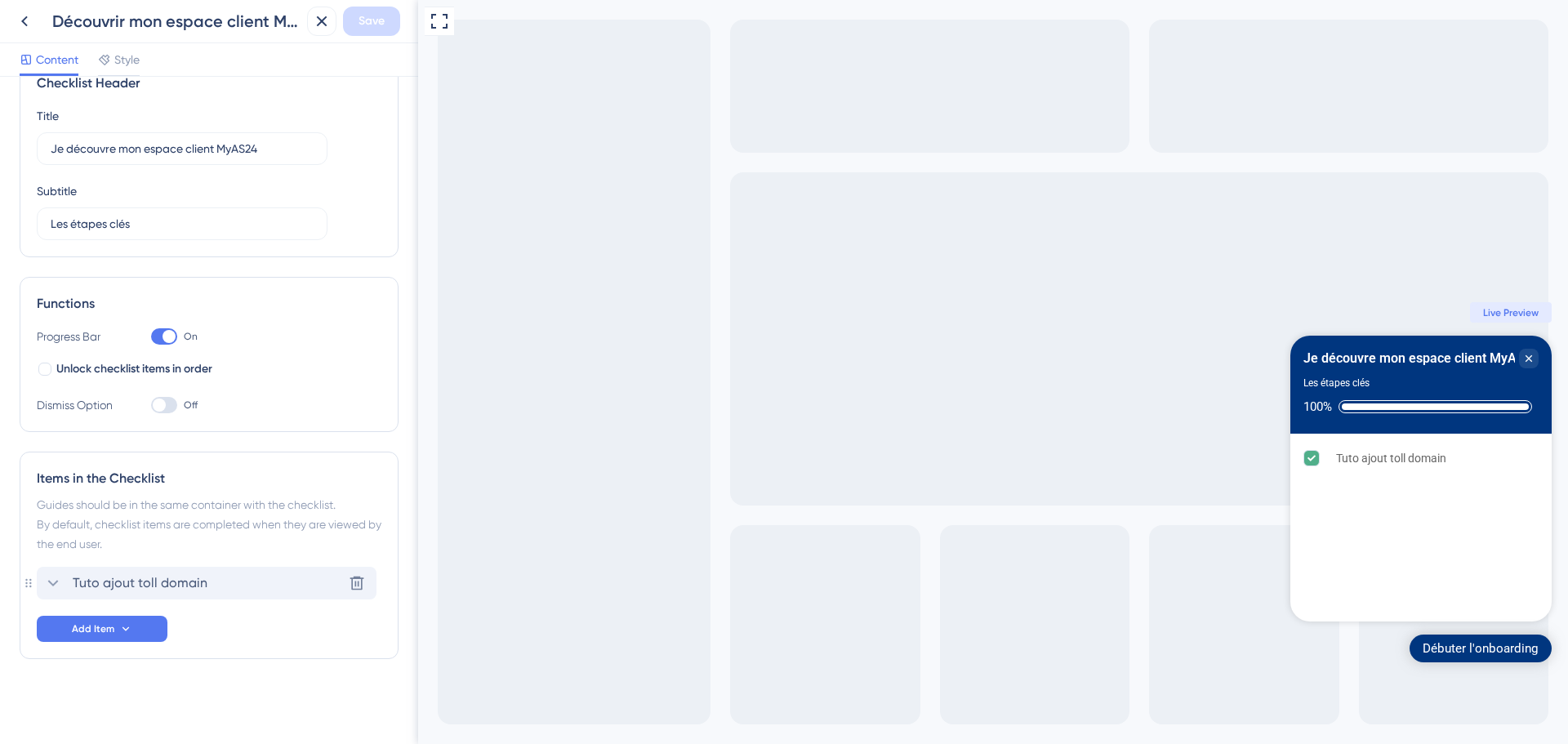
click at [53, 581] on icon at bounding box center [53, 583] width 19 height 19
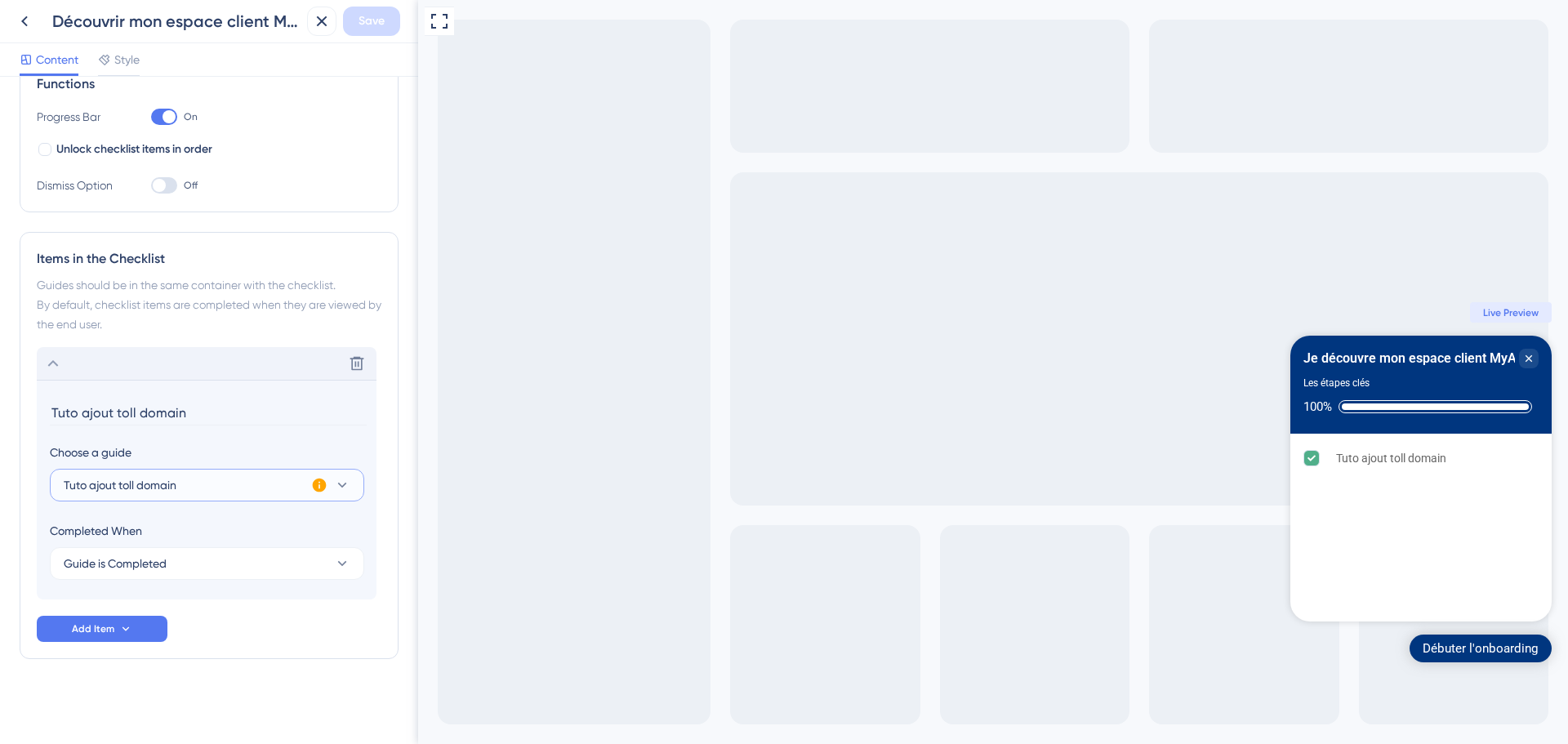
click at [237, 499] on button "Tuto ajout toll domain" at bounding box center [206, 486] width 314 height 33
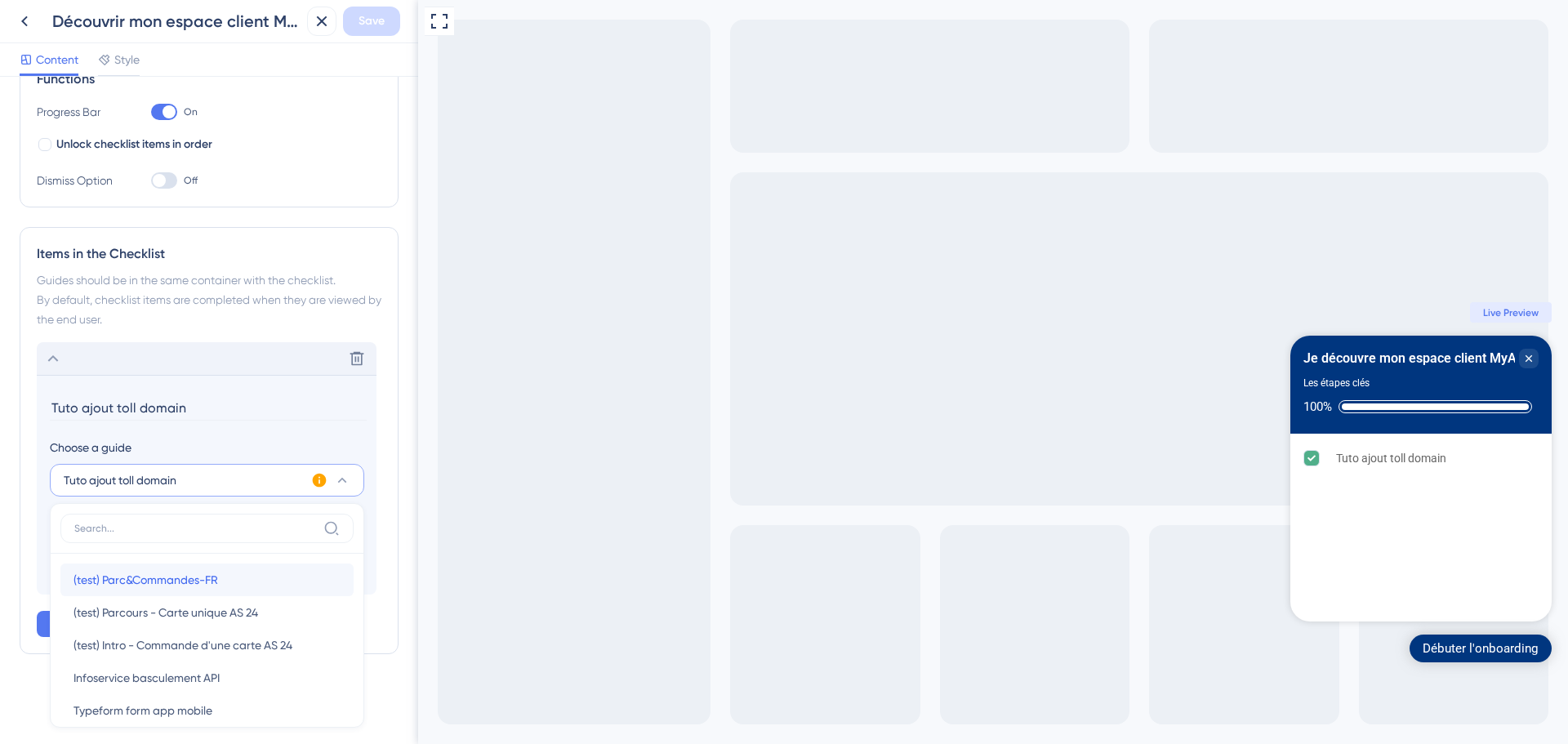
click at [269, 577] on div "(test) Parc&Commandes-FR (test) Parc&Commandes-FR" at bounding box center [207, 580] width 267 height 33
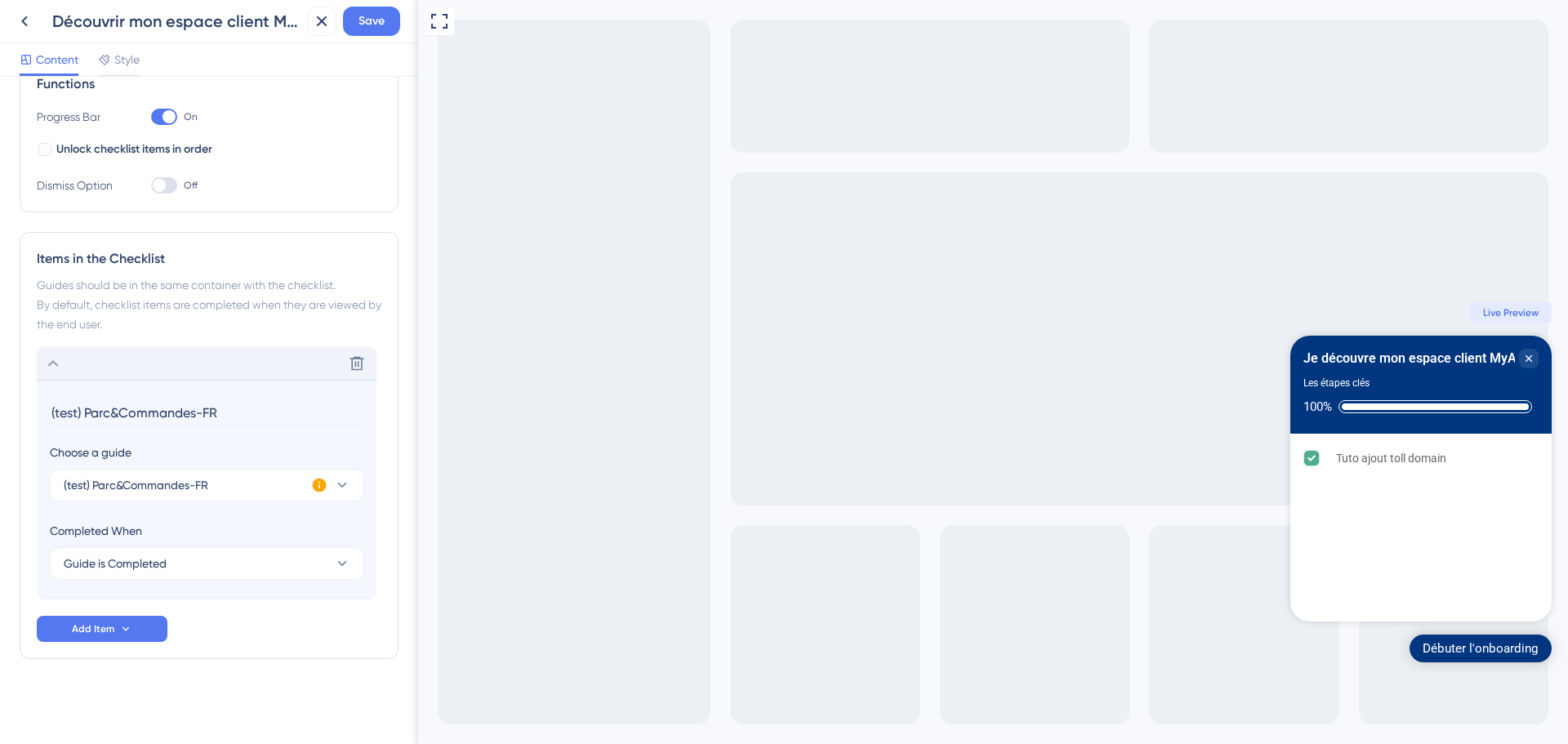
scroll to position [260, 0]
click at [350, 29] on button "Save" at bounding box center [371, 21] width 57 height 29
click at [183, 421] on input "(test) Parc&Commandes-FR" at bounding box center [208, 413] width 317 height 25
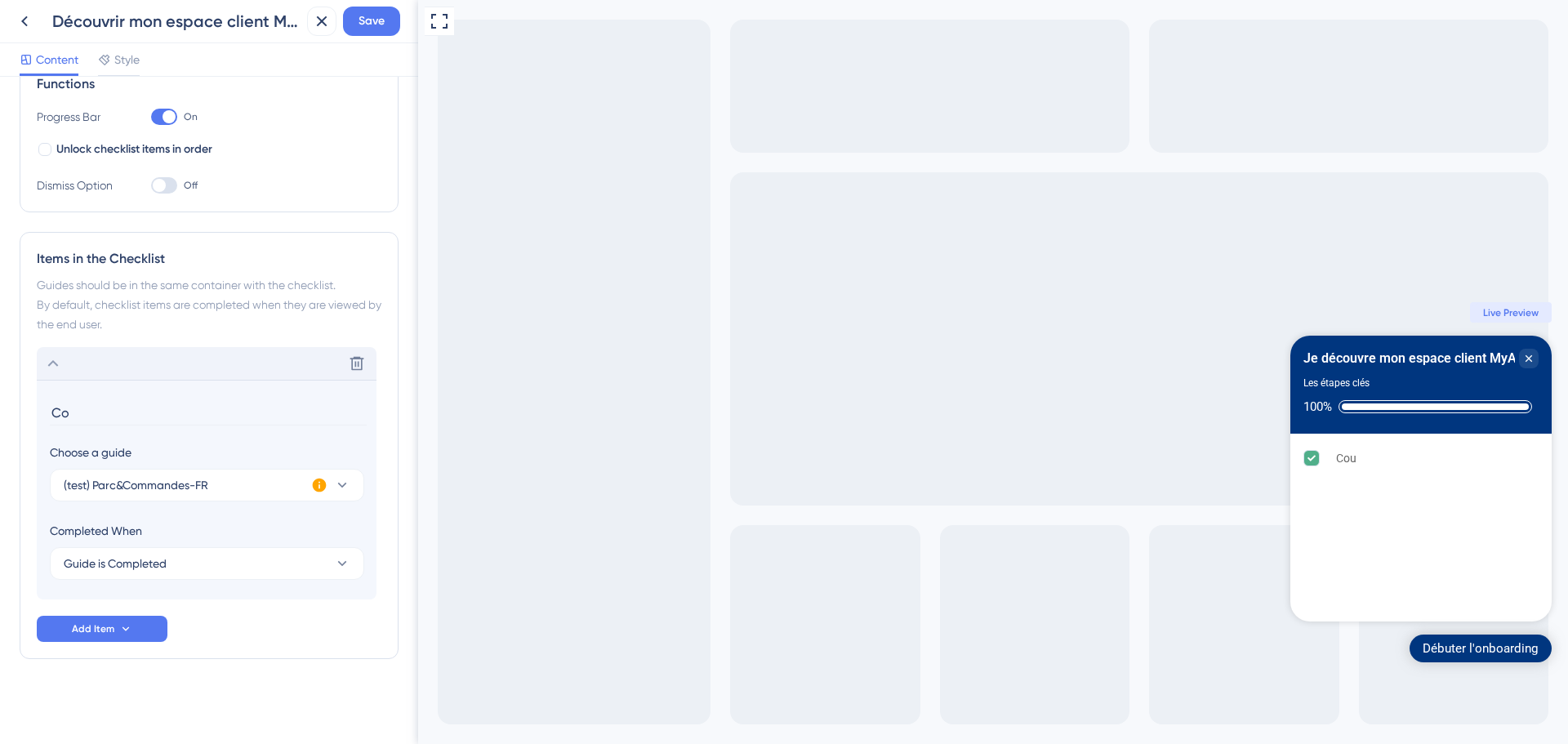
type input "C"
type input "P"
type input "Mon parc et mes commandes"
click at [358, 32] on button "Save" at bounding box center [371, 21] width 57 height 29
click at [251, 479] on button "(test) Parc&Commandes-FR" at bounding box center [206, 486] width 314 height 33
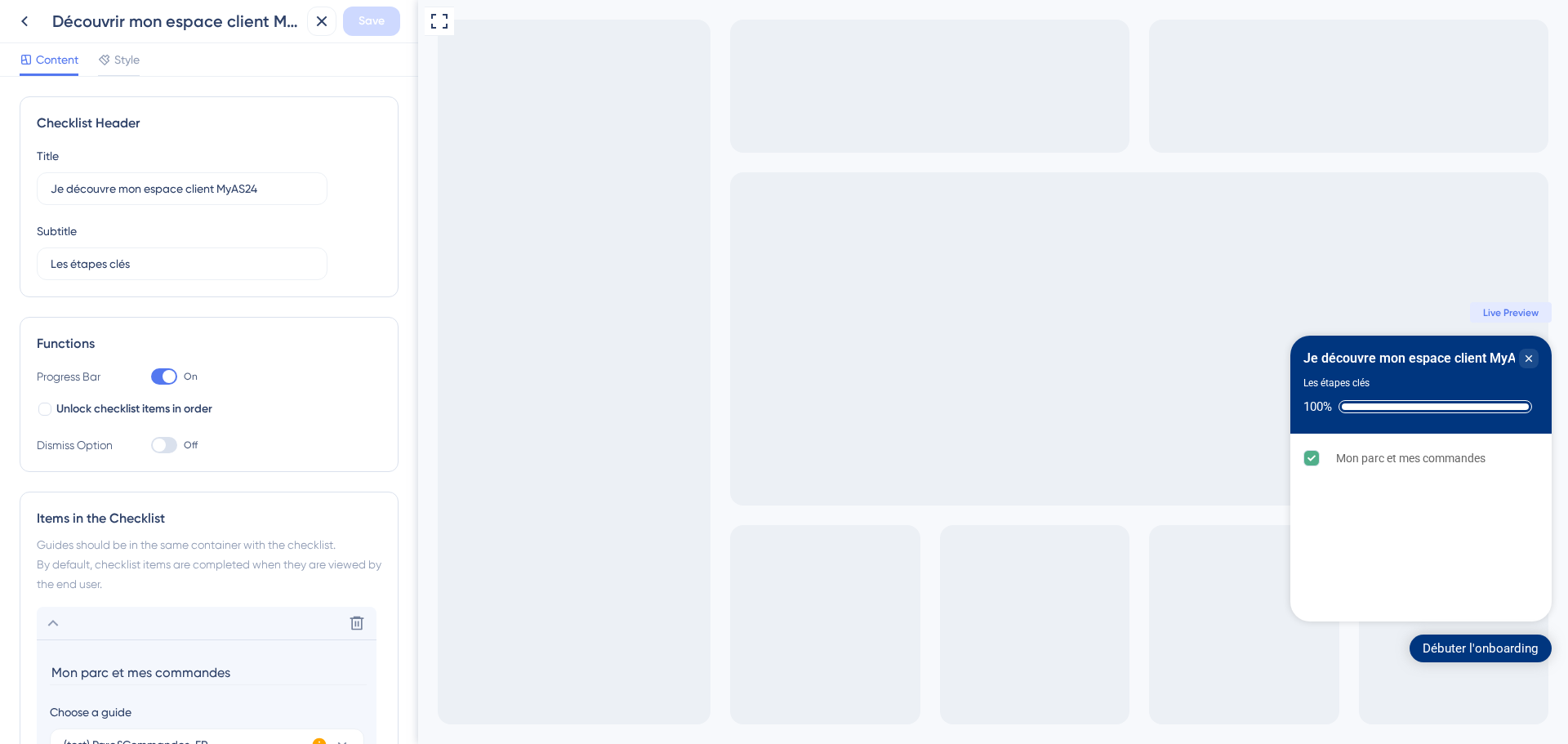
scroll to position [0, 0]
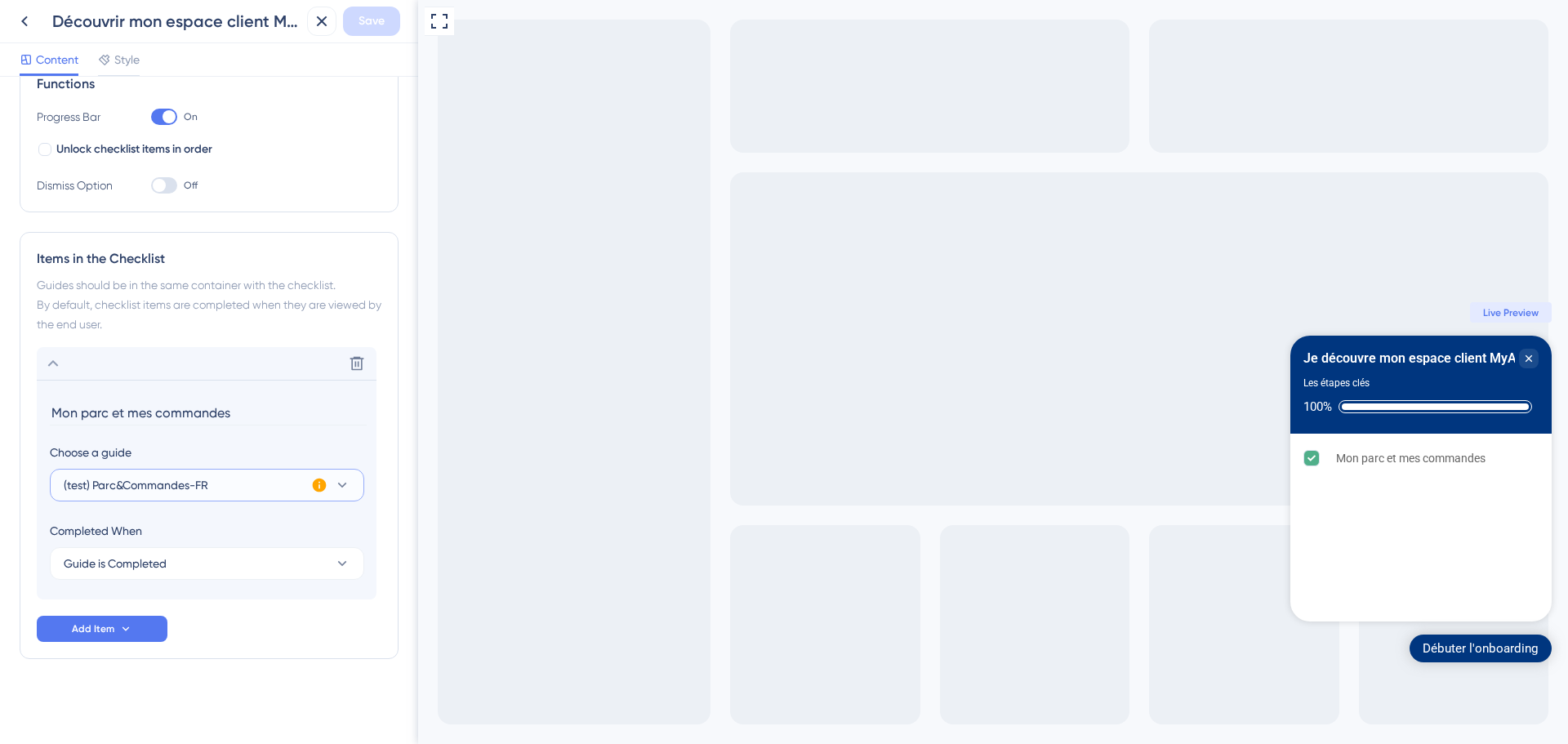
click at [279, 489] on button "(test) Parc&Commandes-FR" at bounding box center [206, 486] width 314 height 33
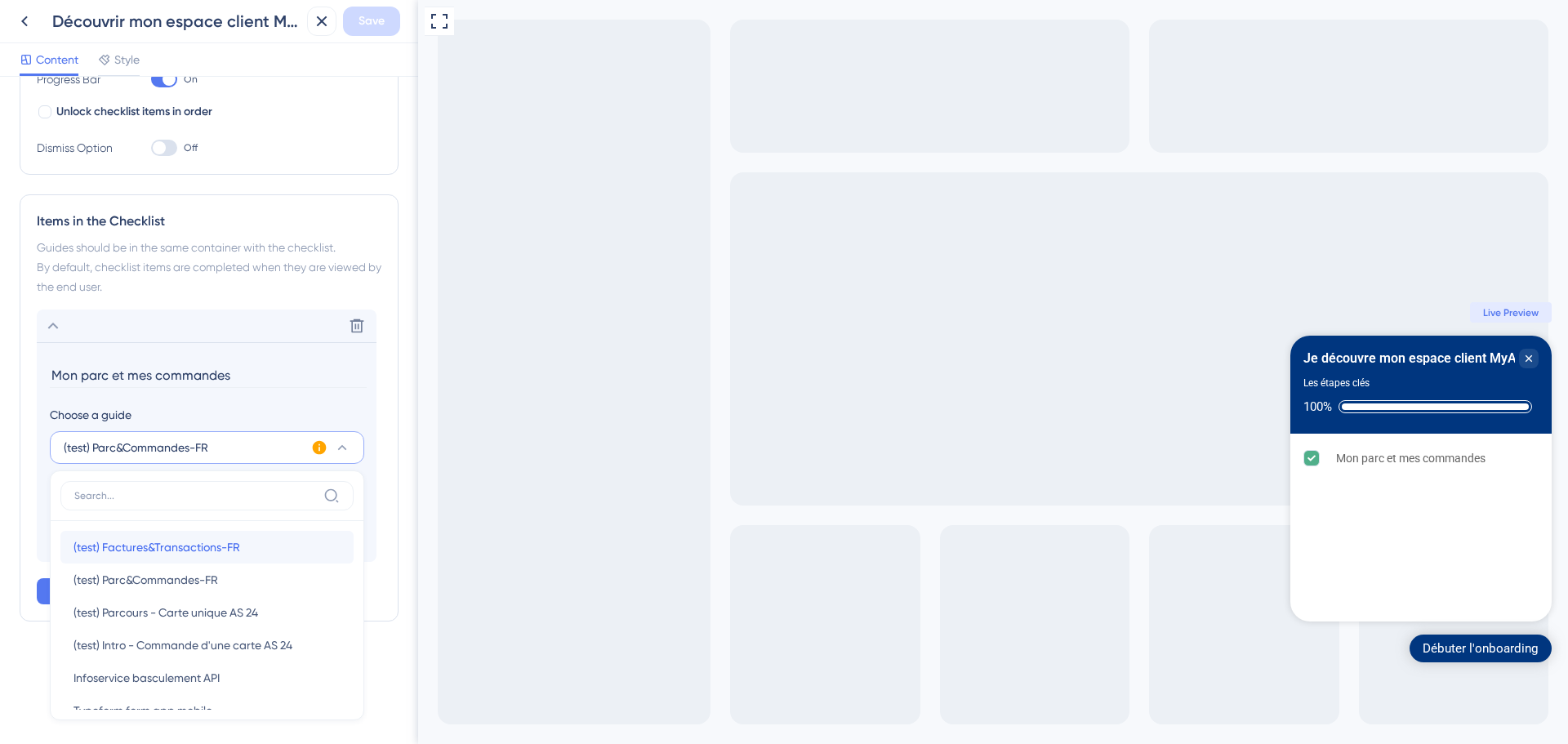
click at [241, 548] on div "(test) Factures&Transactions-FR (test) Factures&Transactions-FR" at bounding box center [207, 547] width 267 height 33
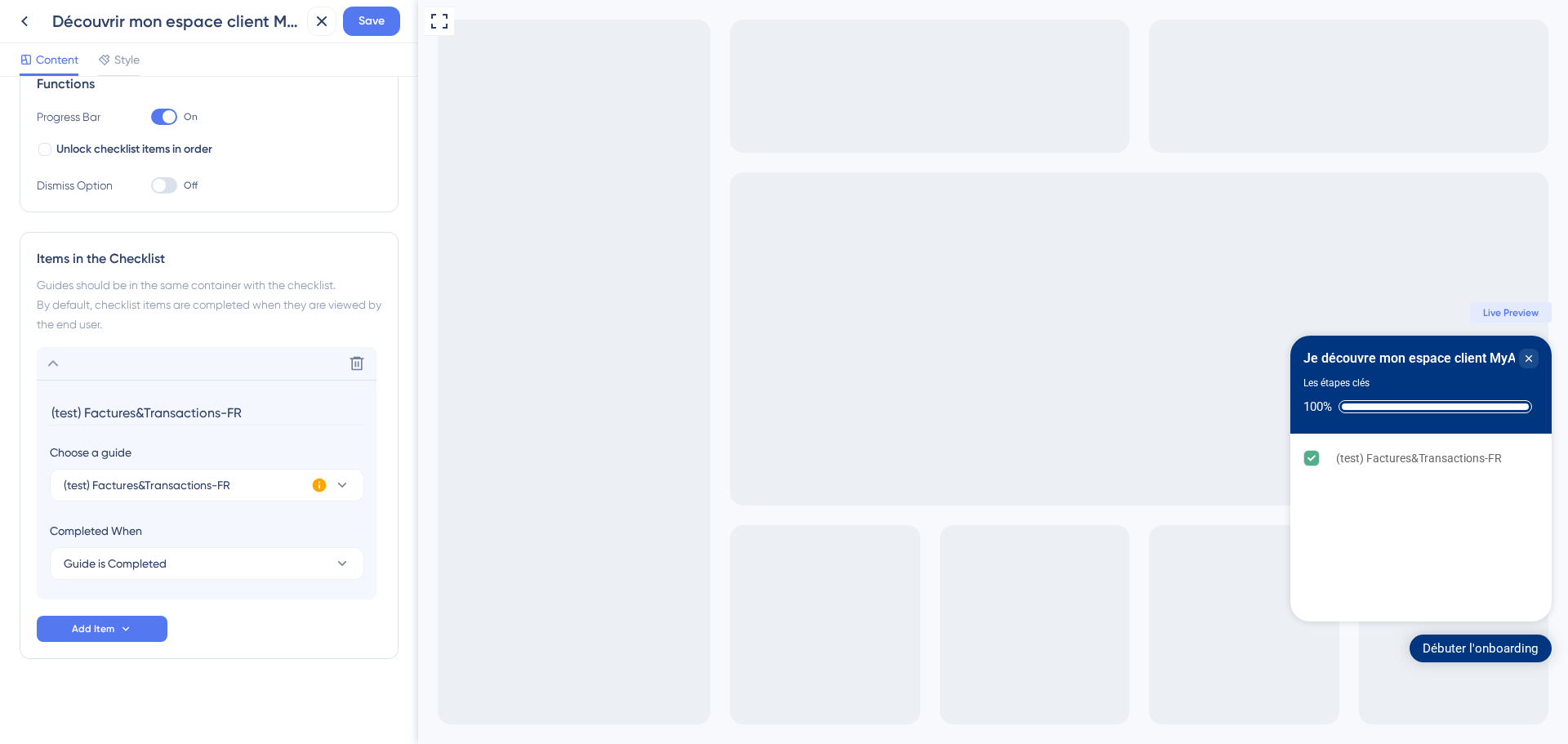
click at [134, 408] on input "(test) Factures&Transactions-FR" at bounding box center [208, 413] width 317 height 25
type input "Mes factures et mes transactions"
click at [379, 24] on span "Save" at bounding box center [371, 21] width 26 height 19
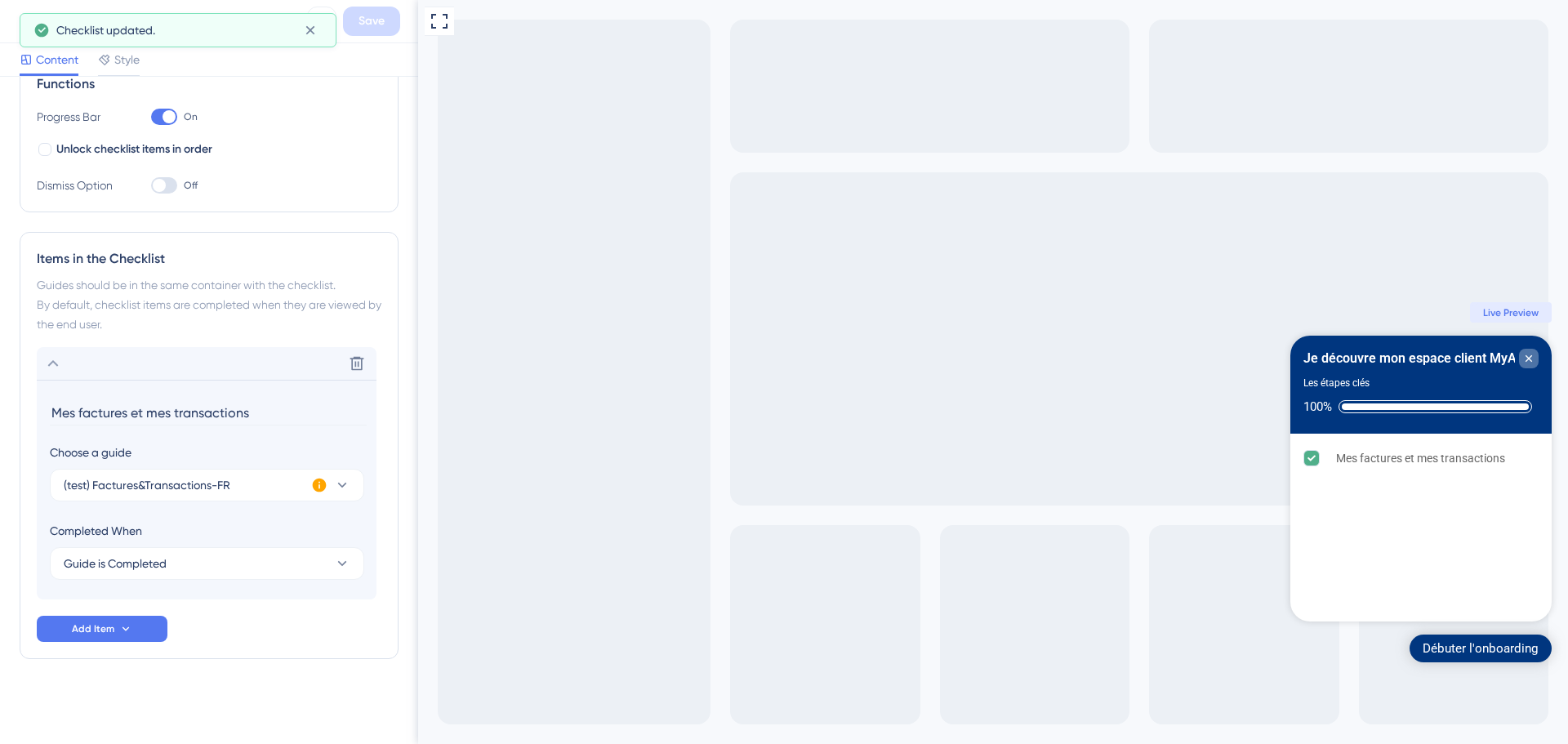
click at [1532, 364] on icon "Close Checklist" at bounding box center [1528, 358] width 13 height 13
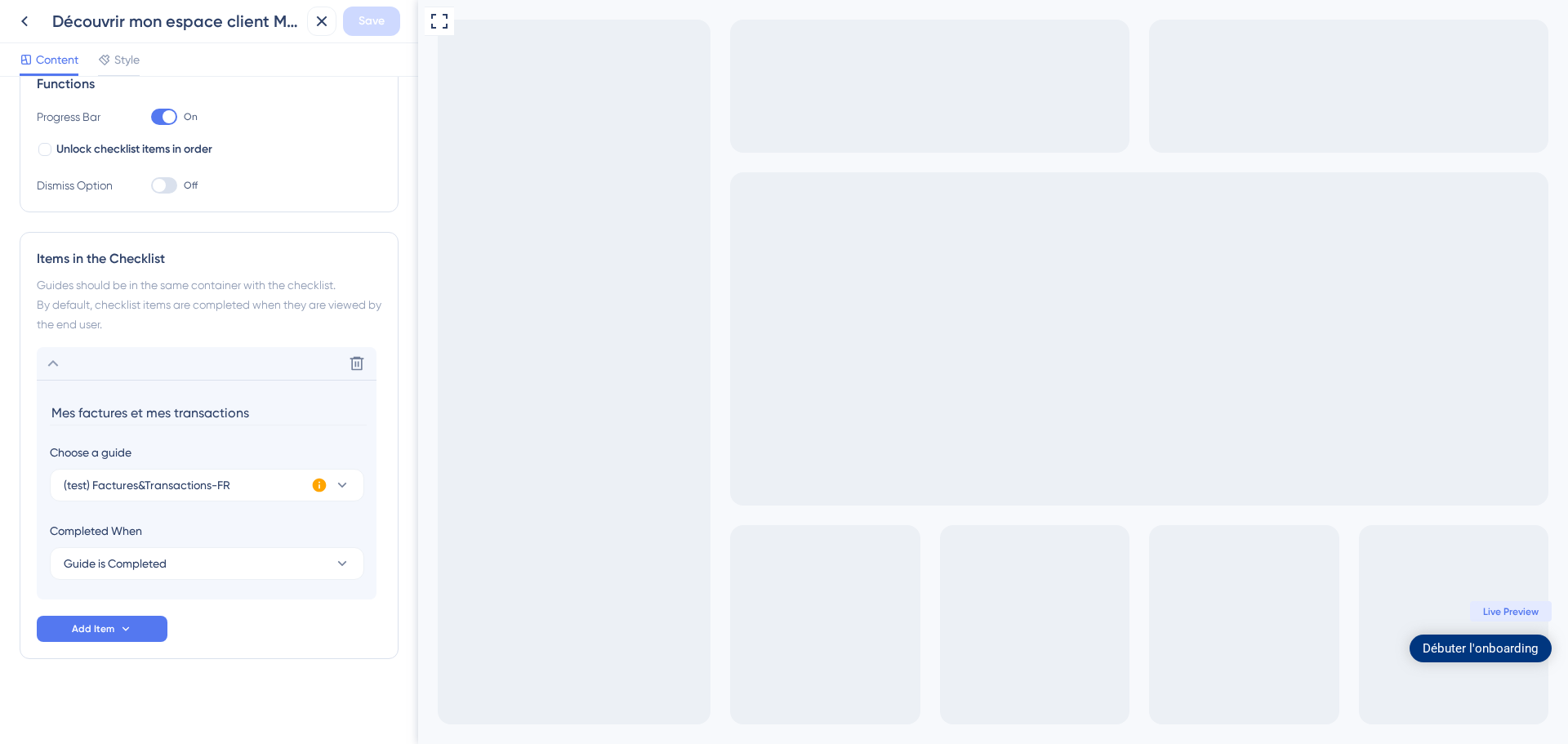
click at [1484, 641] on div "Débuter l'onboarding" at bounding box center [1480, 649] width 116 height 17
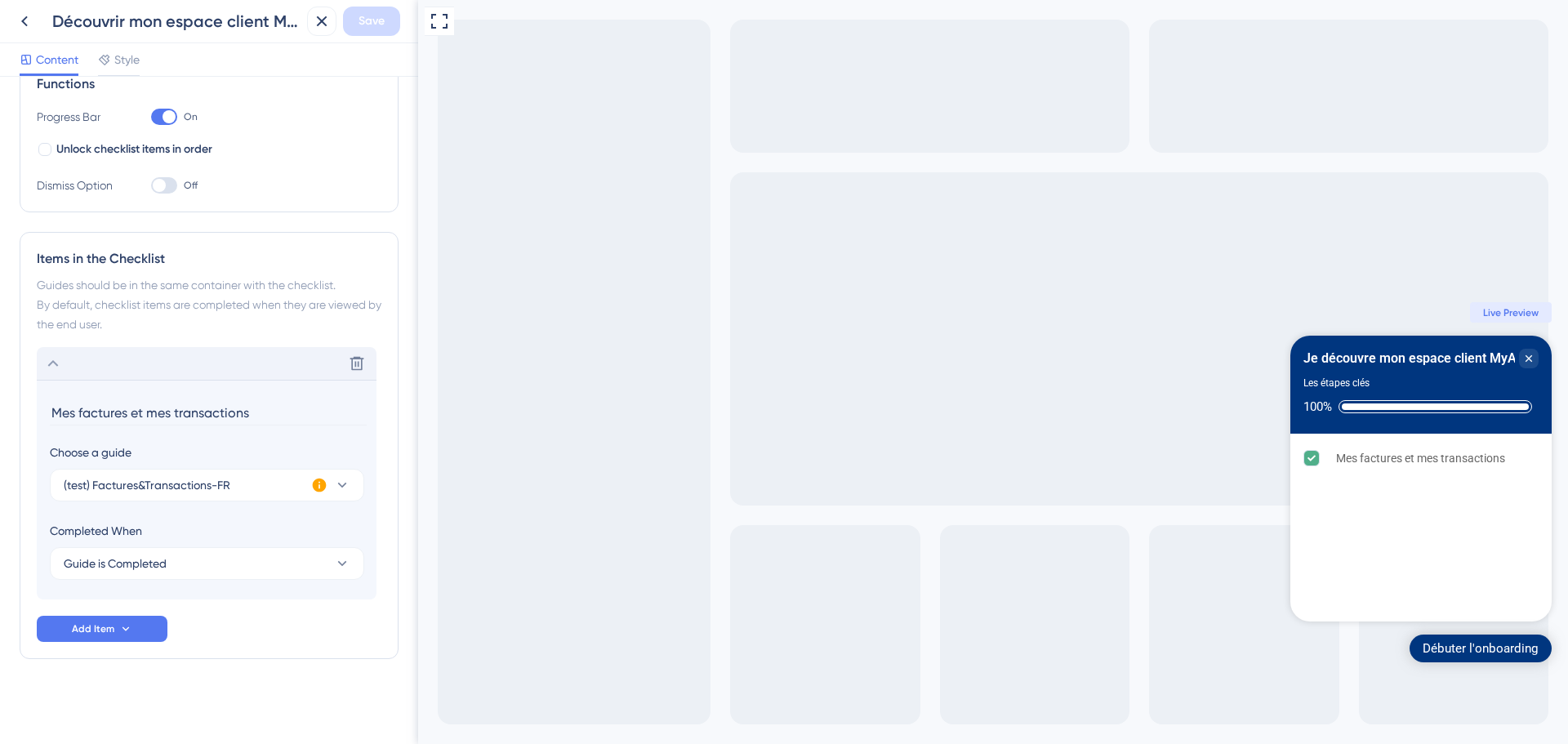
click at [54, 360] on icon at bounding box center [53, 363] width 19 height 19
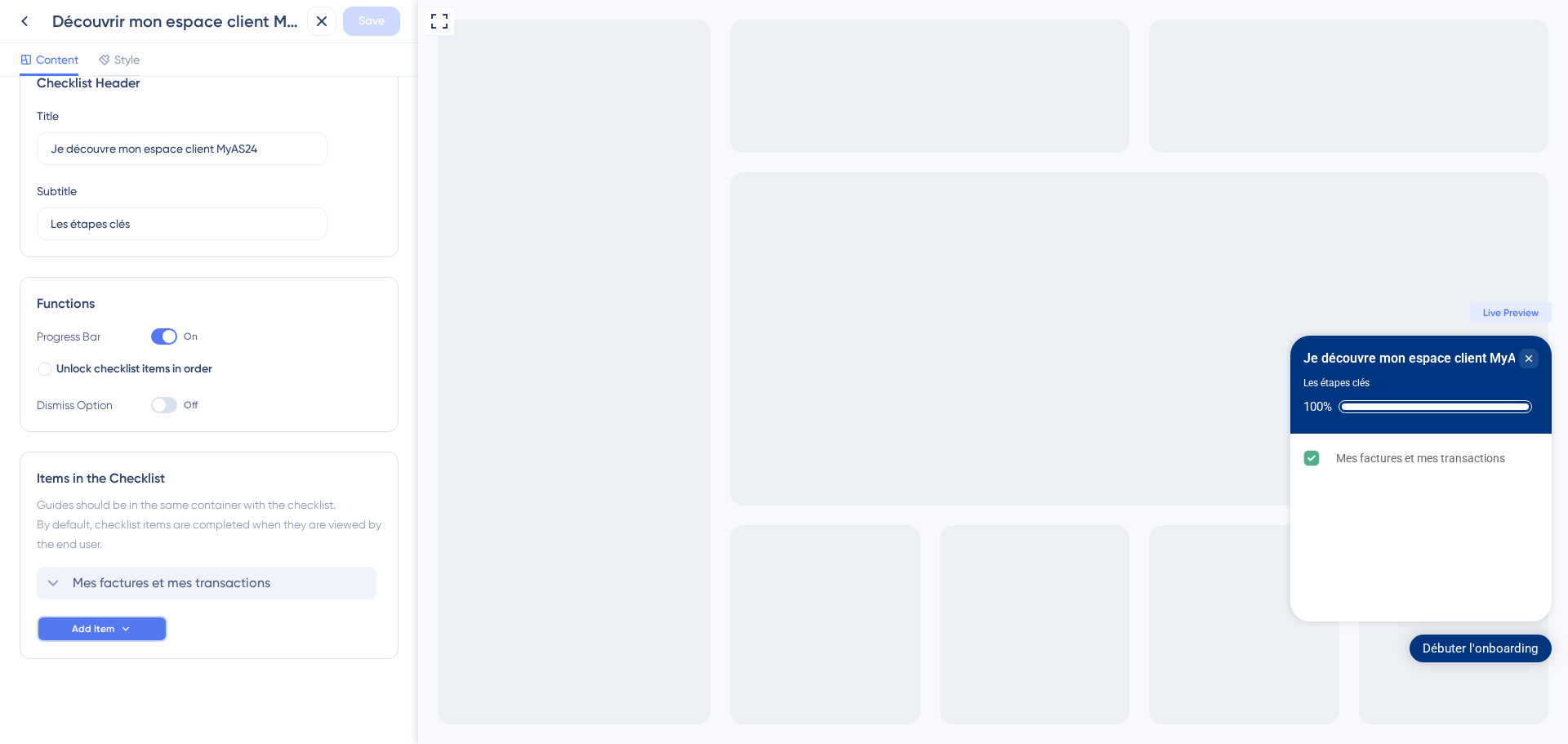
click at [112, 630] on span "Add Item" at bounding box center [93, 628] width 43 height 13
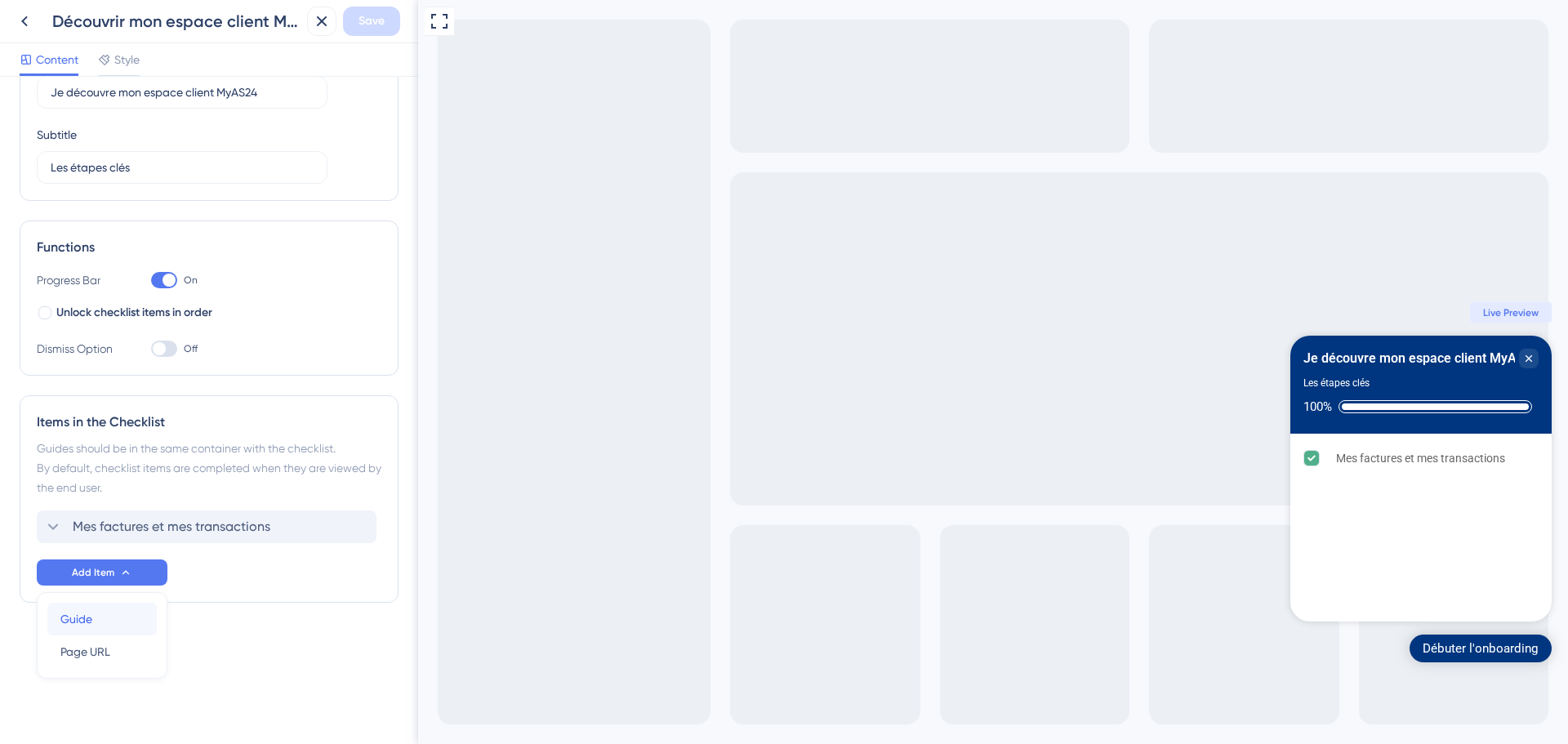
click at [98, 624] on div "Guide Guide" at bounding box center [102, 619] width 84 height 33
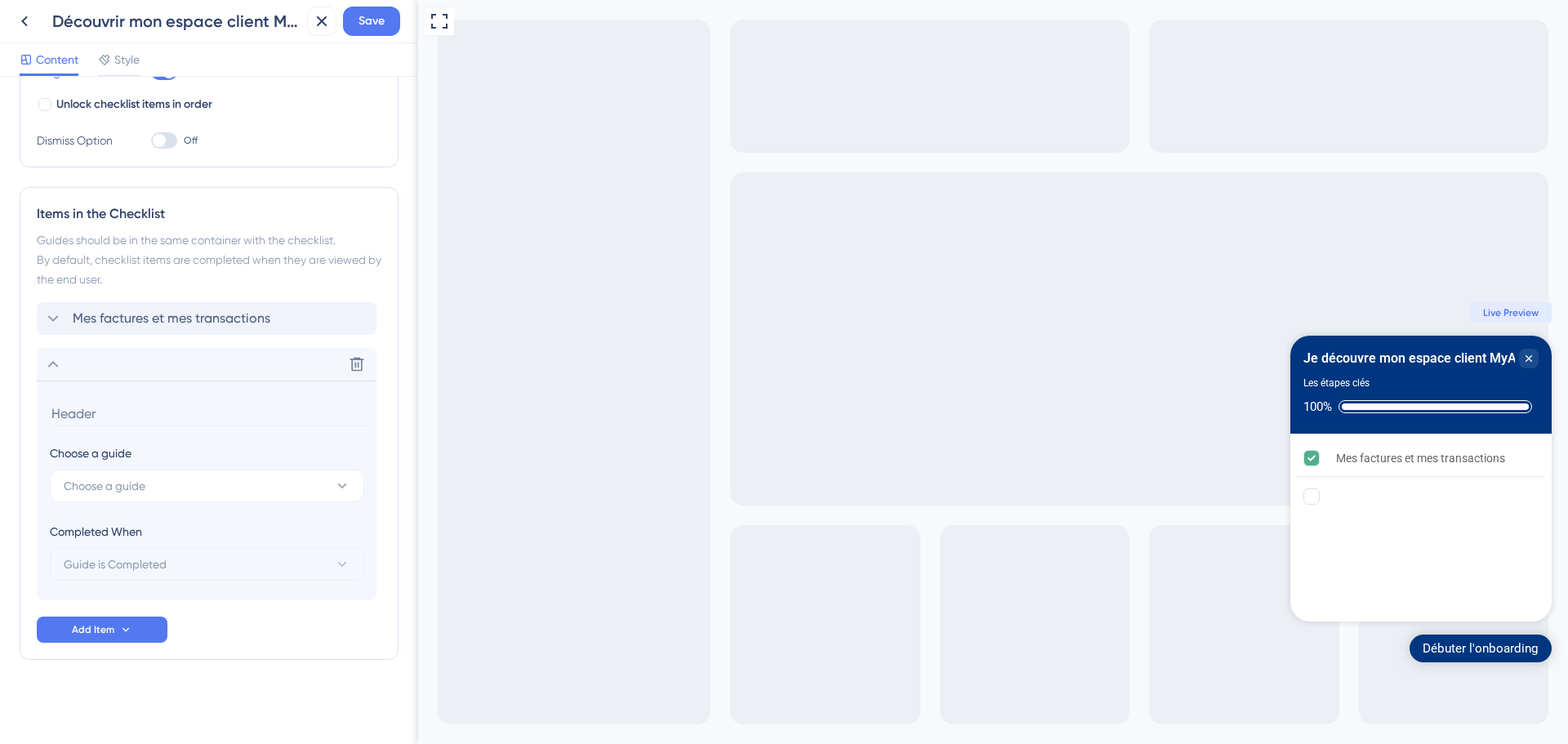
scroll to position [306, 0]
click at [134, 497] on button "Choose a guide" at bounding box center [206, 486] width 314 height 33
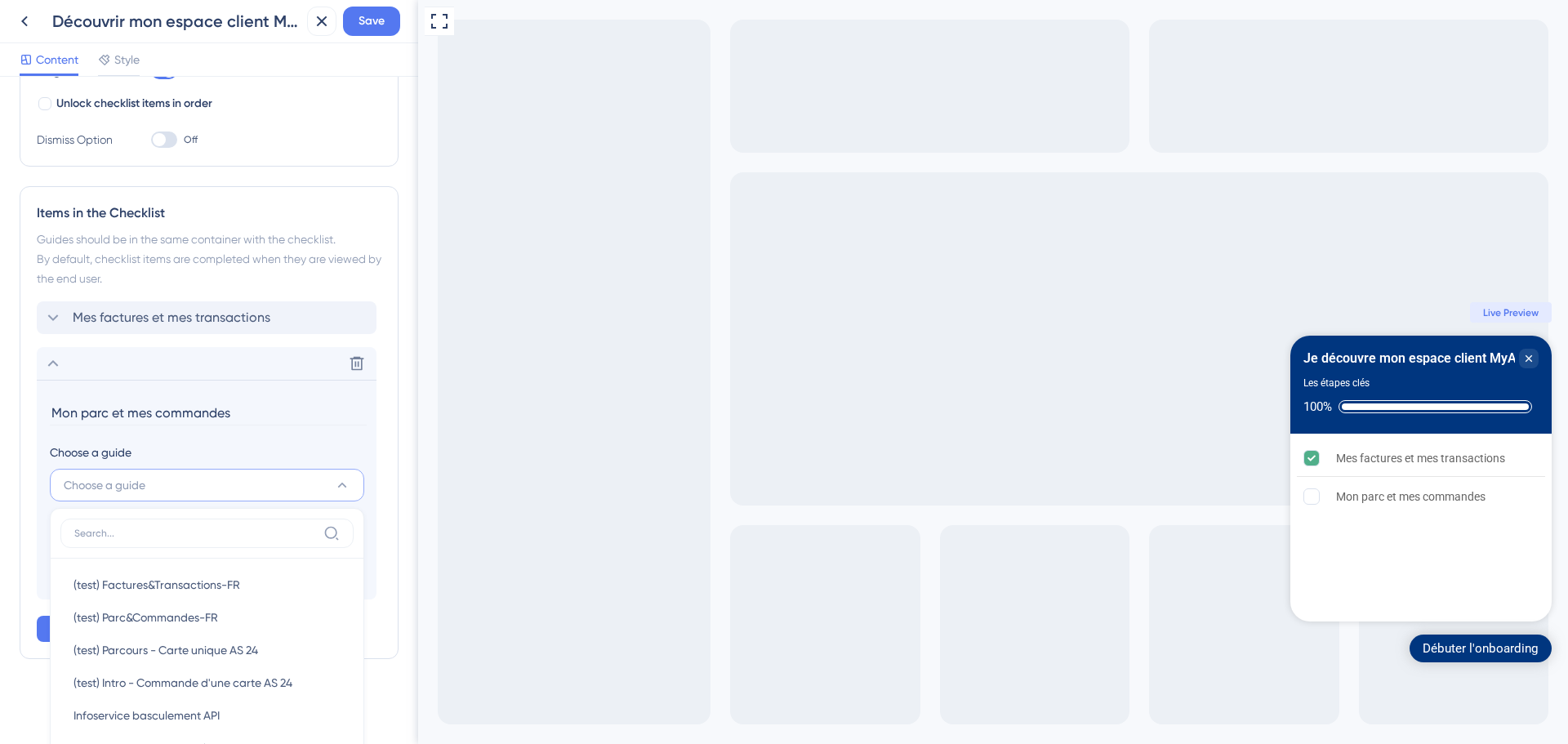
scroll to position [343, 0]
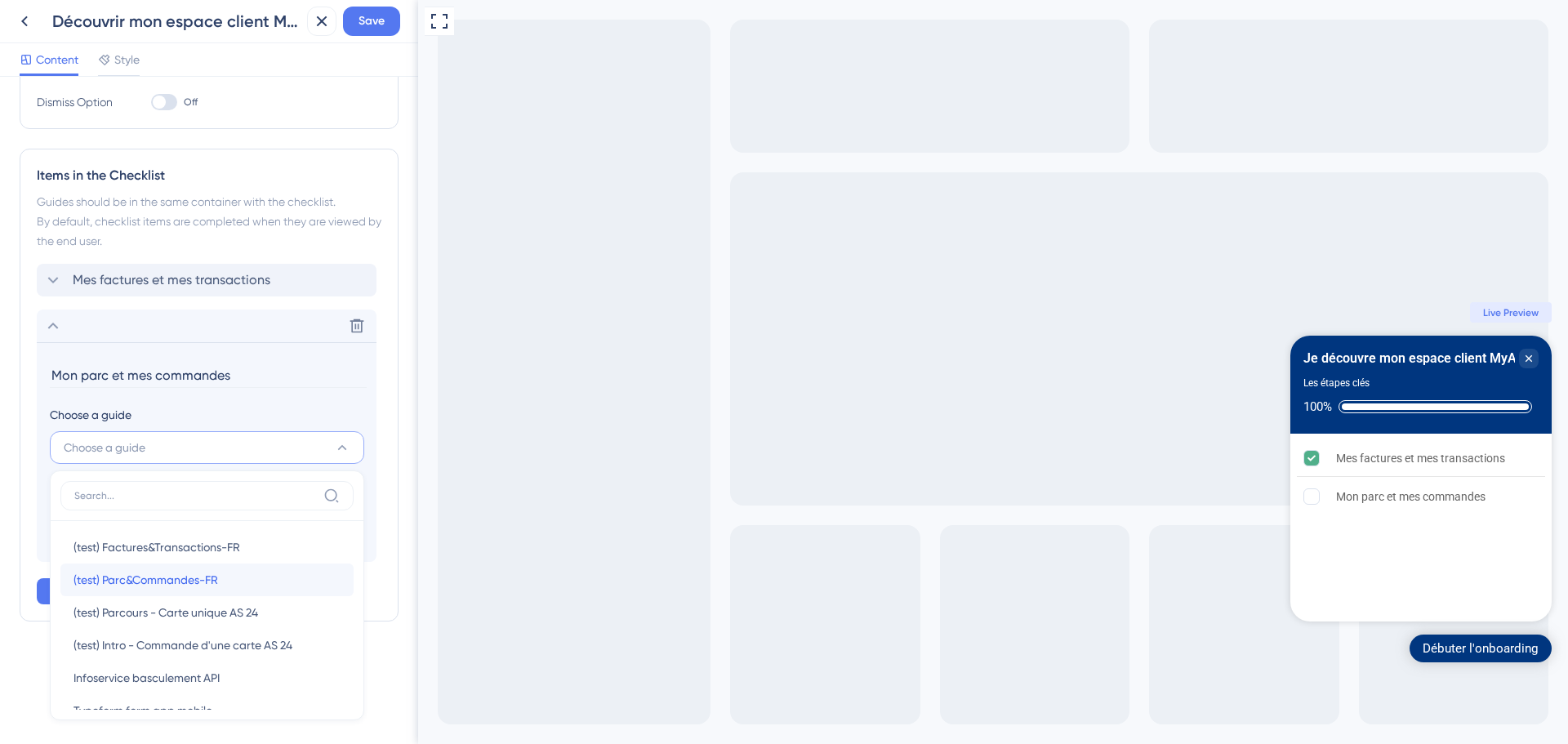
click at [246, 573] on div "(test) Parc&Commandes-FR (test) Parc&Commandes-FR" at bounding box center [207, 580] width 267 height 33
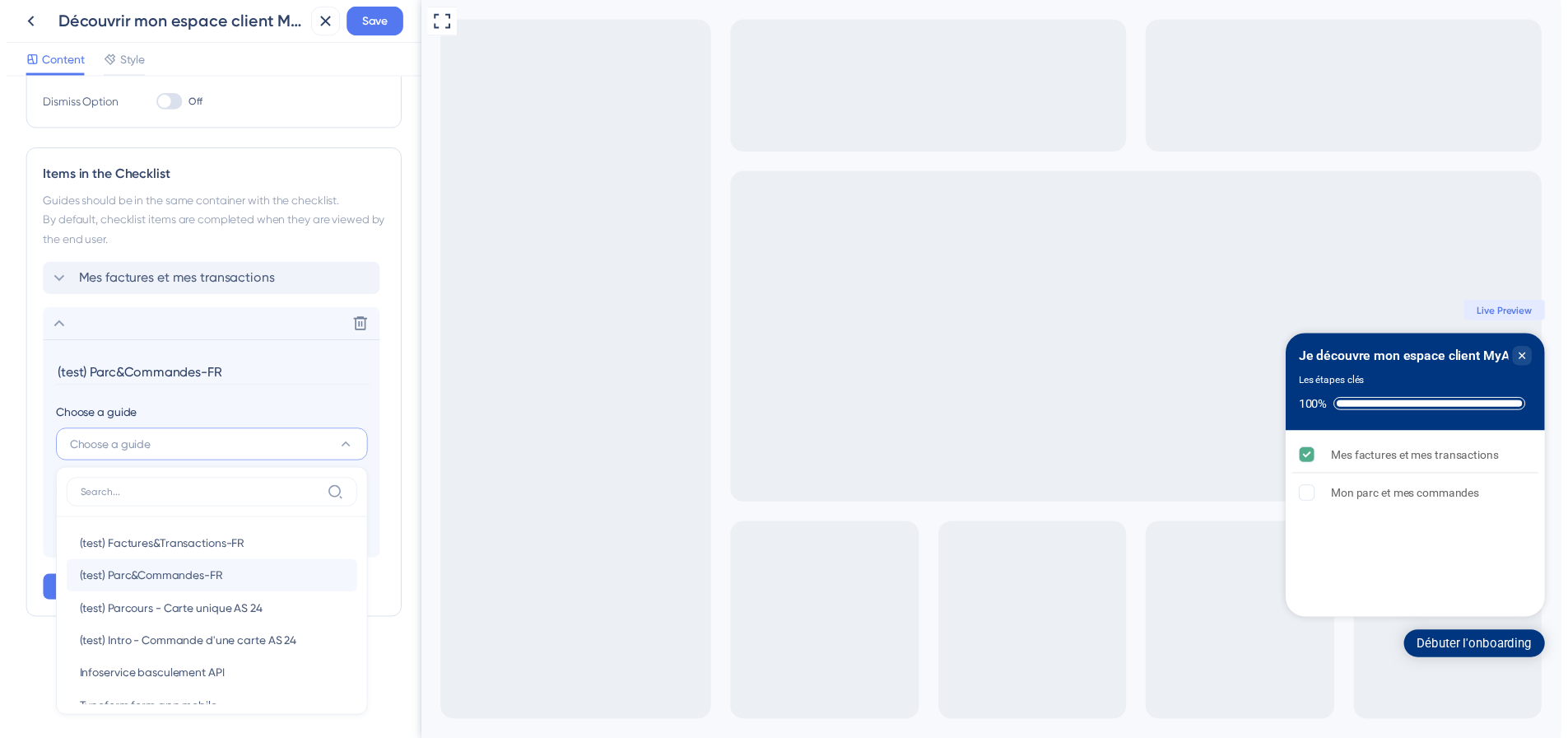
scroll to position [308, 0]
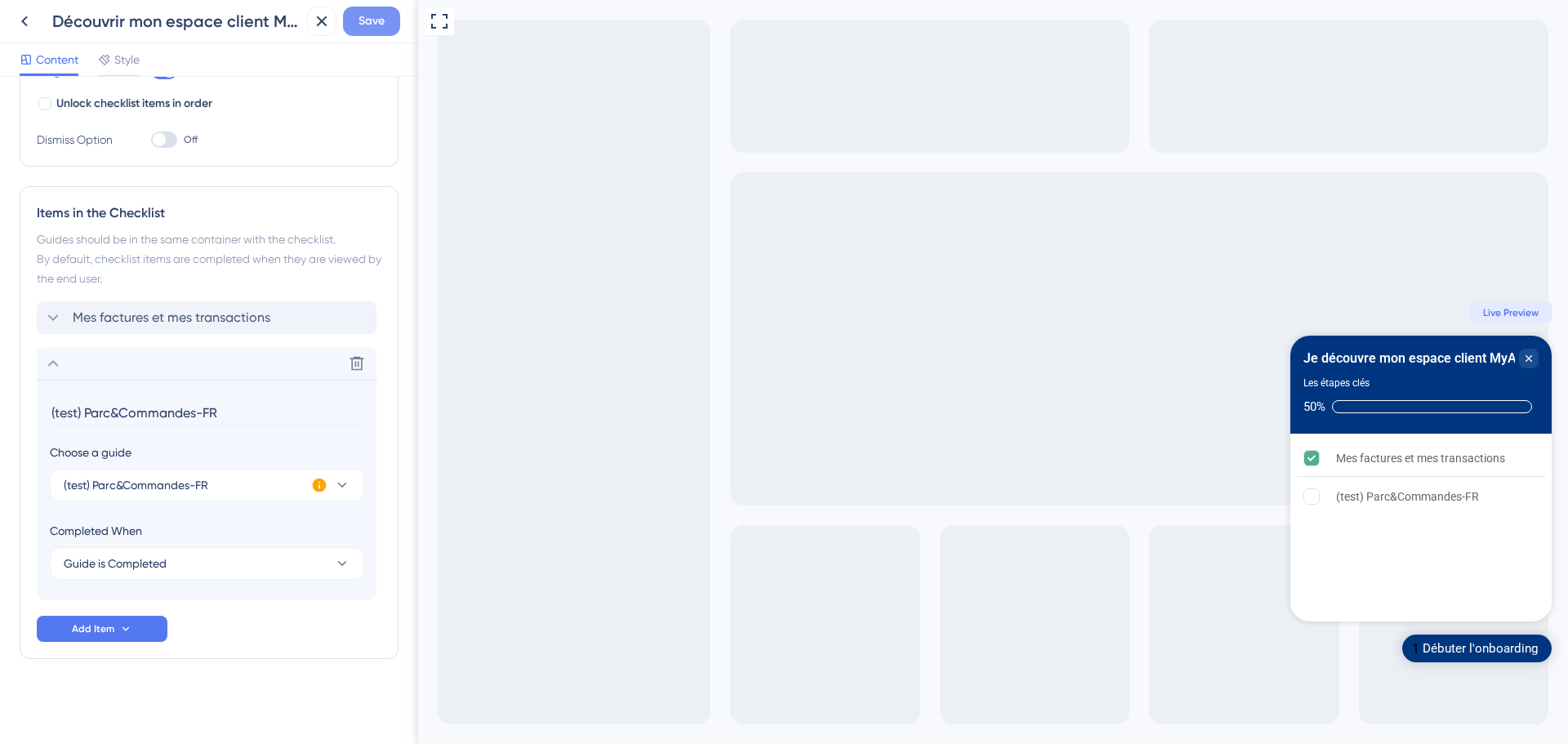
click at [372, 24] on span "Save" at bounding box center [371, 21] width 26 height 19
click at [184, 412] on input "(test) Parc&Commandes-FR" at bounding box center [208, 413] width 317 height 25
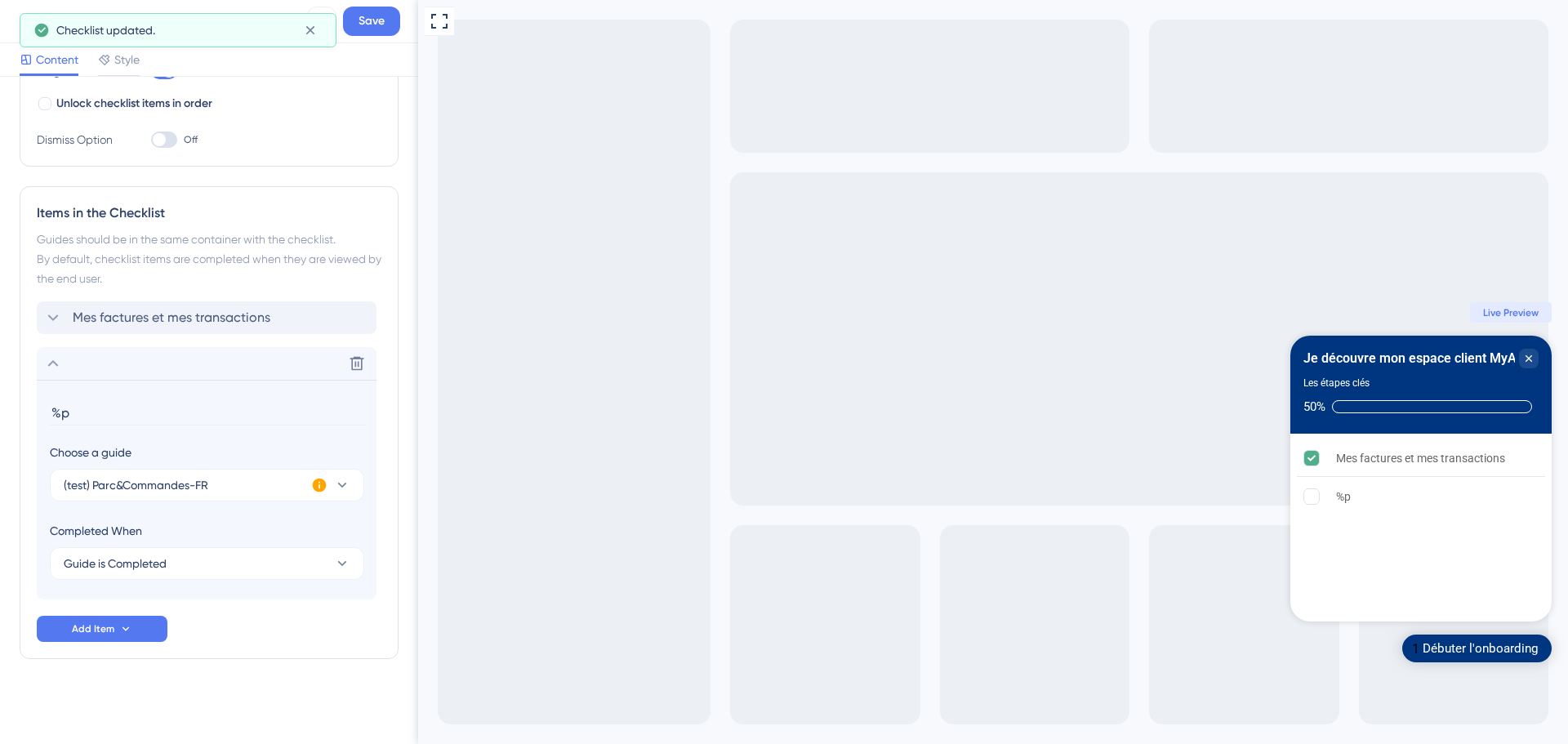
type input "%"
type input "L"
click at [202, 410] on input "Mon parc et mes commabdes" at bounding box center [208, 413] width 317 height 25
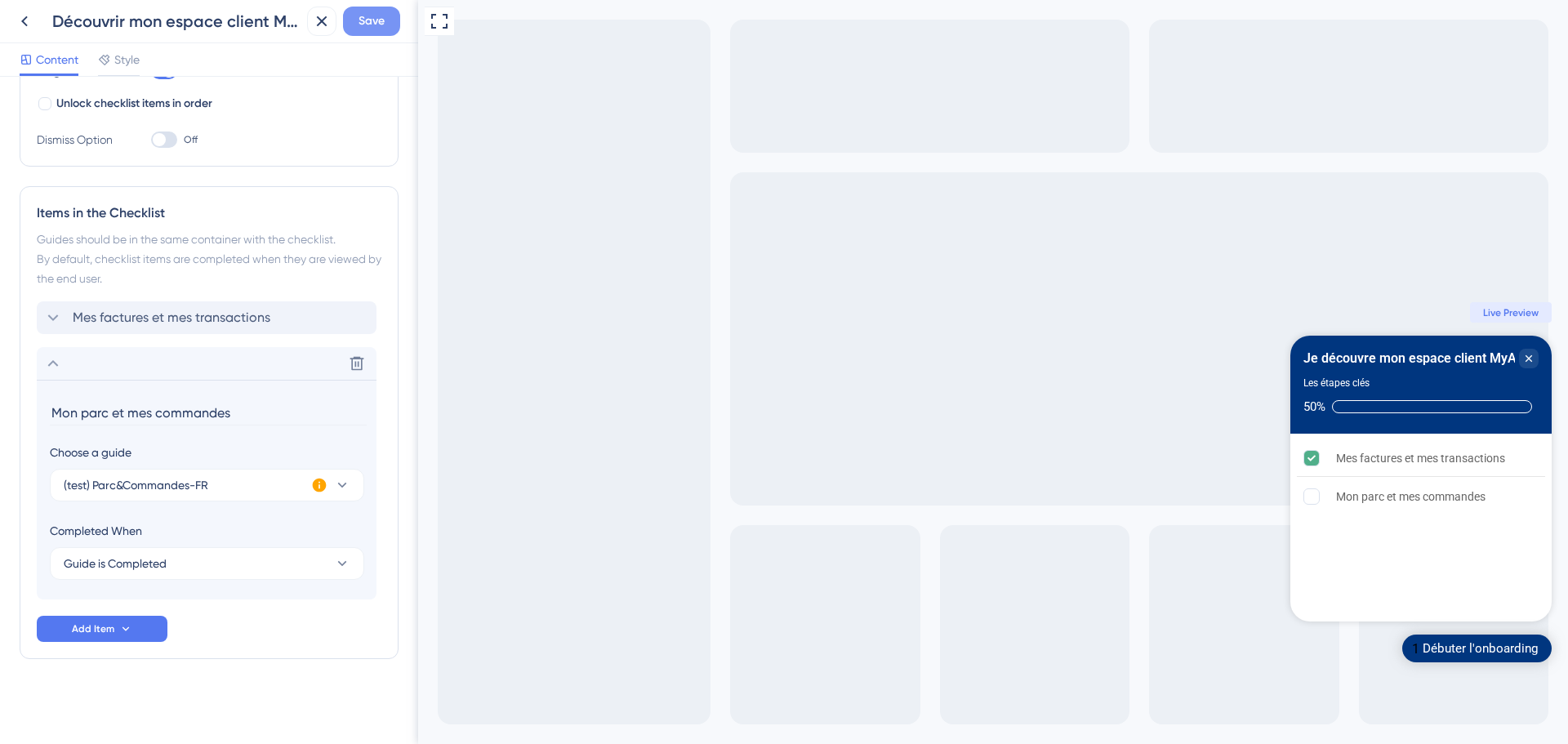
type input "Mon parc et mes commandes"
click at [376, 9] on button "Save" at bounding box center [371, 21] width 57 height 29
click at [316, 26] on icon at bounding box center [310, 30] width 17 height 17
click at [18, 17] on icon at bounding box center [24, 21] width 19 height 19
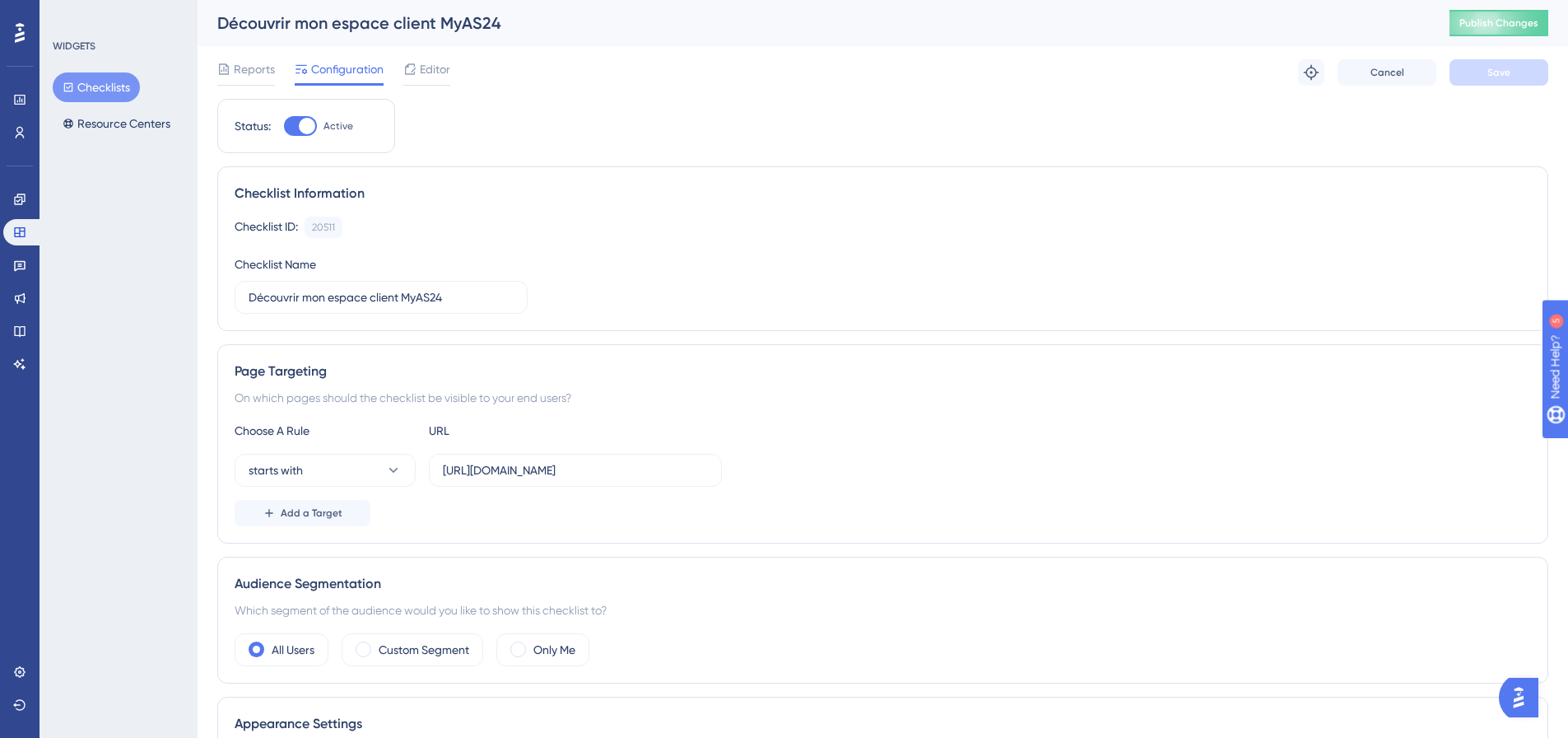
click at [110, 138] on div "WIDGETS Checklists Resource Centers" at bounding box center [118, 369] width 158 height 738
click at [112, 120] on button "Resource Centers" at bounding box center [117, 124] width 128 height 29
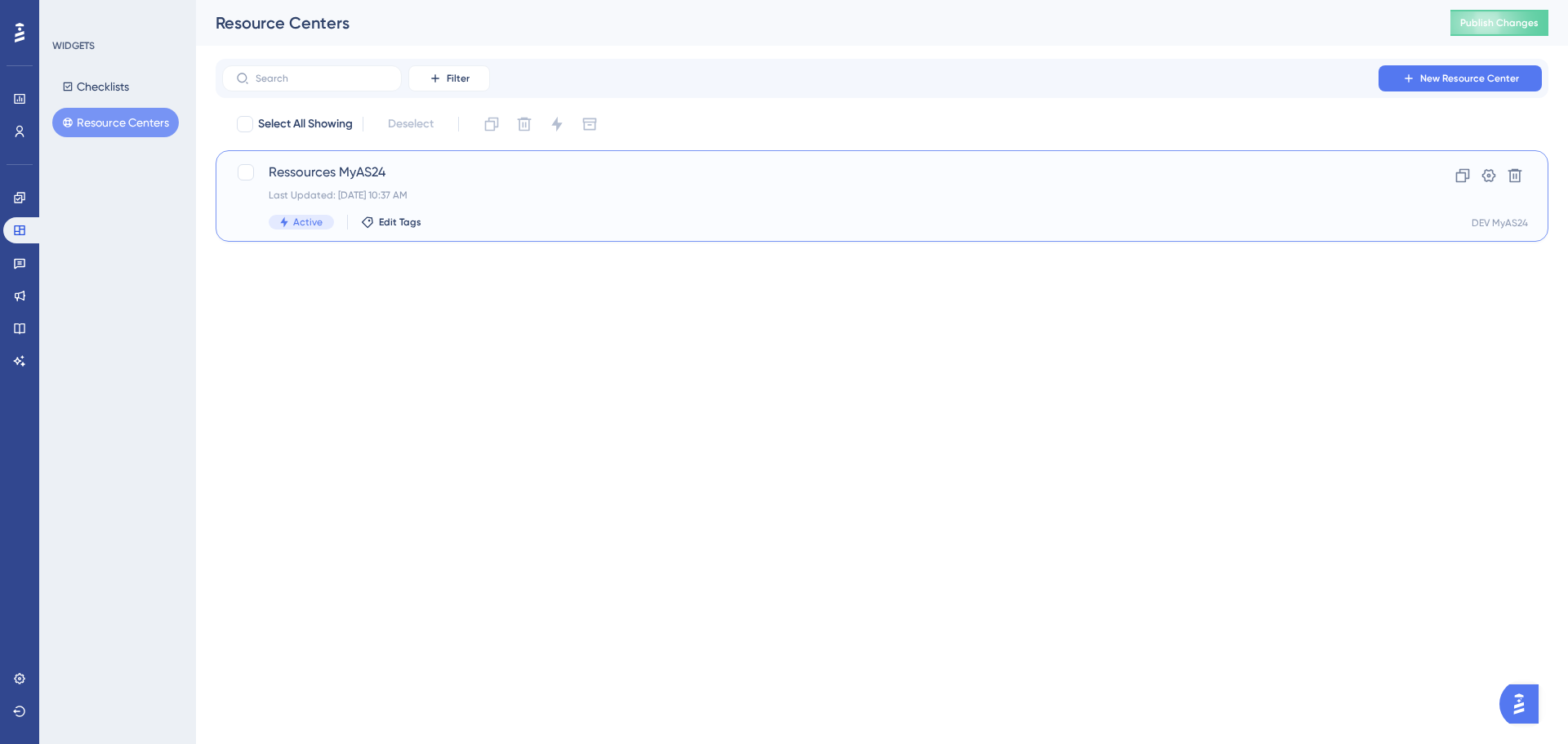
click at [1213, 183] on div "Ressources MyAS24 Last Updated: 26 sept. 2025 10:37 AM Active Edit Tags" at bounding box center [817, 196] width 1096 height 67
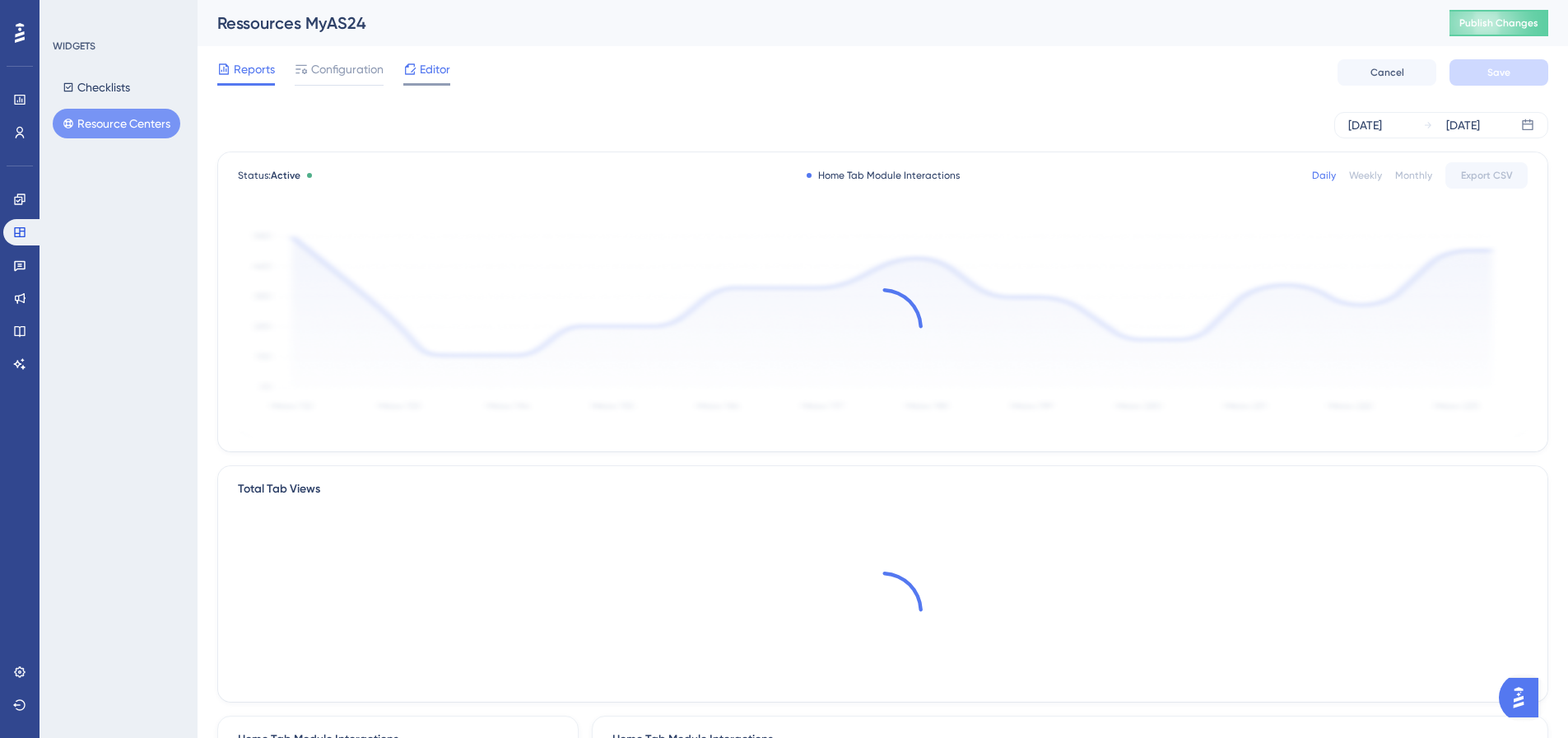
click at [431, 83] on div at bounding box center [427, 84] width 47 height 3
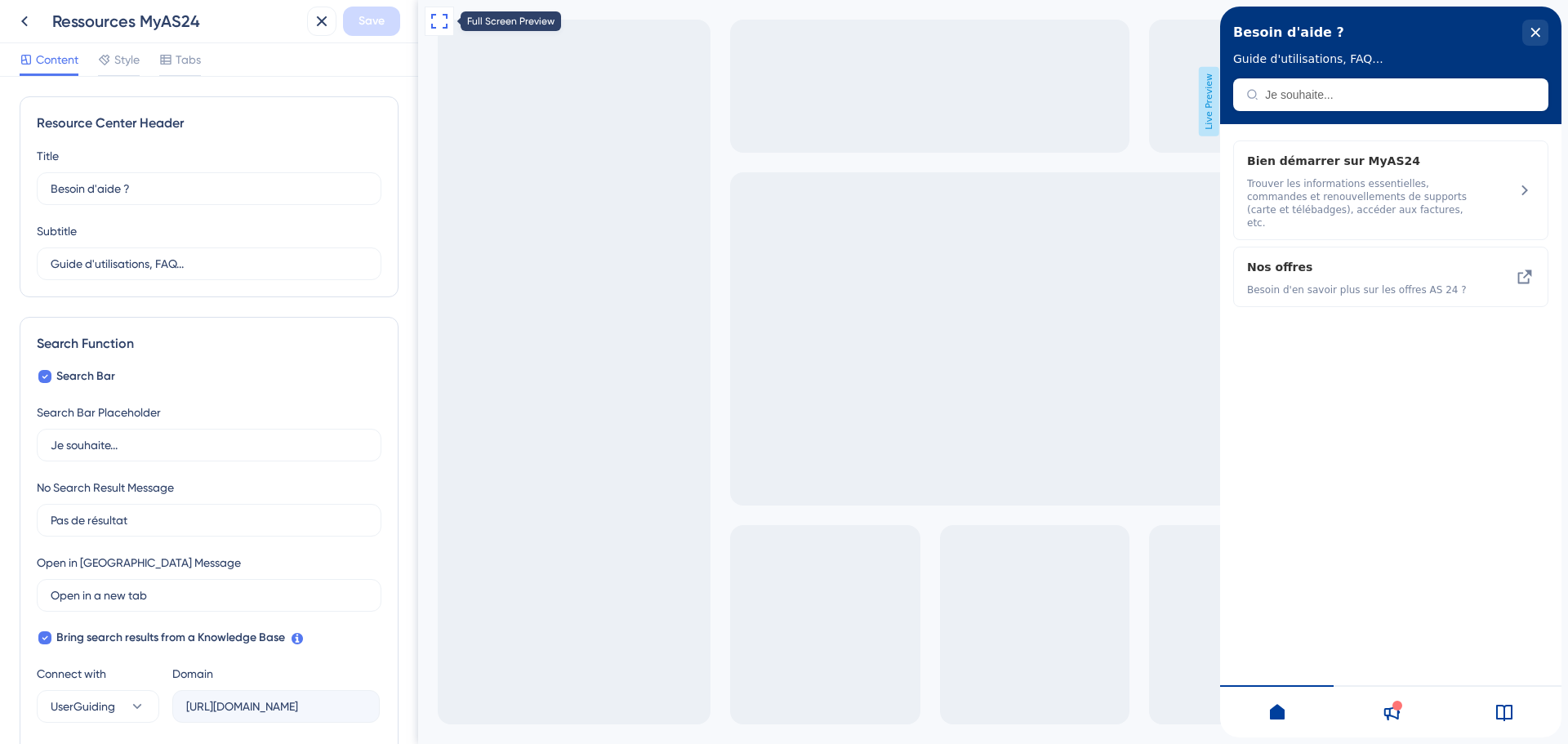
click at [432, 23] on icon at bounding box center [439, 20] width 17 height 15
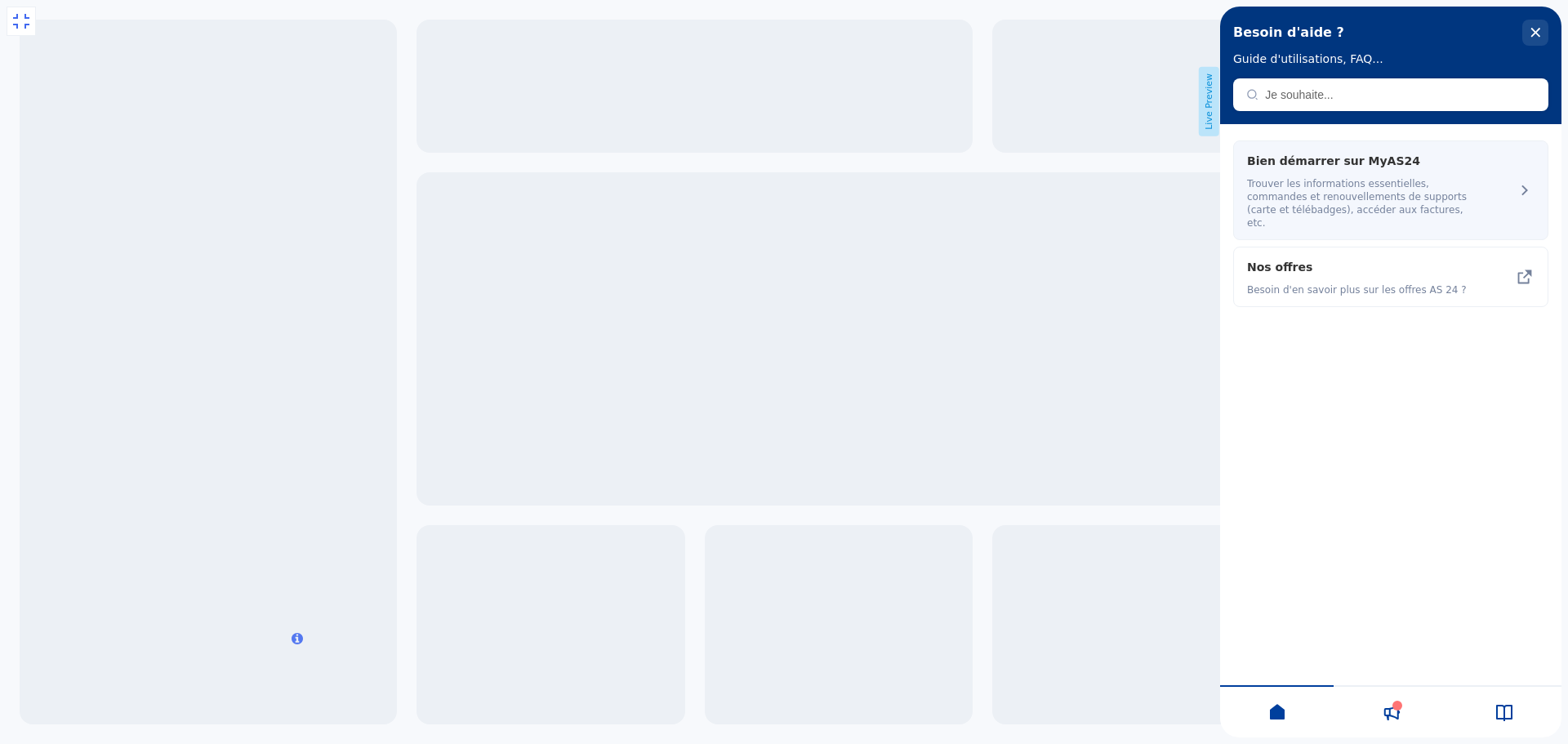
click at [1427, 185] on span "Trouver les informations essentielles, commandes et renouvellements de supports…" at bounding box center [1362, 204] width 231 height 53
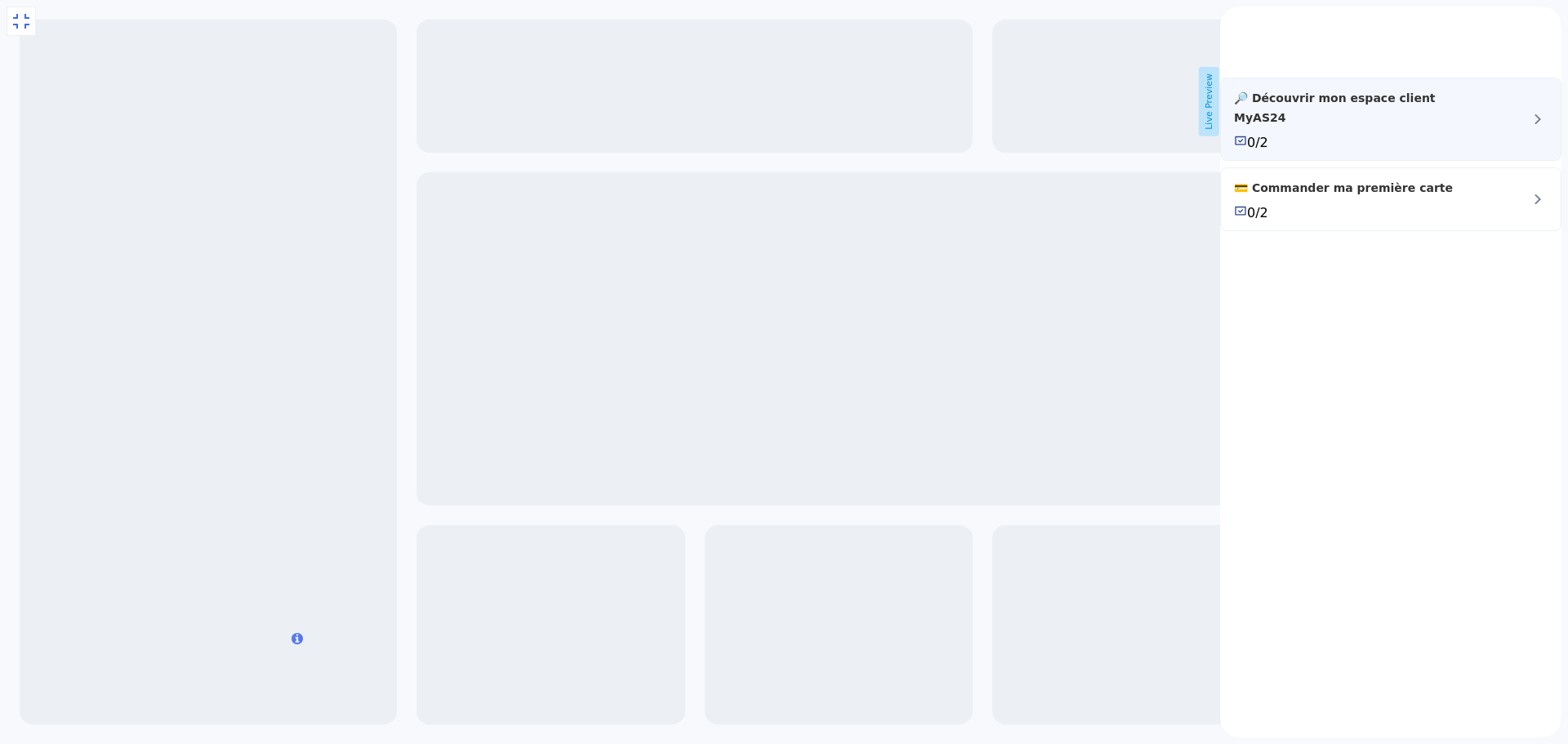
click at [1528, 130] on icon at bounding box center [1538, 119] width 19 height 19
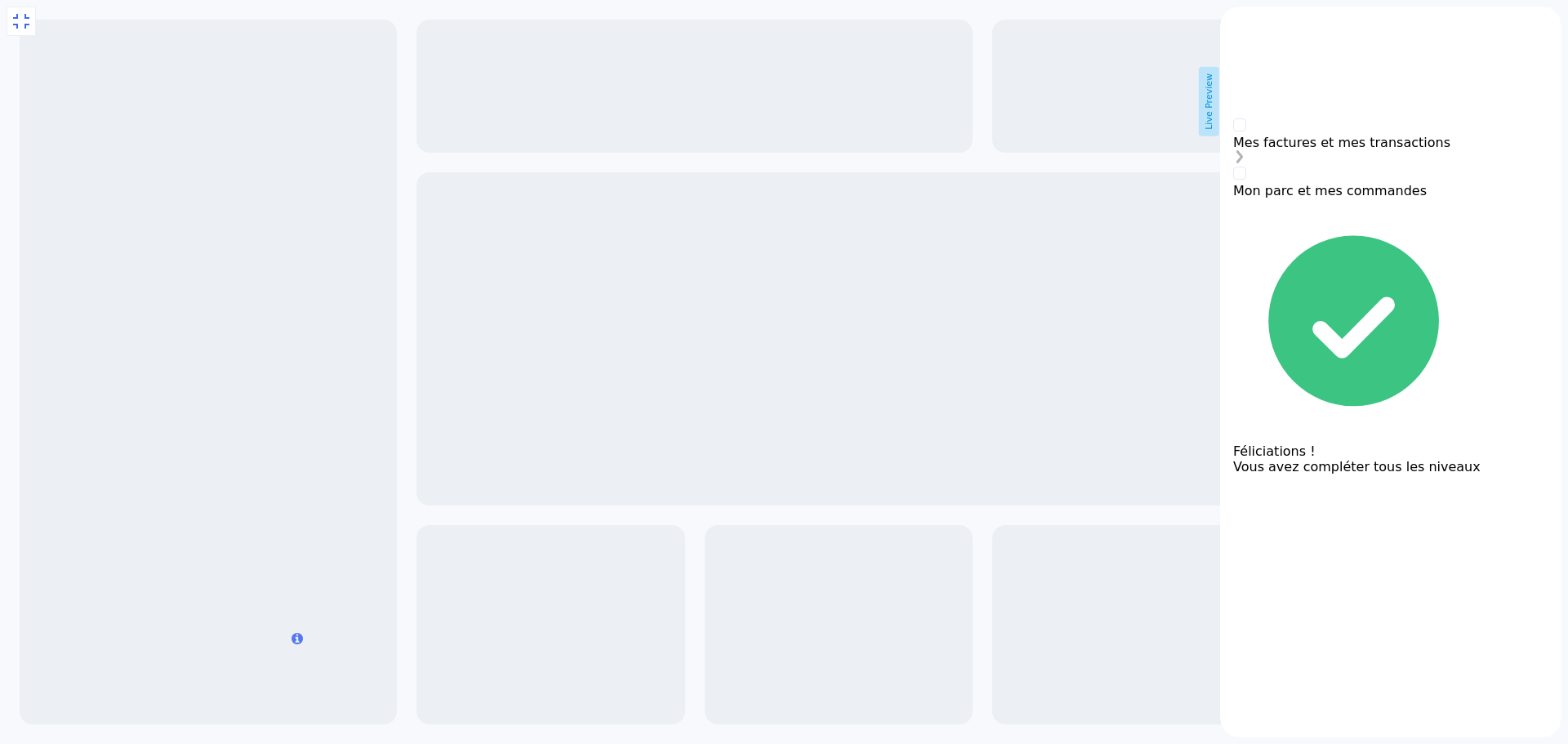
click at [1476, 167] on div "Mes factures et mes transactions" at bounding box center [1391, 143] width 315 height 49
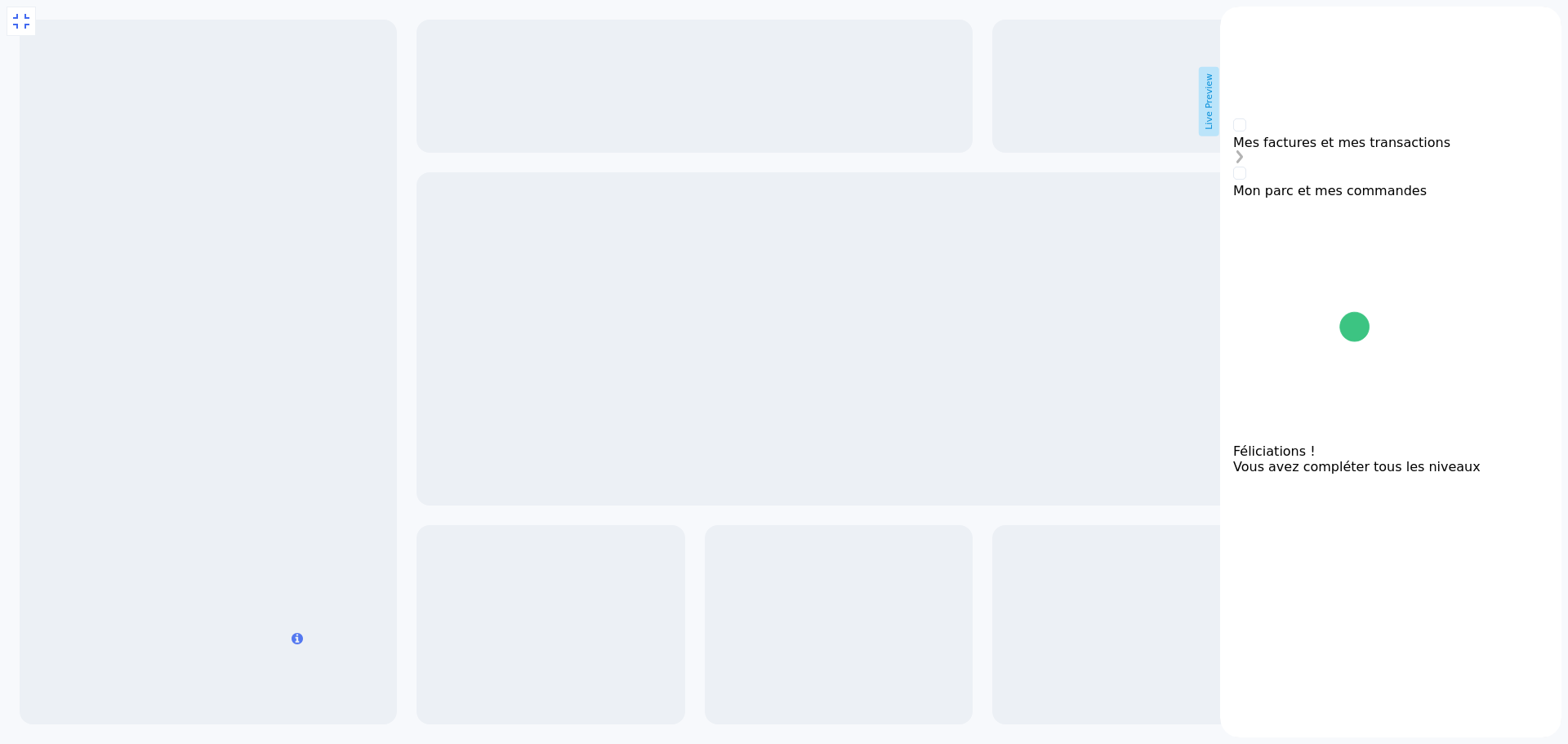
click at [1246, 164] on icon "Mes factures et mes transactions is incomplete." at bounding box center [1239, 156] width 13 height 13
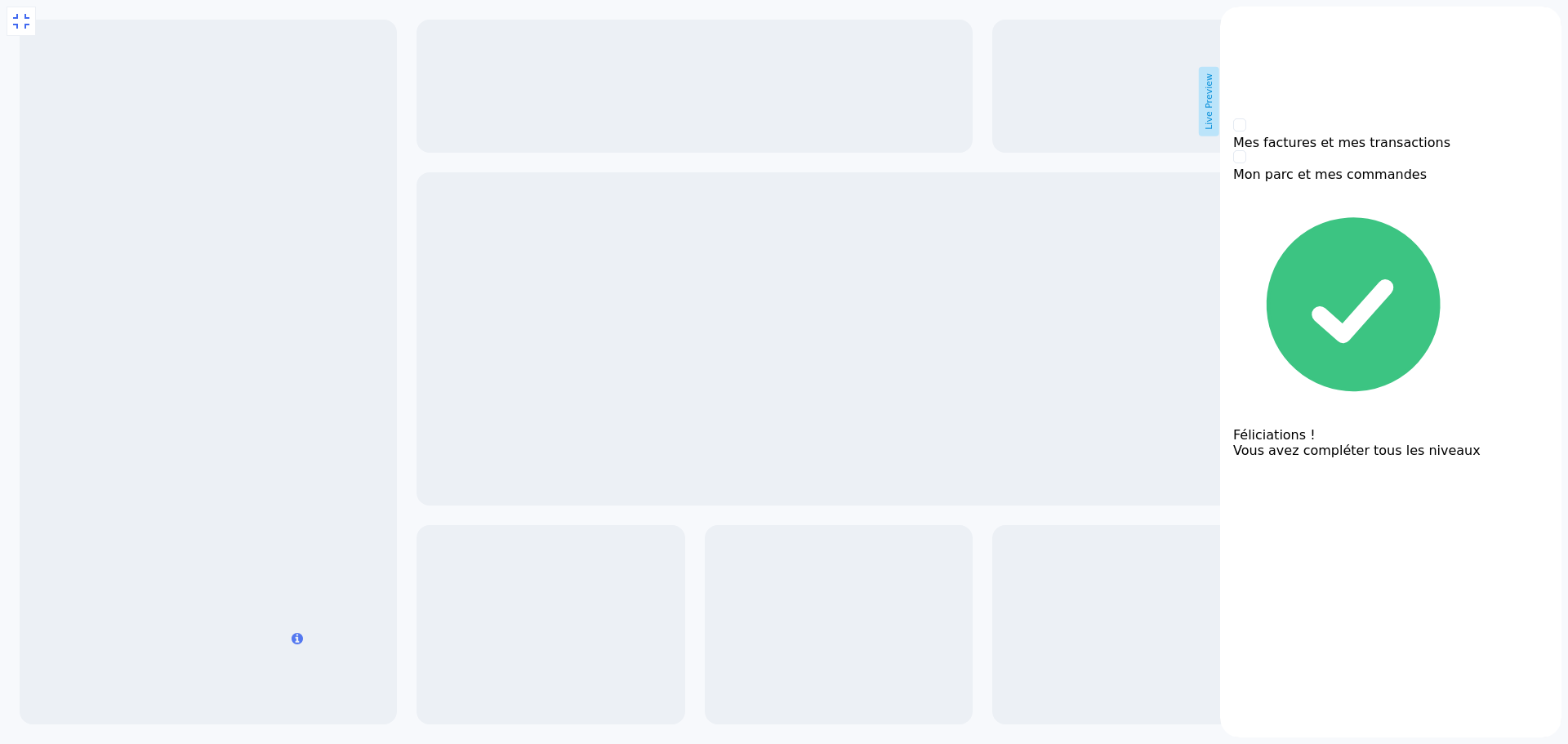
click at [1260, 25] on div "Resource Center Header" at bounding box center [1391, 28] width 342 height 43
click at [1233, 19] on icon "back to header" at bounding box center [1226, 13] width 13 height 13
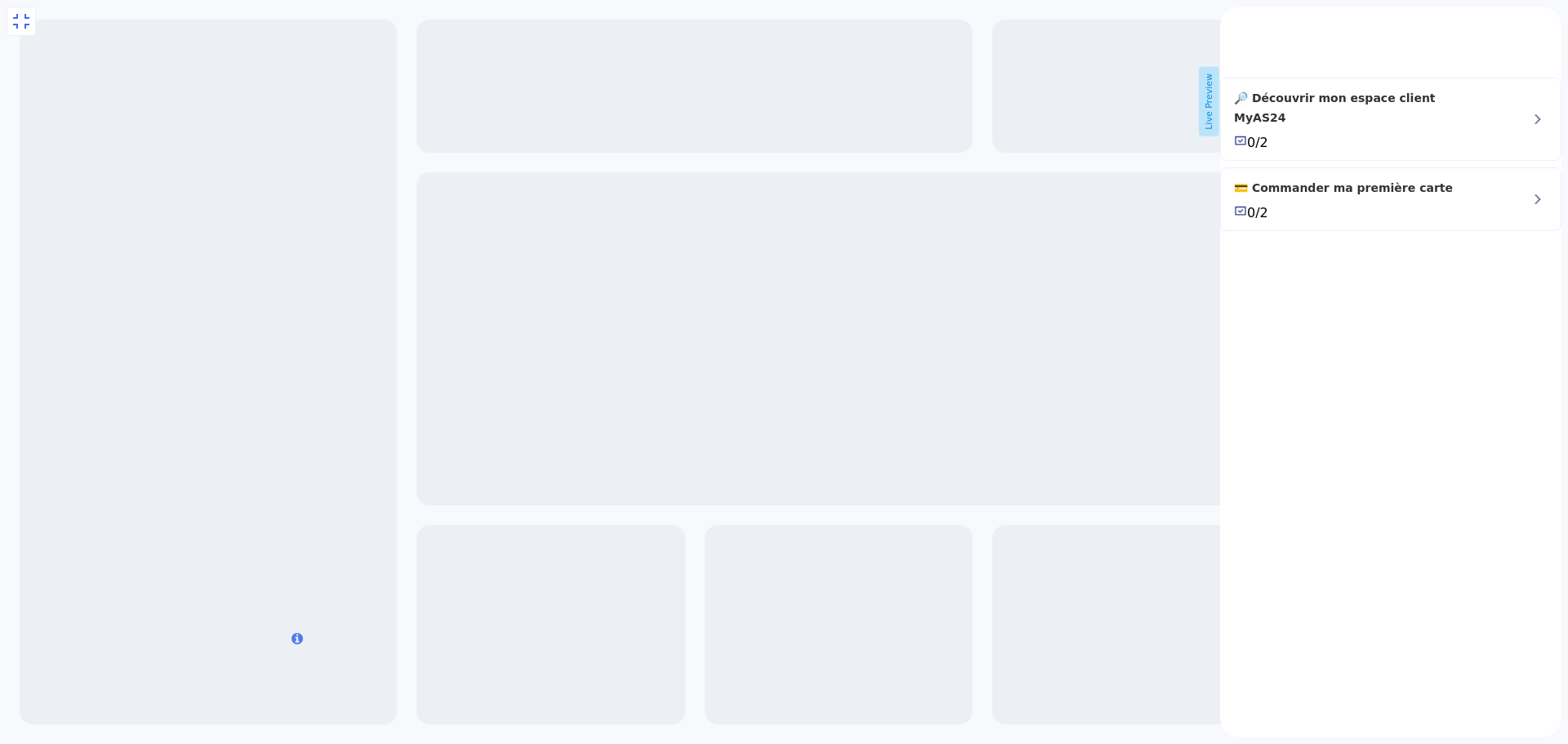
click at [1246, 22] on div "back to header" at bounding box center [1233, 15] width 26 height 17
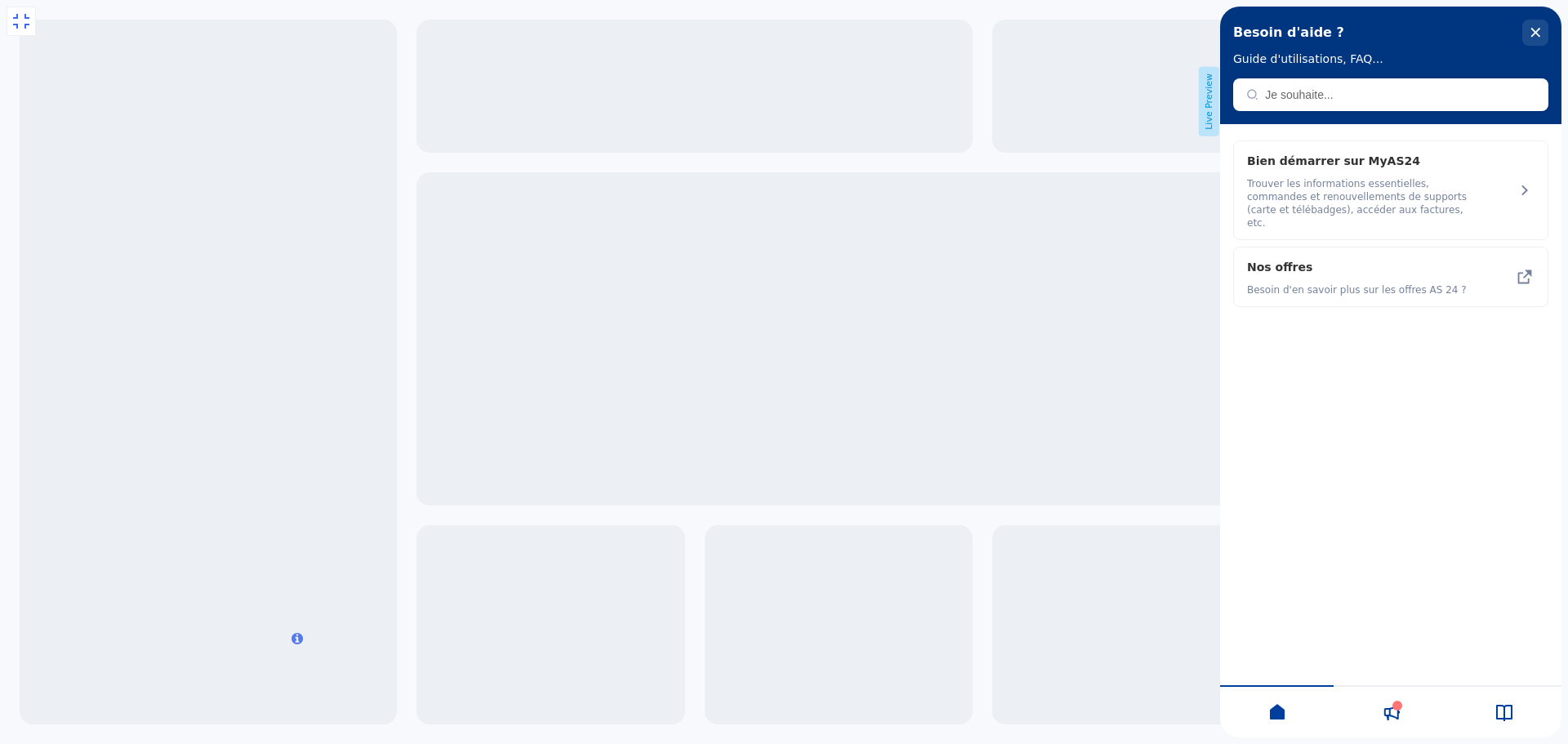
click at [1417, 507] on div "Bien démarrer sur MyAS24 Trouver les informations essentielles, commandes et re…" at bounding box center [1391, 408] width 342 height 568
click at [1504, 716] on icon at bounding box center [1504, 713] width 19 height 19
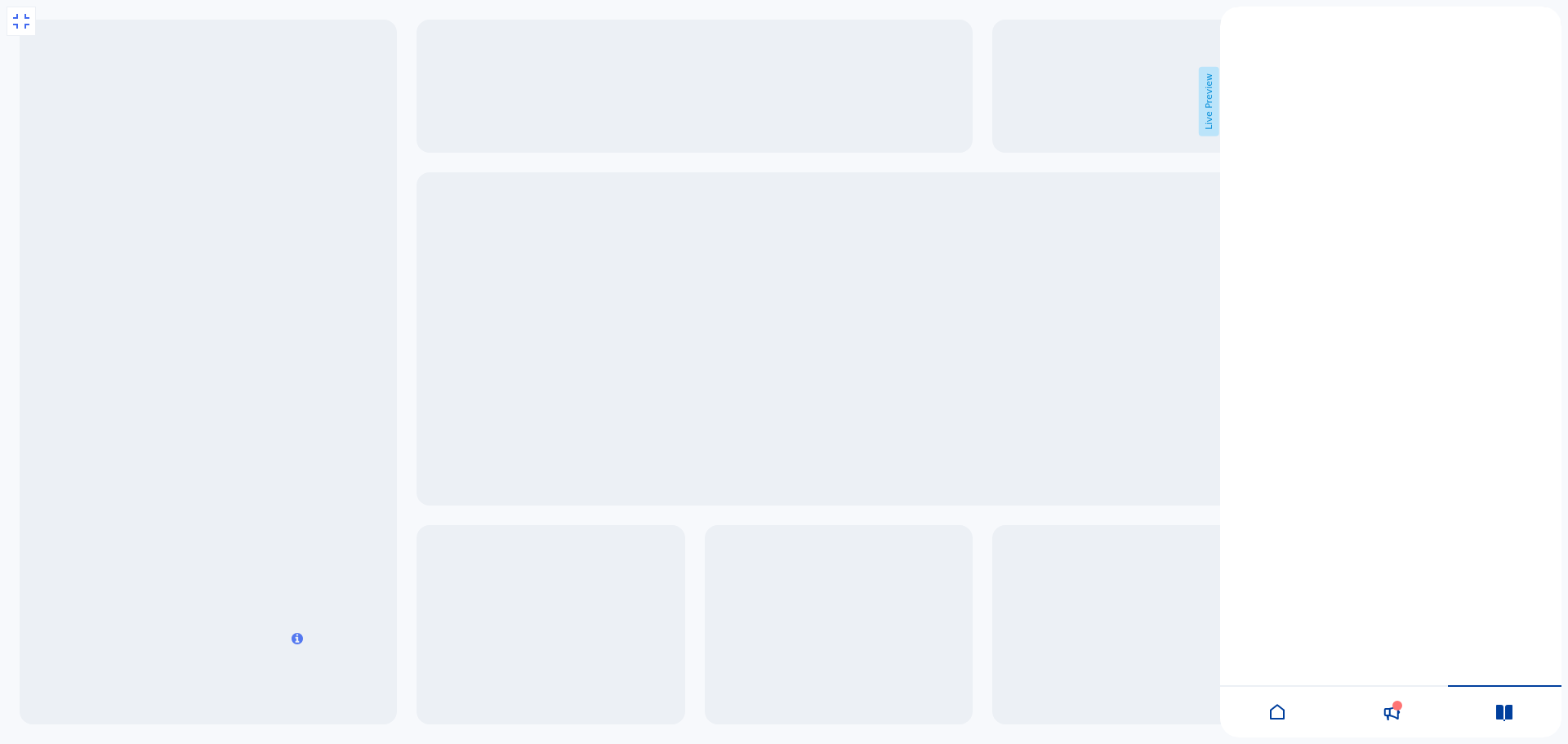
click at [1375, 719] on div at bounding box center [1390, 712] width 114 height 53
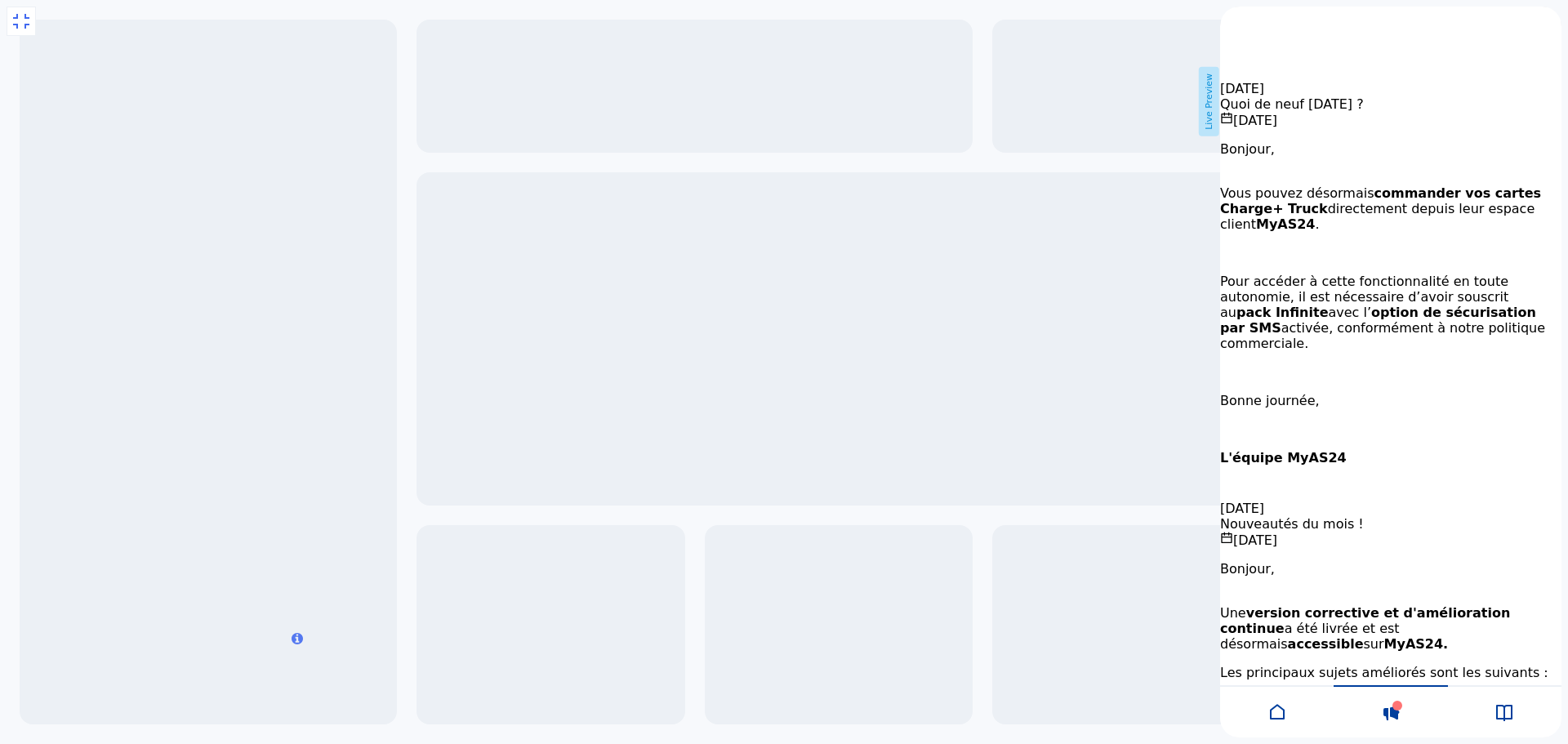
click at [1274, 716] on icon at bounding box center [1277, 713] width 19 height 19
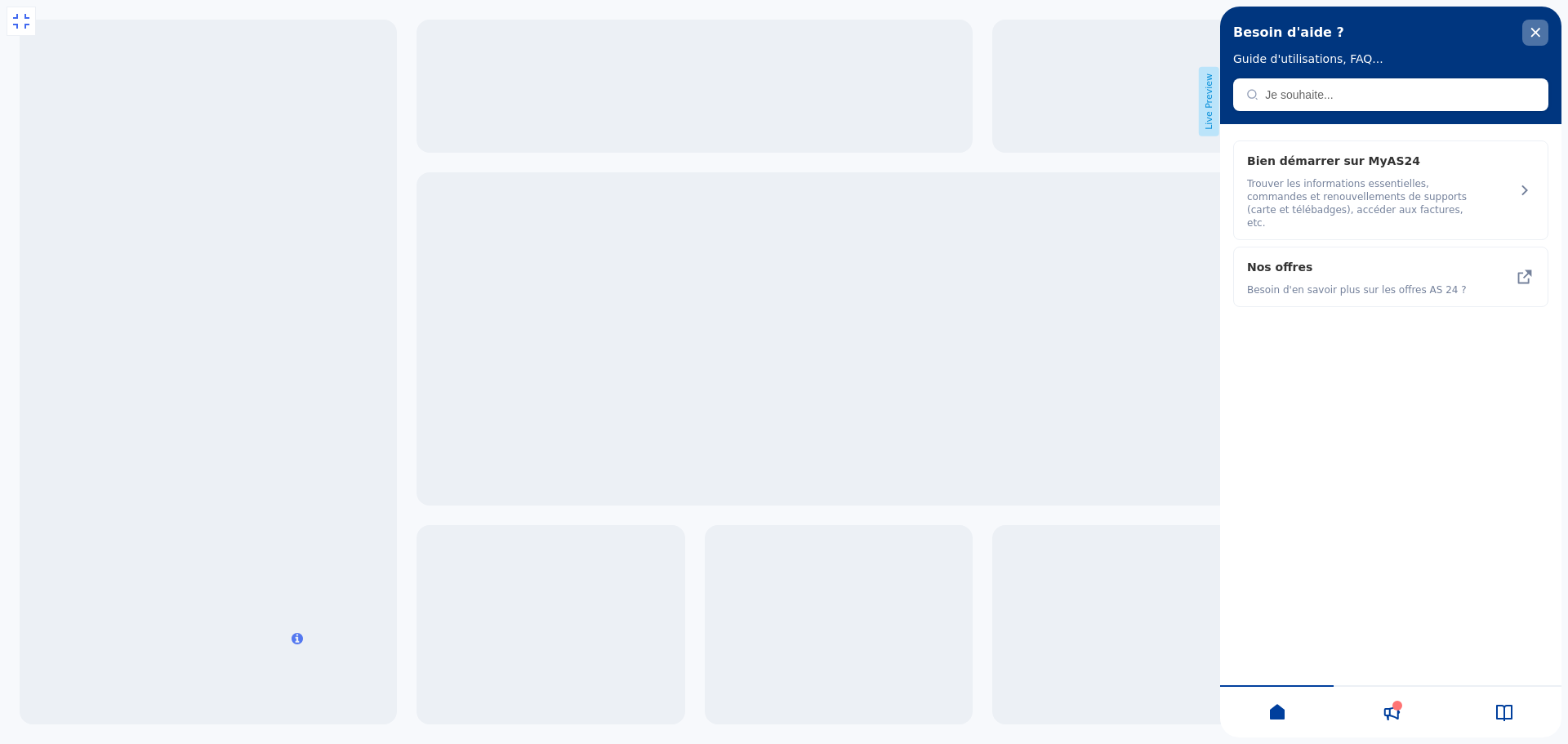
click at [1525, 38] on div "close resource center" at bounding box center [1535, 32] width 26 height 26
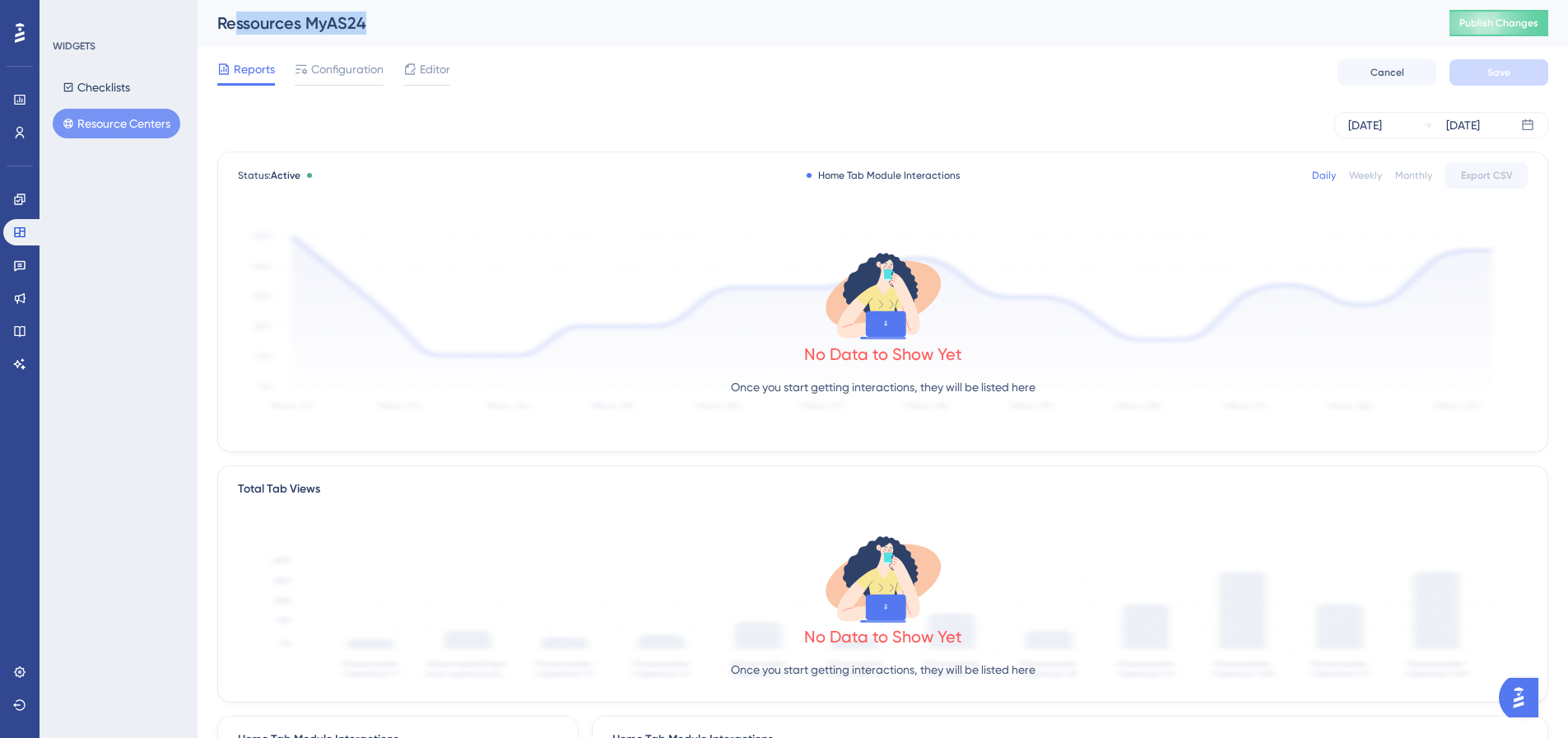
drag, startPoint x: 243, startPoint y: 25, endPoint x: 371, endPoint y: 27, distance: 128.0
click at [371, 27] on div "Ressources MyAS24" at bounding box center [813, 23] width 1191 height 23
drag, startPoint x: 371, startPoint y: 27, endPoint x: 360, endPoint y: 23, distance: 11.7
click at [371, 27] on div "Ressources MyAS24" at bounding box center [813, 23] width 1191 height 23
click at [360, 23] on div "Ressources MyAS24" at bounding box center [813, 23] width 1191 height 23
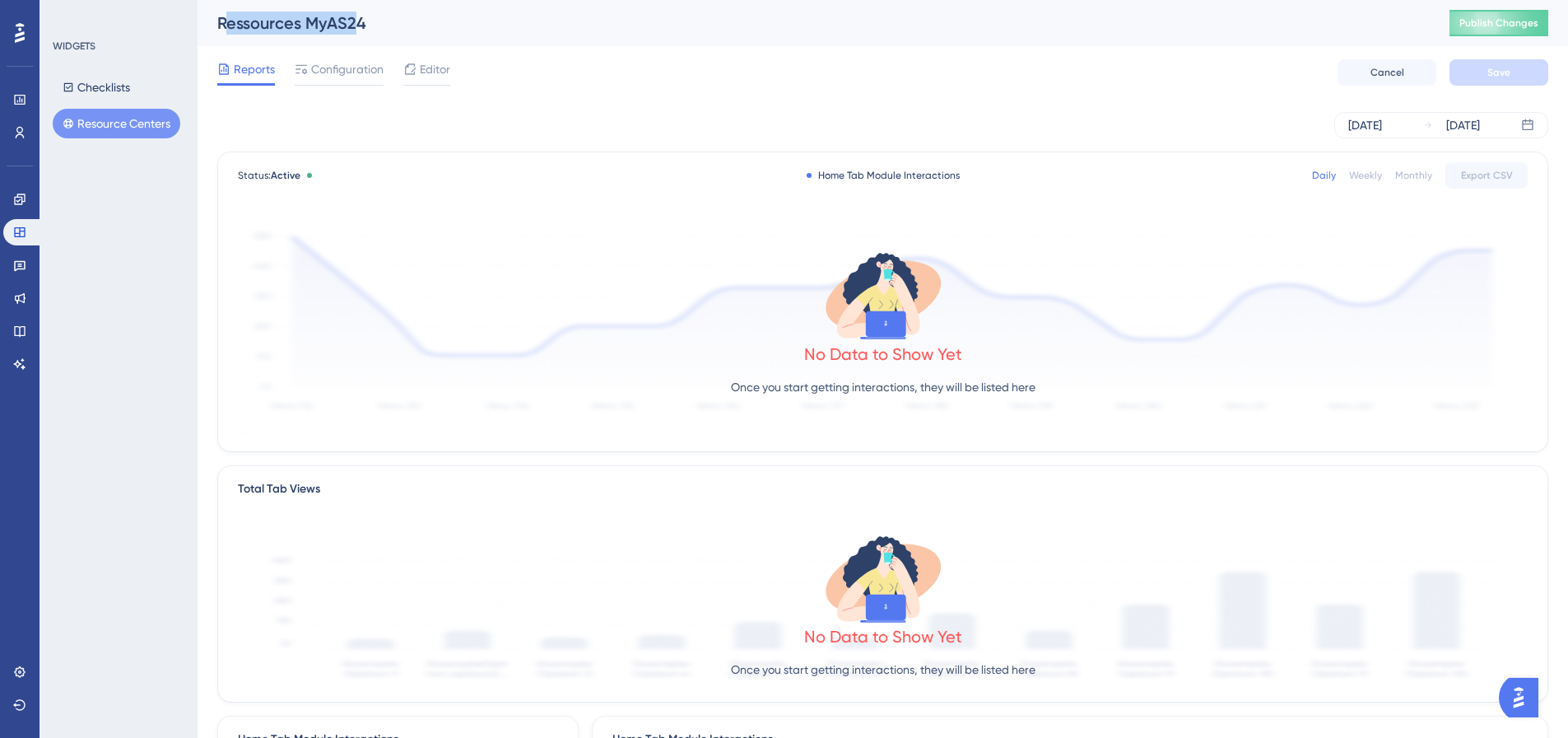
drag, startPoint x: 353, startPoint y: 18, endPoint x: 229, endPoint y: 26, distance: 124.3
click at [229, 26] on div "Ressources MyAS24" at bounding box center [813, 23] width 1191 height 23
drag, startPoint x: 228, startPoint y: 25, endPoint x: 355, endPoint y: 22, distance: 127.0
click at [355, 22] on div "Ressources MyAS24" at bounding box center [813, 23] width 1191 height 23
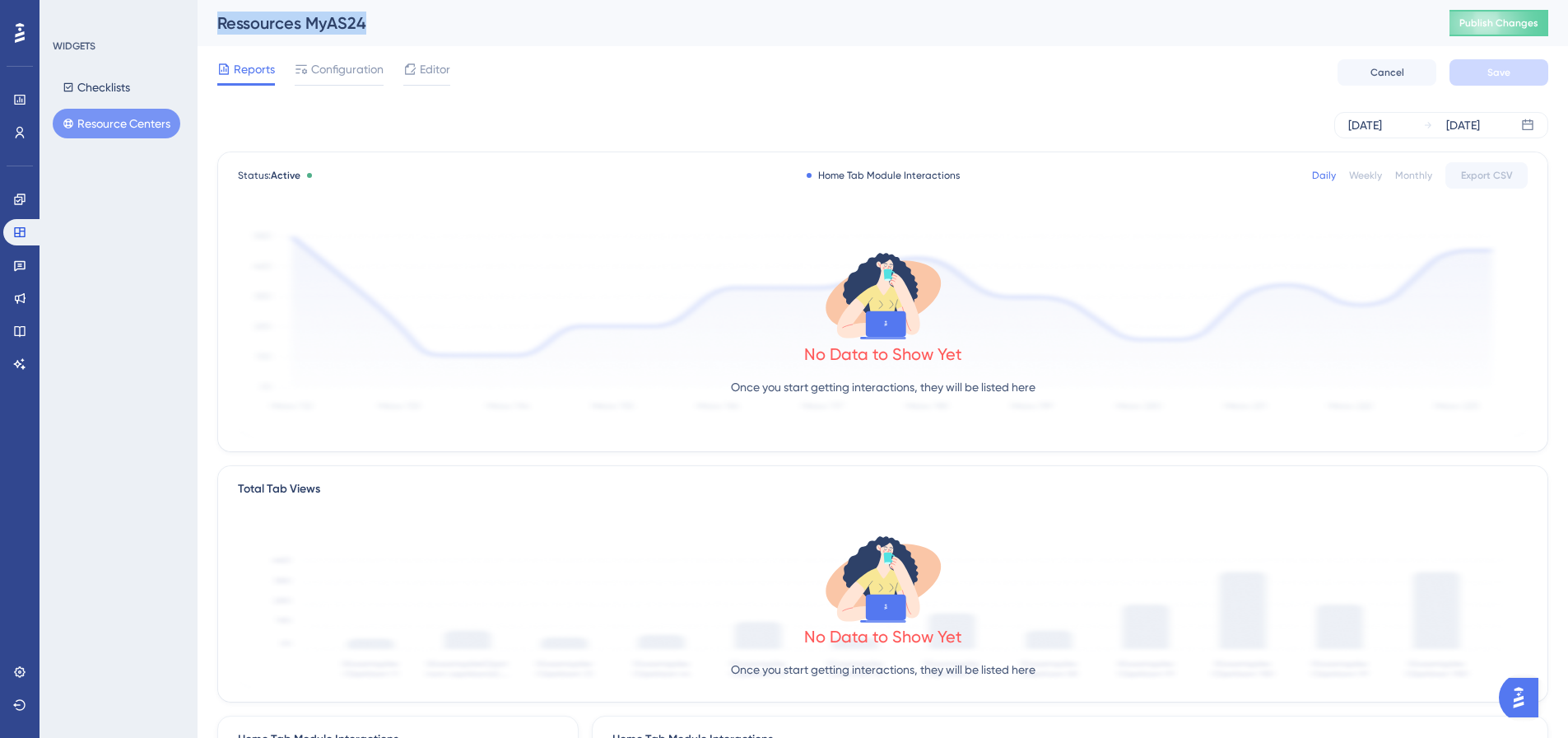
click at [355, 22] on div "Ressources MyAS24" at bounding box center [813, 23] width 1191 height 23
drag, startPoint x: 236, startPoint y: 22, endPoint x: 360, endPoint y: 25, distance: 124.0
click at [360, 25] on div "Ressources MyAS24" at bounding box center [813, 23] width 1191 height 23
click at [20, 194] on icon at bounding box center [19, 198] width 11 height 11
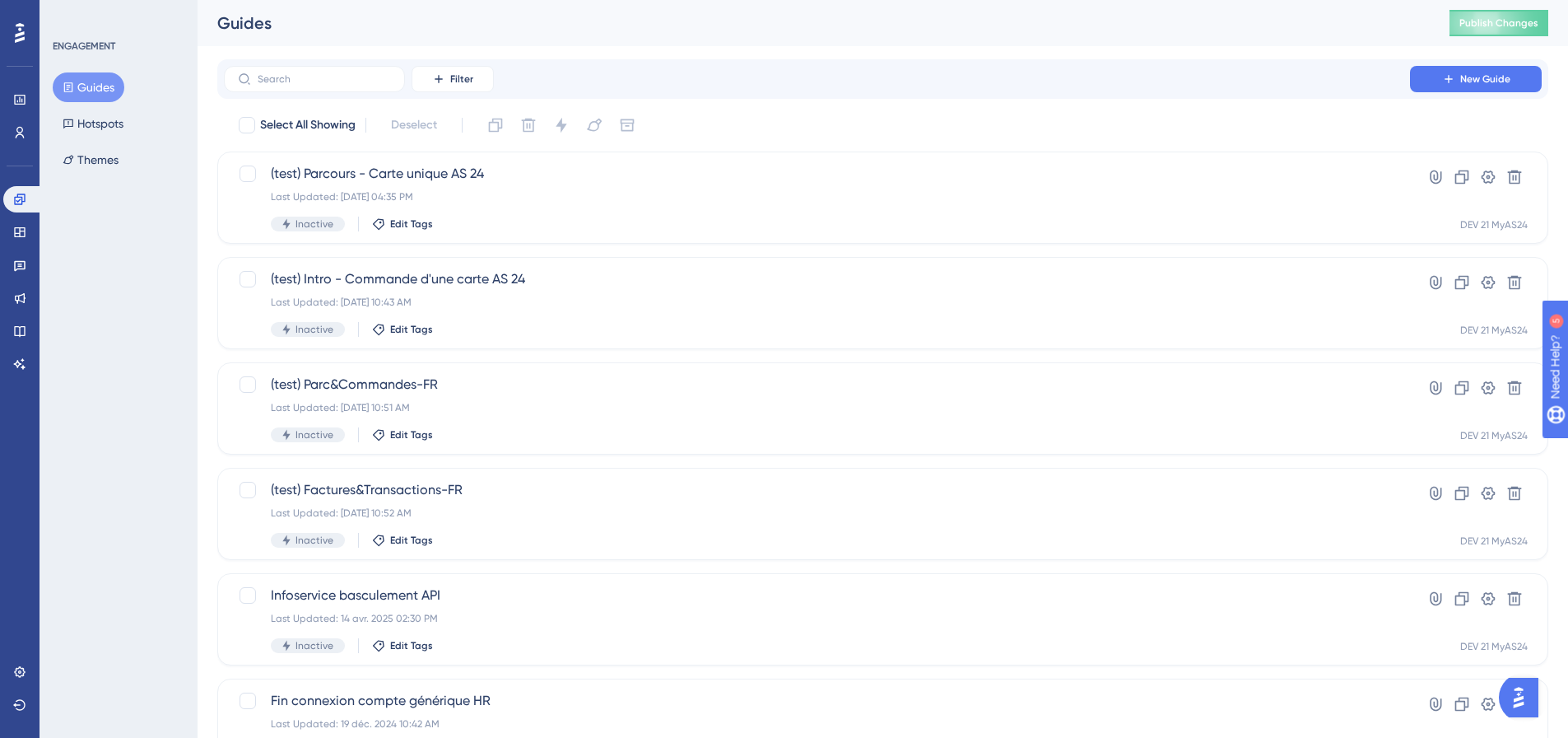
click at [105, 89] on button "Guides" at bounding box center [88, 87] width 72 height 29
drag, startPoint x: 228, startPoint y: 25, endPoint x: 263, endPoint y: 24, distance: 35.0
click at [263, 24] on div "Guides" at bounding box center [813, 23] width 1191 height 23
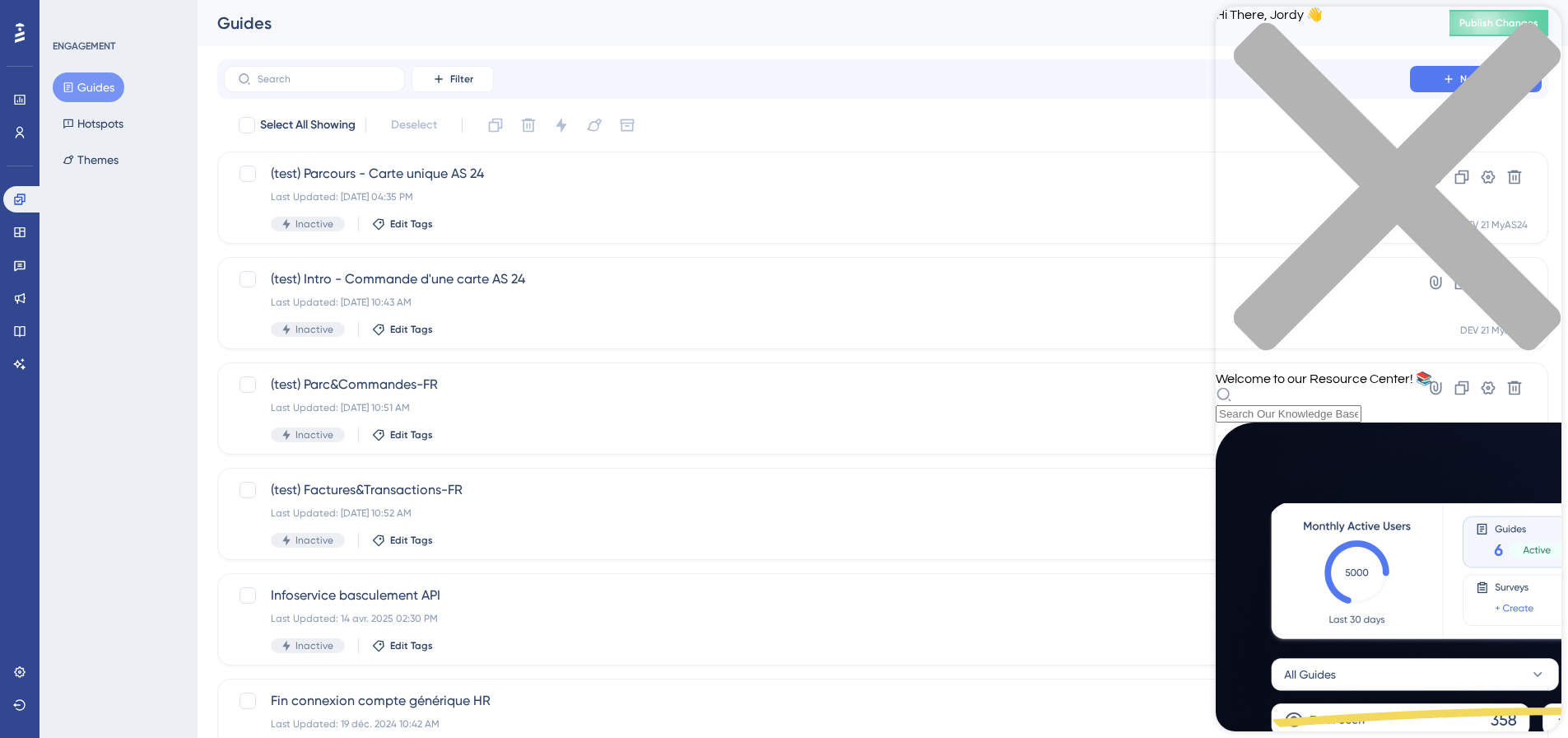
drag, startPoint x: 1346, startPoint y: 84, endPoint x: 1344, endPoint y: 100, distance: 16.1
click at [1344, 387] on div "Resource Center Header" at bounding box center [1388, 404] width 345 height 36
click at [1344, 100] on div "Hi There, Jordy 👋 Welcome to our Resource Center! 📚" at bounding box center [1388, 215] width 345 height 416
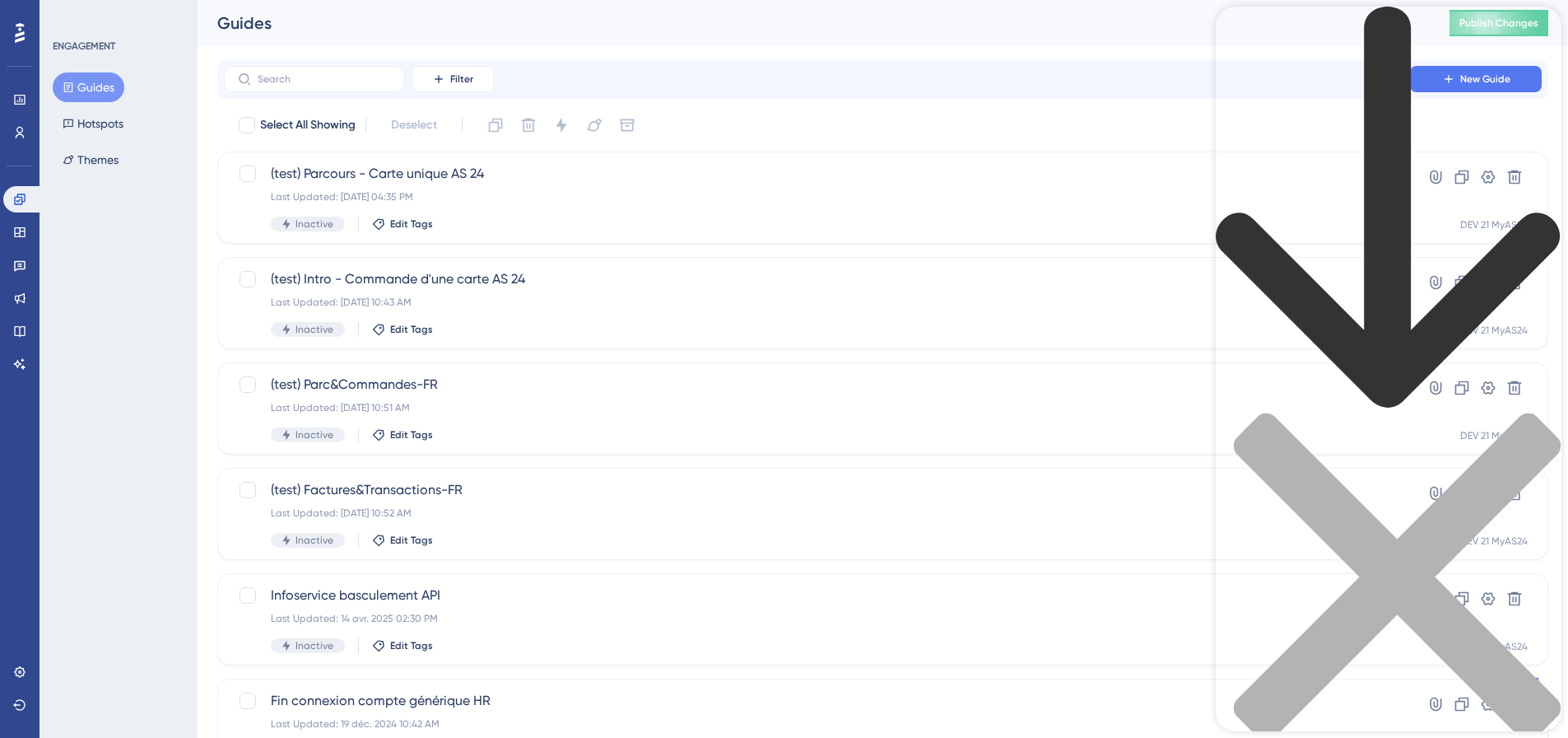
type input "p"
type input "ressources publish"
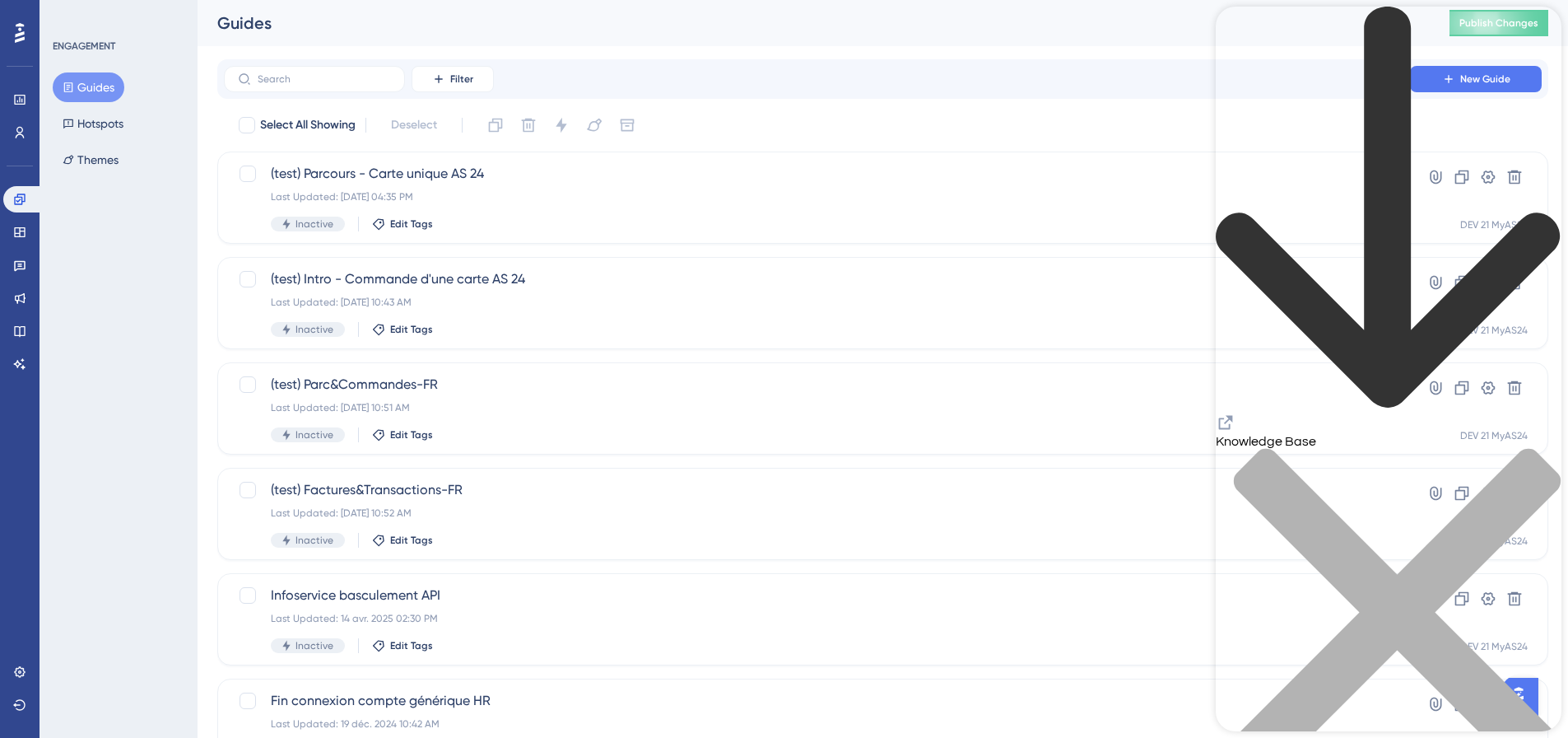
click at [955, 34] on div "Guides Publish Changes" at bounding box center [882, 23] width 1371 height 46
click at [1537, 448] on div "close resource center" at bounding box center [1388, 621] width 345 height 348
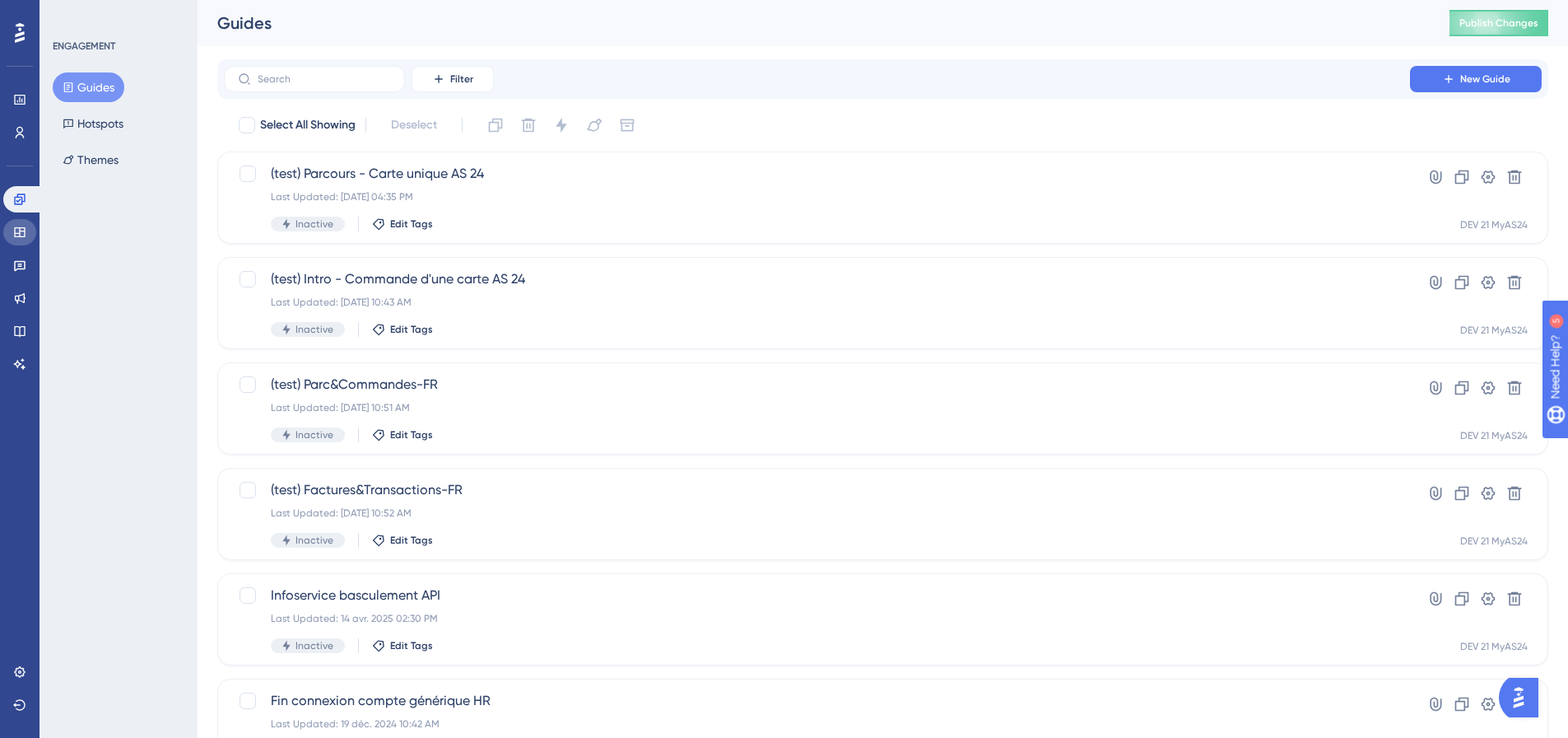
click at [19, 243] on link at bounding box center [20, 232] width 33 height 26
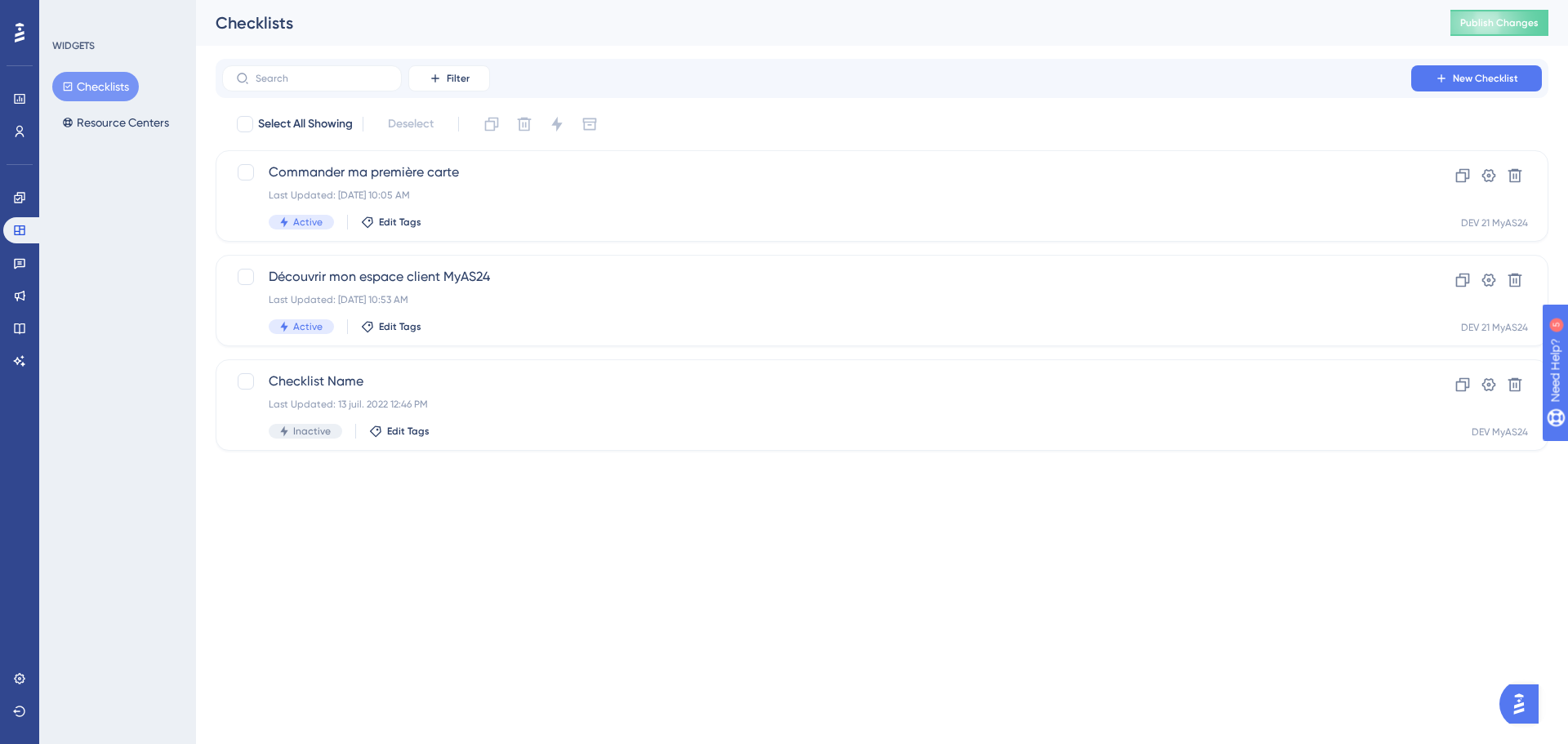
click at [85, 140] on div "WIDGETS Checklists Resource Centers" at bounding box center [117, 372] width 157 height 744
click at [93, 126] on button "Resource Centers" at bounding box center [116, 123] width 127 height 29
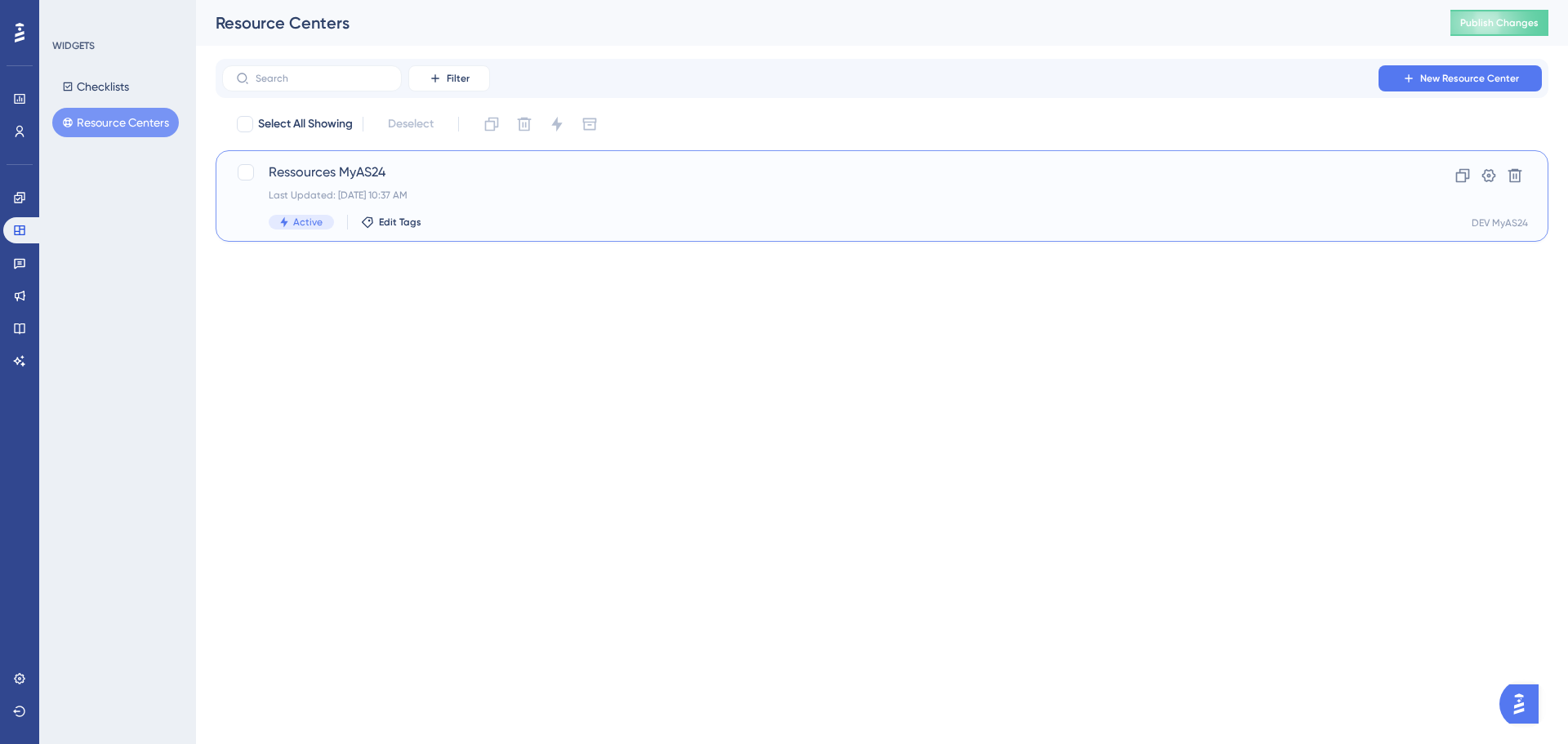
click at [499, 176] on span "Ressources MyAS24" at bounding box center [817, 172] width 1096 height 19
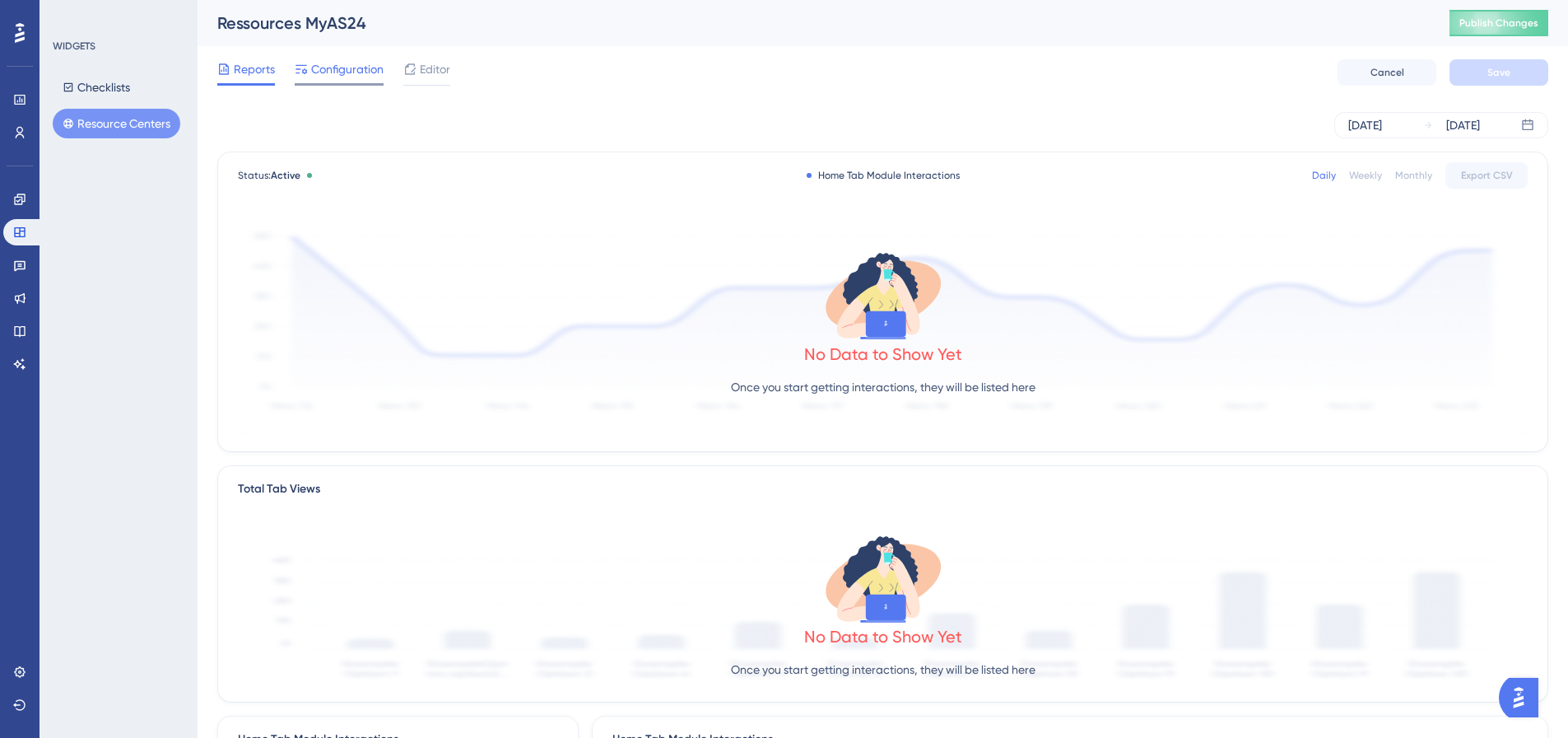
click at [350, 67] on span "Configuration" at bounding box center [347, 69] width 73 height 20
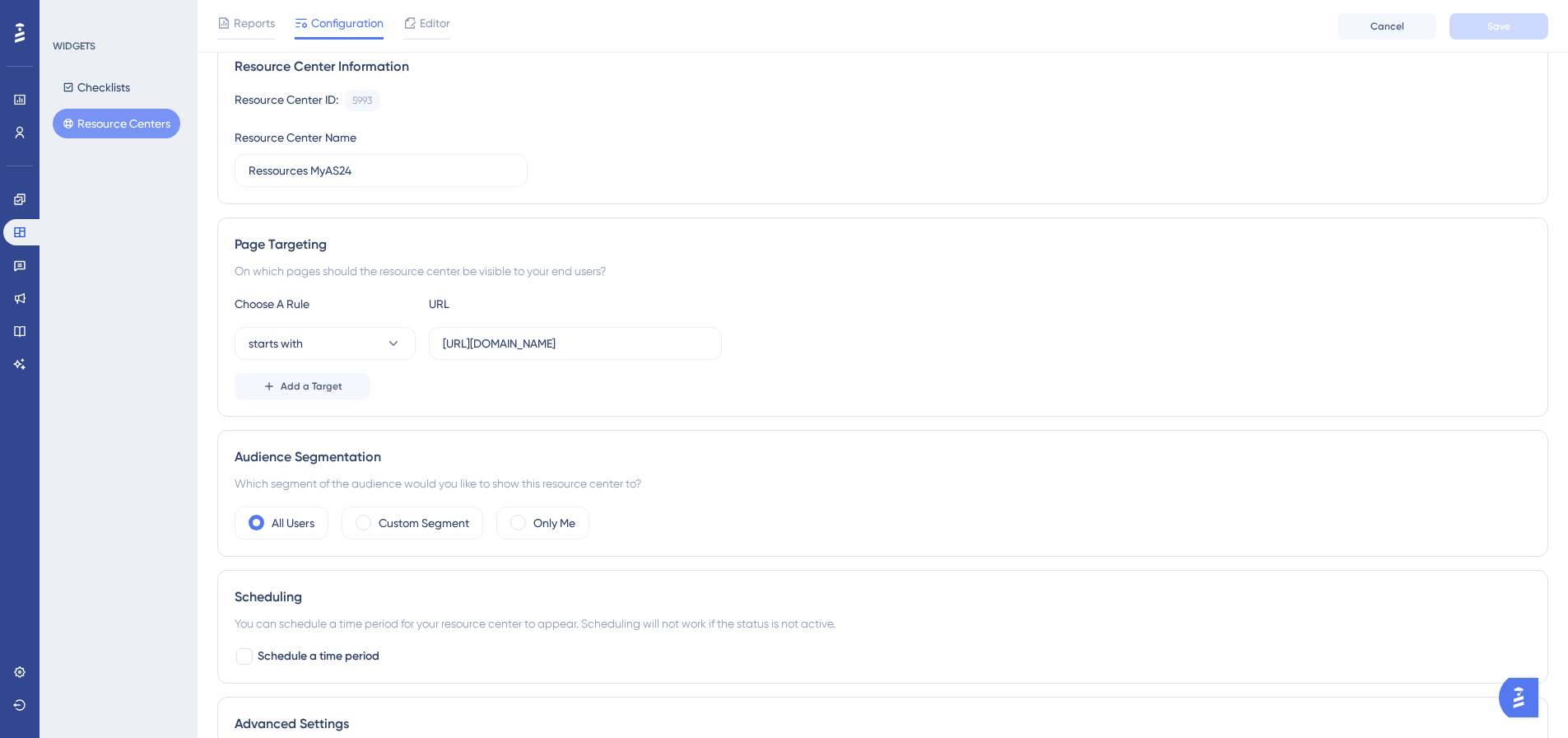
scroll to position [318, 0]
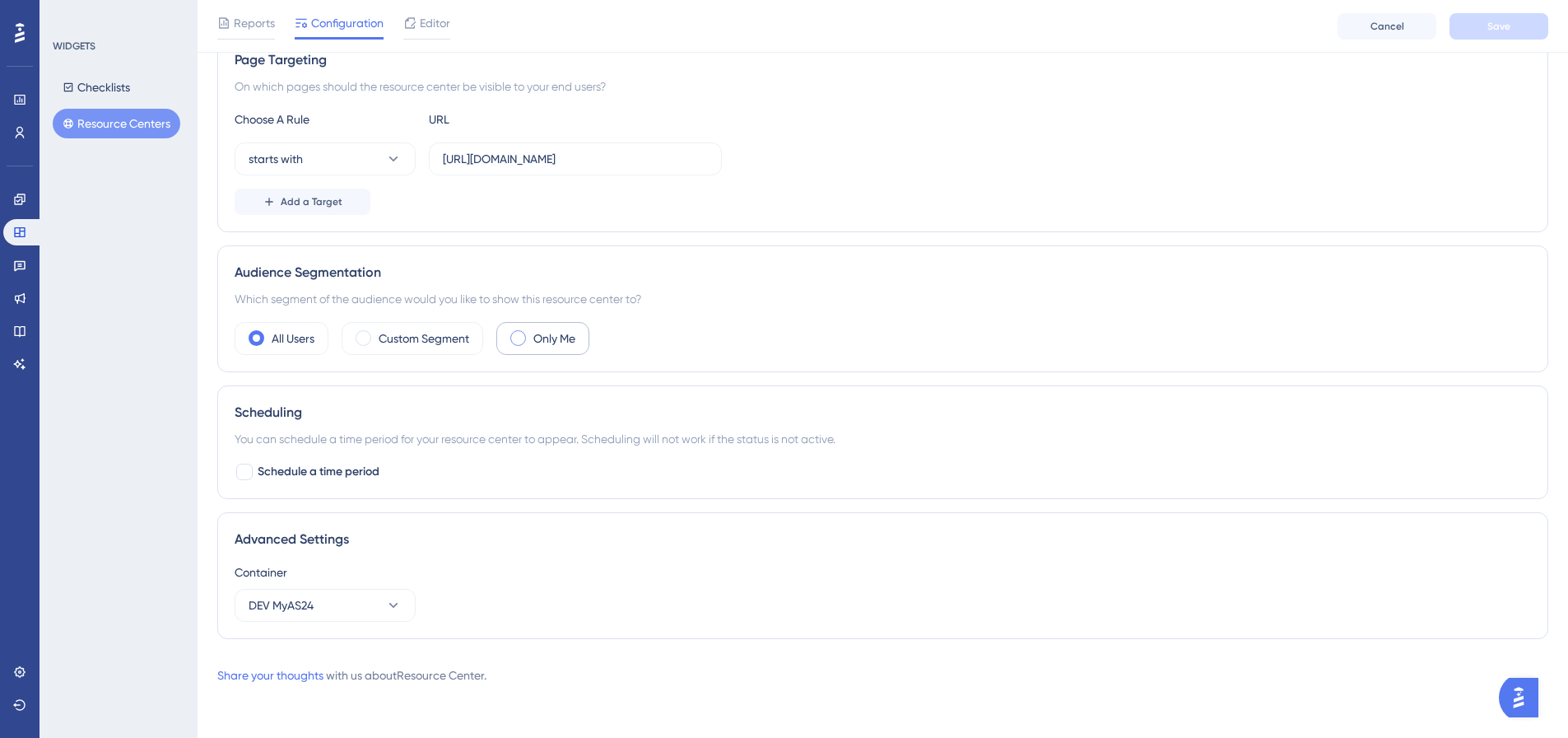
click at [533, 341] on div "Only Me" at bounding box center [543, 339] width 93 height 33
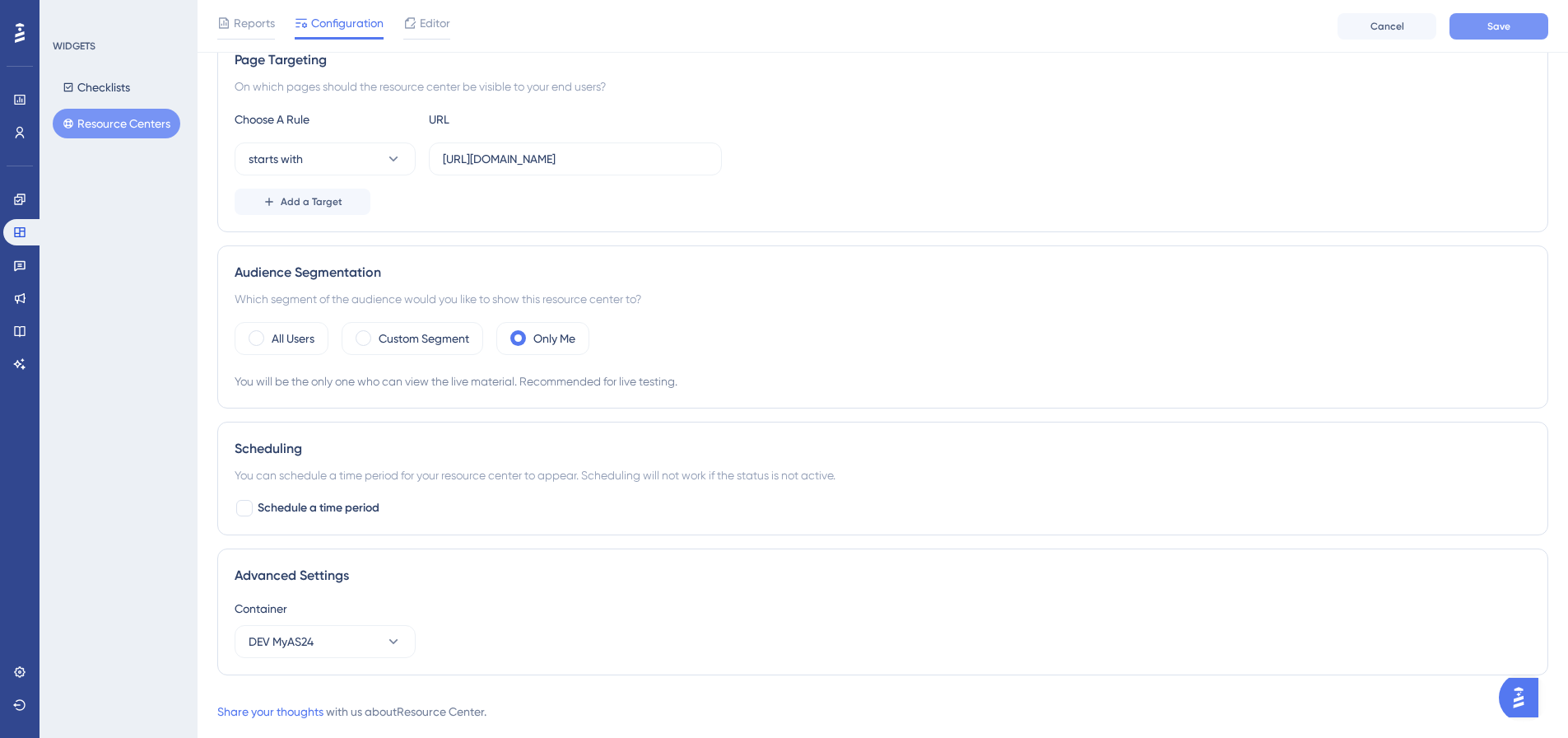
click at [1514, 30] on button "Save" at bounding box center [1499, 26] width 99 height 26
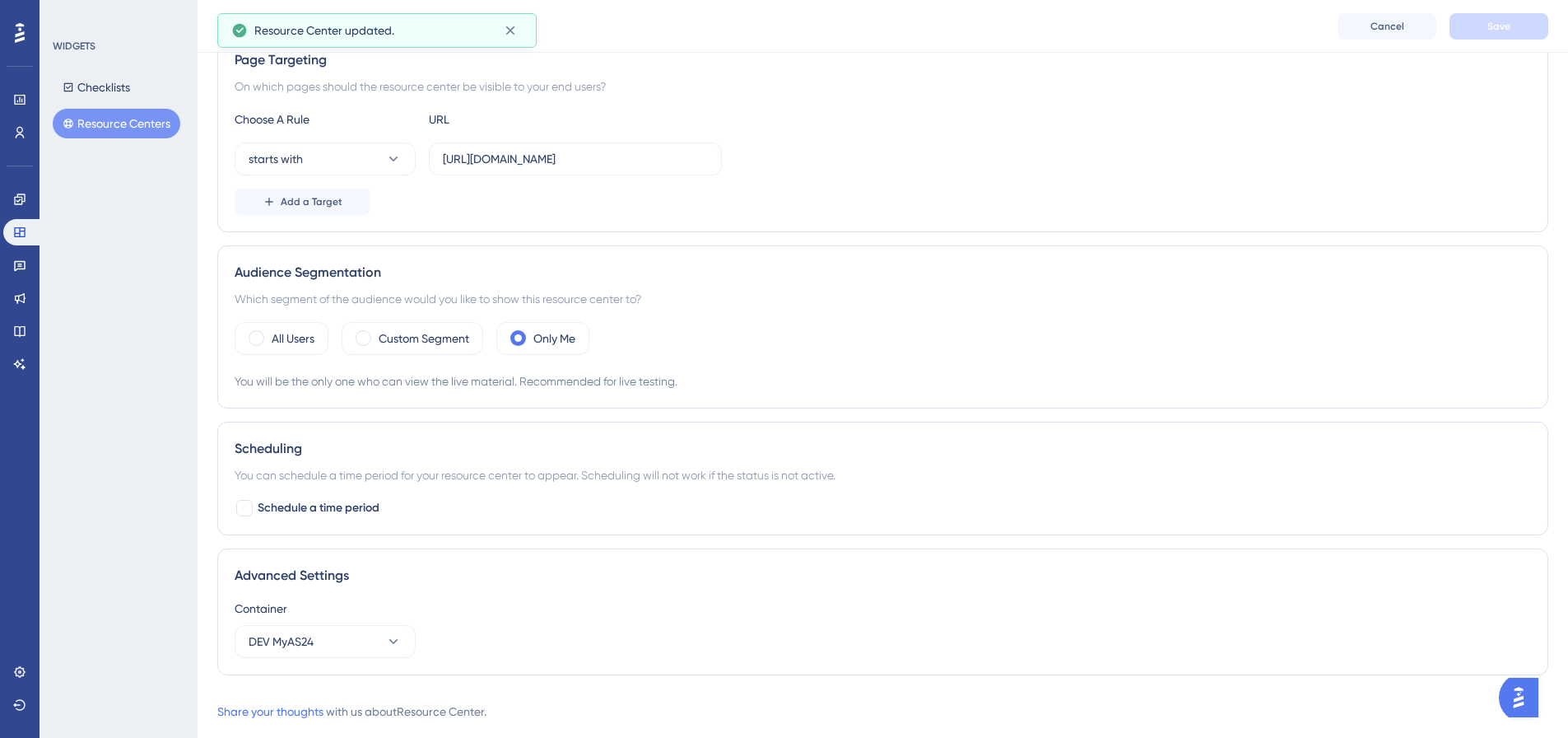
scroll to position [0, 0]
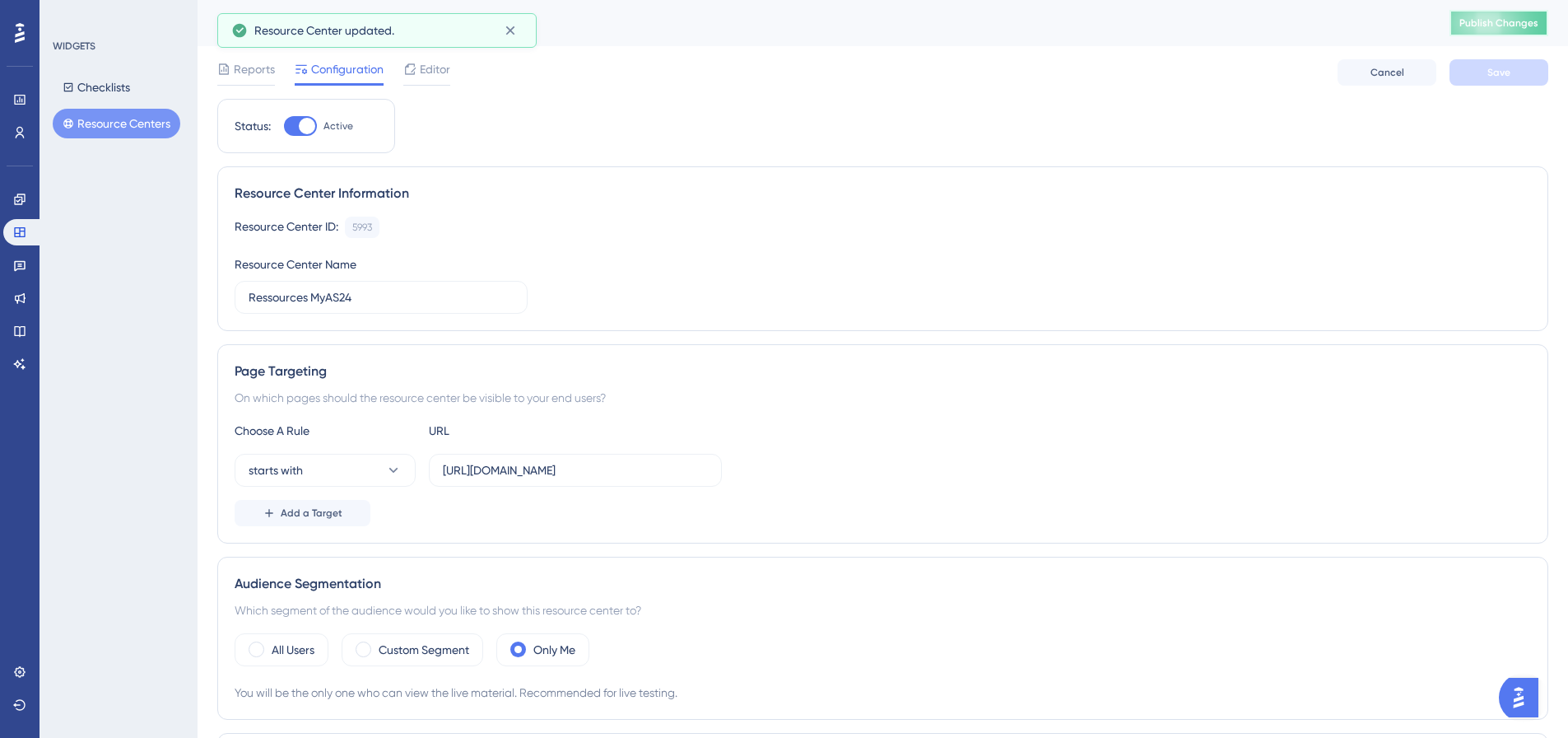
click at [1510, 14] on button "Publish Changes" at bounding box center [1499, 23] width 99 height 26
click at [156, 133] on button "Resource Centers" at bounding box center [117, 124] width 128 height 29
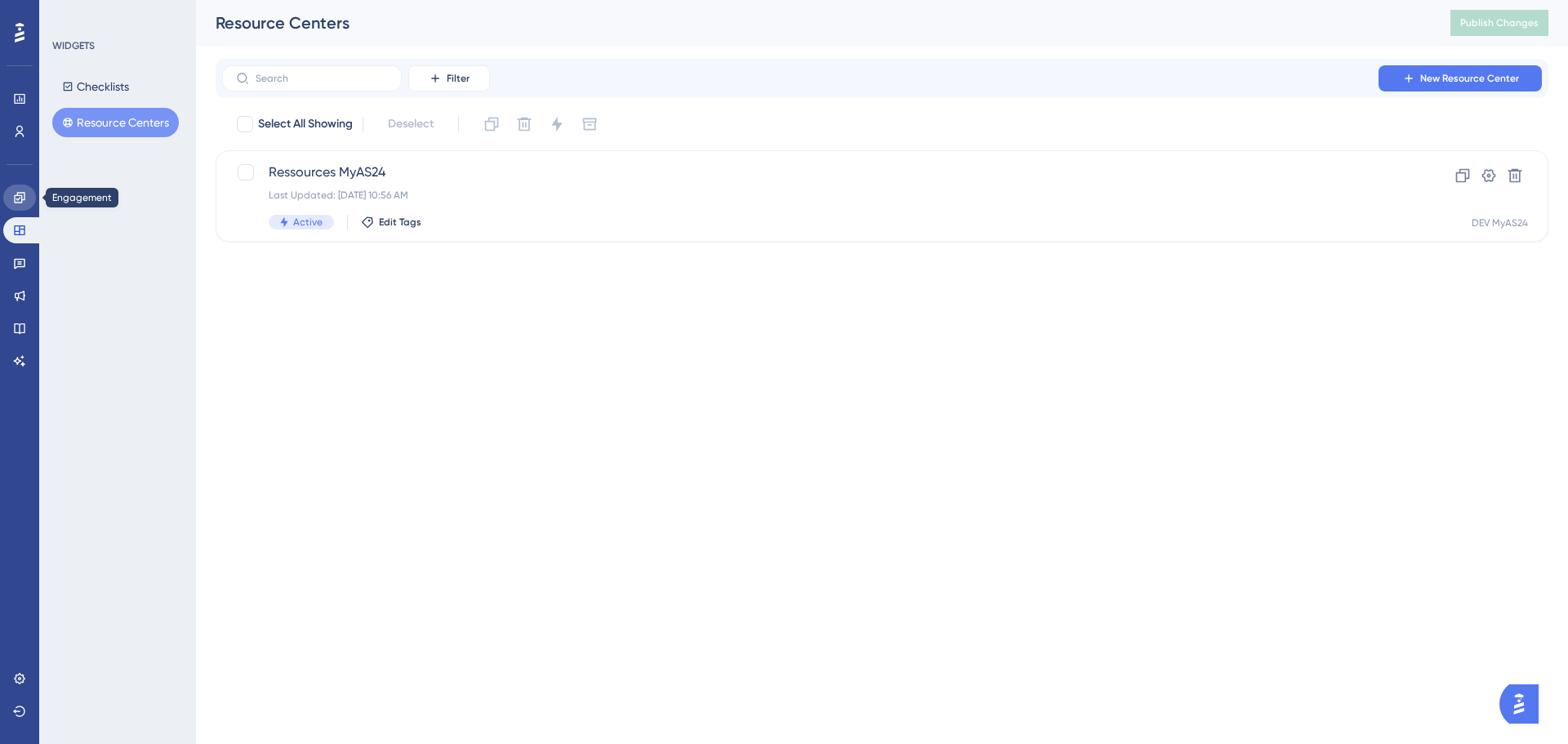
click at [27, 203] on link at bounding box center [19, 198] width 33 height 26
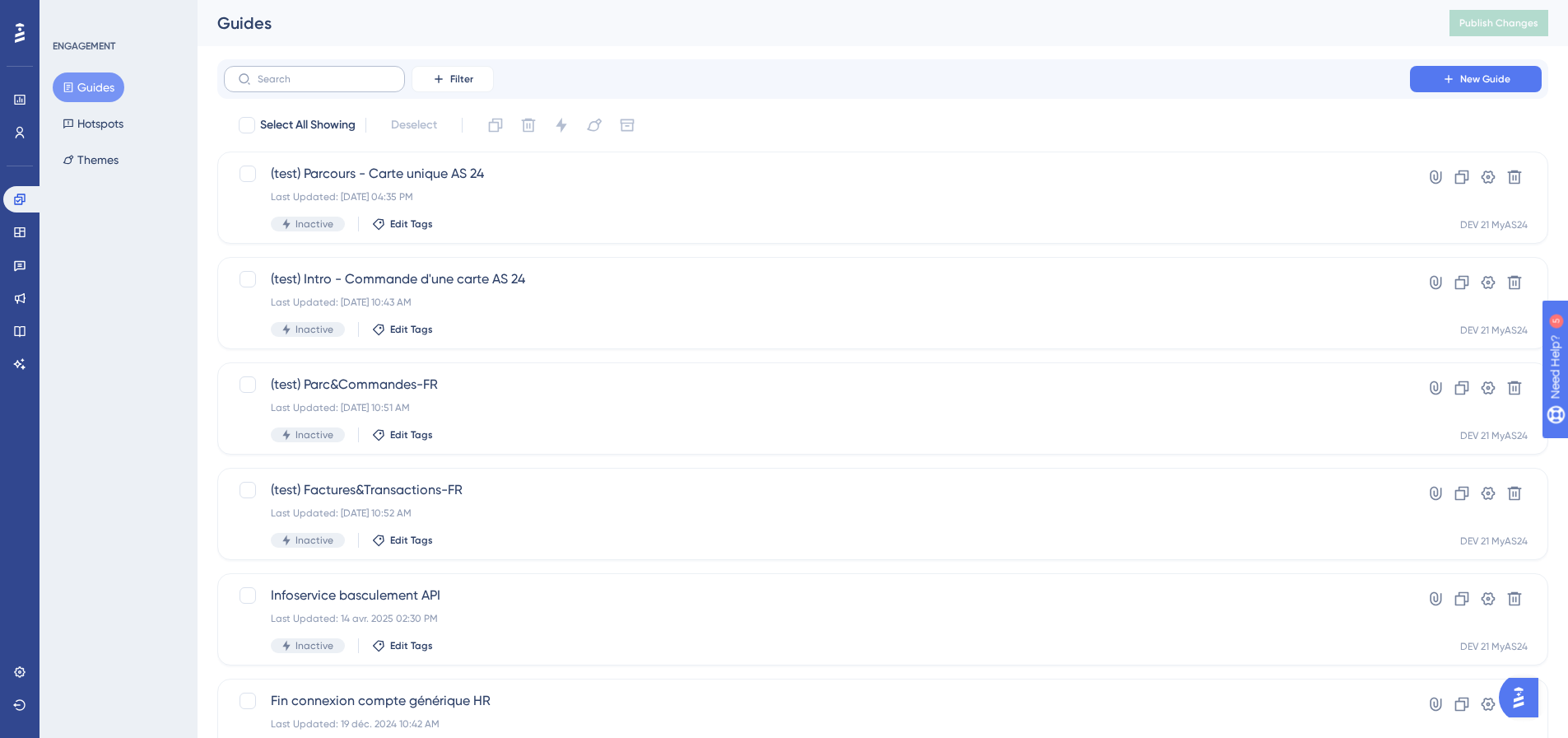
click at [366, 89] on label at bounding box center [314, 79] width 182 height 26
click at [366, 84] on input "text" at bounding box center [325, 79] width 133 height 12
type input "fr"
click at [487, 591] on span "(test) Bienvenue-FR" at bounding box center [816, 596] width 1092 height 20
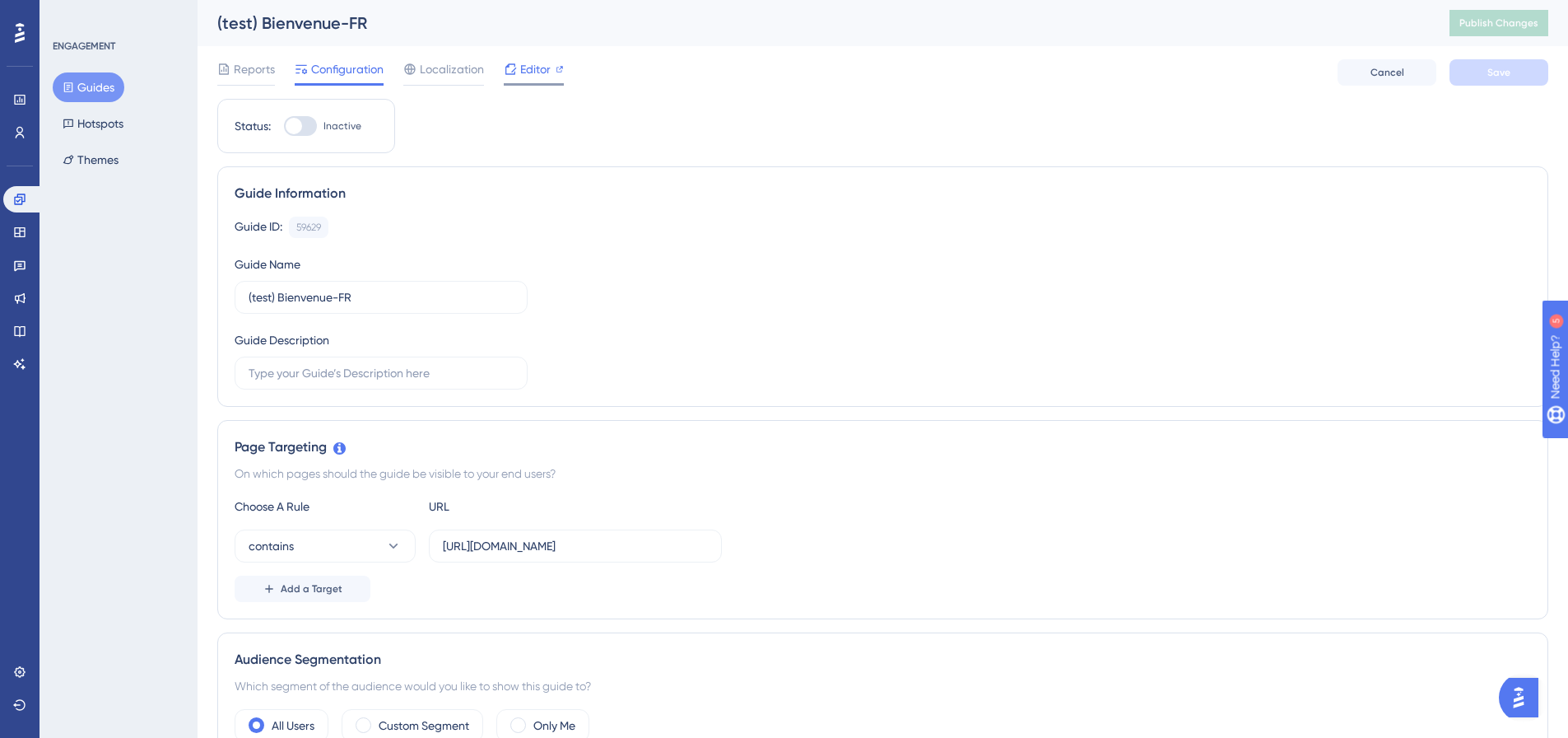
click at [547, 74] on span "Editor" at bounding box center [535, 69] width 30 height 20
click at [18, 234] on icon at bounding box center [19, 233] width 11 height 10
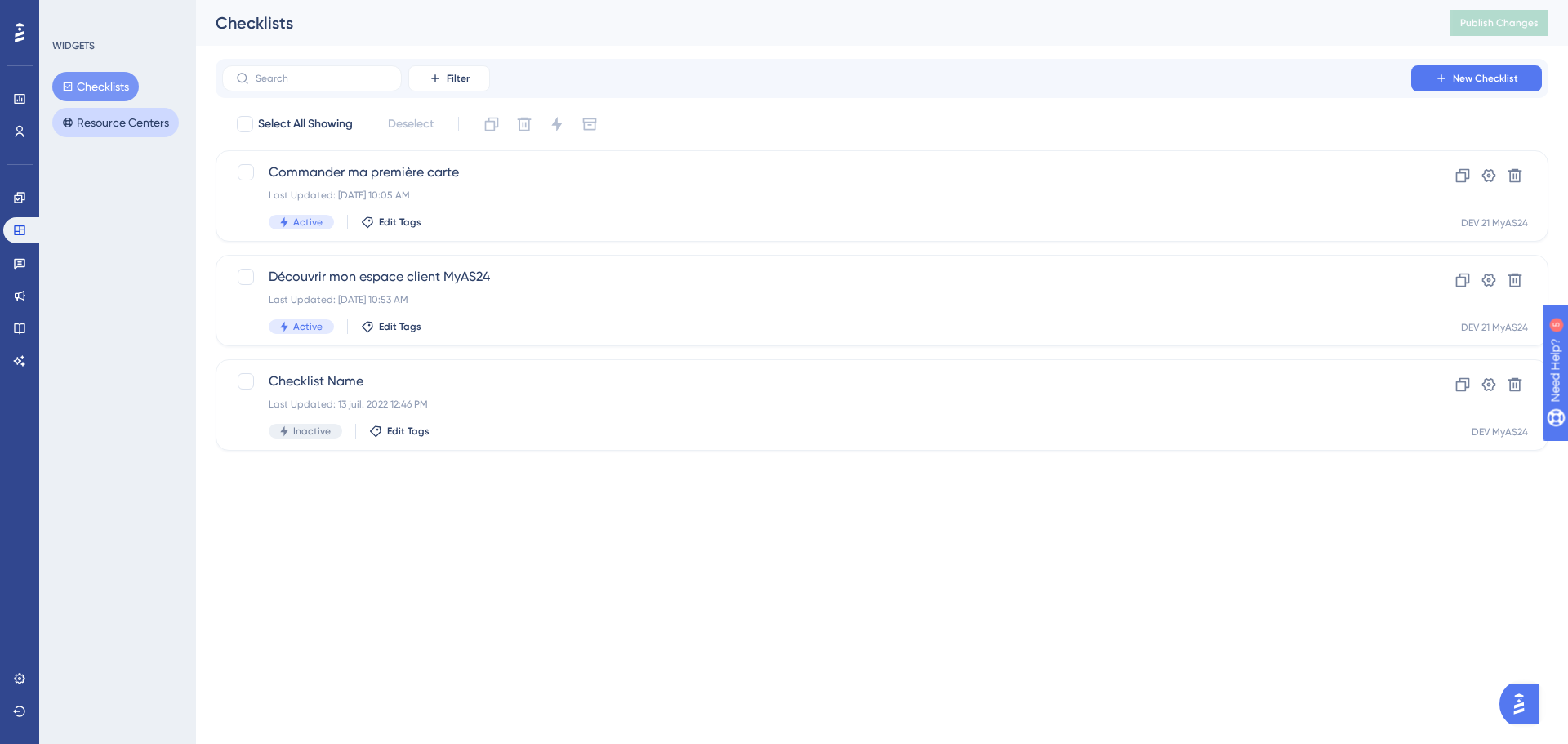
click at [99, 127] on button "Resource Centers" at bounding box center [116, 123] width 127 height 29
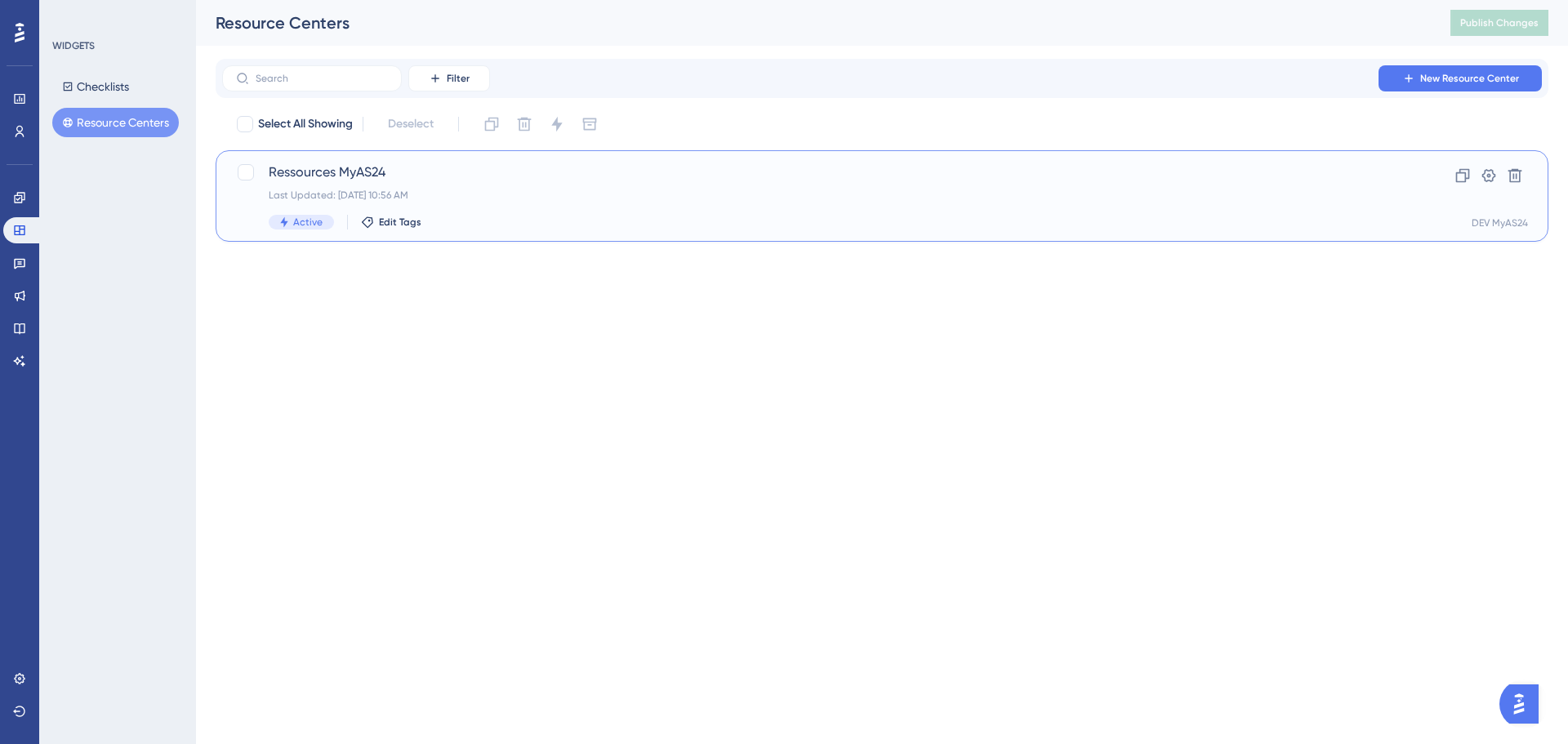
click at [454, 192] on div "Last Updated: 26 sept. 2025 10:56 AM" at bounding box center [817, 195] width 1096 height 13
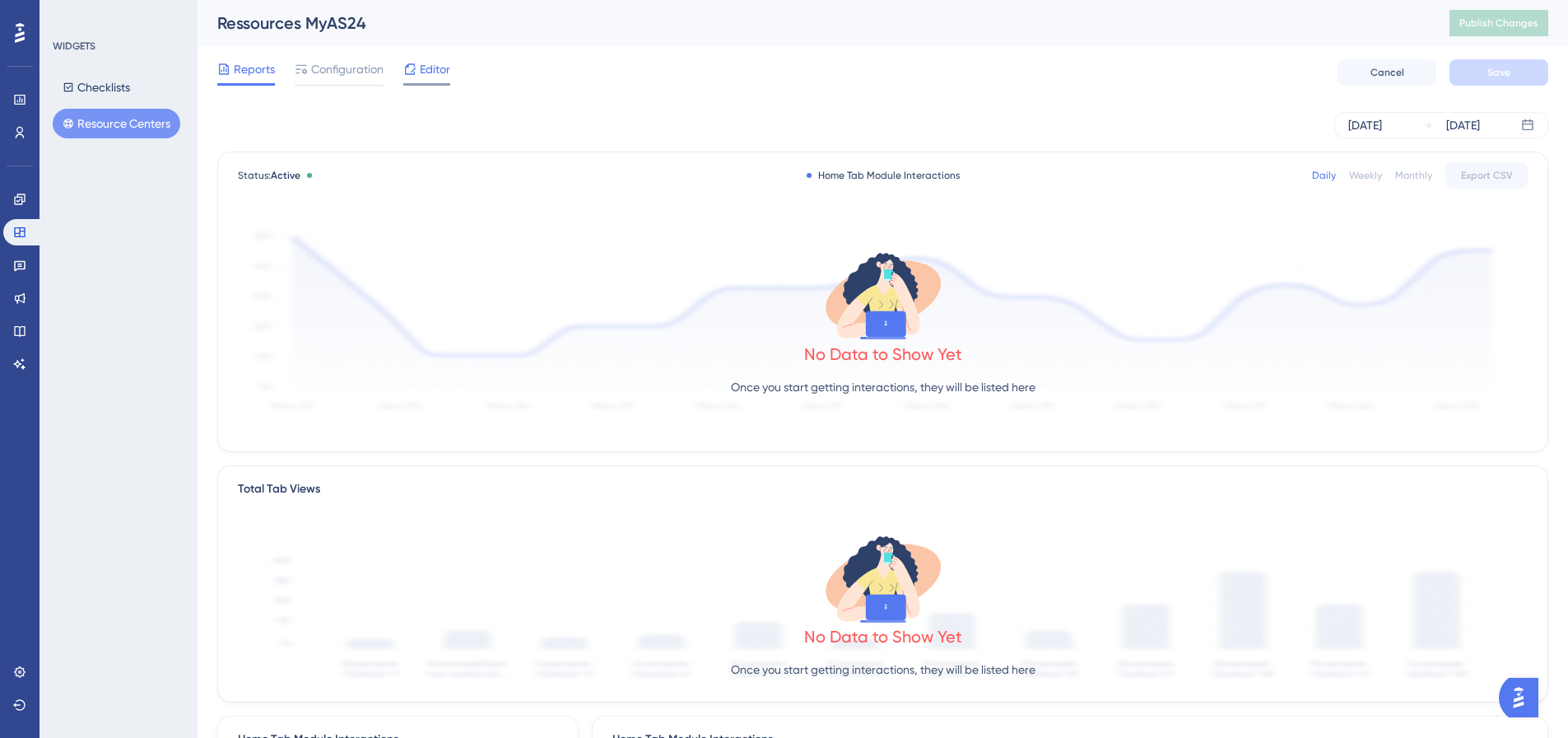
click at [415, 75] on icon at bounding box center [410, 69] width 11 height 11
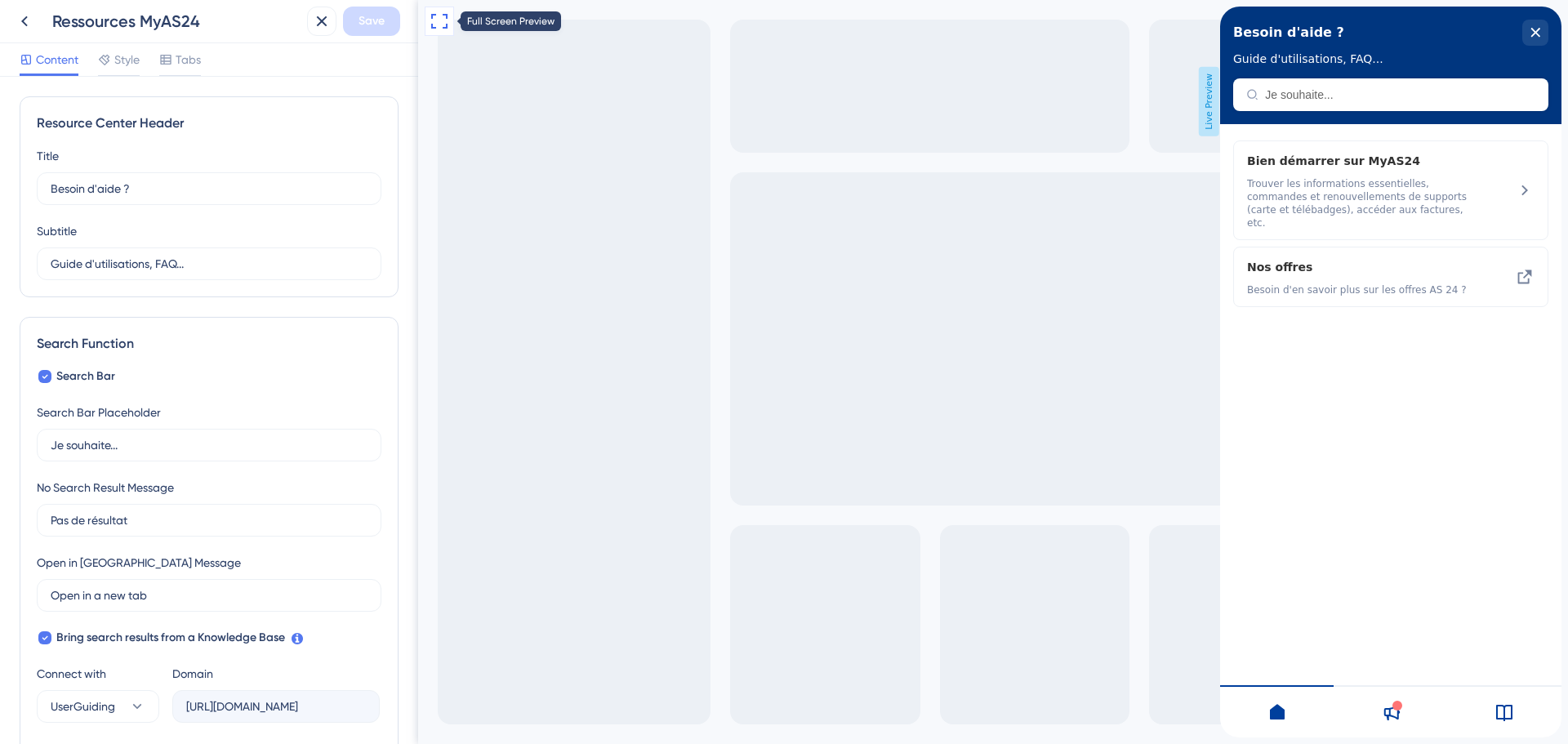
click at [444, 10] on button at bounding box center [439, 21] width 29 height 29
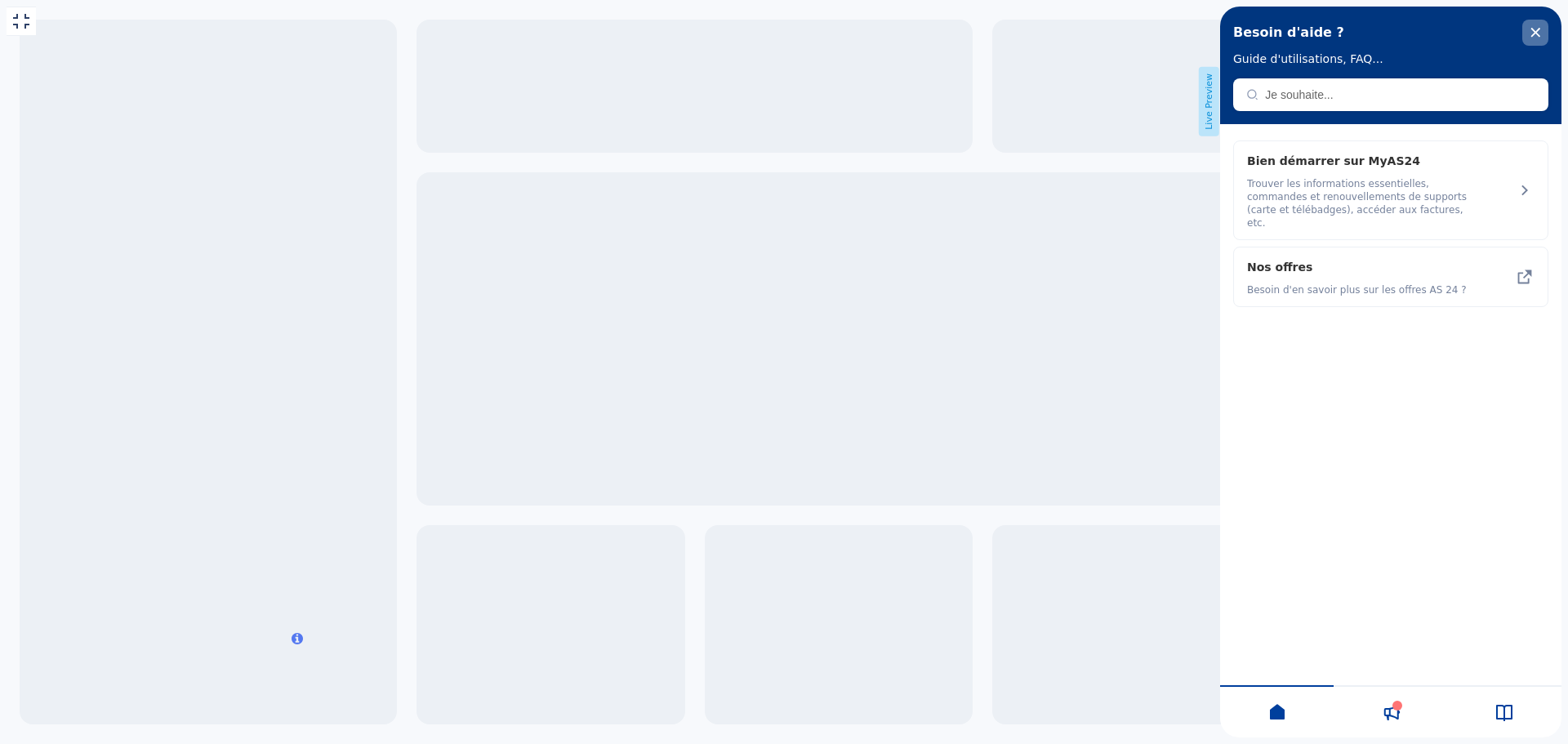
click at [1539, 32] on icon "close resource center" at bounding box center [1535, 33] width 10 height 10
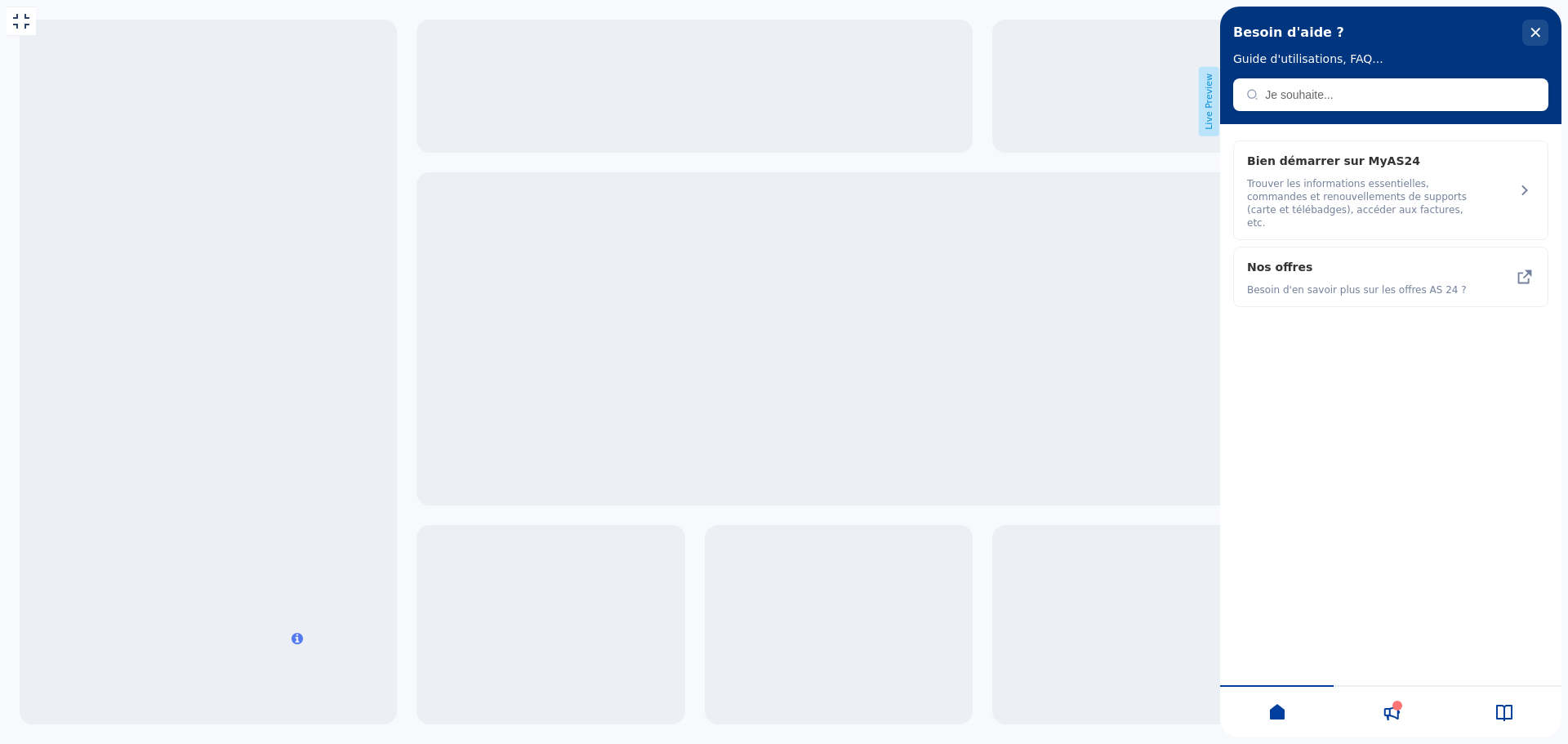
click at [1377, 710] on div at bounding box center [1390, 712] width 114 height 53
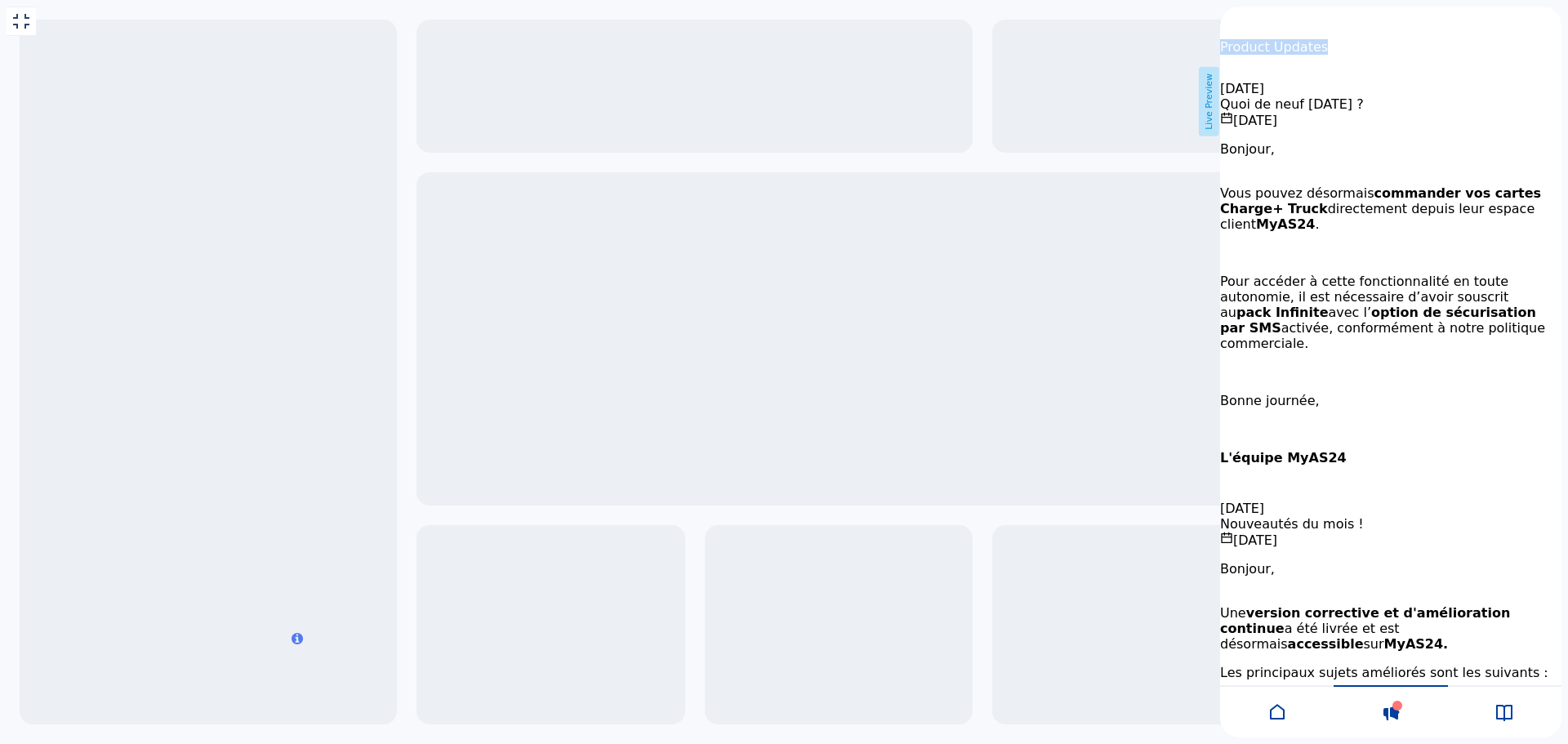
drag, startPoint x: 1329, startPoint y: 38, endPoint x: 1453, endPoint y: 34, distance: 124.1
click at [1328, 34] on div "Product Updates" at bounding box center [1274, 44] width 108 height 74
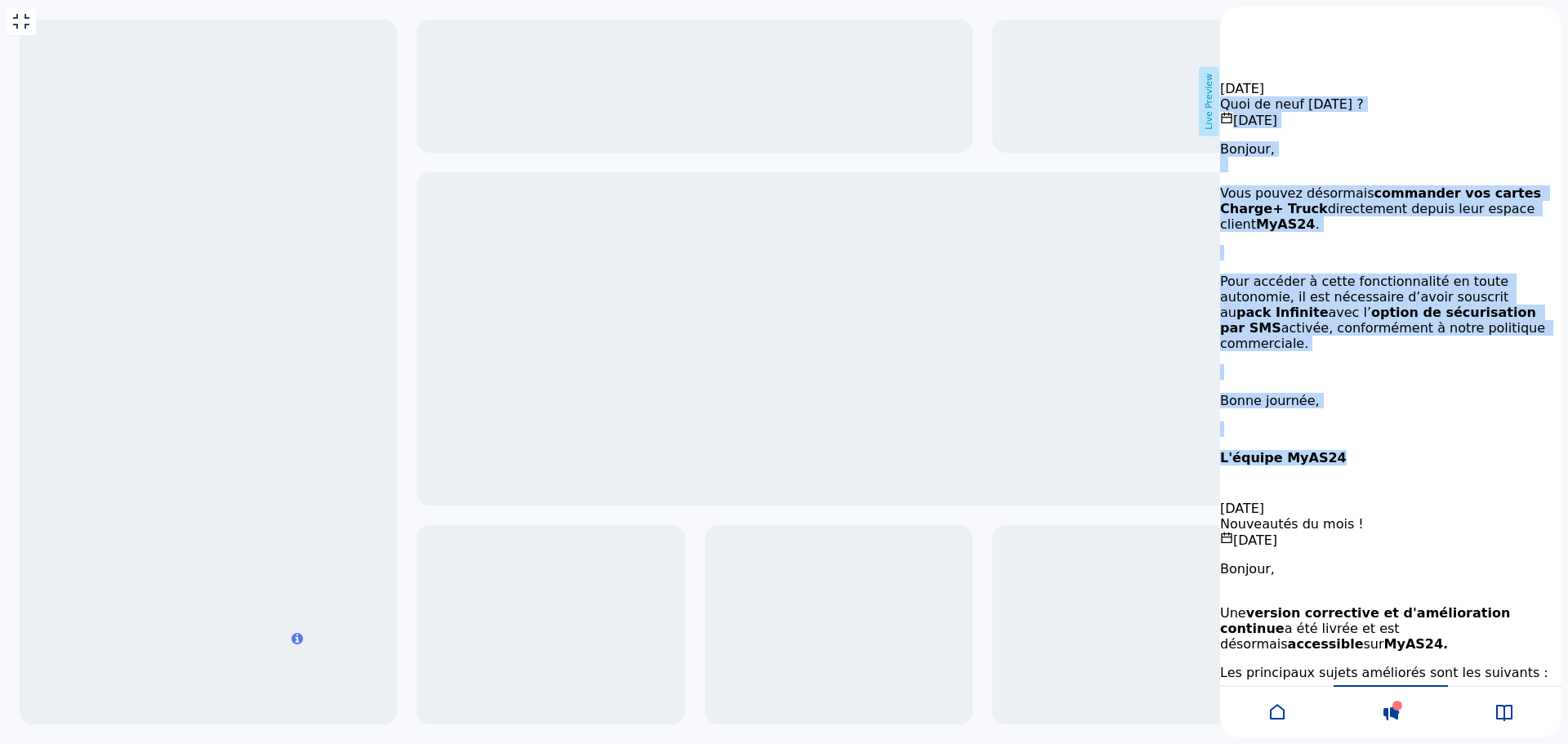
drag, startPoint x: 1233, startPoint y: 119, endPoint x: 1416, endPoint y: 433, distance: 363.4
click at [1416, 433] on div "Quoi de neuf aujourd'hui ? 26 septembre 2025 Bonjour, Vous pouvez désormais com…" at bounding box center [1391, 298] width 342 height 404
click at [1416, 450] on p "L'équipe MyAS24" at bounding box center [1391, 458] width 342 height 16
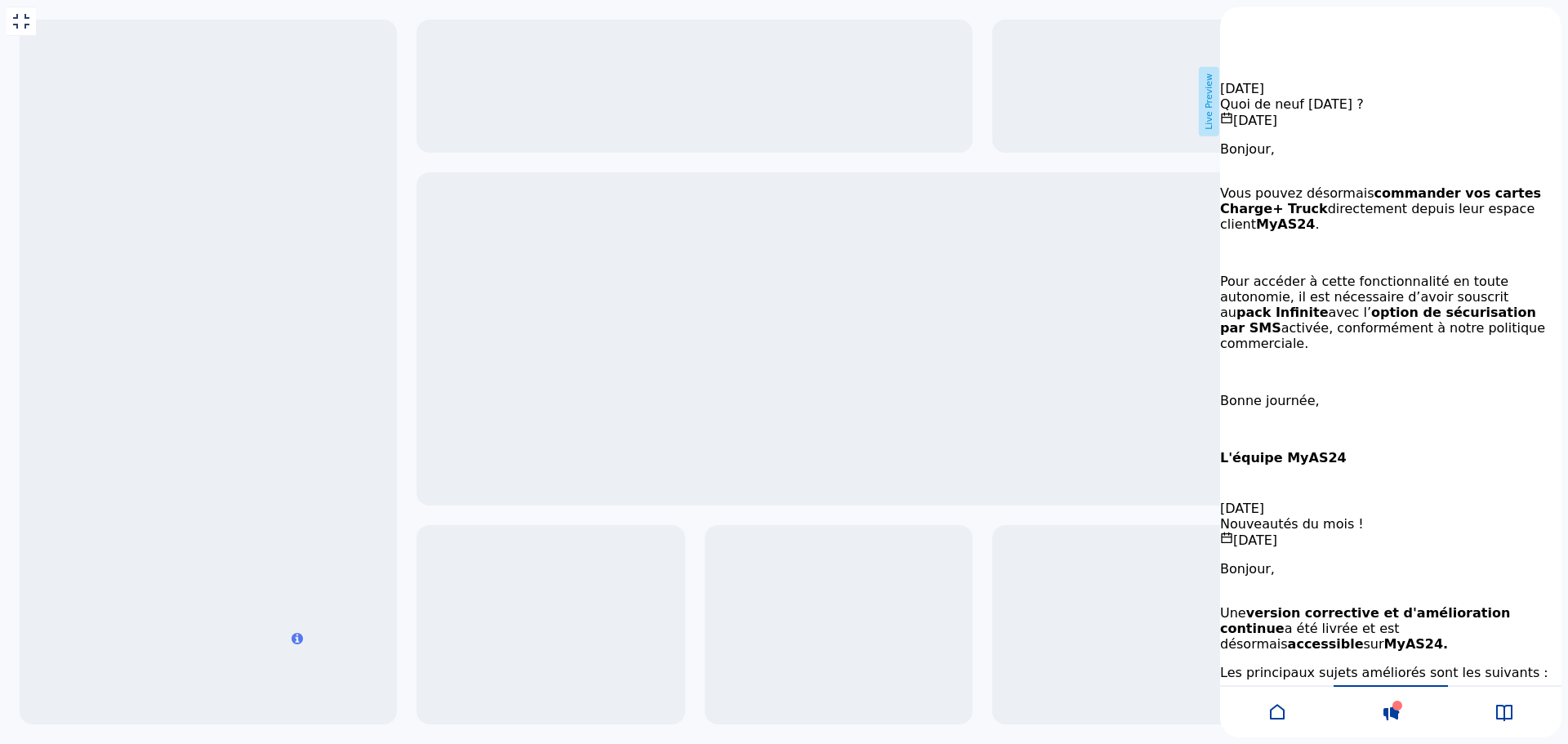
click at [1495, 716] on icon at bounding box center [1504, 713] width 19 height 19
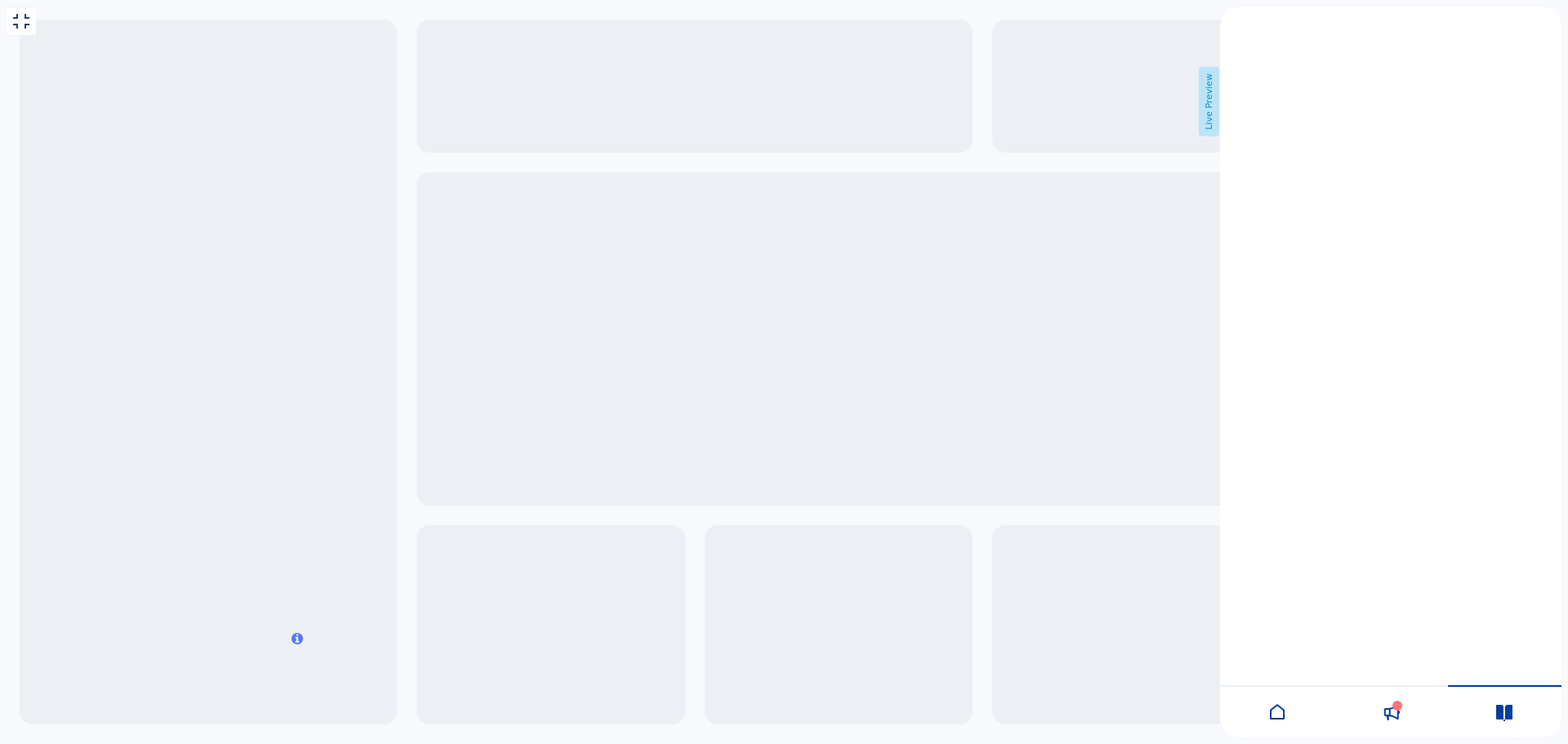
click at [1233, 19] on icon "back to header" at bounding box center [1226, 13] width 13 height 13
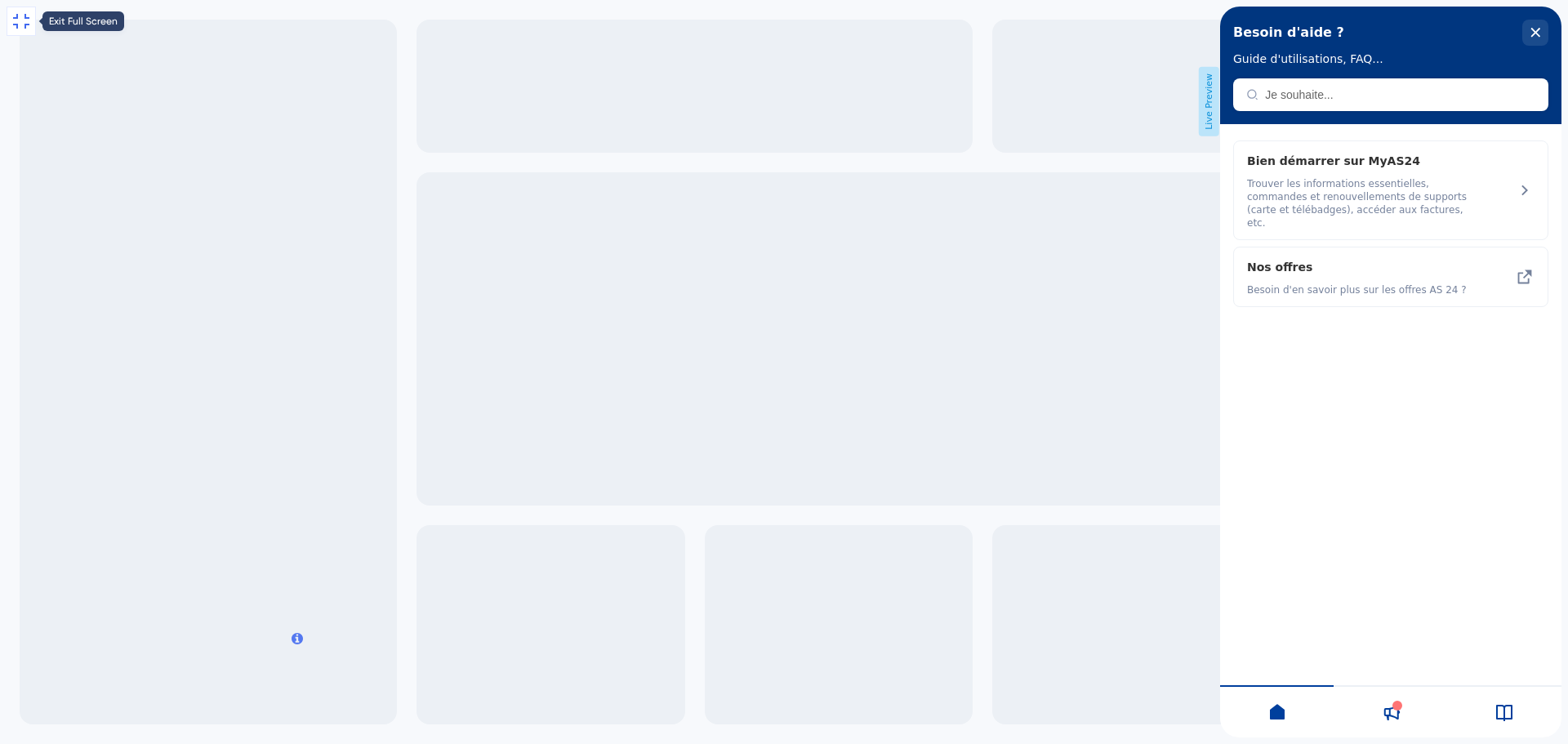
drag, startPoint x: 28, startPoint y: 14, endPoint x: 76, endPoint y: 41, distance: 55.1
click at [28, 14] on icon at bounding box center [21, 21] width 19 height 19
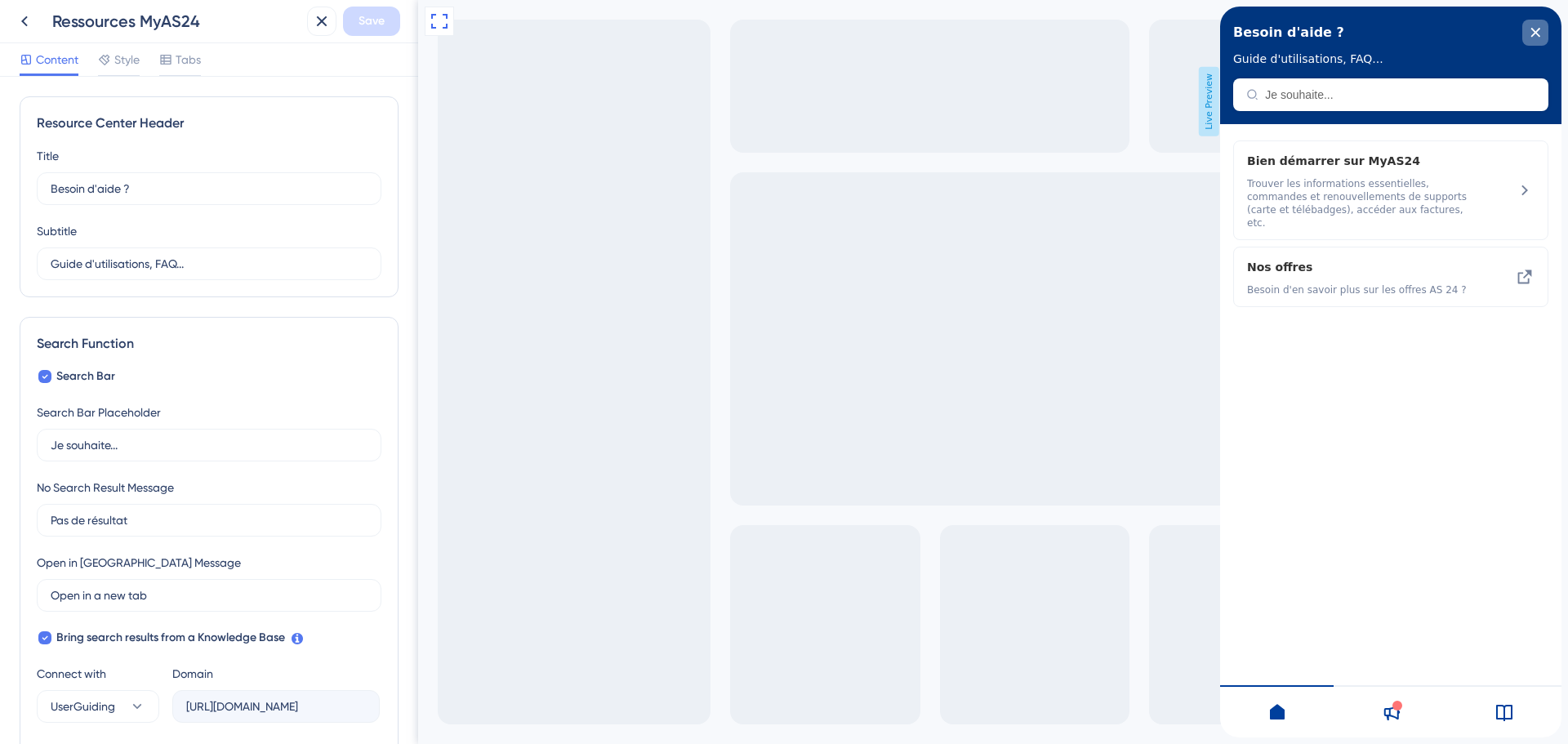
click at [1540, 26] on div "close resource center" at bounding box center [1535, 32] width 26 height 26
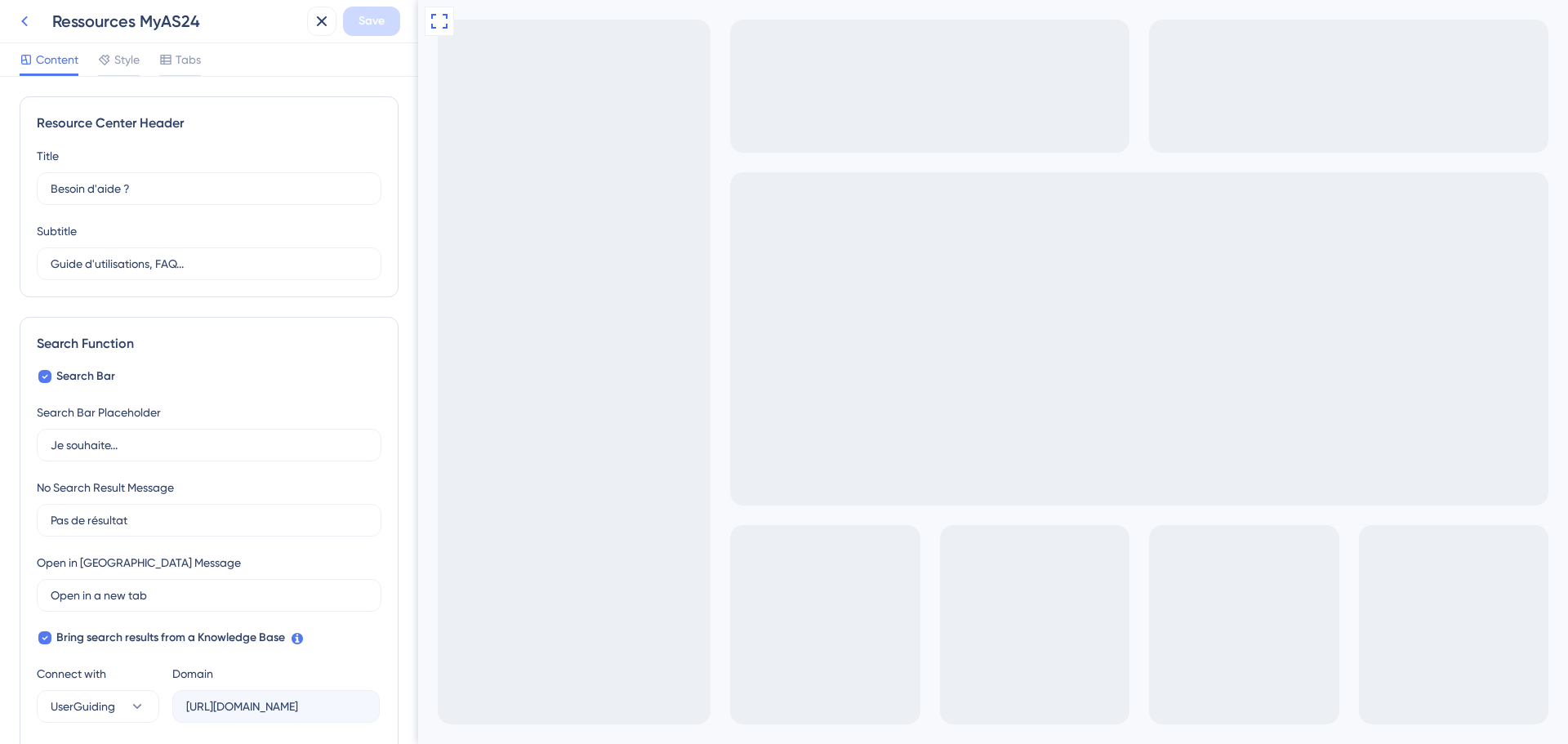
click at [18, 26] on icon at bounding box center [24, 21] width 19 height 19
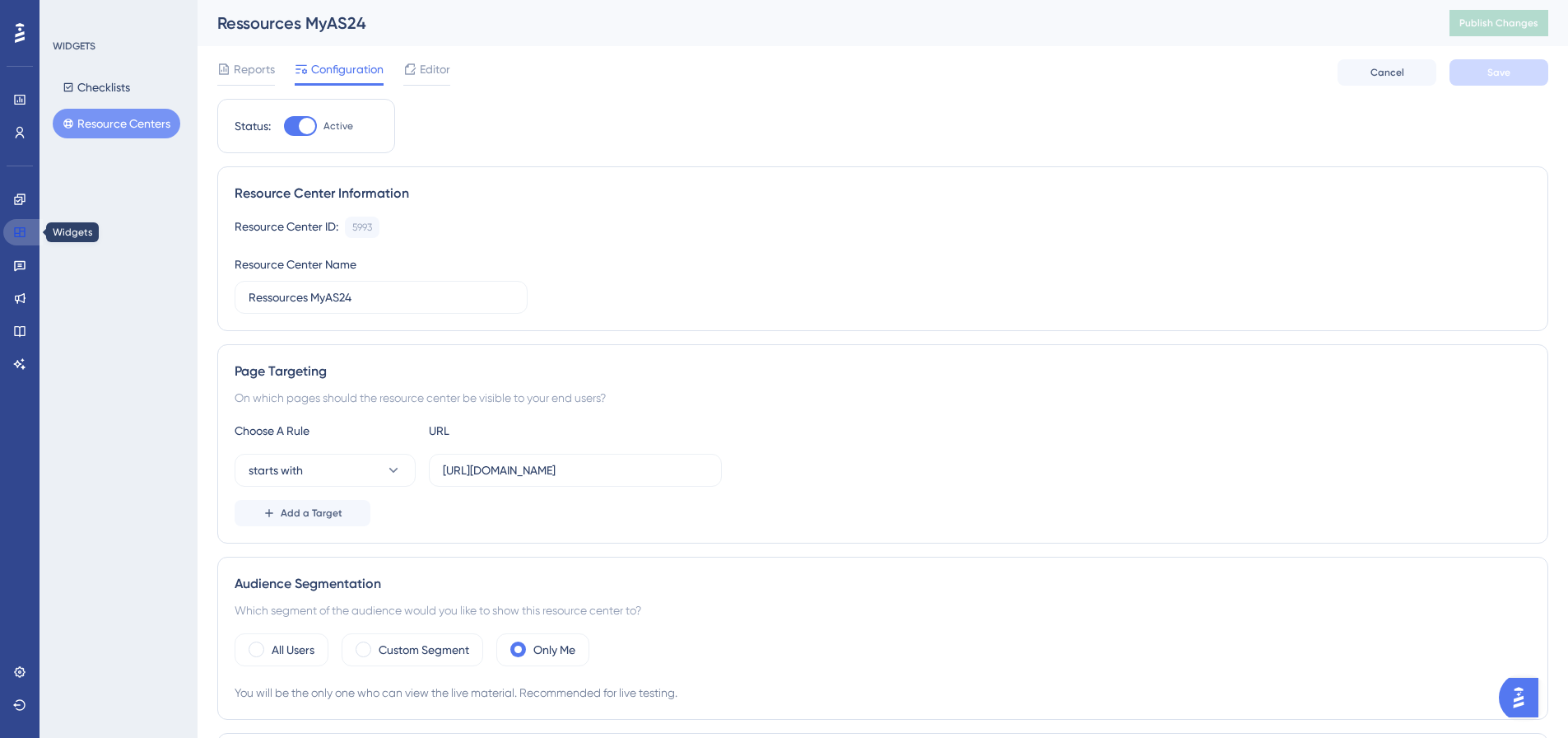
drag, startPoint x: 26, startPoint y: 237, endPoint x: 26, endPoint y: 219, distance: 18.0
click at [26, 237] on link at bounding box center [23, 232] width 39 height 26
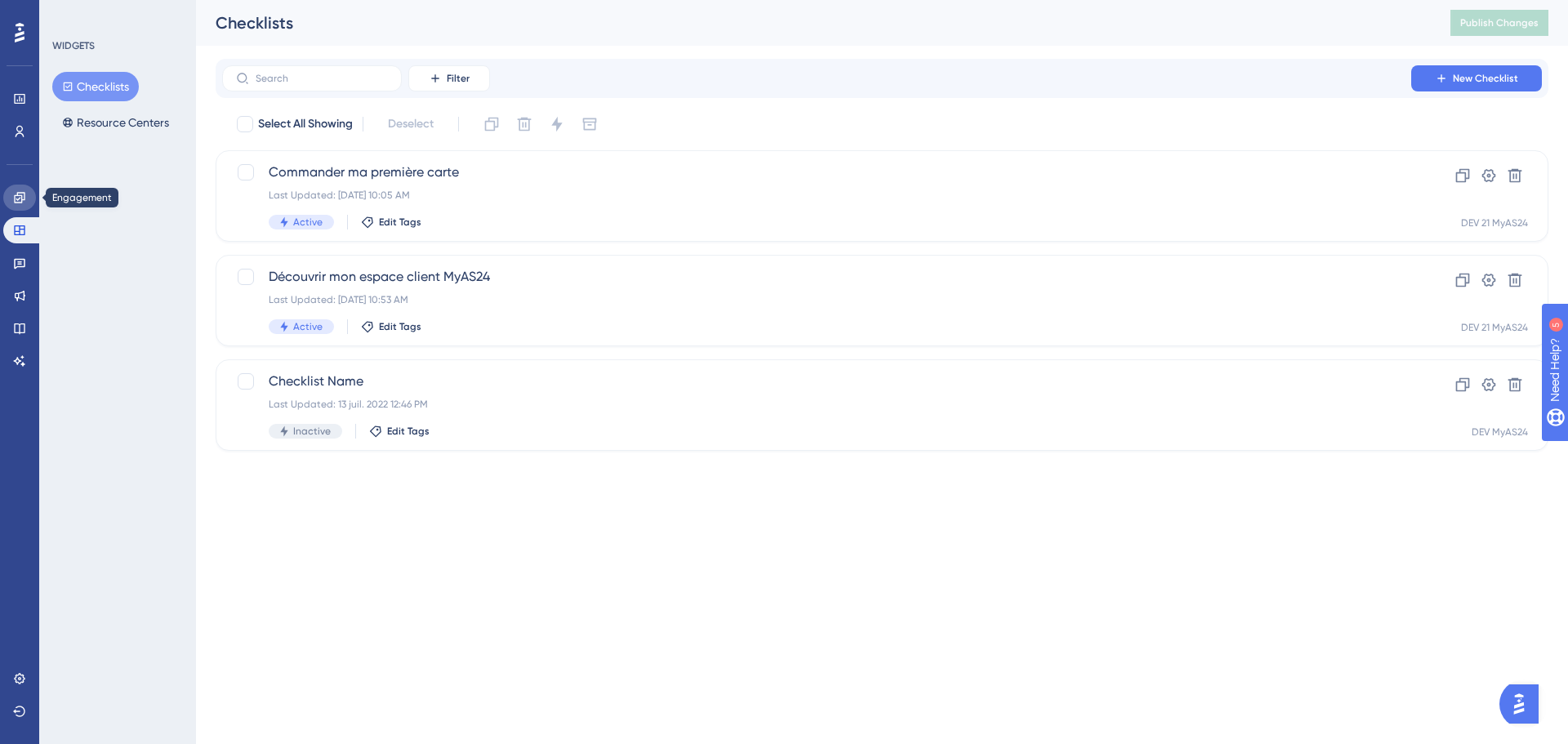
click at [23, 205] on link at bounding box center [19, 198] width 33 height 26
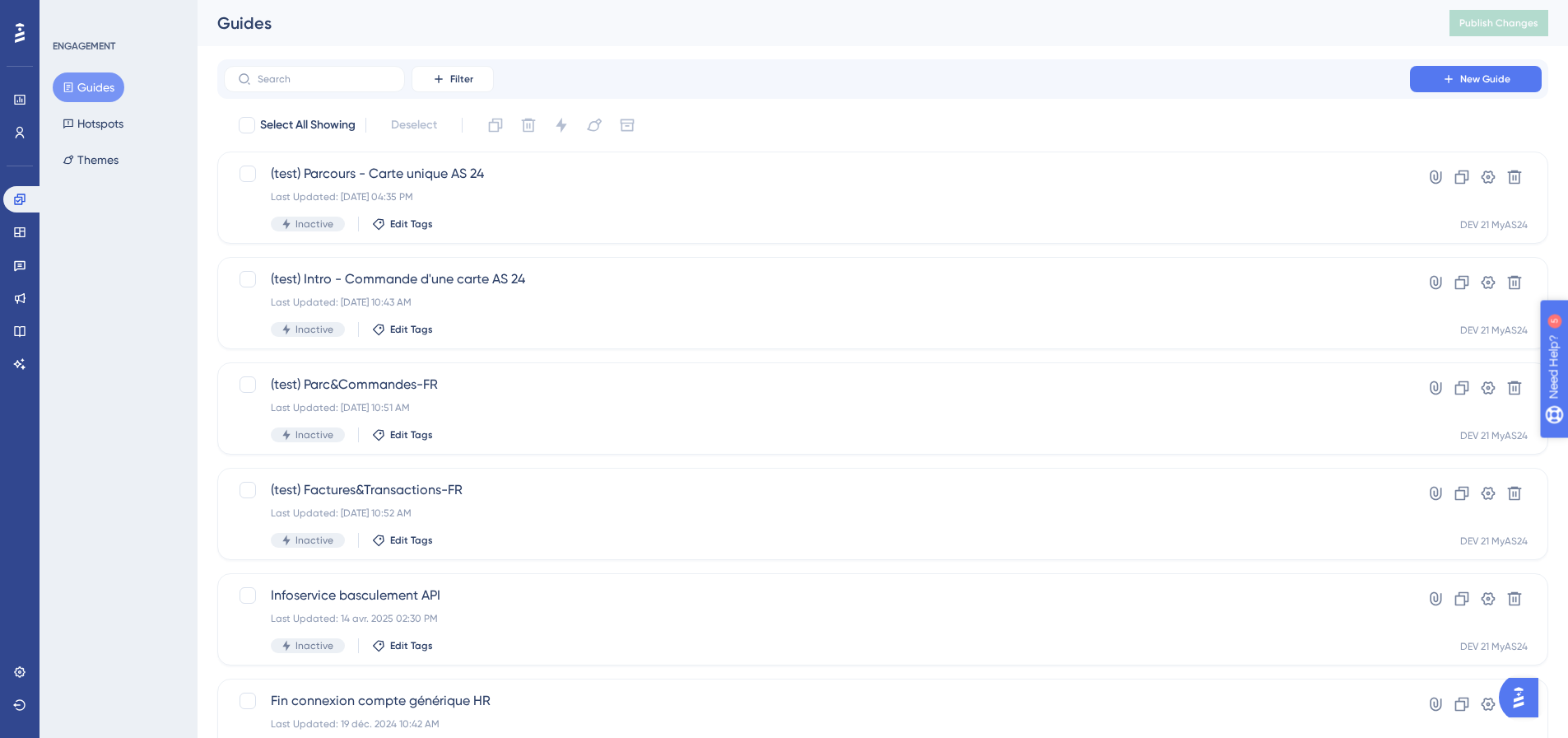
drag, startPoint x: 1603, startPoint y: 452, endPoint x: 3041, endPoint y: 796, distance: 1478.6
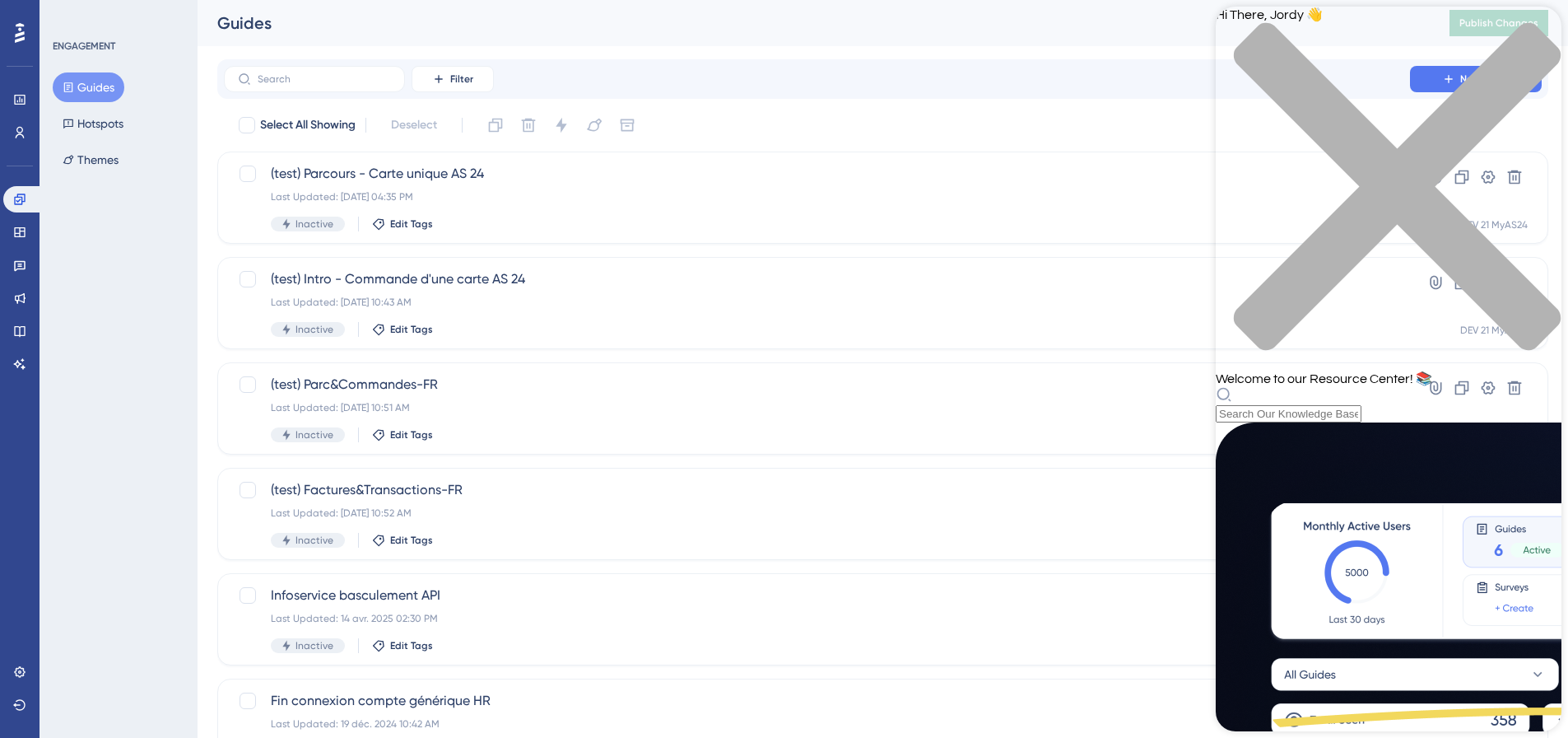
scroll to position [330, 0]
click at [1532, 33] on icon "close resource center" at bounding box center [1388, 195] width 345 height 345
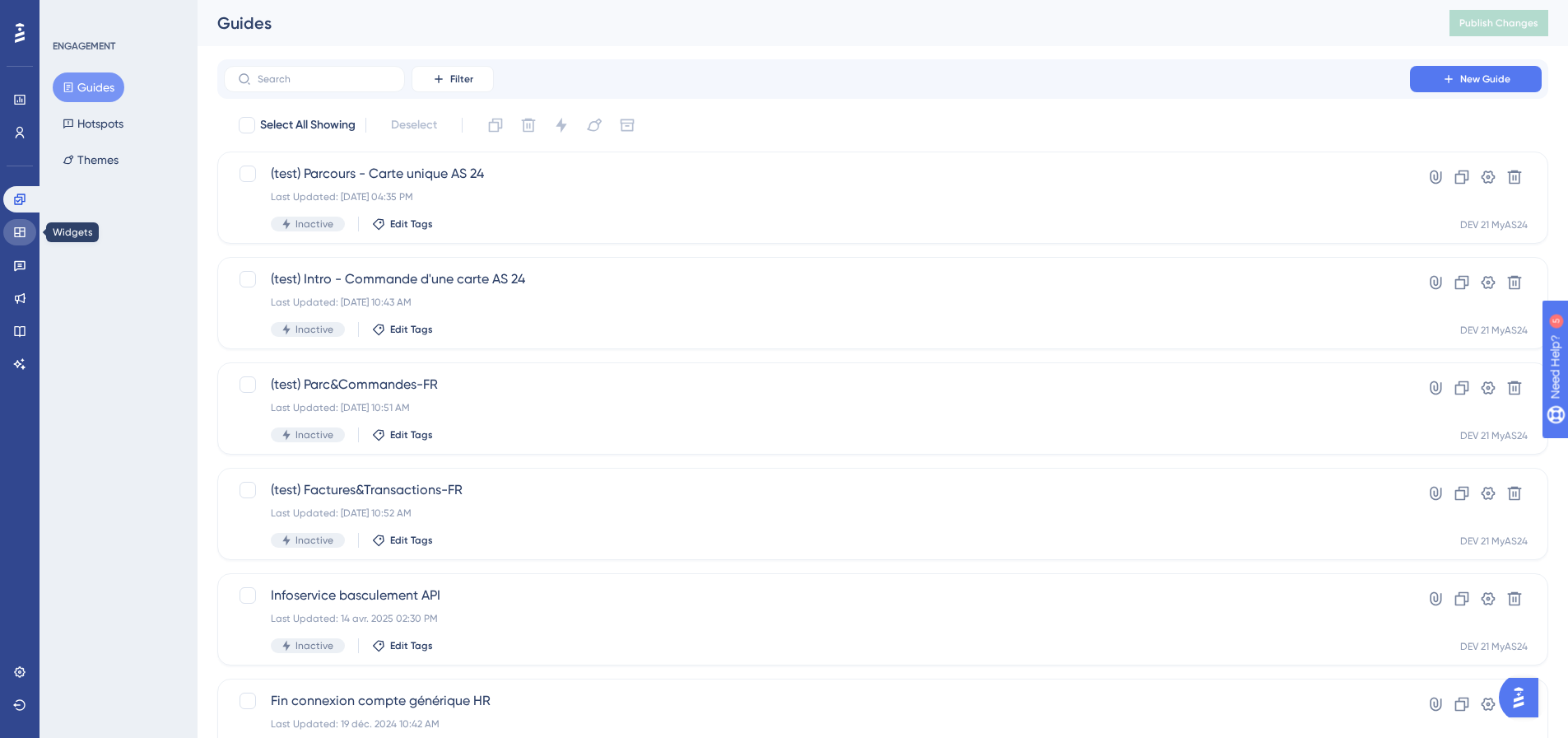
click at [15, 233] on icon at bounding box center [19, 233] width 11 height 10
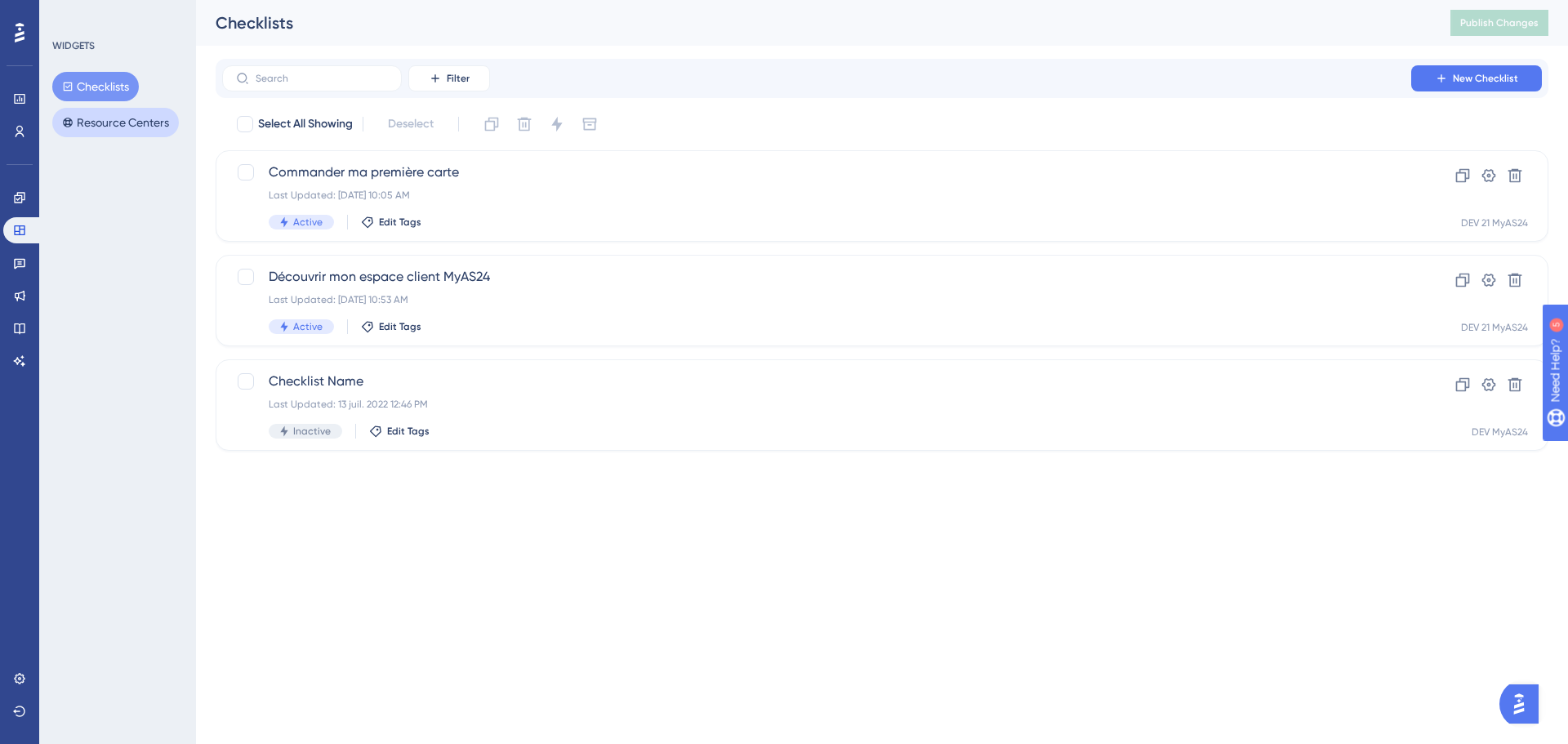
click at [116, 125] on button "Resource Centers" at bounding box center [116, 123] width 127 height 29
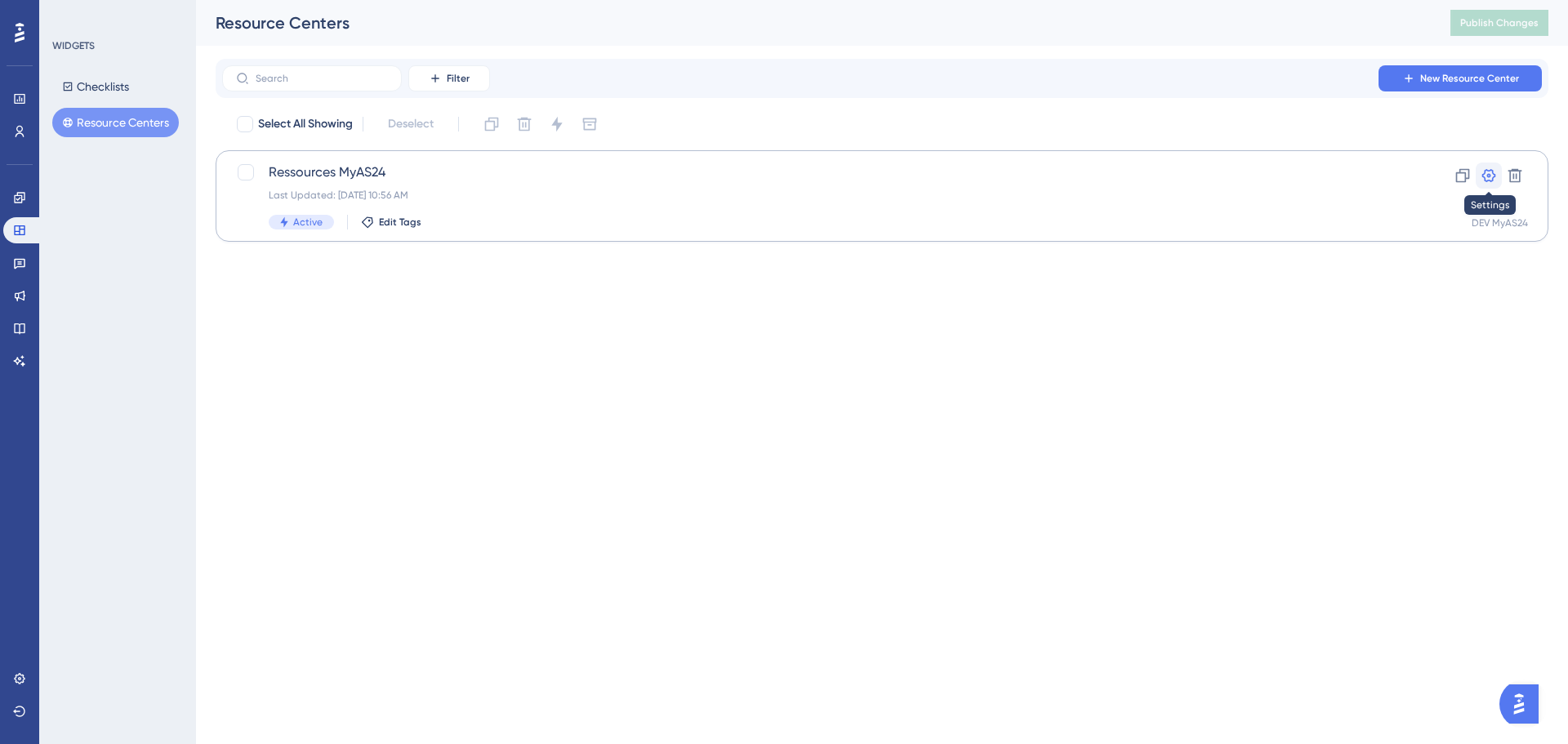
click at [1496, 173] on icon at bounding box center [1488, 175] width 17 height 17
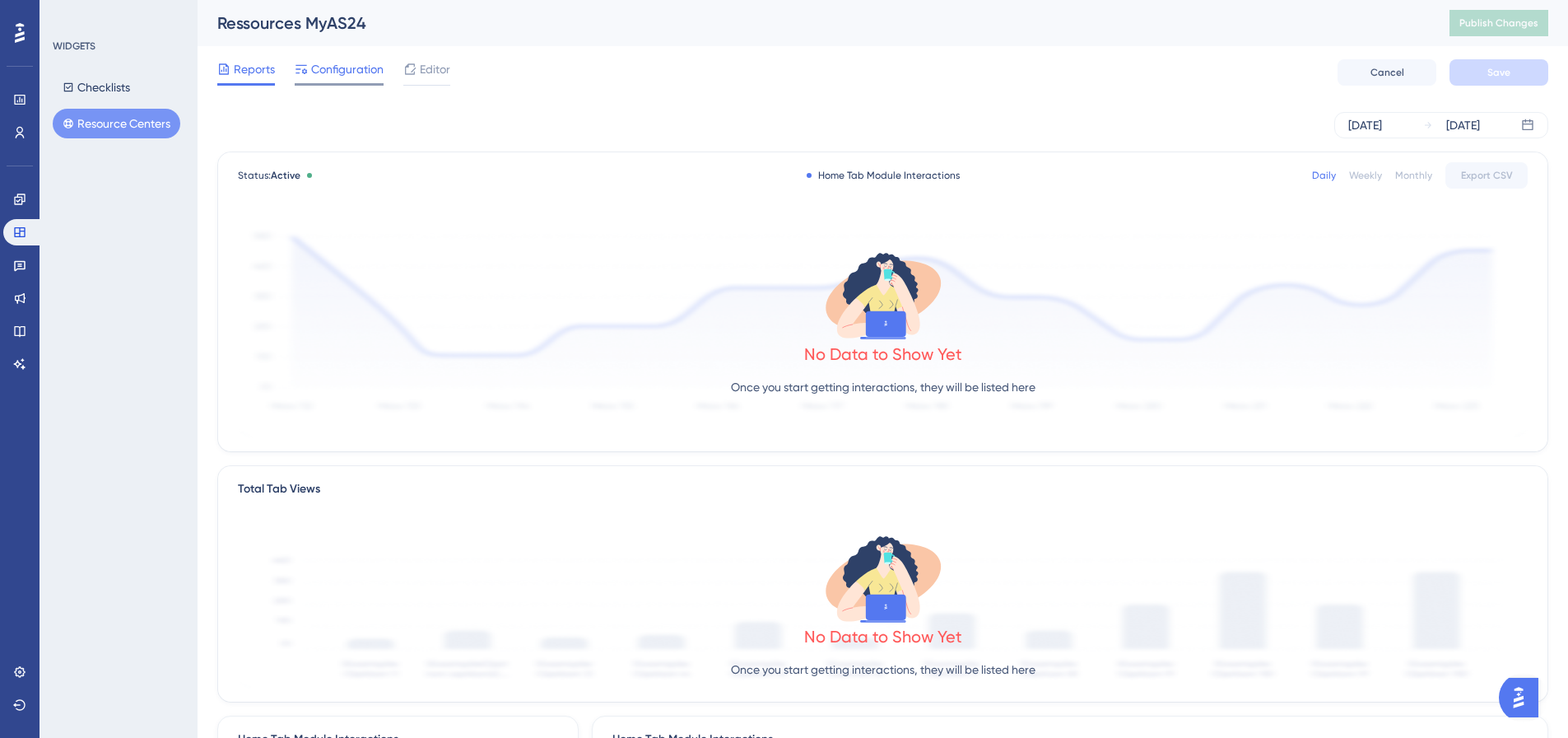
click at [319, 75] on span "Configuration" at bounding box center [347, 69] width 73 height 20
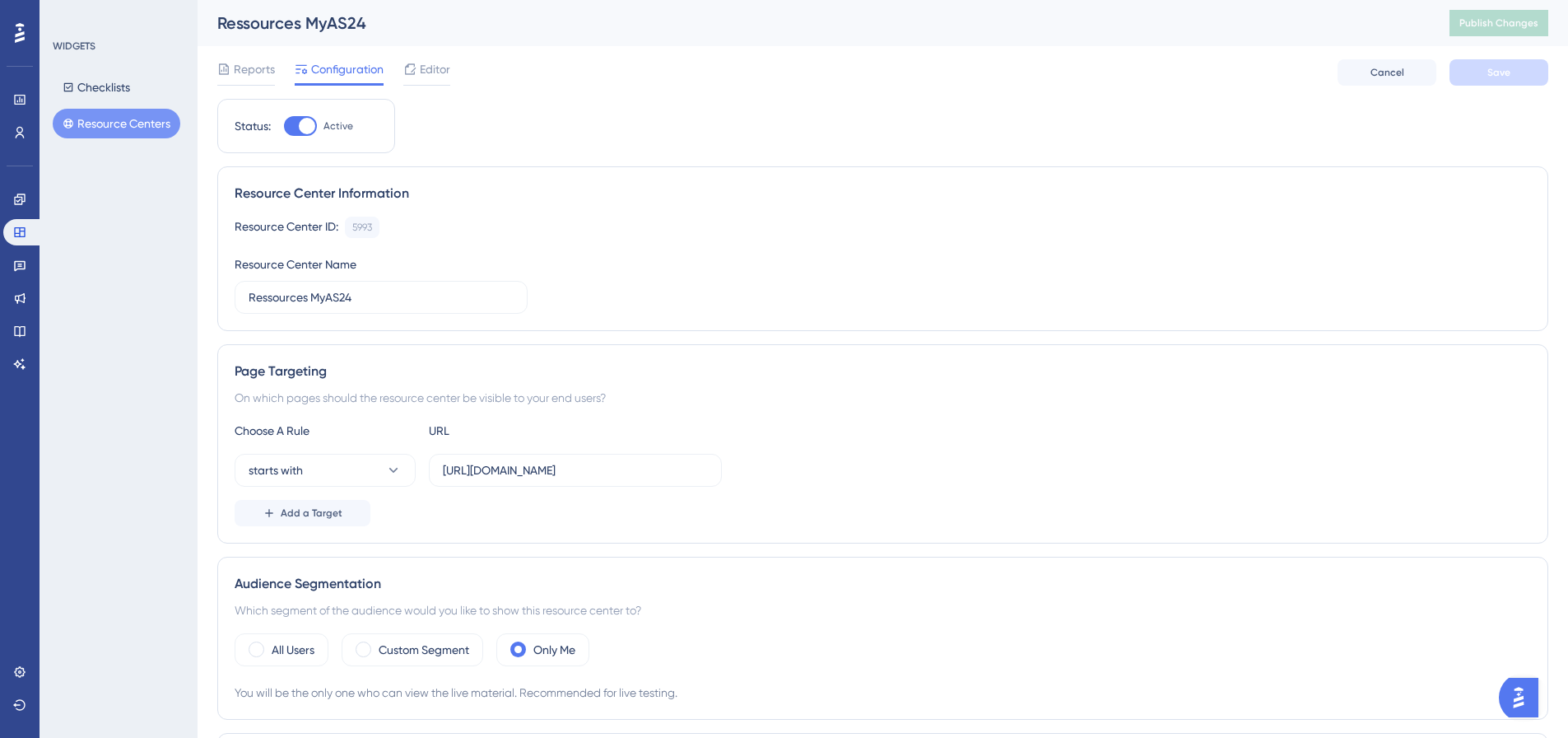
scroll to position [82, 0]
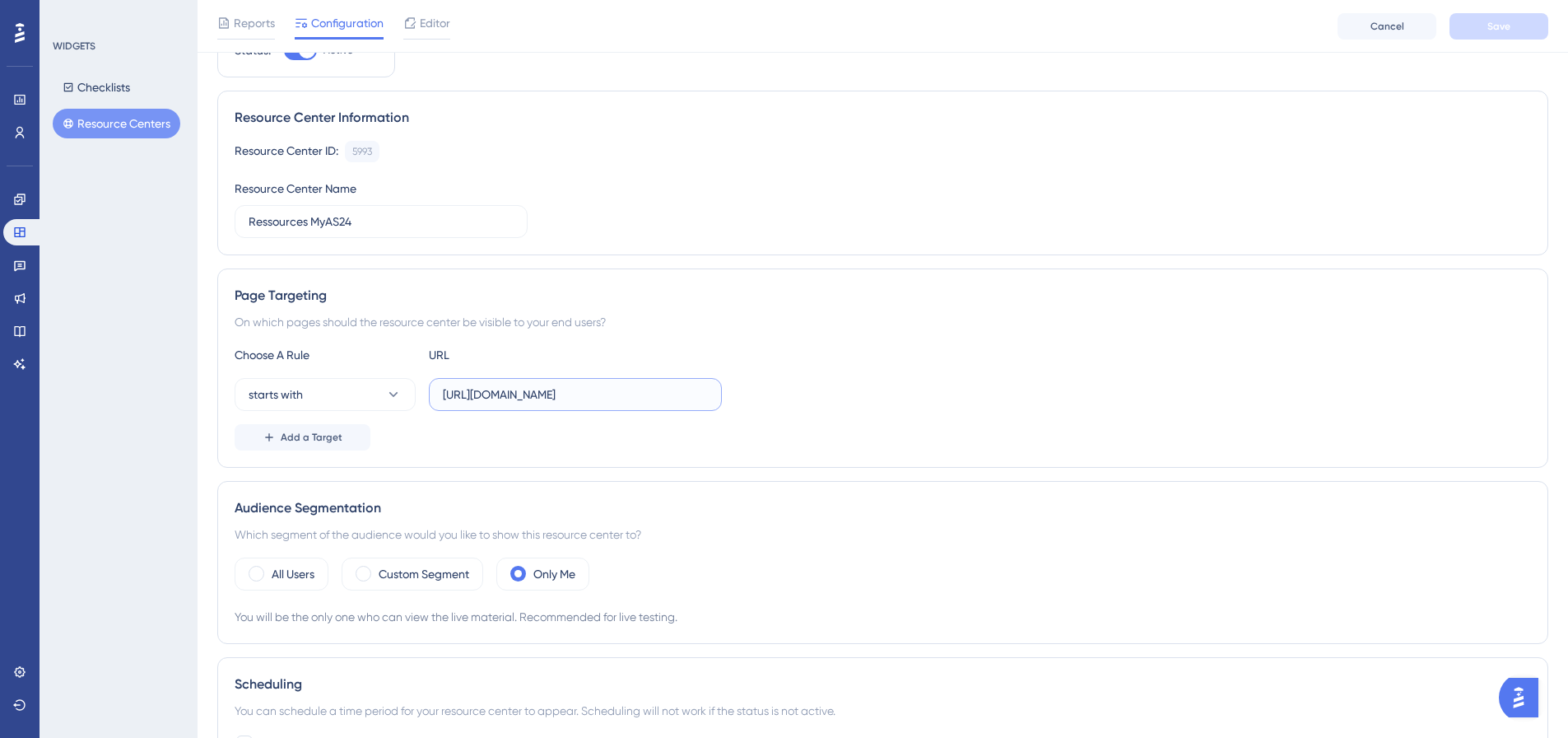
click at [699, 394] on input "[URL][DOMAIN_NAME]" at bounding box center [575, 395] width 265 height 18
drag, startPoint x: 443, startPoint y: 392, endPoint x: 702, endPoint y: 395, distance: 259.0
click at [702, 395] on input "[URL][DOMAIN_NAME]" at bounding box center [575, 395] width 265 height 18
click at [334, 400] on button "starts with" at bounding box center [325, 395] width 182 height 33
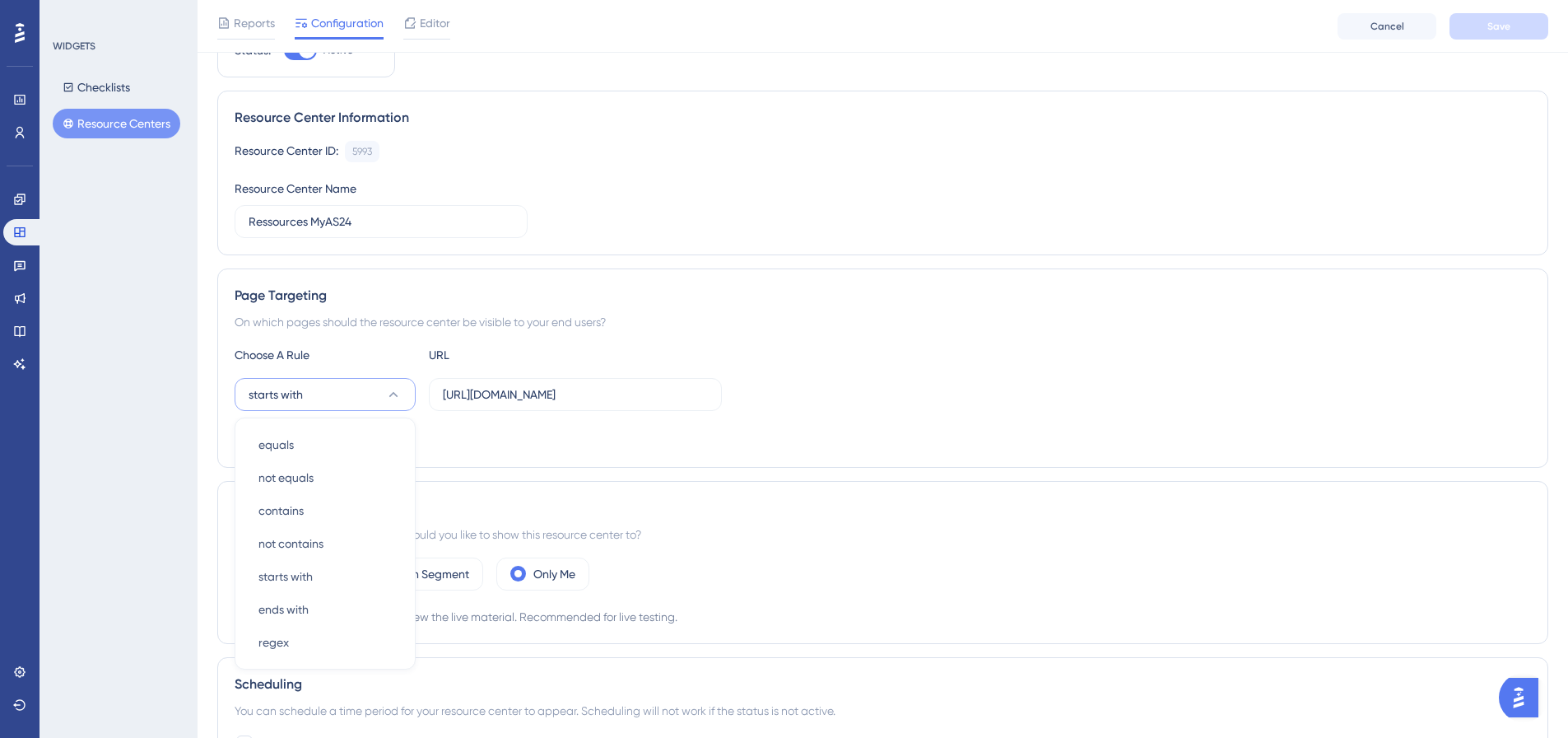
scroll to position [257, 0]
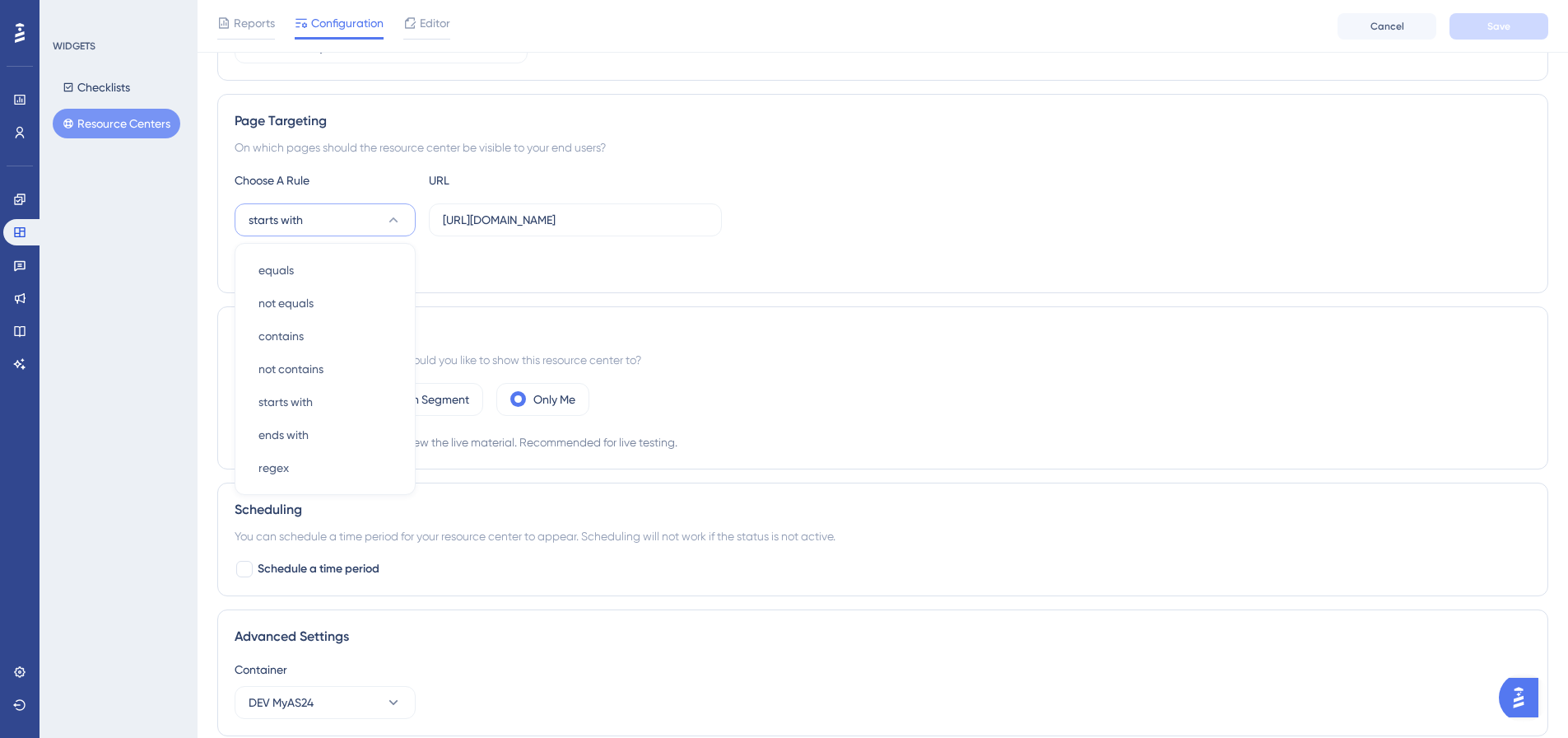
click at [840, 254] on div "Add a Target" at bounding box center [882, 262] width 1296 height 26
drag, startPoint x: 19, startPoint y: 227, endPoint x: 81, endPoint y: 177, distance: 79.6
click at [19, 227] on icon at bounding box center [19, 232] width 13 height 13
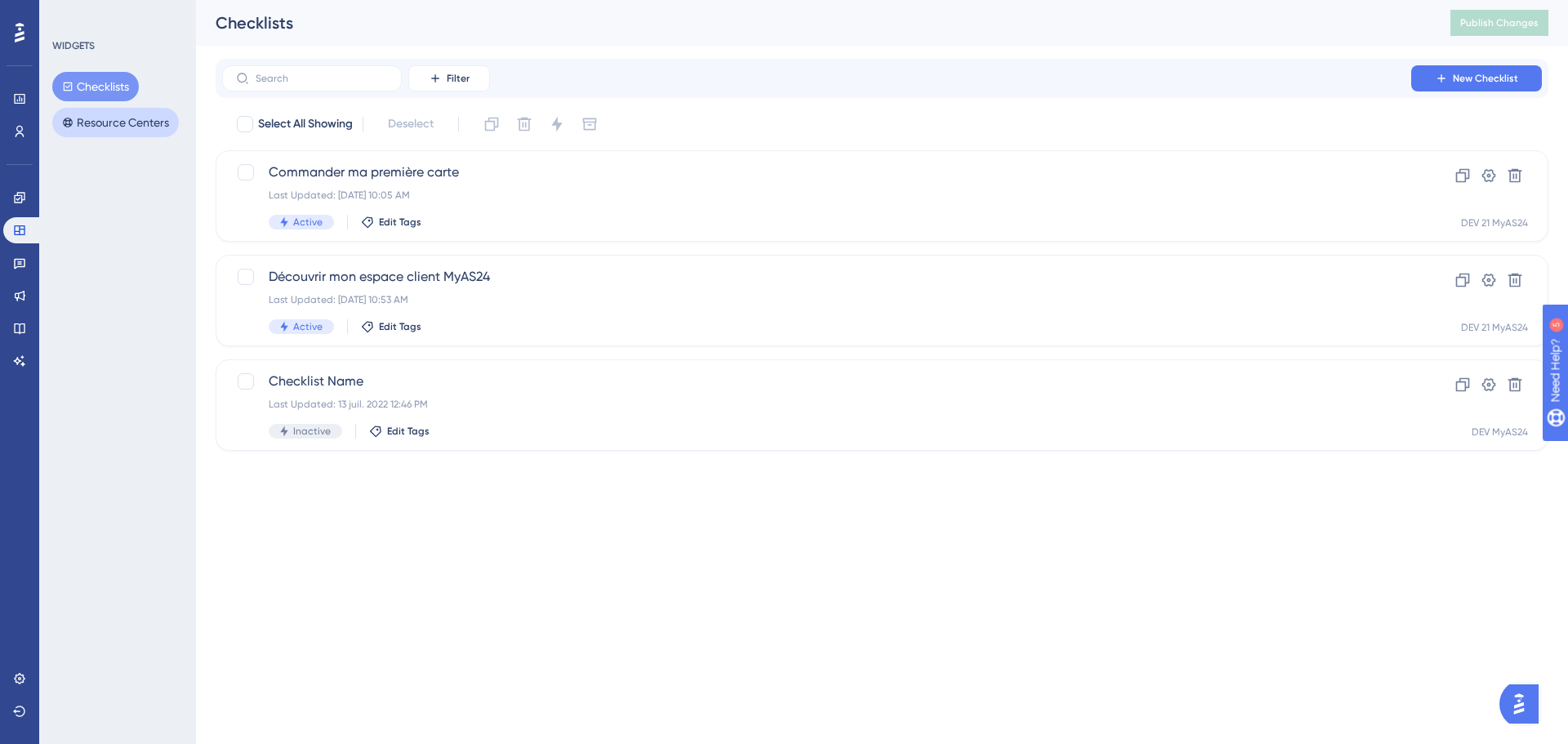
click at [146, 116] on button "Resource Centers" at bounding box center [116, 123] width 127 height 29
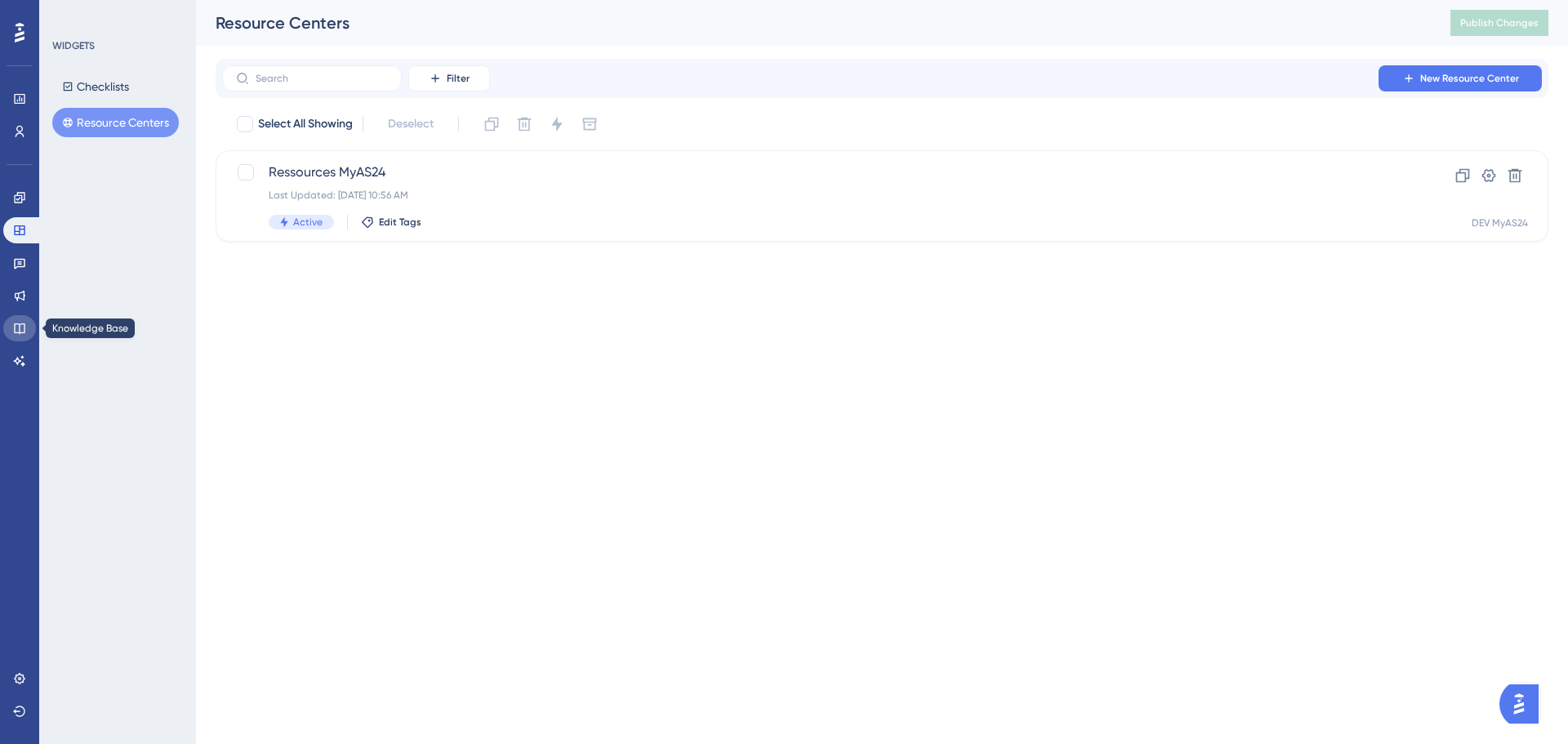
click at [23, 318] on link at bounding box center [19, 328] width 33 height 26
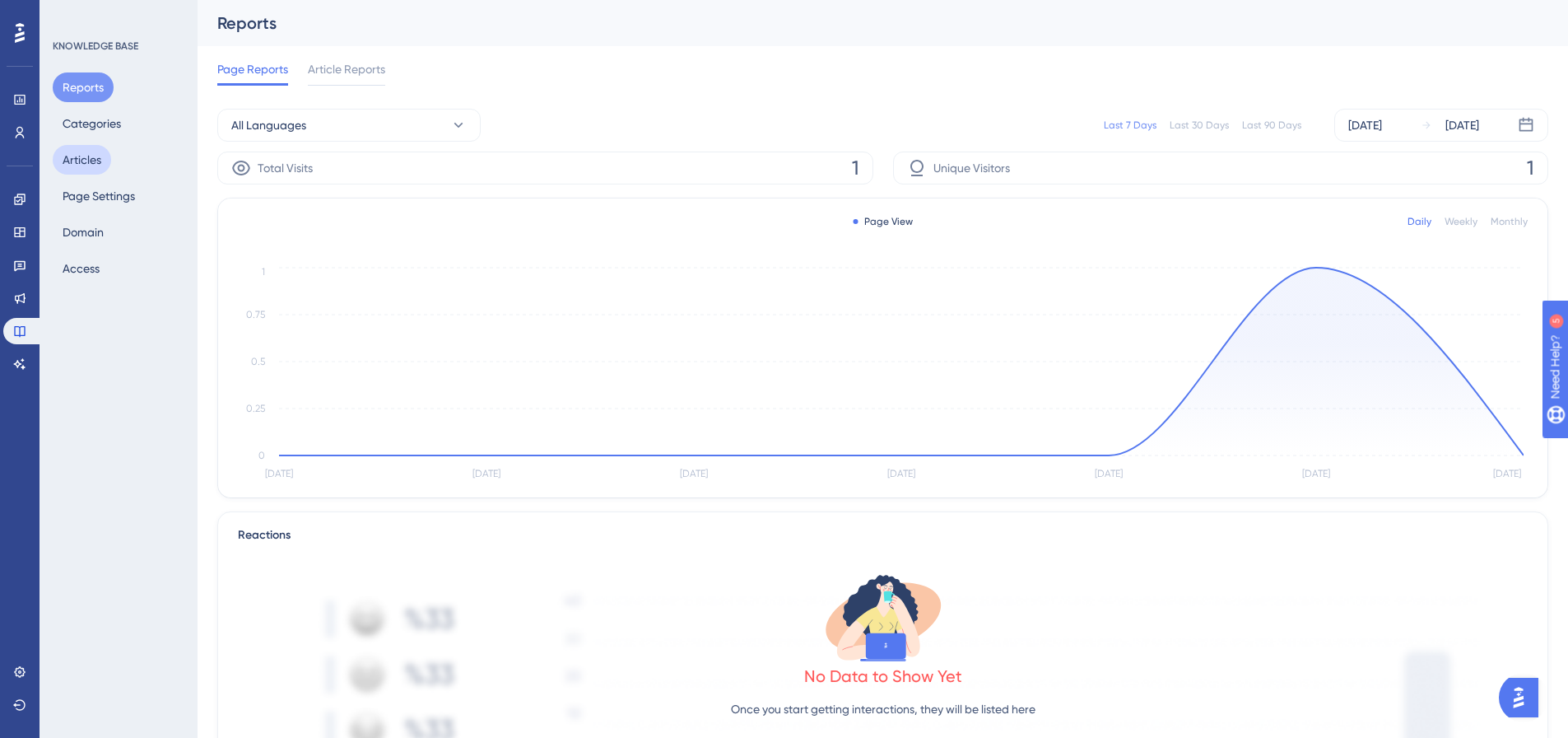
click at [102, 161] on button "Articles" at bounding box center [82, 160] width 59 height 29
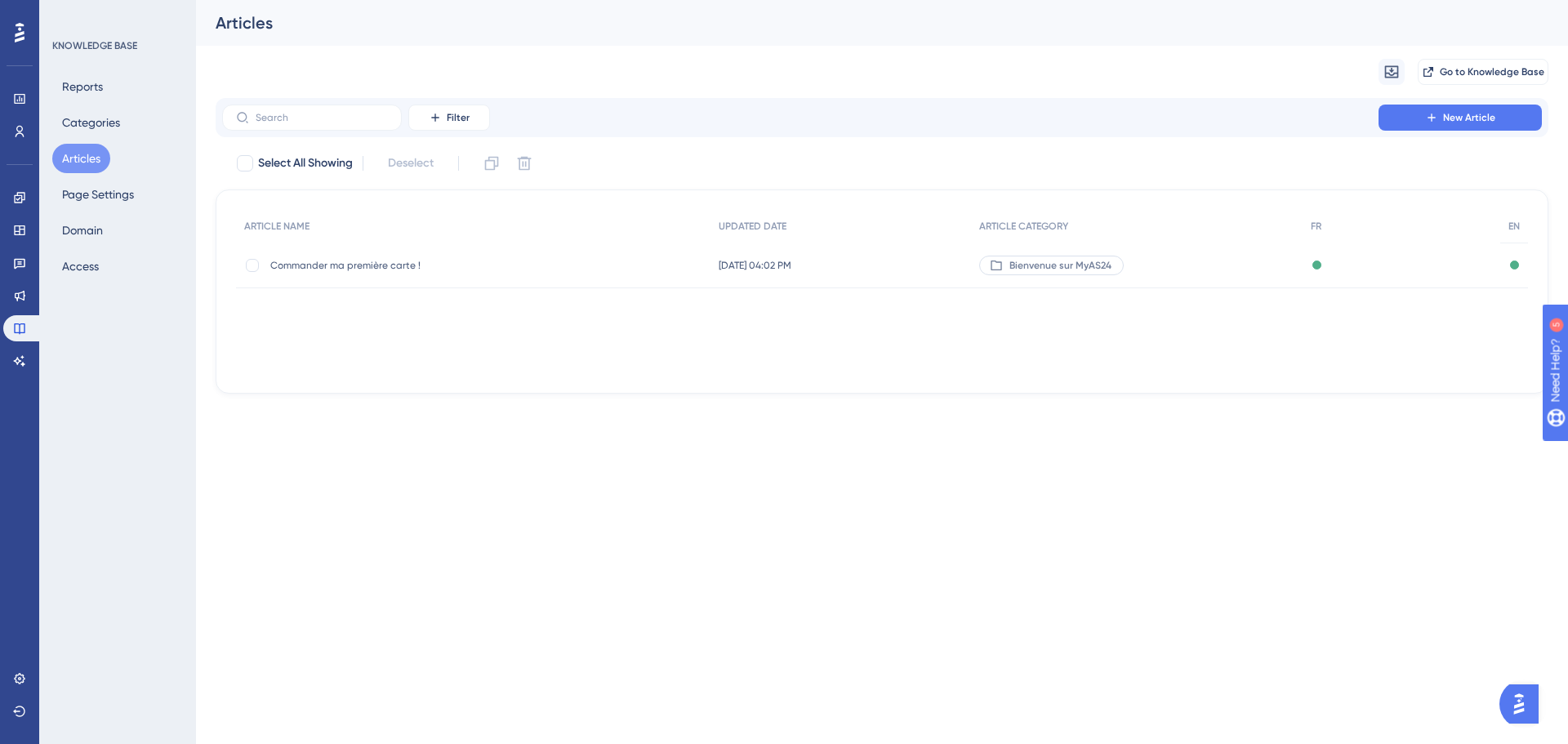
click at [724, 261] on span "25 sept. 2025 04:02 PM" at bounding box center [754, 265] width 73 height 13
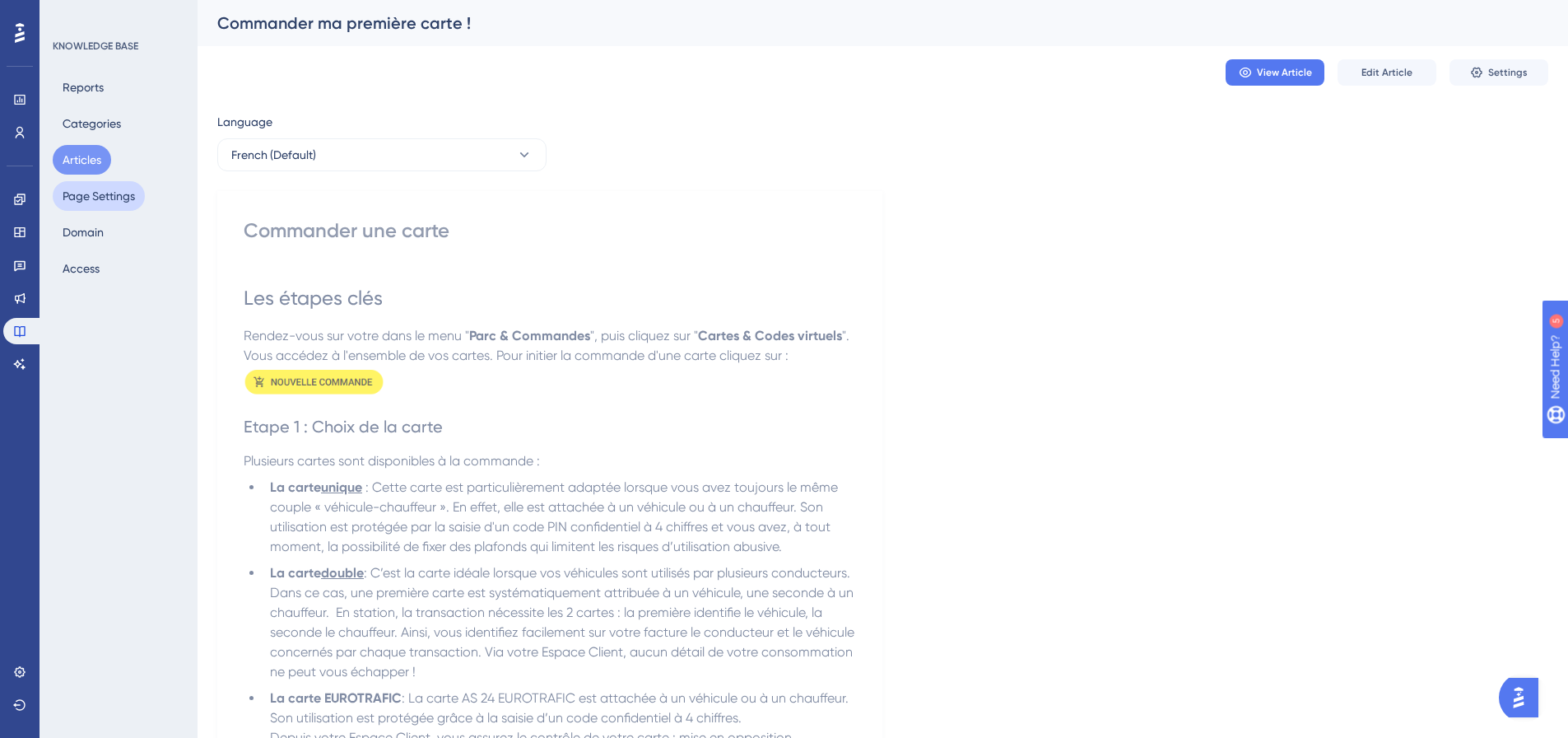
click at [105, 199] on button "Page Settings" at bounding box center [99, 196] width 92 height 29
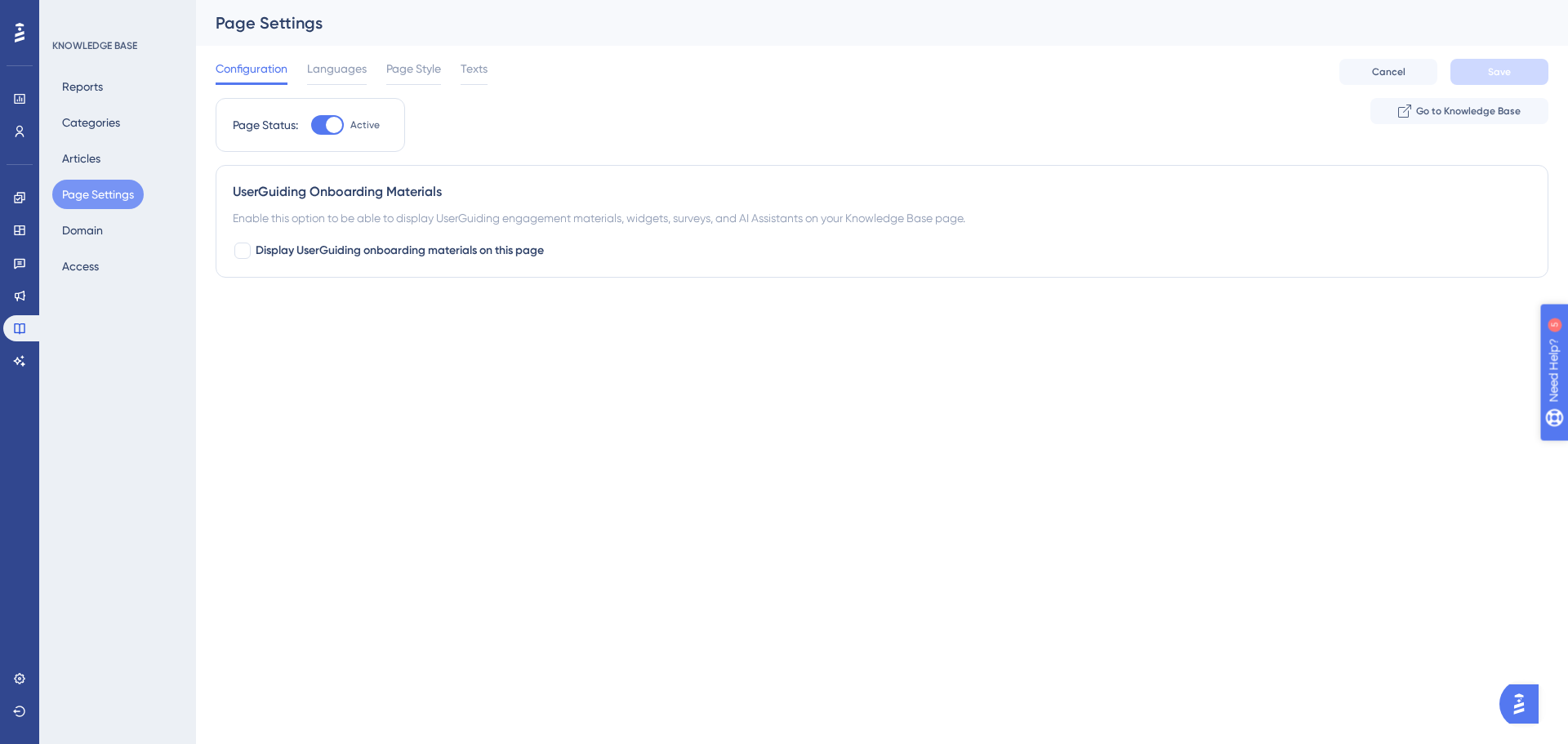
drag, startPoint x: 3081, startPoint y: 802, endPoint x: 3021, endPoint y: 591, distance: 219.4
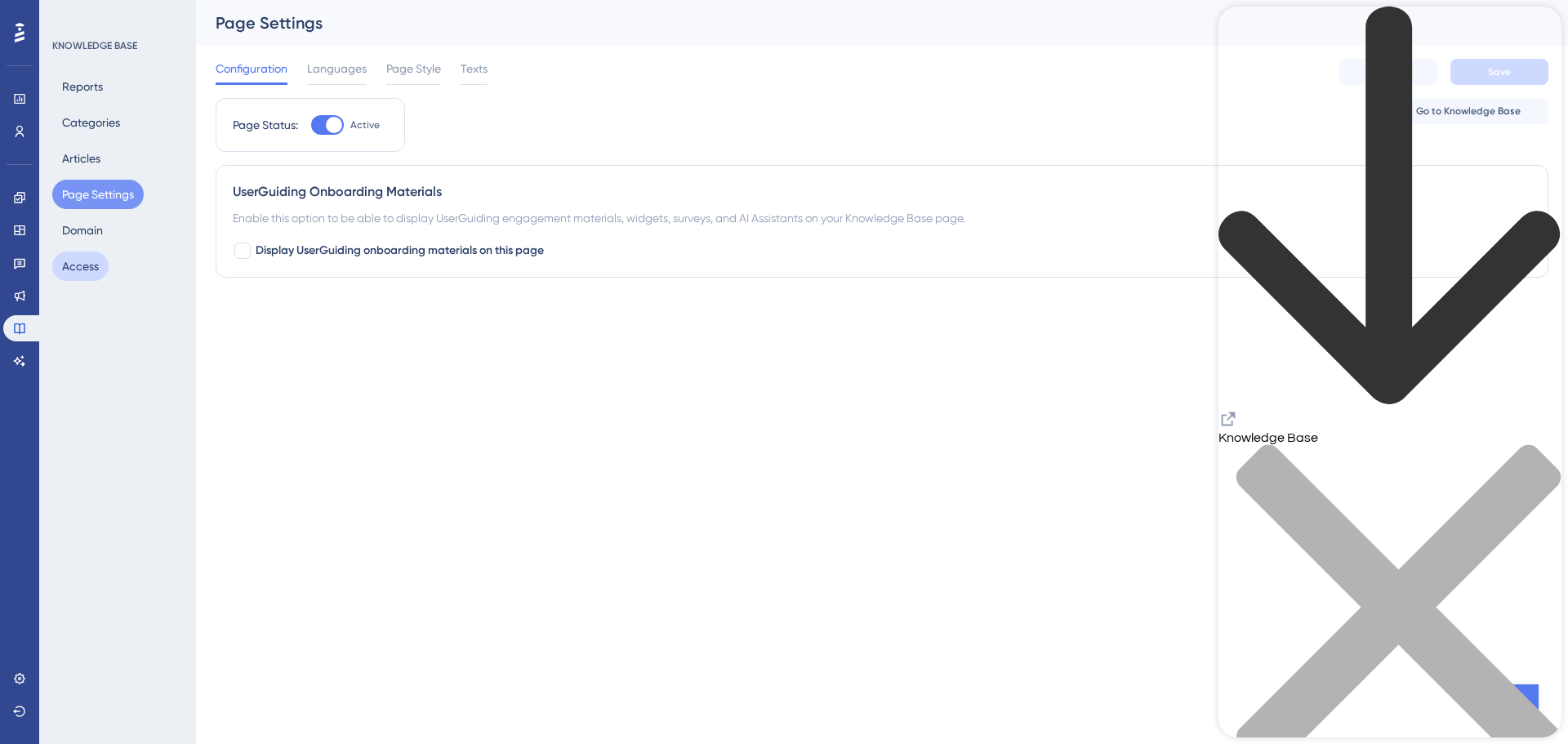
click at [79, 268] on button "Access" at bounding box center [81, 266] width 56 height 29
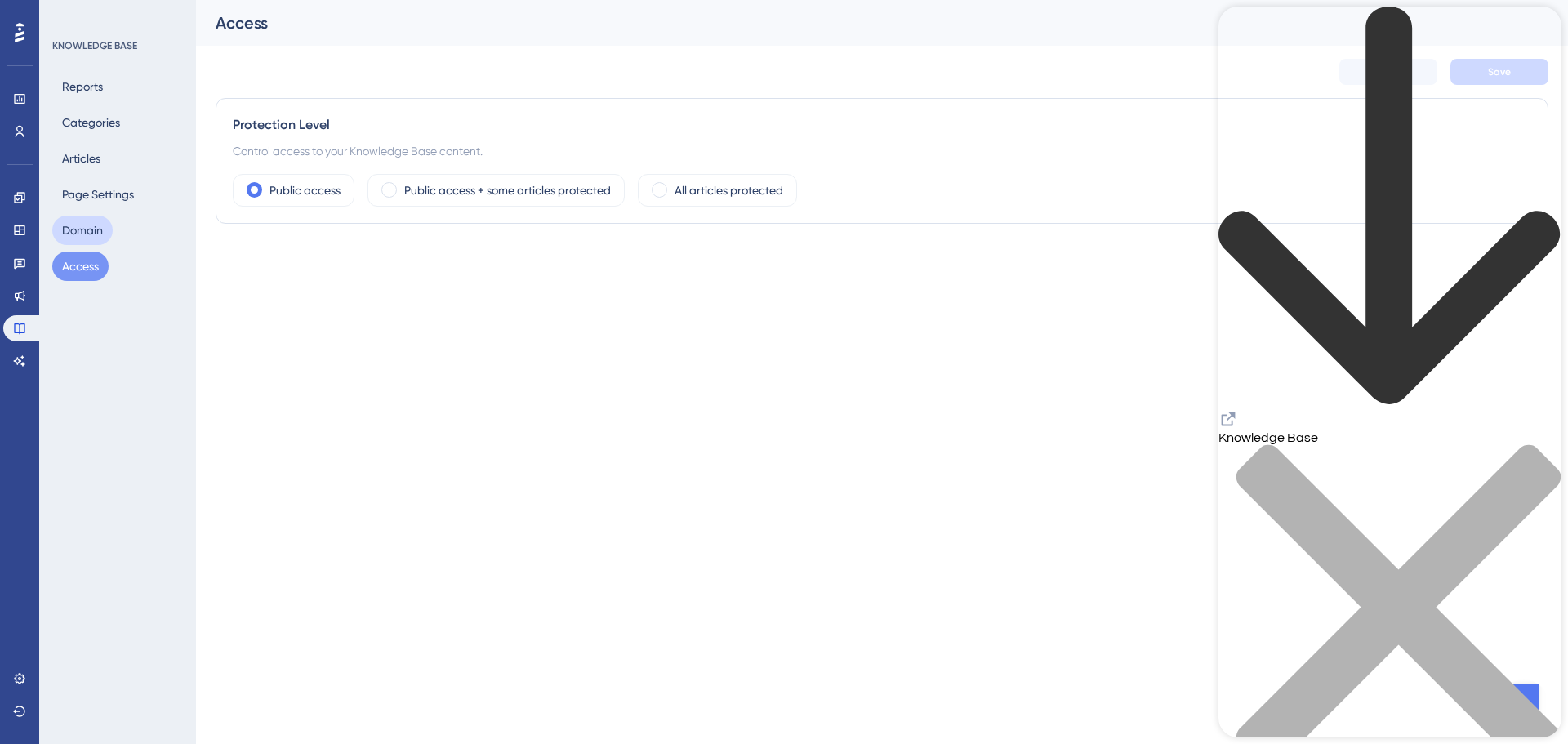
click at [97, 230] on button "Domain" at bounding box center [83, 231] width 60 height 29
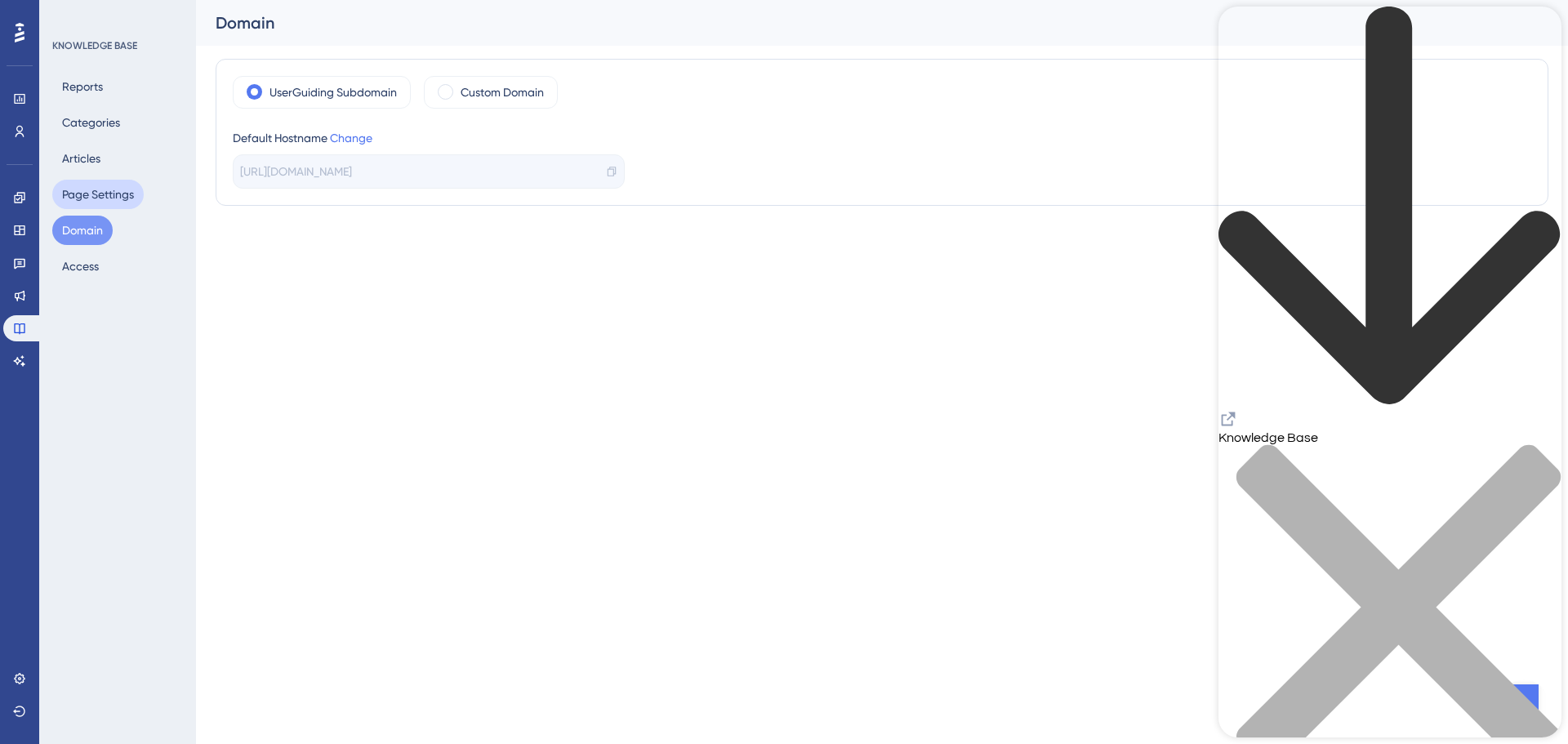
click at [99, 199] on button "Page Settings" at bounding box center [98, 195] width 91 height 29
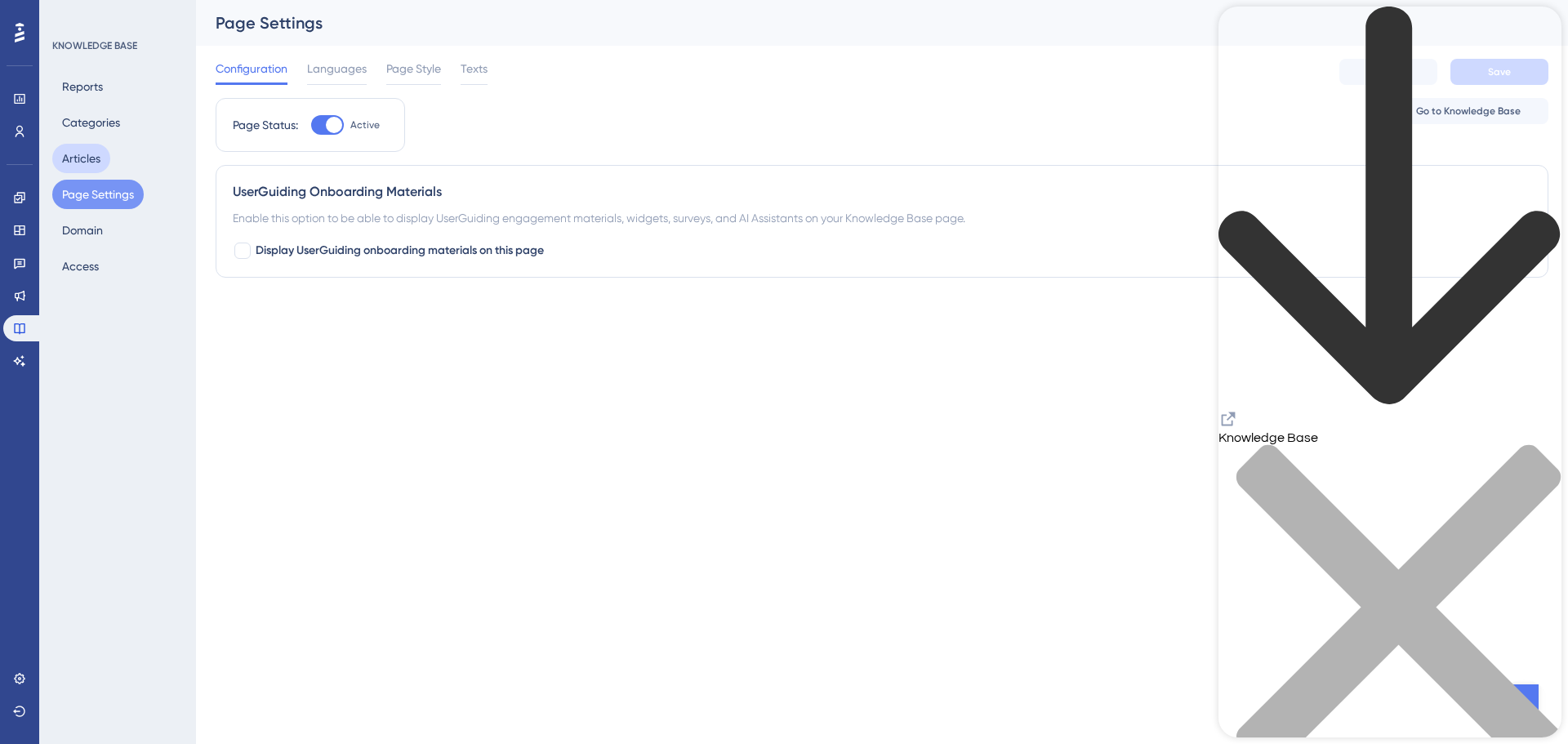
click at [89, 159] on button "Articles" at bounding box center [82, 159] width 58 height 29
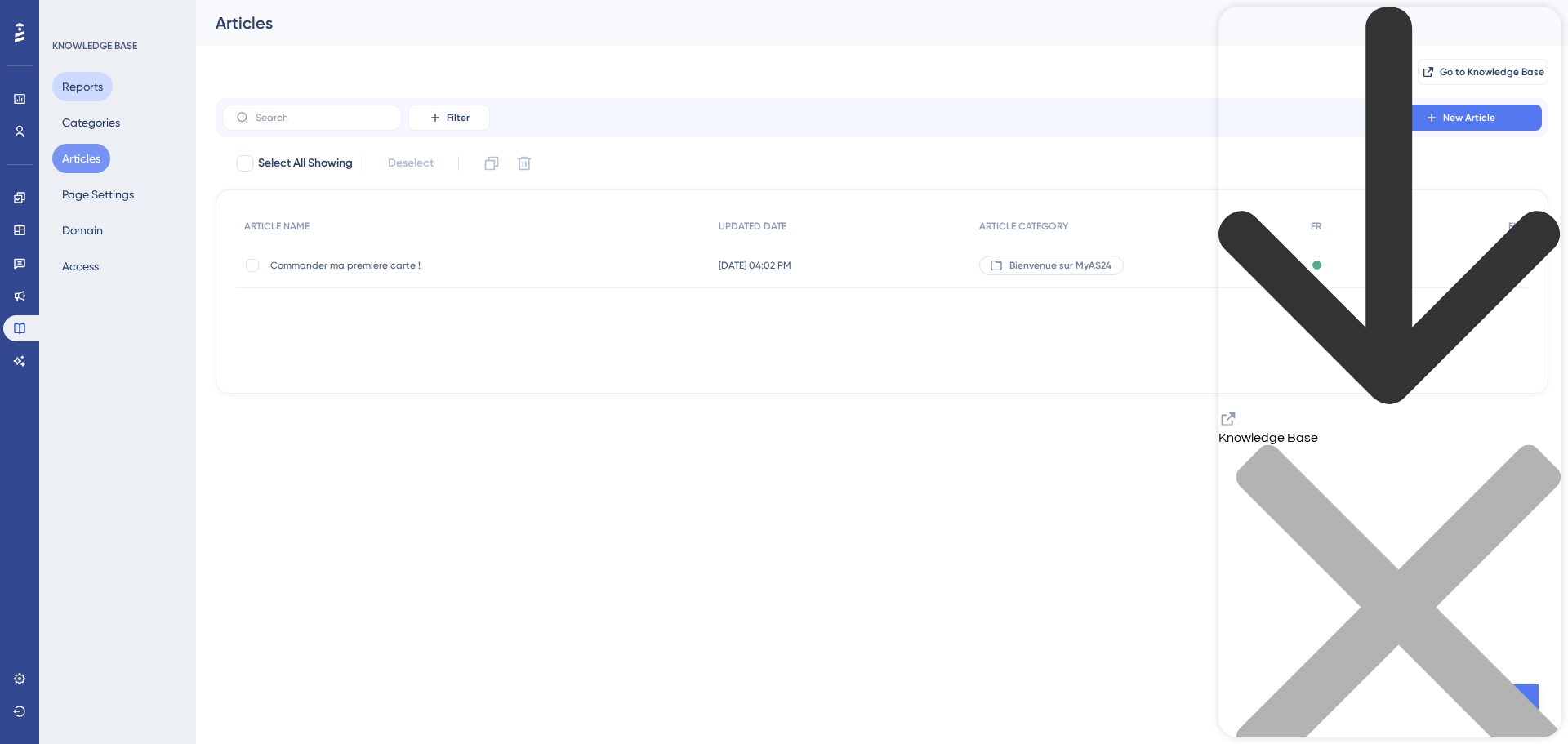
click at [87, 78] on button "Reports" at bounding box center [83, 87] width 60 height 29
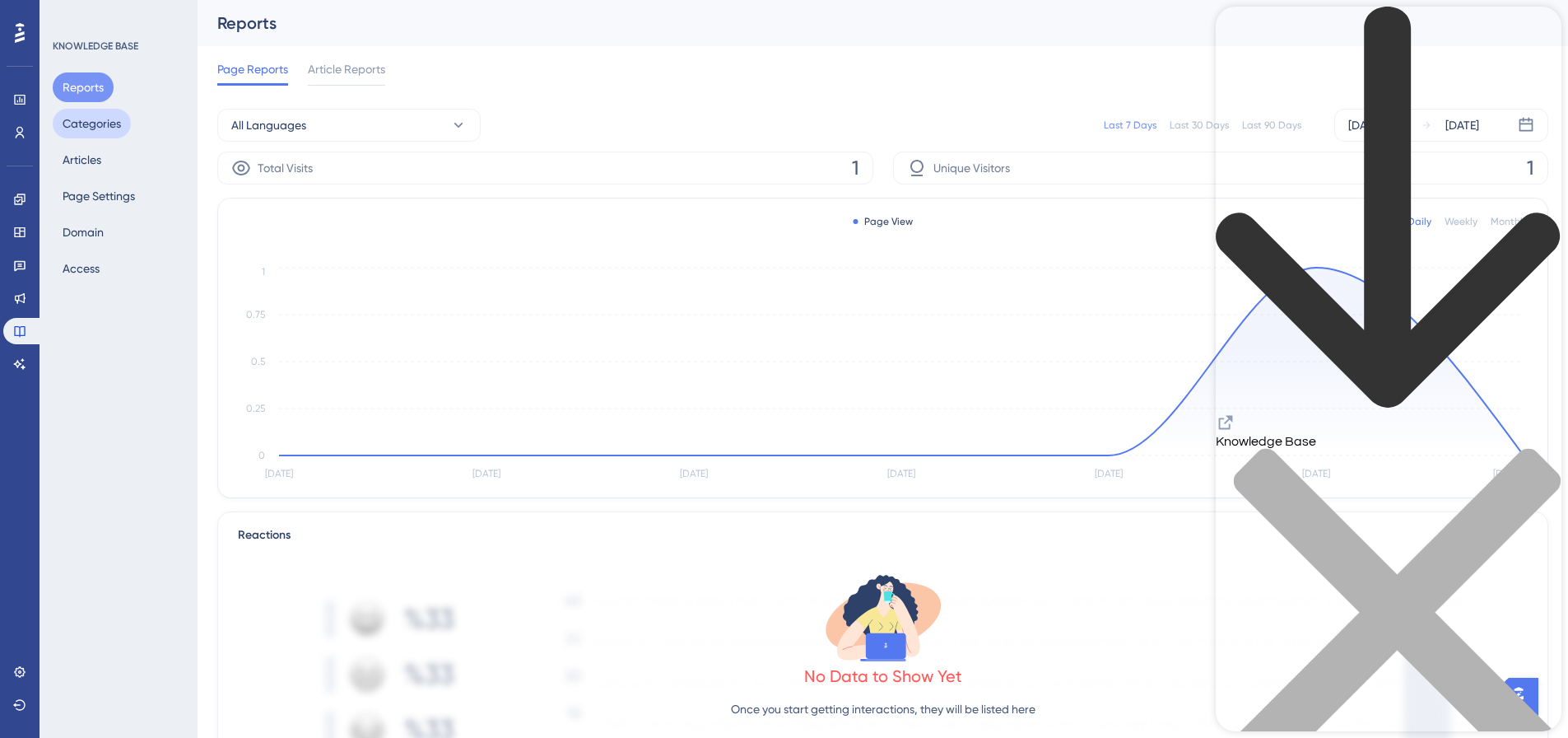
click at [79, 131] on button "Categories" at bounding box center [92, 124] width 78 height 29
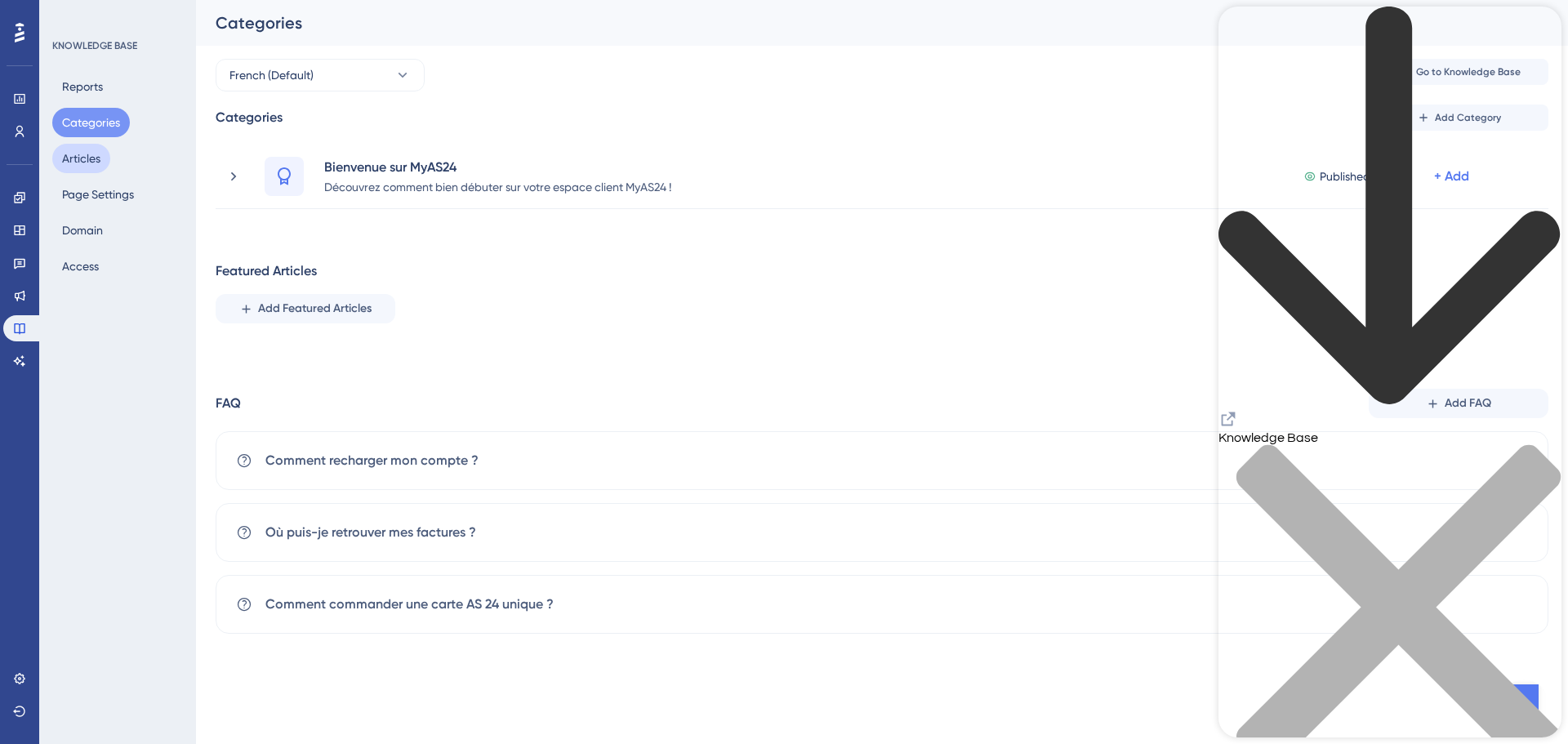
click at [82, 165] on button "Articles" at bounding box center [82, 159] width 58 height 29
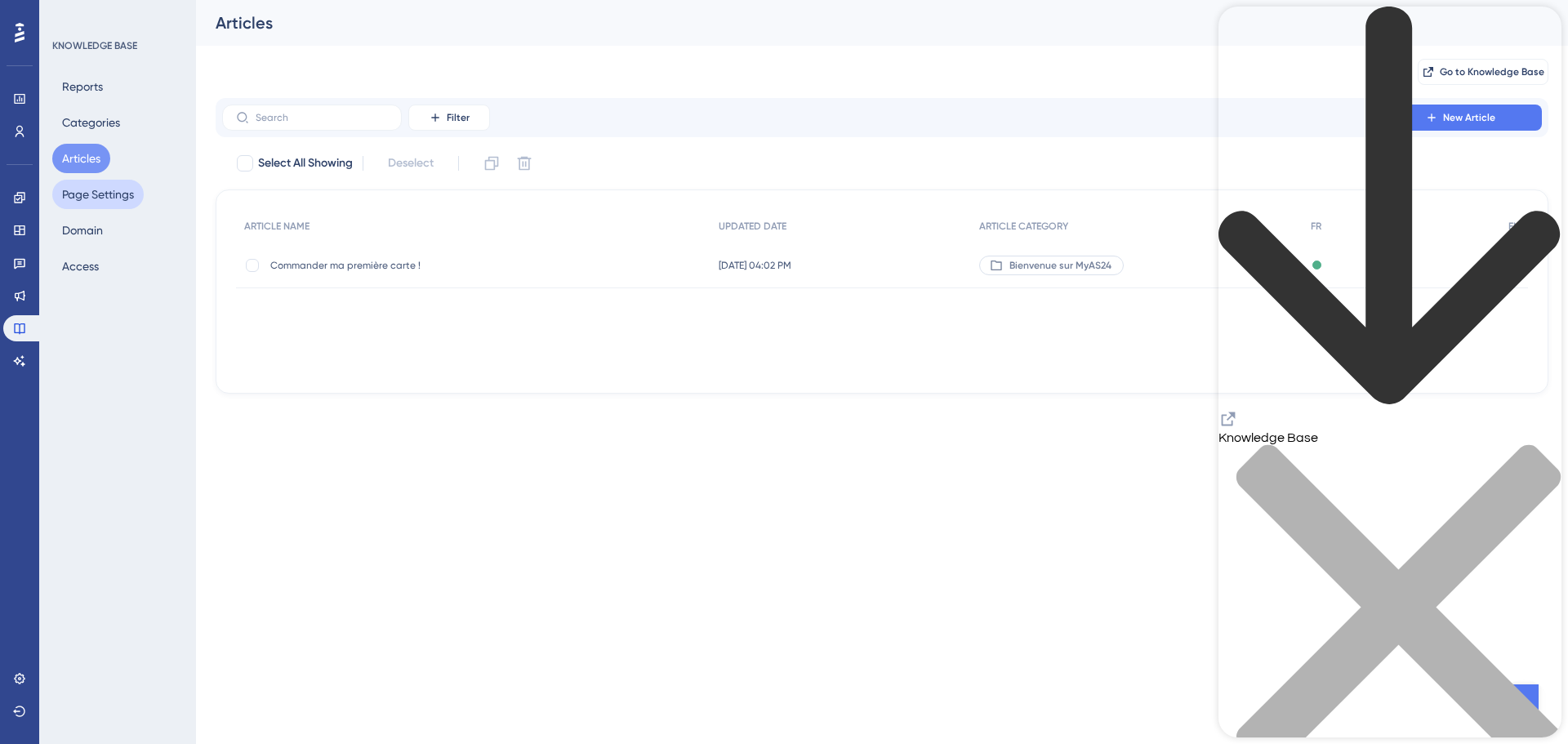
click at [96, 199] on button "Page Settings" at bounding box center [98, 195] width 91 height 29
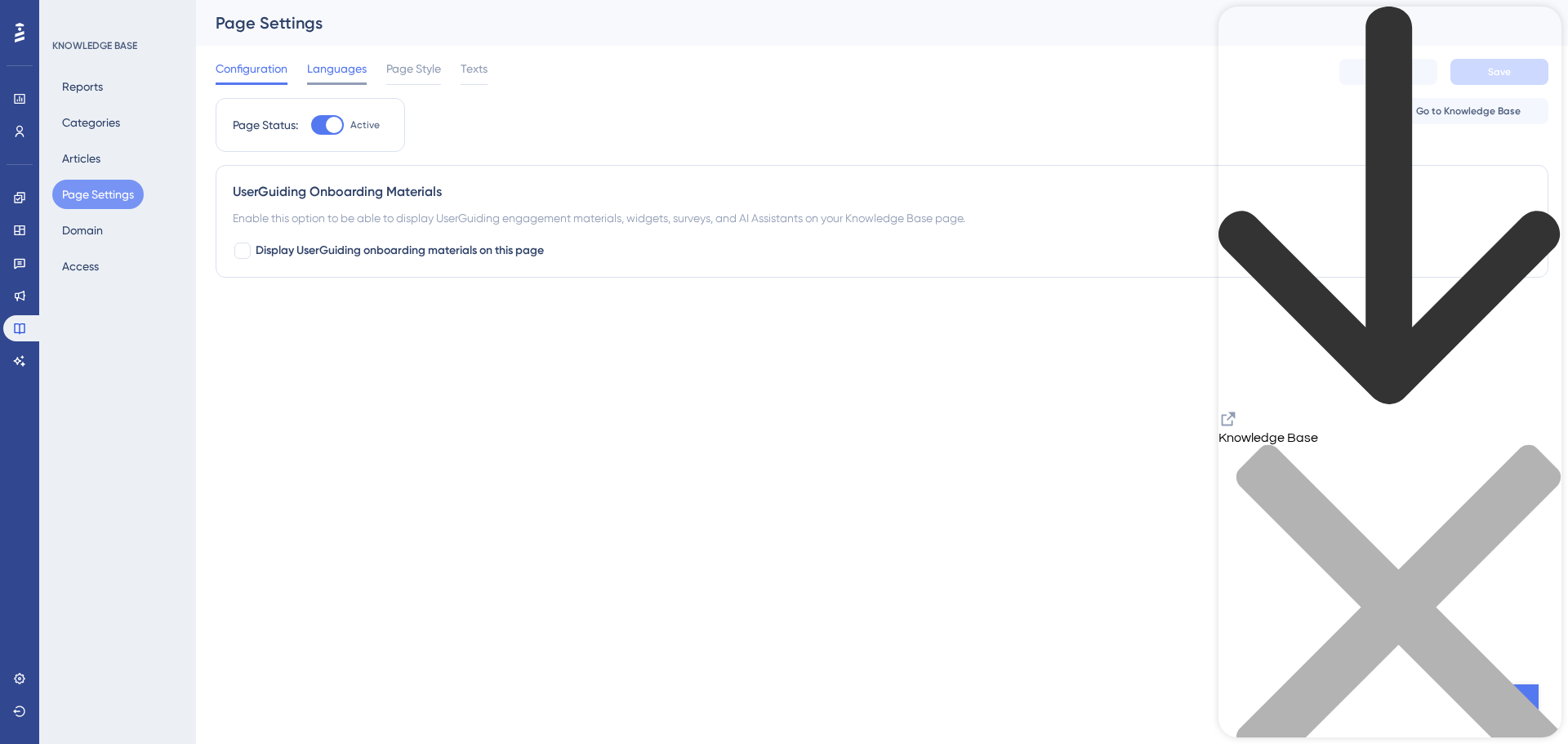
click at [364, 69] on span "Languages" at bounding box center [336, 68] width 59 height 19
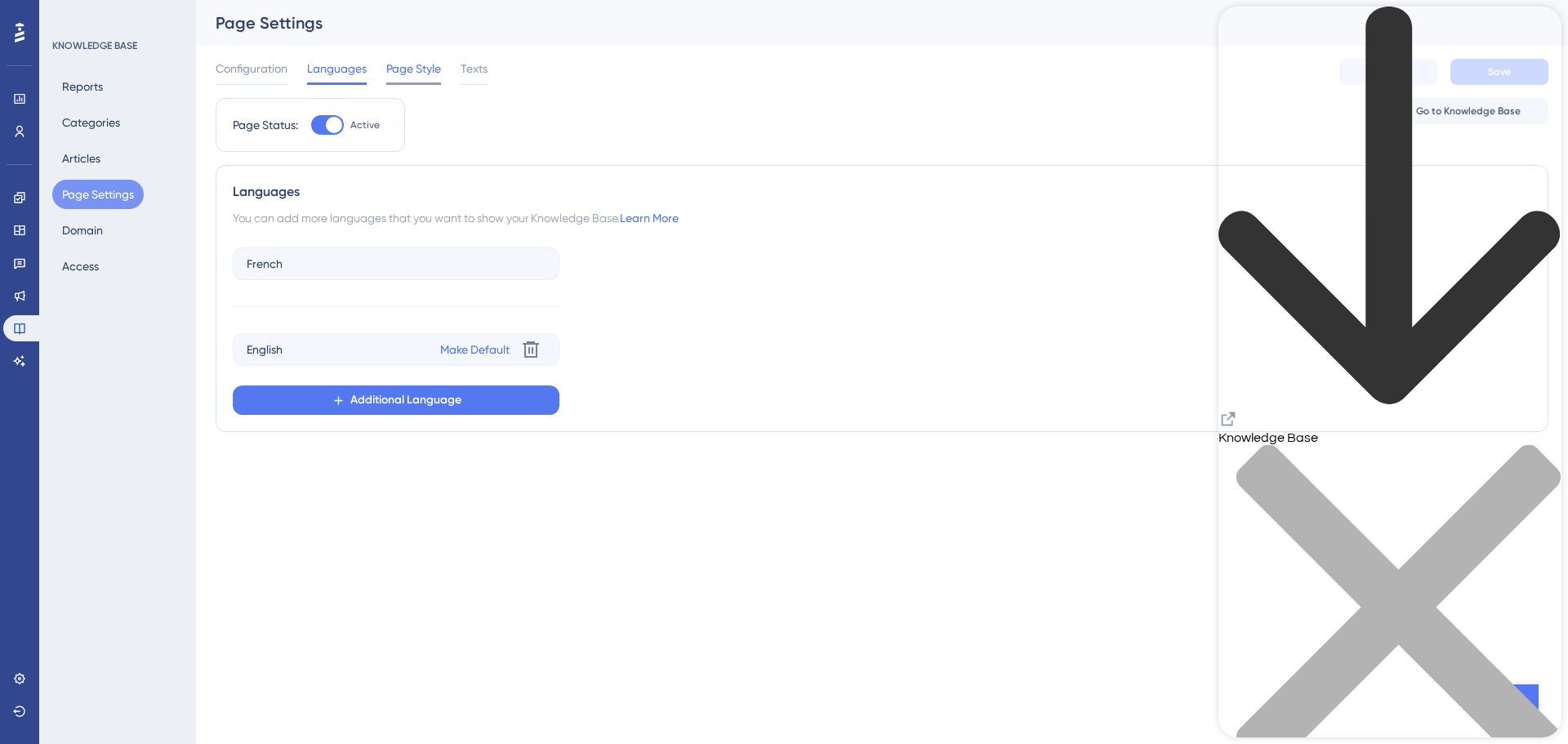
click at [426, 69] on span "Page Style" at bounding box center [414, 68] width 55 height 19
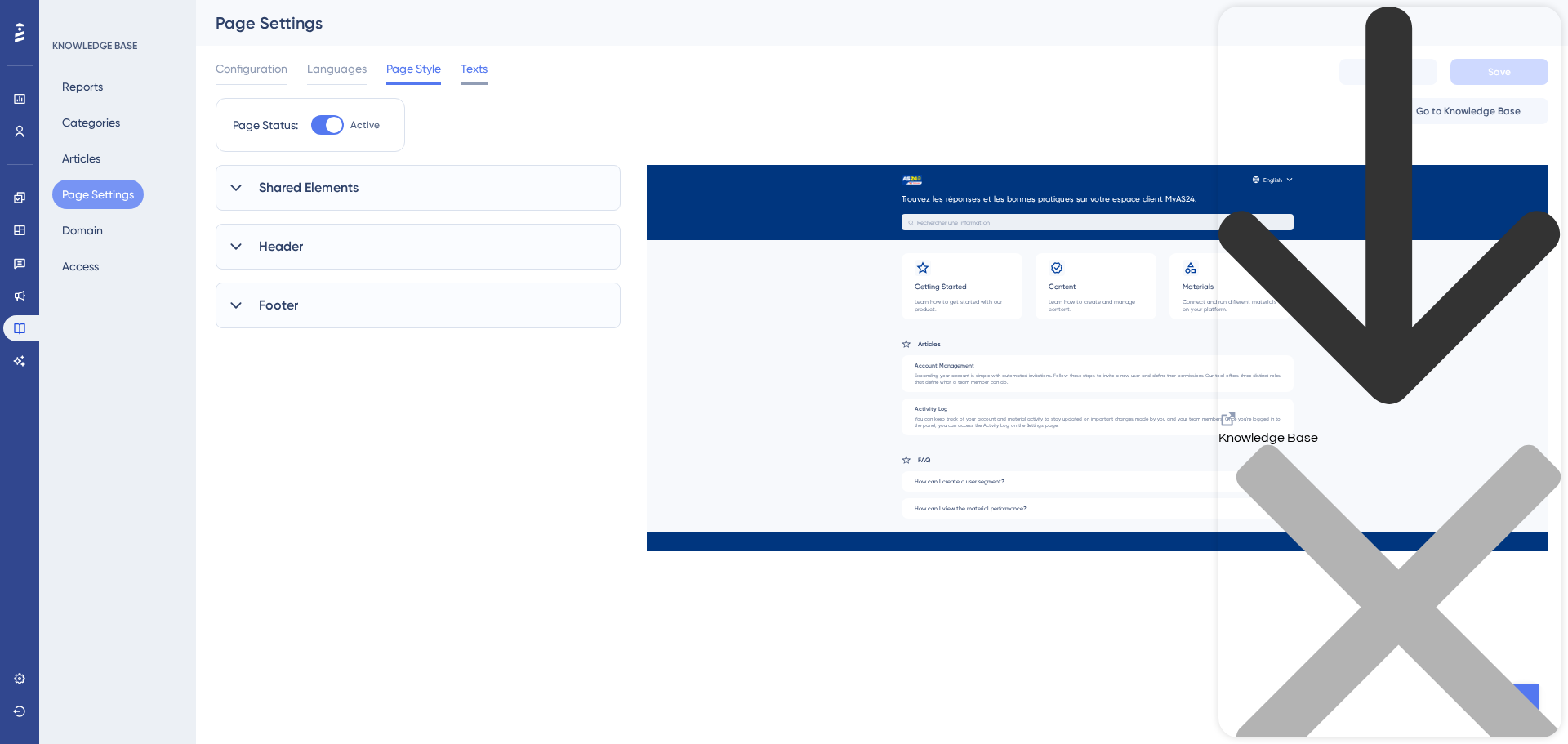
click at [487, 69] on span "Texts" at bounding box center [474, 68] width 27 height 19
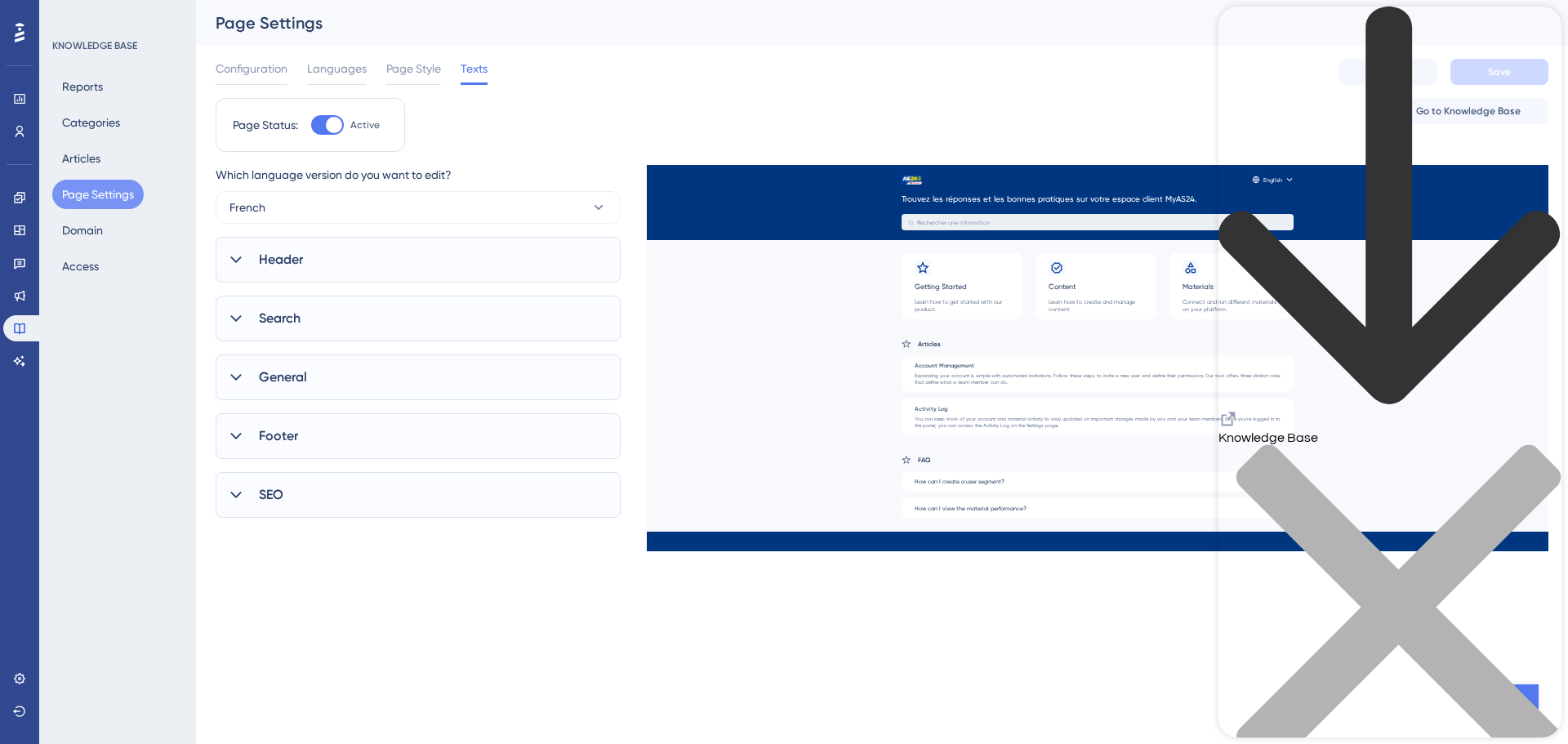
click at [1545, 444] on div "close resource center" at bounding box center [1390, 616] width 343 height 346
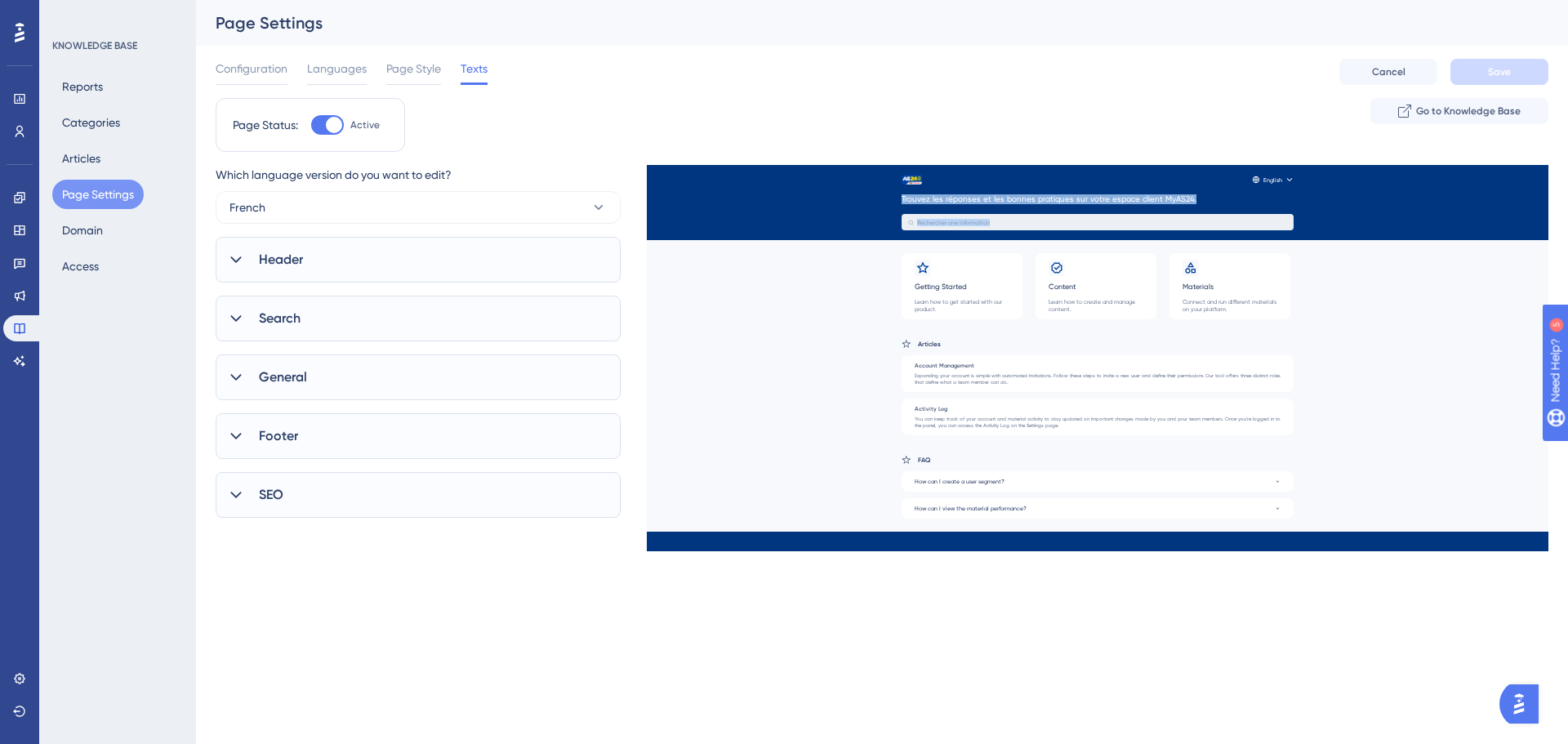
drag, startPoint x: 895, startPoint y: 203, endPoint x: 1000, endPoint y: 209, distance: 105.2
click at [1000, 209] on div "English Trouvez les réponses et les bonnes pratiques sur votre espace client My…" at bounding box center [1098, 328] width 901 height 327
click at [1001, 199] on div "English Trouvez les réponses et les bonnes pratiques sur votre espace client My…" at bounding box center [1098, 328] width 901 height 327
click at [18, 231] on icon at bounding box center [18, 231] width 11 height 10
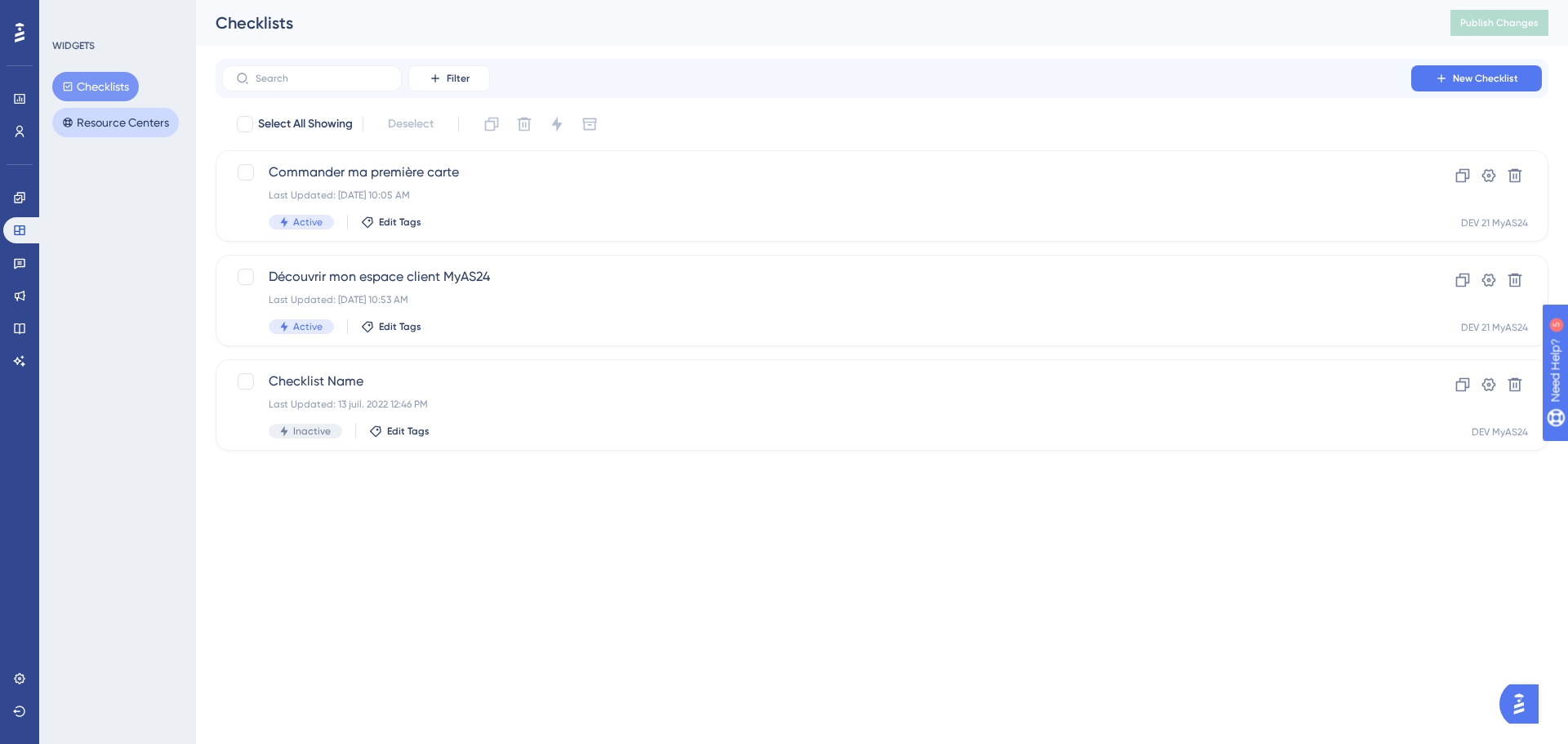
click at [164, 128] on button "Resource Centers" at bounding box center [116, 123] width 127 height 29
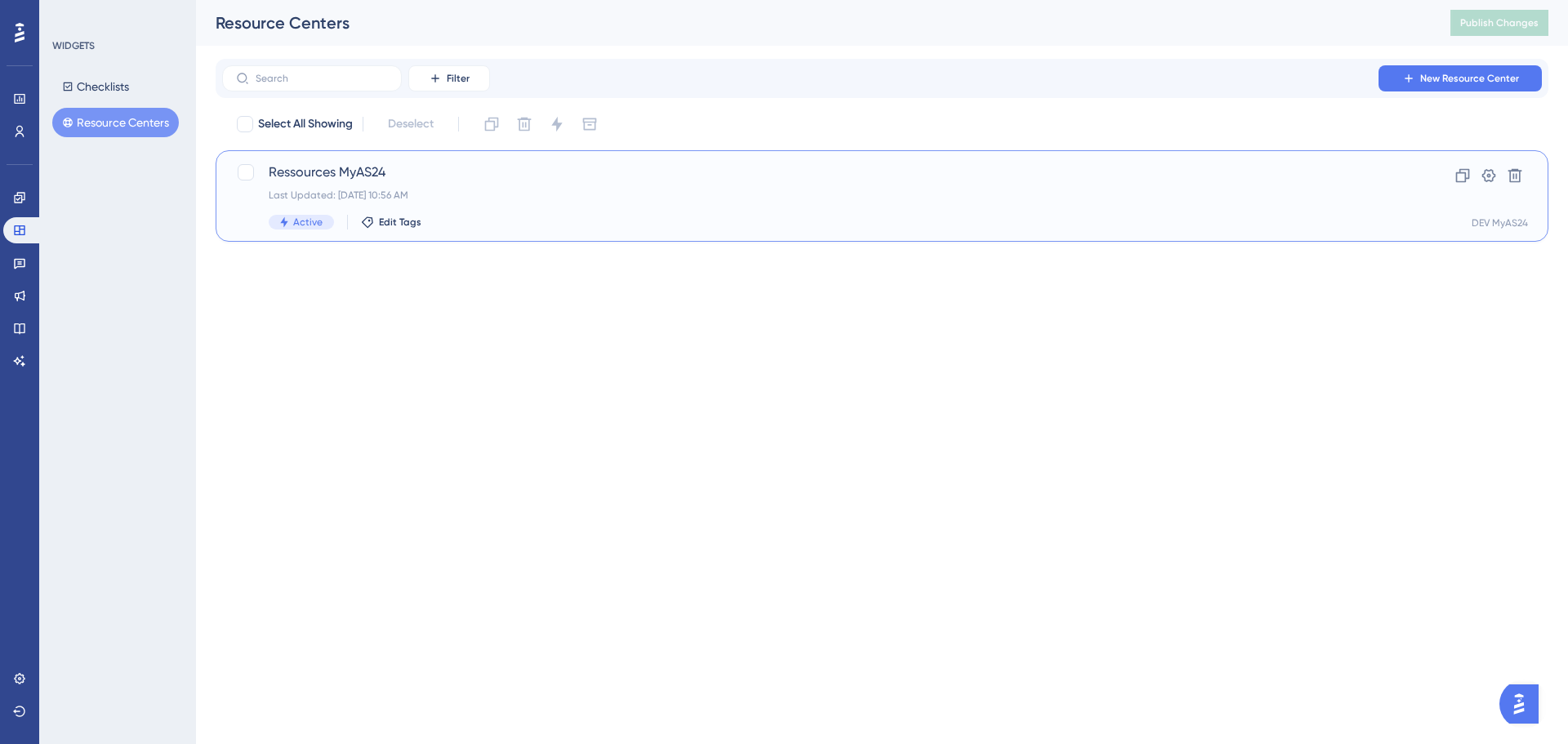
click at [544, 177] on span "Ressources MyAS24" at bounding box center [817, 172] width 1096 height 19
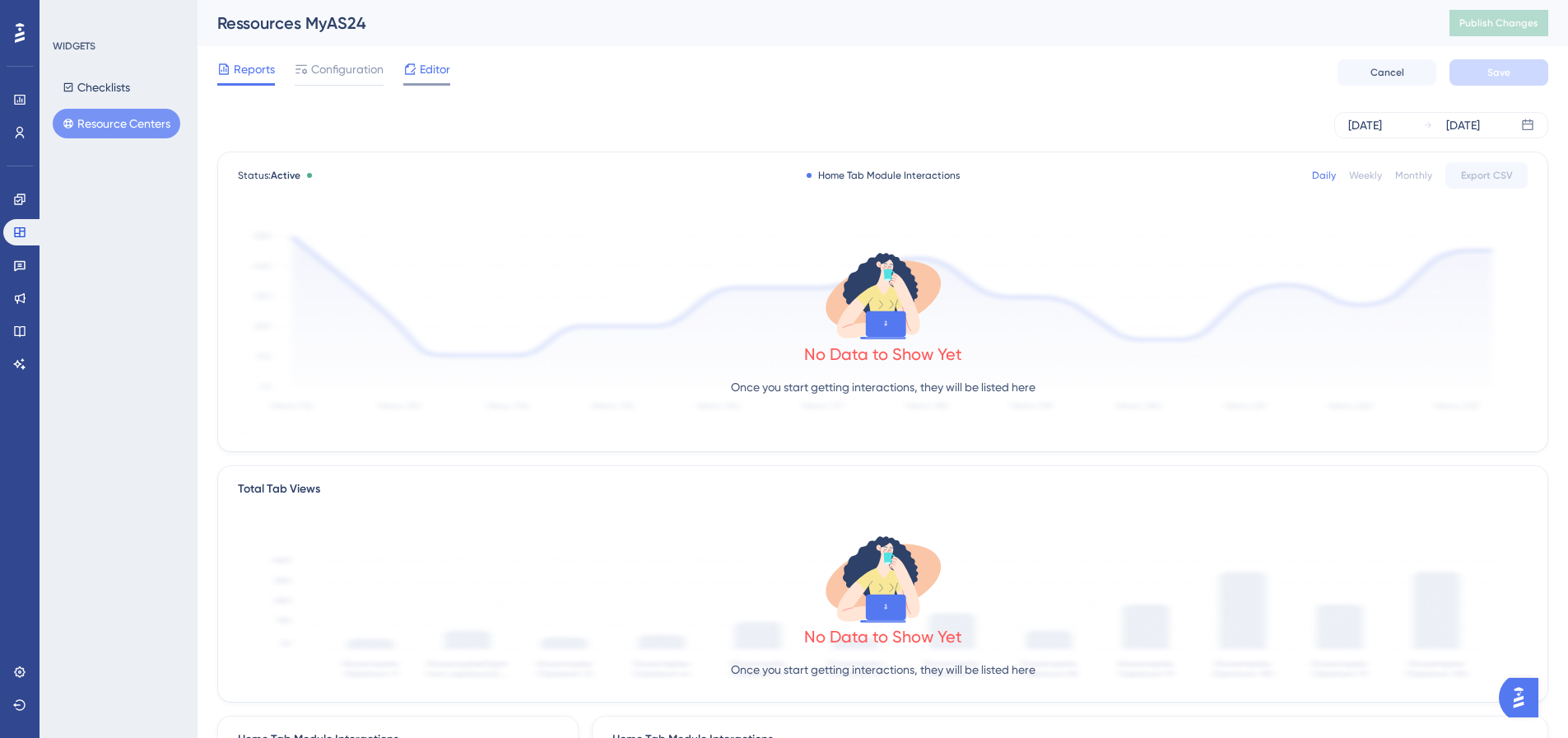
click at [424, 66] on span "Editor" at bounding box center [435, 69] width 30 height 20
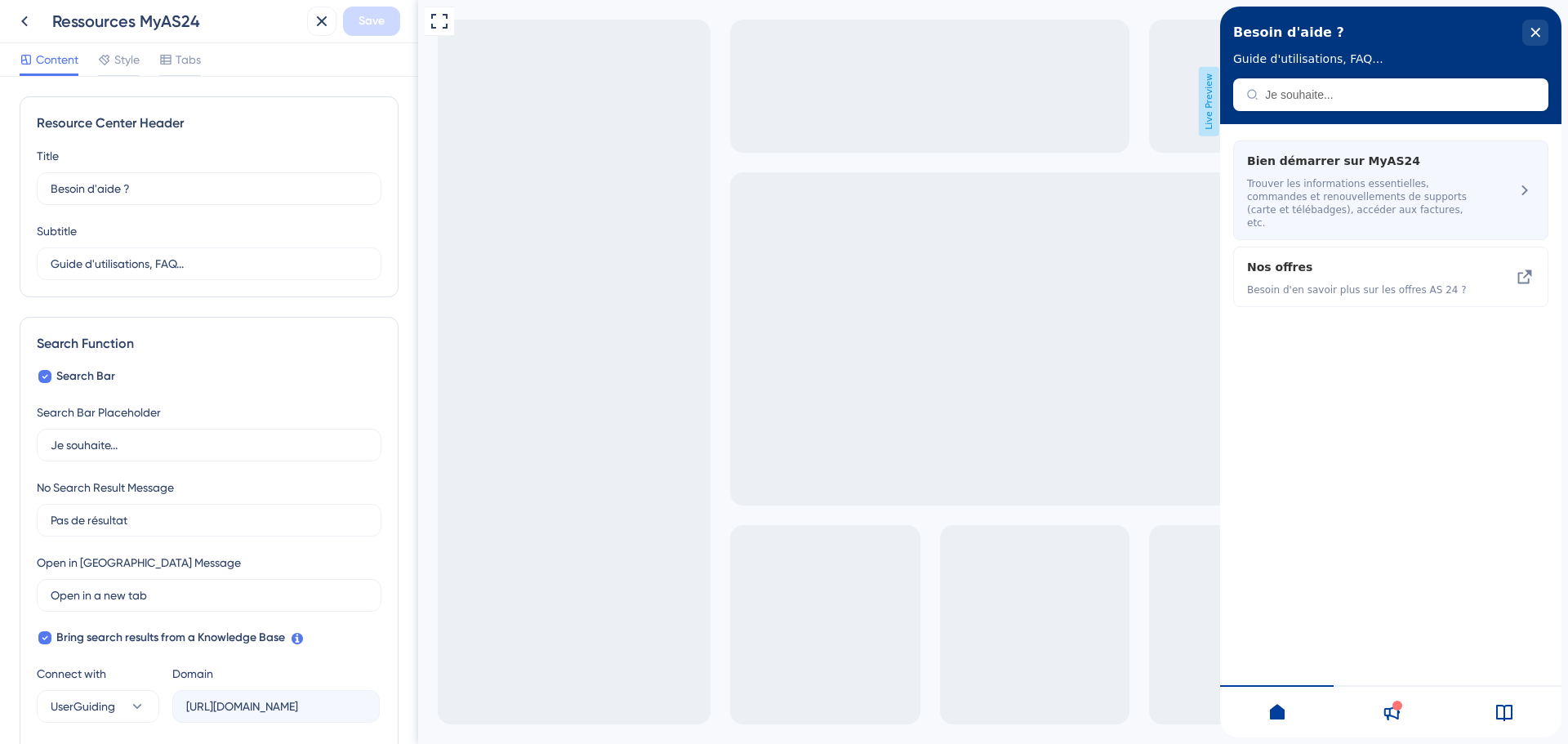
click at [1530, 184] on icon at bounding box center [1524, 190] width 19 height 19
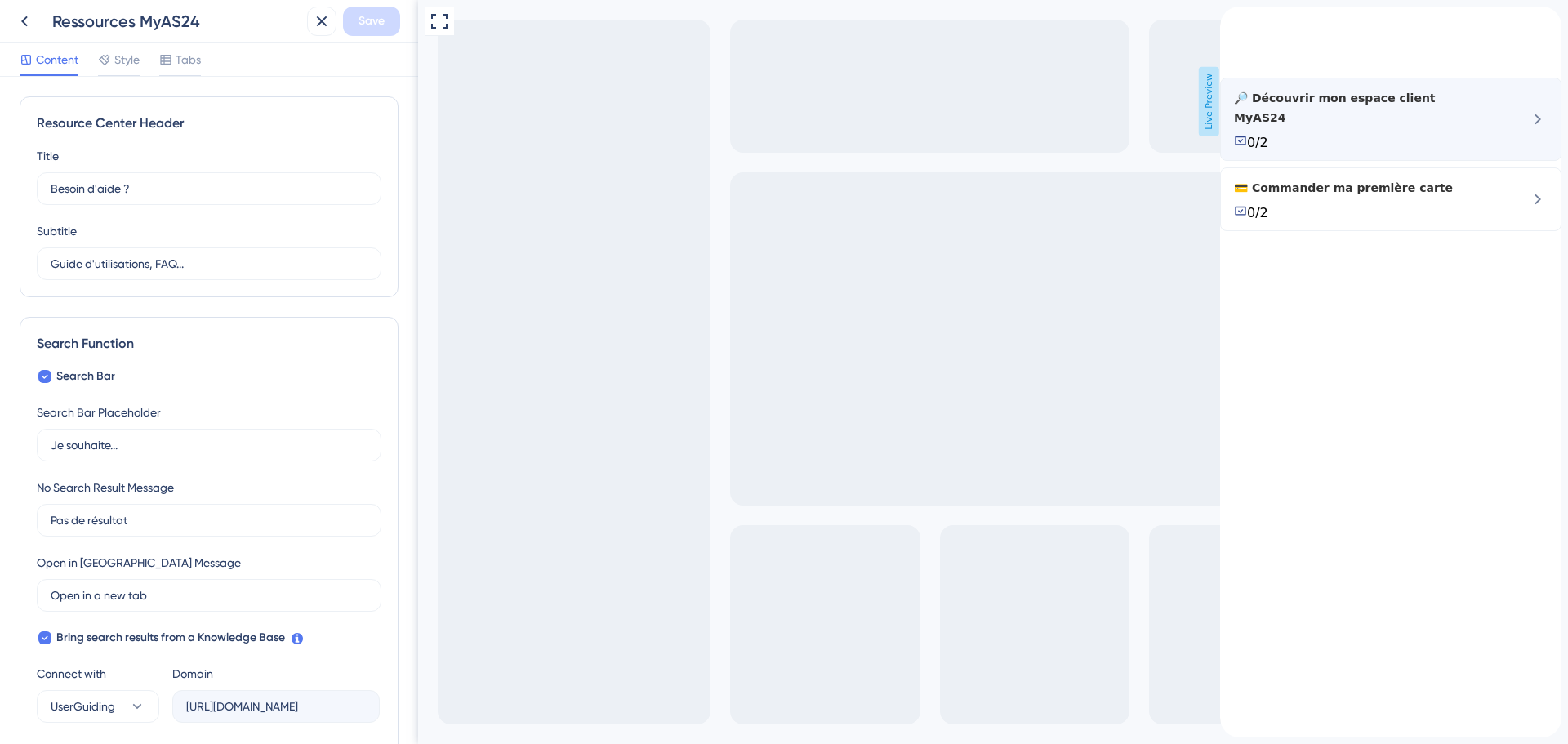
click at [1528, 130] on icon at bounding box center [1538, 119] width 19 height 19
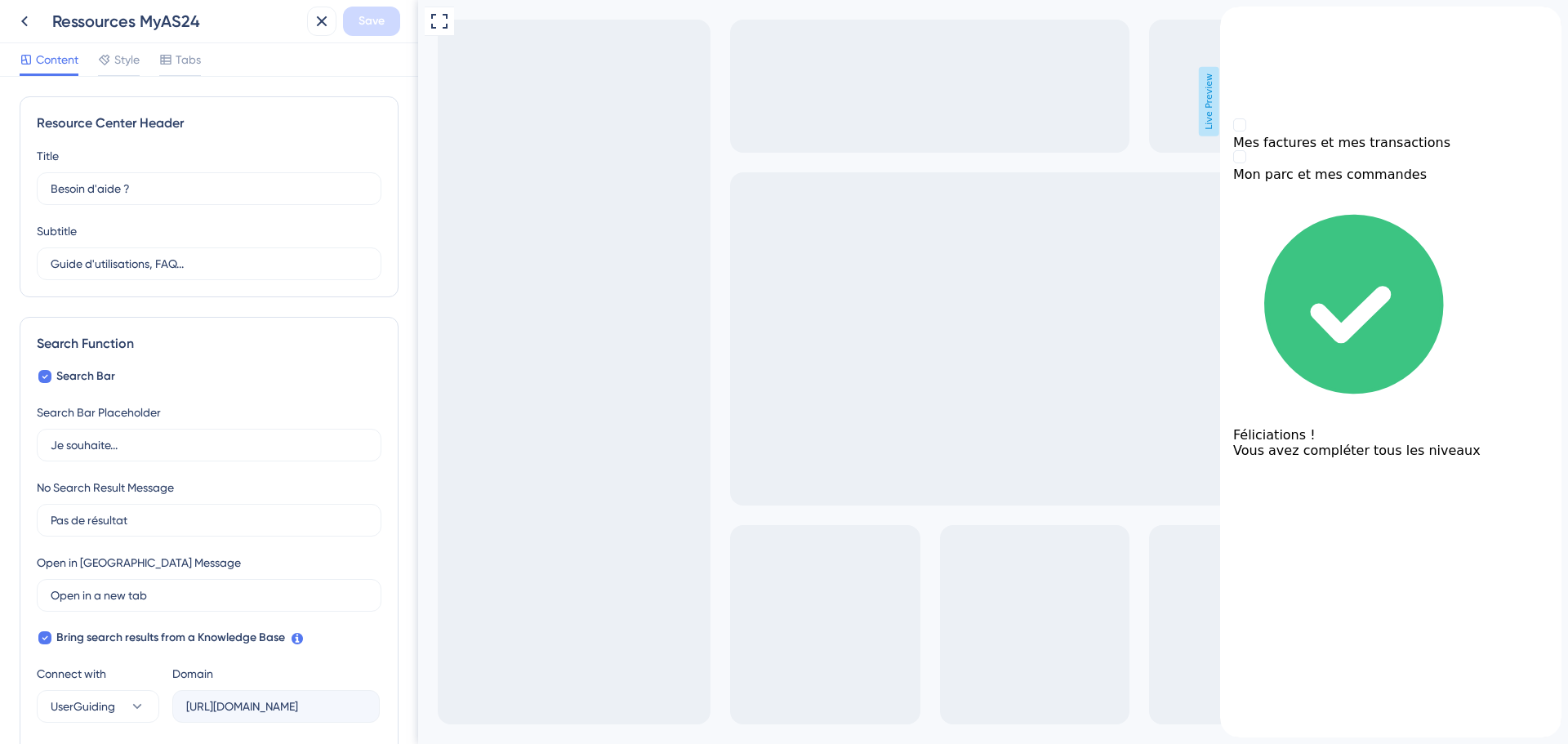
click at [1253, 22] on div "back to header" at bounding box center [1391, 15] width 342 height 17
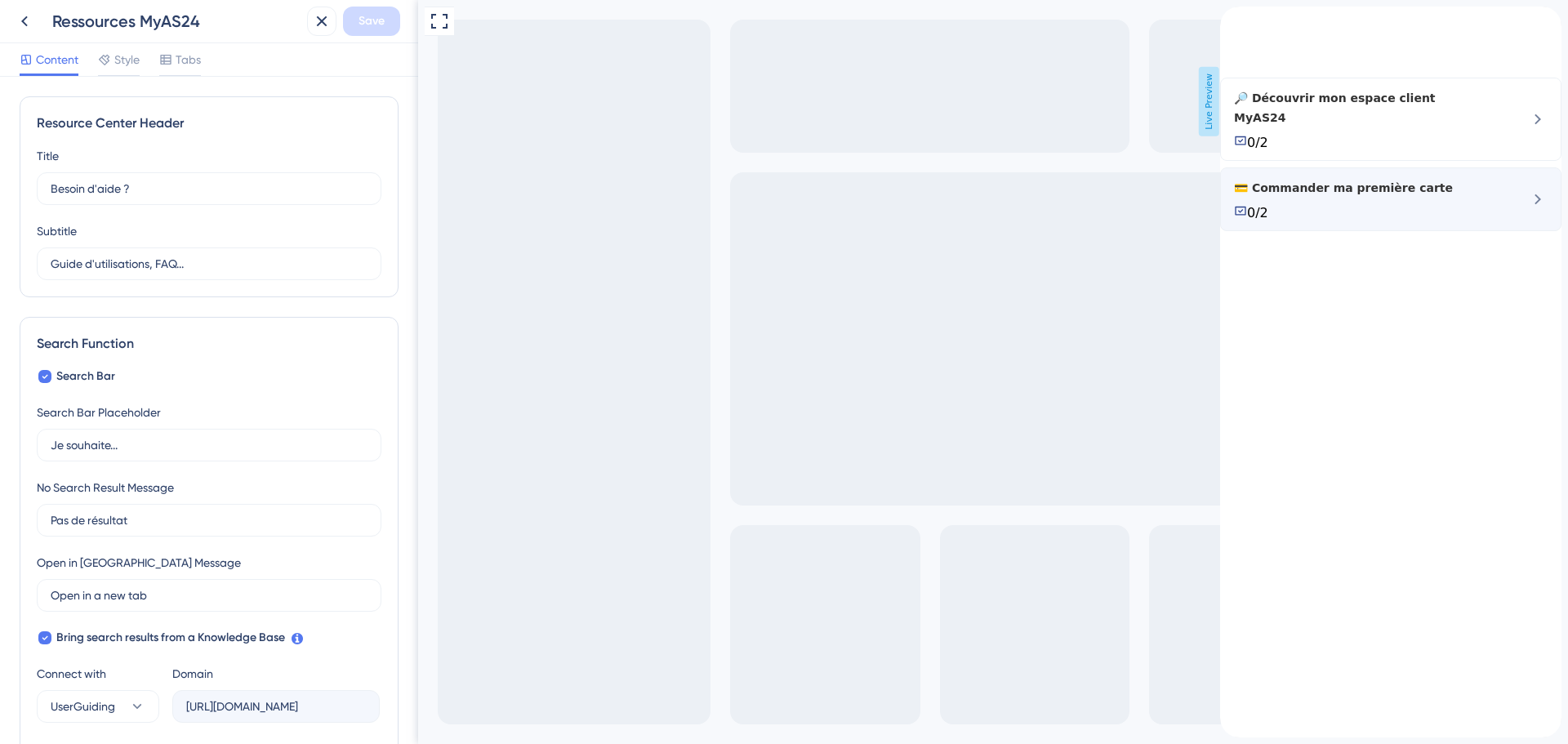
click at [1415, 198] on span "💳 Commander ma première carte" at bounding box center [1343, 188] width 219 height 19
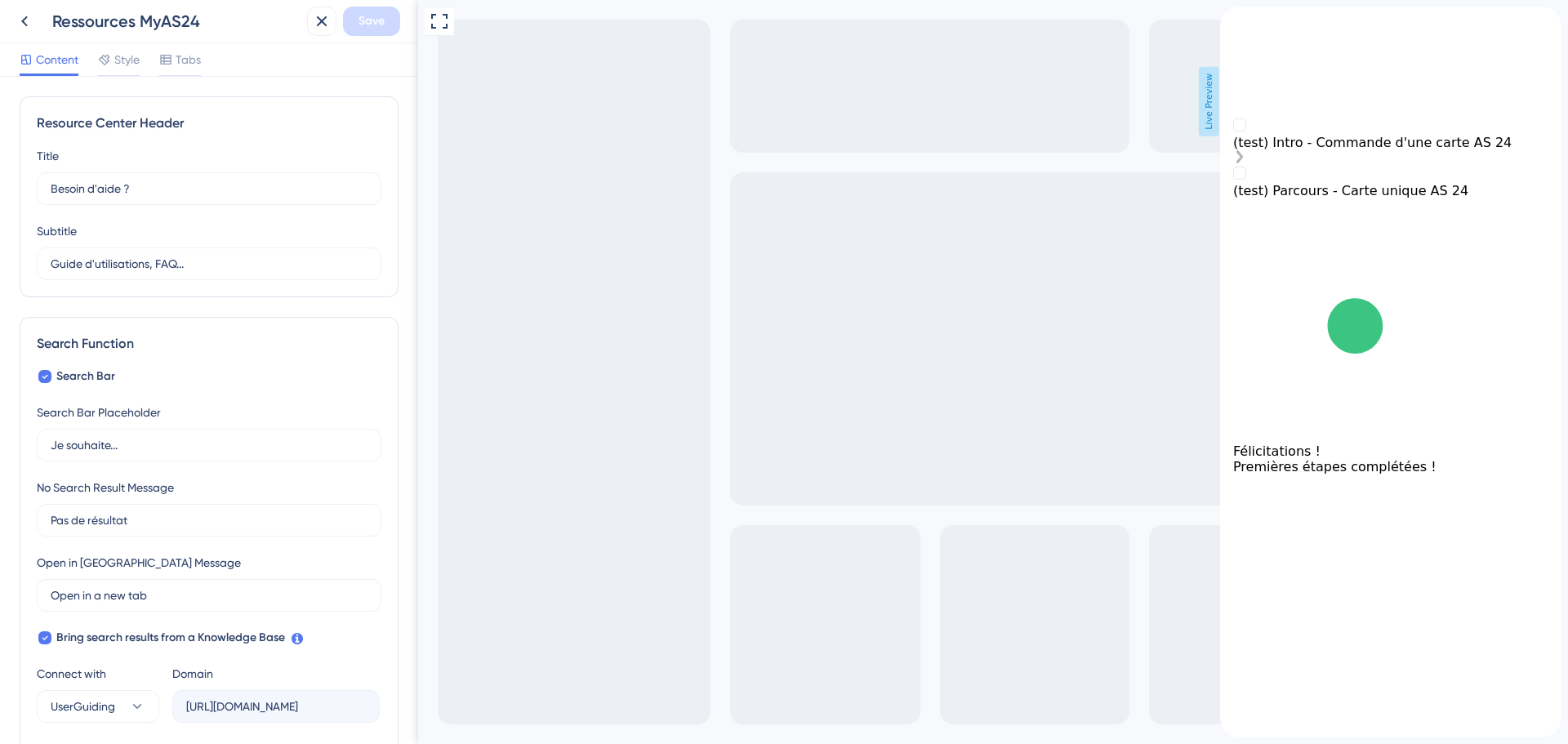
click at [1426, 150] on div "(test) Intro - Commande d'une carte AS 24" at bounding box center [1391, 142] width 315 height 16
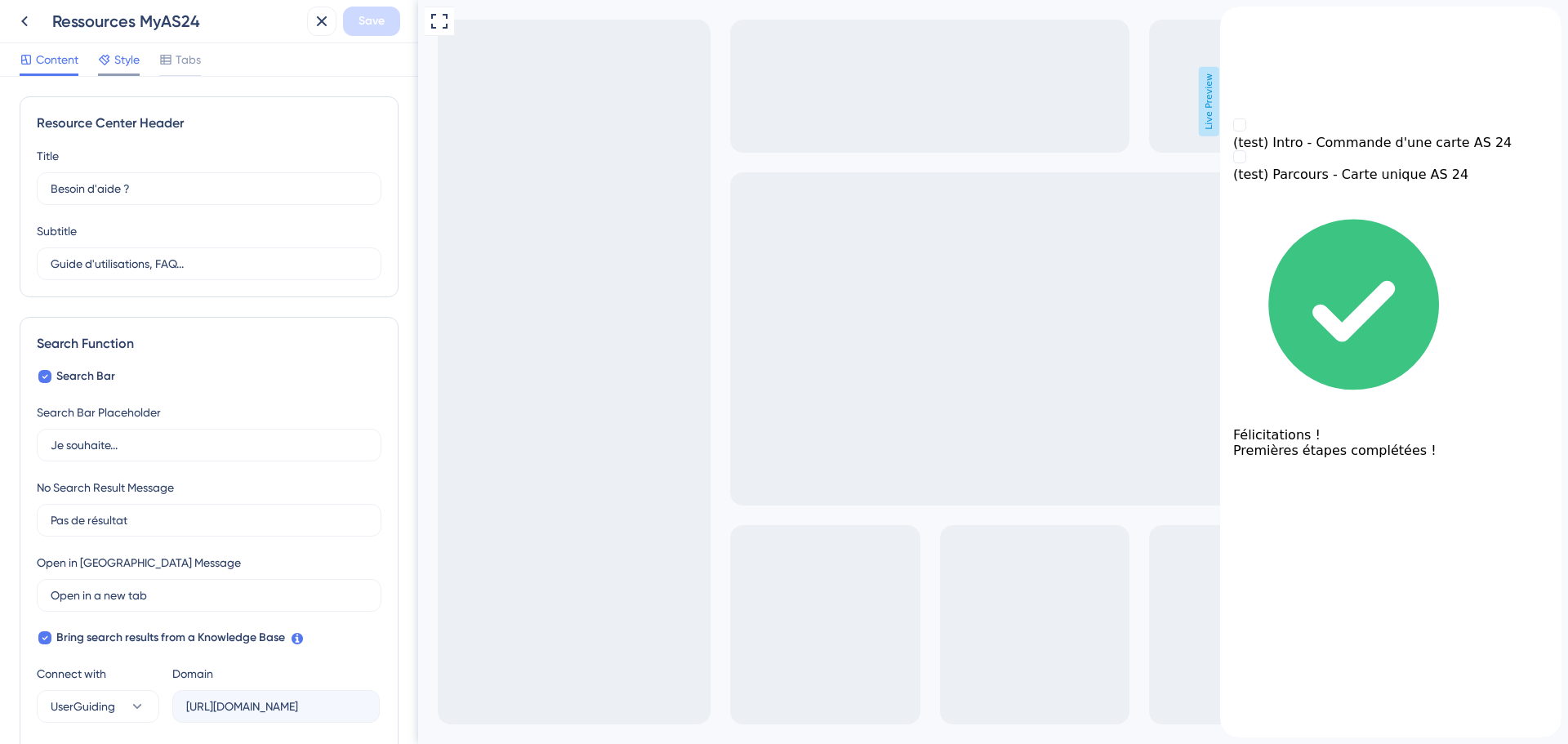
click at [129, 61] on span "Style" at bounding box center [127, 59] width 25 height 19
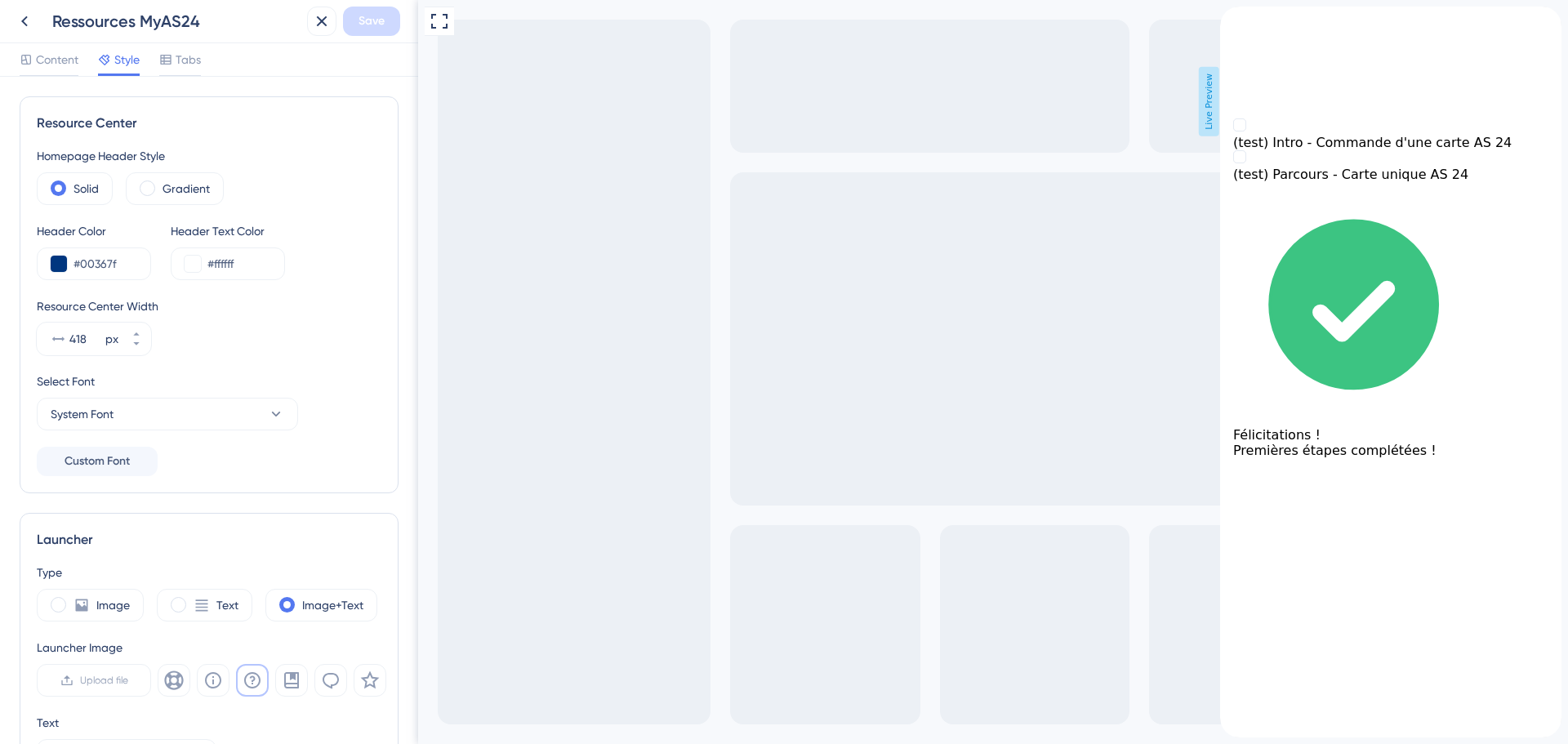
click at [1233, 19] on icon "back to header" at bounding box center [1226, 13] width 13 height 13
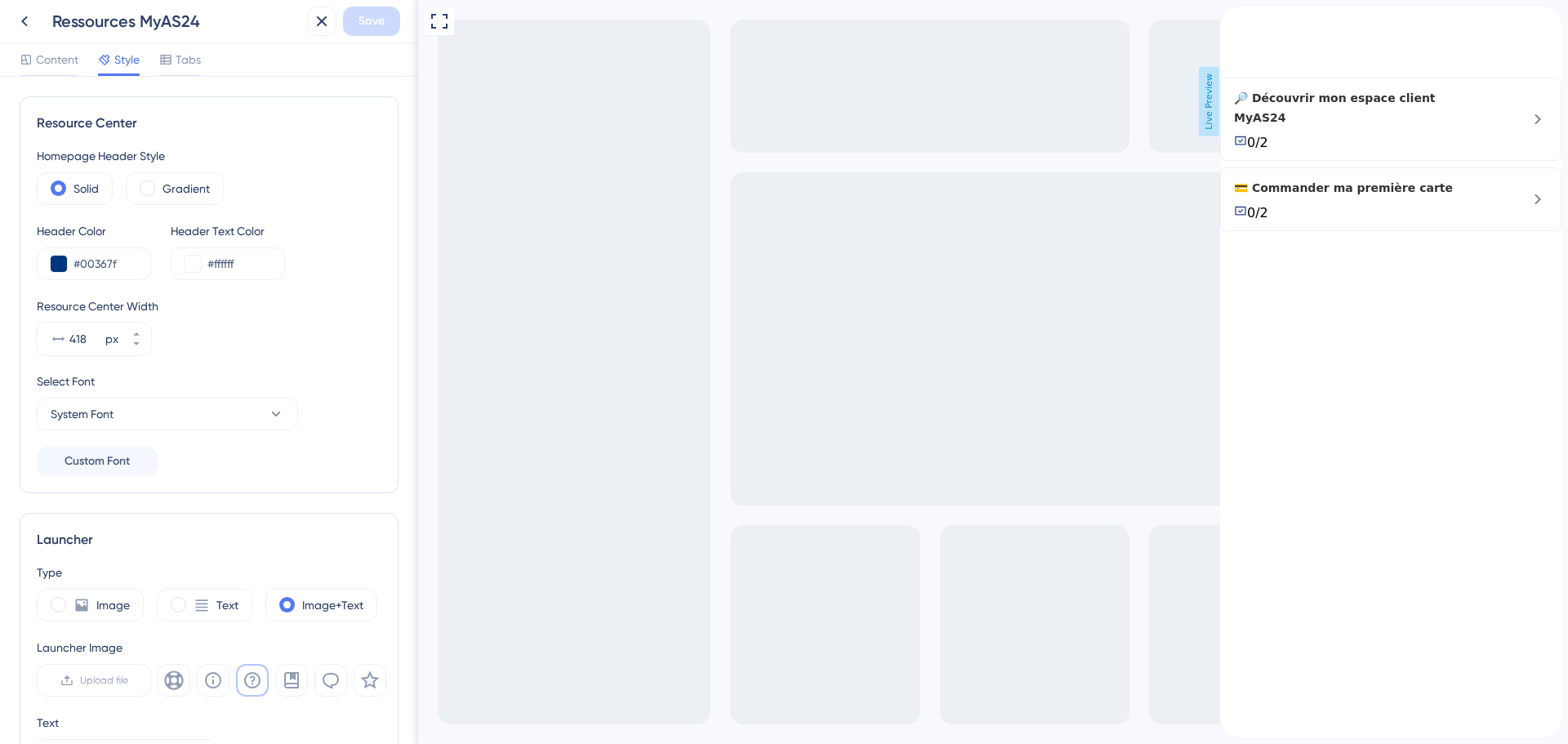
click at [1233, 19] on icon "back to header" at bounding box center [1226, 13] width 13 height 13
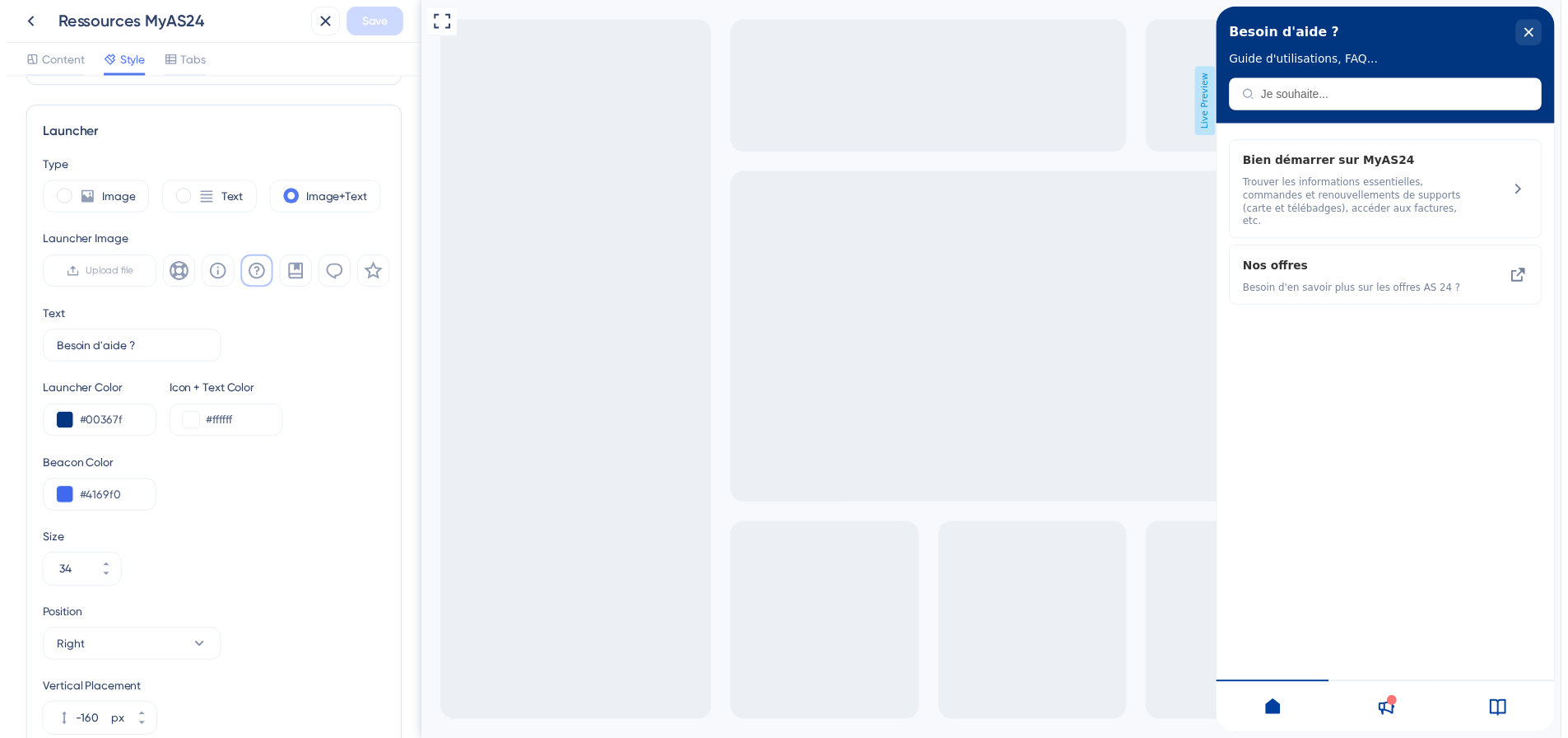
scroll to position [412, 0]
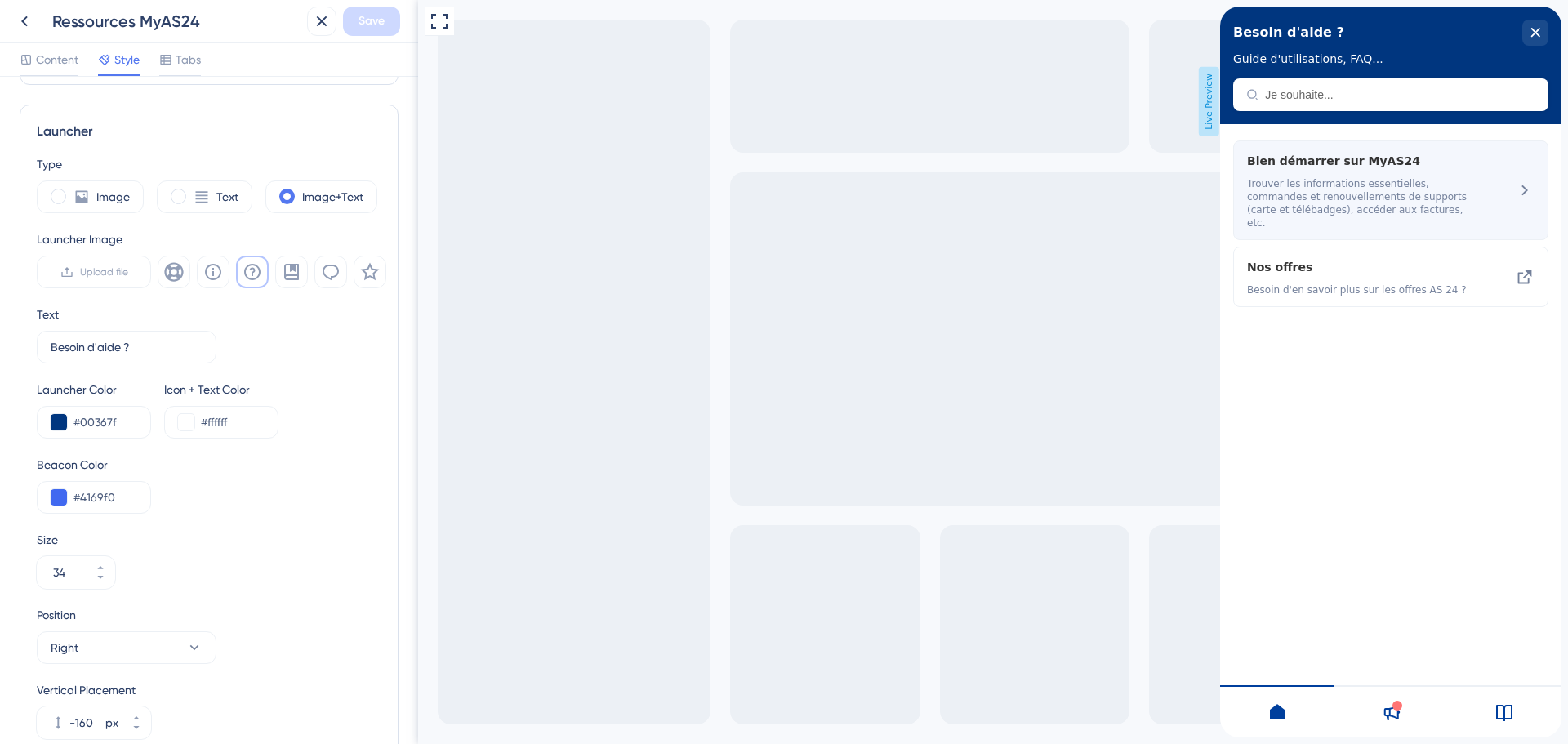
click at [1362, 210] on span "Trouver les informations essentielles, commandes et renouvellements de supports…" at bounding box center [1362, 204] width 231 height 53
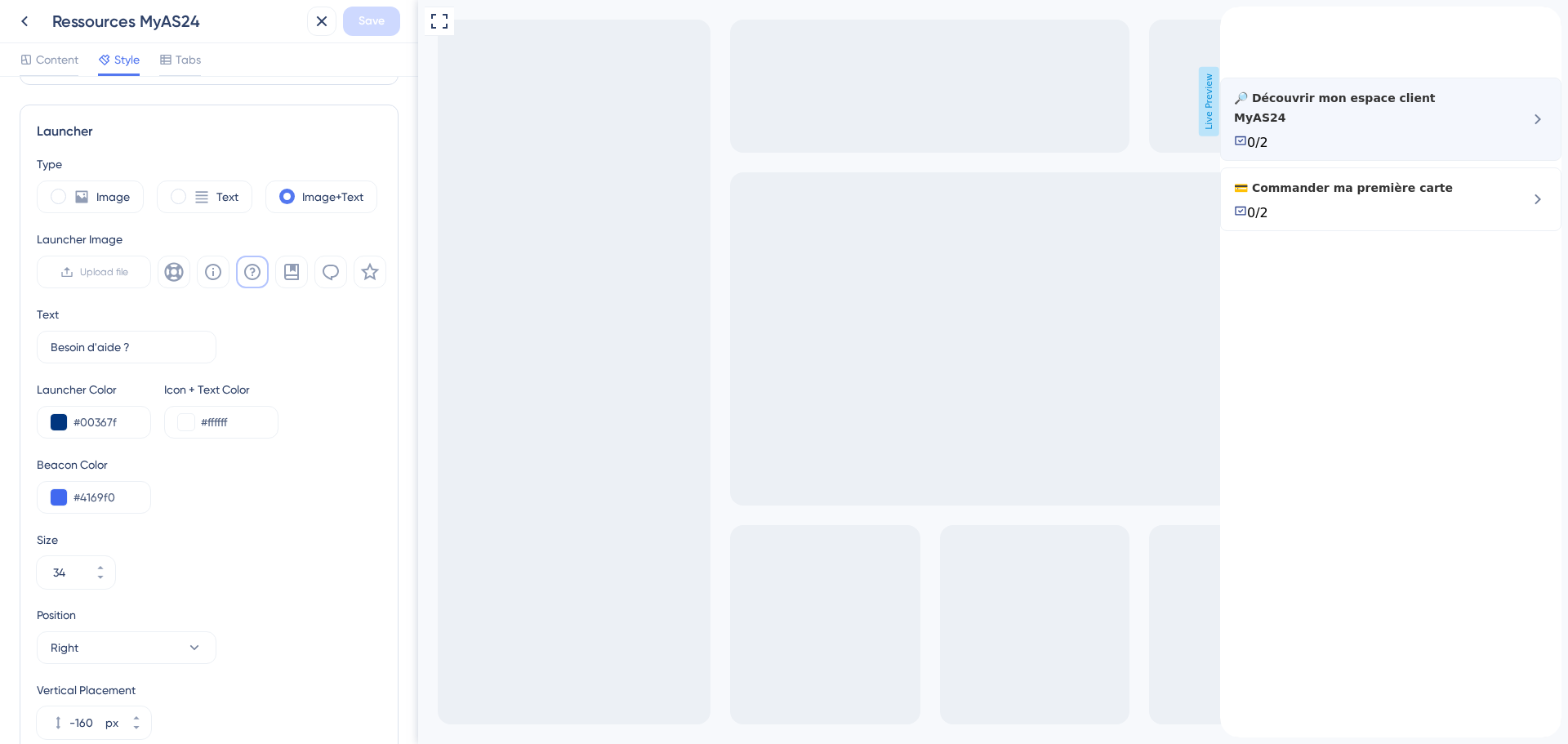
click at [1412, 148] on div "🔎 Découvrir mon espace client MyAS24 0/2" at bounding box center [1360, 120] width 251 height 62
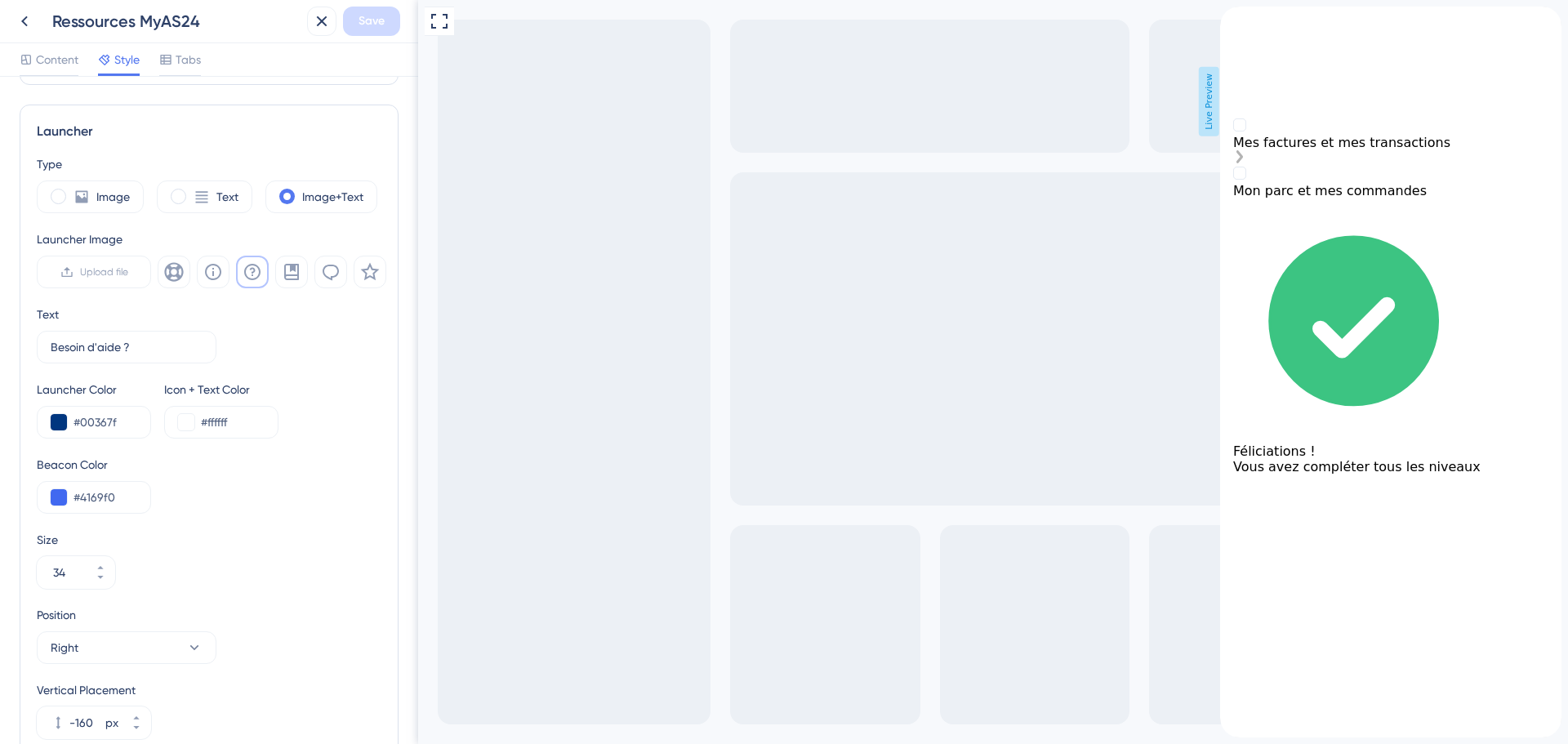
click at [1524, 167] on div "Mes factures et mes transactions is incomplete." at bounding box center [1391, 158] width 315 height 17
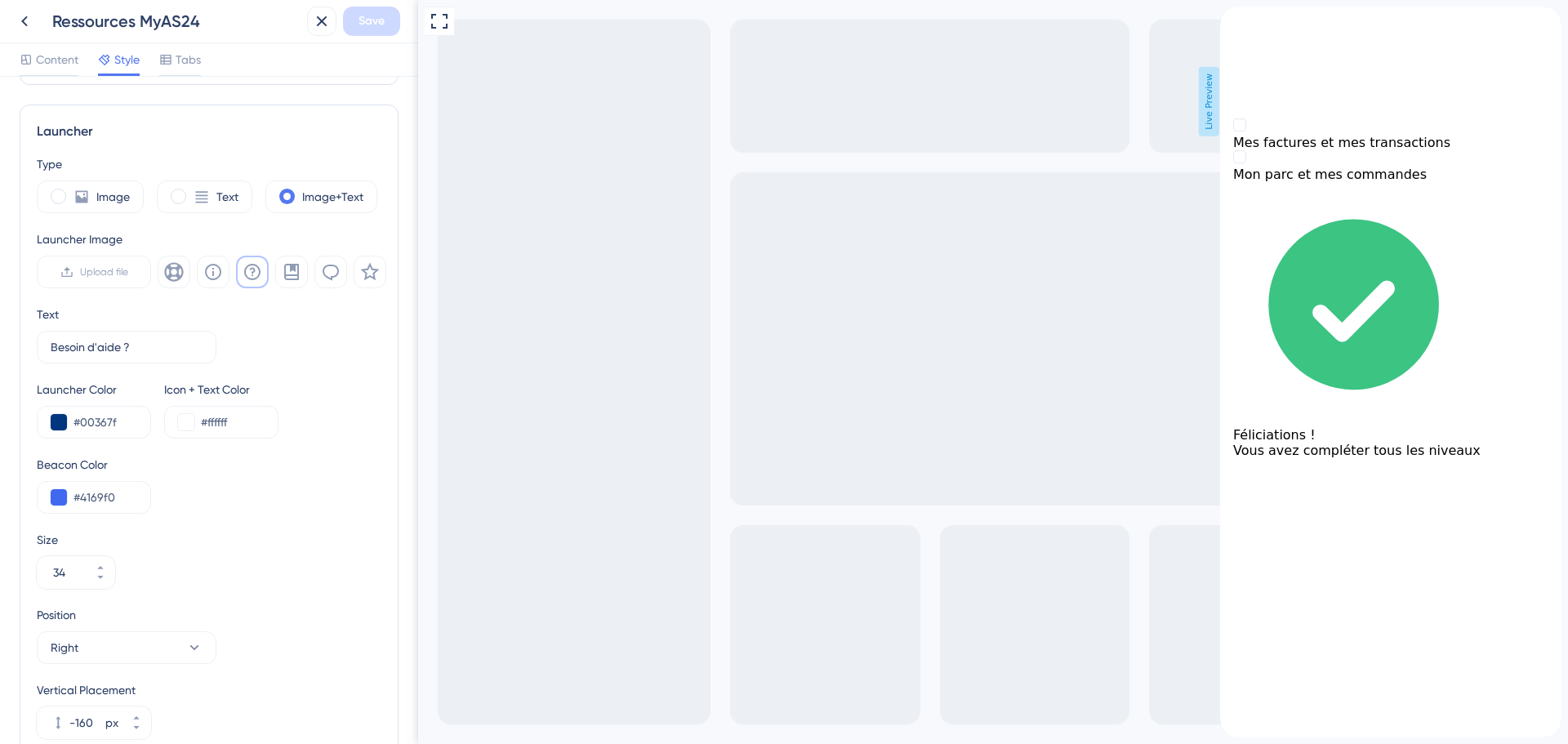
click at [1233, 19] on icon "back to header" at bounding box center [1226, 13] width 13 height 13
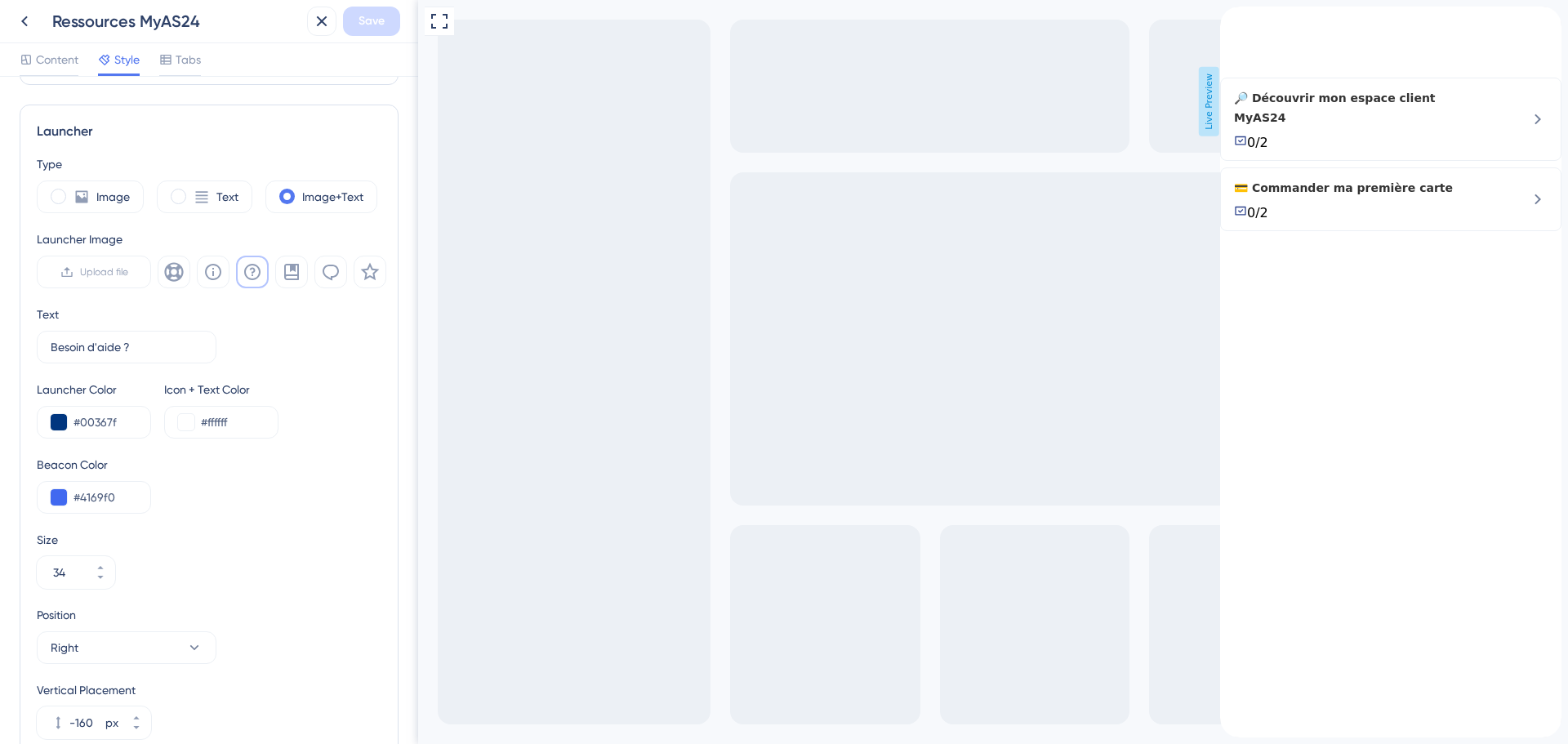
click at [1238, 22] on div "back to header" at bounding box center [1233, 15] width 26 height 17
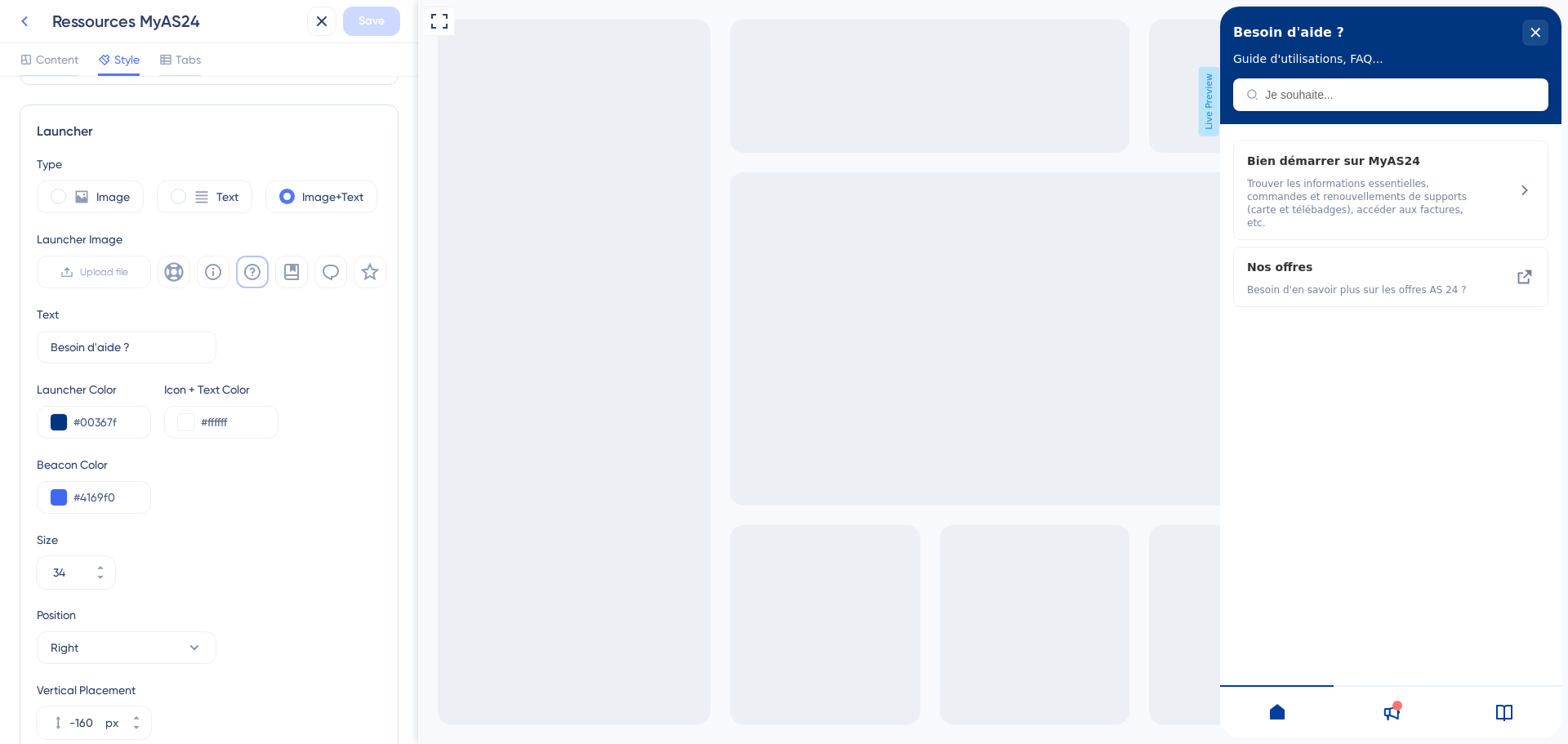
click at [24, 18] on icon at bounding box center [24, 21] width 19 height 19
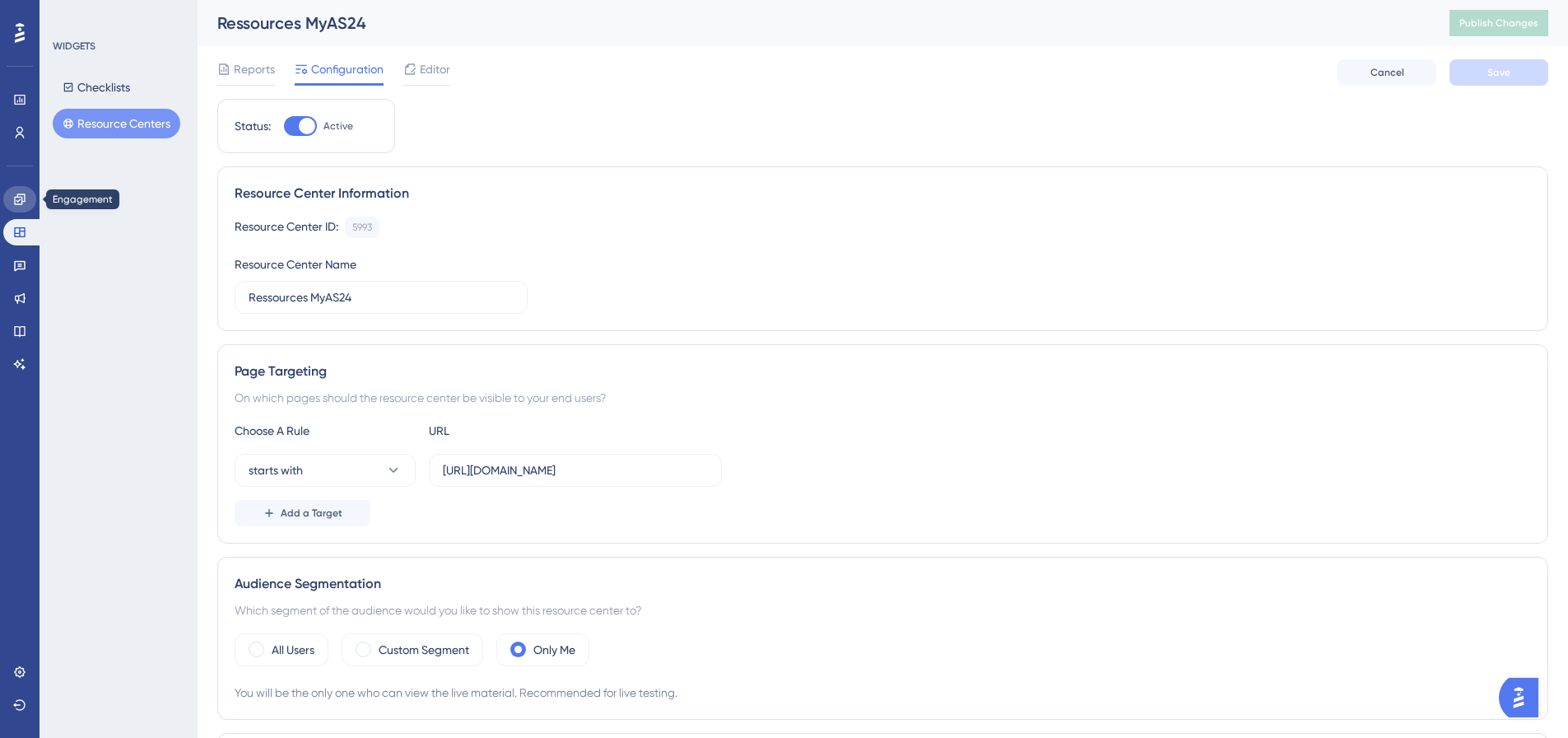
drag, startPoint x: 22, startPoint y: 210, endPoint x: 51, endPoint y: 168, distance: 51.0
click at [22, 210] on link at bounding box center [20, 199] width 33 height 26
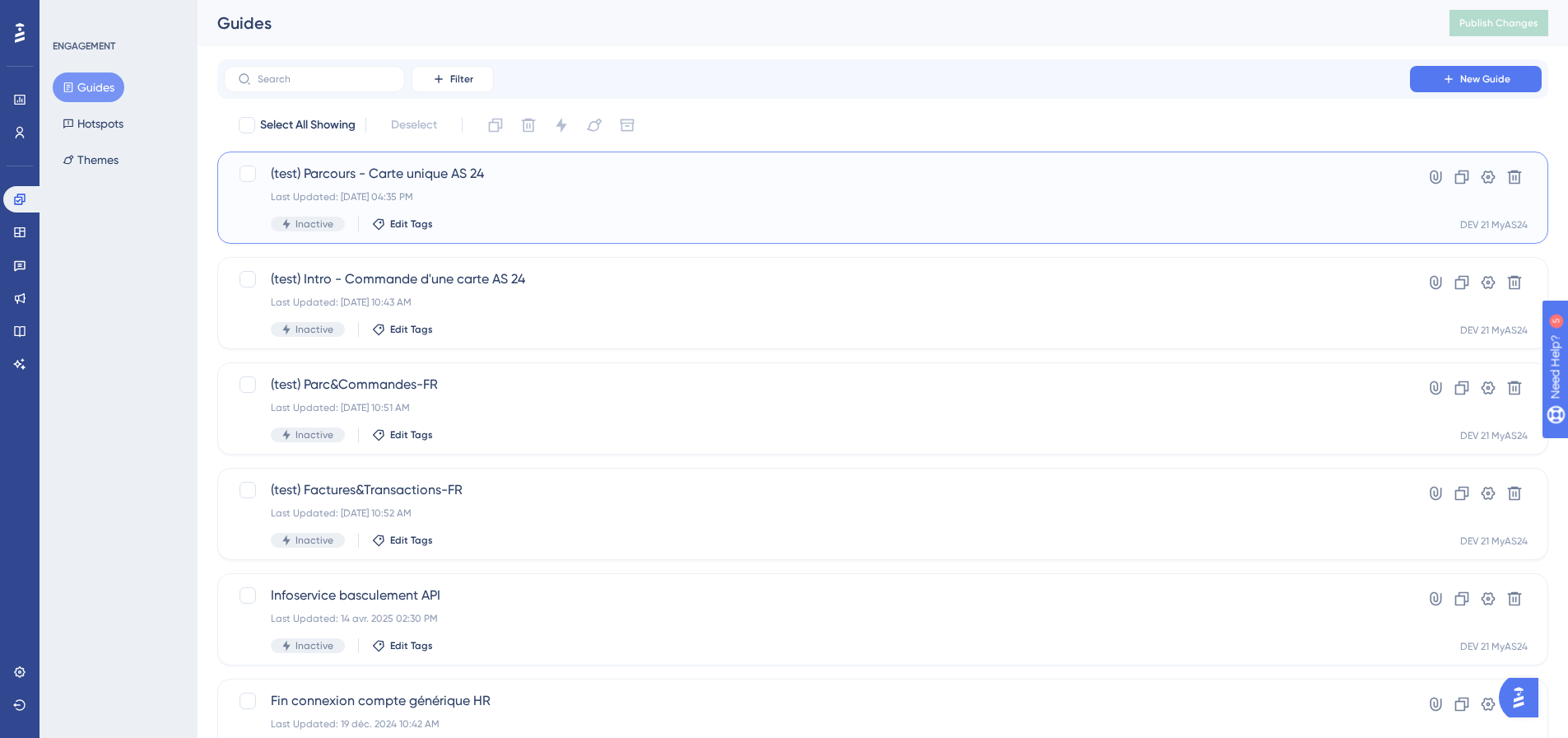
click at [457, 184] on div "(test) Parcours - Carte unique AS 24 Last Updated: 25 sept. 2025 04:35 PM Inact…" at bounding box center [816, 197] width 1092 height 68
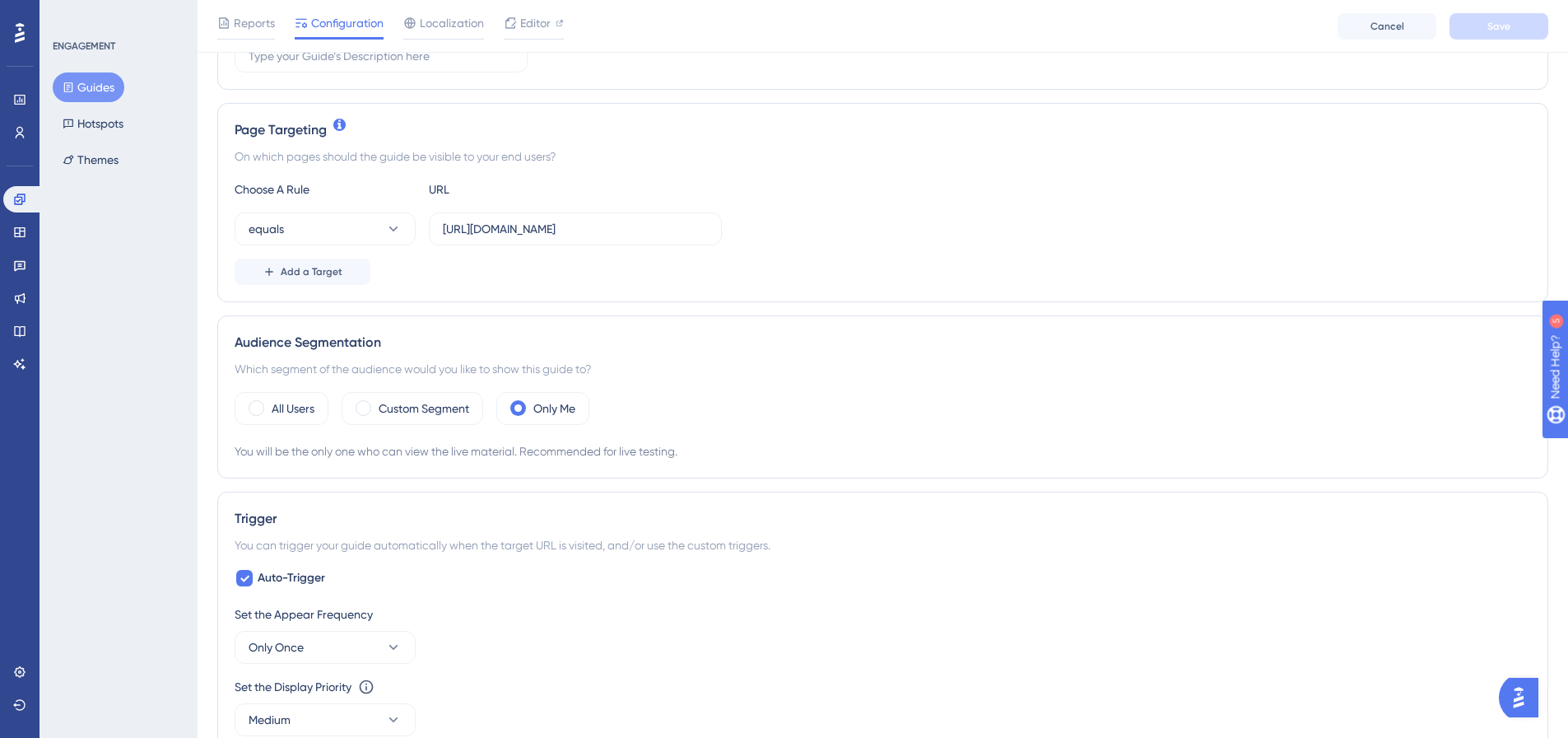
scroll to position [330, 0]
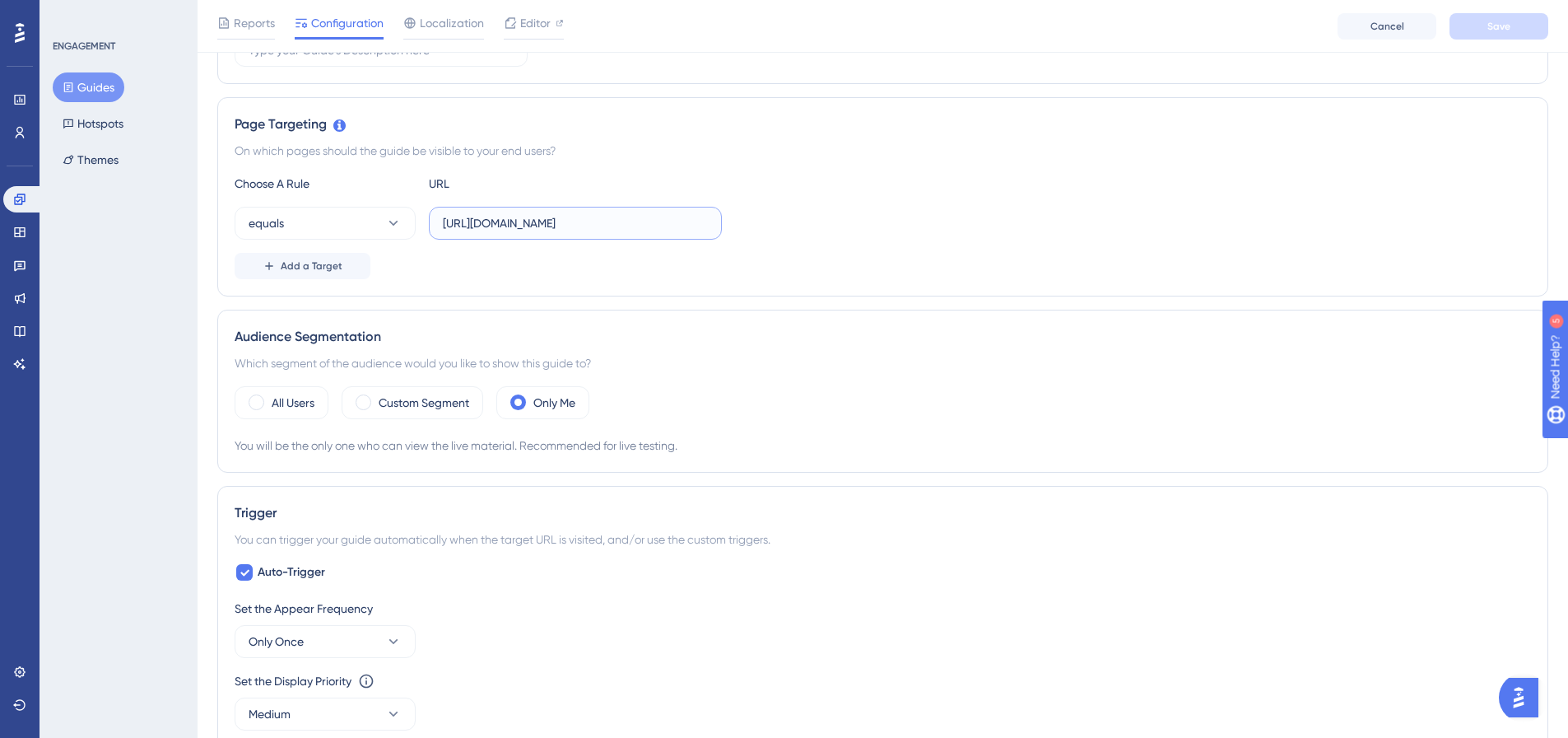
drag, startPoint x: 704, startPoint y: 221, endPoint x: 763, endPoint y: 230, distance: 59.7
click at [788, 225] on div "equals https://dev.local-as24.com:42204/extranet/fr/parc/cards/list-cards" at bounding box center [882, 224] width 1296 height 33
click at [529, 230] on input "https://dev.local-as24.com:42204/extranet/fr/parc/cards/list-cards" at bounding box center [575, 223] width 265 height 18
drag, startPoint x: 523, startPoint y: 228, endPoint x: 717, endPoint y: 231, distance: 194.0
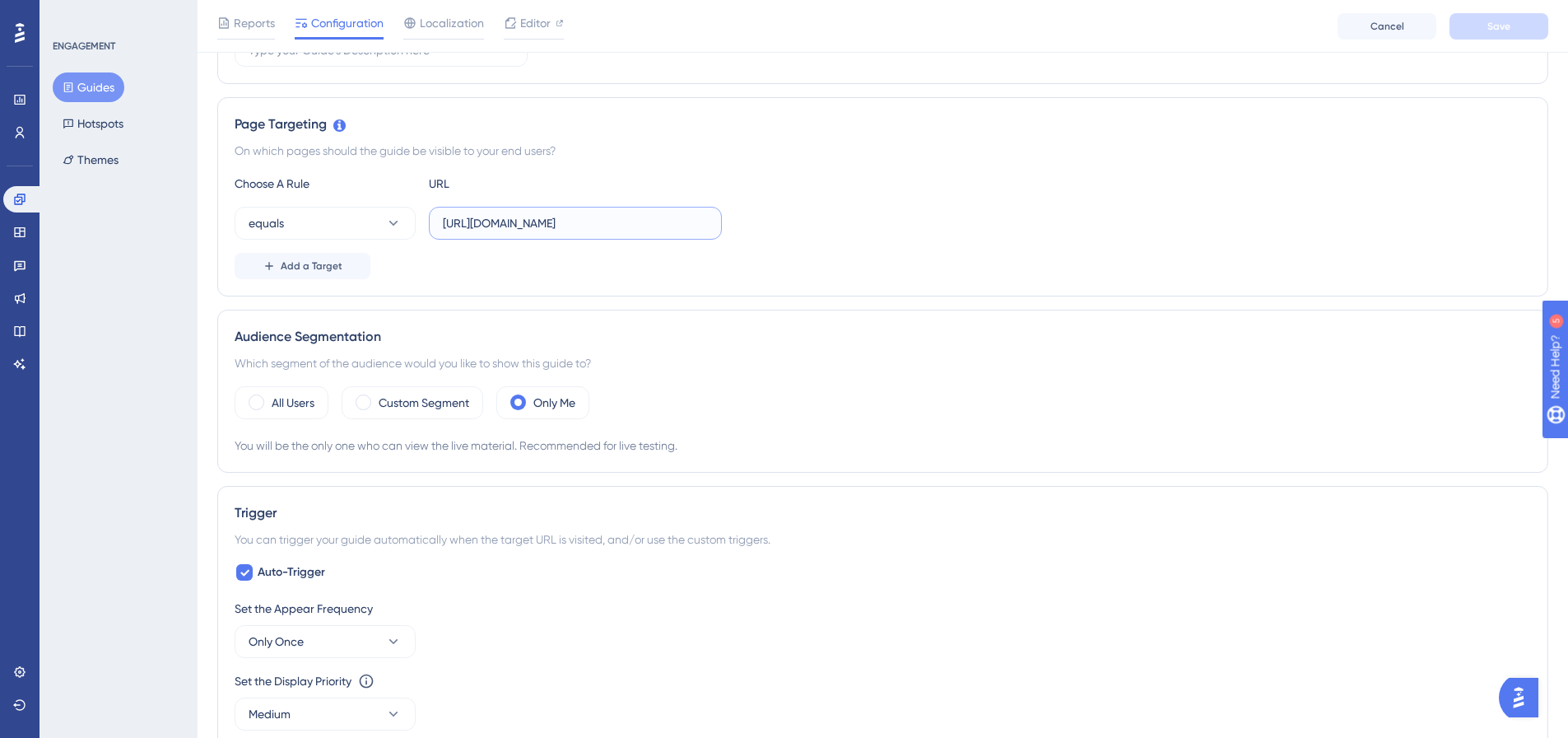
click at [717, 231] on label "https://dev.local-as24.com:42204/extranet/fr/parc/cards/list-cards" at bounding box center [575, 224] width 293 height 33
click at [692, 228] on input "https://dev.local-as24.com:42204/extranet/fr/parc/cards/list-cards" at bounding box center [575, 223] width 265 height 18
click at [657, 223] on input "https://dev.local-as24.com:42204/extranet/fr/parc/cards/list-cards" at bounding box center [575, 223] width 265 height 18
drag, startPoint x: 658, startPoint y: 223, endPoint x: 709, endPoint y: 223, distance: 51.0
click at [709, 223] on label "https://dev.local-as24.com:42204/extranet/fr/parc/cards/list-cards" at bounding box center [575, 224] width 293 height 33
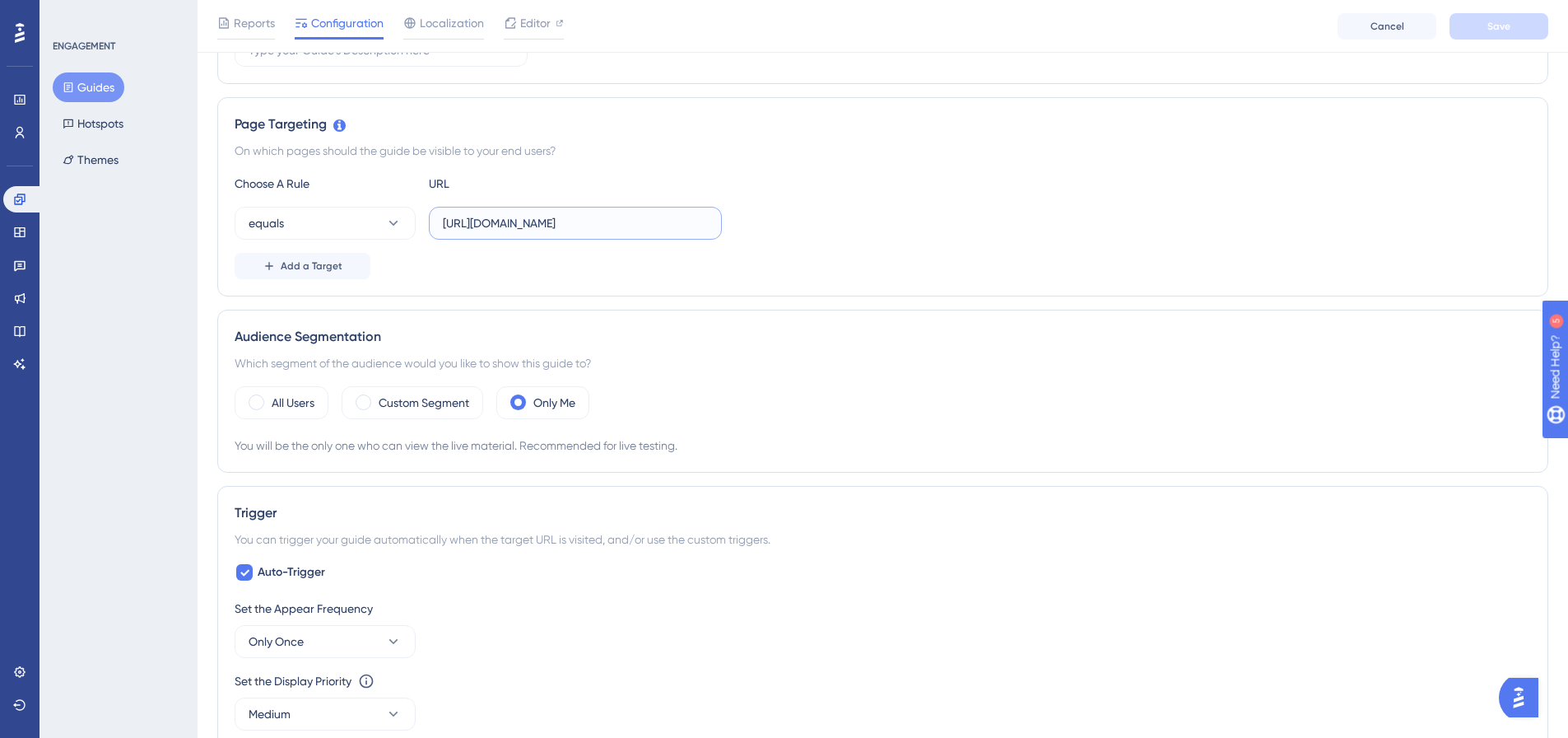
click at [697, 223] on input "https://dev.local-as24.com:42204/extranet/fr/parc/cards/list-cards" at bounding box center [575, 223] width 265 height 18
drag, startPoint x: 654, startPoint y: 222, endPoint x: 705, endPoint y: 222, distance: 51.0
click at [705, 222] on input "https://dev.local-as24.com:42204/extranet/fr/parc/cards/list-cards" at bounding box center [575, 223] width 265 height 18
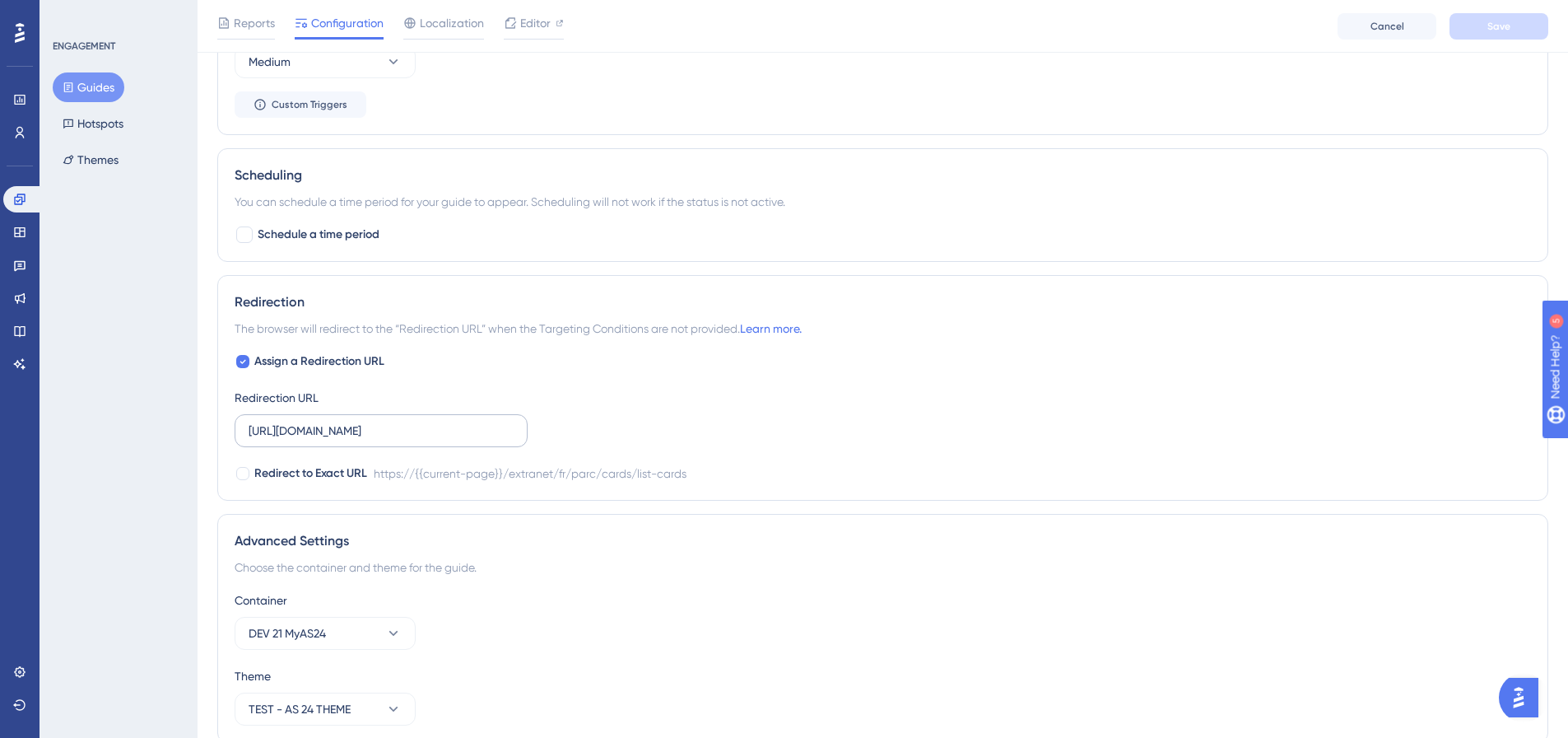
scroll to position [988, 0]
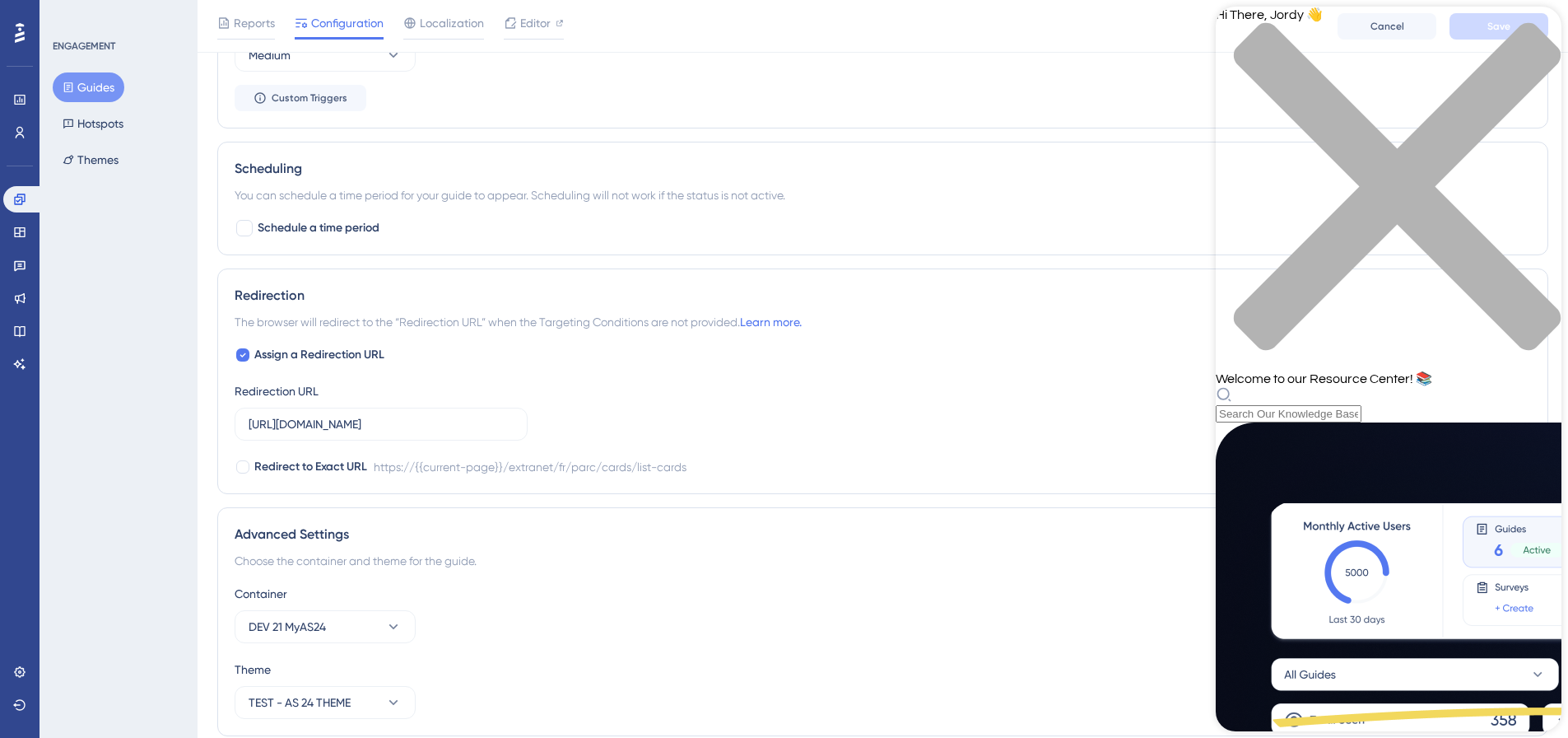
scroll to position [0, 0]
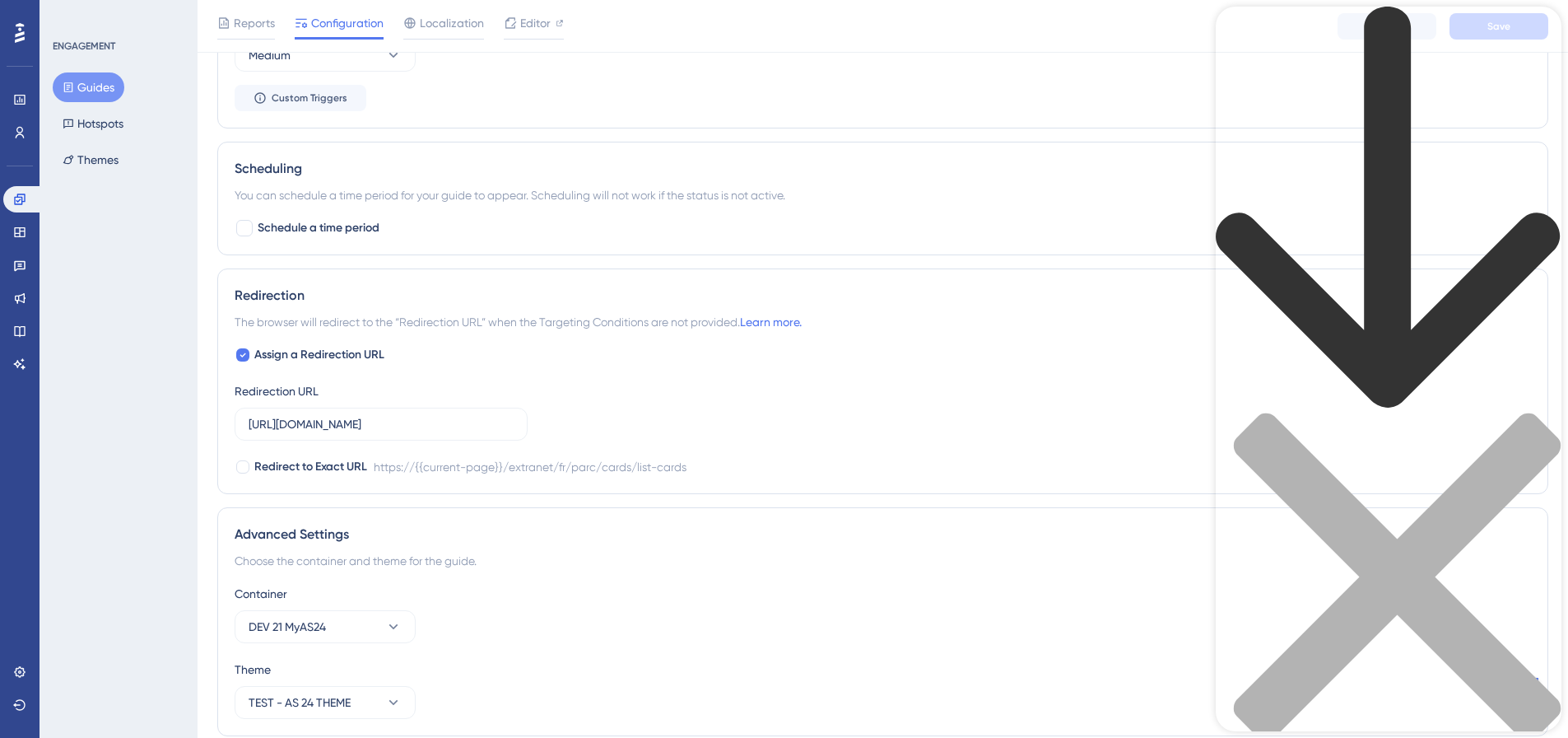
click at [1234, 32] on div "back to header" at bounding box center [1388, 210] width 345 height 406
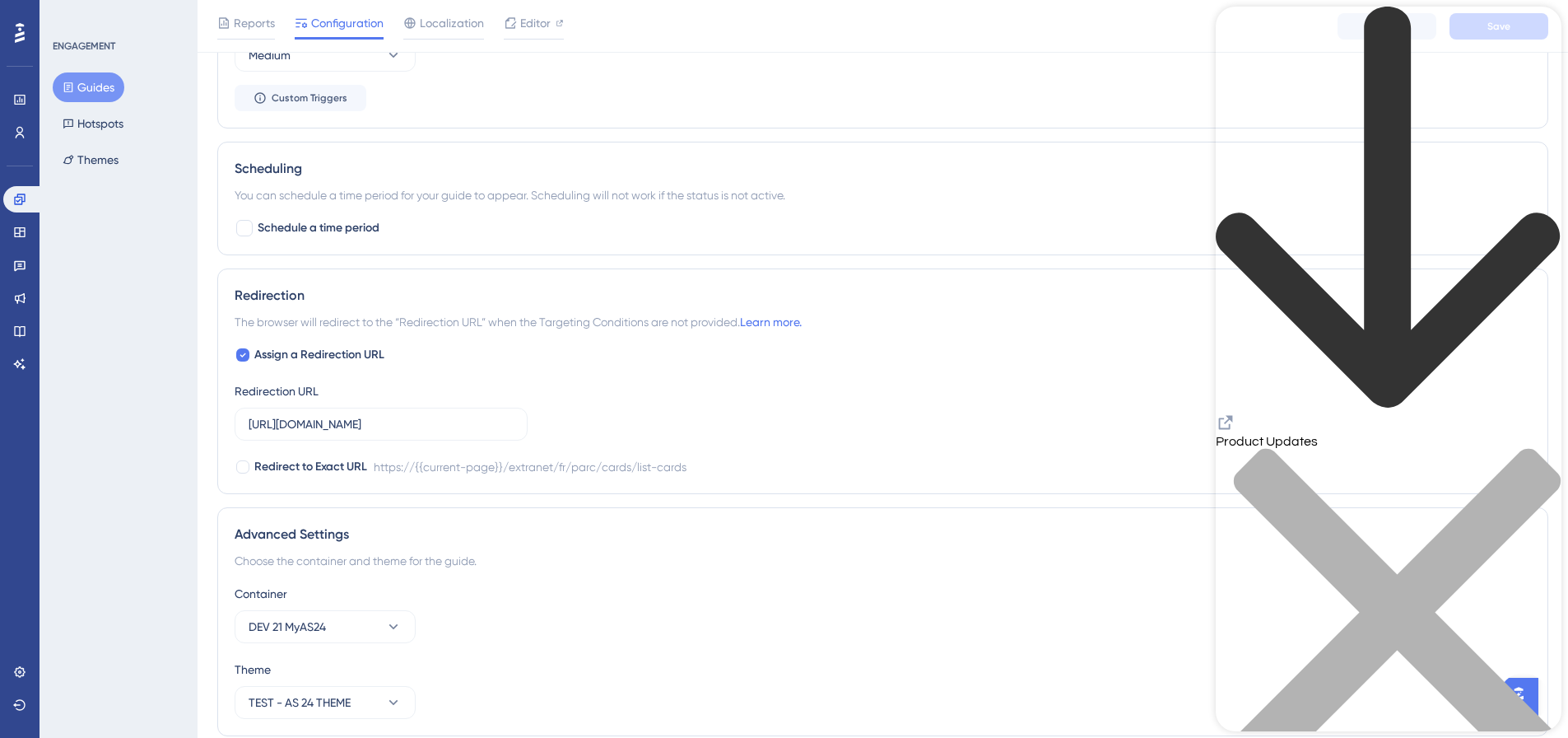
scroll to position [412, 0]
drag, startPoint x: 1342, startPoint y: 26, endPoint x: 1455, endPoint y: 28, distance: 113.0
click at [1455, 28] on div "Knowledge Base" at bounding box center [1388, 401] width 345 height 790
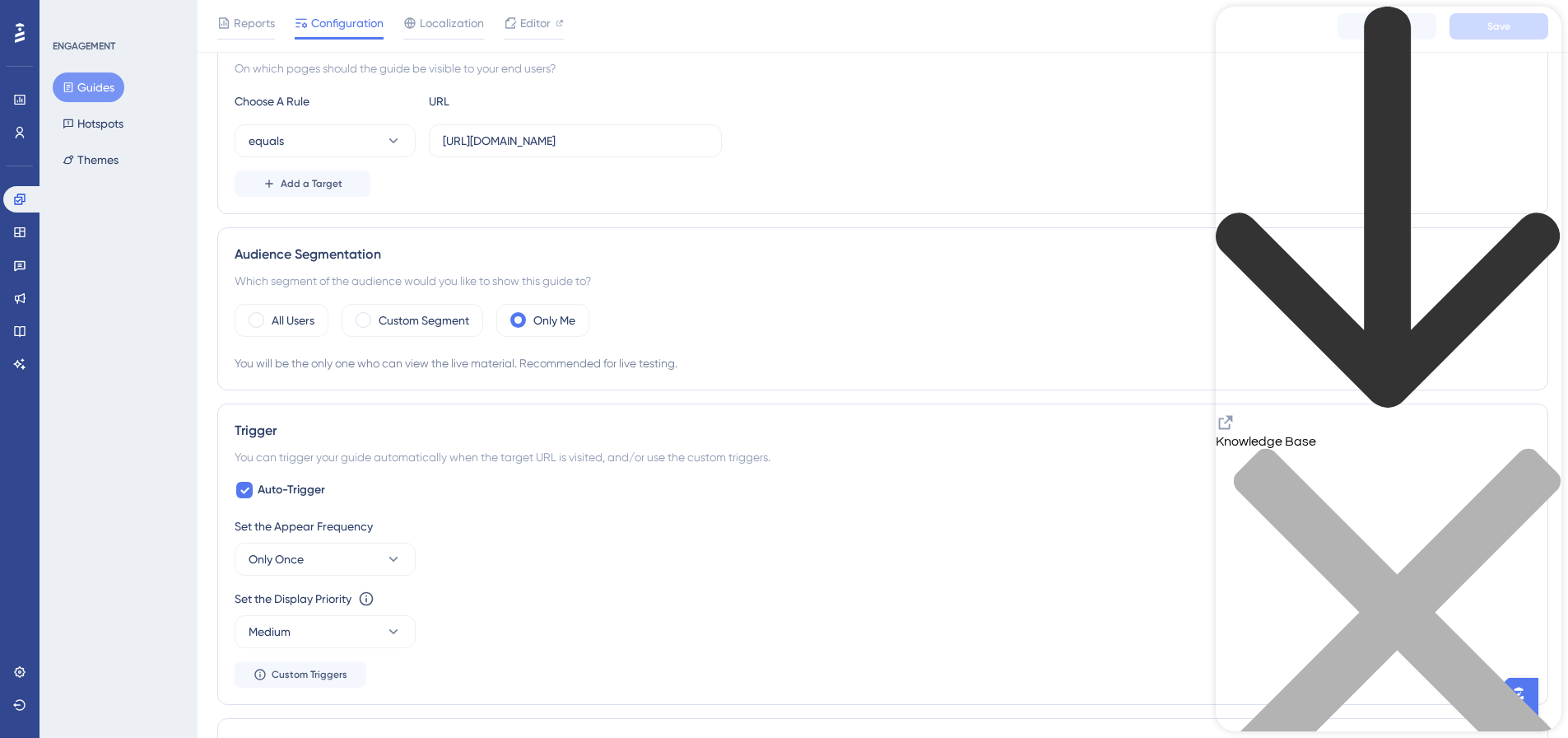
click at [1537, 448] on icon "close resource center" at bounding box center [1388, 620] width 345 height 345
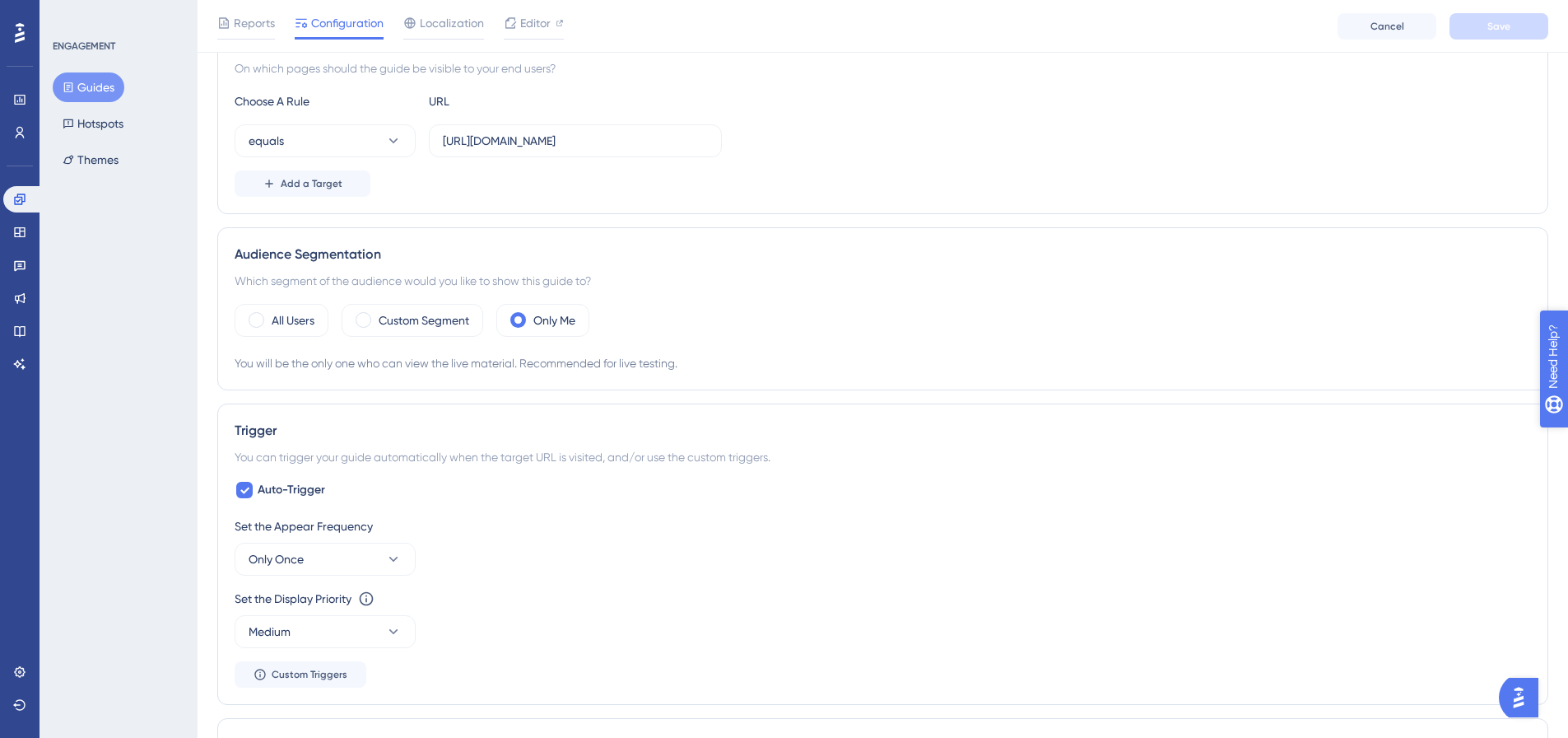
drag, startPoint x: 3079, startPoint y: 783, endPoint x: 1607, endPoint y: 440, distance: 1511.4
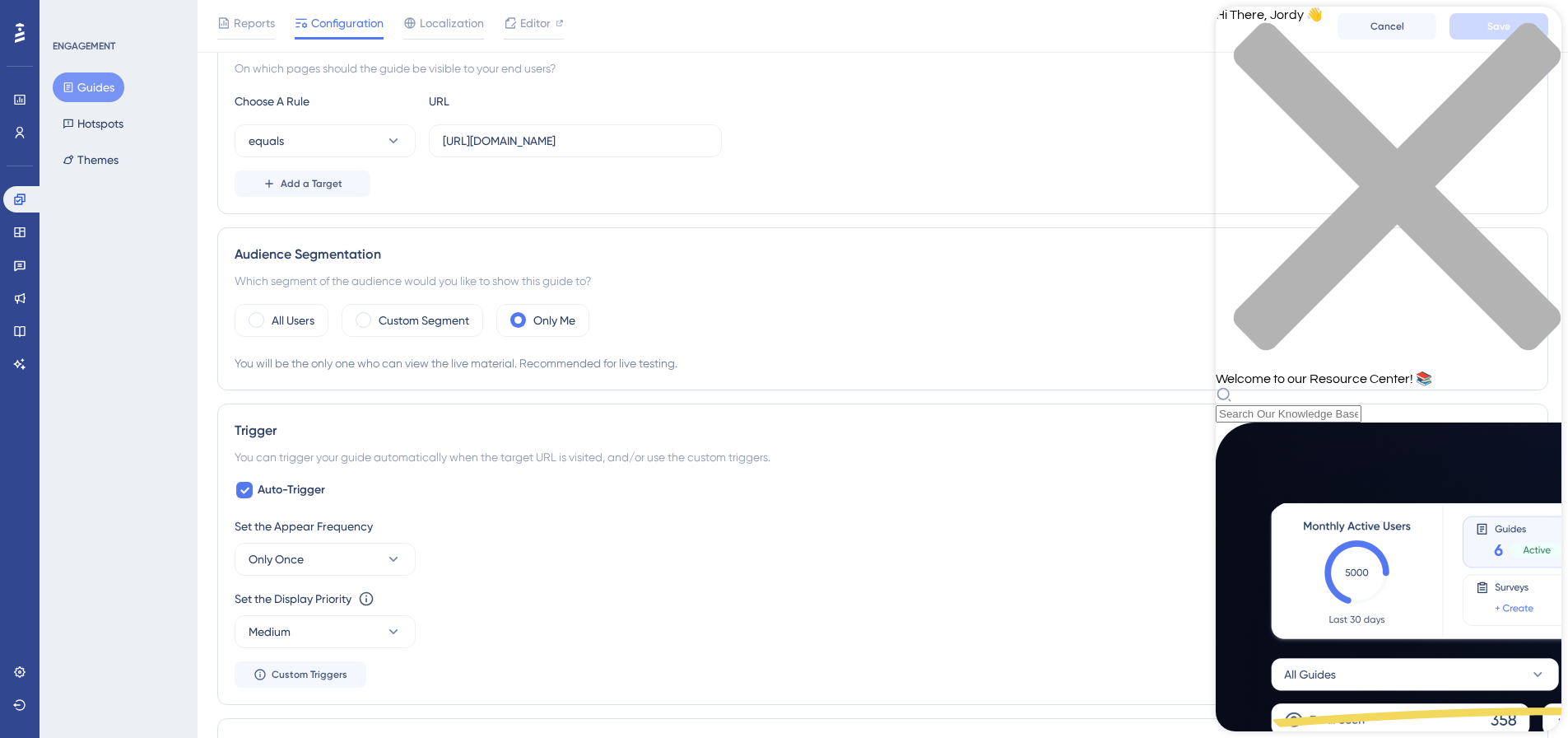
scroll to position [247, 0]
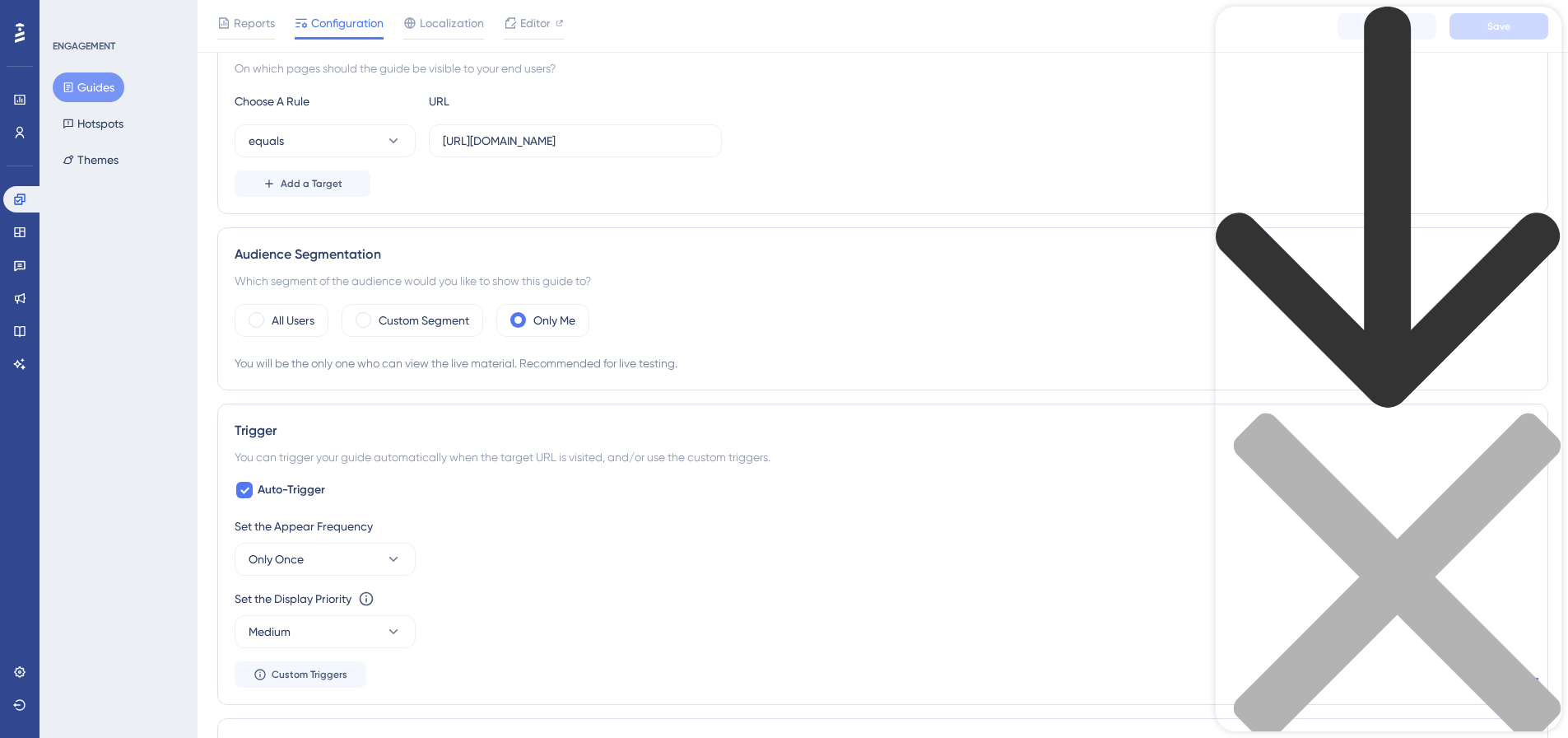
scroll to position [0, 0]
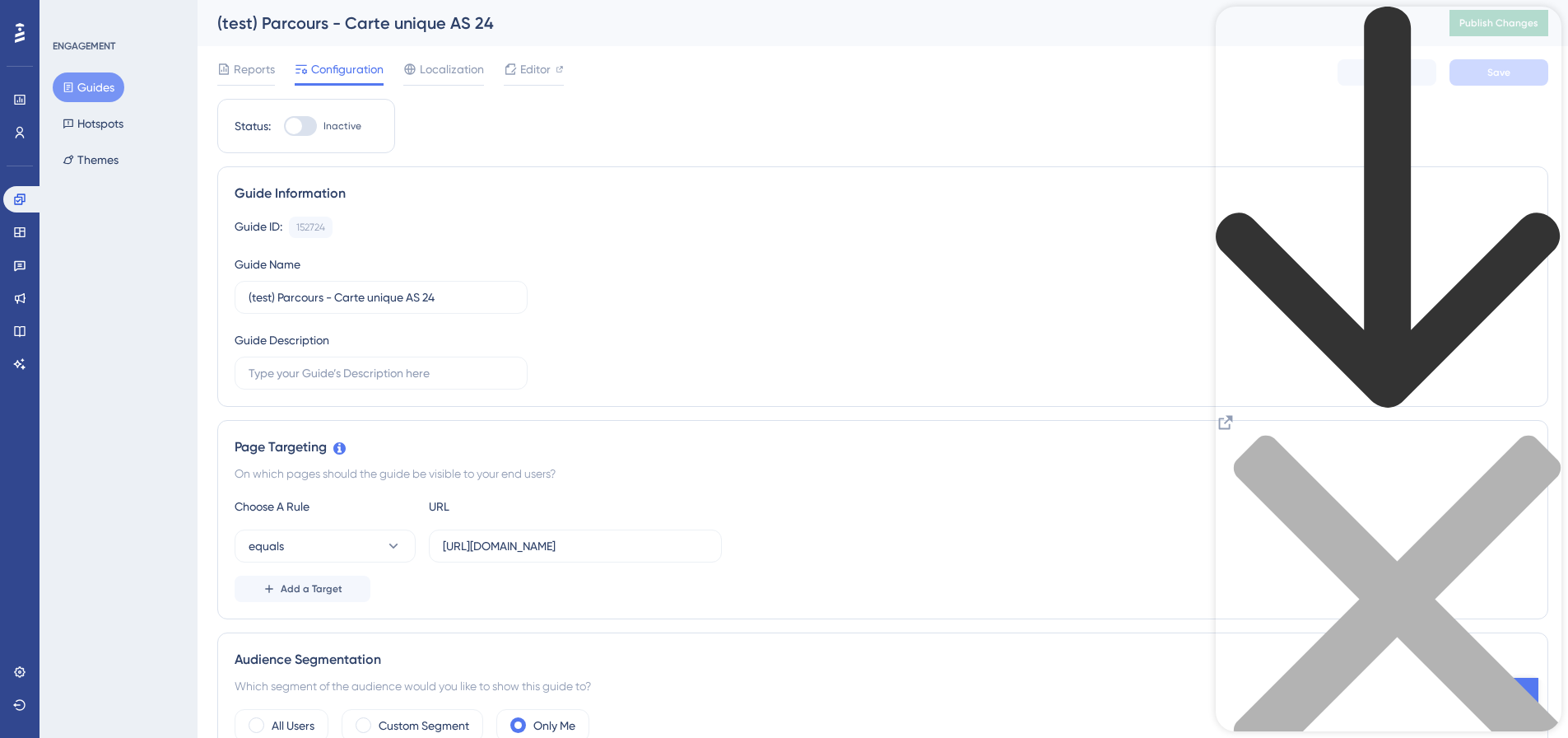
click at [1531, 435] on div "close resource center" at bounding box center [1388, 608] width 345 height 348
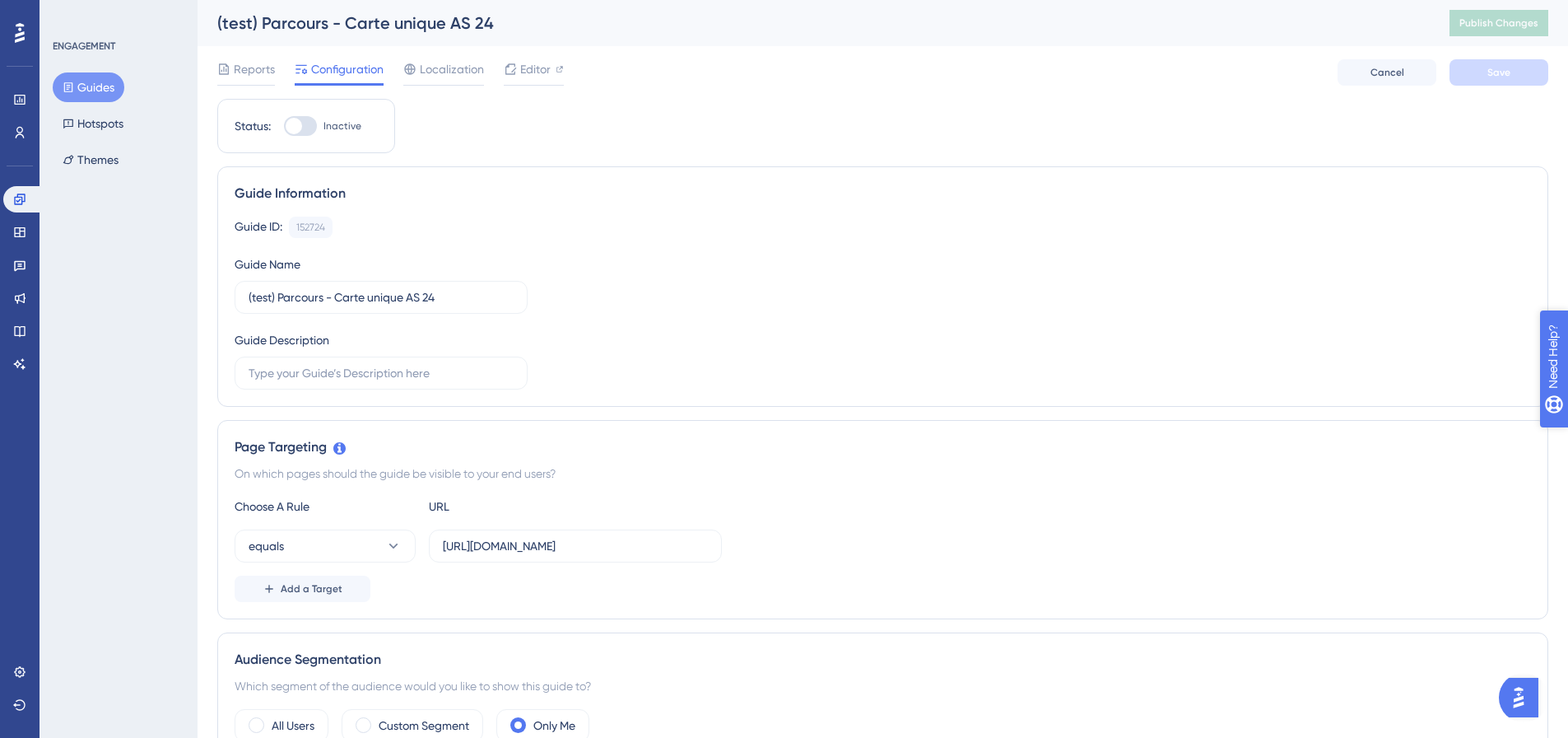
drag, startPoint x: 1590, startPoint y: 437, endPoint x: 3081, endPoint y: 860, distance: 1549.8
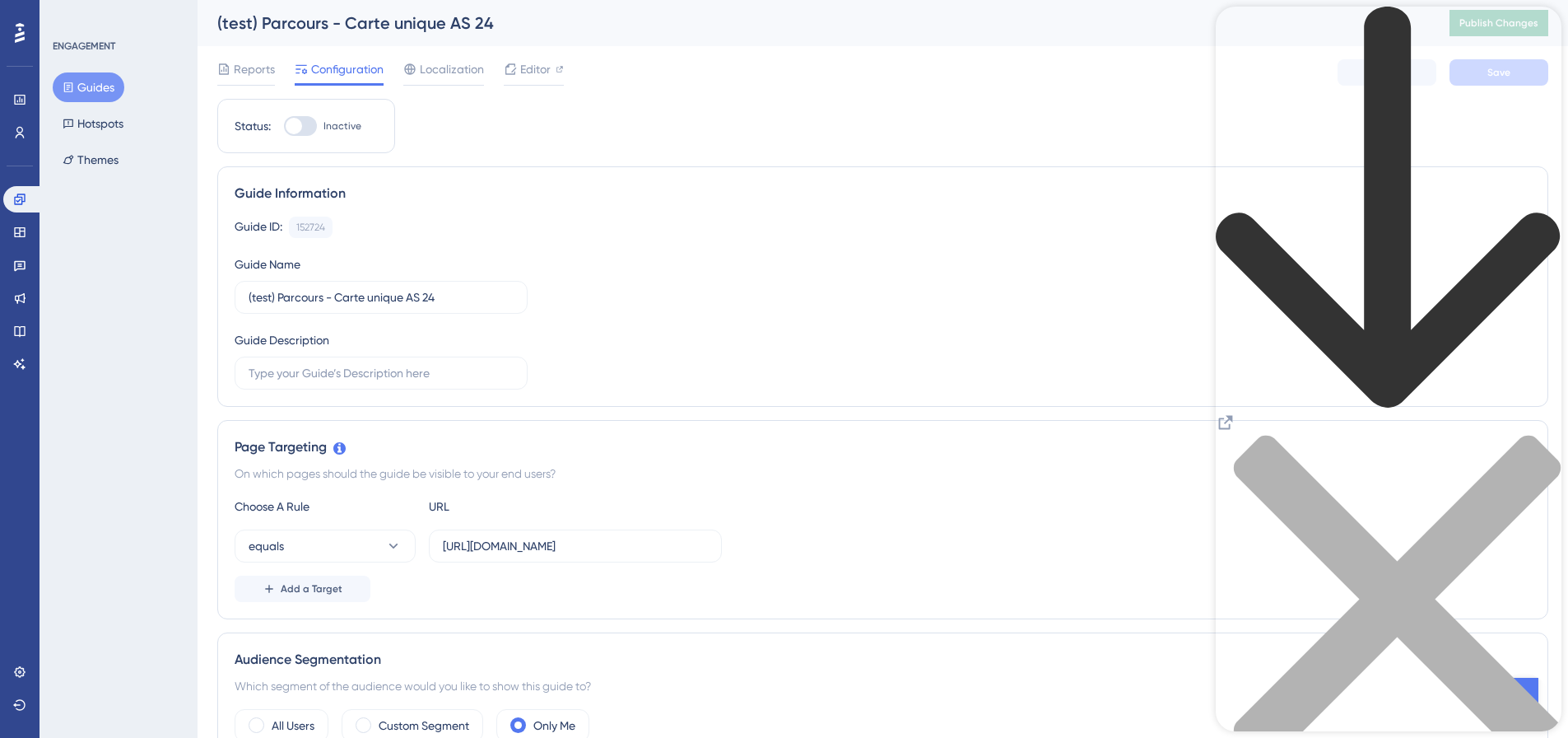
click at [1241, 15] on div "Resource Center Header" at bounding box center [1388, 395] width 345 height 776
click at [1241, 23] on div "back to header" at bounding box center [1388, 210] width 345 height 406
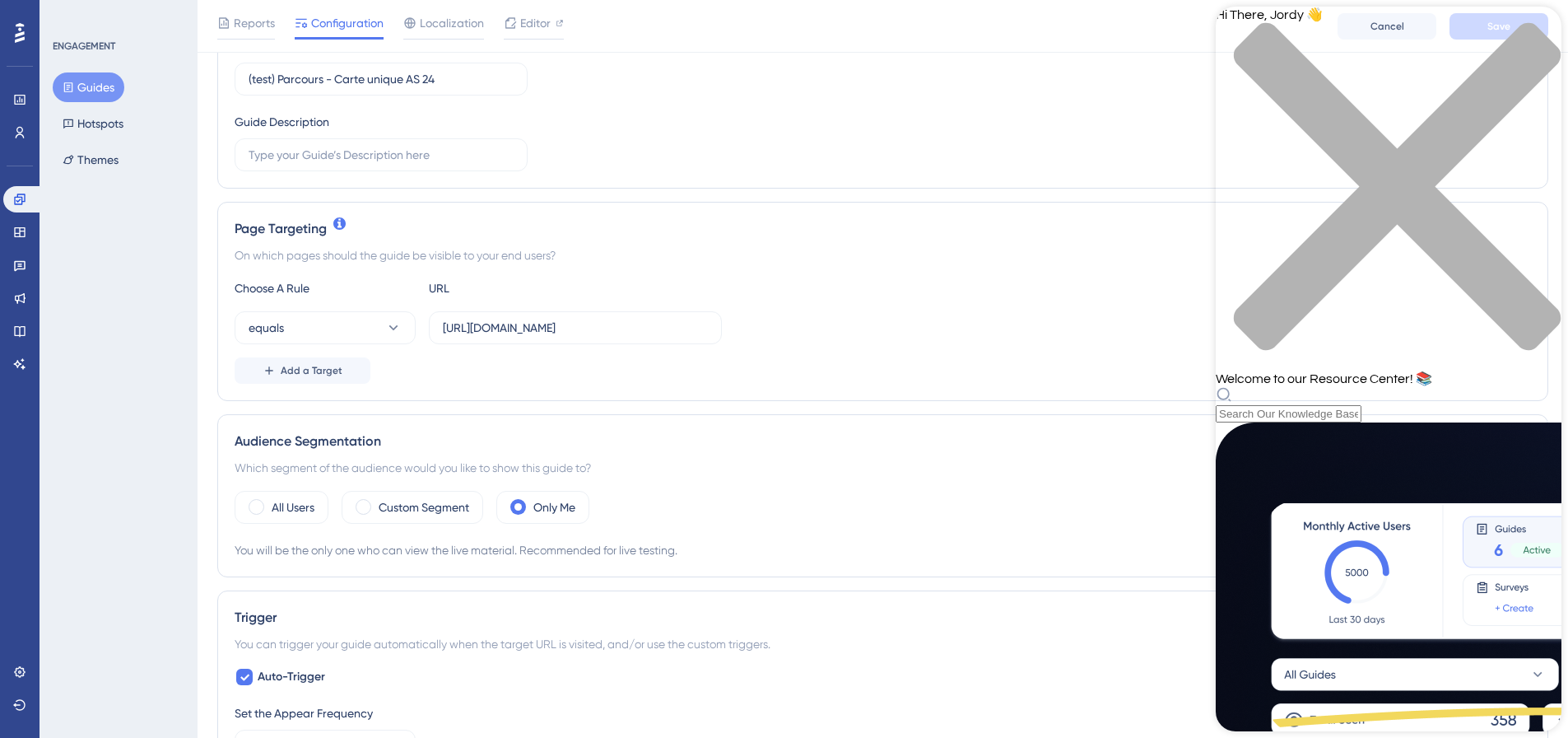
scroll to position [247, 0]
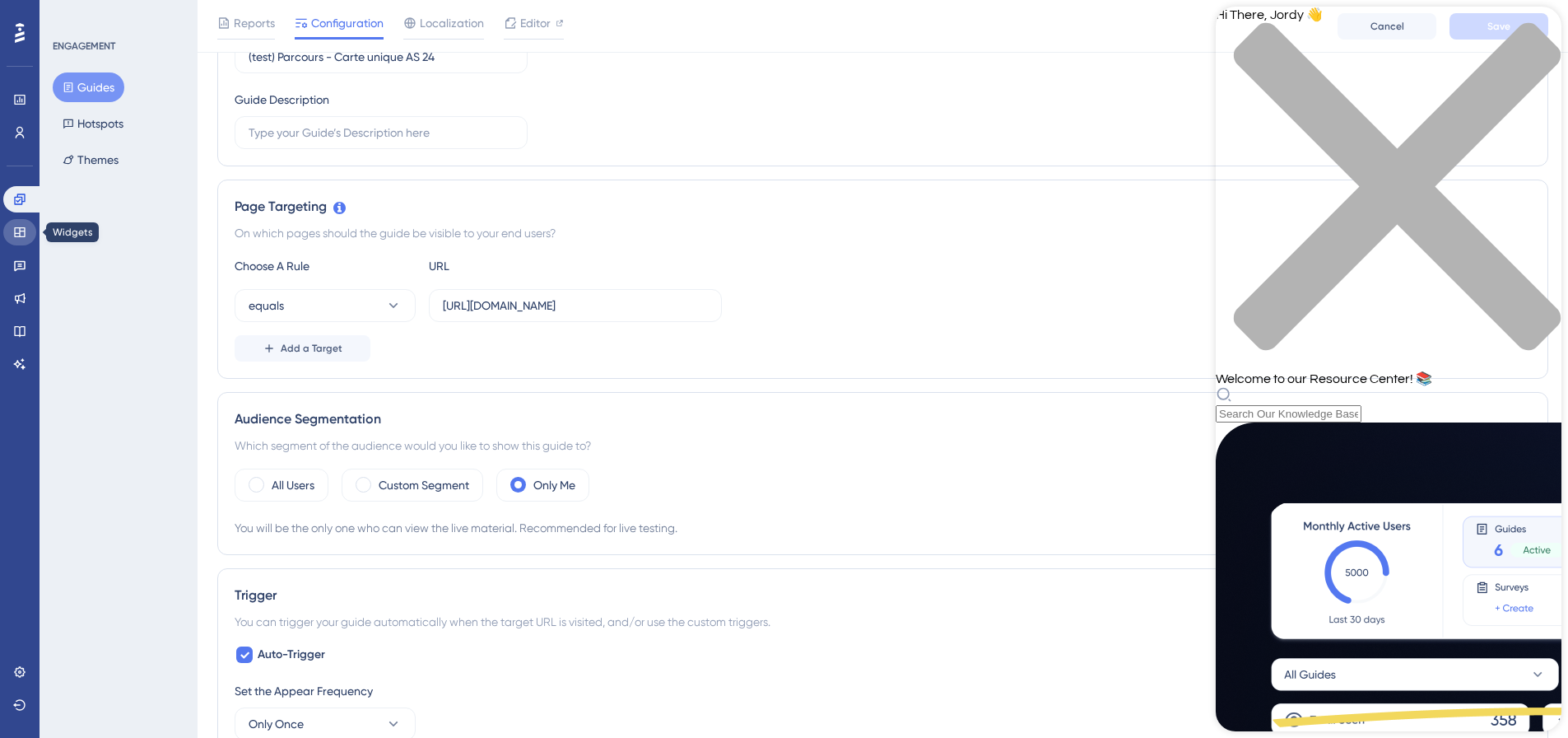
click at [25, 236] on icon at bounding box center [19, 233] width 11 height 10
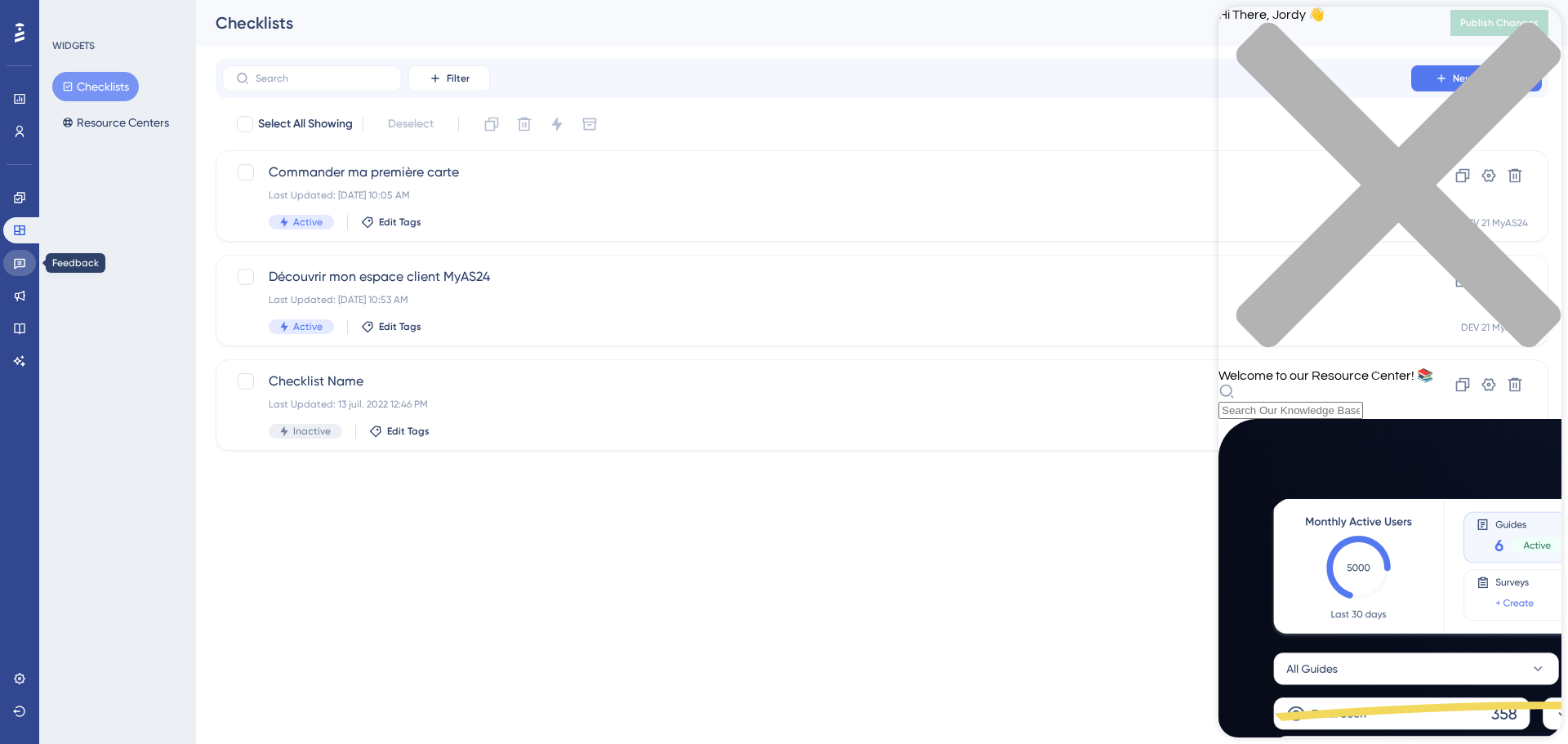
click at [27, 265] on link at bounding box center [19, 263] width 33 height 26
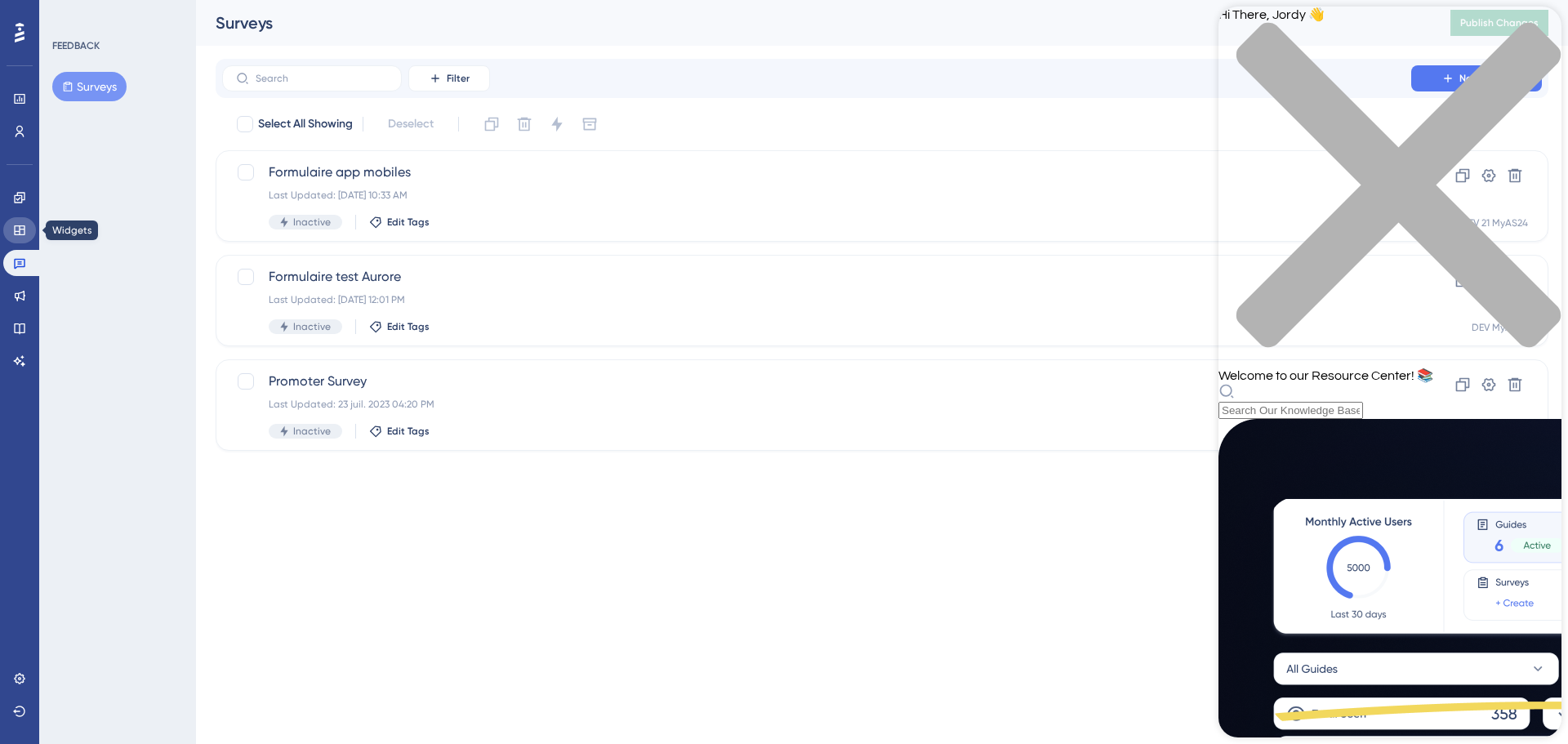
click at [24, 228] on icon at bounding box center [18, 231] width 11 height 10
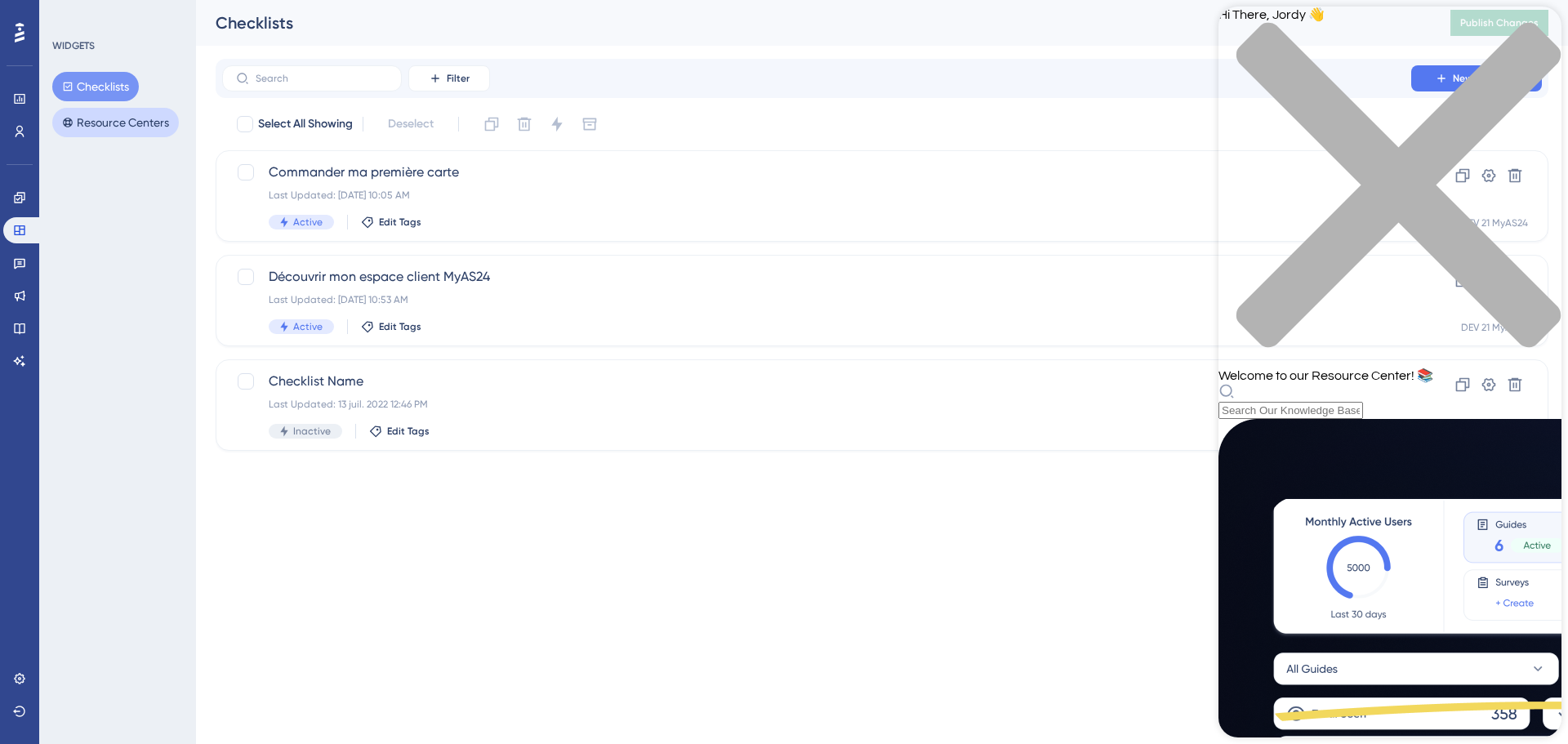
click at [112, 123] on button "Resource Centers" at bounding box center [116, 123] width 127 height 29
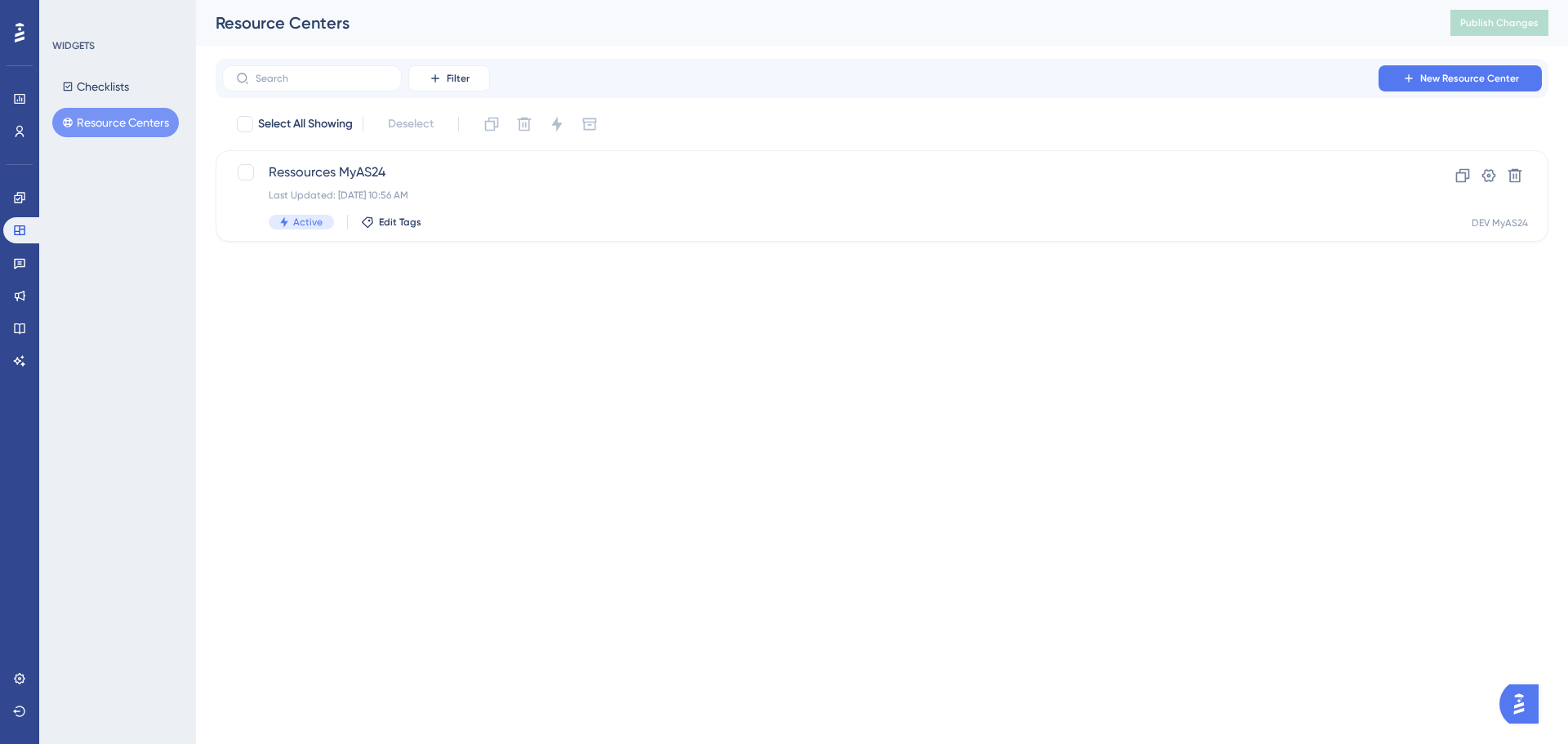
click at [307, 0] on html "Performance Users Engagement Widgets Feedback Product Updates Knowledge Base AI…" at bounding box center [784, 0] width 1568 height 0
click at [489, 262] on div "Performance Users Engagement Widgets Feedback Product Updates Knowledge Base AI…" at bounding box center [882, 133] width 1372 height 268
drag, startPoint x: 23, startPoint y: 234, endPoint x: 23, endPoint y: 210, distance: 24.0
click at [23, 234] on icon at bounding box center [18, 230] width 13 height 13
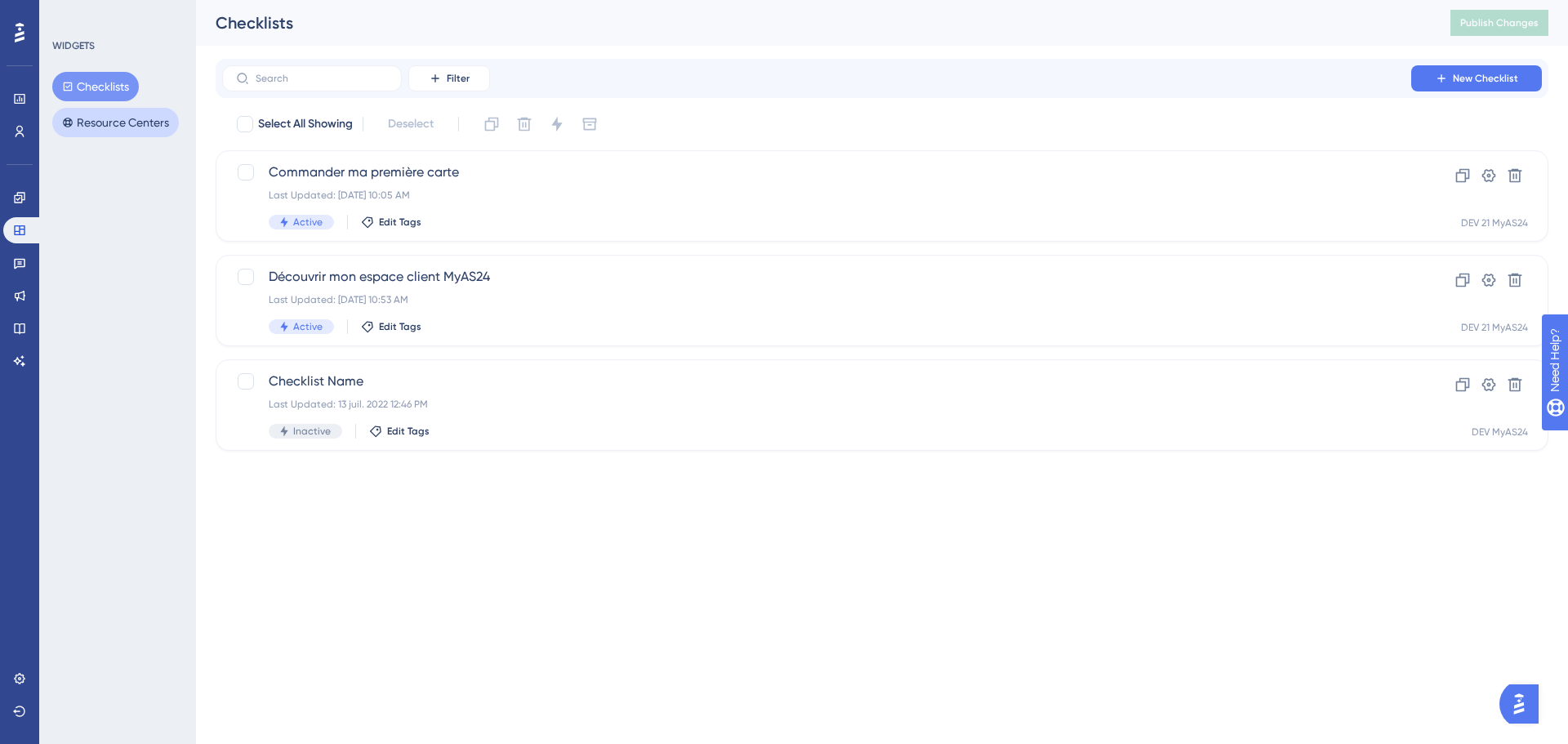
click at [91, 124] on button "Resource Centers" at bounding box center [116, 123] width 127 height 29
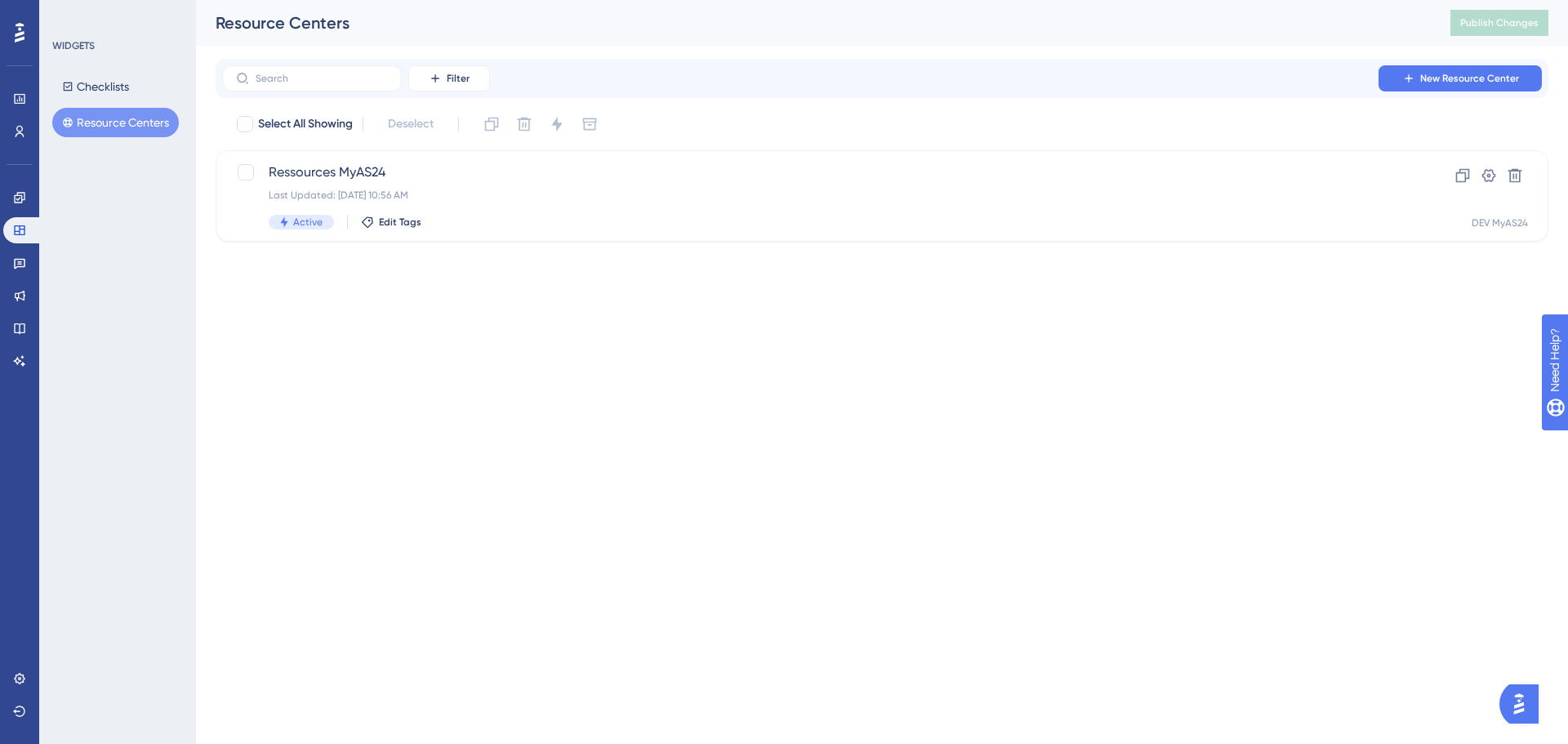
click at [456, 130] on div "Deselect" at bounding box center [411, 124] width 96 height 29
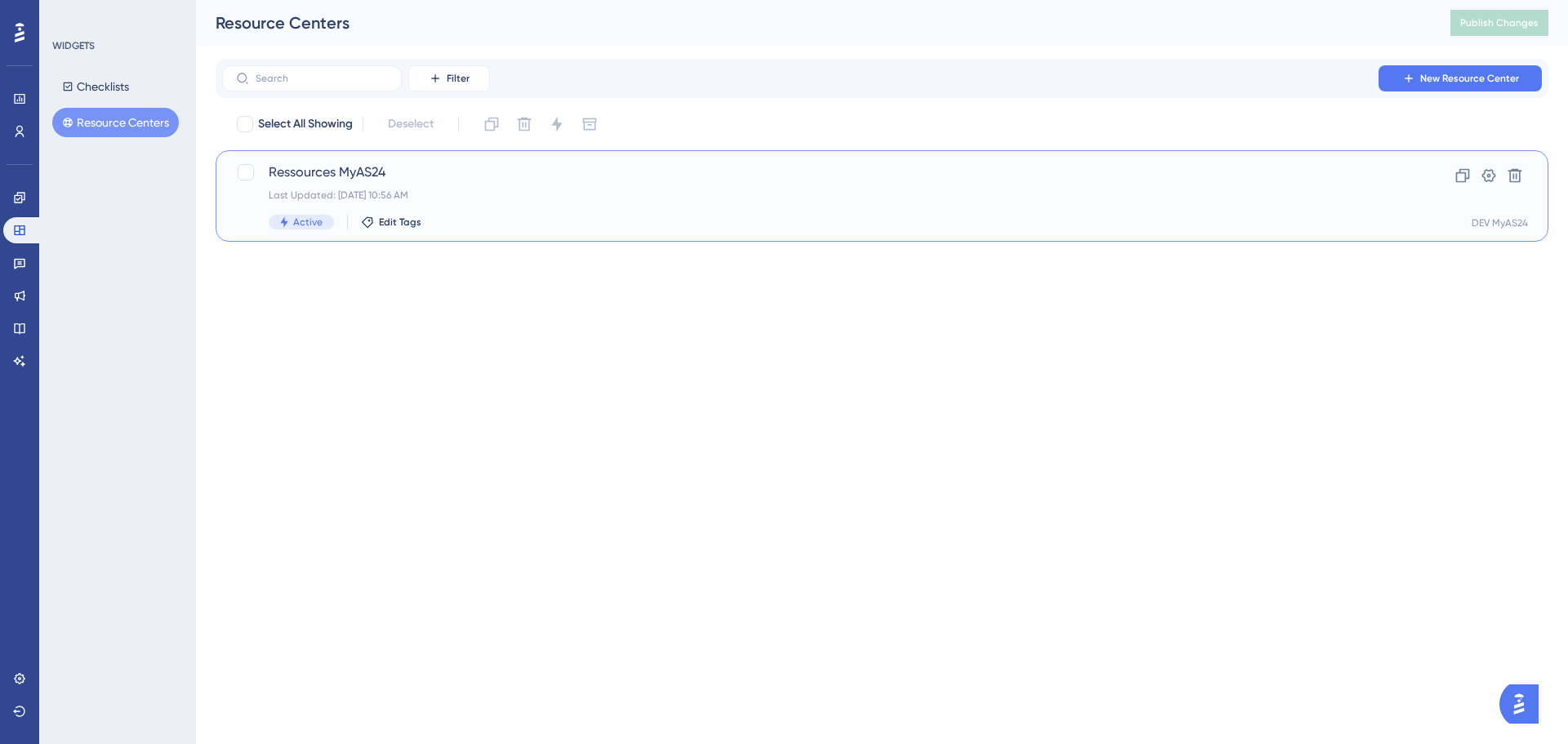
click at [479, 196] on div "Last Updated: 26 sept. 2025 10:56 AM" at bounding box center [817, 195] width 1096 height 13
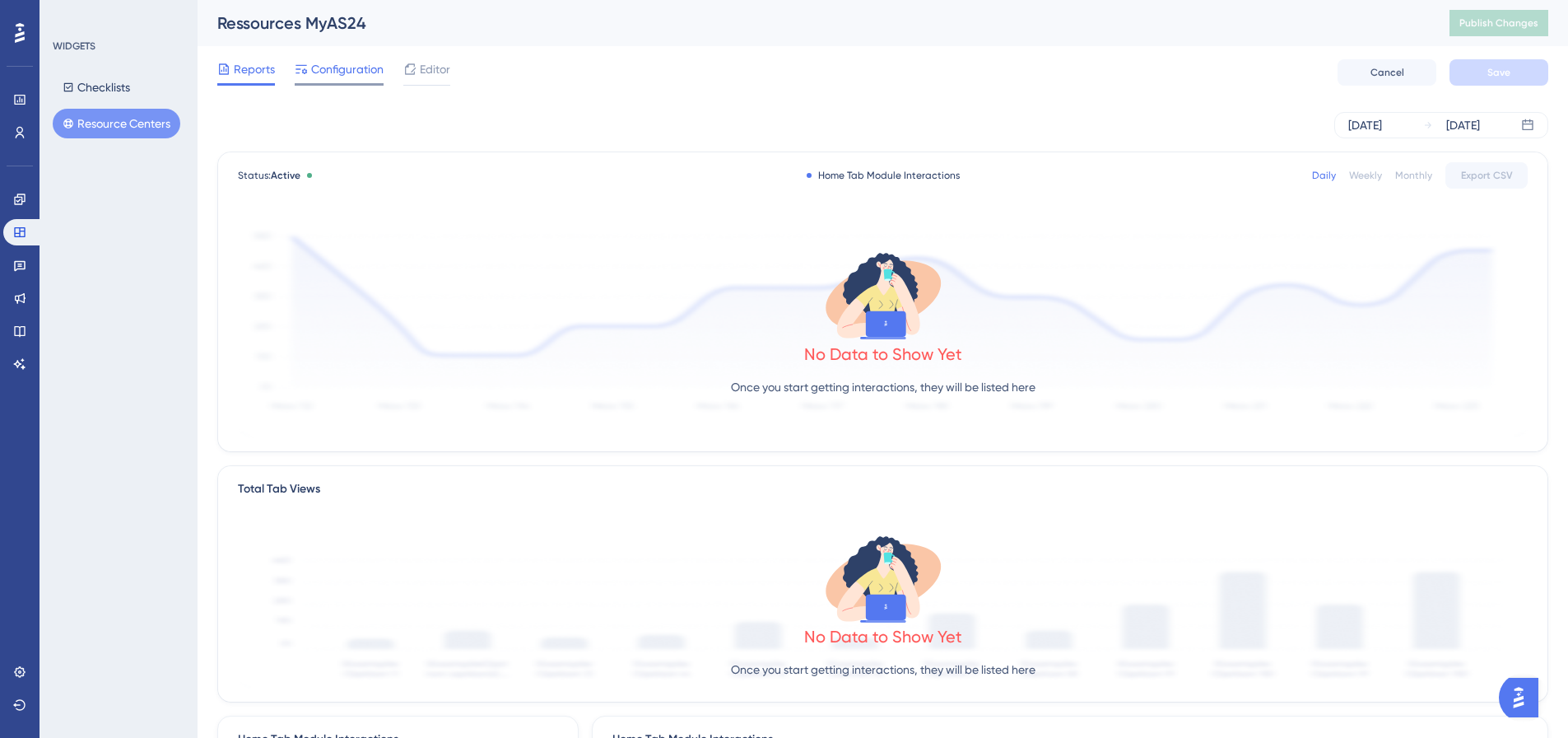
click at [362, 75] on span "Configuration" at bounding box center [347, 69] width 73 height 20
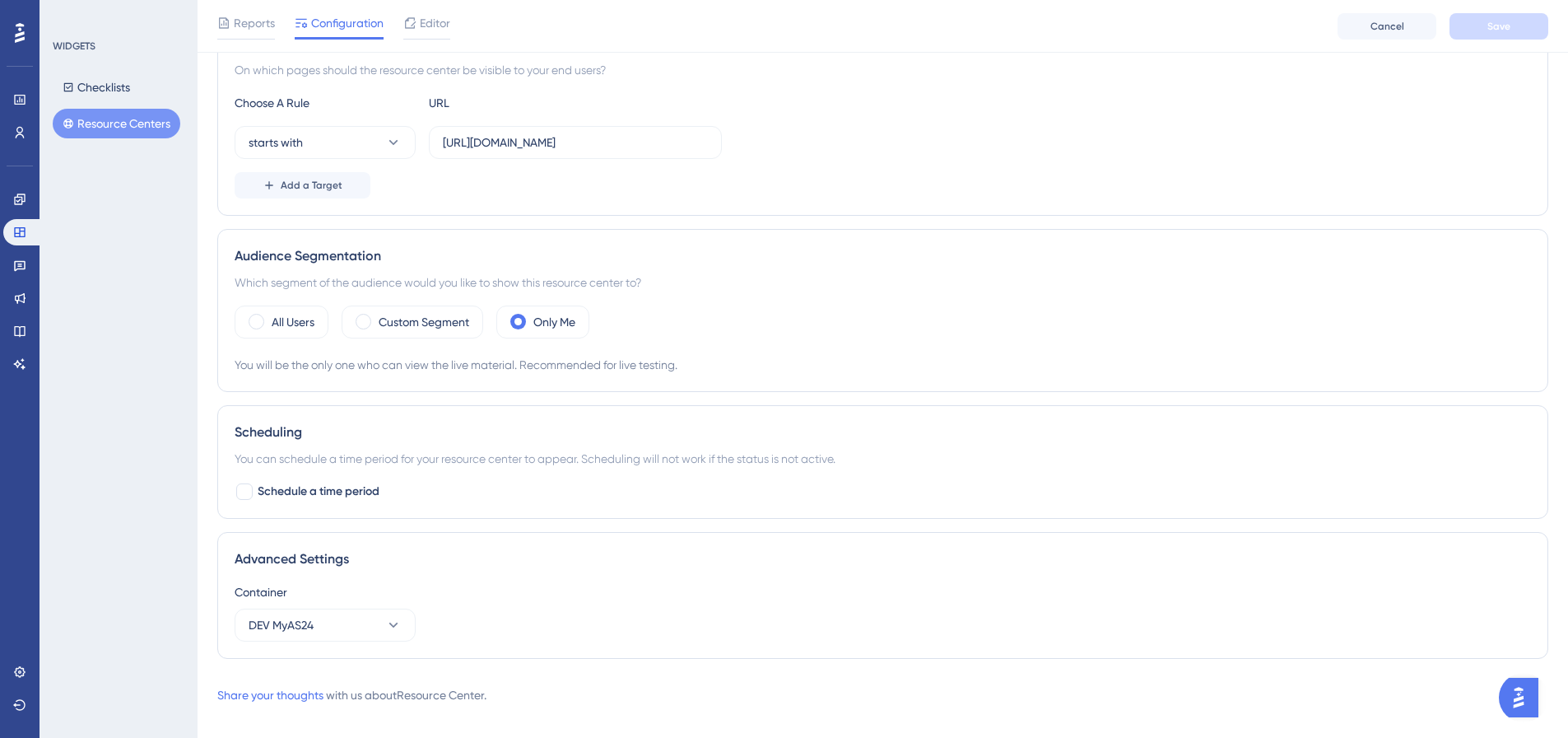
scroll to position [354, 0]
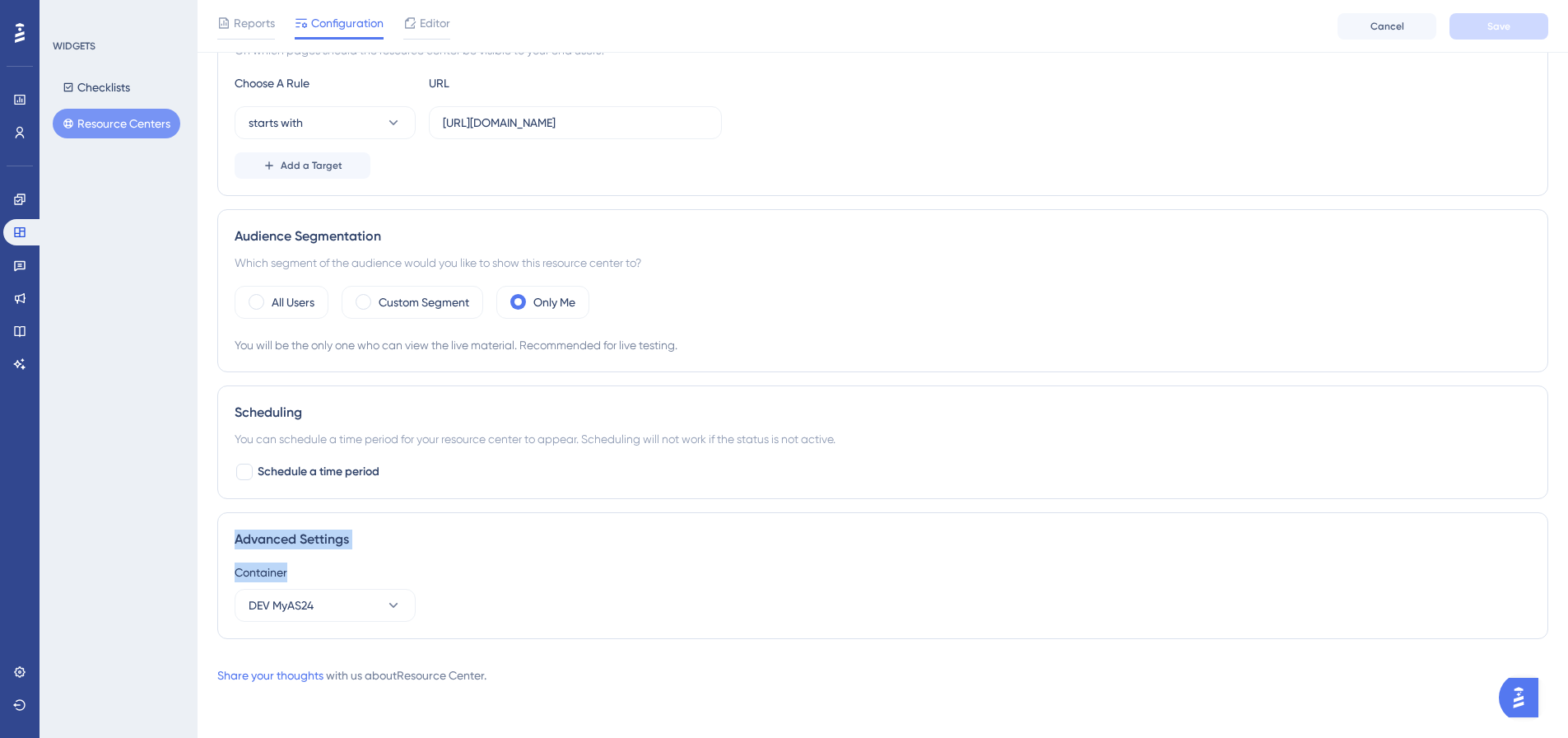
drag, startPoint x: 236, startPoint y: 533, endPoint x: 427, endPoint y: 570, distance: 194.6
click at [427, 570] on div "Advanced Settings Container DEV MyAS24" at bounding box center [883, 575] width 1332 height 127
click at [333, 583] on div "Container DEV MyAS24" at bounding box center [882, 592] width 1296 height 59
click at [329, 611] on button "DEV MyAS24" at bounding box center [325, 606] width 182 height 33
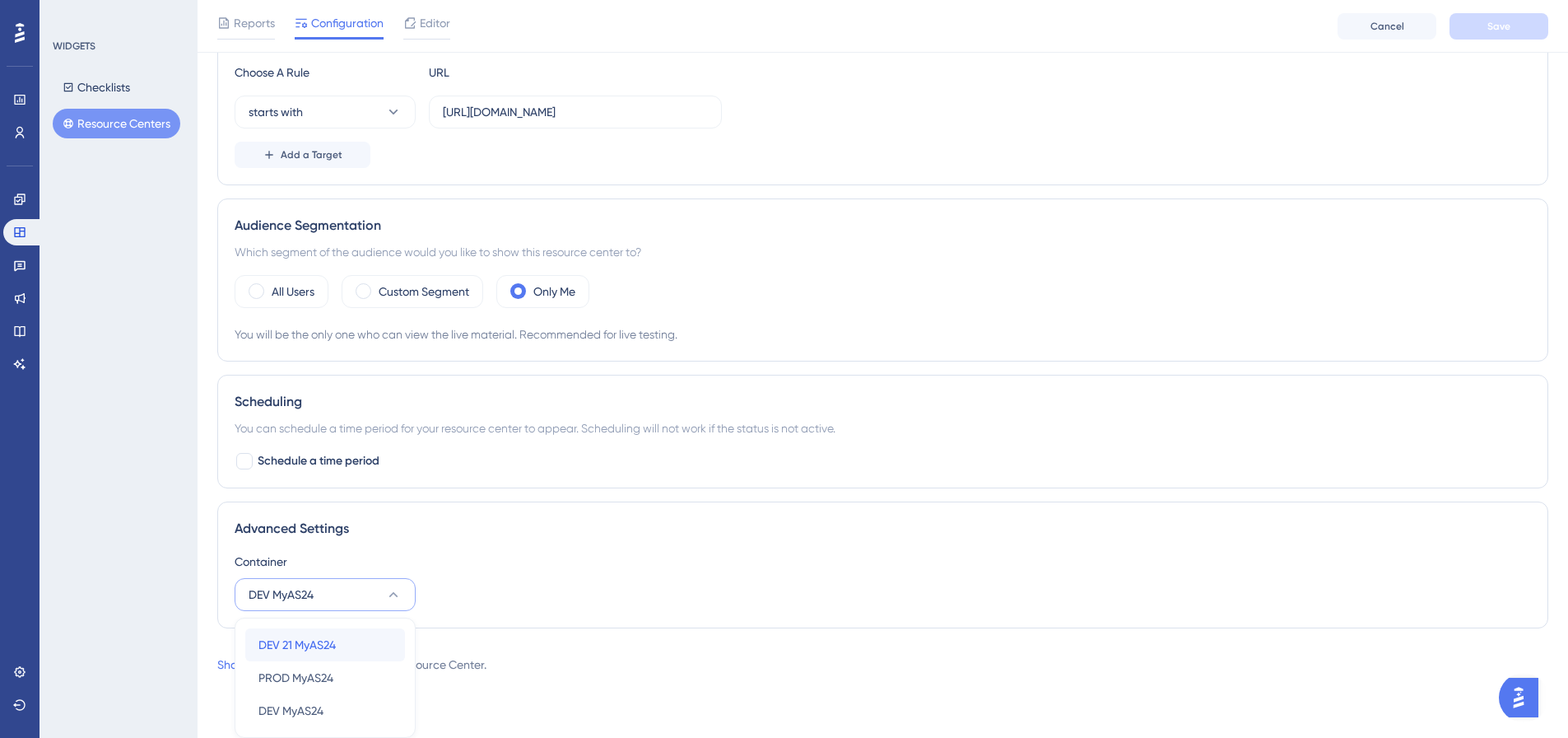
click at [362, 641] on div "DEV 21 MyAS24 DEV 21 MyAS24" at bounding box center [325, 645] width 133 height 33
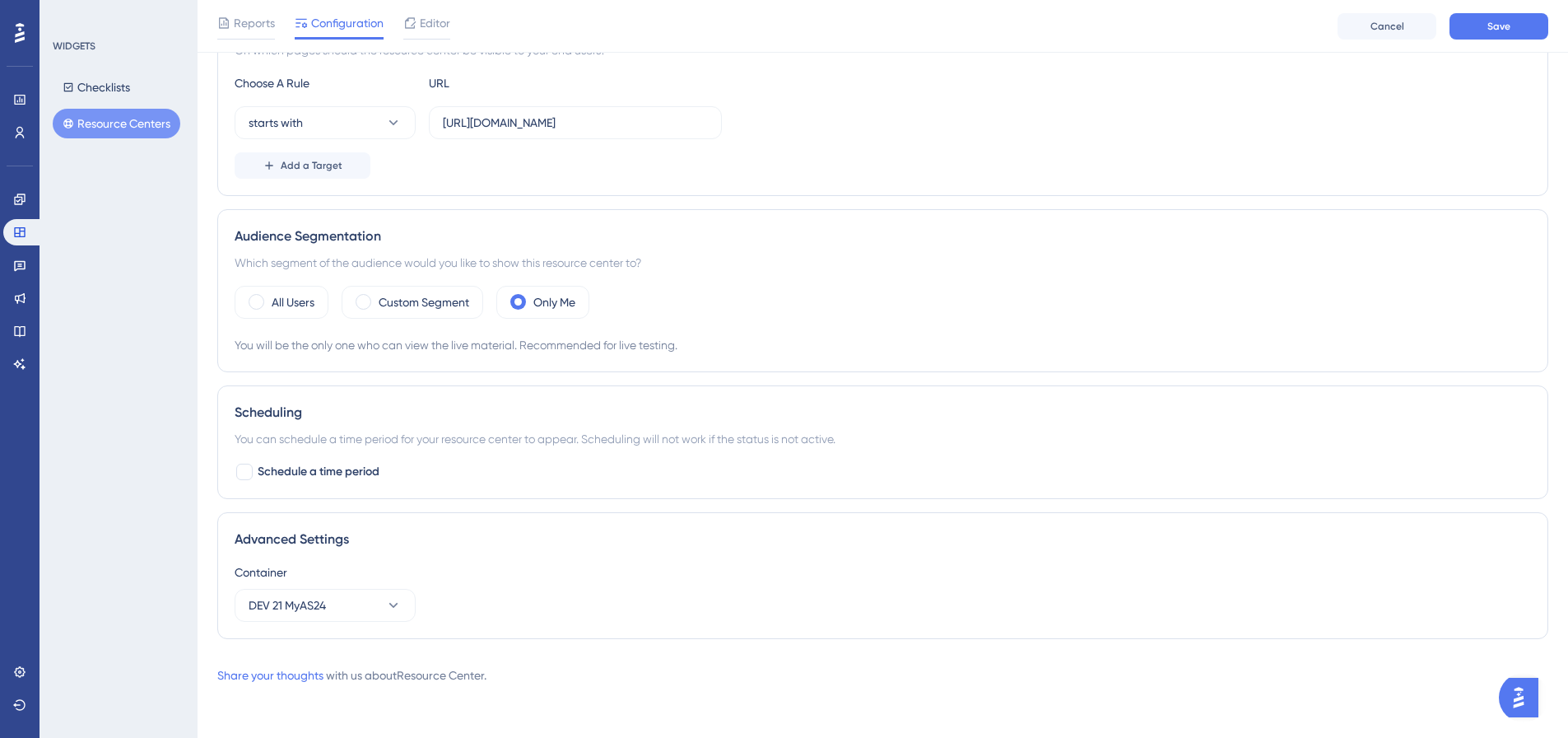
scroll to position [354, 0]
click at [1519, 22] on button "Save" at bounding box center [1499, 26] width 99 height 26
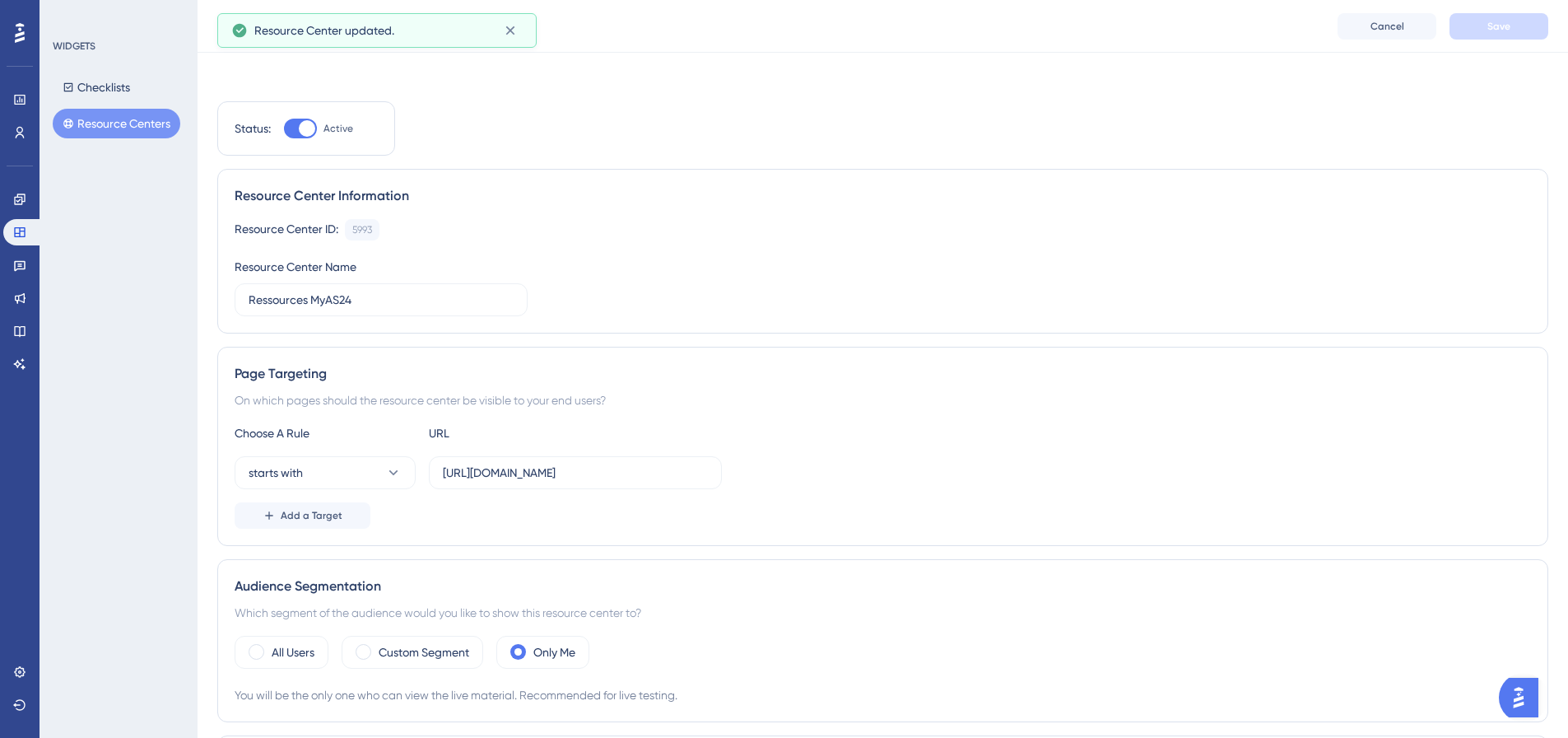
scroll to position [0, 0]
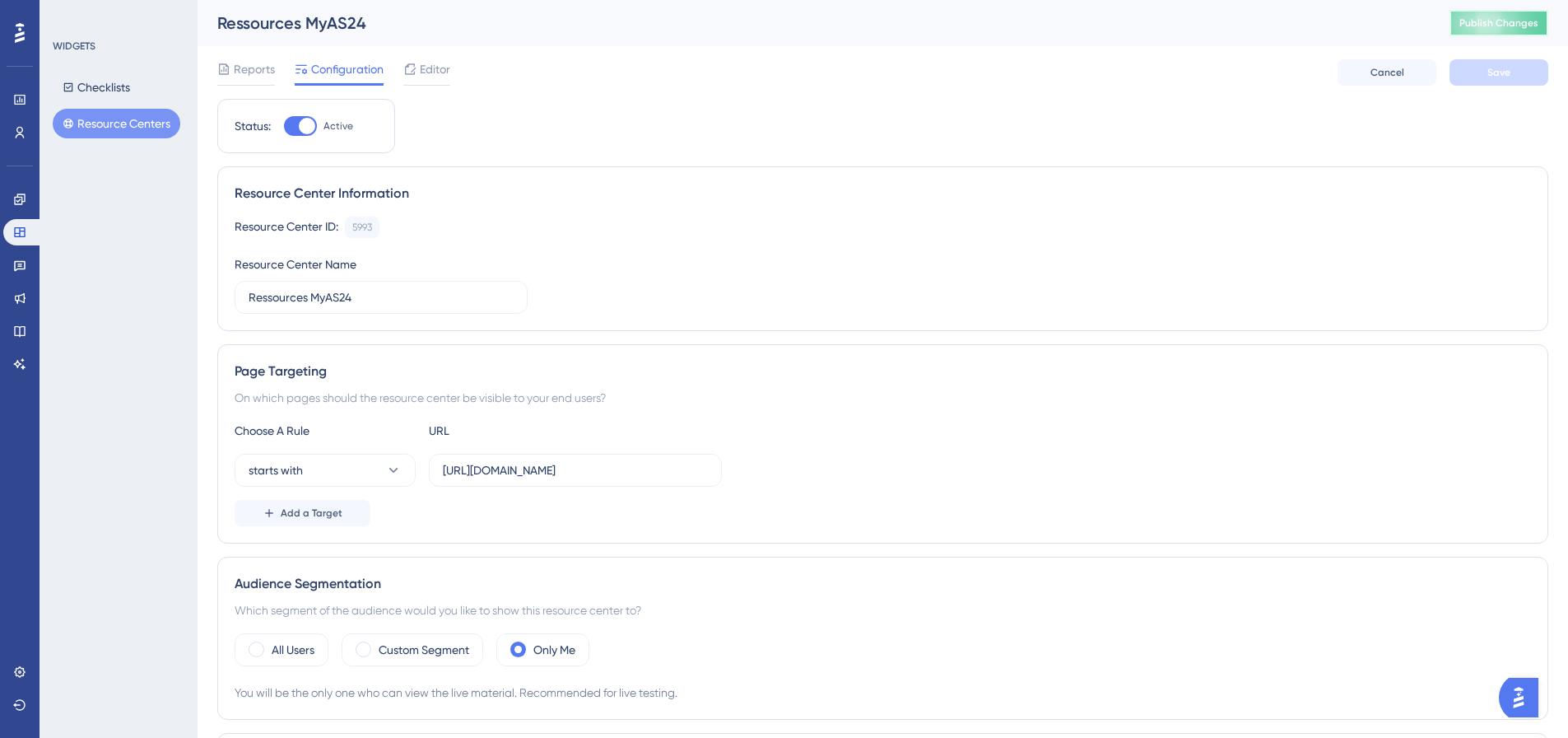
click at [1520, 21] on span "Publish Changes" at bounding box center [1499, 23] width 79 height 13
drag, startPoint x: 1471, startPoint y: 309, endPoint x: 1486, endPoint y: 97, distance: 212.5
click at [1471, 304] on div "Resource Center ID: 5993 Copy Resource Center Name Ressources MyAS24" at bounding box center [882, 265] width 1296 height 97
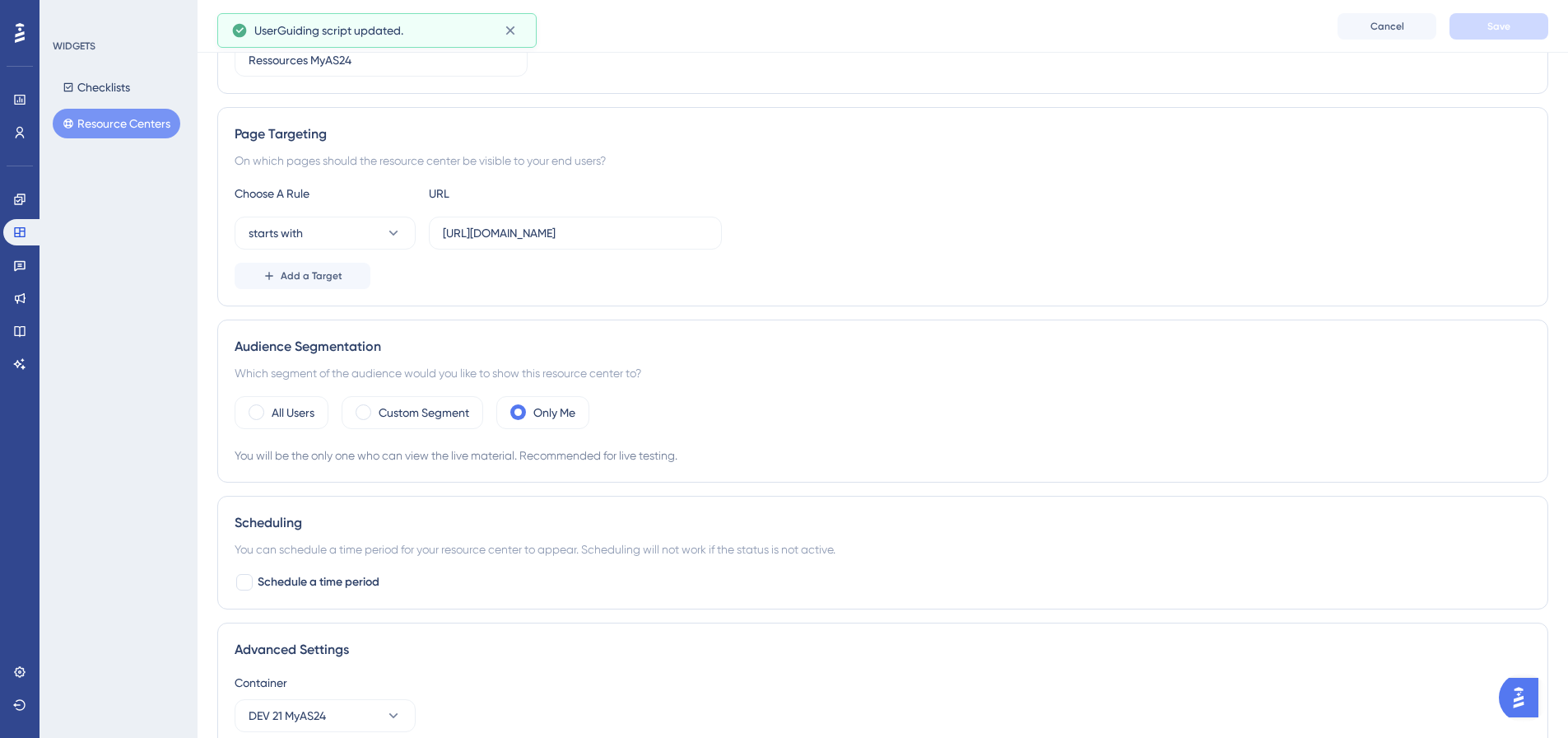
scroll to position [247, 0]
click at [284, 418] on label "All Users" at bounding box center [293, 409] width 43 height 20
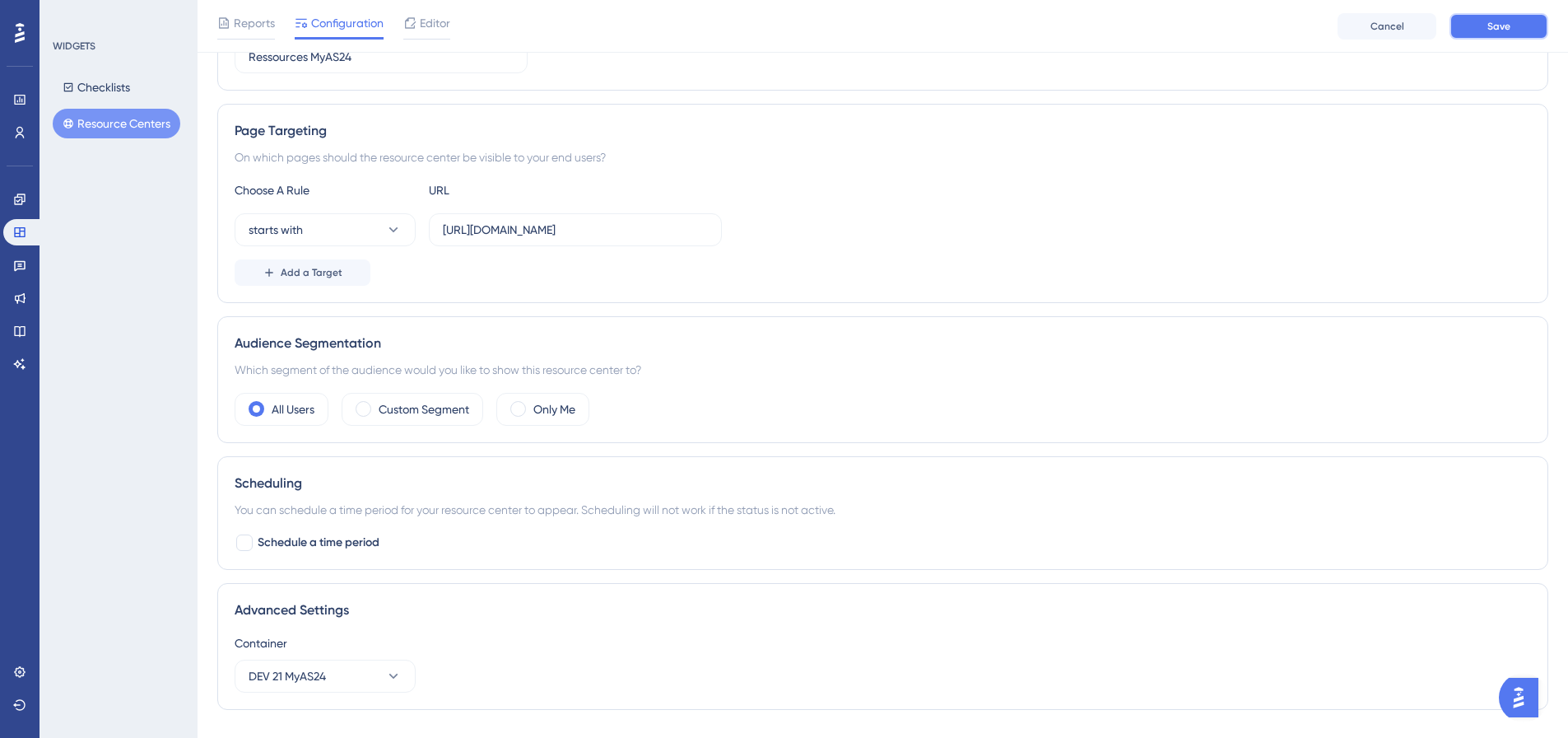
click at [1488, 26] on span "Save" at bounding box center [1498, 26] width 23 height 13
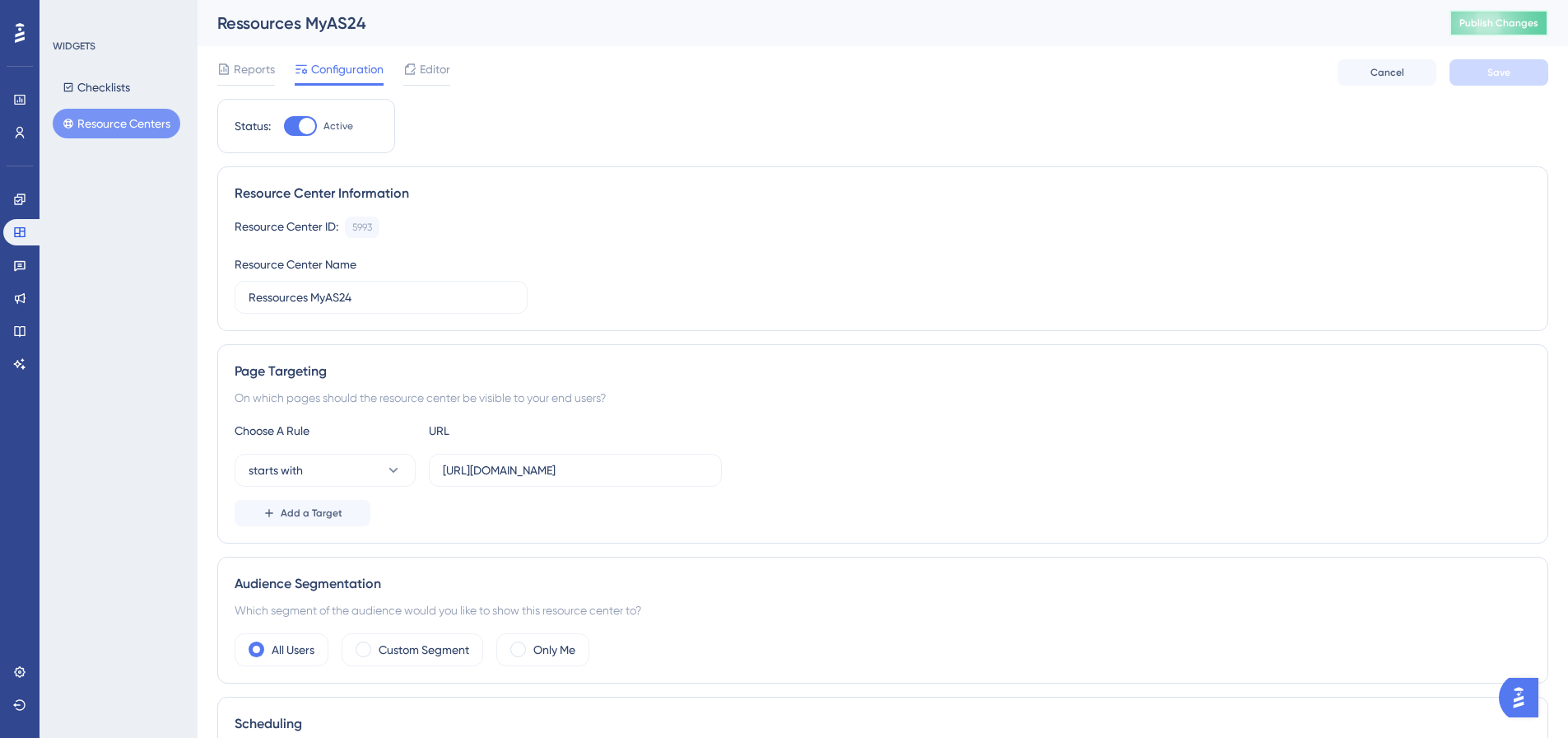
click at [1514, 32] on button "Publish Changes" at bounding box center [1499, 23] width 99 height 26
drag, startPoint x: 698, startPoint y: 472, endPoint x: 447, endPoint y: 467, distance: 251.0
click at [447, 467] on input "[URL][DOMAIN_NAME]" at bounding box center [575, 470] width 265 height 18
click at [436, 472] on label "[URL][DOMAIN_NAME]" at bounding box center [575, 470] width 293 height 33
click at [443, 472] on input "[URL][DOMAIN_NAME]" at bounding box center [575, 470] width 265 height 18
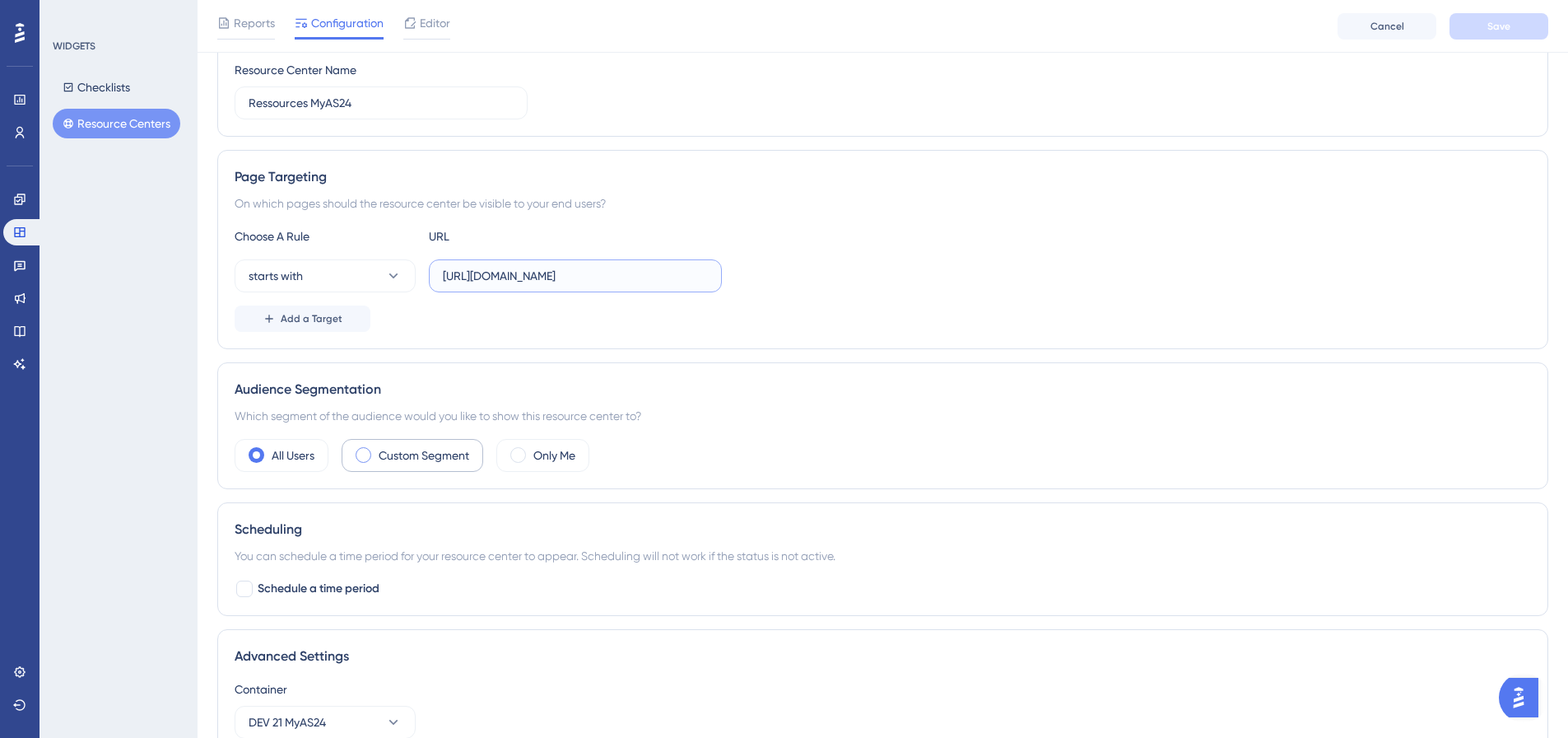
scroll to position [318, 0]
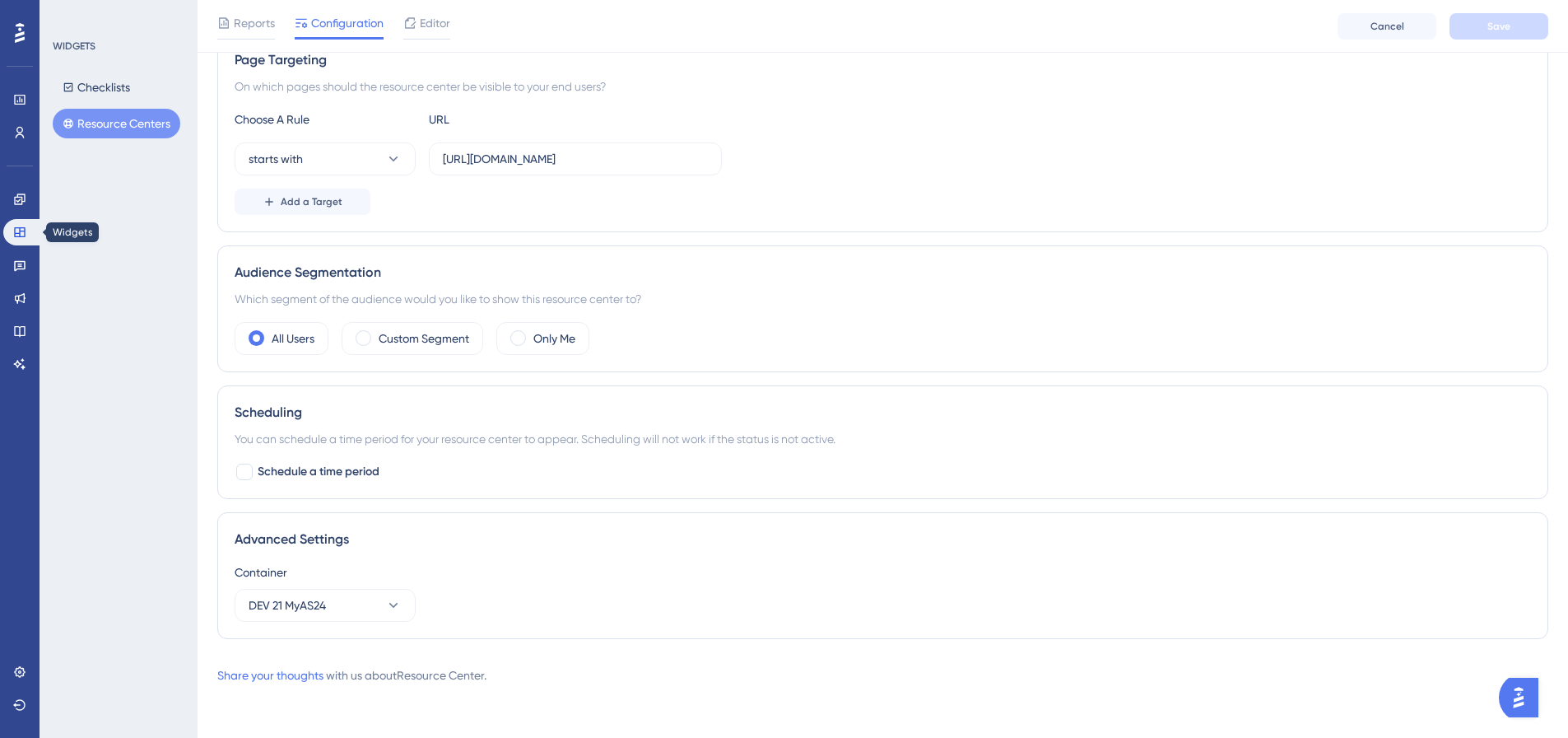
click at [15, 218] on div "Engagement Widgets Feedback Product Updates Knowledge Base AI Assistant" at bounding box center [20, 282] width 33 height 191
click at [21, 184] on div "Engagement Widgets Feedback Product Updates Knowledge Base AI Assistant" at bounding box center [20, 262] width 33 height 232
click at [20, 190] on link at bounding box center [20, 199] width 33 height 26
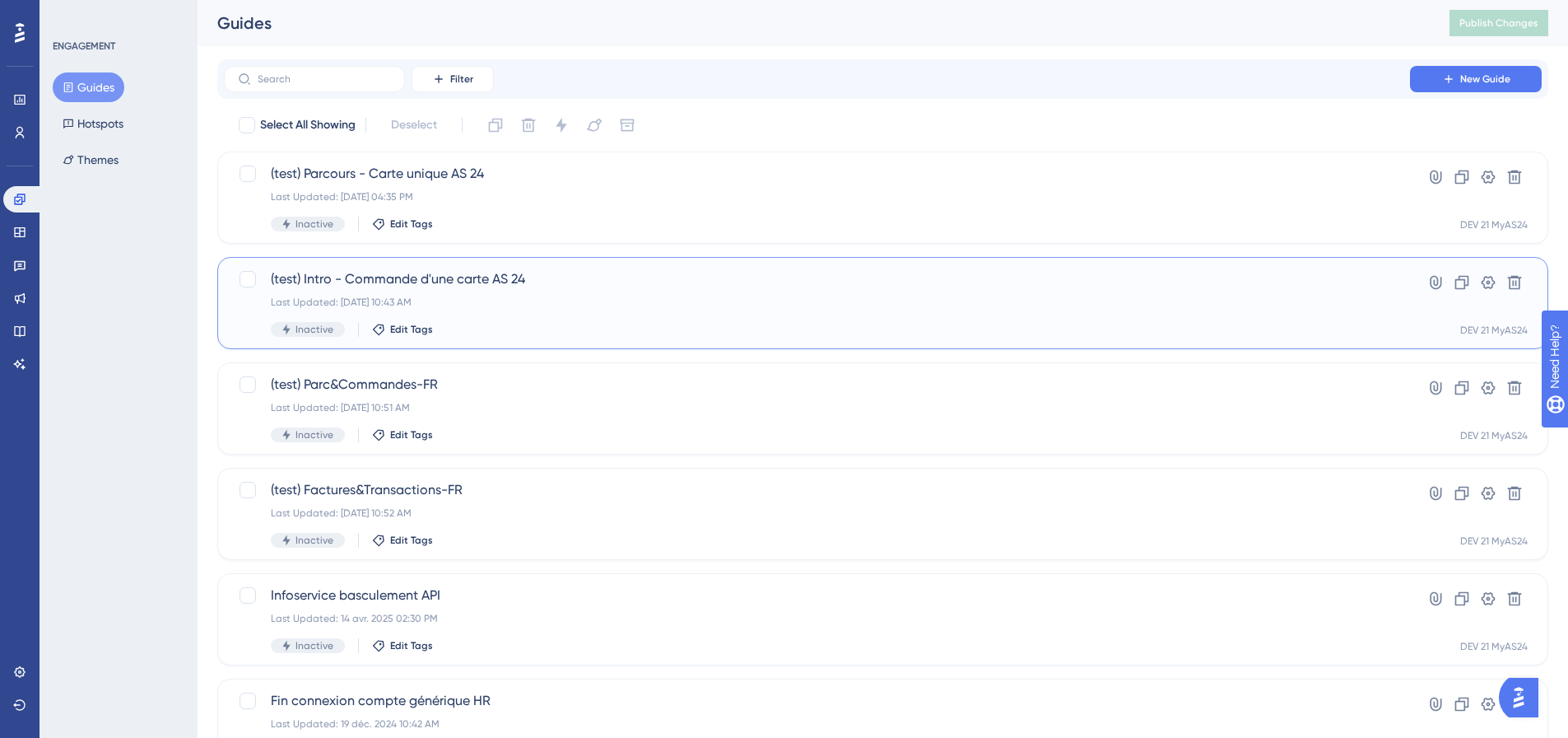
click at [547, 285] on span "(test) Intro - Commande d'une carte AS 24" at bounding box center [816, 279] width 1092 height 20
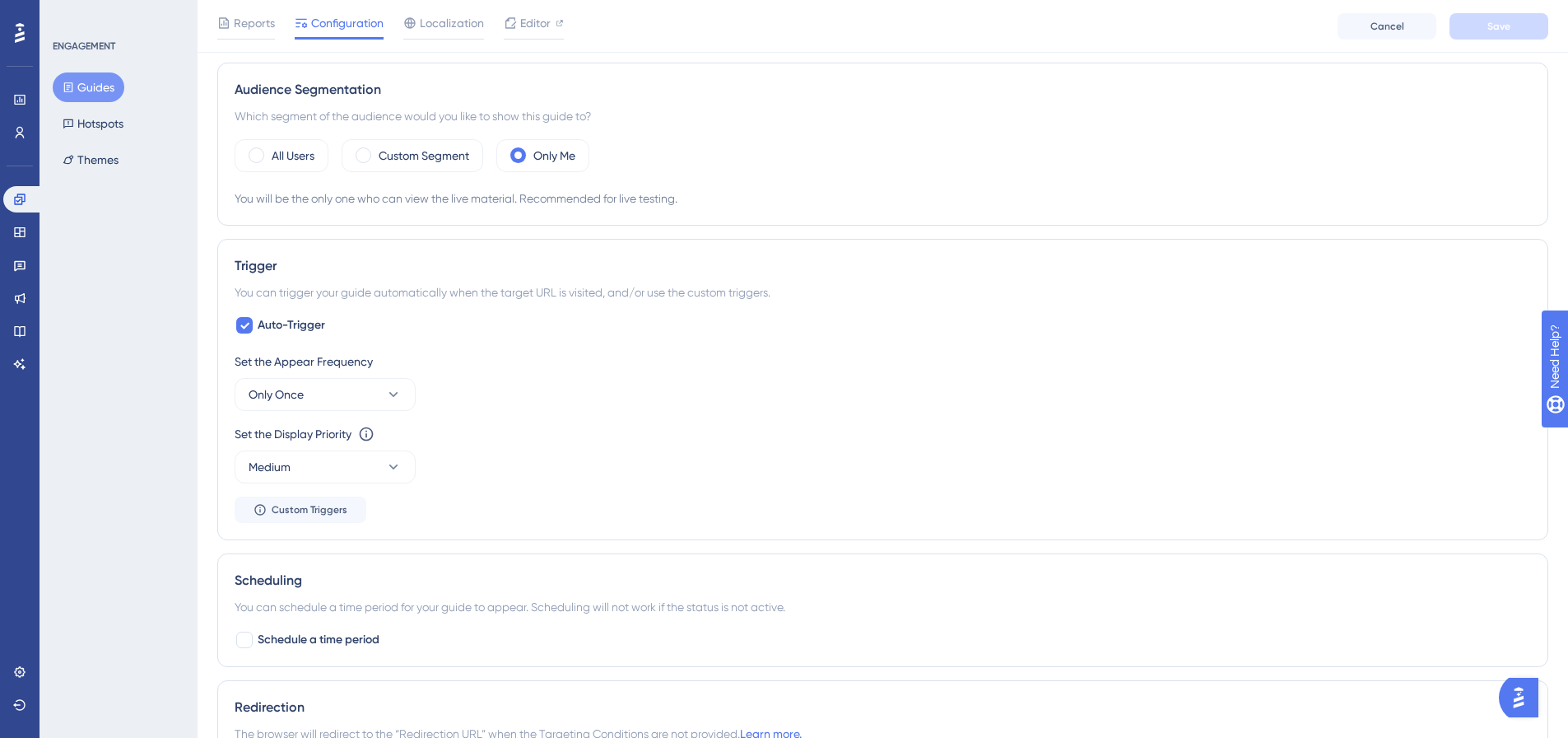
scroll to position [1052, 0]
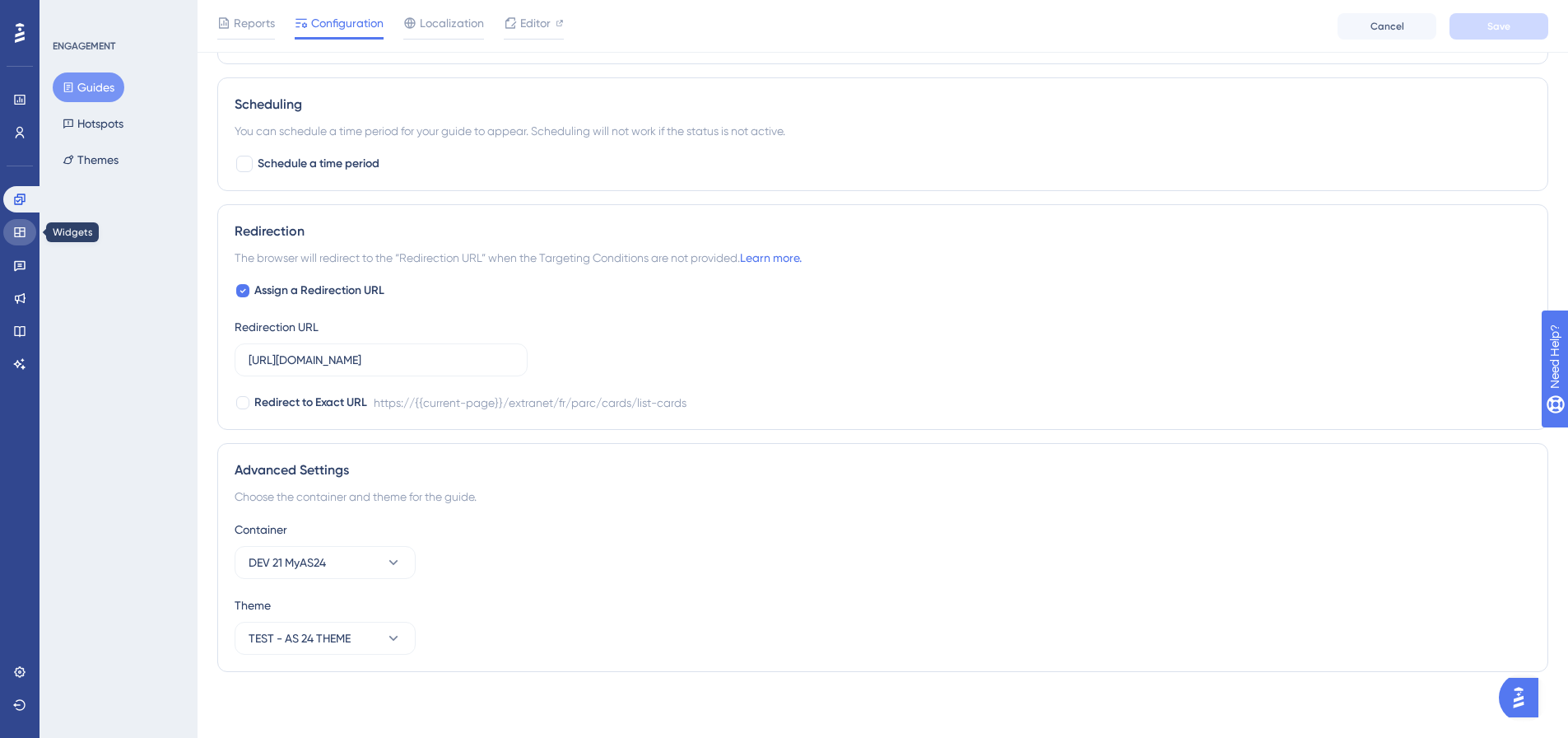
click at [33, 233] on link at bounding box center [20, 232] width 33 height 26
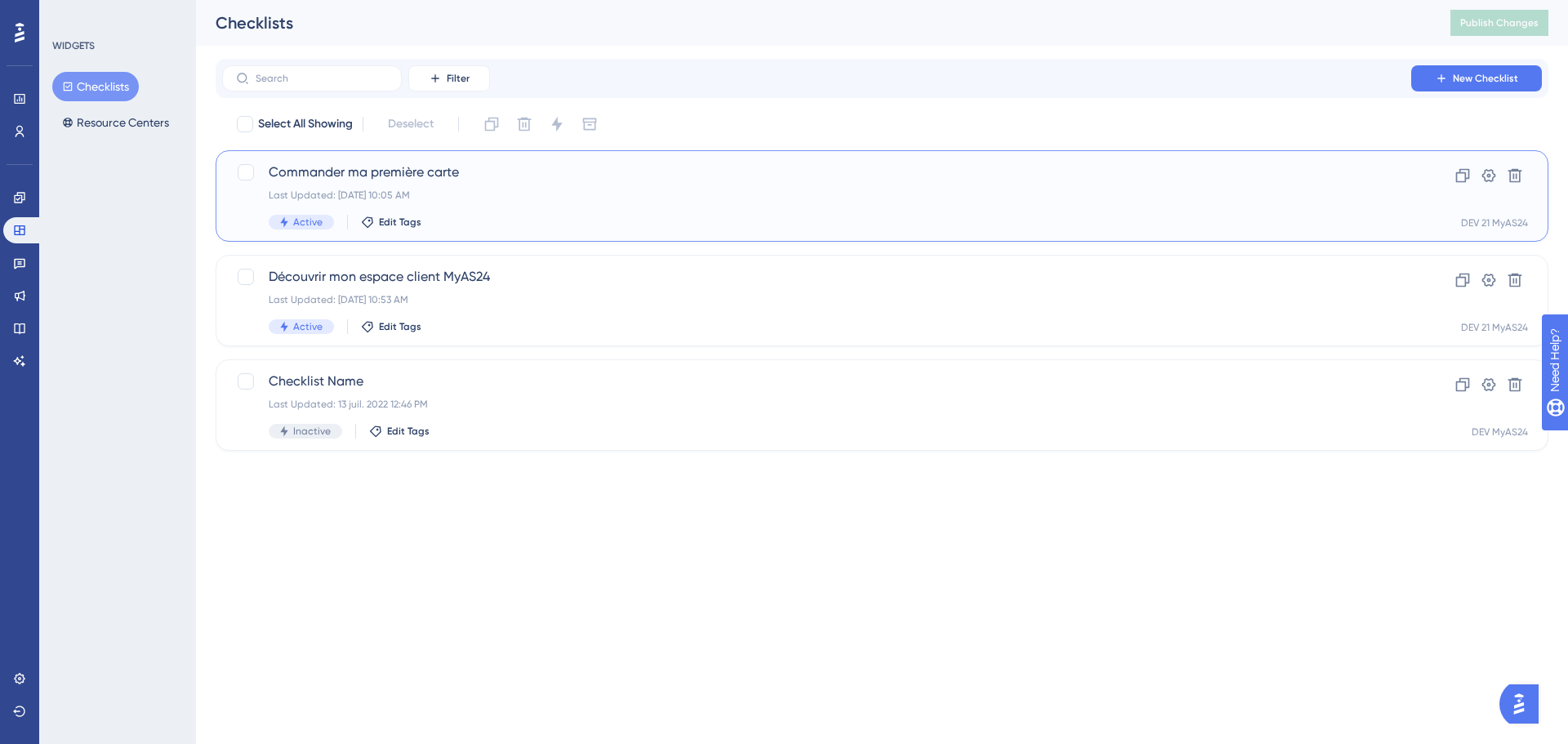
click at [522, 170] on span "Commander ma première carte" at bounding box center [817, 172] width 1096 height 19
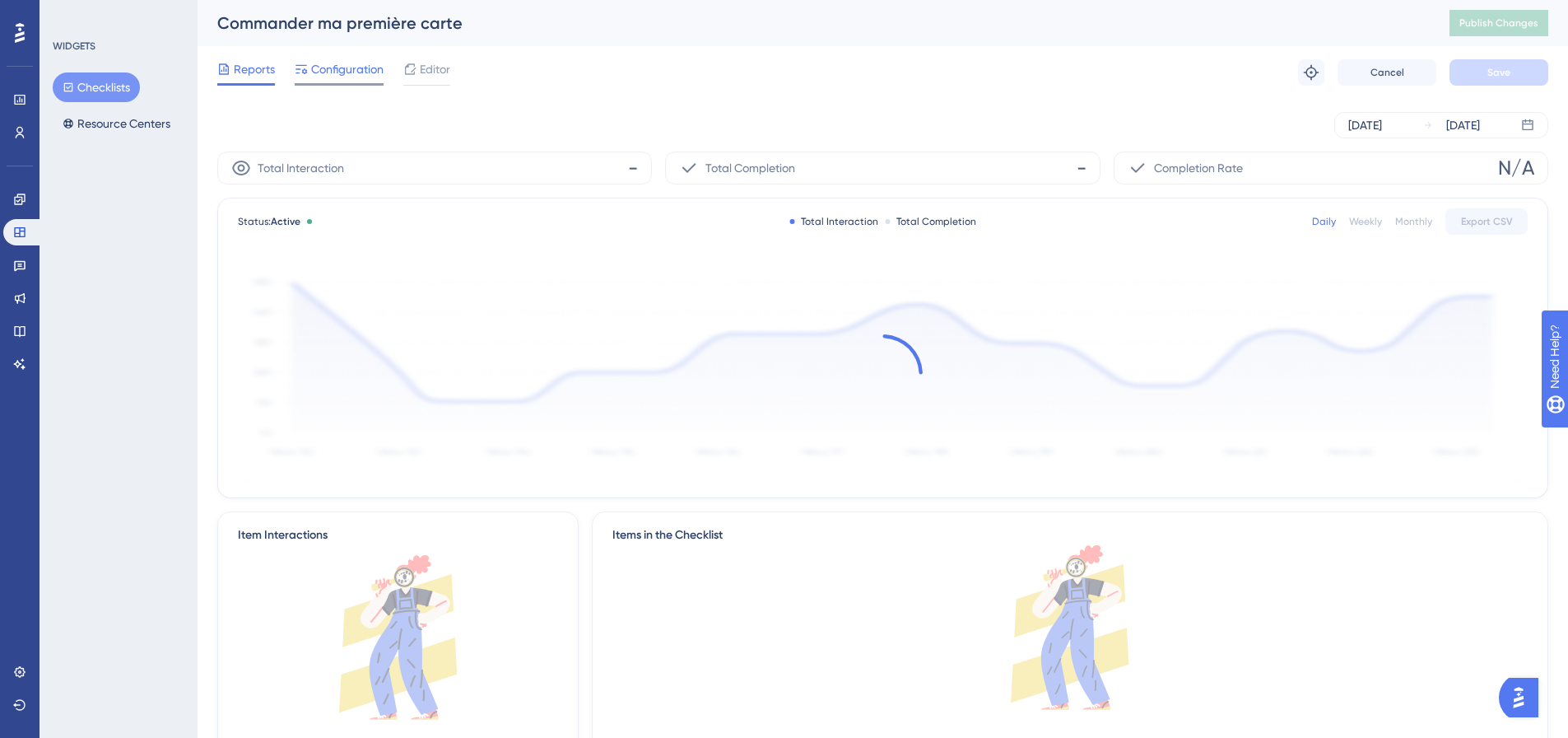
click at [318, 78] on span "Configuration" at bounding box center [347, 69] width 73 height 20
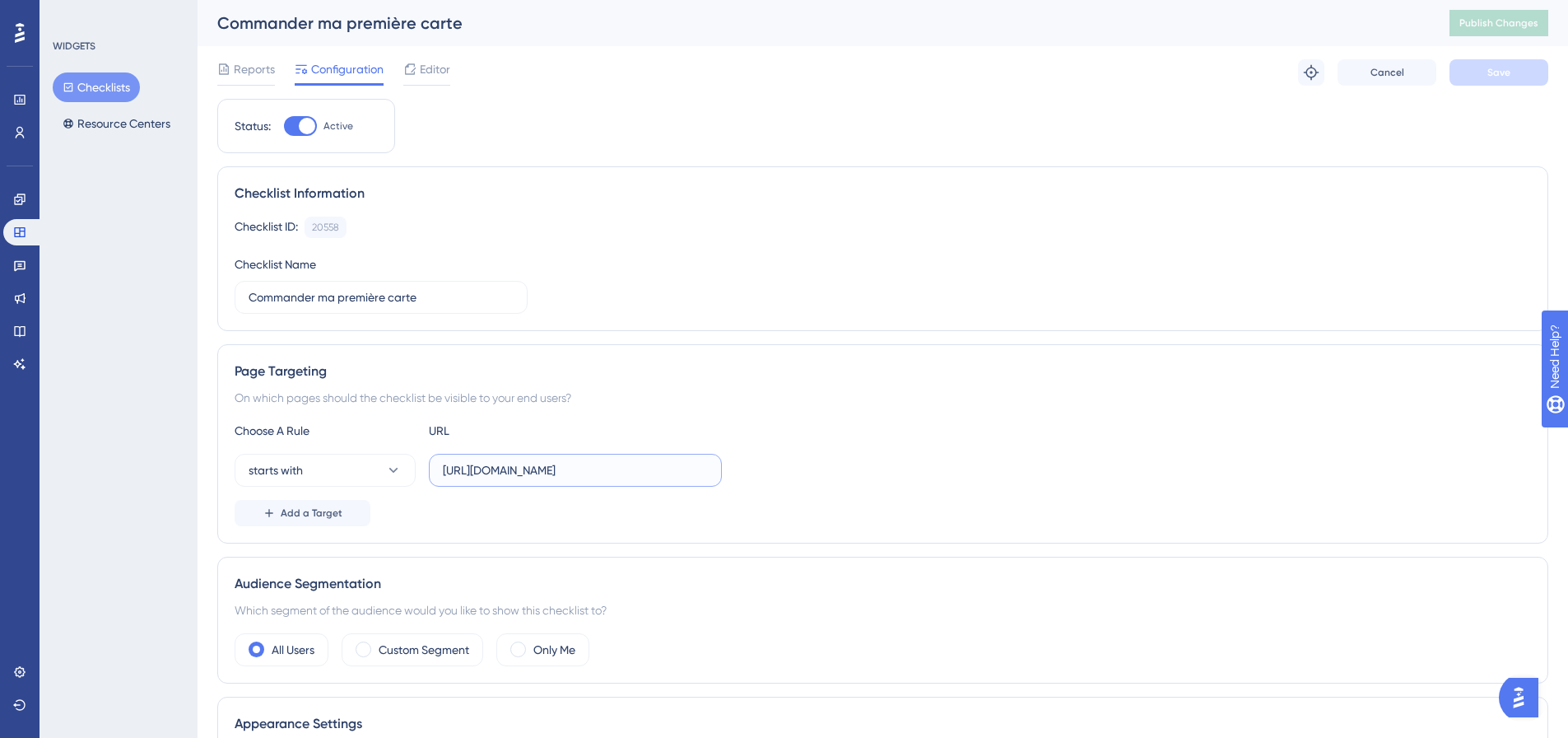
click at [705, 475] on input "[URL][DOMAIN_NAME]" at bounding box center [575, 470] width 265 height 18
drag, startPoint x: 443, startPoint y: 468, endPoint x: 695, endPoint y: 472, distance: 252.0
click at [695, 472] on label "[URL][DOMAIN_NAME]" at bounding box center [575, 470] width 293 height 33
click at [695, 472] on input "[URL][DOMAIN_NAME]" at bounding box center [575, 470] width 265 height 18
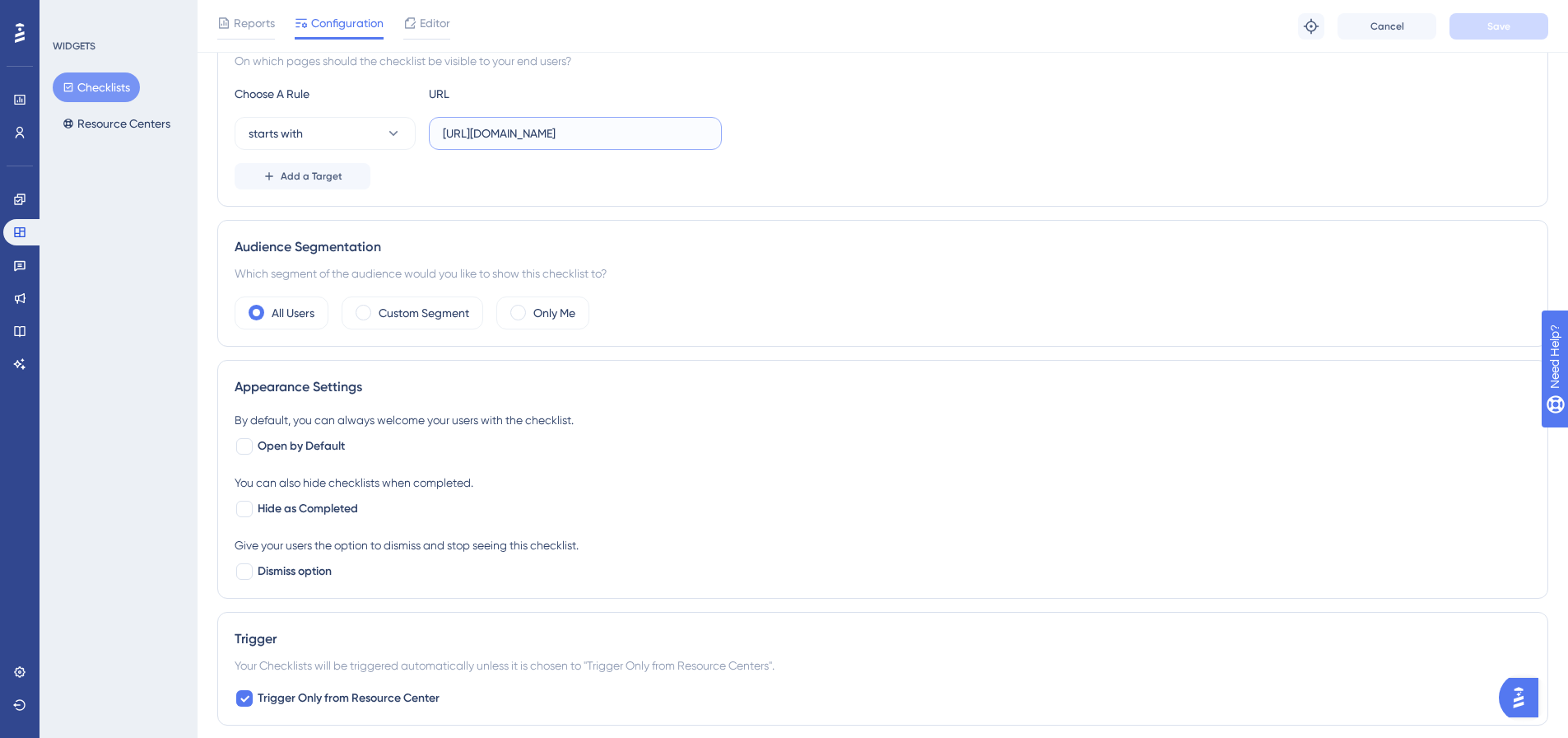
scroll to position [196, 0]
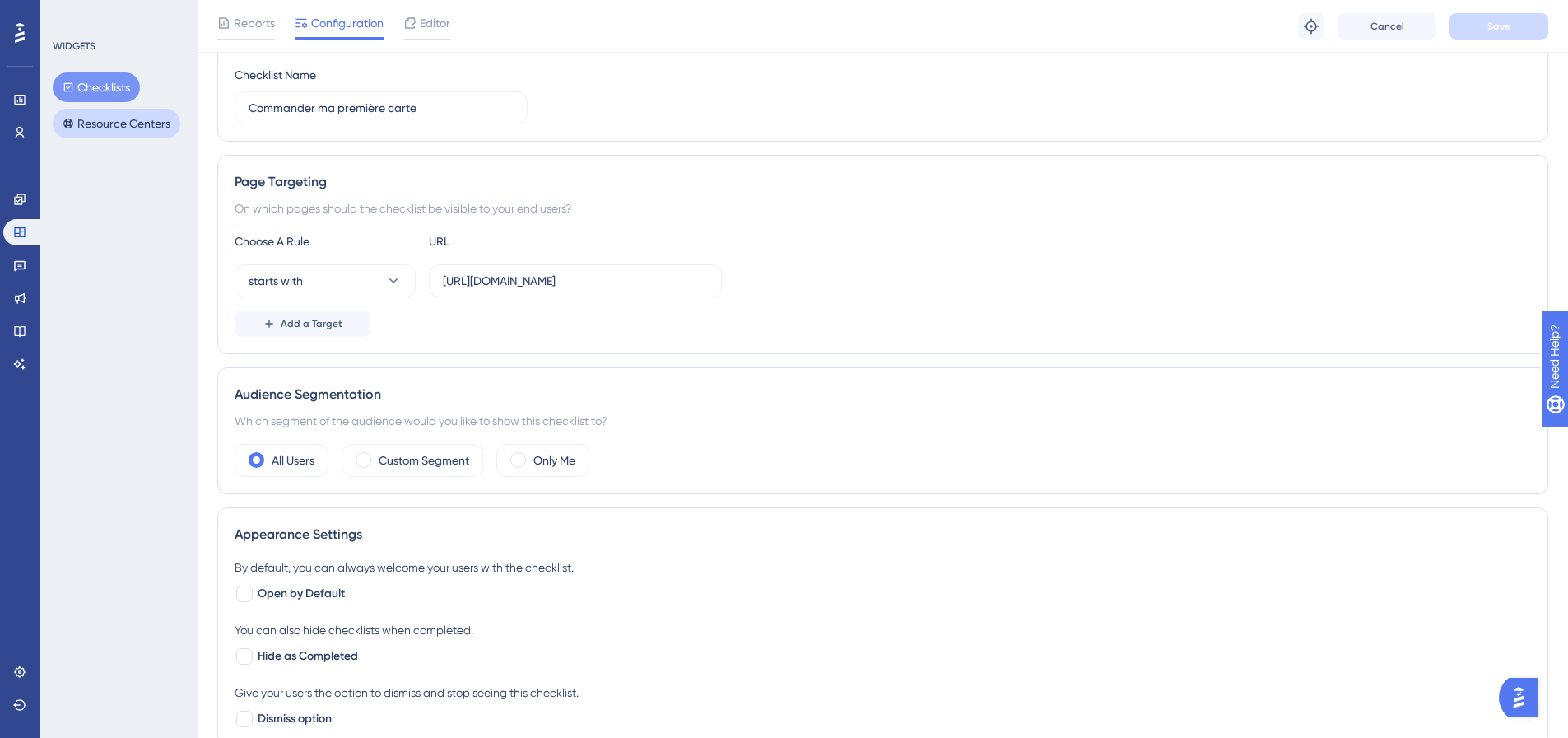
click at [131, 135] on button "Resource Centers" at bounding box center [117, 124] width 128 height 29
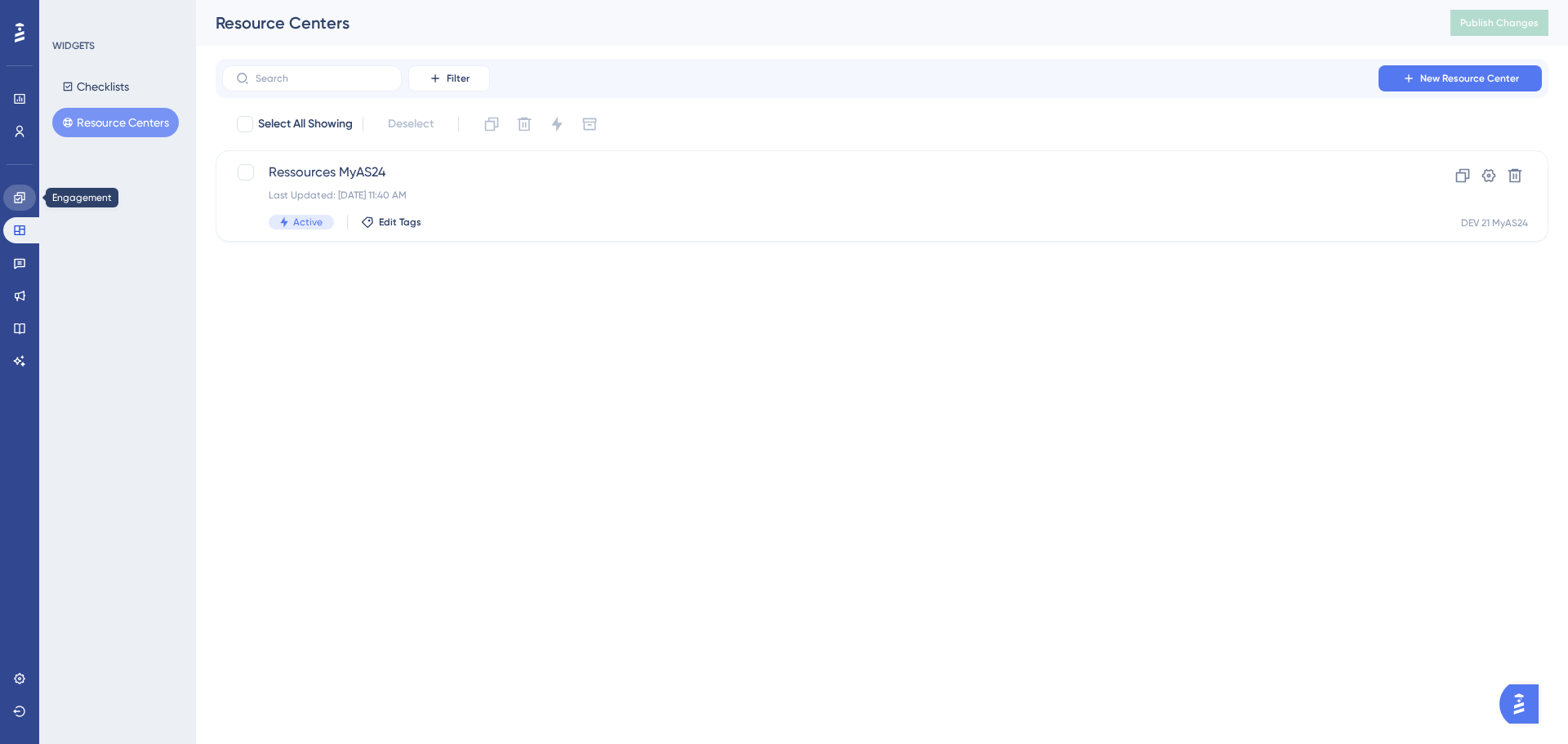
click at [23, 194] on icon at bounding box center [18, 197] width 13 height 13
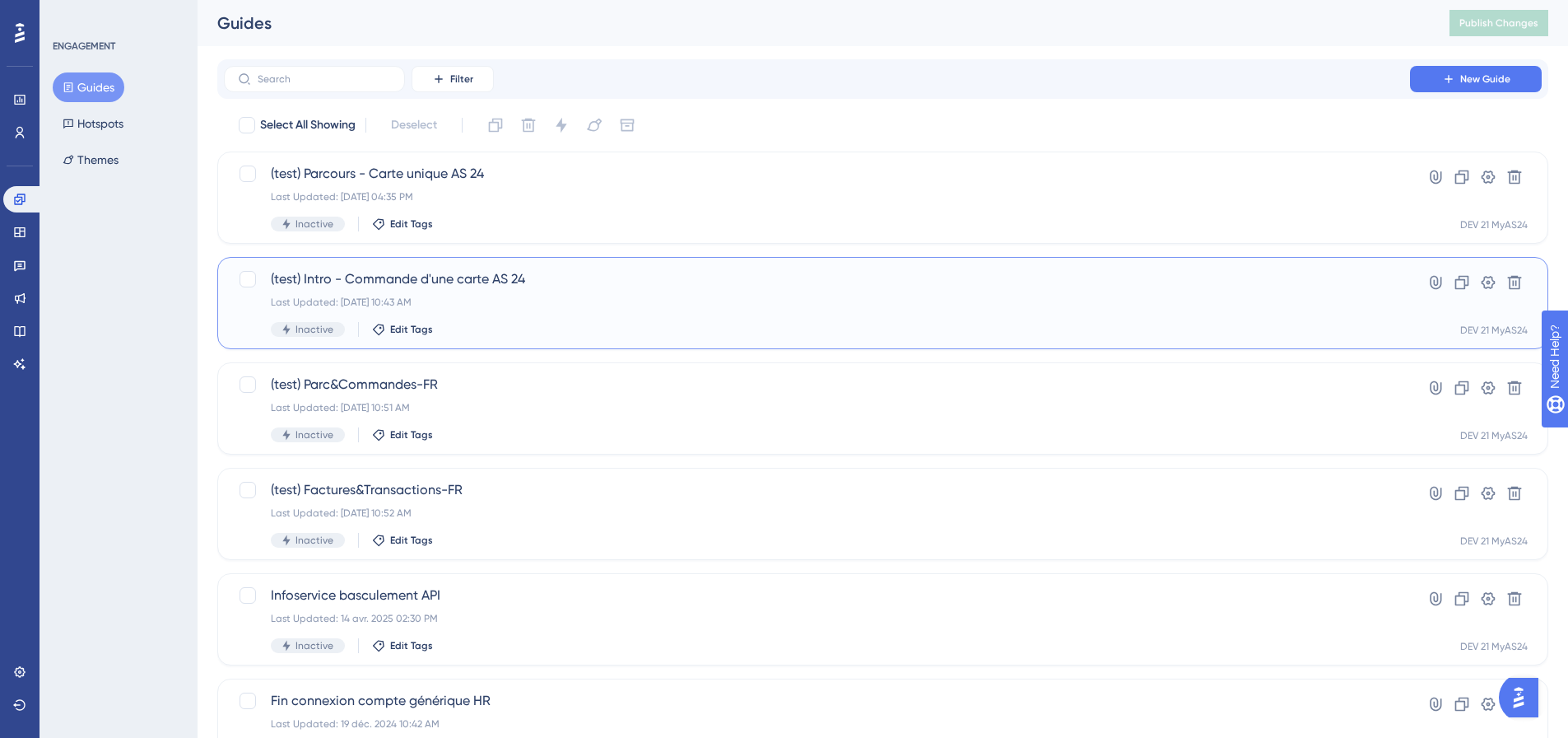
click at [509, 295] on div "Last Updated: 26 sept. 2025 10:43 AM" at bounding box center [816, 301] width 1092 height 13
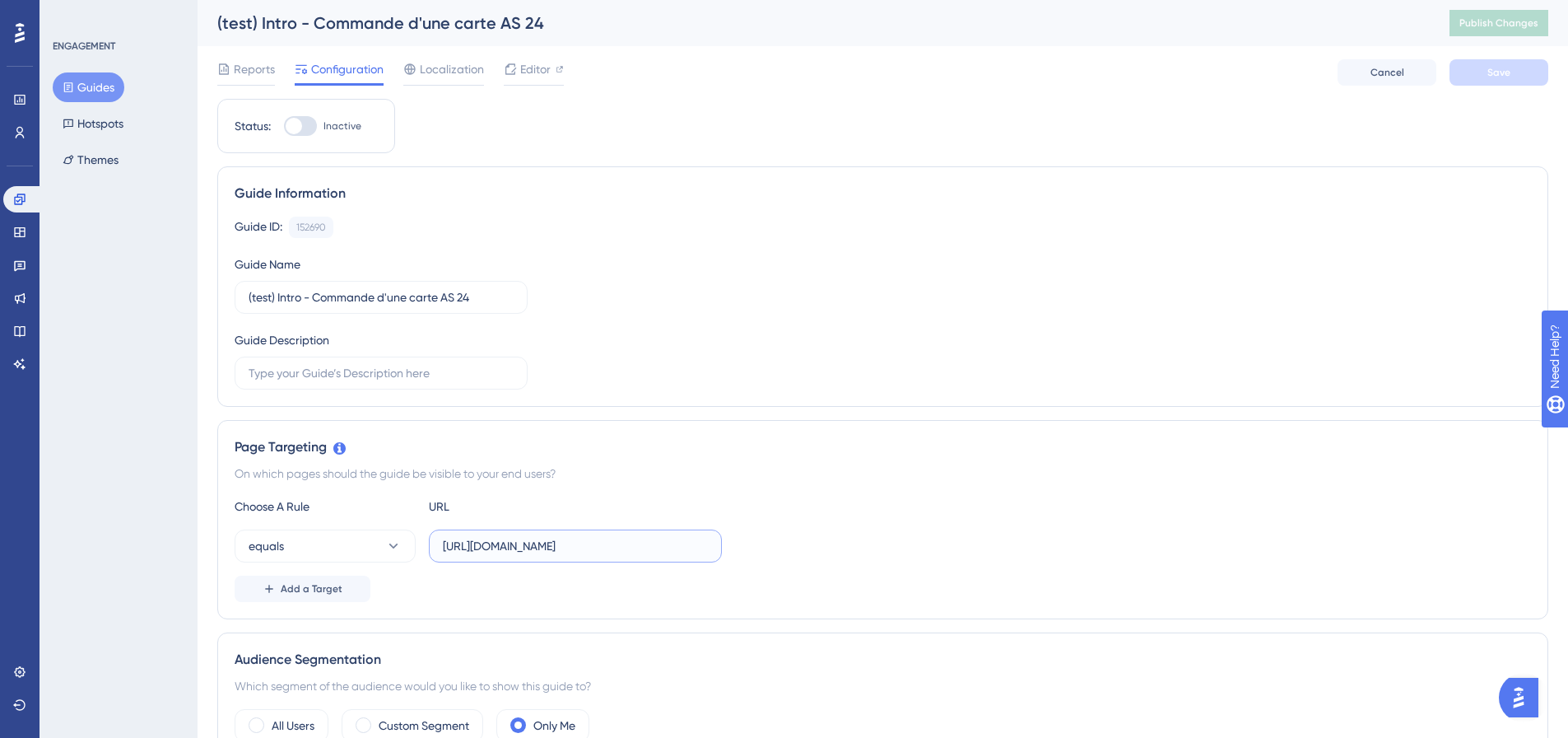
scroll to position [0, 102]
drag, startPoint x: 560, startPoint y: 550, endPoint x: 713, endPoint y: 555, distance: 153.1
click at [713, 555] on label "https://dev.local-as24.com:42204/extranet/fr/parc/cards/list-cards" at bounding box center [575, 546] width 293 height 33
click at [678, 543] on input "https://dev.local-as24.com:42204/extranet/fr/parc/cards/list-cards" at bounding box center [575, 546] width 265 height 18
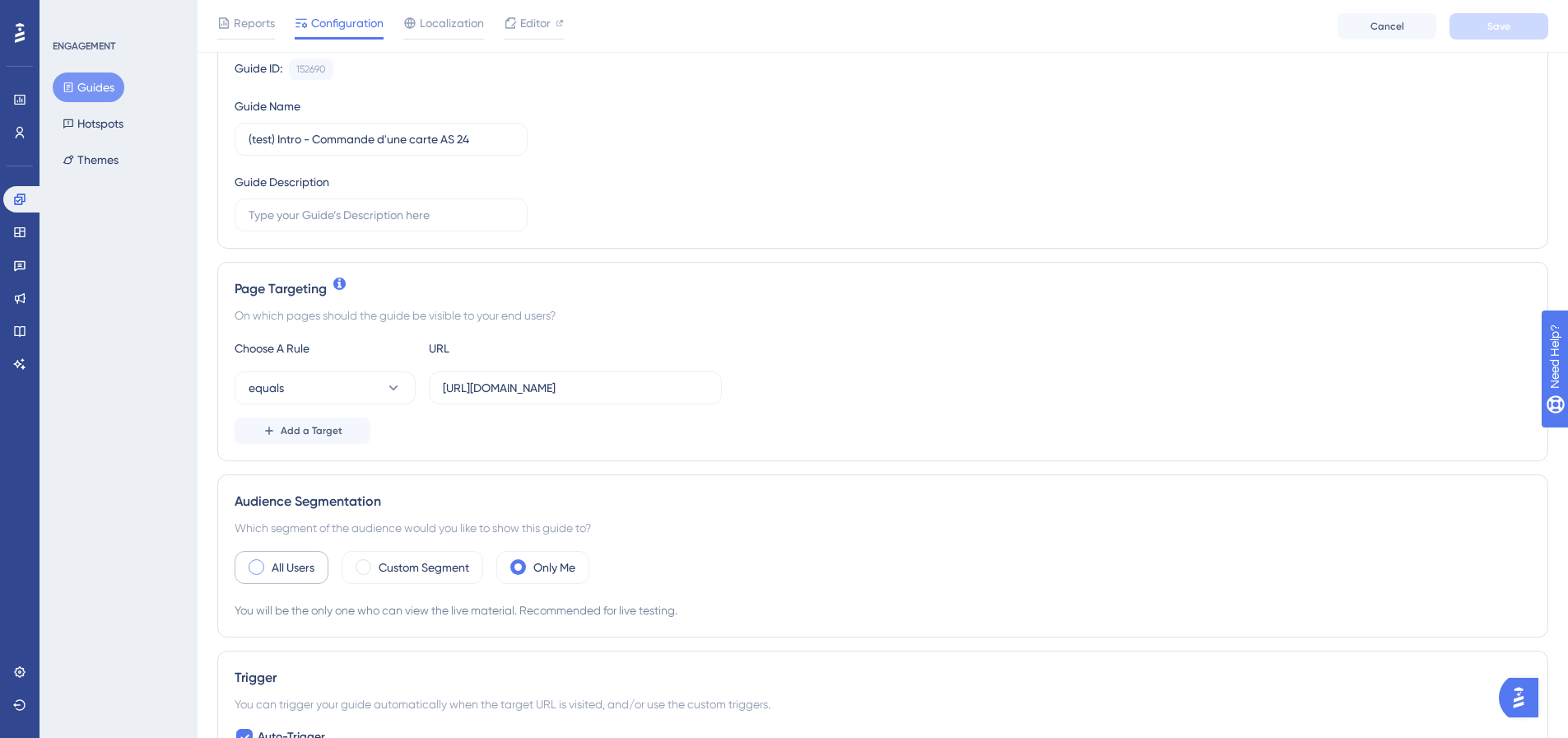
scroll to position [0, 0]
click at [267, 565] on div "All Users" at bounding box center [282, 567] width 94 height 33
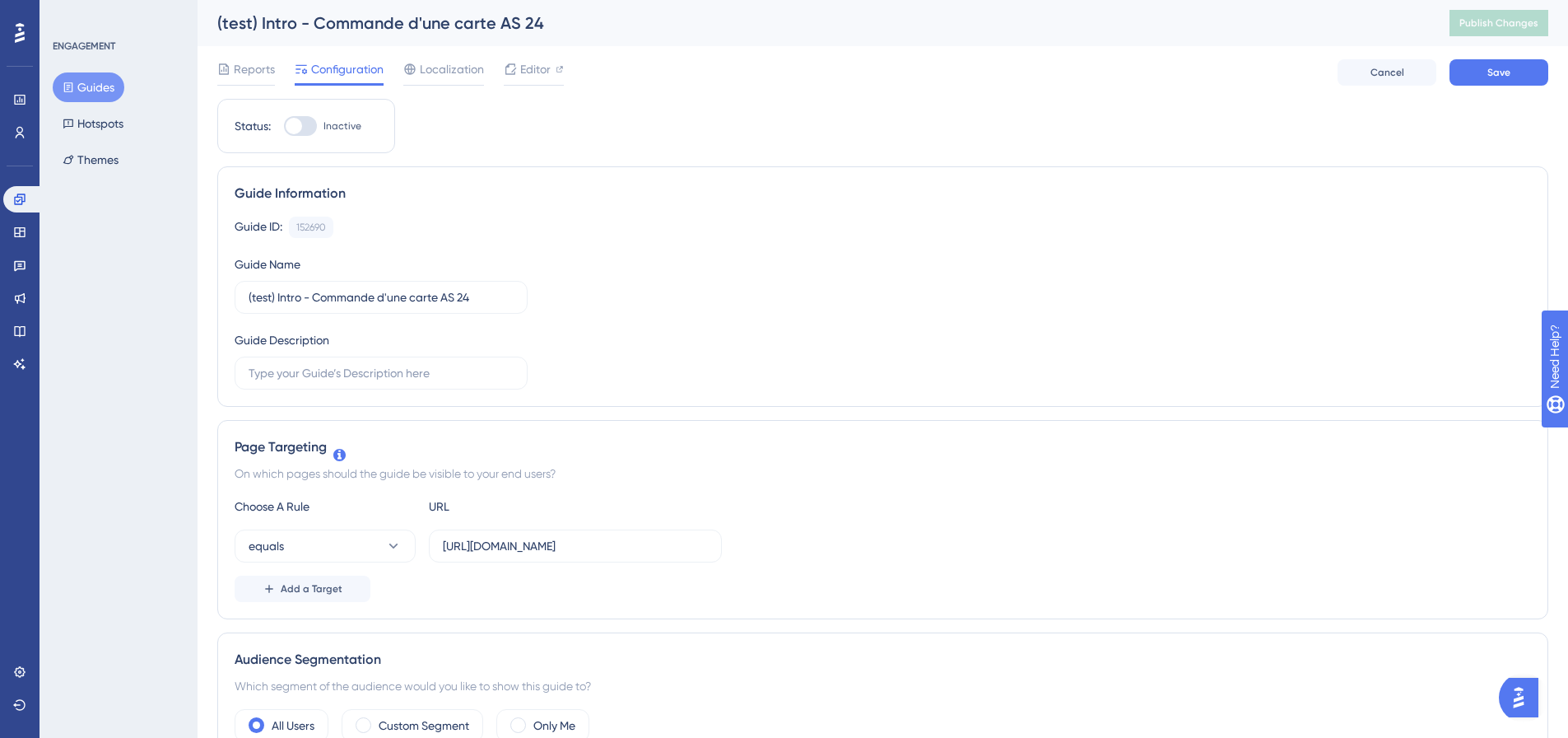
click at [295, 128] on div at bounding box center [293, 126] width 17 height 17
click at [284, 127] on input "Inactive" at bounding box center [284, 126] width 1 height 1
checkbox input "true"
click at [1492, 66] on span "Save" at bounding box center [1498, 72] width 23 height 13
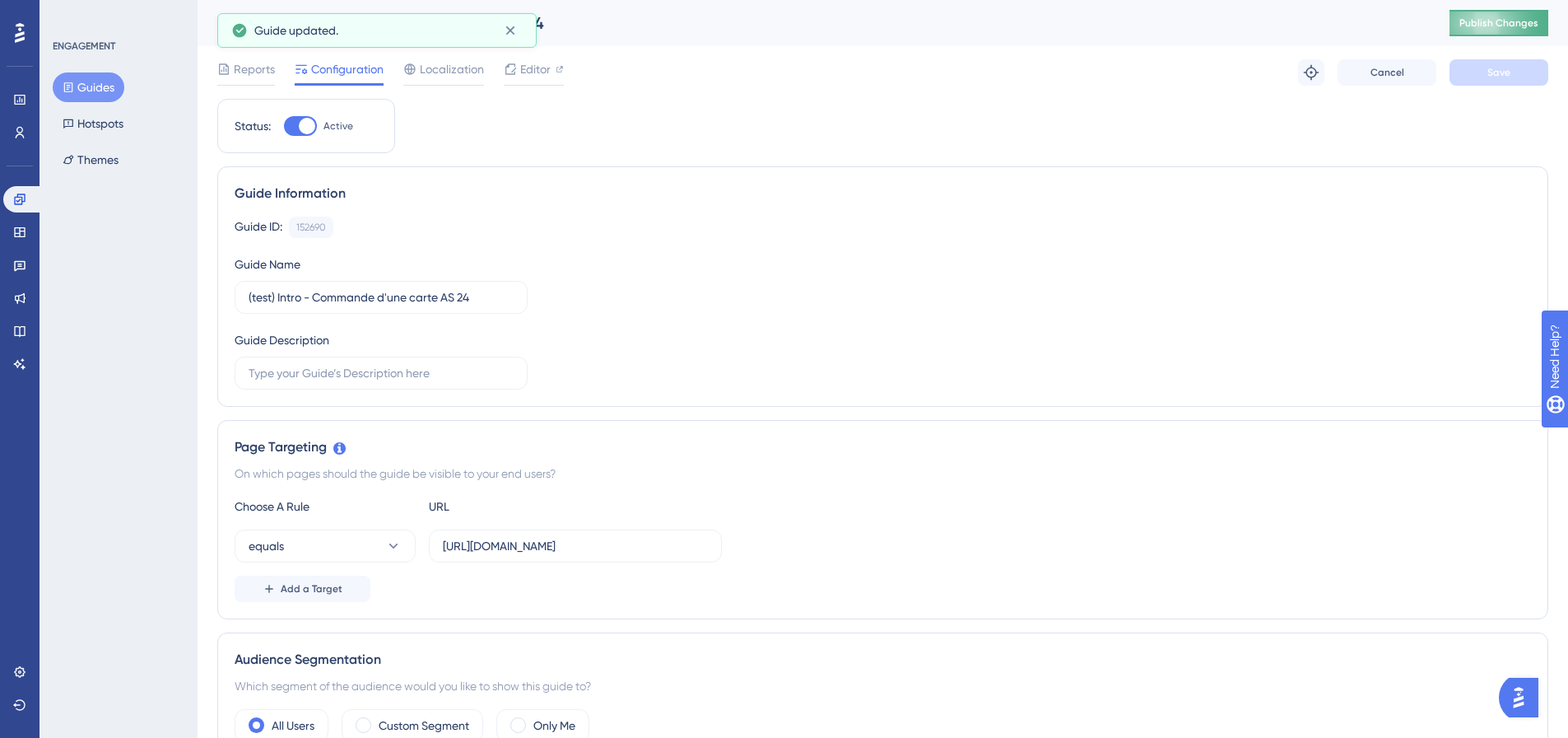
click at [1511, 23] on span "Publish Changes" at bounding box center [1499, 23] width 79 height 13
drag, startPoint x: 656, startPoint y: 535, endPoint x: 775, endPoint y: 547, distance: 119.6
click at [775, 547] on div "equals https://dev.local-as24.com:42204/extranet/fr/parc/cards/list-cards" at bounding box center [882, 546] width 1296 height 33
drag, startPoint x: 648, startPoint y: 550, endPoint x: 657, endPoint y: 536, distance: 16.6
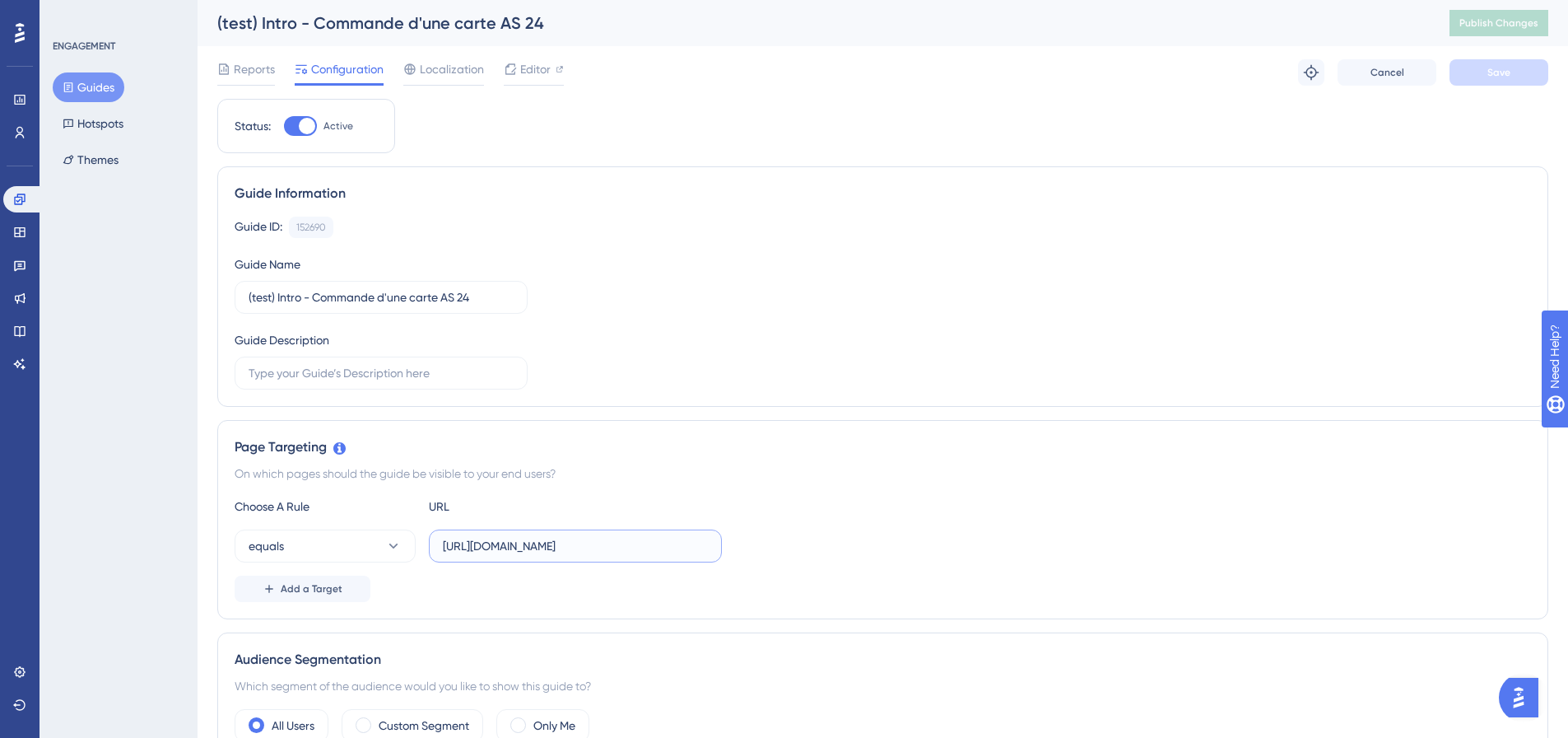
click at [799, 550] on div "equals https://dev.local-as24.com:42204/extranet/fr/parc/cards/list-cards" at bounding box center [882, 546] width 1296 height 33
click at [657, 549] on input "https://dev.local-as24.com:42204/extranet/fr/parc/cards/list-cards" at bounding box center [575, 546] width 265 height 18
click at [659, 548] on input "https://dev.local-as24.com:42204/extranet/fr/parc/cards/list-cards" at bounding box center [575, 546] width 265 height 18
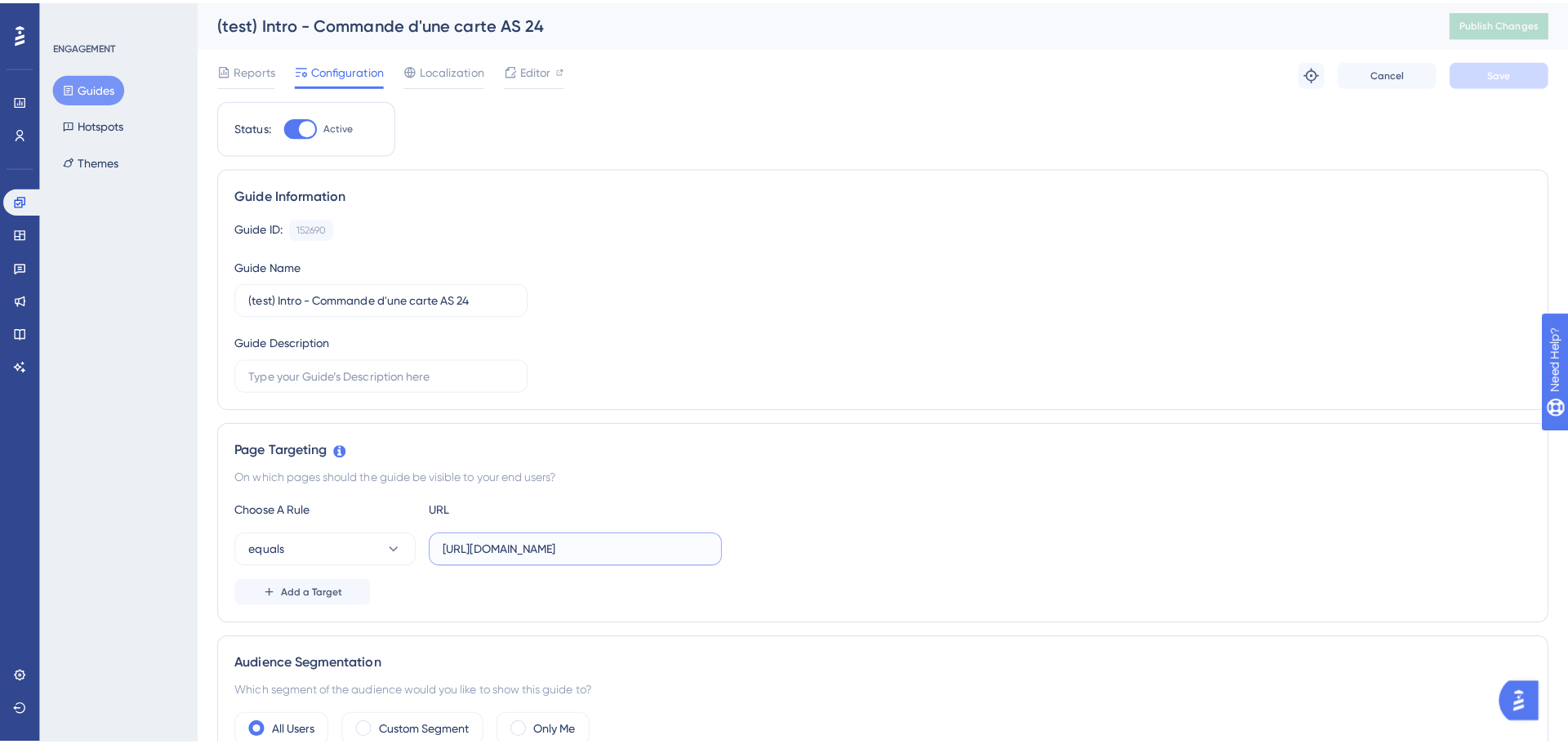
scroll to position [0, 0]
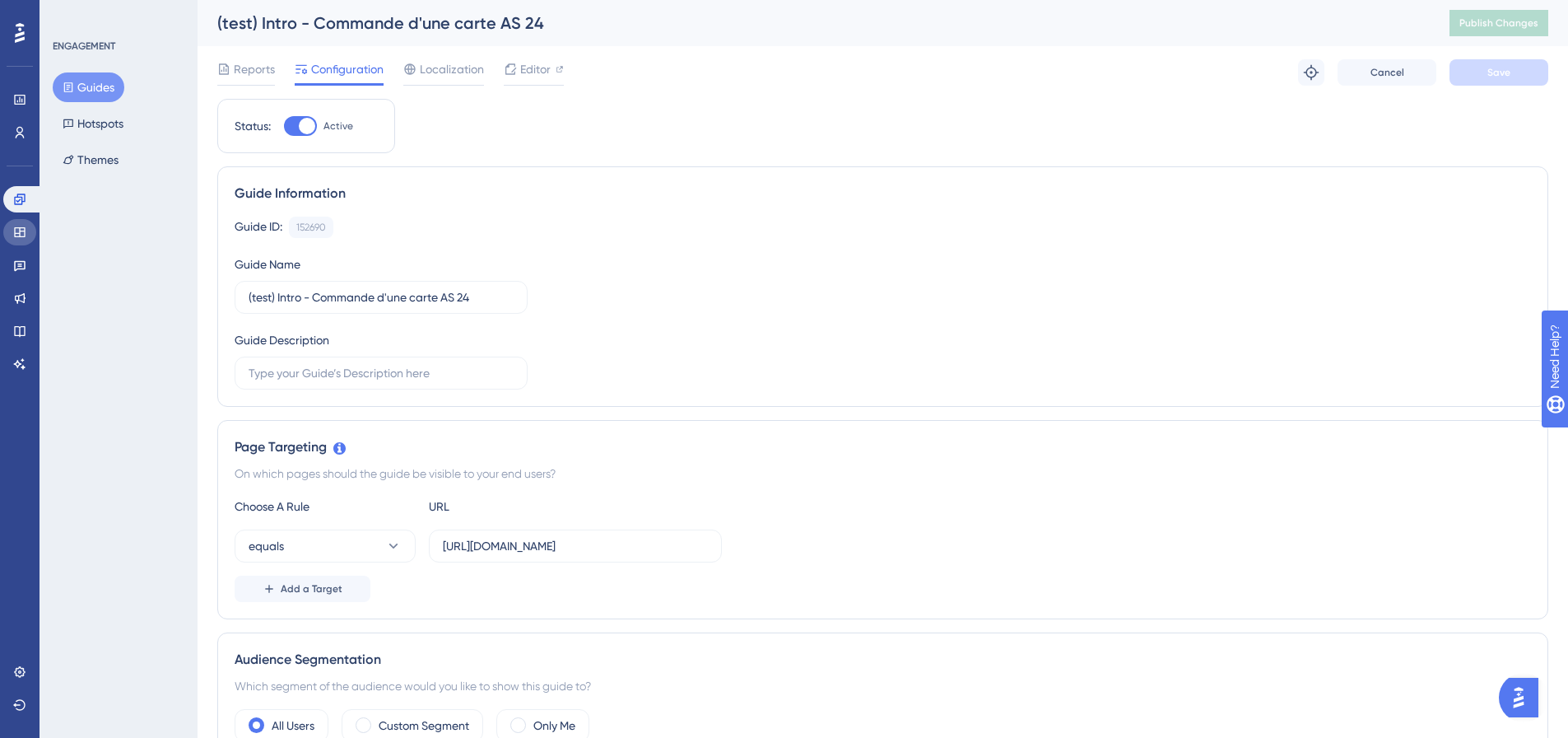
drag, startPoint x: 32, startPoint y: 223, endPoint x: 139, endPoint y: 146, distance: 131.8
click at [32, 223] on link at bounding box center [20, 232] width 33 height 26
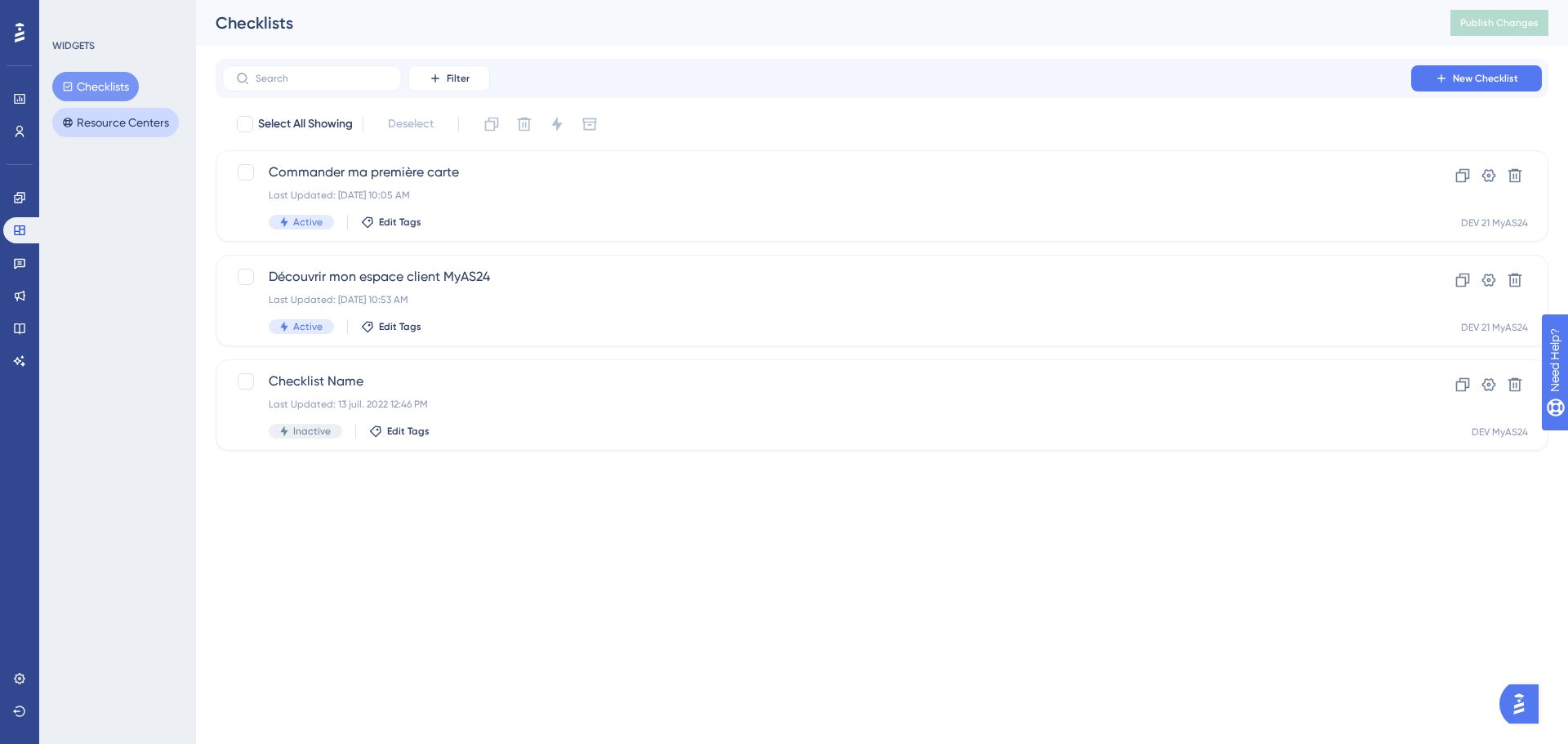
click at [138, 135] on button "Resource Centers" at bounding box center [116, 123] width 127 height 29
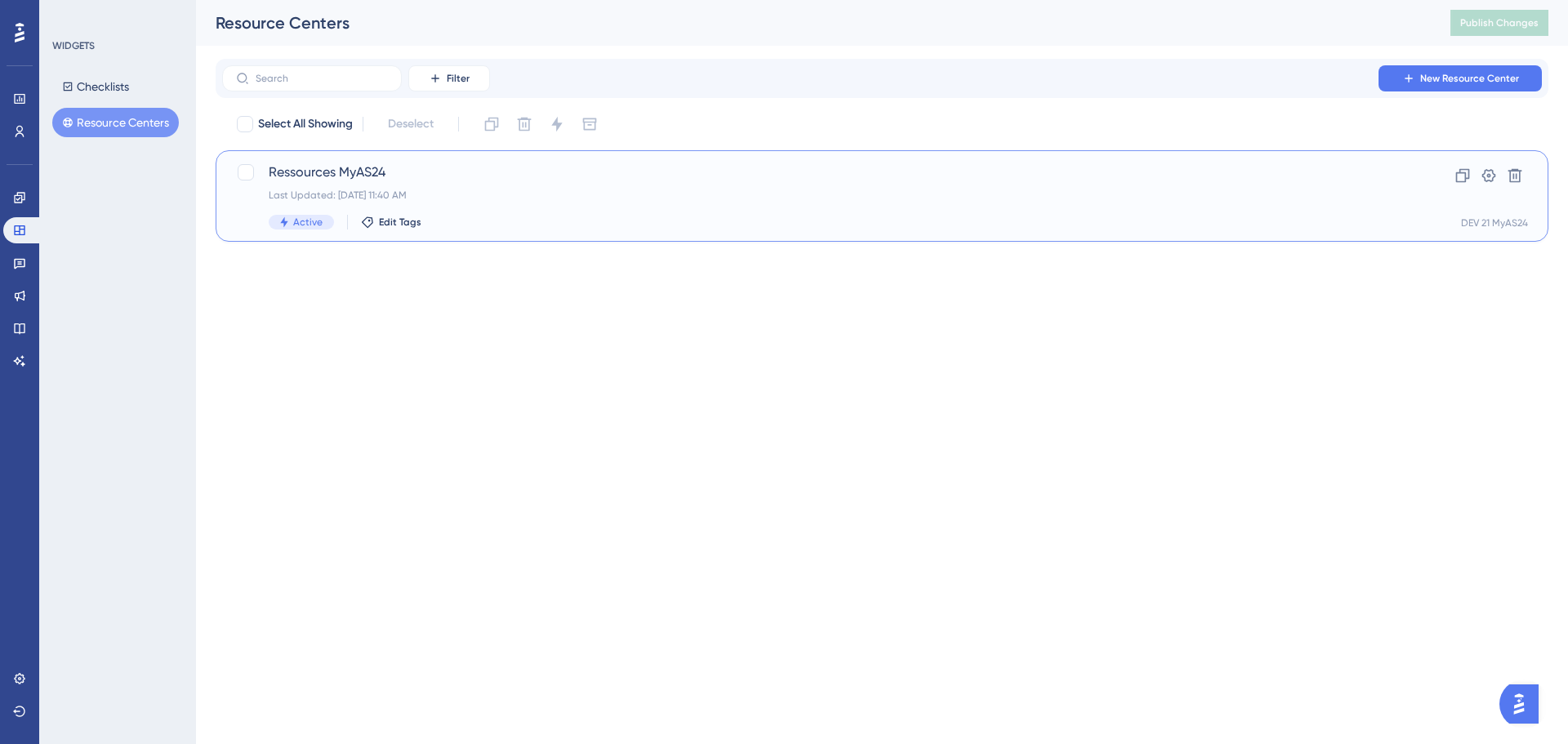
click at [675, 194] on div "Last Updated: 26 sept. 2025 11:40 AM" at bounding box center [817, 195] width 1096 height 13
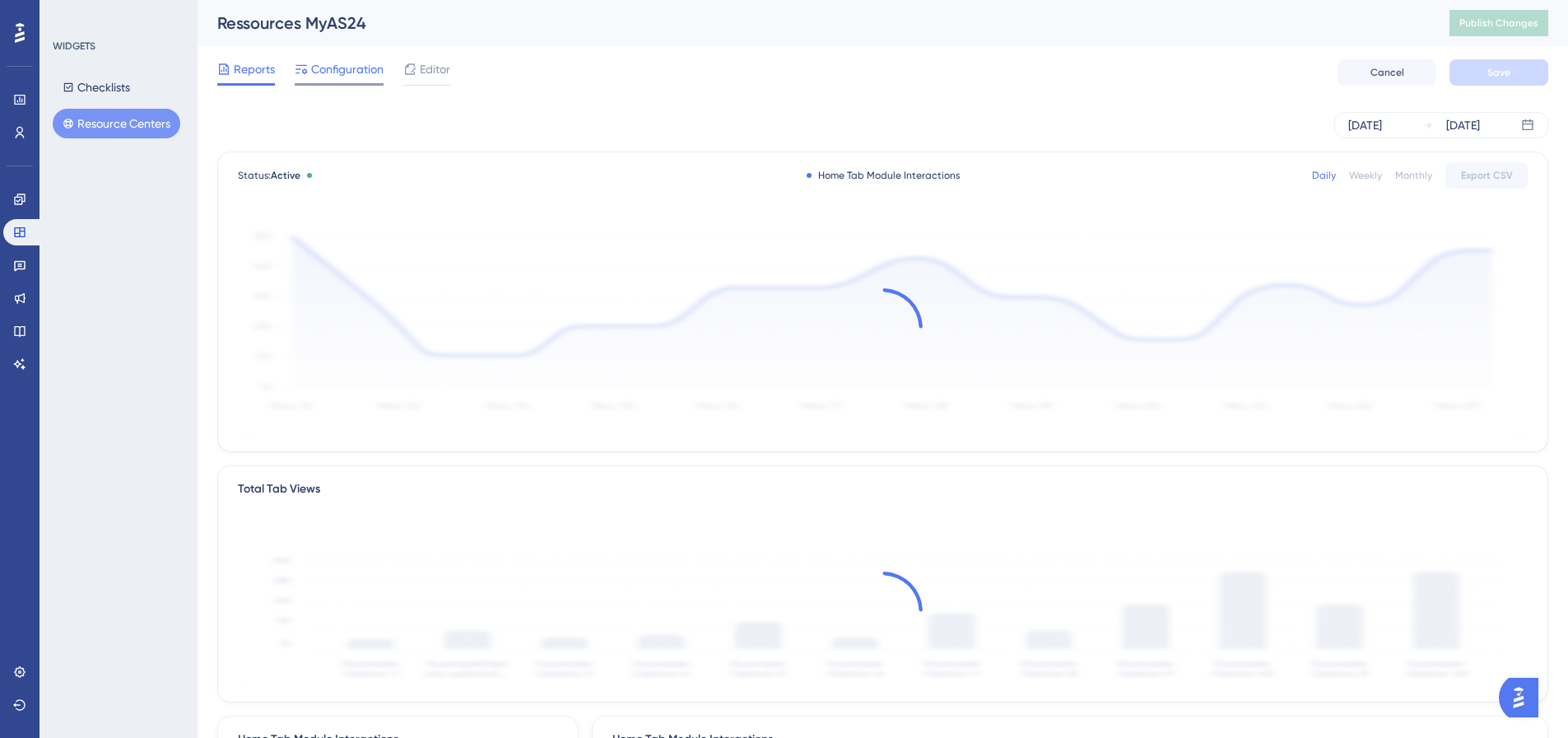
click at [357, 74] on span "Configuration" at bounding box center [347, 69] width 73 height 20
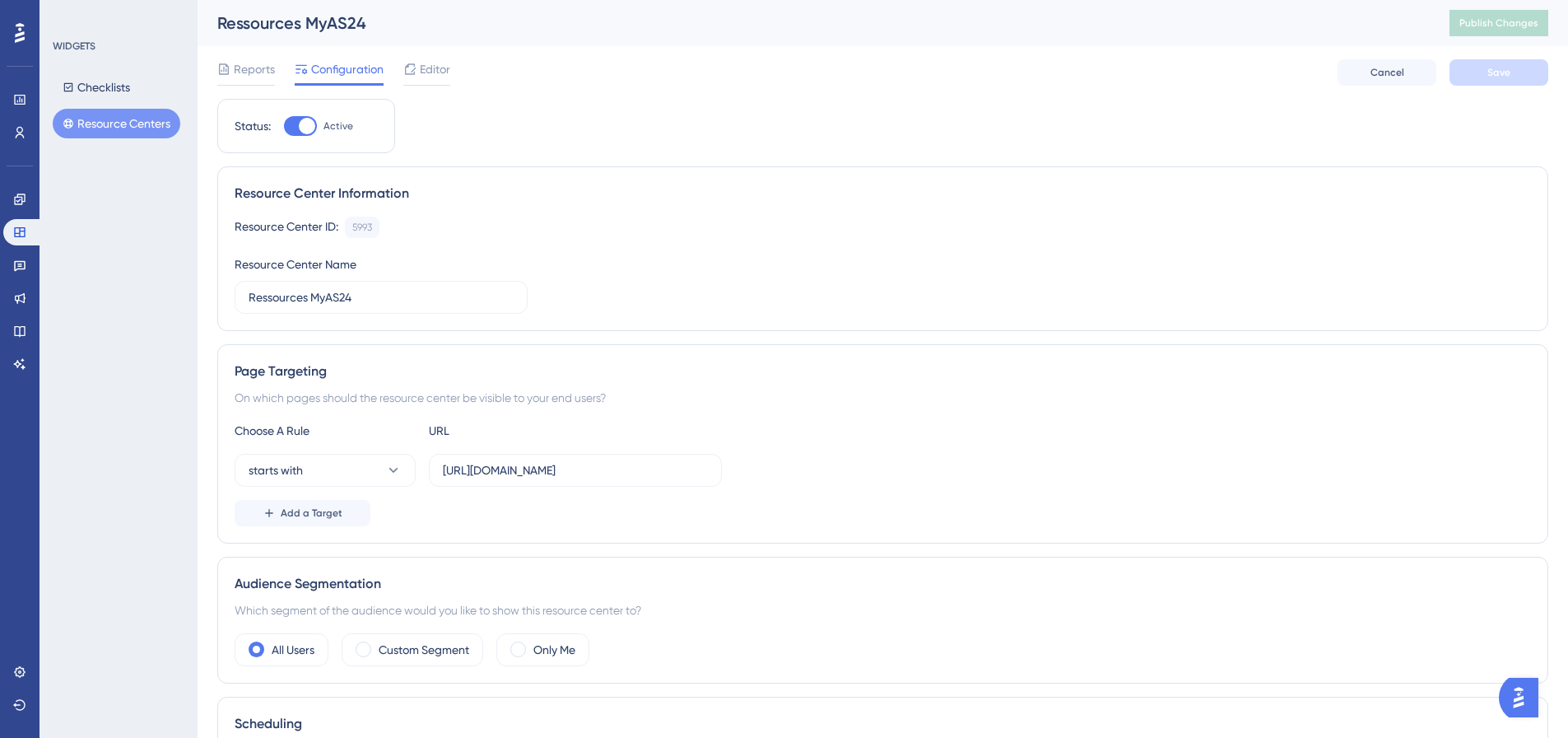
click at [432, 217] on div "Resource Center ID: 5993 Copy" at bounding box center [882, 228] width 1296 height 22
click at [437, 166] on div "Resource Center Information Resource Center ID: 5993 Copy Resource Center Name …" at bounding box center [883, 248] width 1332 height 165
click at [426, 72] on span "Editor" at bounding box center [435, 69] width 30 height 20
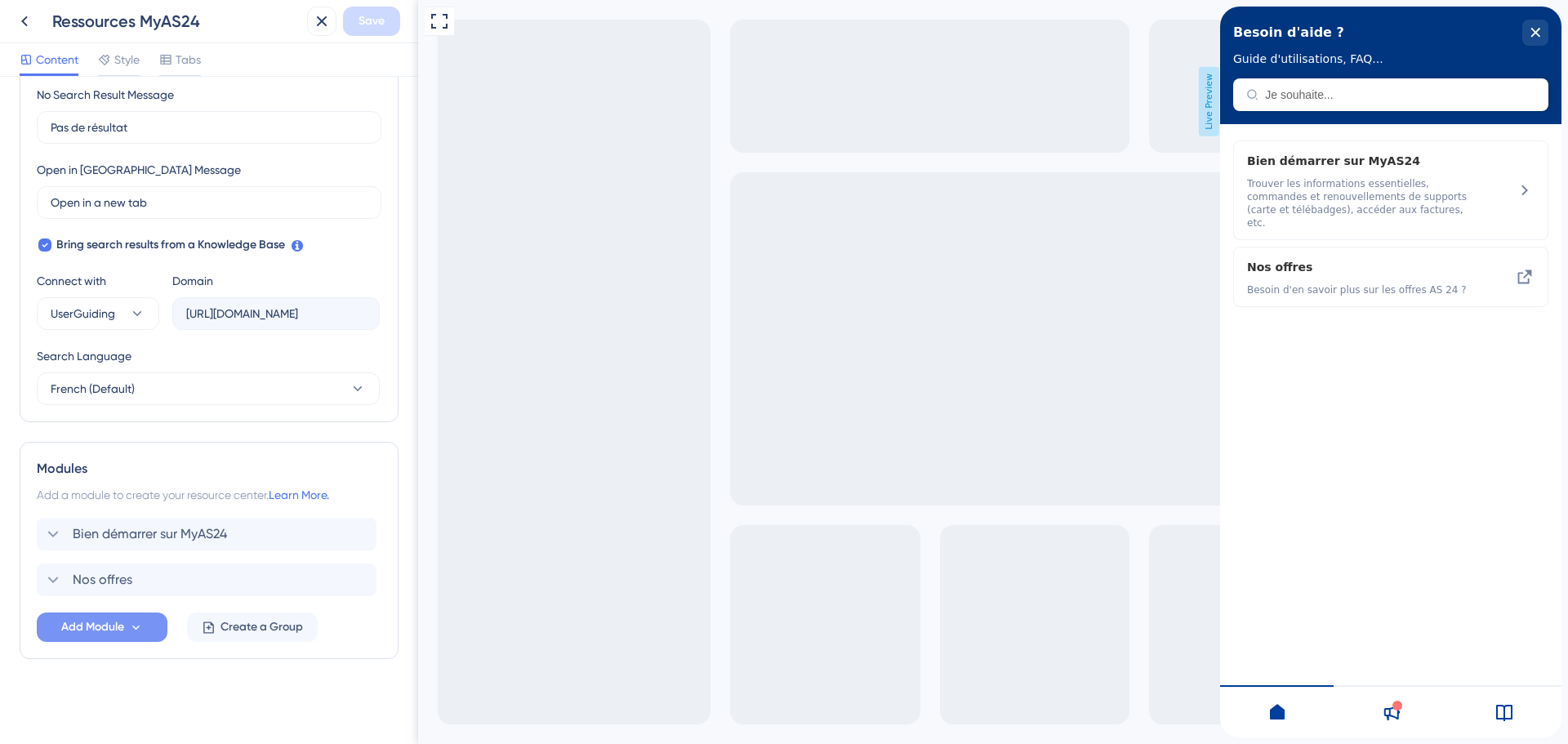
click at [129, 632] on icon at bounding box center [136, 628] width 14 height 14
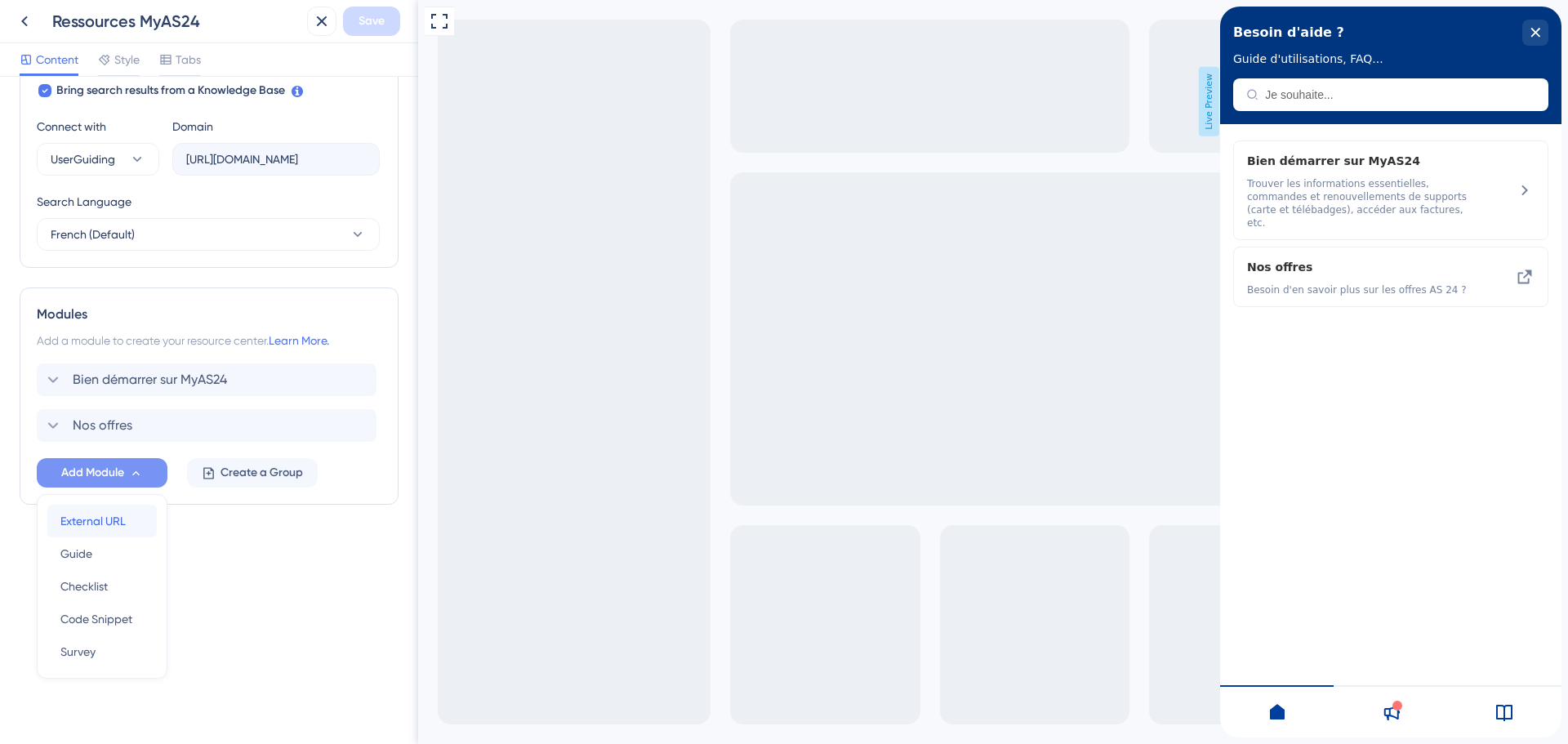
click at [94, 523] on span "External URL" at bounding box center [92, 521] width 65 height 19
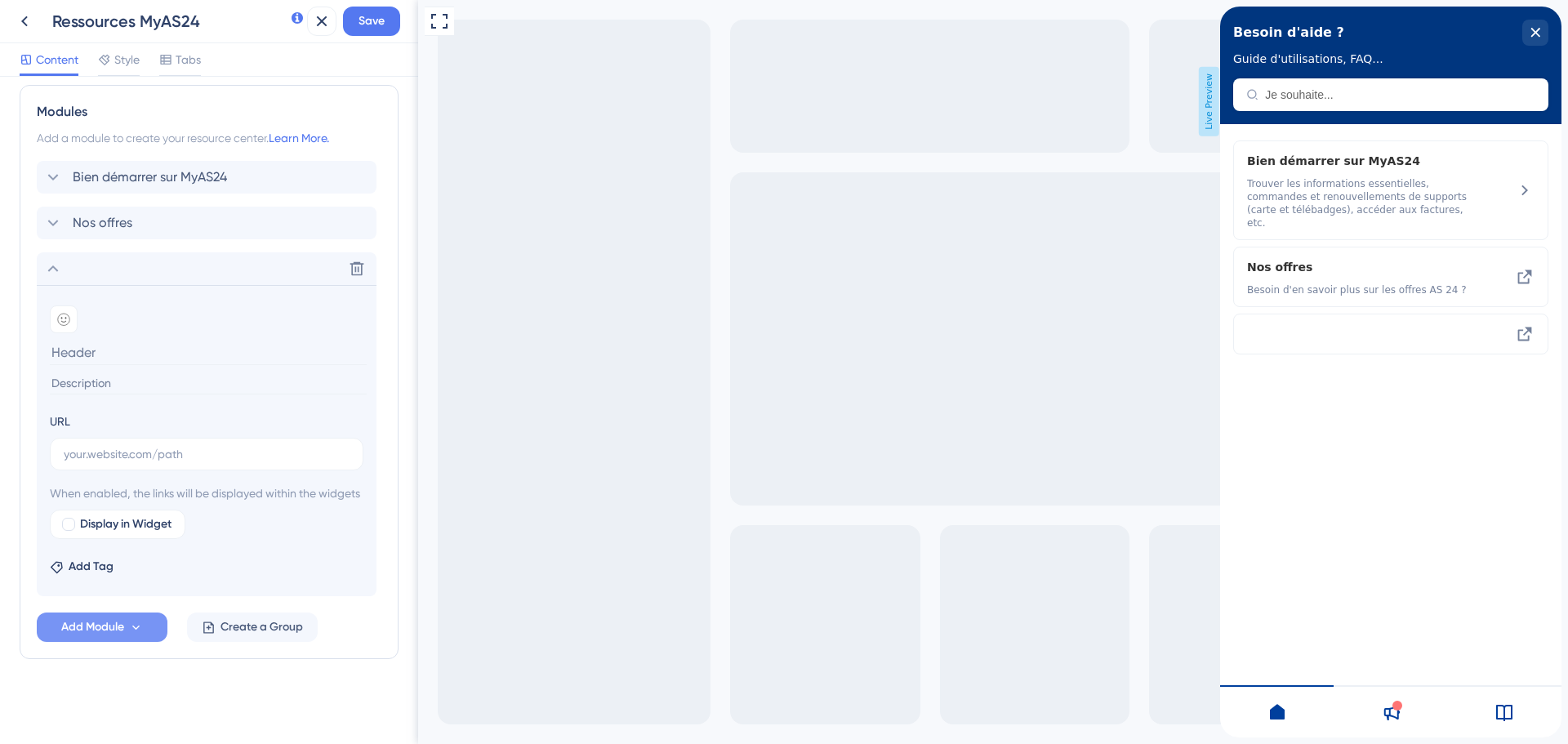
scroll to position [769, 0]
click at [133, 522] on span "Display in Widget" at bounding box center [126, 525] width 91 height 19
click at [145, 445] on input "text" at bounding box center [206, 454] width 286 height 18
paste input "https://dev.local-as24.com:42204/extranet/fr/help-and-resources/faq"
click at [210, 445] on input "text" at bounding box center [206, 454] width 286 height 18
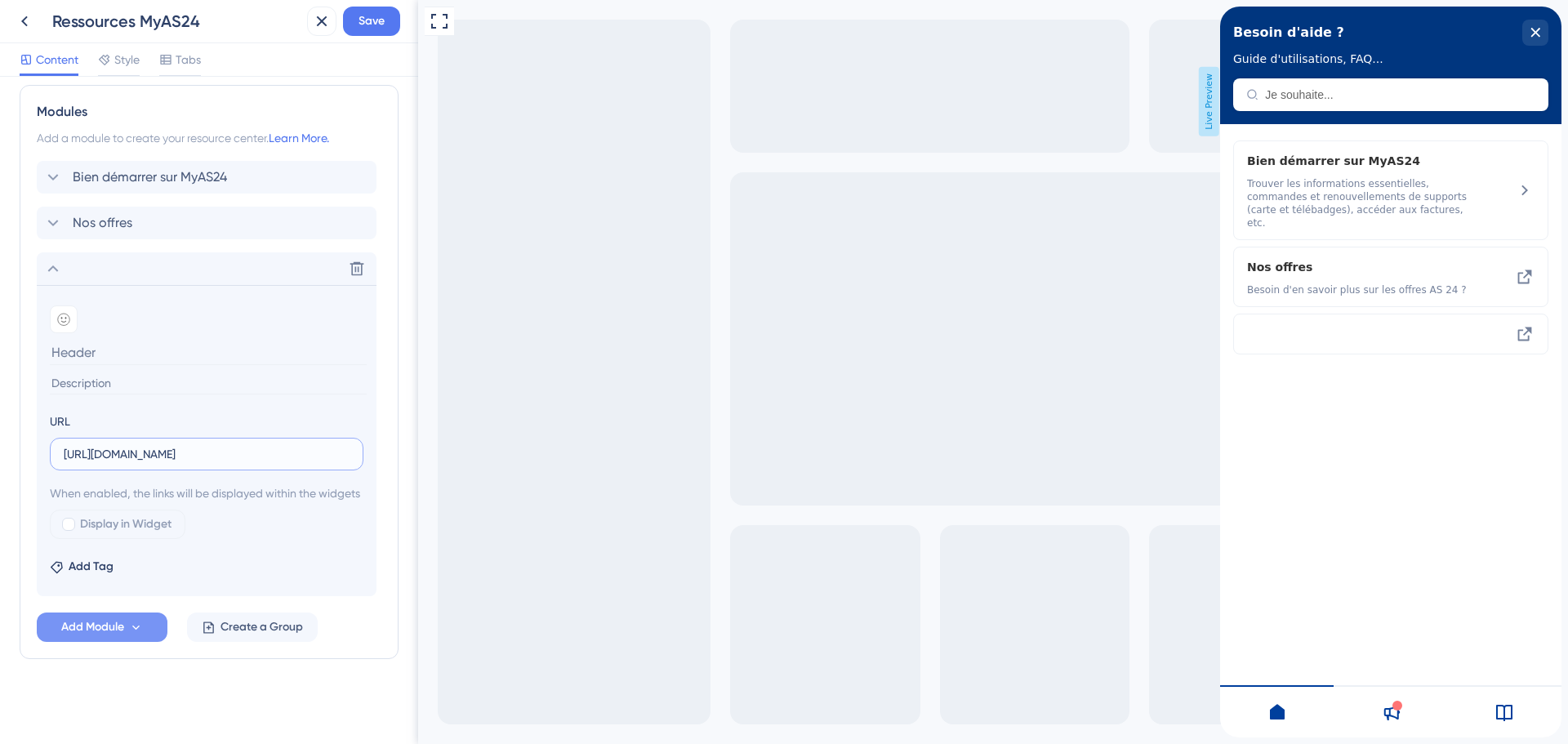
scroll to position [0, 92]
click at [304, 445] on input "https://dev.local-as24.com:42204/extranet/fr/help-and-resources/faq" at bounding box center [206, 454] width 286 height 18
type input "https://dev.local-as24.com:42204/extranet/fr/help-and-resources/faq"
click at [82, 520] on span "Display in Widget" at bounding box center [126, 525] width 91 height 19
checkbox input "true"
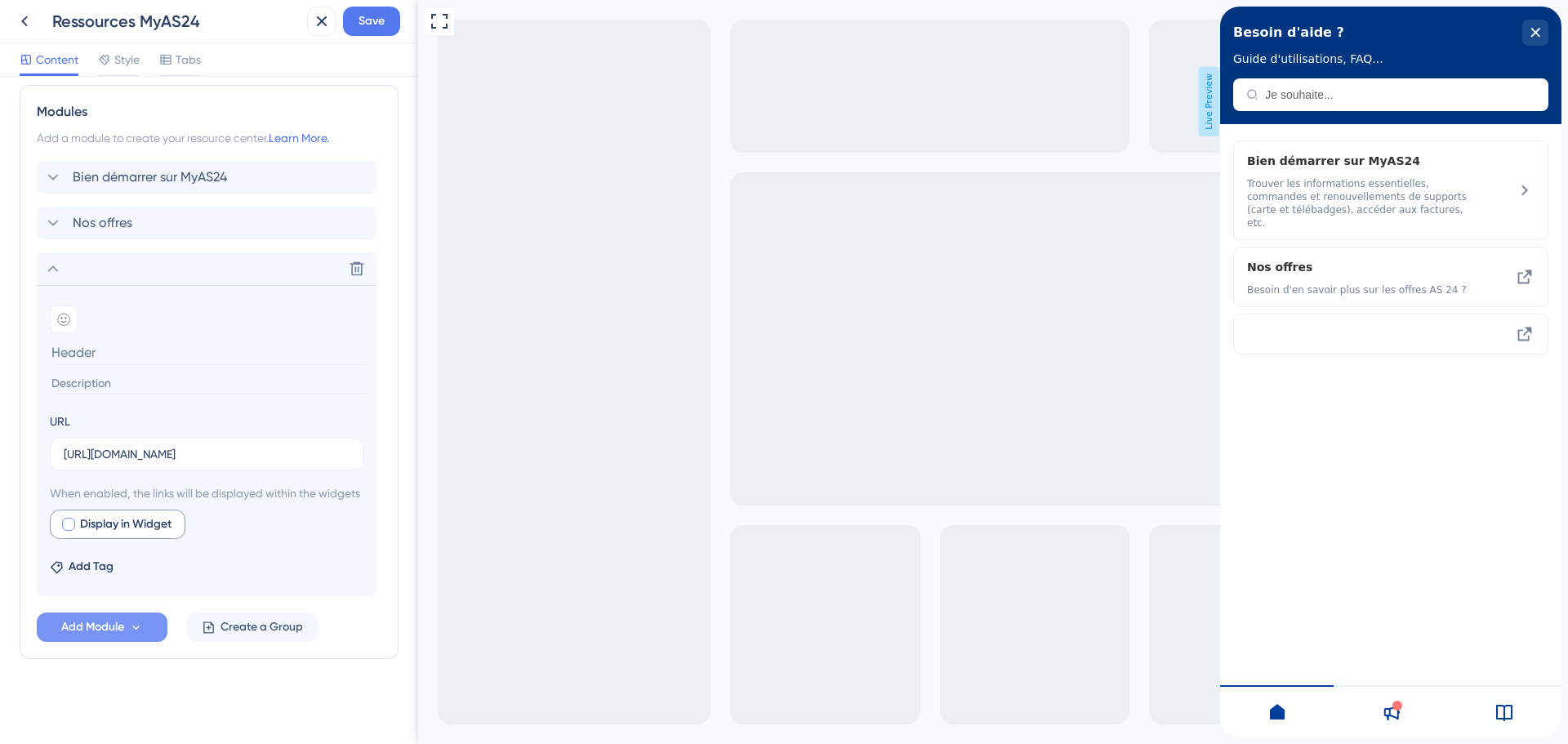
scroll to position [0, 0]
click at [261, 535] on button "Preview" at bounding box center [239, 525] width 82 height 29
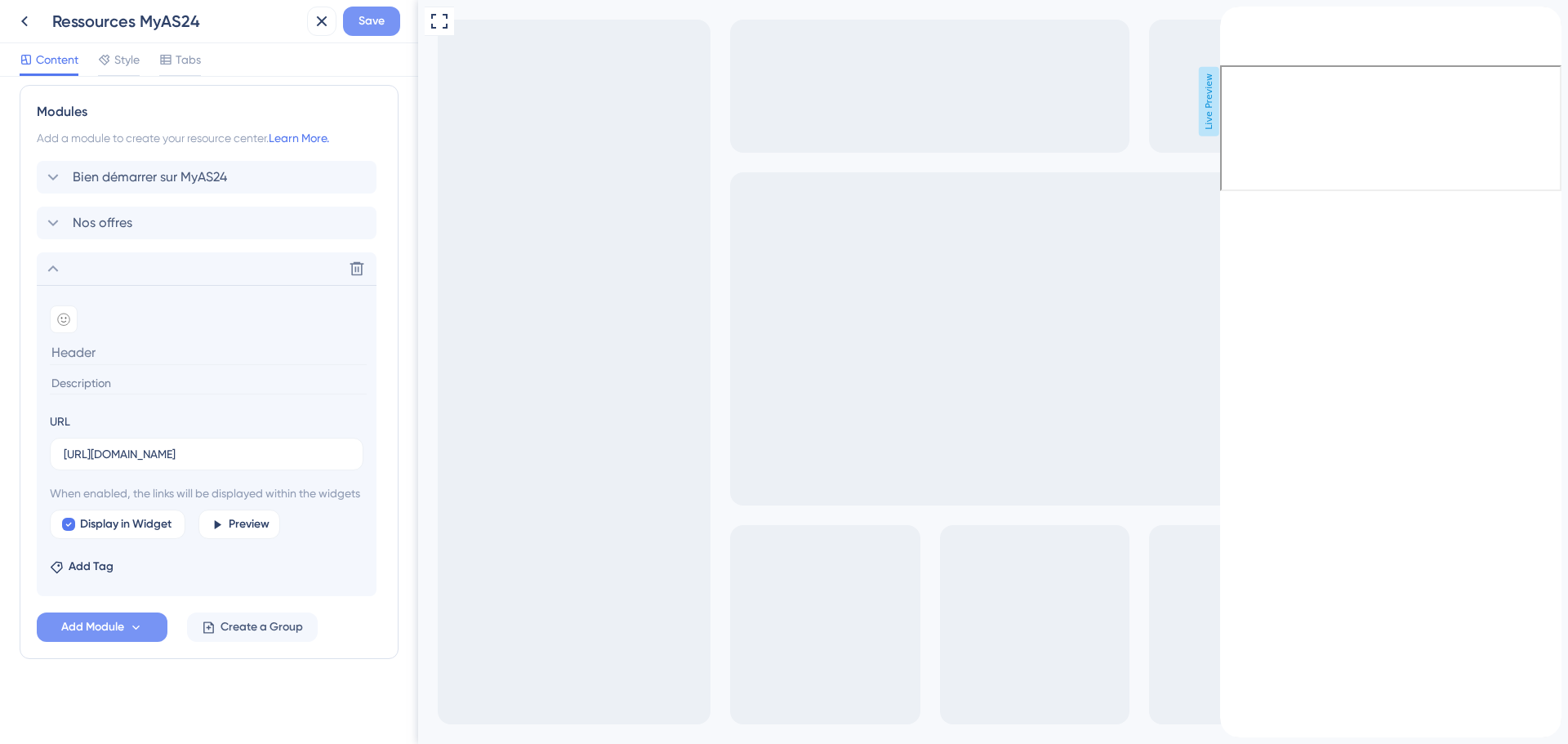
click at [356, 16] on button "Save" at bounding box center [371, 21] width 57 height 29
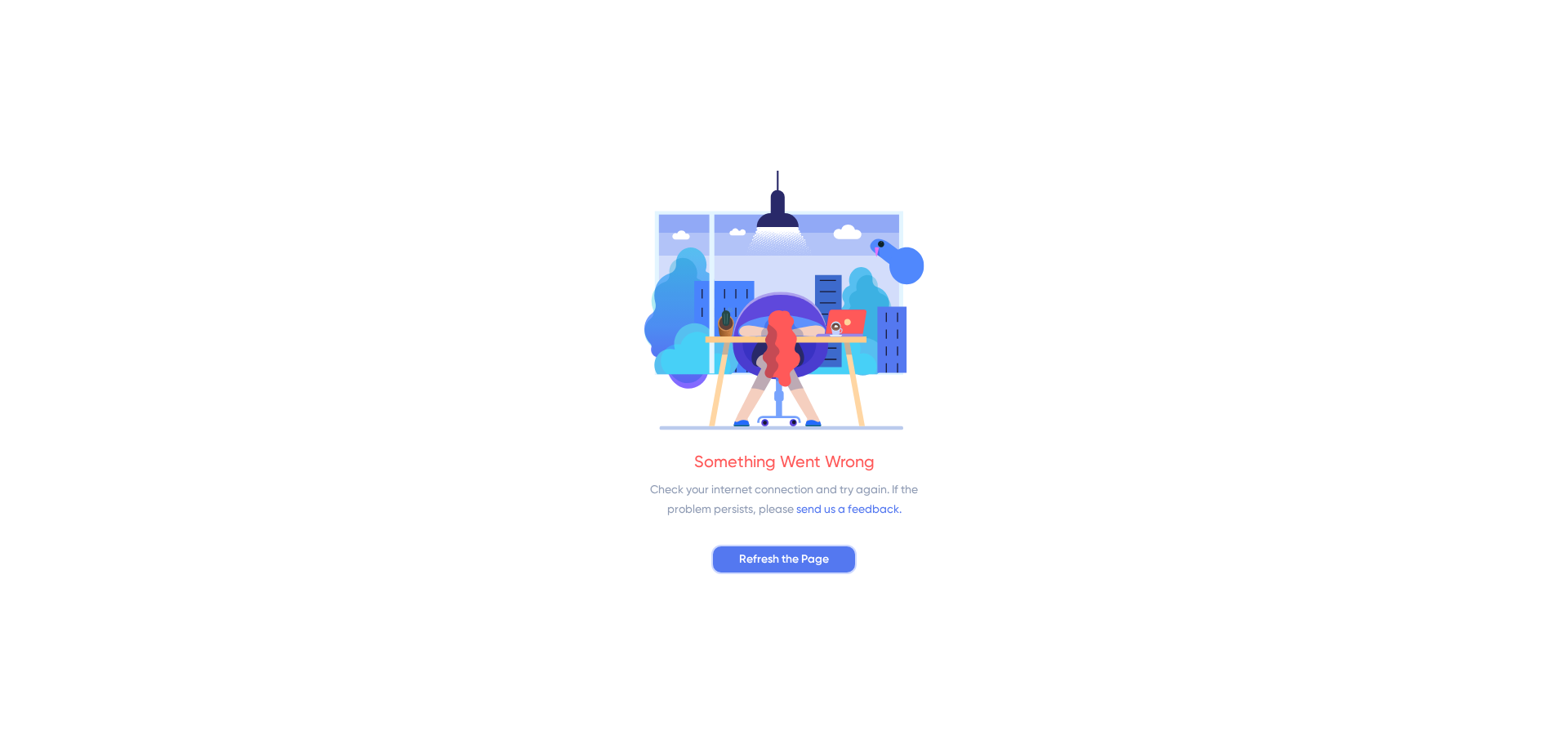
click at [762, 560] on span "Refresh the Page" at bounding box center [784, 560] width 90 height 19
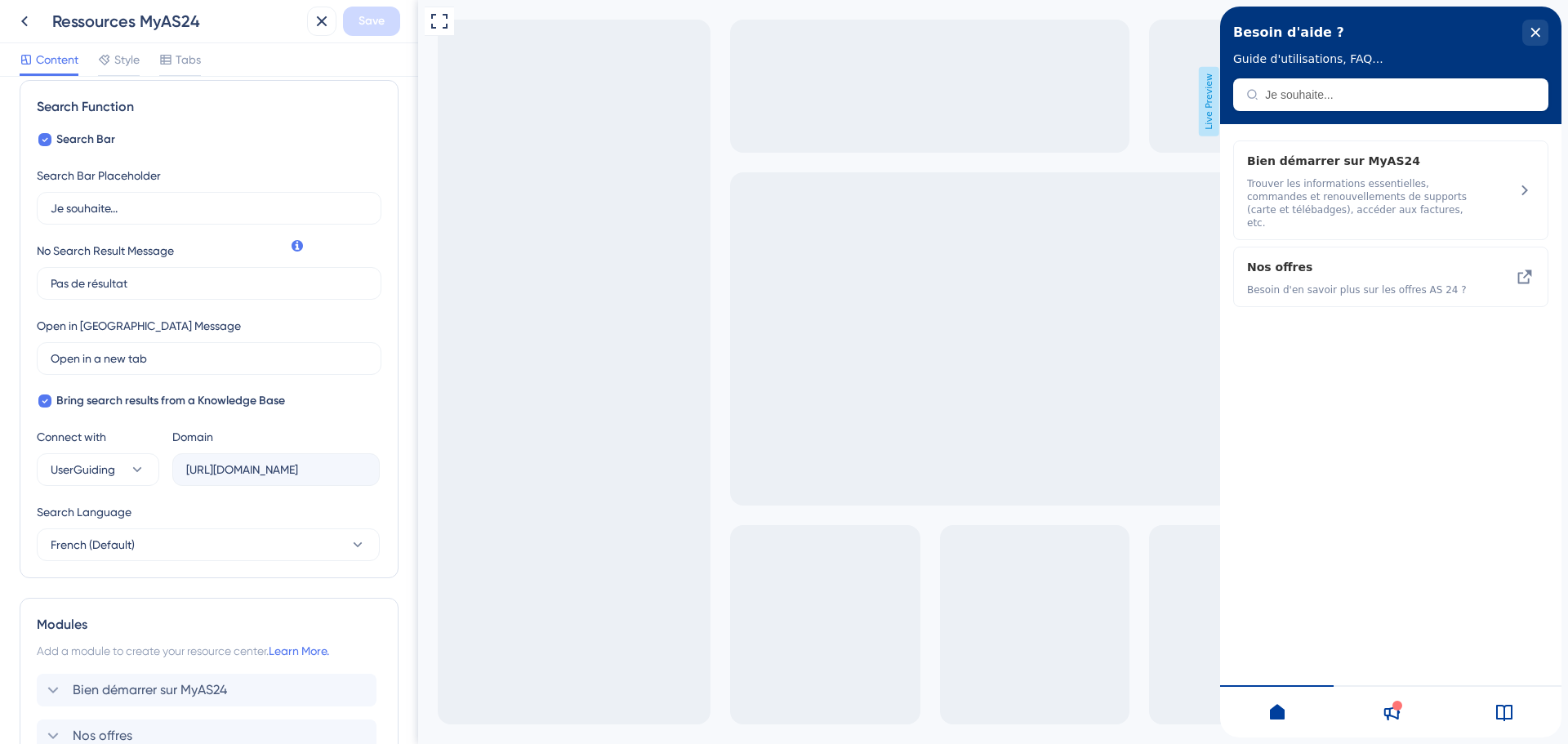
scroll to position [393, 0]
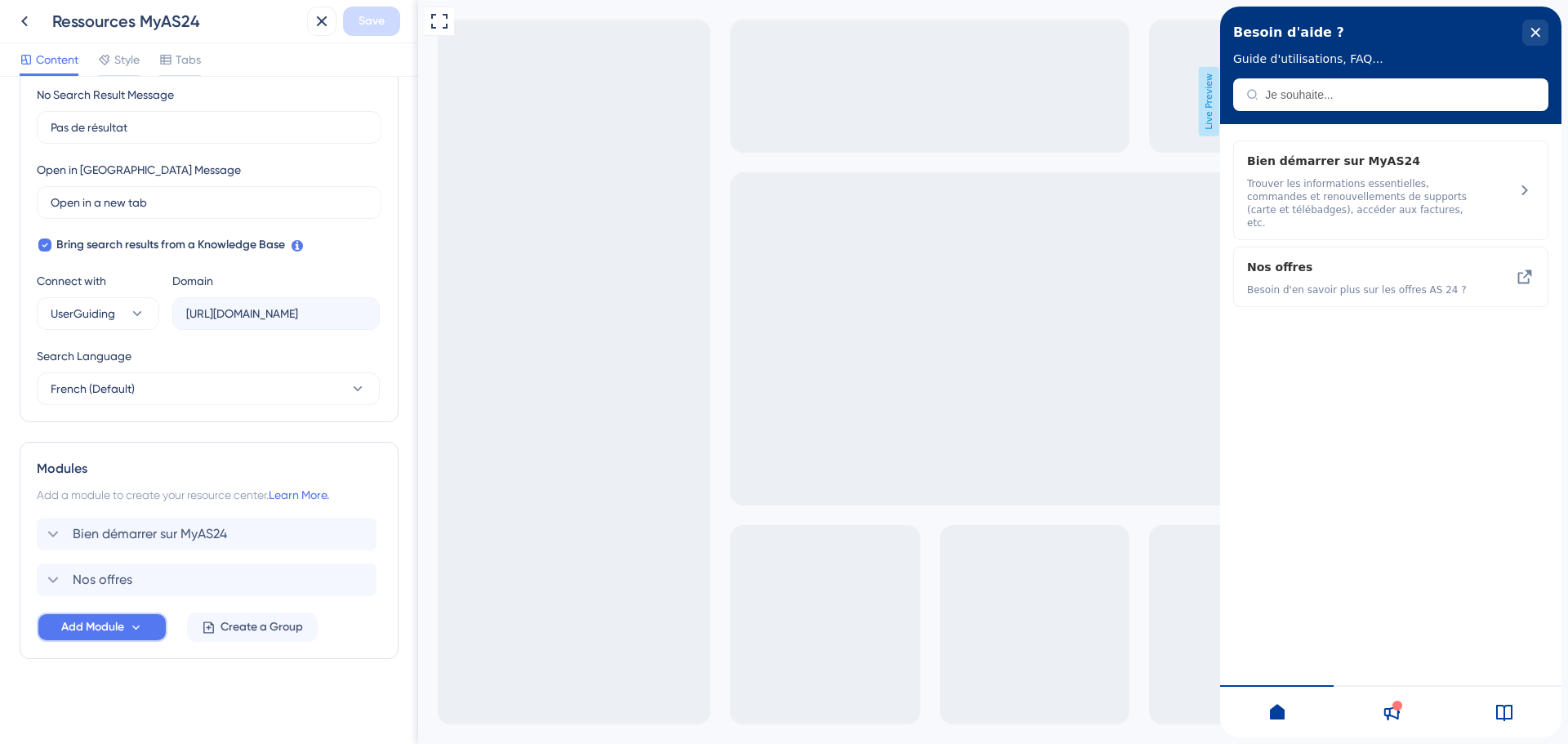
click at [136, 615] on button "Add Module" at bounding box center [102, 627] width 130 height 29
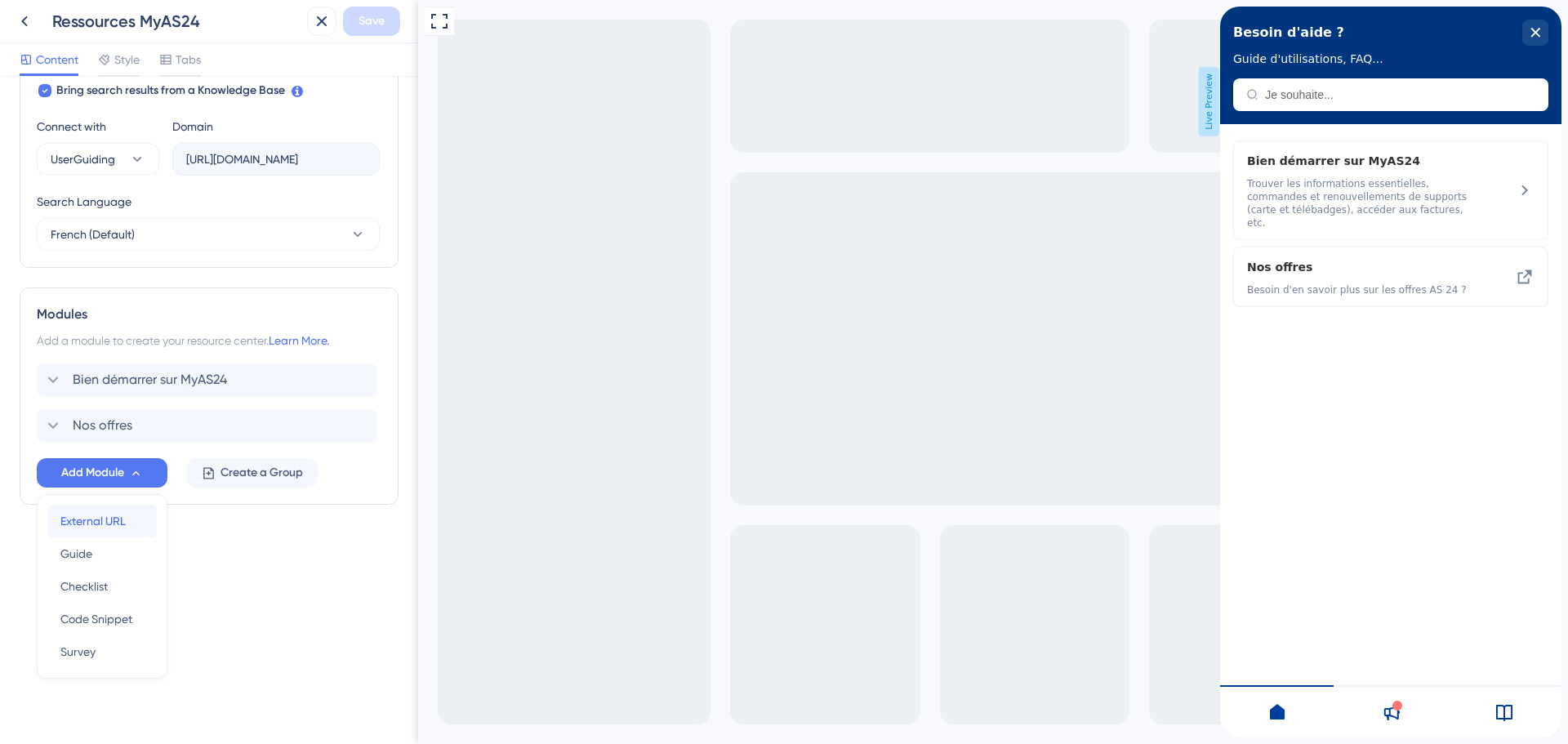
click at [109, 530] on span "External URL" at bounding box center [92, 521] width 65 height 19
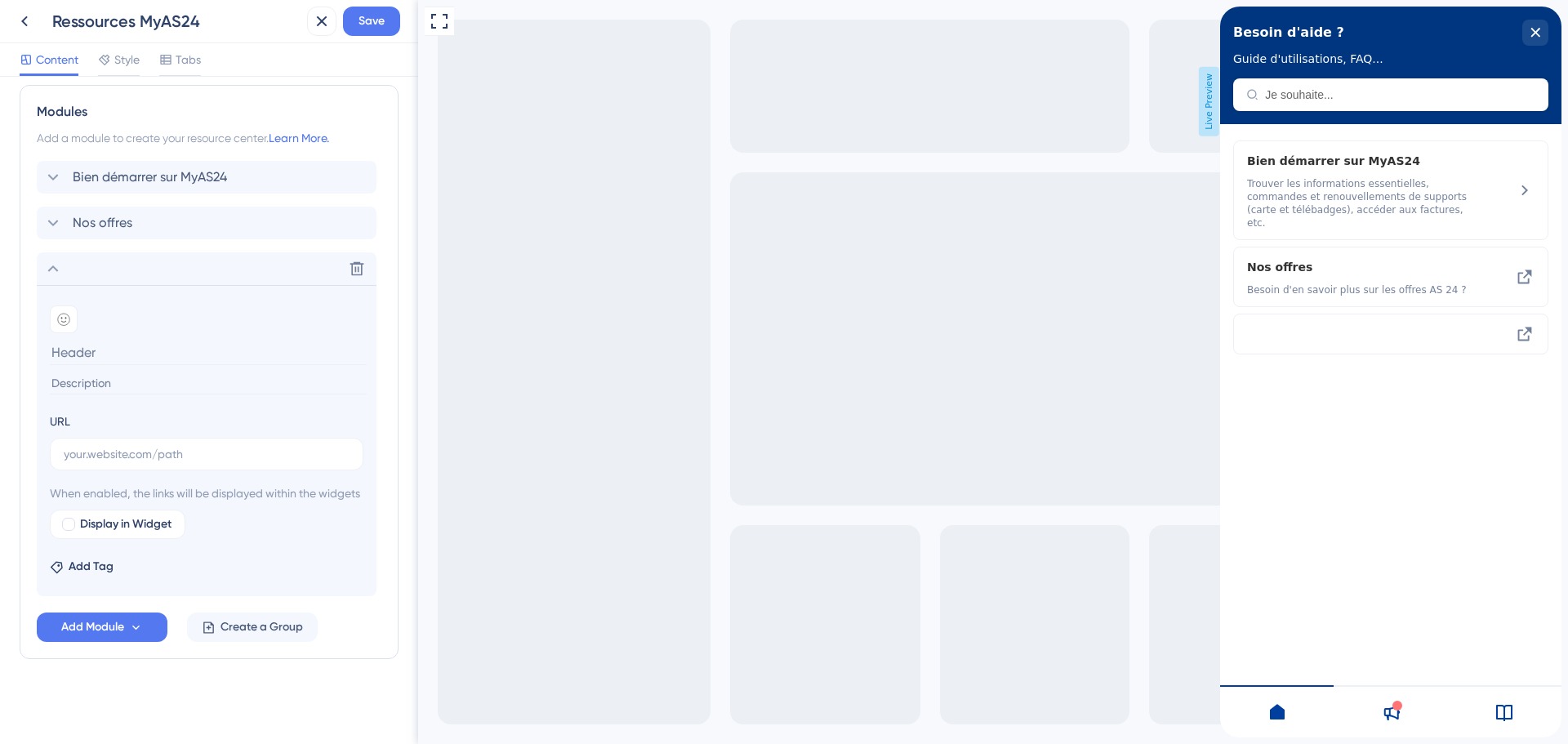
scroll to position [769, 0]
type input "FAQ"
click at [119, 445] on input "text" at bounding box center [206, 454] width 286 height 18
paste input "[URL][DOMAIN_NAME]"
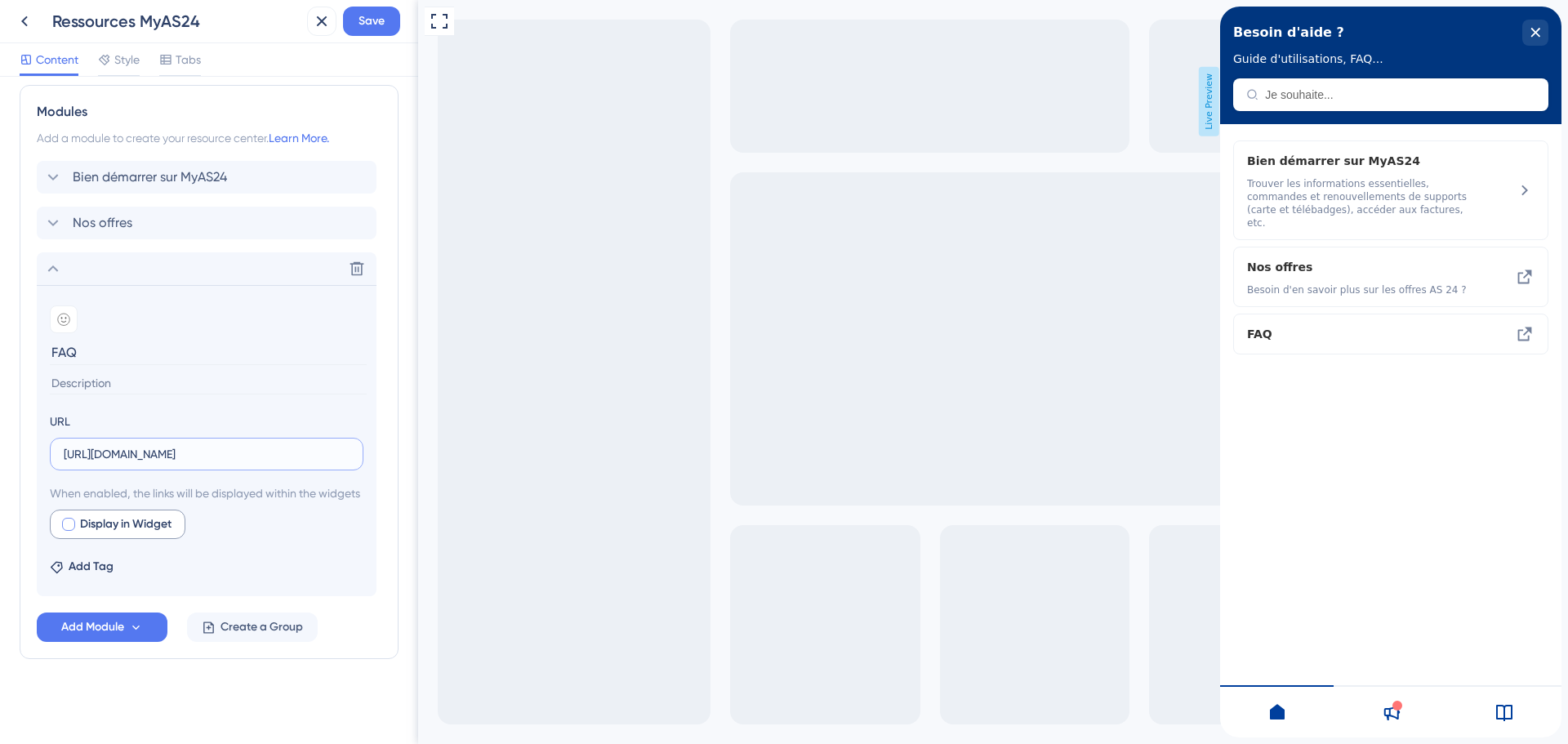
type input "[URL][DOMAIN_NAME]"
click at [137, 514] on label "Display in Widget" at bounding box center [117, 525] width 135 height 29
checkbox input "true"
click at [358, 22] on span "Save" at bounding box center [371, 21] width 26 height 19
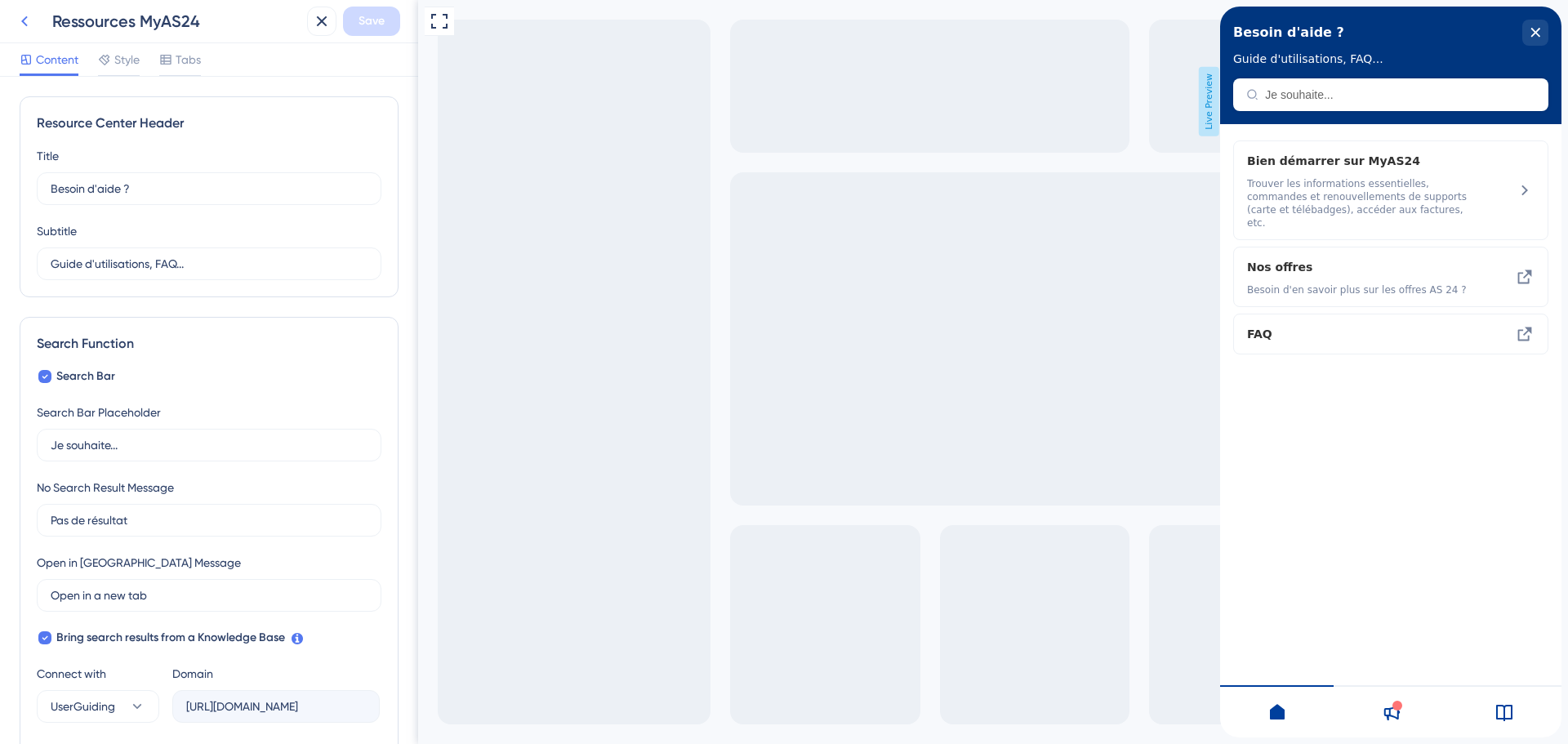
click at [28, 24] on icon at bounding box center [24, 21] width 19 height 19
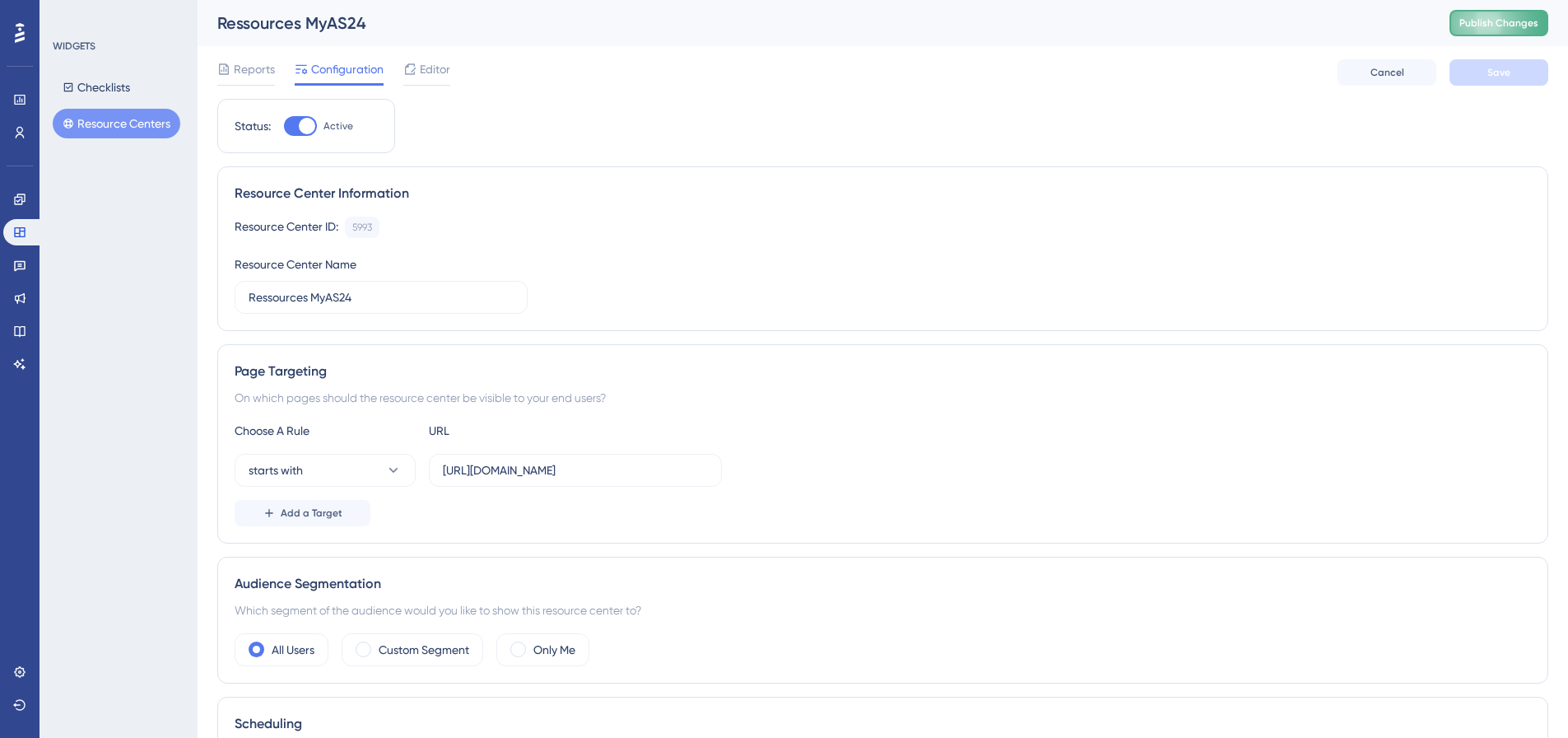
click at [1528, 21] on span "Publish Changes" at bounding box center [1499, 23] width 79 height 13
click at [415, 75] on icon at bounding box center [409, 69] width 13 height 13
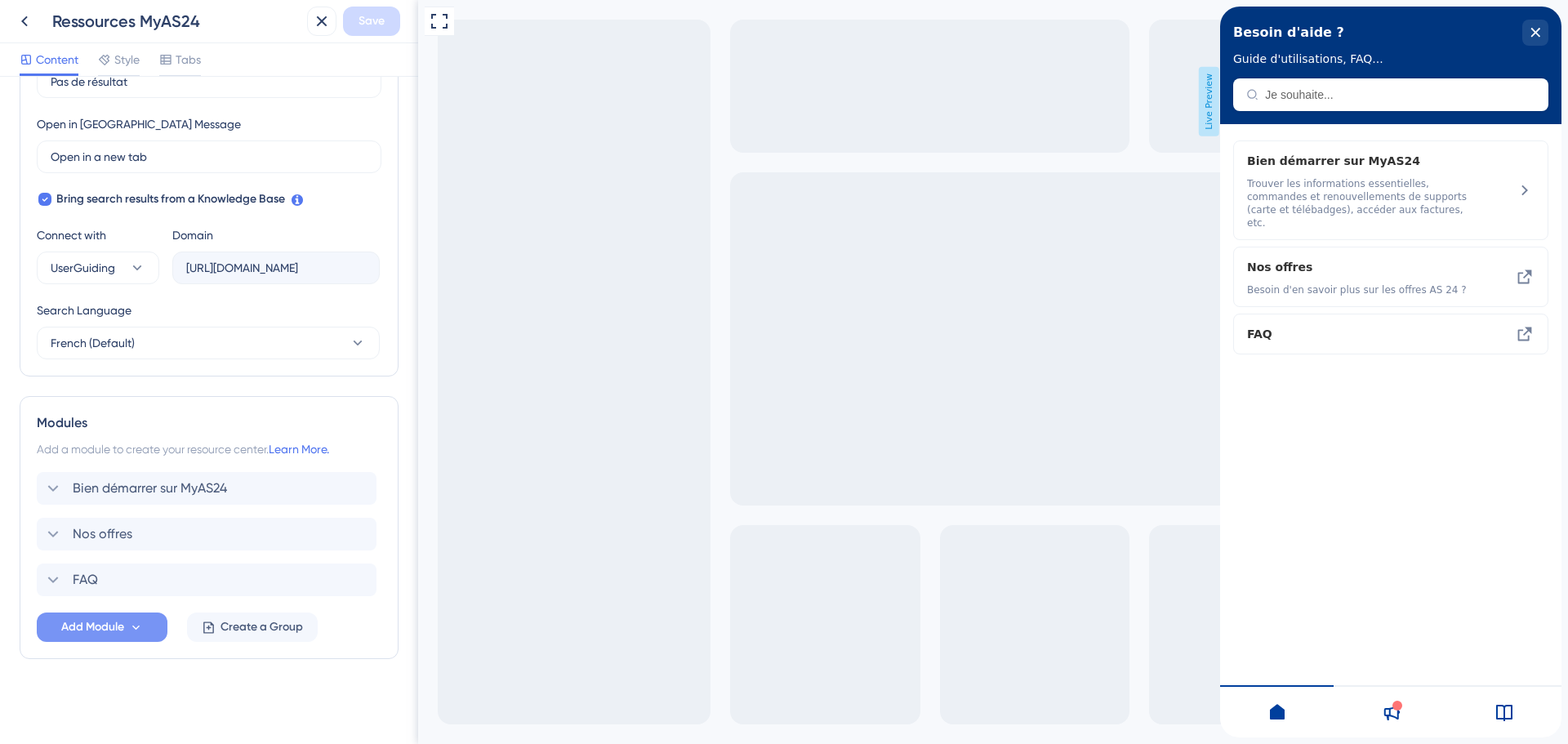
click at [120, 626] on span "Add Module" at bounding box center [92, 627] width 63 height 19
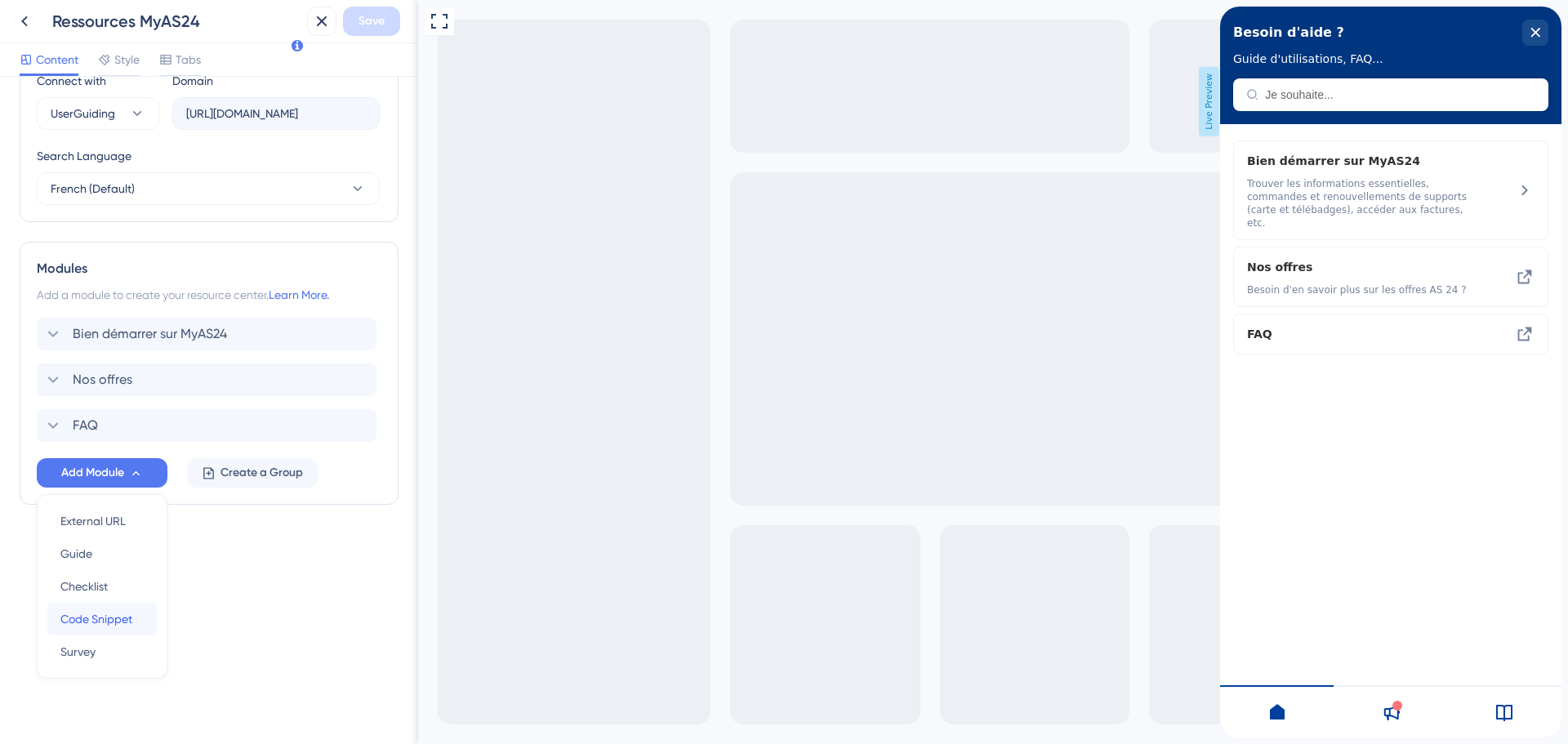
click at [141, 618] on div "Code Snippet Code Snippet" at bounding box center [102, 619] width 84 height 33
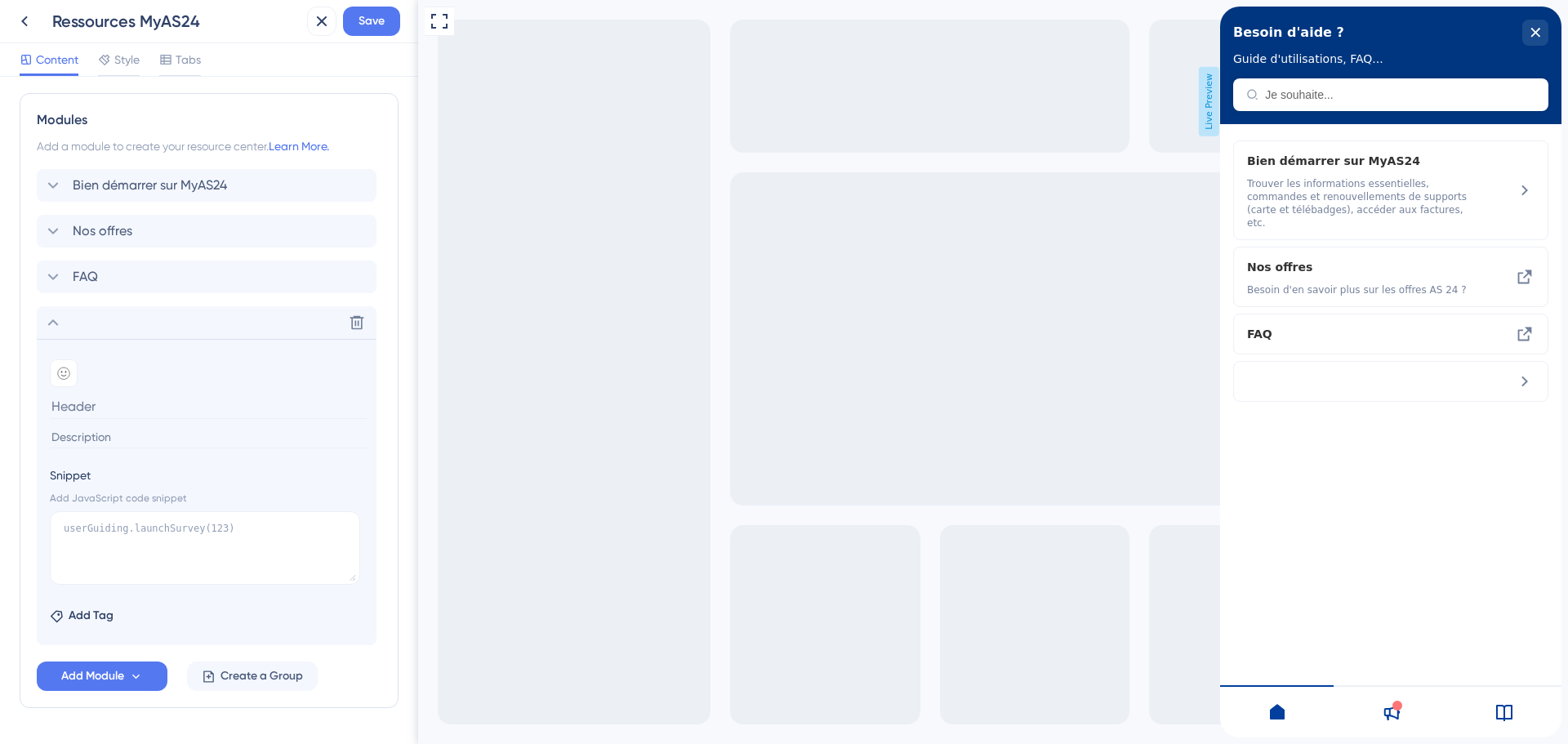
scroll to position [757, 0]
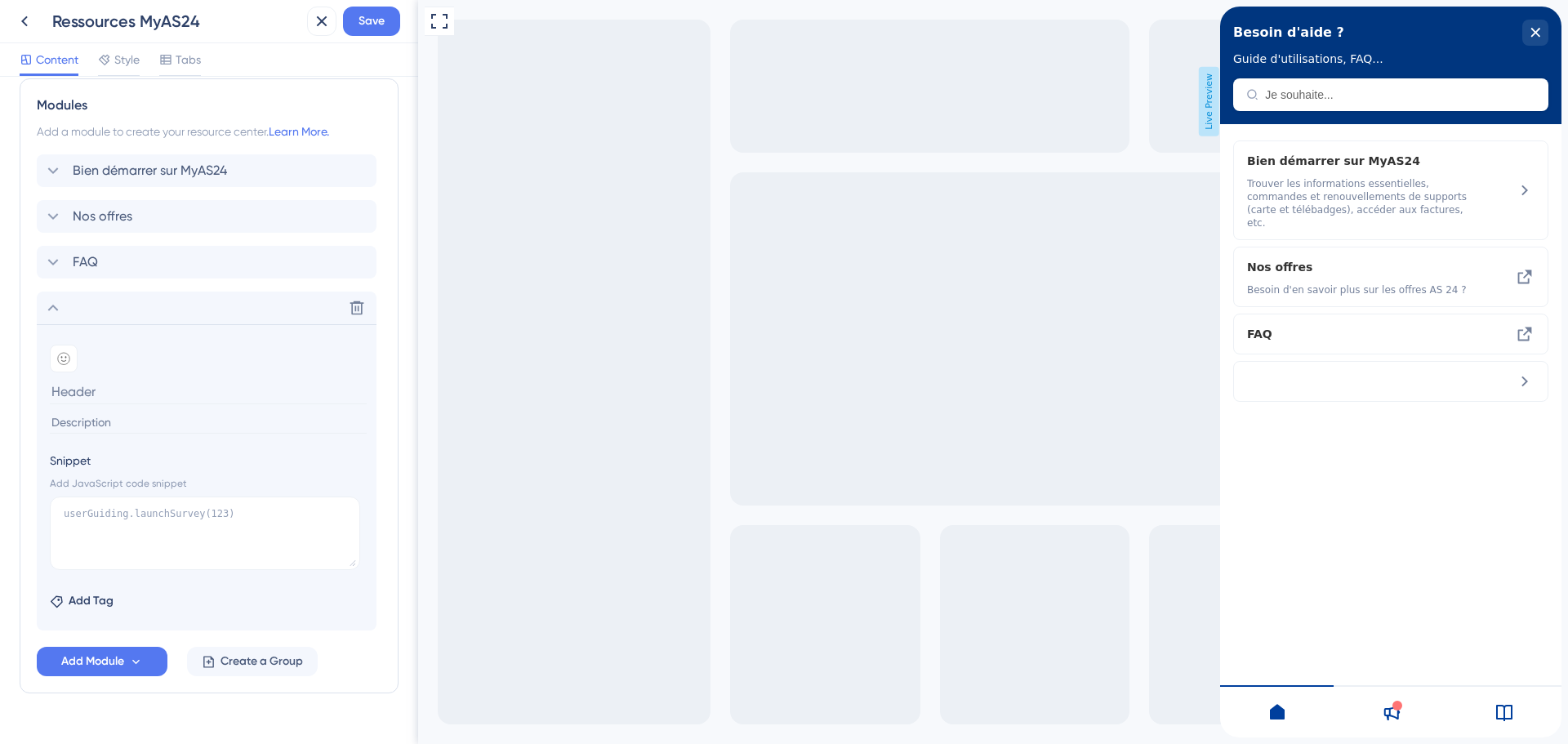
click at [126, 384] on input at bounding box center [208, 391] width 317 height 25
type input "FAQ bis"
click at [154, 539] on textarea at bounding box center [204, 534] width 310 height 74
click at [89, 416] on input at bounding box center [208, 423] width 317 height 22
click at [139, 502] on textarea at bounding box center [204, 534] width 310 height 74
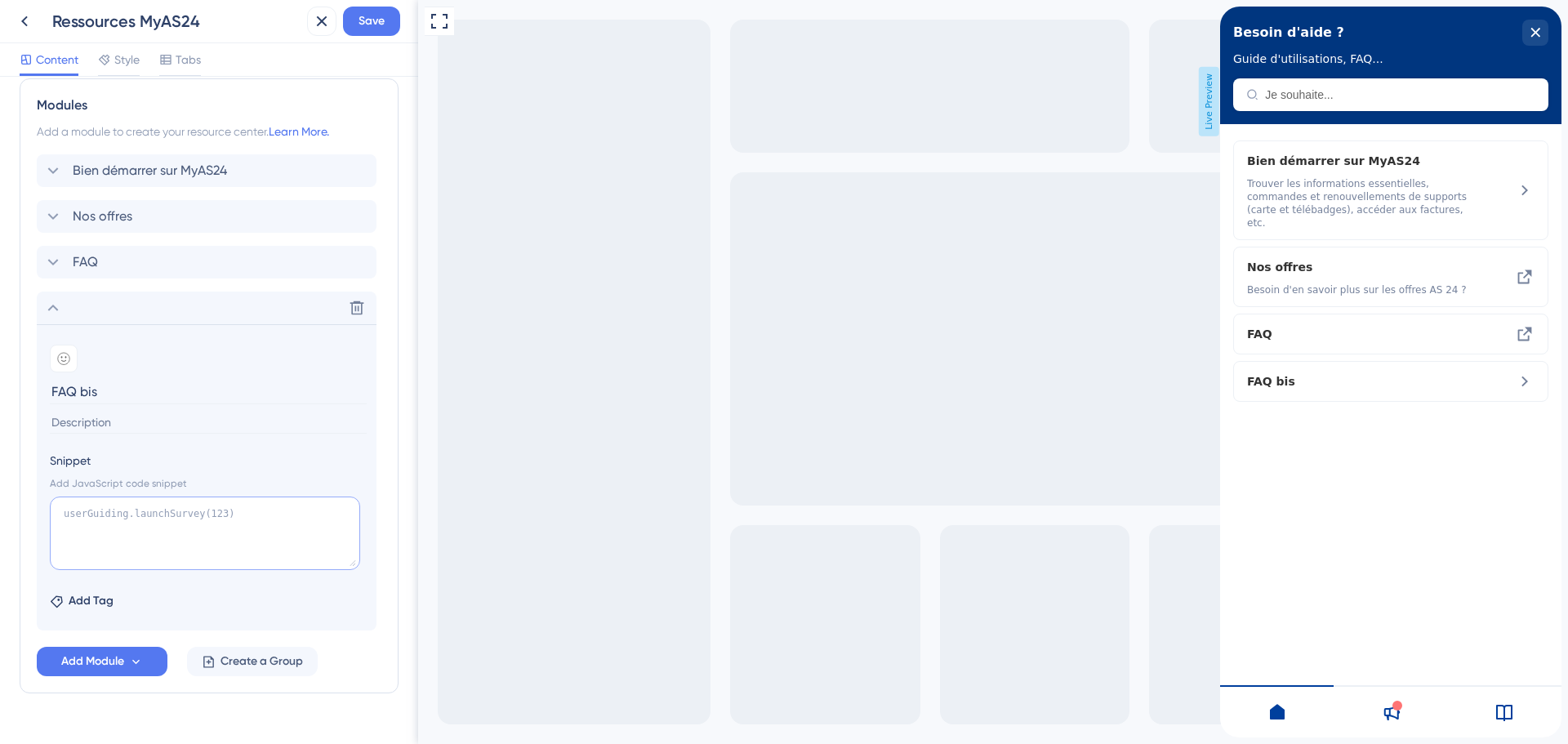
paste textarea "<script type="text/javascript"> window.addEventListener("STFAQLoaded",function(…"
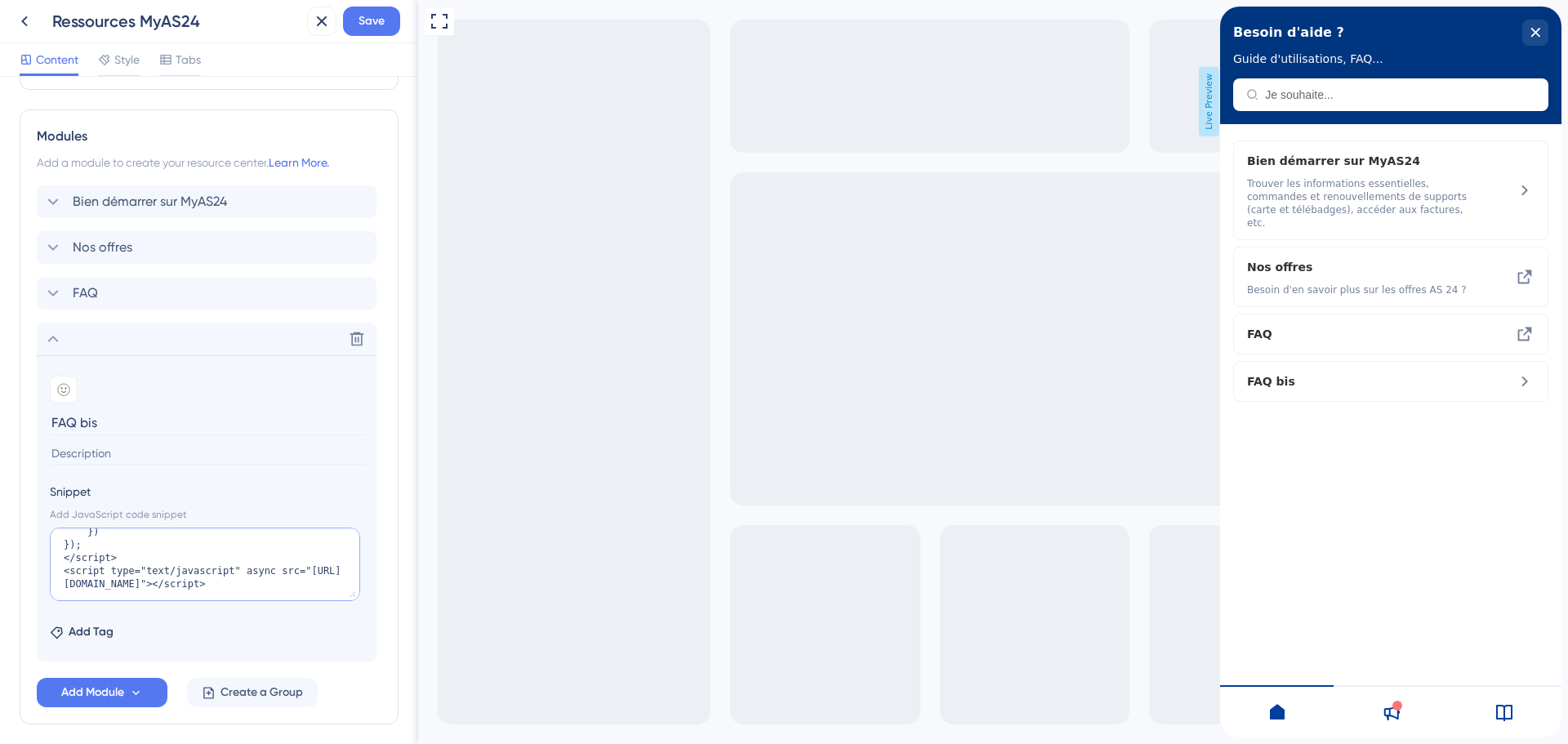
scroll to position [791, 0]
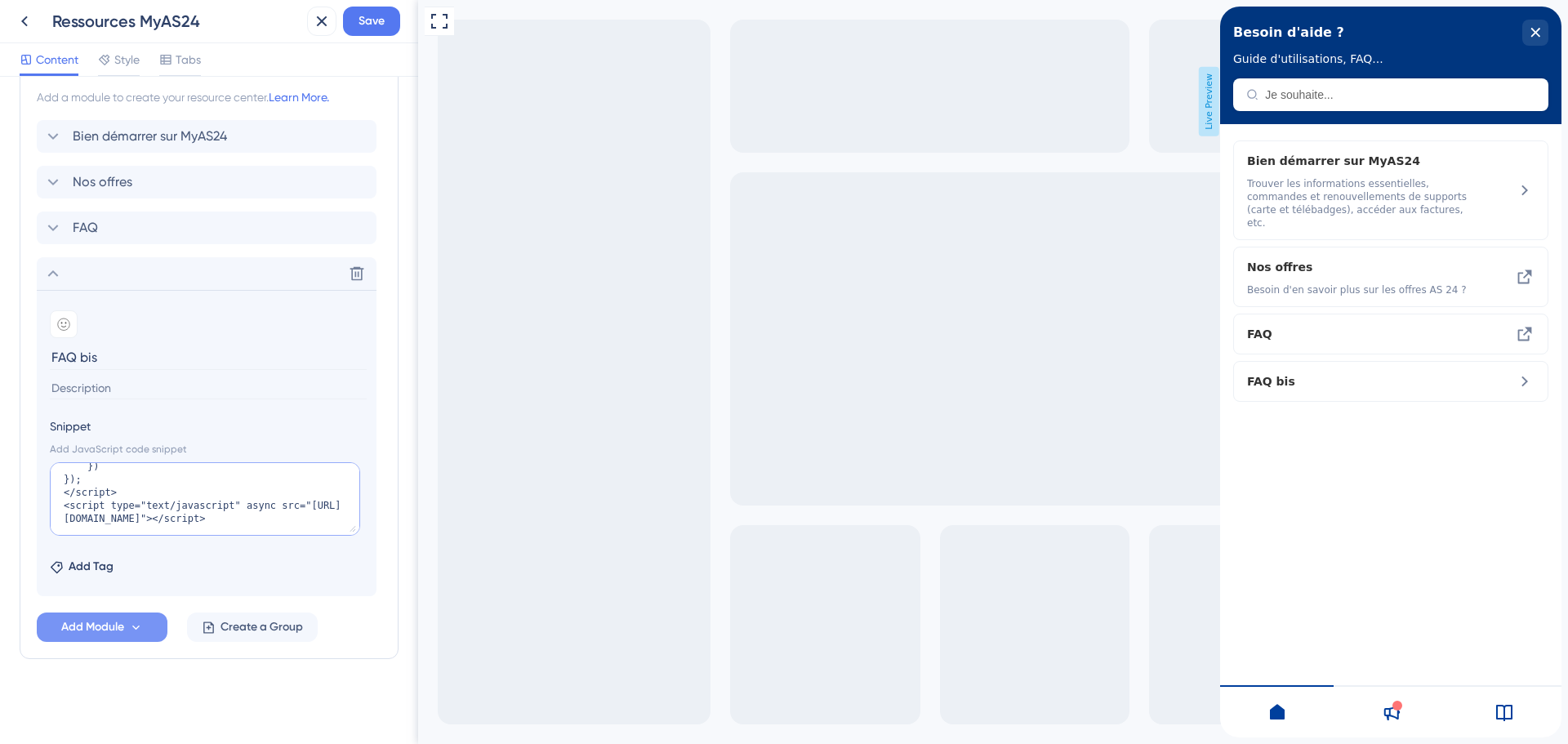
type textarea "<script type="text/javascript"> window.addEventListener("STFAQLoaded",function(…"
click at [109, 627] on span "Add Module" at bounding box center [92, 627] width 63 height 19
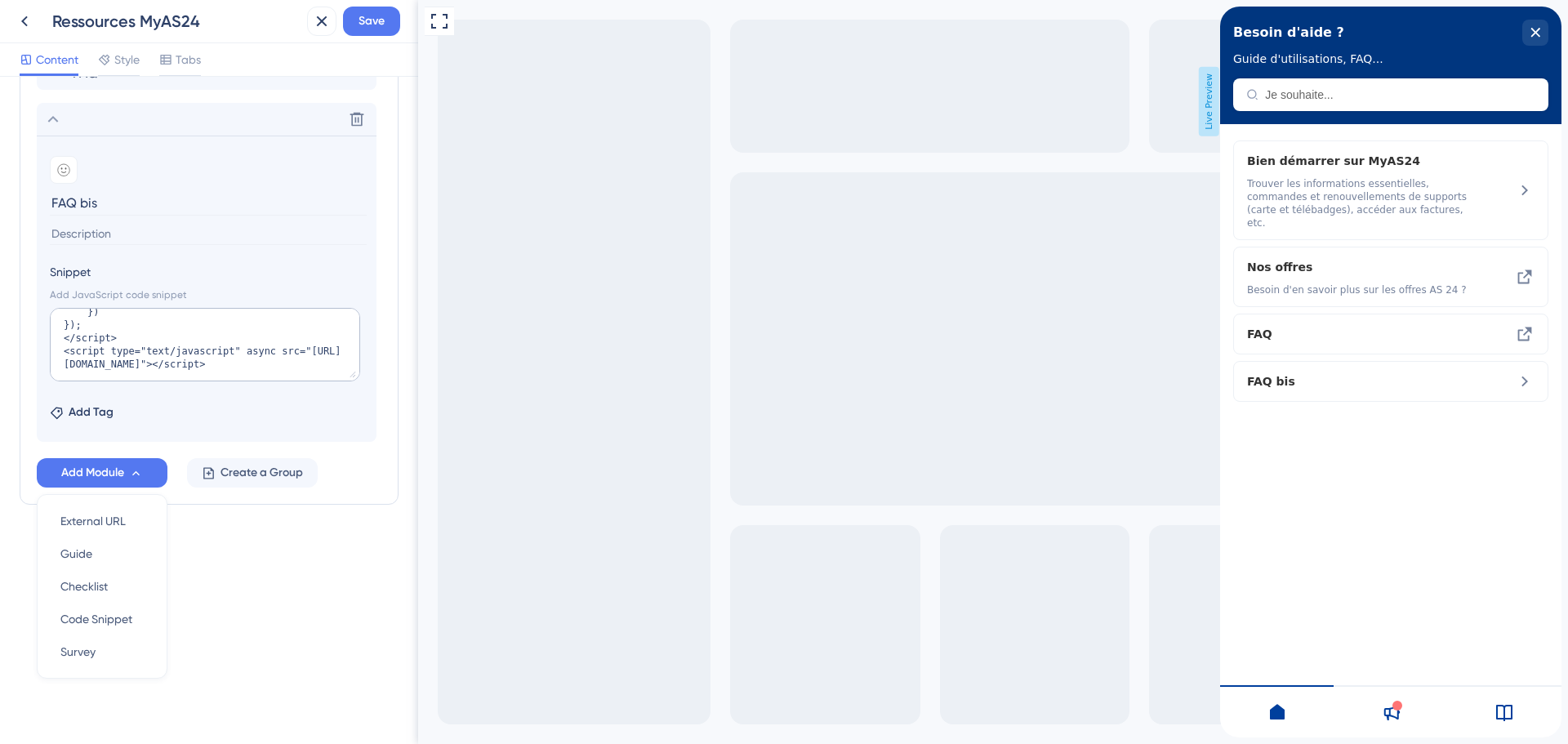
click at [341, 414] on div "Add Tag" at bounding box center [206, 409] width 313 height 26
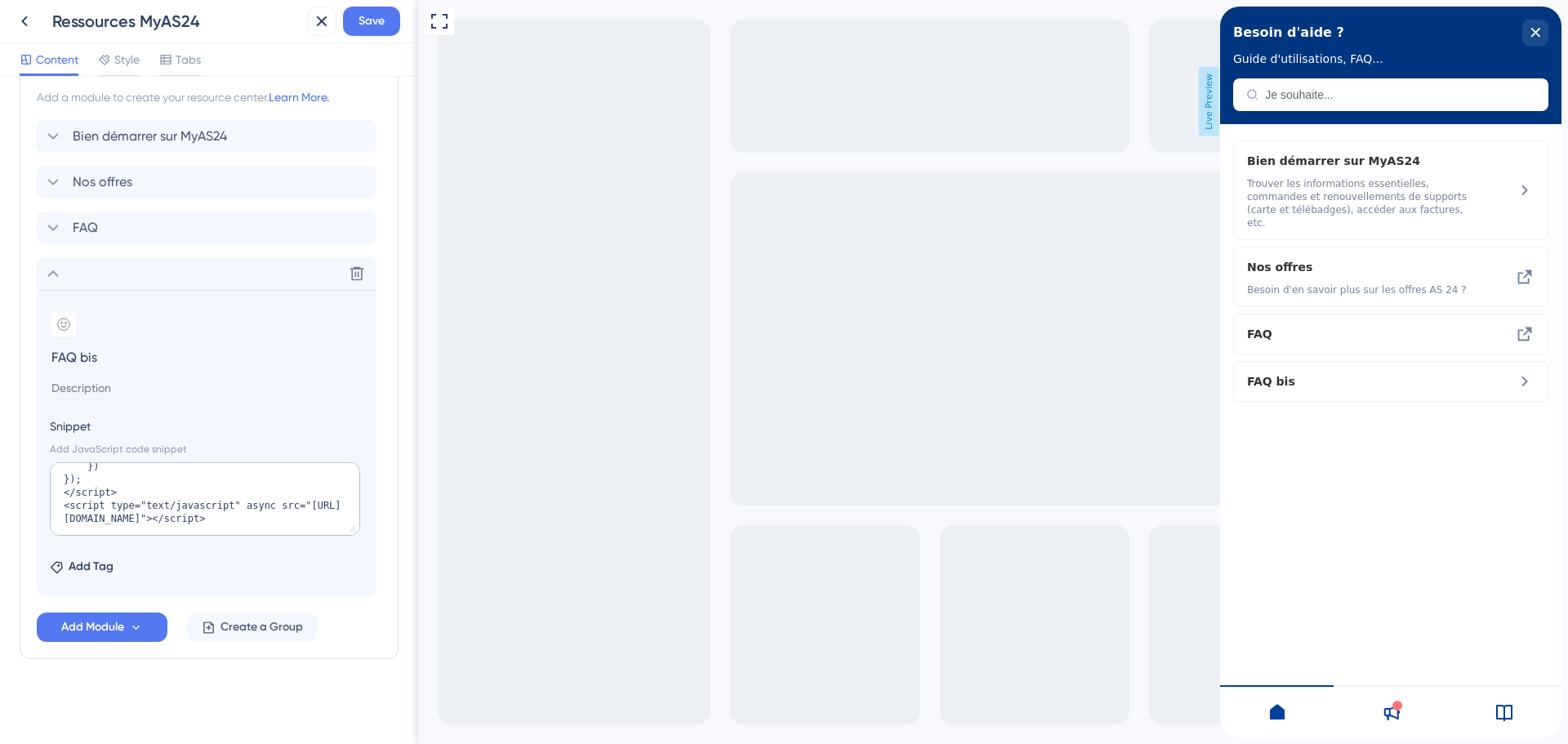
scroll to position [791, 0]
click at [1456, 372] on span "FAQ bis" at bounding box center [1362, 382] width 231 height 19
click at [61, 277] on icon at bounding box center [53, 274] width 19 height 19
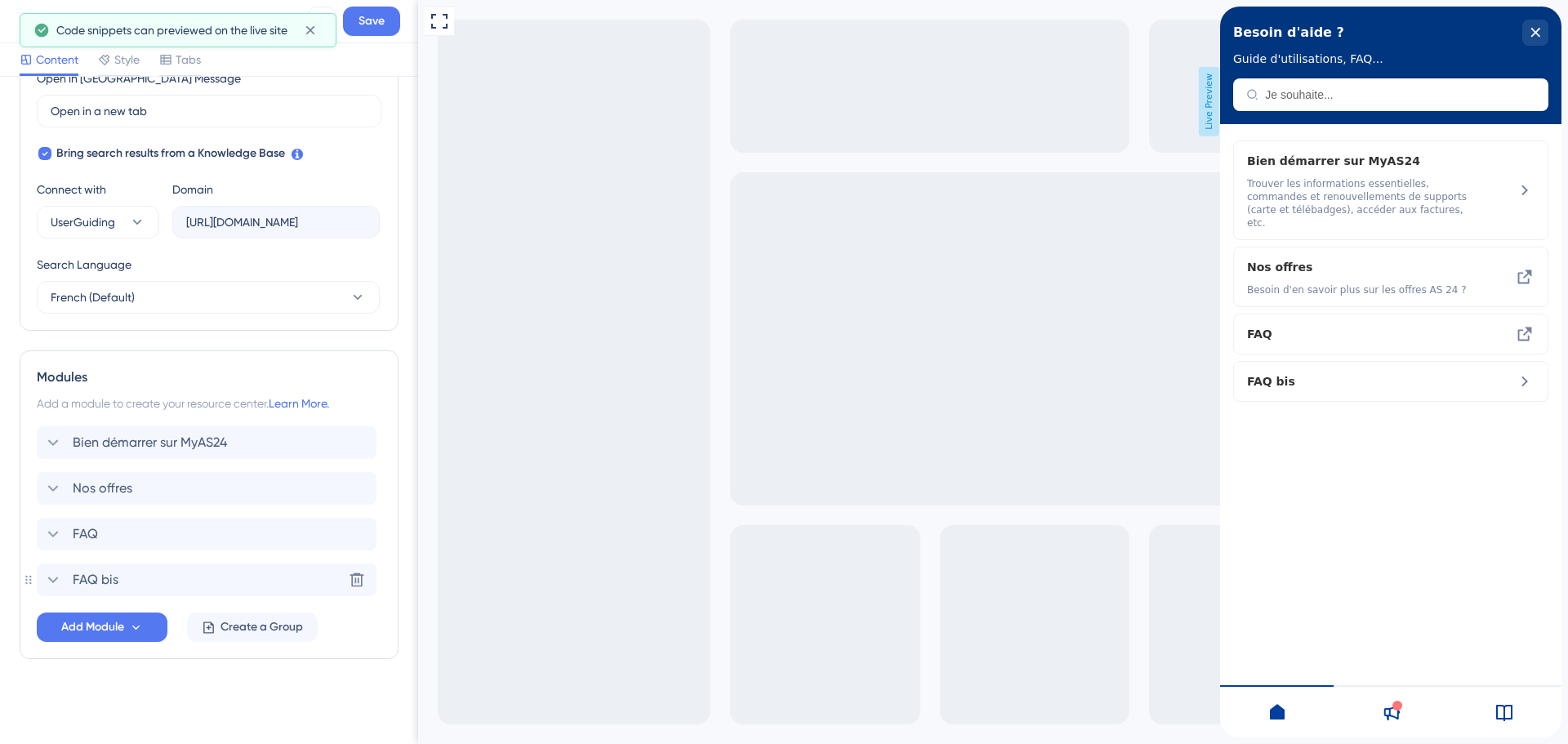
scroll to position [485, 0]
click at [372, 20] on span "Save" at bounding box center [371, 21] width 26 height 19
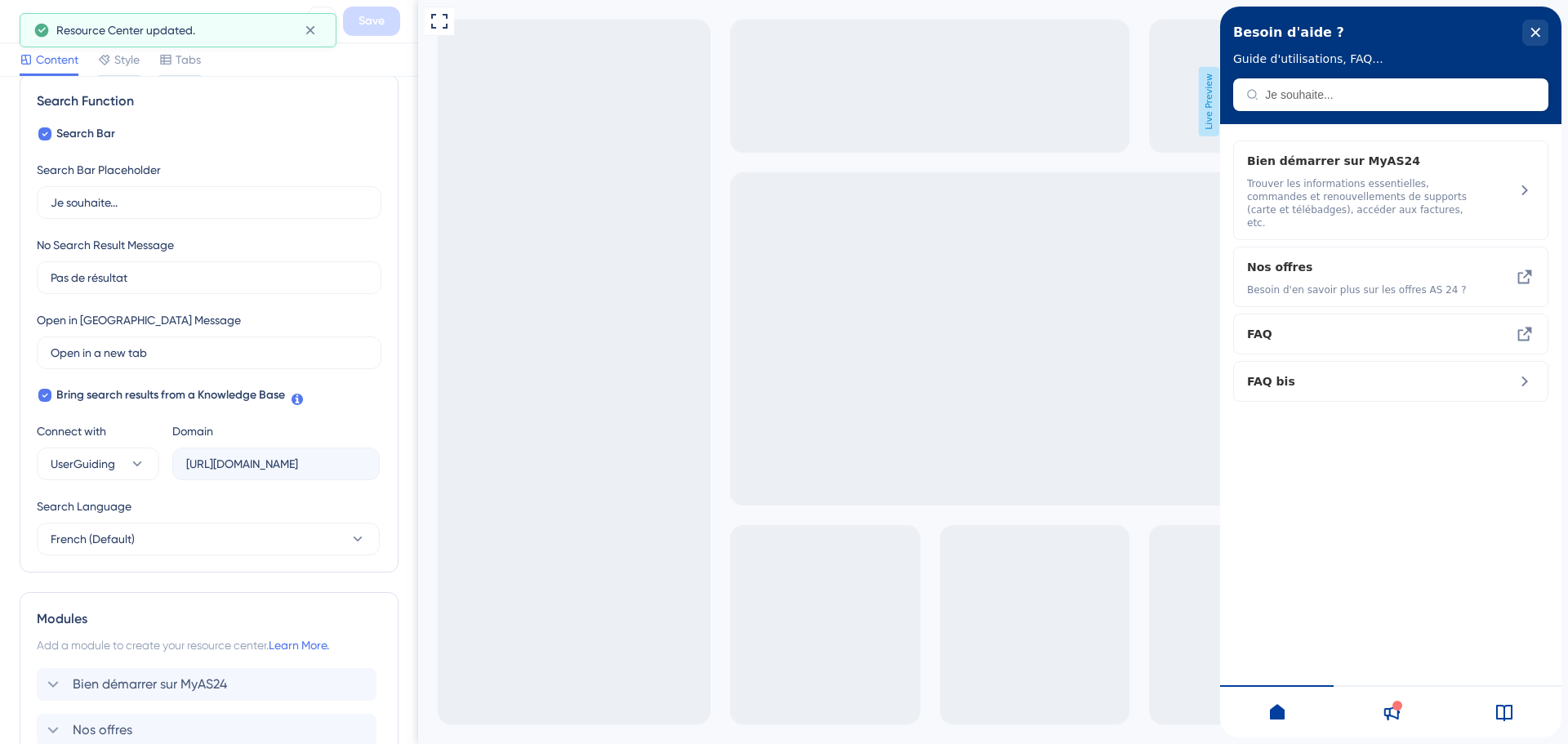
scroll to position [240, 0]
click at [313, 34] on icon at bounding box center [310, 30] width 9 height 9
click at [26, 20] on icon at bounding box center [24, 21] width 19 height 19
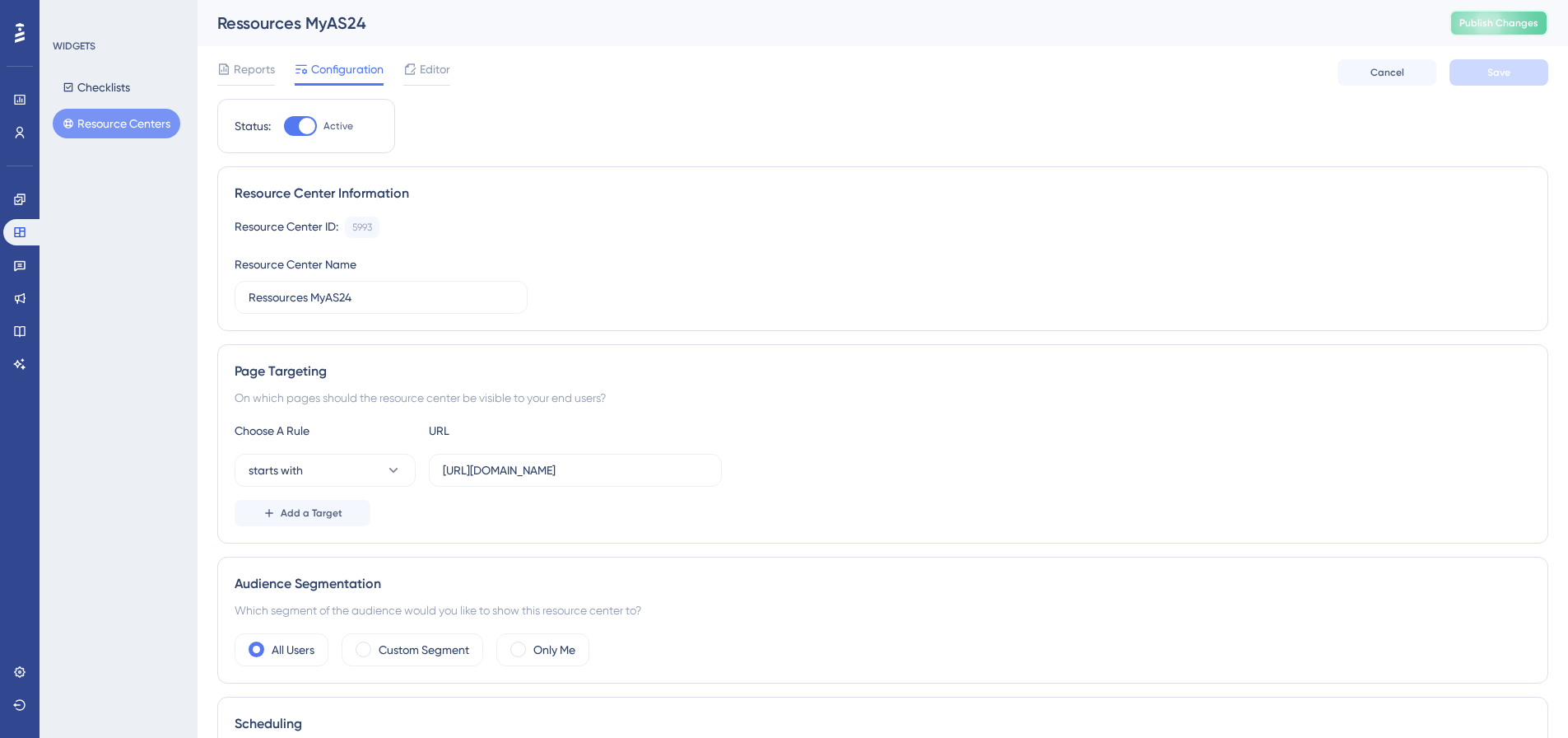
click at [1536, 21] on span "Publish Changes" at bounding box center [1499, 23] width 79 height 13
click at [416, 64] on icon at bounding box center [409, 69] width 13 height 13
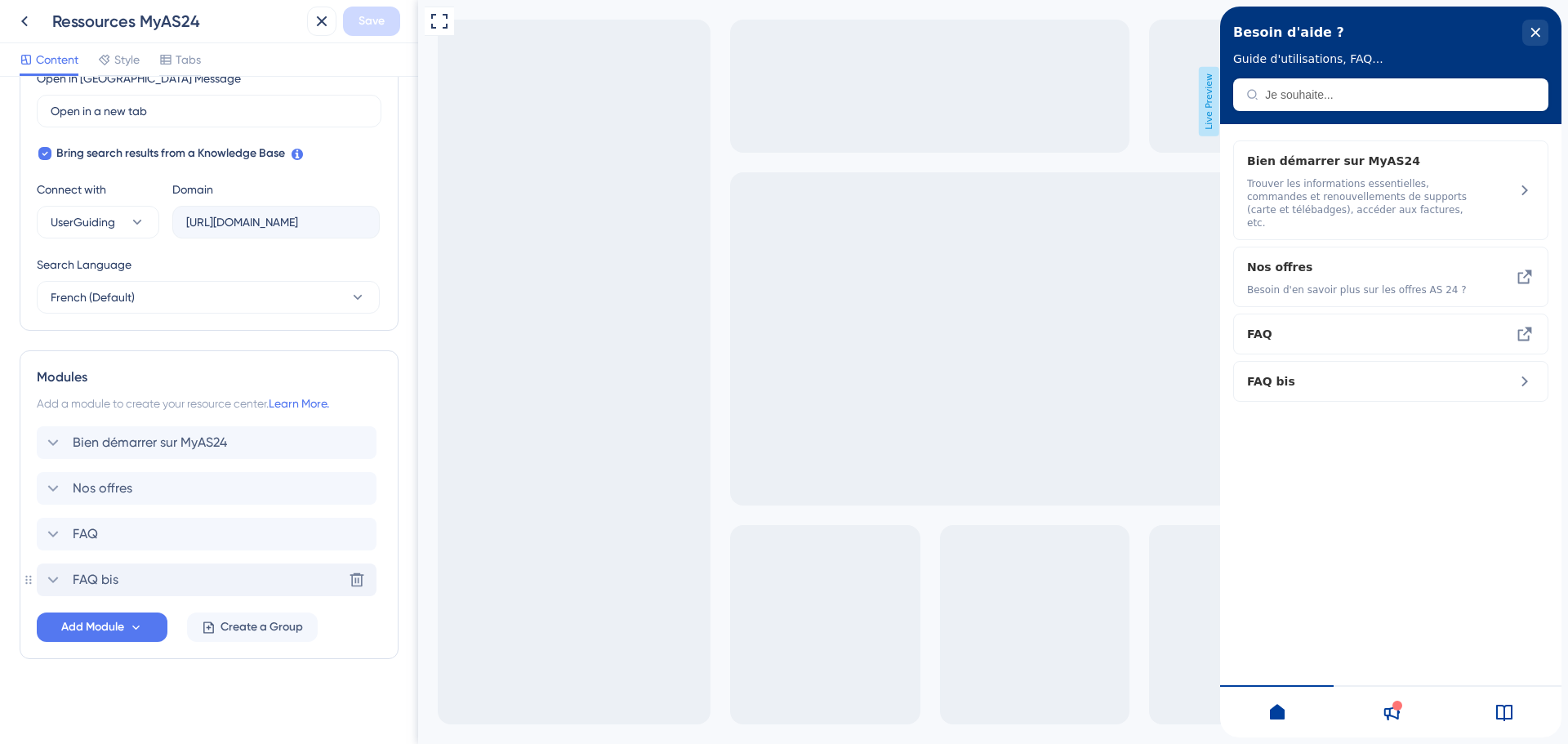
click at [116, 580] on span "FAQ bis" at bounding box center [95, 580] width 46 height 19
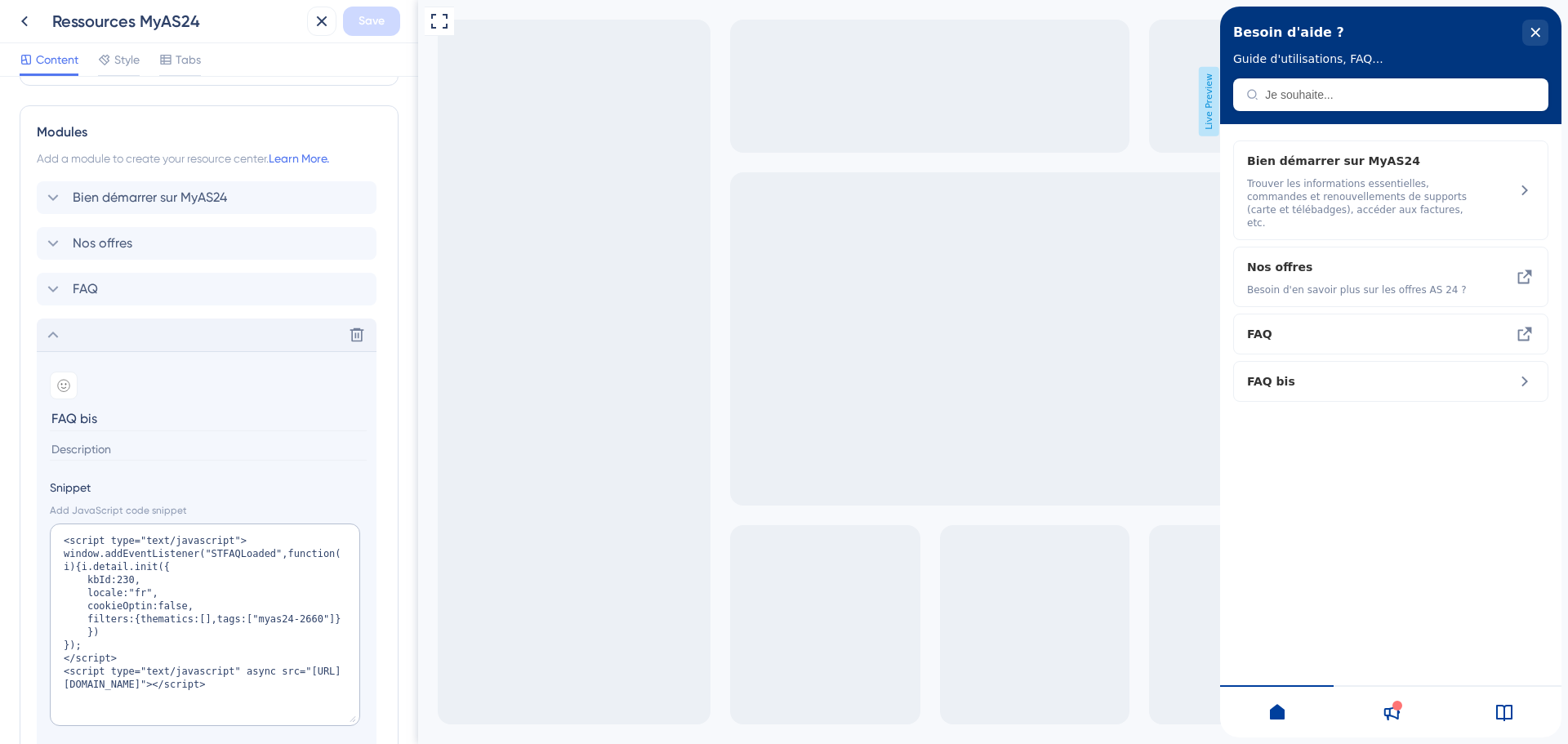
drag, startPoint x: 353, startPoint y: 589, endPoint x: 363, endPoint y: 719, distance: 130.4
click at [363, 719] on section "Add emoji FAQ bis Snippet Add JavaScript code snippet <script type="text/javasc…" at bounding box center [206, 569] width 340 height 435
click at [146, 673] on textarea "<script type="text/javascript"> window.addEventListener("STFAQLoaded",function(…" at bounding box center [204, 625] width 310 height 203
click at [161, 595] on textarea "<script type="text/javascript"> window.addEventListener("STFAQLoaded",function(…" at bounding box center [204, 625] width 310 height 203
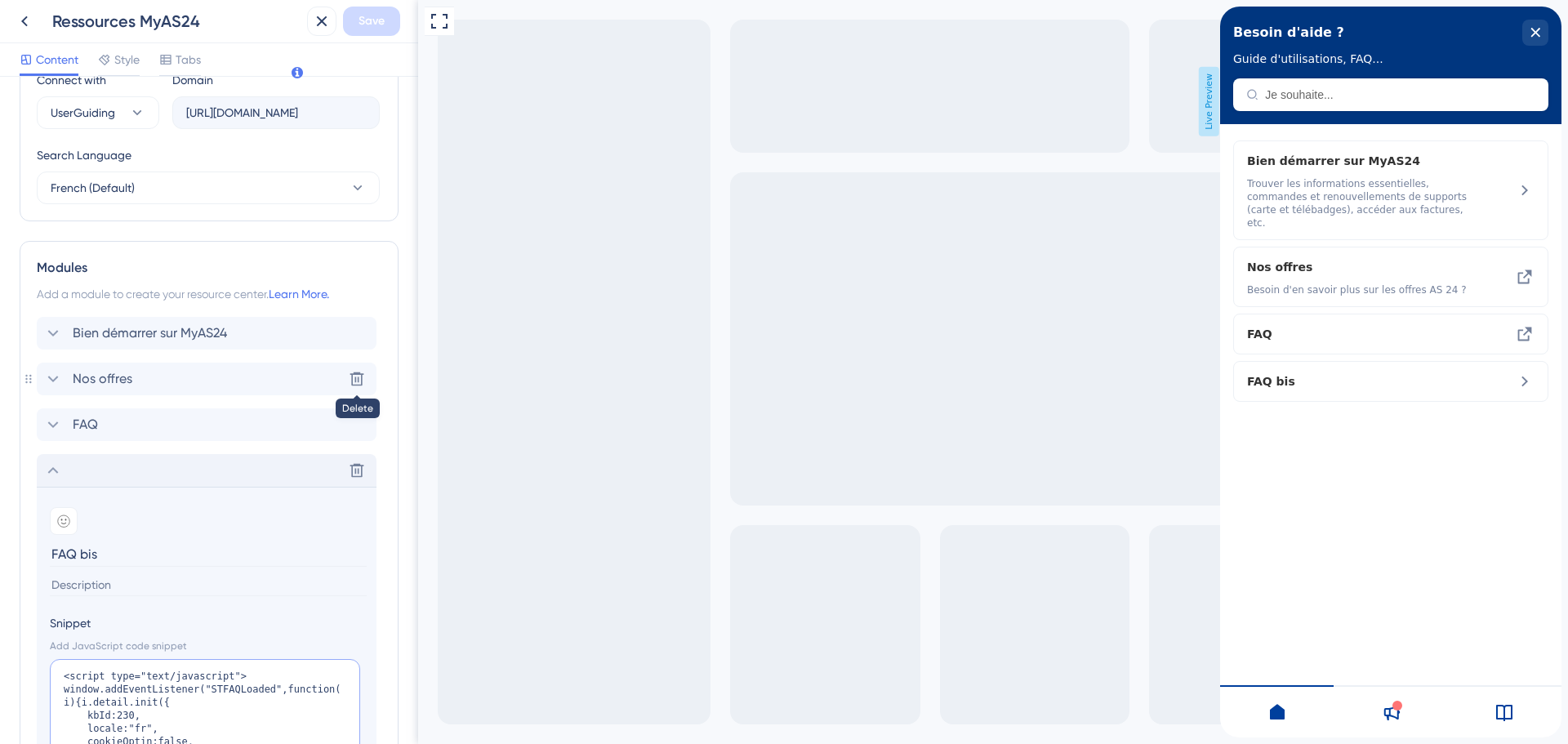
scroll to position [566, 0]
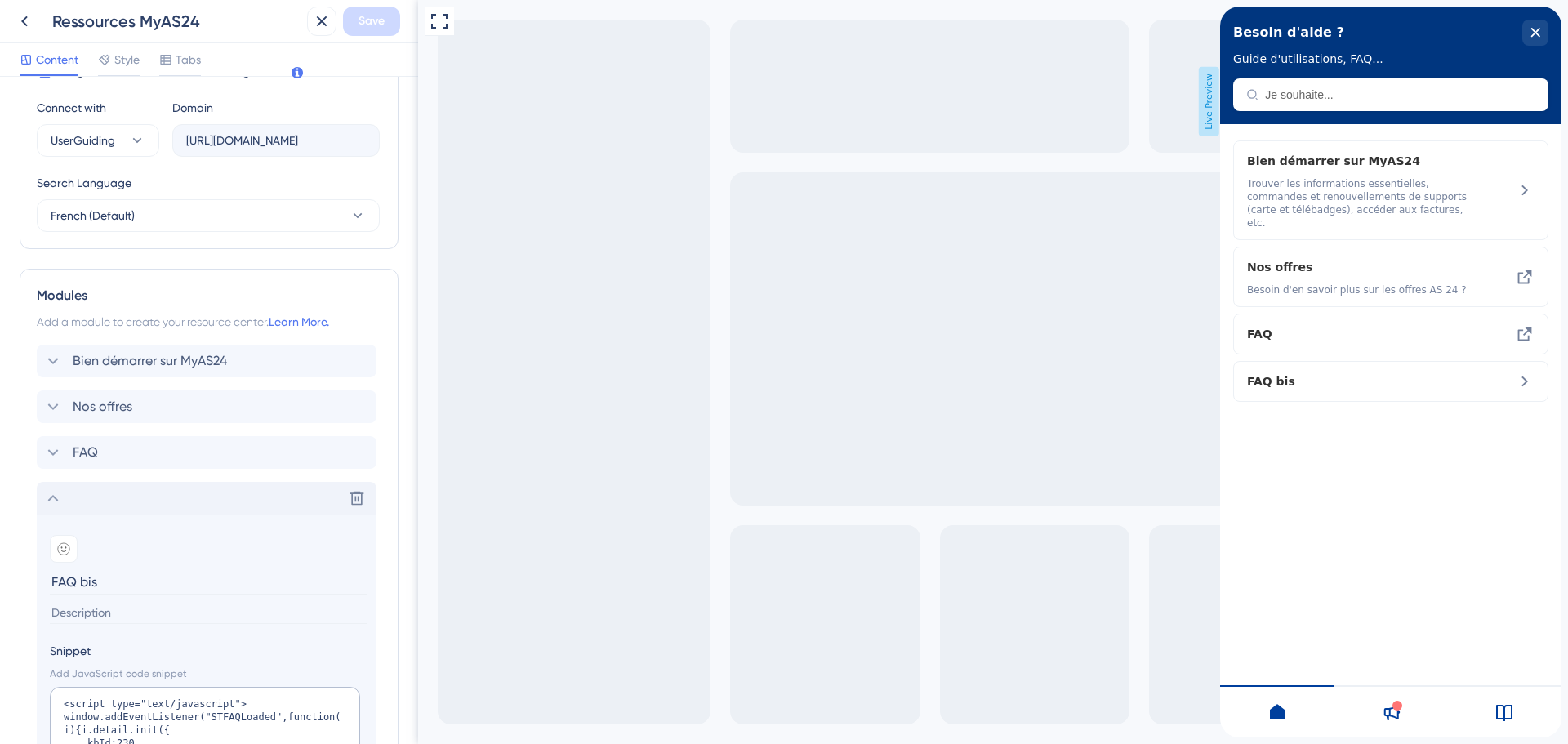
click at [45, 499] on icon at bounding box center [53, 499] width 19 height 19
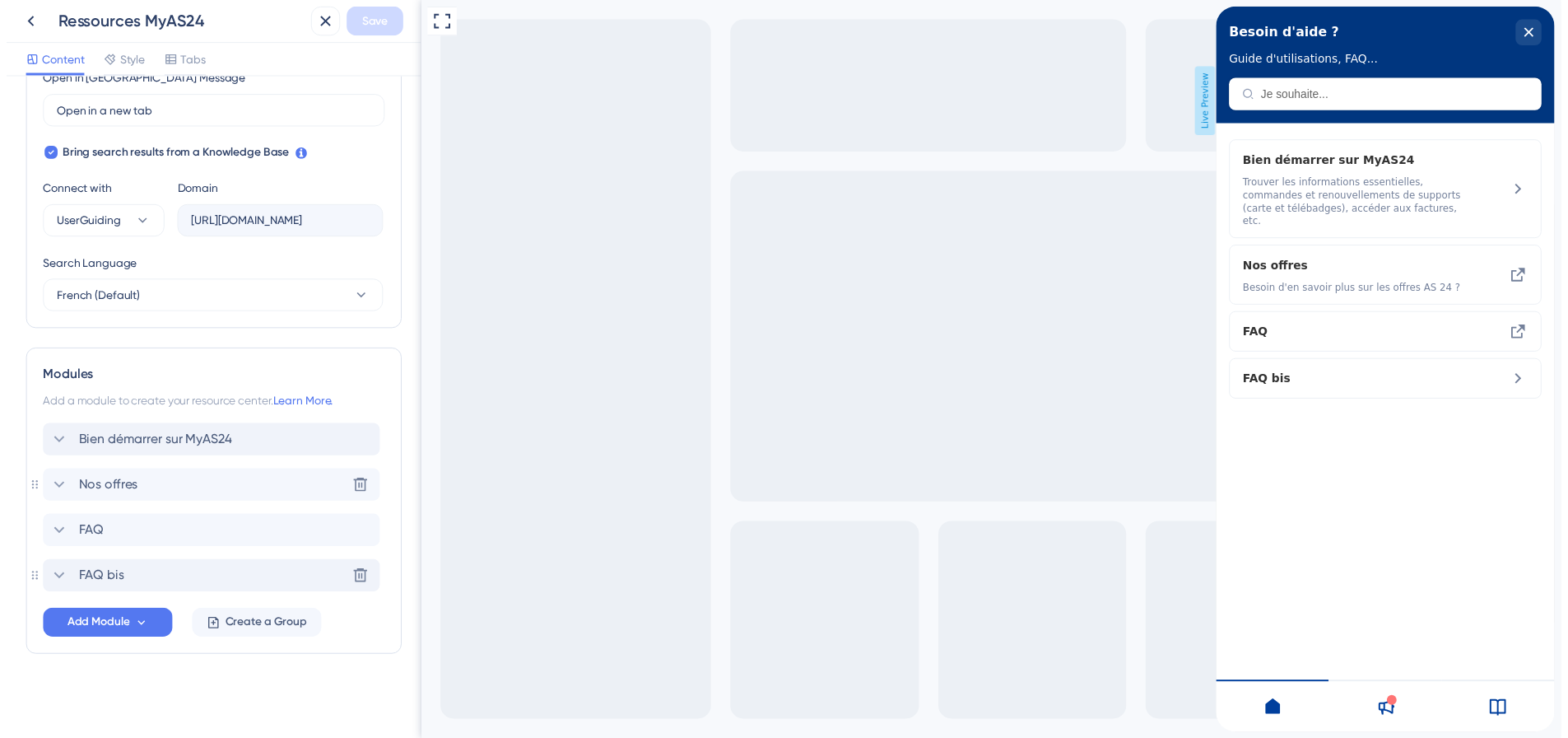
scroll to position [489, 0]
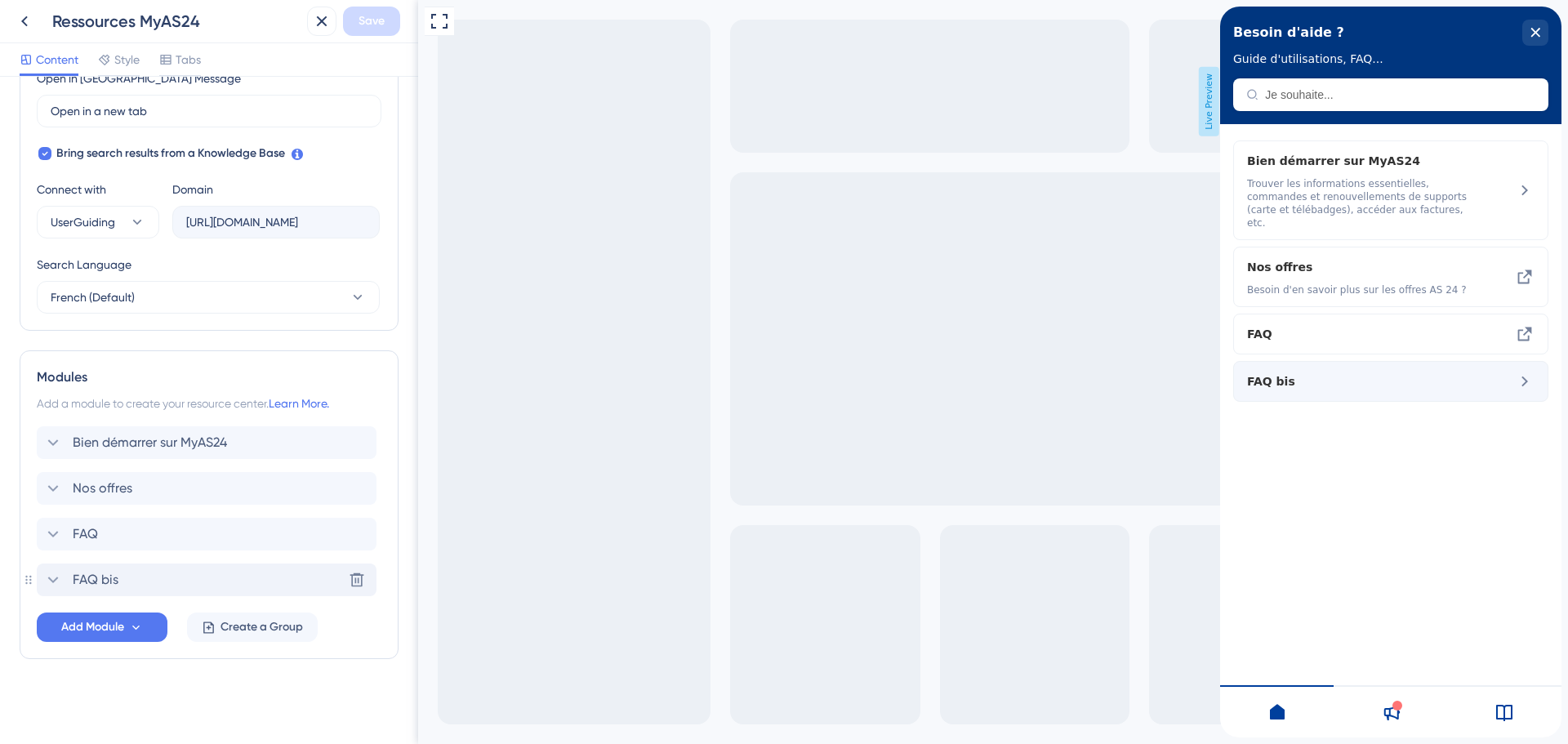
click at [1373, 372] on span "FAQ bis" at bounding box center [1362, 382] width 231 height 19
click at [1530, 372] on icon at bounding box center [1524, 382] width 19 height 19
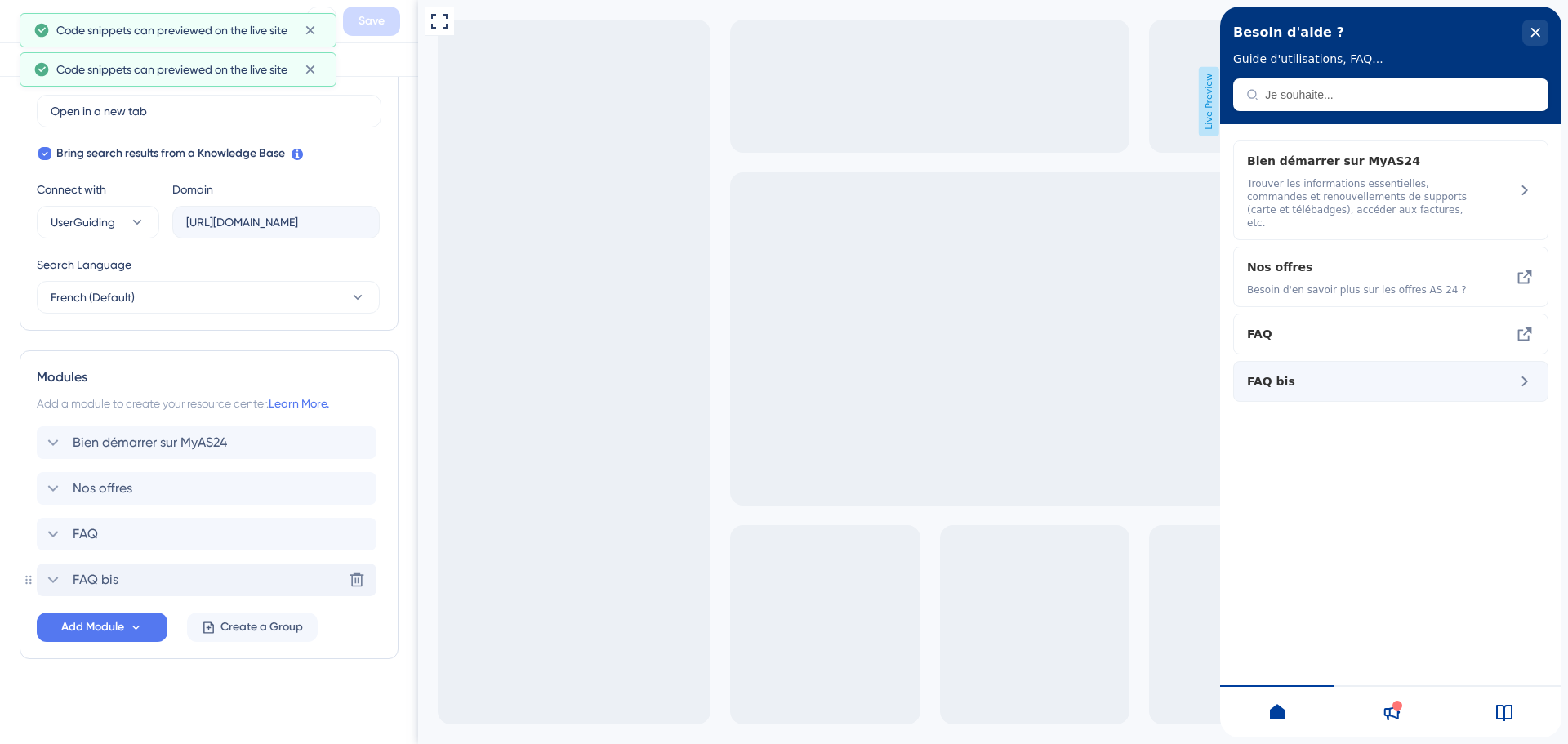
click at [1530, 372] on icon at bounding box center [1524, 382] width 19 height 19
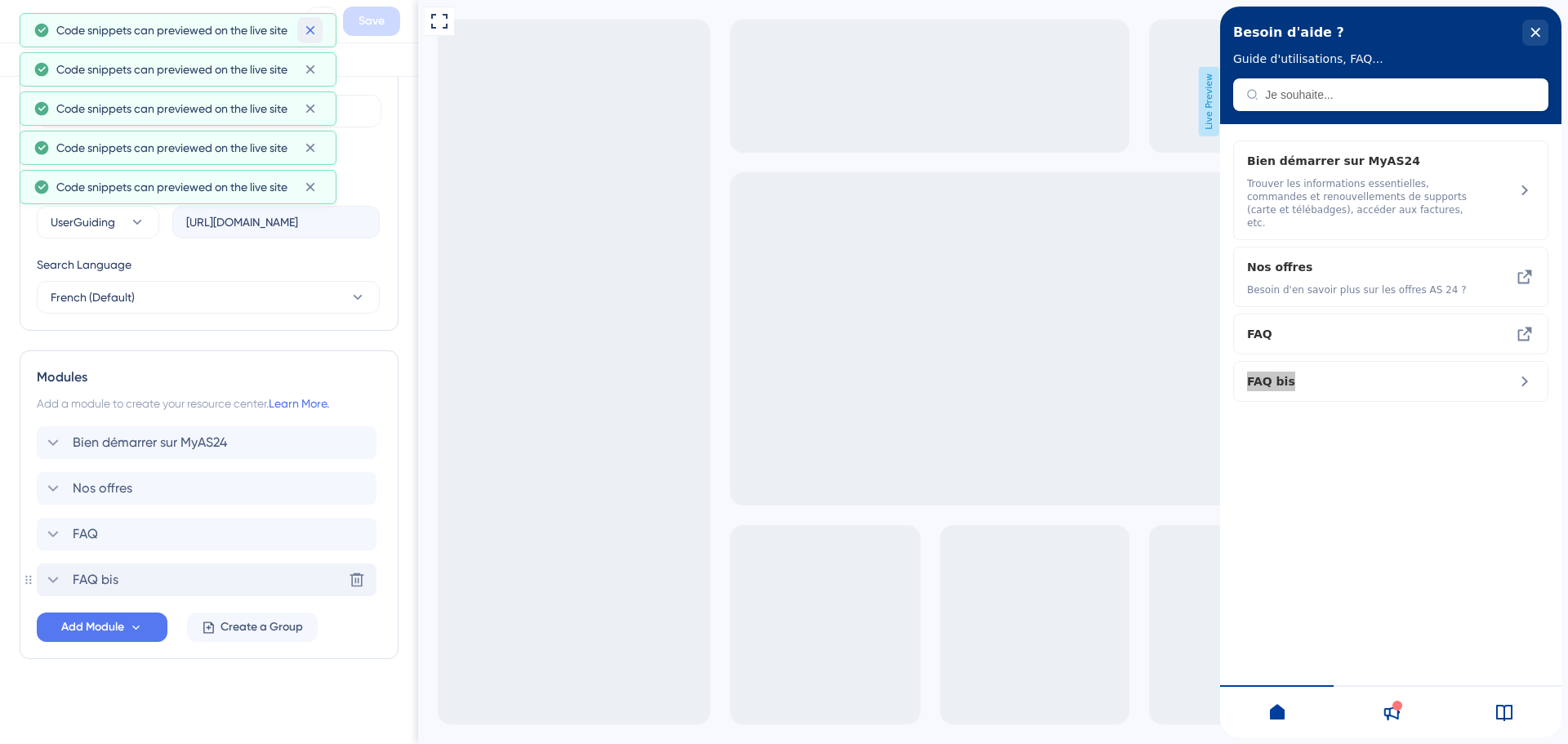
click at [312, 31] on icon at bounding box center [310, 30] width 17 height 17
click at [311, 32] on icon at bounding box center [310, 30] width 9 height 9
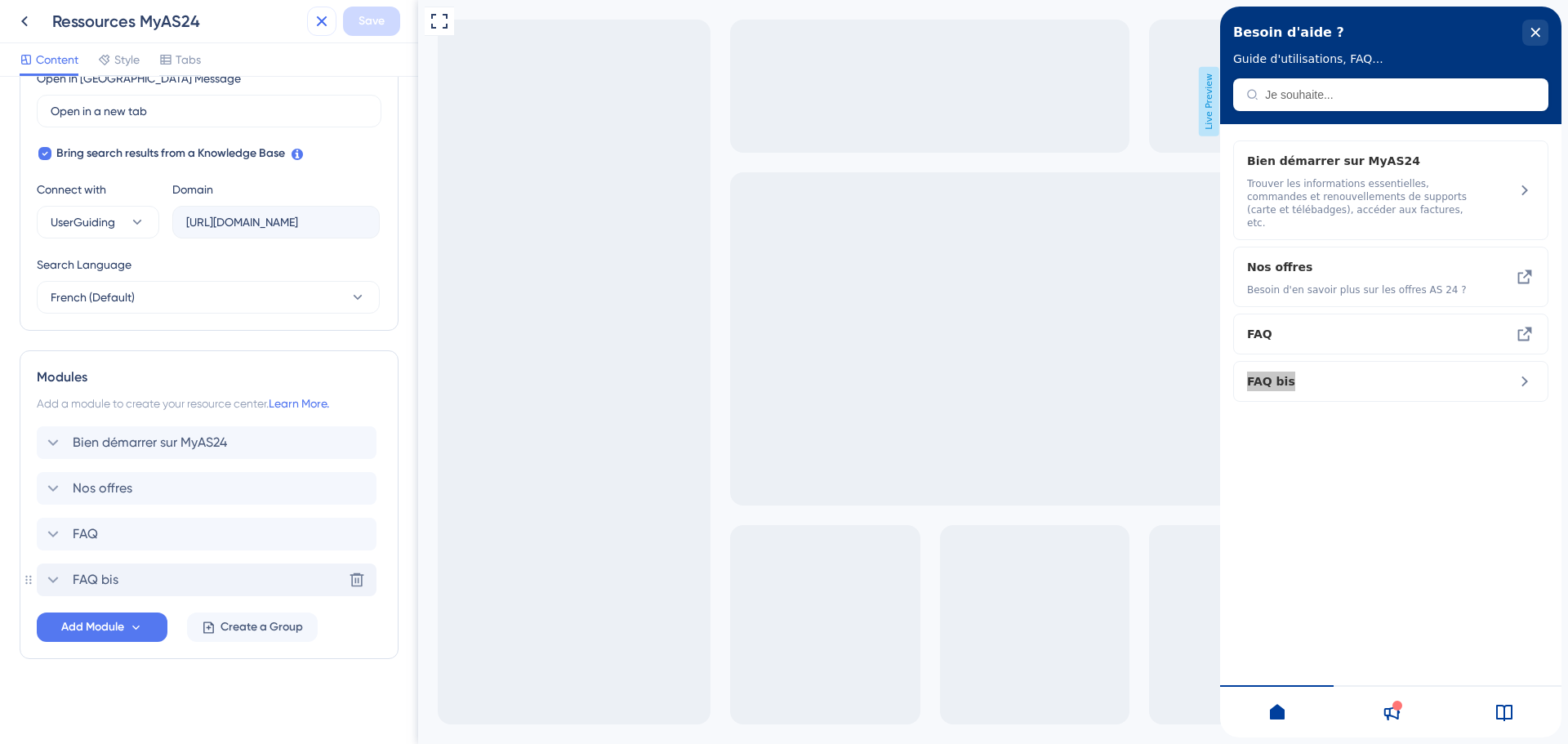
click at [311, 32] on button at bounding box center [321, 21] width 29 height 29
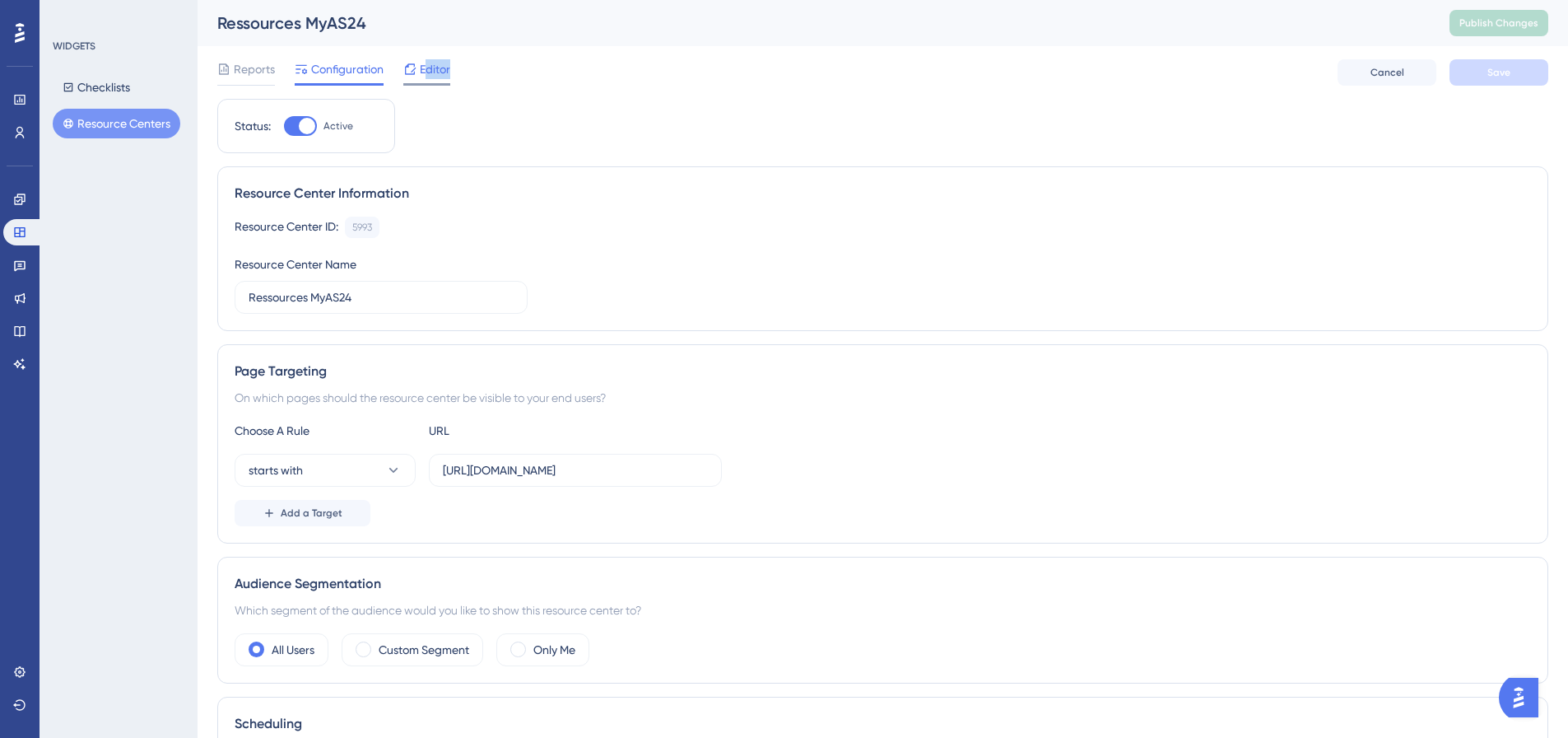
click at [427, 80] on div "Editor" at bounding box center [427, 72] width 47 height 26
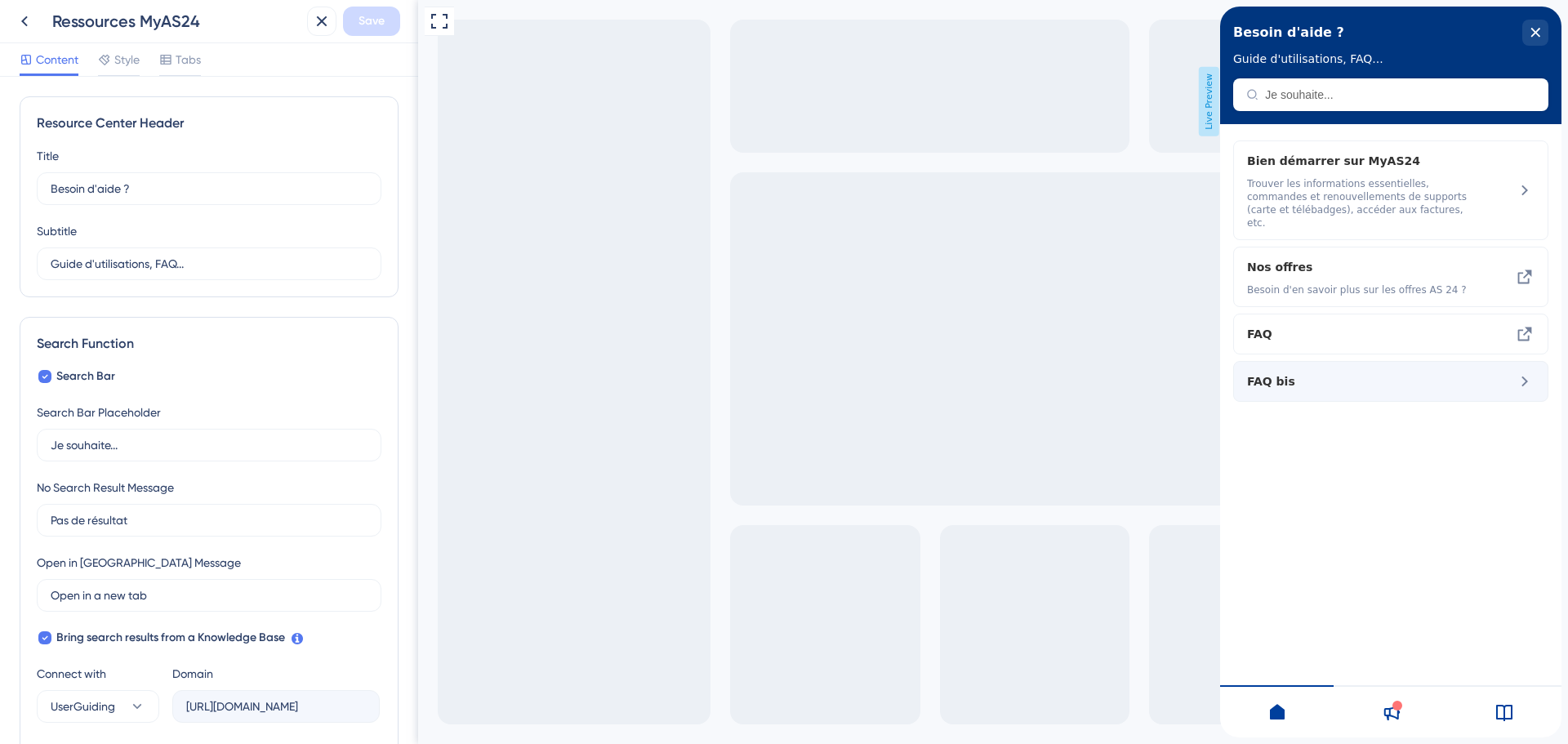
click at [1531, 372] on icon at bounding box center [1524, 382] width 19 height 19
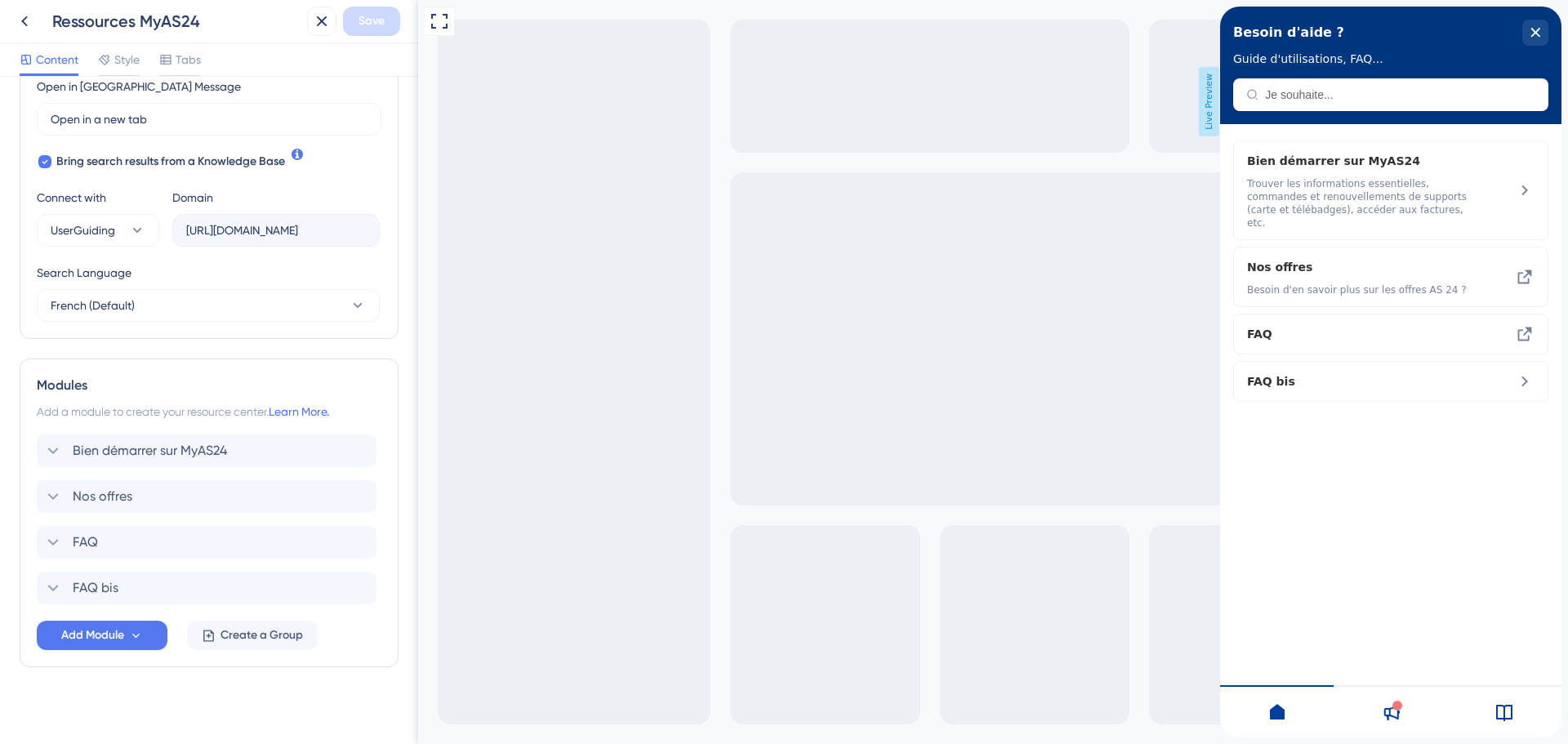
scroll to position [485, 0]
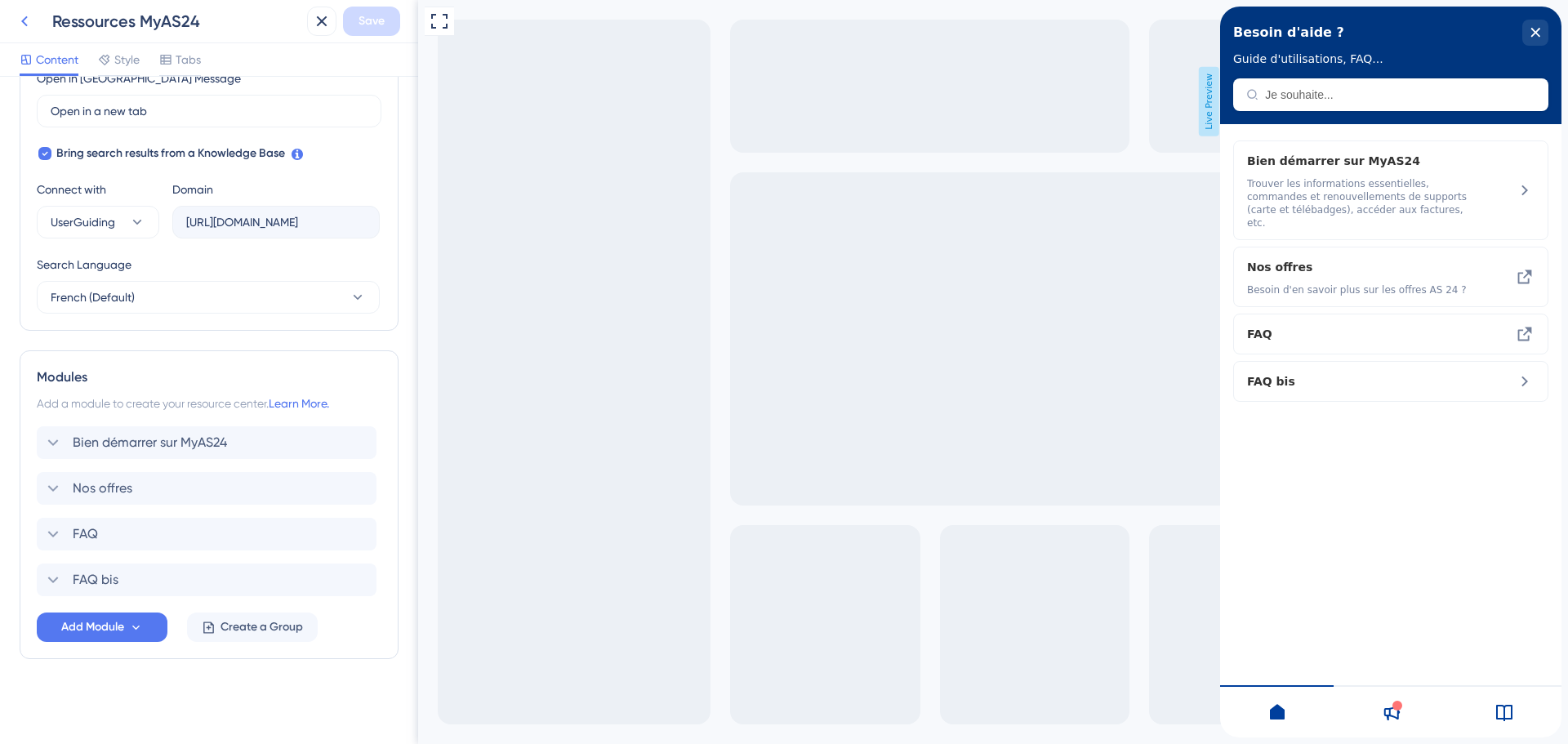
click at [19, 19] on icon at bounding box center [24, 21] width 19 height 19
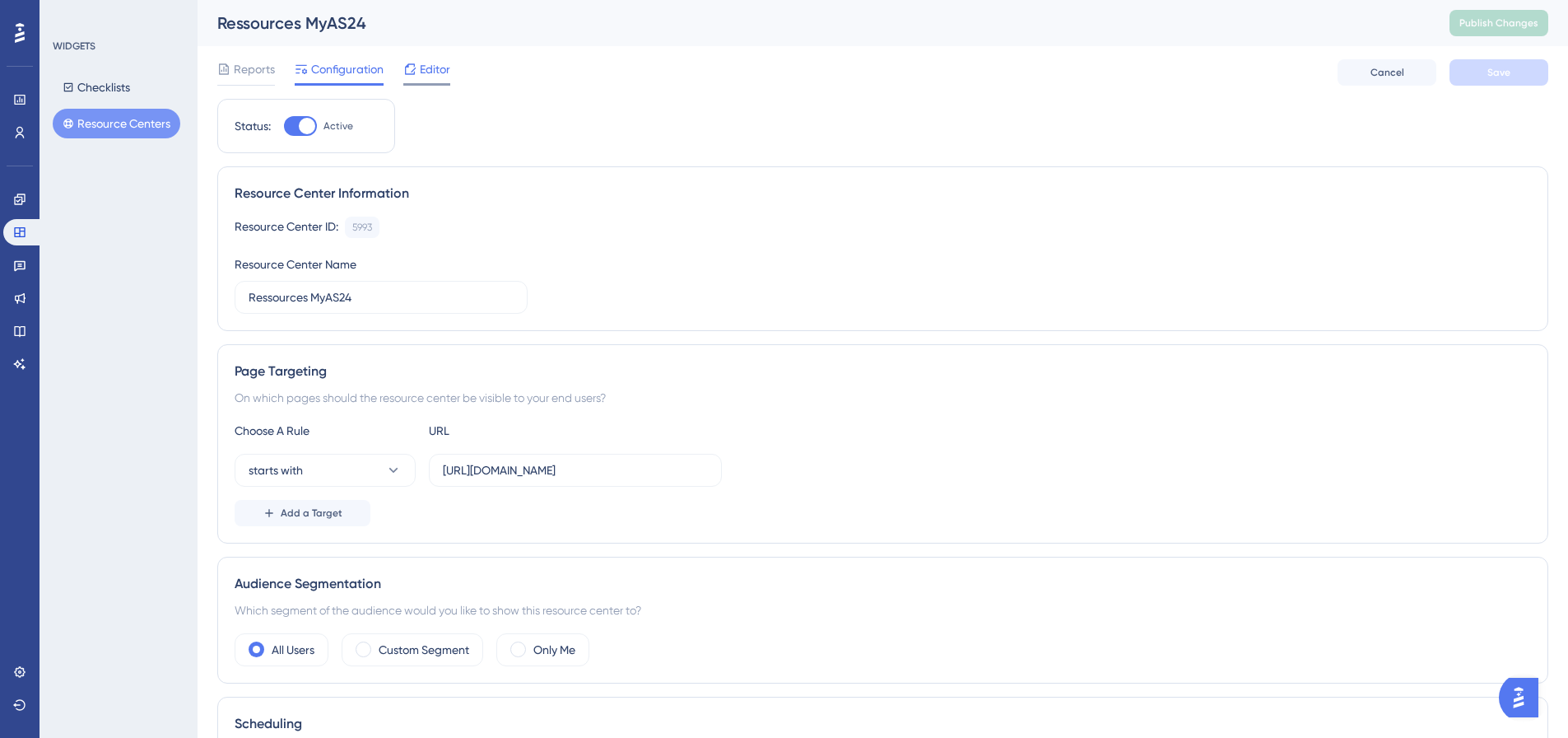
click at [444, 72] on span "Editor" at bounding box center [435, 69] width 30 height 20
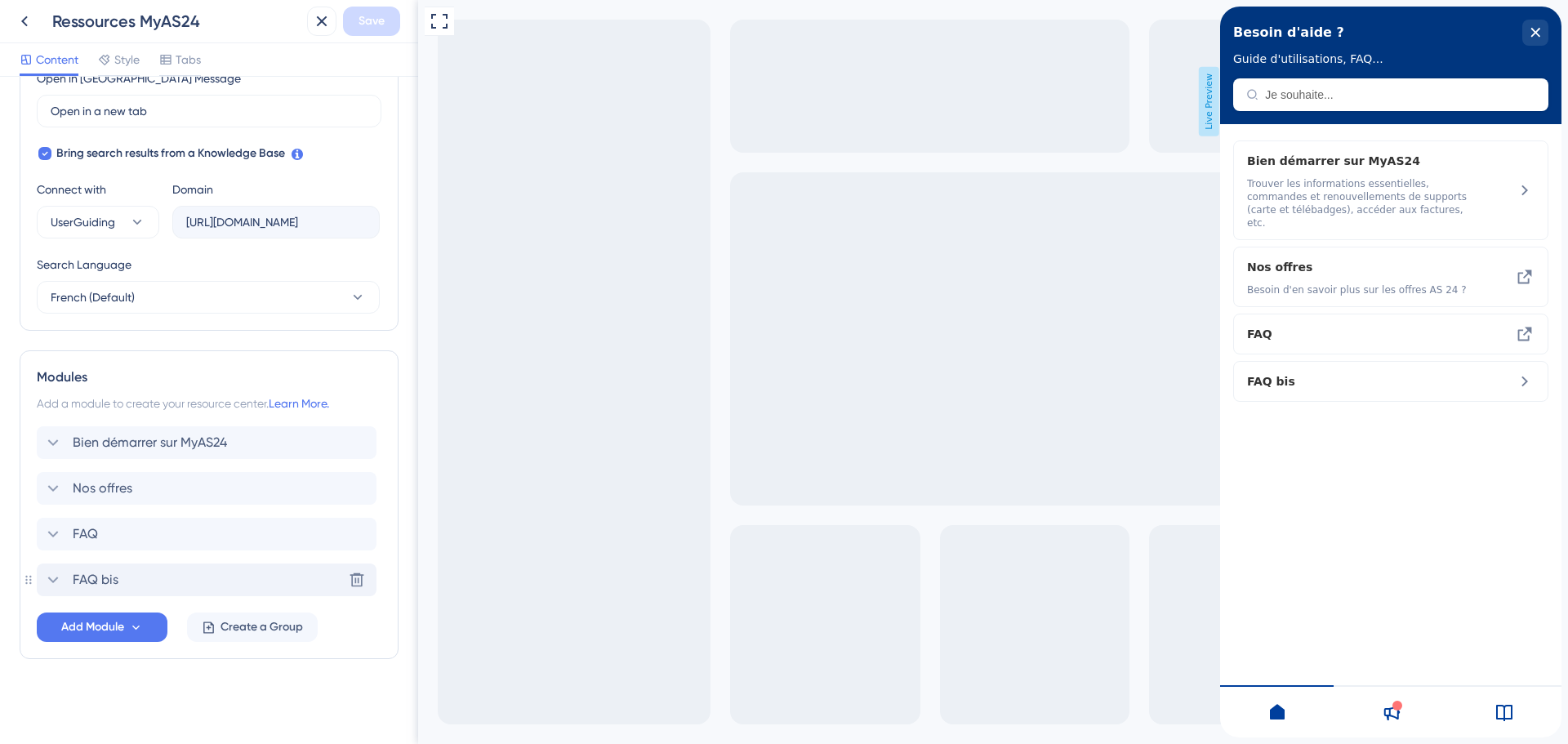
click at [63, 579] on div "FAQ bis" at bounding box center [80, 580] width 75 height 19
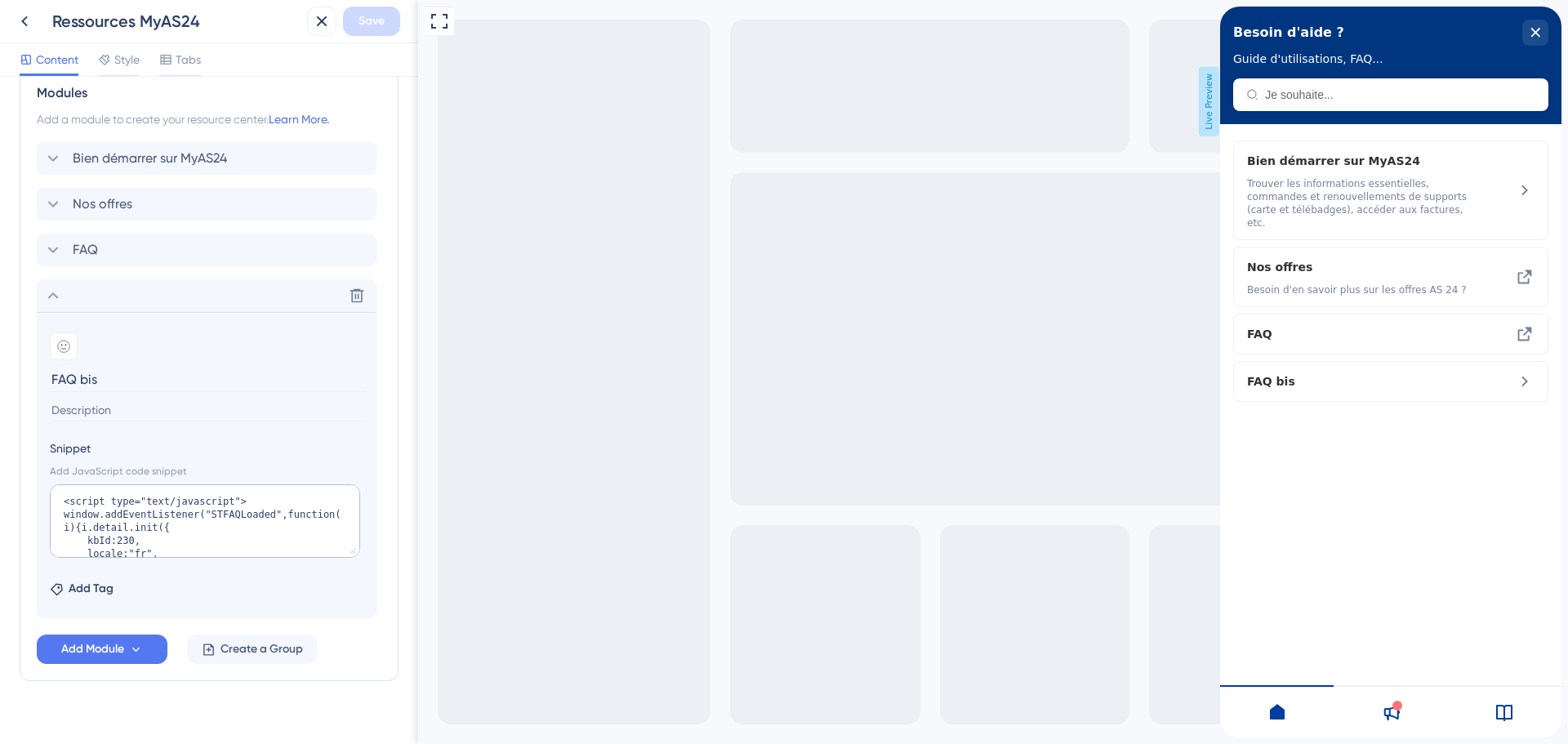
scroll to position [791, 0]
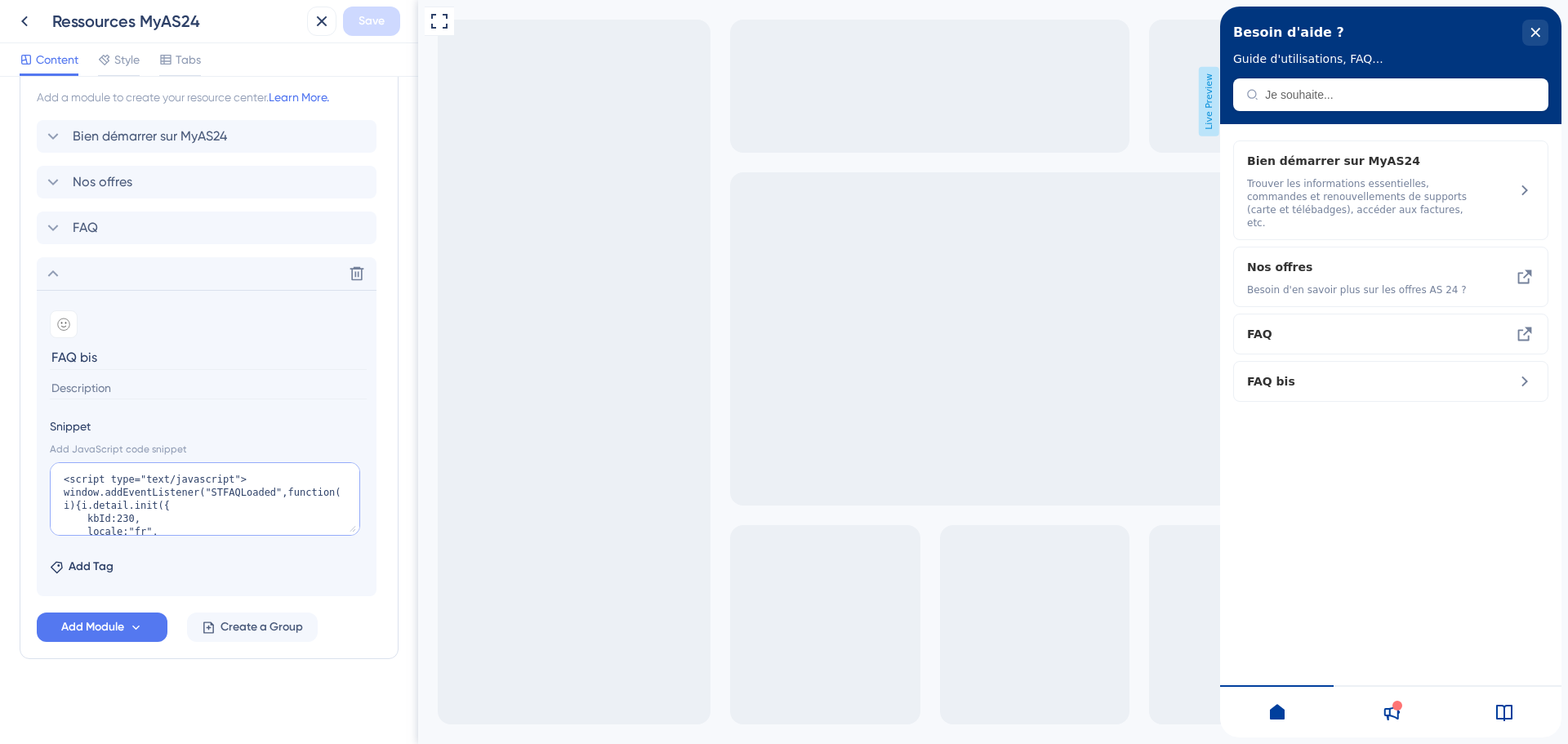
click at [186, 501] on textarea "<script type="text/javascript"> window.addEventListener("STFAQLoaded",function(…" at bounding box center [204, 500] width 310 height 74
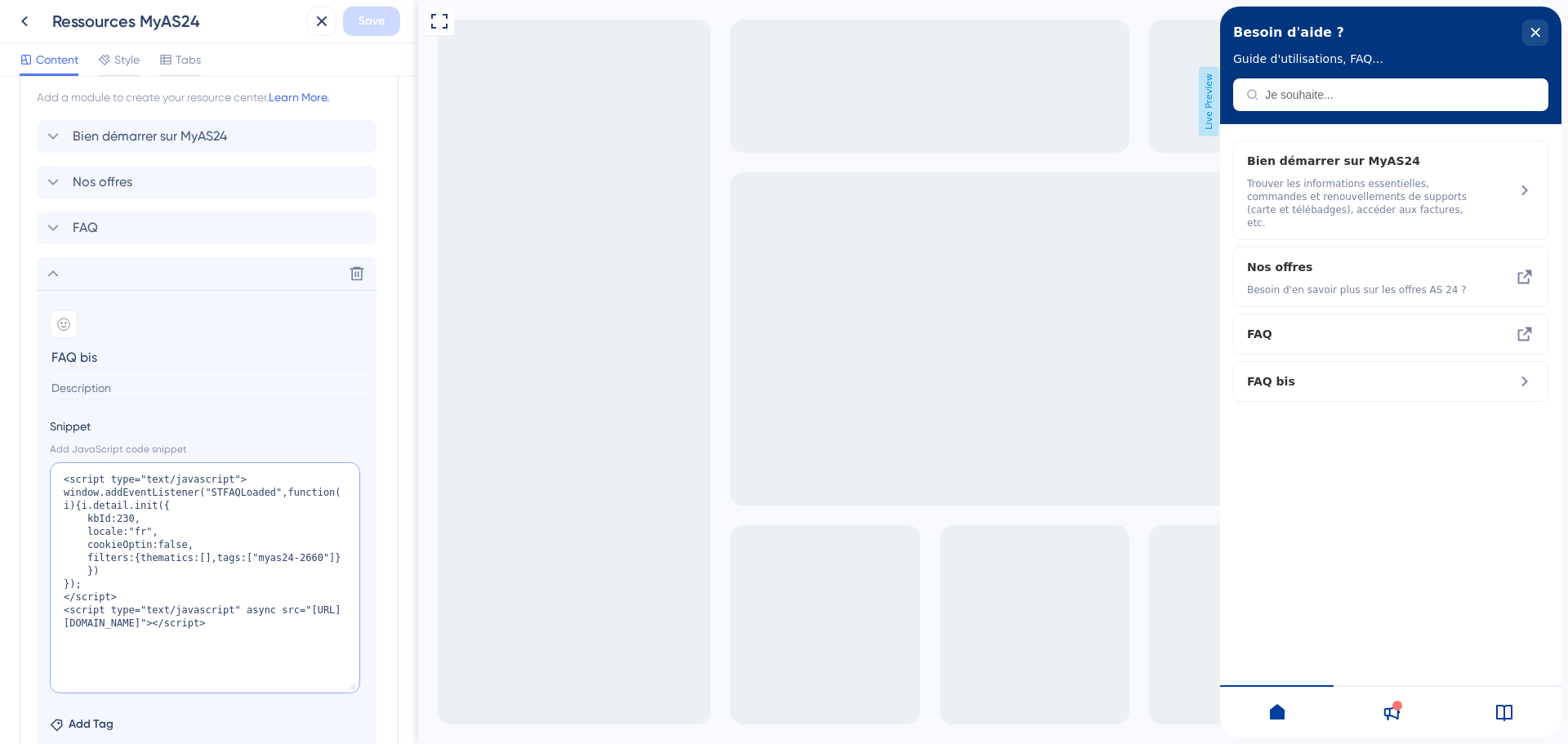
drag, startPoint x: 358, startPoint y: 531, endPoint x: 390, endPoint y: 688, distance: 160.2
click at [390, 688] on div "Resource Center Header Title Besoin d'aide ? 13 Besoin d'aide ? Subtitle Guide …" at bounding box center [209, 410] width 419 height 667
click at [289, 617] on textarea "<script type="text/javascript"> window.addEventListener("STFAQLoaded",function(…" at bounding box center [204, 577] width 310 height 231
paste textarea "kbId:230,locale:"fr",cookieOptin:true,filters:{thematics:[],tags:["myas24-2660"…"
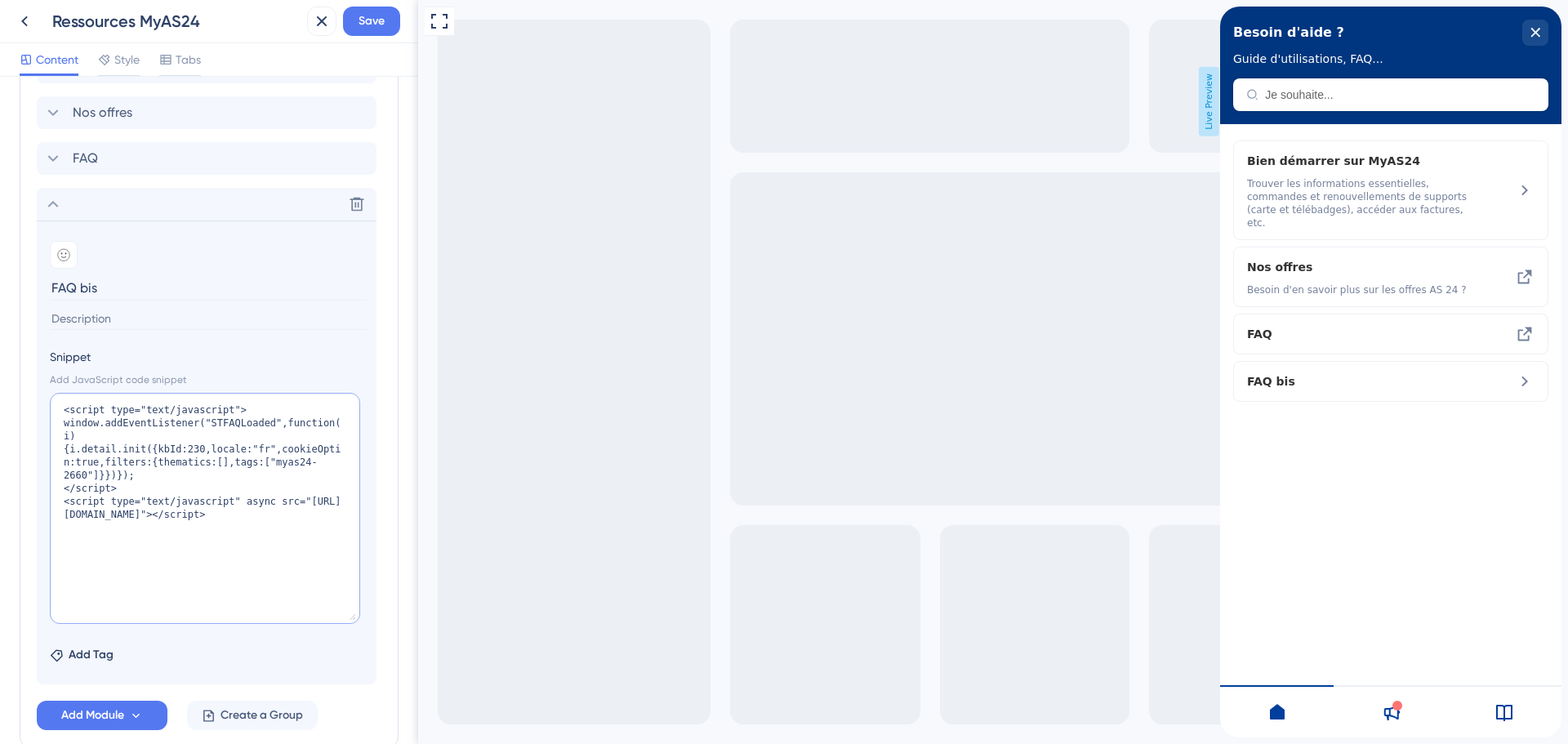
scroll to position [949, 0]
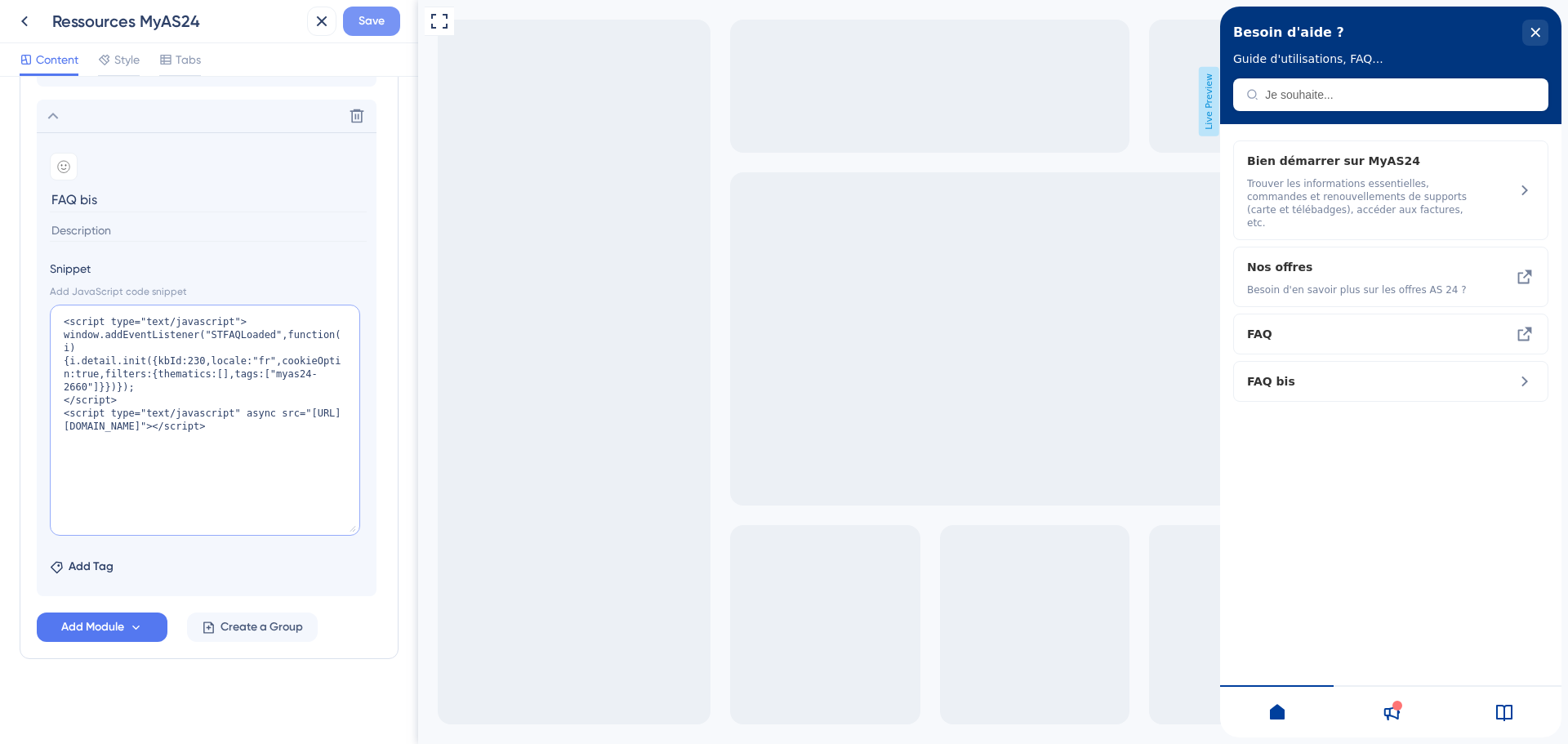
type textarea "<script type="text/javascript"> window.addEventListener("STFAQLoaded",function(…"
click at [357, 17] on button "Save" at bounding box center [371, 21] width 57 height 29
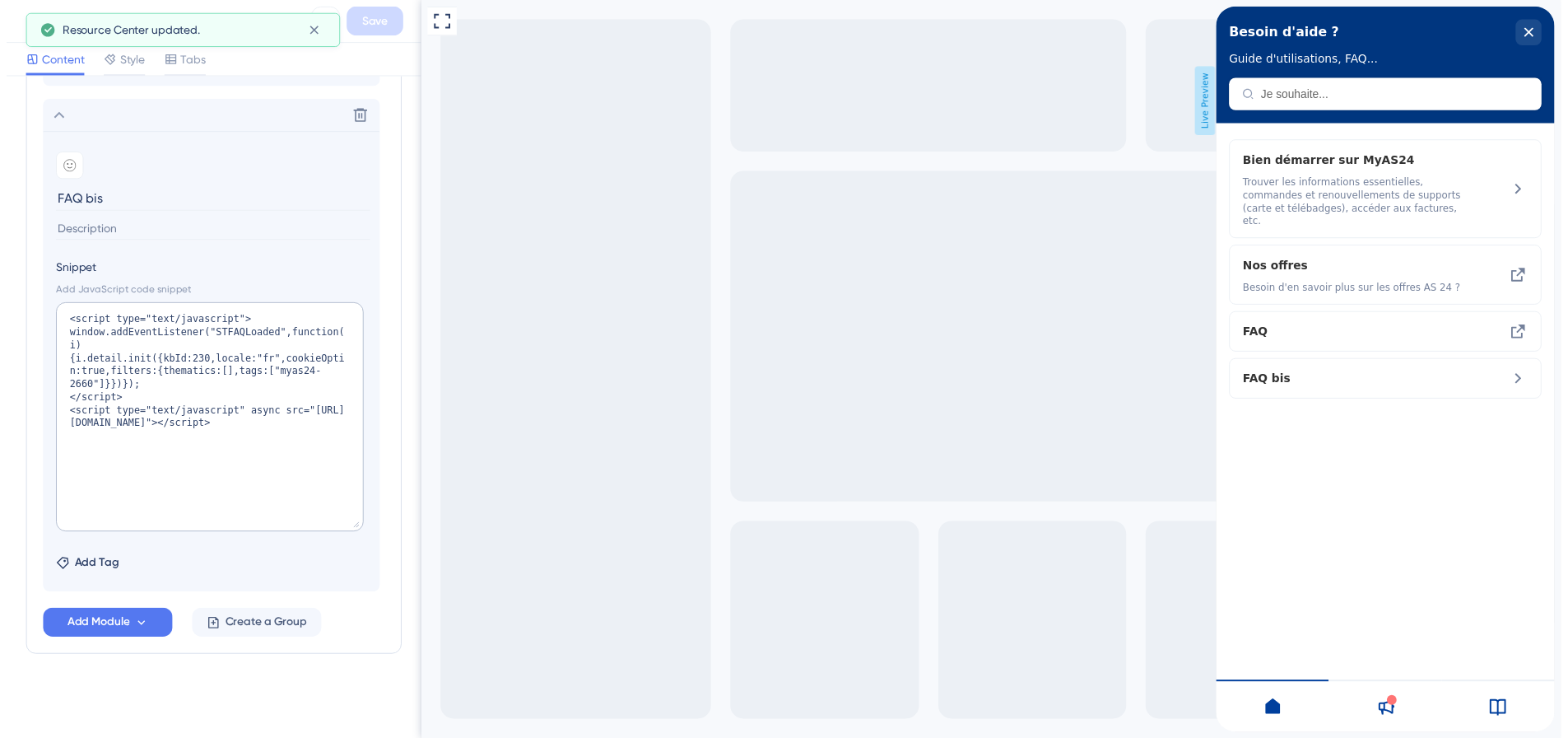
scroll to position [0, 0]
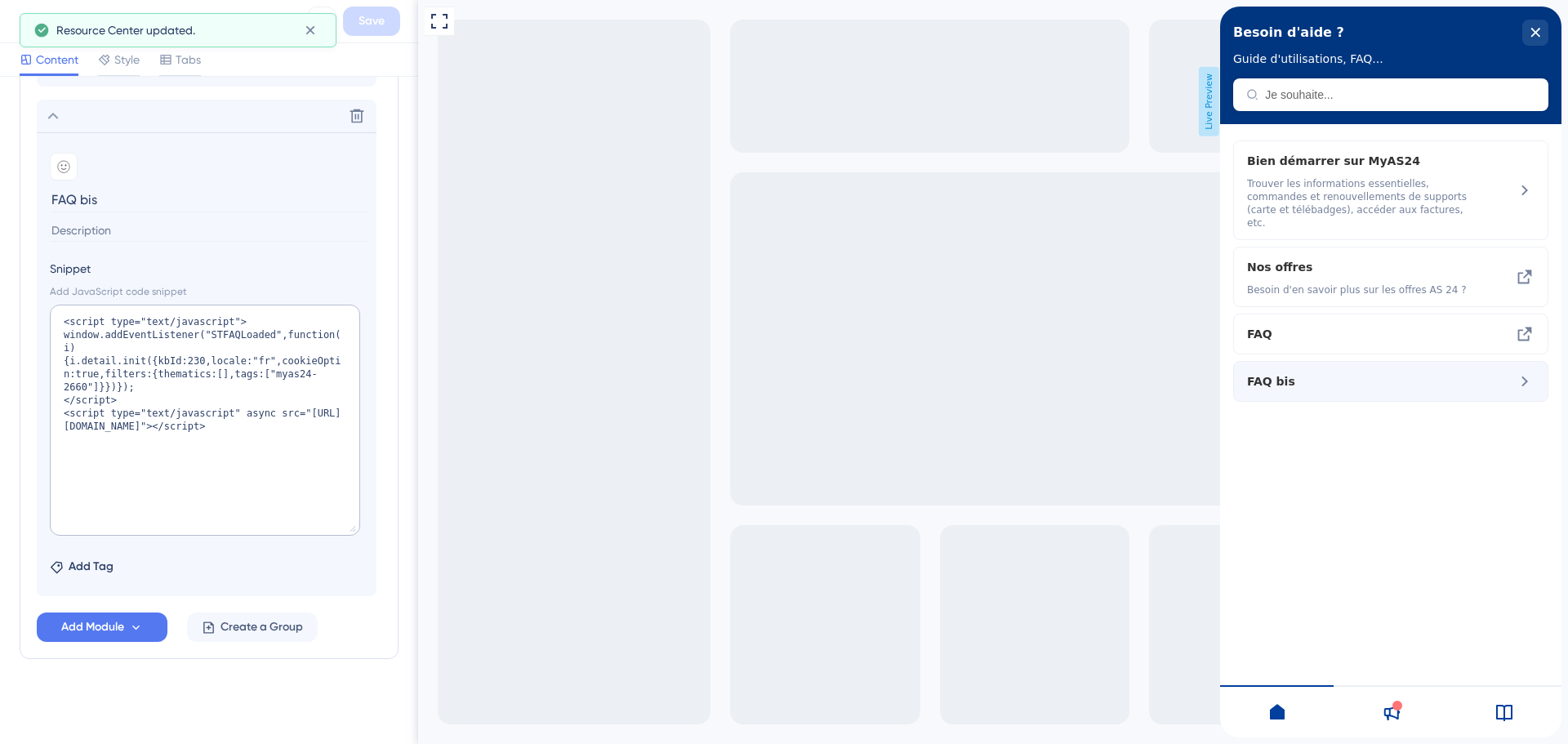
click at [1510, 362] on div "FAQ bis" at bounding box center [1391, 382] width 315 height 41
click at [305, 30] on icon at bounding box center [310, 30] width 17 height 17
click at [26, 20] on icon at bounding box center [24, 21] width 19 height 19
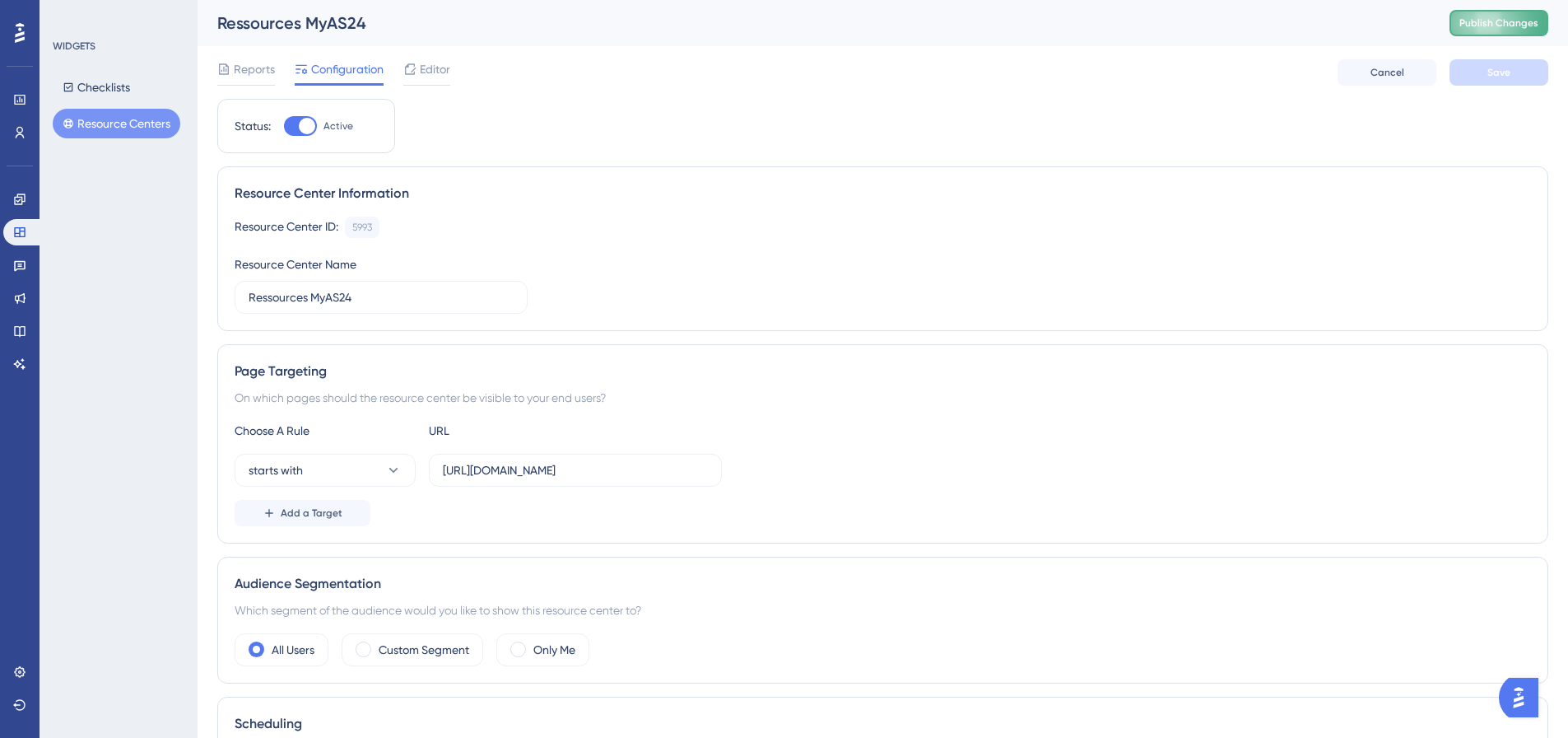
click at [1490, 23] on span "Publish Changes" at bounding box center [1499, 23] width 79 height 13
click at [1523, 701] on img "Open AI Assistant Launcher" at bounding box center [1519, 698] width 29 height 29
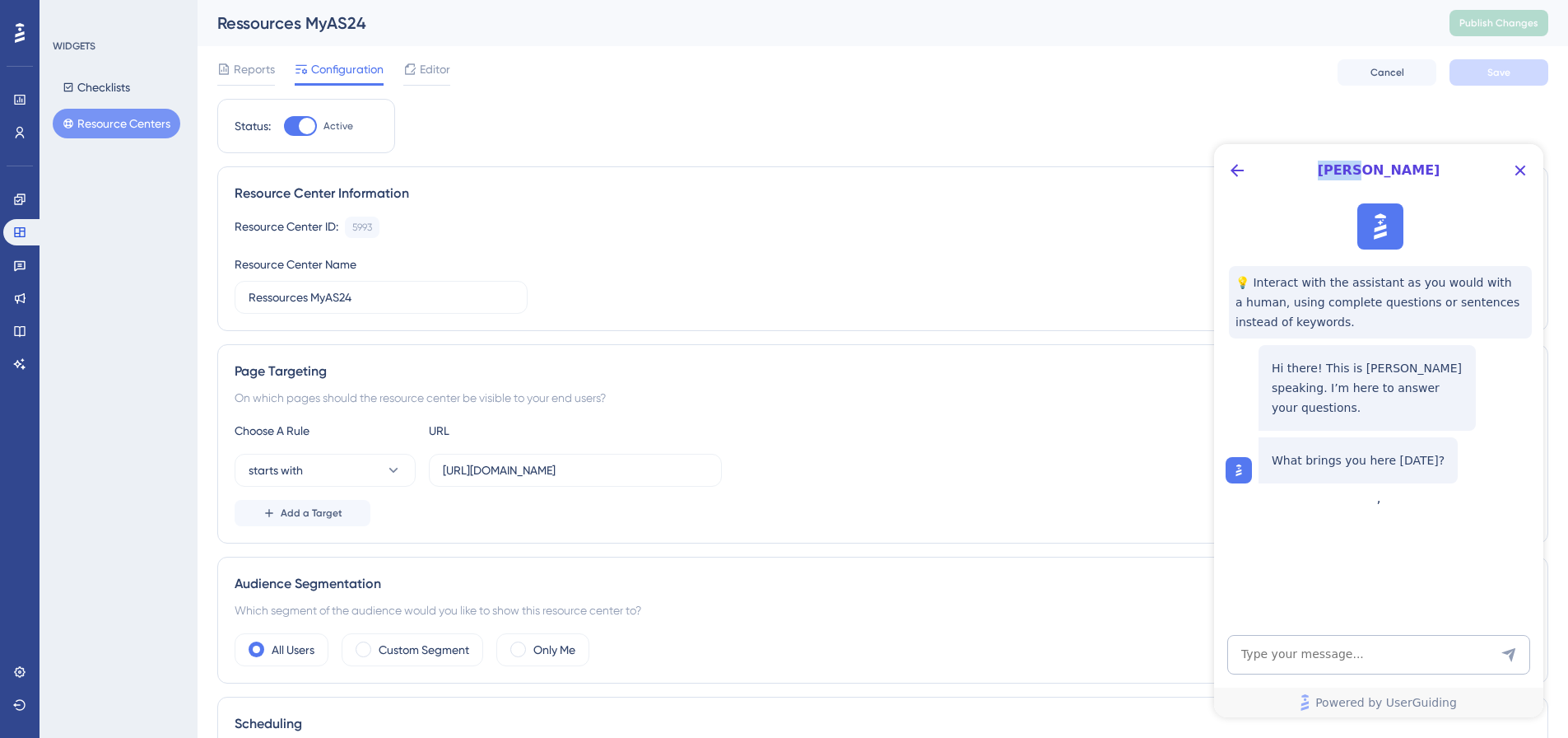
click at [1430, 168] on span "[PERSON_NAME]" at bounding box center [1379, 171] width 250 height 20
click at [1281, 642] on textarea "AI Assistant Text Input" at bounding box center [1379, 655] width 303 height 39
click at [1527, 173] on icon "Close Button" at bounding box center [1521, 171] width 20 height 20
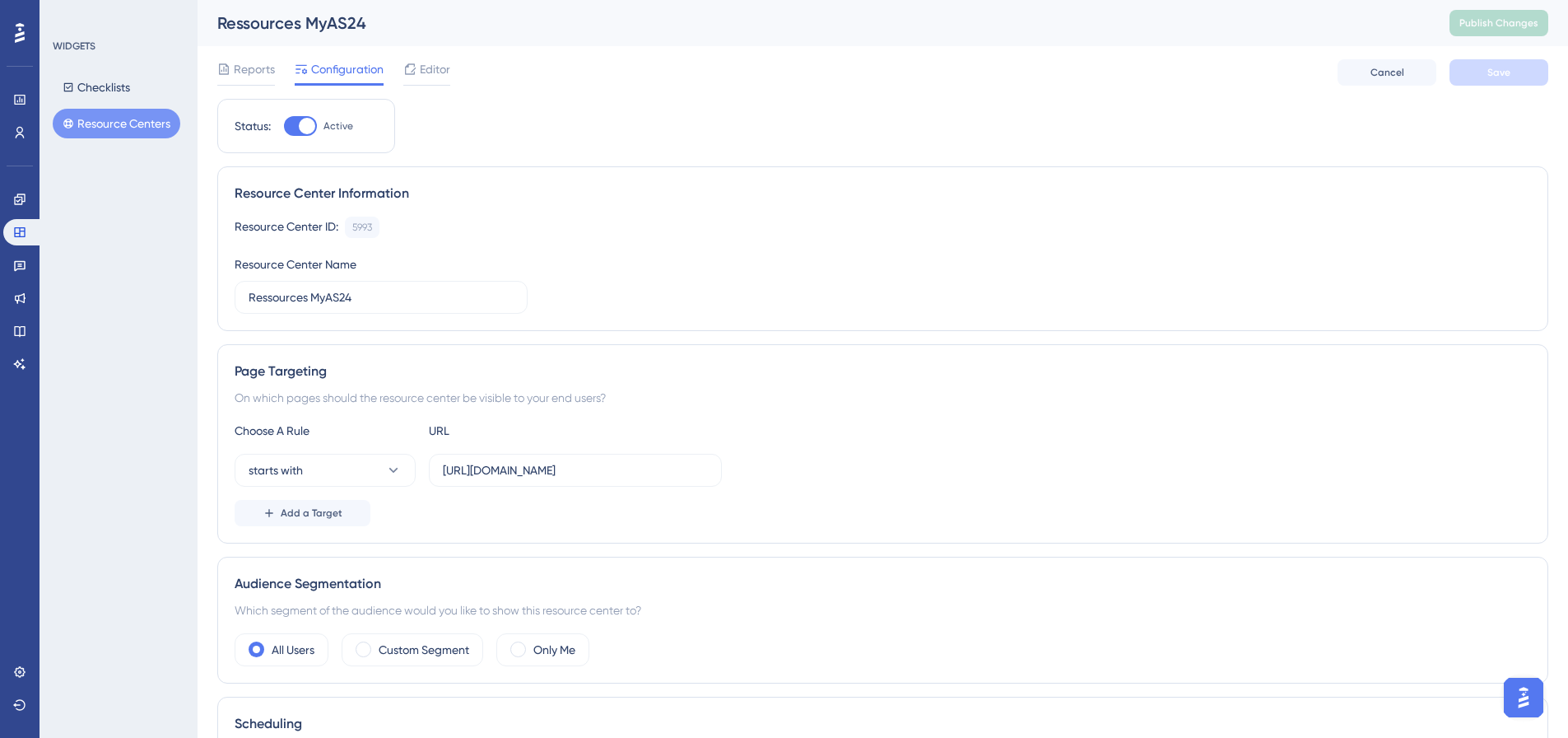
click at [1534, 690] on img "Open AI Assistant Launcher" at bounding box center [1524, 698] width 29 height 29
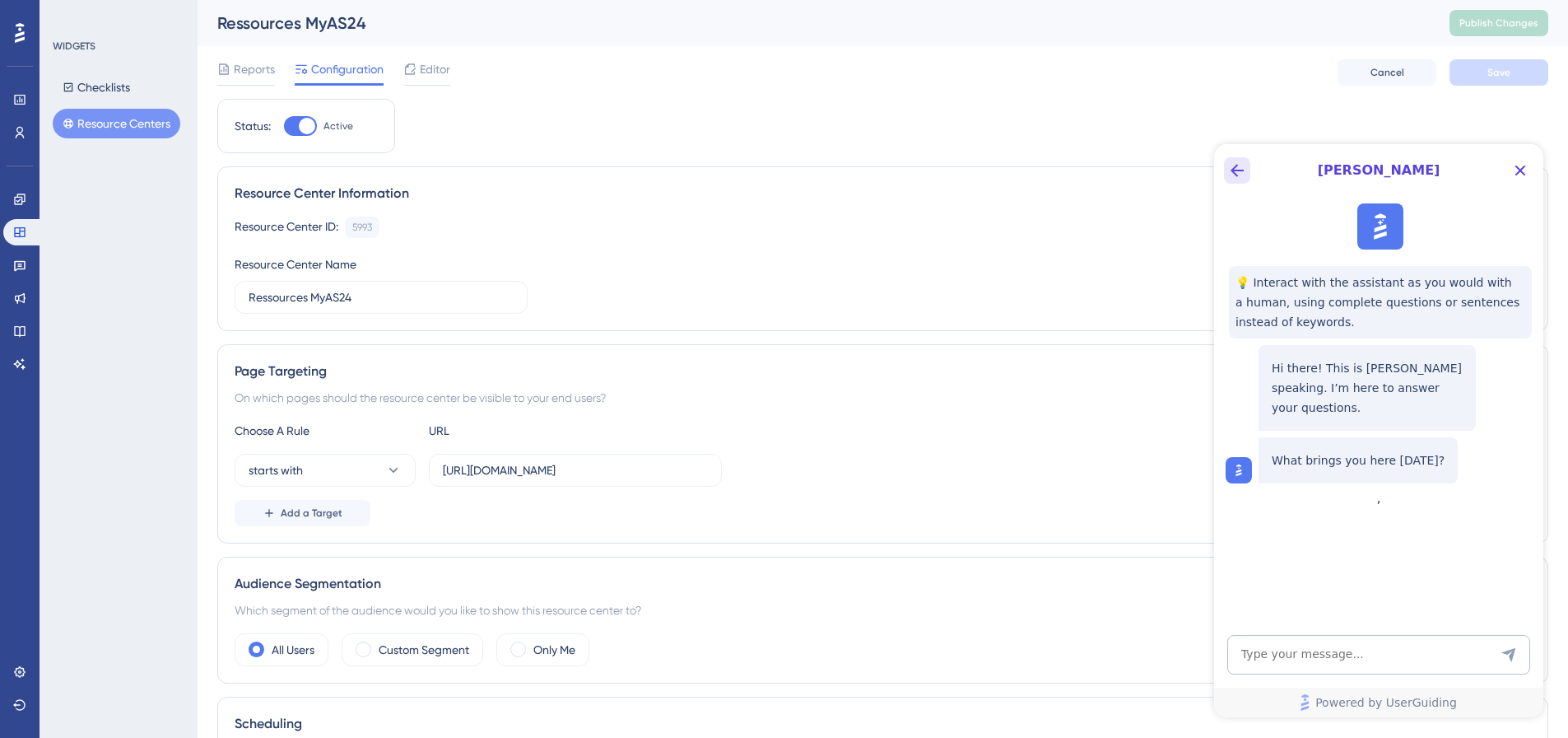
click at [1245, 172] on icon "Back Button" at bounding box center [1237, 171] width 20 height 20
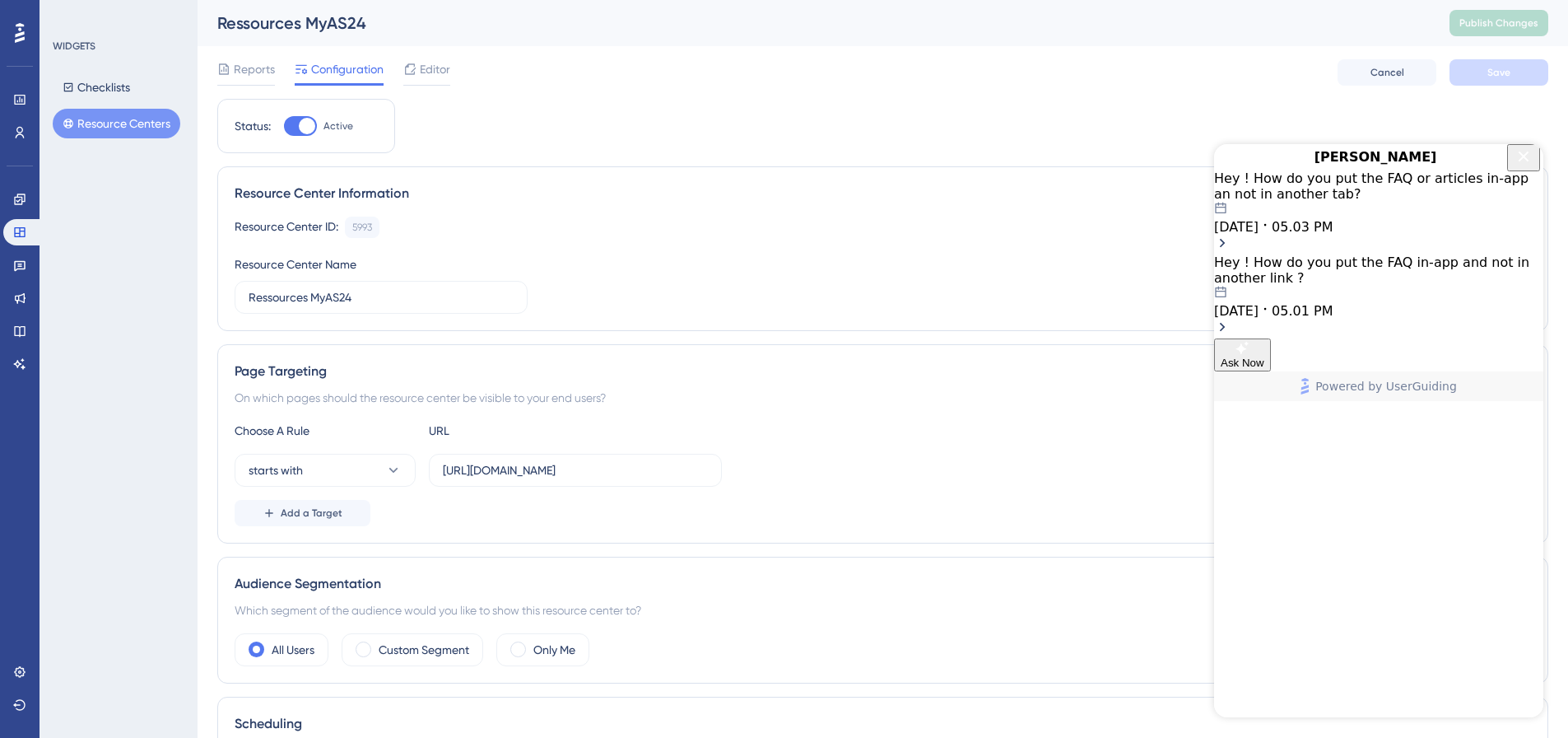
click at [1515, 162] on icon "Close Button" at bounding box center [1524, 156] width 20 height 20
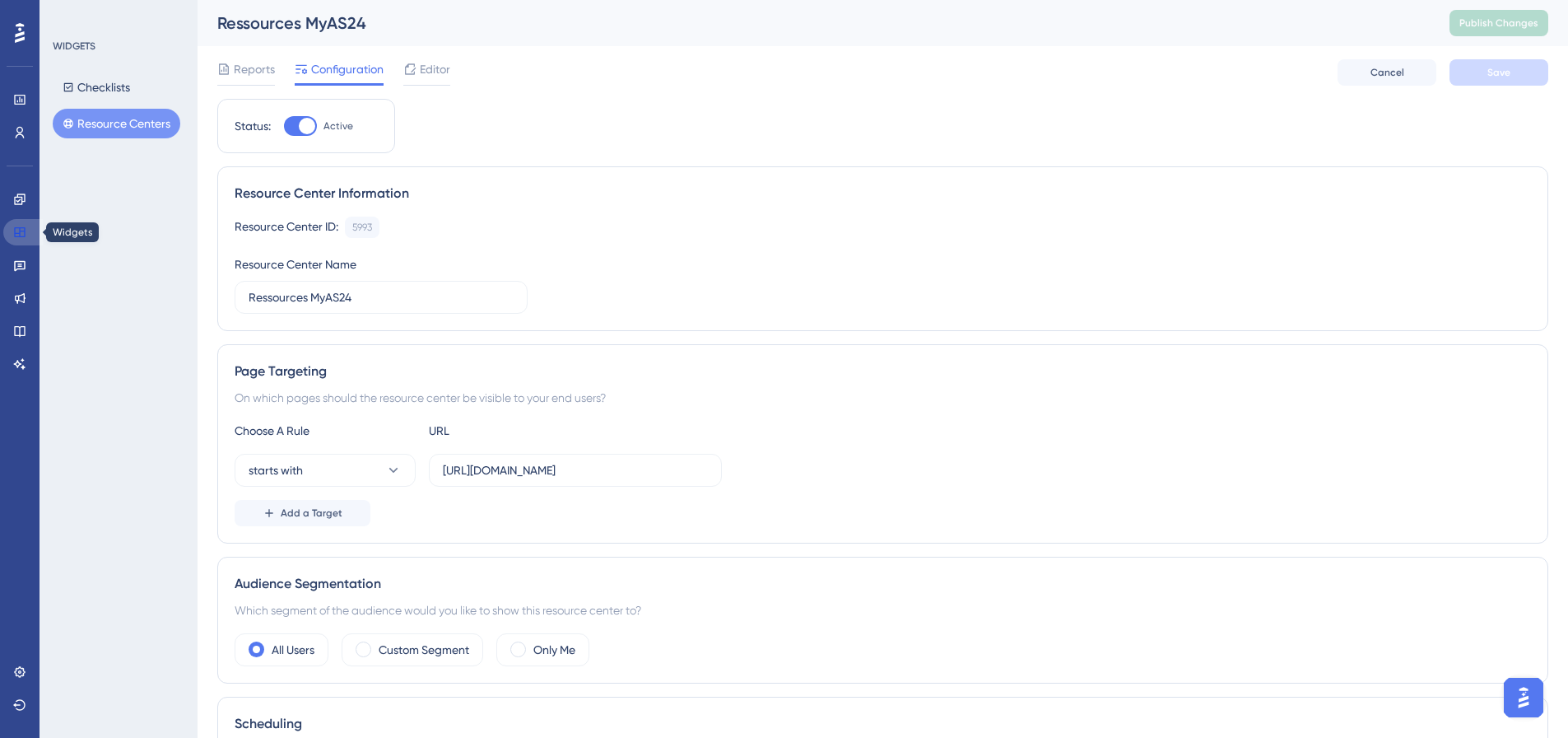
click at [26, 233] on icon at bounding box center [19, 232] width 13 height 13
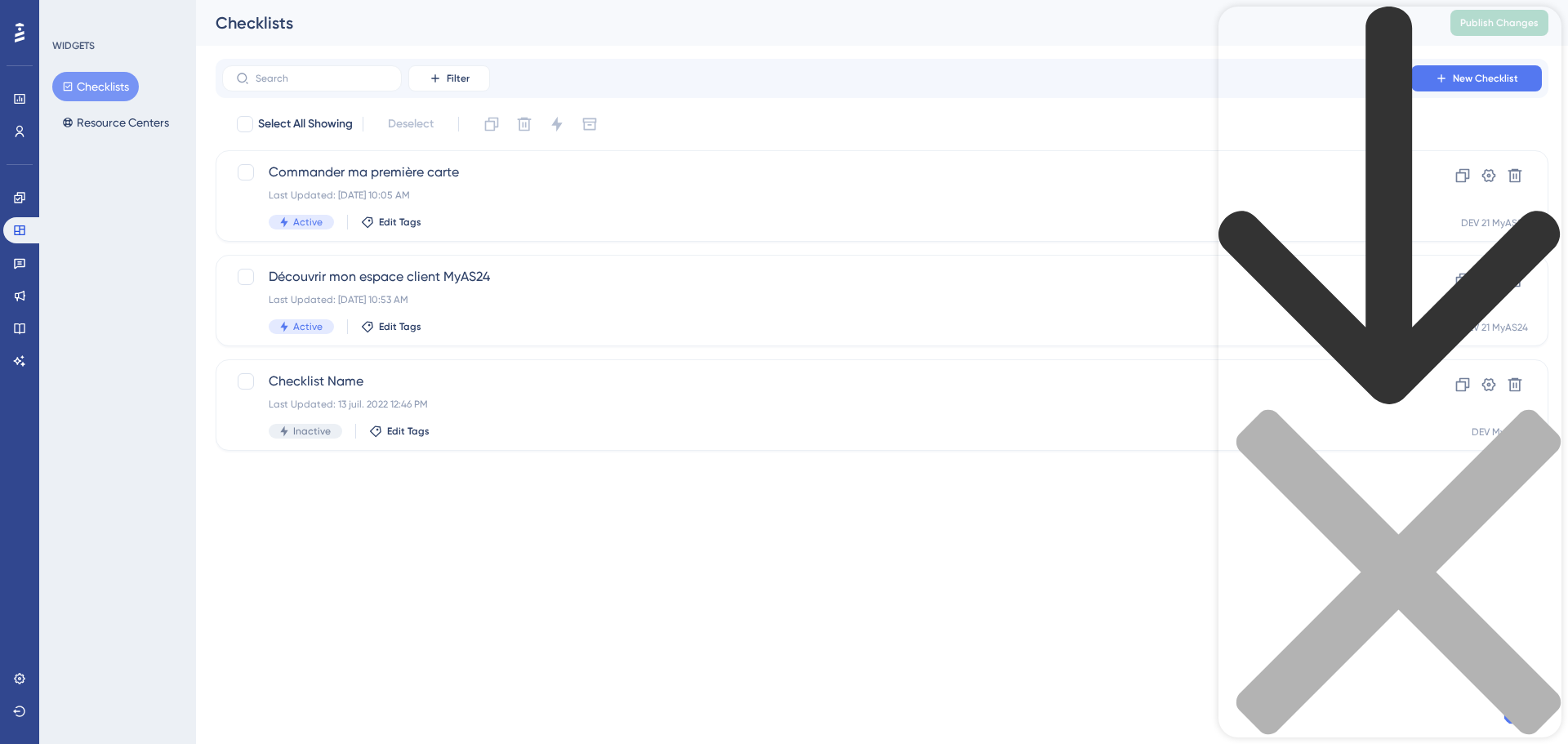
click at [1360, 97] on div "Resource Center Header" at bounding box center [1390, 398] width 343 height 784
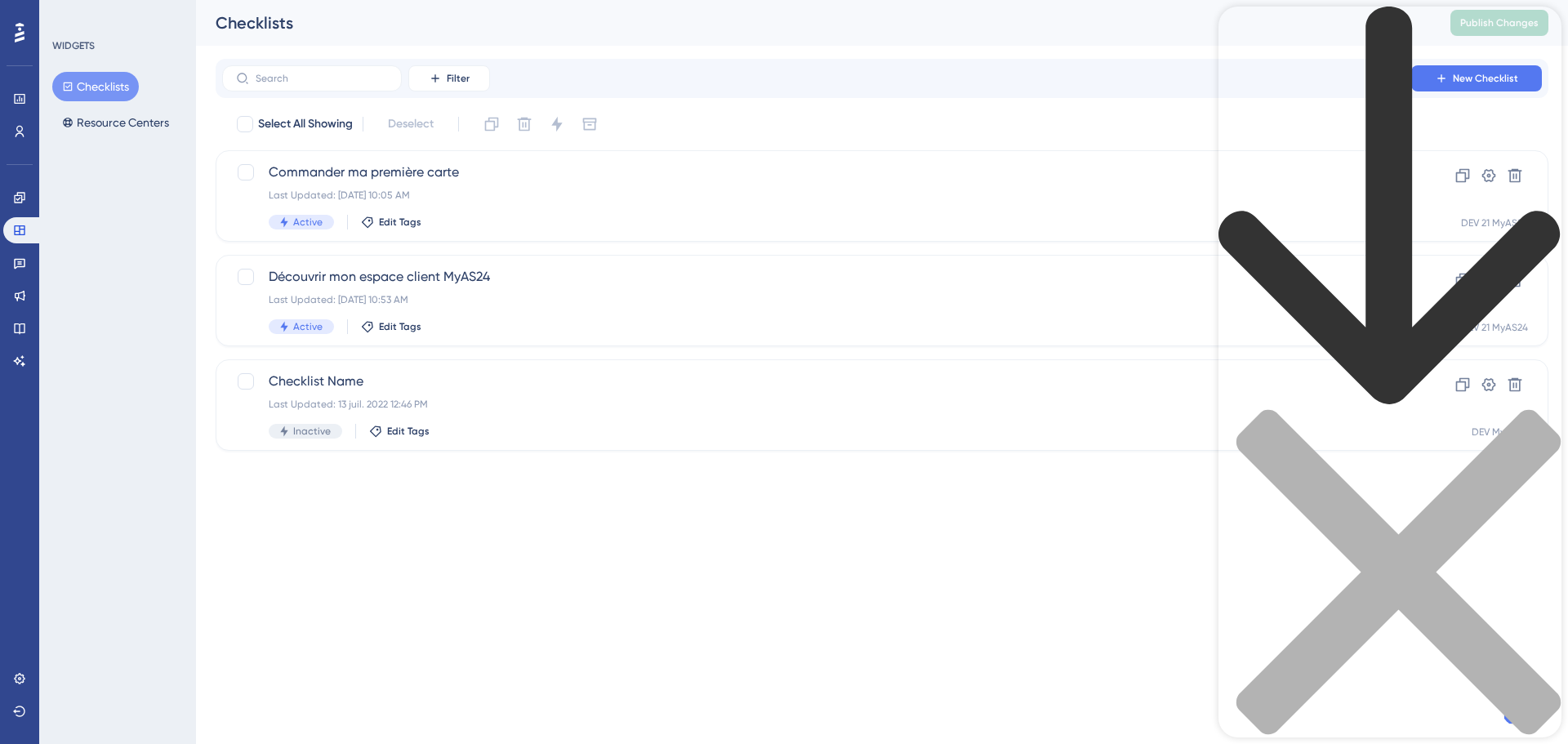
type input "snippet"
click at [119, 134] on button "Resource Centers" at bounding box center [116, 123] width 127 height 29
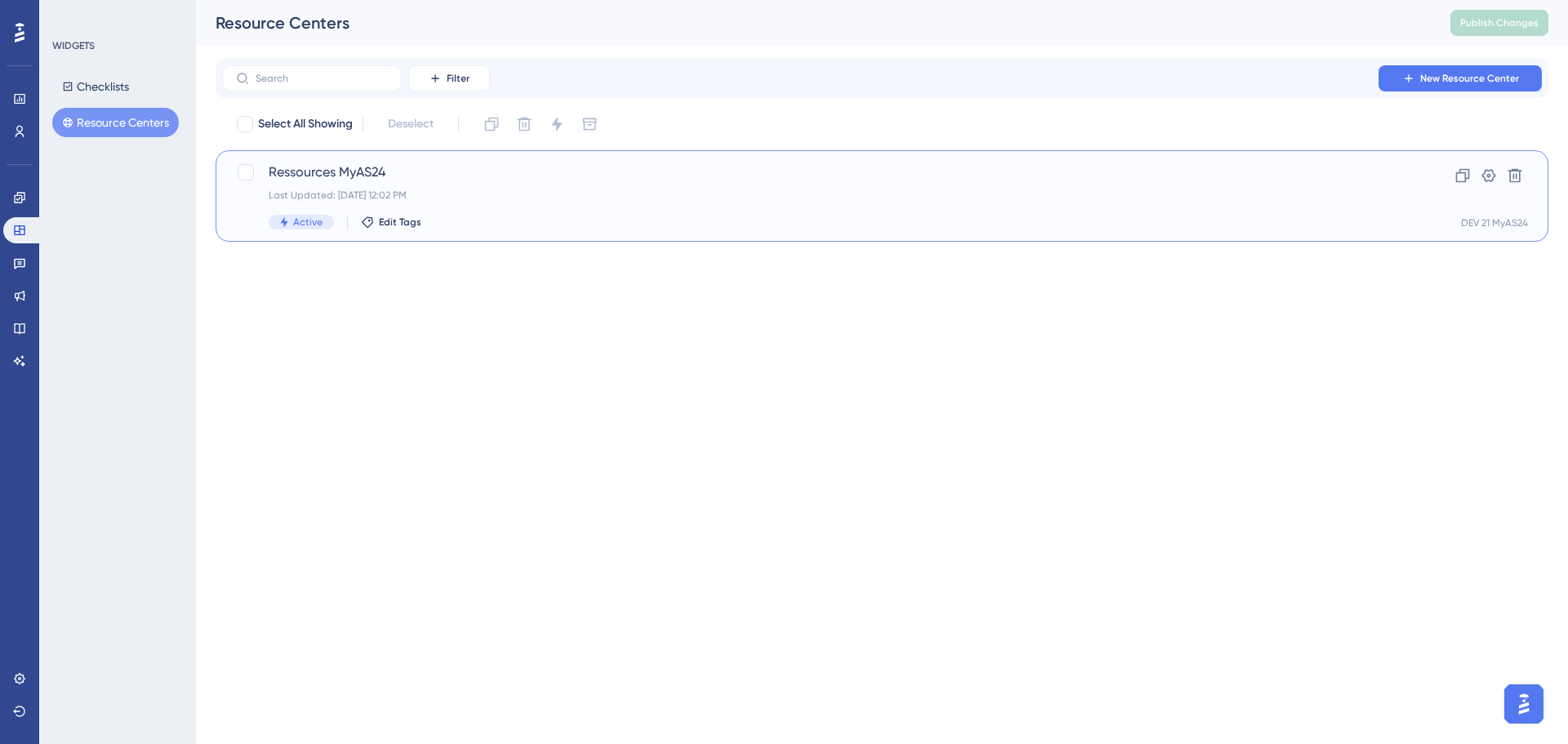
click at [372, 175] on span "Ressources MyAS24" at bounding box center [817, 172] width 1096 height 19
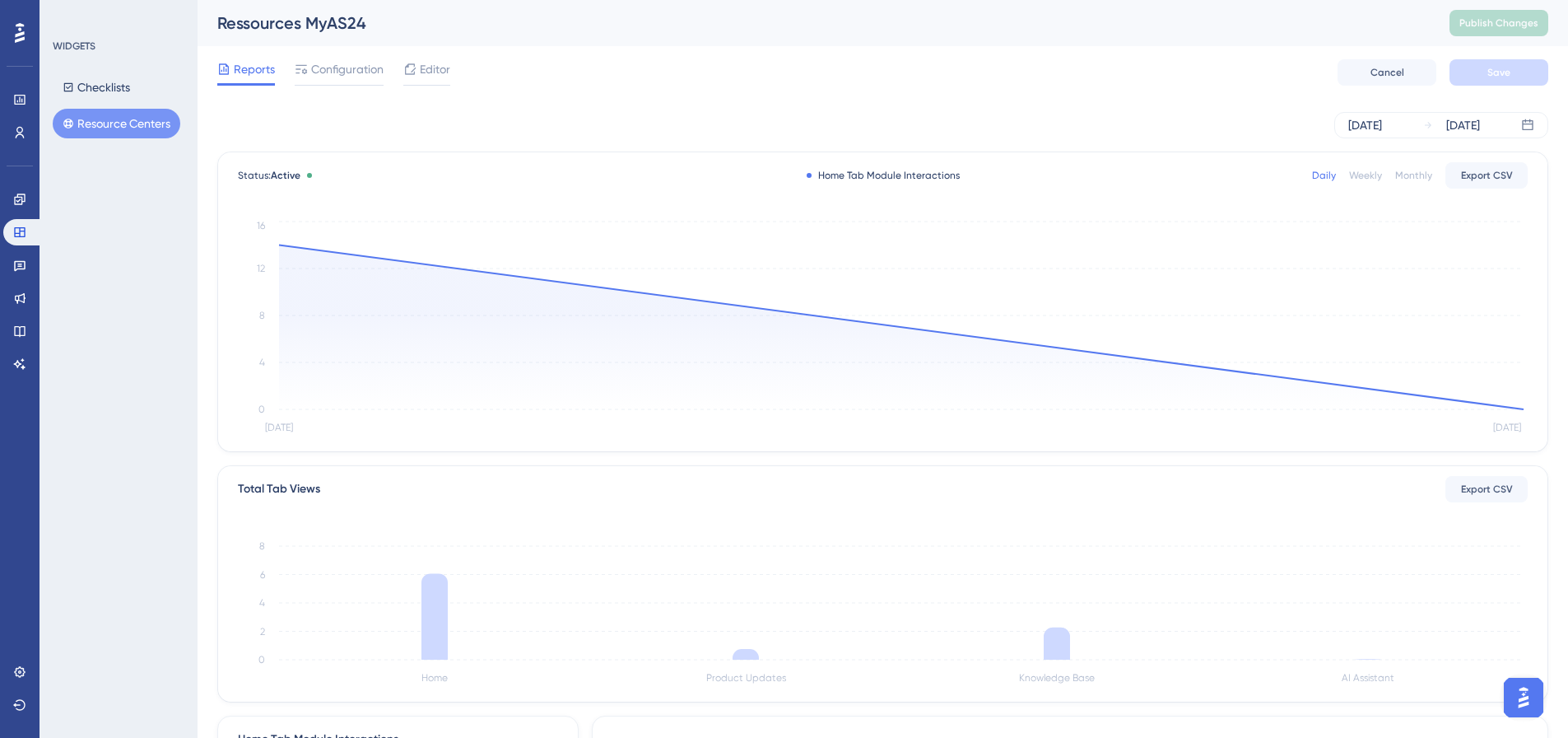
click at [438, 64] on span "Editor" at bounding box center [435, 69] width 30 height 20
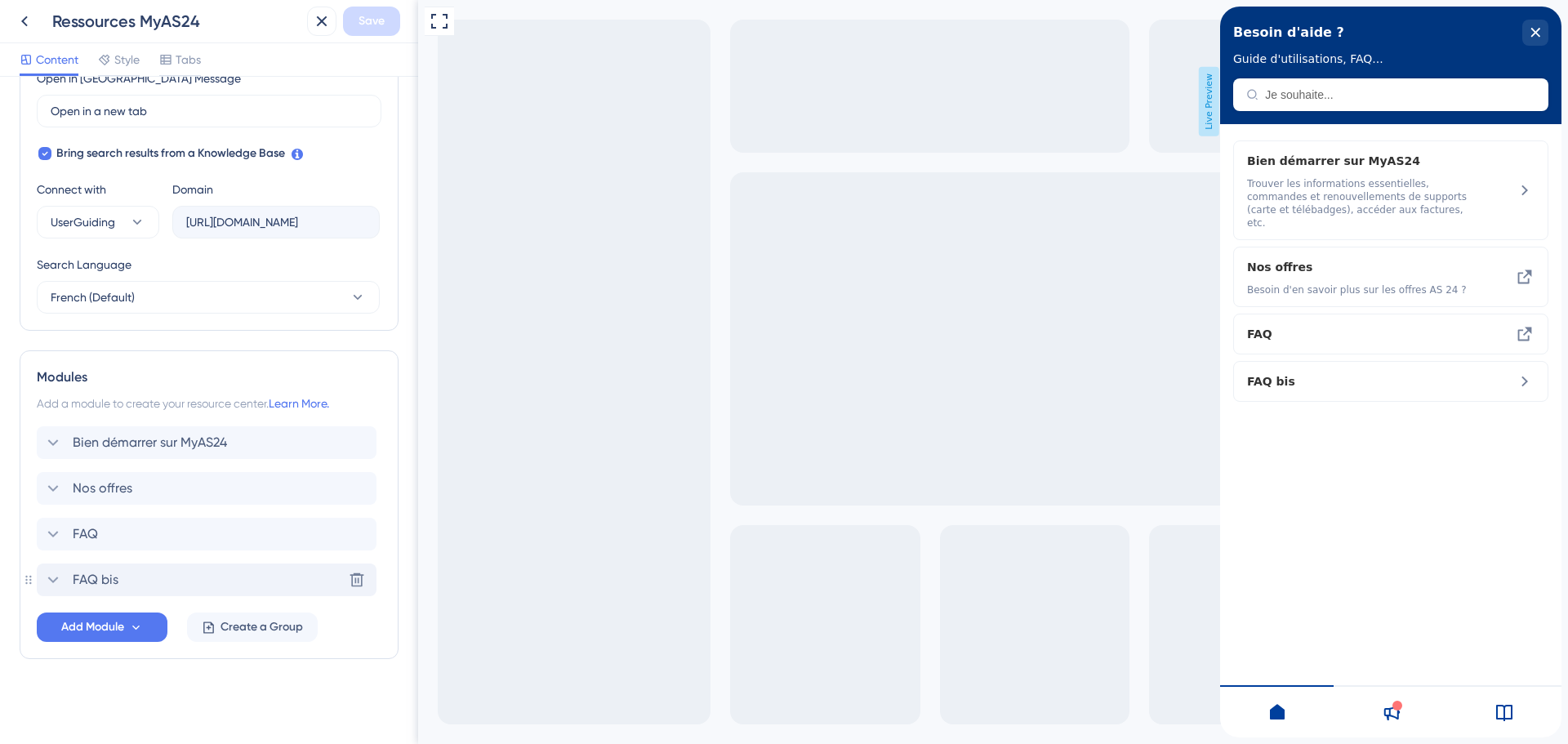
click at [60, 573] on icon at bounding box center [53, 580] width 19 height 19
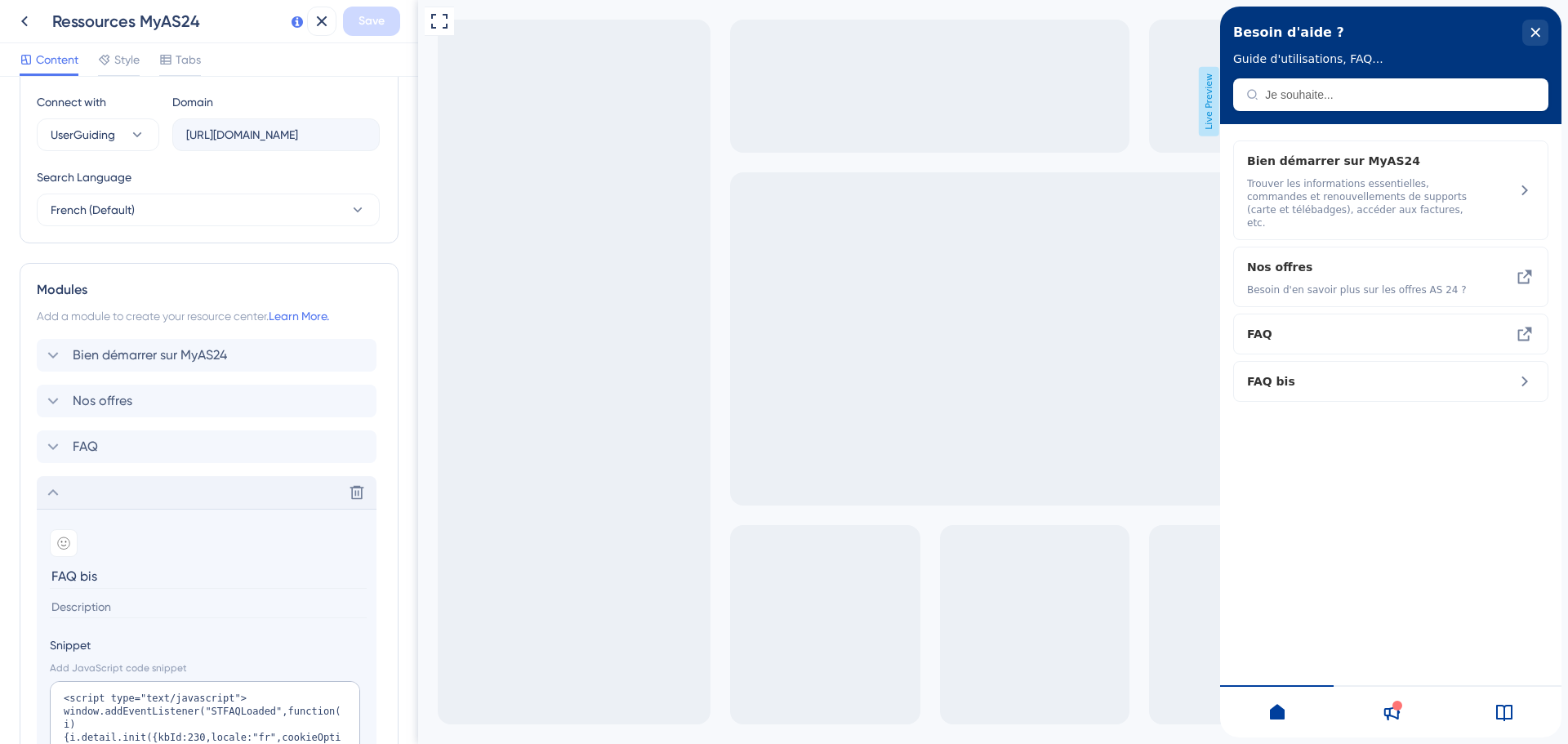
scroll to position [791, 0]
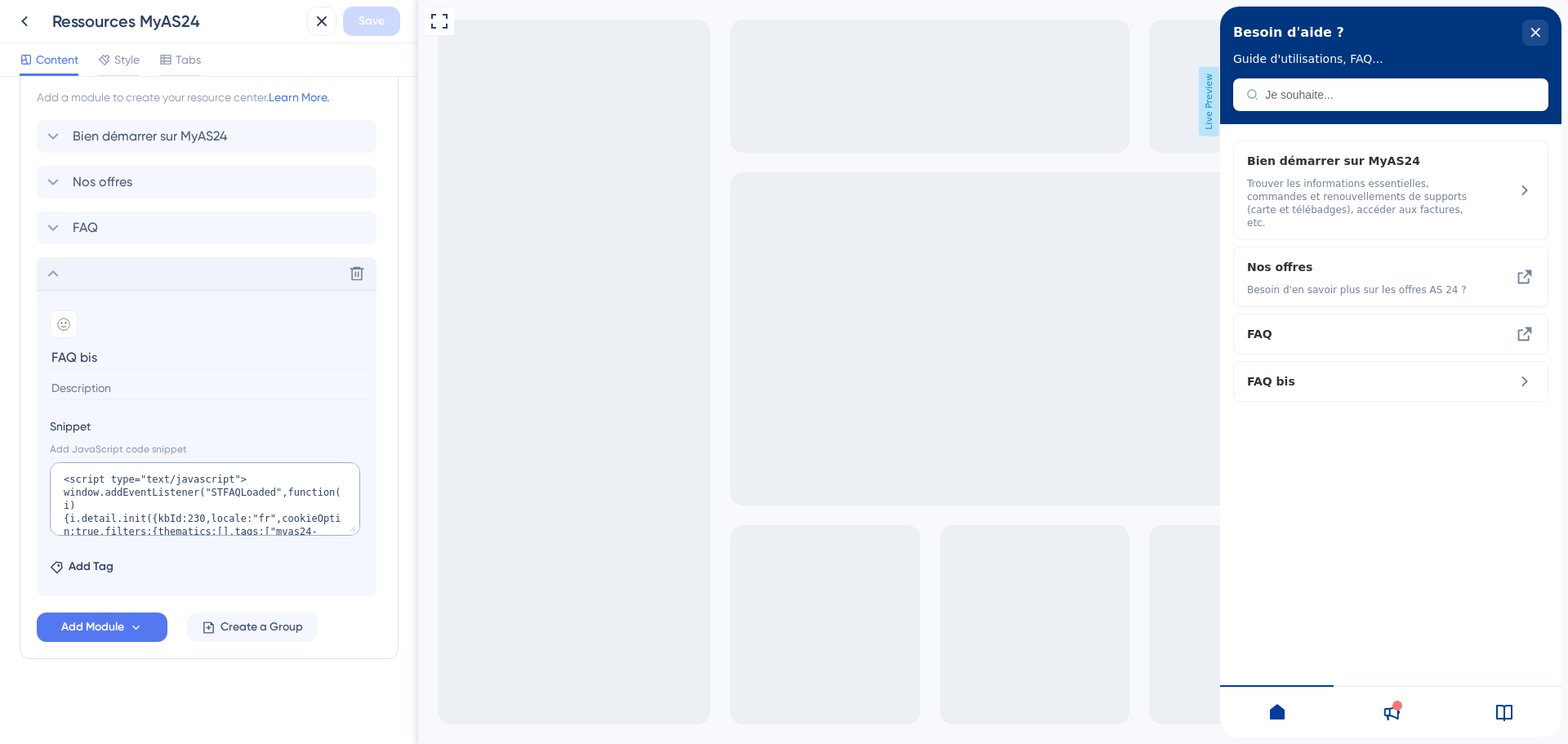
click at [161, 510] on textarea "<script type="text/javascript"> window.addEventListener("STFAQLoaded",function(…" at bounding box center [204, 500] width 310 height 74
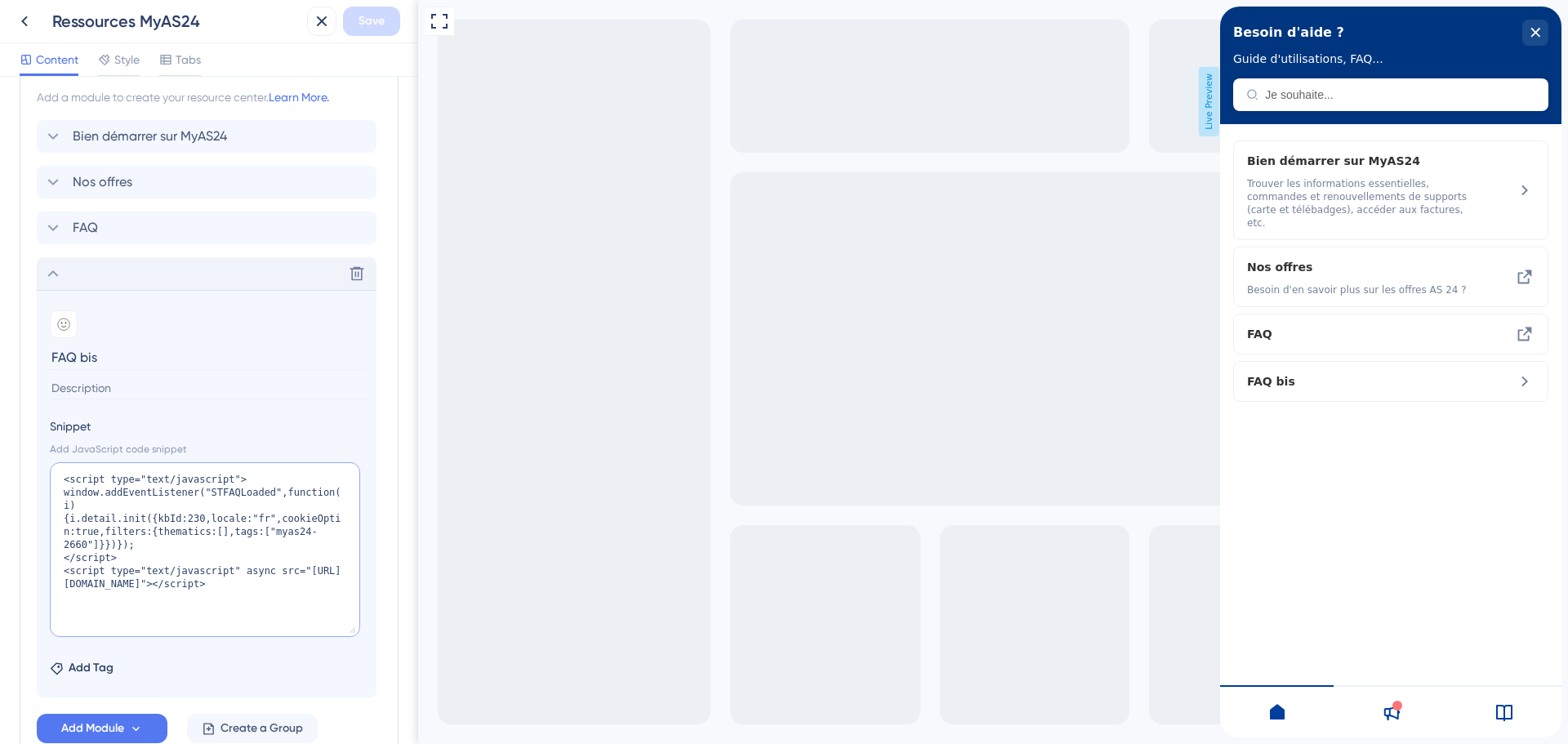
drag, startPoint x: 355, startPoint y: 534, endPoint x: 385, endPoint y: 638, distance: 108.2
click at [385, 638] on div "Modules Add a module to create your resource center. Learn More. Bien démarrer …" at bounding box center [208, 402] width 379 height 717
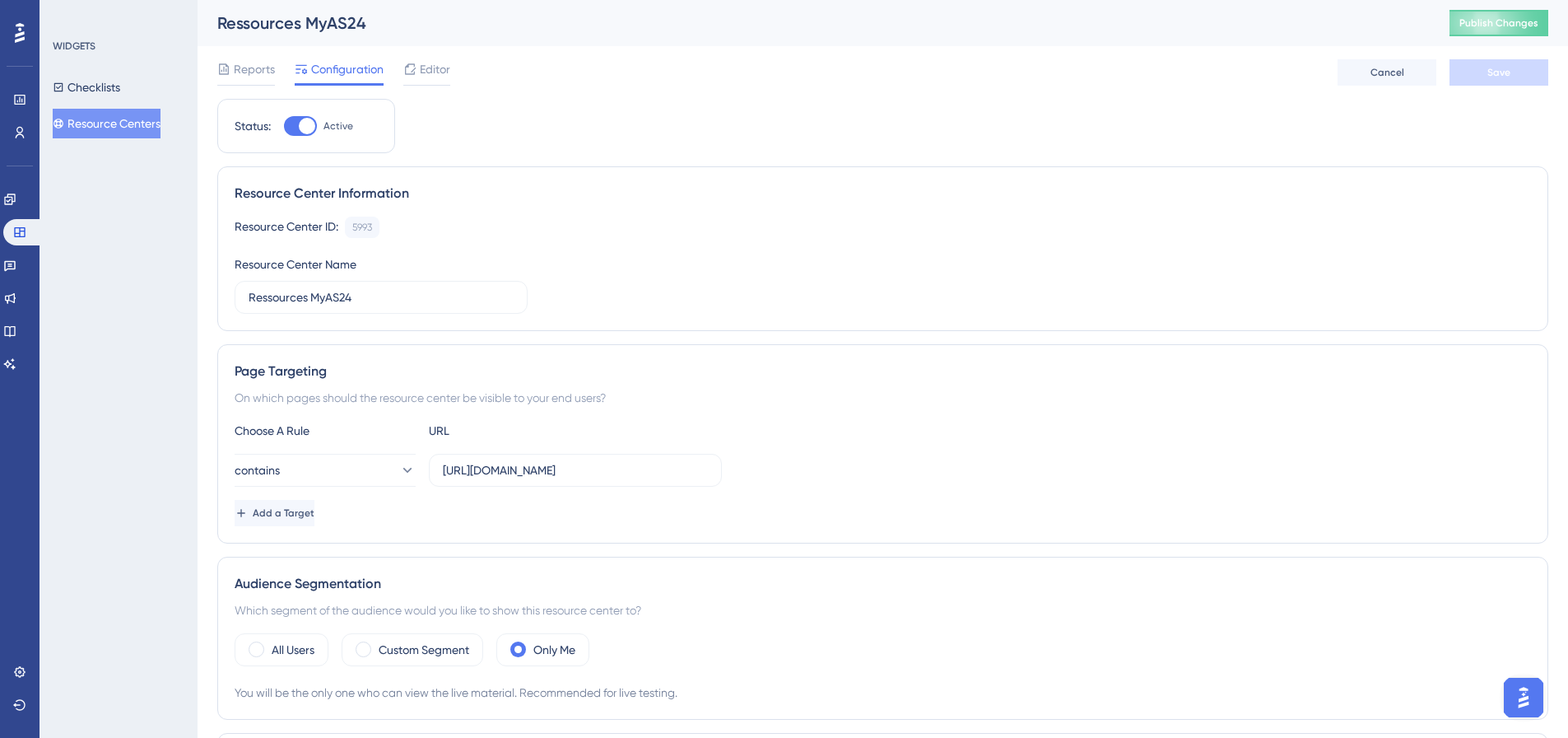
click at [120, 153] on div "WIDGETS Checklists Resource Centers" at bounding box center [118, 369] width 158 height 738
